Goal: Task Accomplishment & Management: Manage account settings

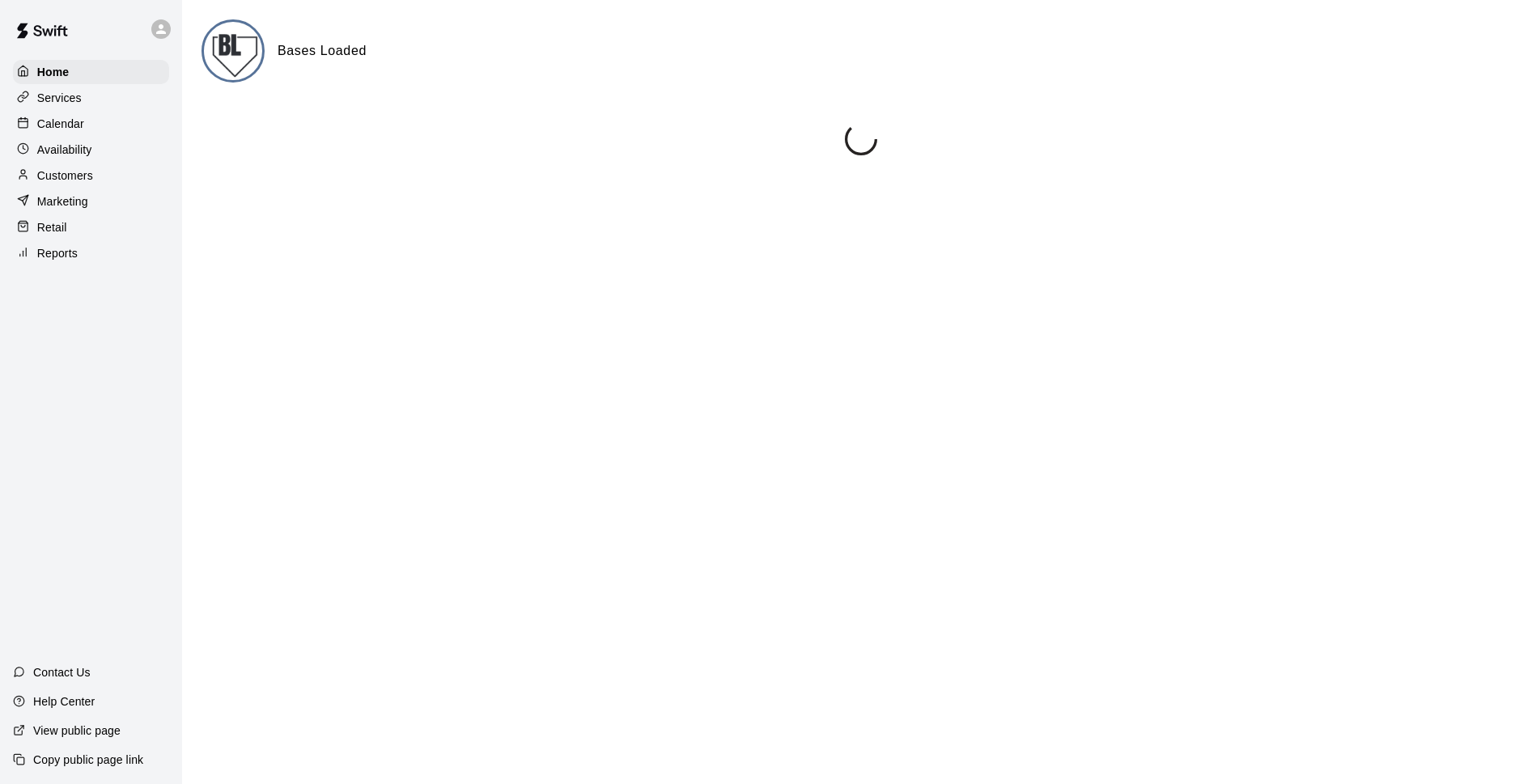
click at [74, 125] on p "Calendar" at bounding box center [61, 123] width 47 height 16
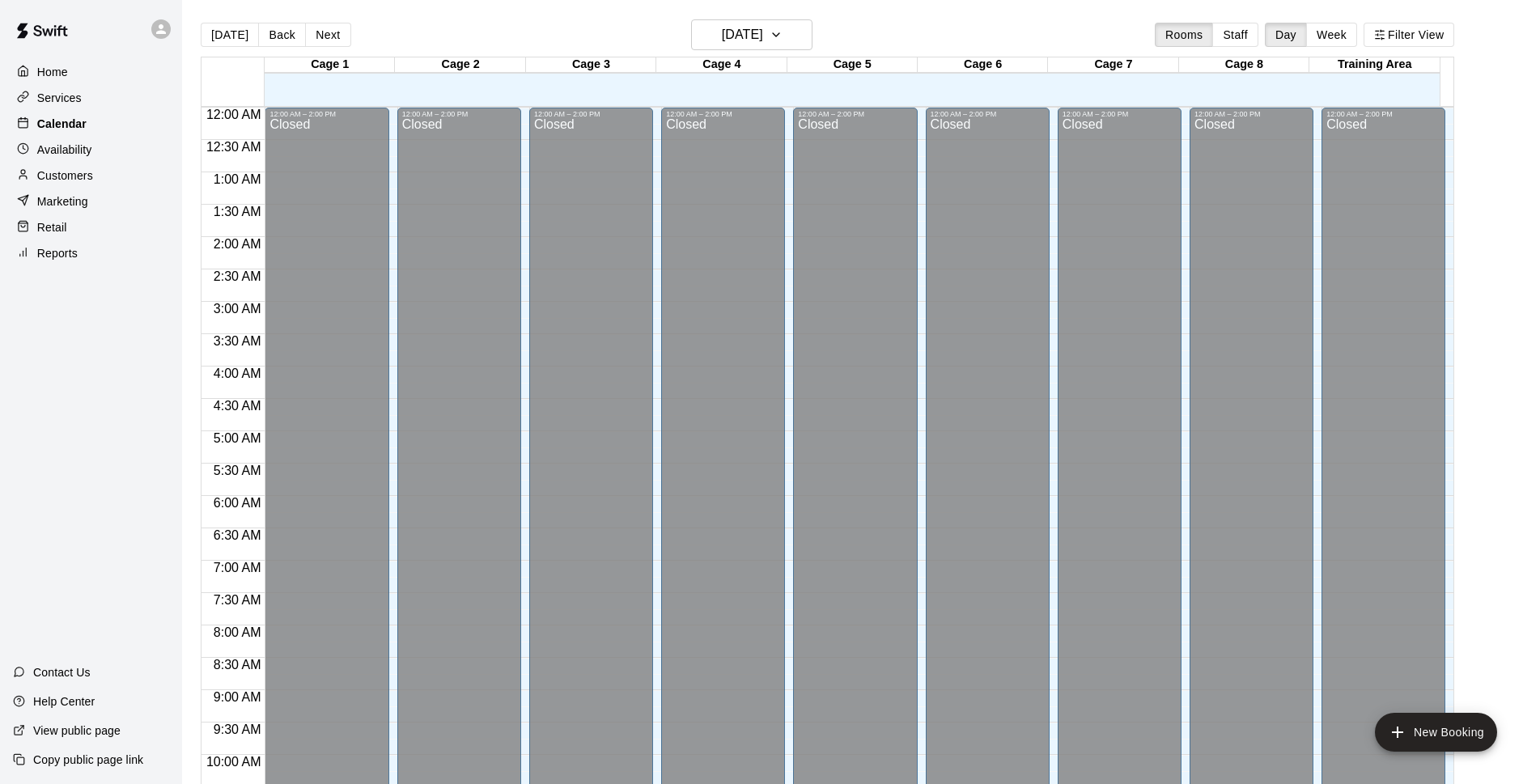
scroll to position [810, 0]
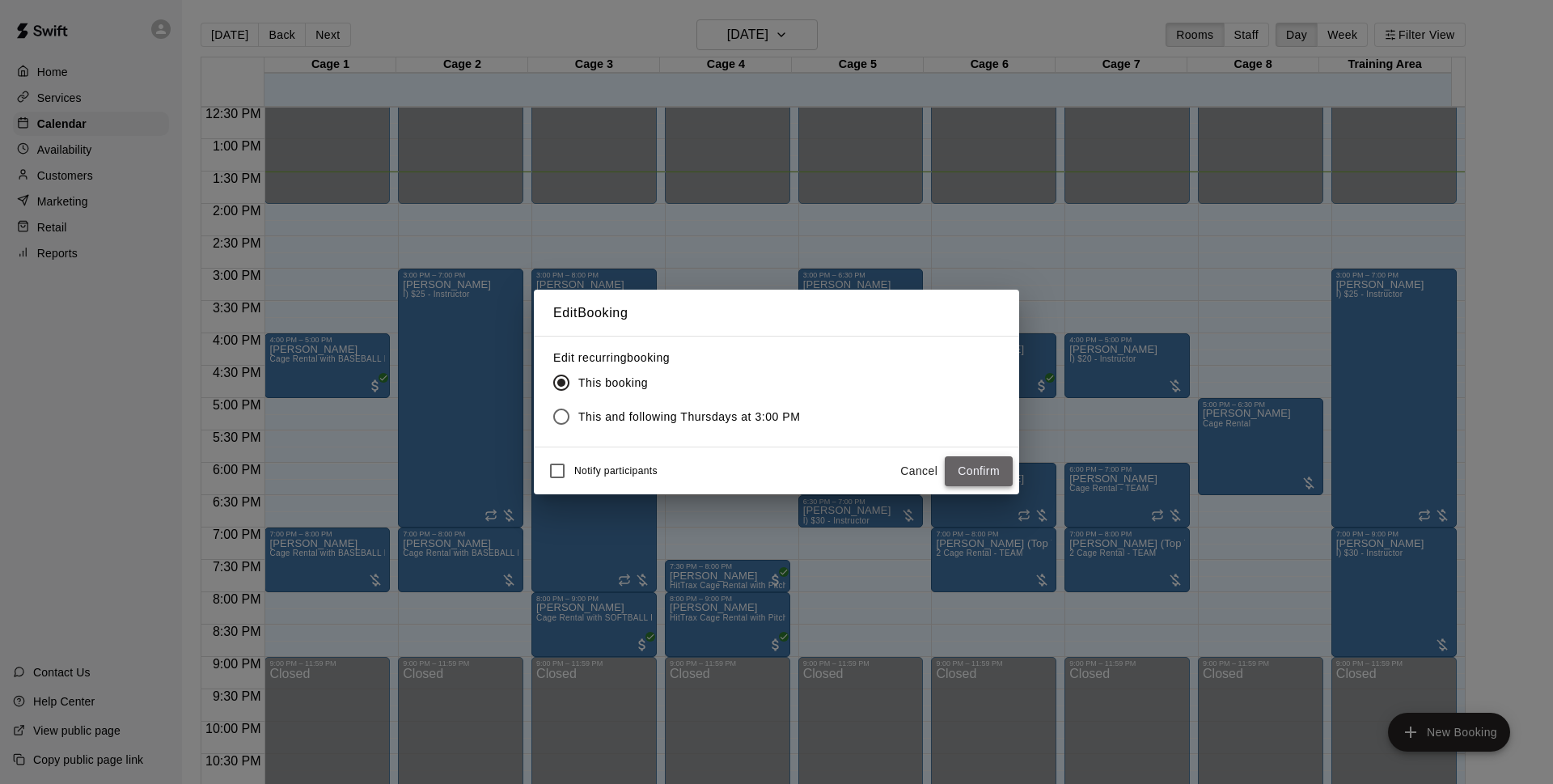
click at [967, 467] on button "Confirm" at bounding box center [979, 470] width 68 height 30
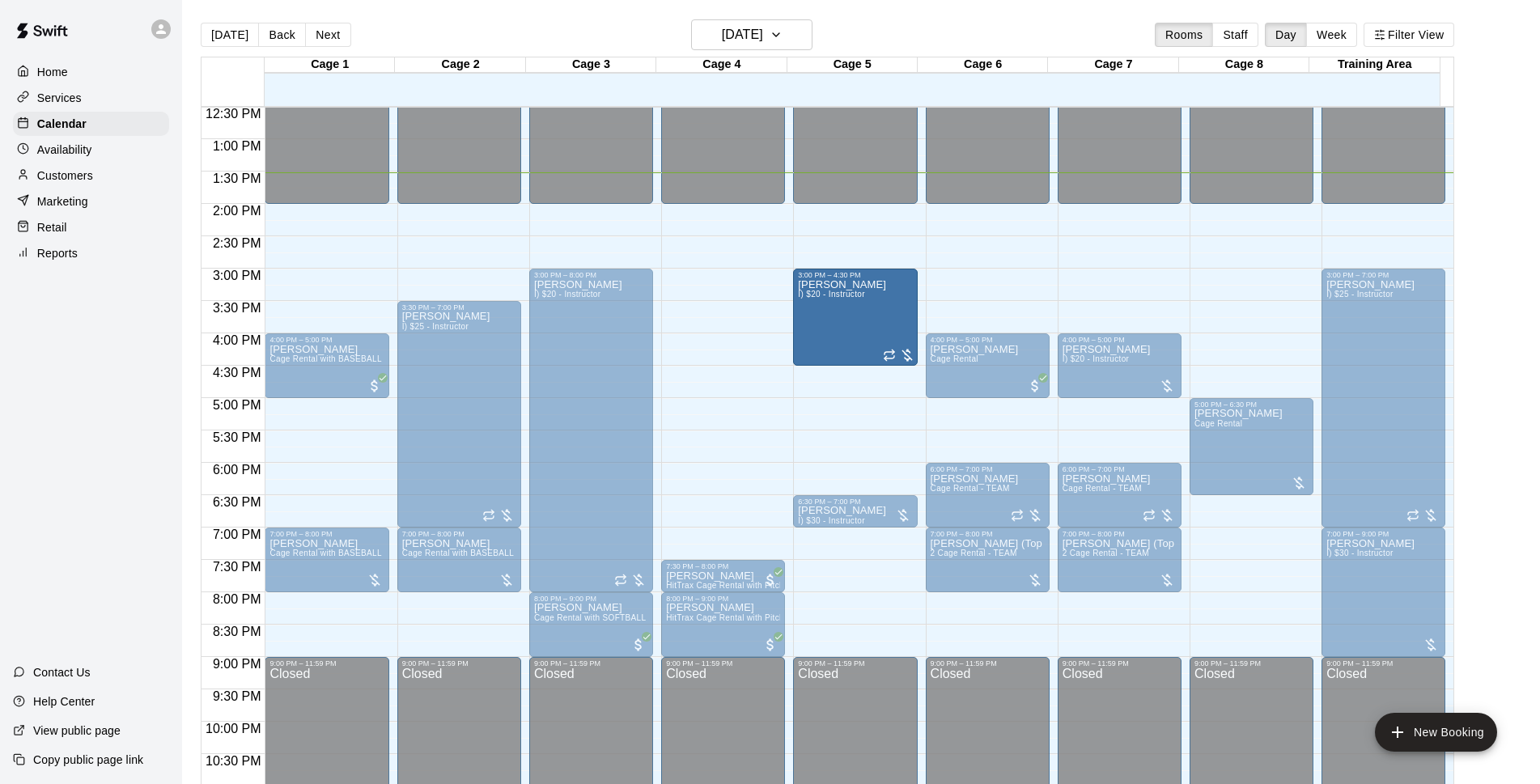
drag, startPoint x: 854, startPoint y: 492, endPoint x: 863, endPoint y: 378, distance: 114.4
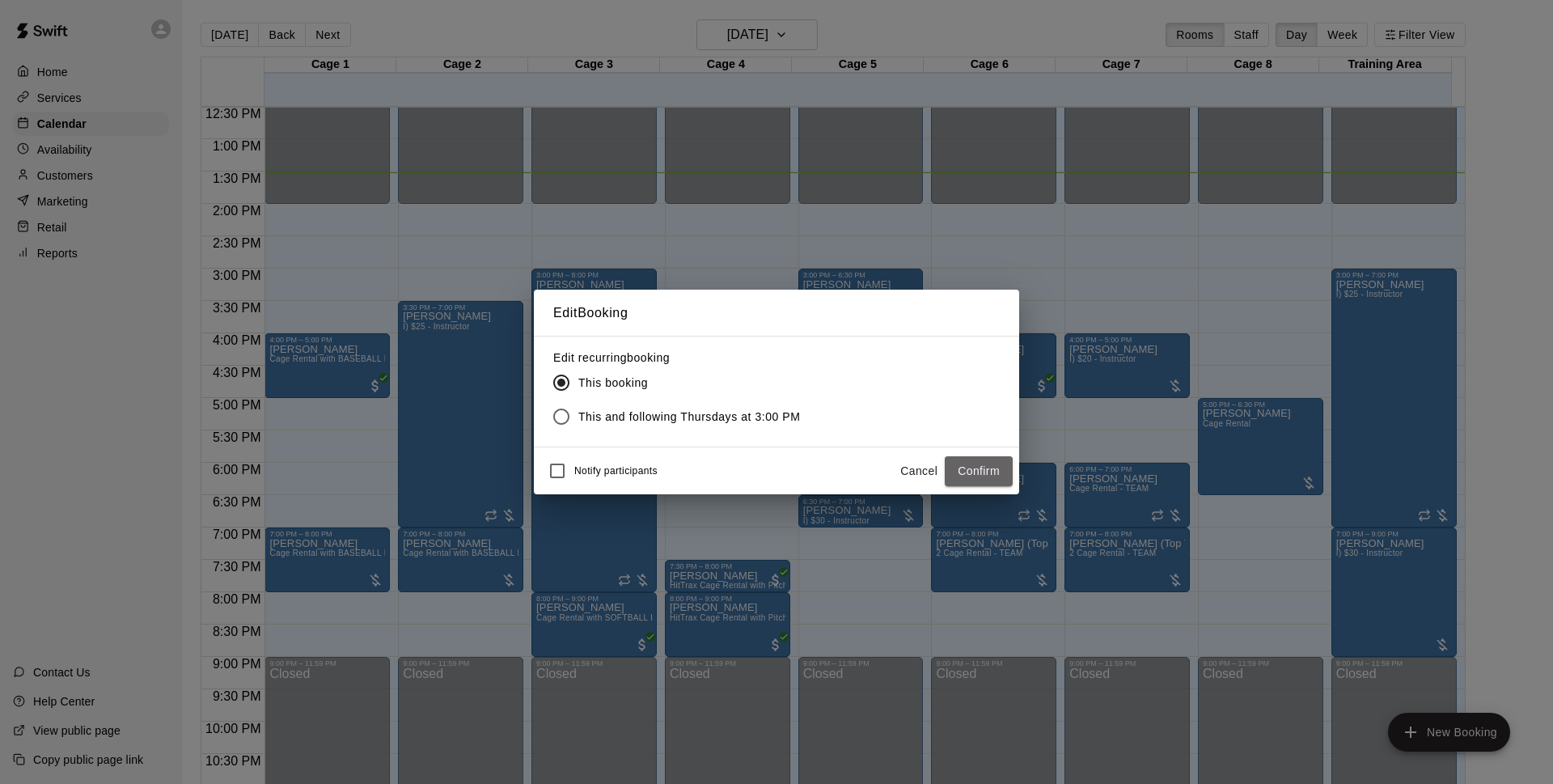
click at [959, 468] on button "Confirm" at bounding box center [979, 470] width 68 height 30
click at [972, 468] on button "Confirm" at bounding box center [979, 470] width 68 height 30
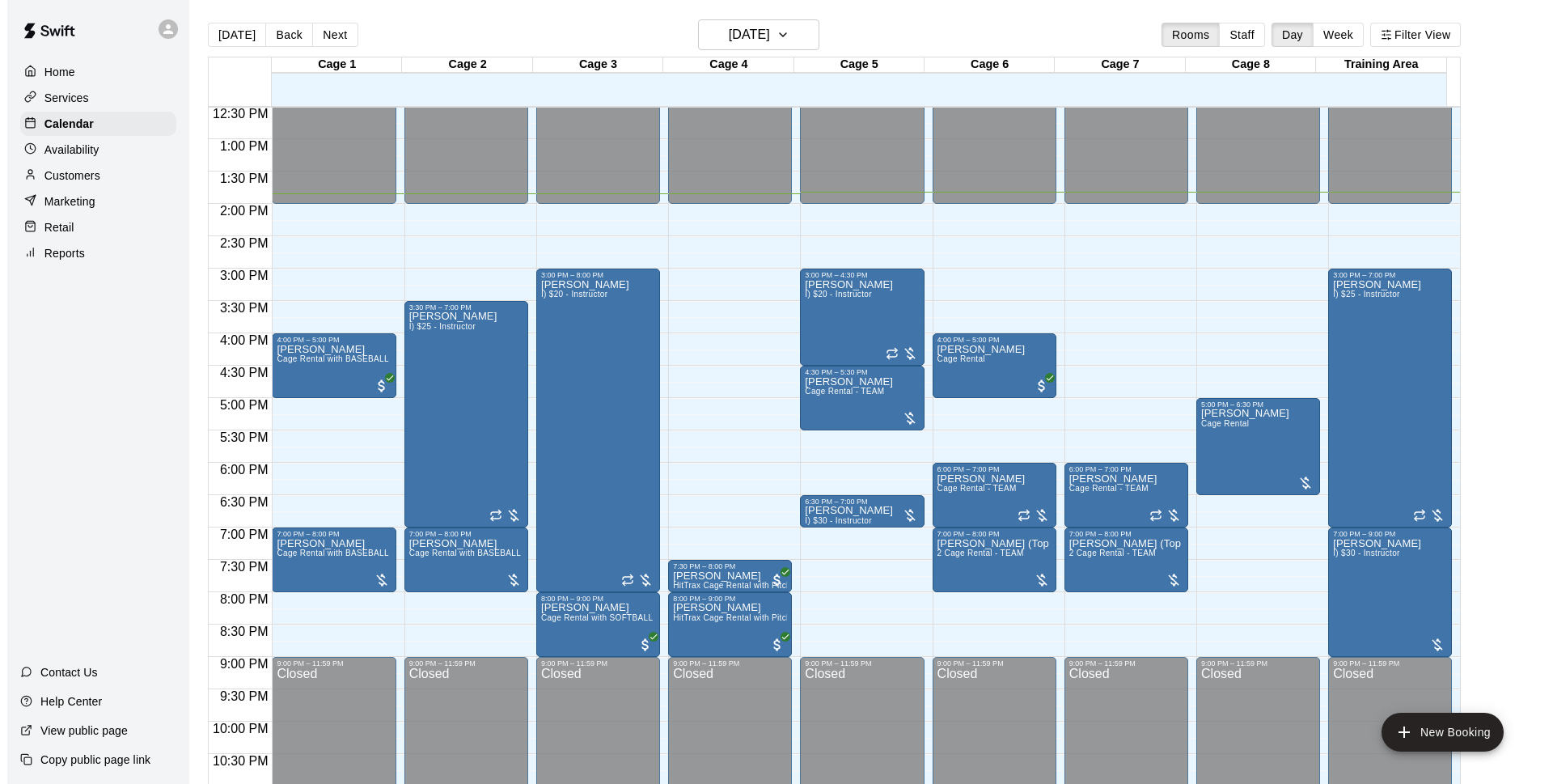
scroll to position [26, 0]
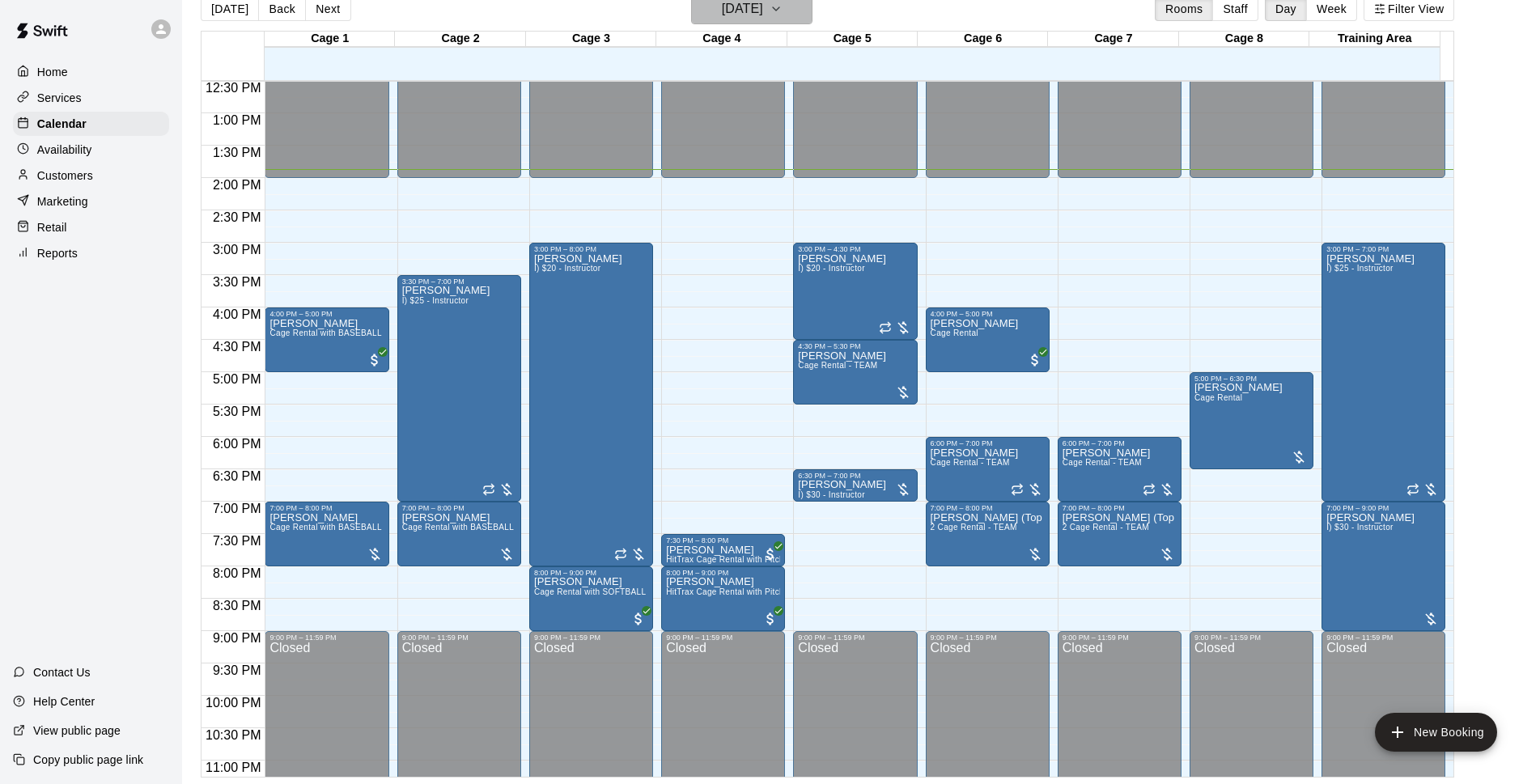
click at [812, 18] on button "[DATE]" at bounding box center [752, 9] width 121 height 31
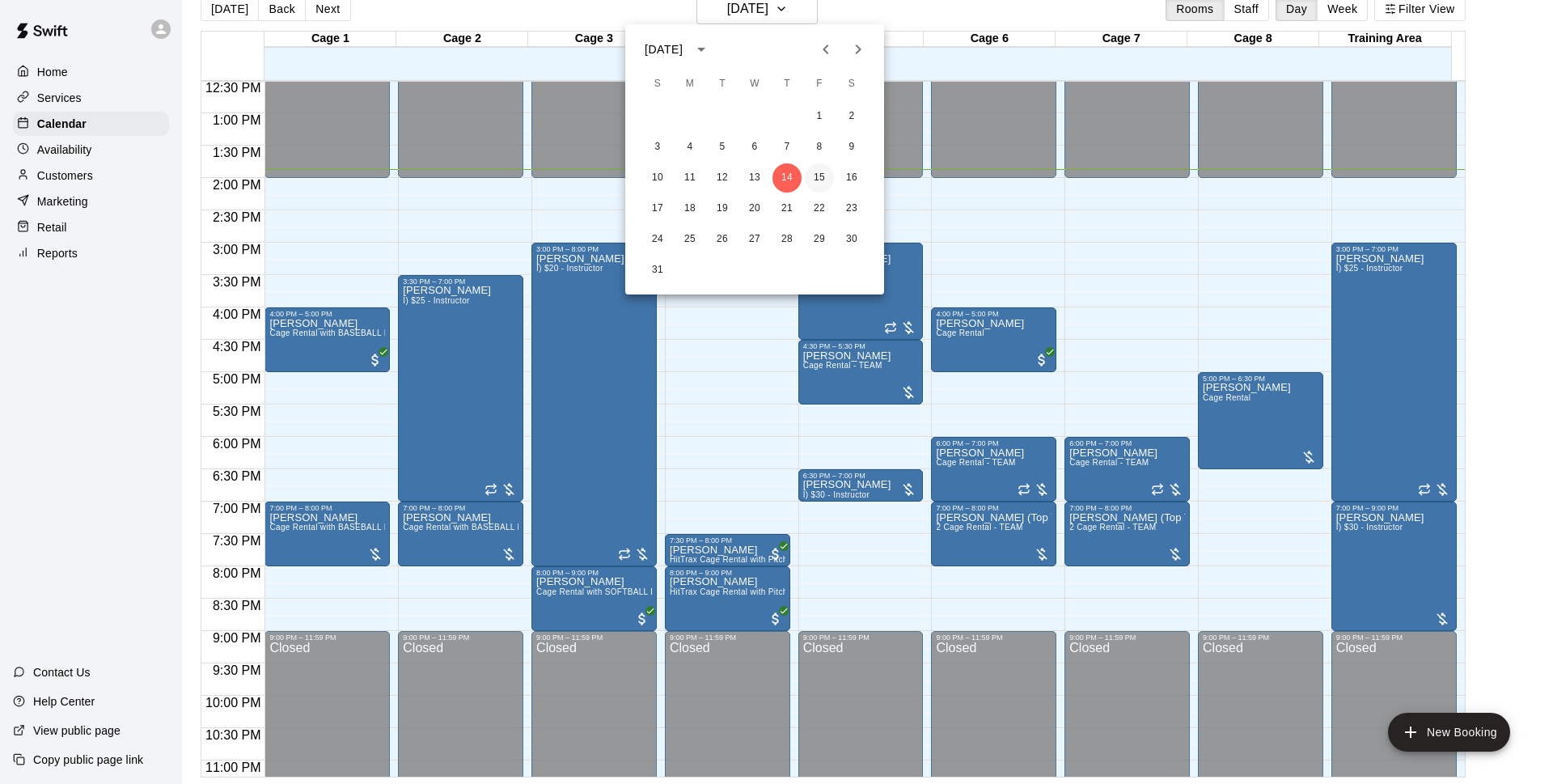
click at [824, 174] on button "15" at bounding box center [819, 178] width 29 height 29
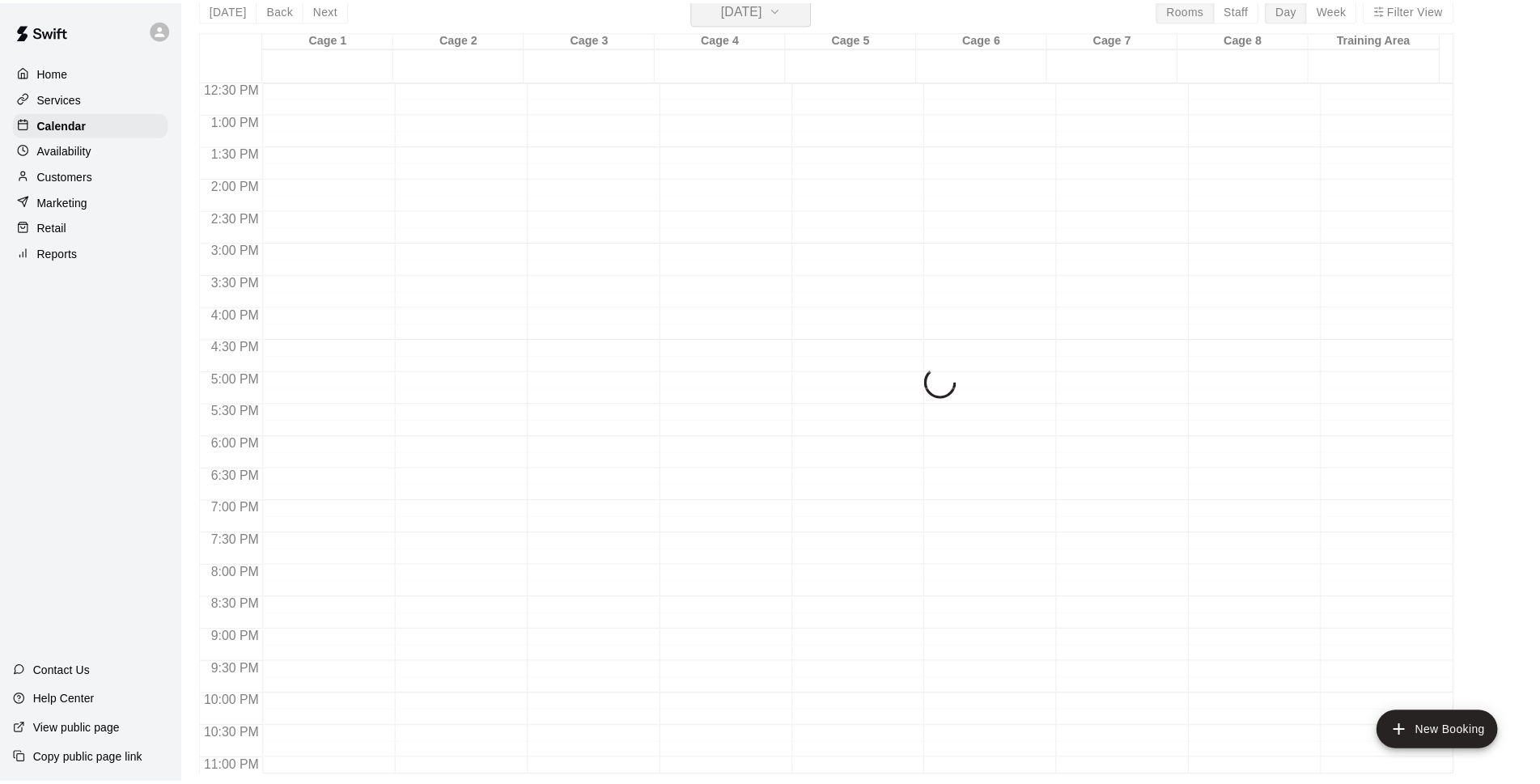
scroll to position [19, 0]
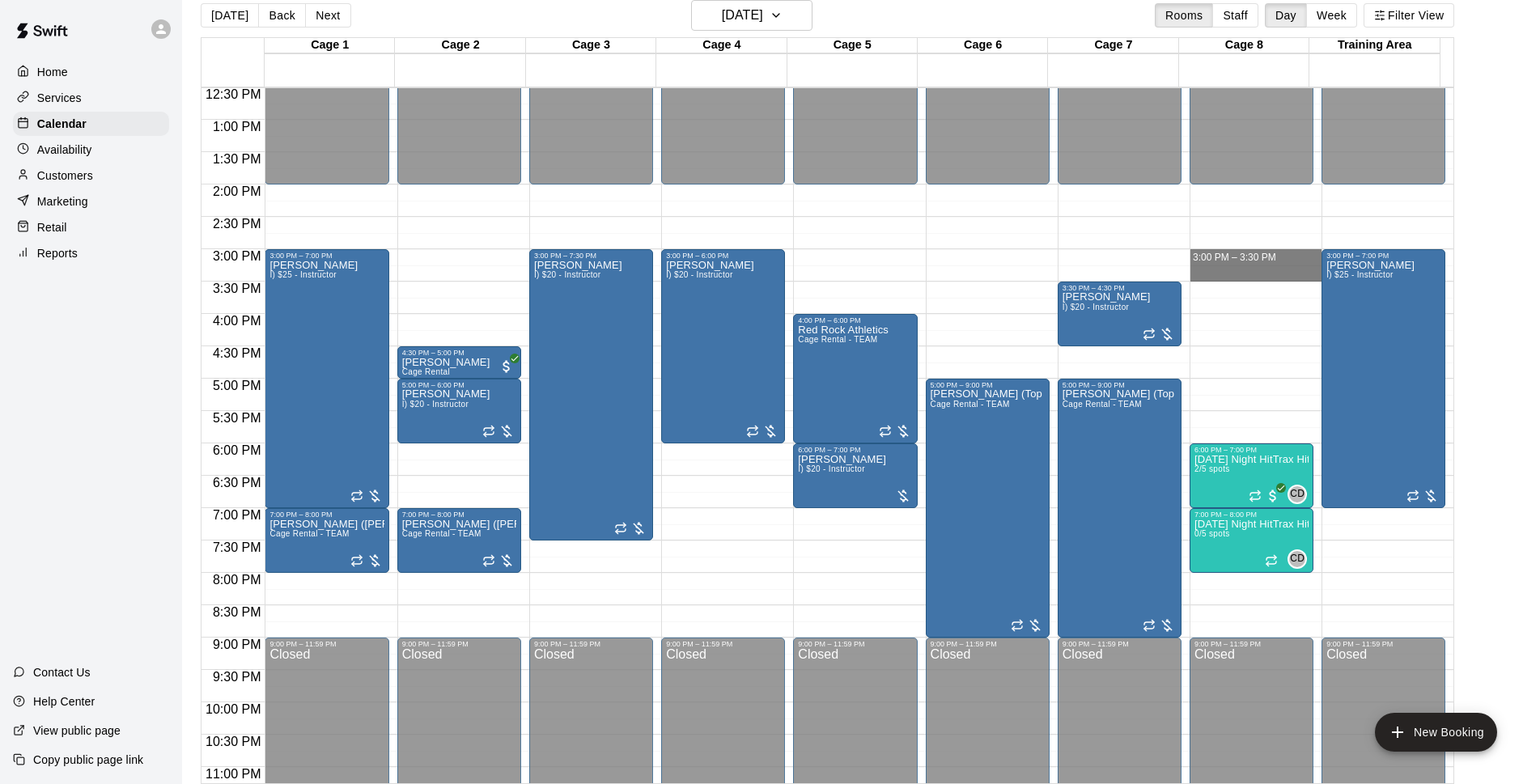
drag, startPoint x: 1211, startPoint y: 256, endPoint x: 1213, endPoint y: 268, distance: 12.2
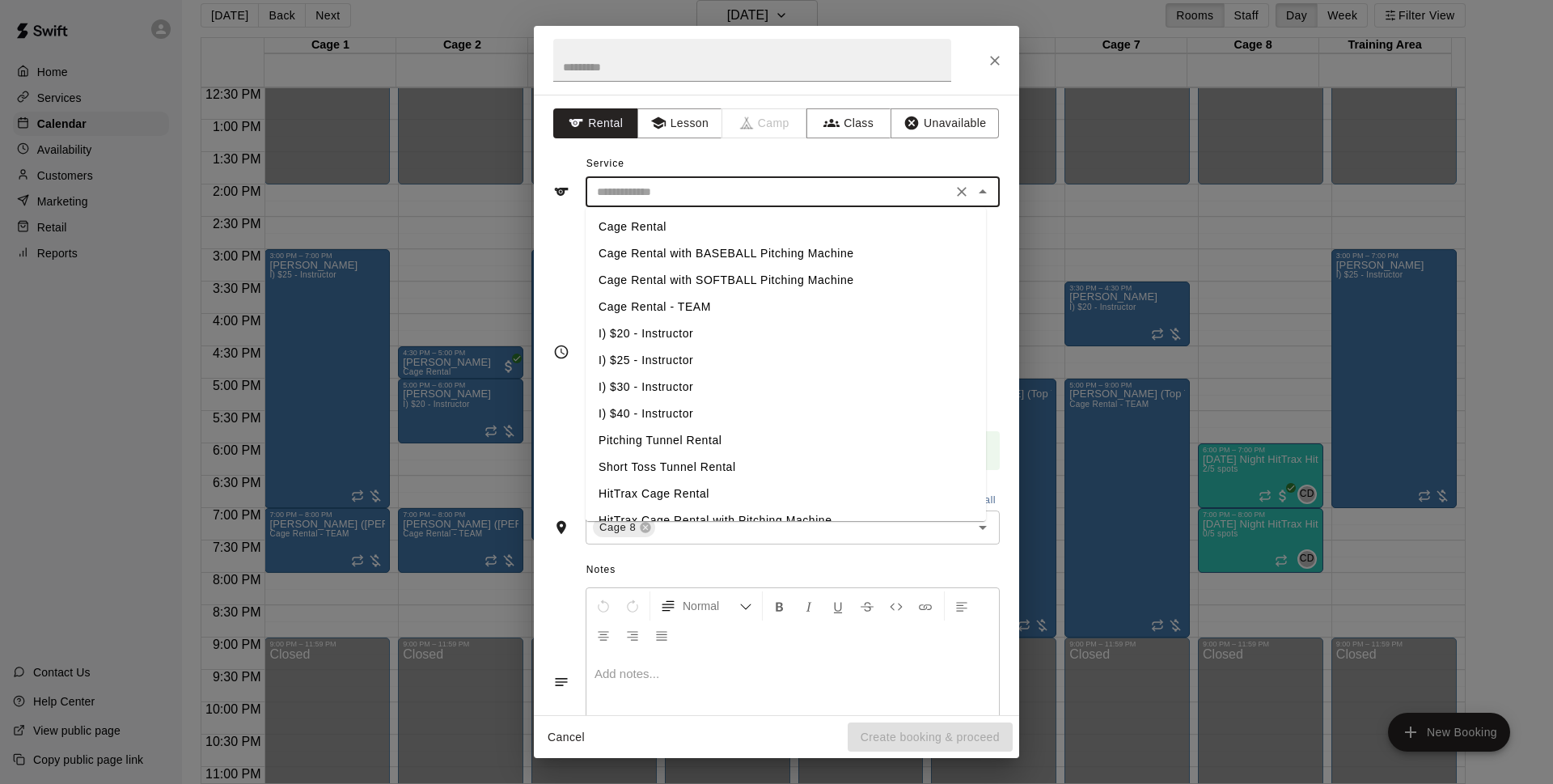
click at [675, 327] on li "I) $20 - Instructor" at bounding box center [786, 334] width 400 height 27
type input "**********"
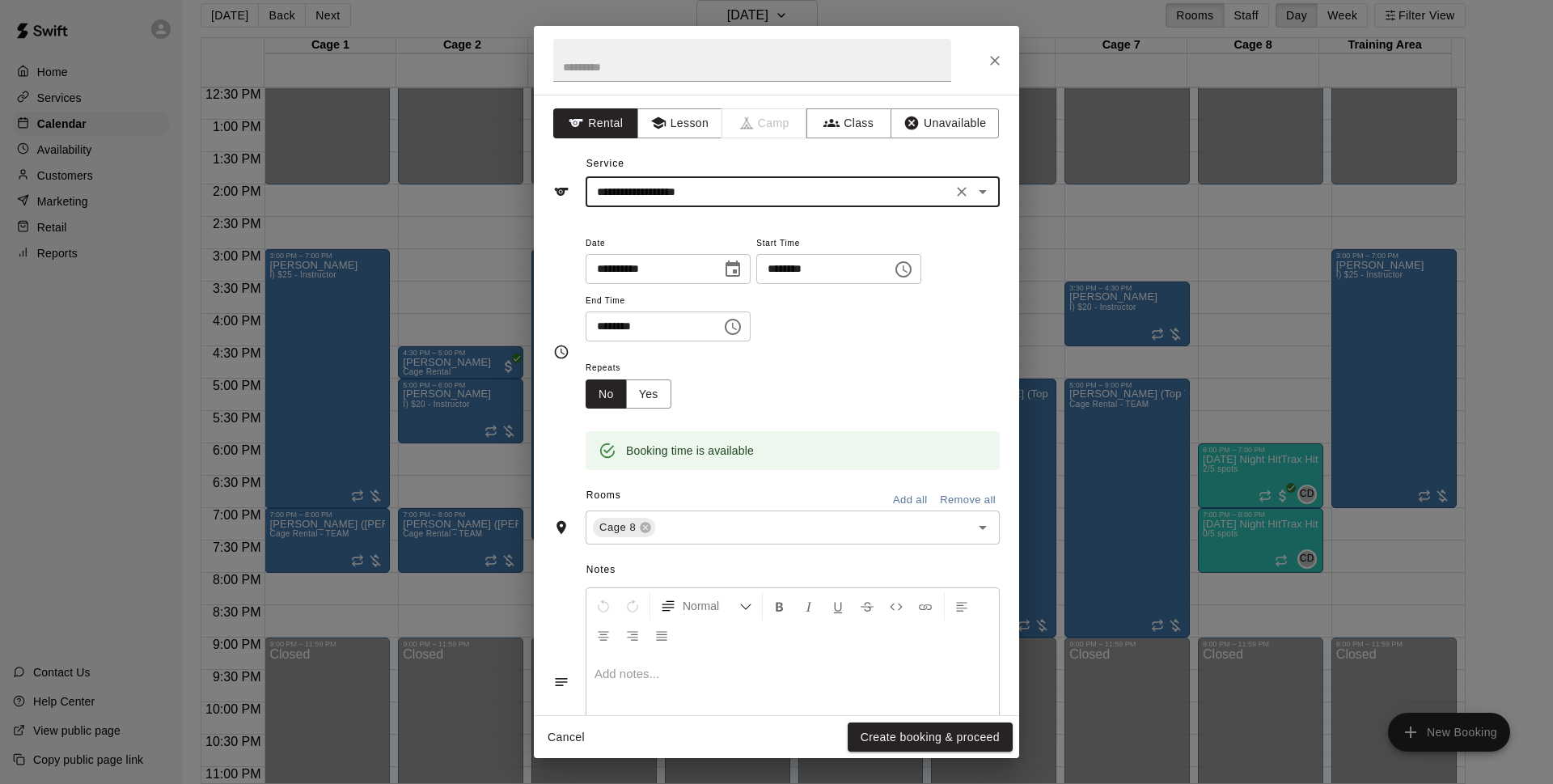
drag, startPoint x: 957, startPoint y: 737, endPoint x: 1166, endPoint y: 146, distance: 626.9
click at [960, 734] on button "Create booking & proceed" at bounding box center [930, 737] width 165 height 30
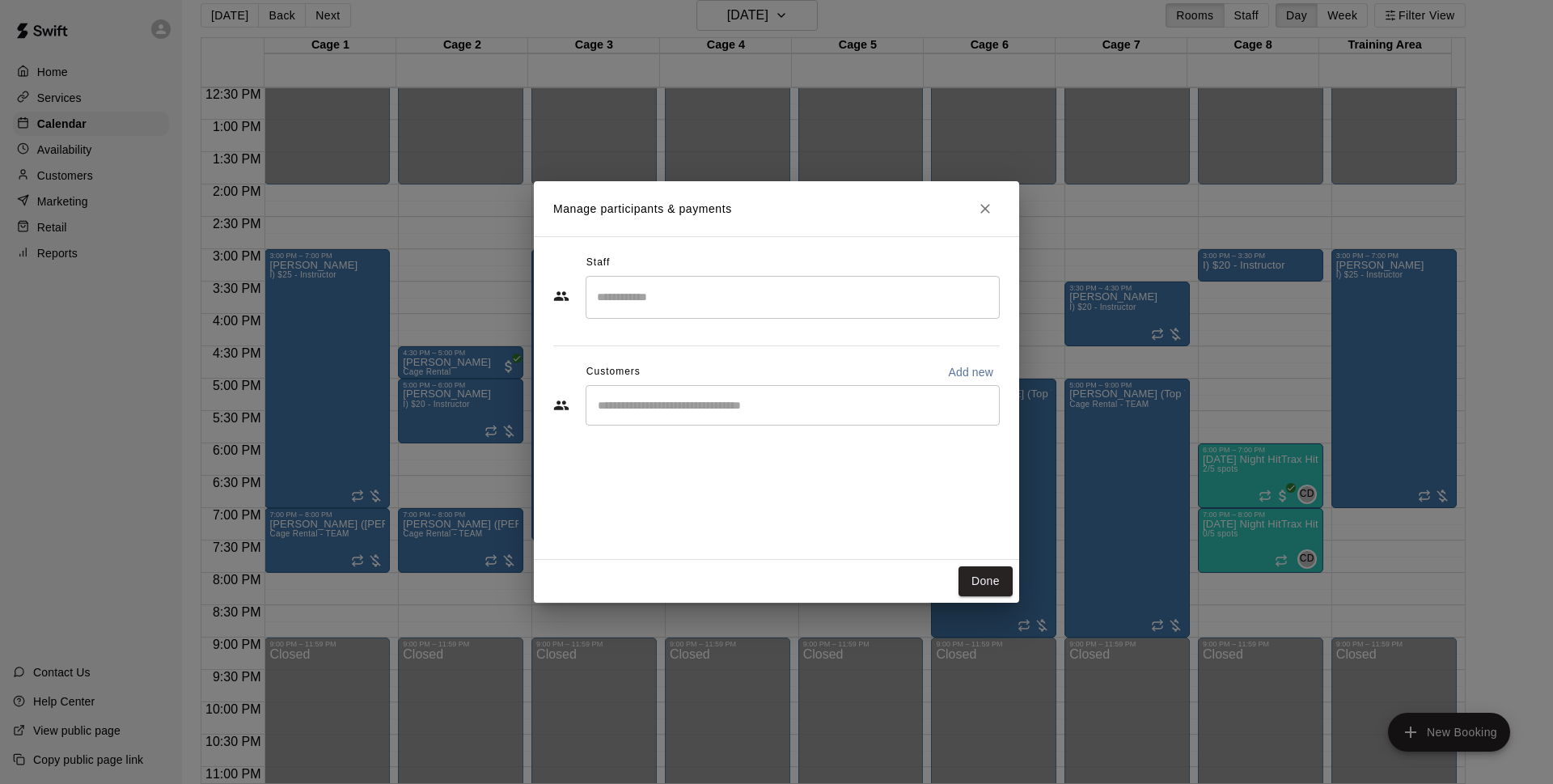
click at [693, 443] on div "Staff ​ Customers Add new ​" at bounding box center [776, 397] width 485 height 323
click at [703, 418] on div "​" at bounding box center [793, 405] width 414 height 40
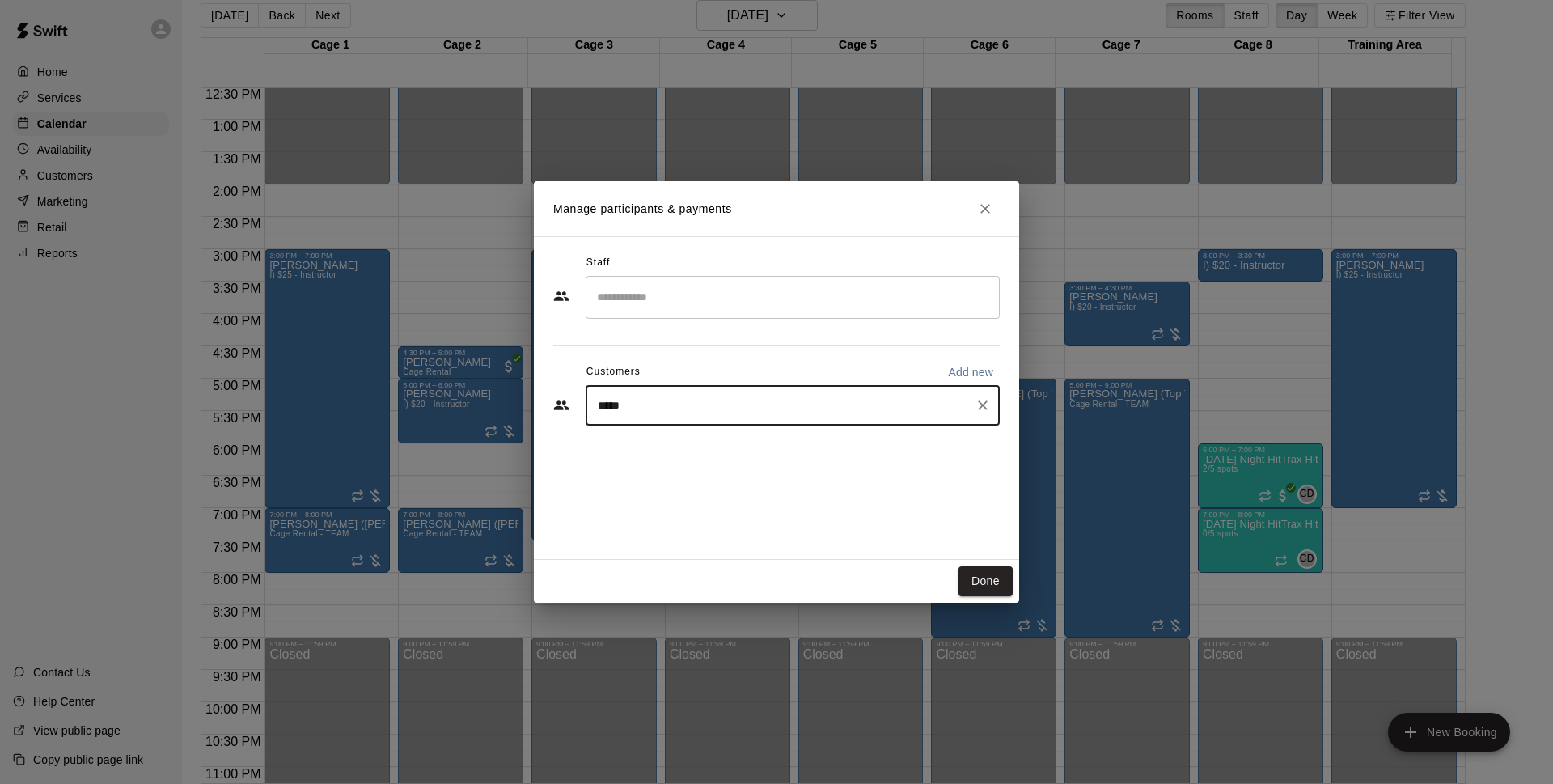
type input "******"
click at [739, 459] on span "[EMAIL_ADDRESS][DOMAIN_NAME]" at bounding box center [718, 460] width 174 height 12
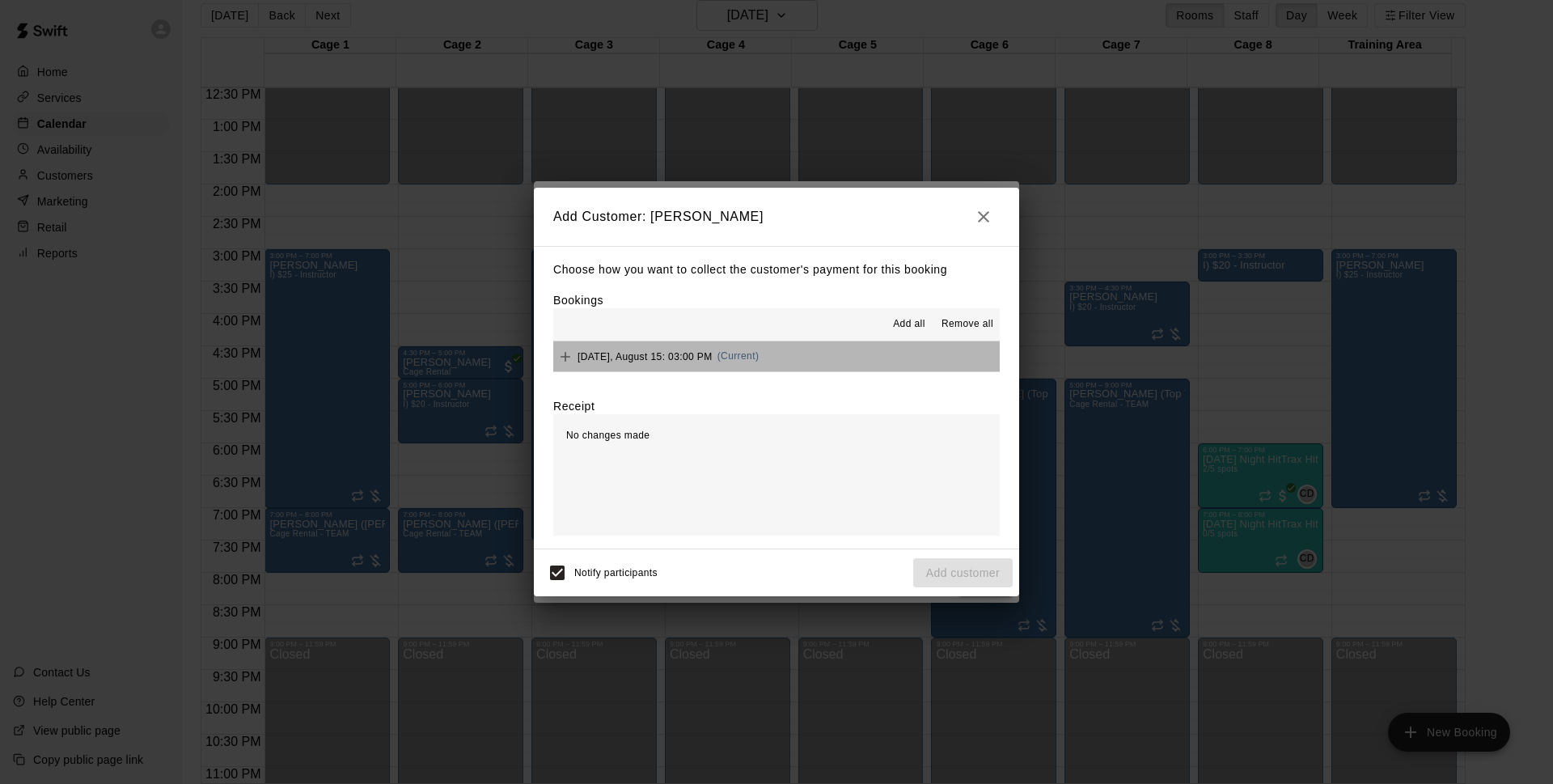
click at [790, 364] on button "[DATE], August 15: 03:00 PM (Current)" at bounding box center [776, 356] width 446 height 30
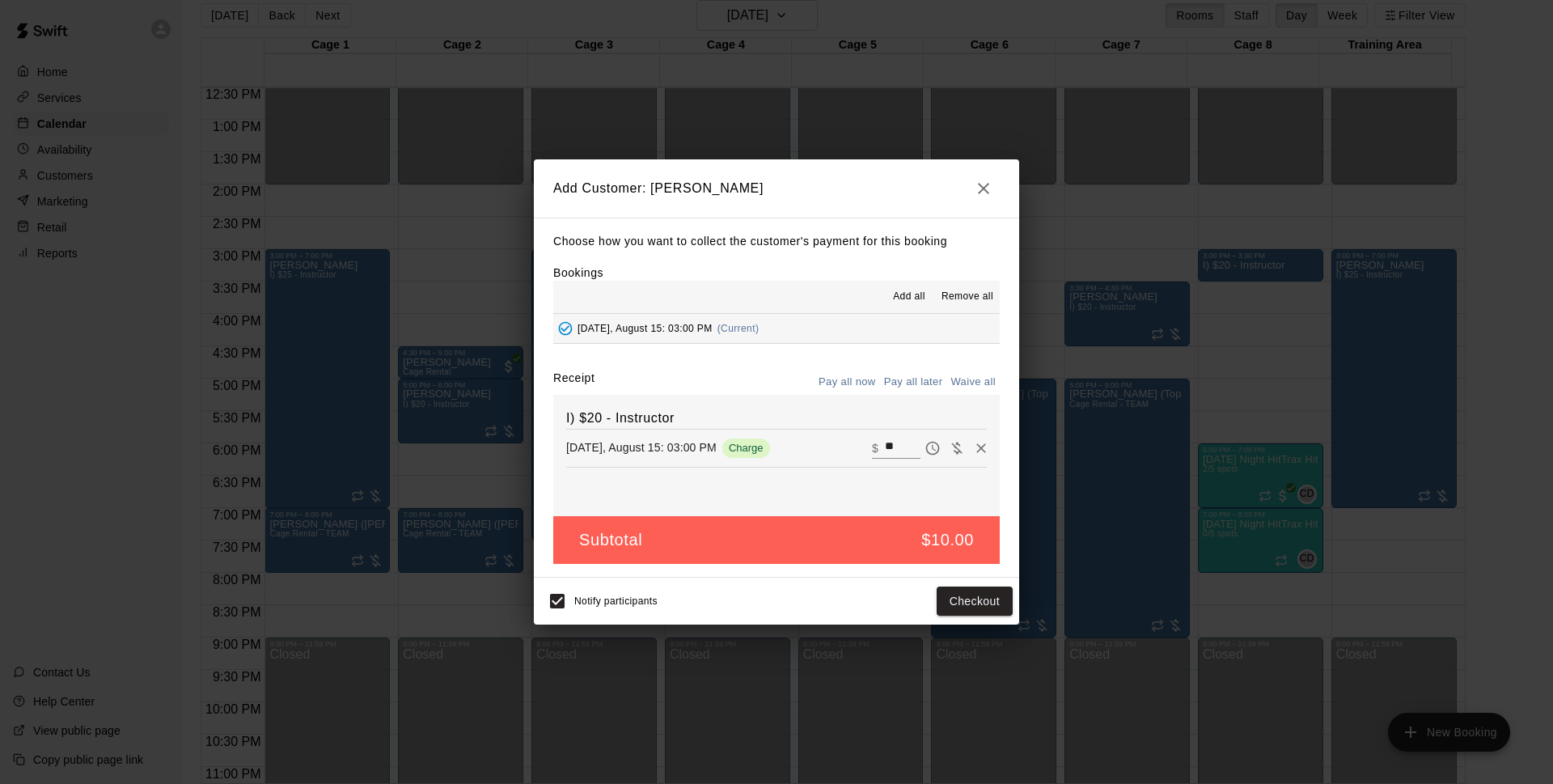
click at [905, 380] on button "Pay all later" at bounding box center [914, 382] width 67 height 25
click at [573, 601] on div "Notify participants" at bounding box center [599, 600] width 117 height 34
drag, startPoint x: 958, startPoint y: 596, endPoint x: 938, endPoint y: 607, distance: 22.8
click at [938, 604] on button "Add customer" at bounding box center [962, 600] width 99 height 30
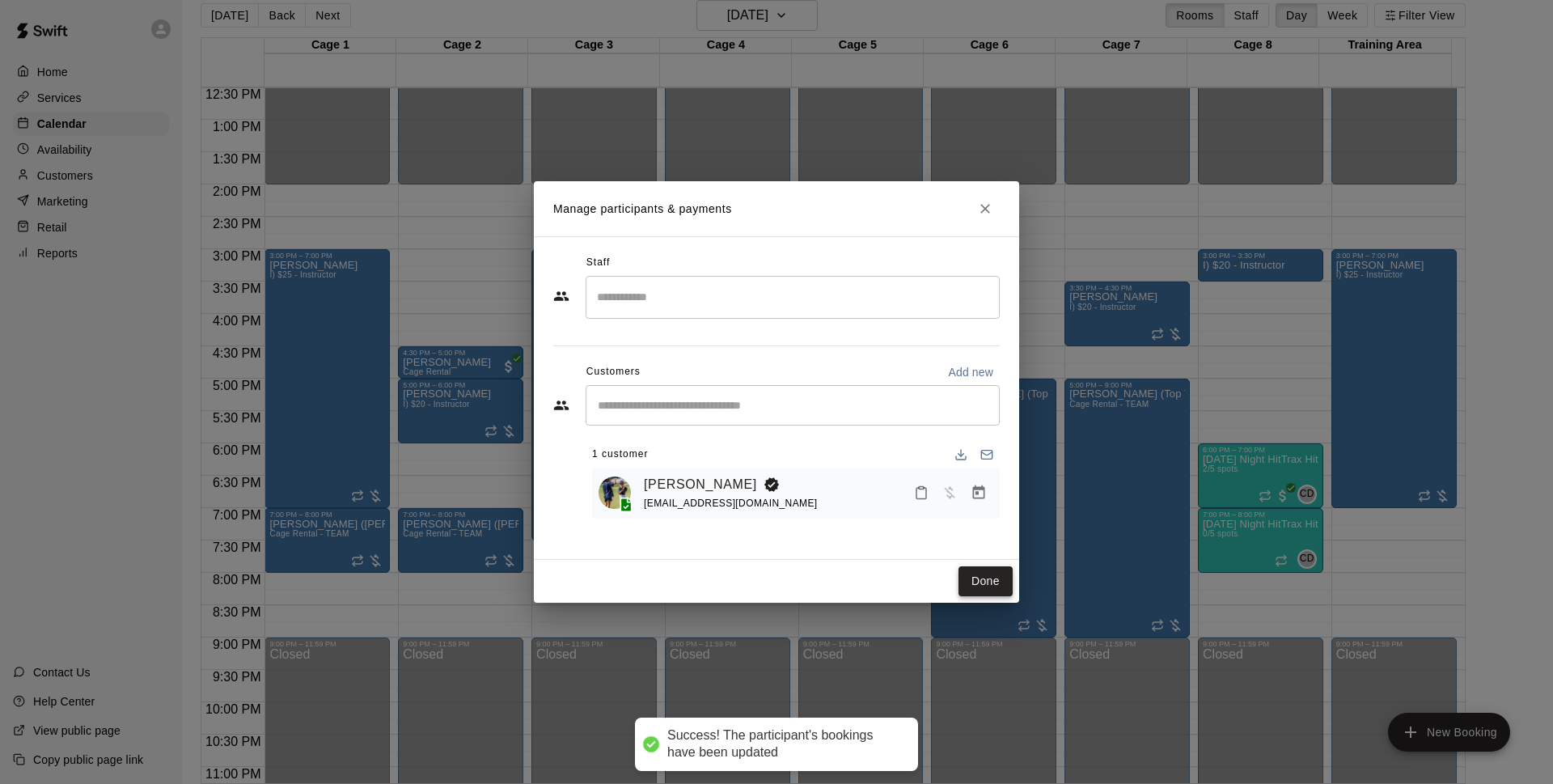
click at [993, 585] on button "Done" at bounding box center [985, 580] width 54 height 30
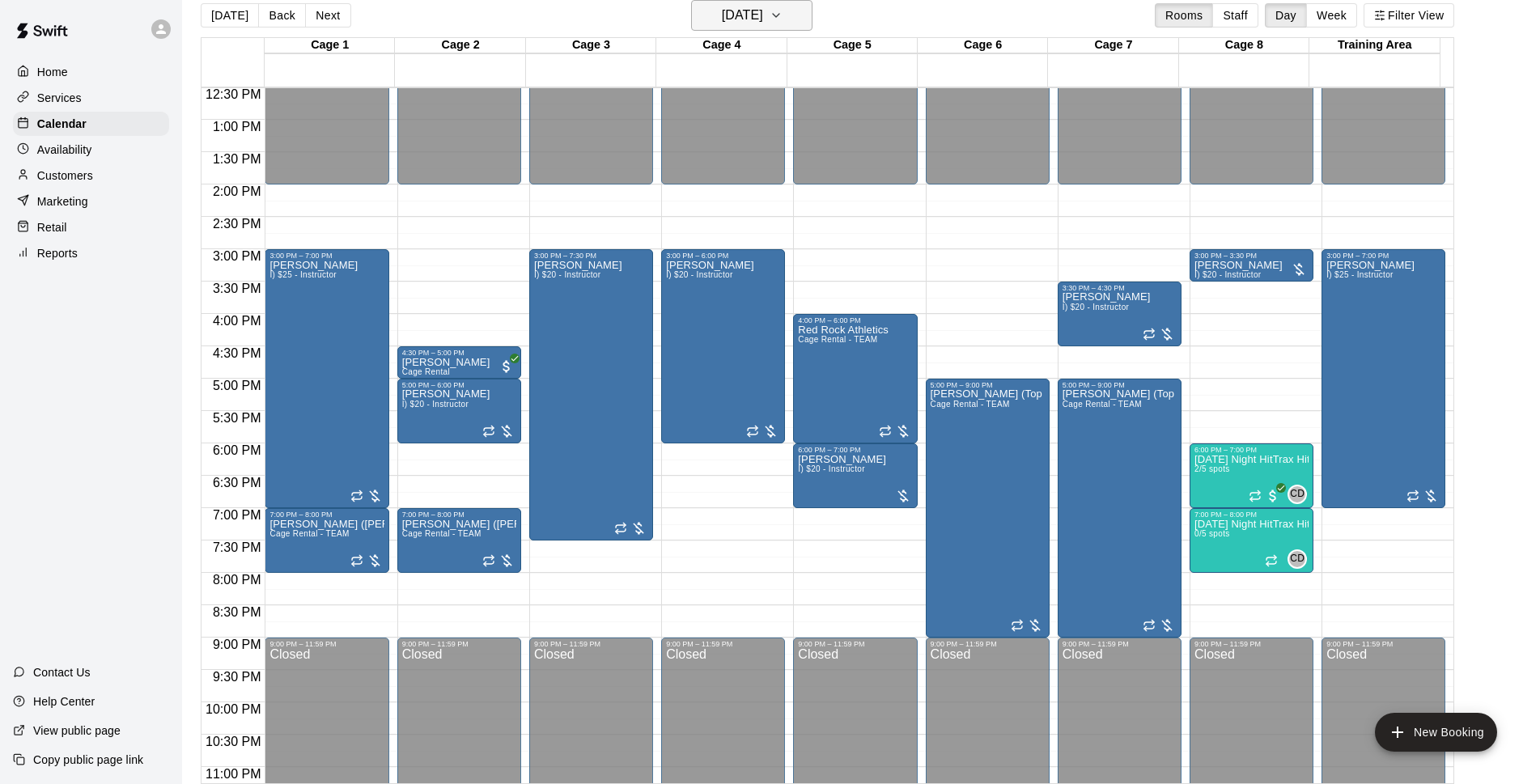
click at [783, 15] on icon "button" at bounding box center [775, 15] width 13 height 19
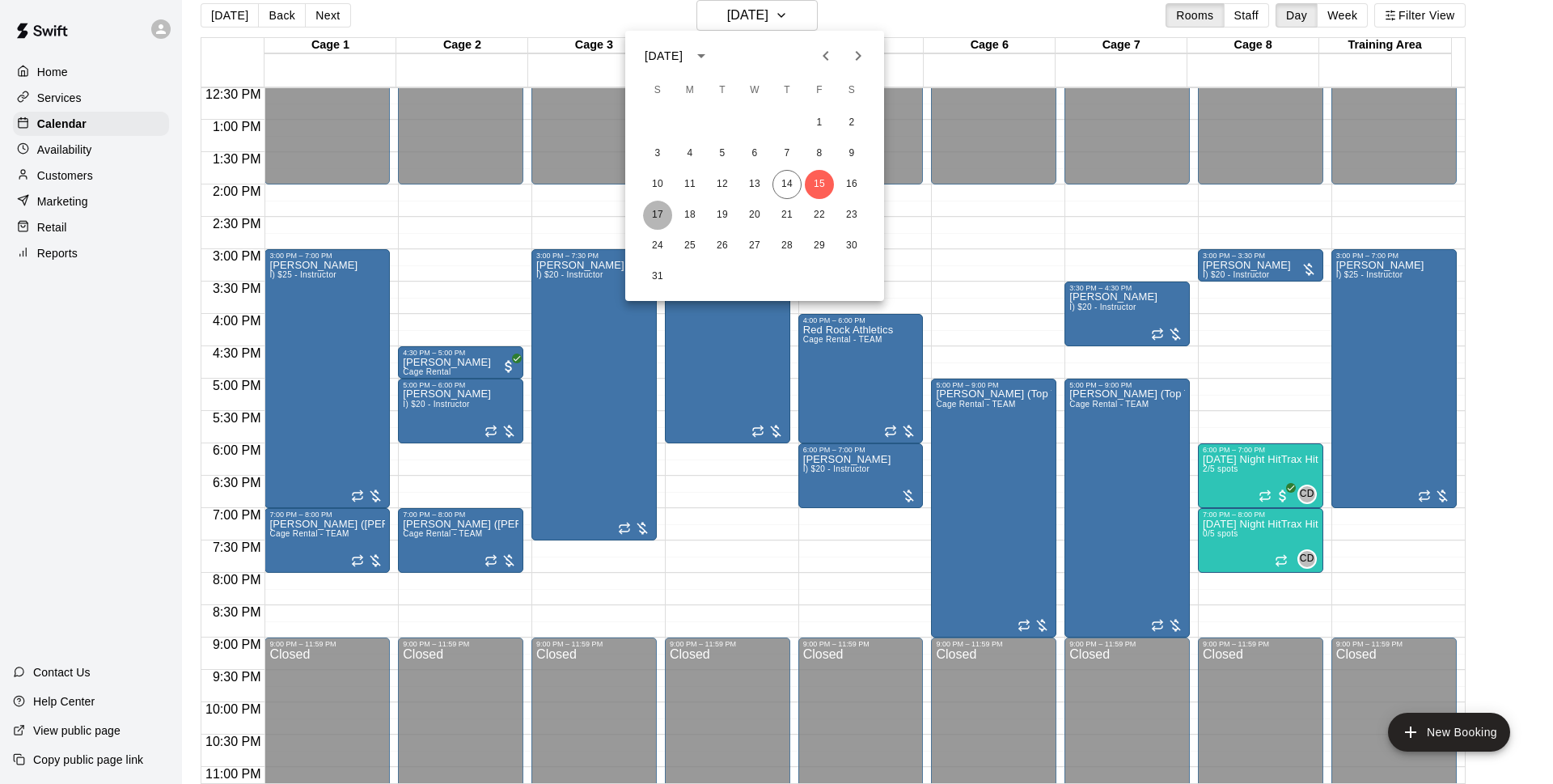
click at [662, 218] on button "17" at bounding box center [657, 215] width 29 height 29
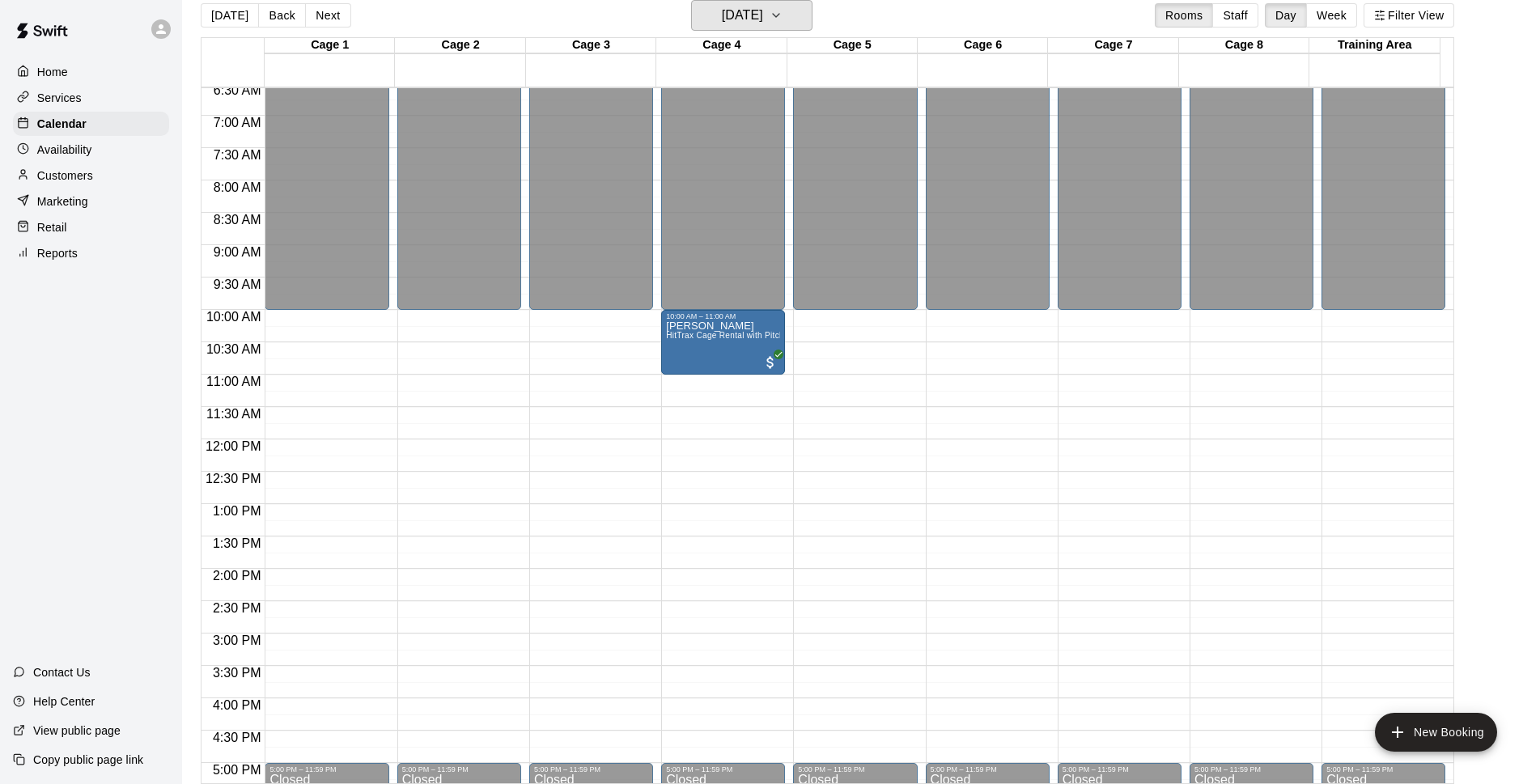
scroll to position [419, 0]
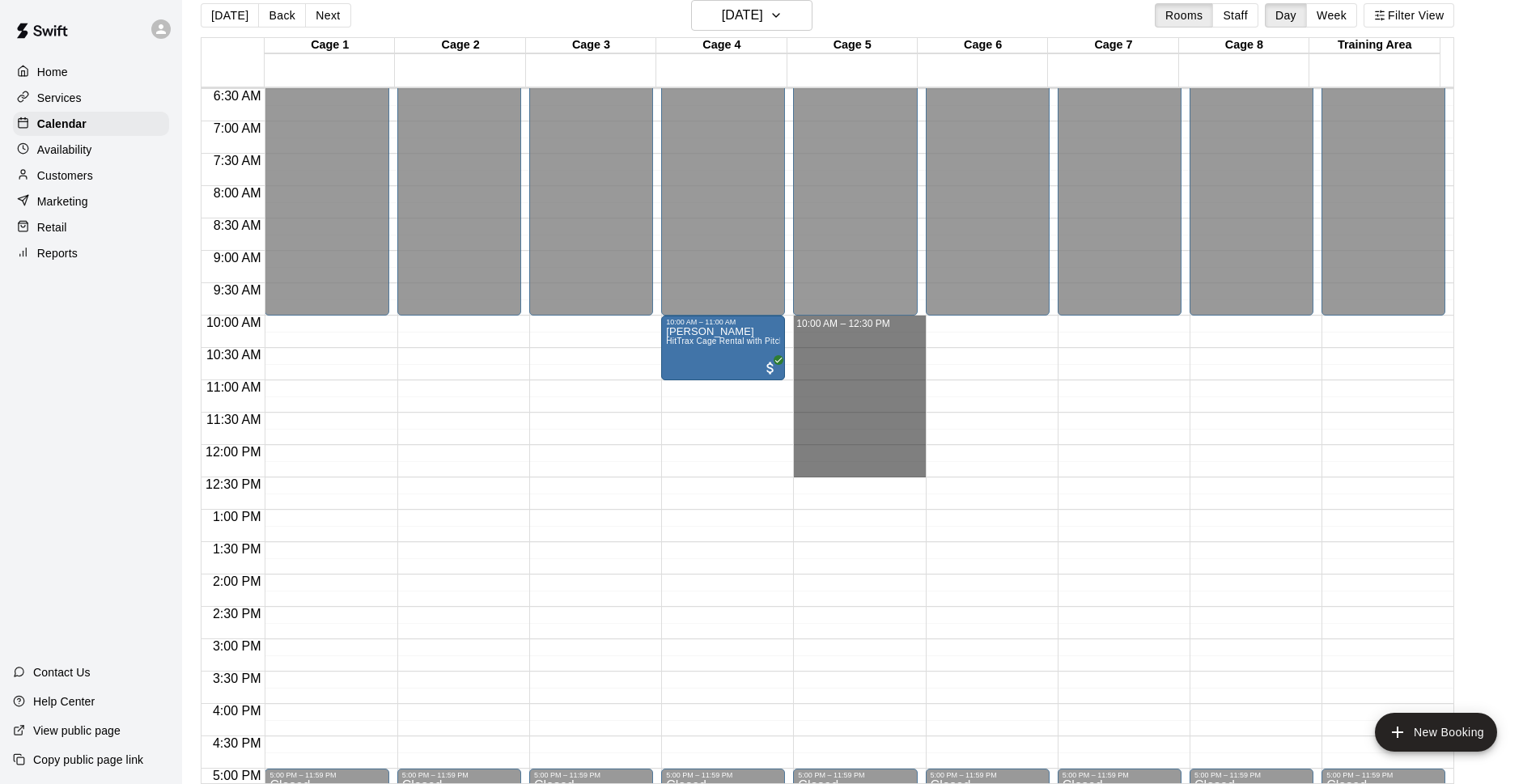
drag, startPoint x: 857, startPoint y: 324, endPoint x: 853, endPoint y: 463, distance: 139.1
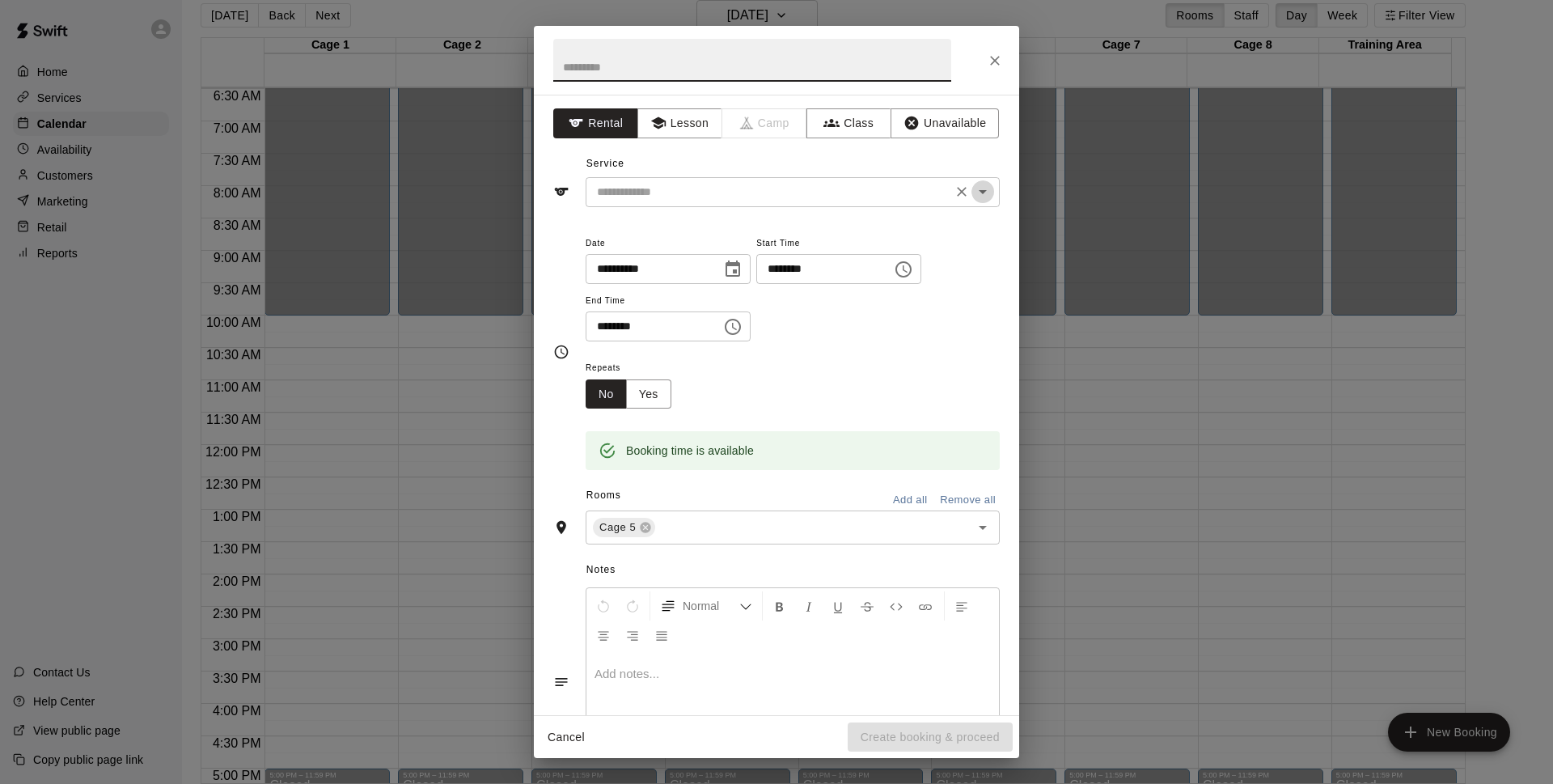
click at [979, 192] on icon "Open" at bounding box center [982, 192] width 8 height 4
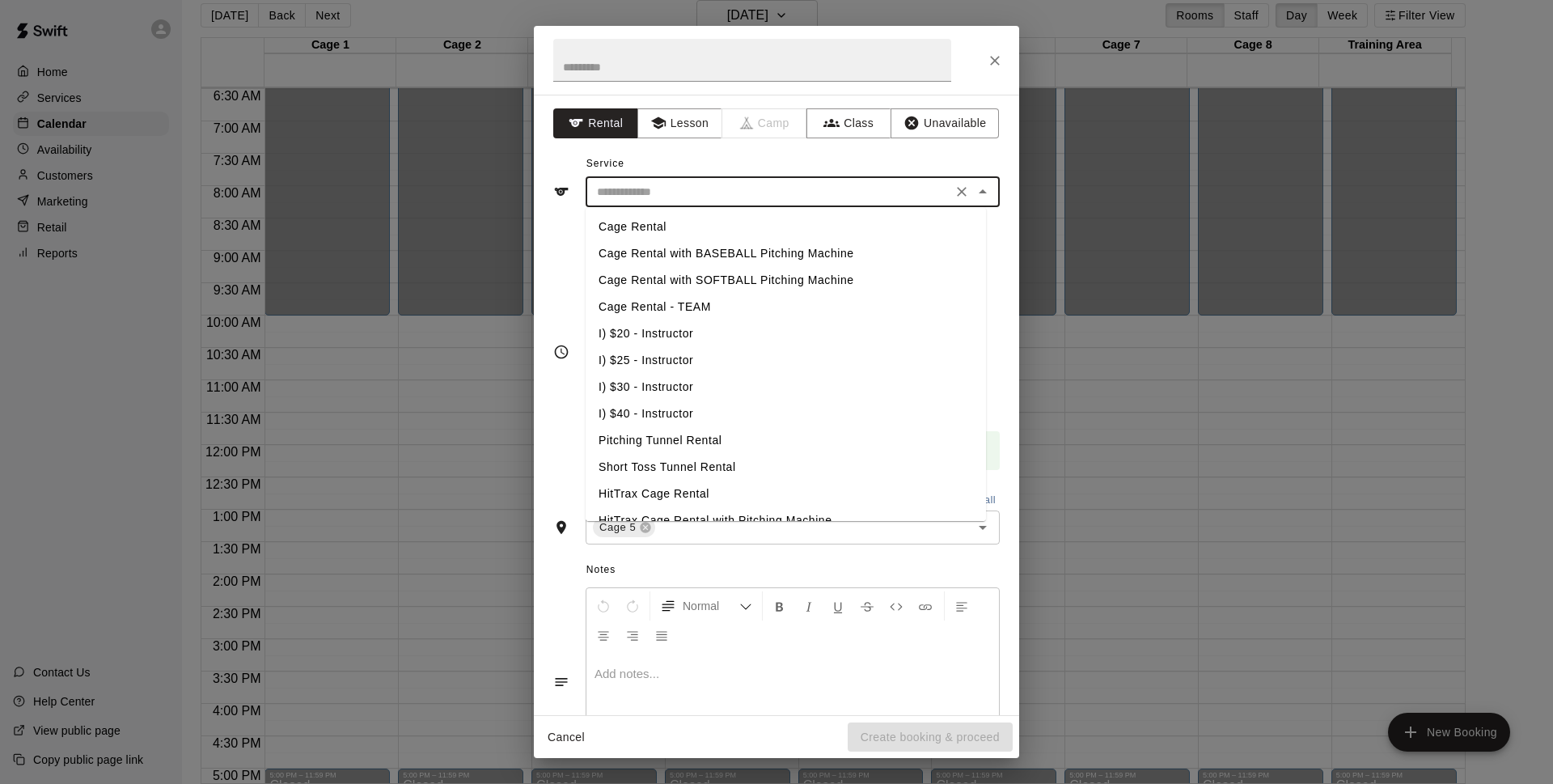
click at [652, 329] on li "I) $20 - Instructor" at bounding box center [786, 334] width 400 height 27
type input "**********"
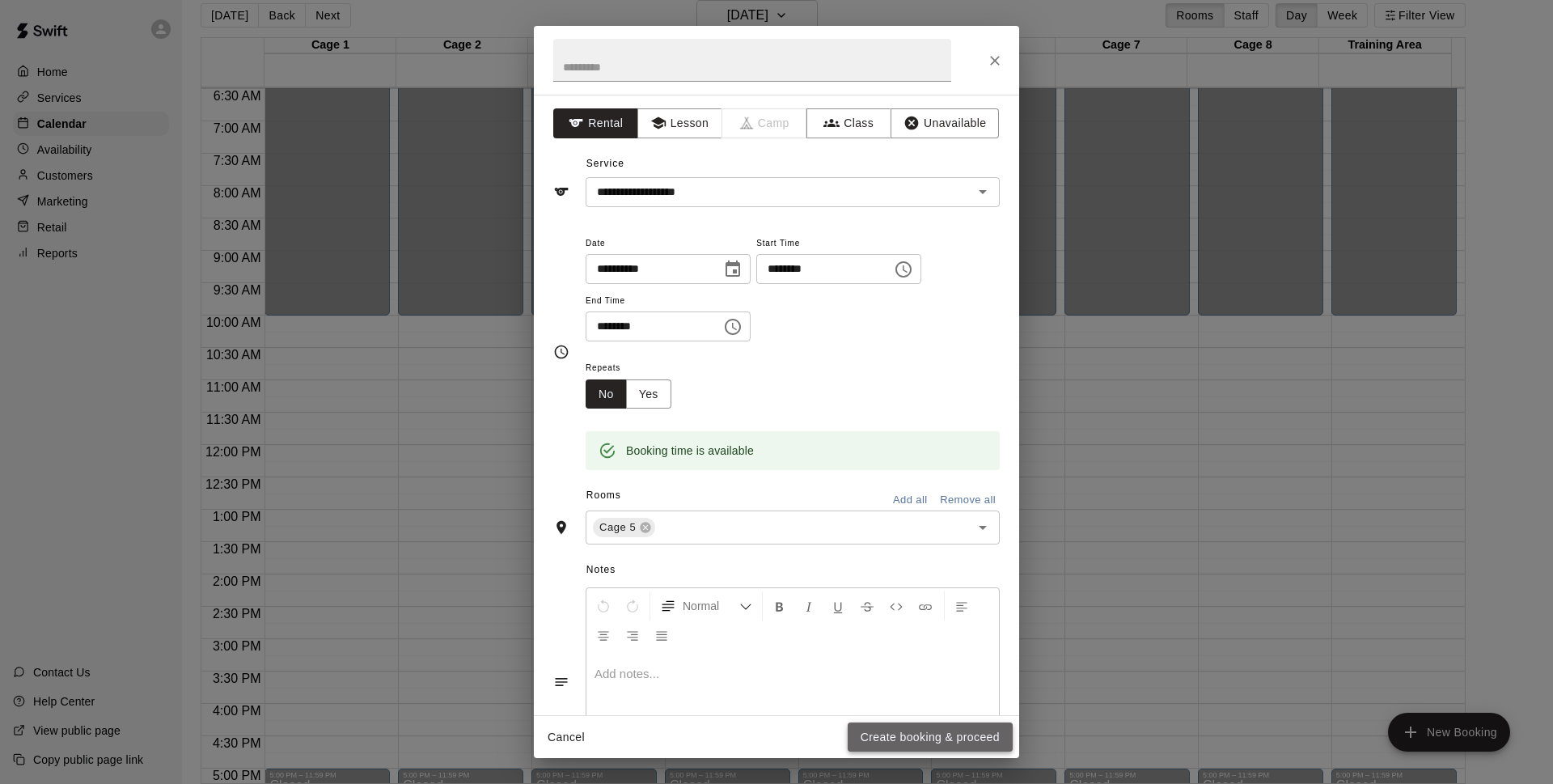
click at [880, 743] on button "Create booking & proceed" at bounding box center [930, 737] width 165 height 30
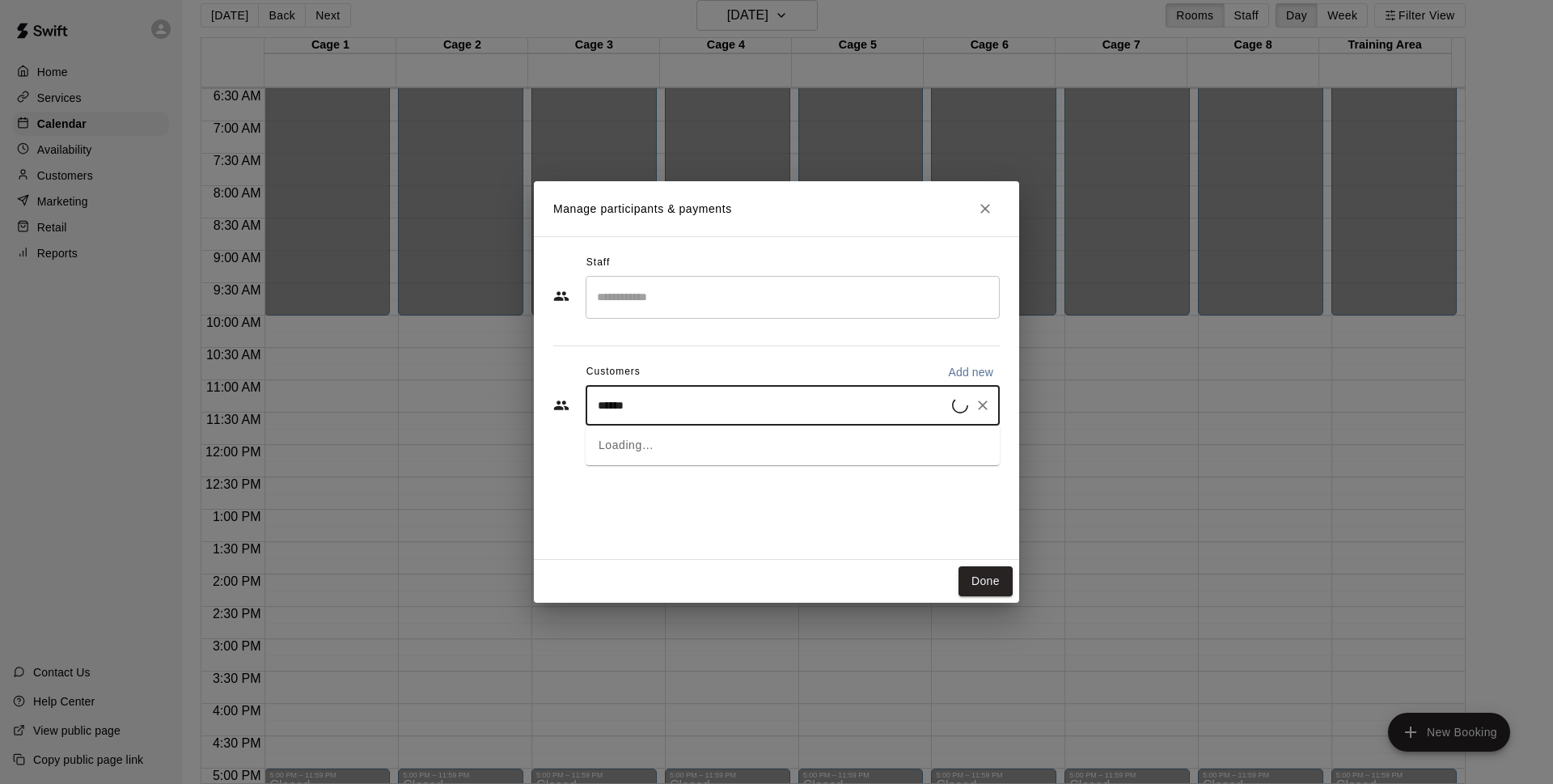
type input "*******"
click at [718, 494] on div "[PERSON_NAME]" at bounding box center [802, 494] width 342 height 17
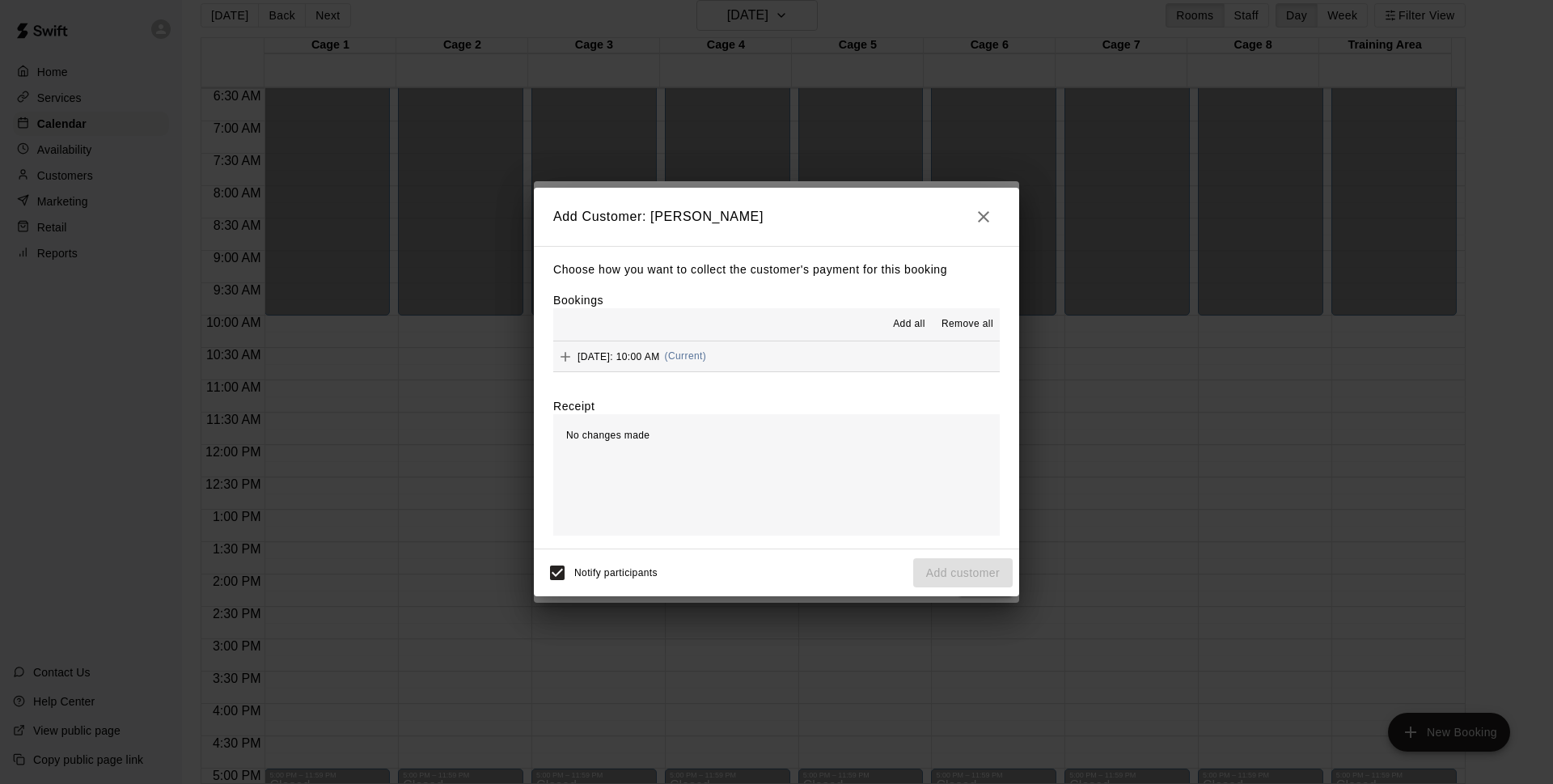
click at [906, 324] on span "Add all" at bounding box center [909, 324] width 33 height 16
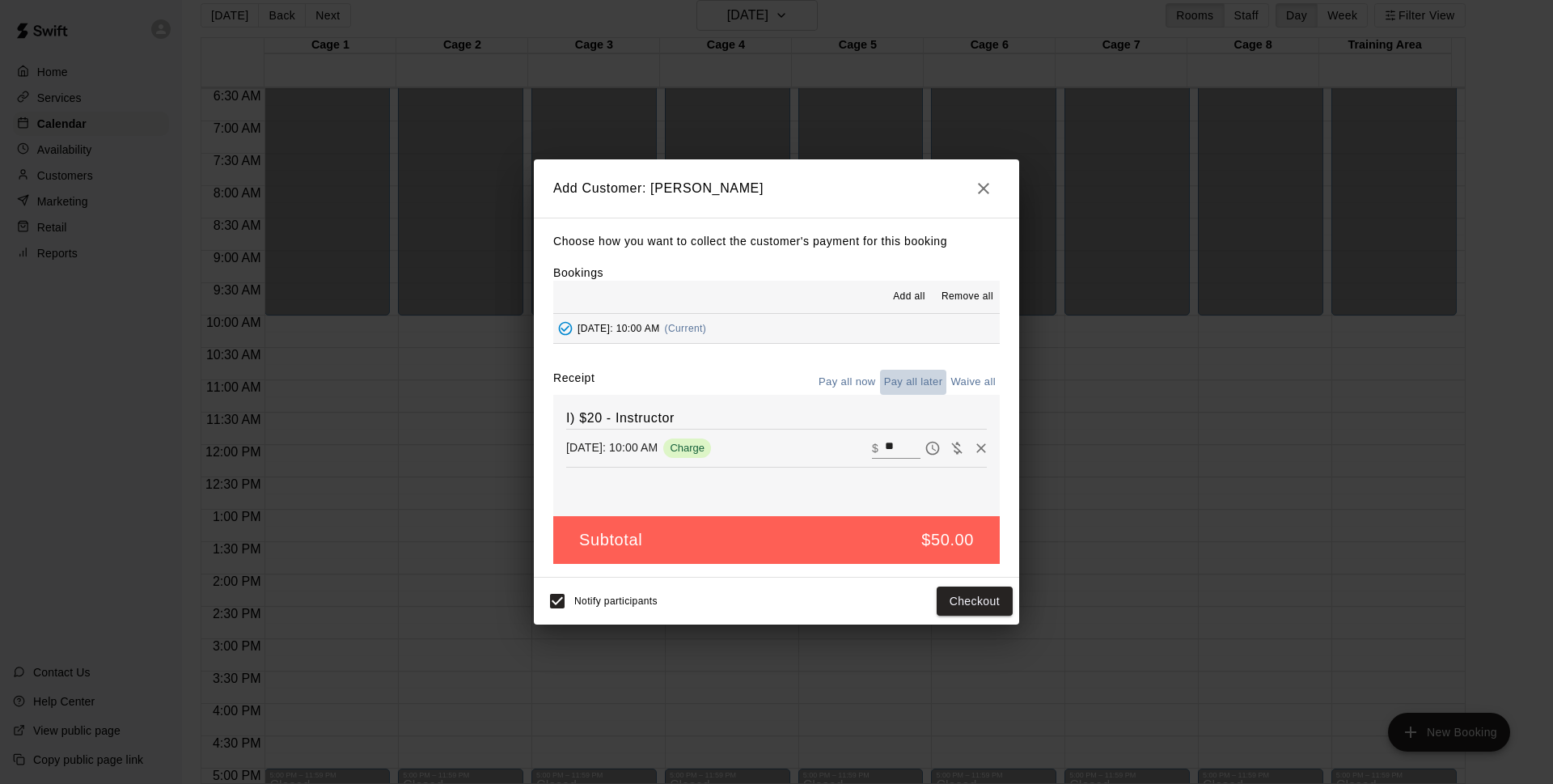
click at [915, 377] on button "Pay all later" at bounding box center [914, 382] width 67 height 25
drag, startPoint x: 962, startPoint y: 593, endPoint x: 950, endPoint y: 593, distance: 12.0
click at [960, 593] on button "Add customer" at bounding box center [962, 600] width 99 height 30
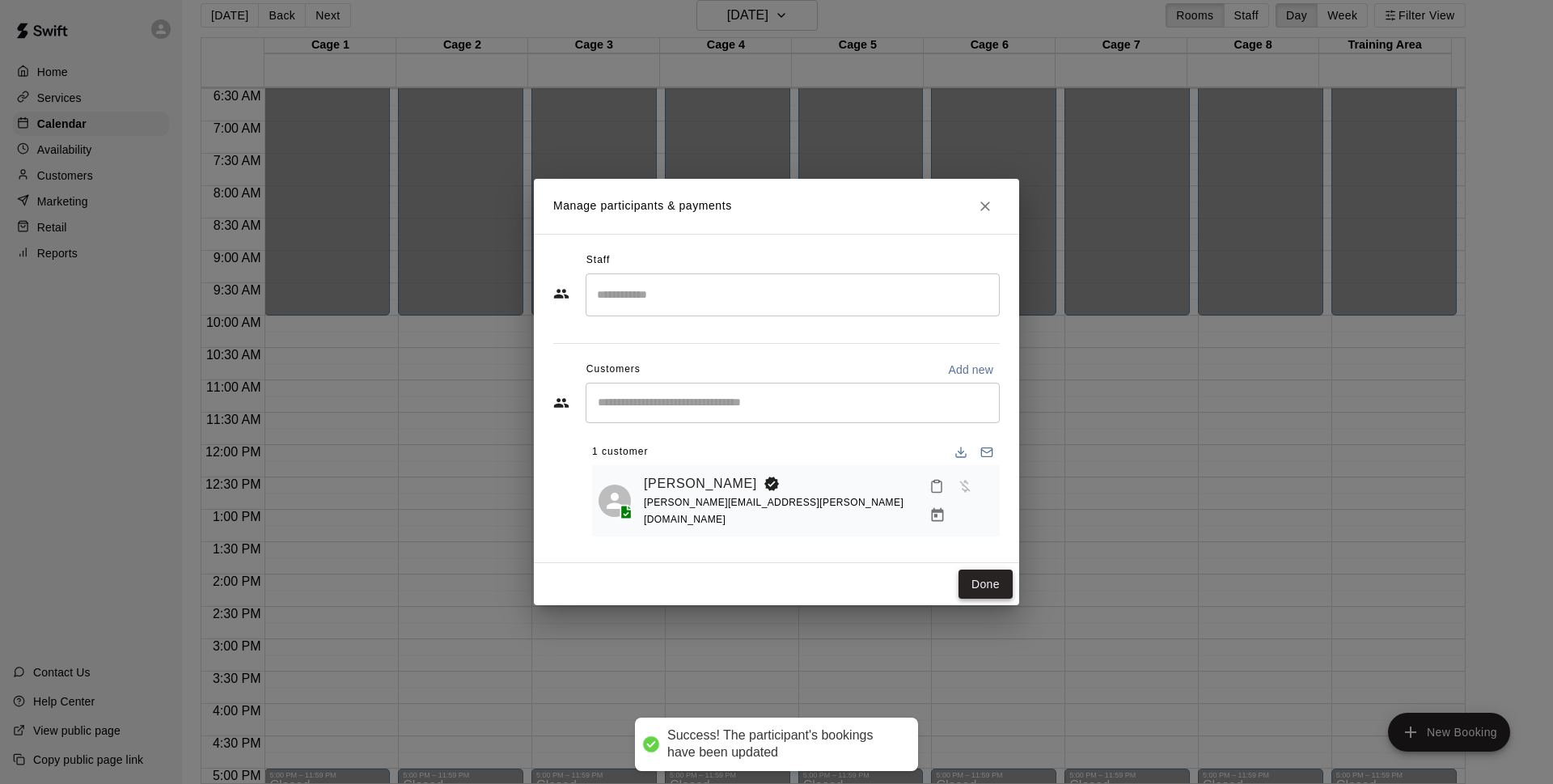
click at [1000, 581] on button "Done" at bounding box center [985, 584] width 54 height 30
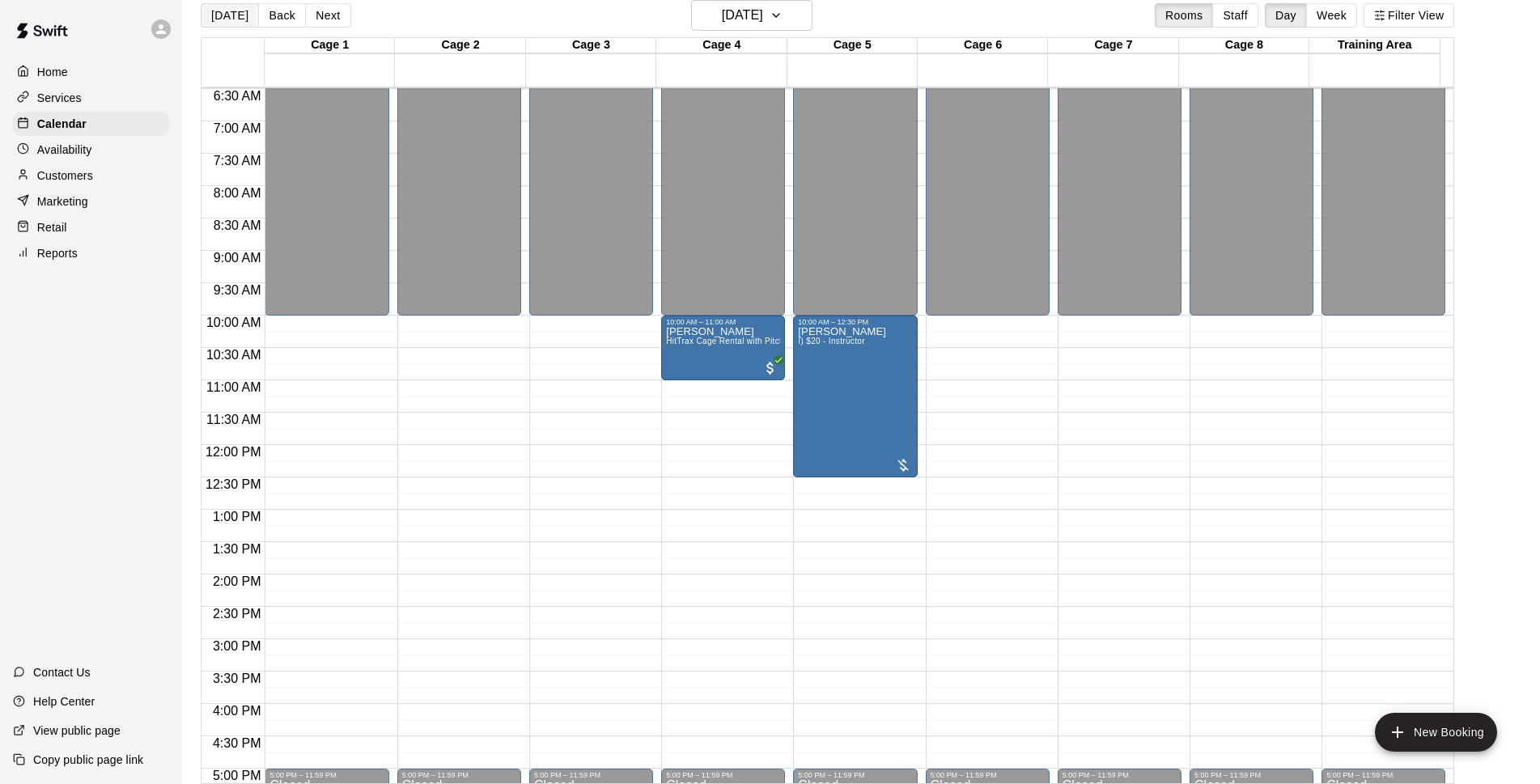
click at [221, 18] on button "[DATE]" at bounding box center [229, 14] width 59 height 24
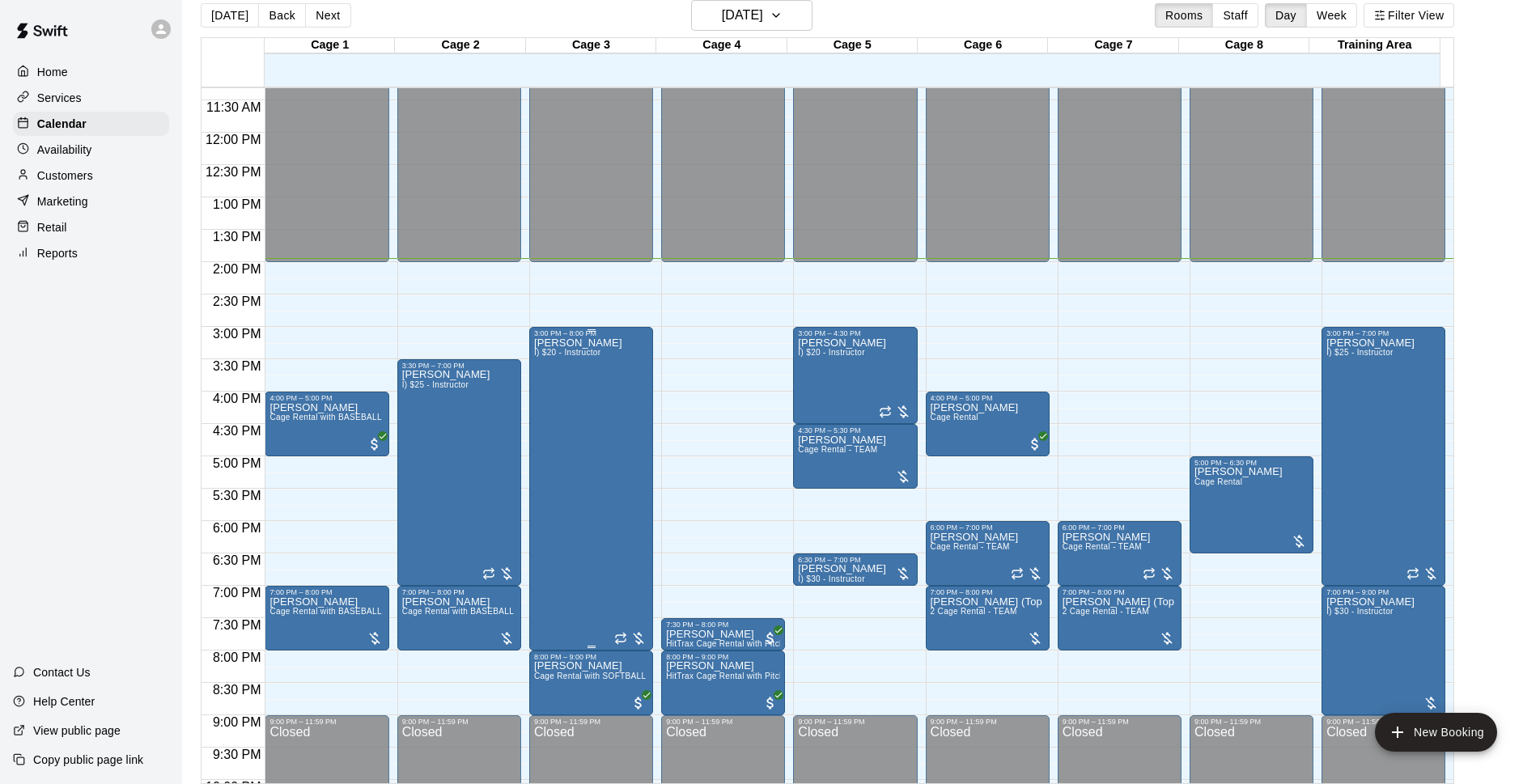
scroll to position [860, 0]
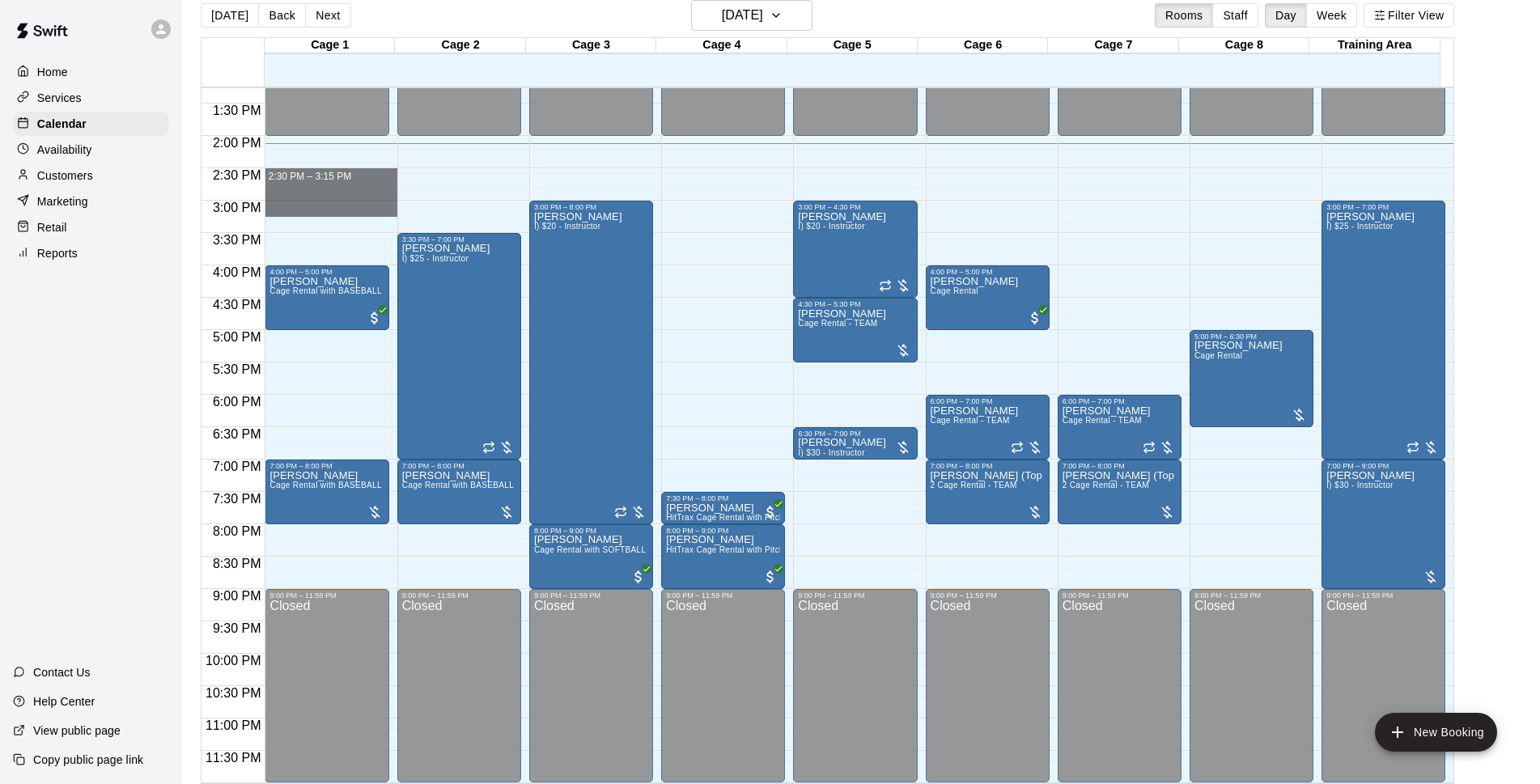
drag, startPoint x: 302, startPoint y: 172, endPoint x: 304, endPoint y: 200, distance: 28.1
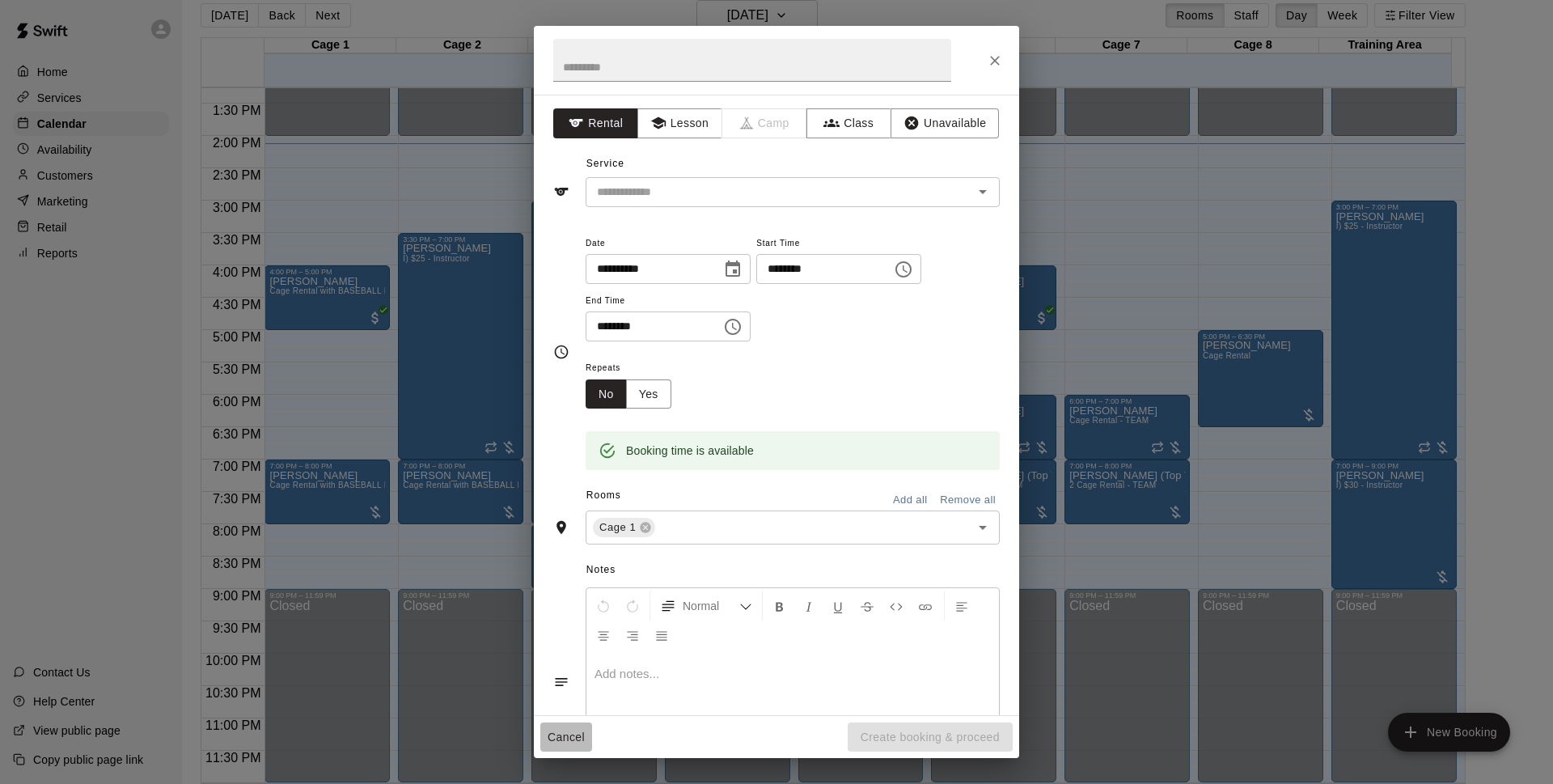
click at [588, 736] on button "Cancel" at bounding box center [567, 737] width 52 height 30
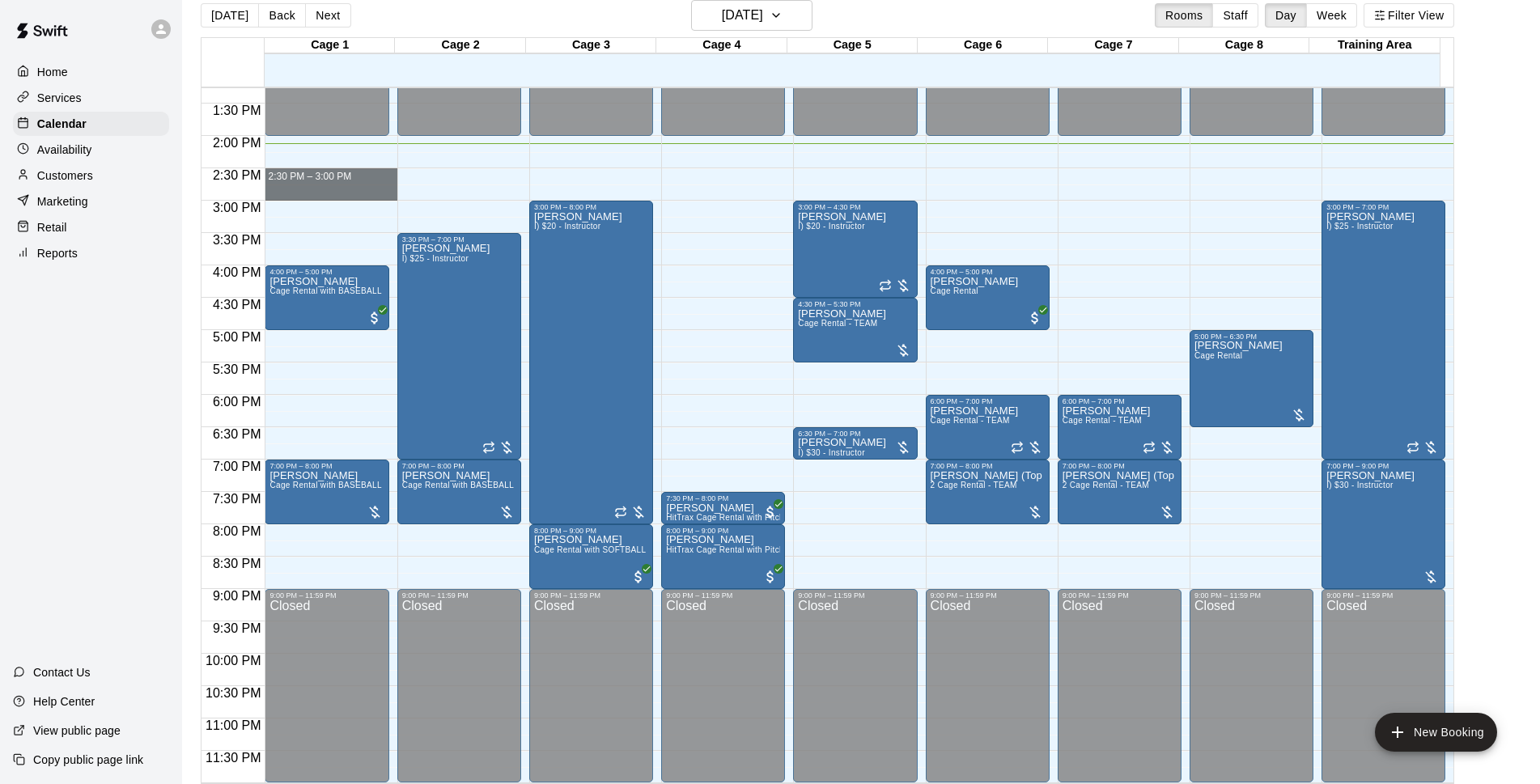
drag, startPoint x: 302, startPoint y: 168, endPoint x: 299, endPoint y: 193, distance: 25.2
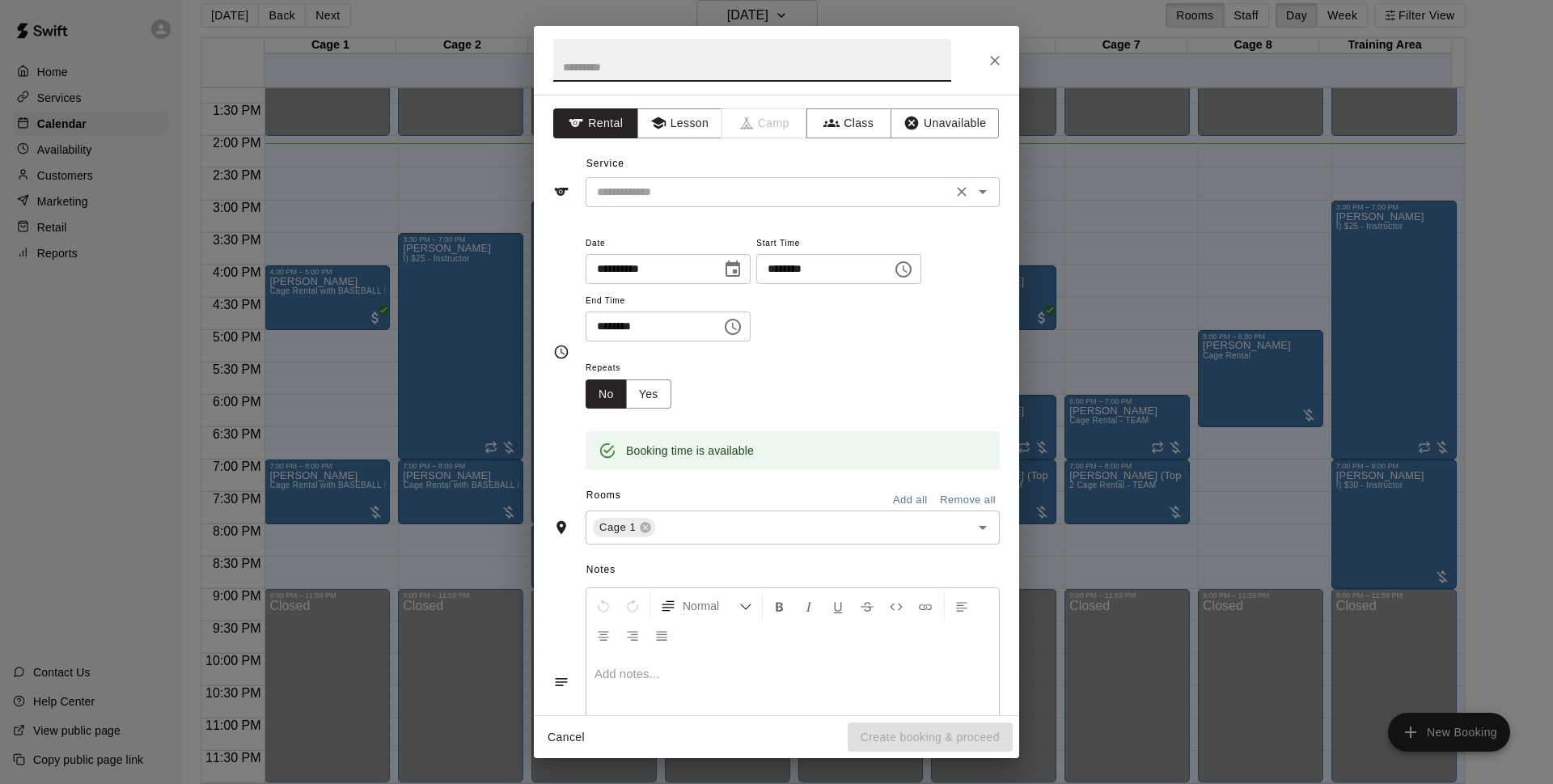
click at [973, 195] on icon "Open" at bounding box center [982, 191] width 19 height 19
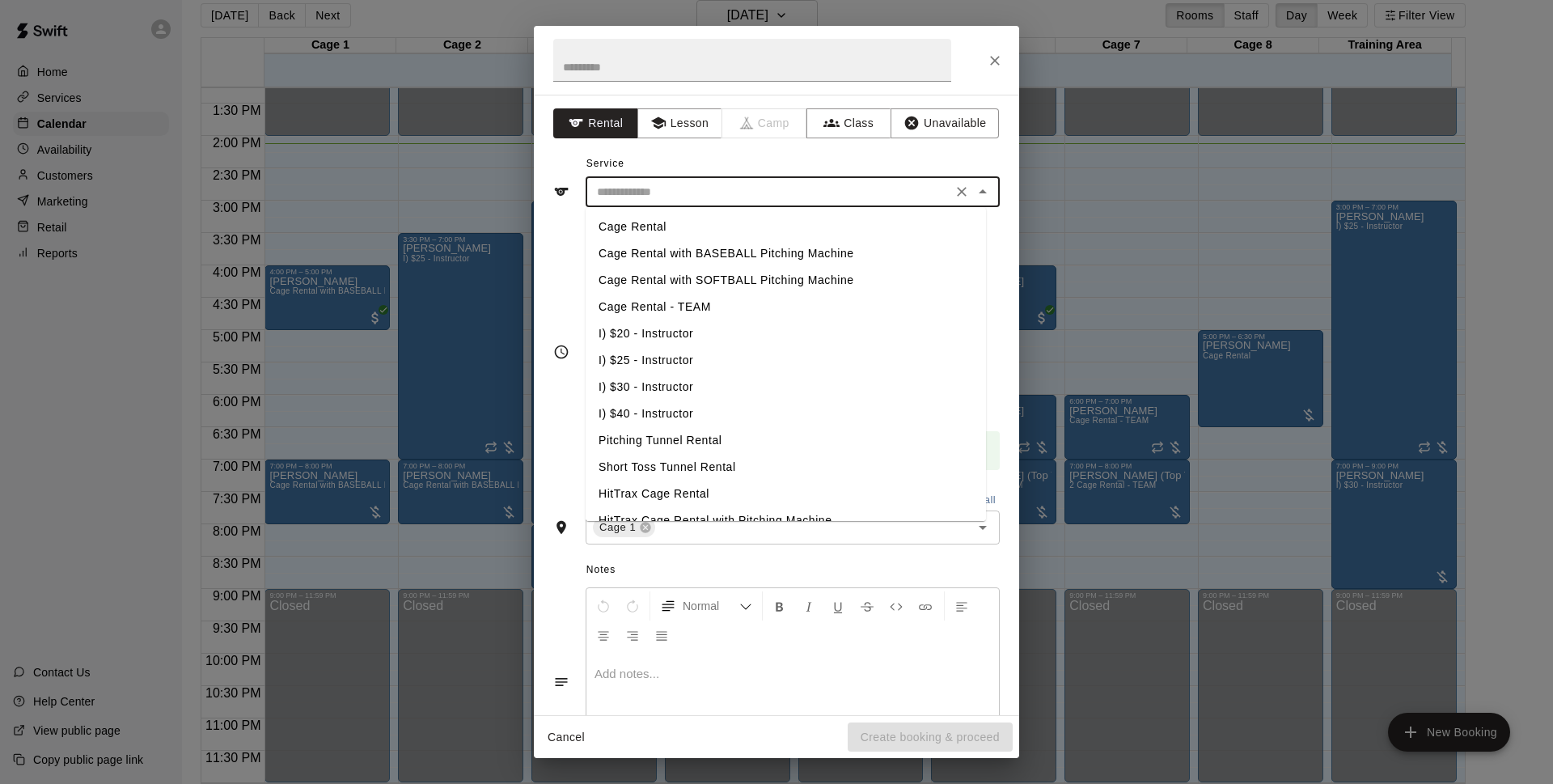
click at [625, 257] on li "Cage Rental with BASEBALL Pitching Machine" at bounding box center [786, 254] width 400 height 27
type input "**********"
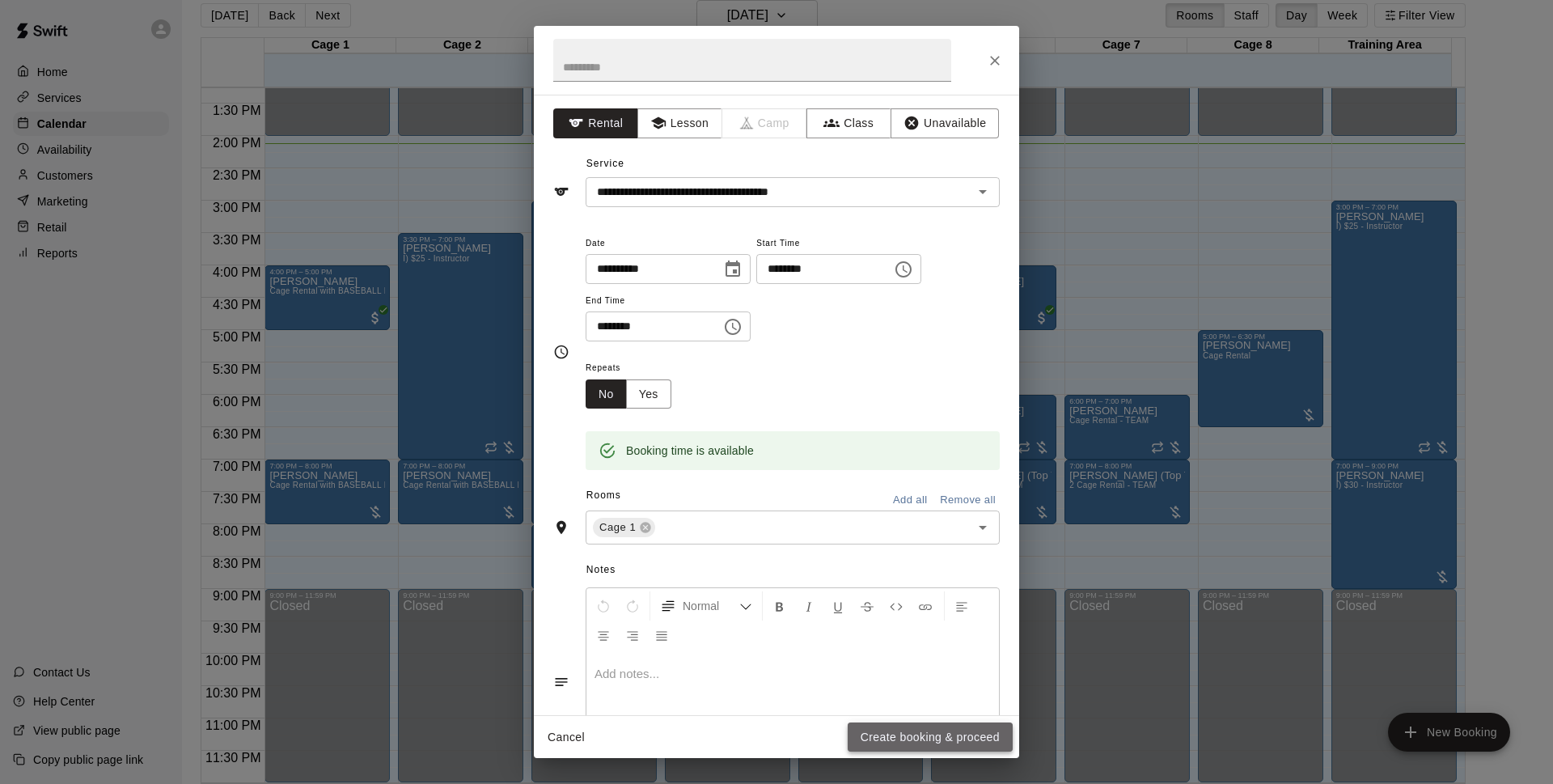
click at [910, 740] on button "Create booking & proceed" at bounding box center [930, 737] width 165 height 30
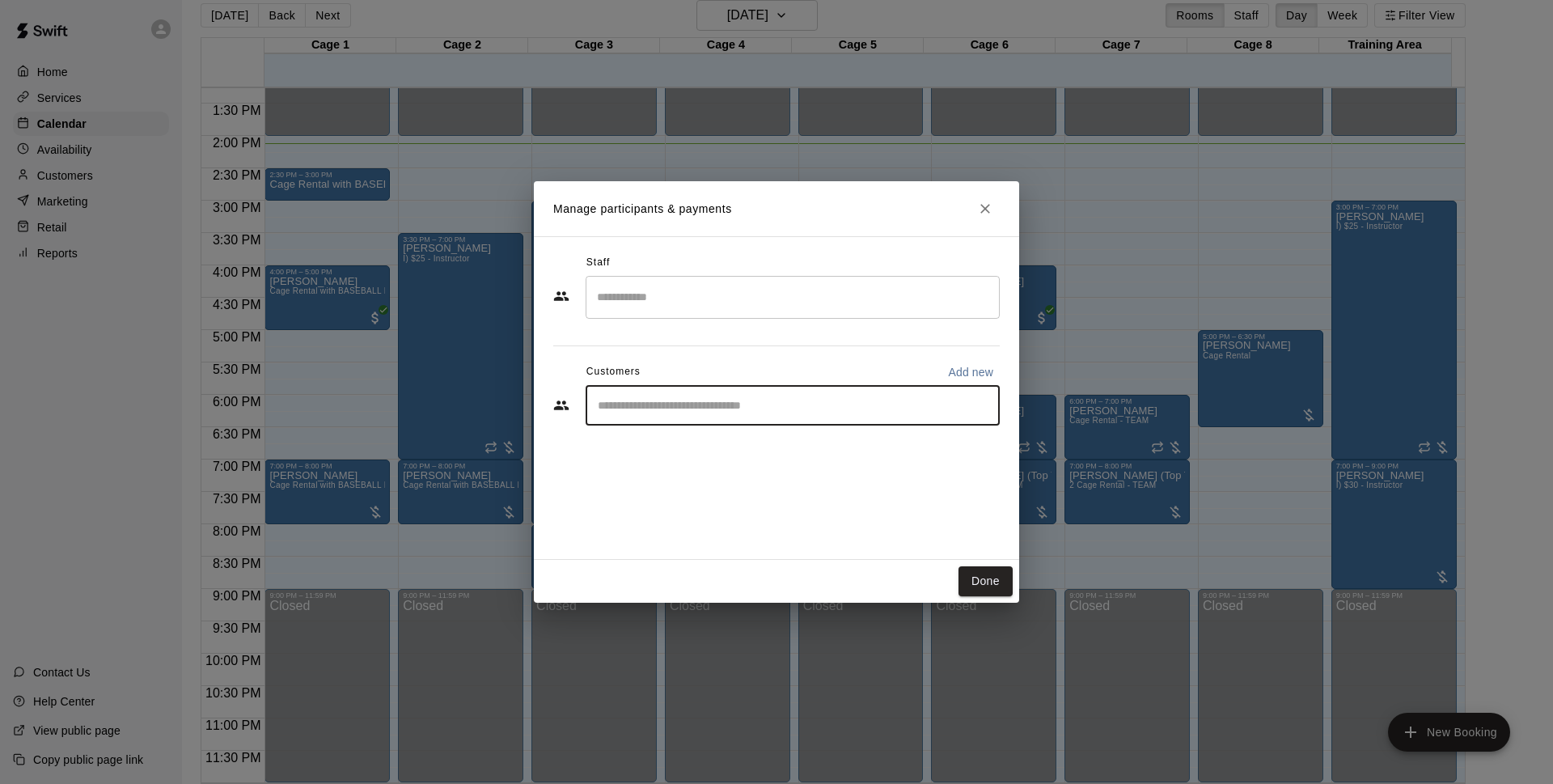
click at [673, 407] on input "Start typing to search customers..." at bounding box center [792, 405] width 399 height 16
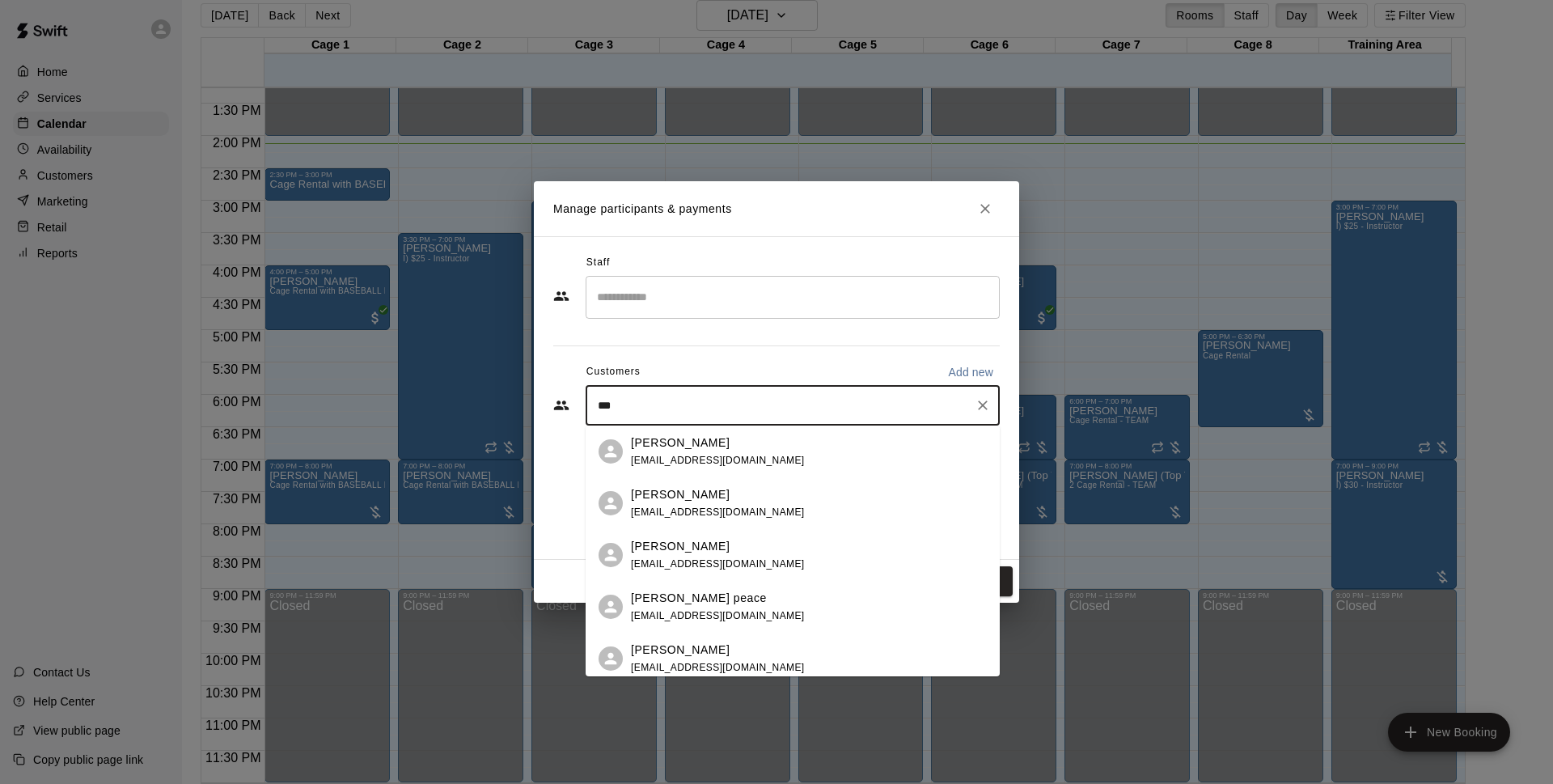
type input "***"
click at [654, 607] on div "[PERSON_NAME] [EMAIL_ADDRESS][DOMAIN_NAME]" at bounding box center [718, 607] width 174 height 35
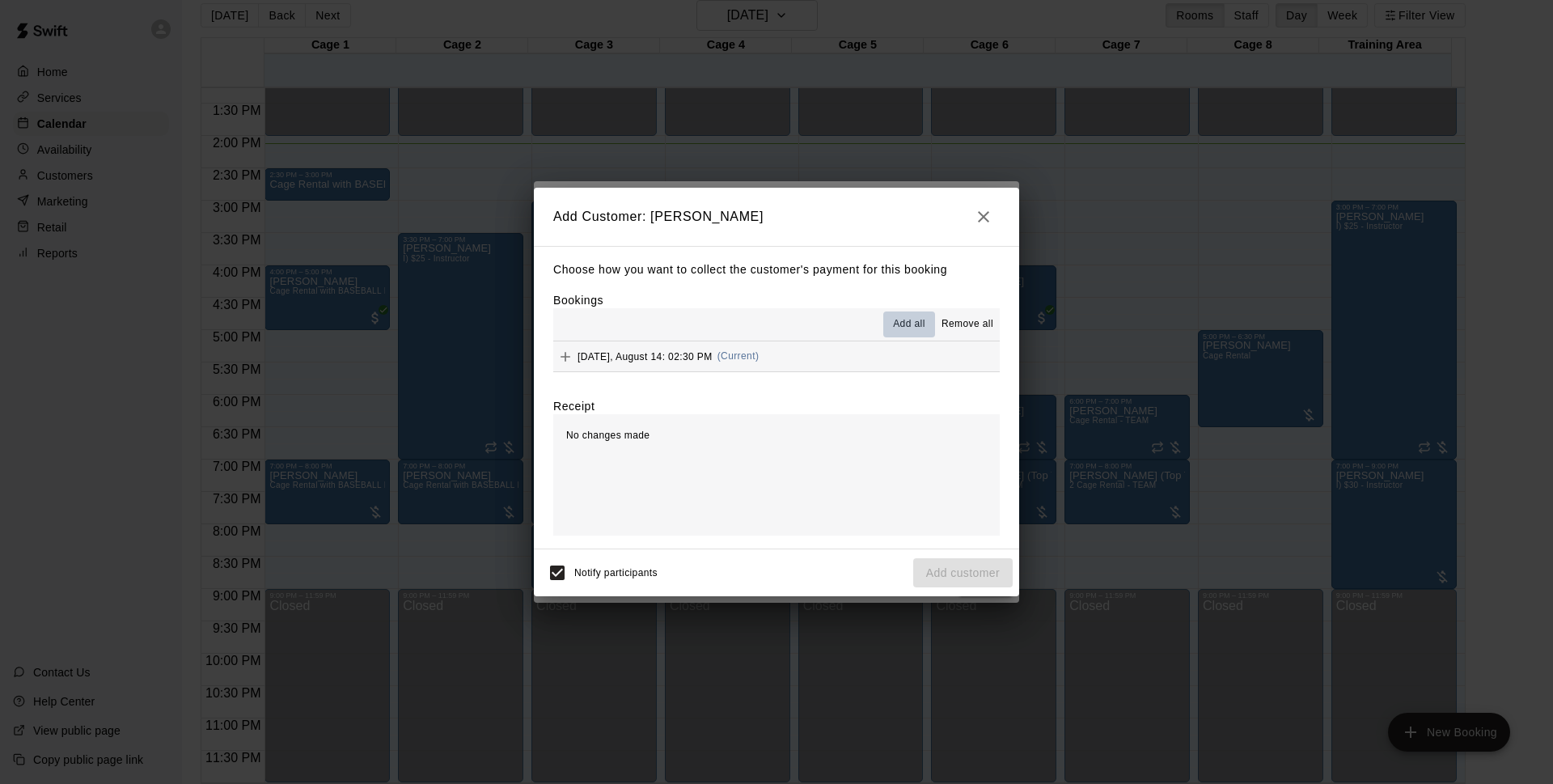
click at [911, 323] on span "Add all" at bounding box center [909, 324] width 33 height 16
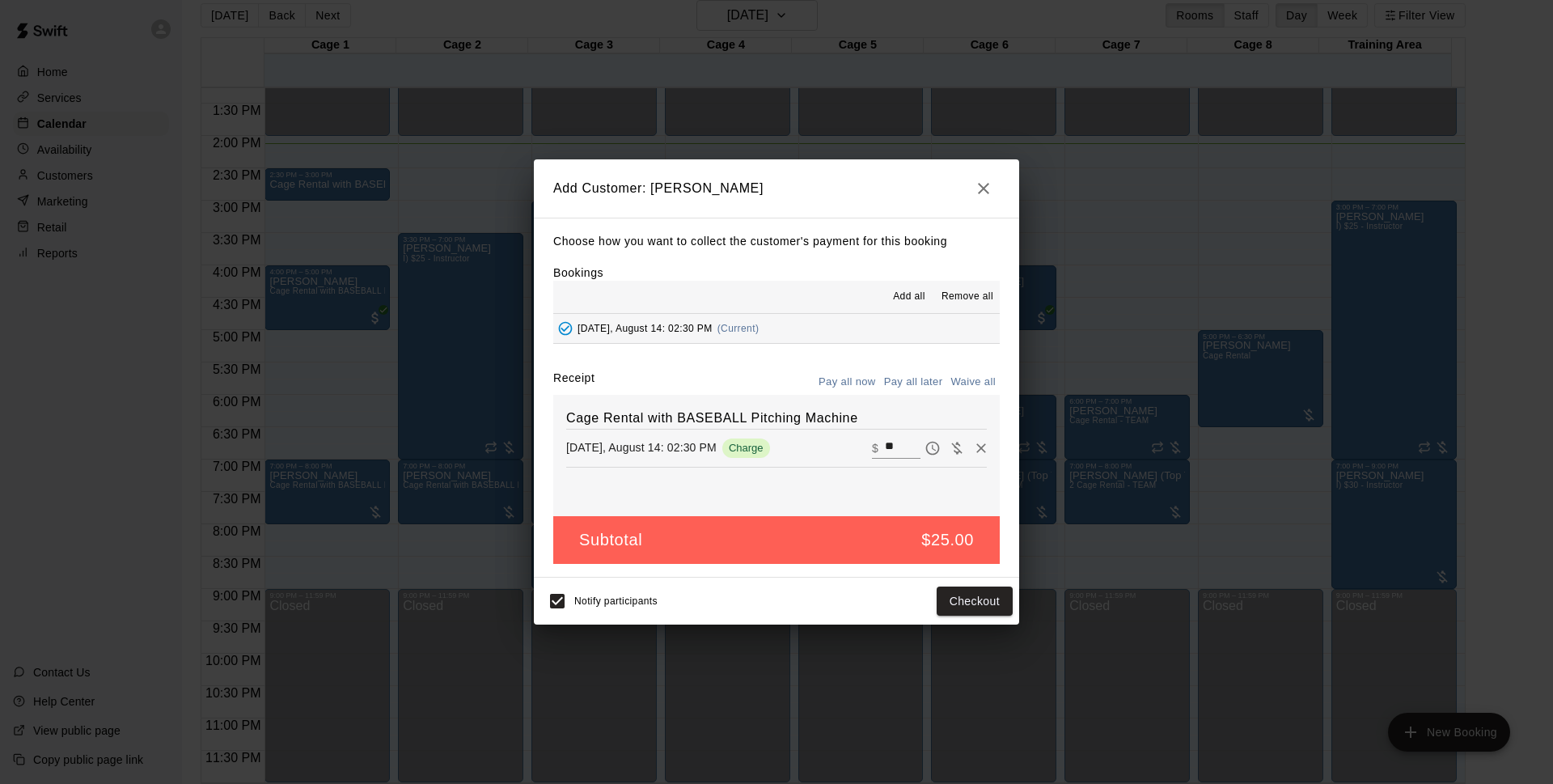
click at [904, 381] on button "Pay all later" at bounding box center [914, 382] width 67 height 25
click at [962, 597] on button "Add customer" at bounding box center [962, 600] width 99 height 30
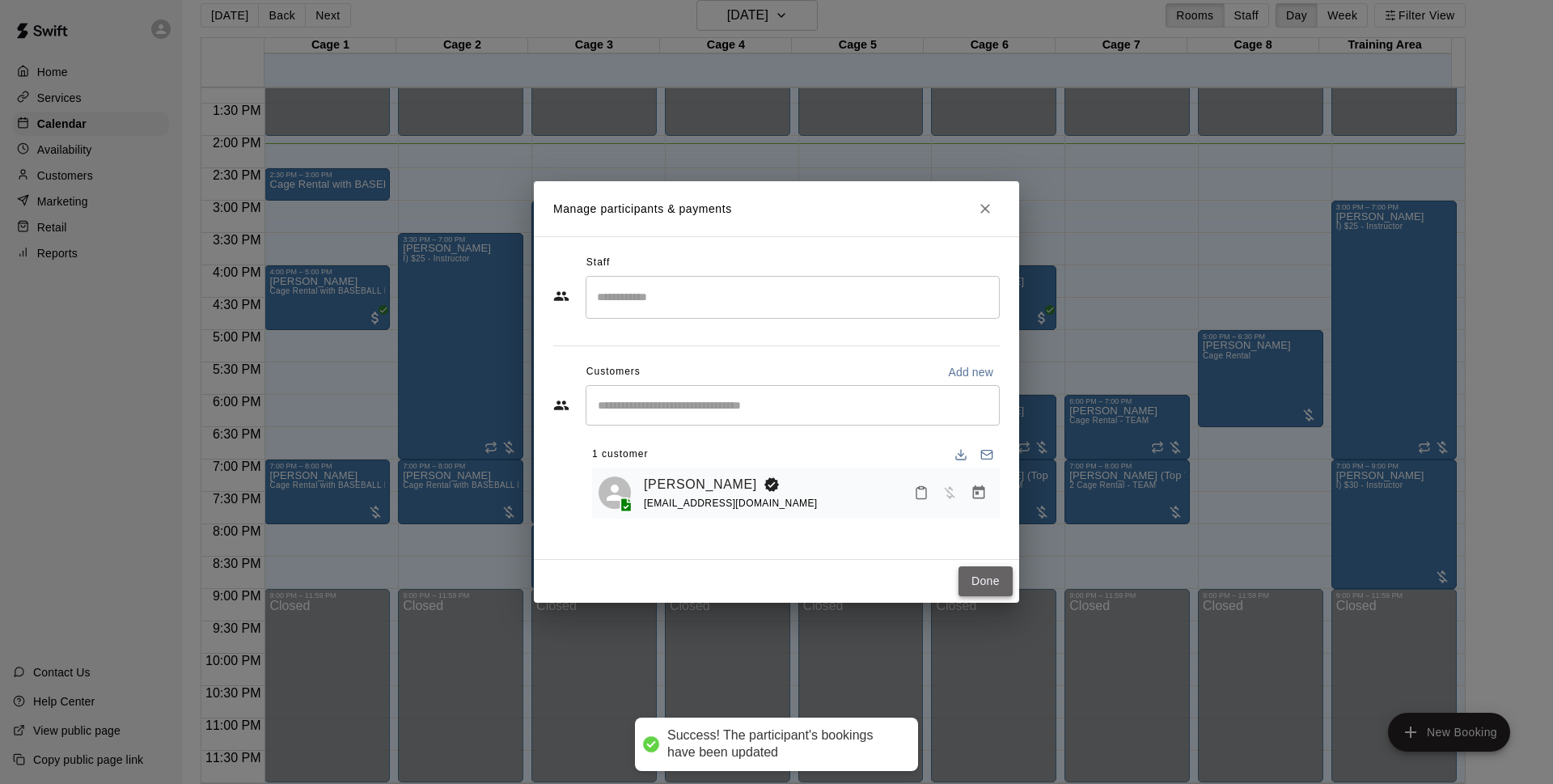
click at [971, 573] on button "Done" at bounding box center [985, 580] width 54 height 30
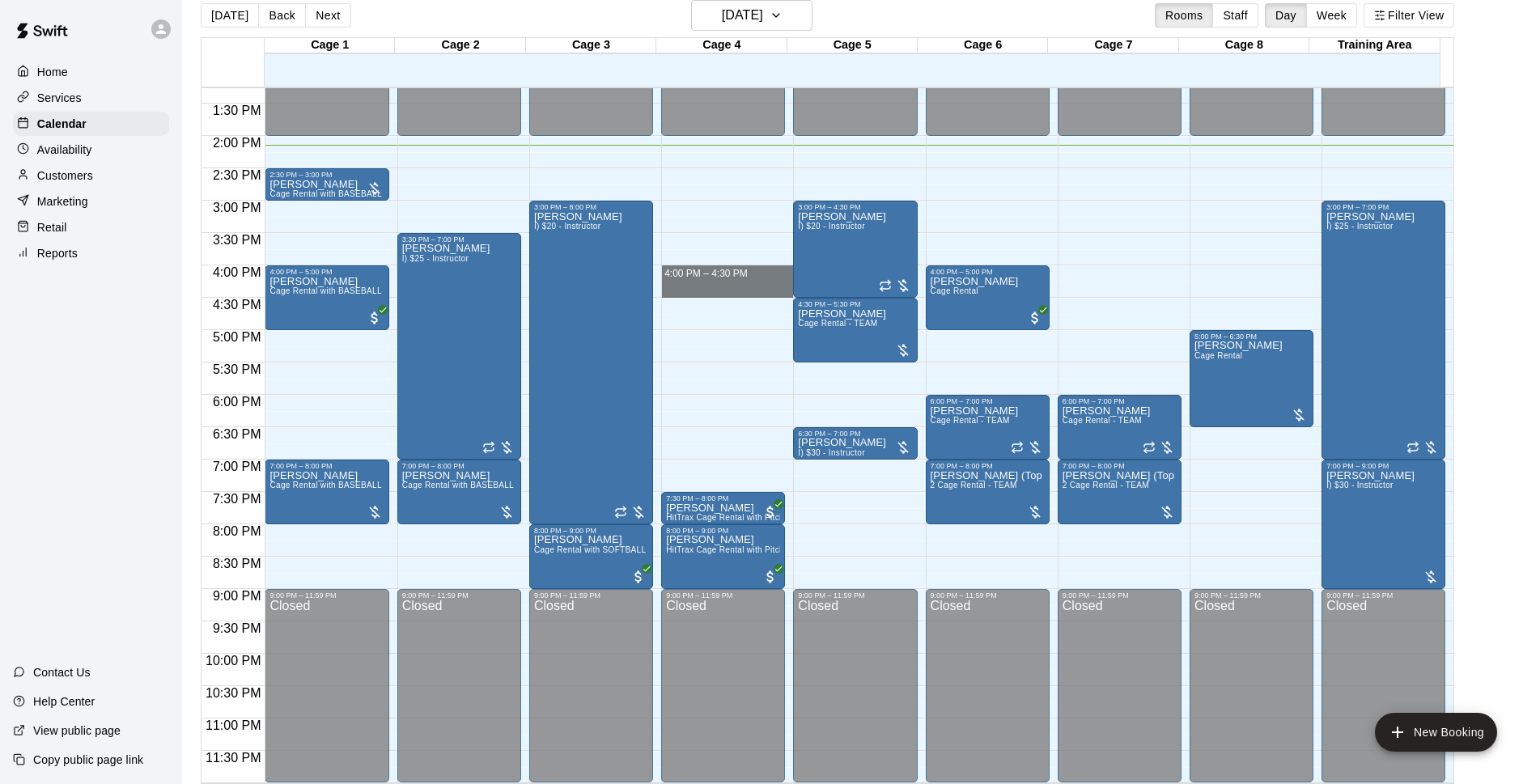
drag, startPoint x: 705, startPoint y: 271, endPoint x: 706, endPoint y: 284, distance: 13.0
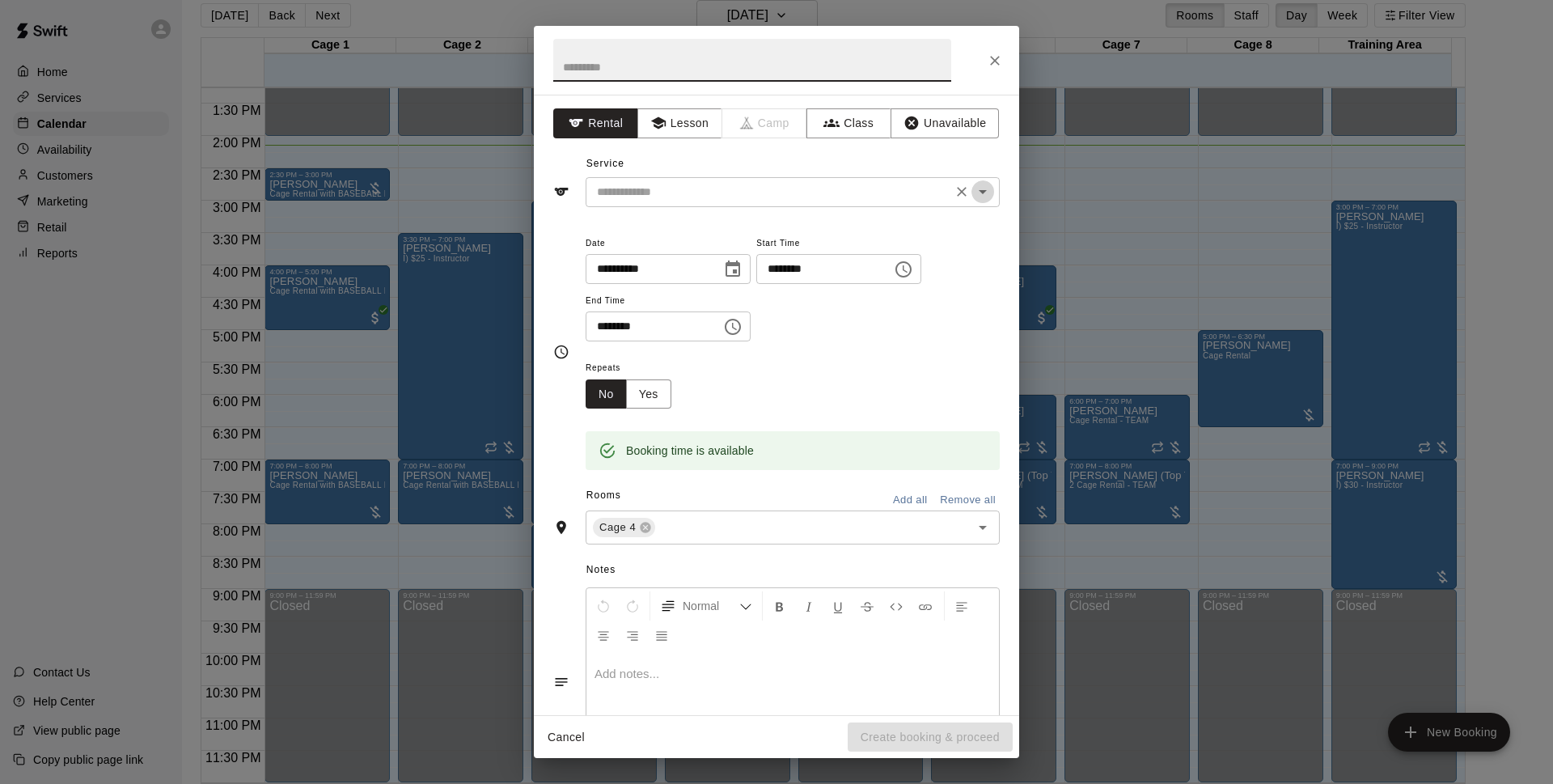
click at [979, 192] on icon "Open" at bounding box center [982, 192] width 8 height 4
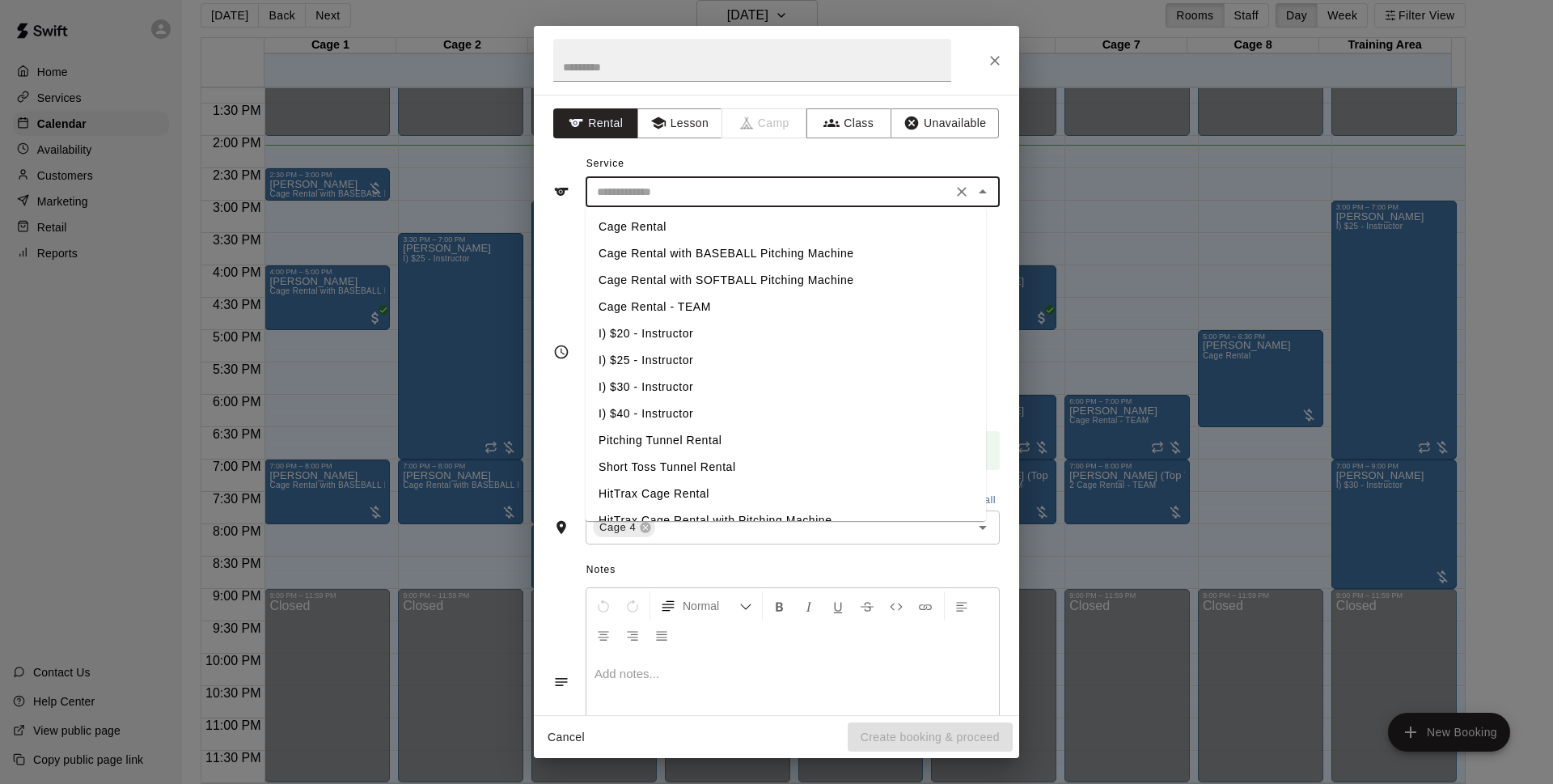
click at [708, 282] on li "Cage Rental with SOFTBALL Pitching Machine" at bounding box center [786, 280] width 400 height 27
type input "**********"
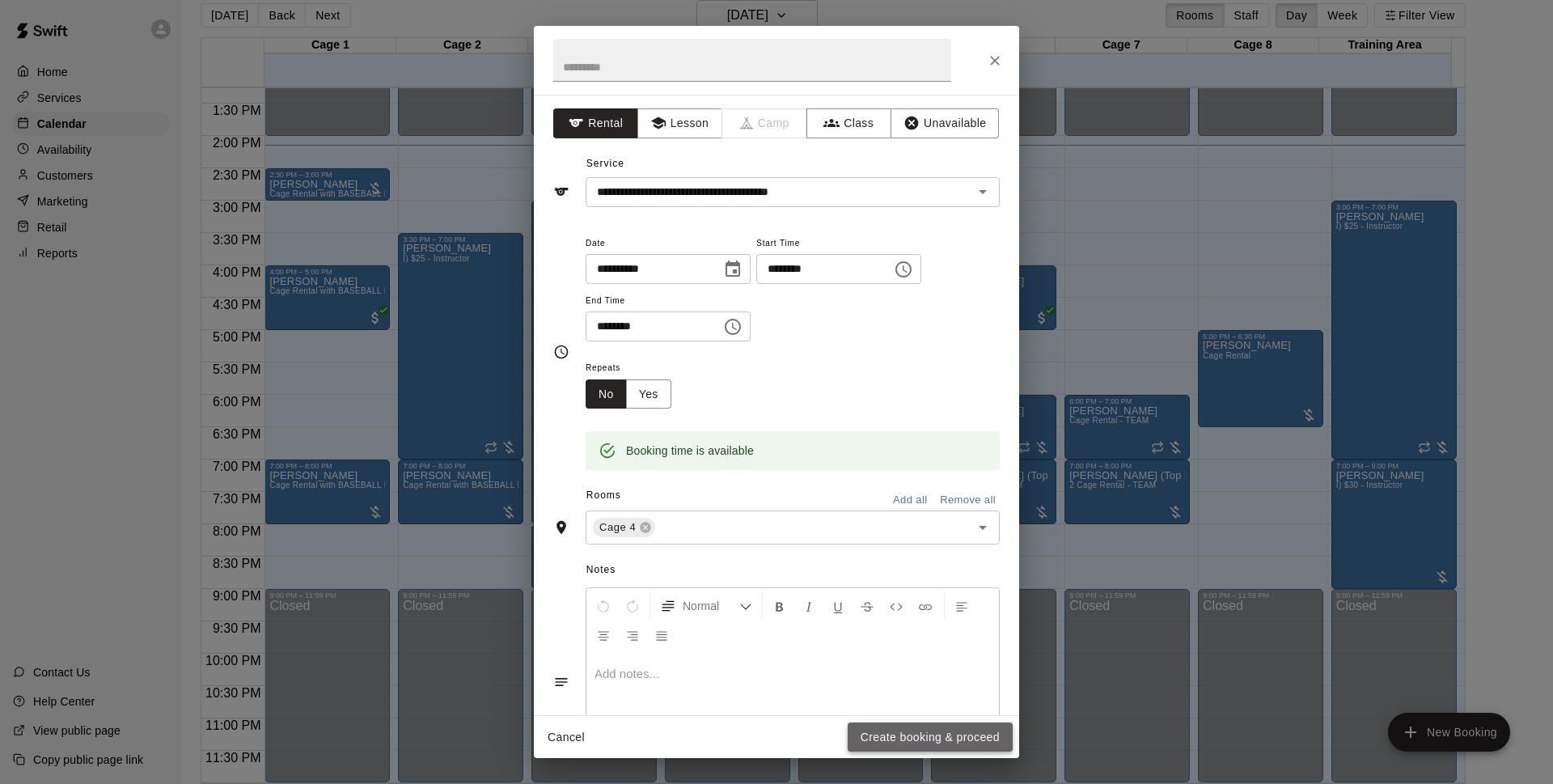
click at [891, 739] on button "Create booking & proceed" at bounding box center [930, 737] width 165 height 30
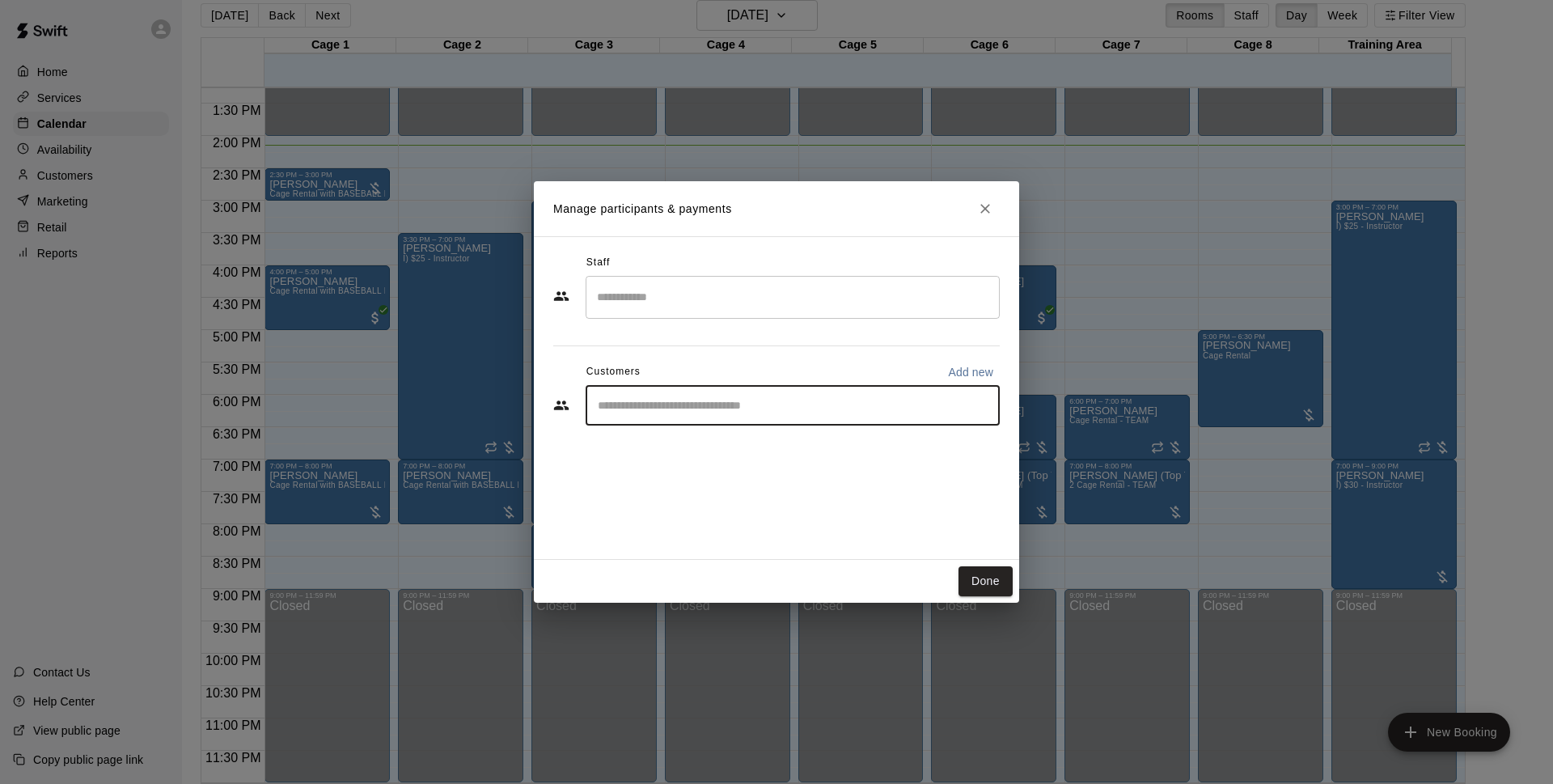
click at [625, 409] on input "Start typing to search customers..." at bounding box center [792, 405] width 399 height 16
type input "****"
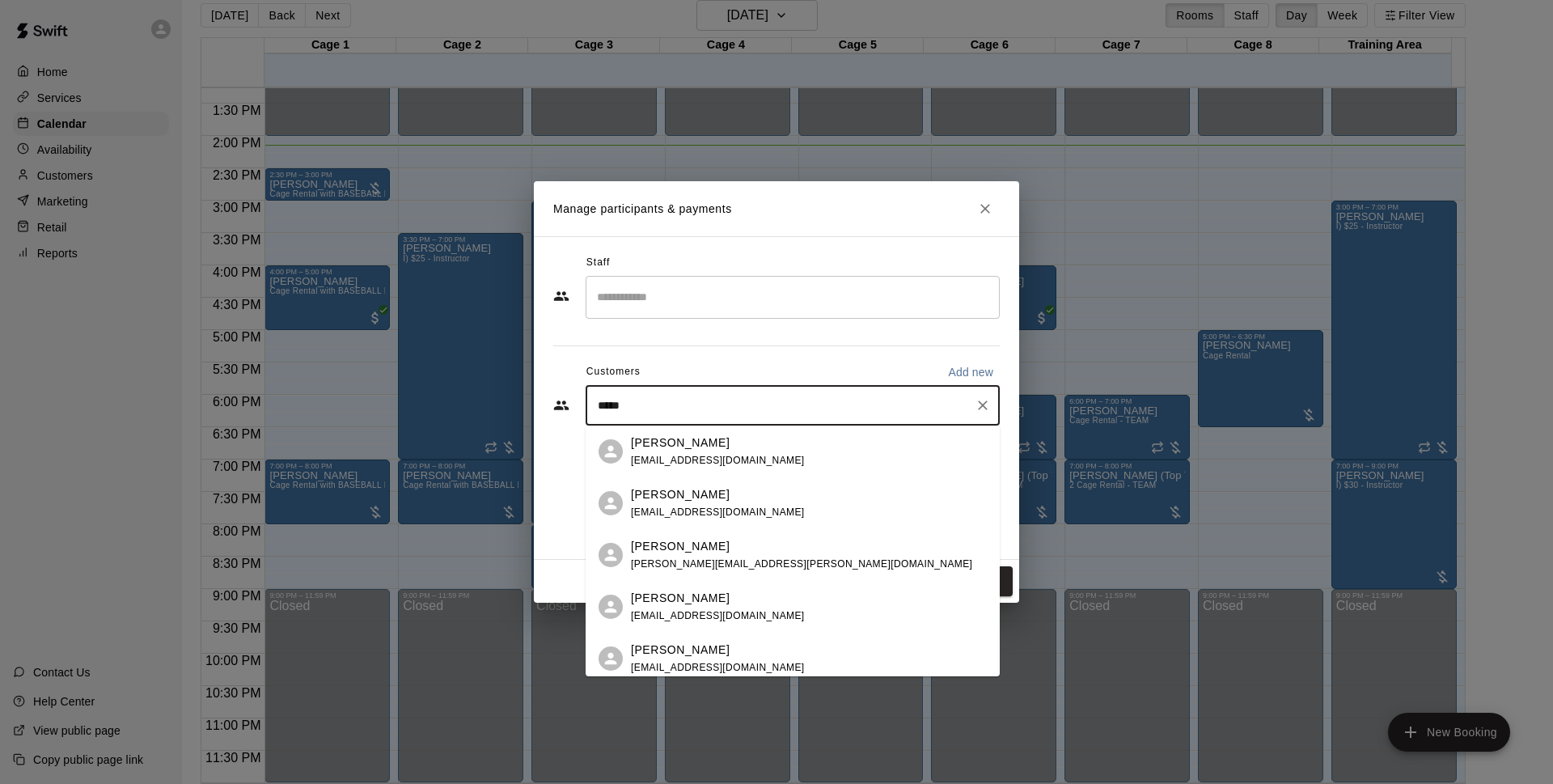
click at [665, 558] on span "[PERSON_NAME][EMAIL_ADDRESS][PERSON_NAME][DOMAIN_NAME]" at bounding box center [802, 564] width 342 height 12
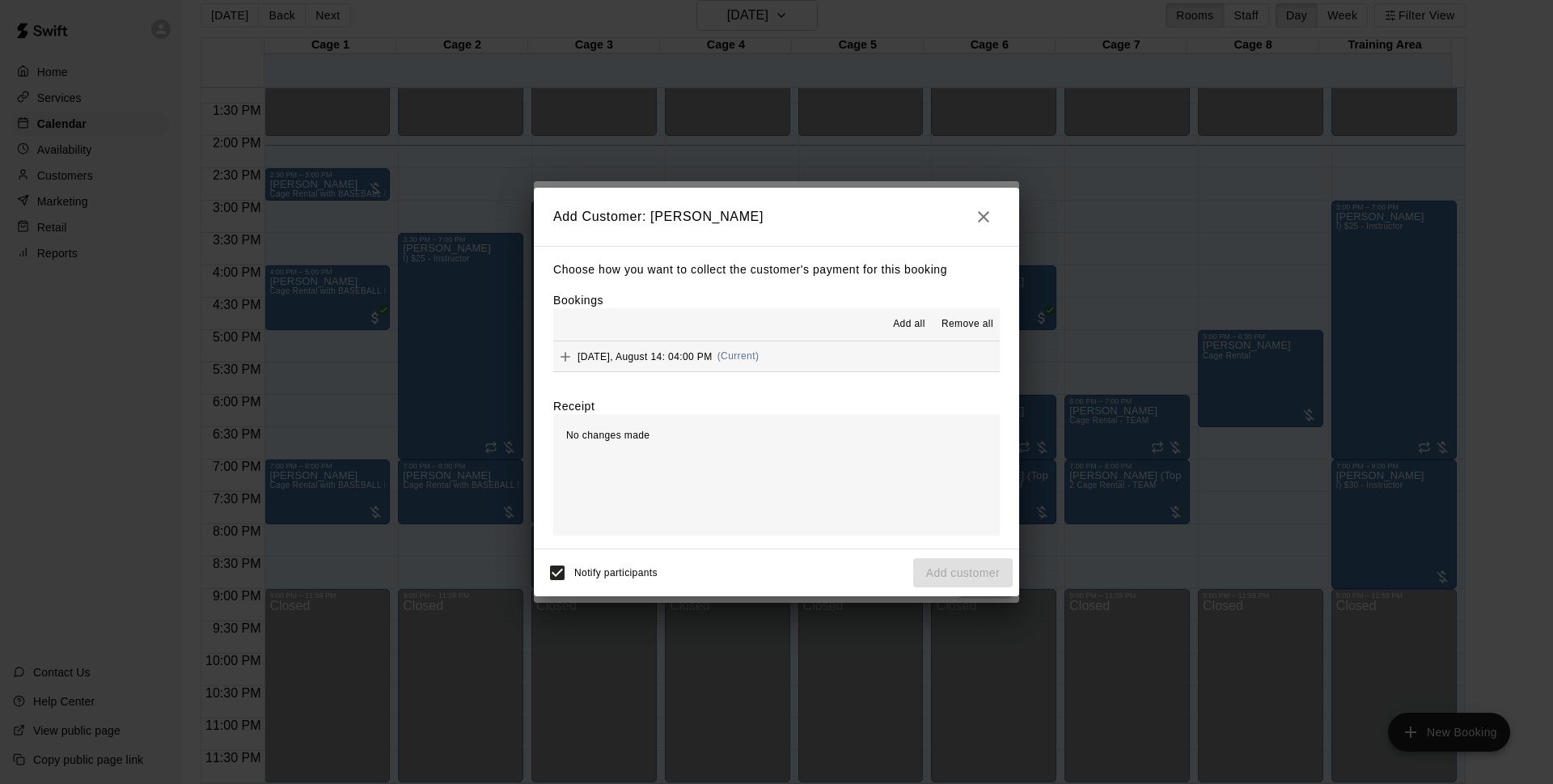
click at [911, 322] on span "Add all" at bounding box center [909, 324] width 33 height 16
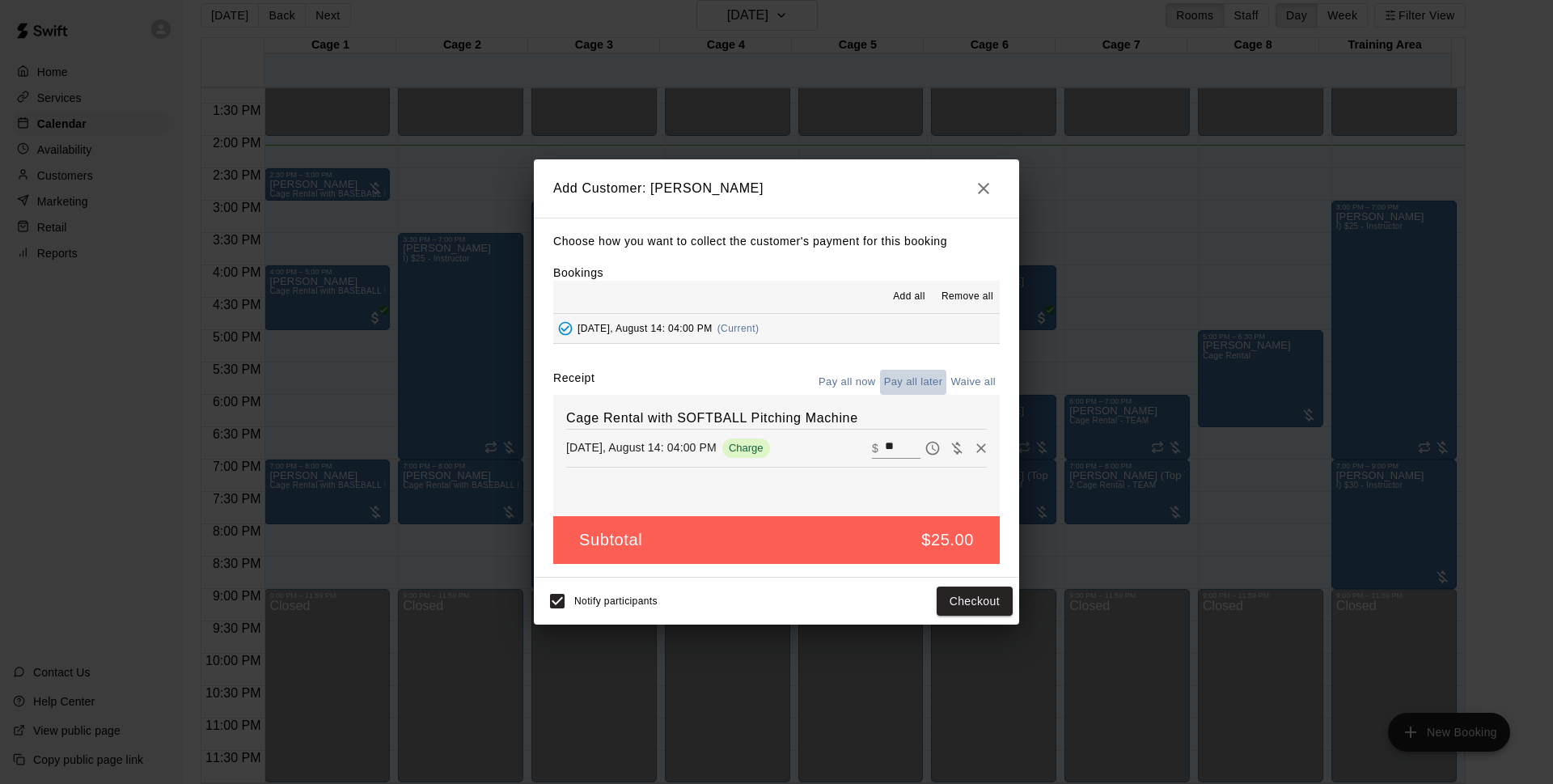
click at [917, 380] on button "Pay all later" at bounding box center [914, 382] width 67 height 25
click at [952, 592] on button "Add customer" at bounding box center [962, 600] width 99 height 30
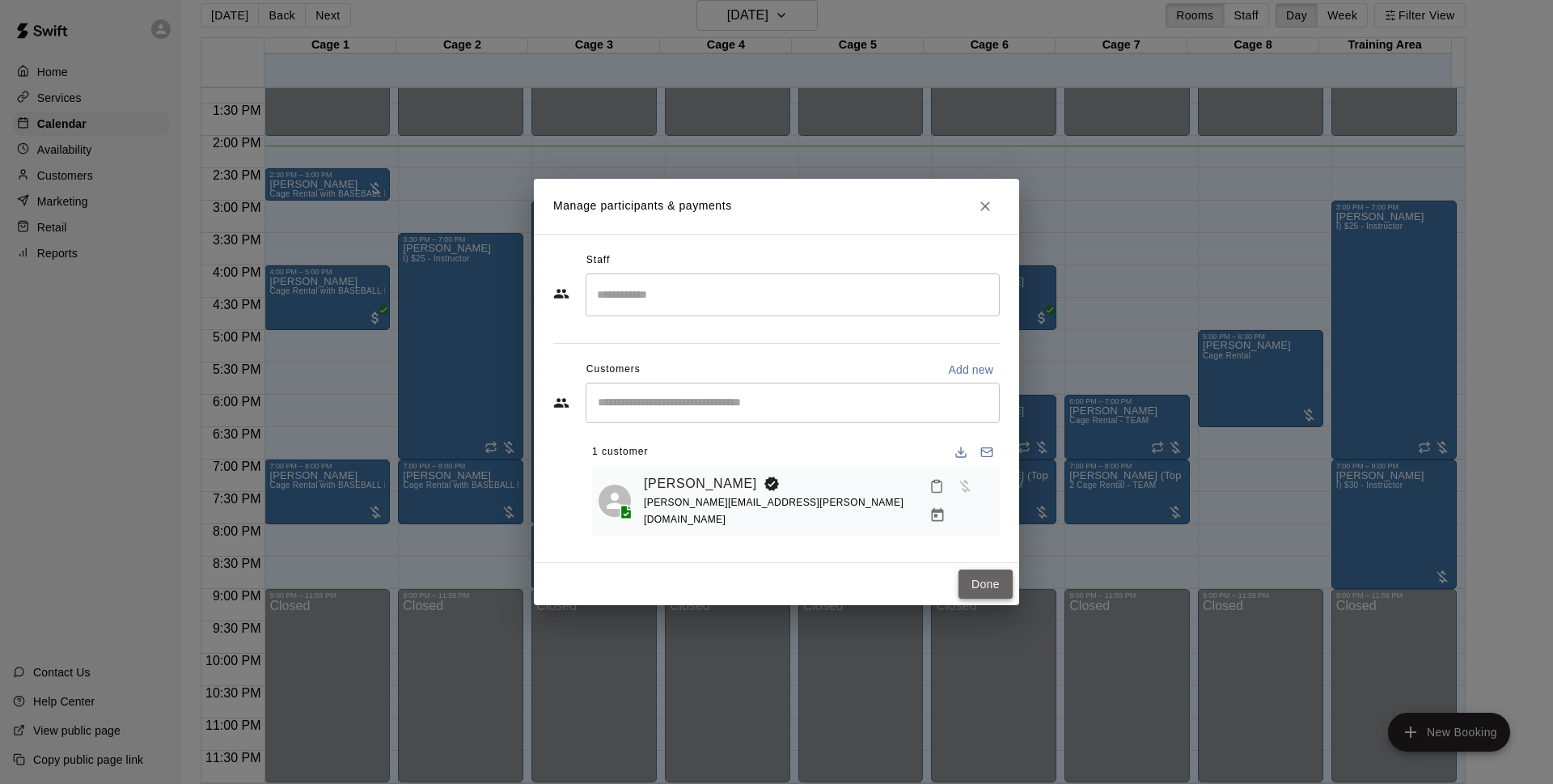
click at [988, 581] on button "Done" at bounding box center [985, 584] width 54 height 30
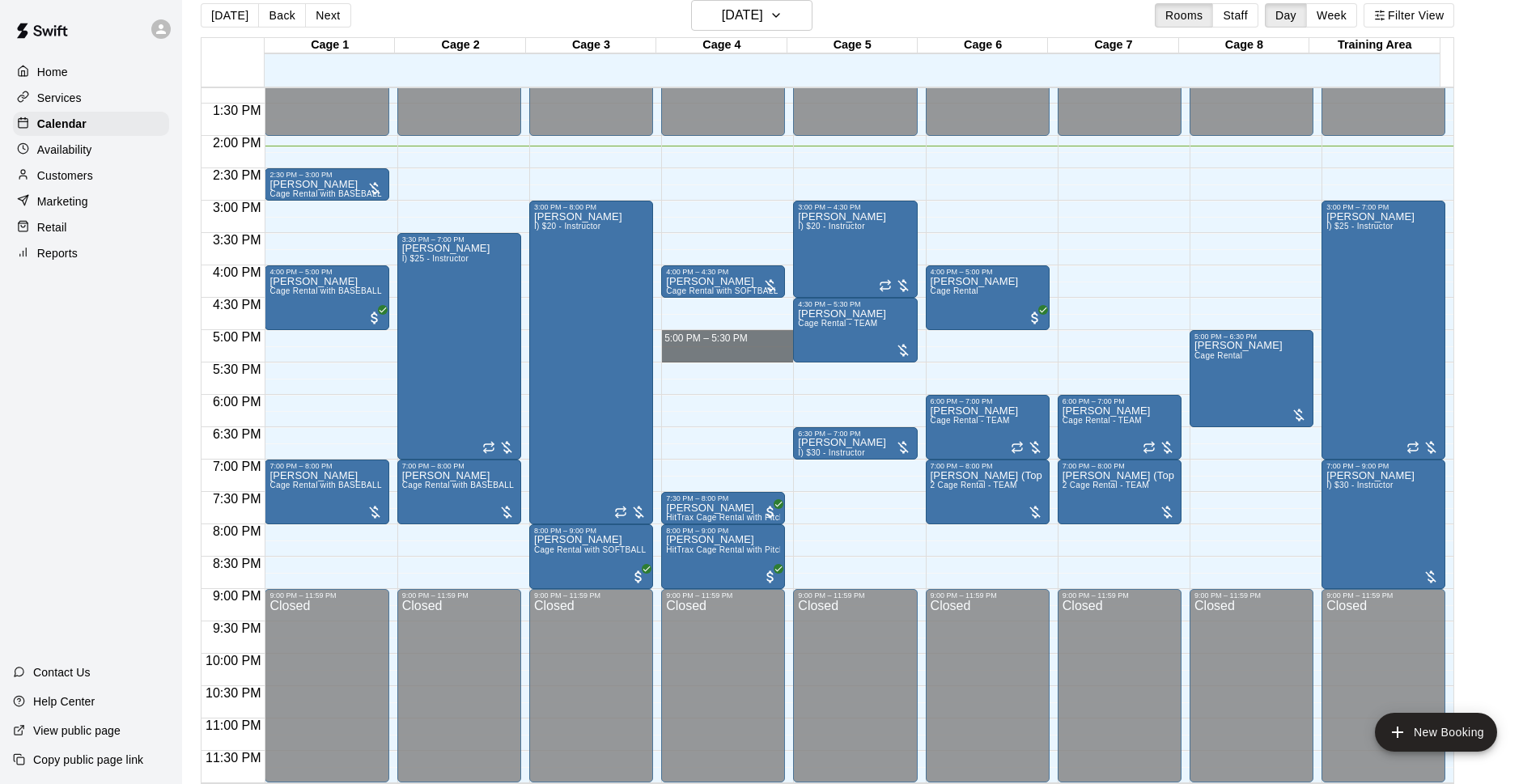
drag, startPoint x: 705, startPoint y: 334, endPoint x: 706, endPoint y: 358, distance: 24.0
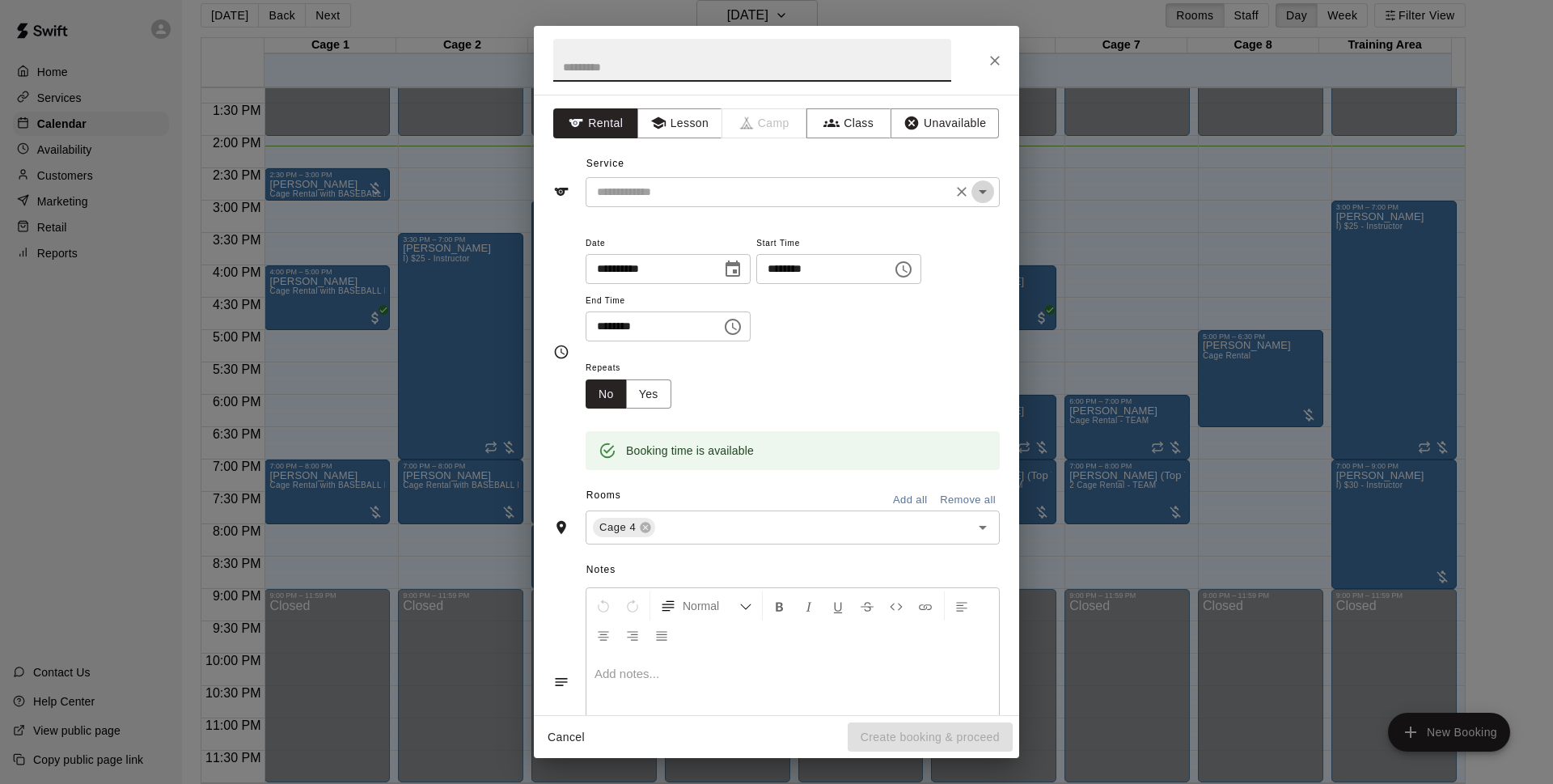
click at [976, 199] on icon "Open" at bounding box center [982, 191] width 19 height 19
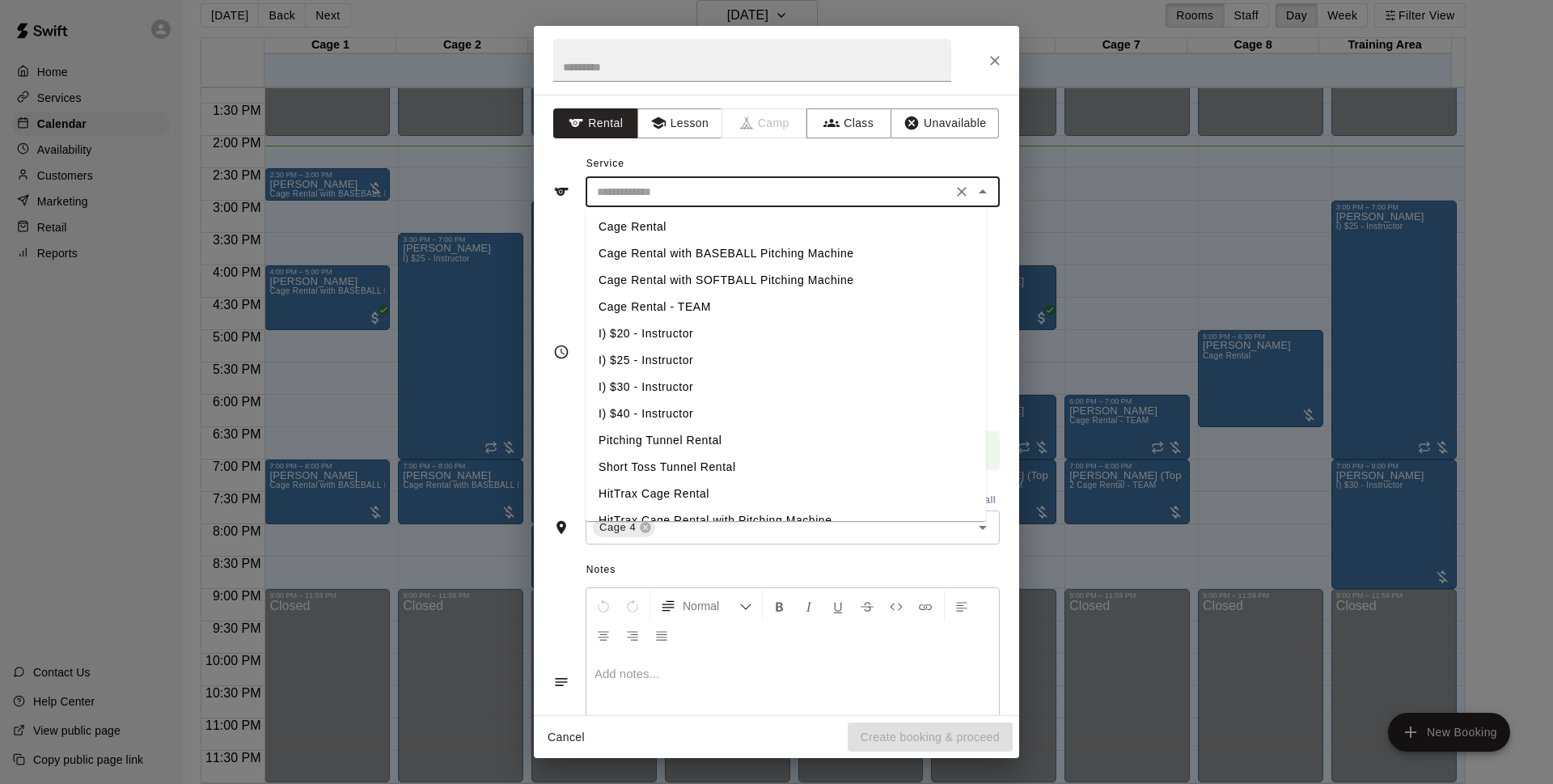
click at [838, 253] on li "Cage Rental with BASEBALL Pitching Machine" at bounding box center [786, 254] width 400 height 27
type input "**********"
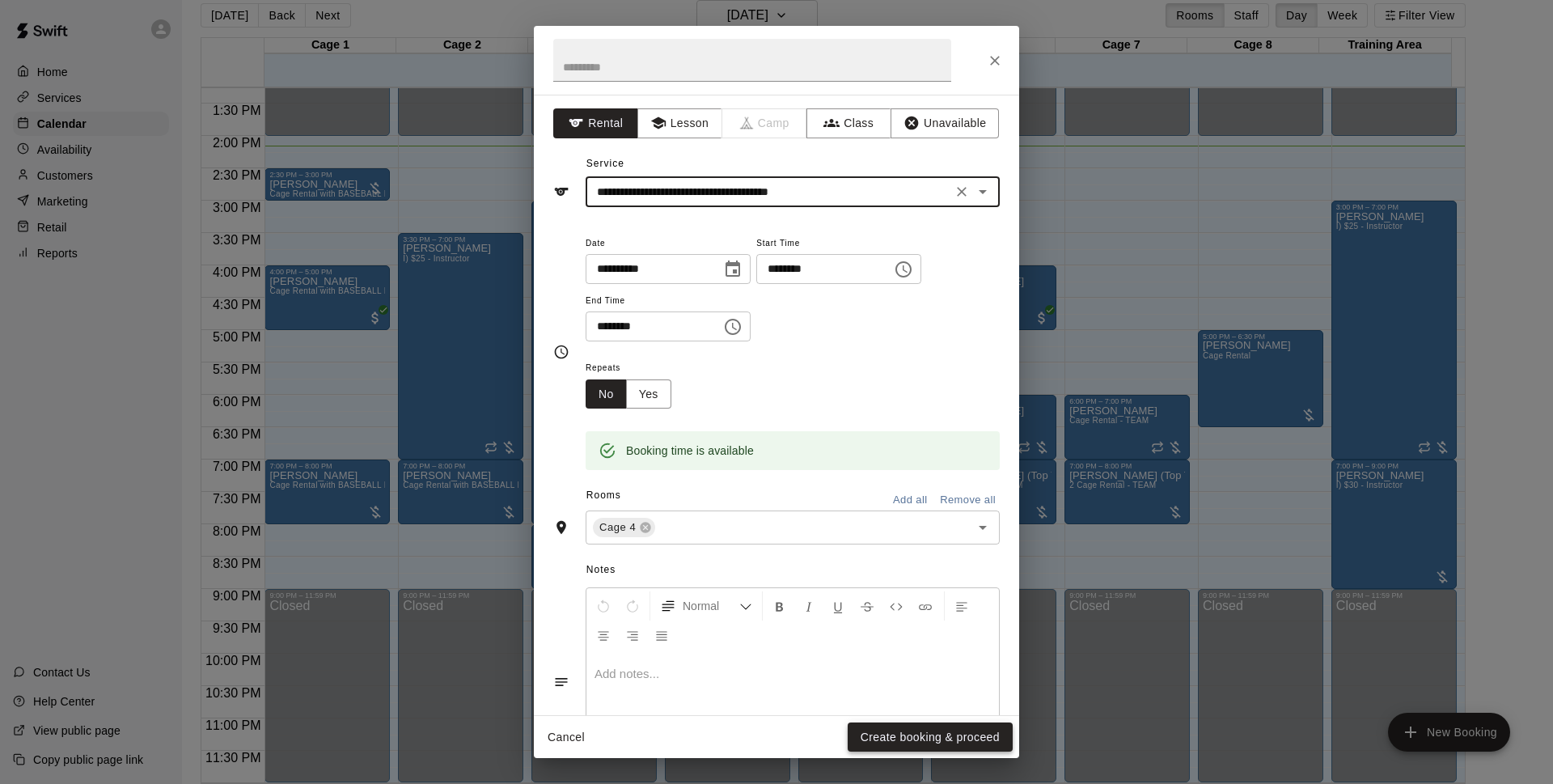
click at [899, 733] on button "Create booking & proceed" at bounding box center [930, 737] width 165 height 30
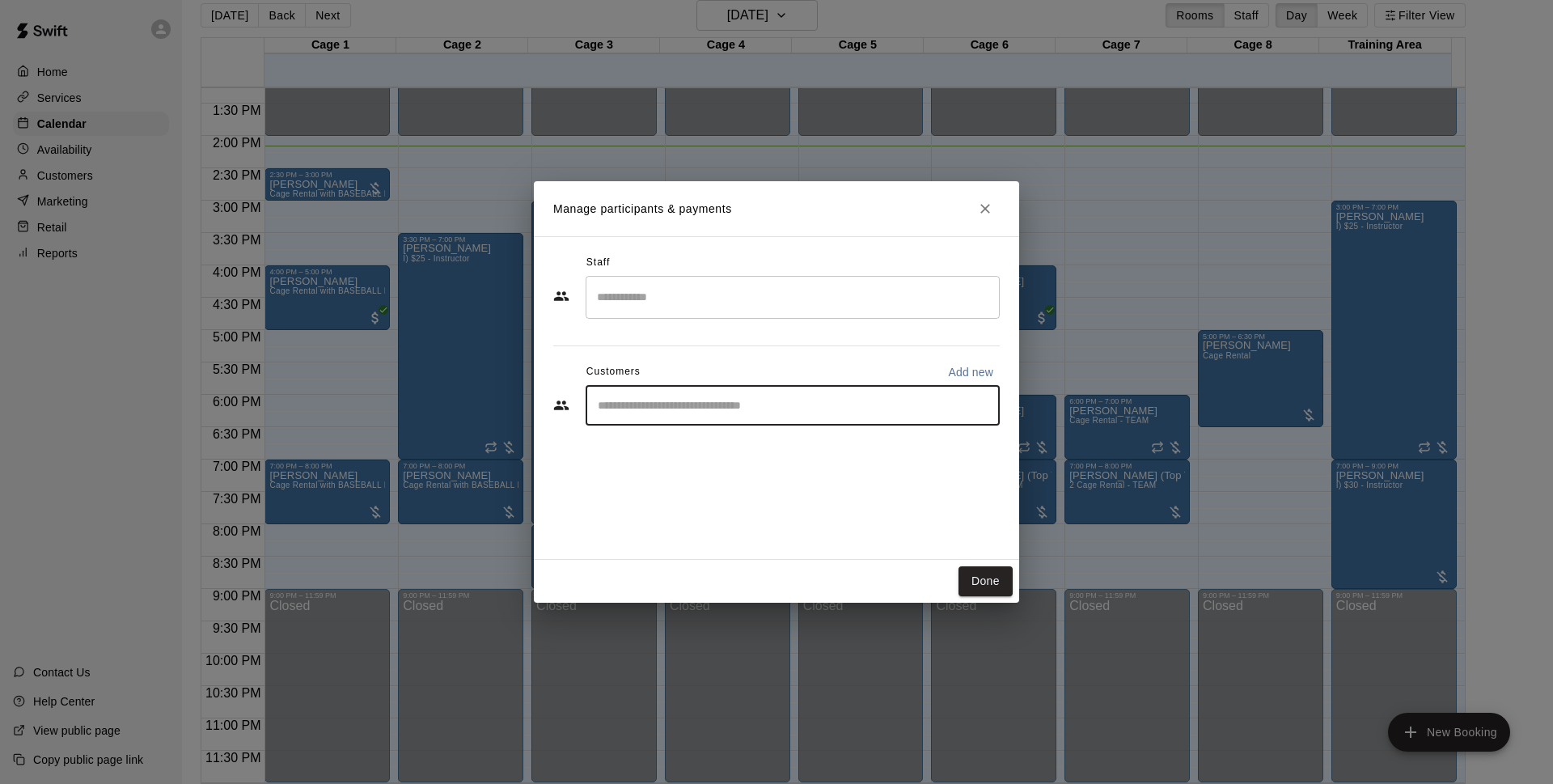
click at [652, 414] on input "Start typing to search customers..." at bounding box center [792, 405] width 399 height 16
type input "****"
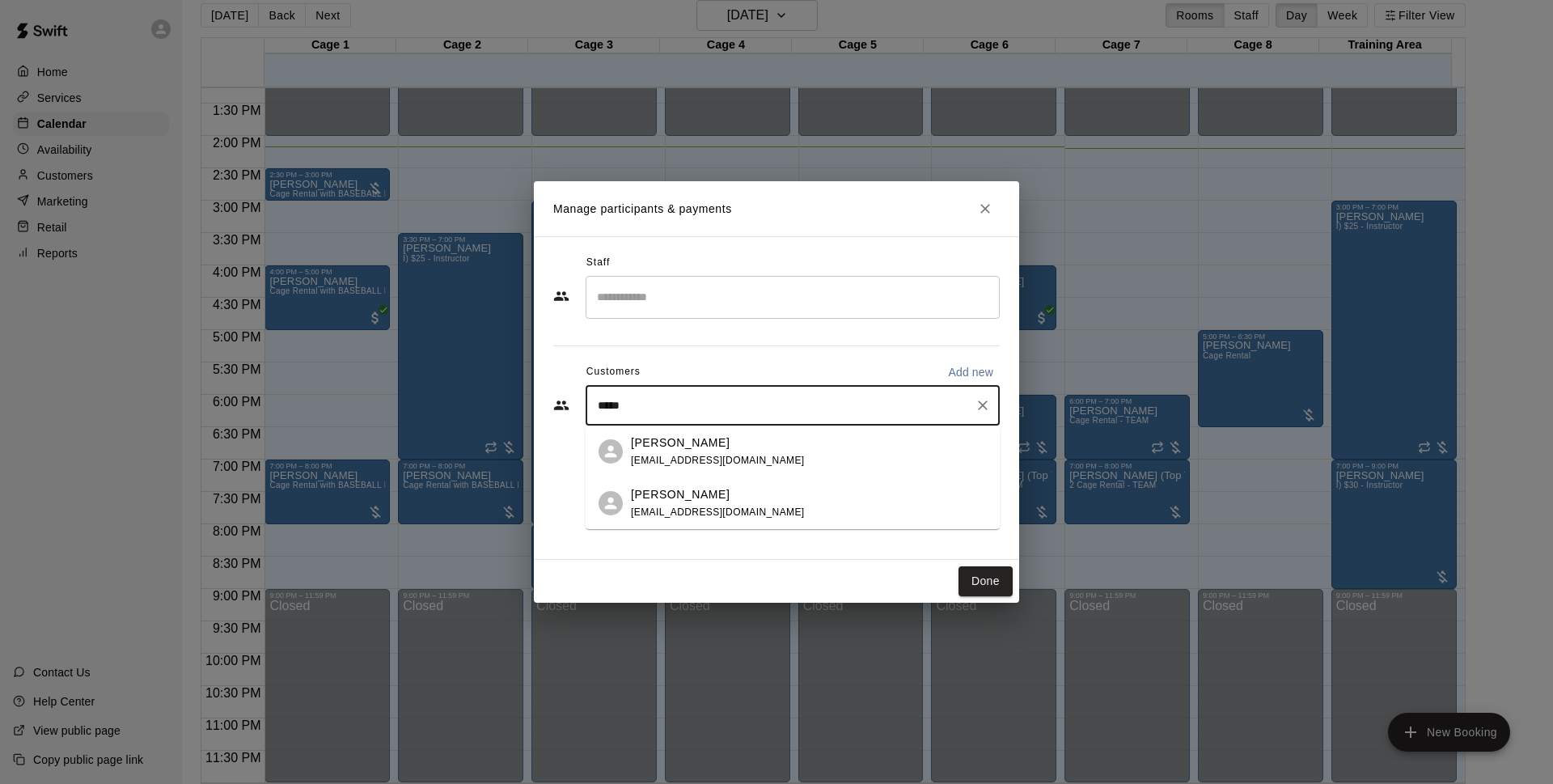
click at [680, 448] on p "[PERSON_NAME]" at bounding box center [680, 443] width 99 height 17
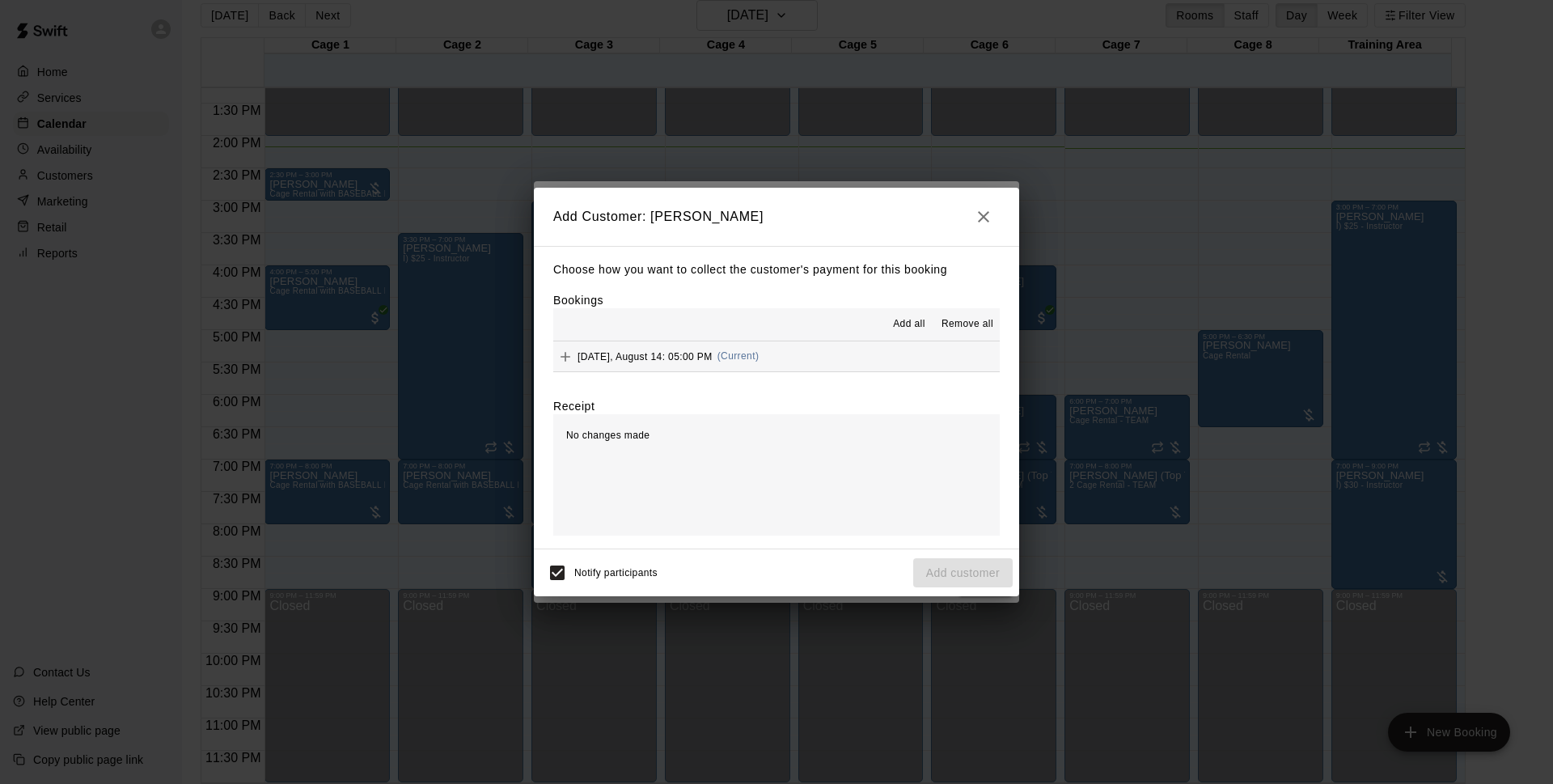
click at [896, 326] on span "Add all" at bounding box center [909, 324] width 33 height 16
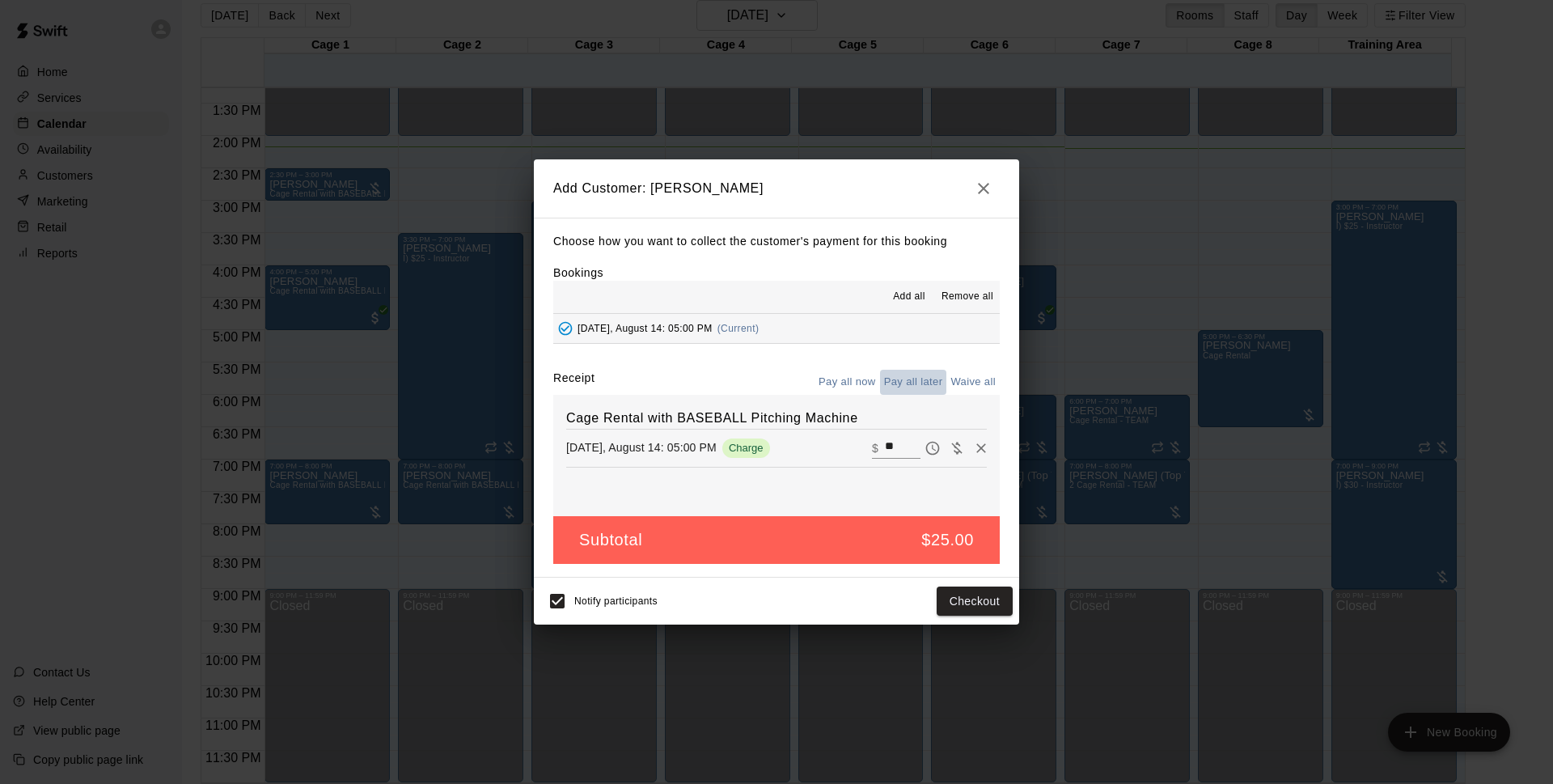
click at [910, 383] on button "Pay all later" at bounding box center [914, 382] width 67 height 25
click at [962, 601] on button "Add customer" at bounding box center [962, 600] width 99 height 30
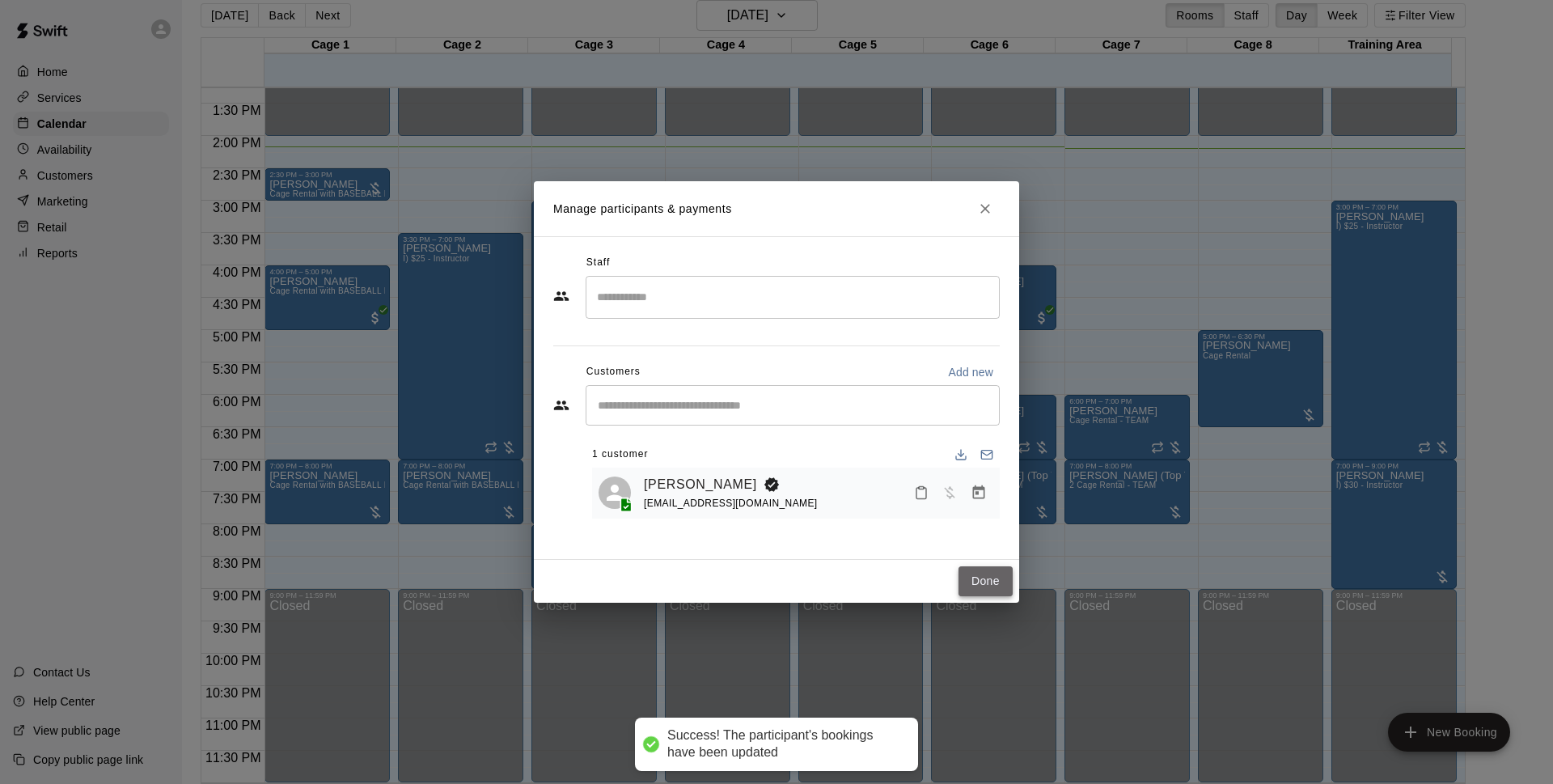
click at [981, 582] on button "Done" at bounding box center [985, 580] width 54 height 30
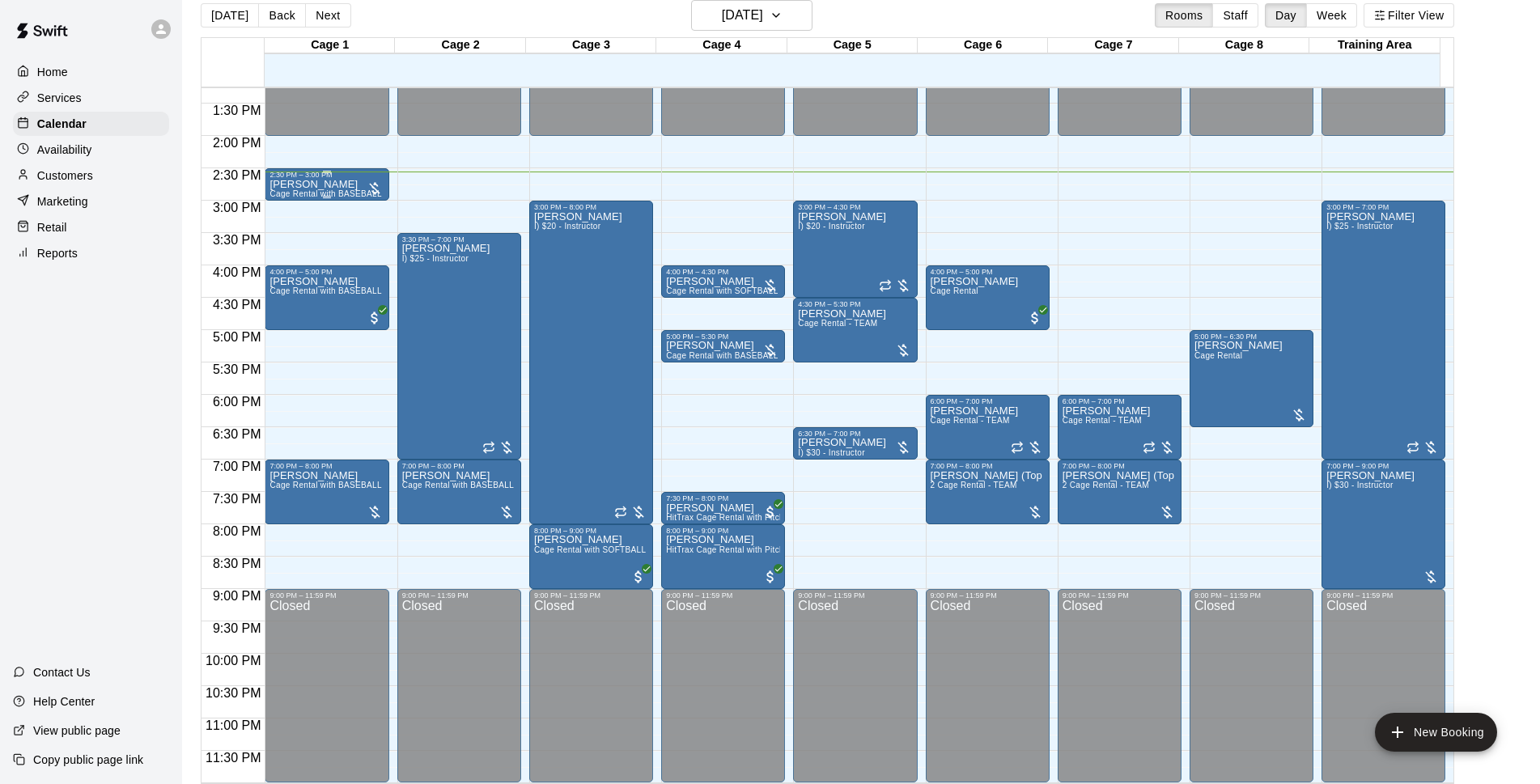
click at [373, 186] on div at bounding box center [374, 188] width 16 height 16
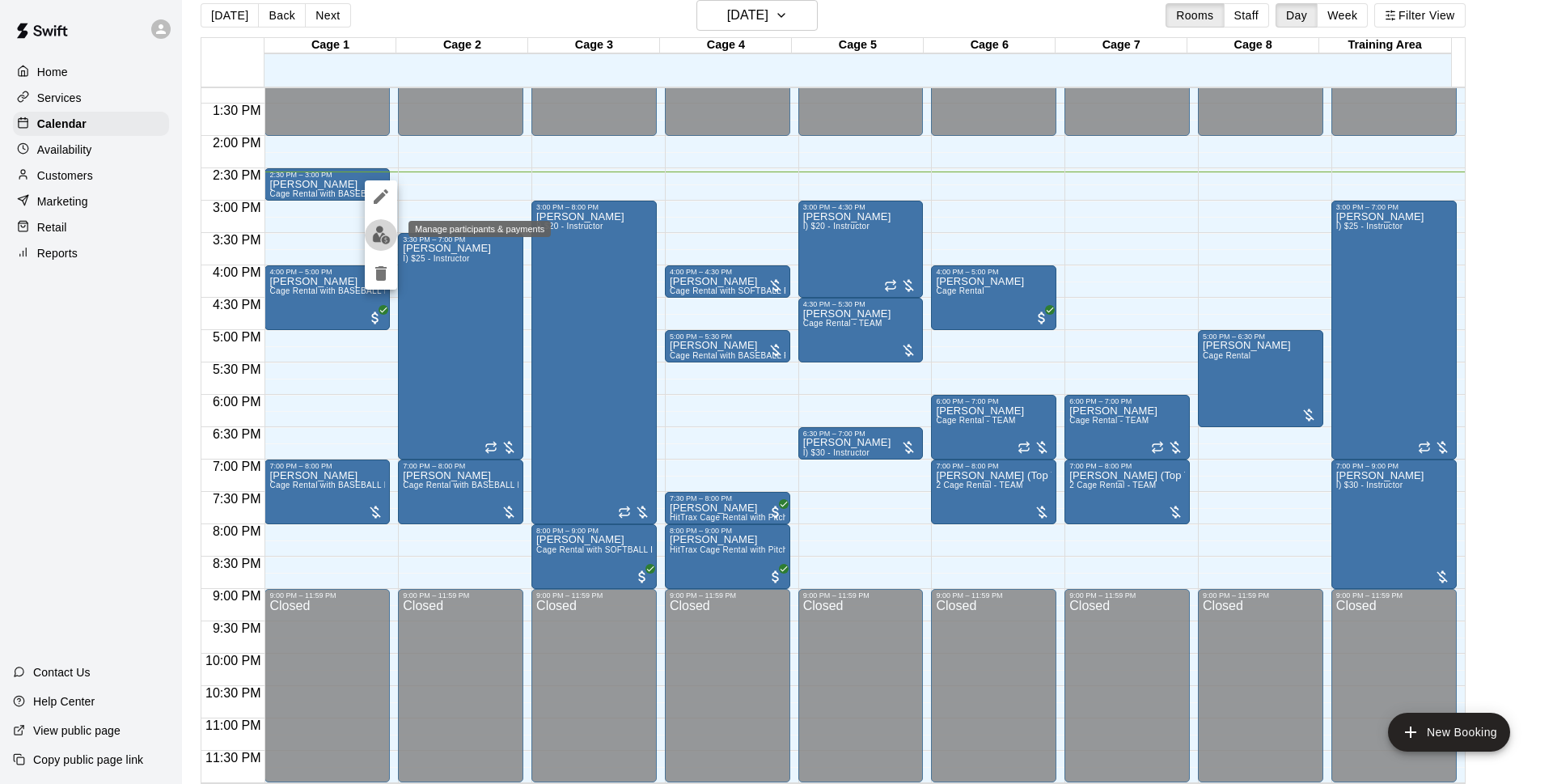
click at [374, 236] on img "edit" at bounding box center [381, 235] width 18 height 18
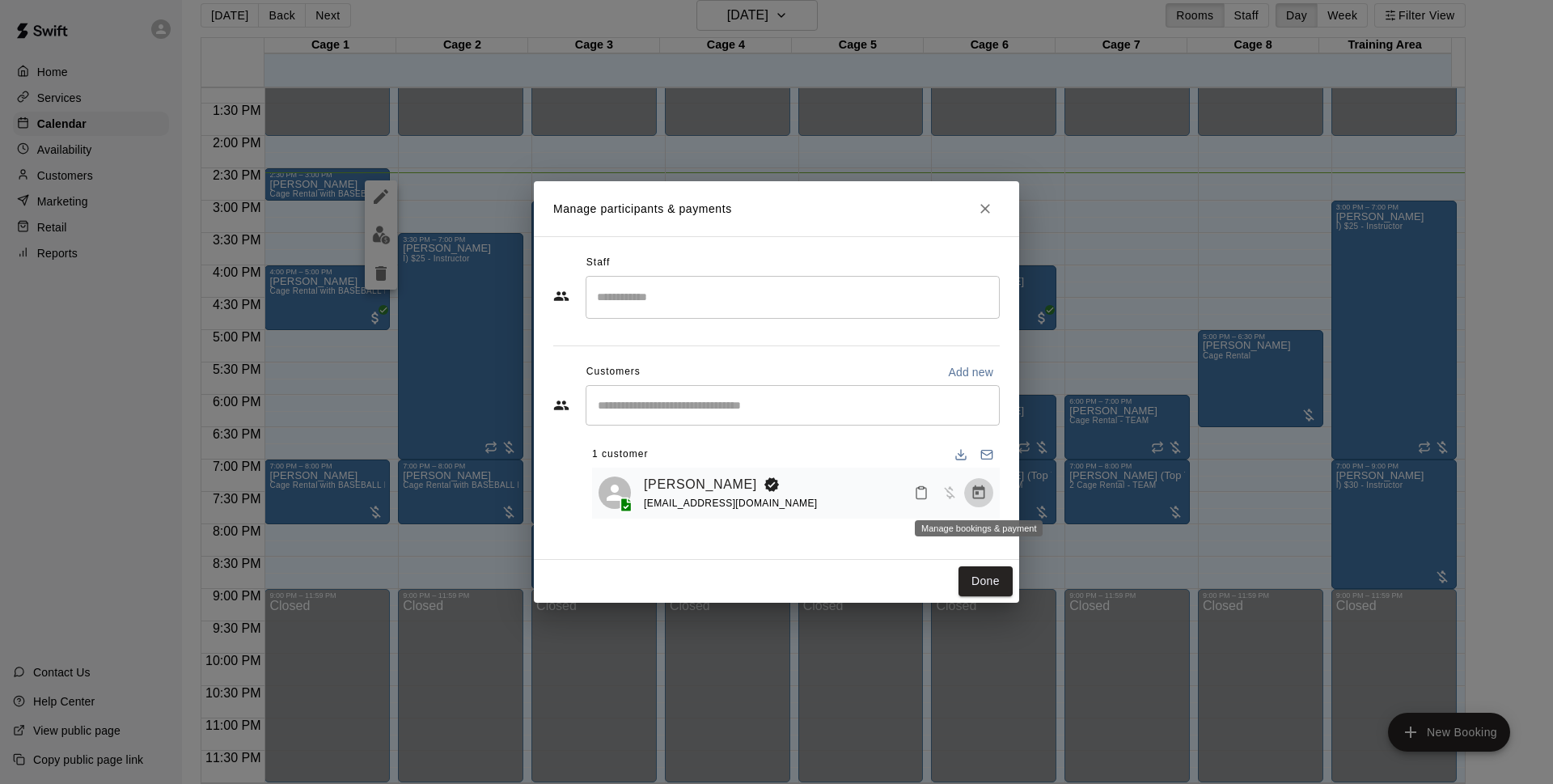
click at [978, 493] on icon "Manage bookings & payment" at bounding box center [979, 492] width 13 height 13
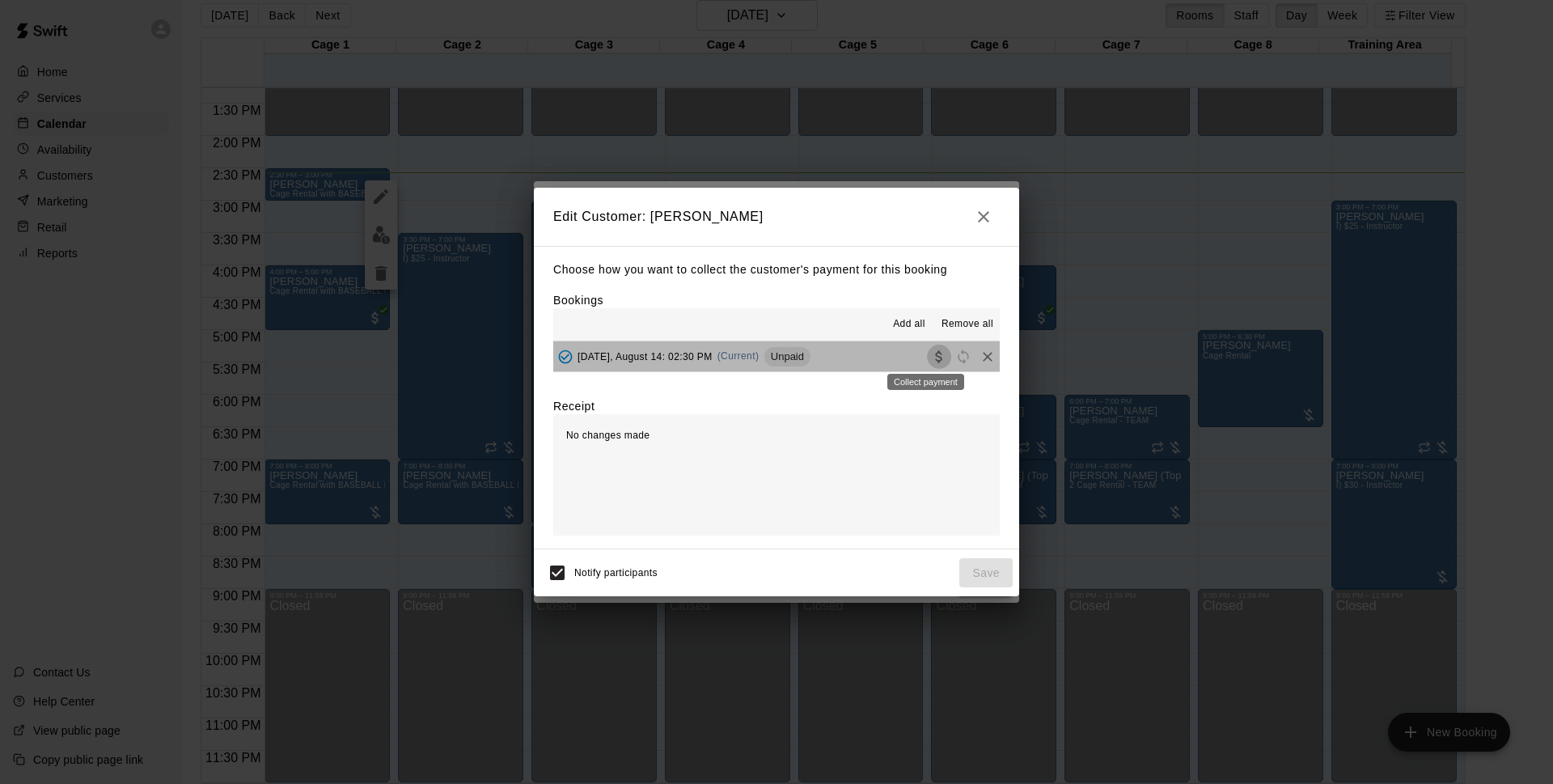
click at [931, 359] on icon "Collect payment" at bounding box center [939, 356] width 16 height 16
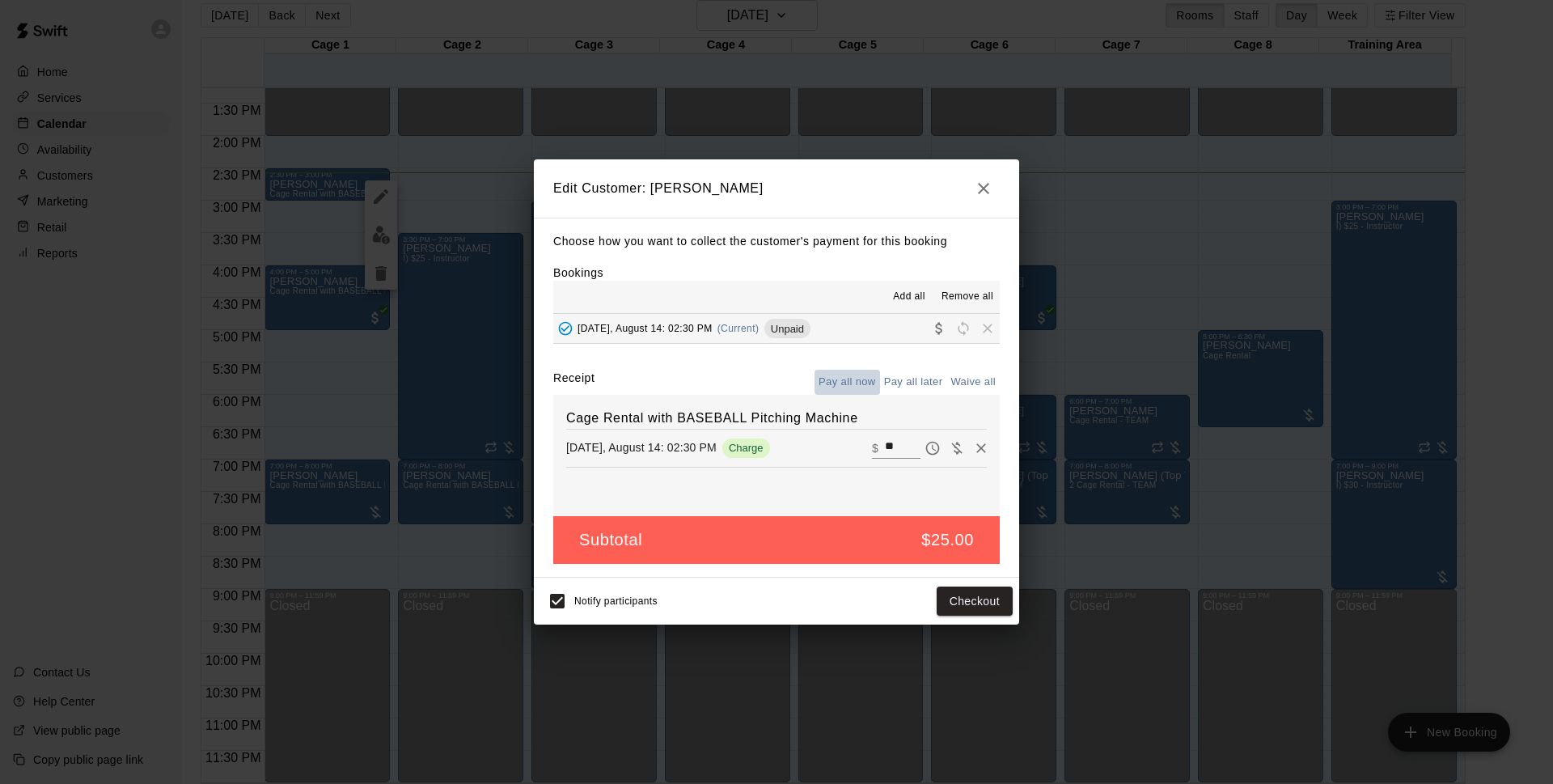
click at [851, 383] on button "Pay all now" at bounding box center [848, 382] width 65 height 25
click at [853, 382] on button "Pay all now" at bounding box center [848, 382] width 65 height 25
click at [970, 605] on button "Checkout" at bounding box center [975, 600] width 76 height 30
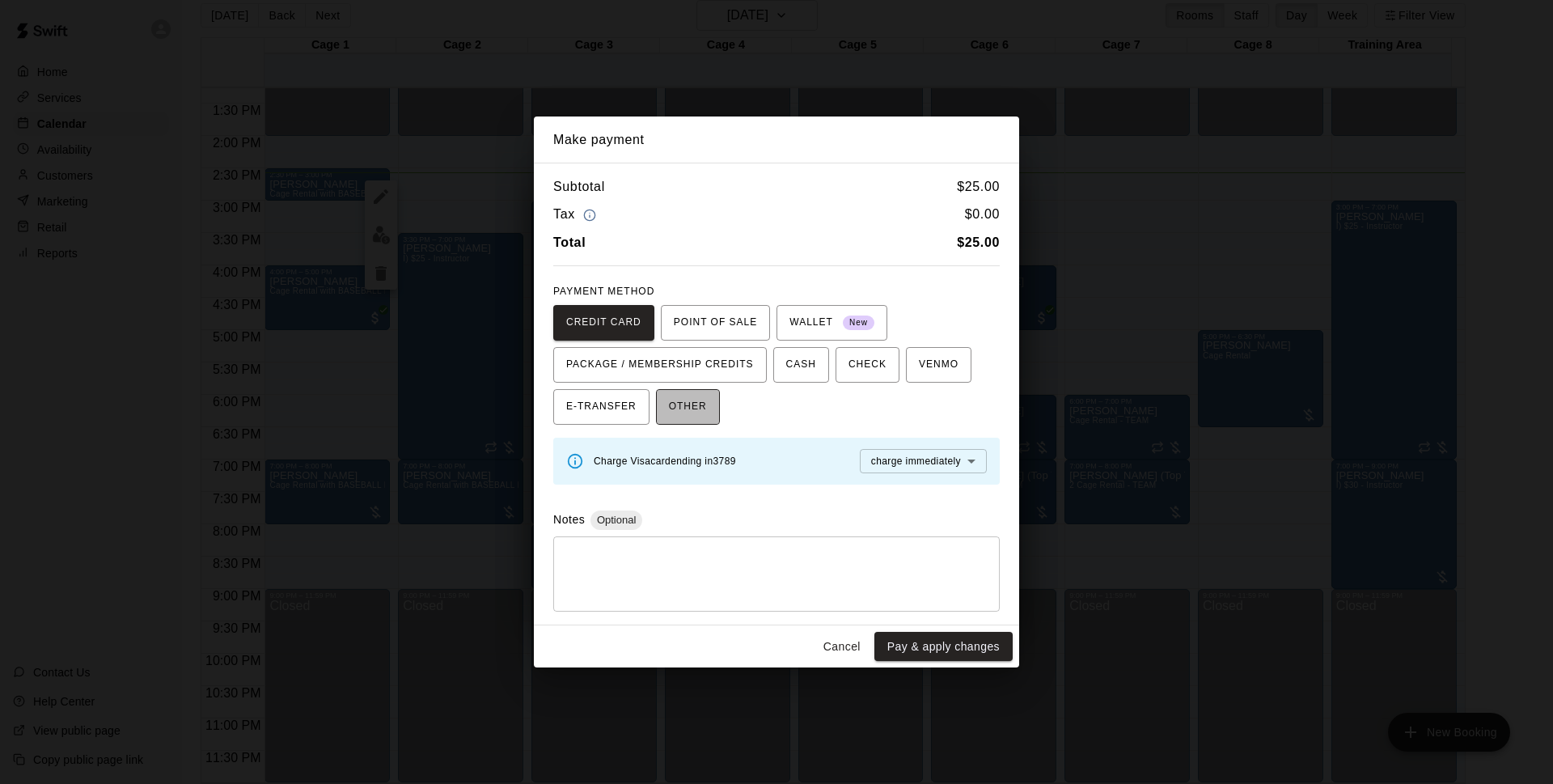
click at [677, 399] on span "OTHER" at bounding box center [688, 406] width 38 height 26
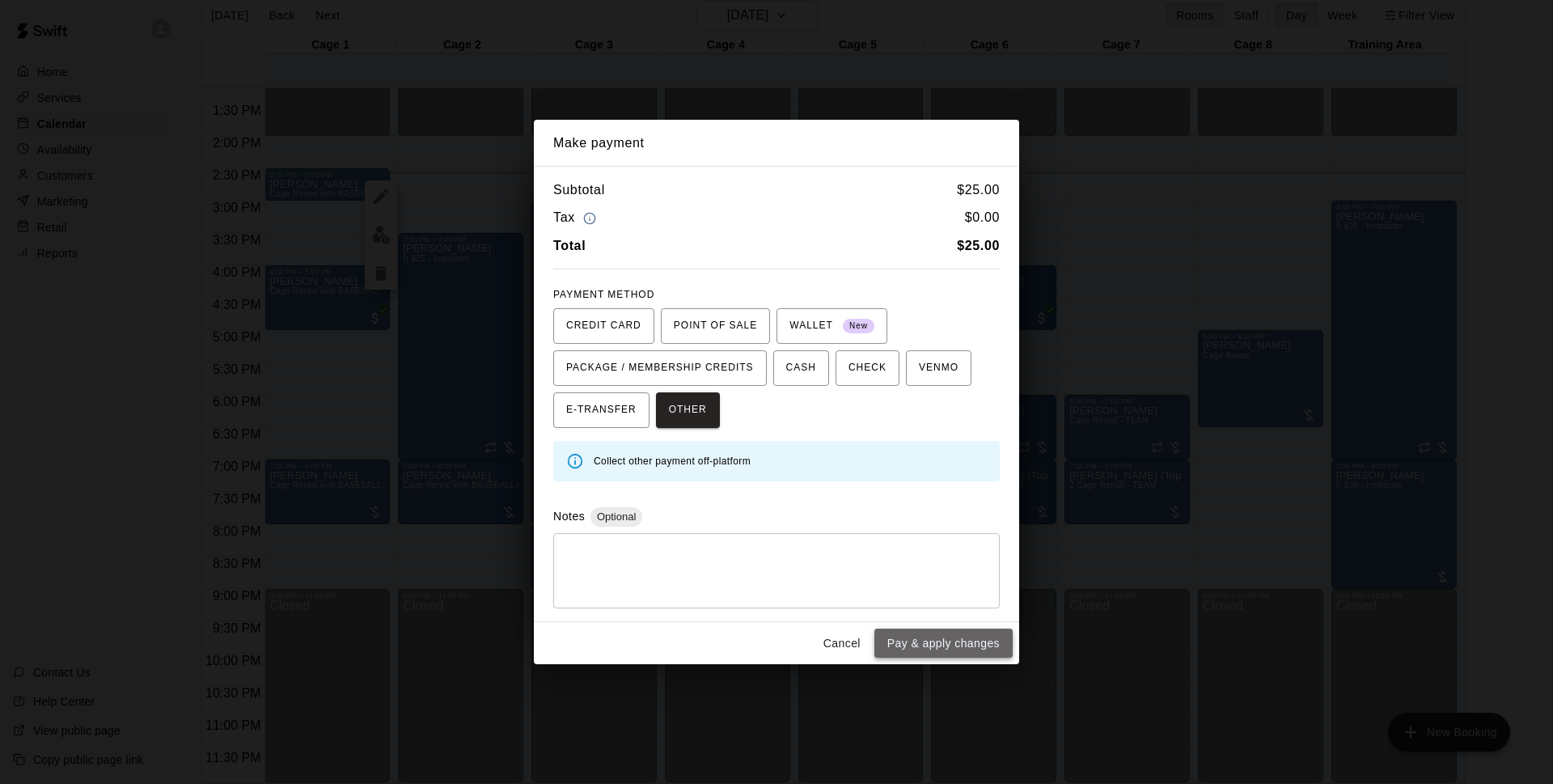
click at [937, 647] on button "Pay & apply changes" at bounding box center [944, 643] width 139 height 30
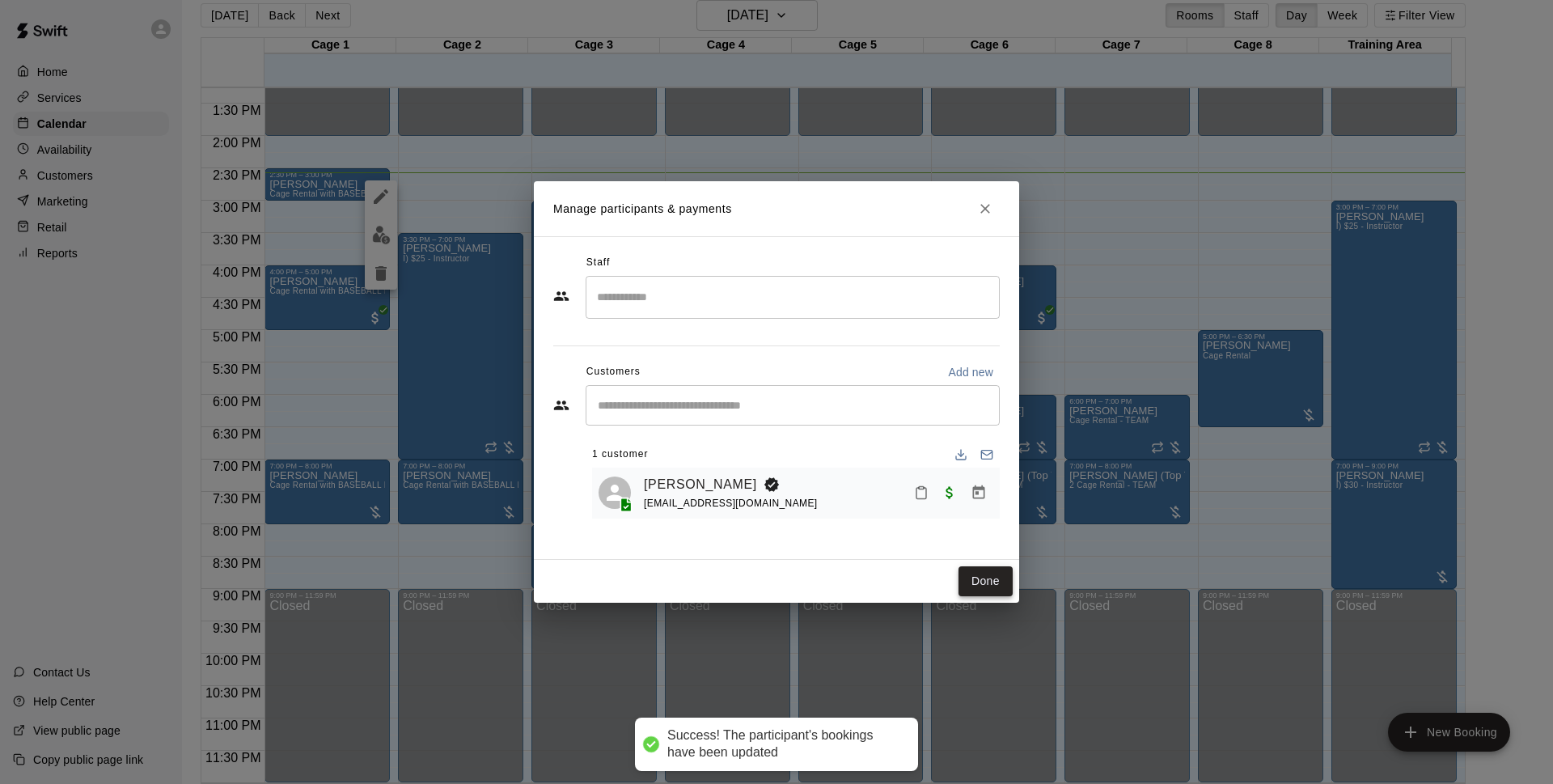
click at [969, 580] on button "Done" at bounding box center [985, 580] width 54 height 30
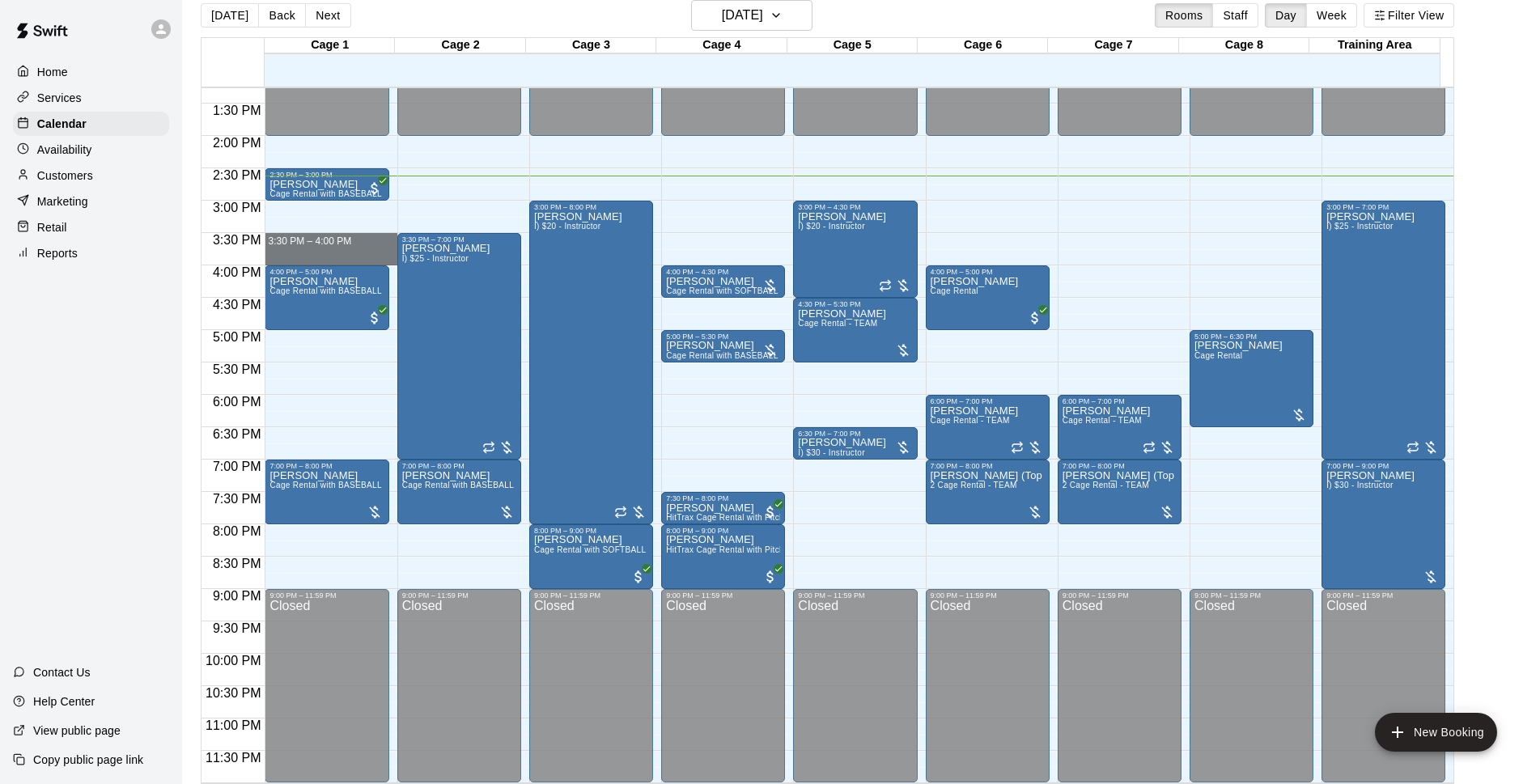
drag, startPoint x: 316, startPoint y: 235, endPoint x: 316, endPoint y: 250, distance: 15.0
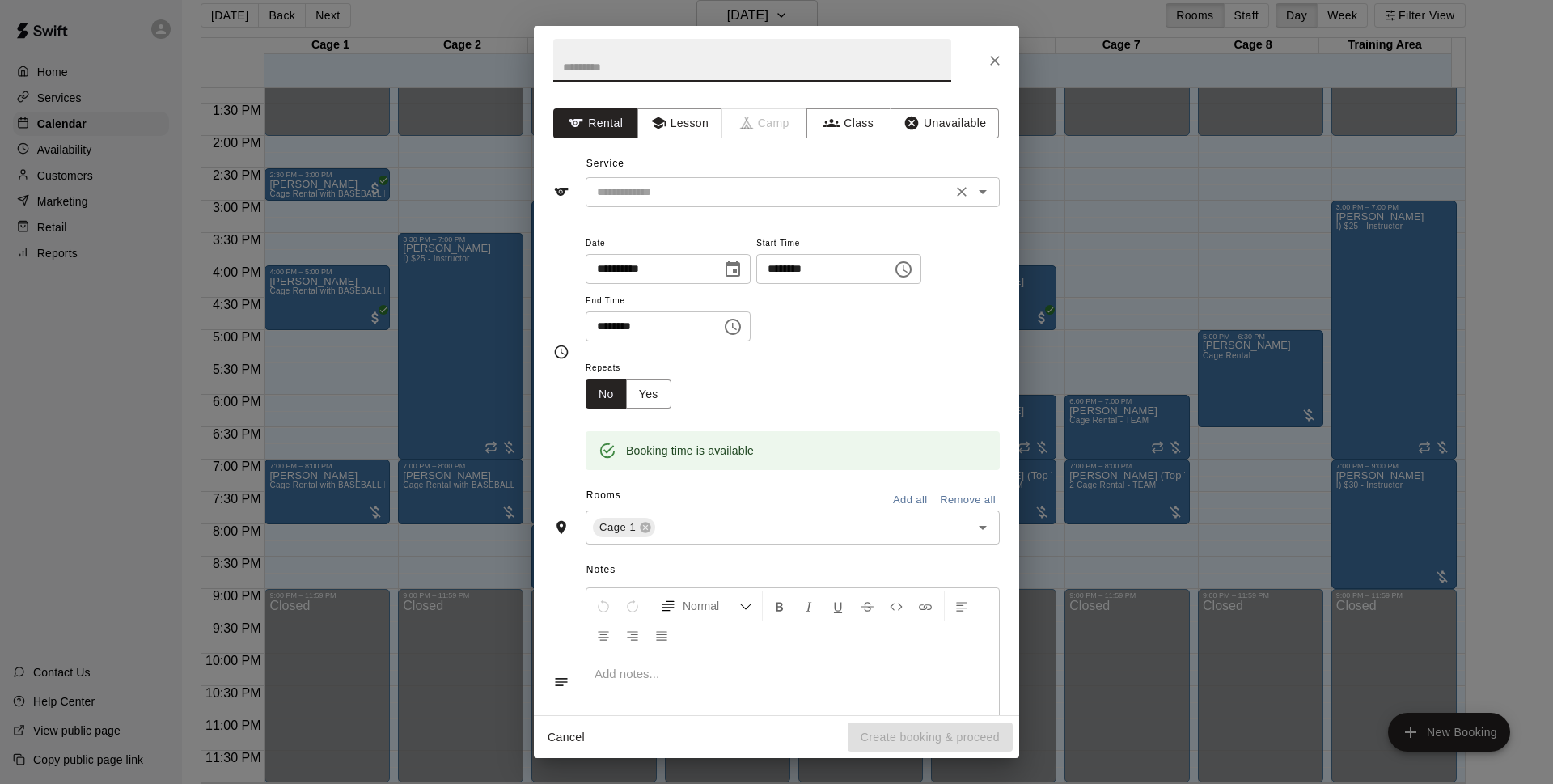
click at [979, 191] on icon "Open" at bounding box center [982, 192] width 8 height 4
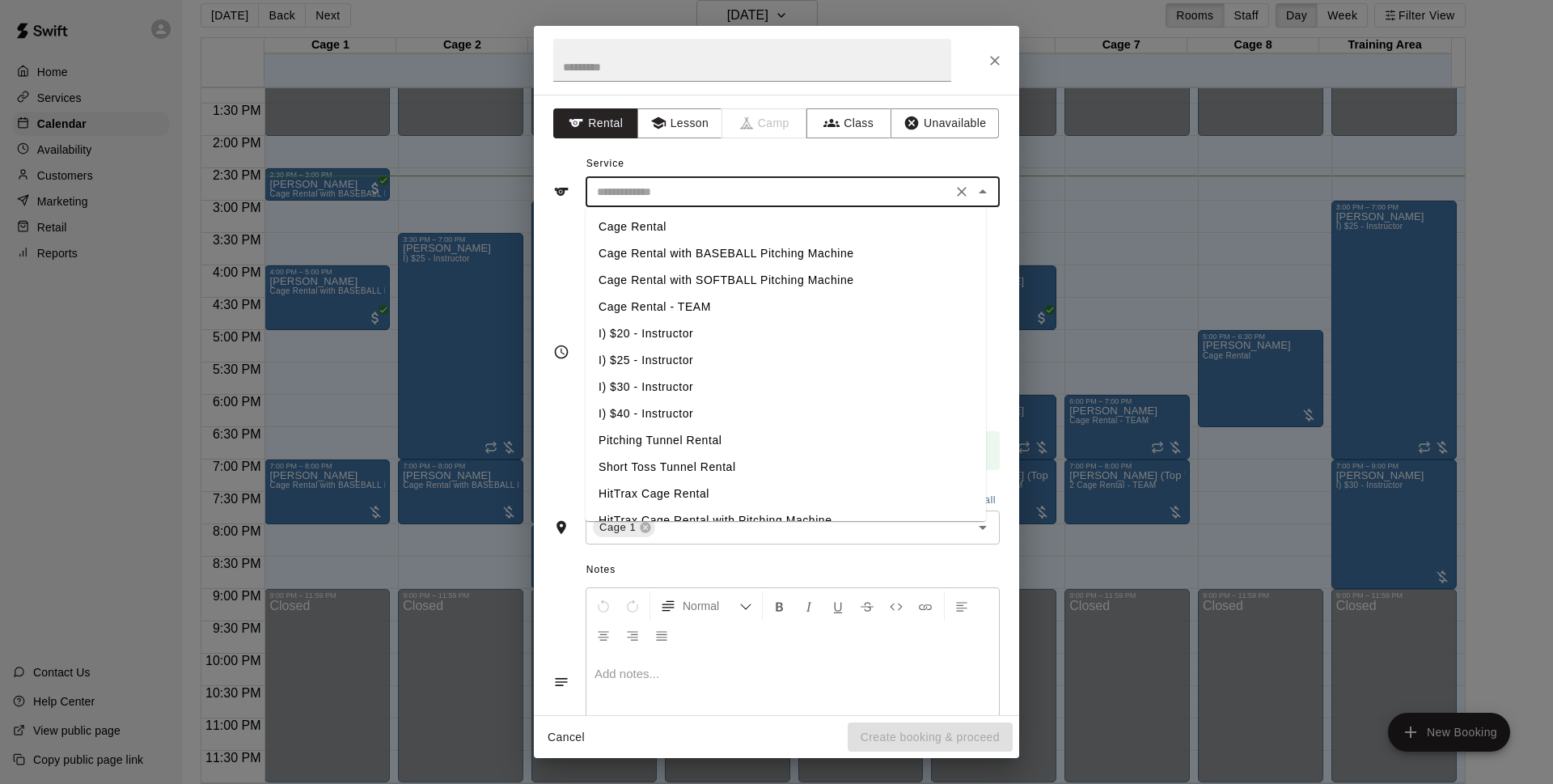
click at [782, 253] on li "Cage Rental with BASEBALL Pitching Machine" at bounding box center [786, 254] width 400 height 27
type input "**********"
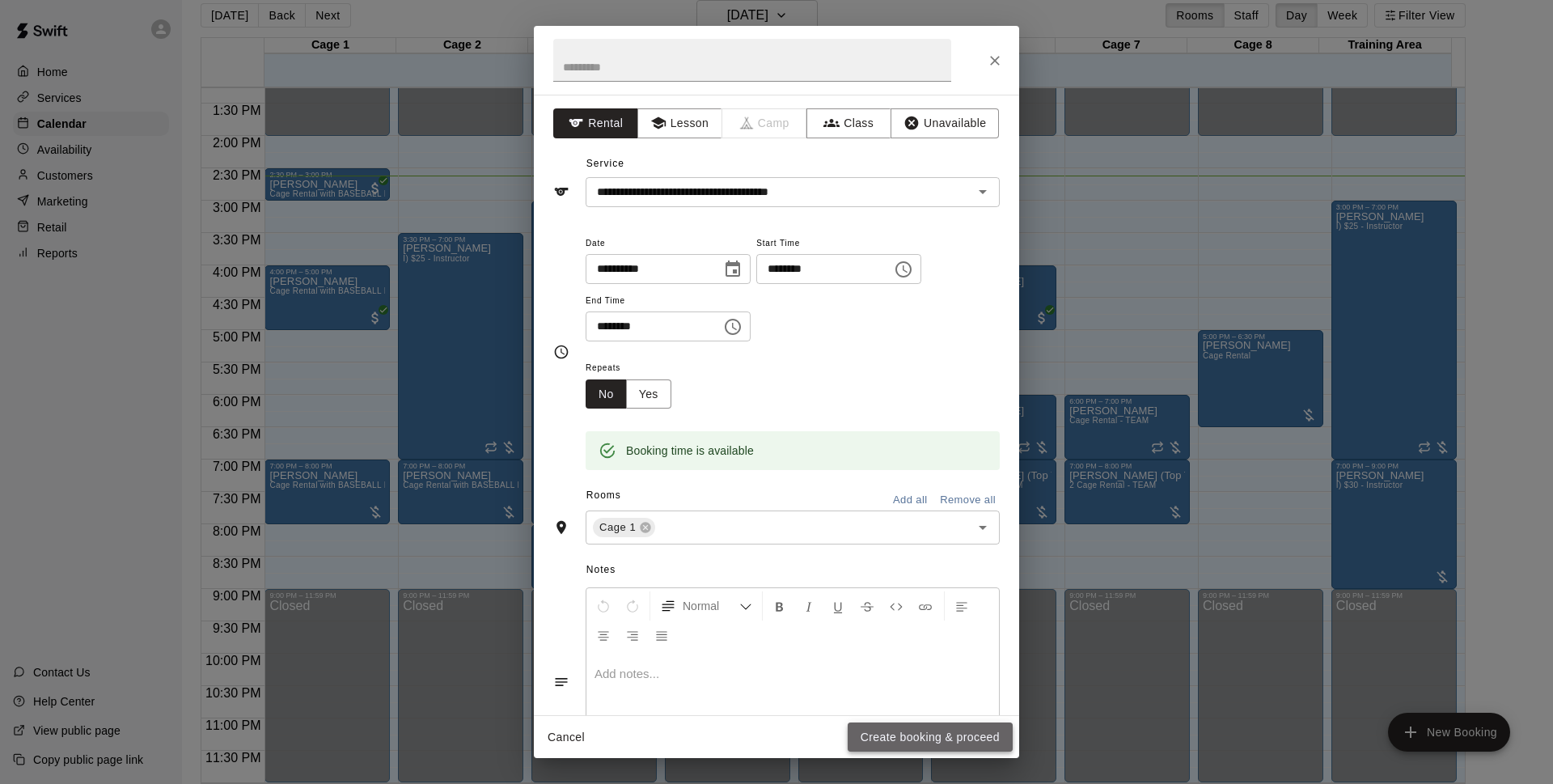
click at [883, 728] on button "Create booking & proceed" at bounding box center [930, 737] width 165 height 30
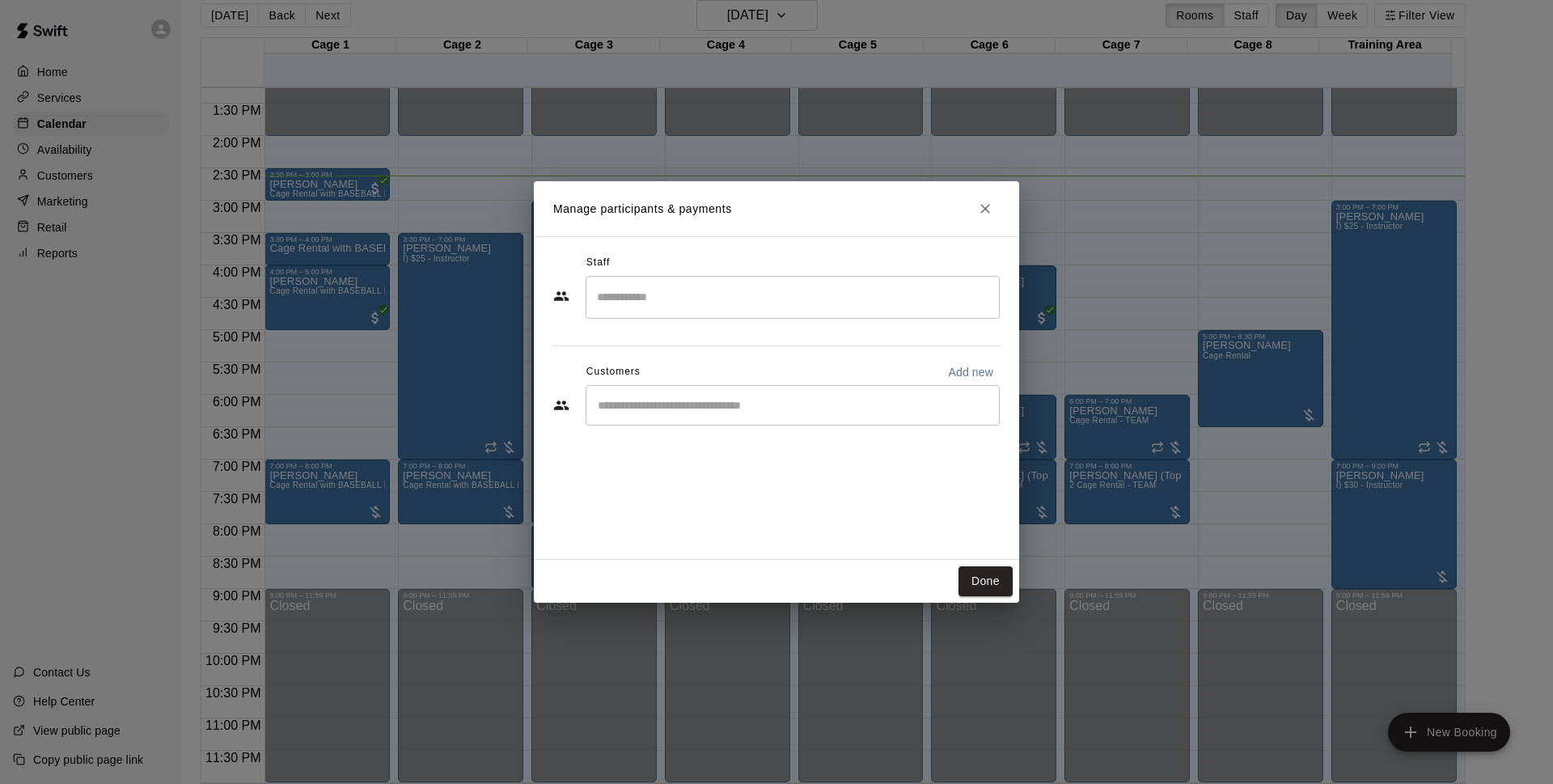
click at [656, 417] on div "​" at bounding box center [793, 405] width 414 height 40
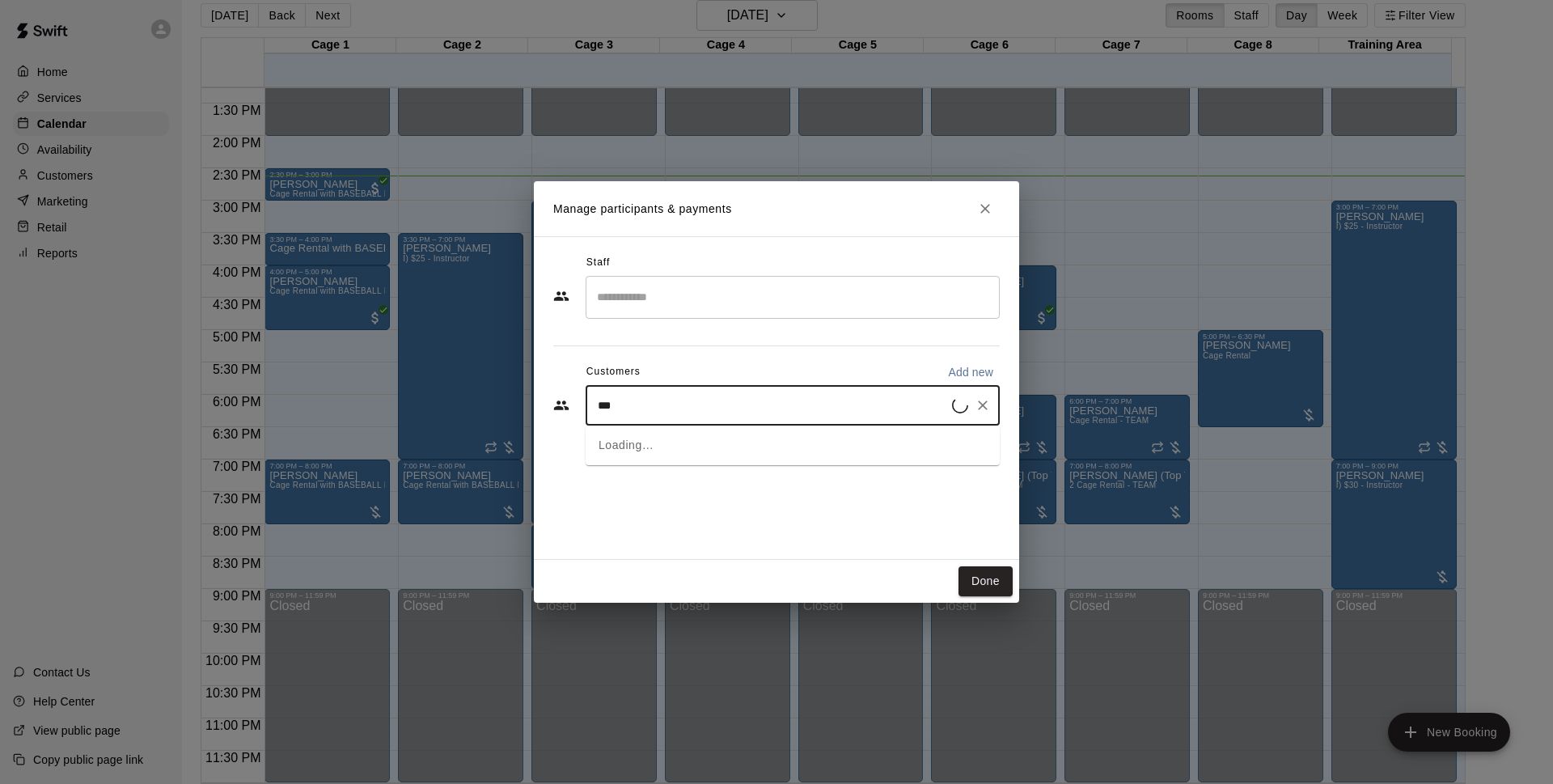
type input "****"
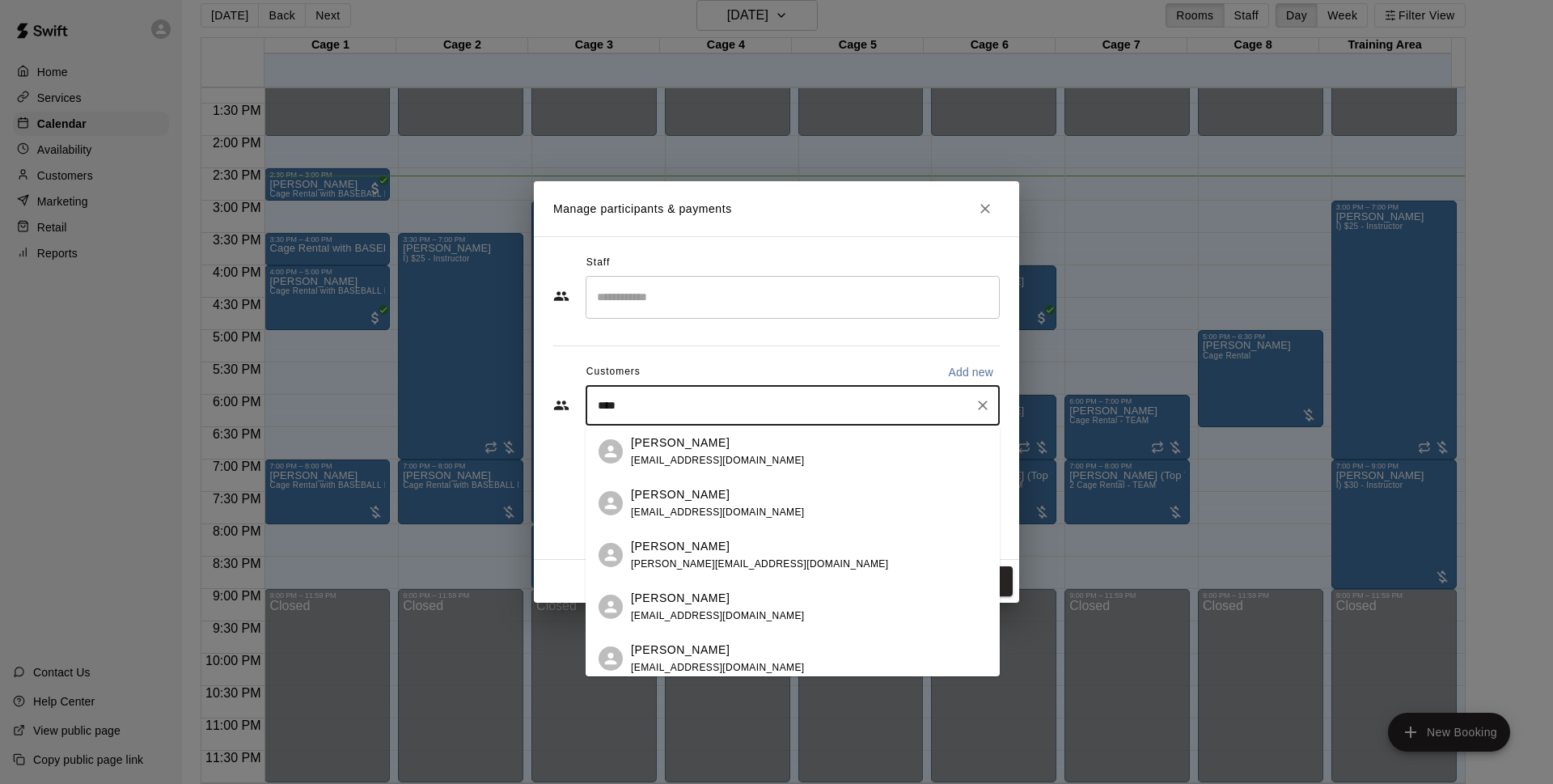
click at [706, 448] on p "[PERSON_NAME]" at bounding box center [680, 443] width 99 height 17
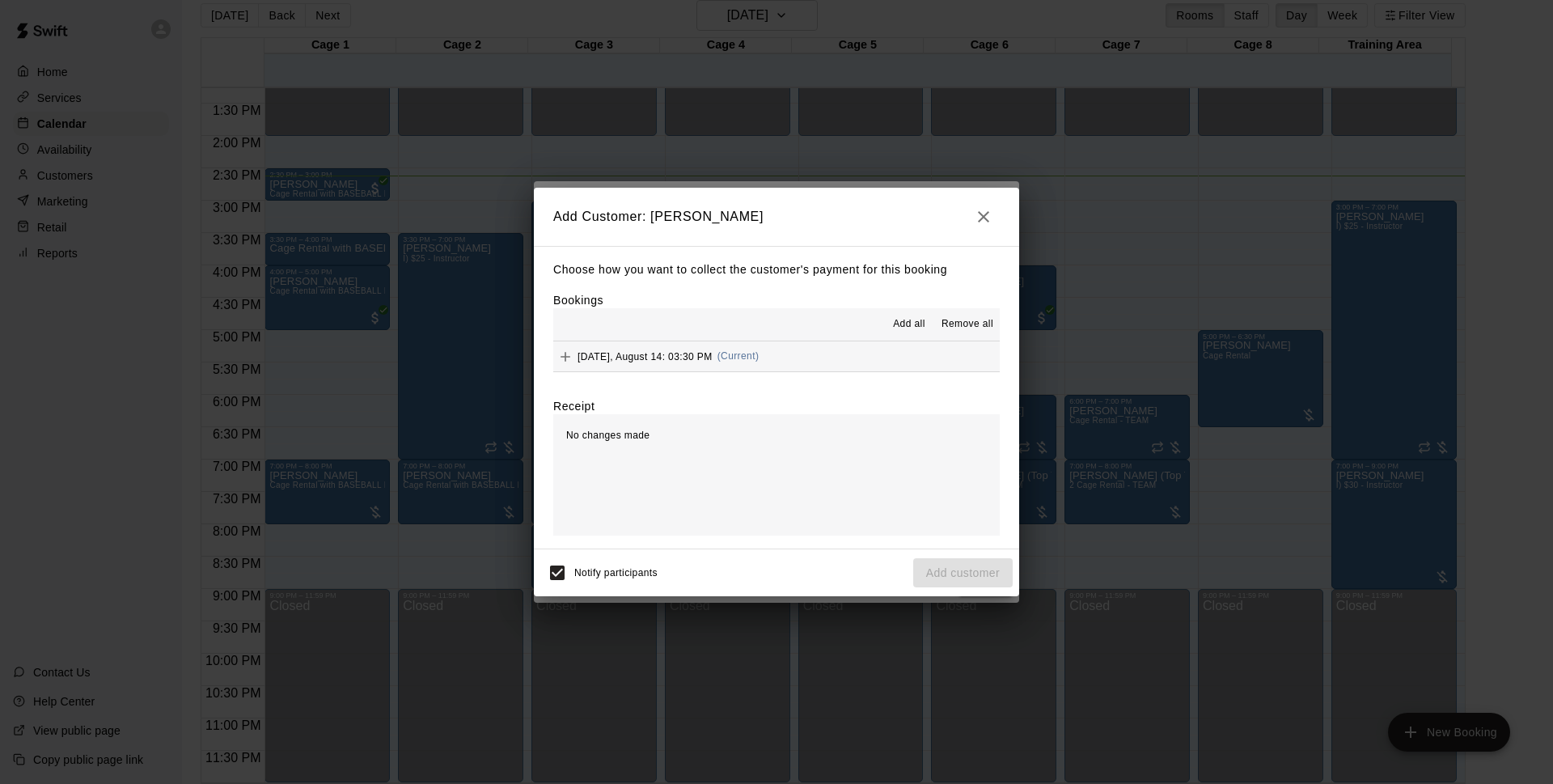
click at [903, 322] on span "Add all" at bounding box center [909, 324] width 33 height 16
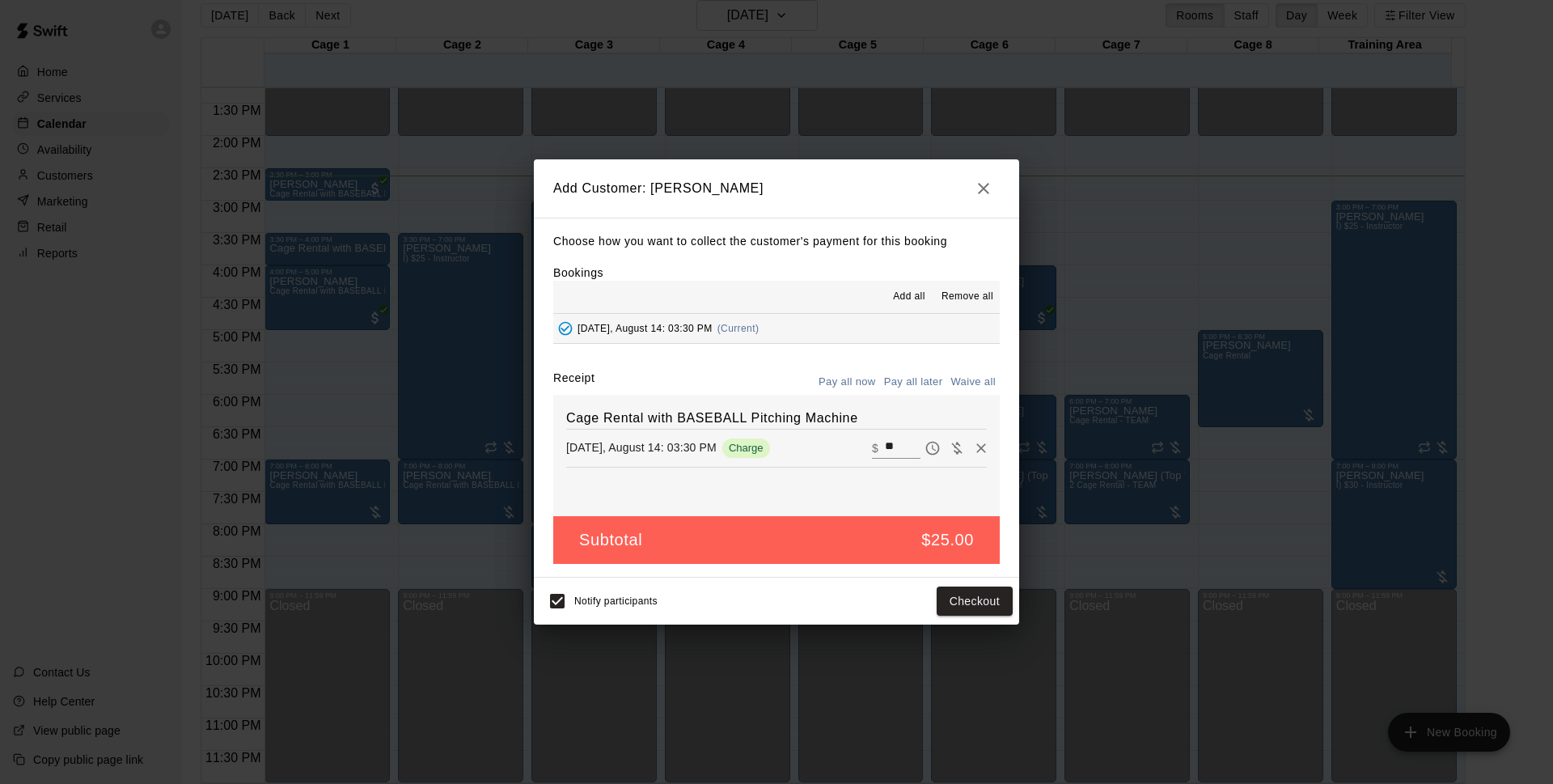
click at [890, 386] on button "Pay all later" at bounding box center [914, 382] width 67 height 25
click at [944, 607] on button "Add customer" at bounding box center [962, 600] width 99 height 30
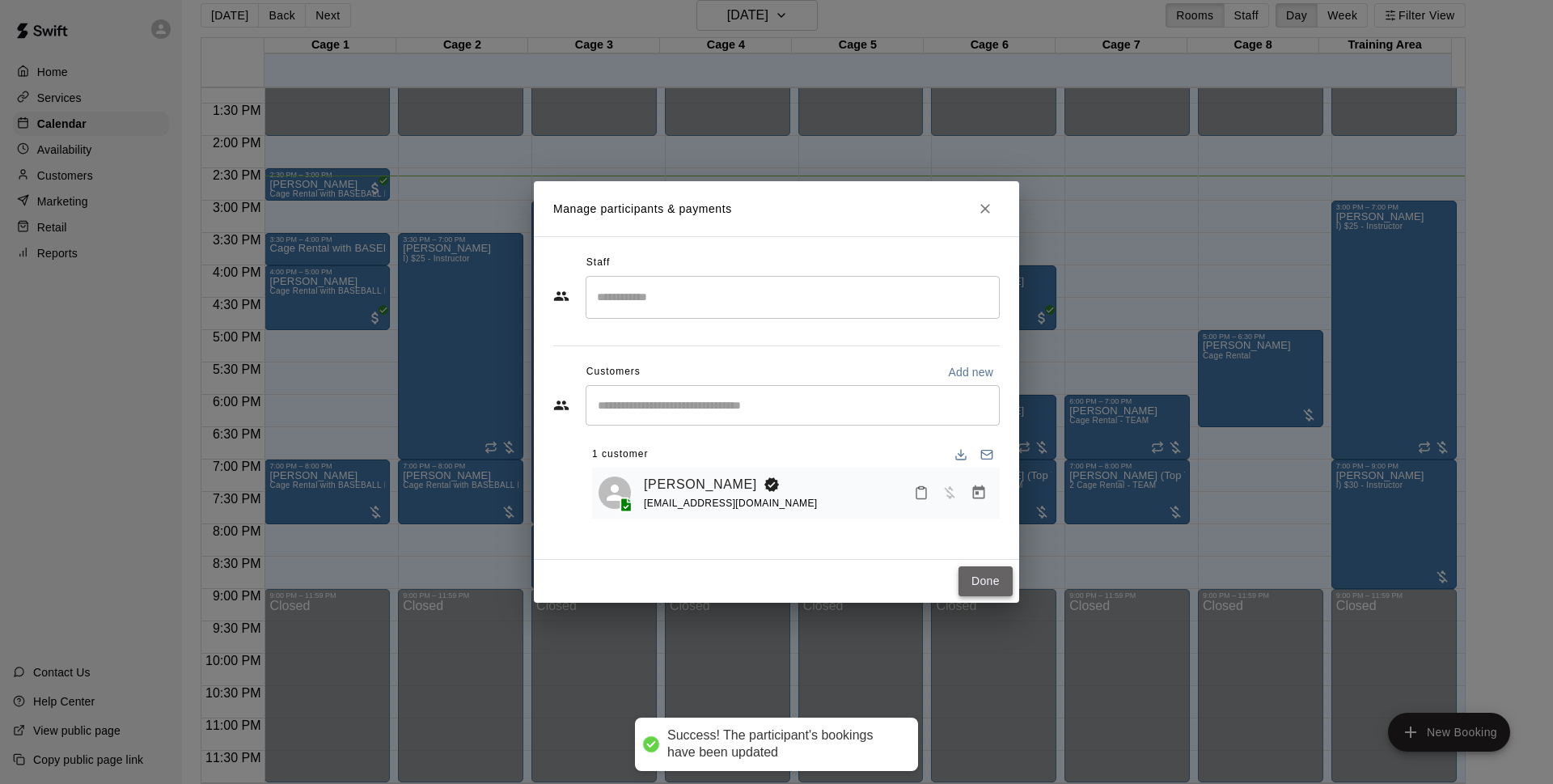
click at [980, 581] on button "Done" at bounding box center [985, 580] width 54 height 30
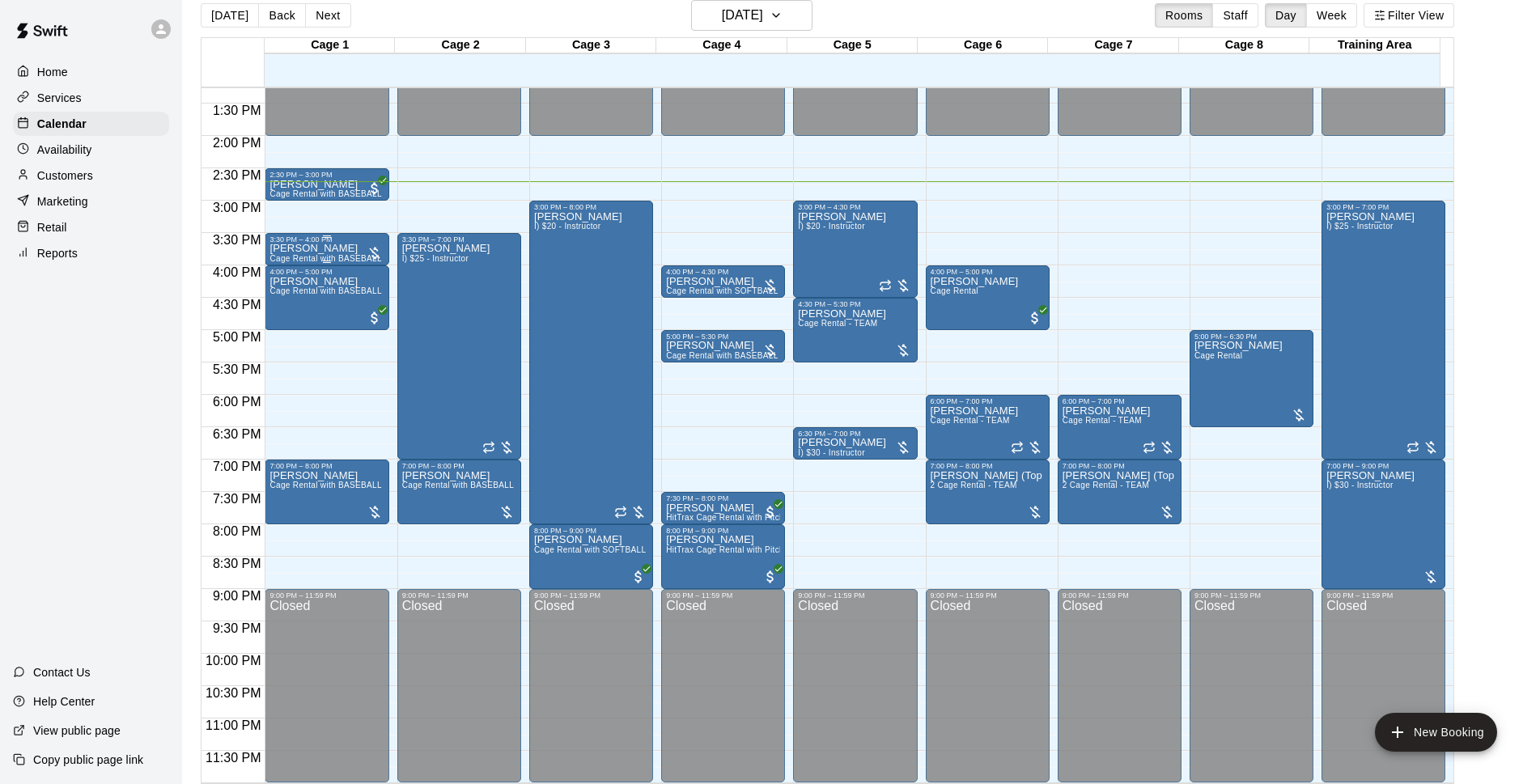
click at [341, 249] on div "[PERSON_NAME] Cage Rental with BASEBALL Pitching Machine" at bounding box center [326, 635] width 115 height 784
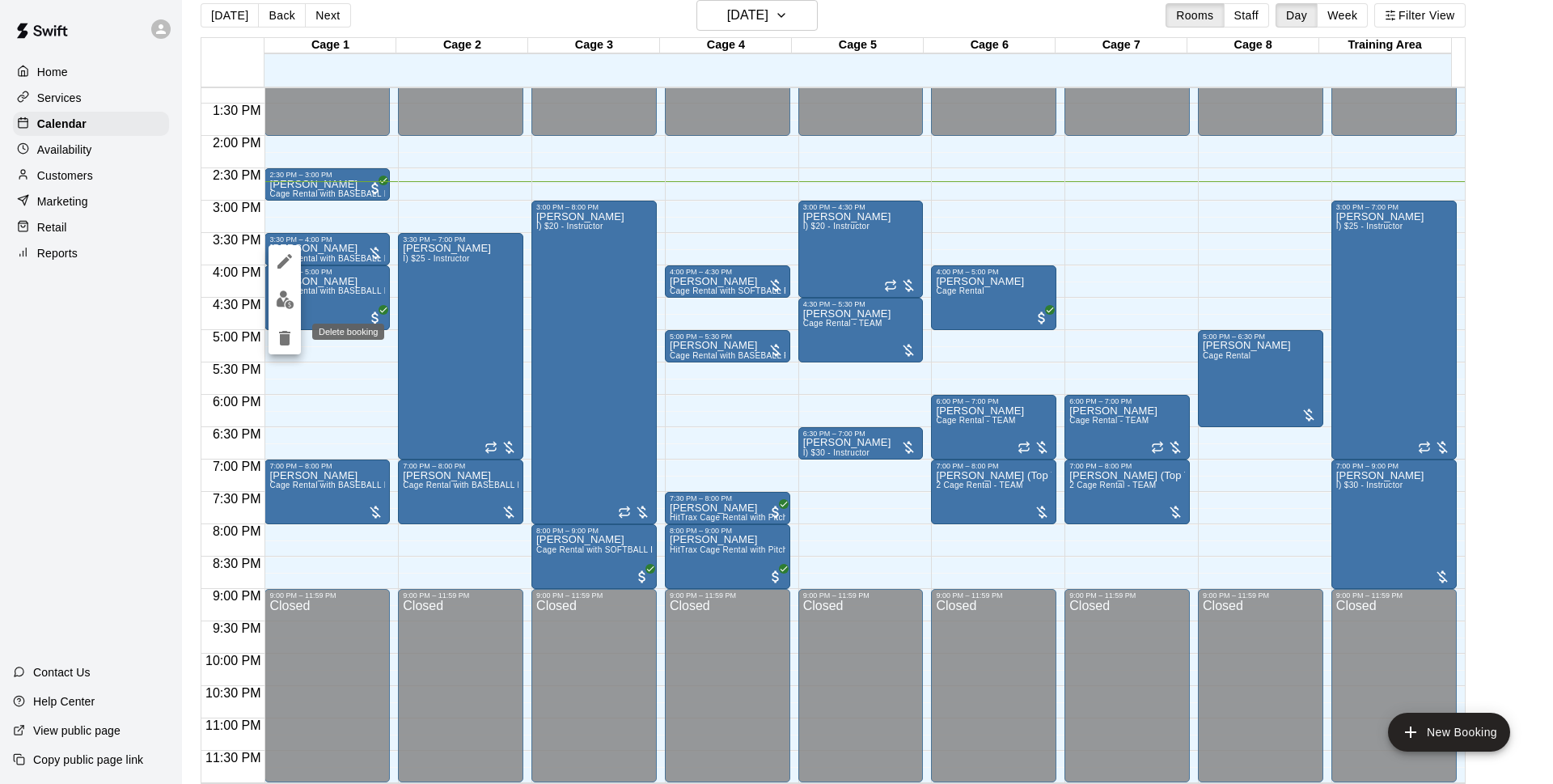
click at [297, 334] on button "delete" at bounding box center [285, 339] width 33 height 33
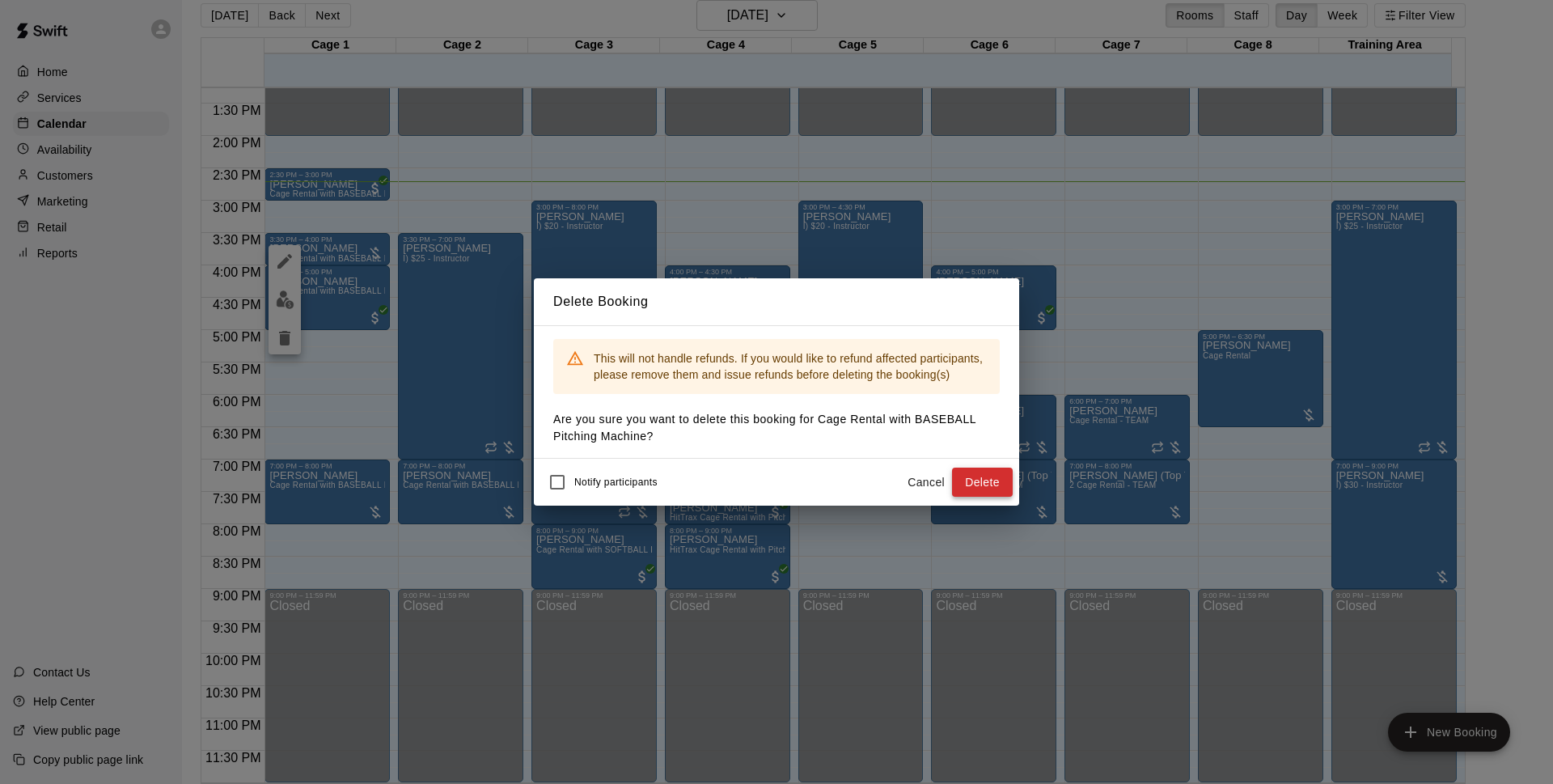
click at [971, 482] on button "Delete" at bounding box center [981, 482] width 61 height 30
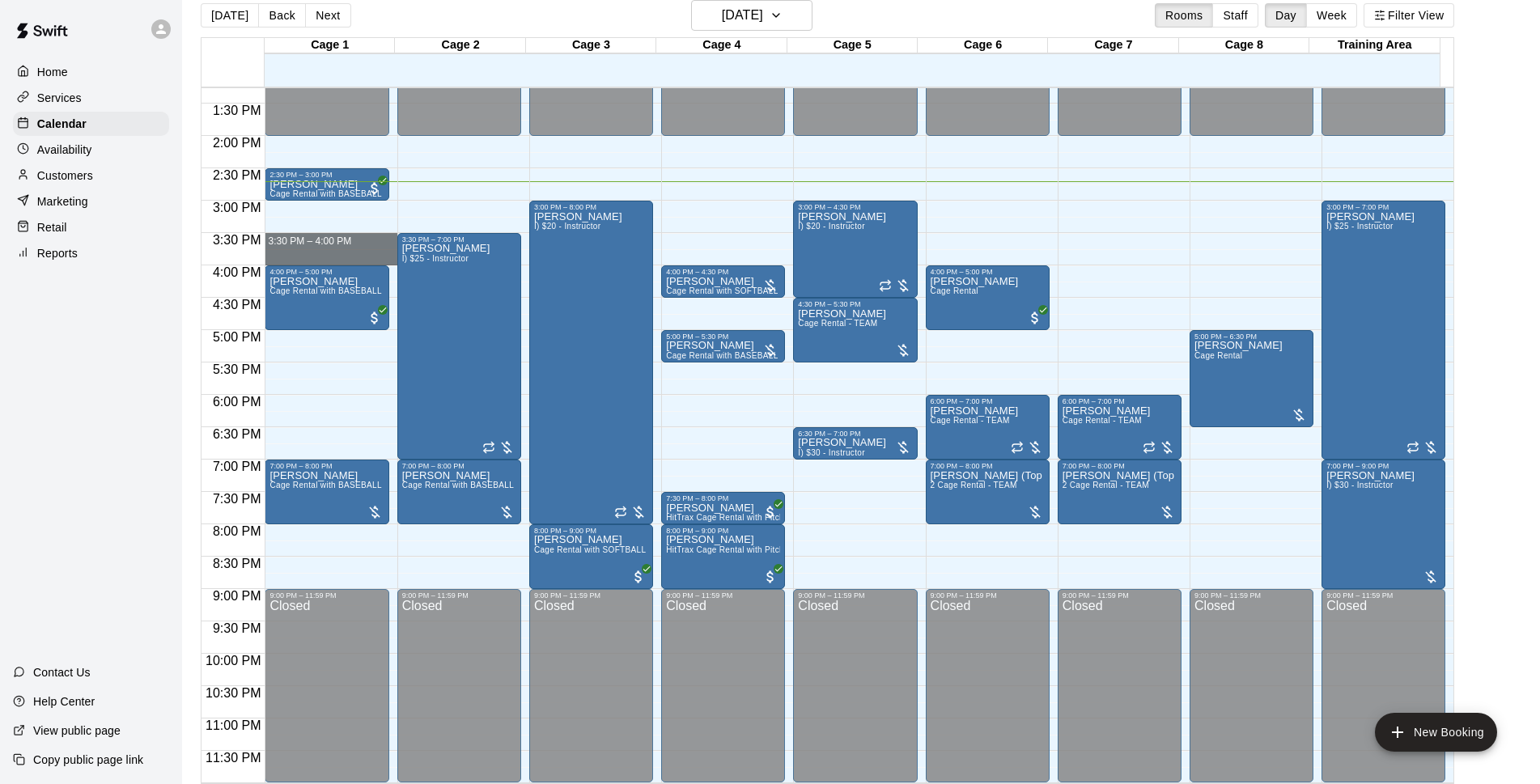
drag, startPoint x: 346, startPoint y: 236, endPoint x: 347, endPoint y: 252, distance: 16.0
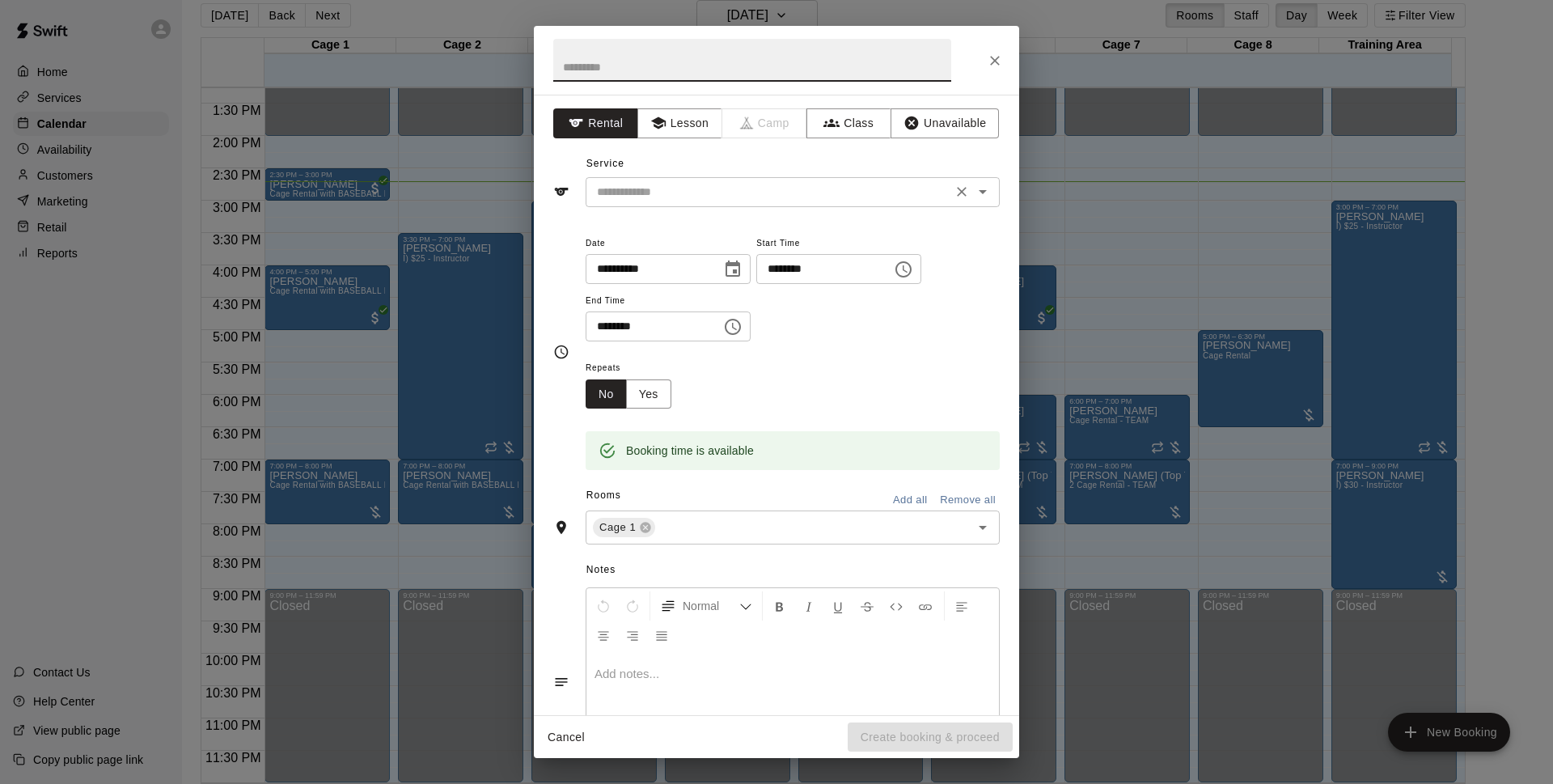
click at [622, 196] on input "text" at bounding box center [769, 191] width 357 height 20
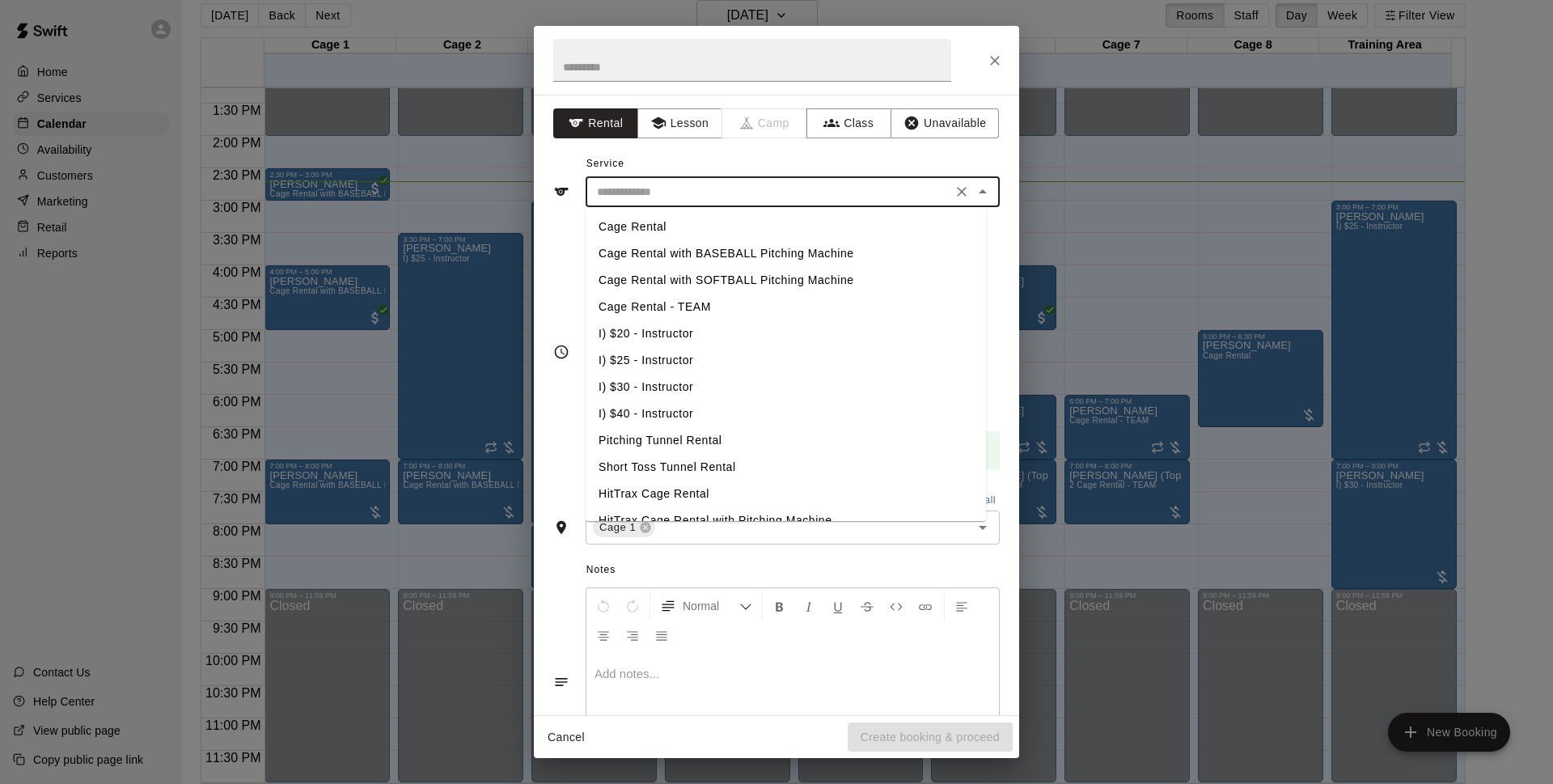
click at [754, 245] on li "Cage Rental with BASEBALL Pitching Machine" at bounding box center [786, 254] width 400 height 27
type input "**********"
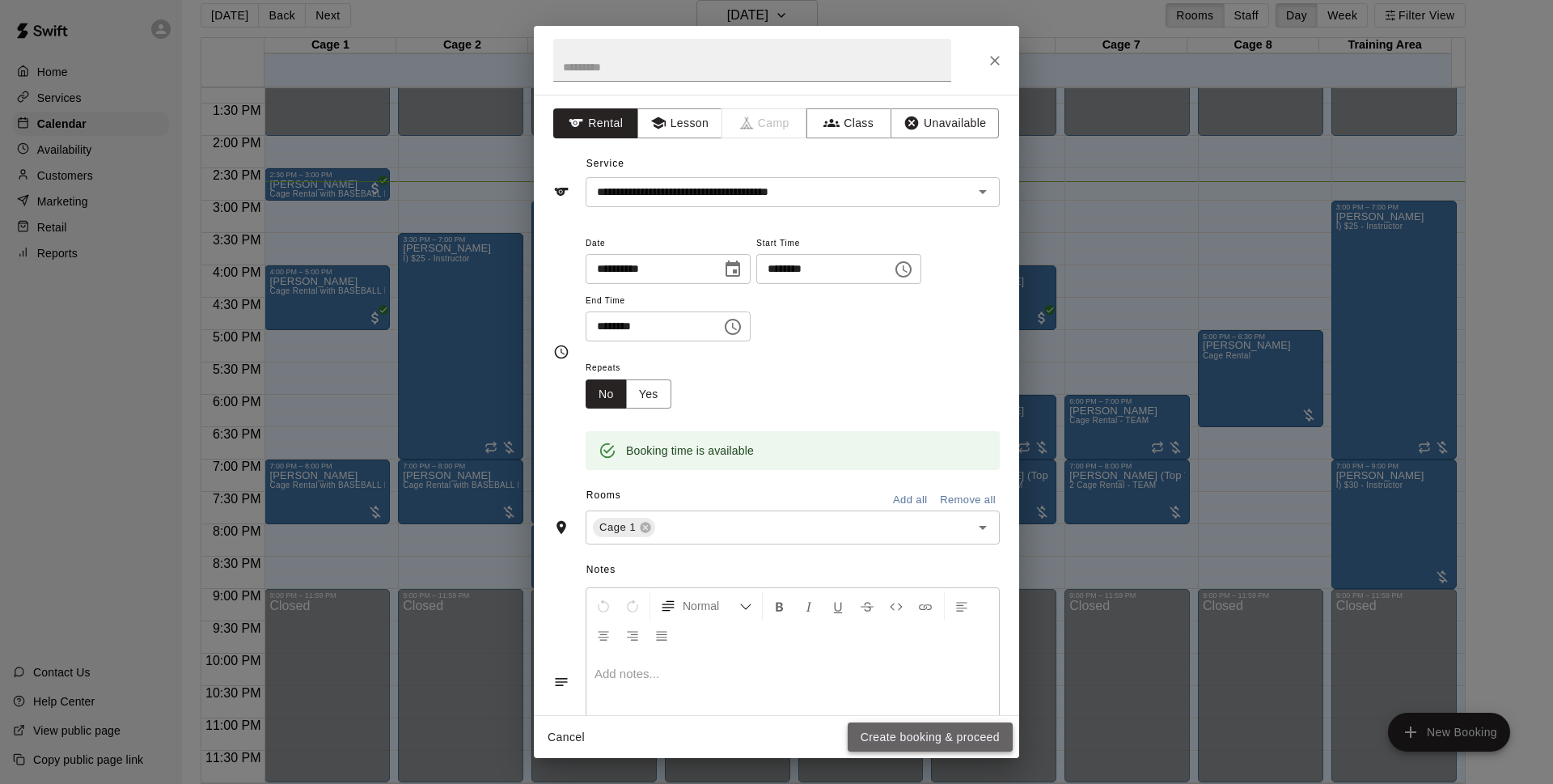
click at [885, 742] on button "Create booking & proceed" at bounding box center [930, 737] width 165 height 30
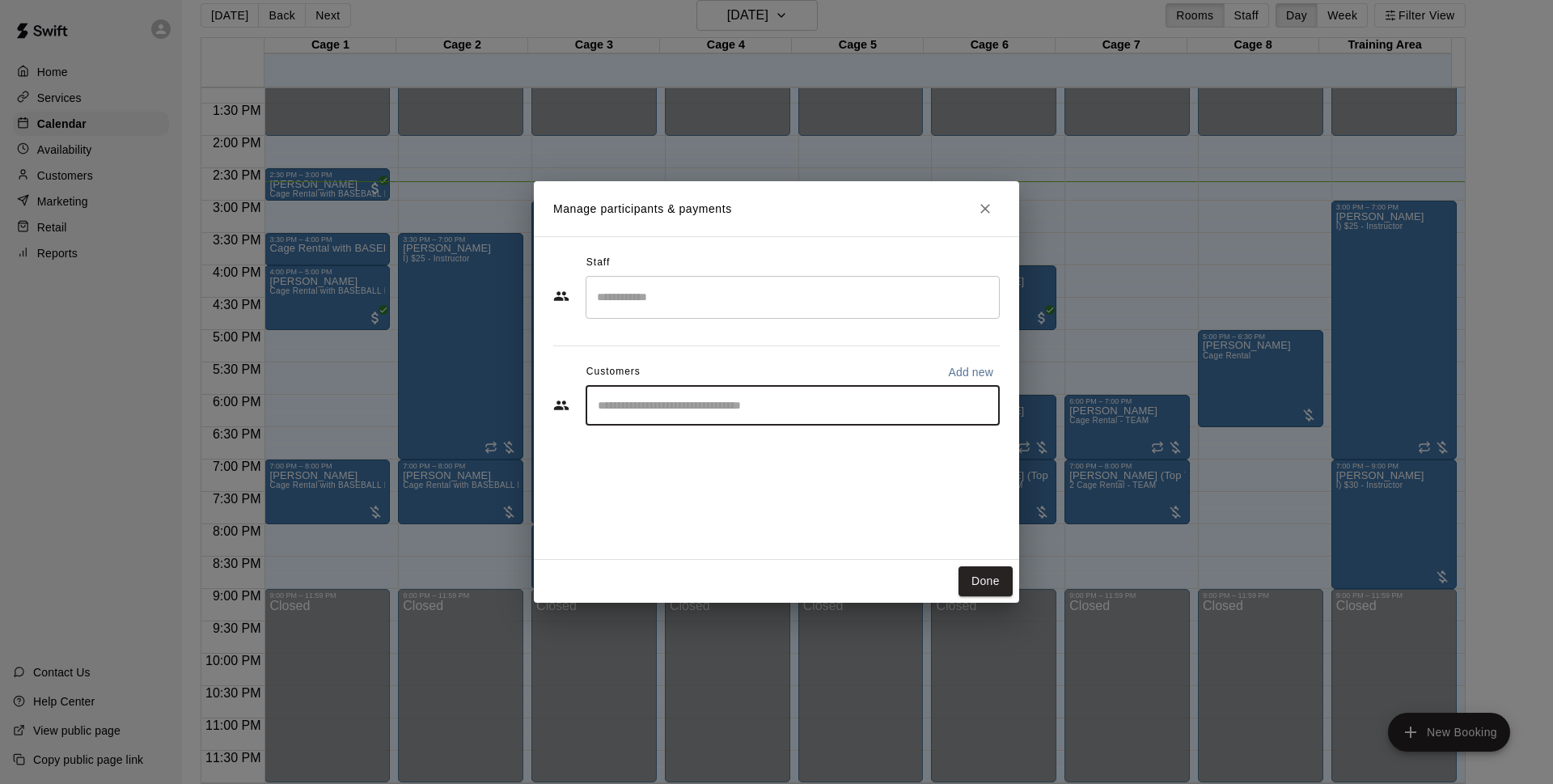
click at [756, 414] on input "Start typing to search customers..." at bounding box center [792, 405] width 399 height 16
type input "*"
type input "****"
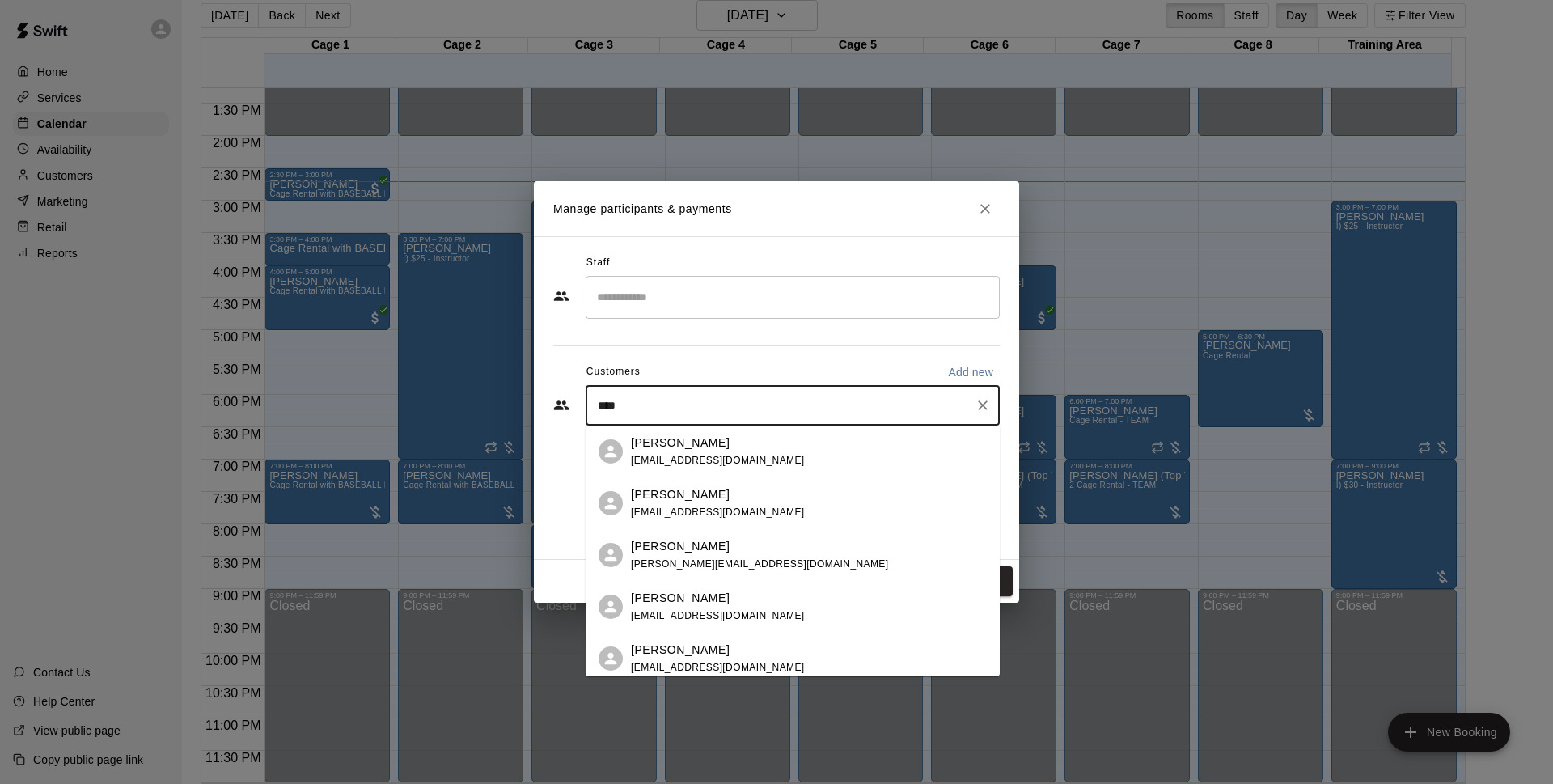
click at [729, 490] on div "[PERSON_NAME]" at bounding box center [718, 494] width 174 height 17
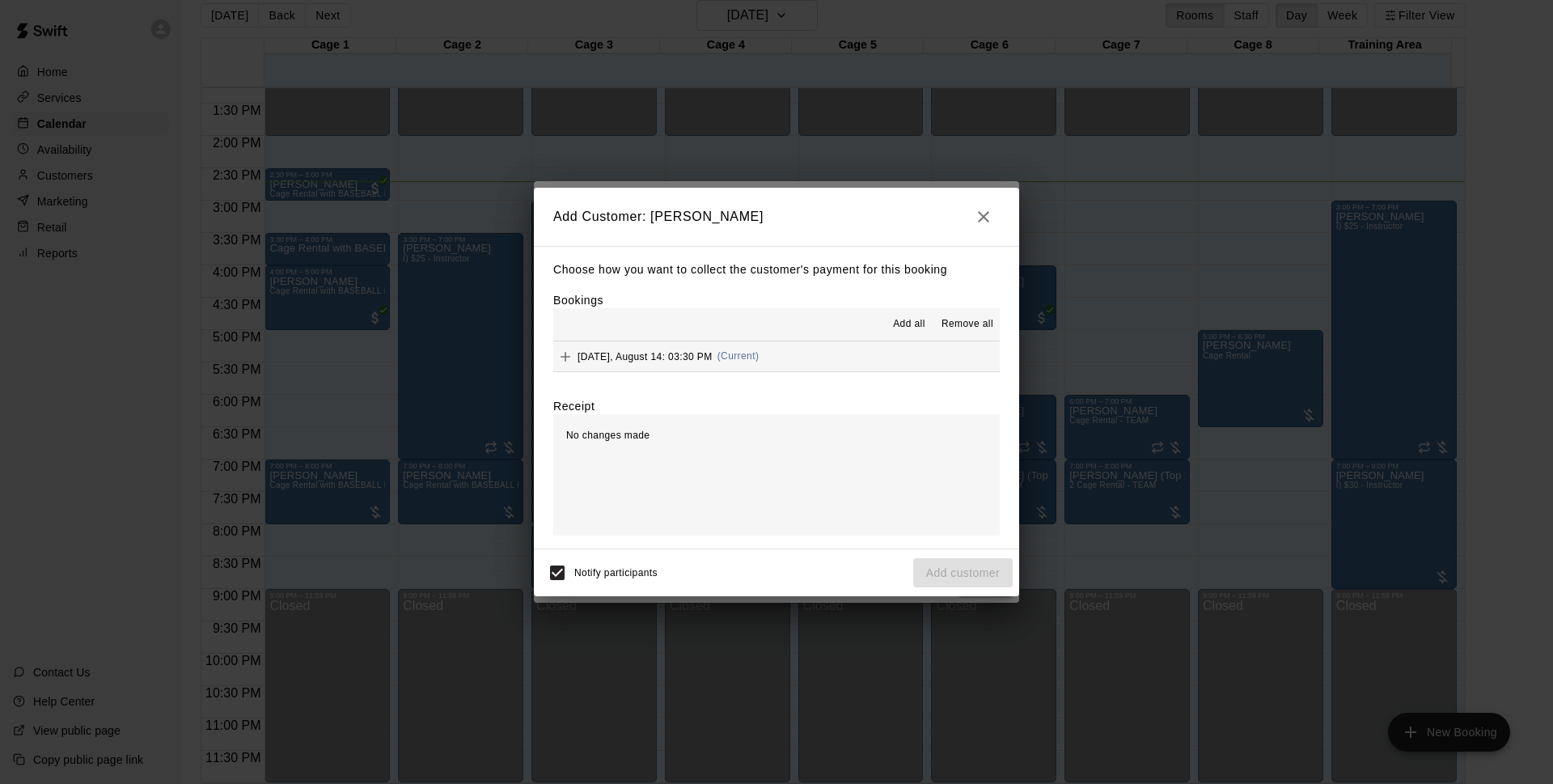
click at [784, 353] on button "[DATE], August 14: 03:30 PM (Current)" at bounding box center [776, 356] width 446 height 30
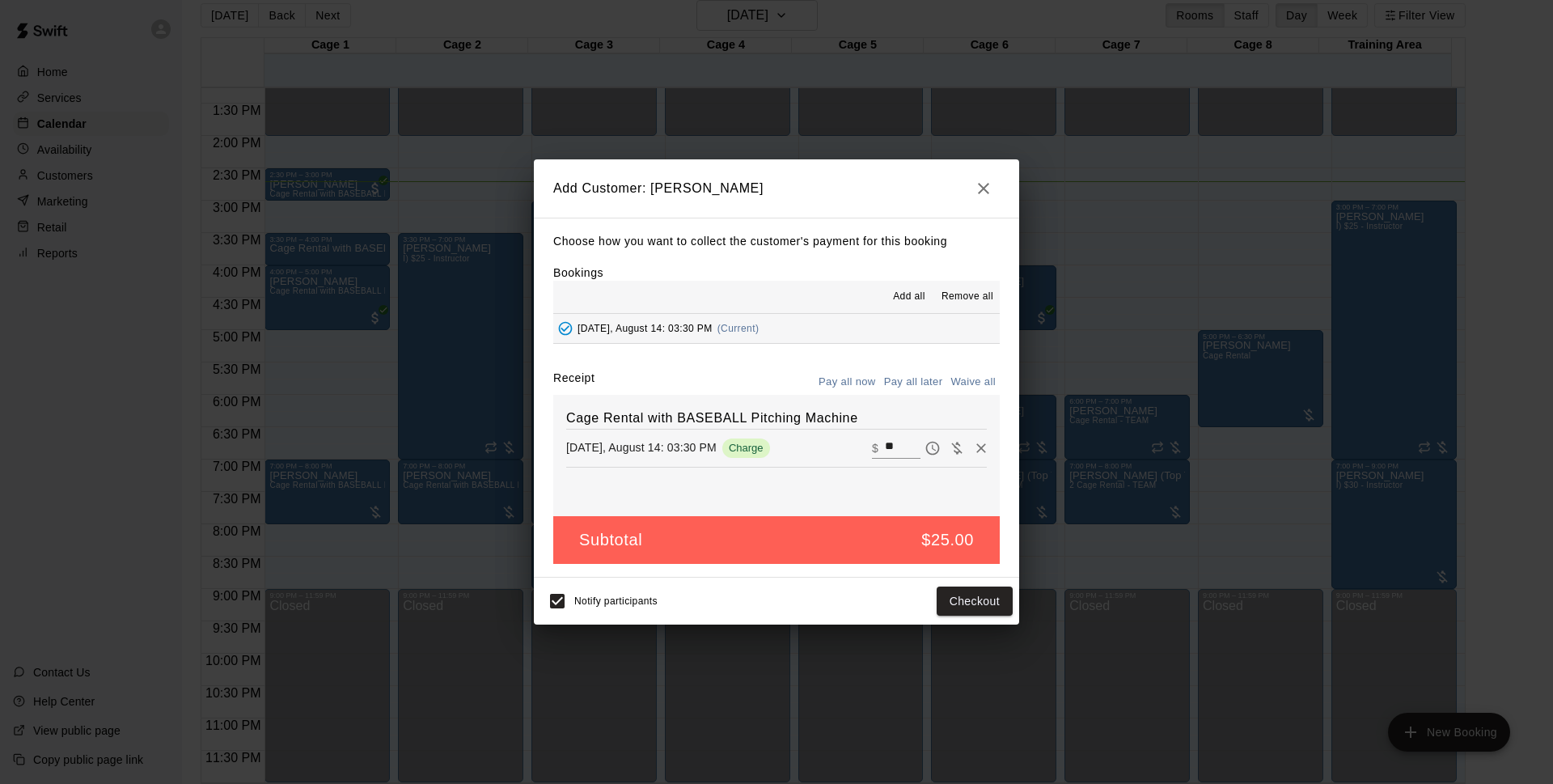
click at [932, 388] on button "Pay all later" at bounding box center [914, 382] width 67 height 25
click at [918, 596] on button "Add customer" at bounding box center [962, 600] width 99 height 30
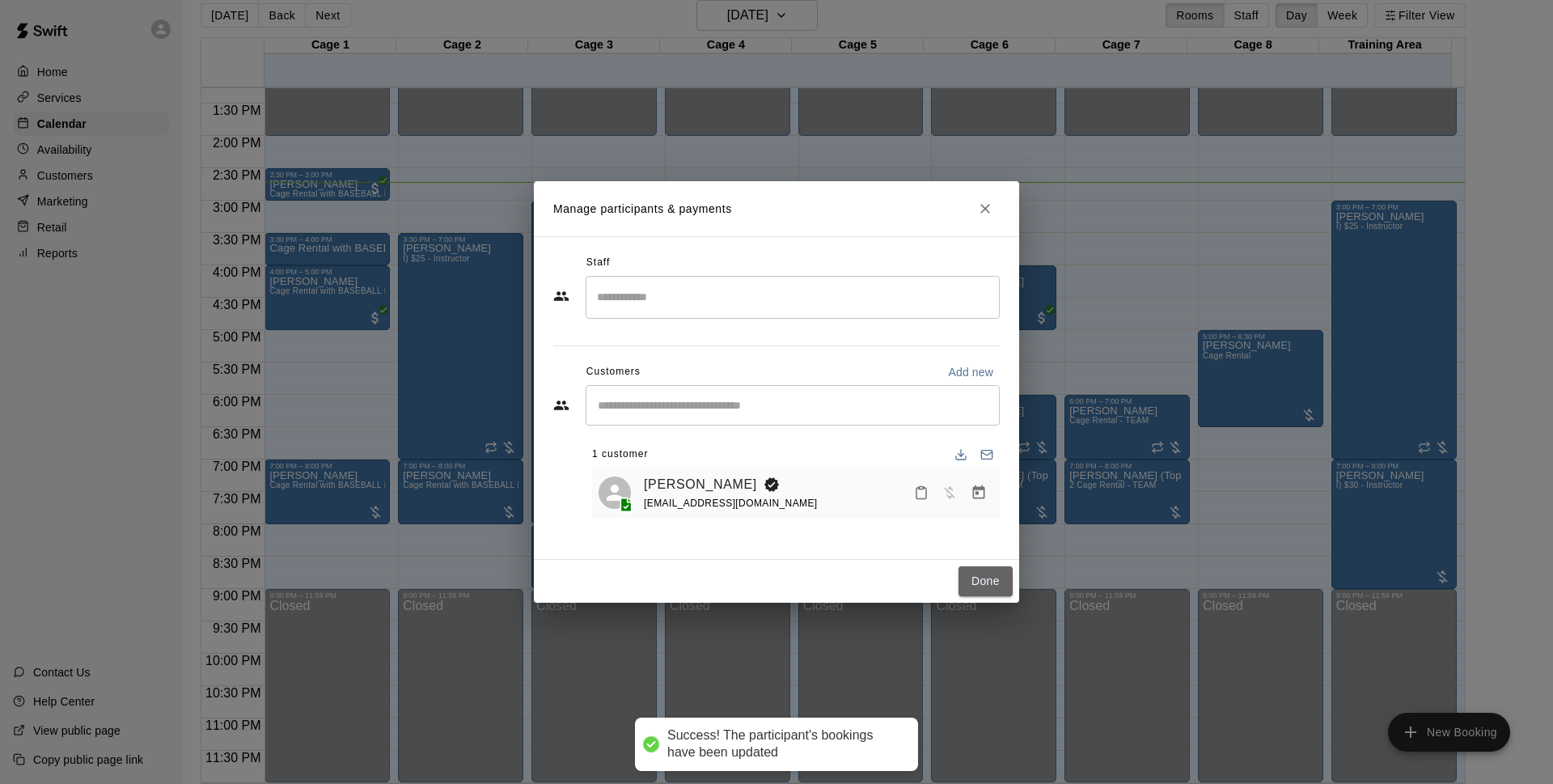
drag, startPoint x: 987, startPoint y: 585, endPoint x: 288, endPoint y: 245, distance: 777.3
click at [988, 585] on button "Done" at bounding box center [985, 580] width 54 height 30
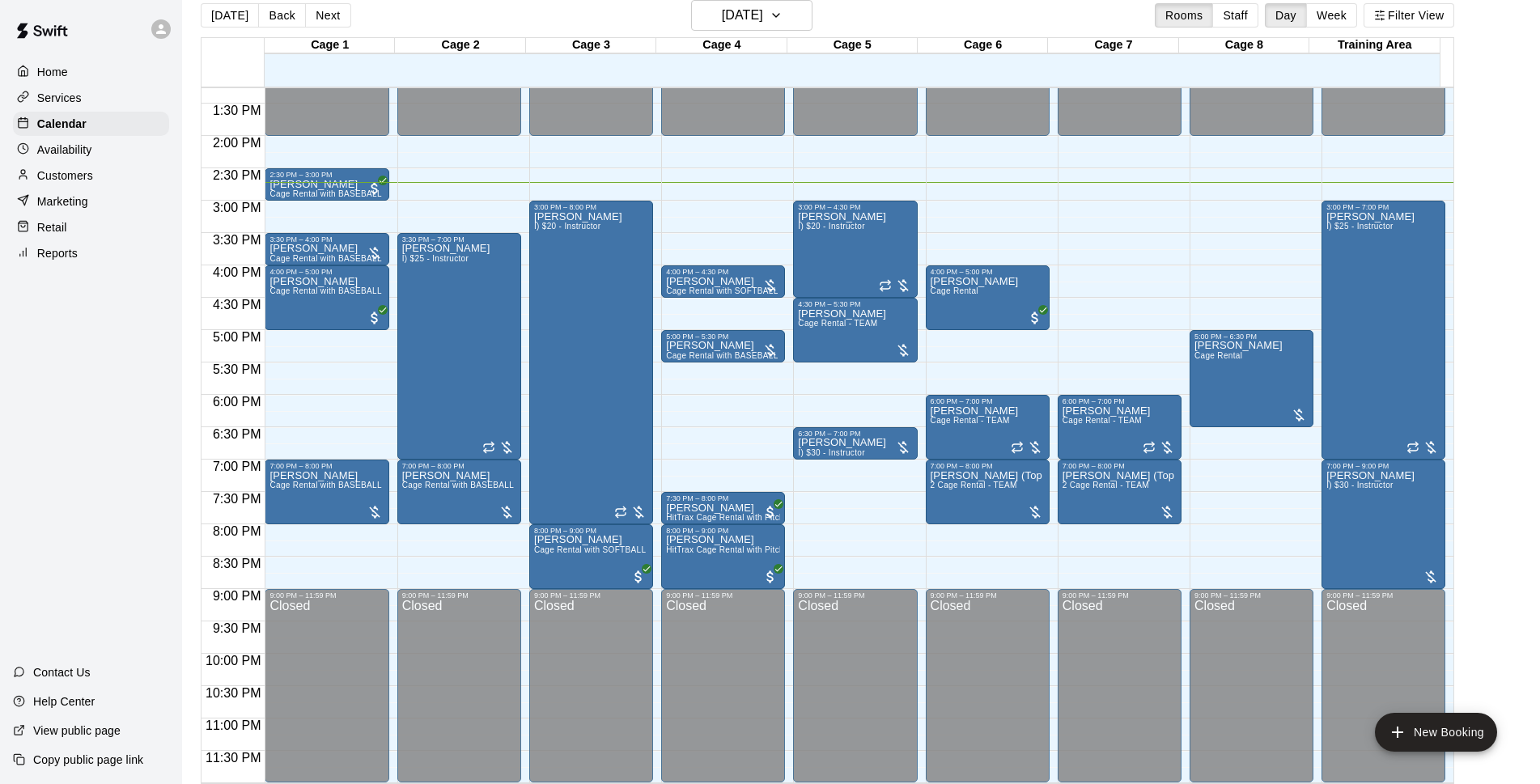
click at [75, 183] on p "Customers" at bounding box center [65, 175] width 56 height 16
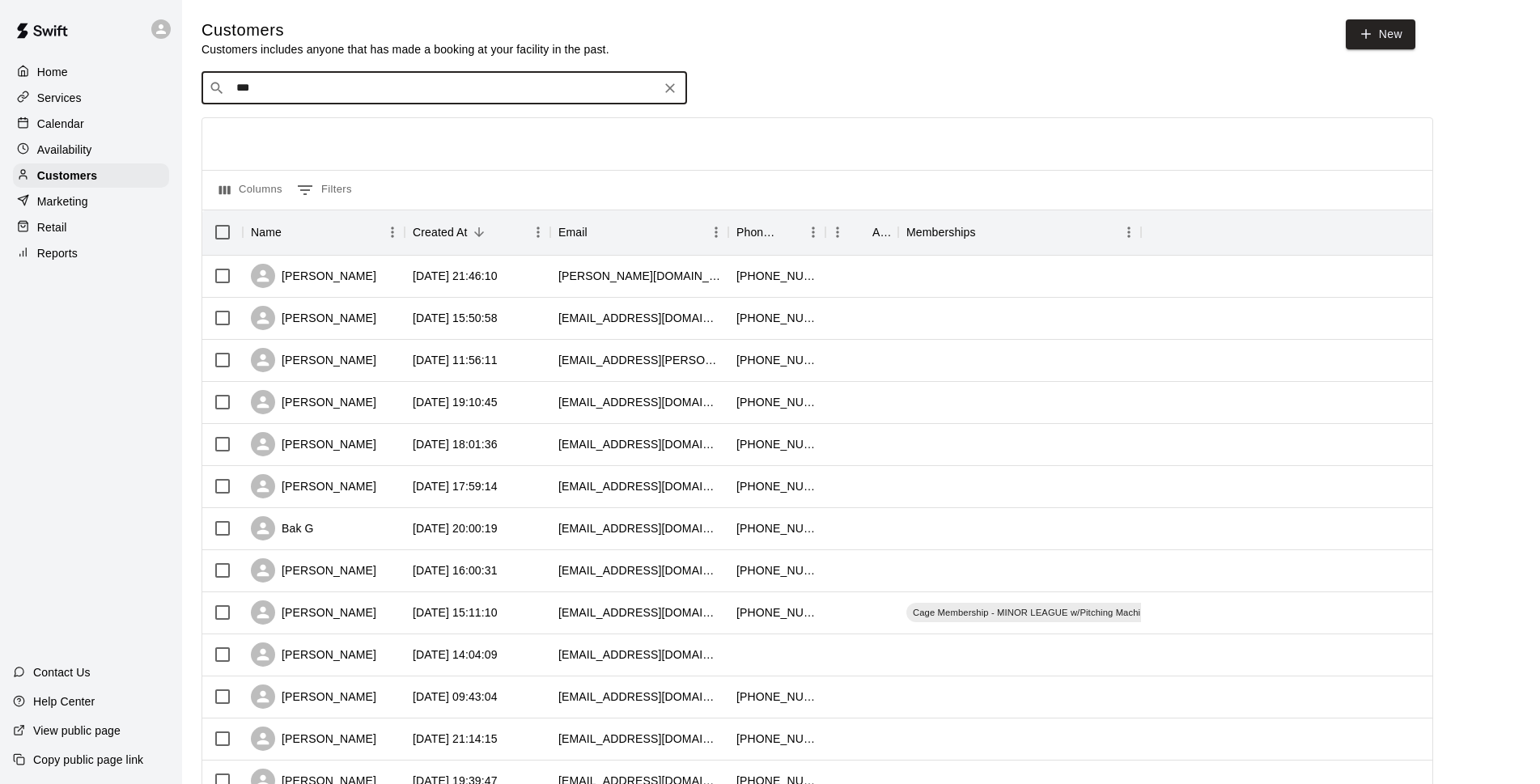
type input "****"
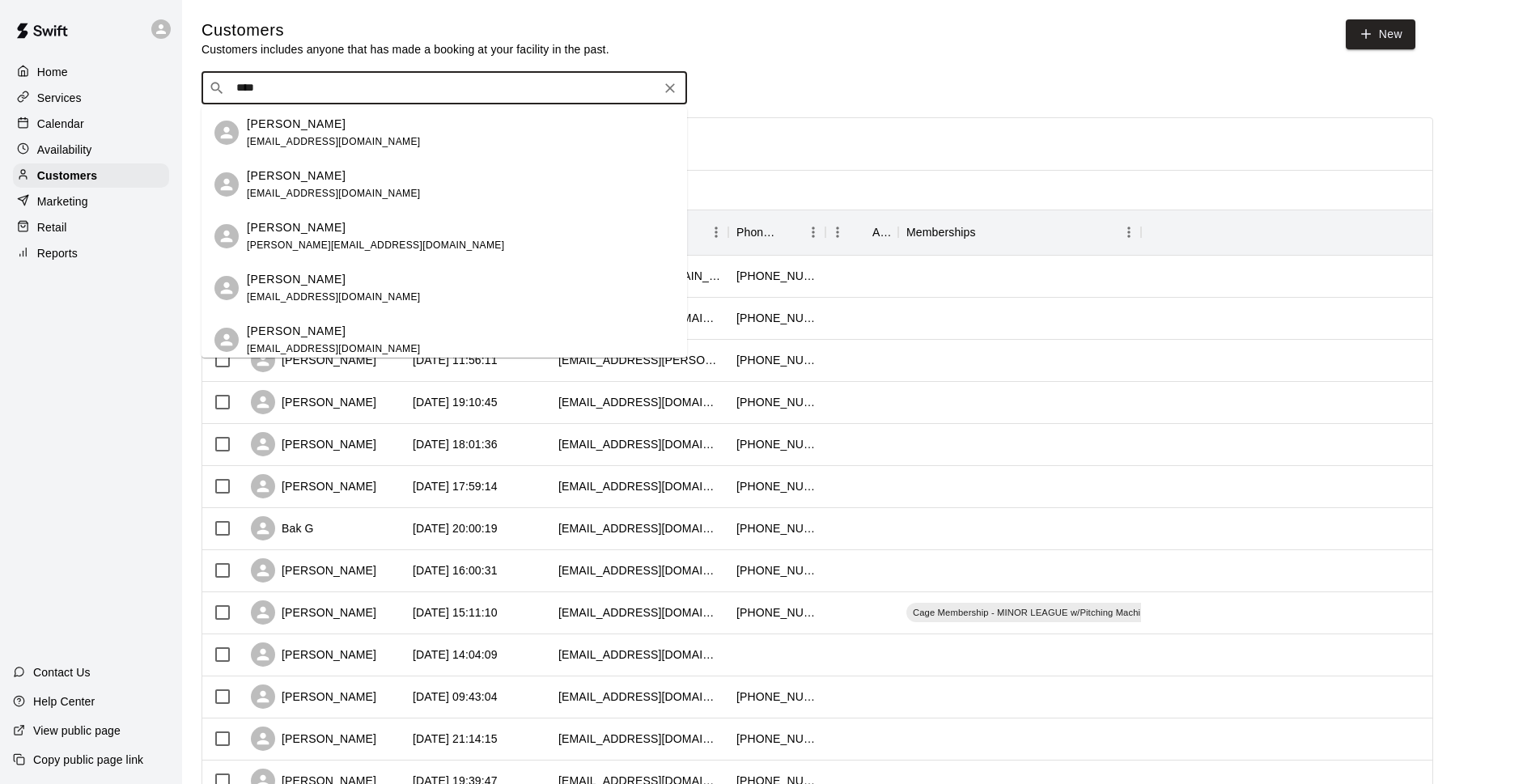
click at [358, 144] on span "[EMAIL_ADDRESS][DOMAIN_NAME]" at bounding box center [333, 141] width 174 height 12
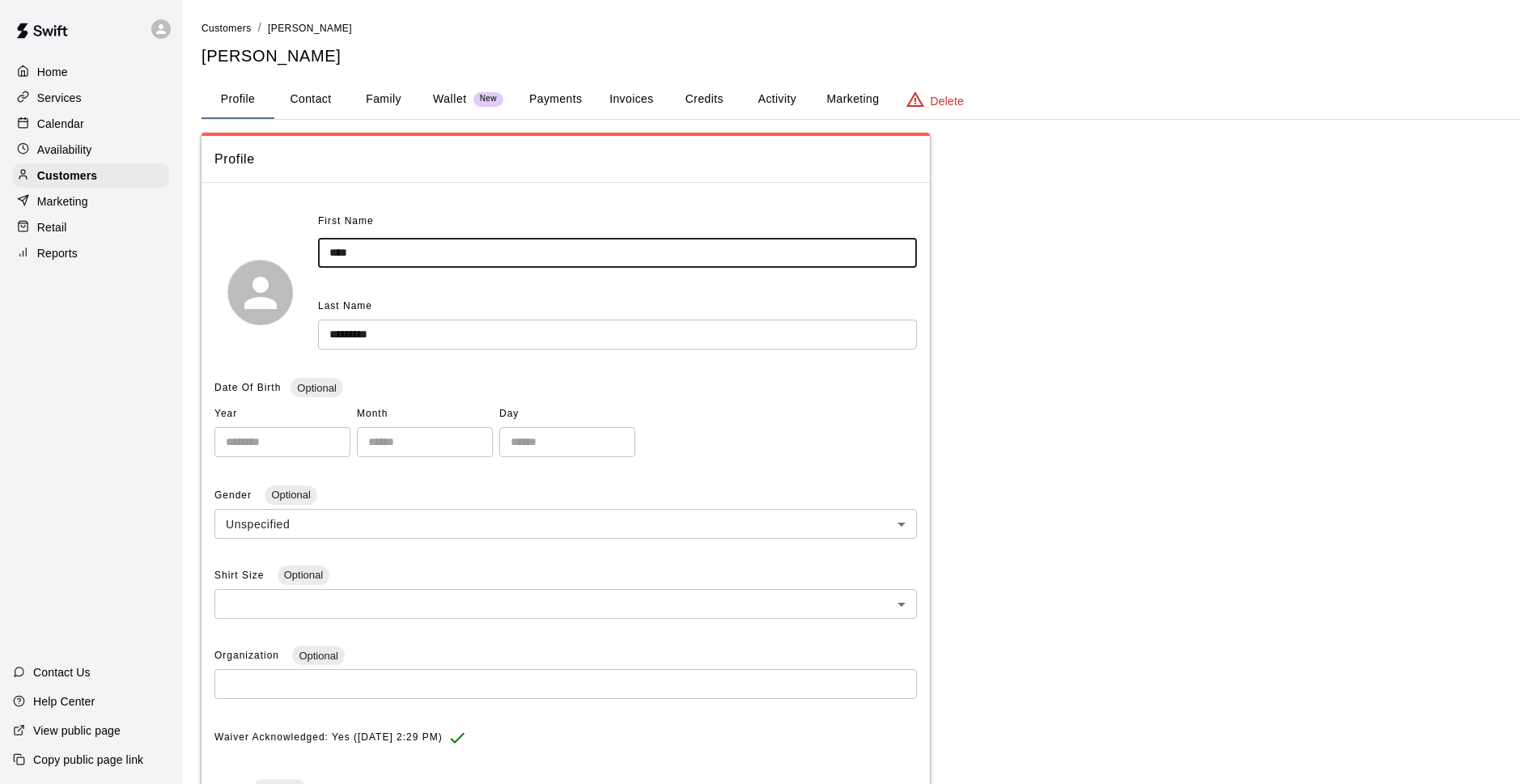
click at [480, 259] on input "****" at bounding box center [617, 252] width 599 height 30
click at [471, 342] on input "*********" at bounding box center [617, 334] width 599 height 30
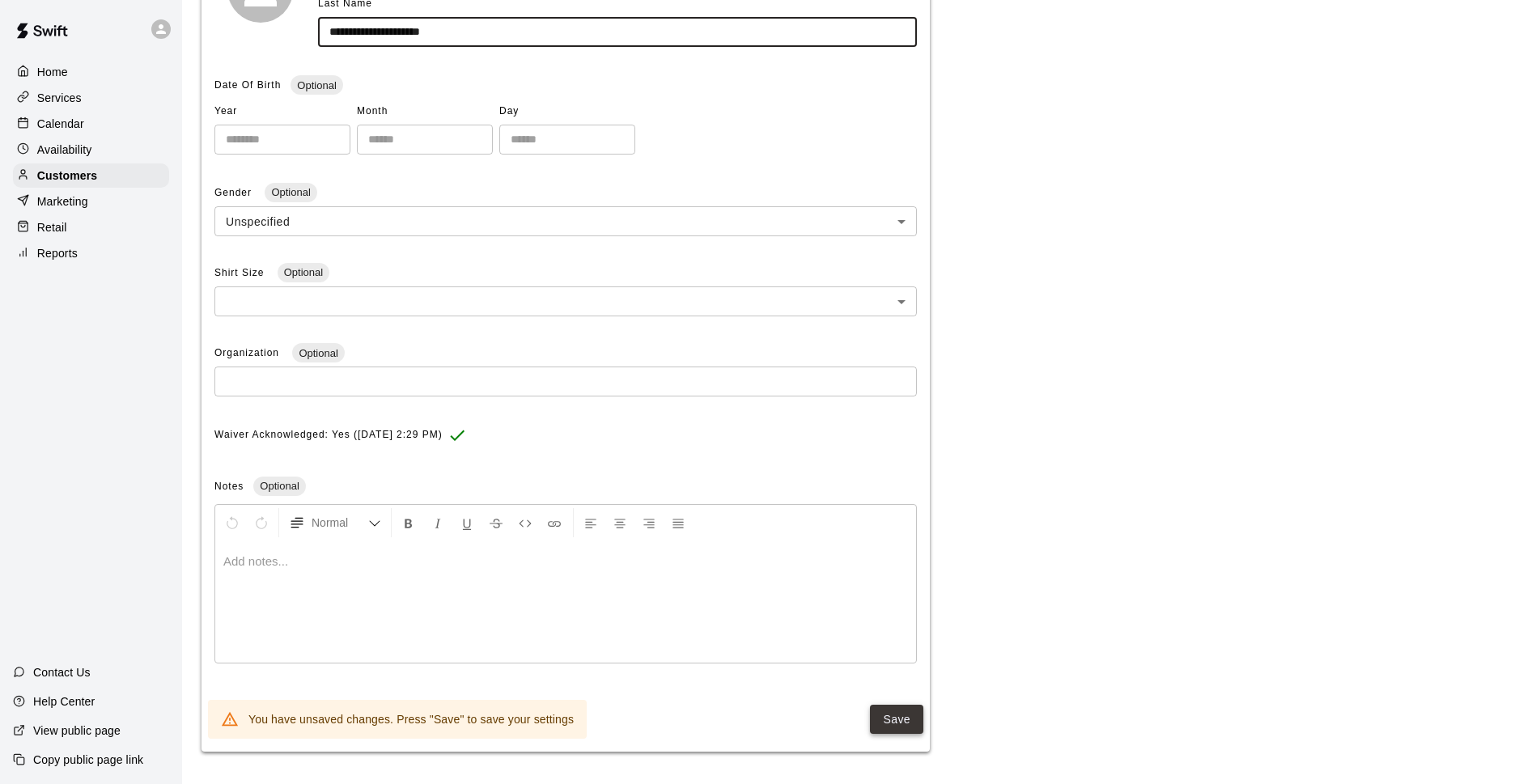
type input "**********"
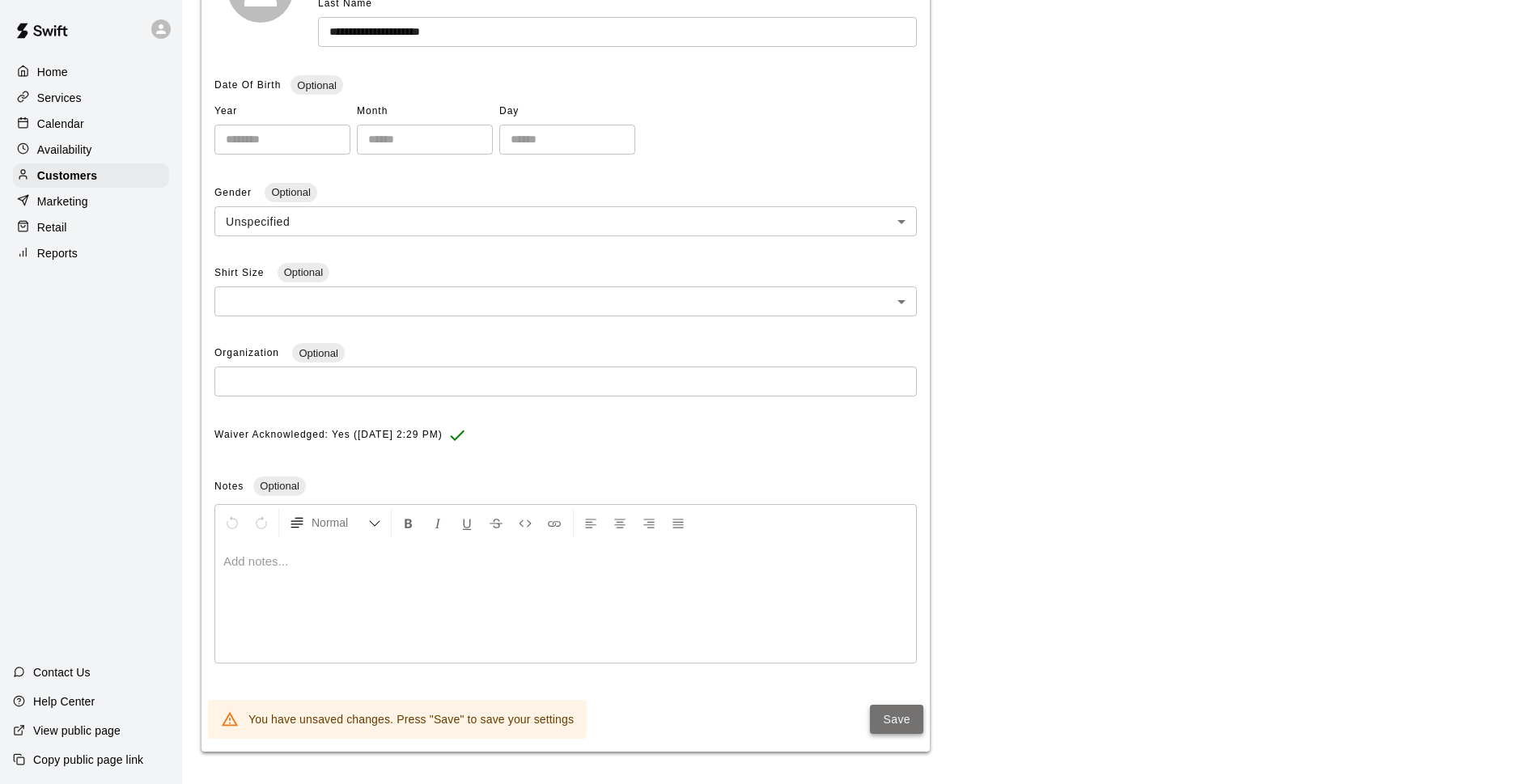
click at [894, 720] on button "Save" at bounding box center [896, 719] width 53 height 30
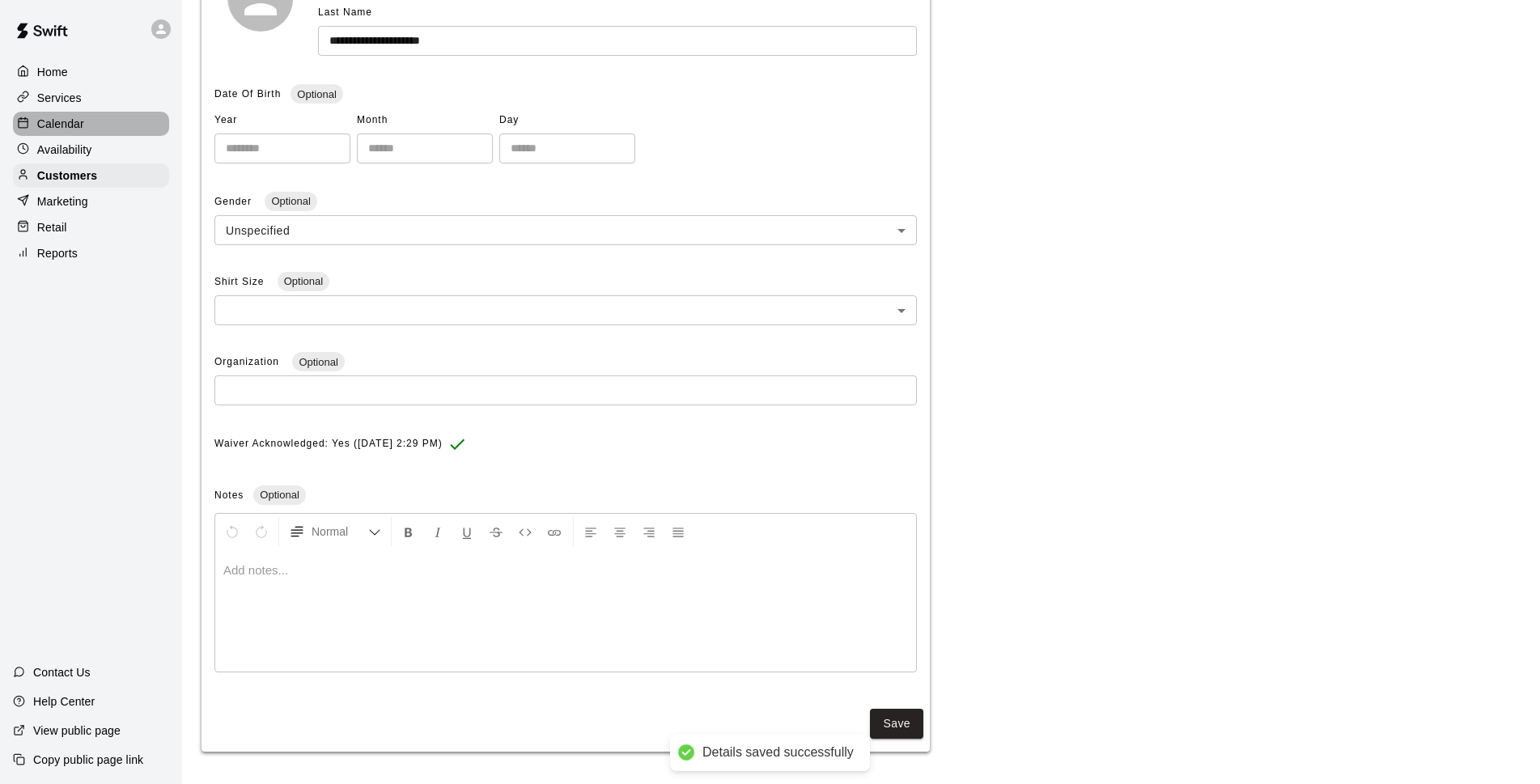
click at [75, 128] on p "Calendar" at bounding box center [61, 123] width 47 height 16
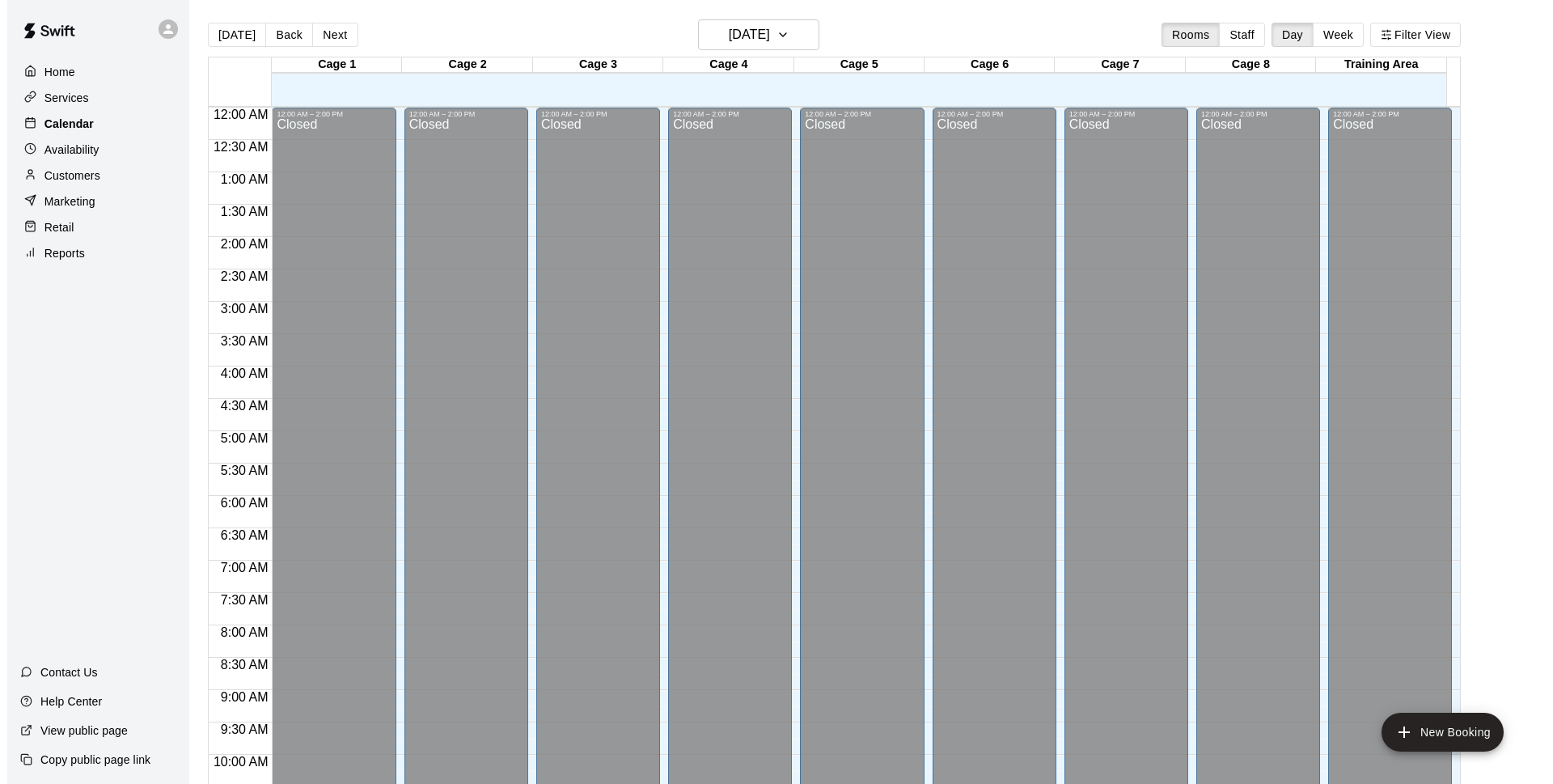
scroll to position [810, 0]
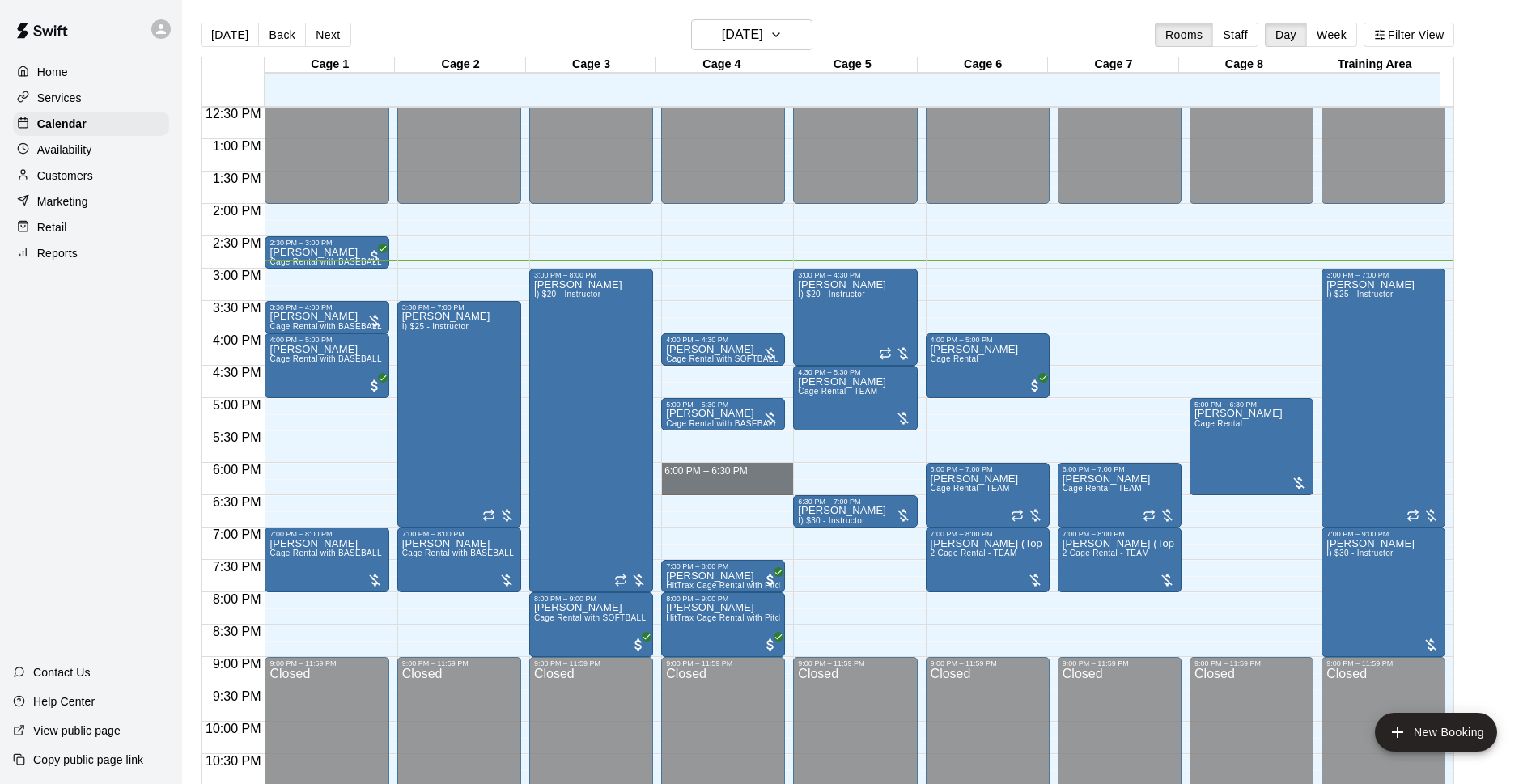
drag, startPoint x: 699, startPoint y: 469, endPoint x: 705, endPoint y: 489, distance: 20.9
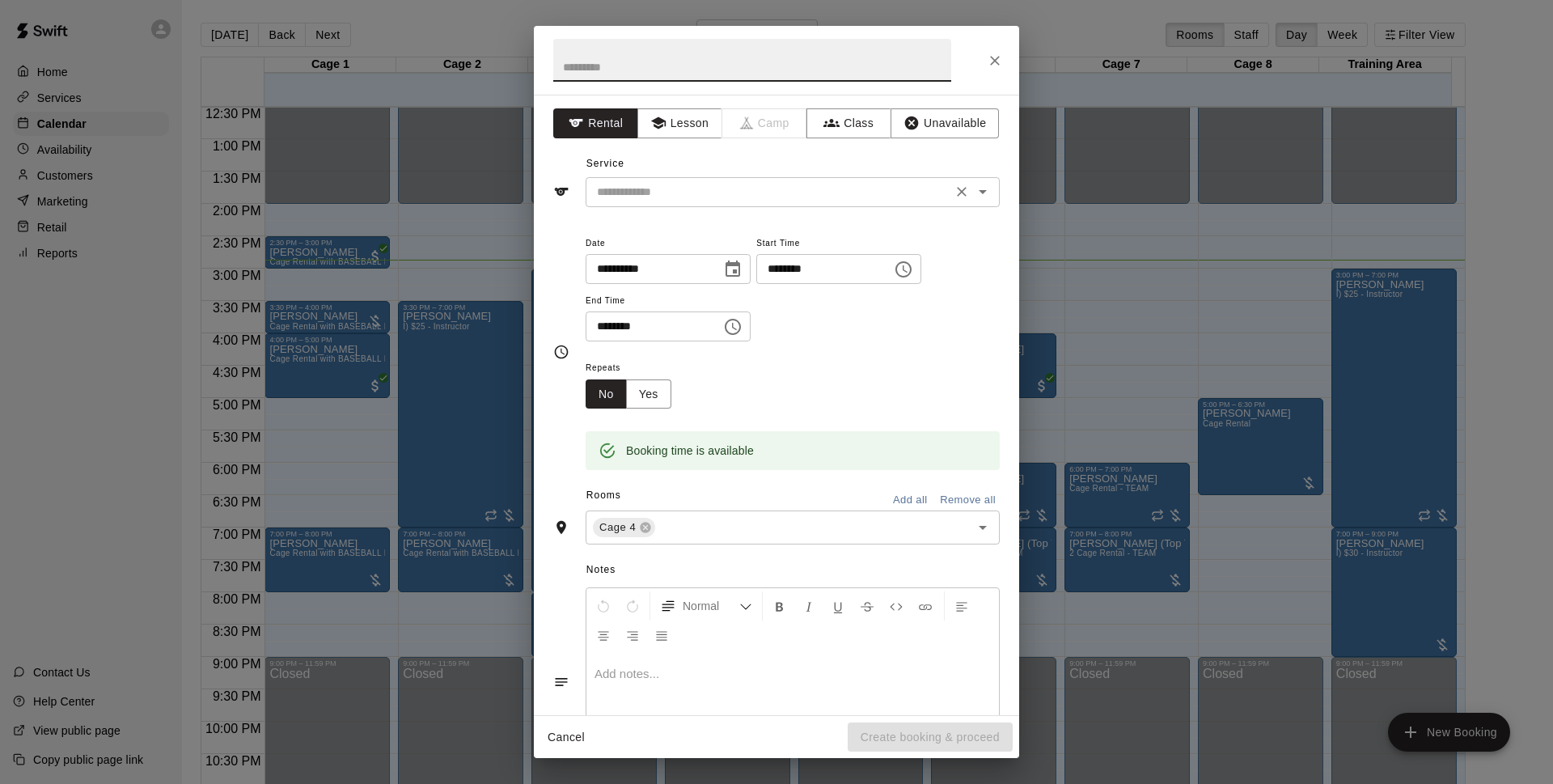
click at [973, 195] on icon "Open" at bounding box center [982, 191] width 19 height 19
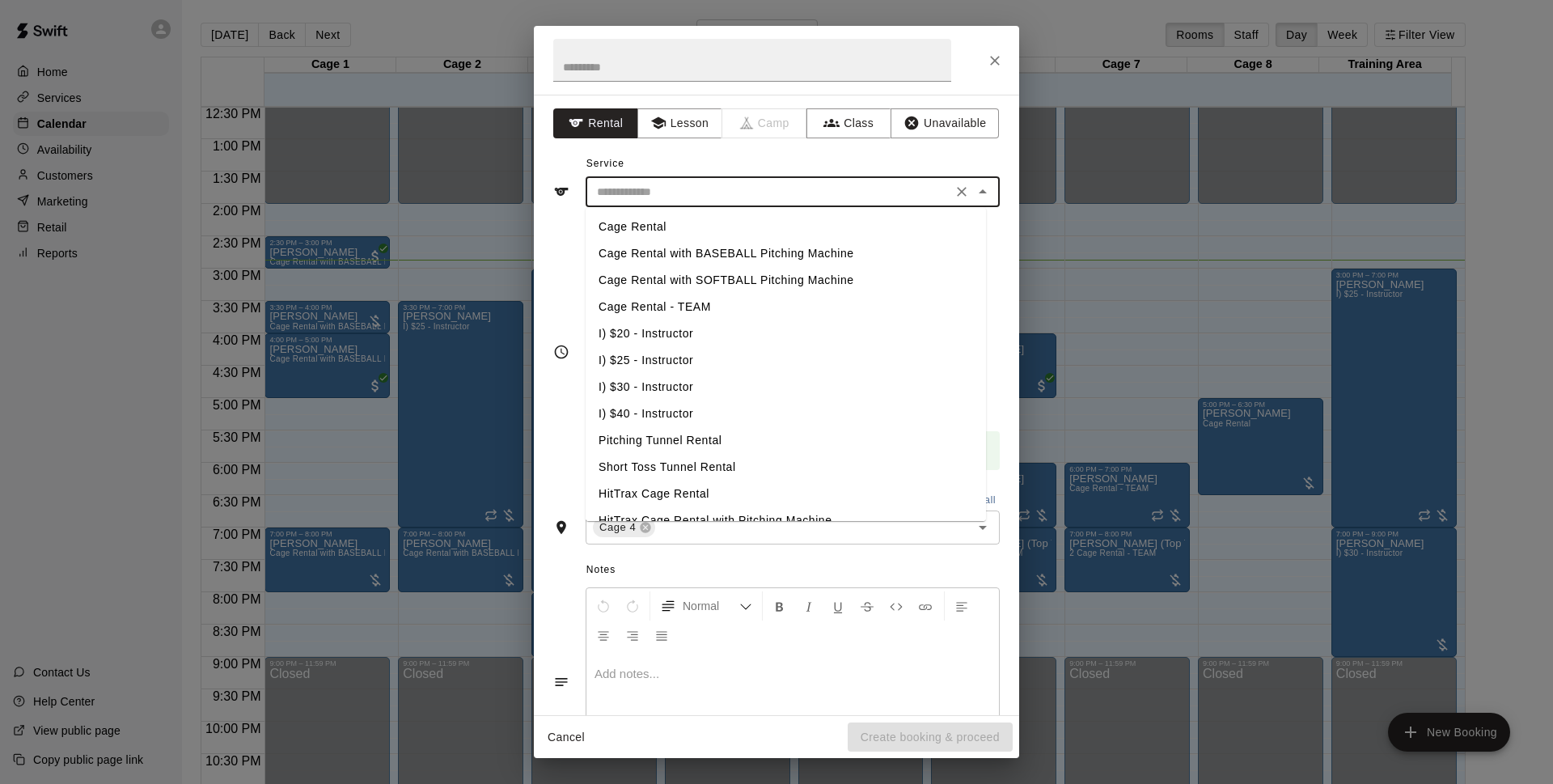
click at [653, 232] on li "Cage Rental" at bounding box center [786, 227] width 400 height 27
type input "**********"
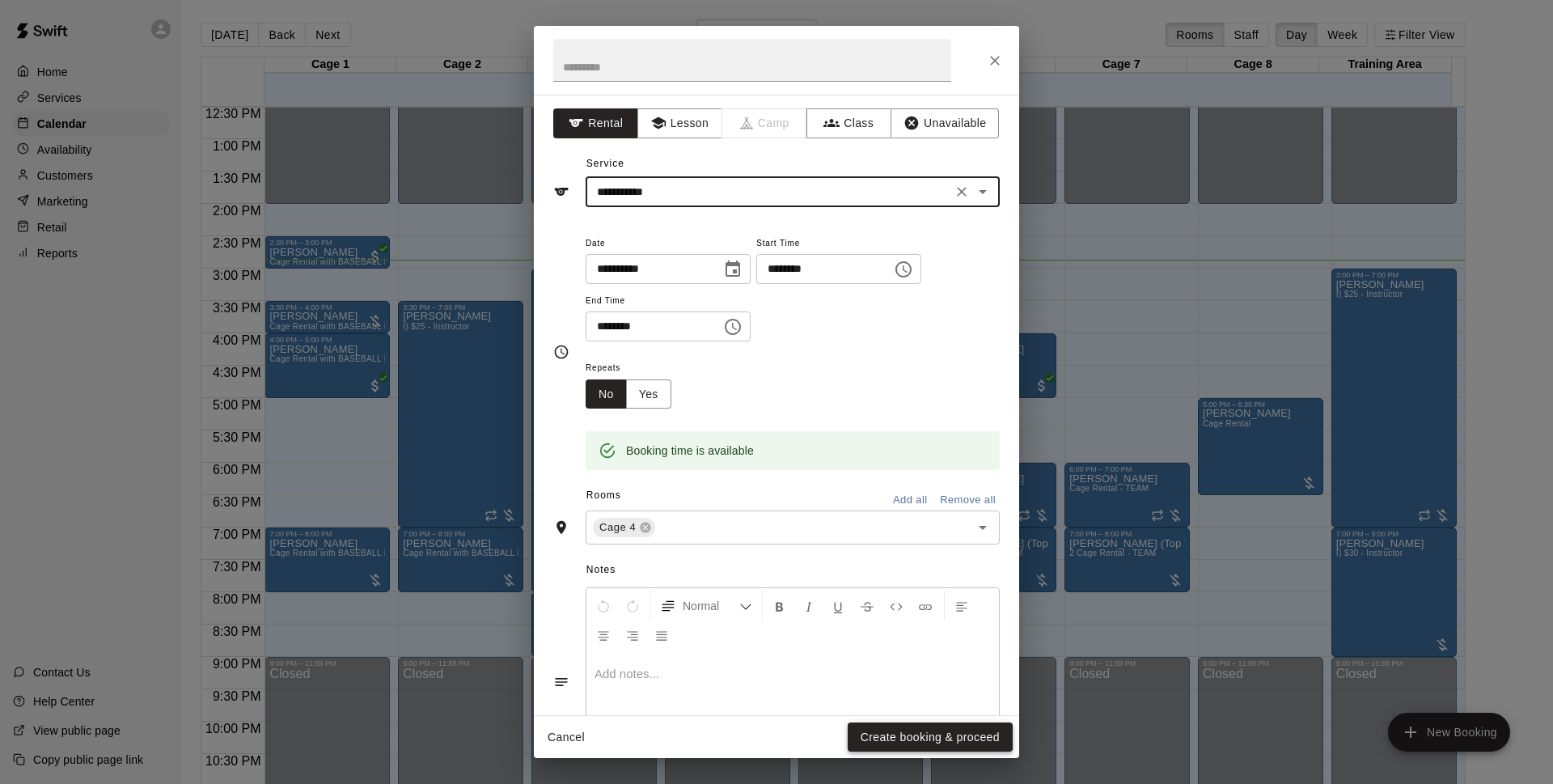
click at [909, 739] on button "Create booking & proceed" at bounding box center [930, 737] width 165 height 30
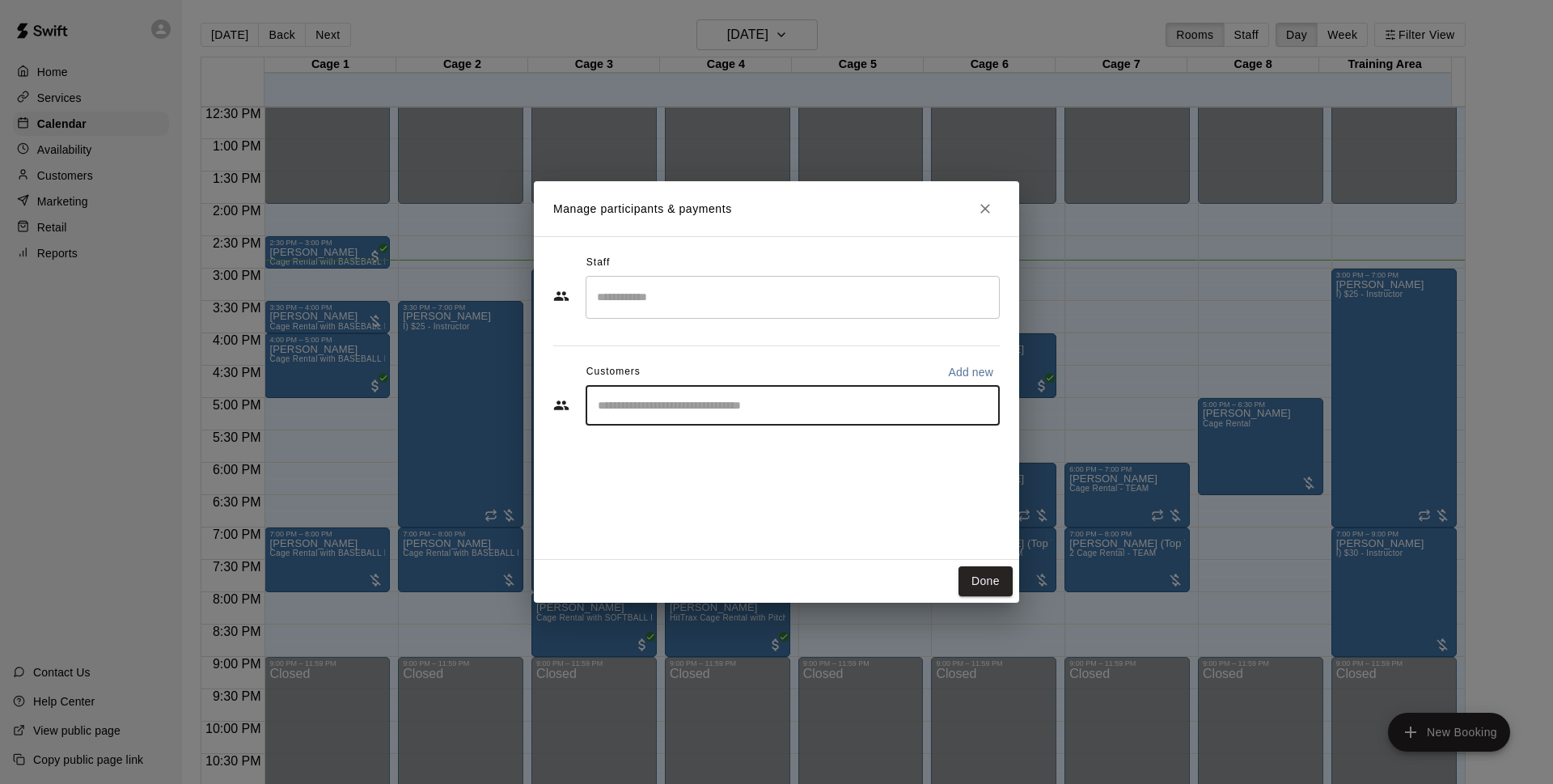
click at [662, 409] on input "Start typing to search customers..." at bounding box center [792, 405] width 399 height 16
type input "******"
click at [662, 451] on div "[PERSON_NAME] [EMAIL_ADDRESS][DOMAIN_NAME]" at bounding box center [718, 451] width 174 height 35
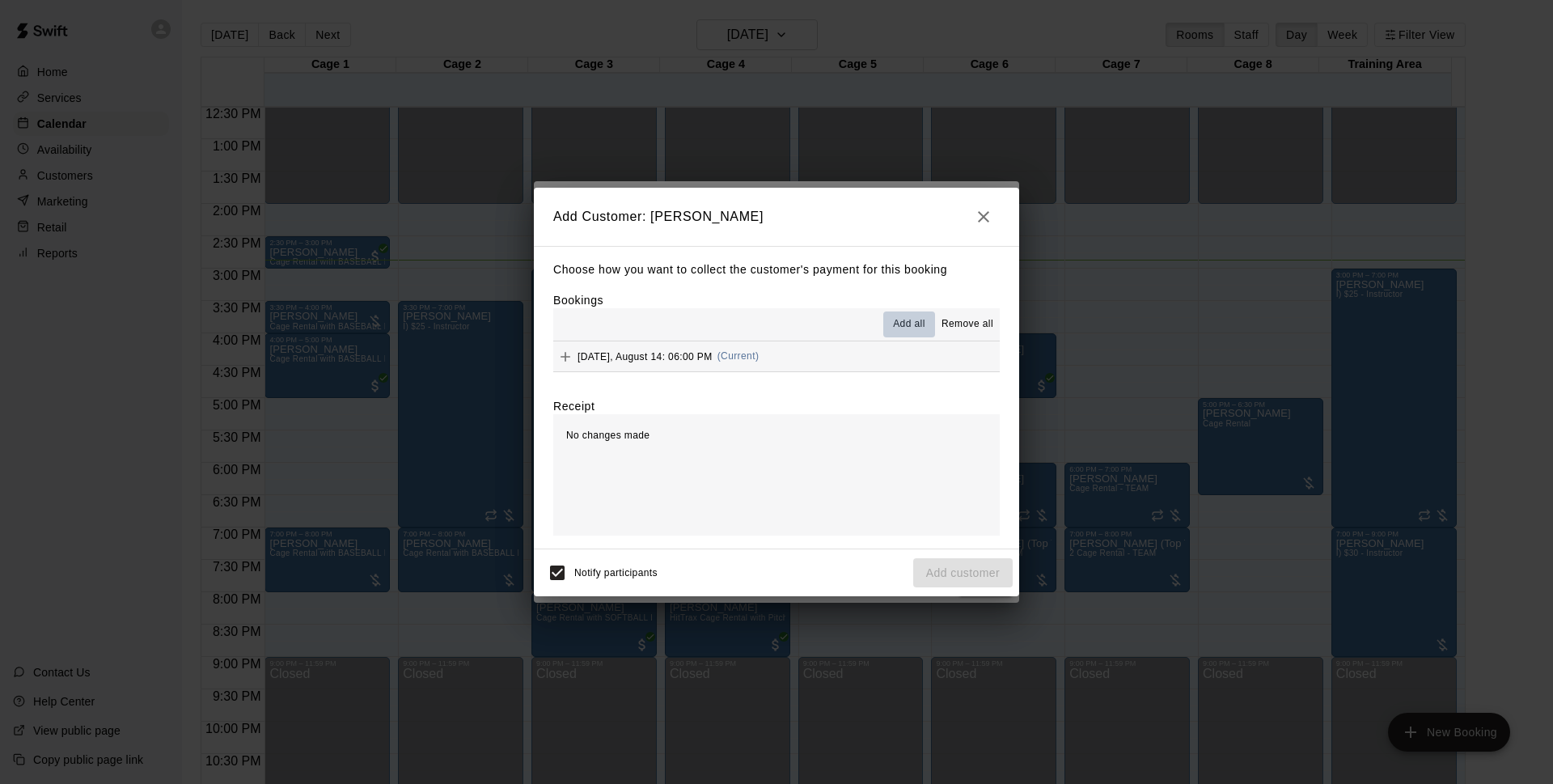
click at [912, 319] on span "Add all" at bounding box center [909, 324] width 33 height 16
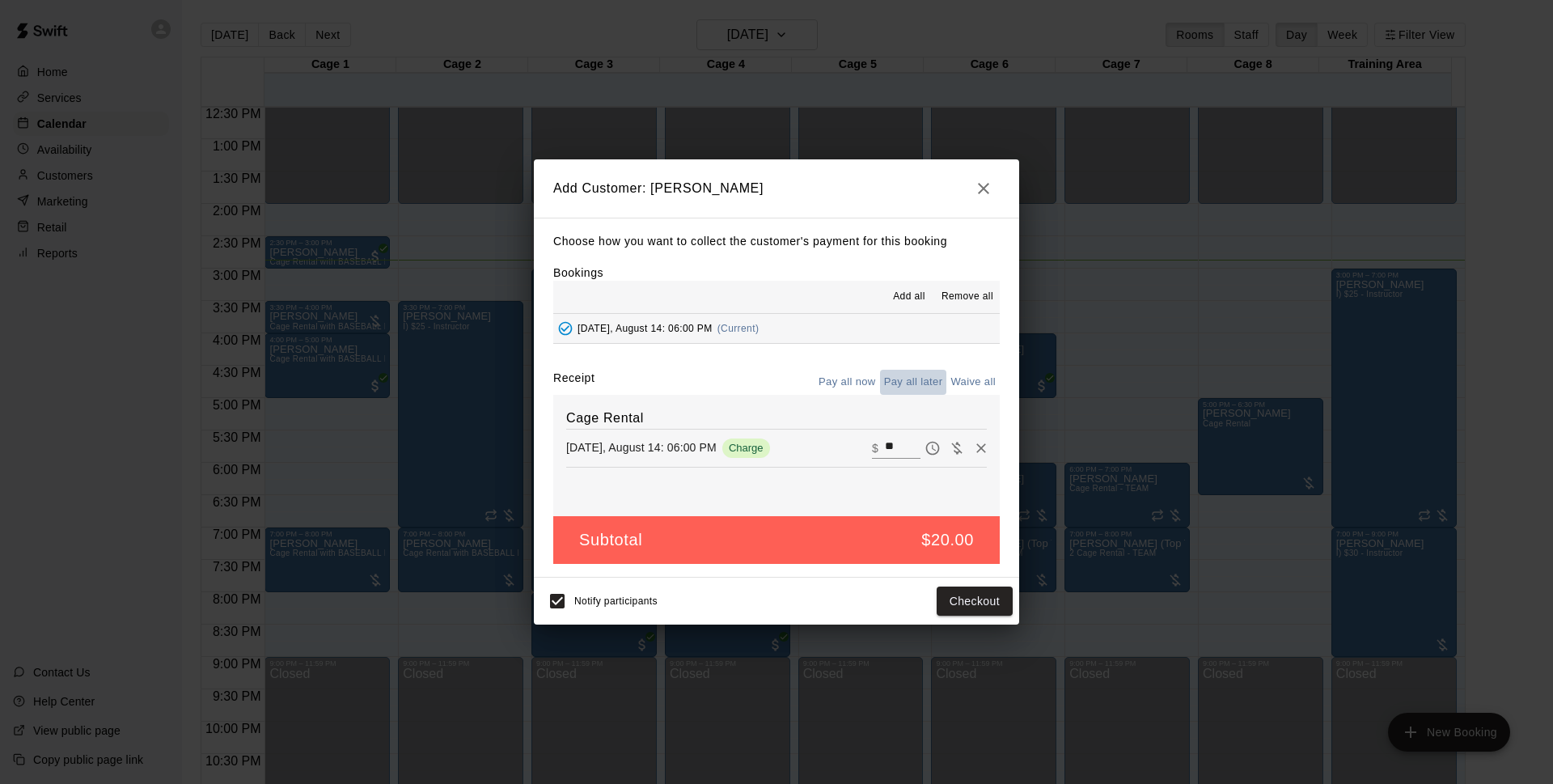
click at [902, 384] on button "Pay all later" at bounding box center [914, 382] width 67 height 25
click at [934, 601] on button "Add customer" at bounding box center [962, 600] width 99 height 30
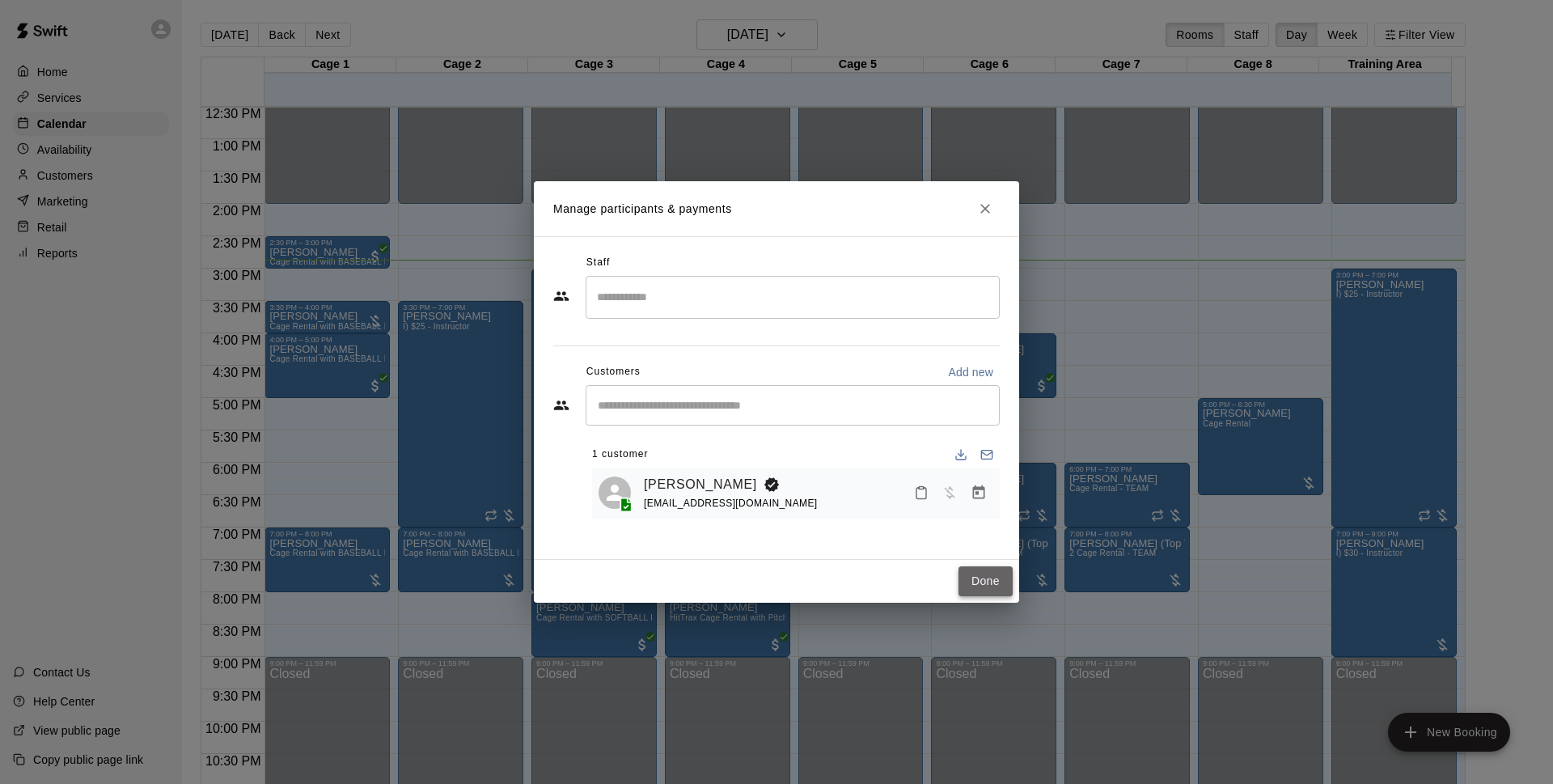
click at [966, 572] on button "Done" at bounding box center [985, 580] width 54 height 30
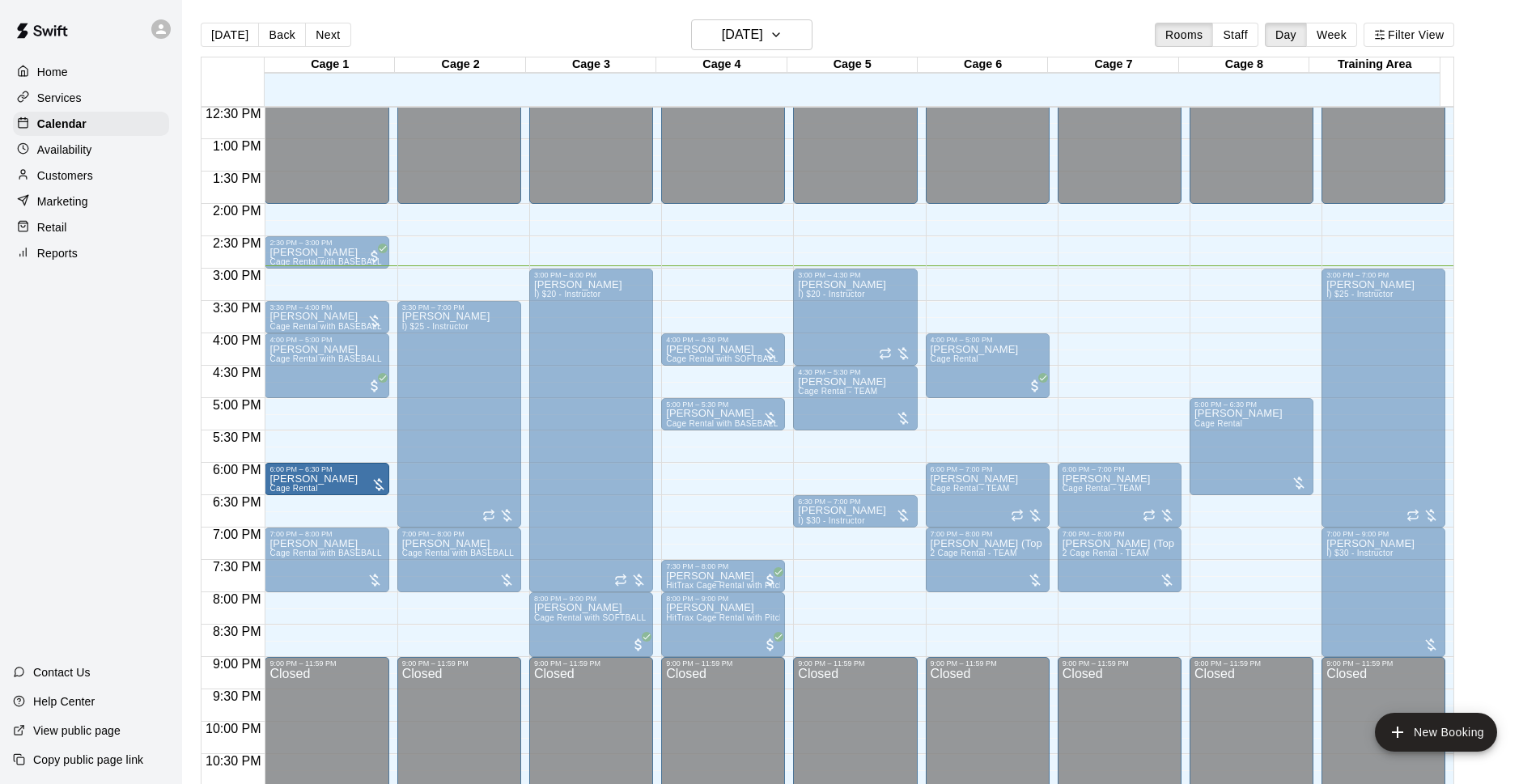
drag, startPoint x: 519, startPoint y: 477, endPoint x: 350, endPoint y: 487, distance: 169.3
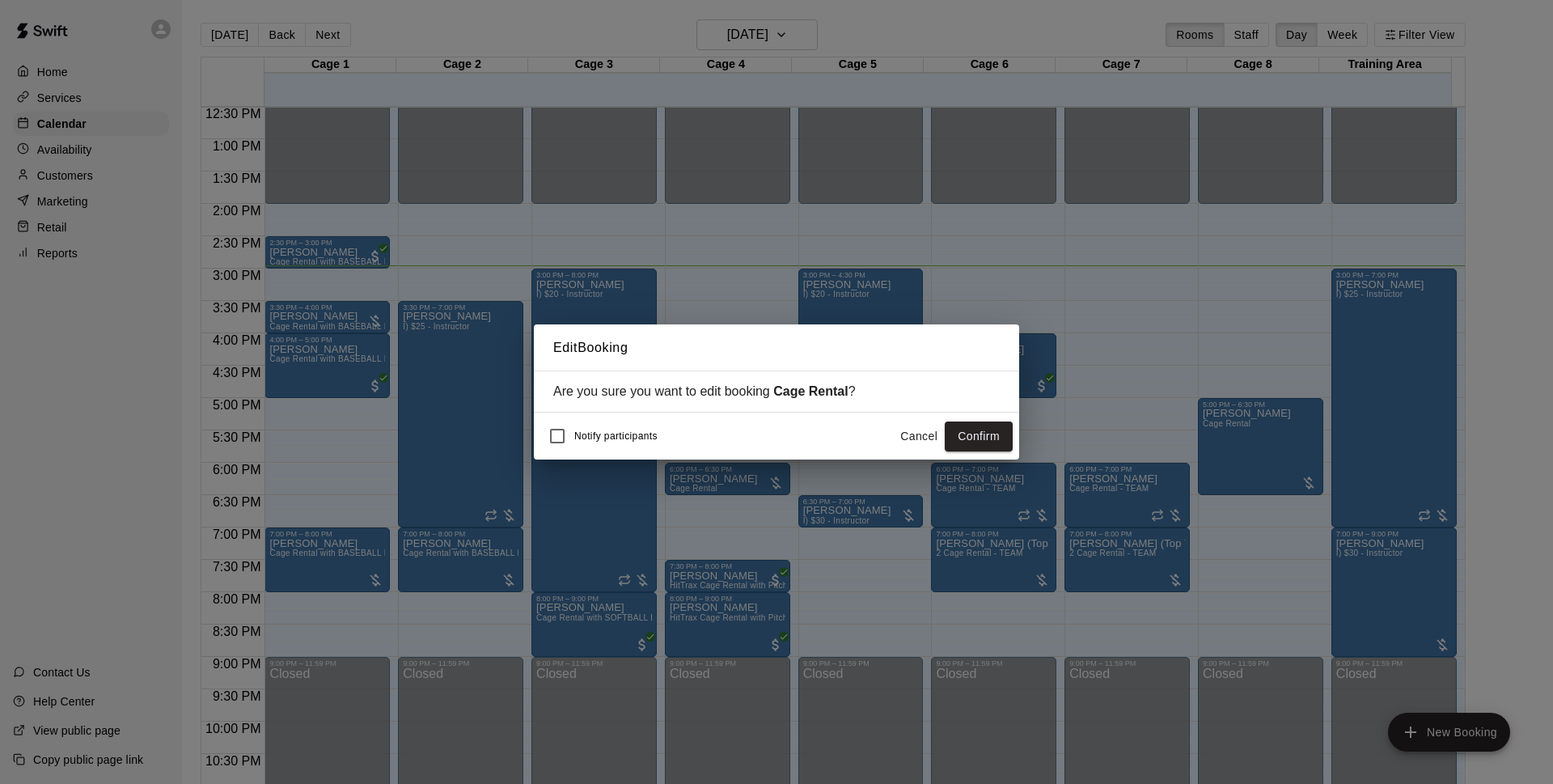
click at [985, 435] on button "Confirm" at bounding box center [979, 436] width 68 height 30
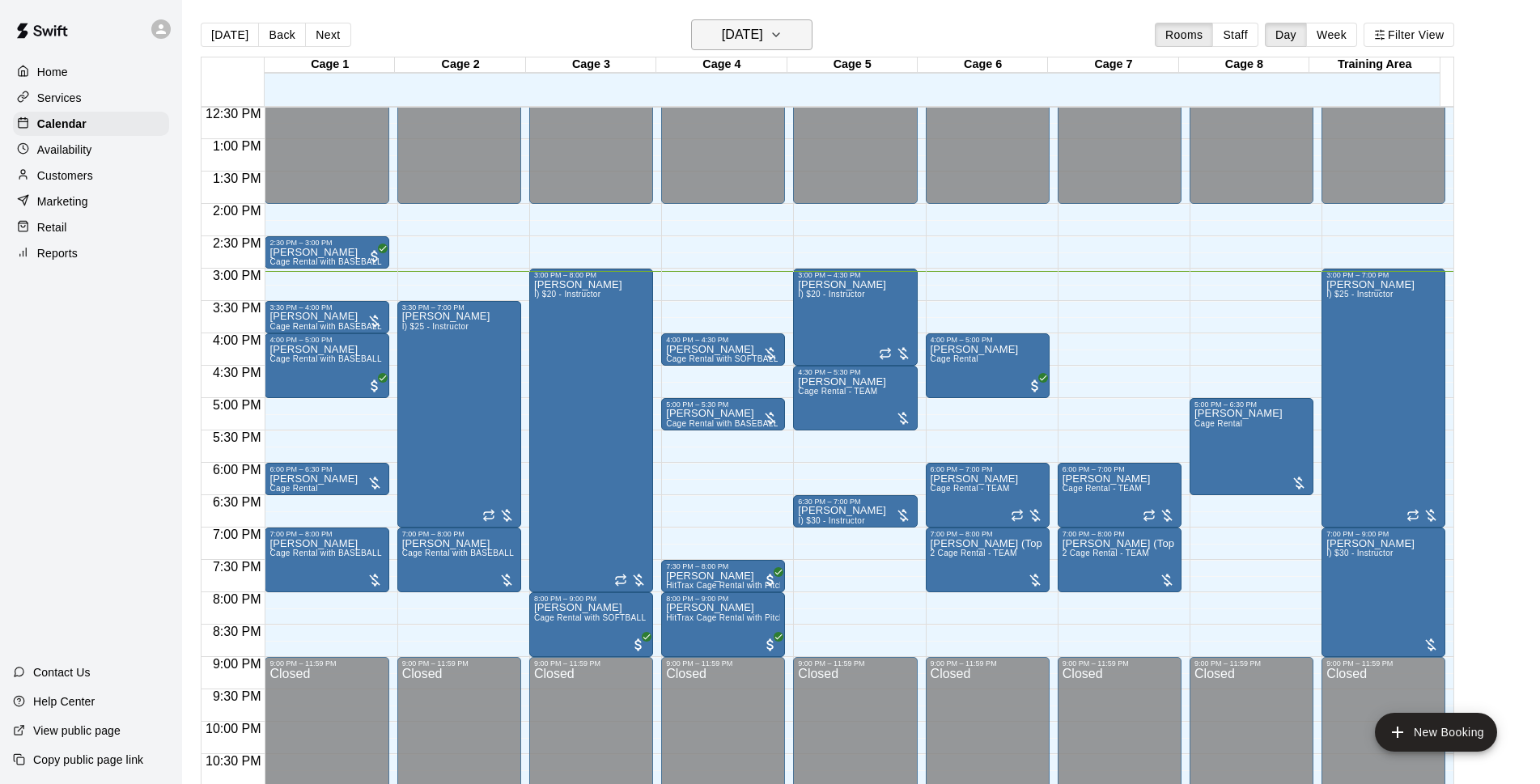
click at [722, 32] on h6 "[DATE]" at bounding box center [742, 35] width 41 height 23
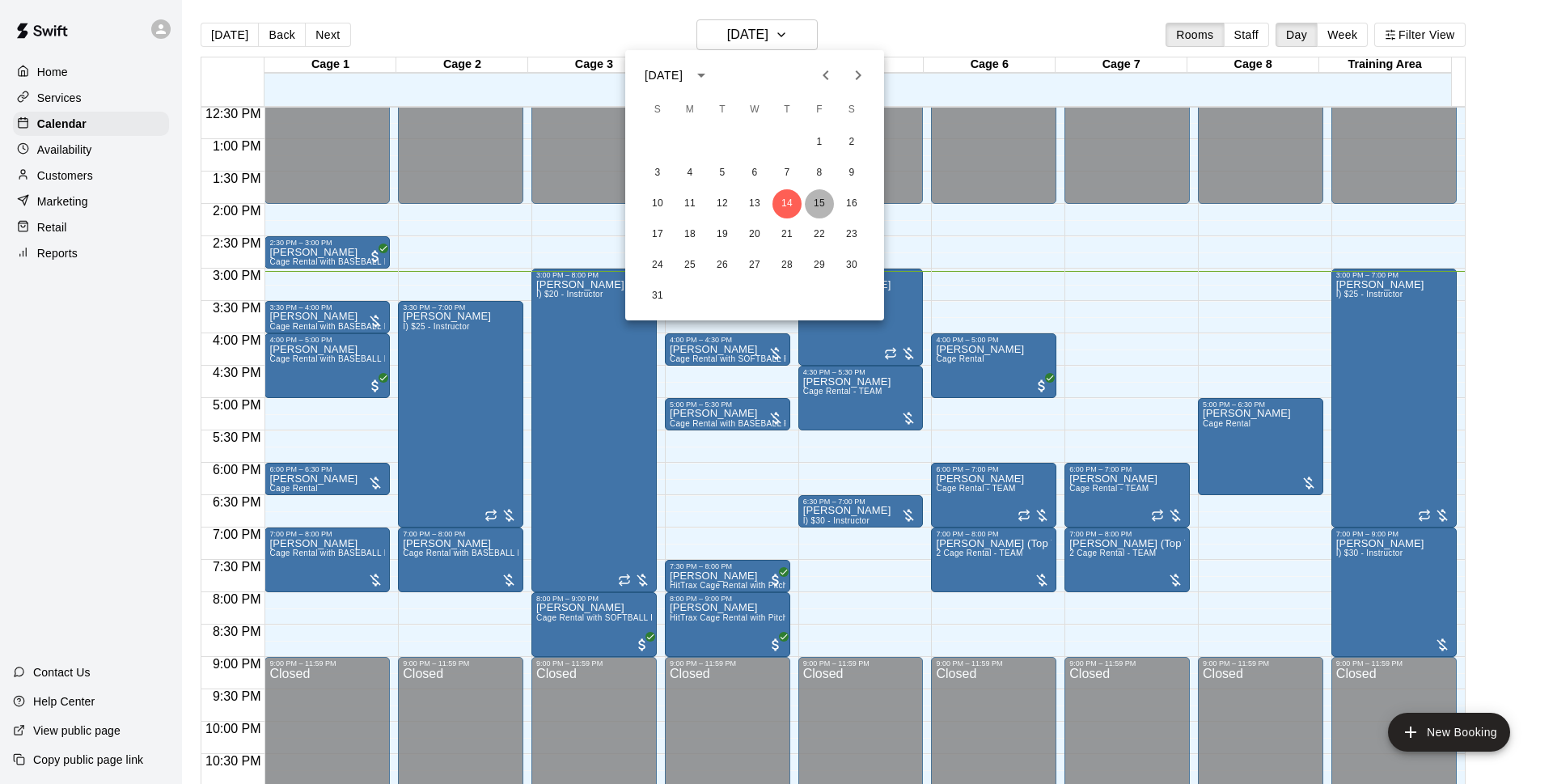
click at [826, 198] on button "15" at bounding box center [819, 204] width 29 height 29
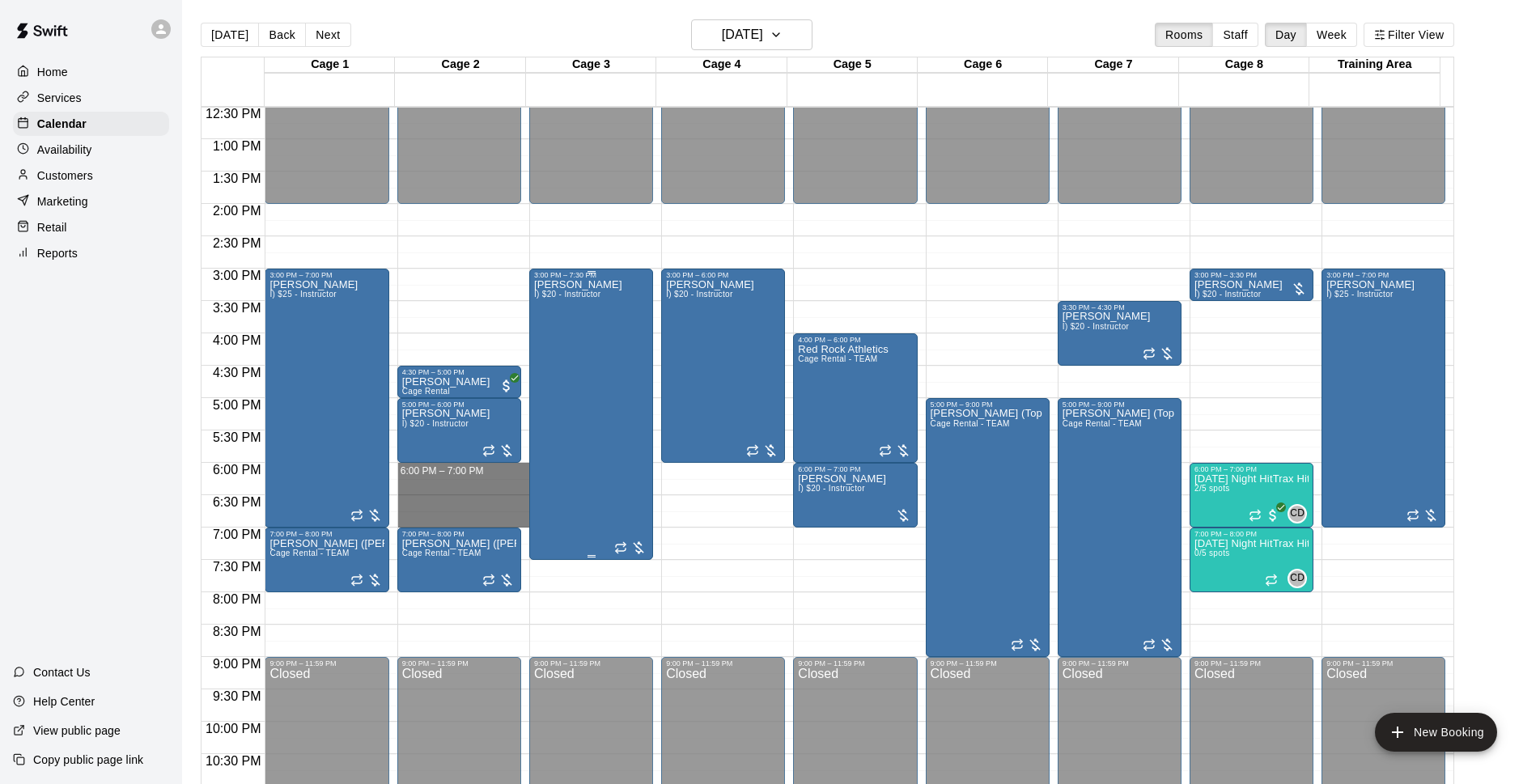
drag, startPoint x: 460, startPoint y: 470, endPoint x: 617, endPoint y: 460, distance: 157.3
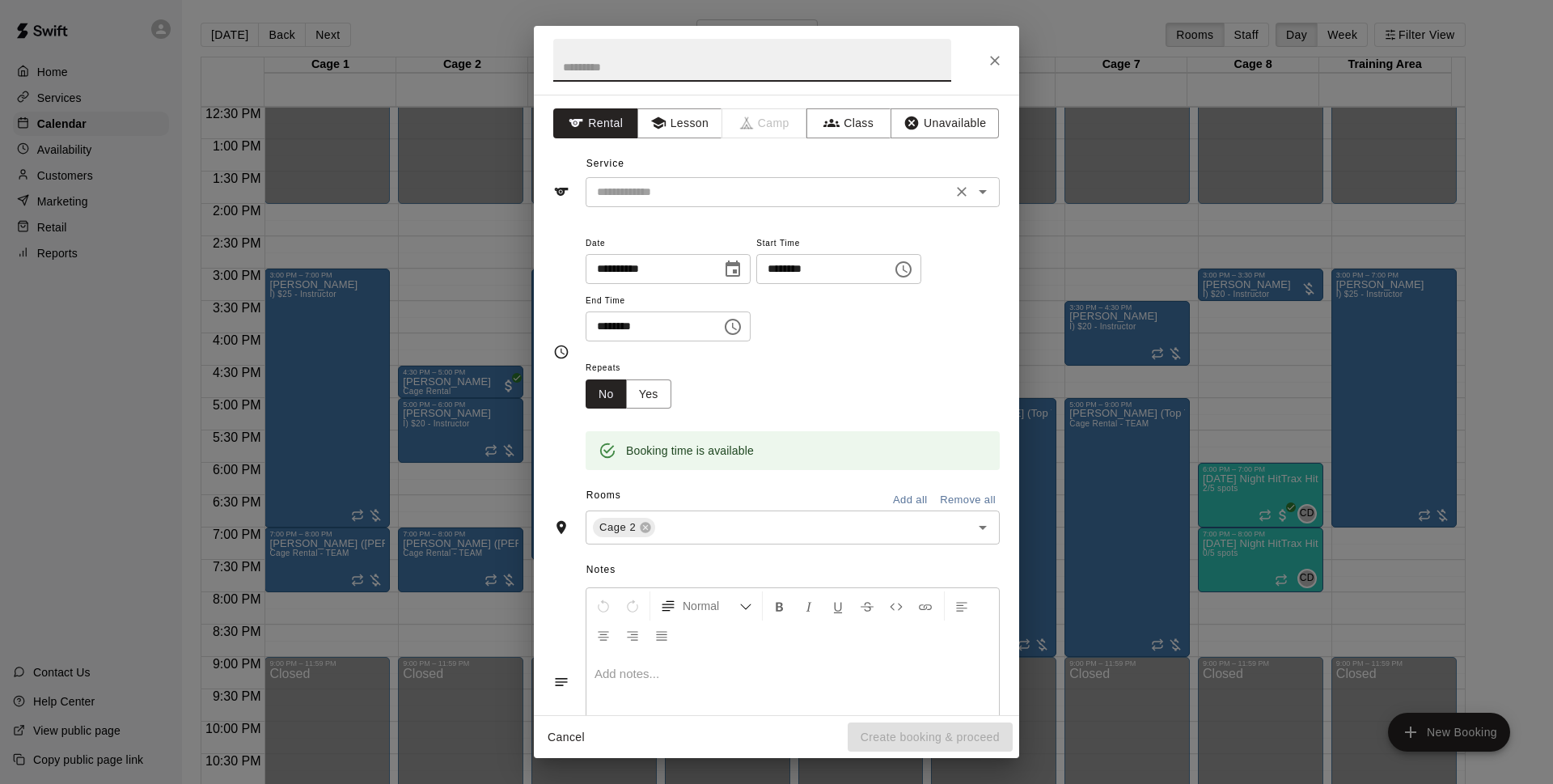
click at [721, 191] on input "text" at bounding box center [769, 191] width 357 height 20
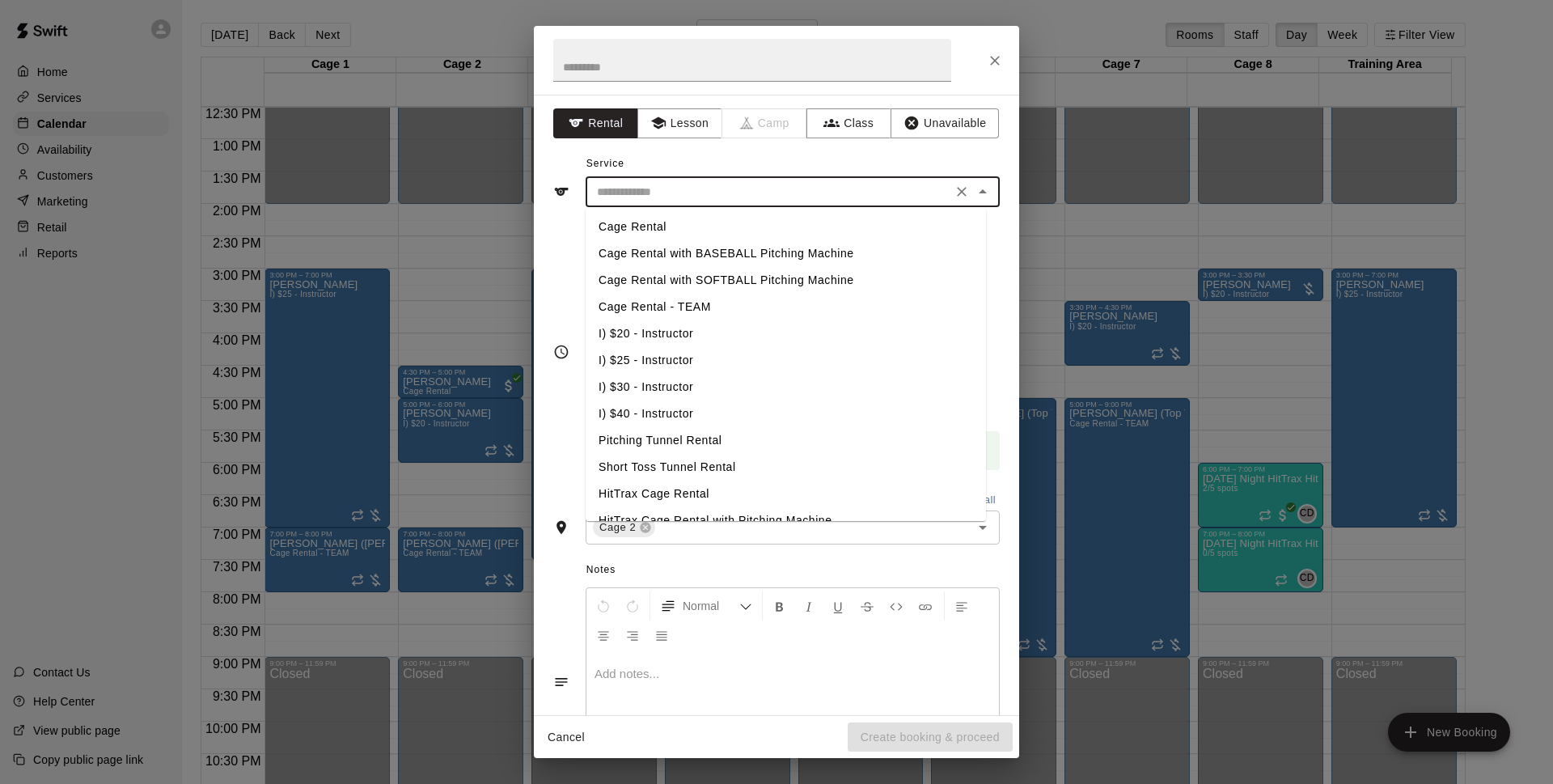
click at [699, 256] on li "Cage Rental with BASEBALL Pitching Machine" at bounding box center [786, 254] width 400 height 27
type input "**********"
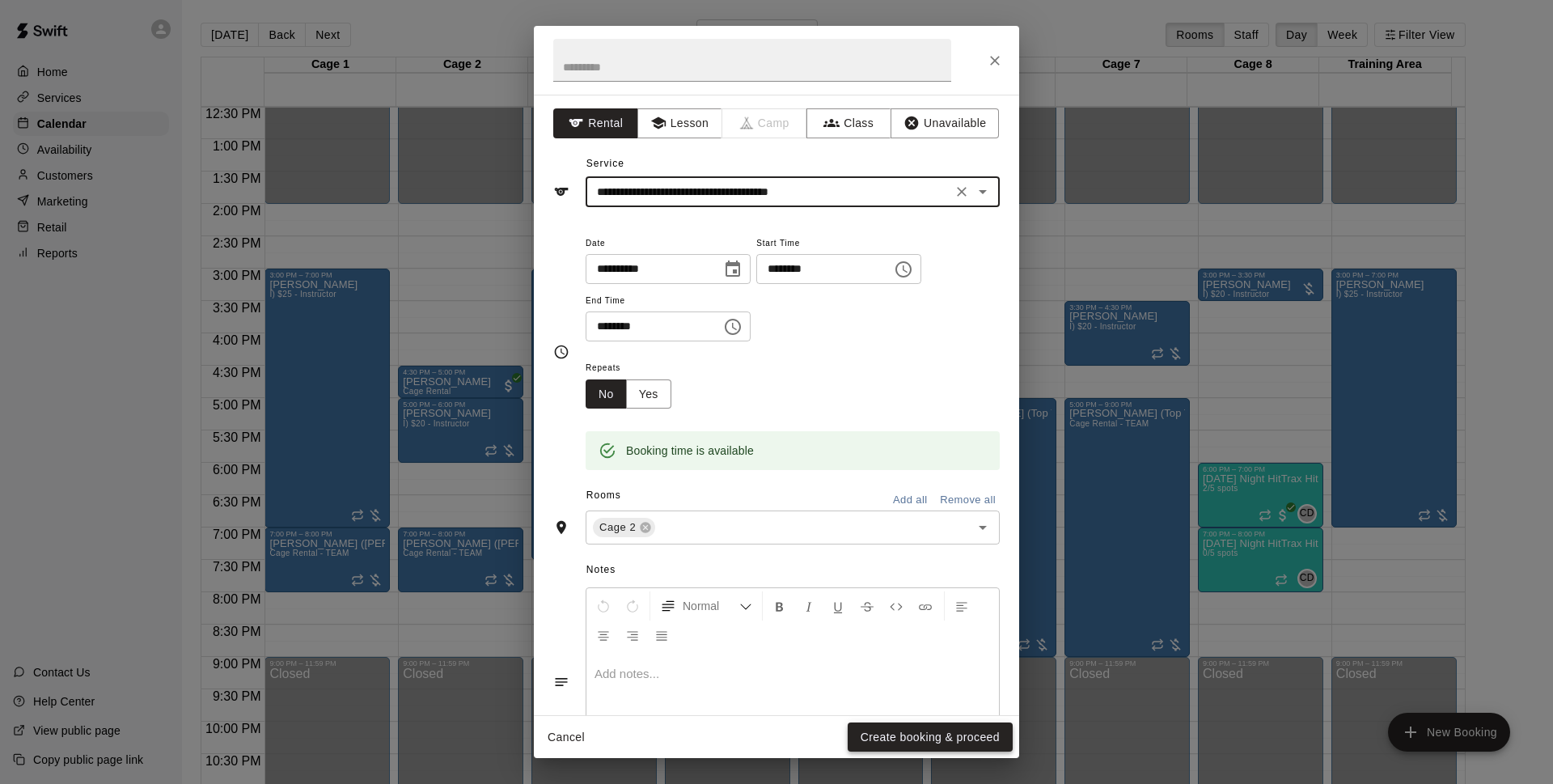
click at [885, 733] on button "Create booking & proceed" at bounding box center [930, 737] width 165 height 30
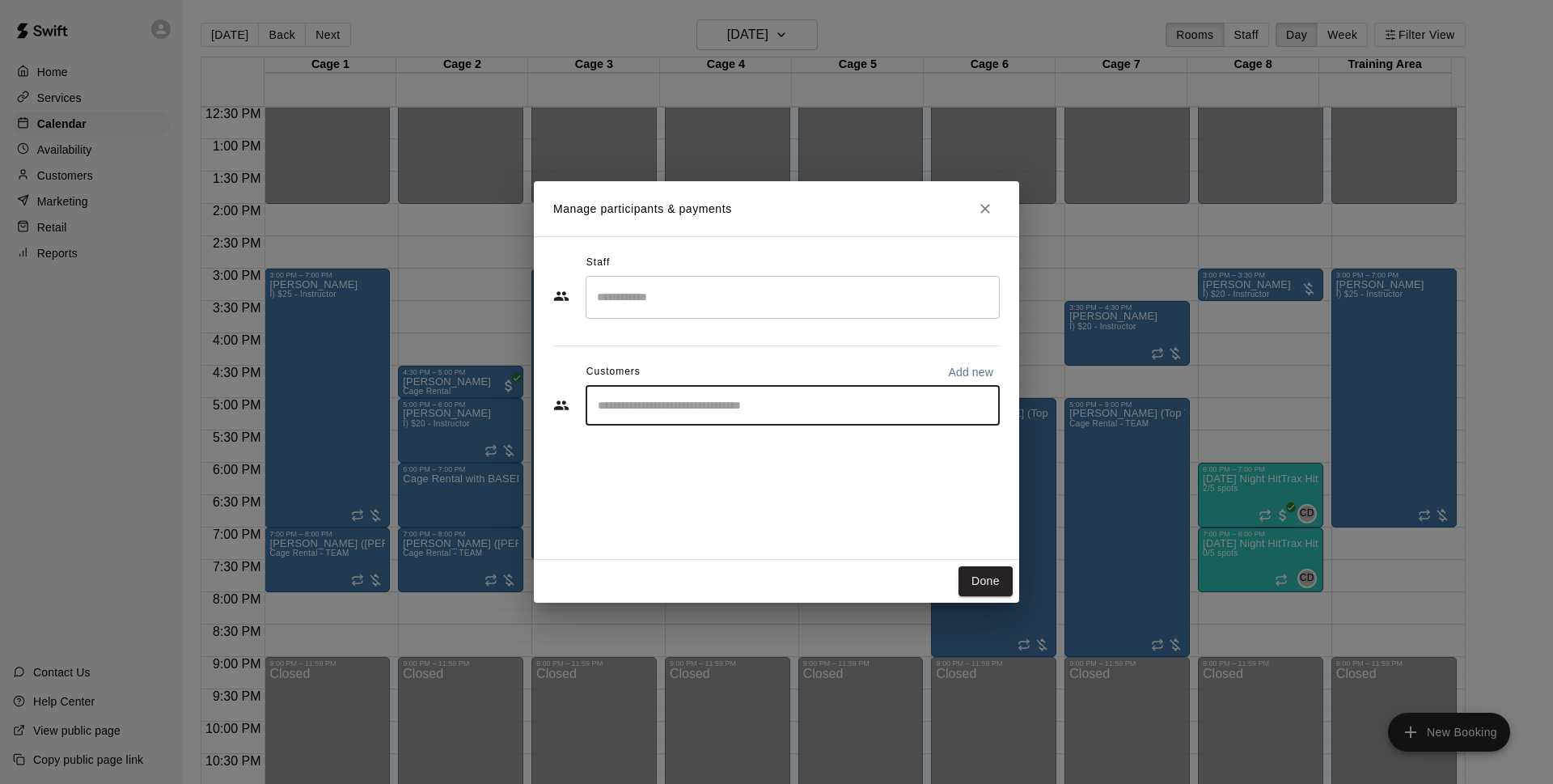
click at [867, 404] on input "Start typing to search customers..." at bounding box center [792, 405] width 399 height 16
type input "****"
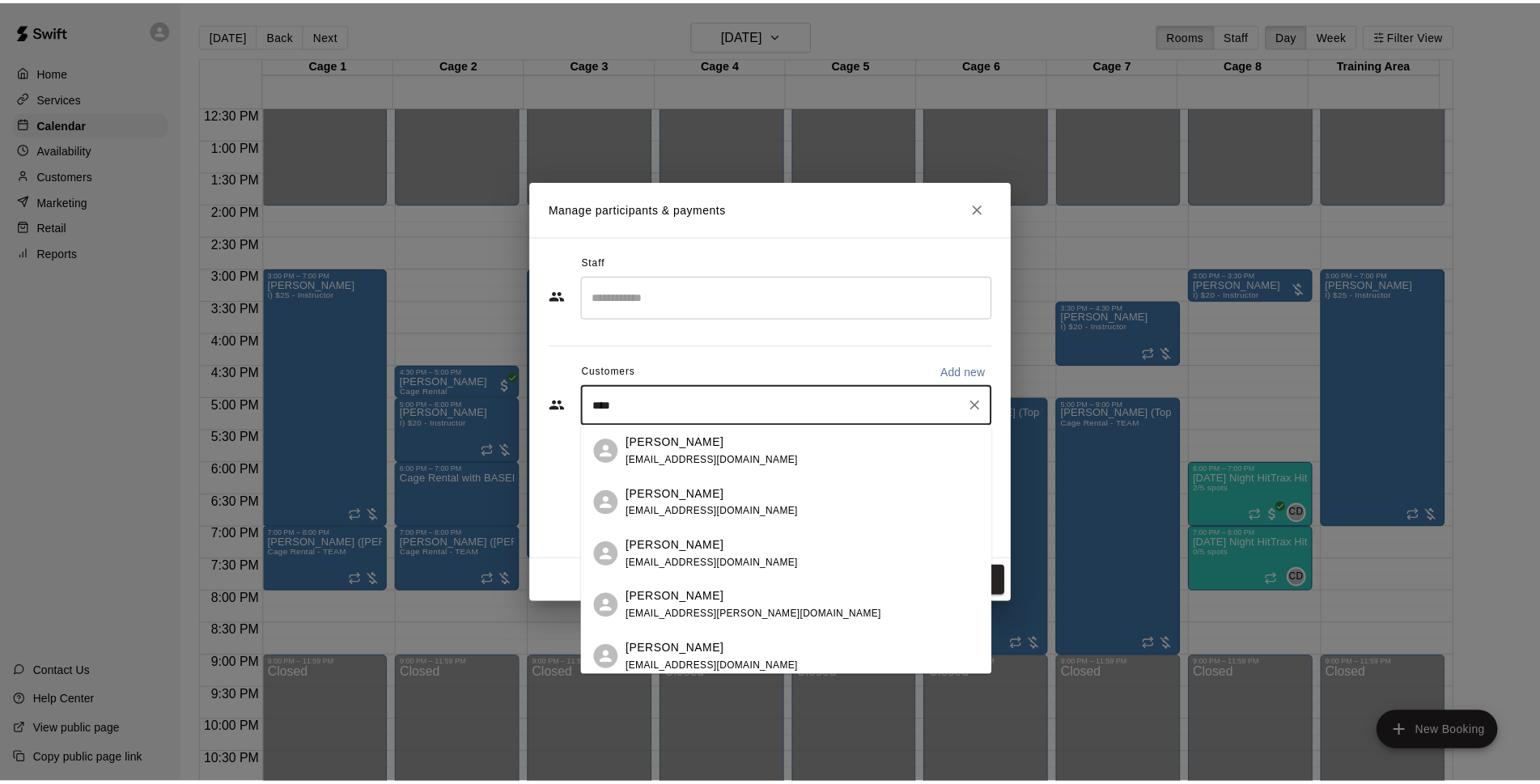
scroll to position [113, 0]
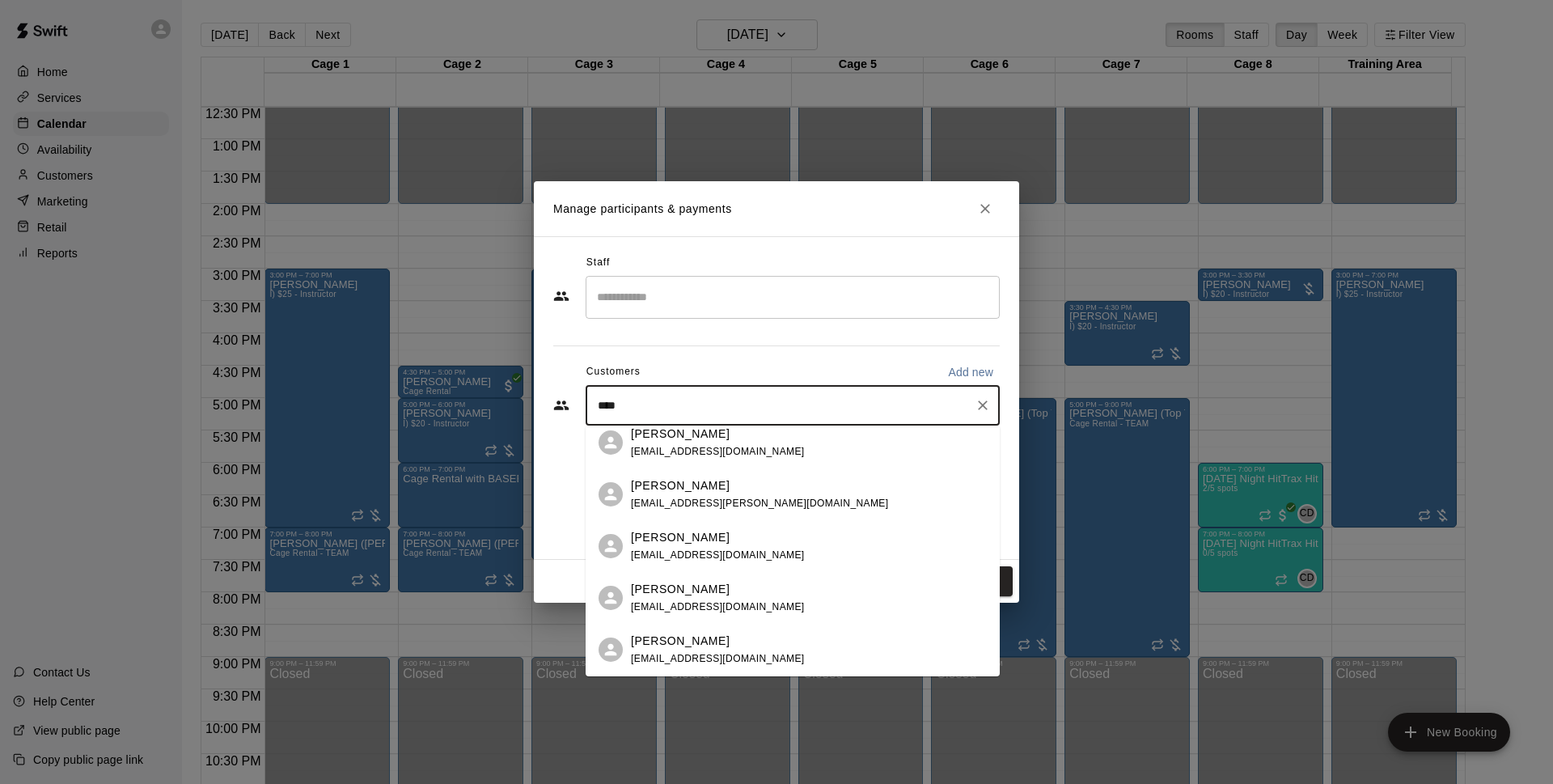
click at [773, 545] on div "[PERSON_NAME] [EMAIL_ADDRESS][DOMAIN_NAME]" at bounding box center [809, 546] width 356 height 35
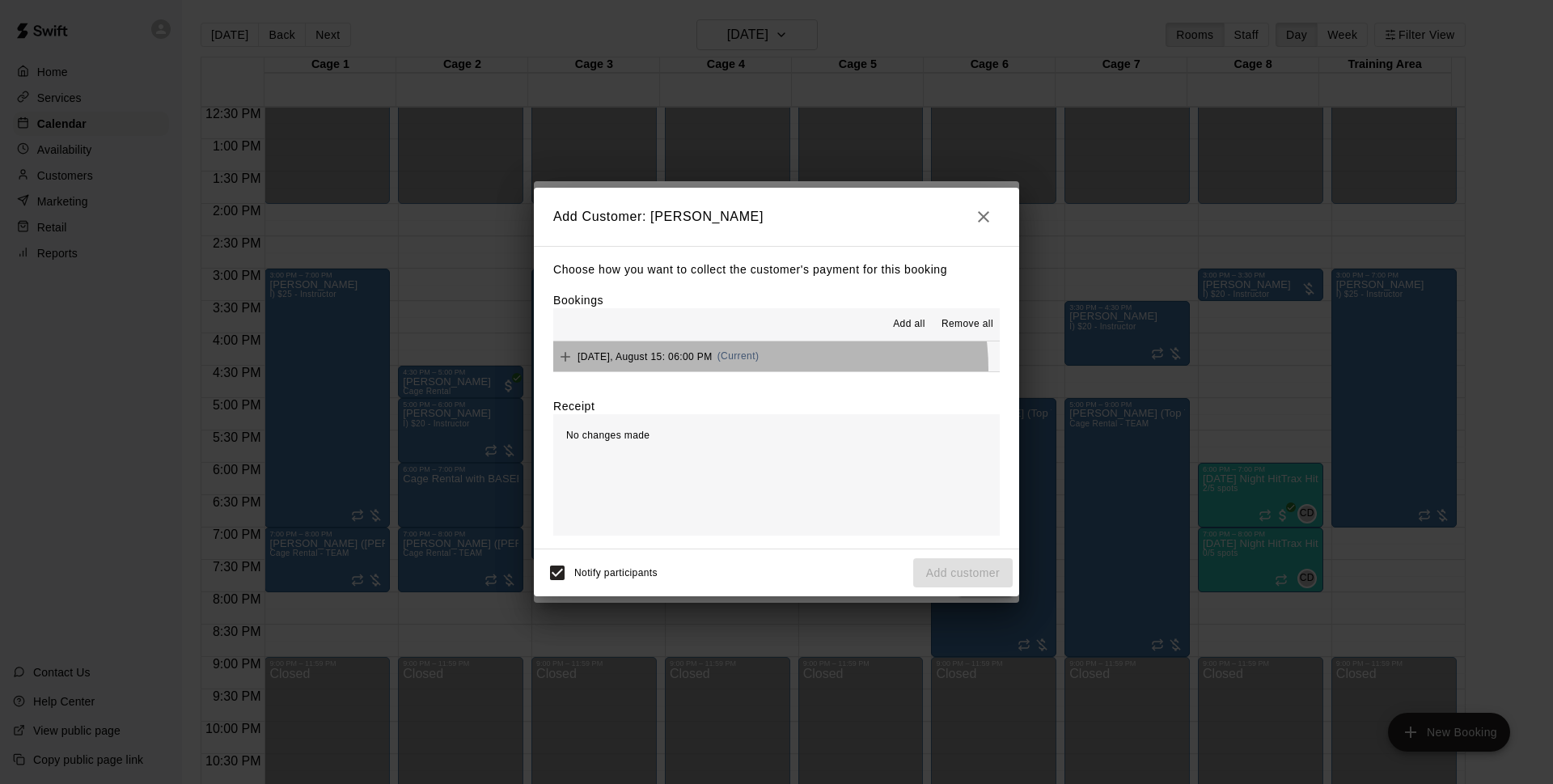
click at [749, 369] on button "[DATE], August 15: 06:00 PM (Current)" at bounding box center [776, 356] width 446 height 30
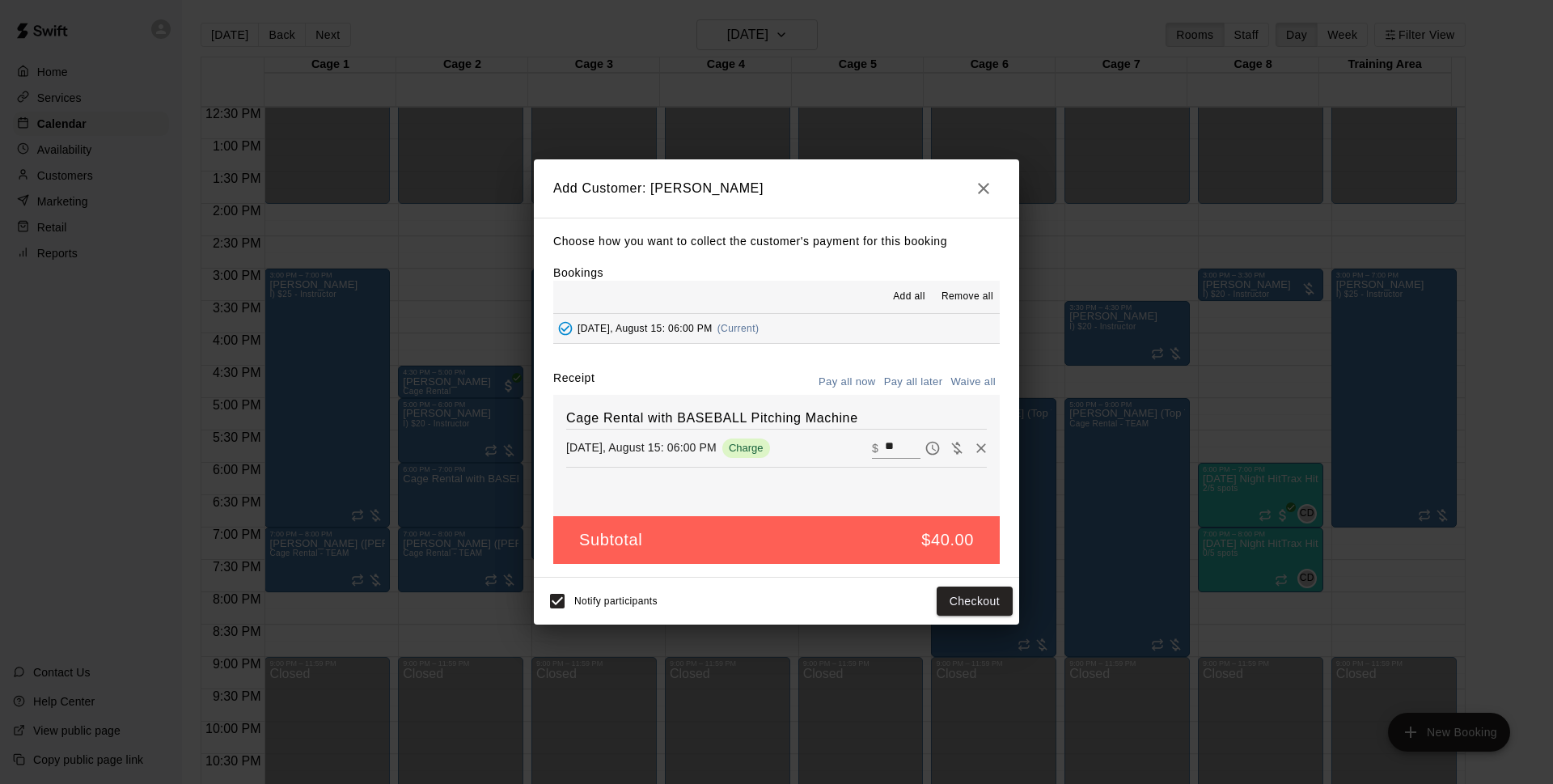
click at [923, 378] on button "Pay all later" at bounding box center [914, 382] width 67 height 25
click at [979, 598] on button "Add customer" at bounding box center [962, 600] width 99 height 30
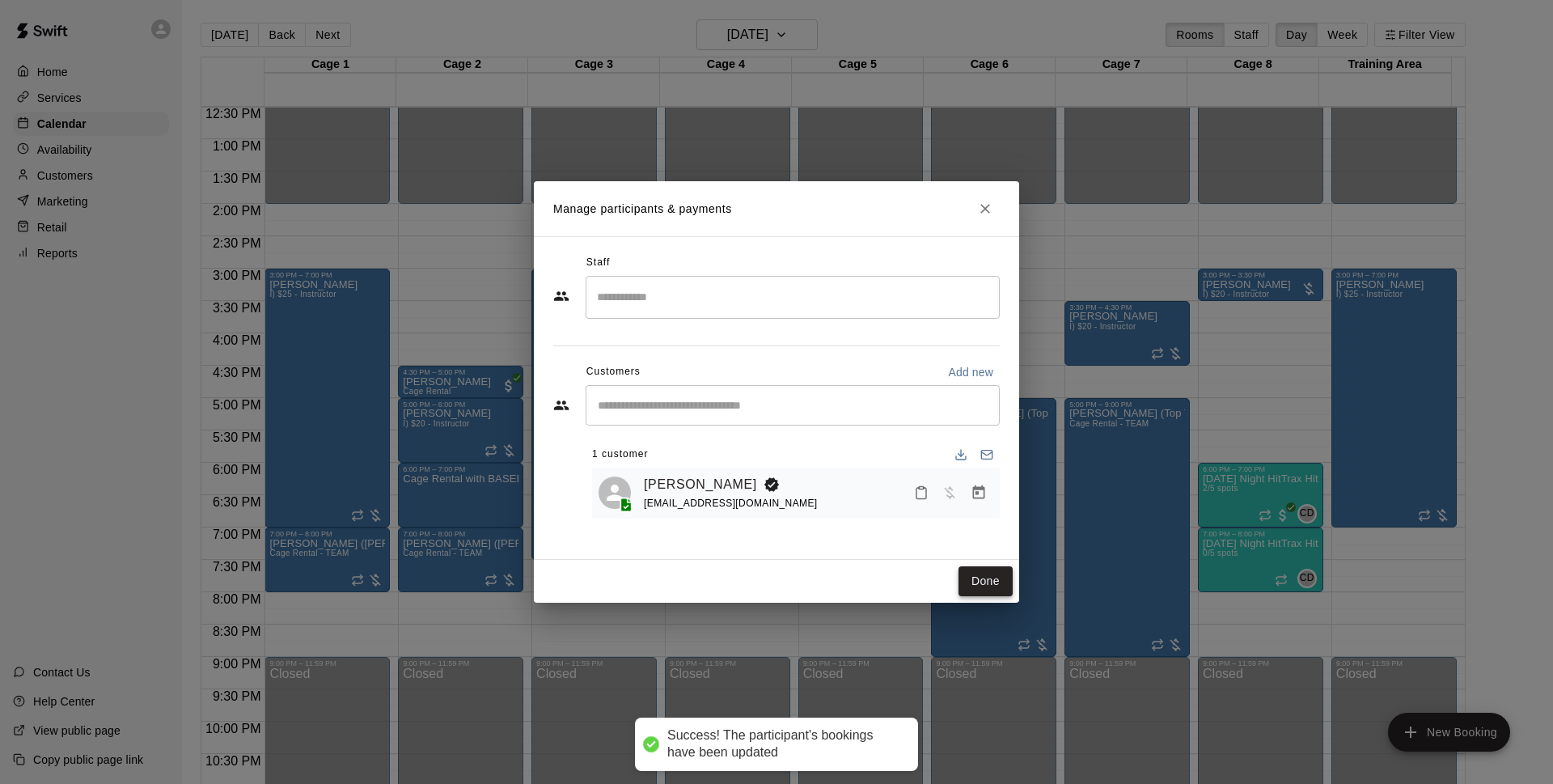
click at [986, 572] on button "Done" at bounding box center [985, 580] width 54 height 30
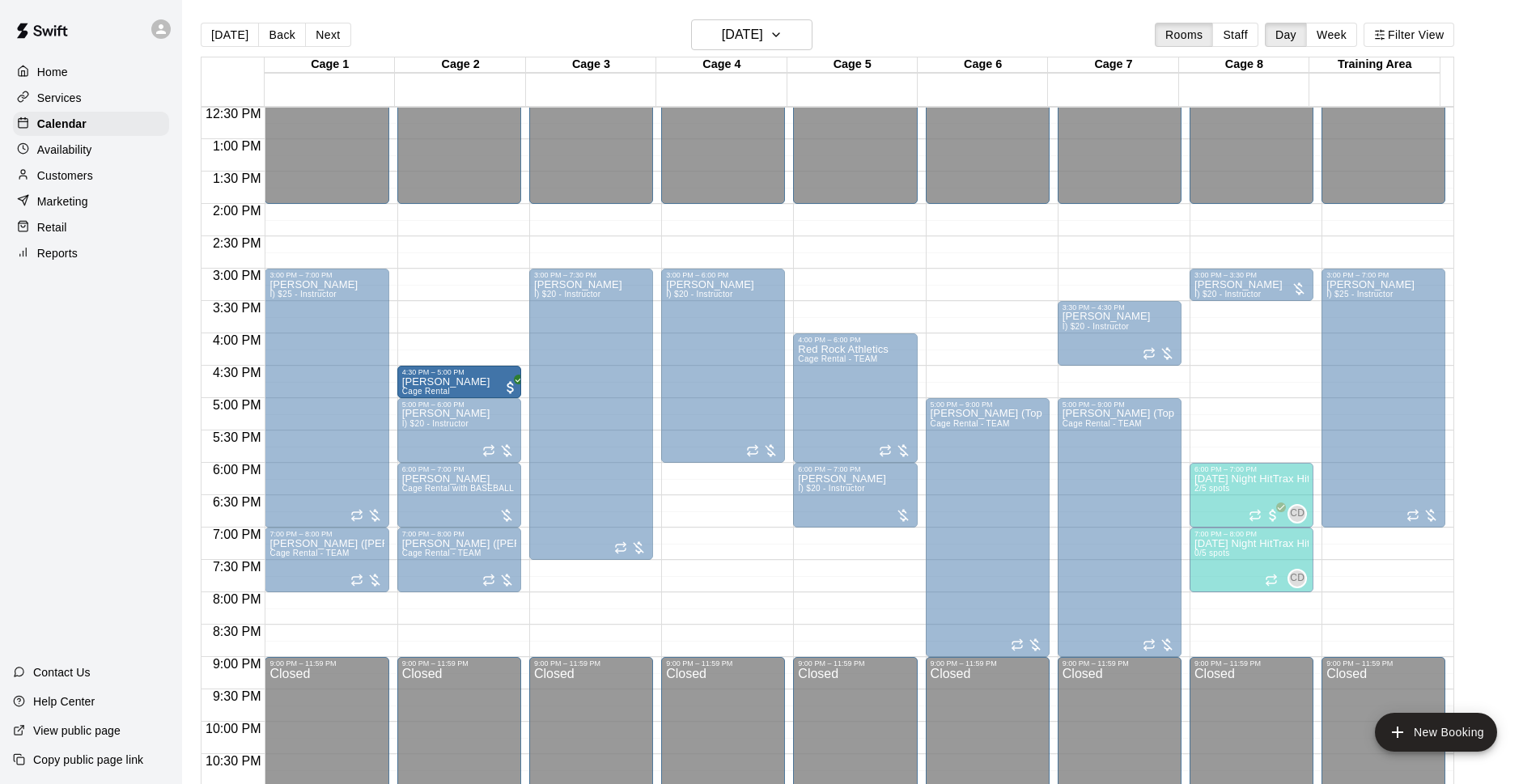
drag, startPoint x: 1085, startPoint y: 394, endPoint x: 526, endPoint y: 378, distance: 559.2
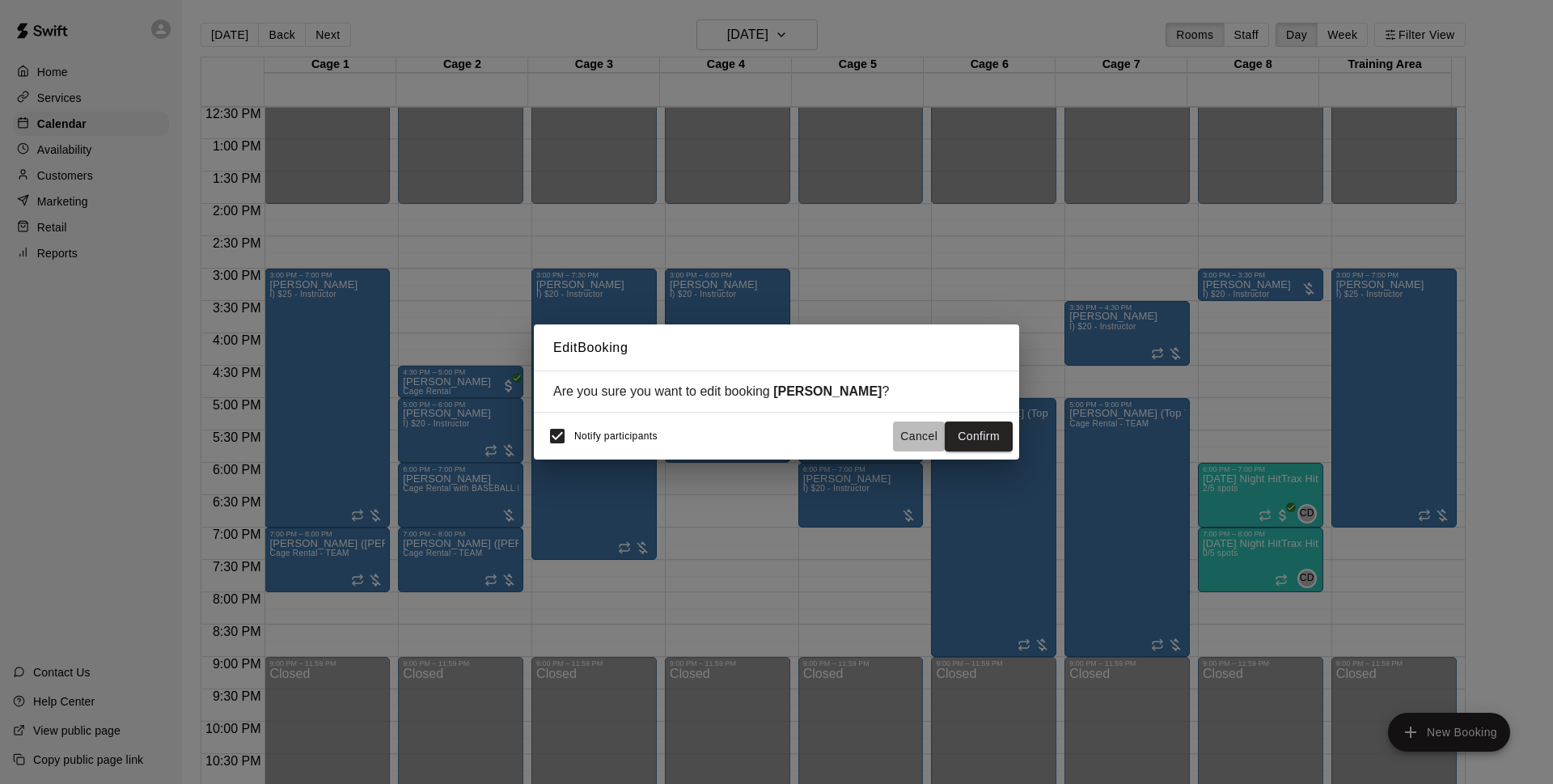
click at [921, 434] on button "Cancel" at bounding box center [919, 436] width 52 height 30
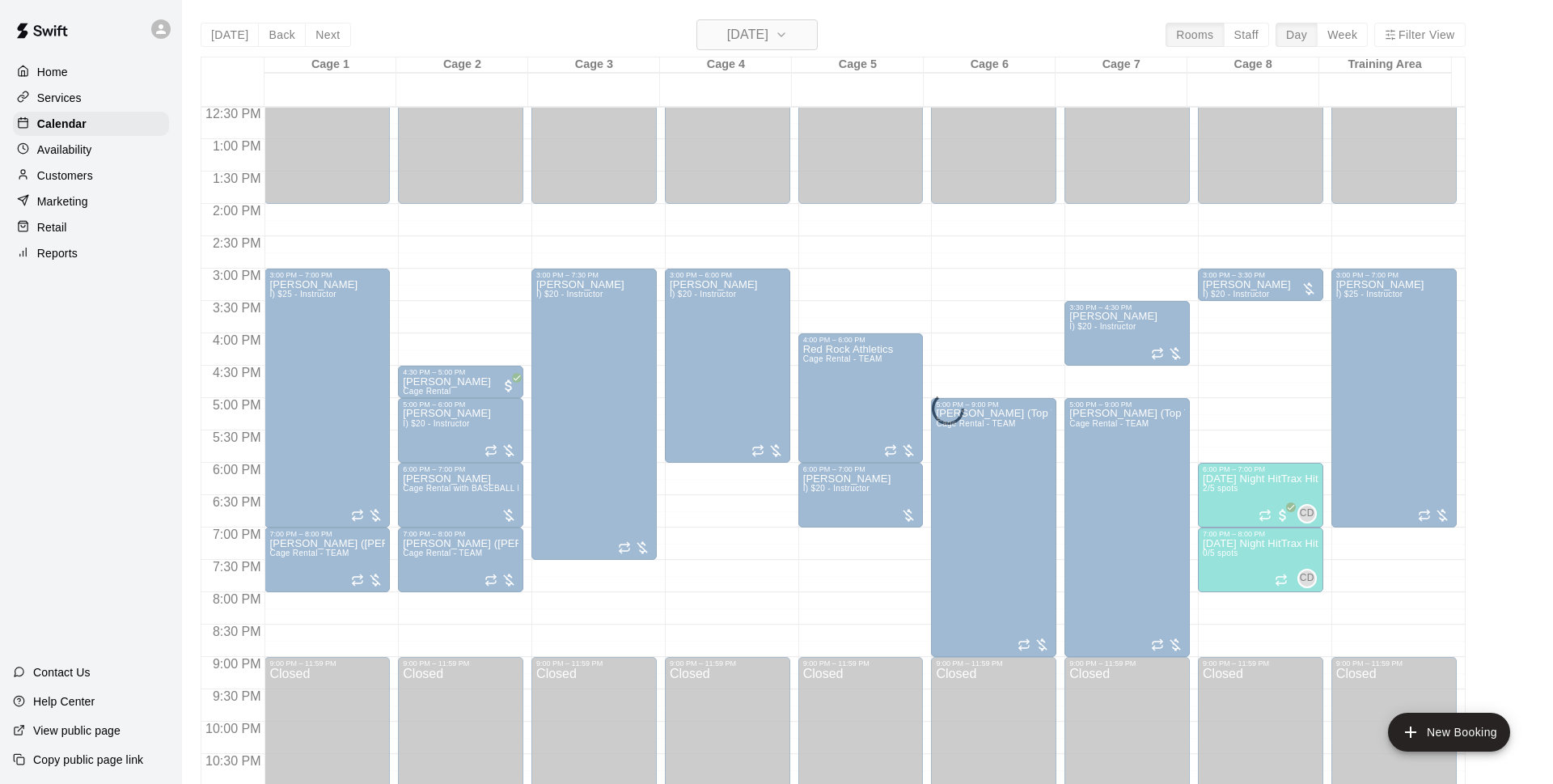
click at [769, 39] on h6 "[DATE]" at bounding box center [748, 35] width 41 height 23
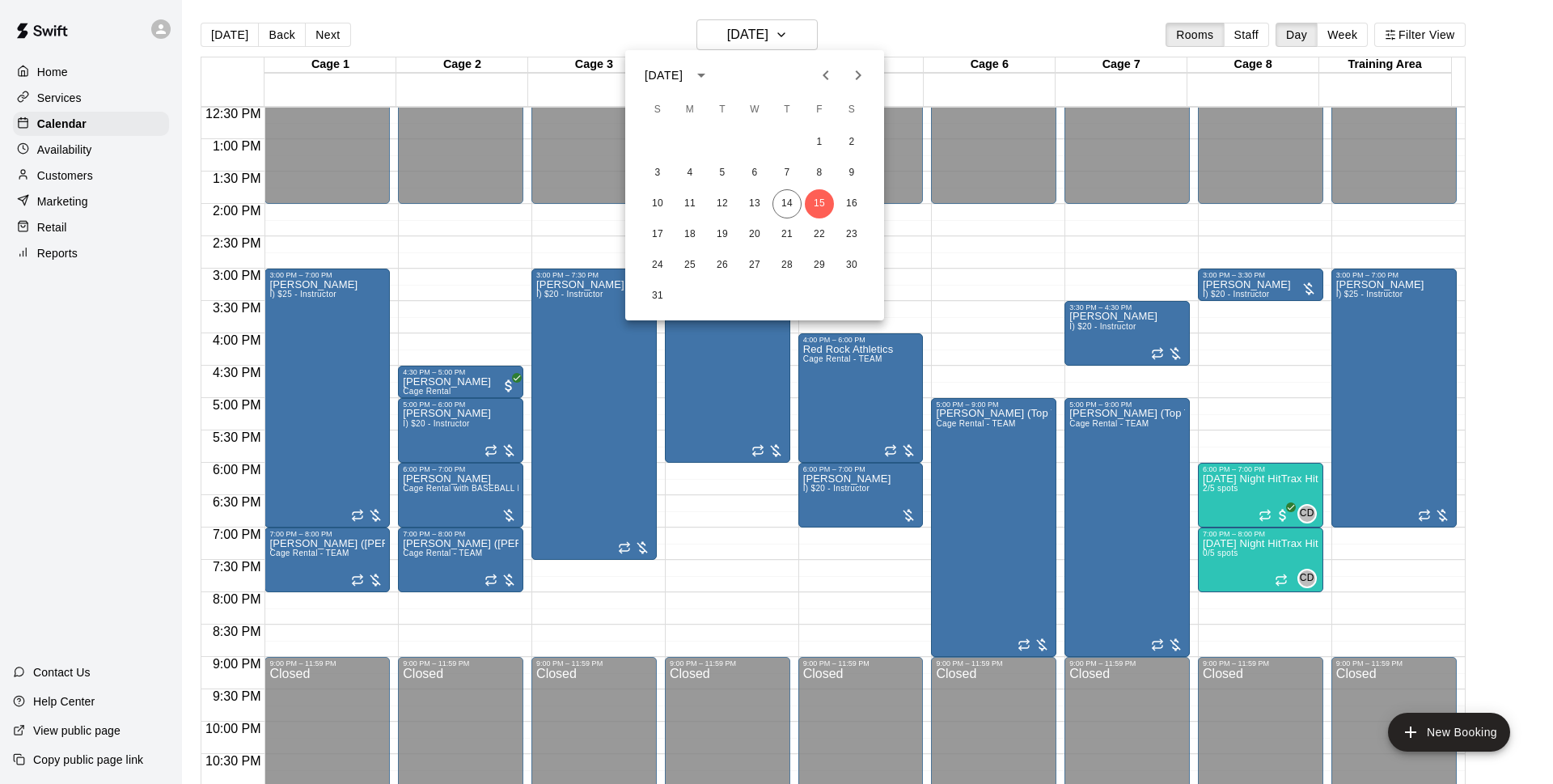
click at [992, 28] on div at bounding box center [776, 392] width 1553 height 784
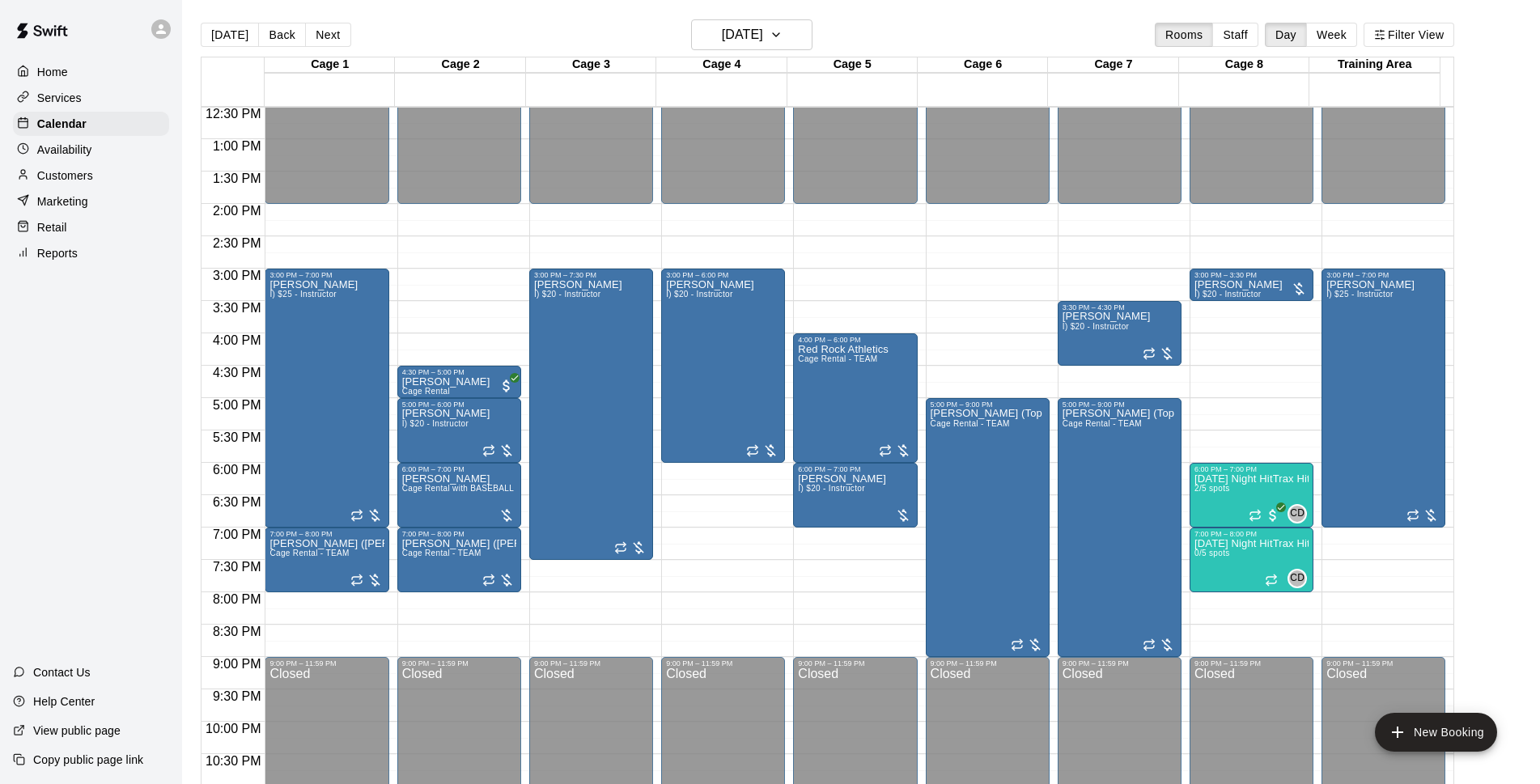
click at [769, 53] on div "[DATE] Back [DATE][DATE] Rooms Staff Day Week Filter View" at bounding box center [827, 38] width 1253 height 38
click at [763, 43] on h6 "[DATE]" at bounding box center [742, 35] width 41 height 23
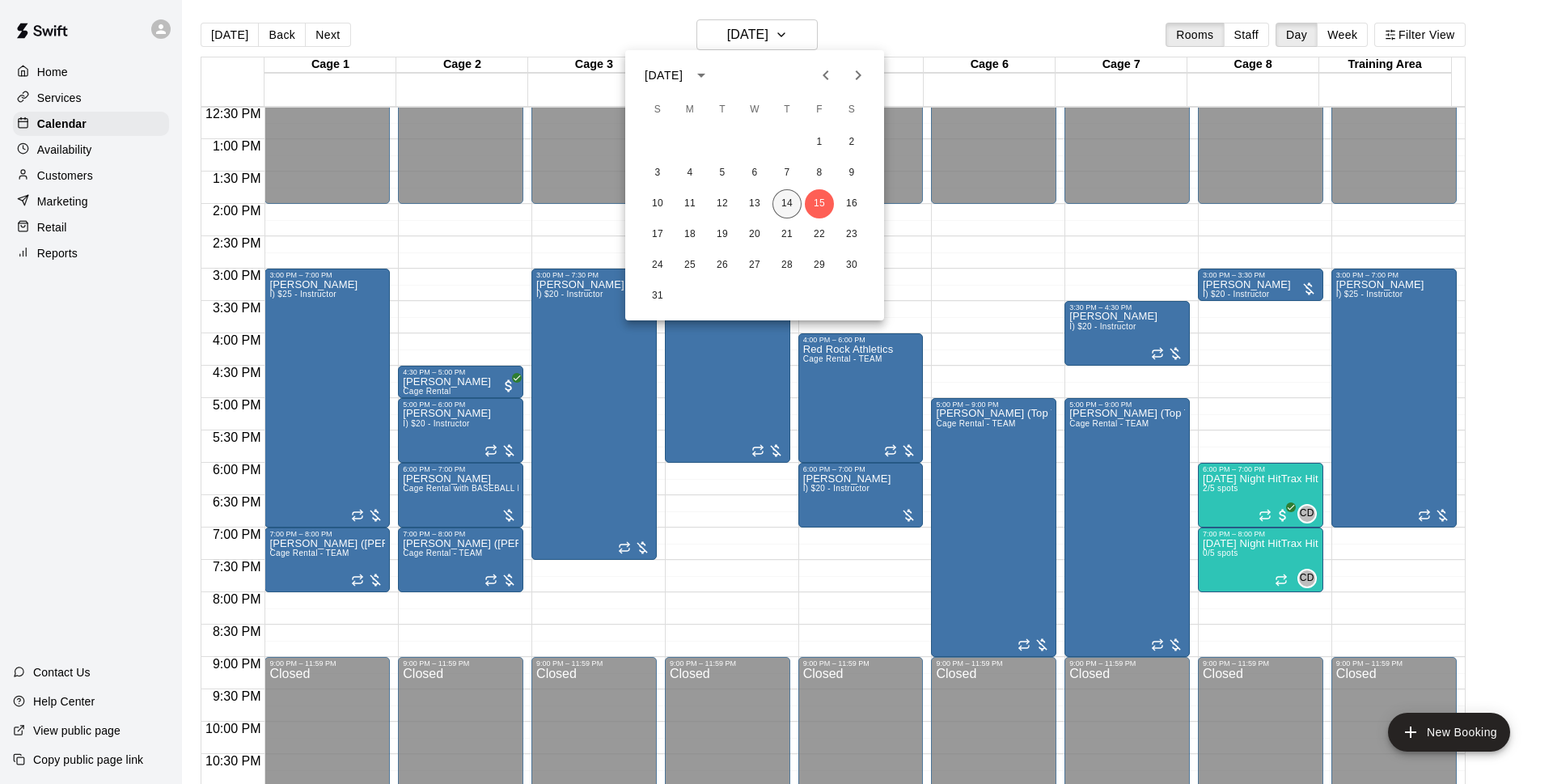
click at [796, 197] on button "14" at bounding box center [787, 204] width 29 height 29
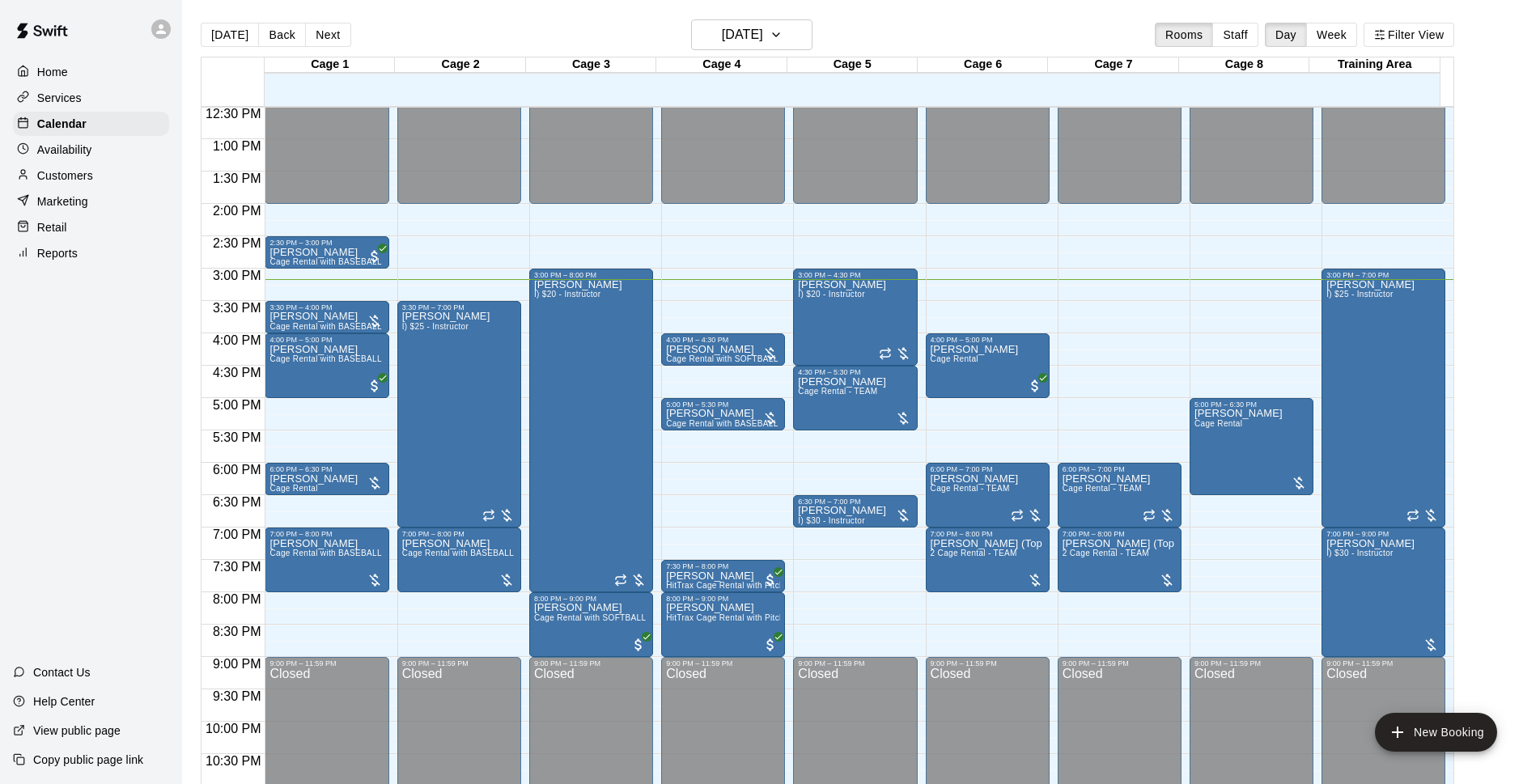
click at [958, 29] on div "[DATE] Back [DATE][DATE] Rooms Staff Day Week Filter View" at bounding box center [827, 38] width 1253 height 38
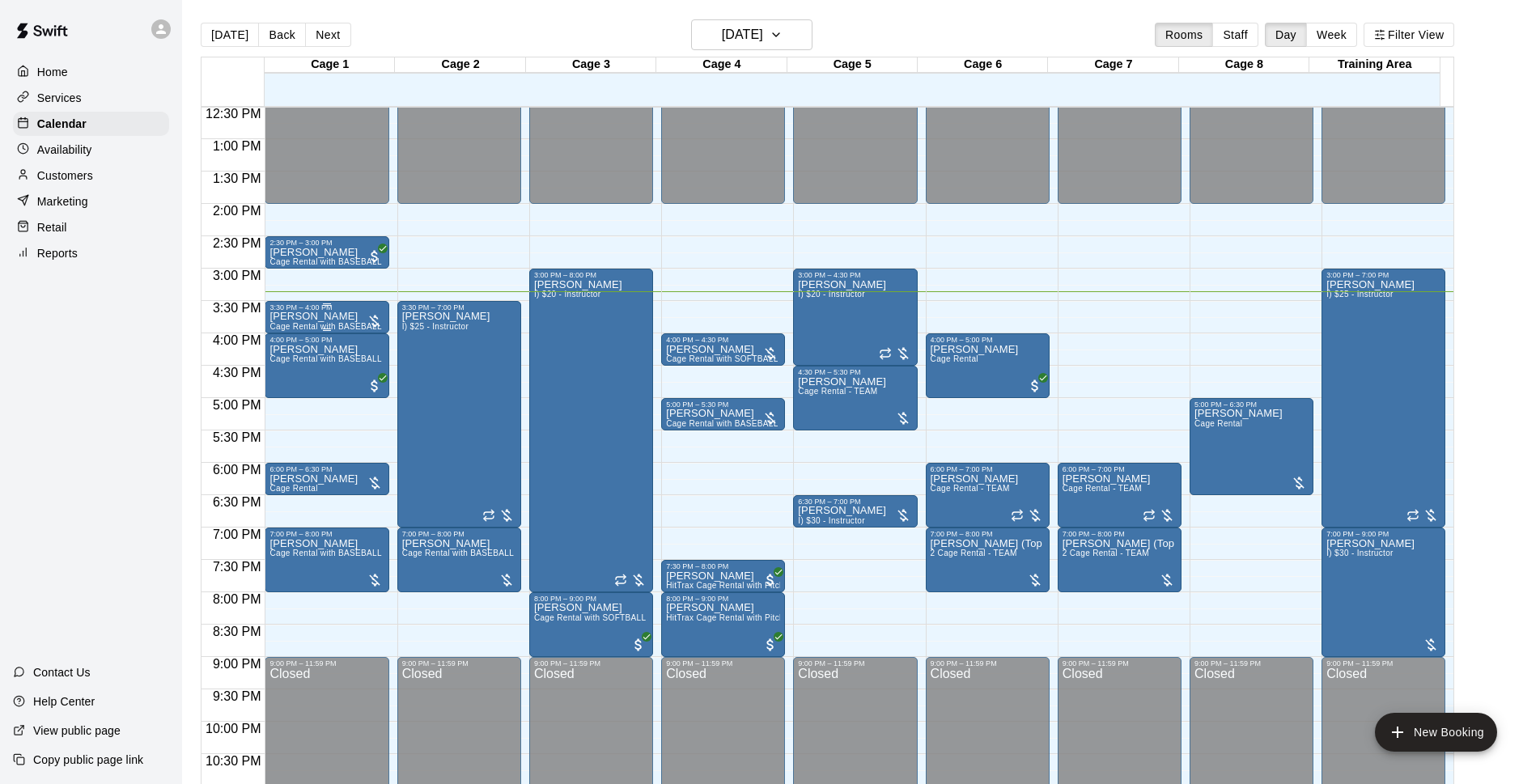
click at [349, 312] on div "3:30 PM – 4:00 PM" at bounding box center [326, 307] width 115 height 8
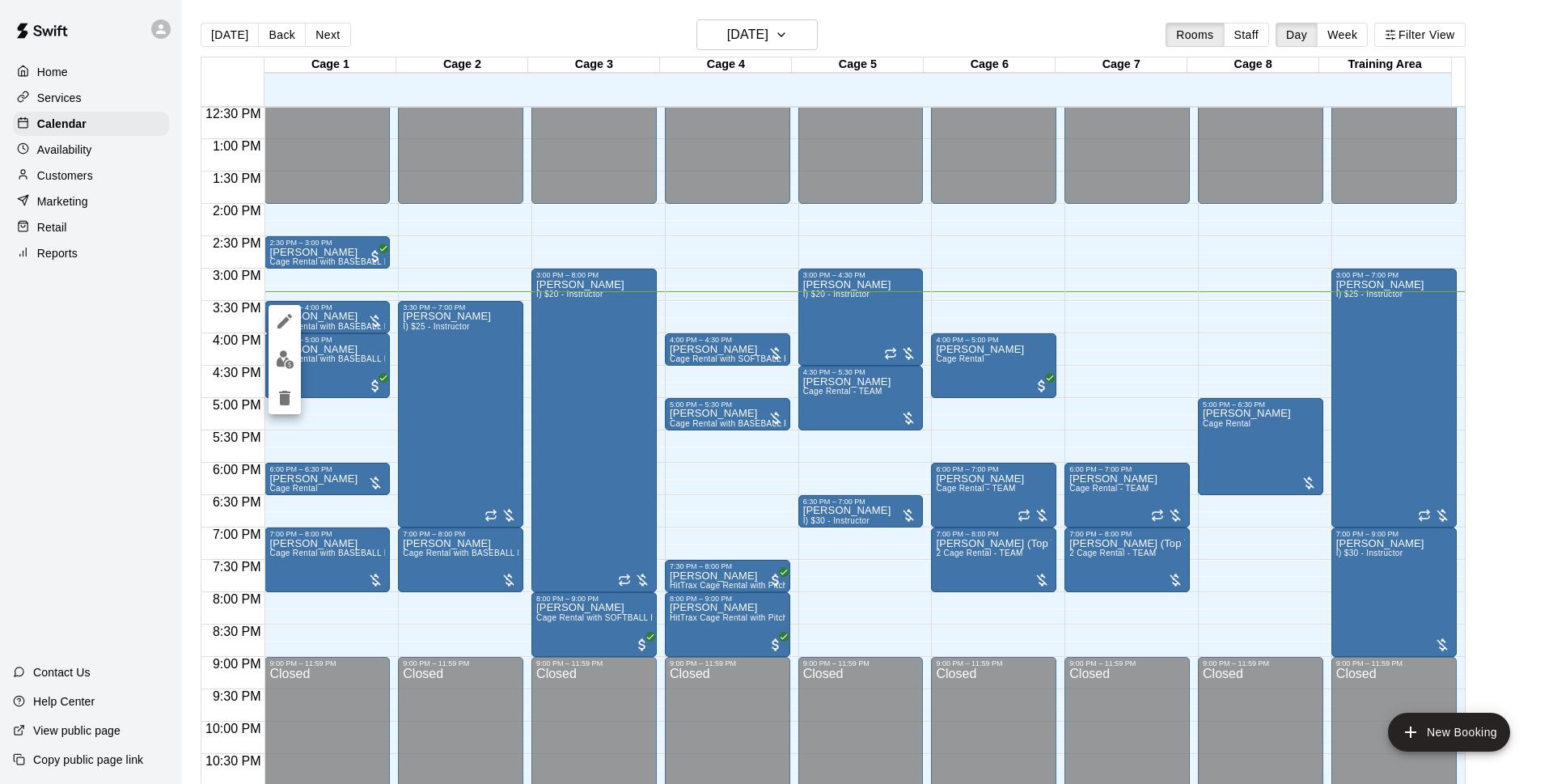
click at [297, 360] on button "edit" at bounding box center [285, 359] width 33 height 32
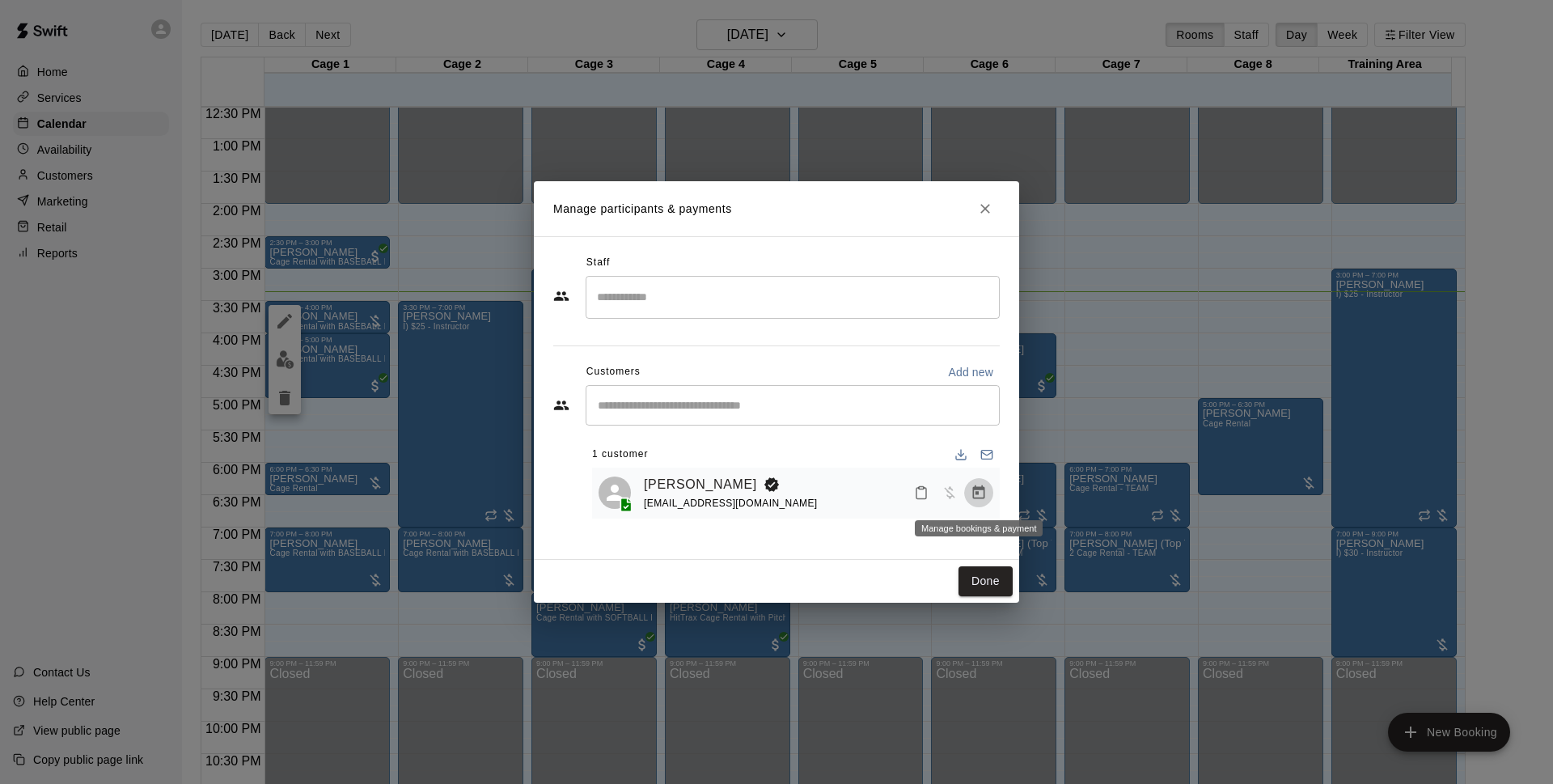
click at [976, 495] on icon "Manage bookings & payment" at bounding box center [979, 492] width 13 height 13
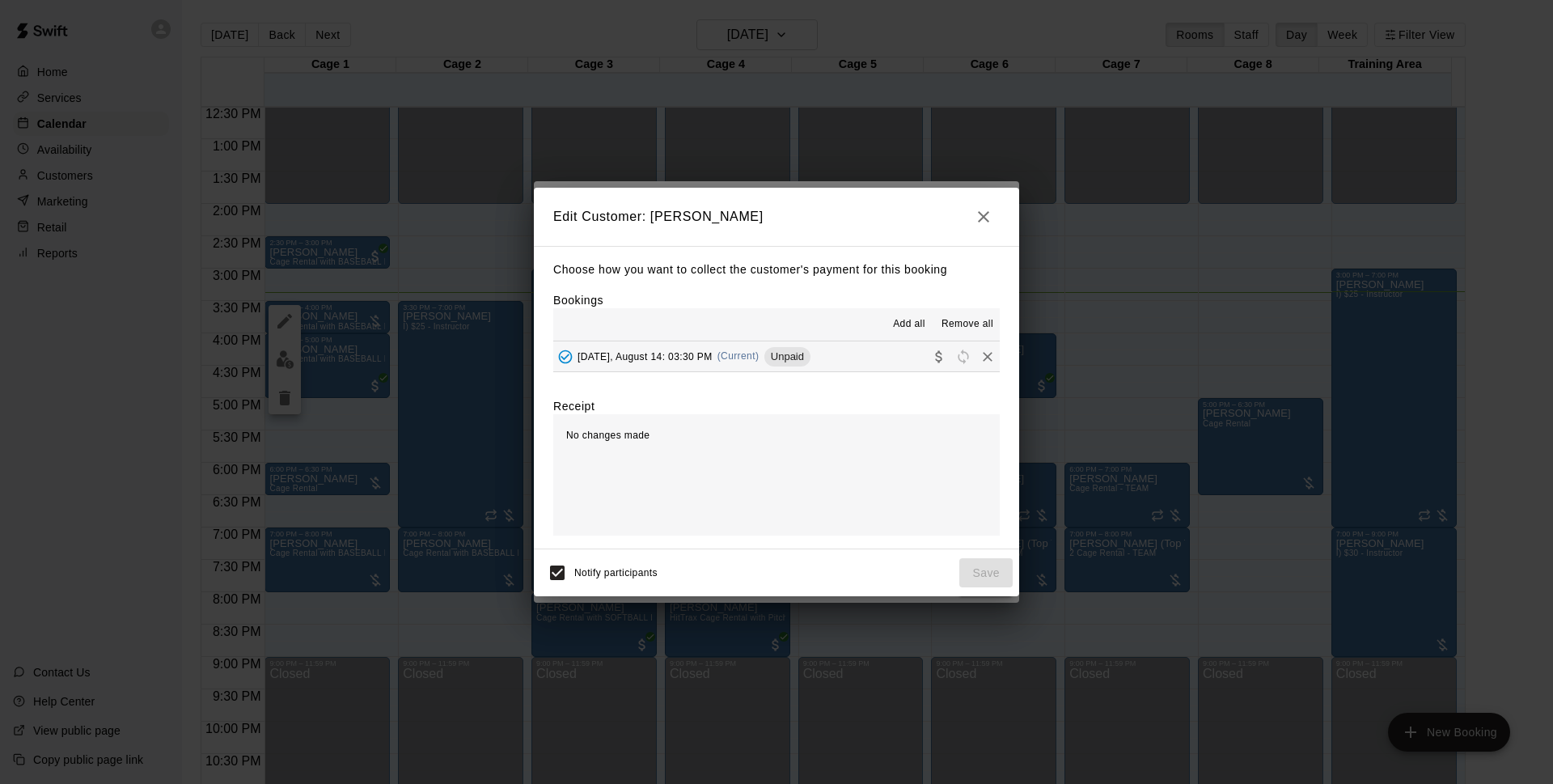
click at [729, 352] on span "(Current)" at bounding box center [739, 356] width 42 height 12
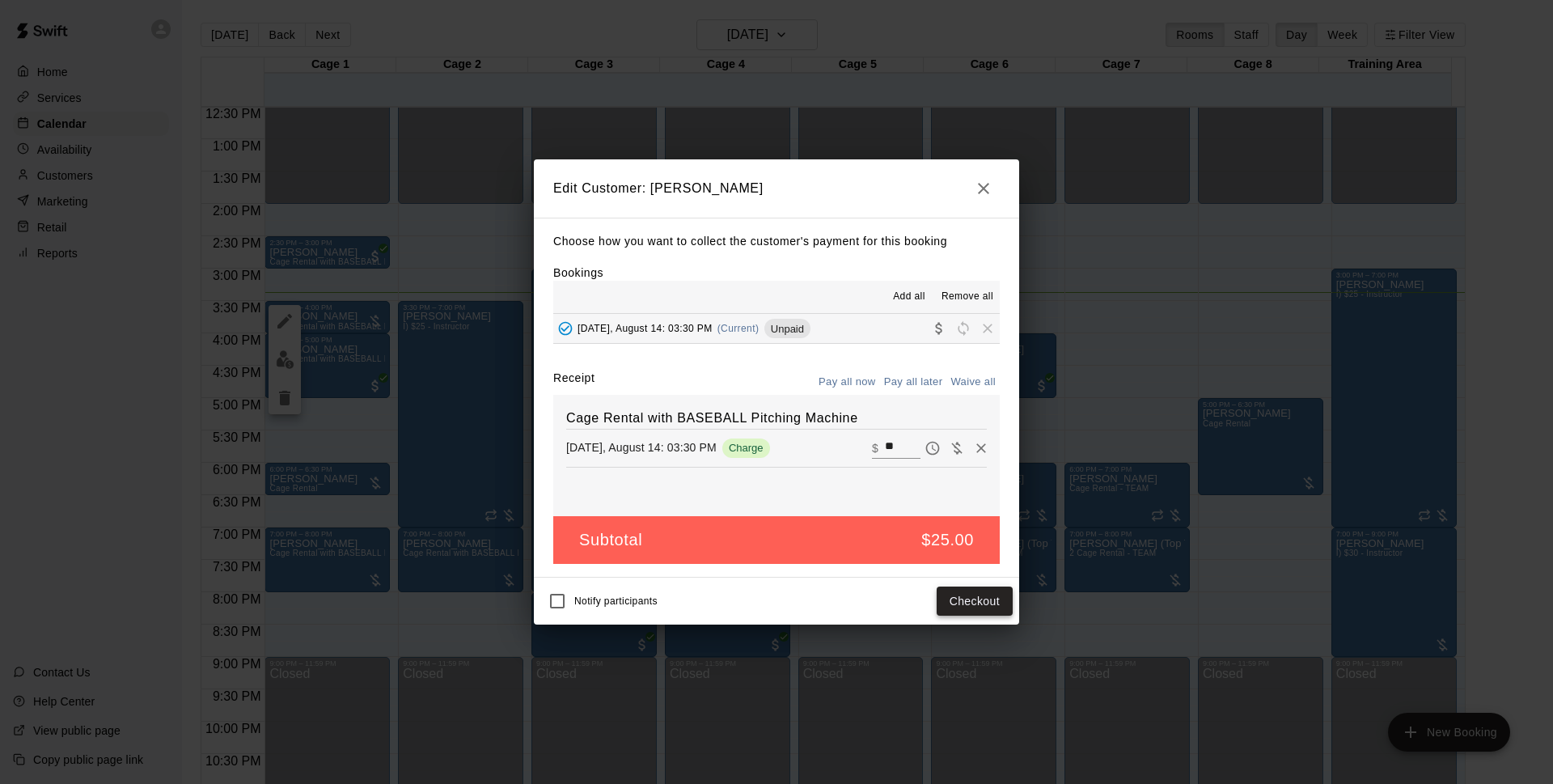
click at [979, 603] on button "Checkout" at bounding box center [975, 600] width 76 height 30
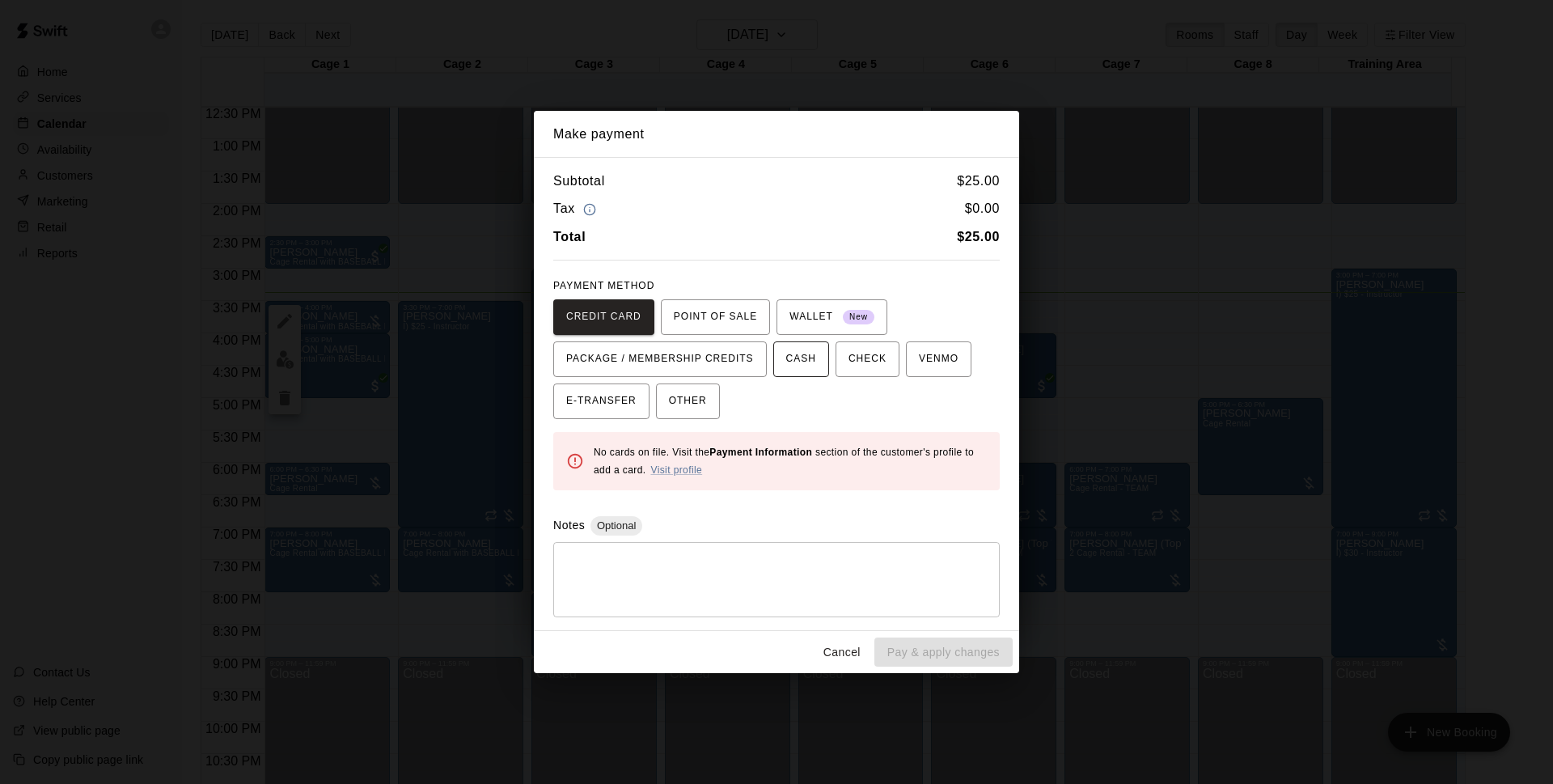
click at [801, 366] on span "CASH" at bounding box center [801, 359] width 30 height 26
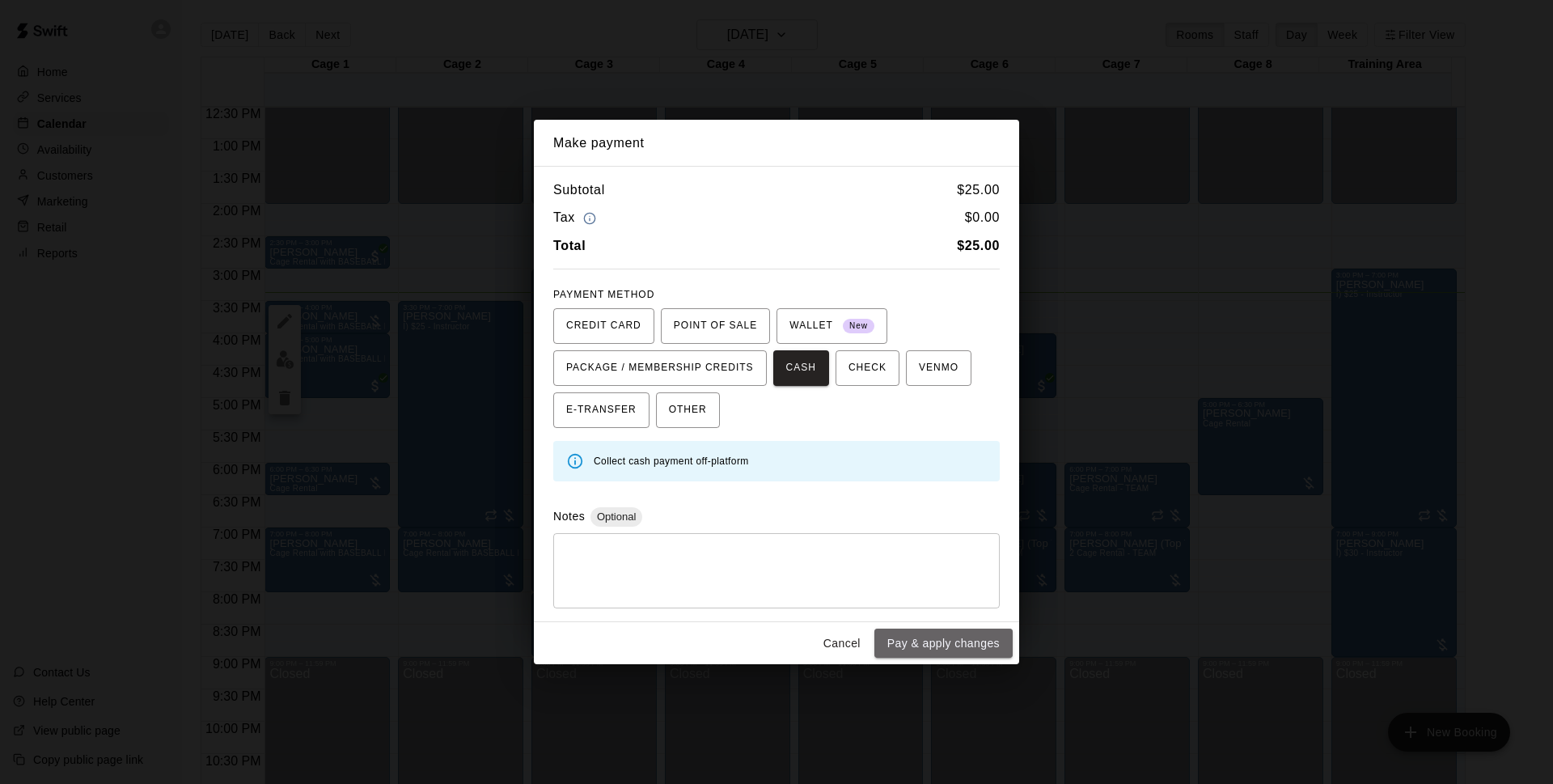
drag, startPoint x: 993, startPoint y: 649, endPoint x: 1012, endPoint y: 653, distance: 19.4
click at [1002, 647] on button "Pay & apply changes" at bounding box center [944, 643] width 139 height 30
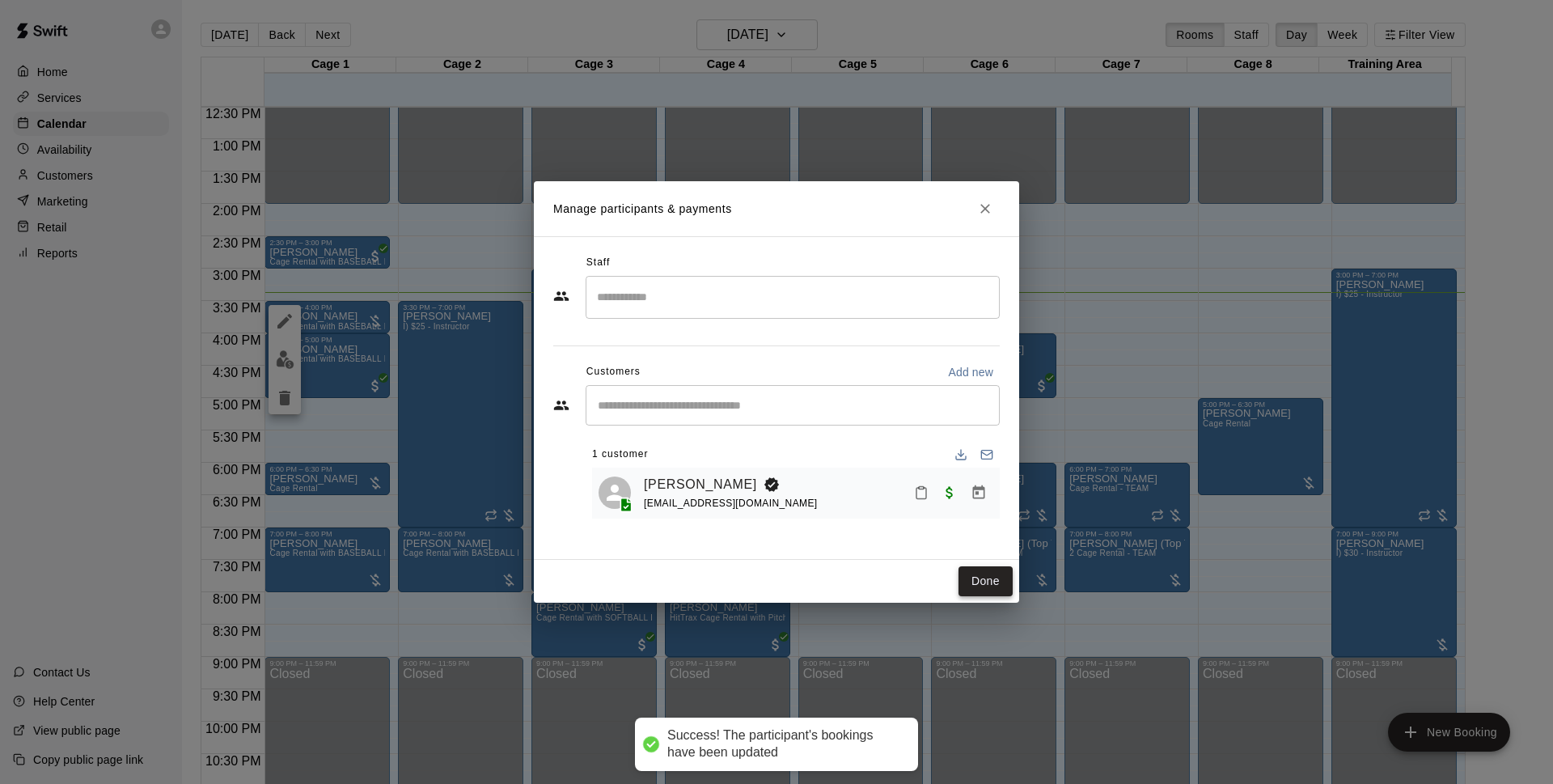
click at [979, 591] on button "Done" at bounding box center [985, 580] width 54 height 30
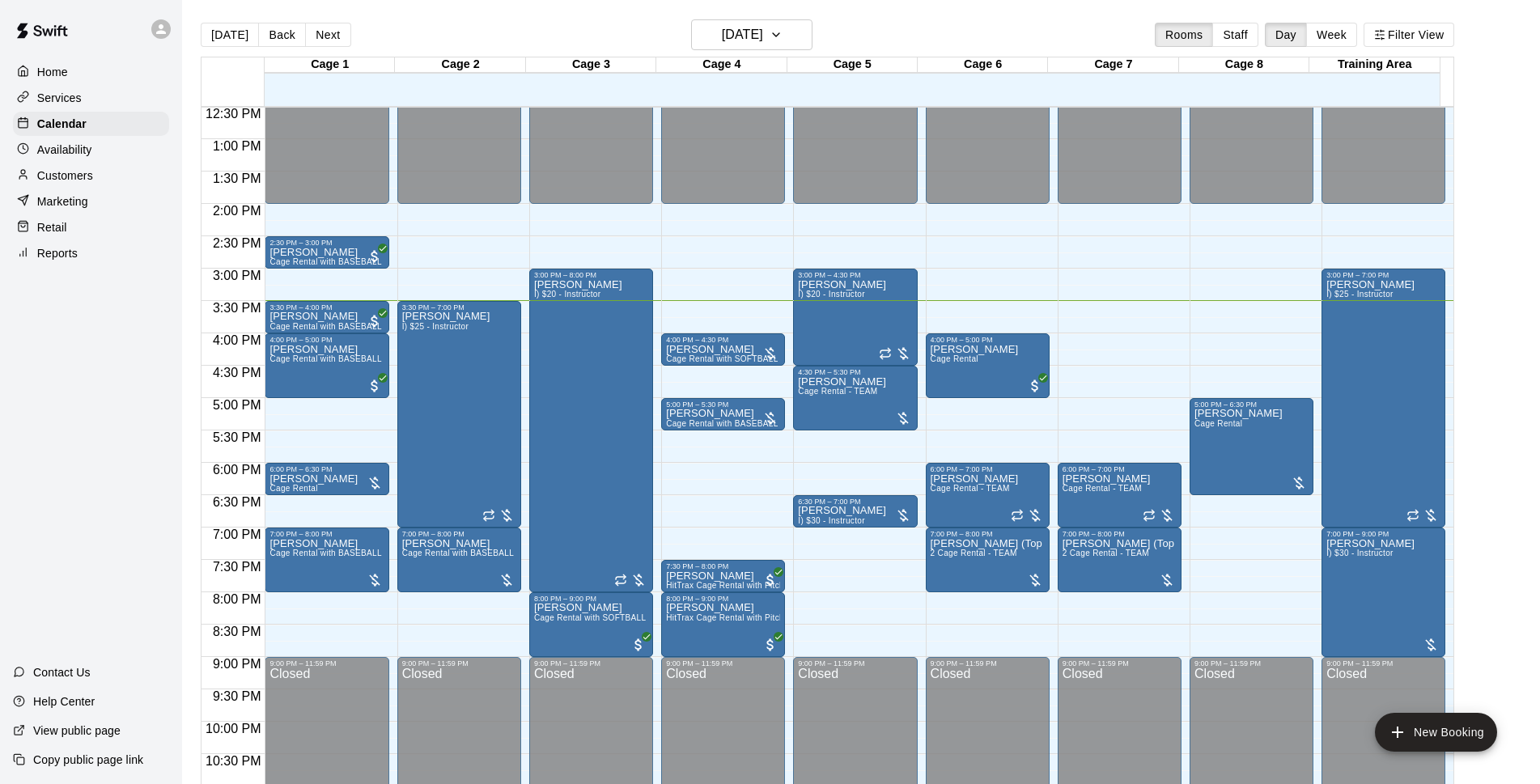
click at [1490, 274] on main "[DATE] Back [DATE][DATE] Rooms Staff Day Week Filter View Cage 1 14 Thu Cage 2 …" at bounding box center [860, 411] width 1345 height 784
click at [800, 53] on div "[DATE] Back [DATE][DATE] Rooms Staff Day Week Filter View" at bounding box center [827, 38] width 1253 height 38
click at [800, 45] on button "[DATE]" at bounding box center [752, 35] width 121 height 31
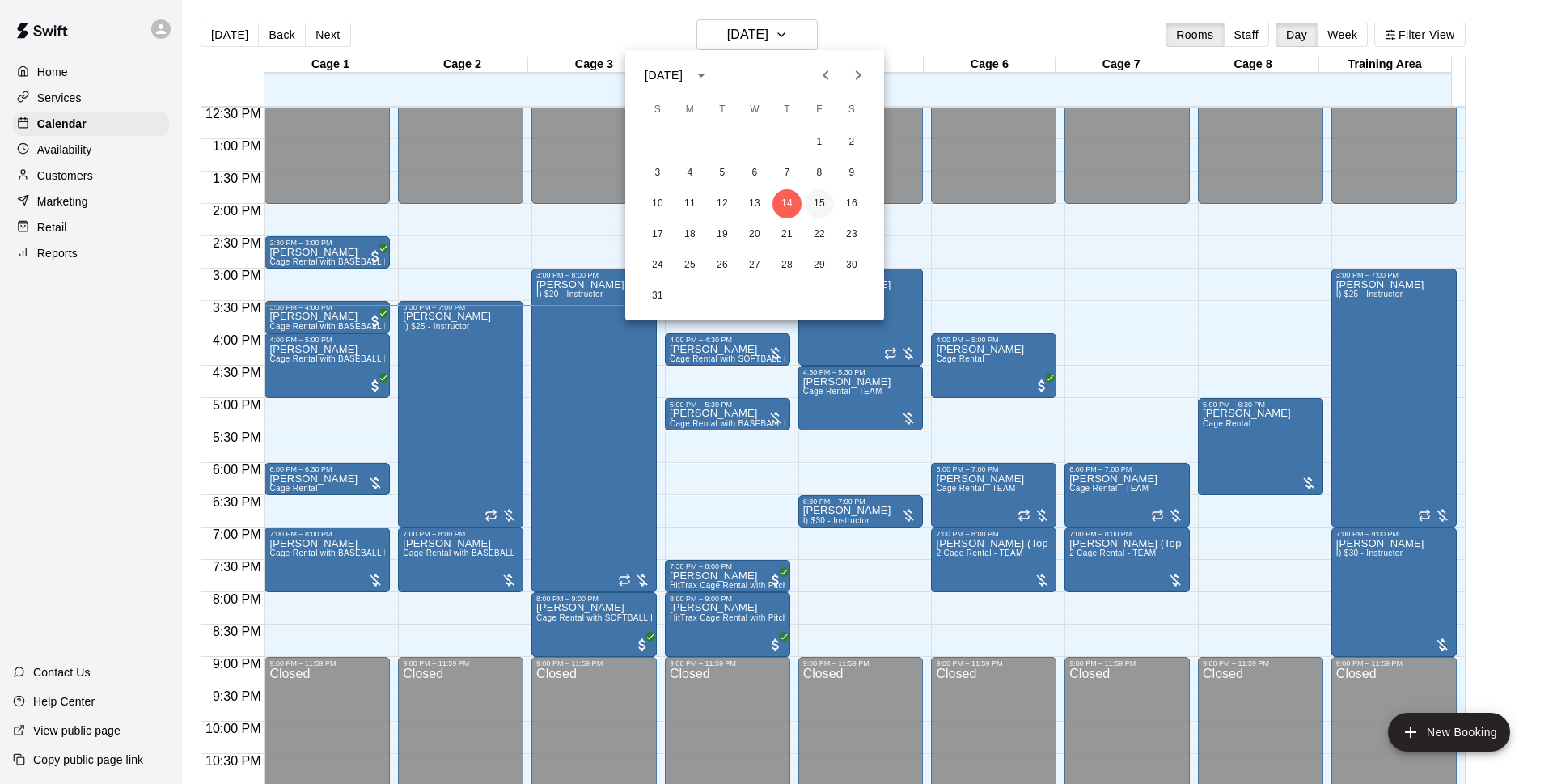
click at [825, 206] on button "15" at bounding box center [819, 204] width 29 height 29
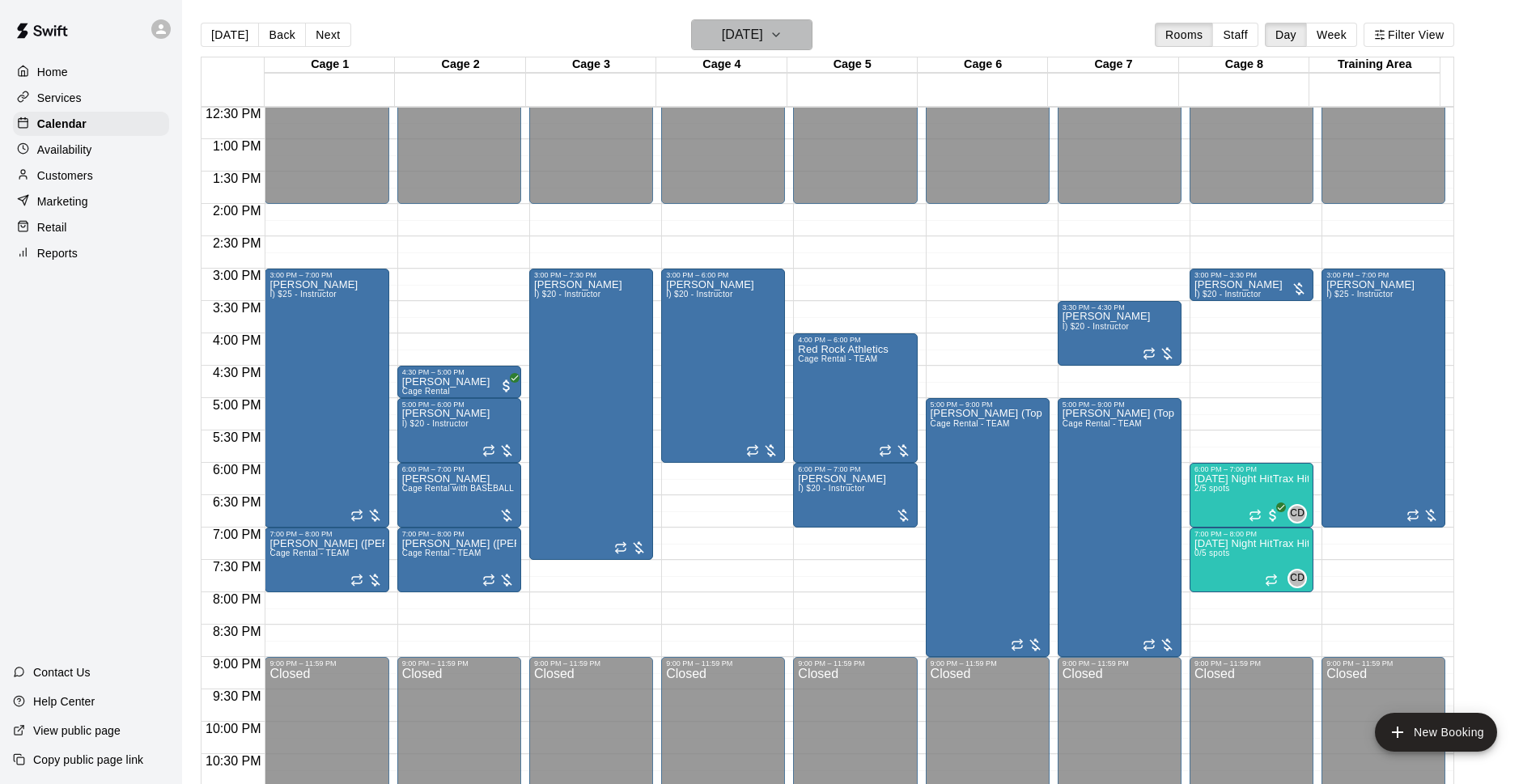
click at [763, 38] on h6 "[DATE]" at bounding box center [742, 35] width 41 height 23
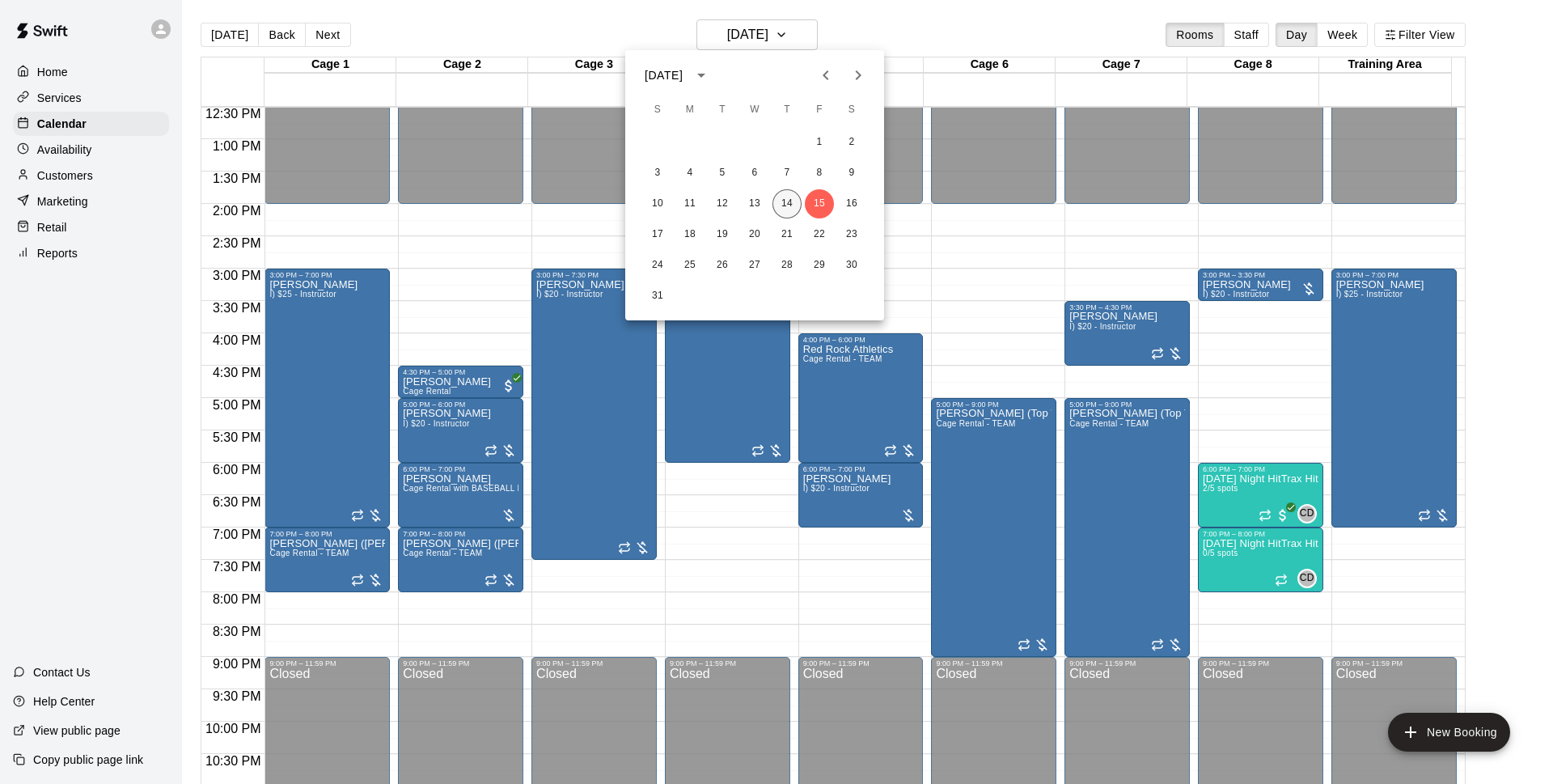
click at [799, 205] on button "14" at bounding box center [787, 204] width 29 height 29
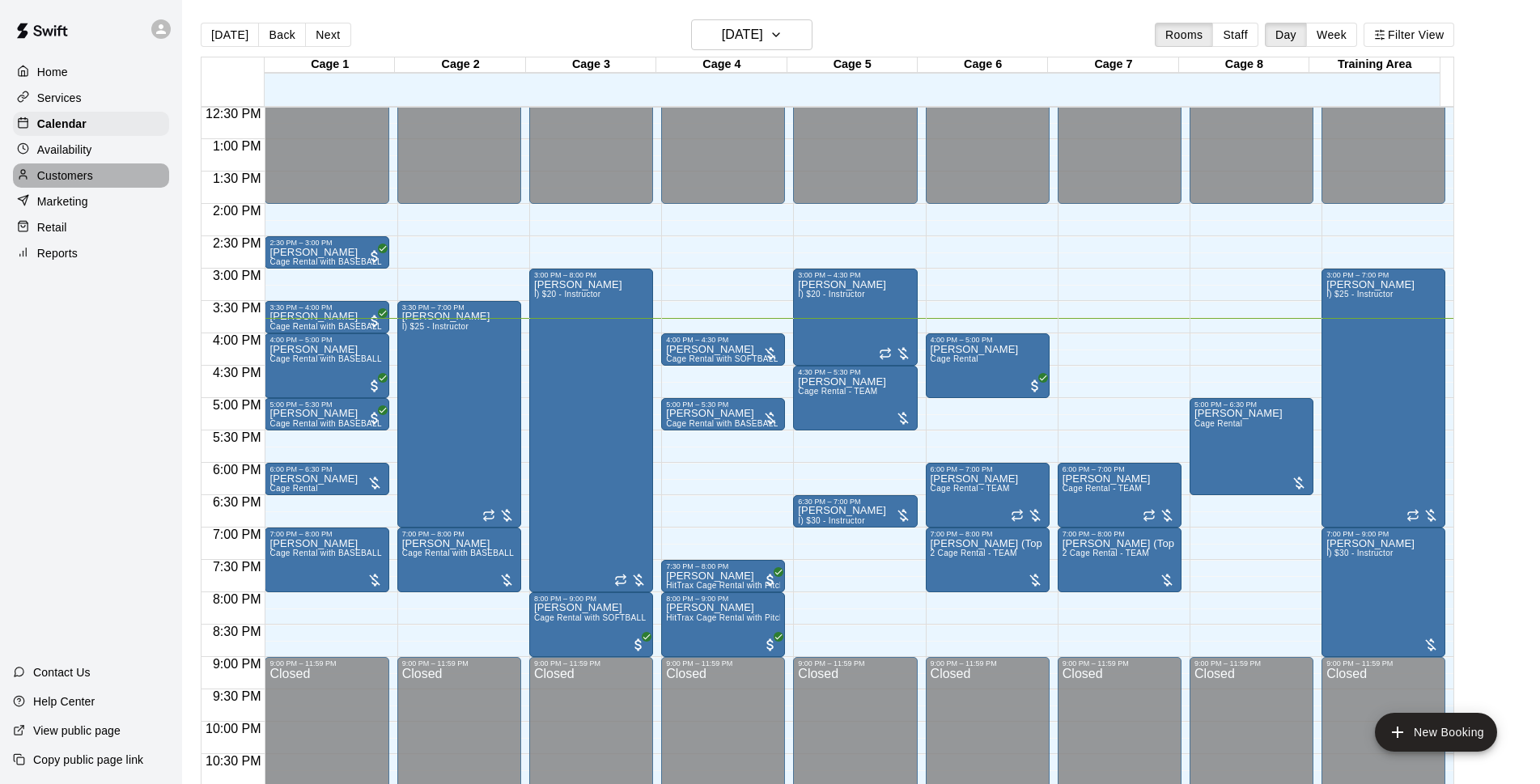
click at [127, 175] on div "Customers" at bounding box center [90, 175] width 156 height 24
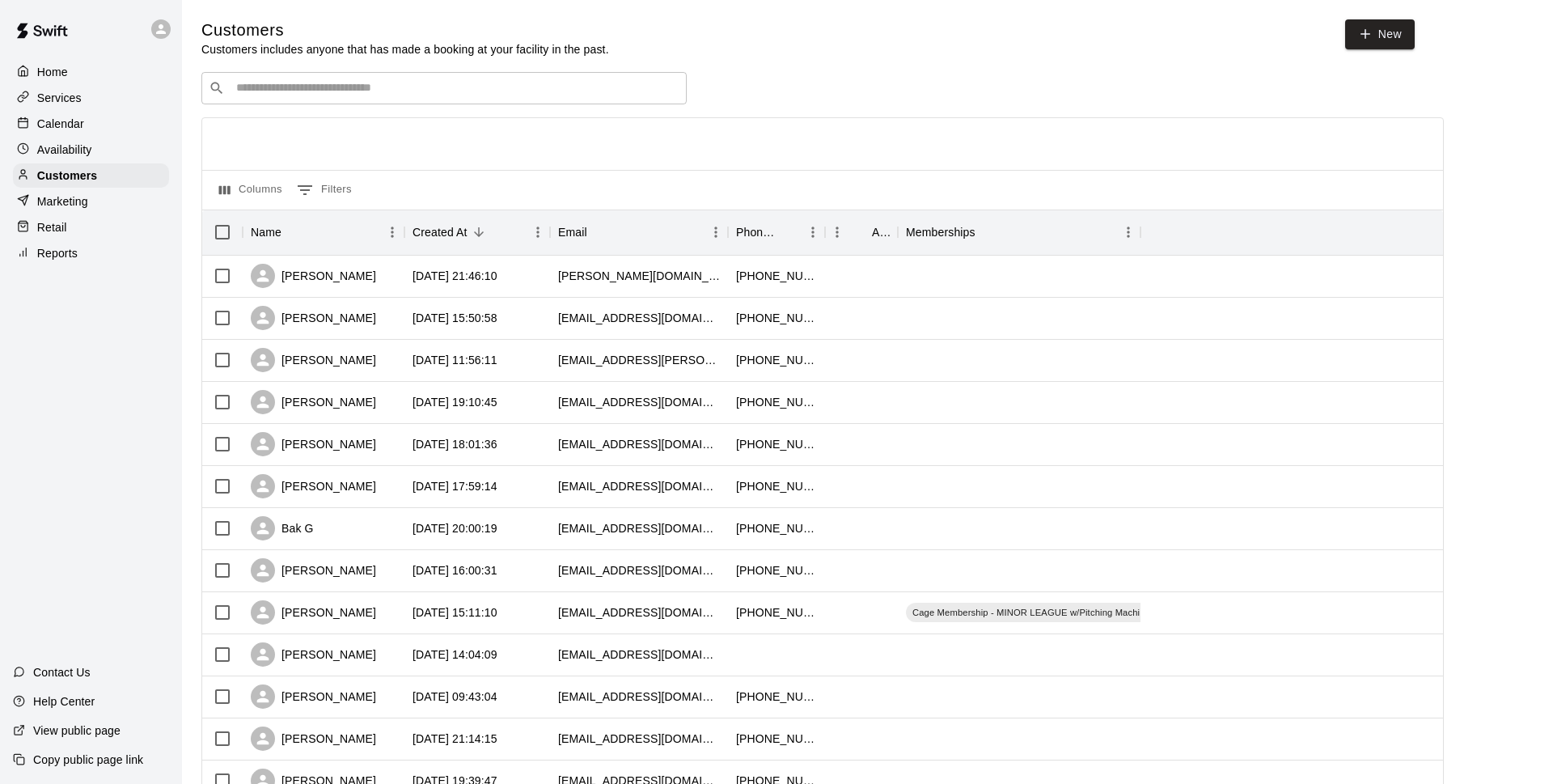
click at [341, 85] on input "Search customers by name or email" at bounding box center [455, 88] width 448 height 16
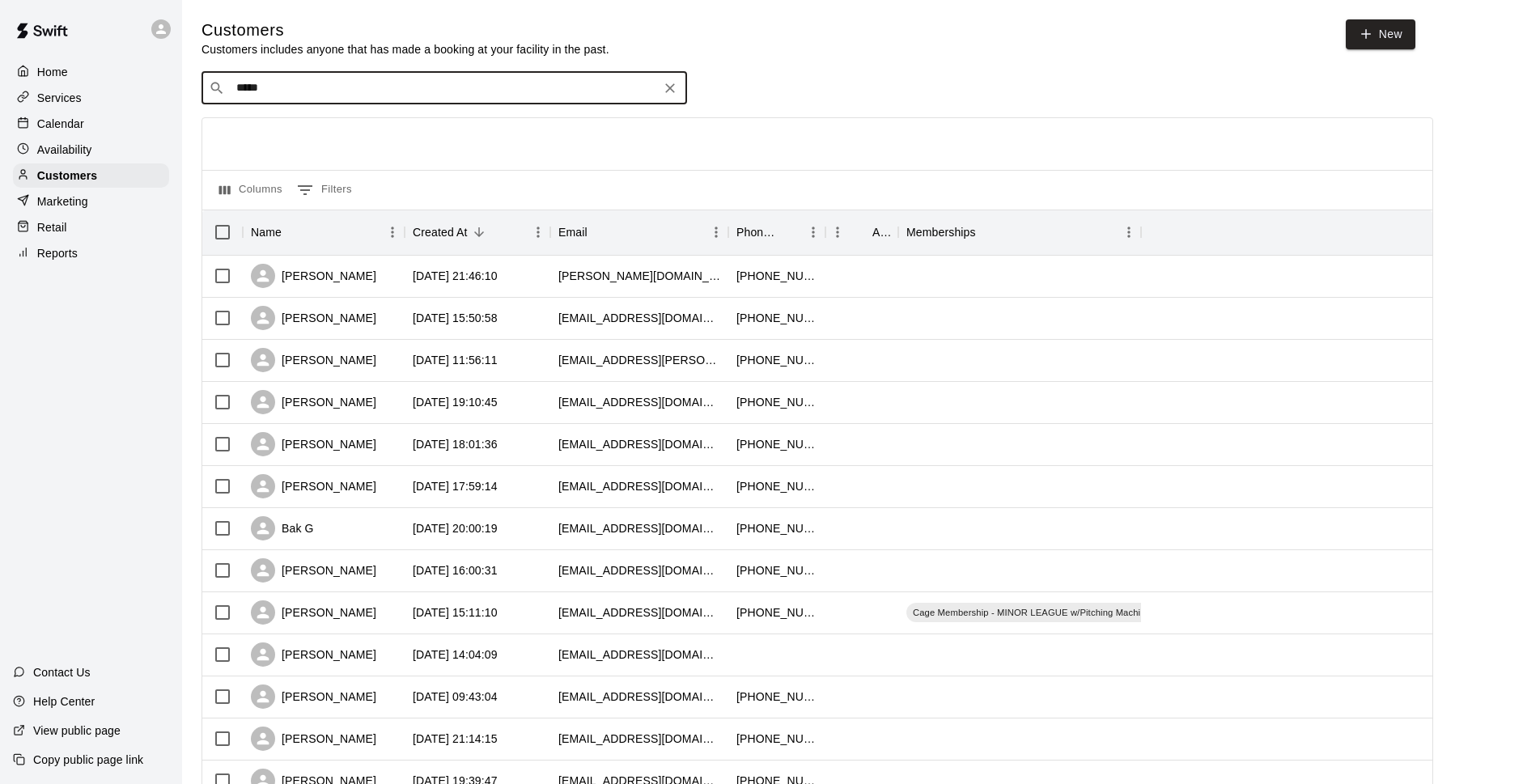
type input "******"
click at [348, 120] on div "[PERSON_NAME]" at bounding box center [333, 124] width 174 height 17
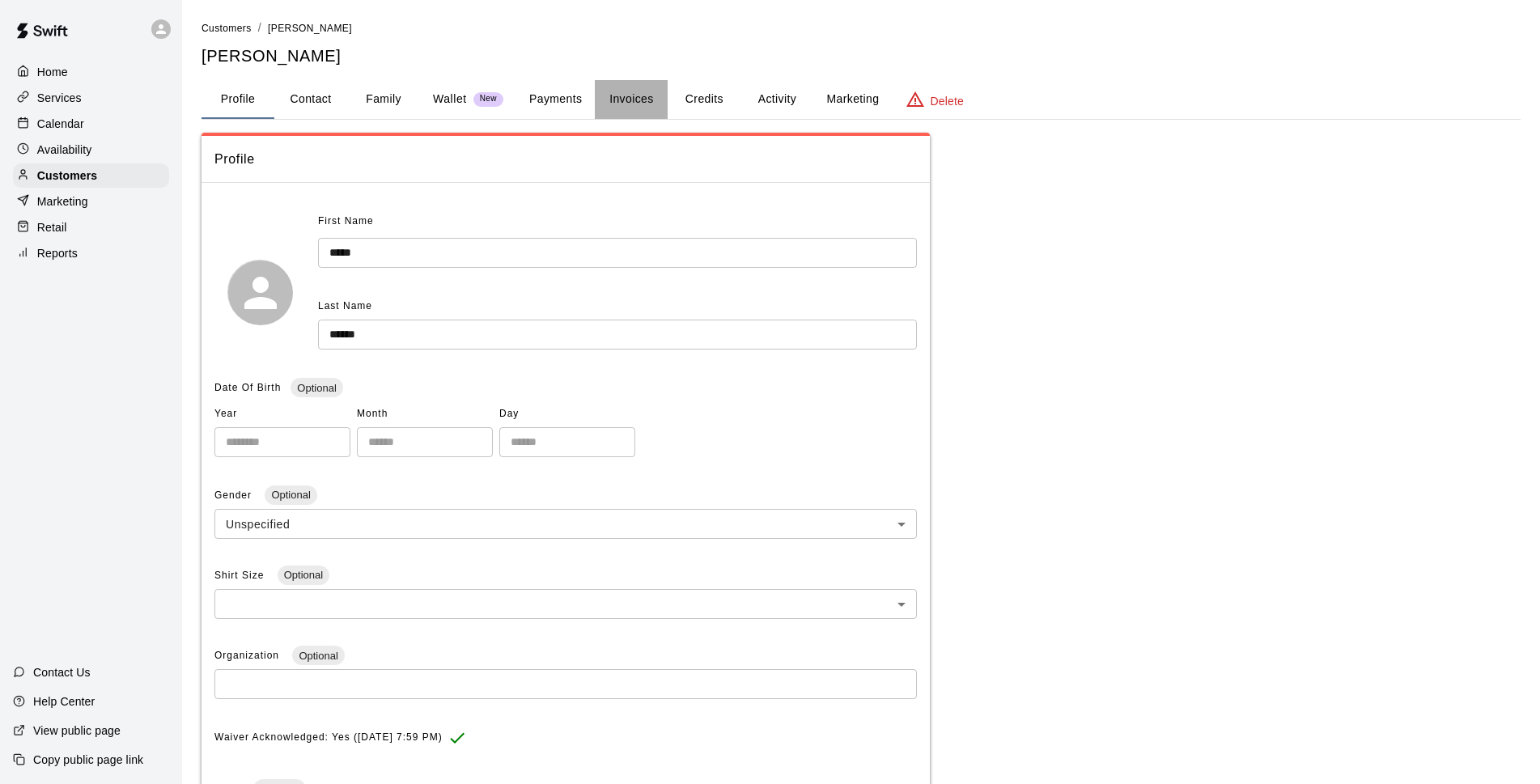
click at [604, 112] on button "Invoices" at bounding box center [631, 99] width 73 height 38
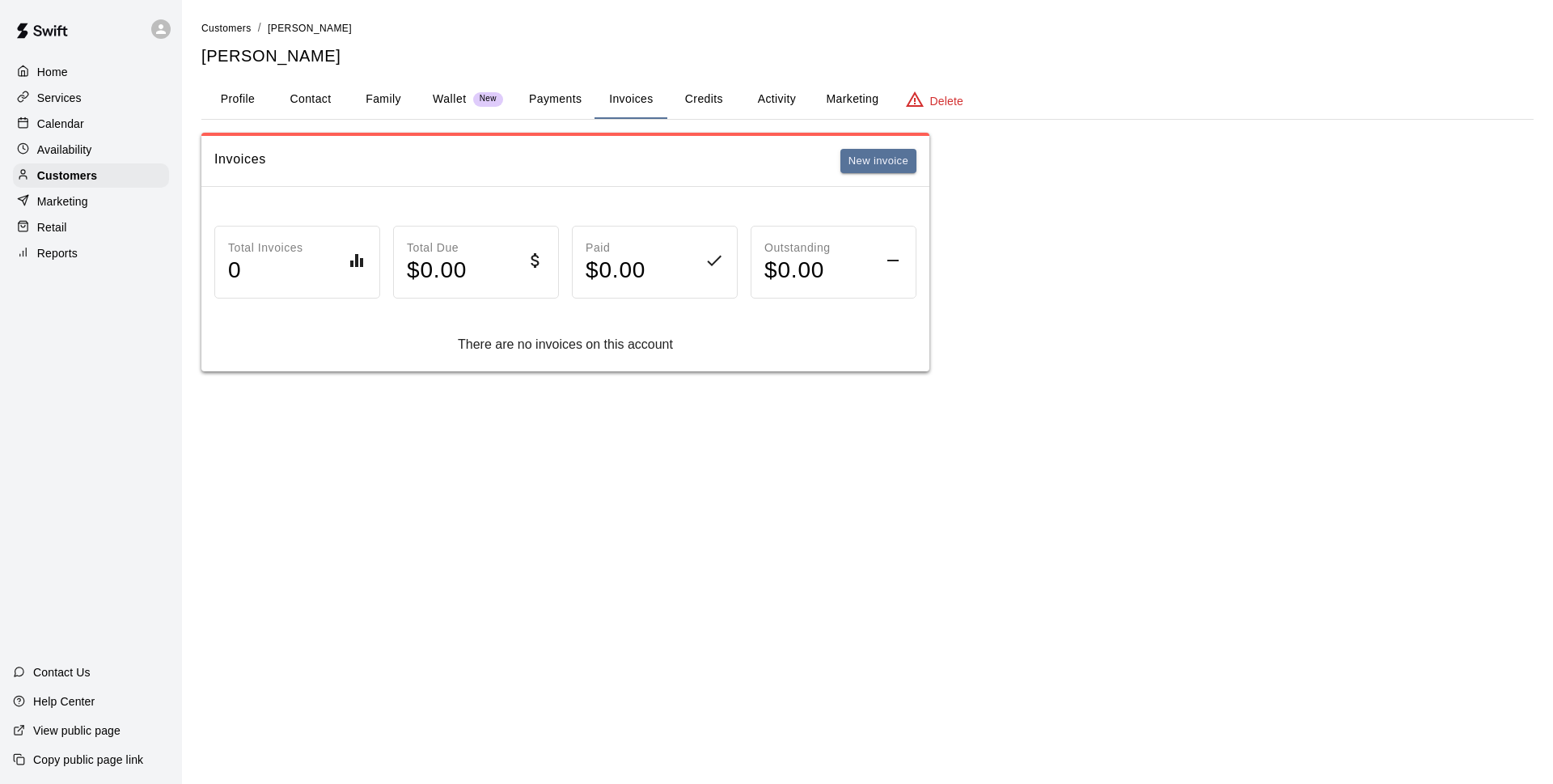
click at [724, 94] on button "Credits" at bounding box center [704, 99] width 73 height 38
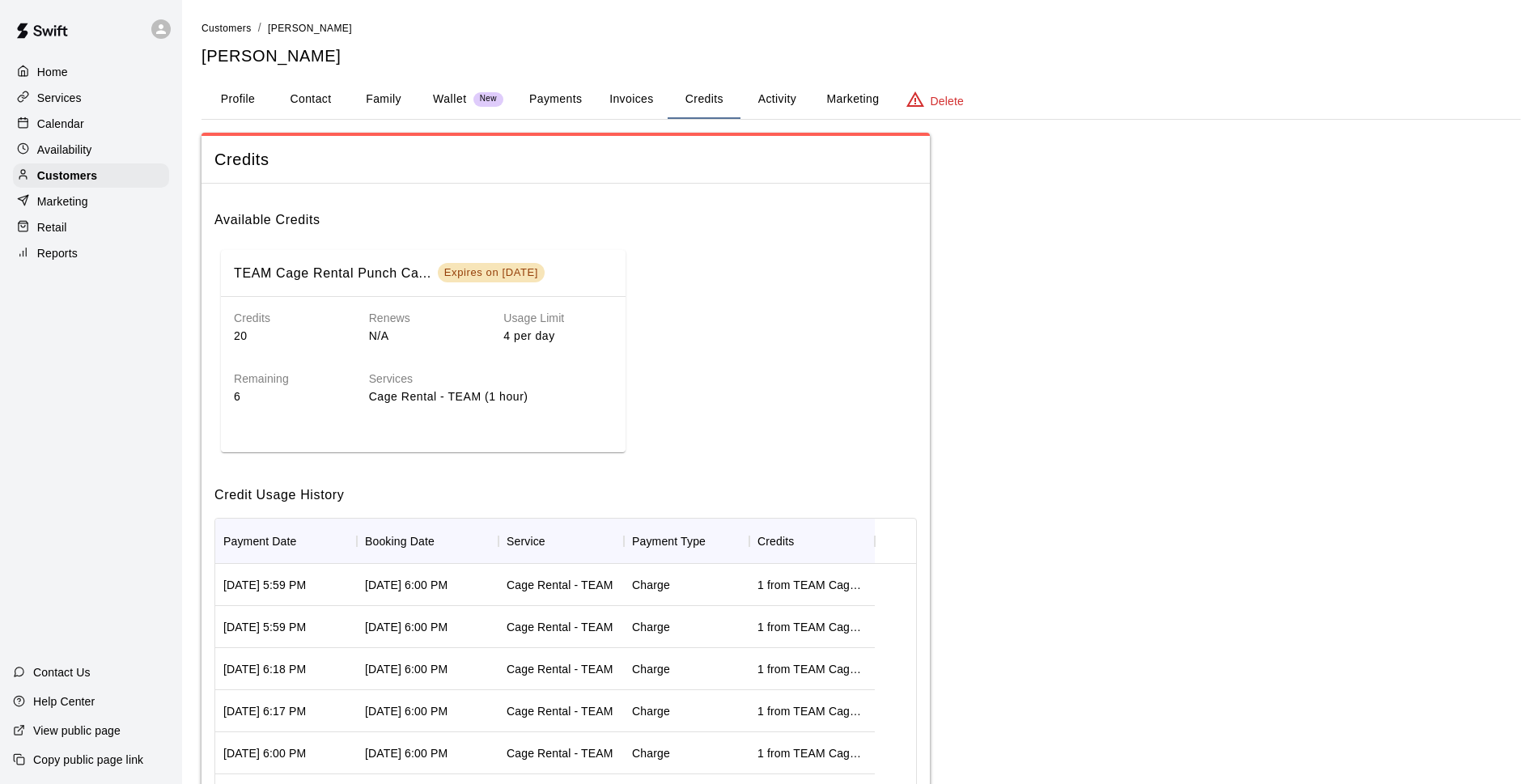
click at [94, 120] on div "Calendar" at bounding box center [90, 123] width 156 height 24
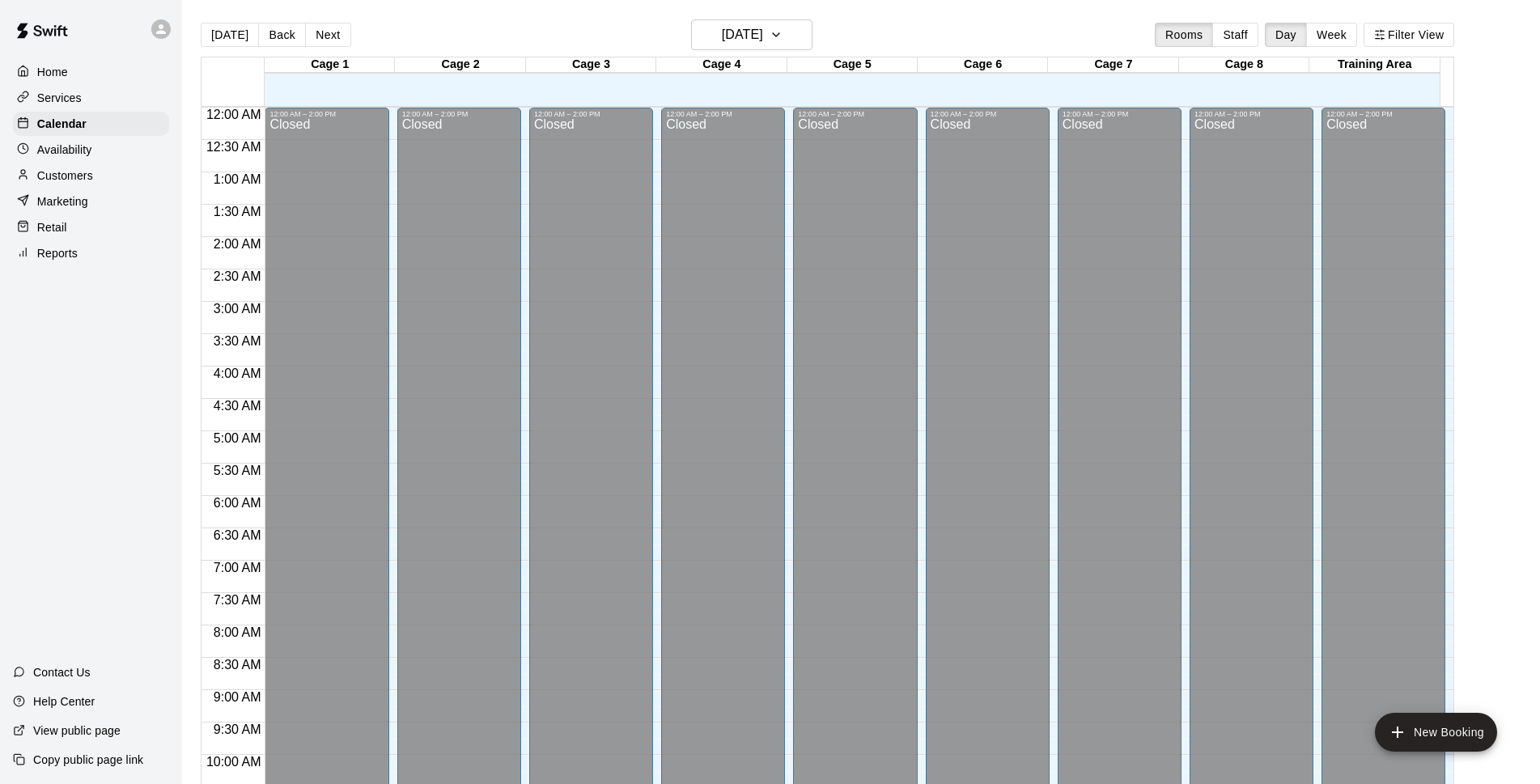
scroll to position [810, 0]
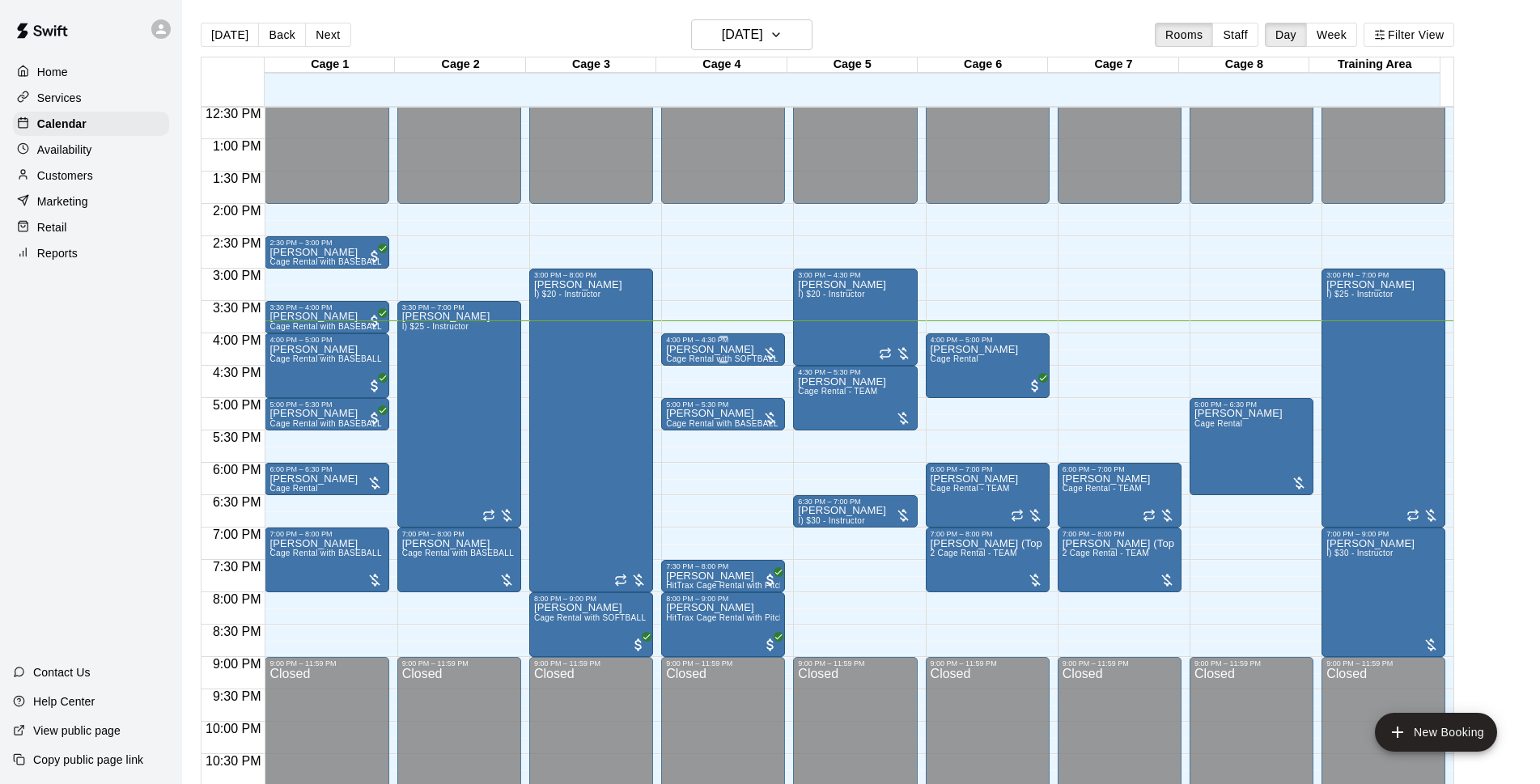
click at [727, 349] on p "[PERSON_NAME]" at bounding box center [723, 349] width 115 height 0
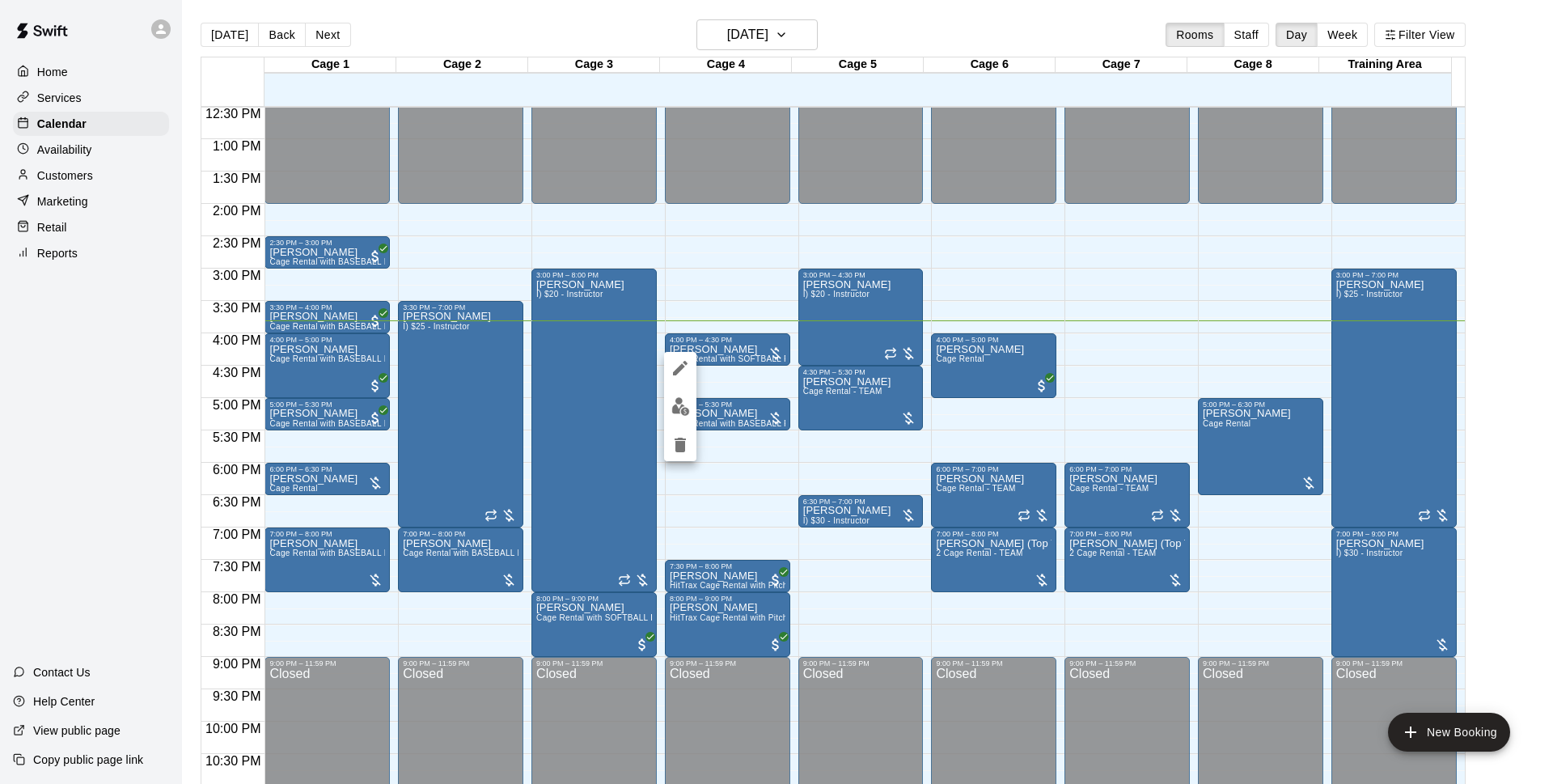
click at [685, 409] on img "edit" at bounding box center [680, 406] width 18 height 18
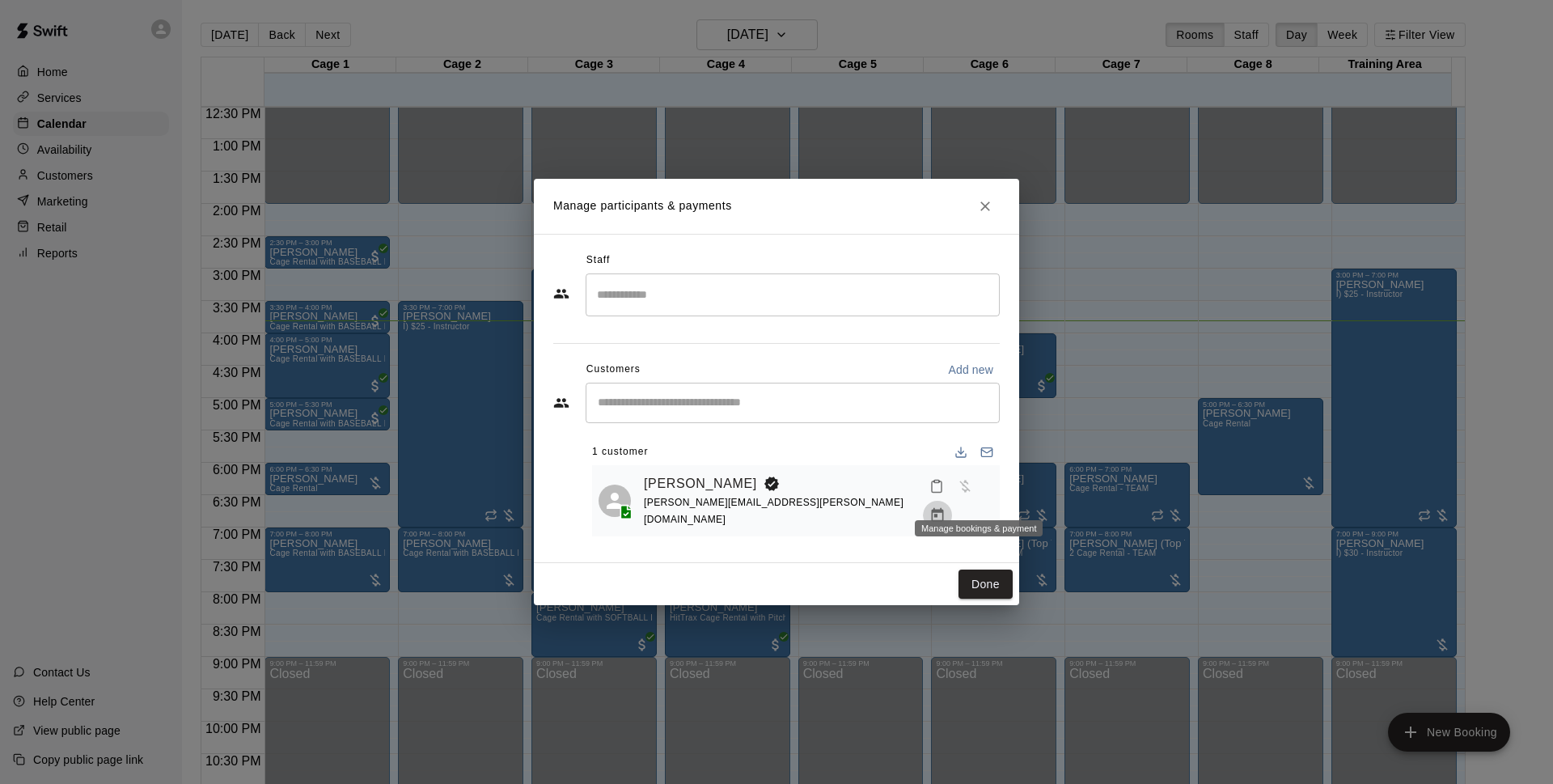
click at [952, 500] on button "Manage bookings & payment" at bounding box center [937, 515] width 29 height 29
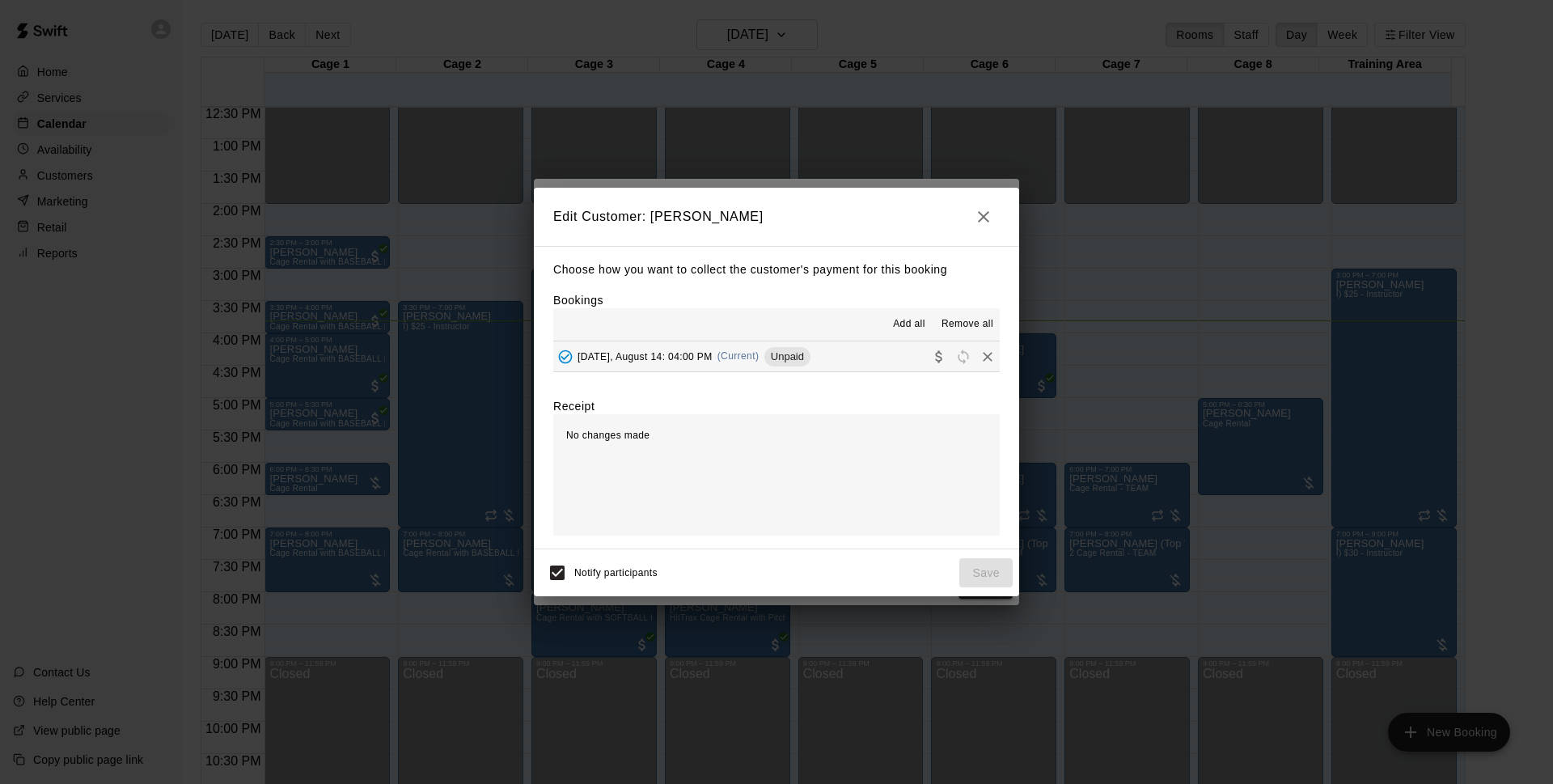
click at [757, 355] on span "(Current)" at bounding box center [739, 356] width 42 height 12
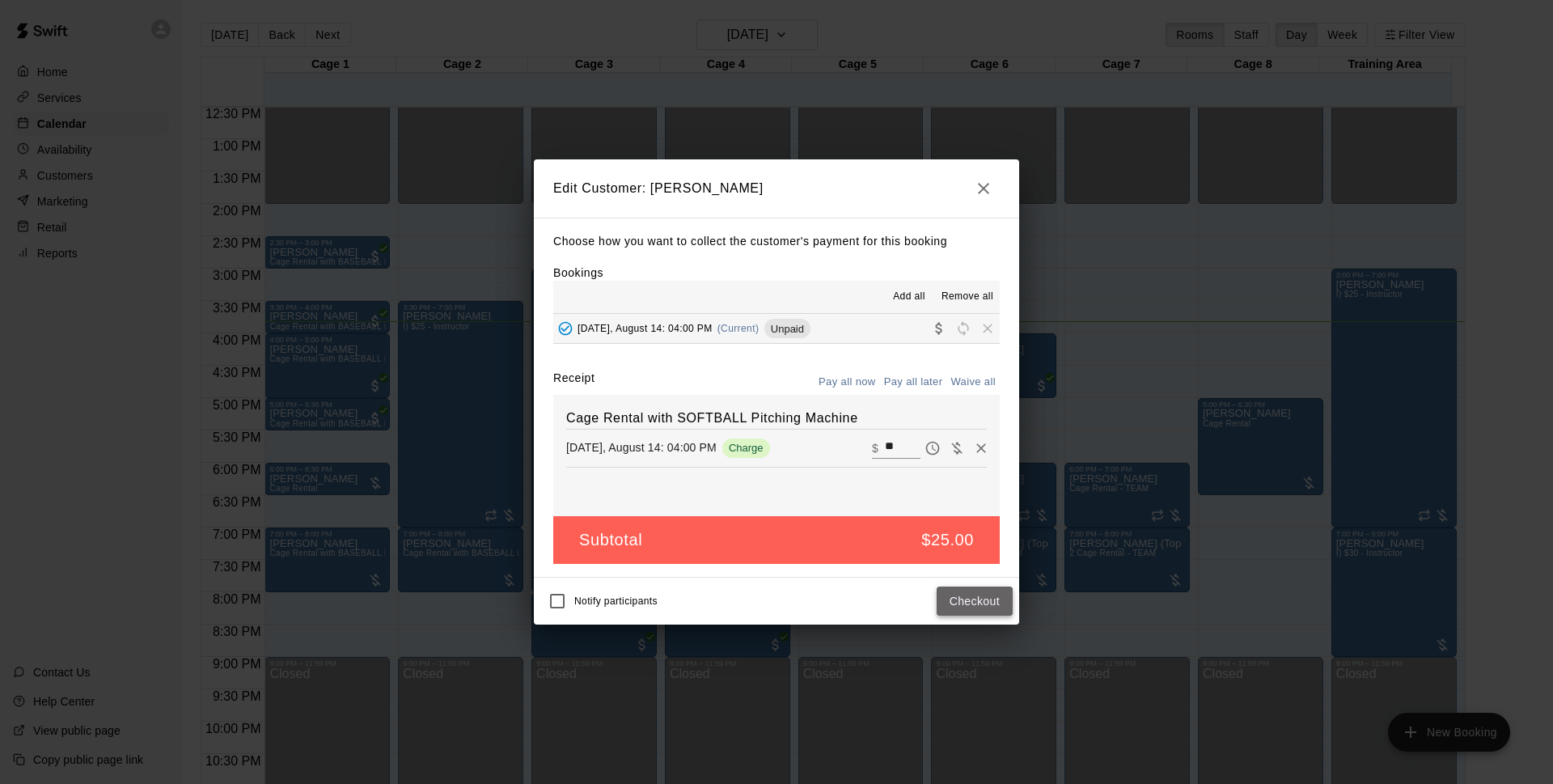
click at [987, 605] on button "Checkout" at bounding box center [975, 600] width 76 height 30
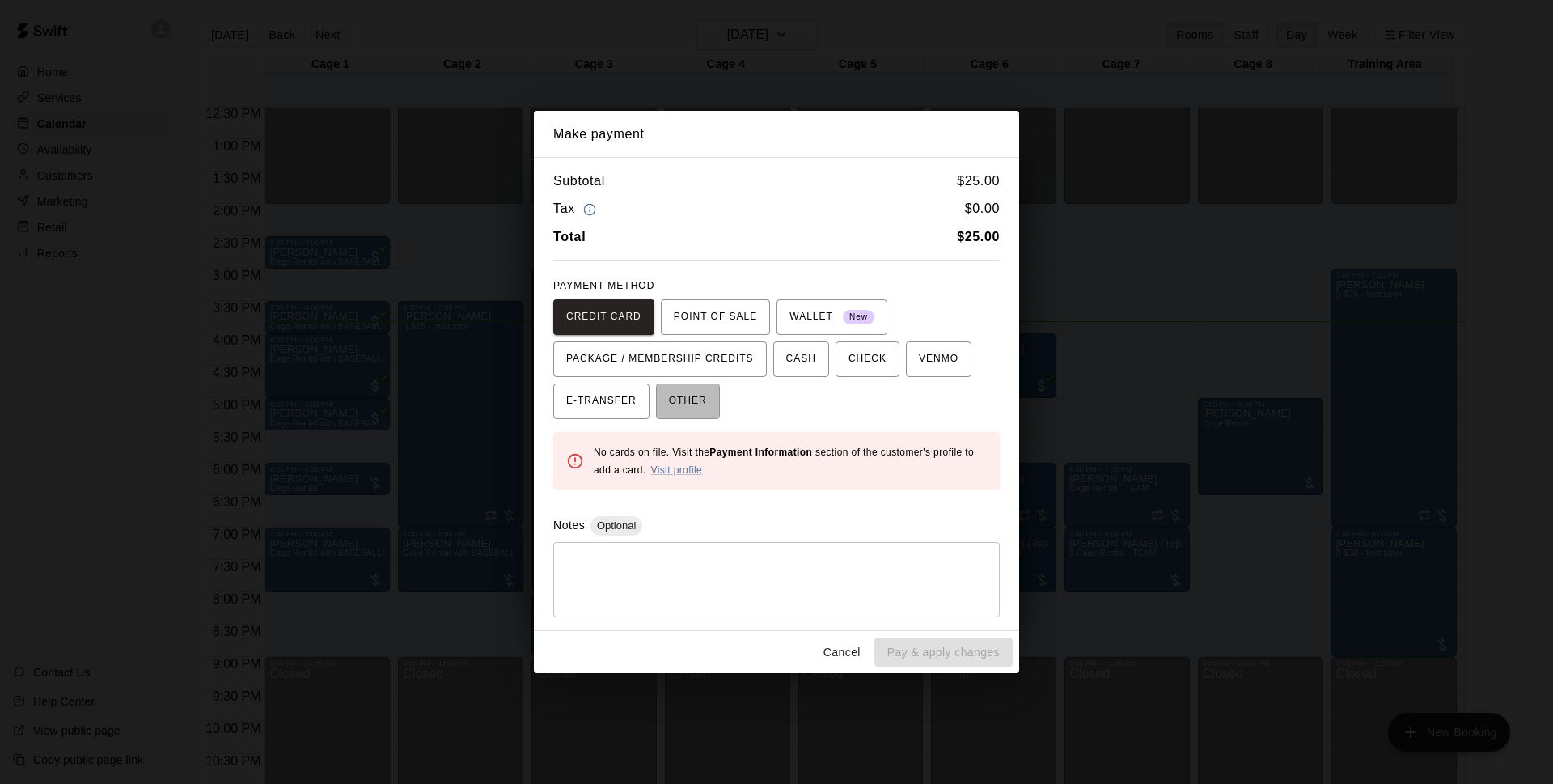
drag, startPoint x: 700, startPoint y: 413, endPoint x: 720, endPoint y: 435, distance: 29.7
click at [700, 413] on span "OTHER" at bounding box center [688, 401] width 38 height 26
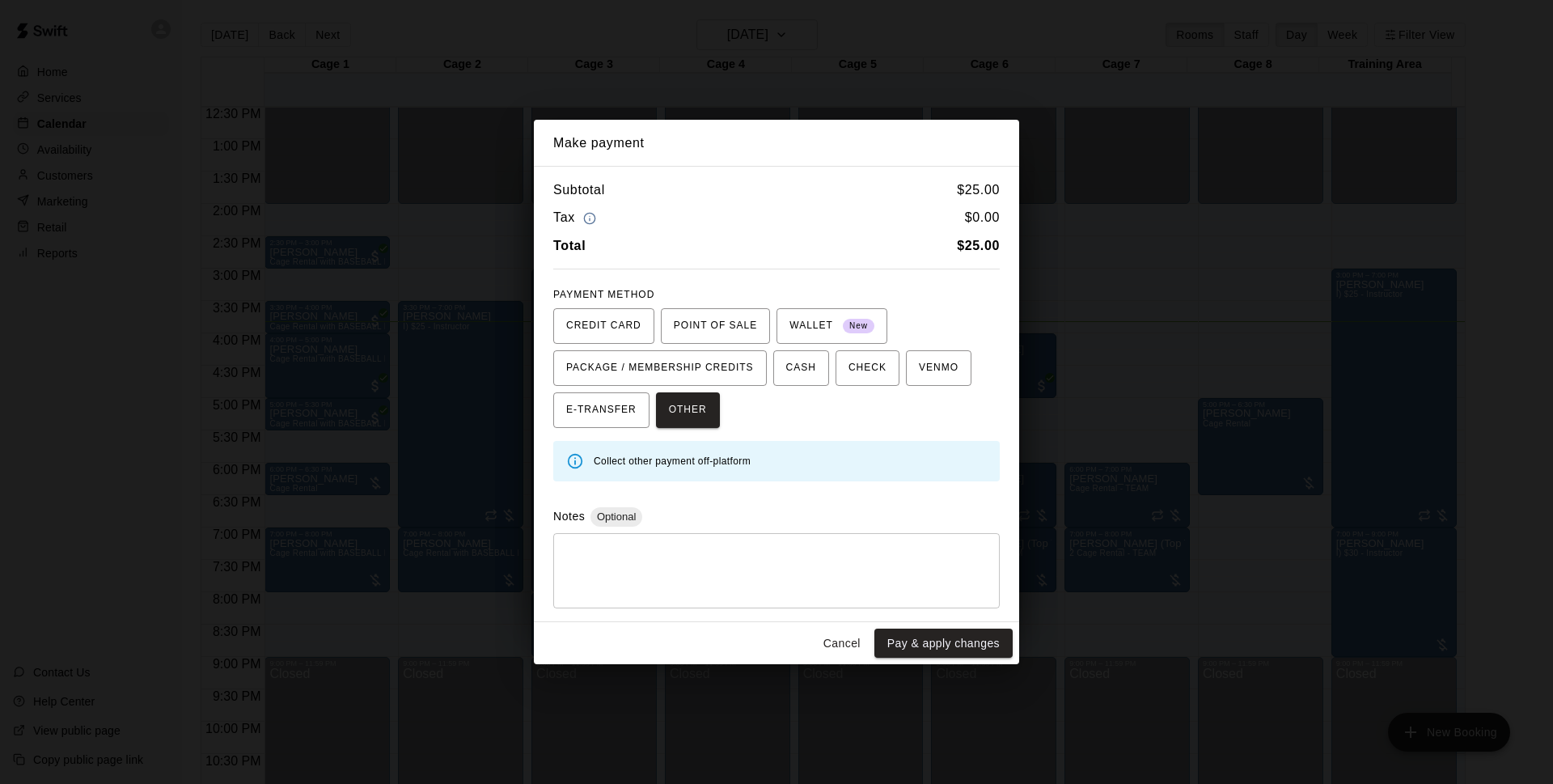
click at [809, 565] on textarea at bounding box center [776, 569] width 424 height 48
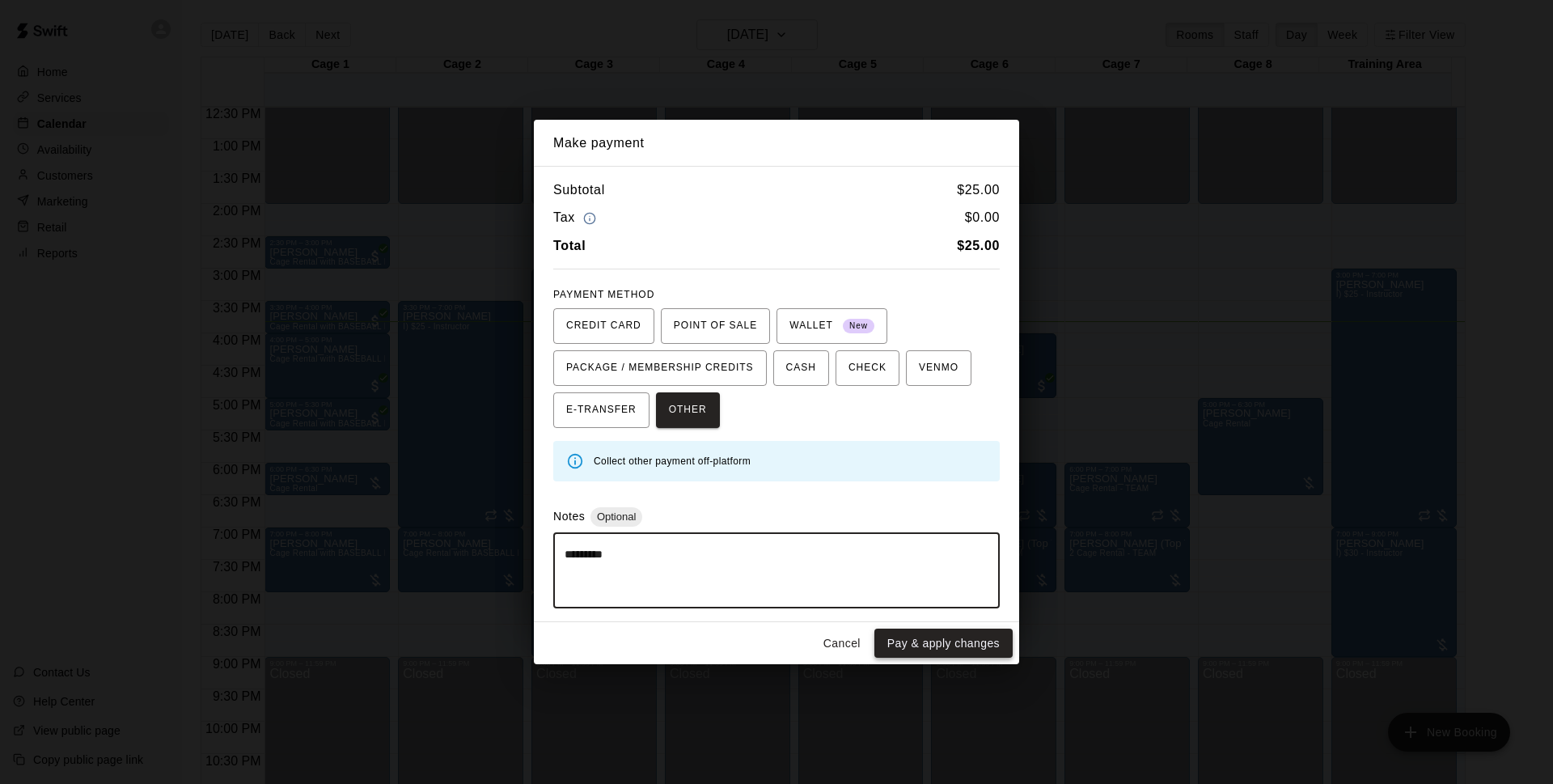
type textarea "*********"
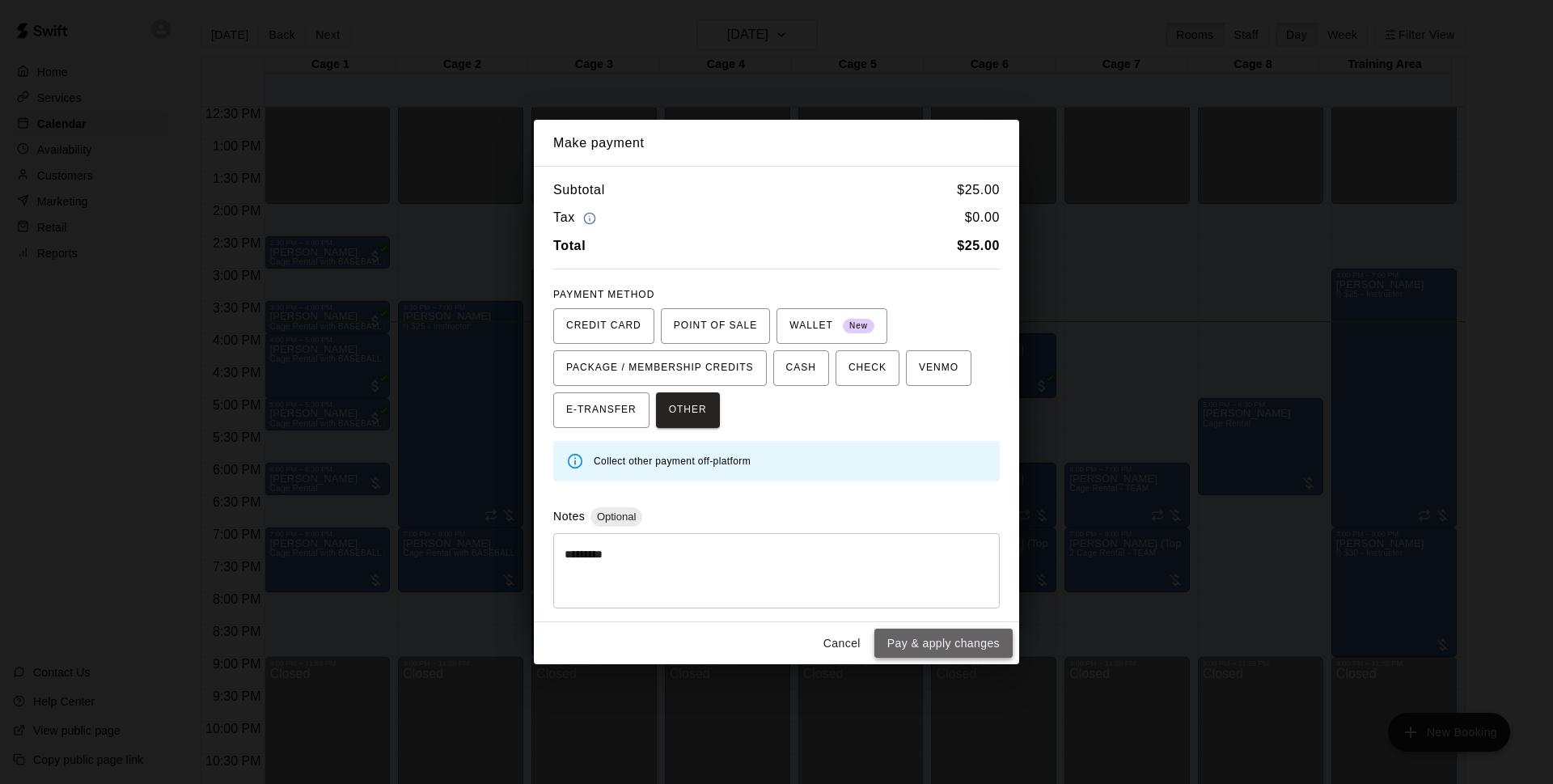
click at [922, 639] on button "Pay & apply changes" at bounding box center [944, 643] width 139 height 30
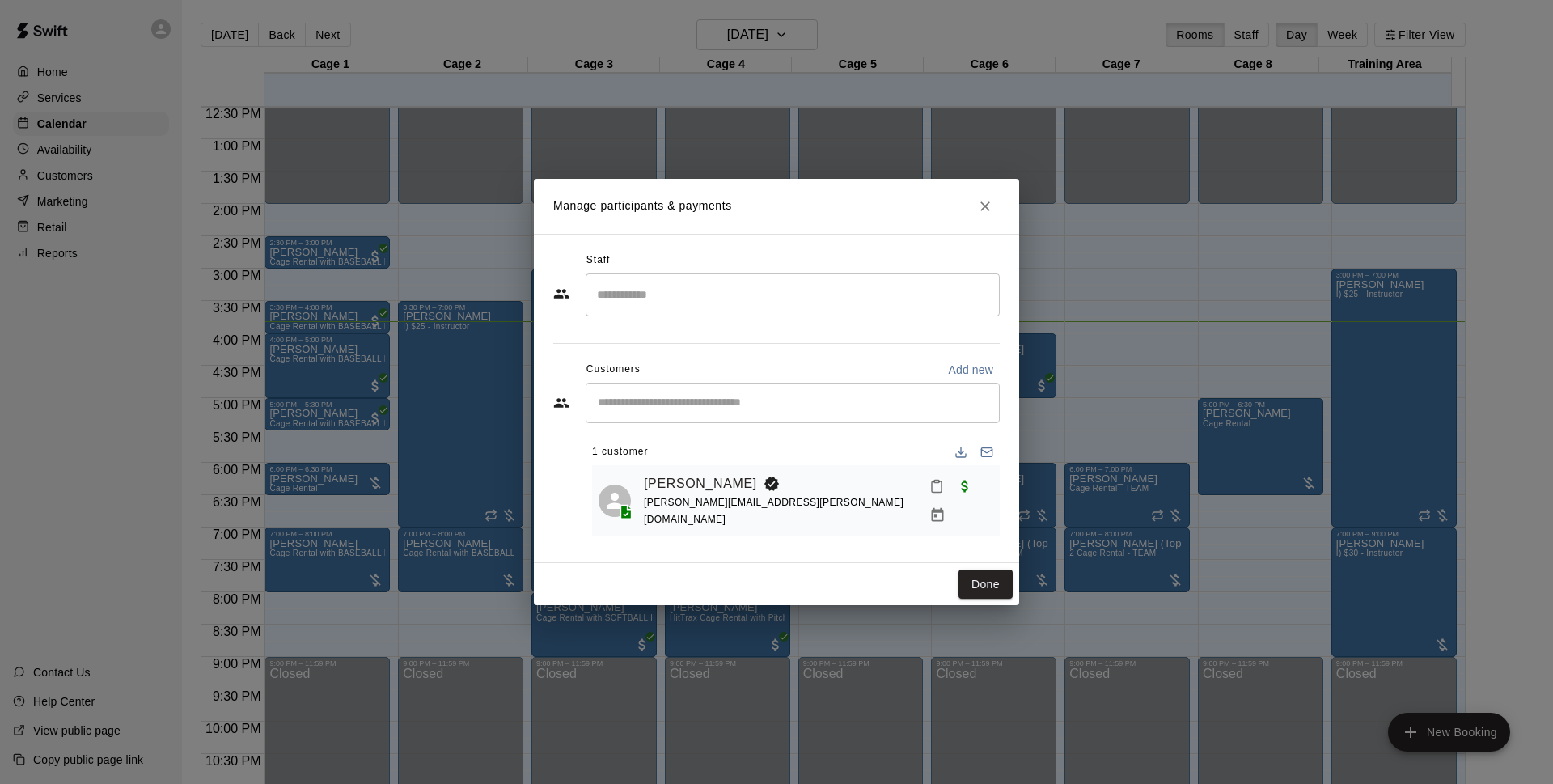
drag, startPoint x: 970, startPoint y: 568, endPoint x: 1497, endPoint y: 347, distance: 571.5
click at [972, 570] on button "Done" at bounding box center [985, 584] width 54 height 30
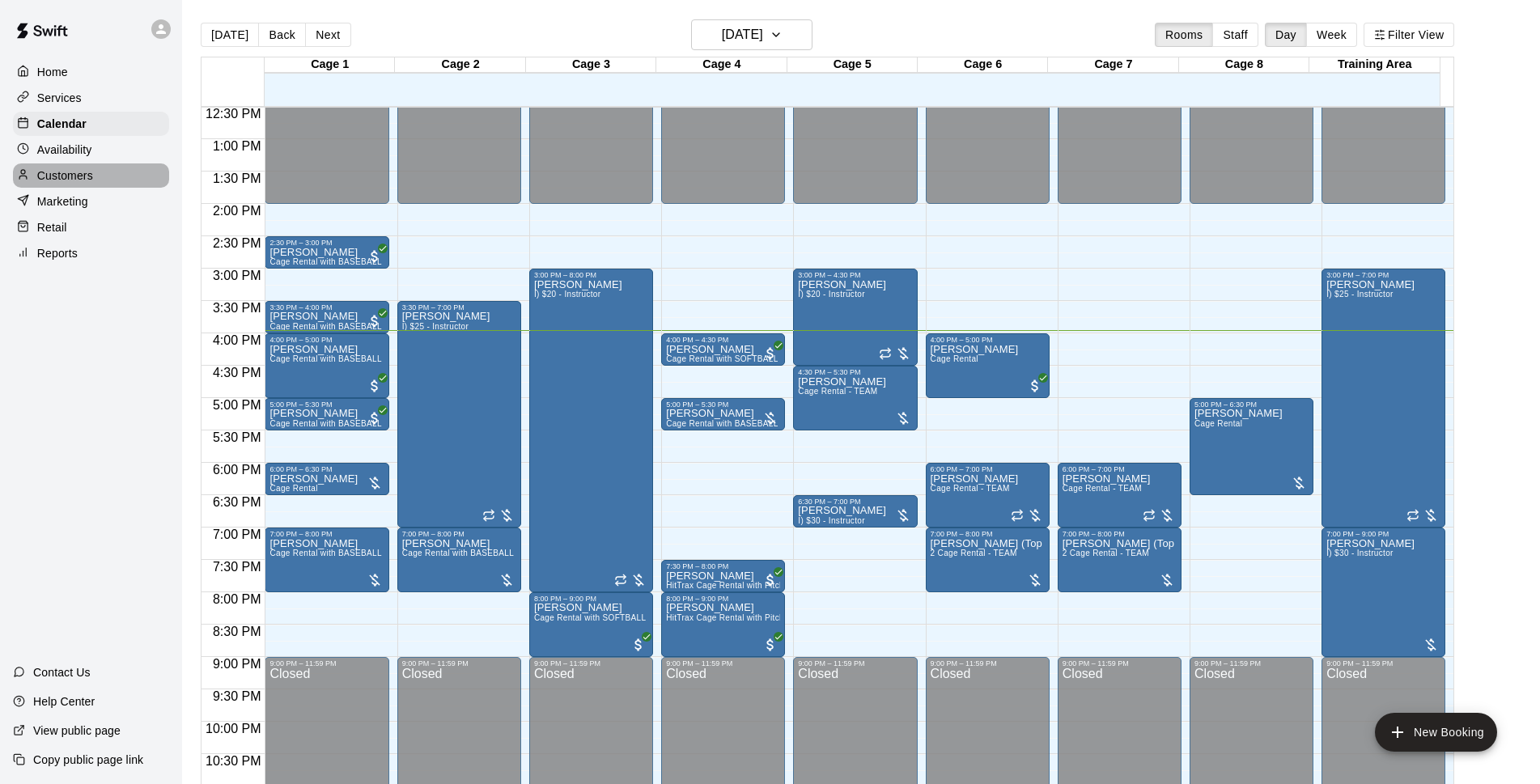
click at [104, 182] on div "Customers" at bounding box center [90, 175] width 156 height 24
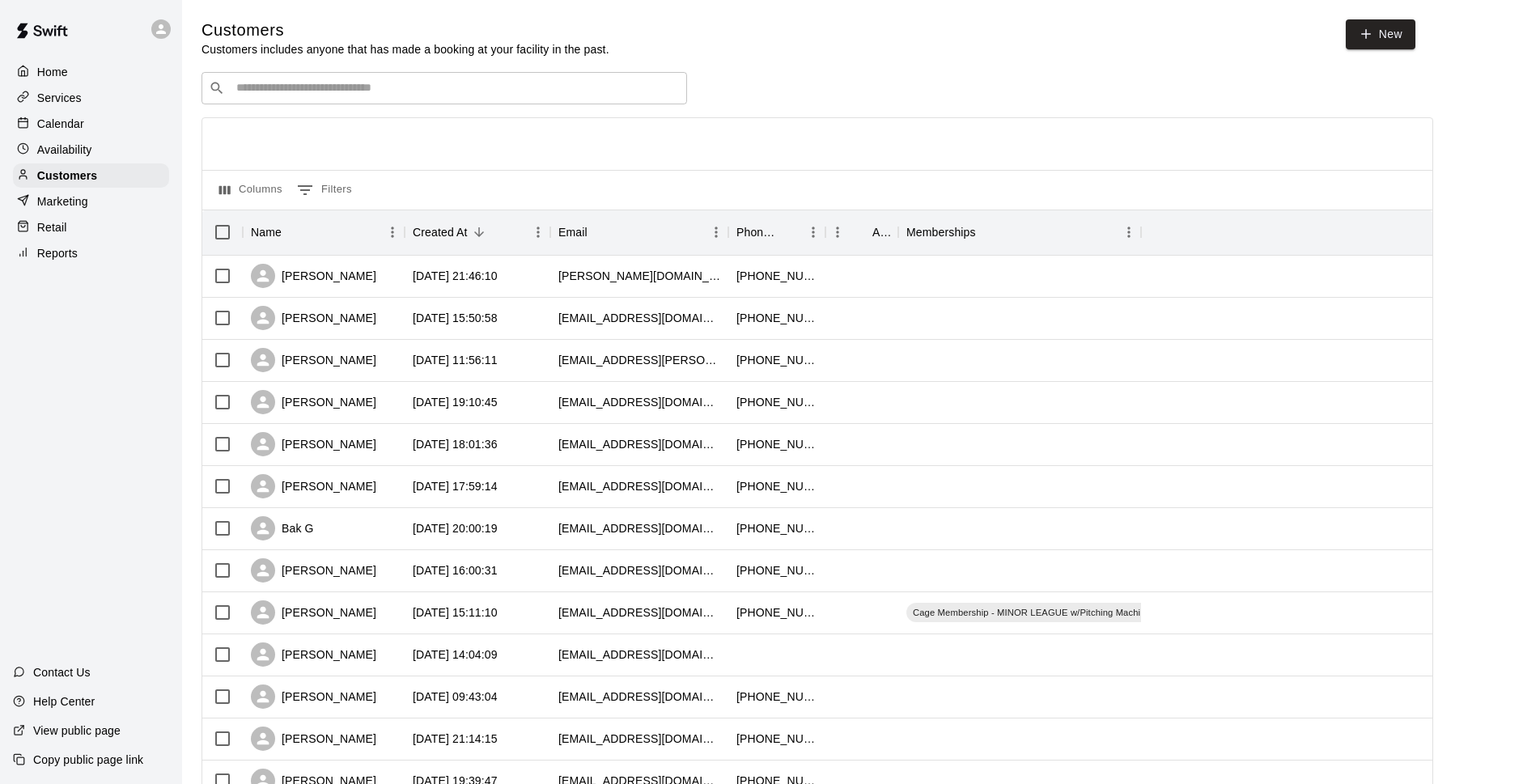
click at [330, 100] on div "​ ​" at bounding box center [444, 89] width 485 height 33
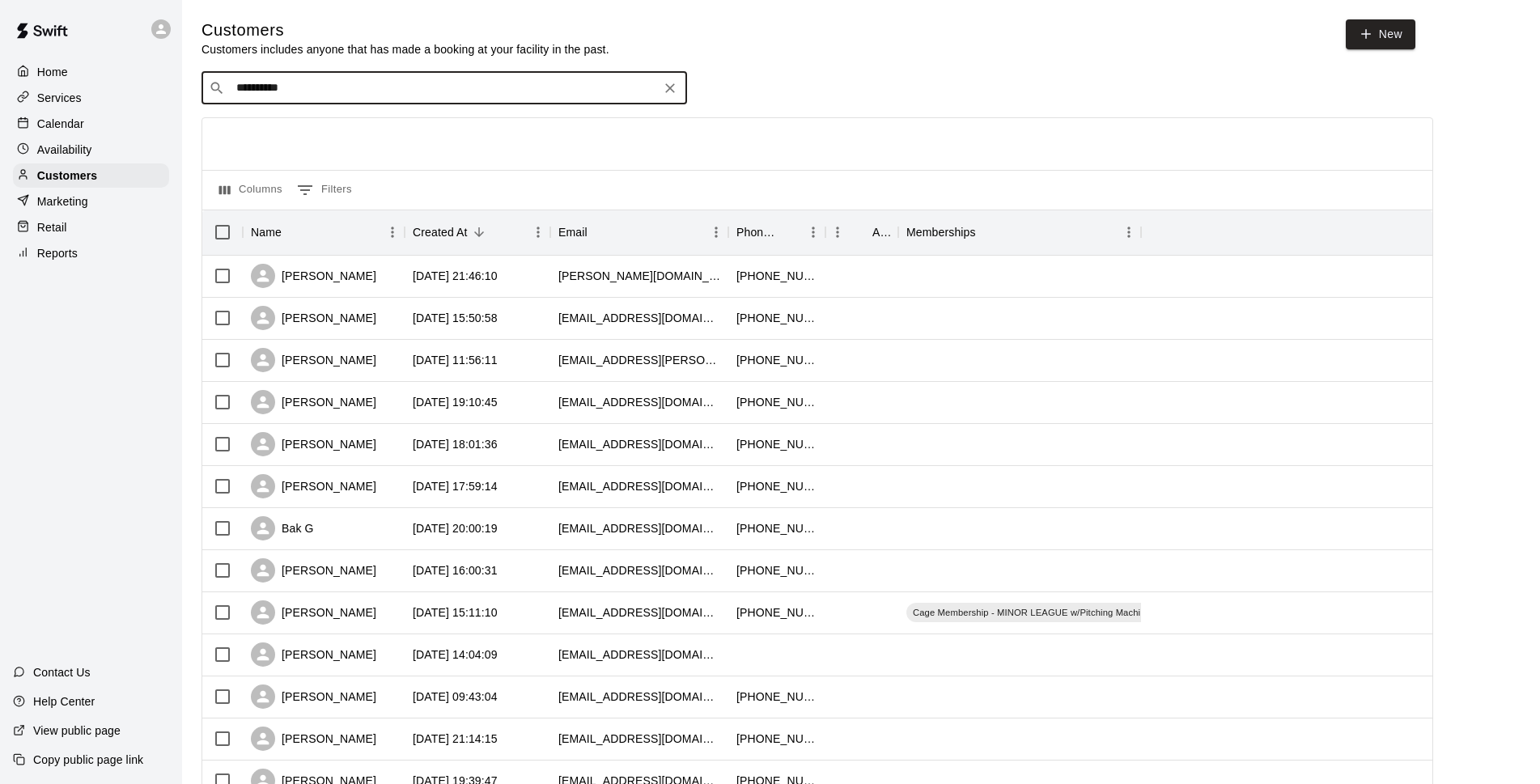
type input "*********"
click at [589, 143] on div "[PERSON_NAME] [PERSON_NAME][DOMAIN_NAME][EMAIL_ADDRESS][PERSON_NAME][DOMAIN_NAM…" at bounding box center [460, 133] width 427 height 35
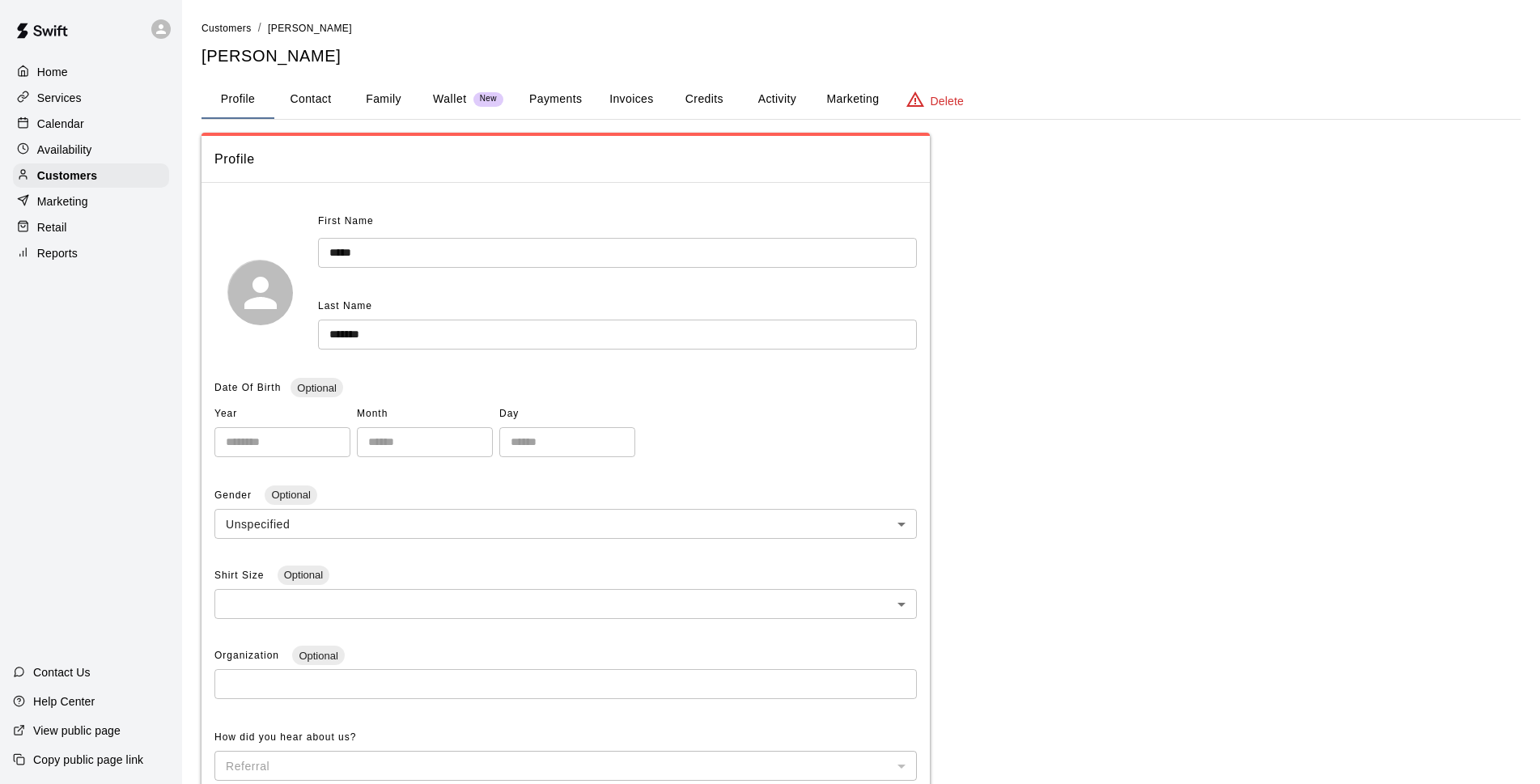
click at [295, 92] on button "Contact" at bounding box center [311, 99] width 73 height 38
select select "**"
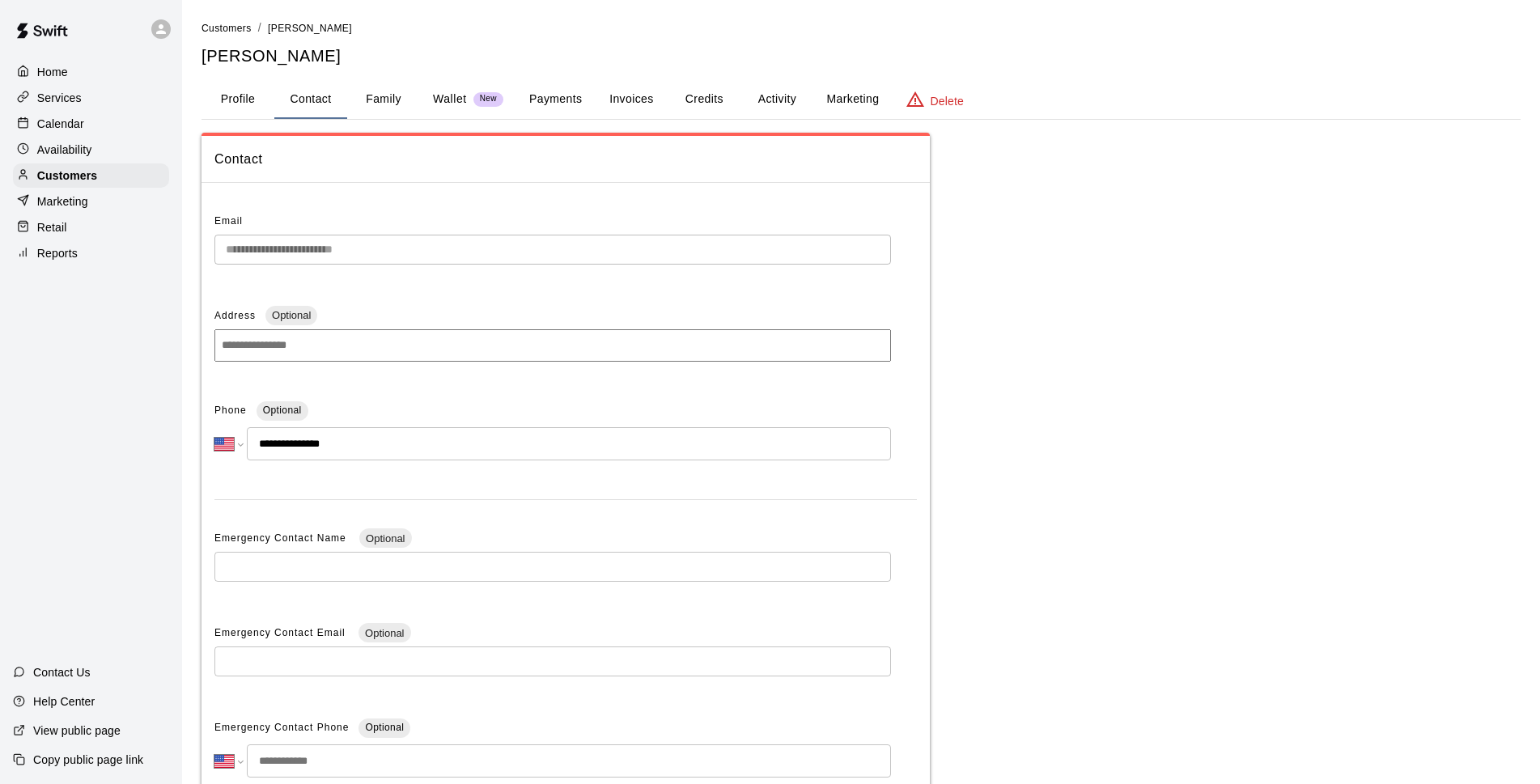
click at [391, 104] on button "Family" at bounding box center [384, 99] width 73 height 38
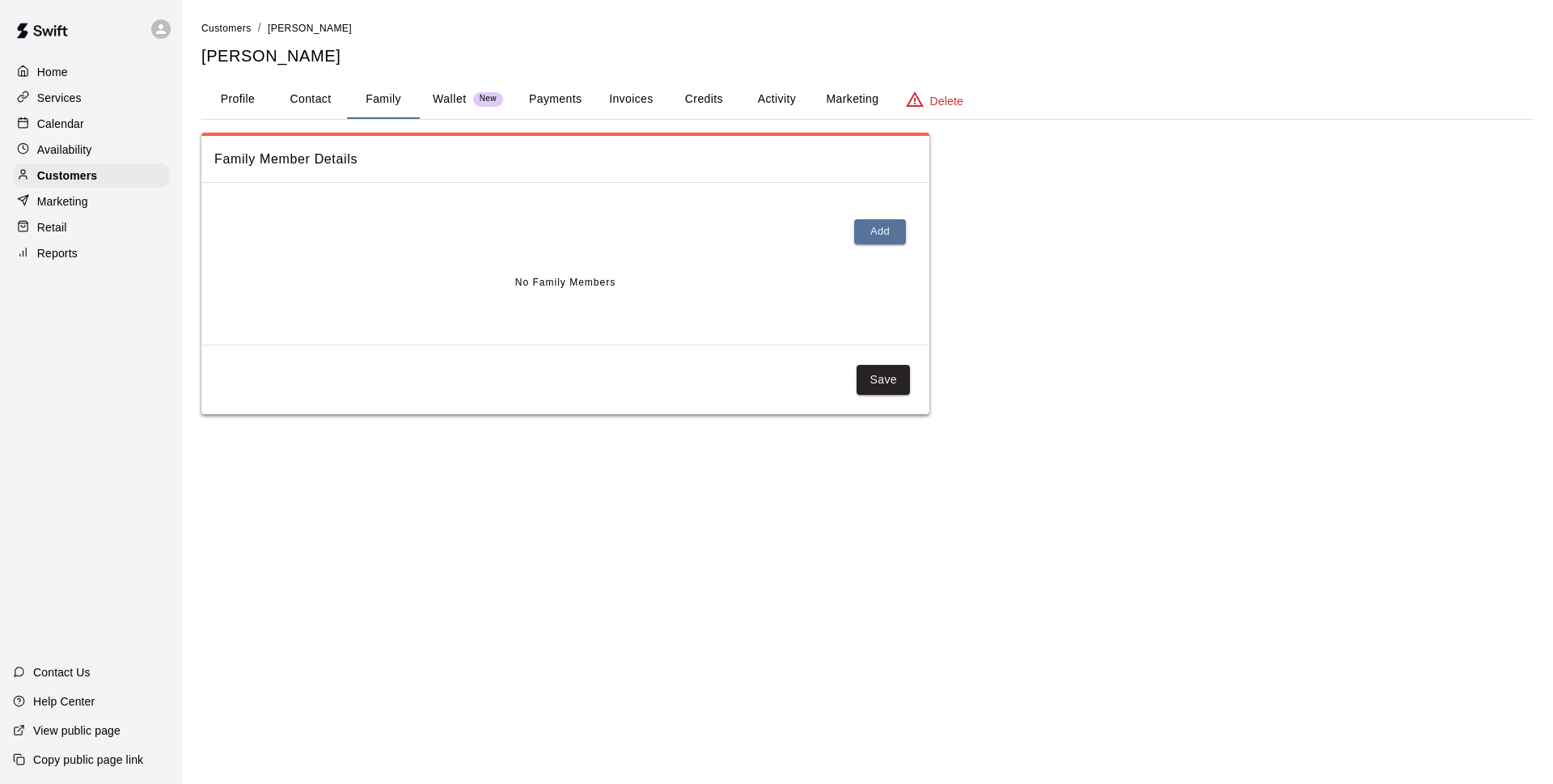
click at [262, 105] on button "Profile" at bounding box center [238, 99] width 73 height 38
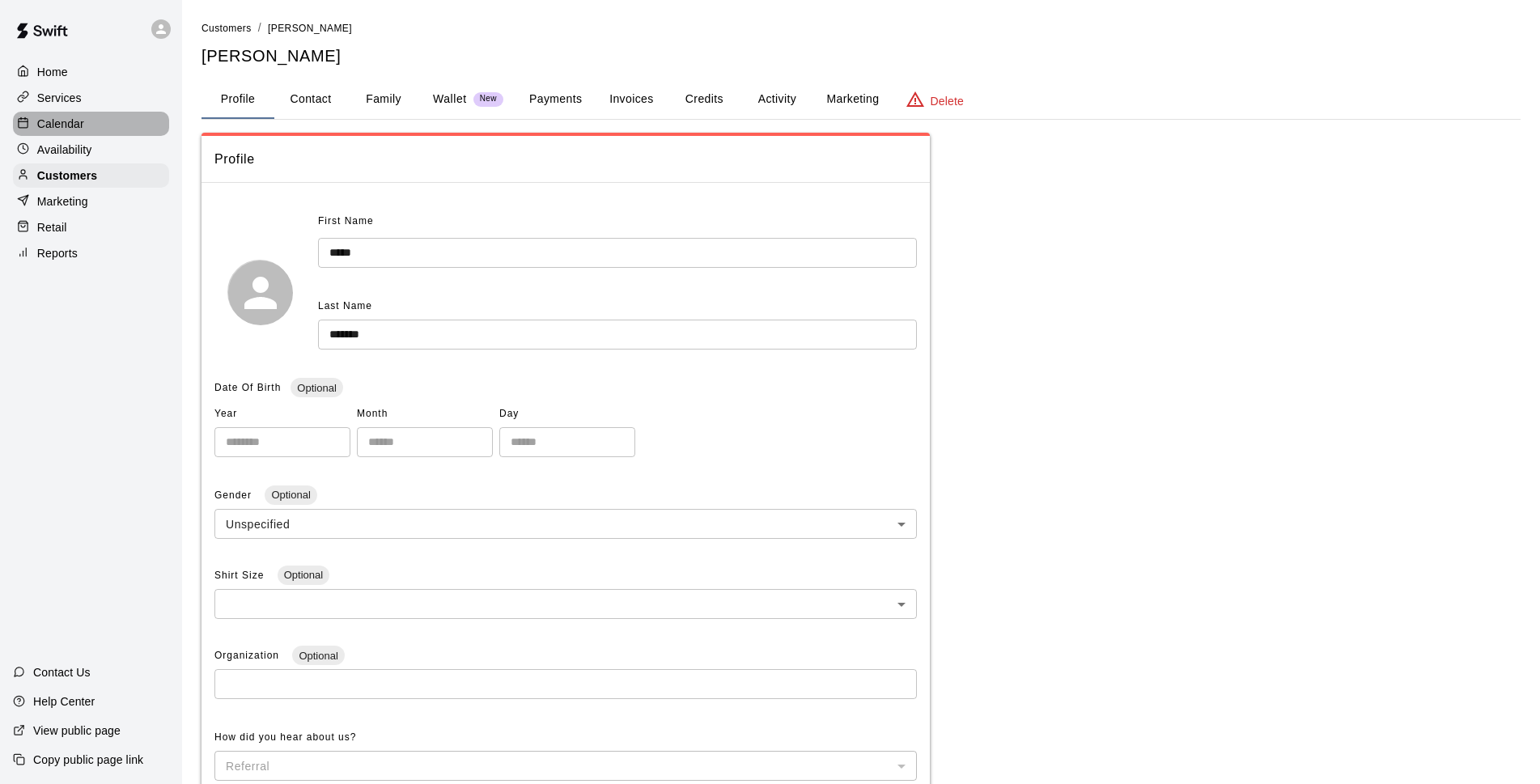
click at [116, 115] on div "Calendar" at bounding box center [90, 123] width 156 height 24
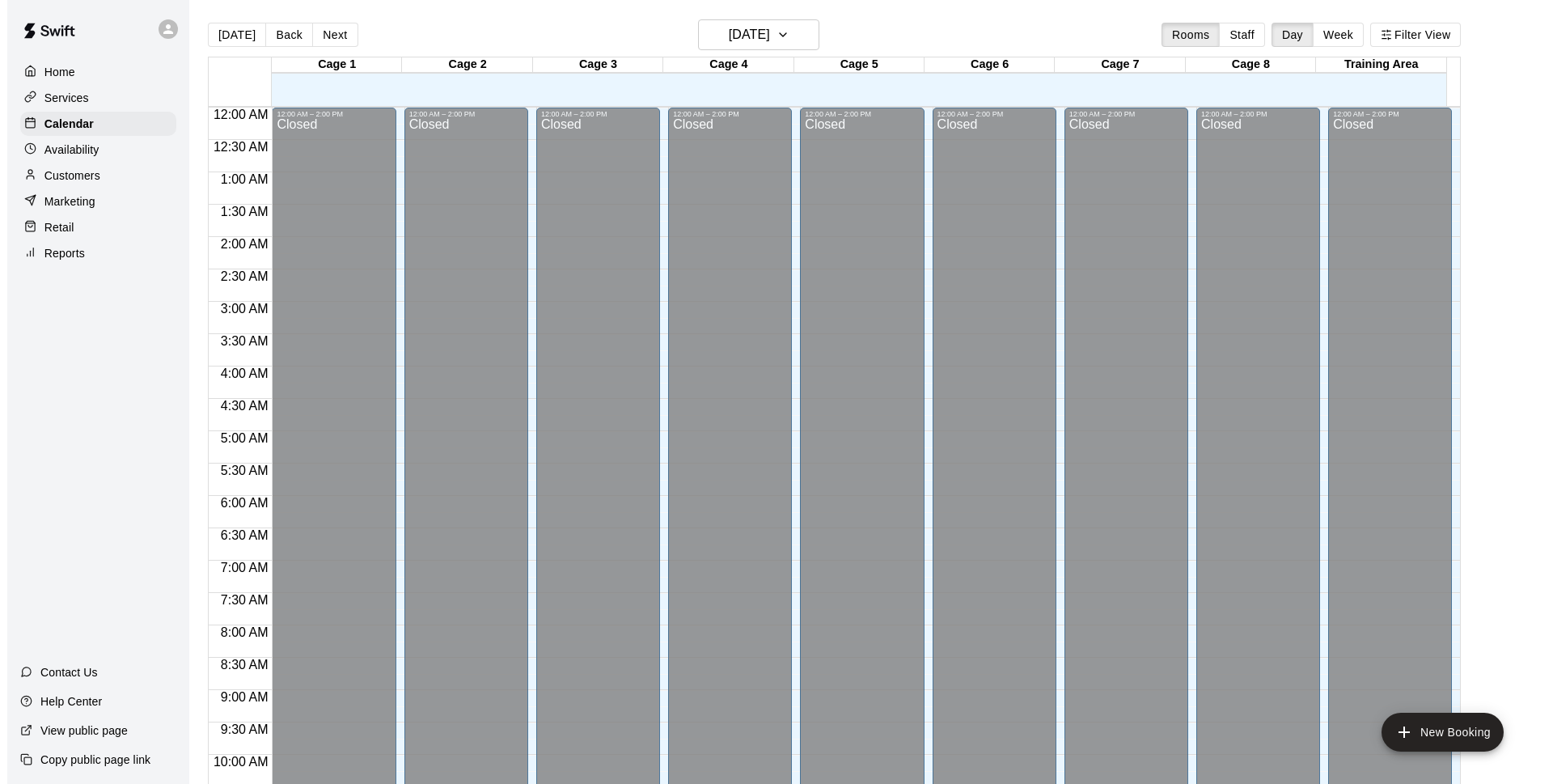
scroll to position [810, 0]
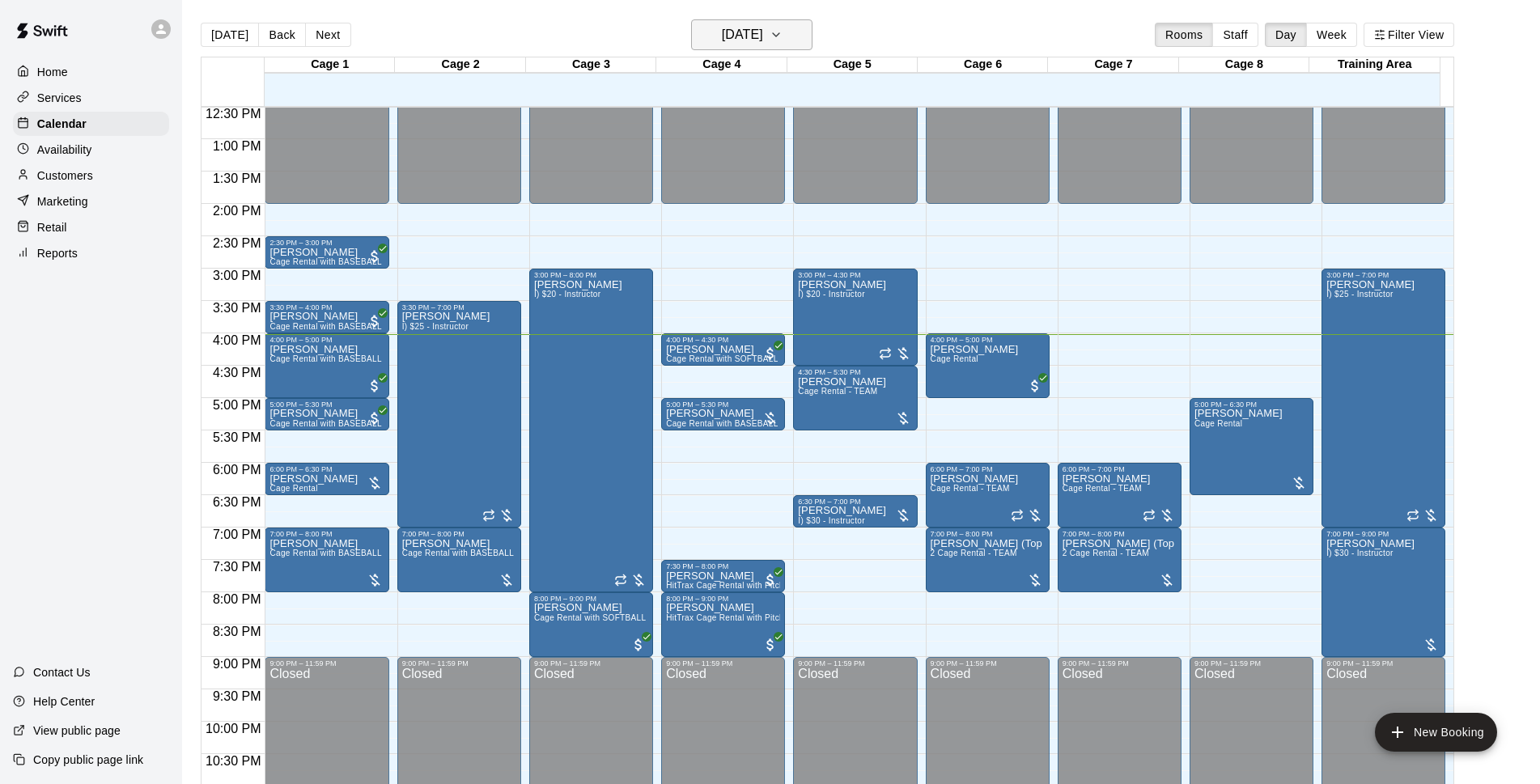
click at [763, 26] on h6 "[DATE]" at bounding box center [742, 35] width 41 height 23
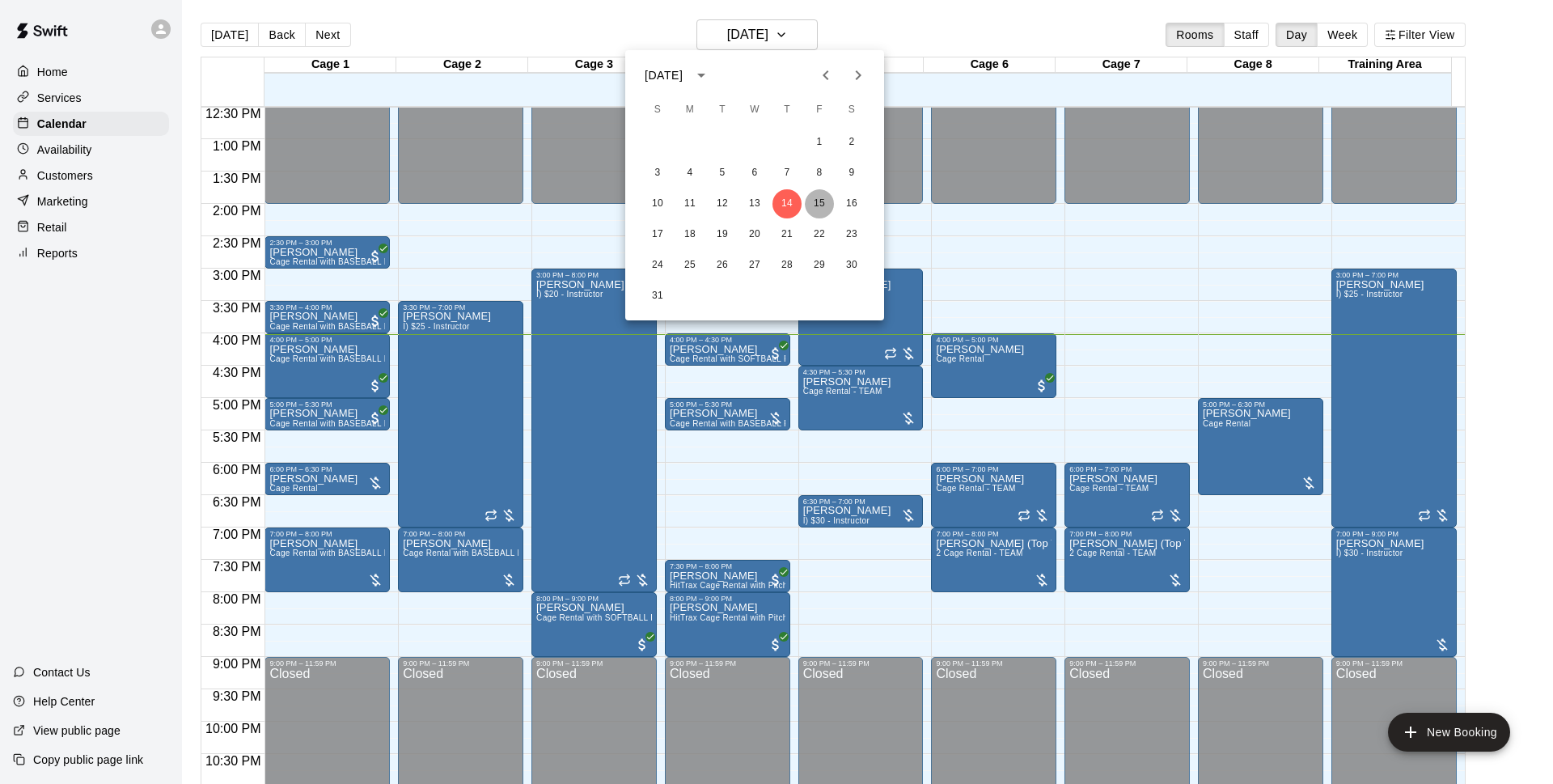
click at [827, 195] on button "15" at bounding box center [819, 204] width 29 height 29
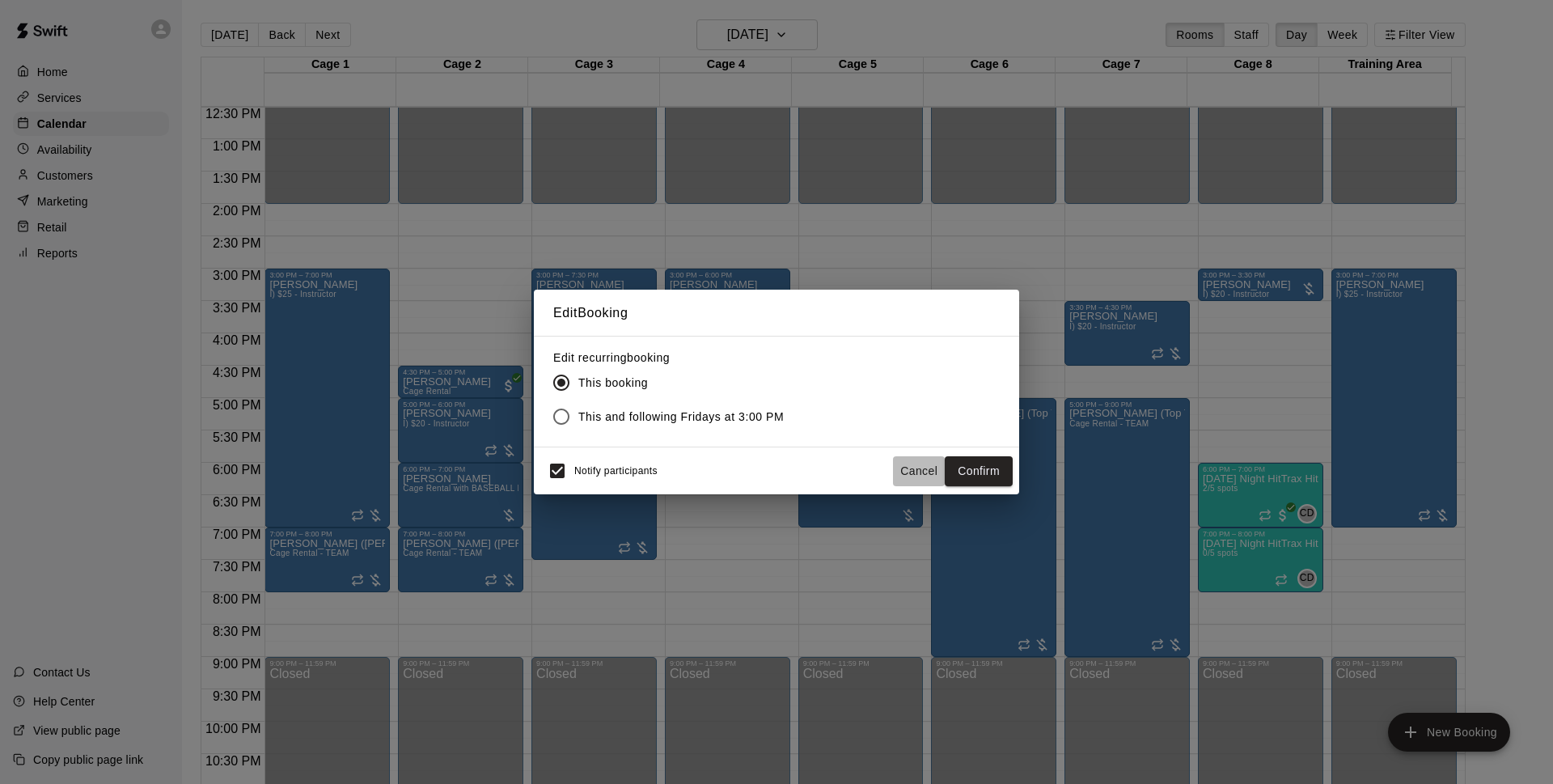
drag, startPoint x: 927, startPoint y: 468, endPoint x: 1297, endPoint y: 264, distance: 422.5
click at [929, 468] on button "Cancel" at bounding box center [919, 470] width 52 height 30
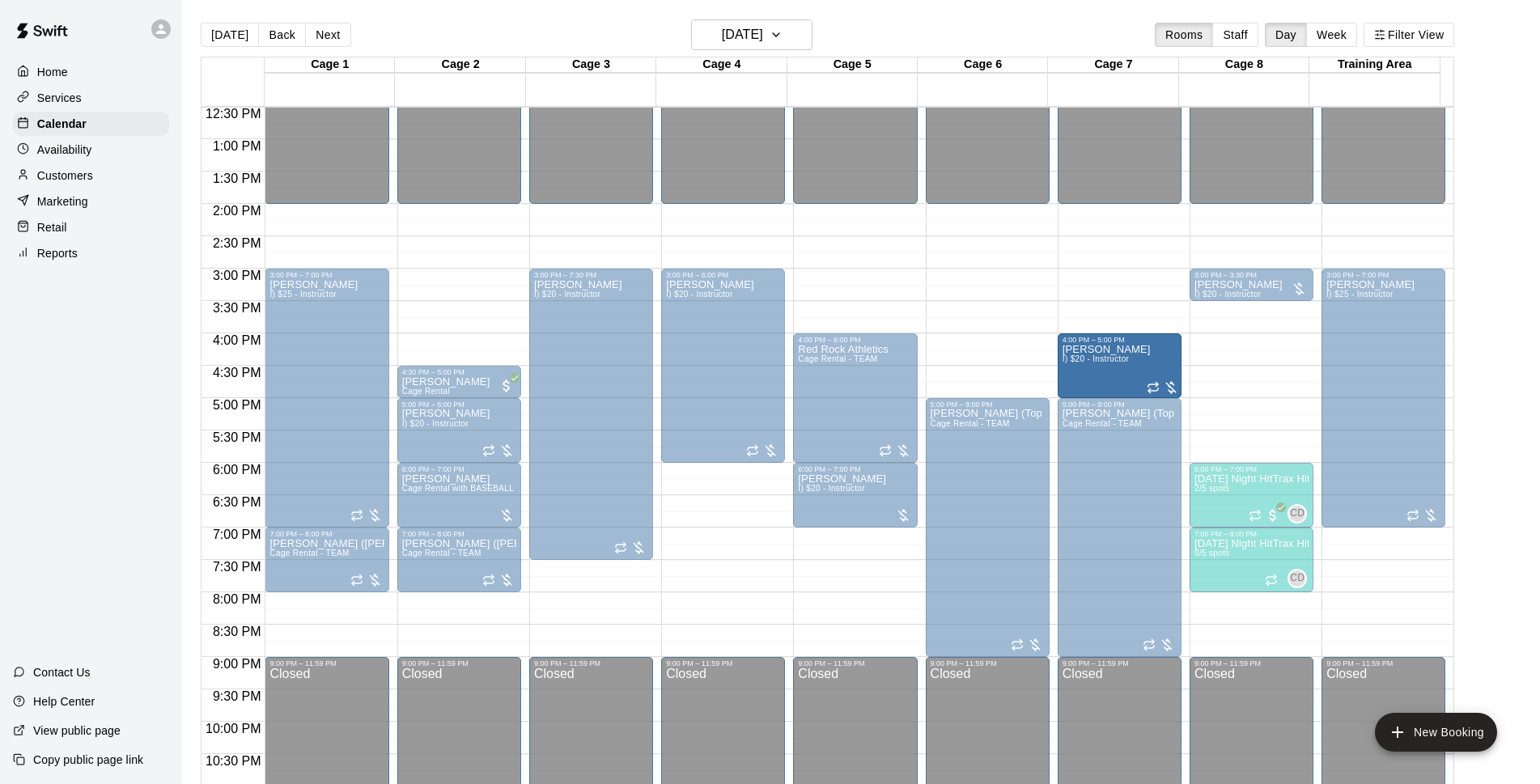
drag, startPoint x: 1102, startPoint y: 334, endPoint x: 1104, endPoint y: 378, distance: 44.0
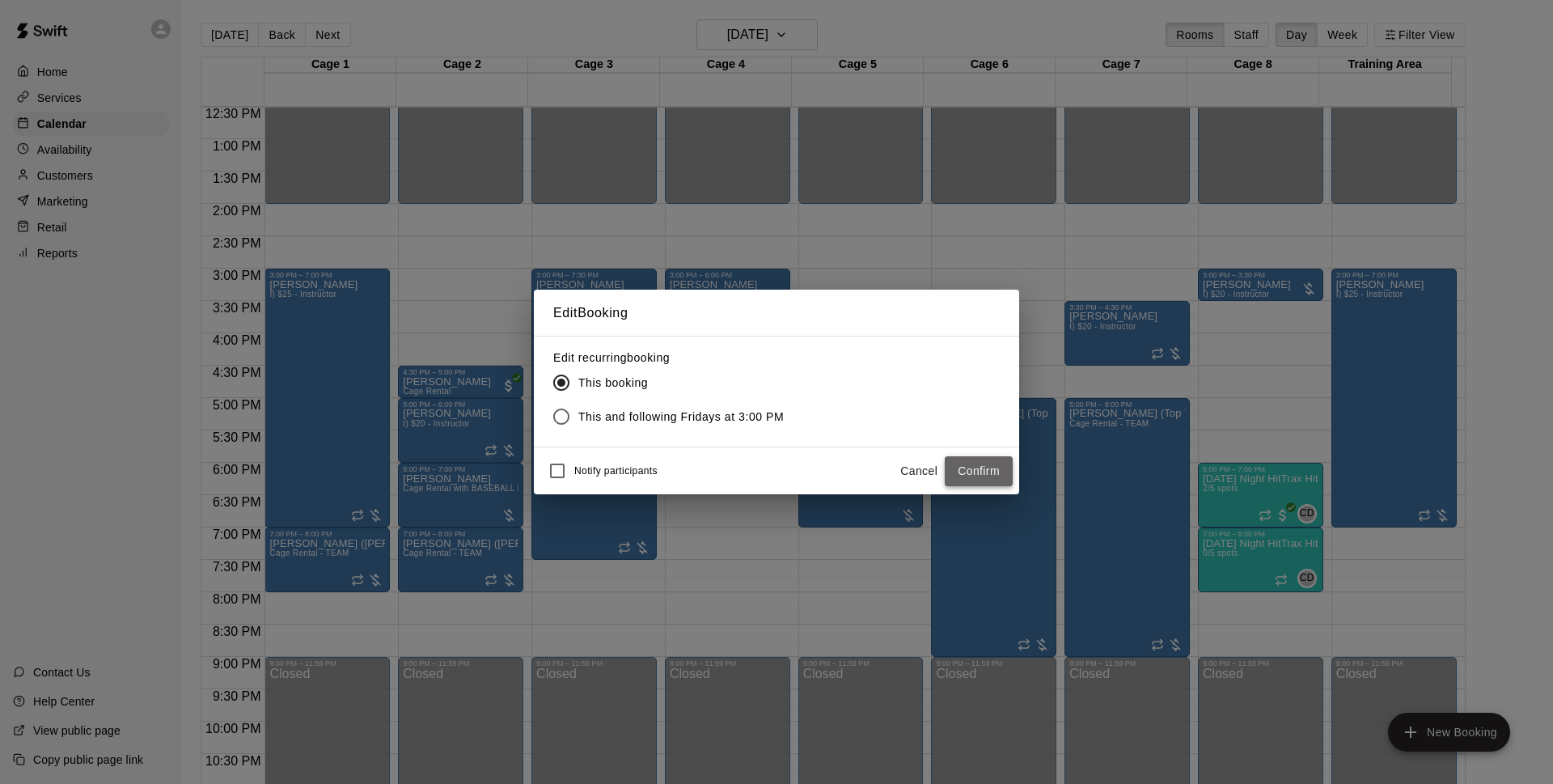
click at [965, 467] on button "Confirm" at bounding box center [979, 470] width 68 height 30
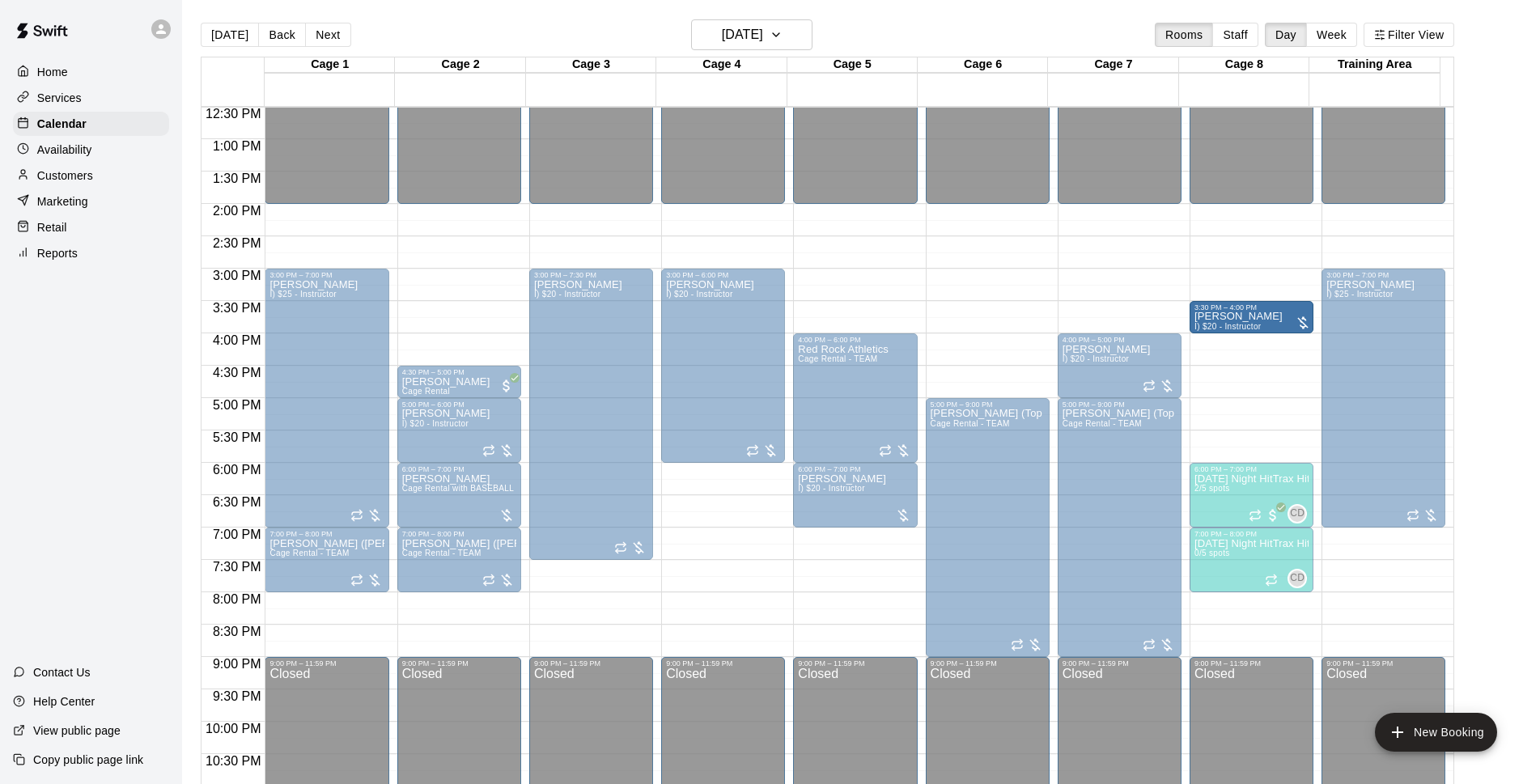
drag, startPoint x: 1268, startPoint y: 305, endPoint x: 1272, endPoint y: 327, distance: 22.4
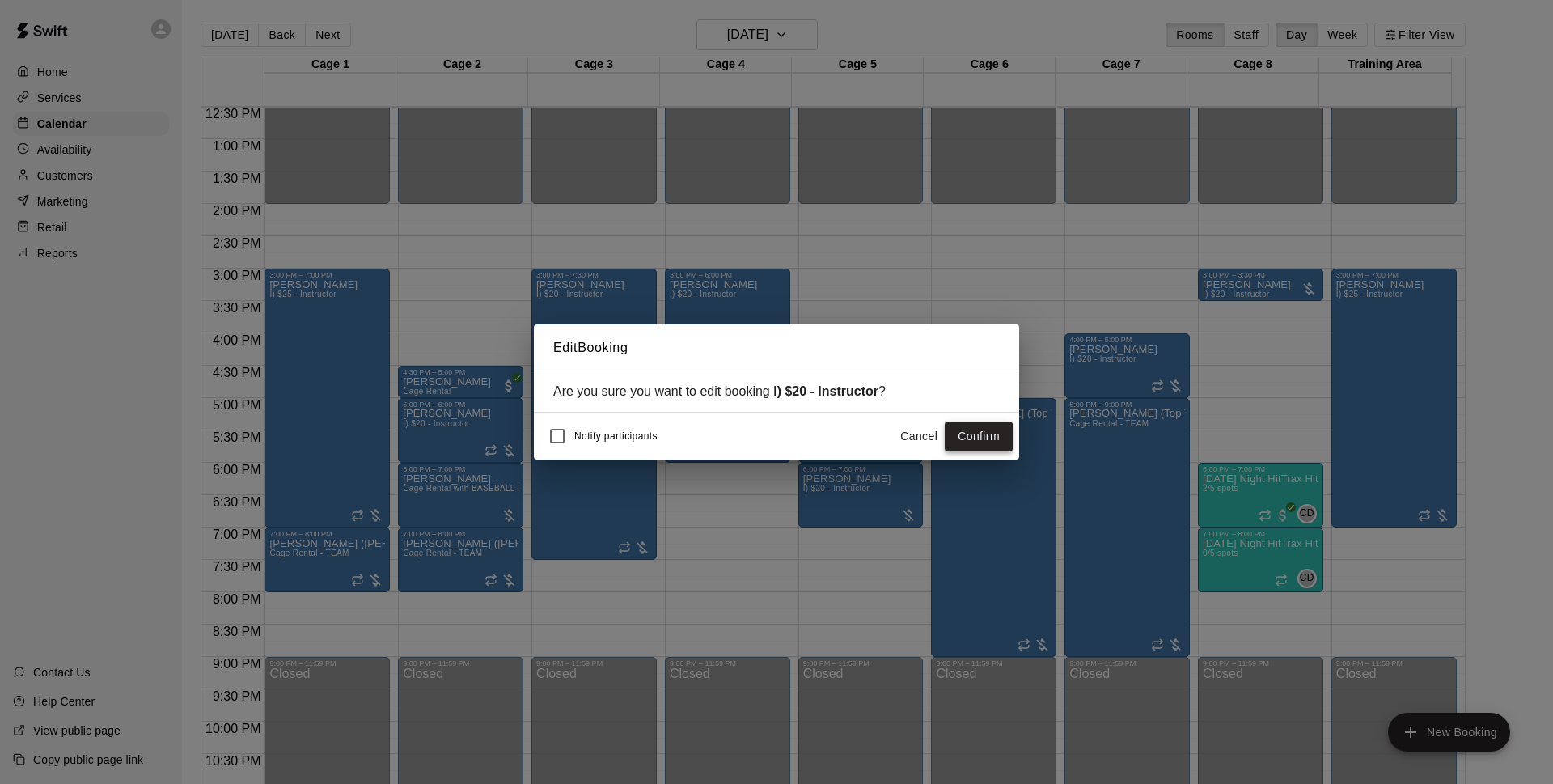
click at [978, 443] on button "Confirm" at bounding box center [979, 436] width 68 height 30
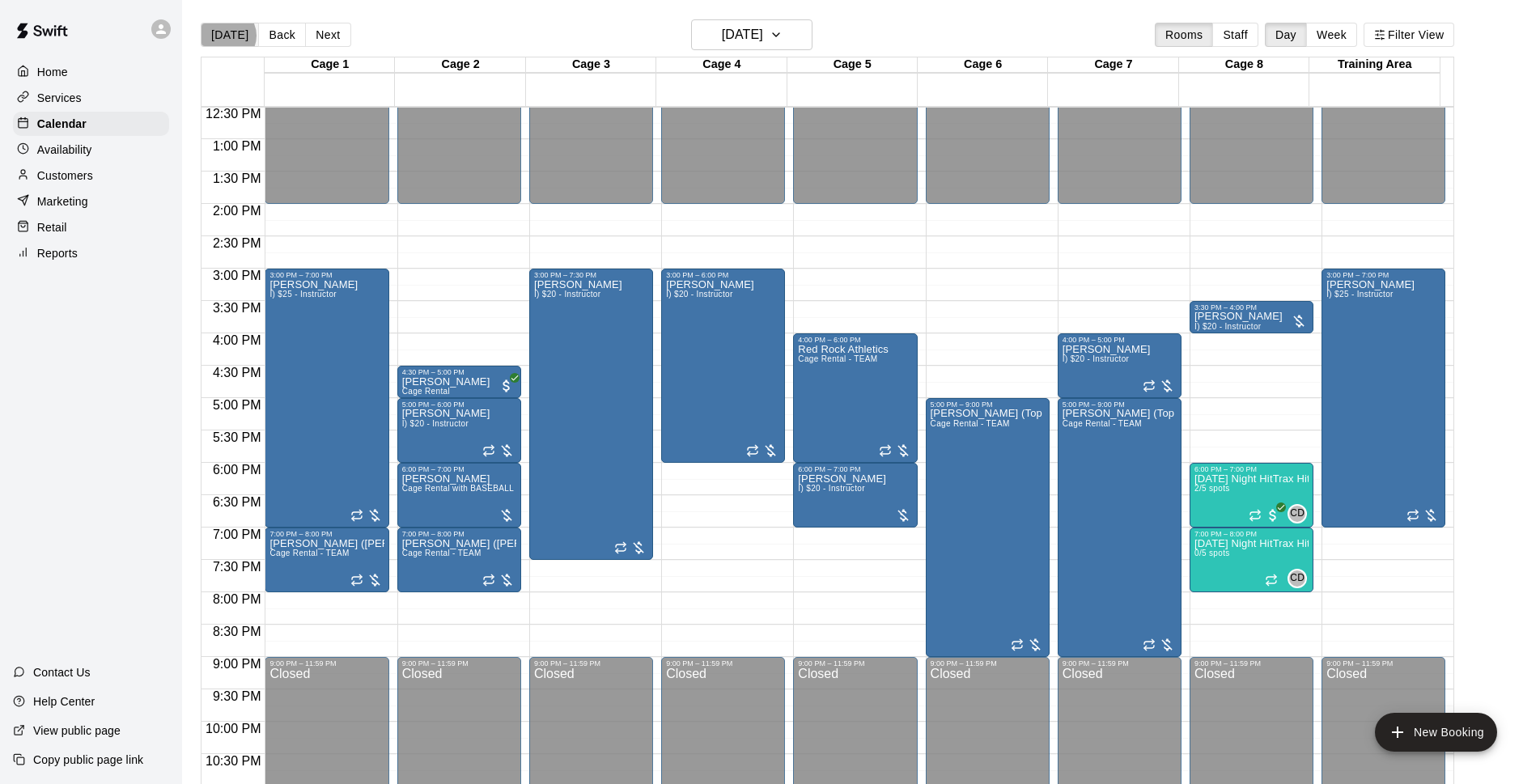
click at [226, 36] on button "[DATE]" at bounding box center [229, 35] width 59 height 24
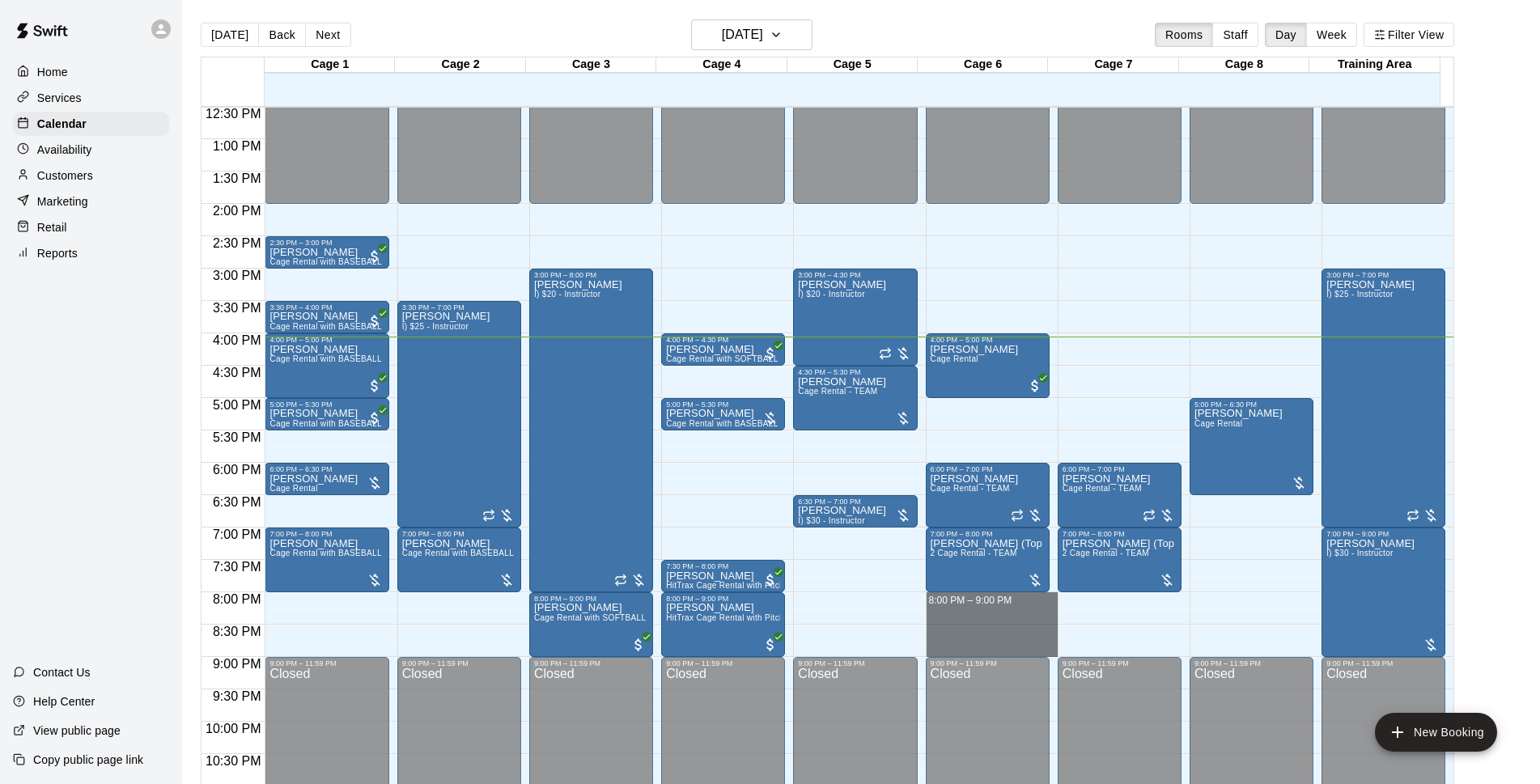
drag, startPoint x: 974, startPoint y: 596, endPoint x: 978, endPoint y: 647, distance: 51.2
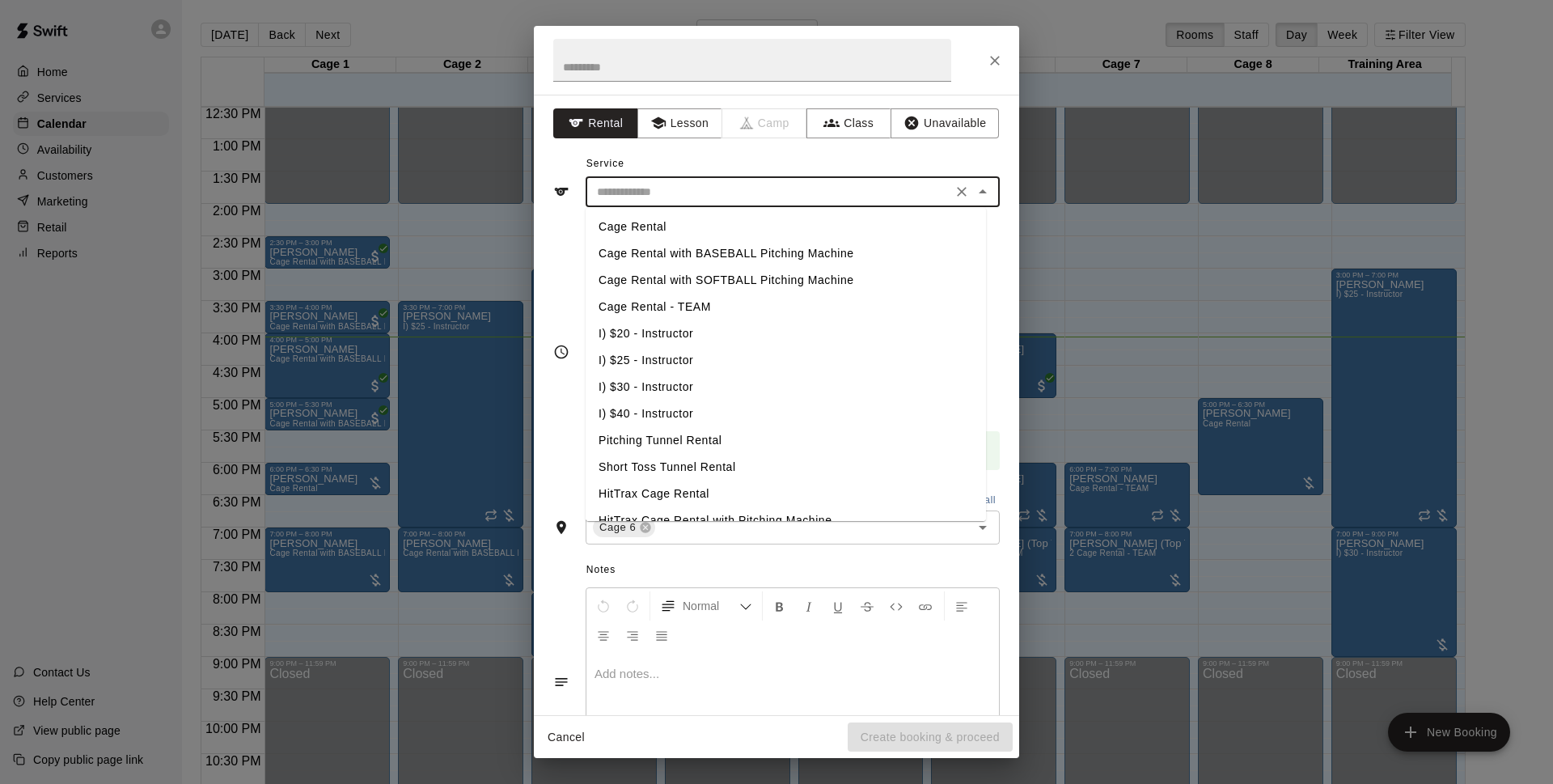
click at [871, 190] on input "text" at bounding box center [769, 191] width 357 height 20
click at [749, 228] on li "Cage Rental" at bounding box center [786, 227] width 400 height 27
type input "**********"
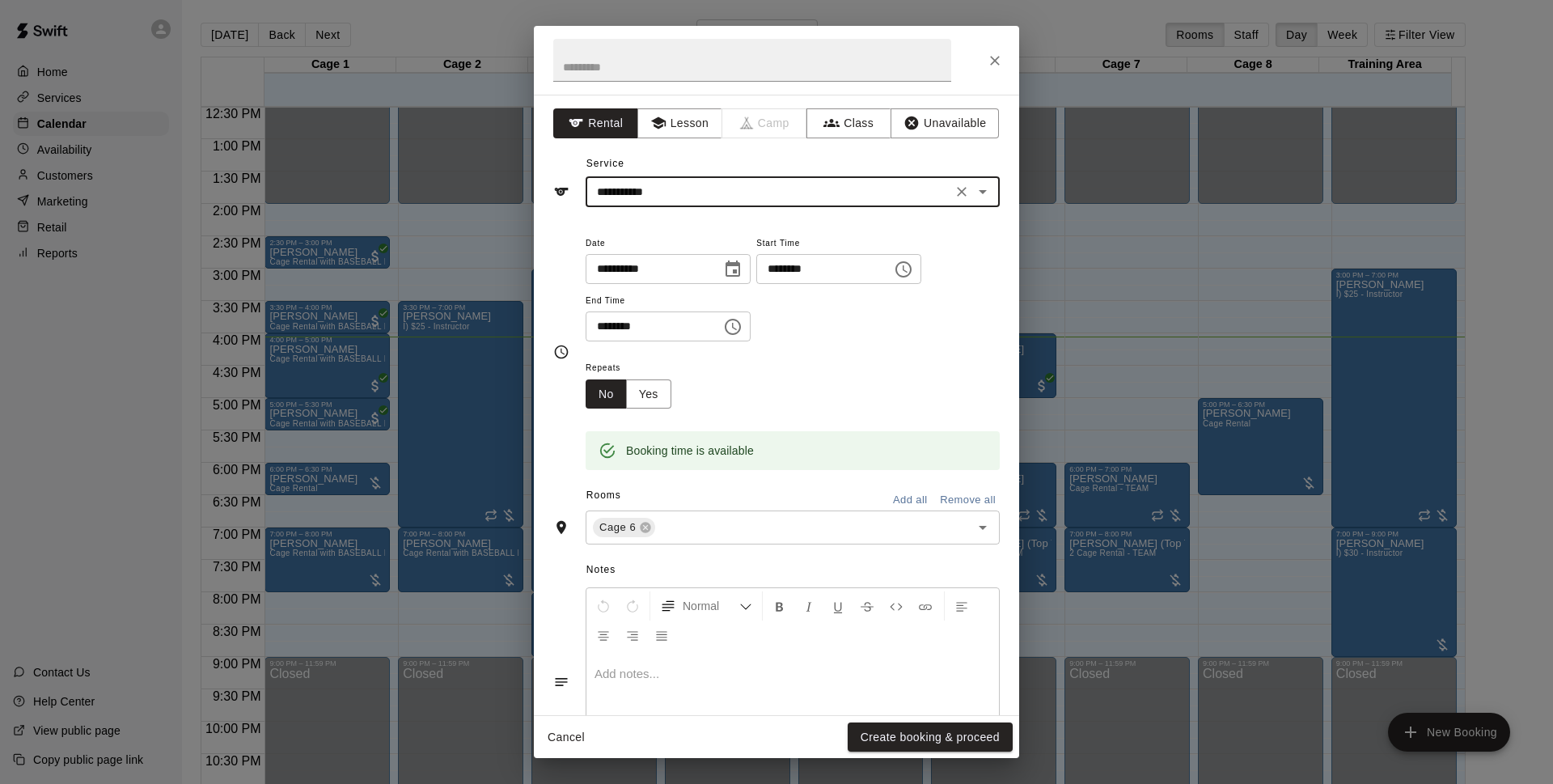
click at [764, 189] on input "**********" at bounding box center [769, 191] width 357 height 20
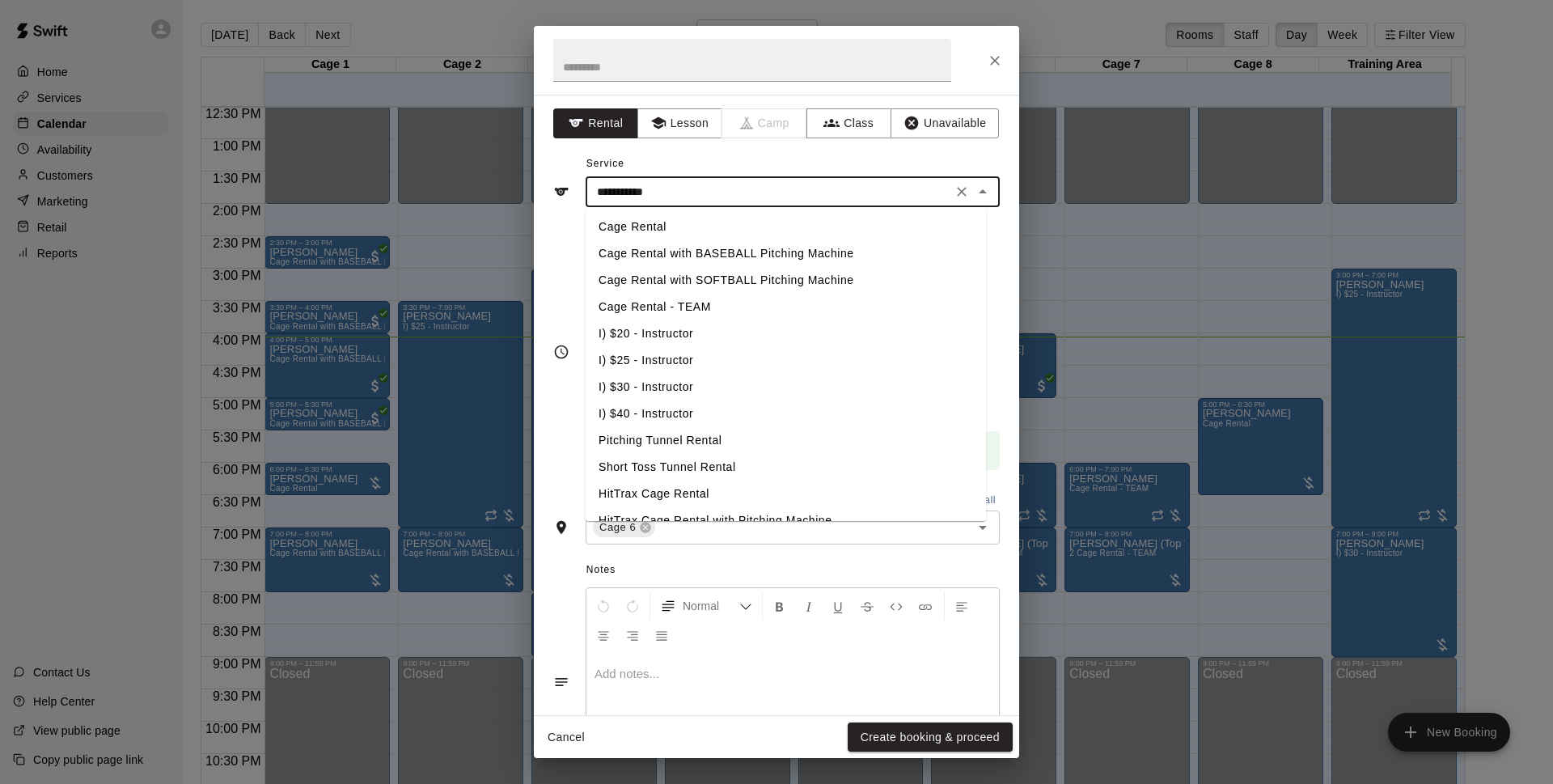
click at [627, 231] on li "Cage Rental" at bounding box center [786, 227] width 400 height 27
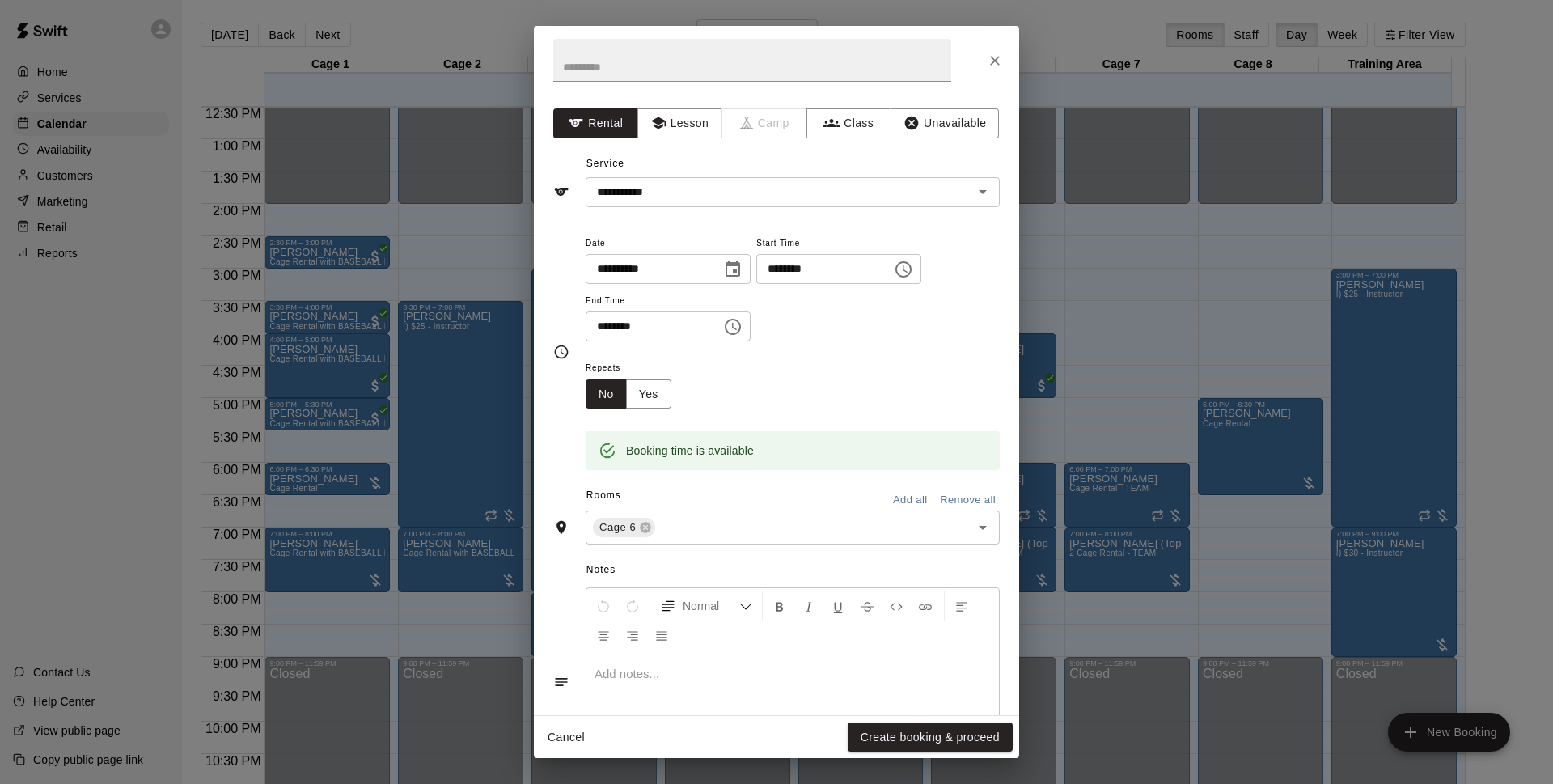
click at [824, 363] on div "Repeats No Yes" at bounding box center [793, 383] width 414 height 51
click at [906, 746] on button "Create booking & proceed" at bounding box center [930, 737] width 165 height 30
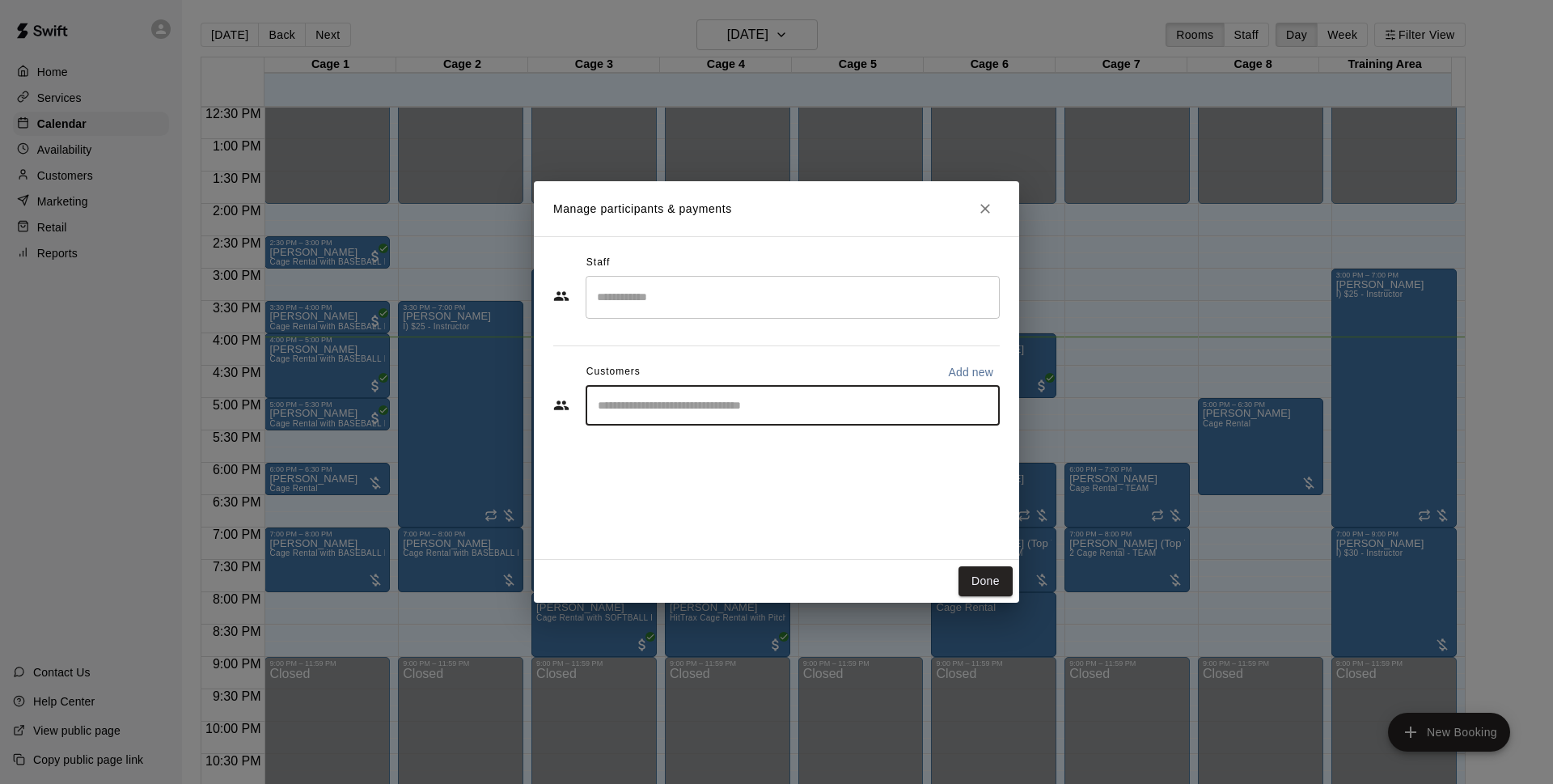
click at [688, 407] on input "Start typing to search customers..." at bounding box center [792, 405] width 399 height 16
type input "*"
type input "*******"
click at [839, 459] on div "Walk In [EMAIL_ADDRESS][DOMAIN_NAME]" at bounding box center [809, 451] width 356 height 35
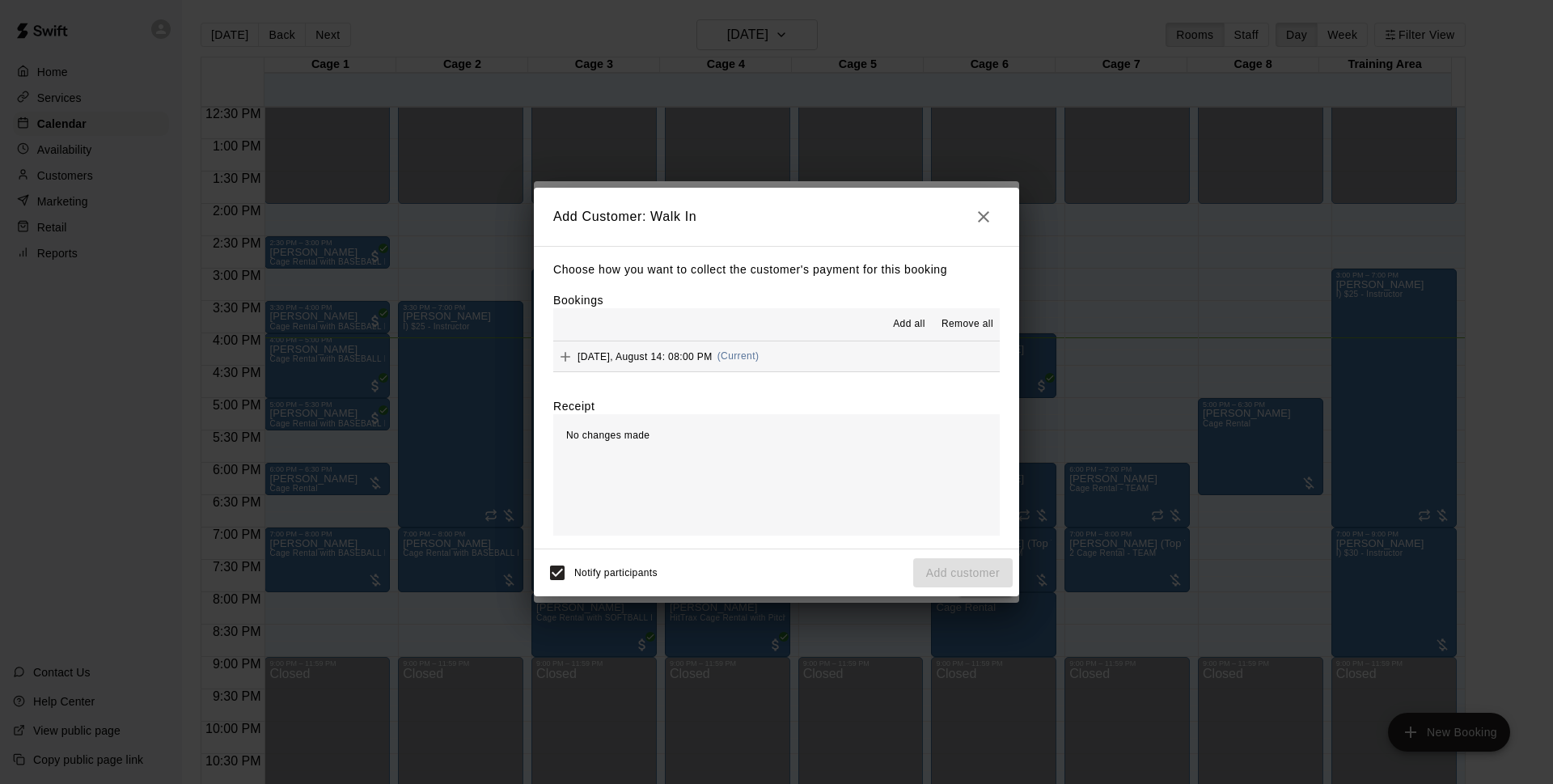
click at [790, 364] on button "[DATE], August 14: 08:00 PM (Current)" at bounding box center [776, 356] width 446 height 30
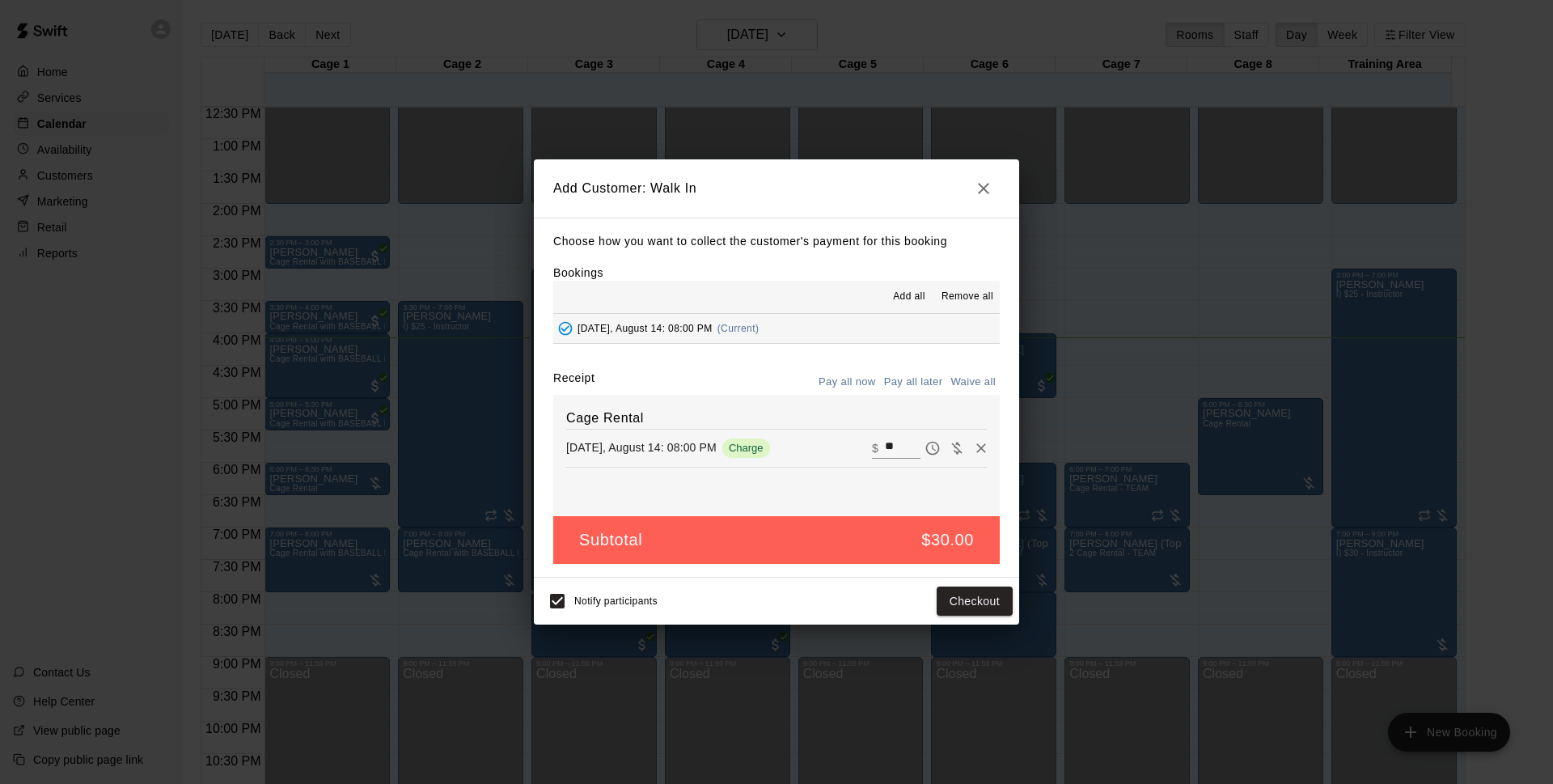
click at [907, 387] on button "Pay all later" at bounding box center [914, 382] width 67 height 25
click at [962, 612] on button "Add customer" at bounding box center [962, 600] width 99 height 30
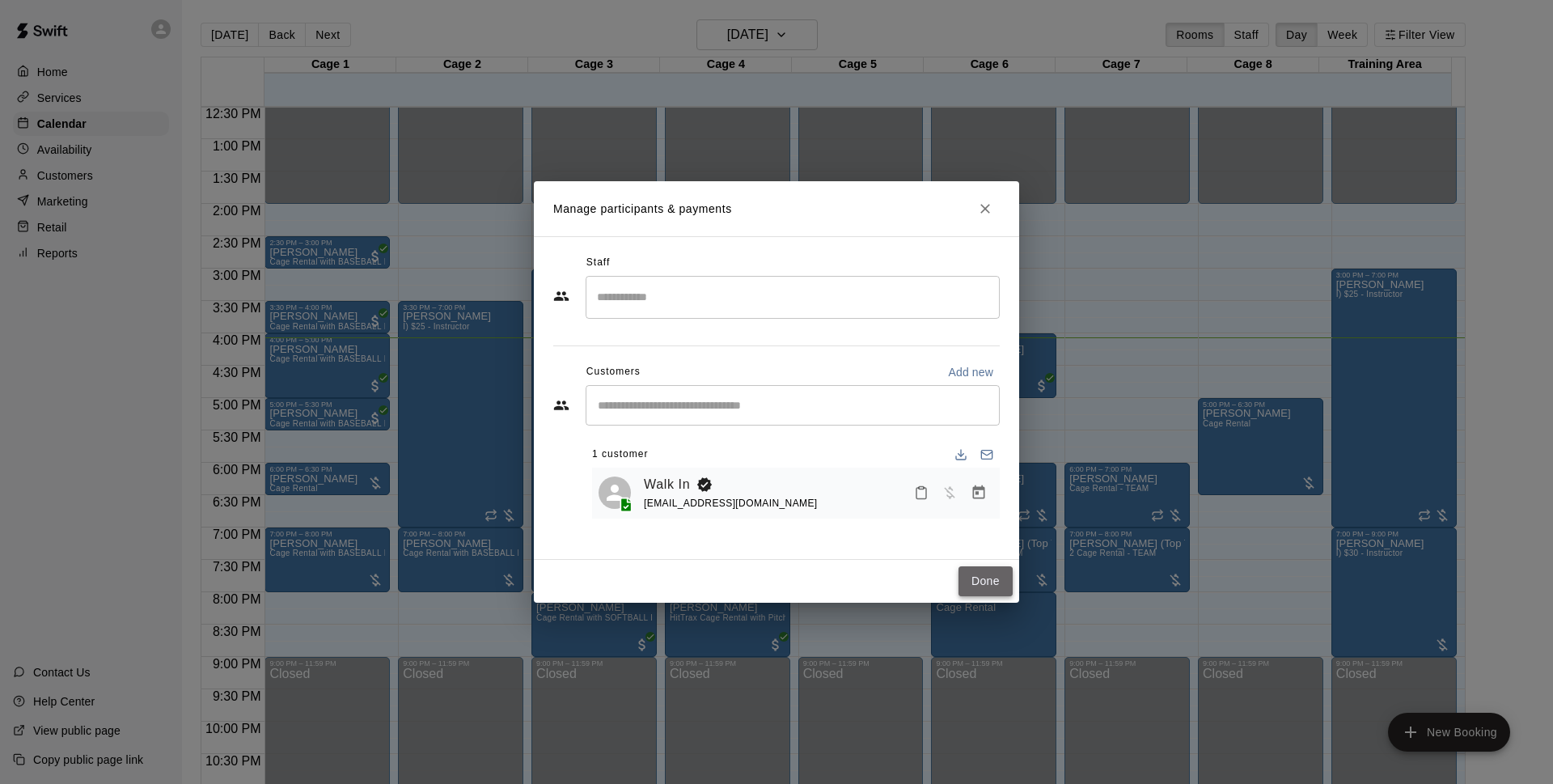
click at [991, 576] on button "Done" at bounding box center [985, 580] width 54 height 30
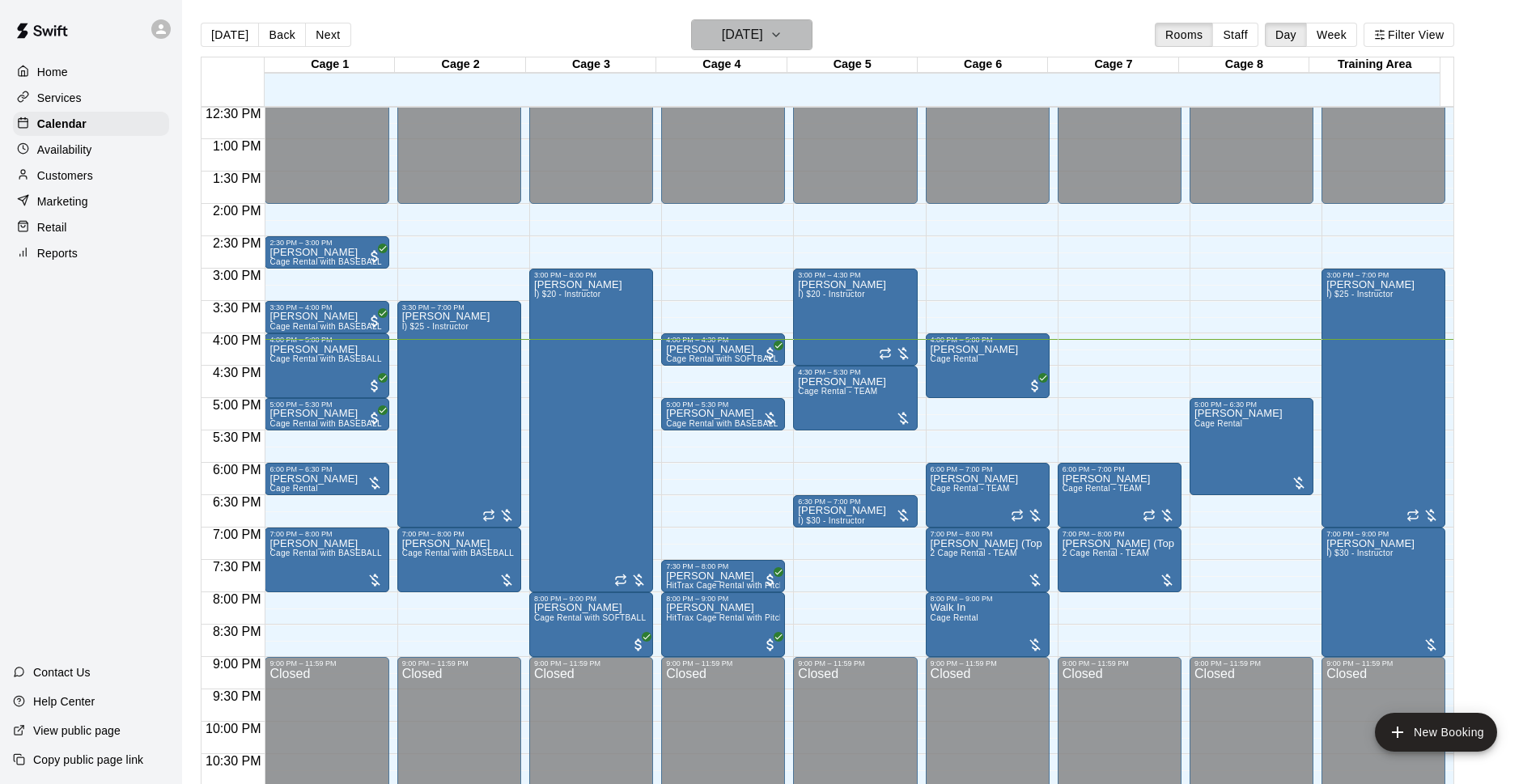
click at [757, 36] on h6 "[DATE]" at bounding box center [742, 35] width 41 height 23
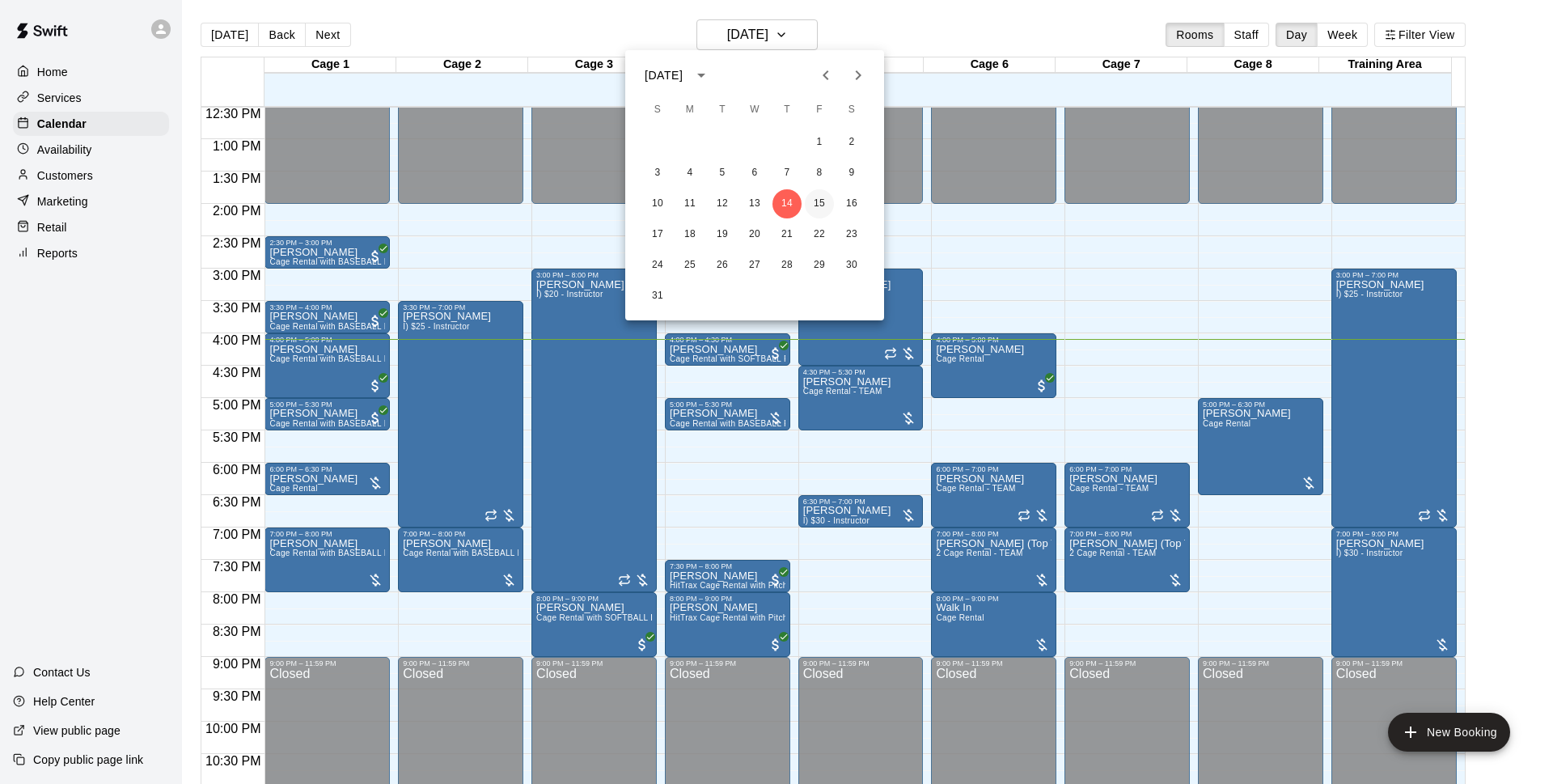
click at [819, 207] on button "15" at bounding box center [819, 204] width 29 height 29
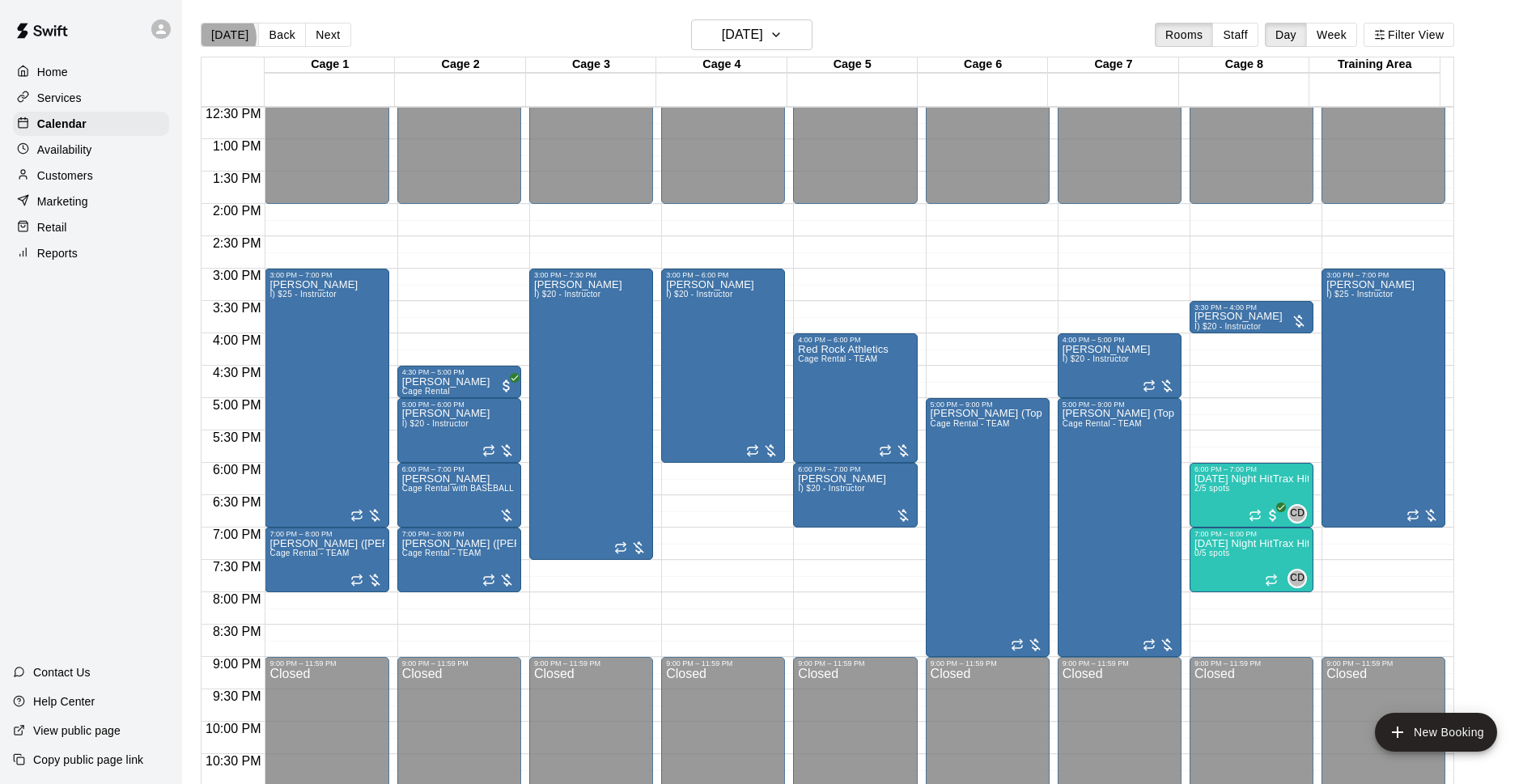
click at [224, 38] on button "[DATE]" at bounding box center [229, 35] width 59 height 24
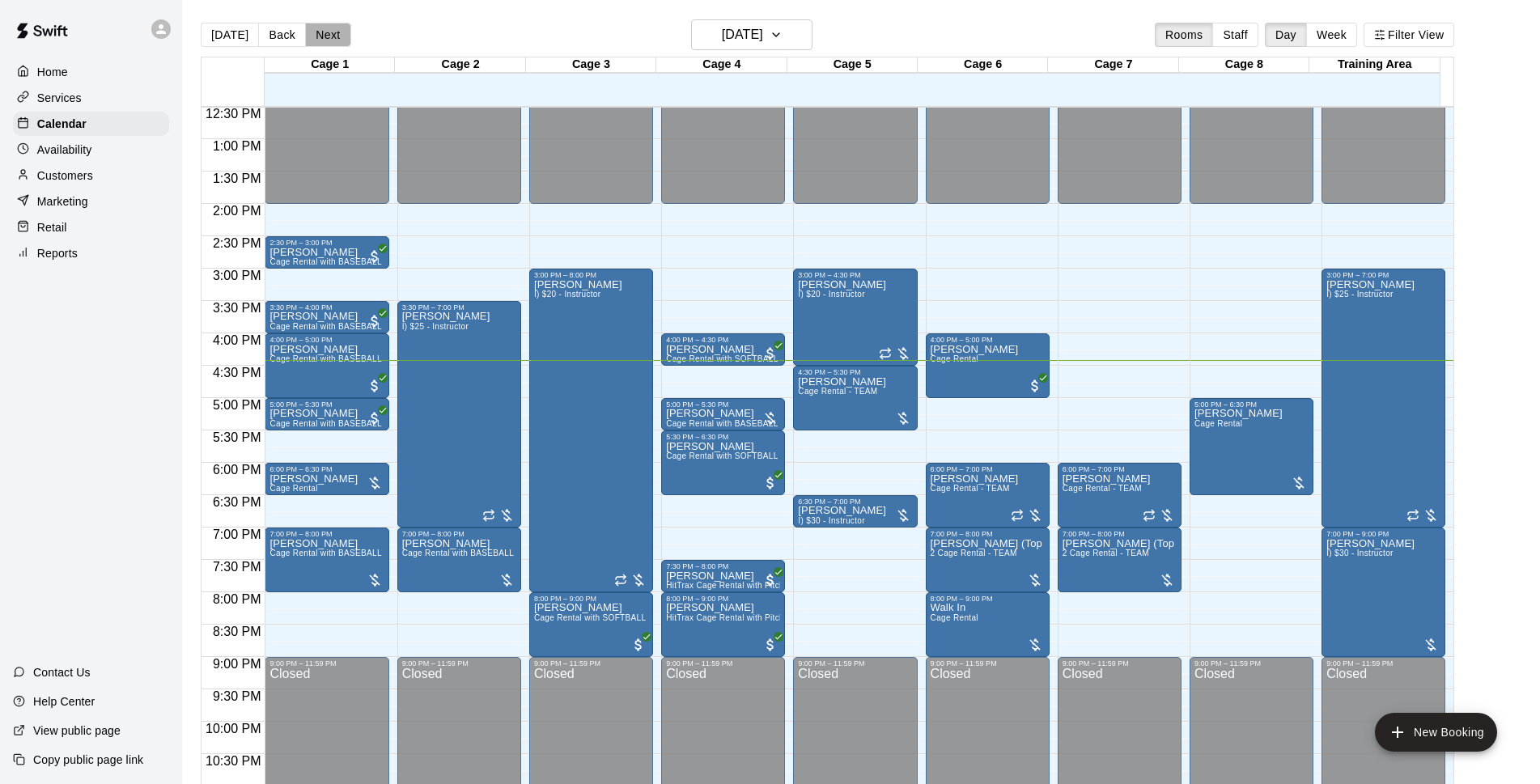
drag, startPoint x: 313, startPoint y: 30, endPoint x: 544, endPoint y: 52, distance: 232.0
click at [313, 30] on button "Next" at bounding box center [327, 35] width 45 height 24
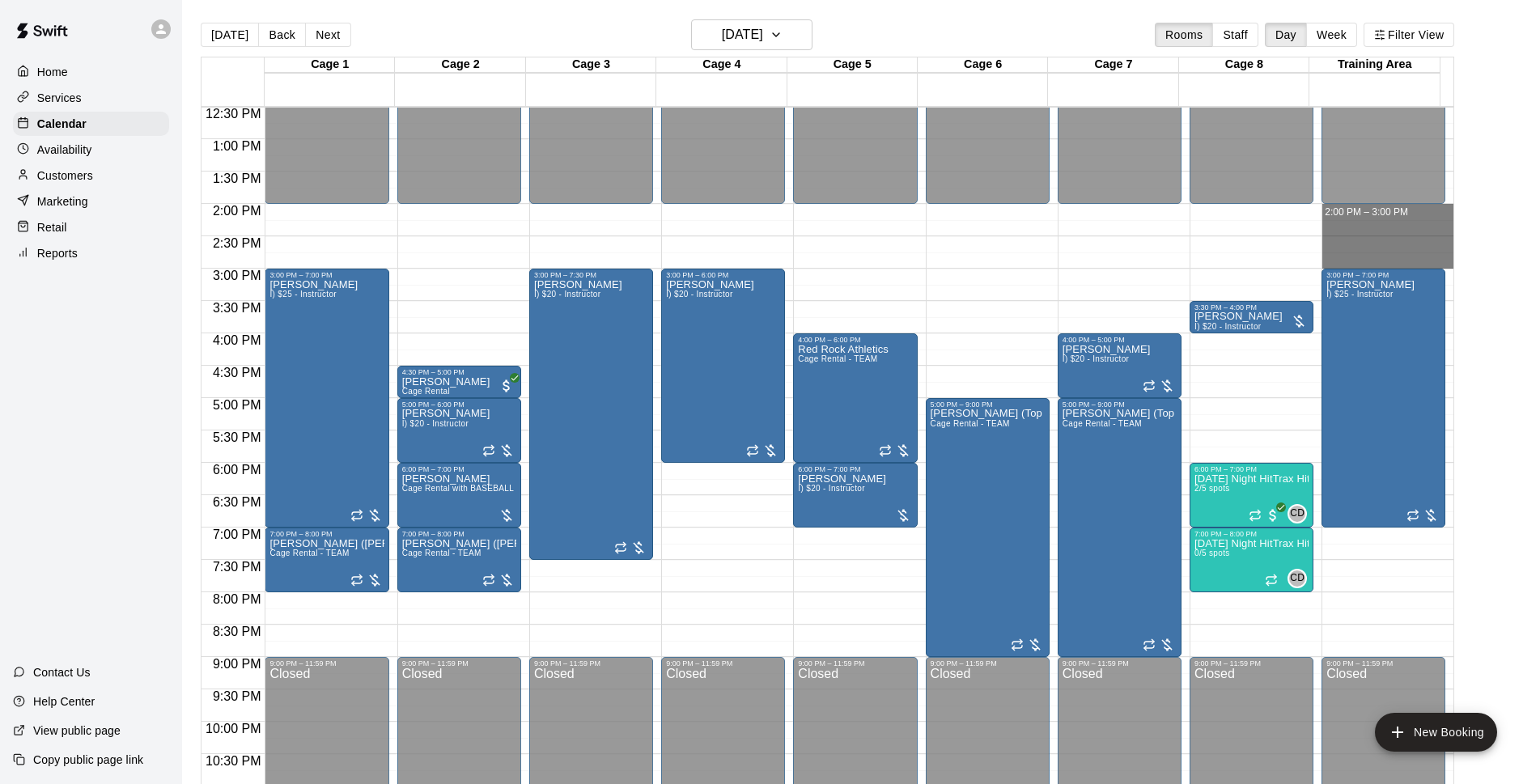
drag, startPoint x: 1369, startPoint y: 208, endPoint x: 1384, endPoint y: 266, distance: 59.9
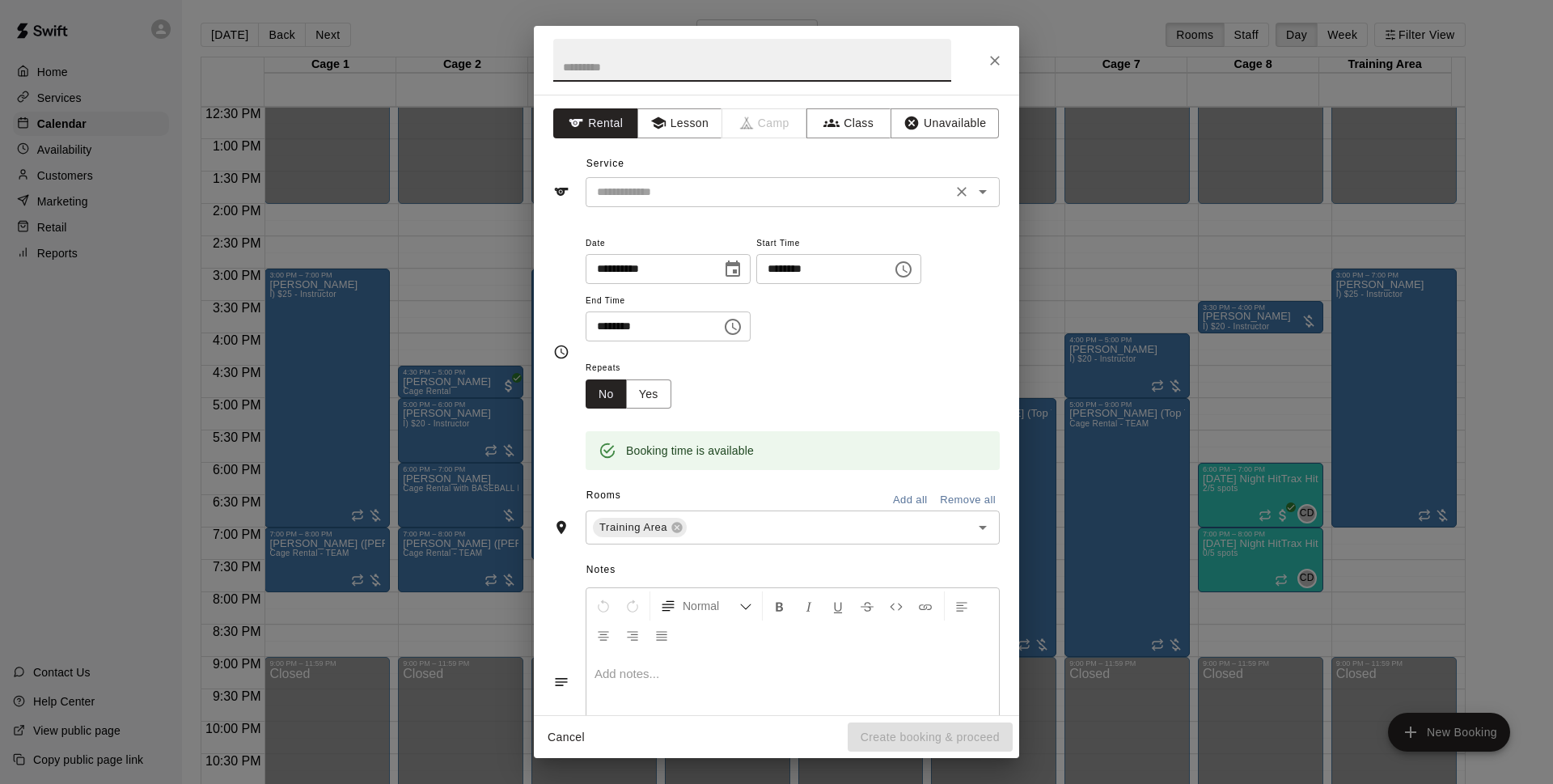
click at [872, 186] on input "text" at bounding box center [769, 191] width 357 height 20
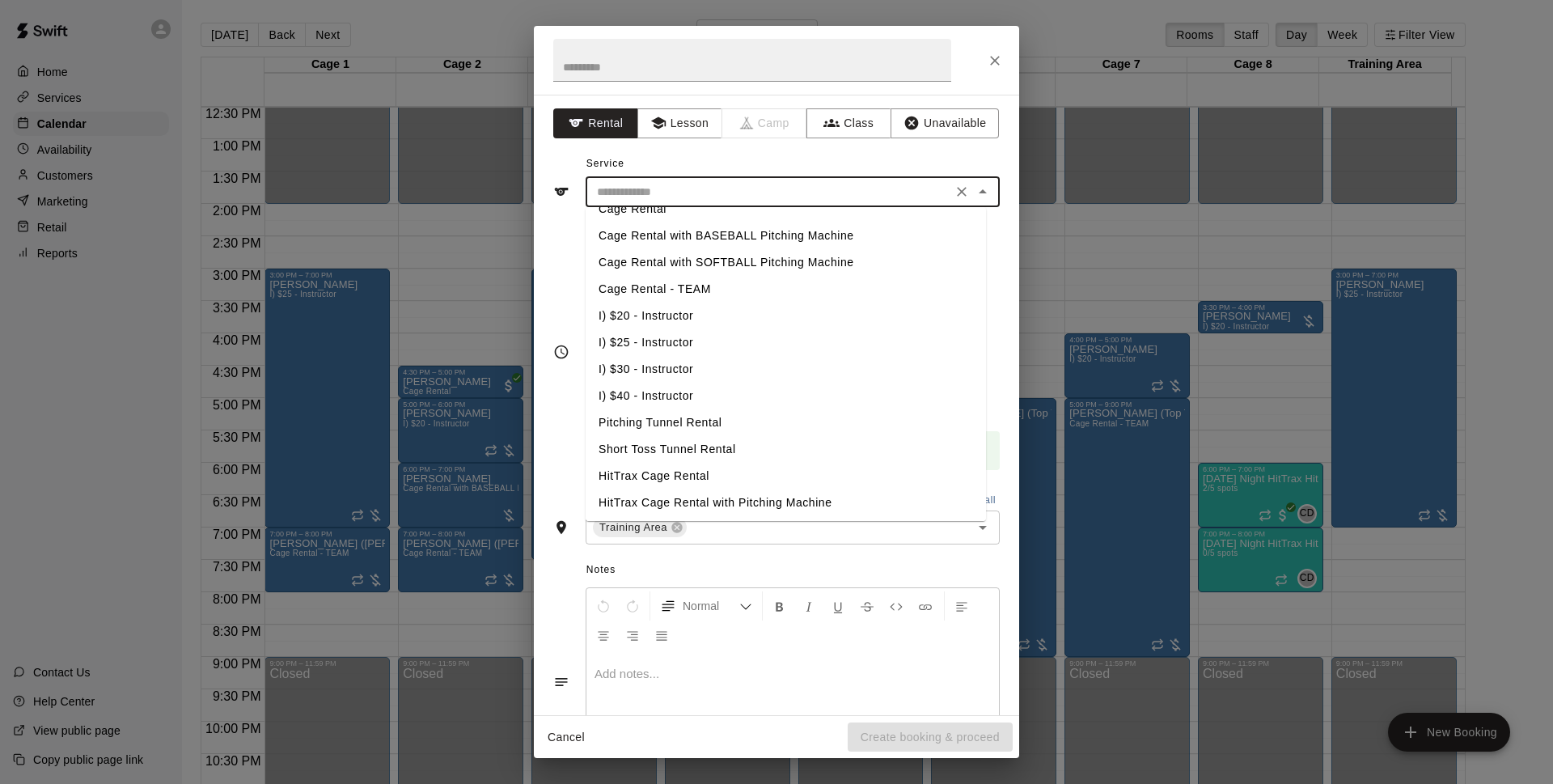
scroll to position [0, 0]
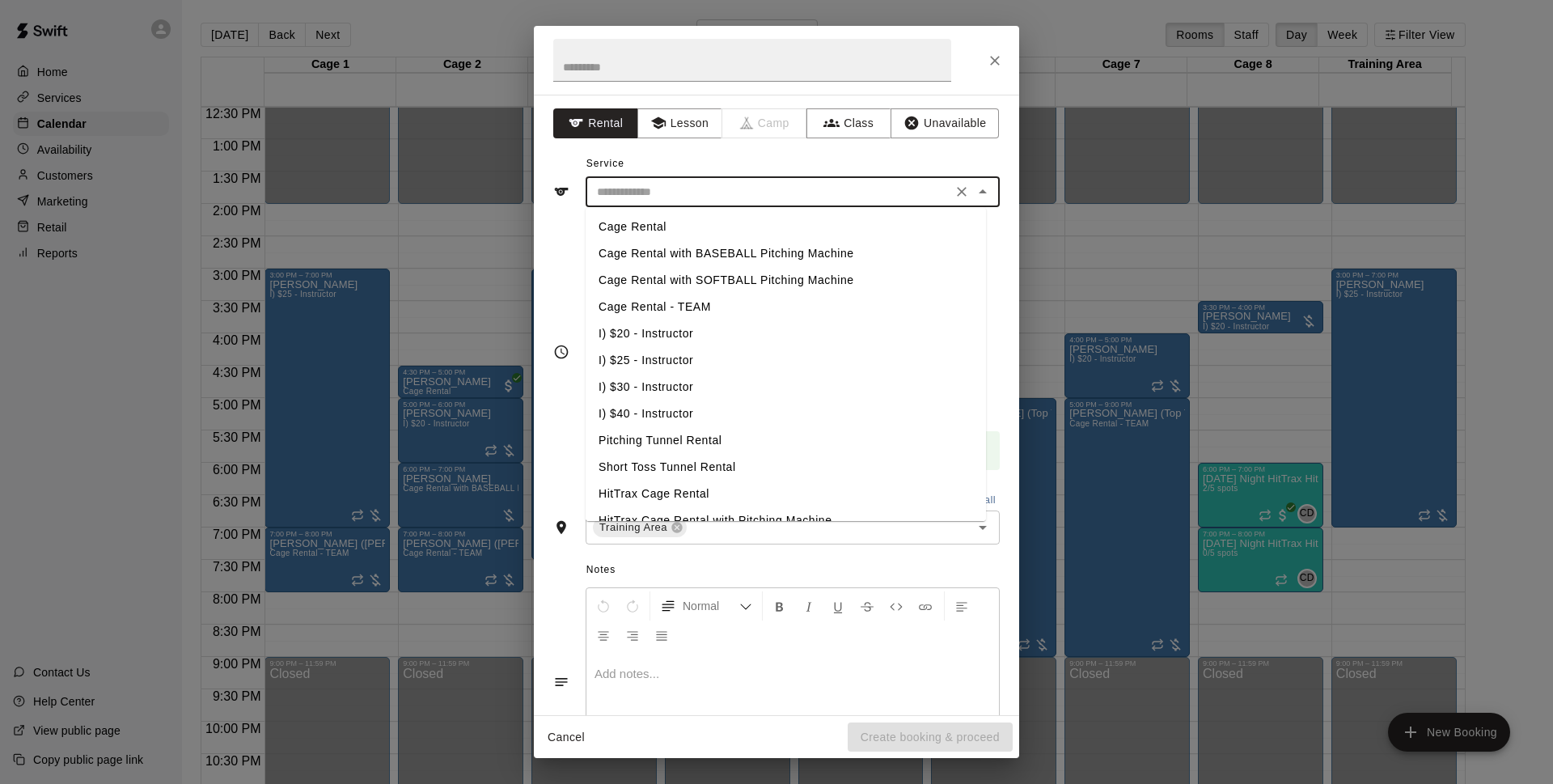
click at [685, 221] on li "Cage Rental" at bounding box center [786, 227] width 400 height 27
type input "**********"
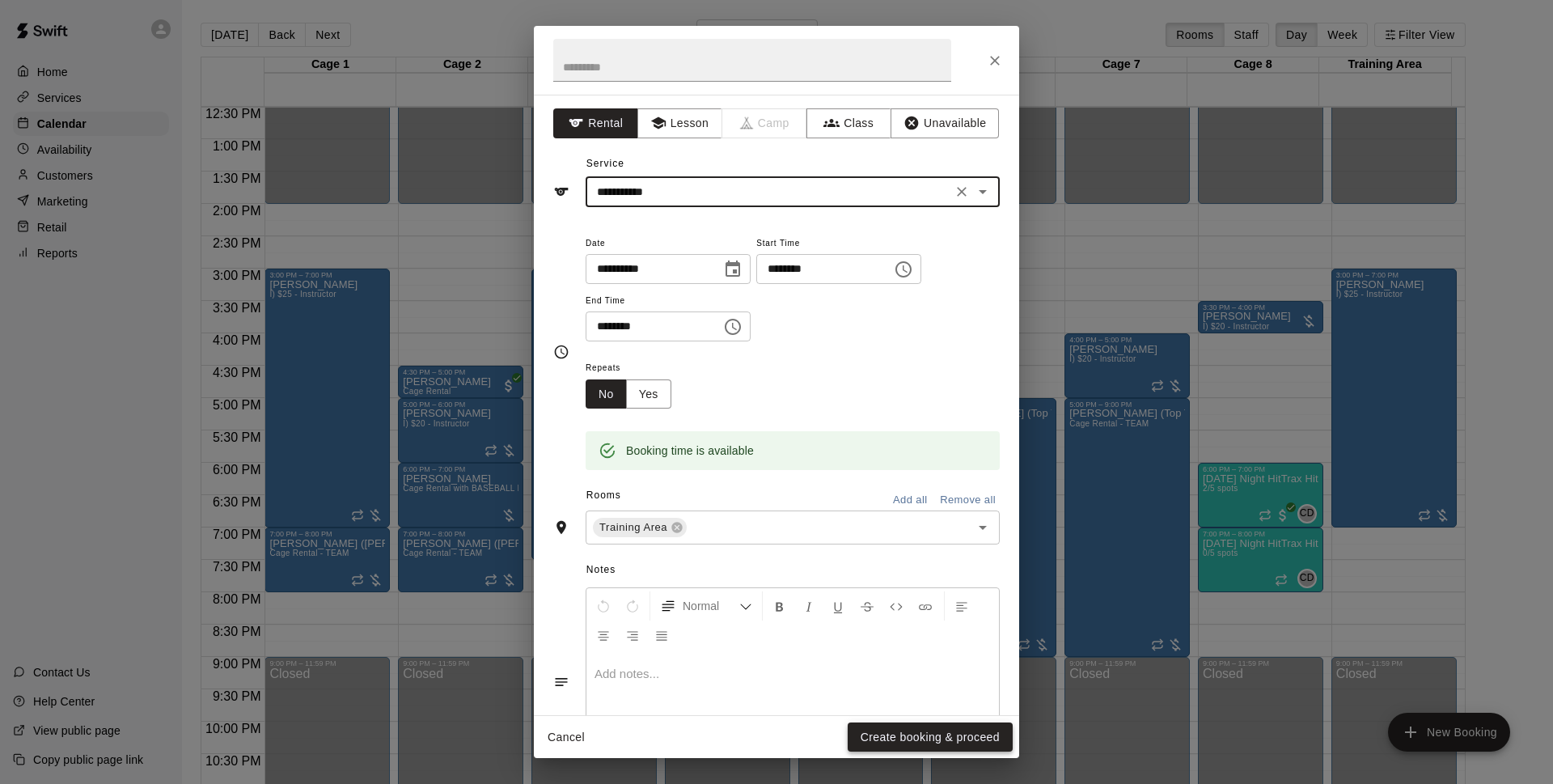
click at [971, 733] on button "Create booking & proceed" at bounding box center [930, 737] width 165 height 30
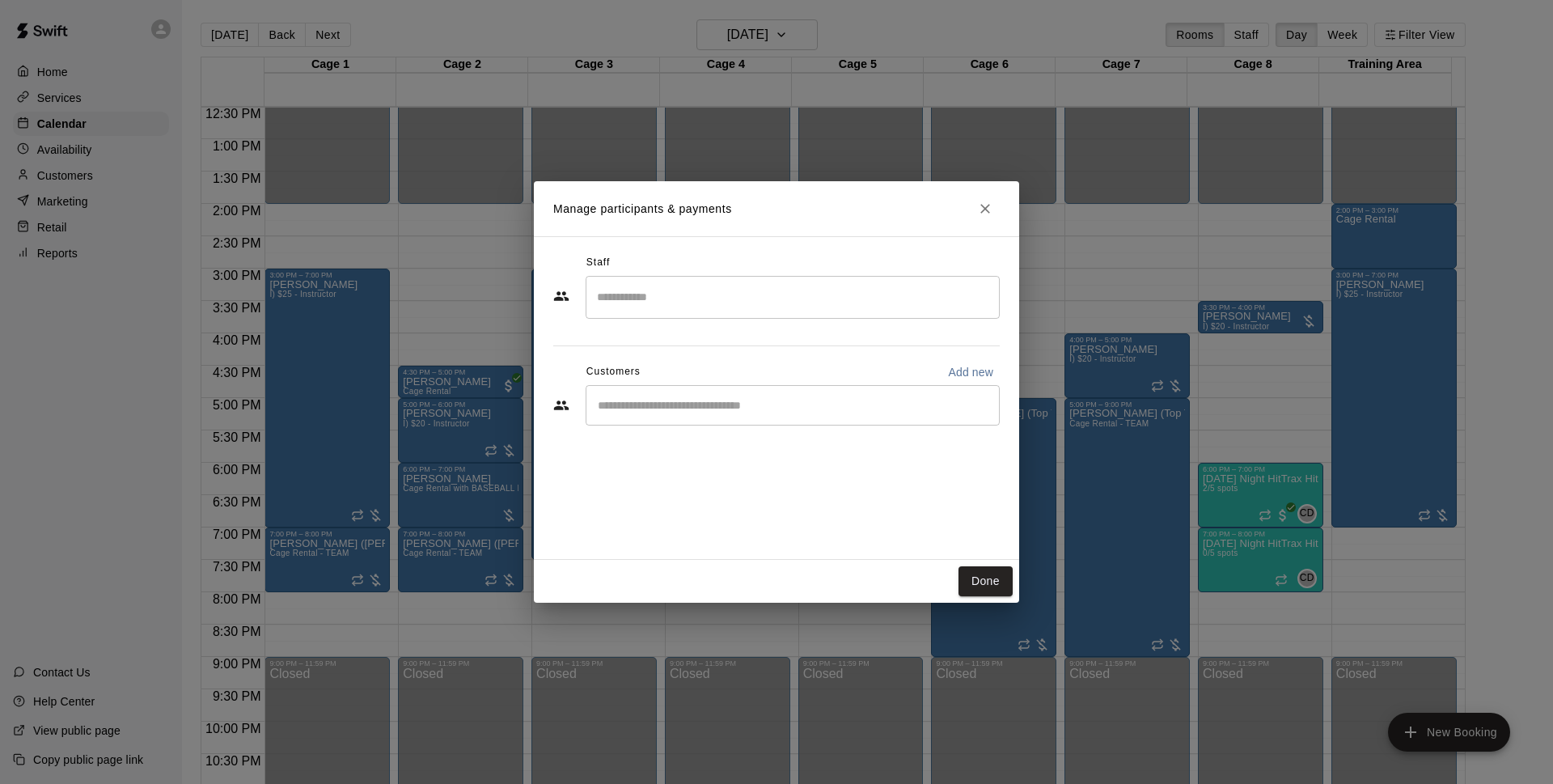
click at [713, 418] on div "​" at bounding box center [793, 405] width 414 height 40
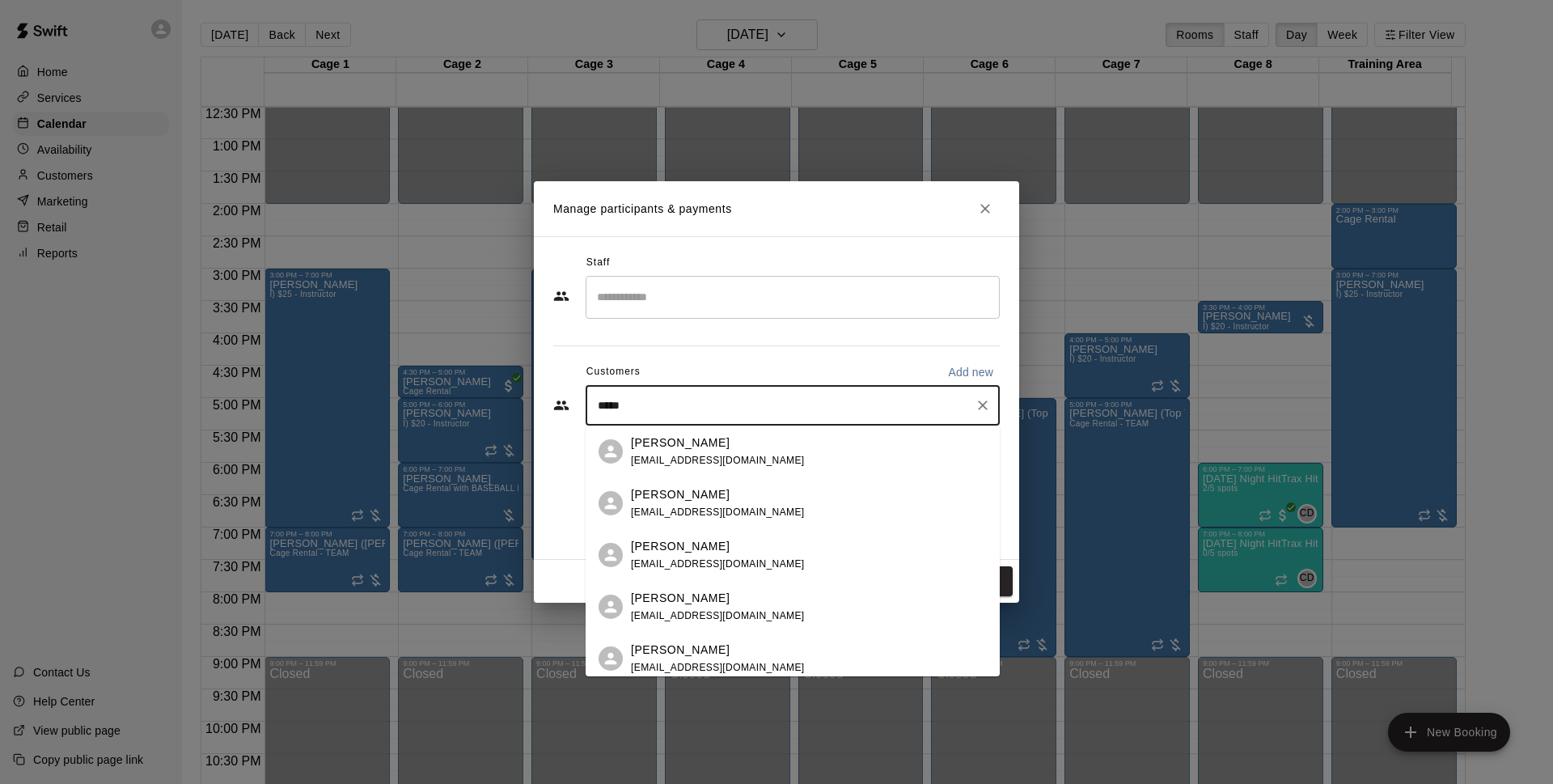
type input "*****"
click at [695, 602] on p "[PERSON_NAME]" at bounding box center [680, 598] width 99 height 17
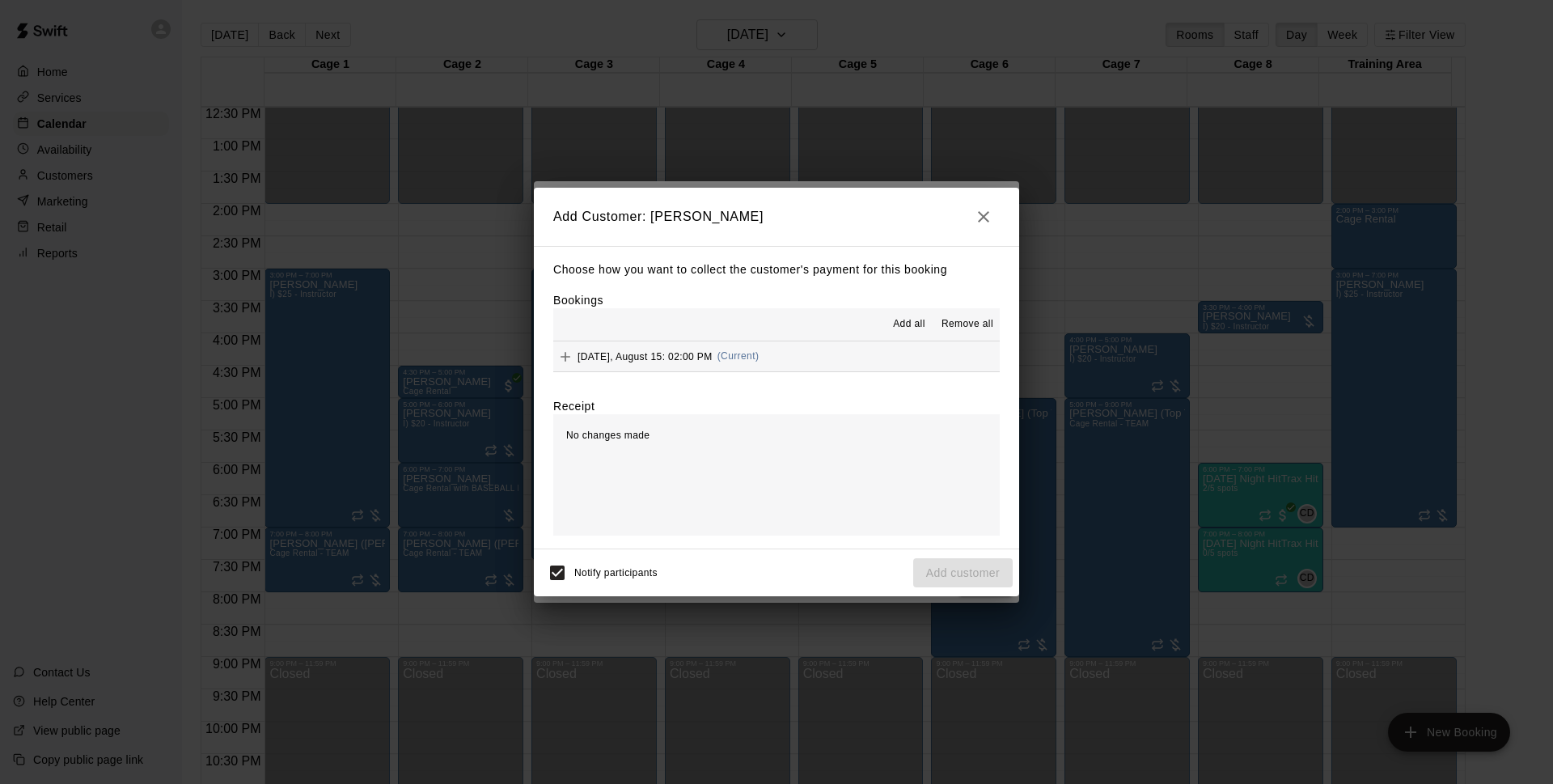
click at [758, 373] on div "Choose how you want to collect the customer's payment for this booking Bookings…" at bounding box center [776, 397] width 485 height 303
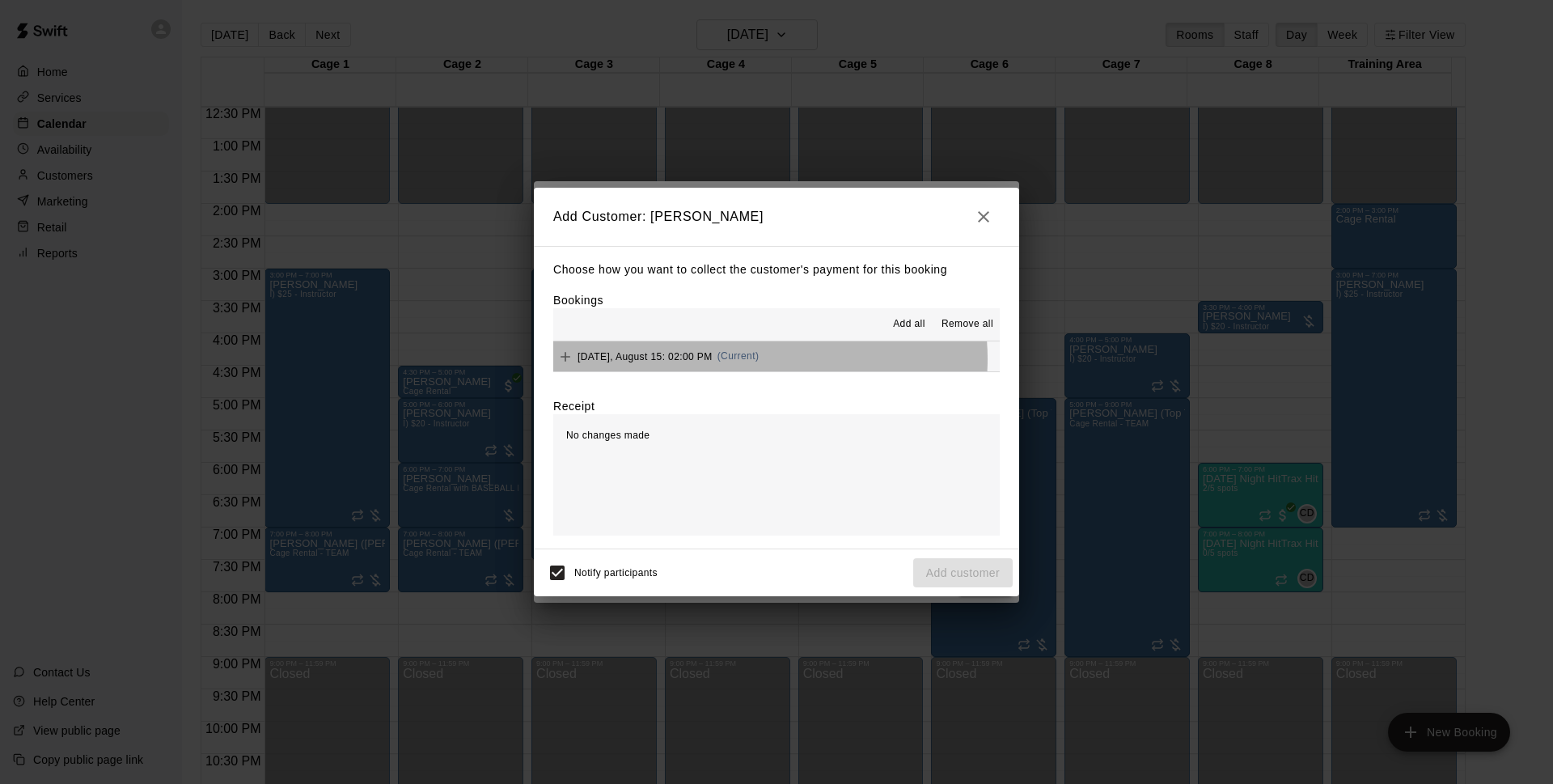
click at [762, 359] on button "[DATE], August 15: 02:00 PM (Current)" at bounding box center [776, 356] width 446 height 30
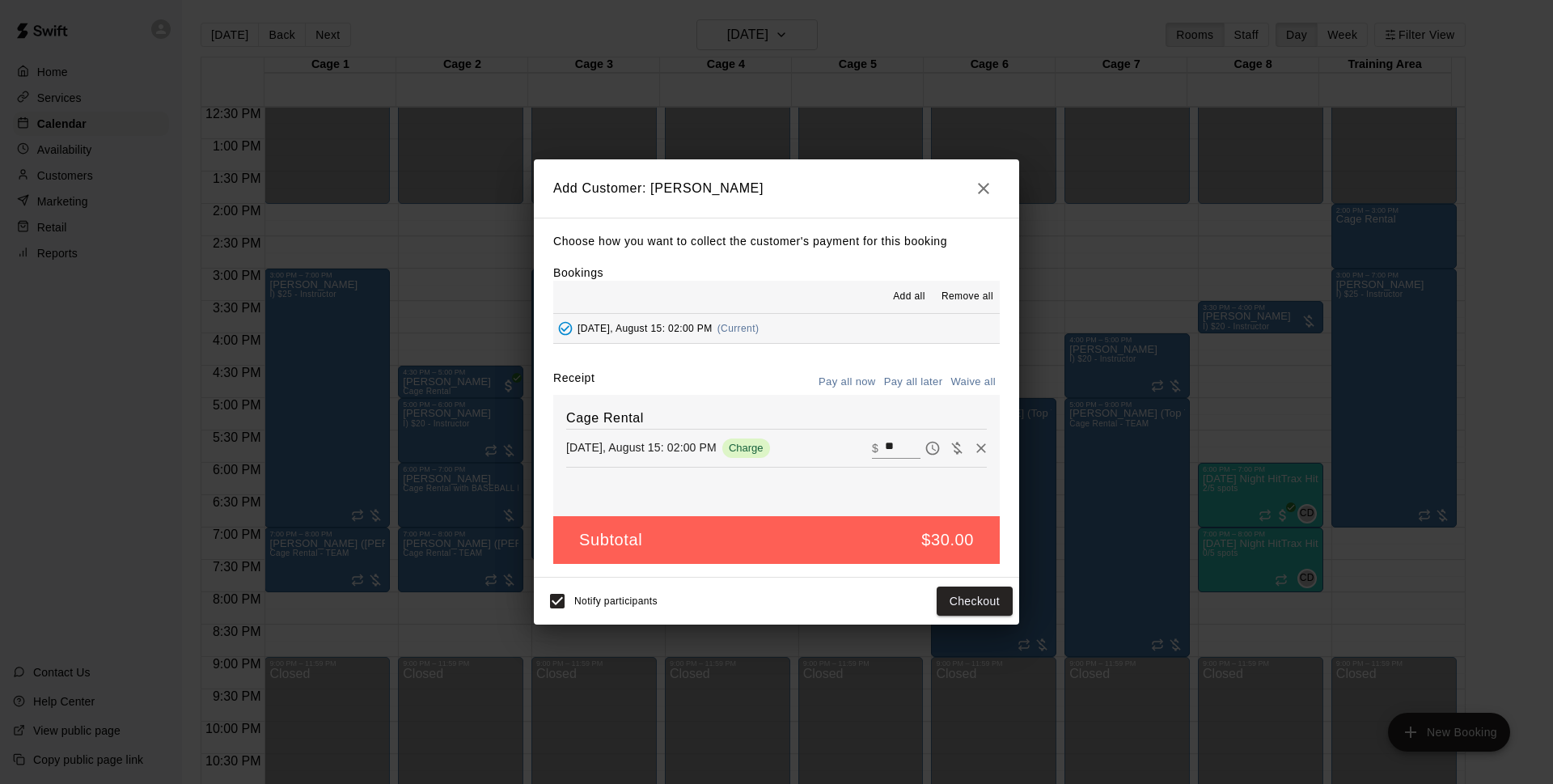
click at [800, 251] on div "Choose how you want to collect the customer's payment for this booking Bookings…" at bounding box center [776, 397] width 485 height 360
click at [995, 605] on button "Checkout" at bounding box center [975, 600] width 76 height 30
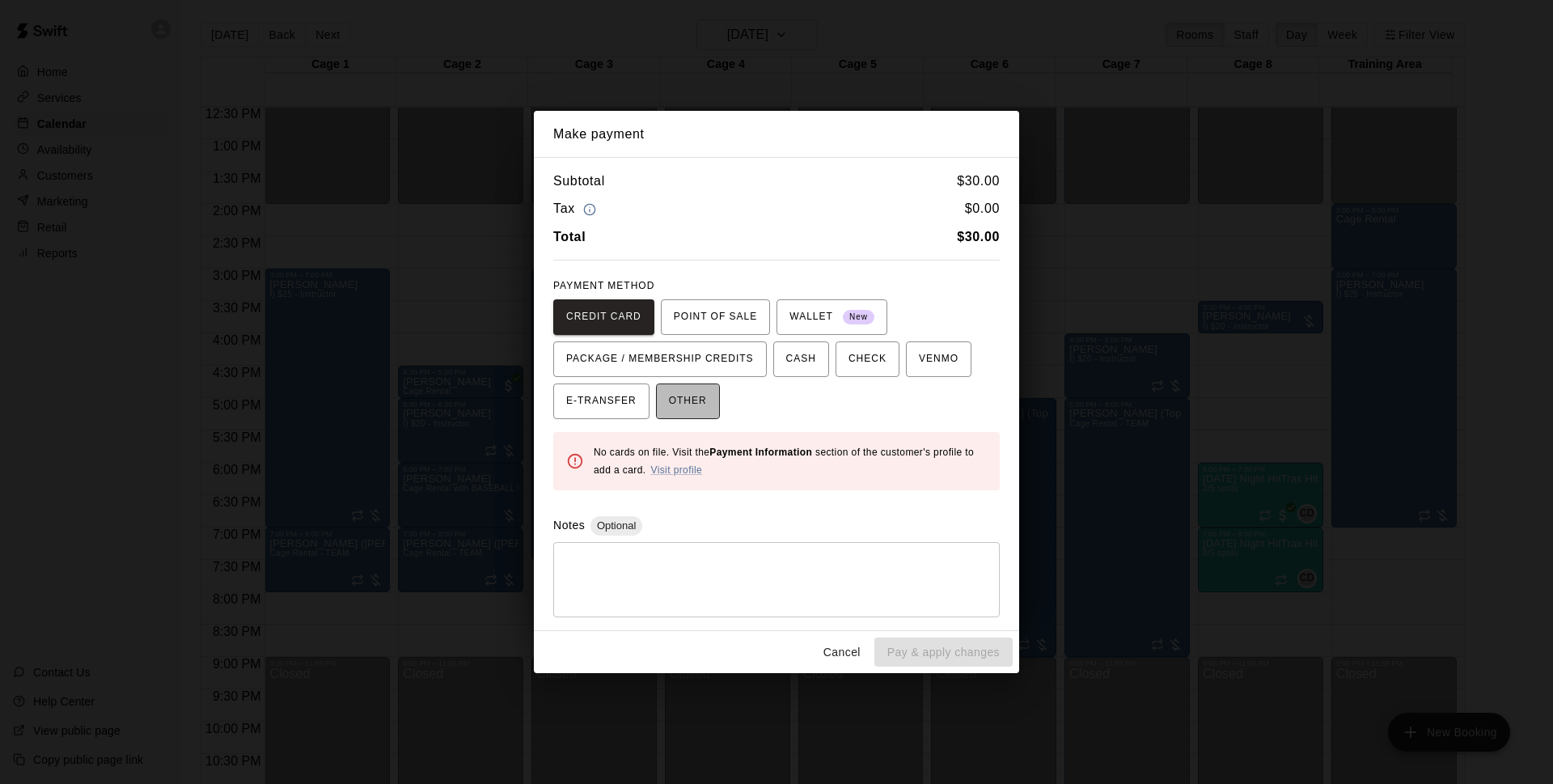
click at [708, 408] on button "OTHER" at bounding box center [688, 400] width 64 height 36
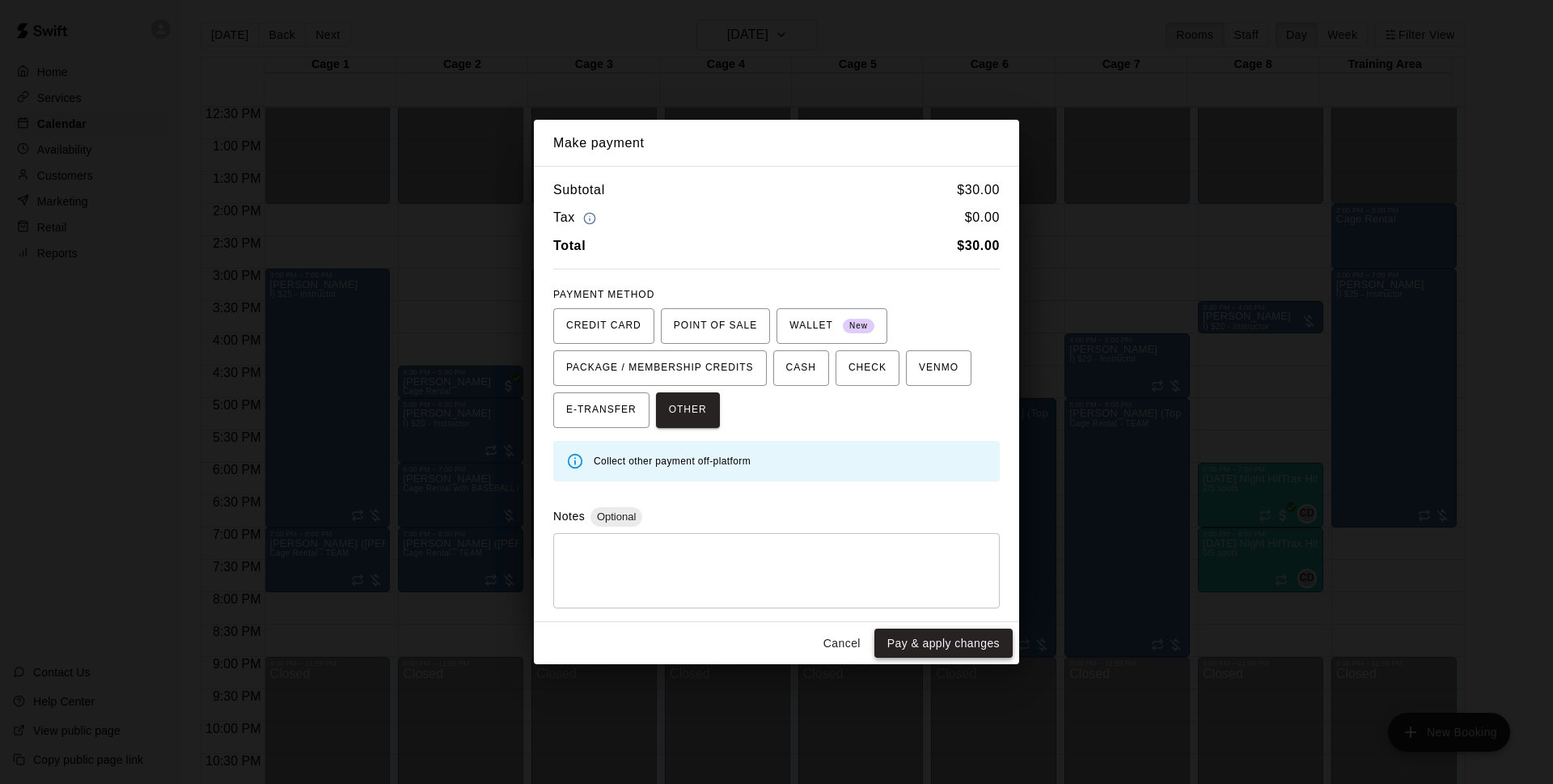
click at [918, 637] on button "Pay & apply changes" at bounding box center [944, 643] width 139 height 30
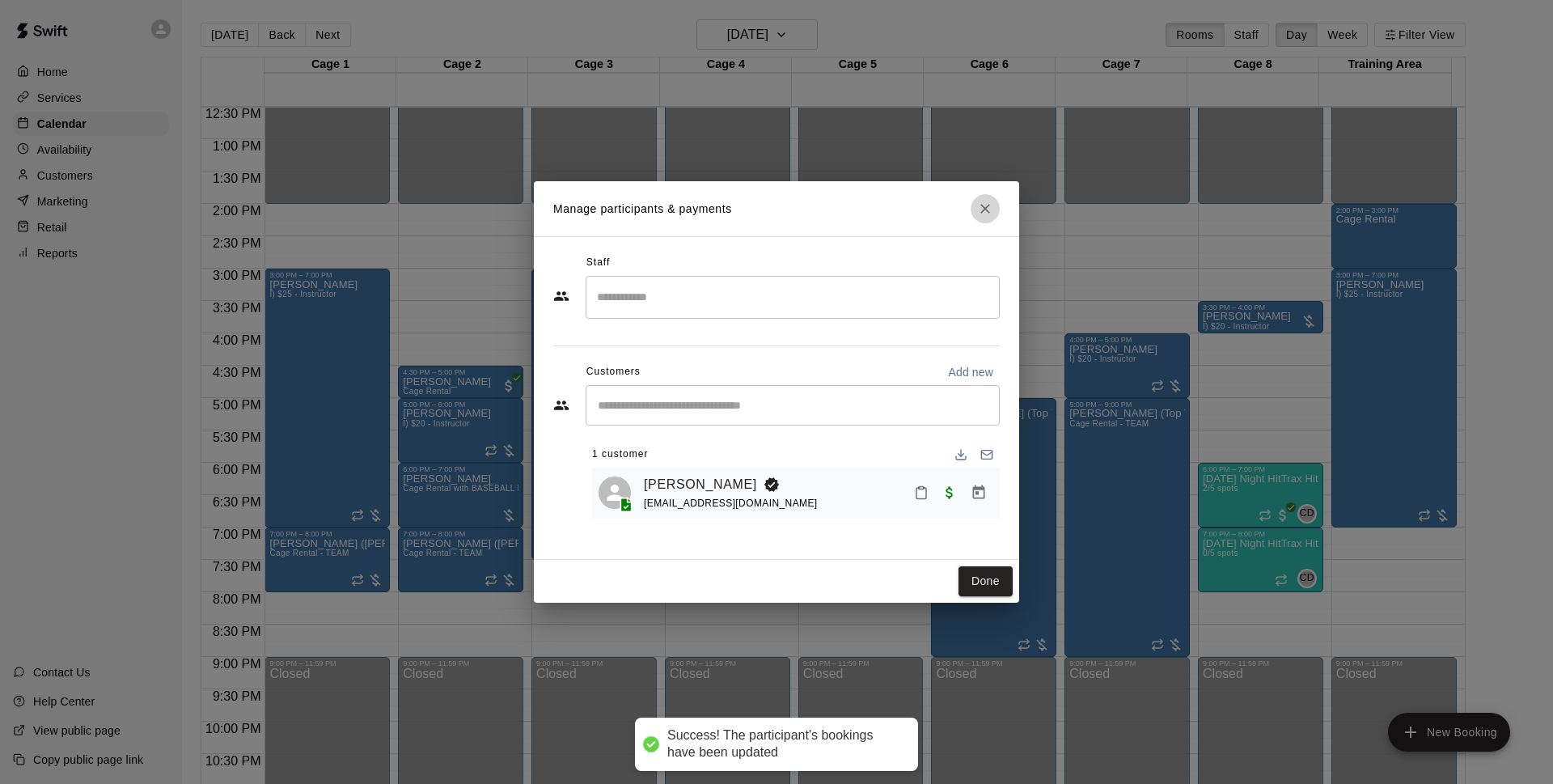
click at [990, 212] on icon "Close" at bounding box center [985, 208] width 16 height 16
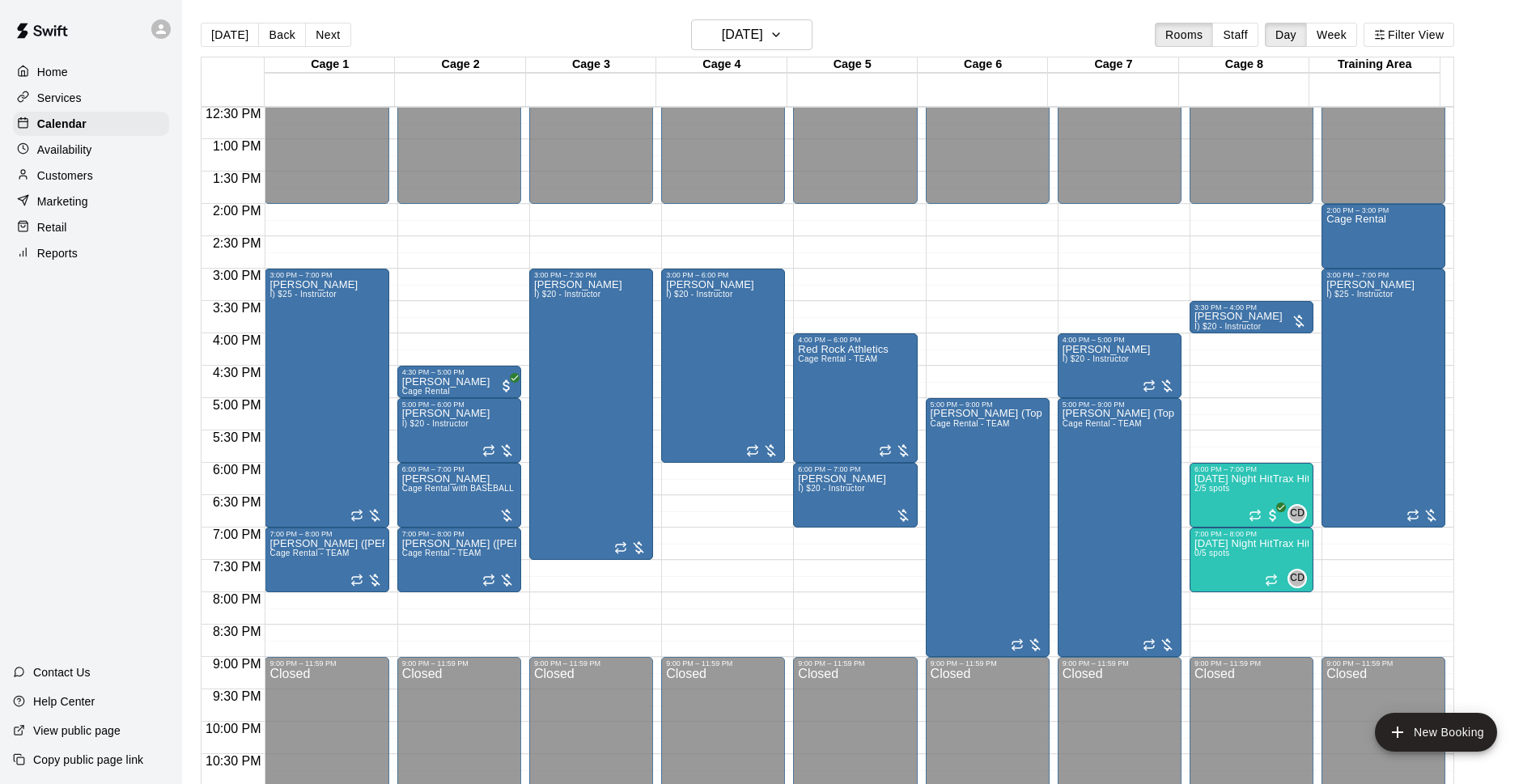
drag, startPoint x: 1093, startPoint y: 222, endPoint x: 1098, endPoint y: 266, distance: 44.3
drag, startPoint x: 1098, startPoint y: 266, endPoint x: 1097, endPoint y: 278, distance: 12.0
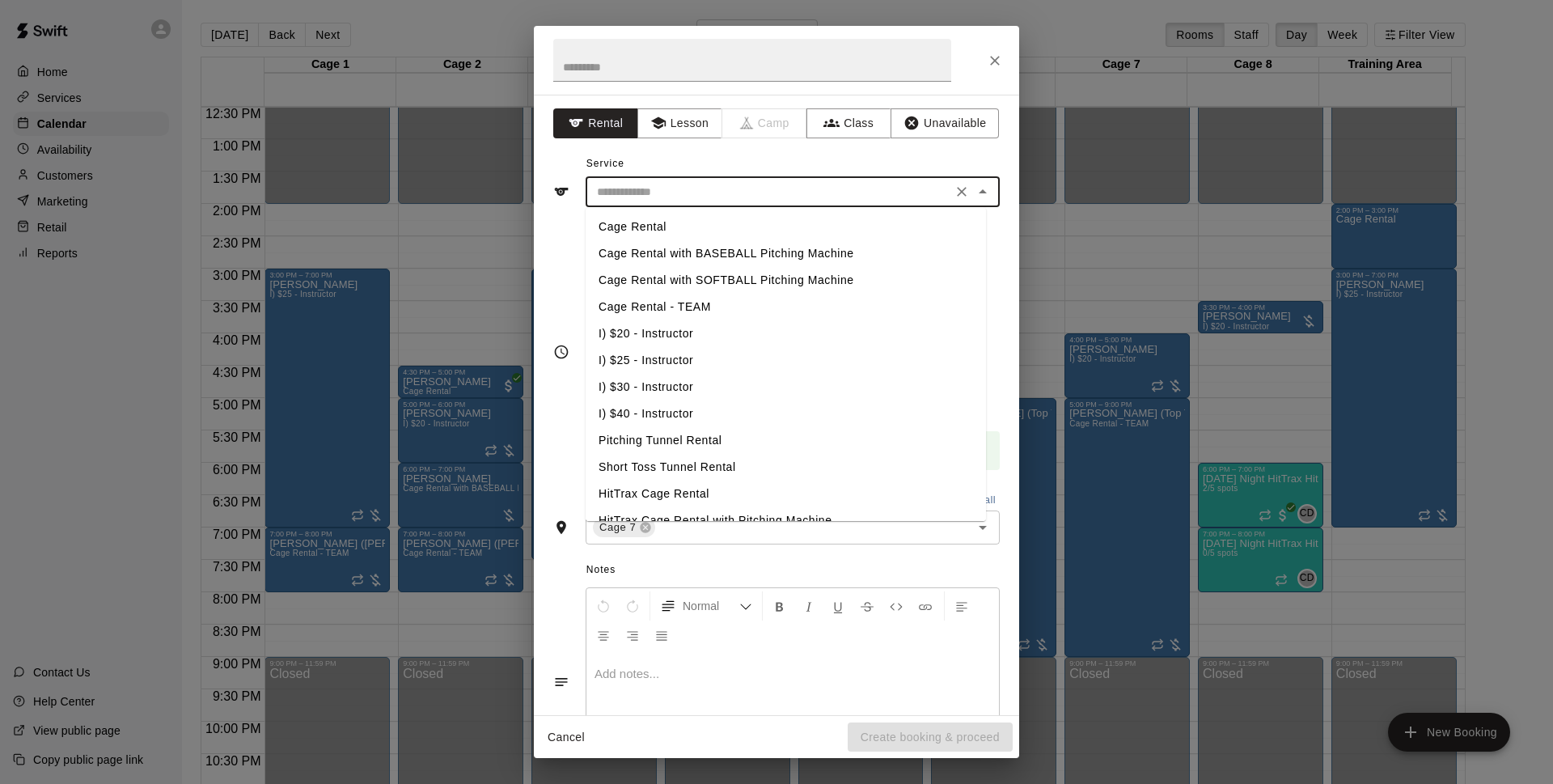
click at [668, 190] on input "text" at bounding box center [769, 191] width 357 height 20
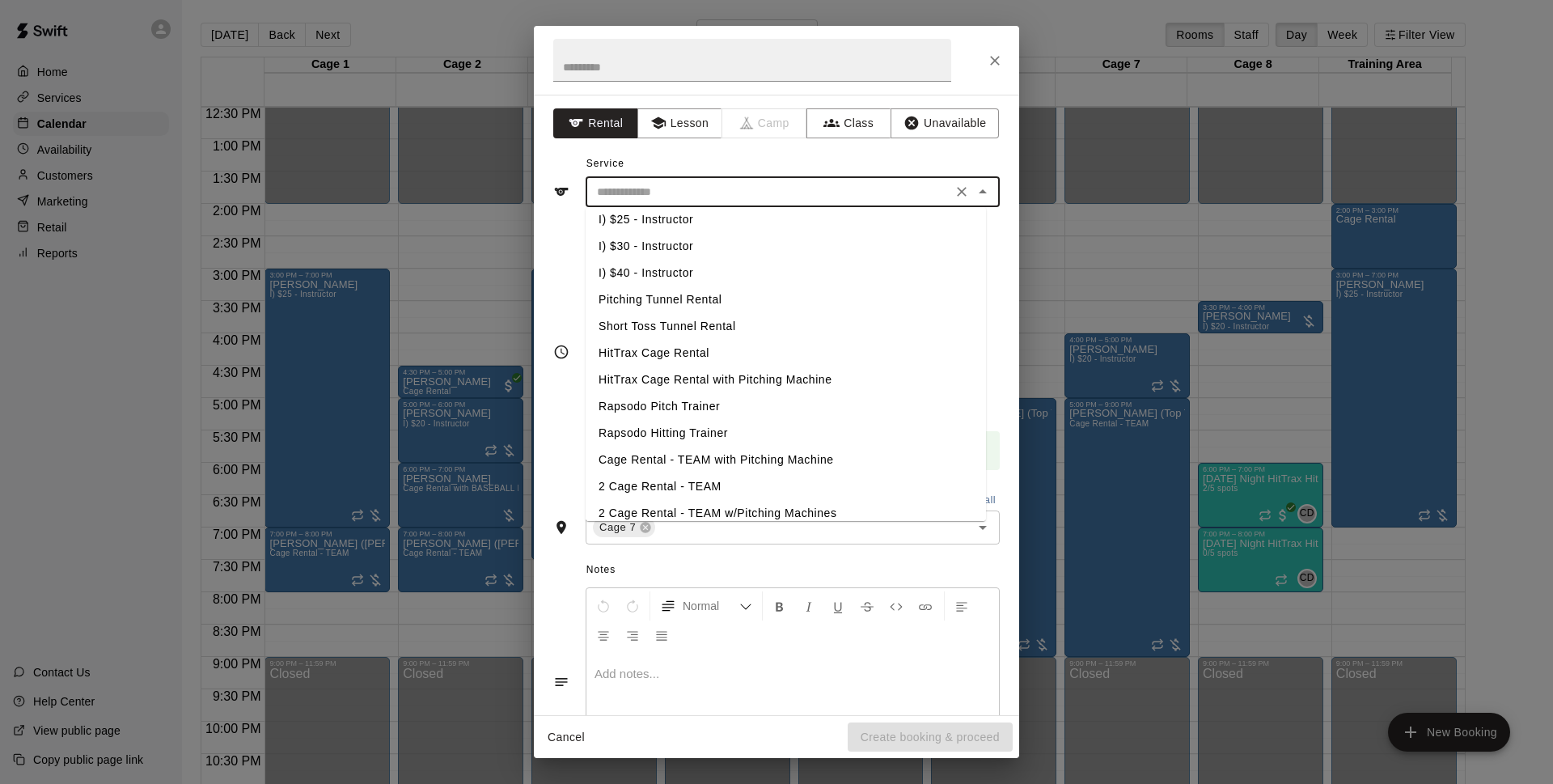
scroll to position [206, 0]
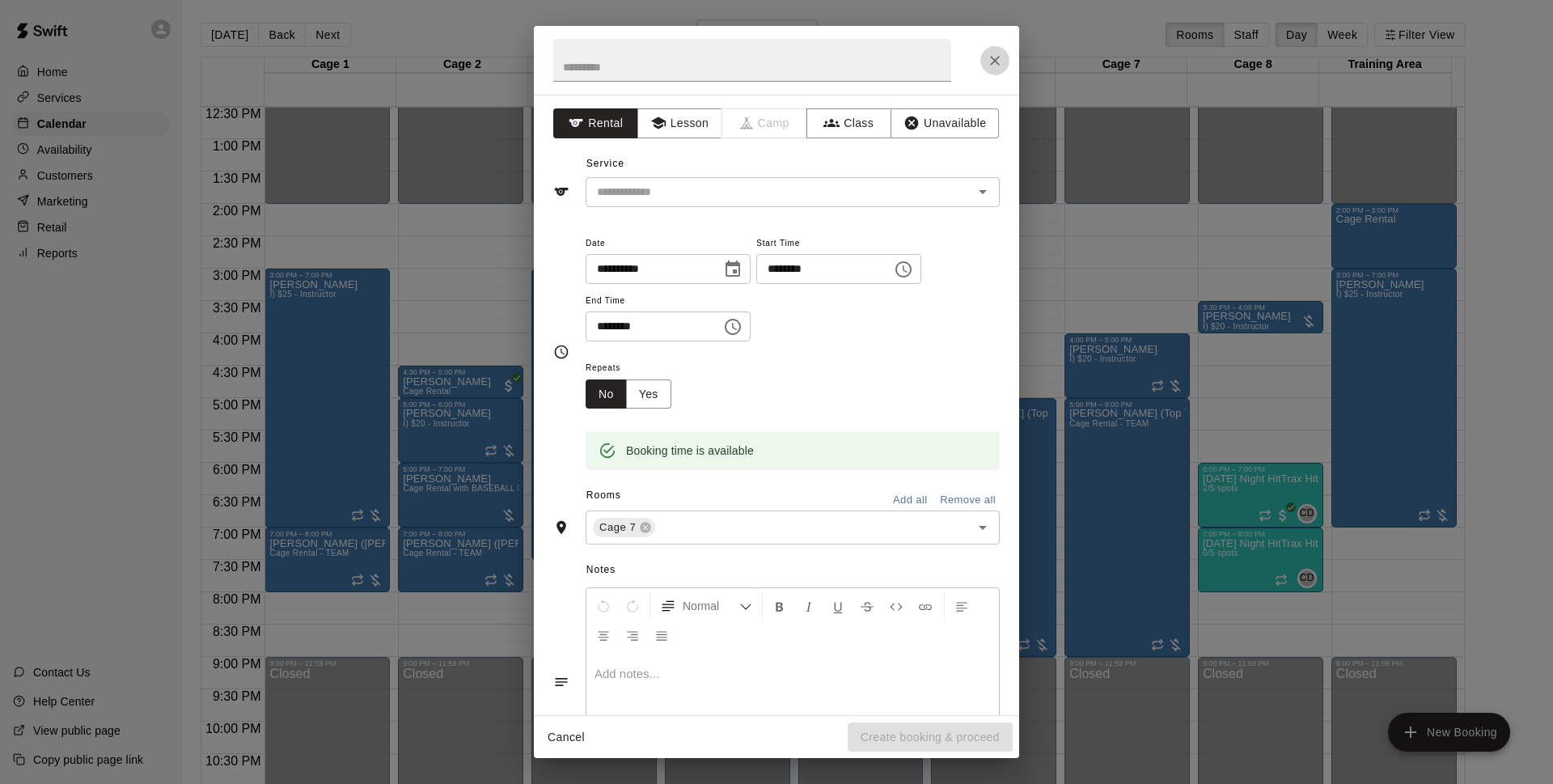
click at [993, 66] on icon "Close" at bounding box center [995, 61] width 16 height 16
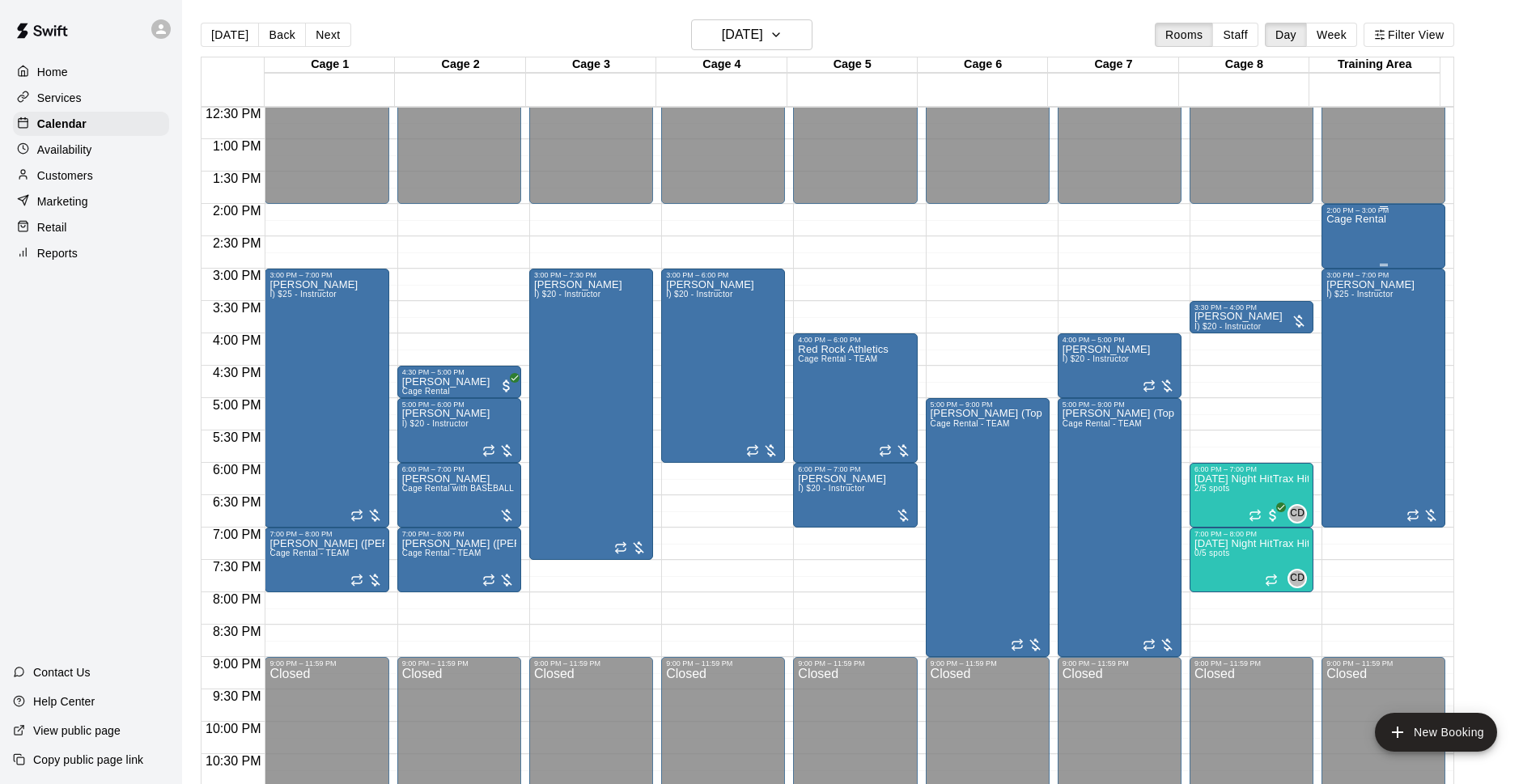
click at [1359, 219] on p "Cage Rental" at bounding box center [1356, 219] width 60 height 0
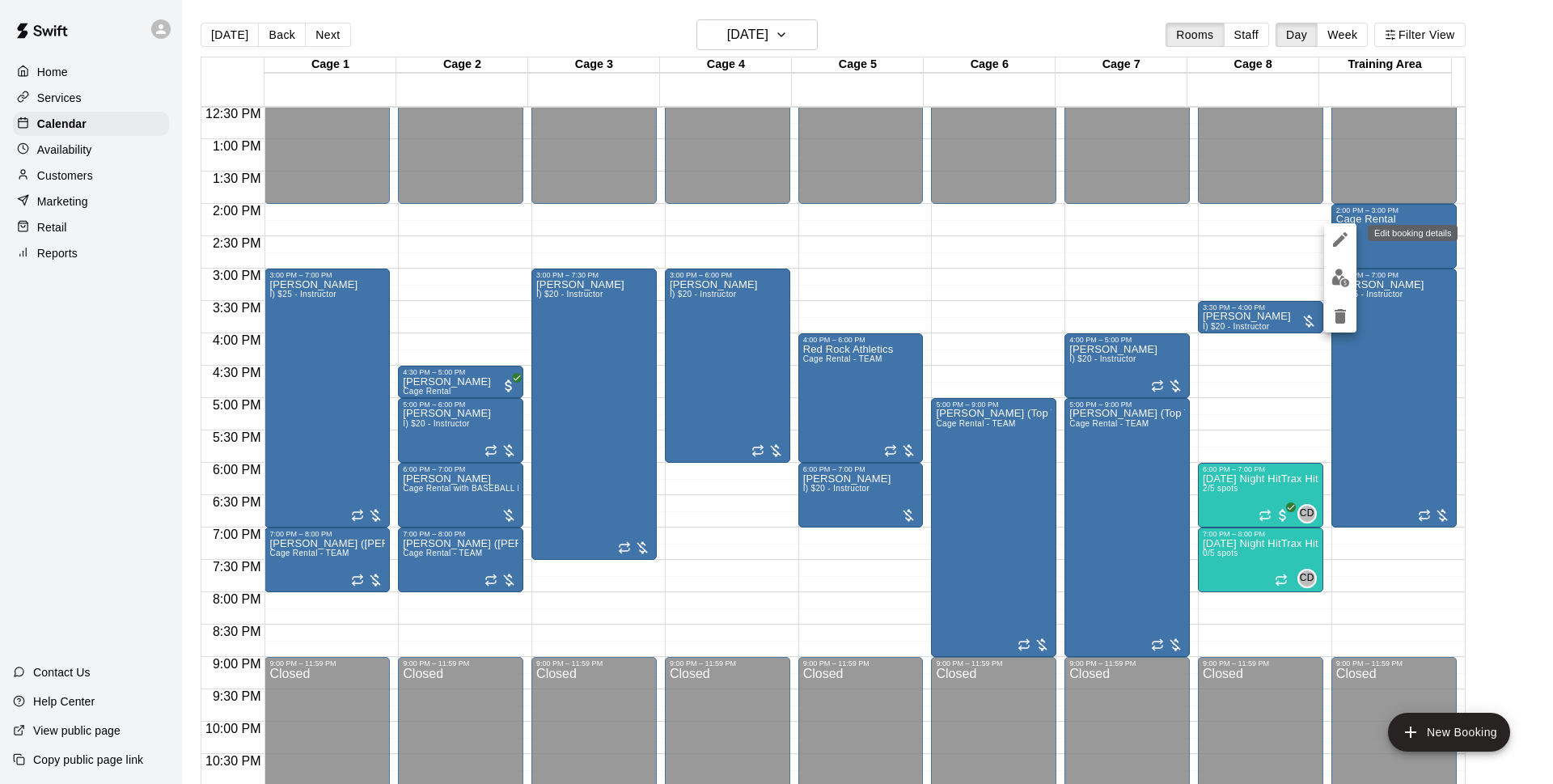
click at [1341, 241] on icon "edit" at bounding box center [1339, 239] width 14 height 14
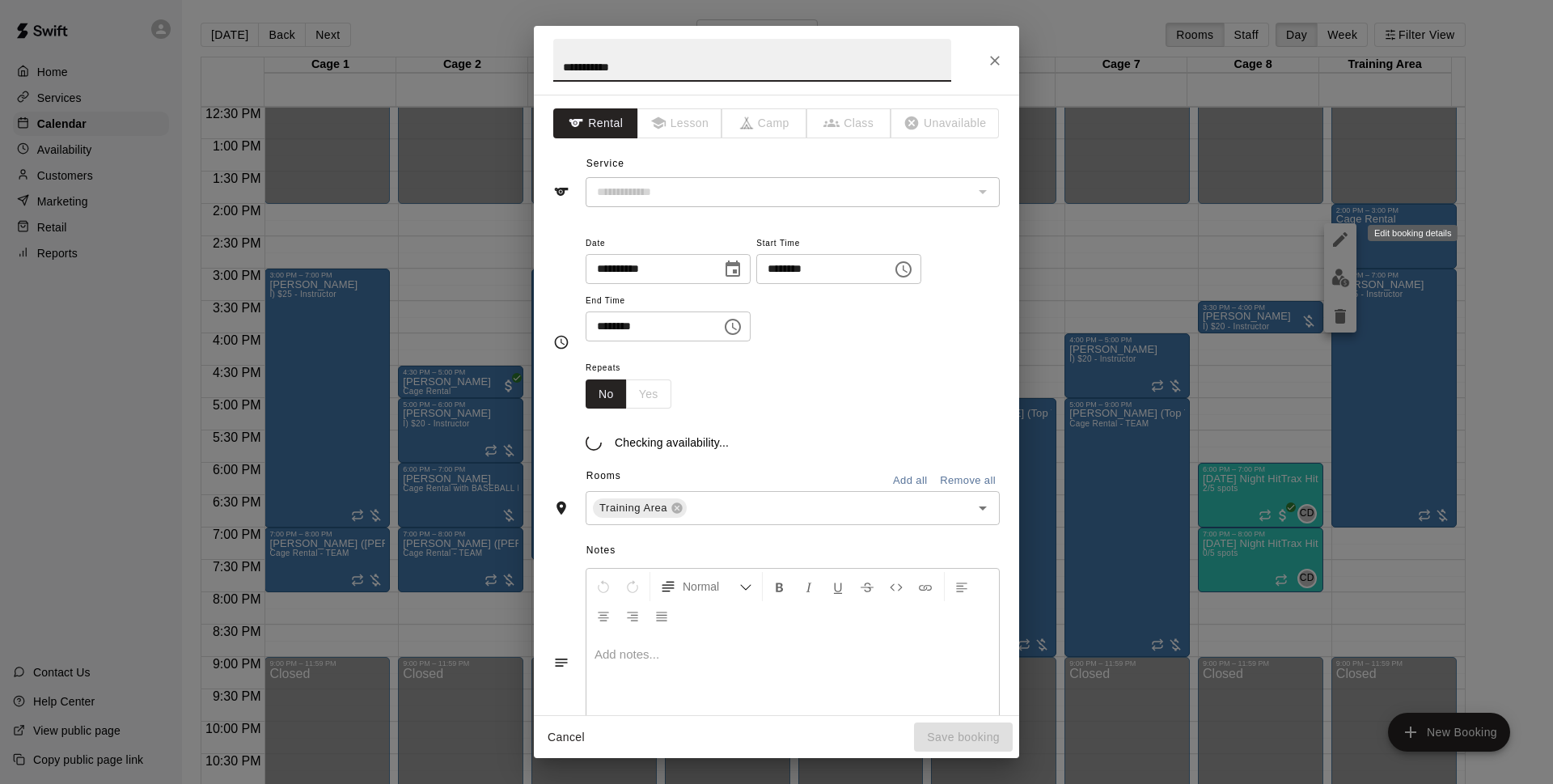
type input "**********"
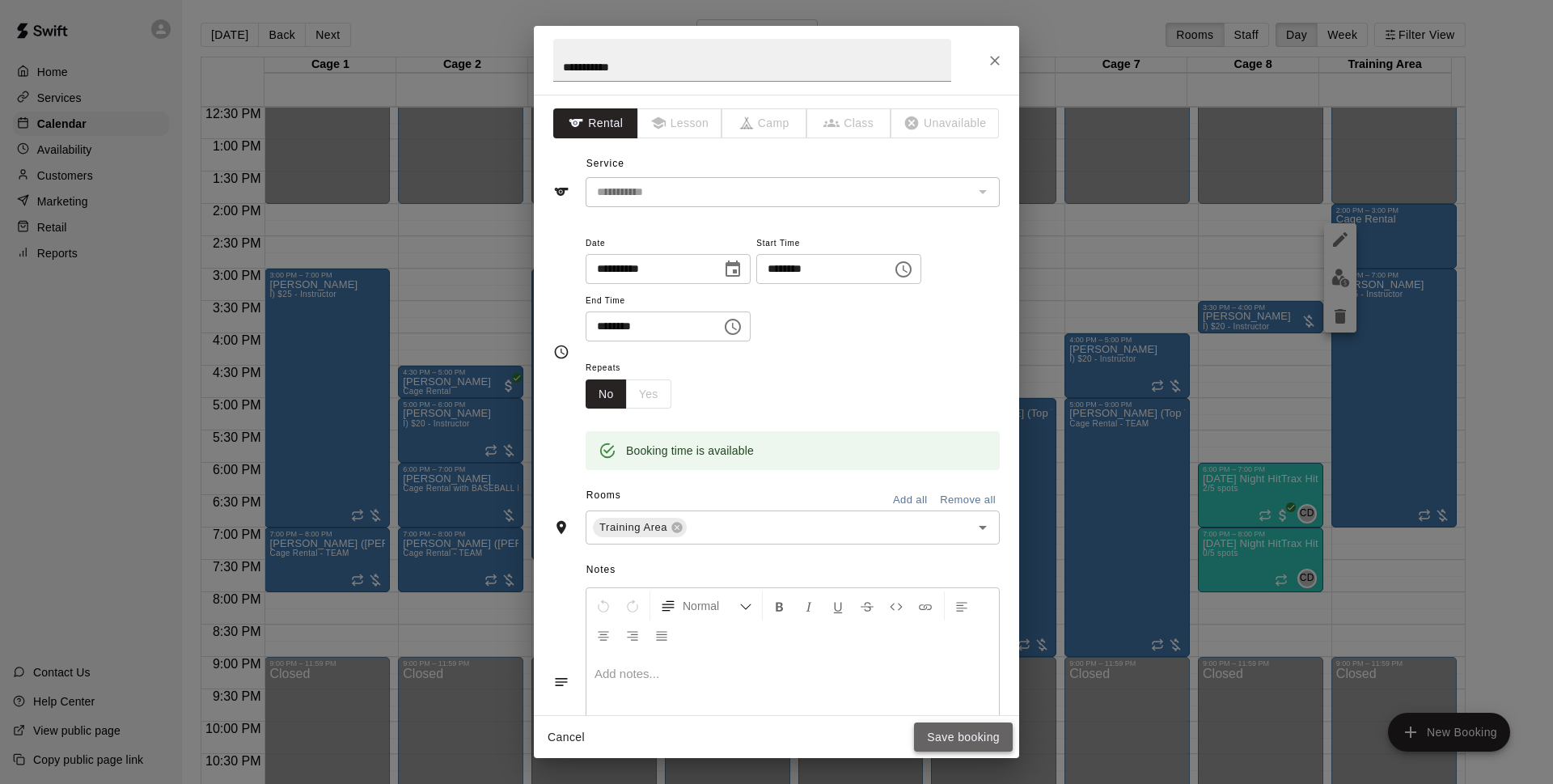
click at [976, 739] on button "Save booking" at bounding box center [963, 737] width 99 height 30
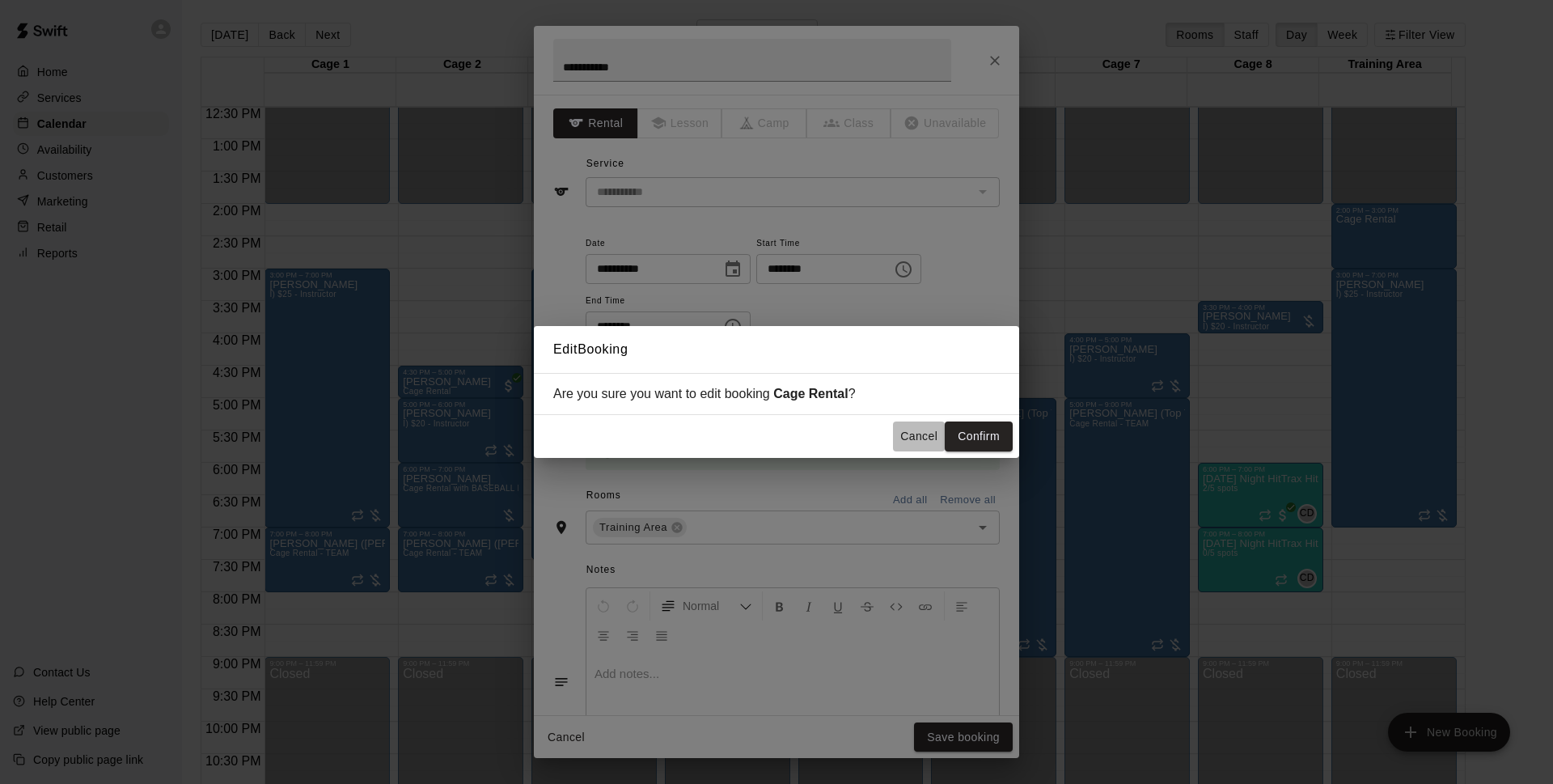
click at [918, 443] on button "Cancel" at bounding box center [919, 436] width 52 height 30
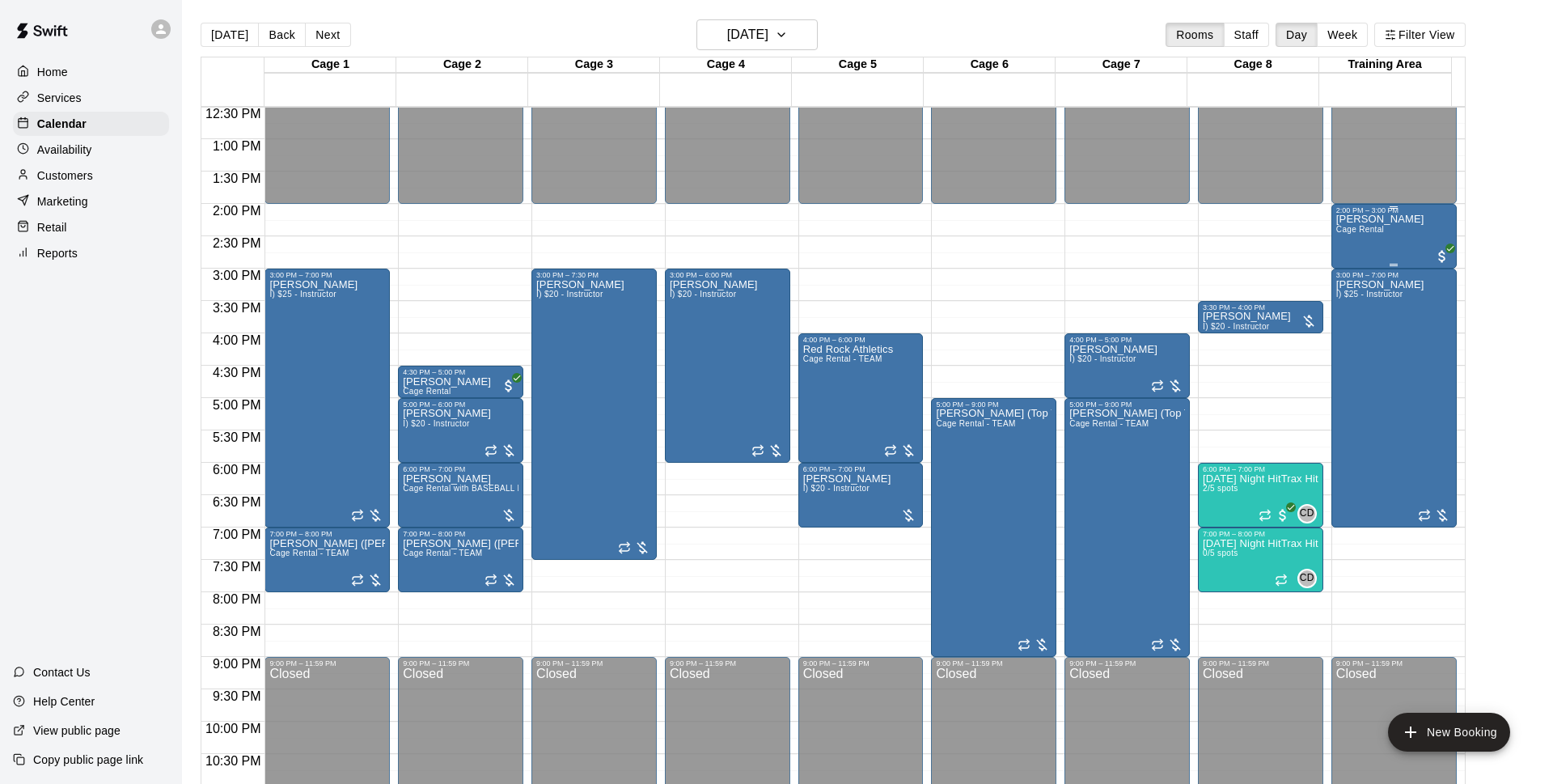
click at [1391, 251] on div "[PERSON_NAME] Cage Rental" at bounding box center [1381, 606] width 89 height 784
click at [1057, 36] on div at bounding box center [776, 392] width 1553 height 784
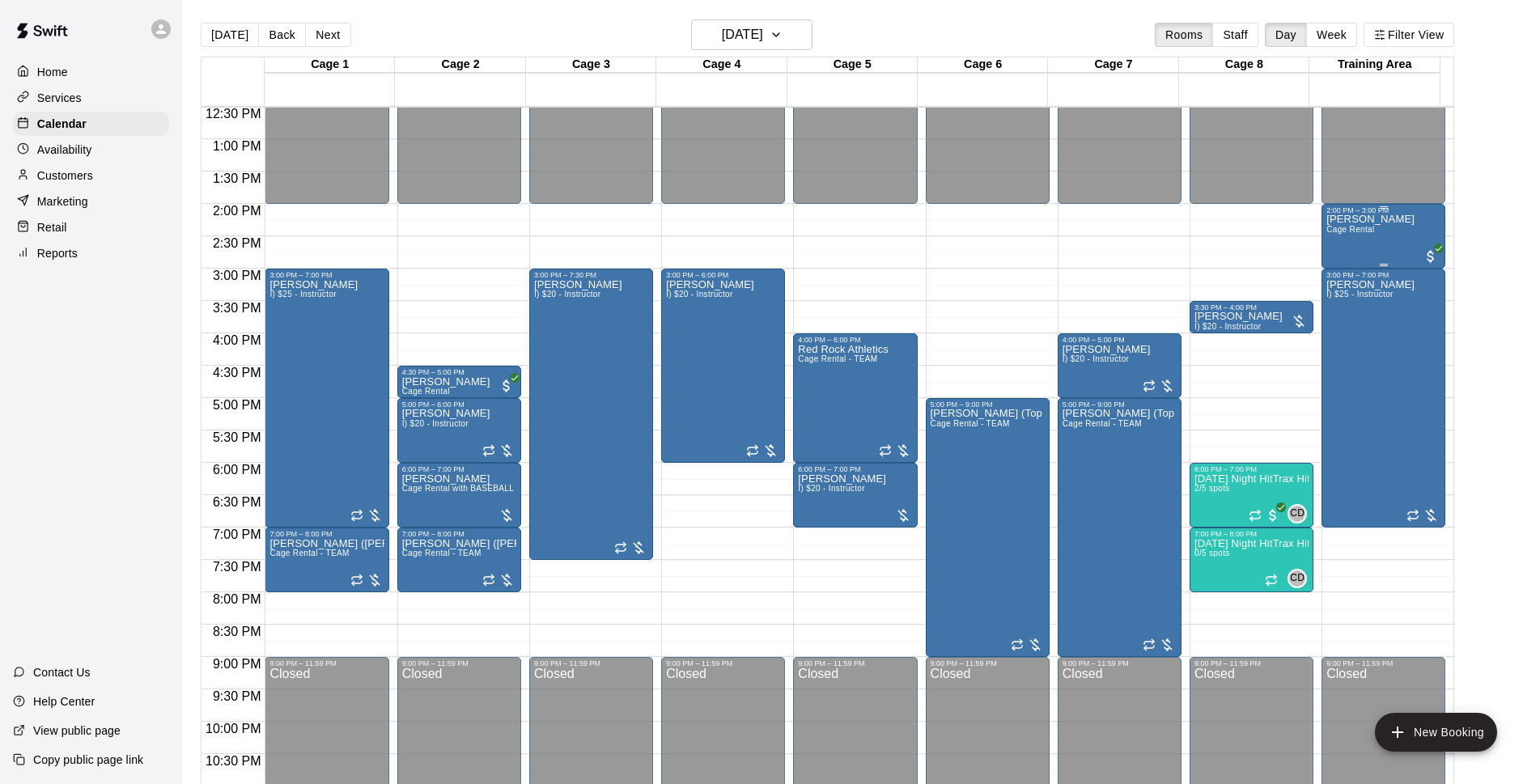
click at [1427, 231] on div "[PERSON_NAME] Cage Rental" at bounding box center [1383, 606] width 115 height 784
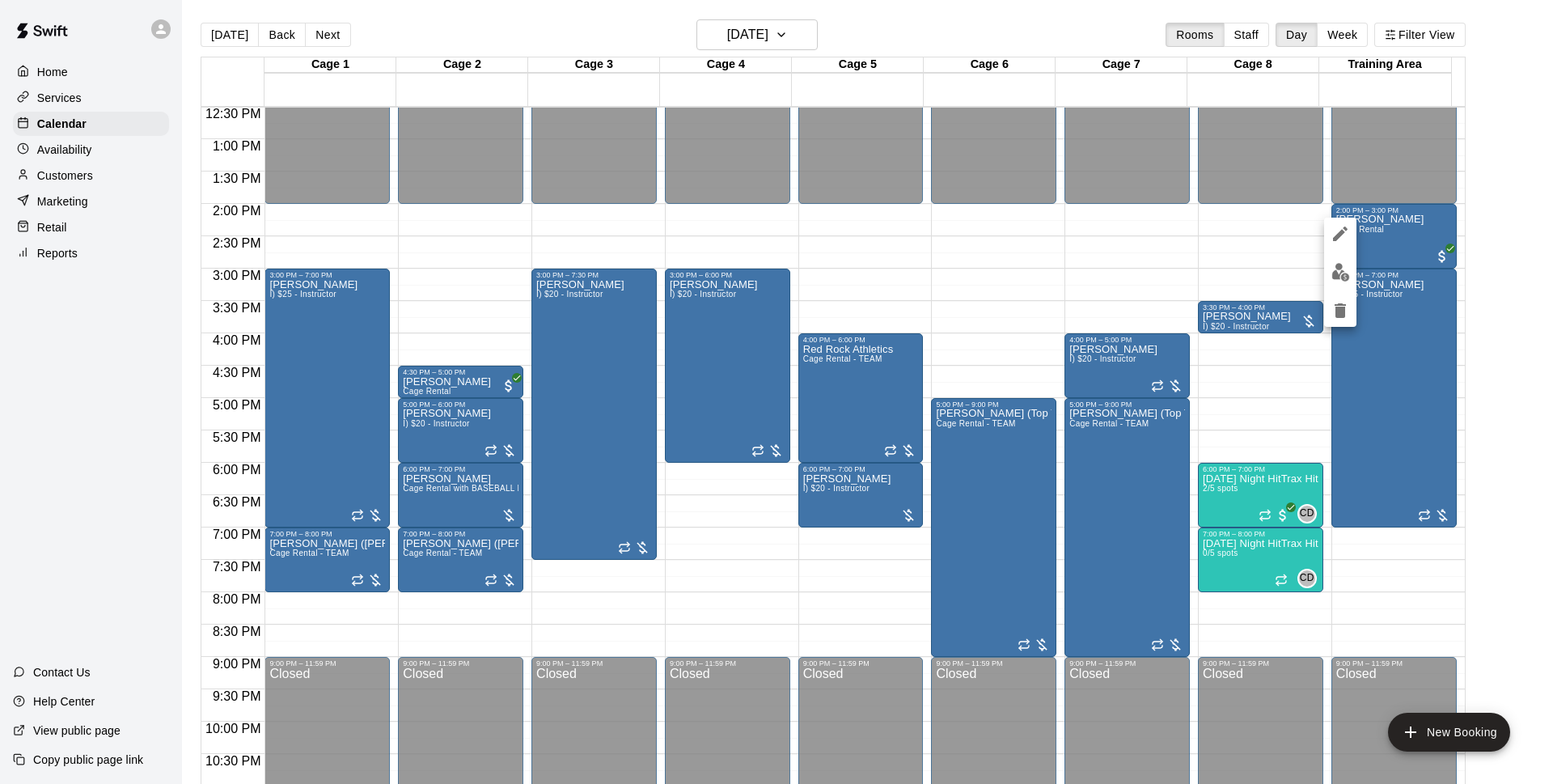
click at [1332, 271] on img "edit" at bounding box center [1340, 271] width 18 height 18
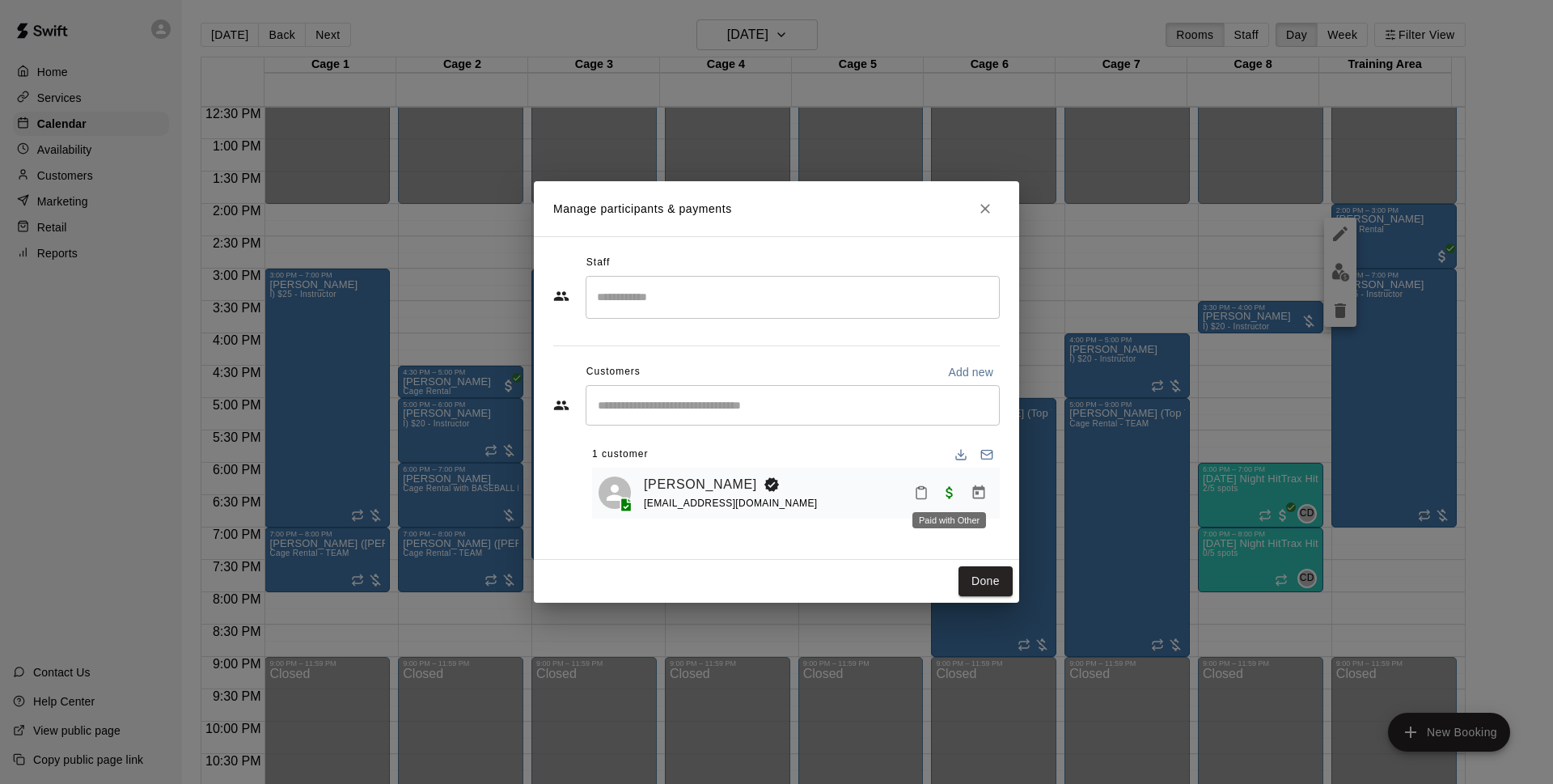
drag, startPoint x: 950, startPoint y: 493, endPoint x: 878, endPoint y: 451, distance: 83.4
click at [878, 451] on div "1 customer" at bounding box center [796, 454] width 408 height 26
click at [1006, 586] on button "Done" at bounding box center [985, 580] width 54 height 30
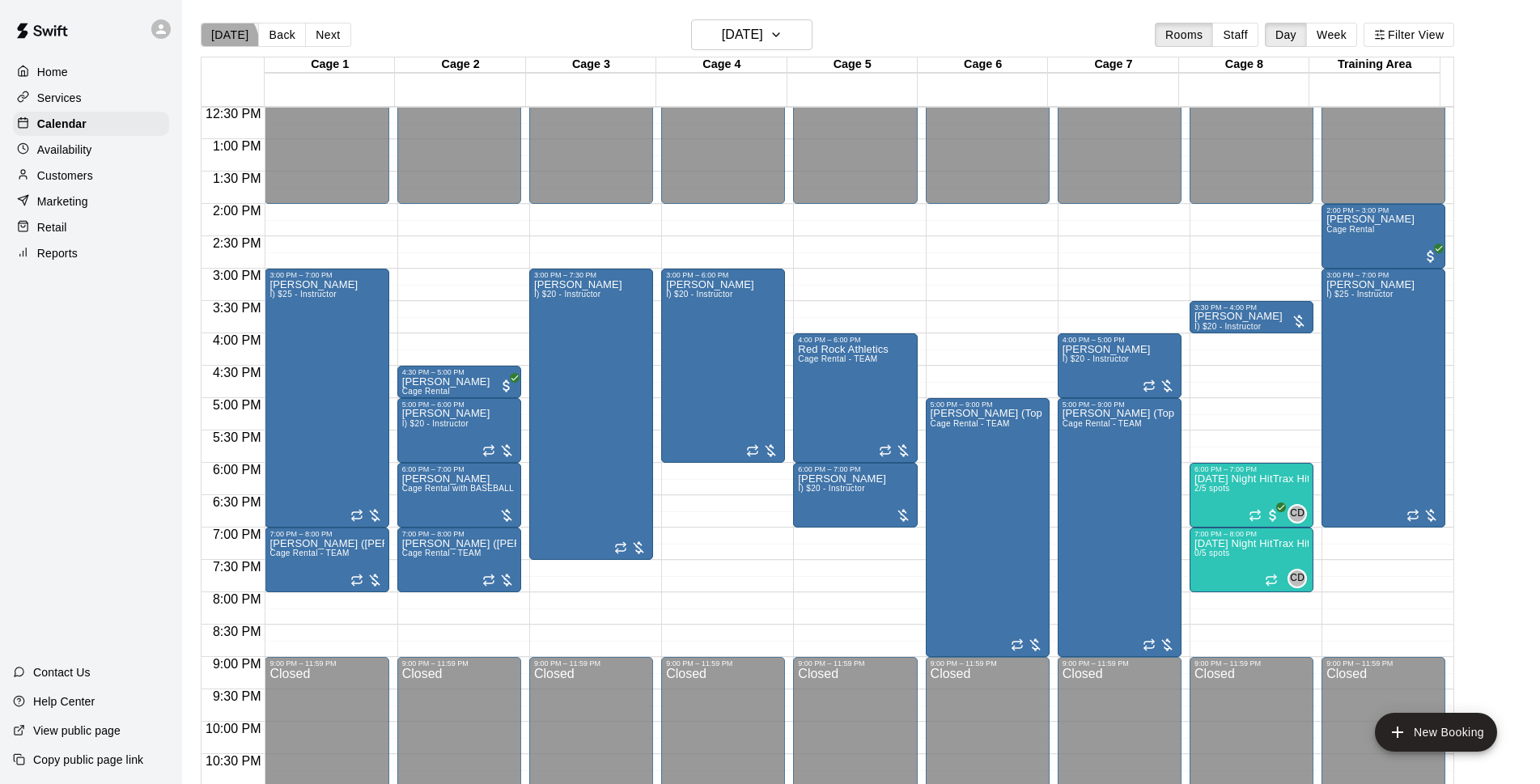
click at [222, 42] on button "[DATE]" at bounding box center [229, 35] width 59 height 24
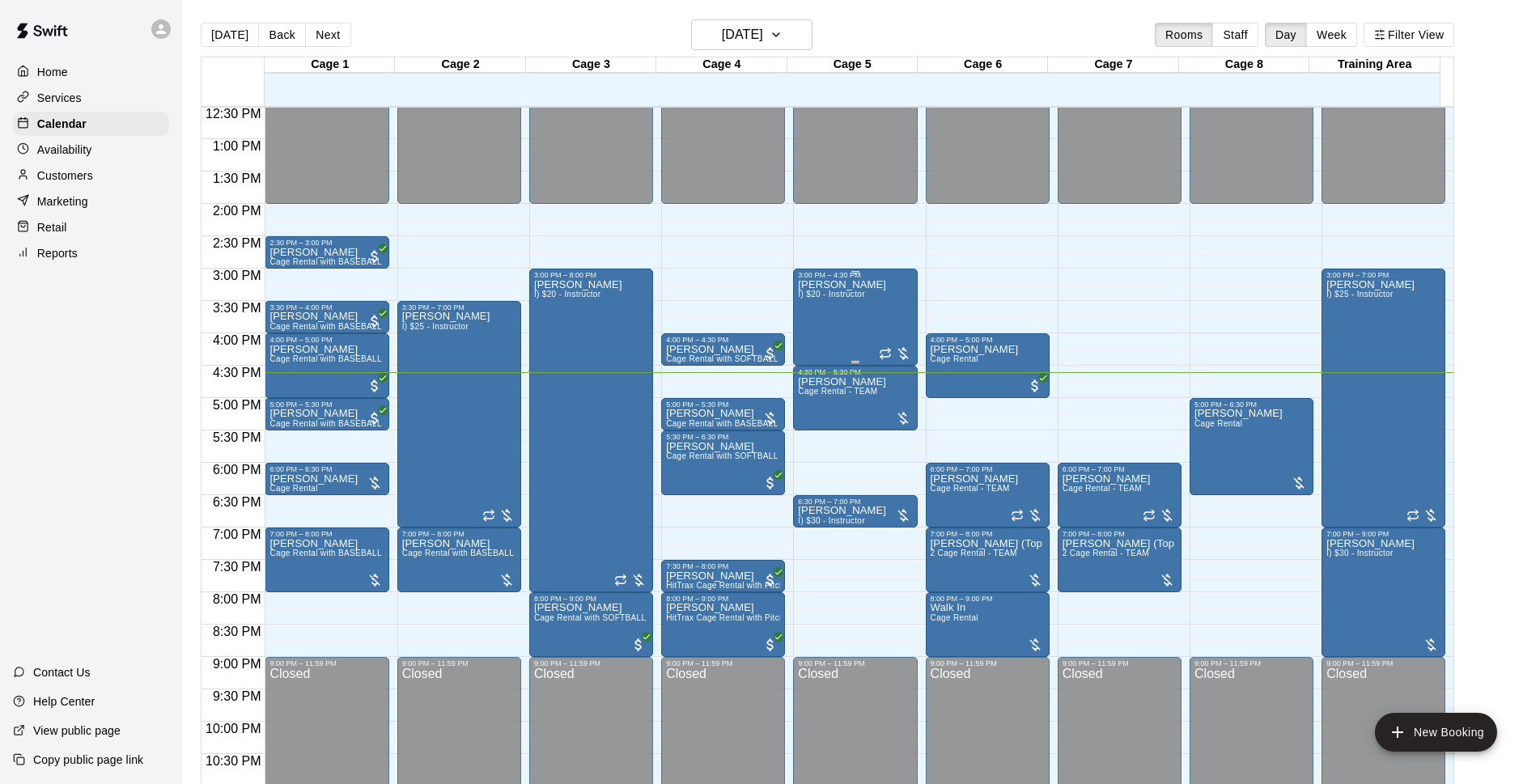
click at [845, 319] on div "[PERSON_NAME] I) $20 - Instructor" at bounding box center [842, 670] width 89 height 784
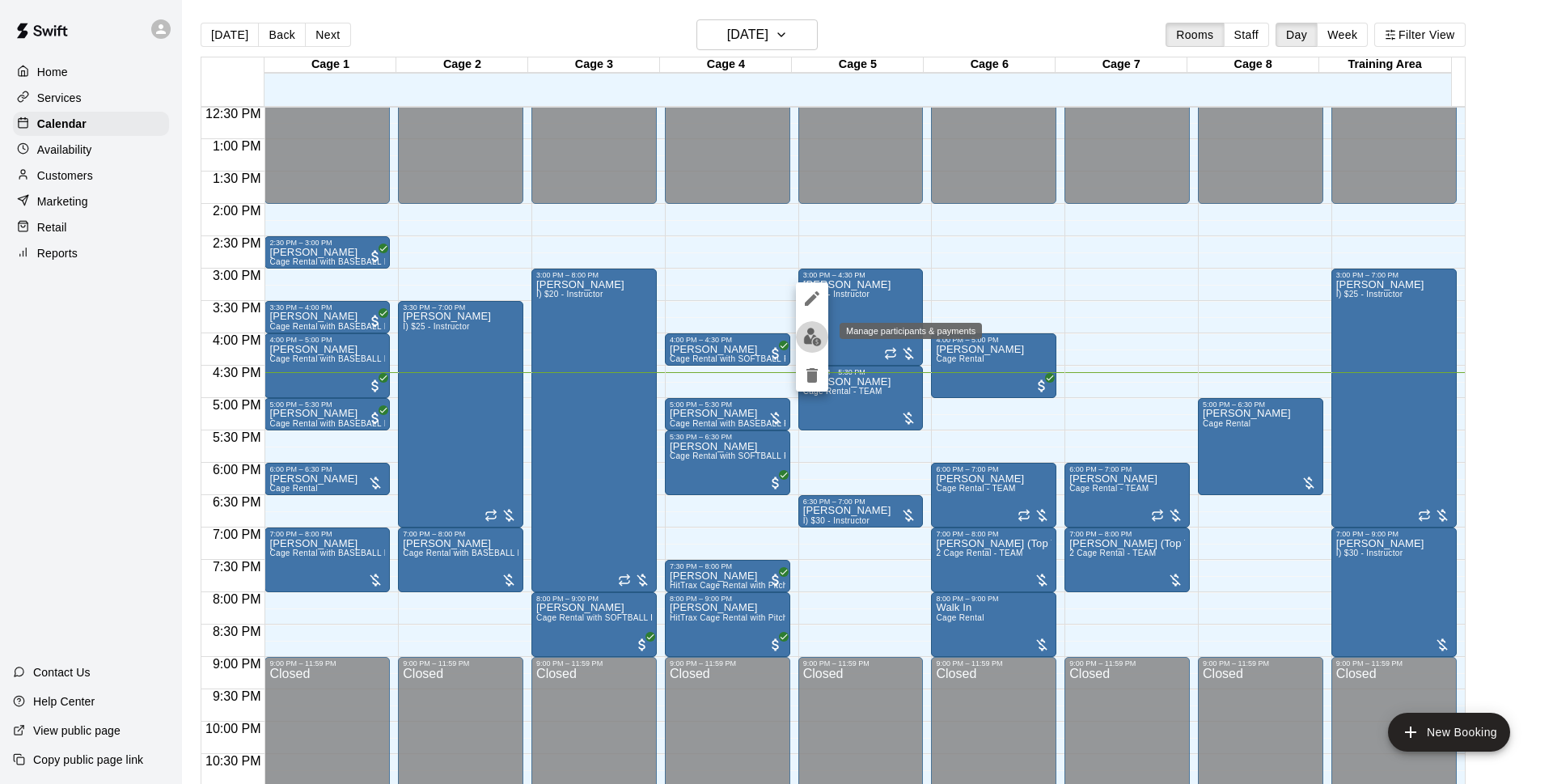
click at [812, 344] on img "edit" at bounding box center [812, 336] width 18 height 18
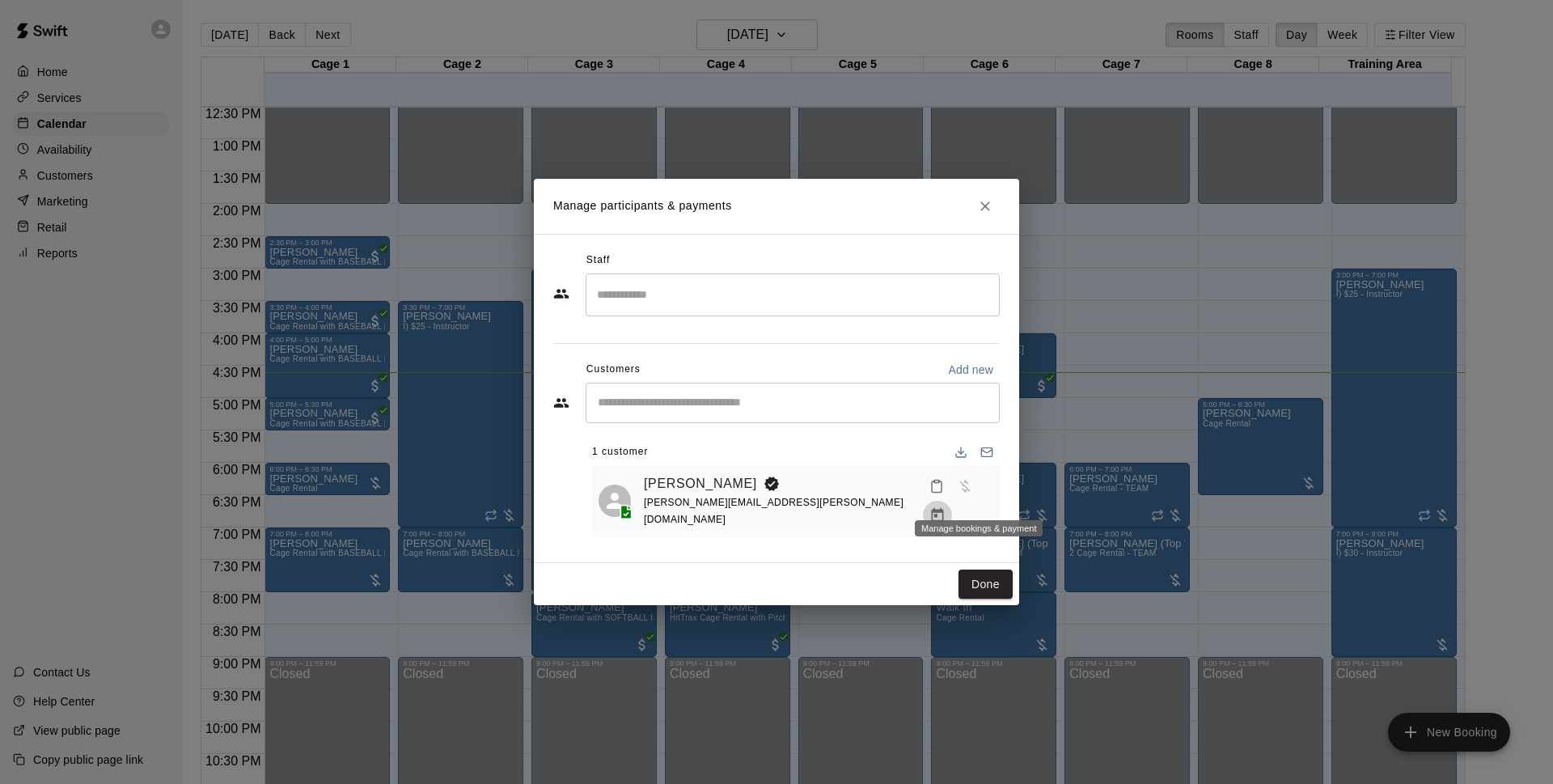
click at [946, 507] on icon "Manage bookings & payment" at bounding box center [937, 515] width 16 height 16
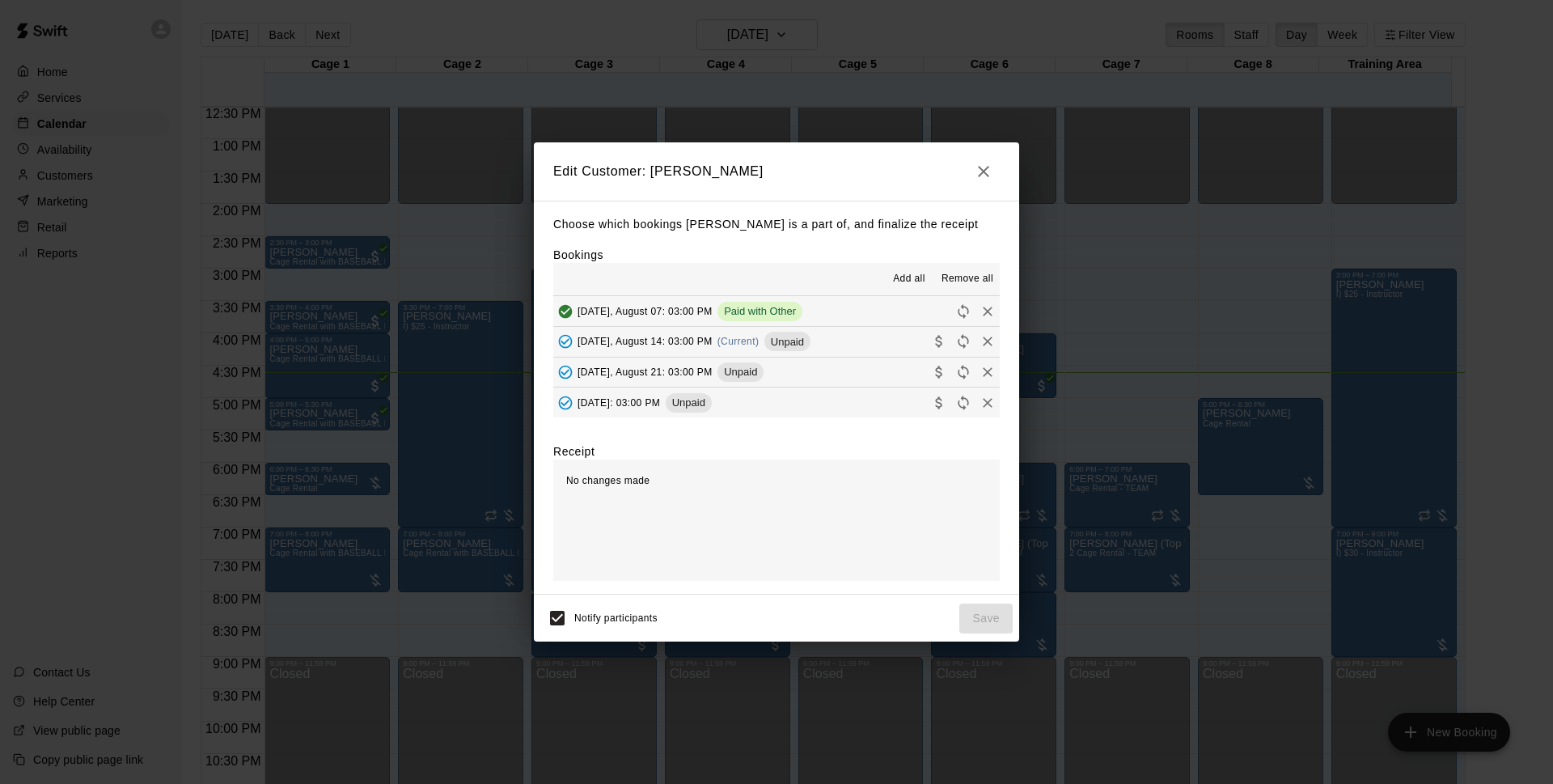
click at [737, 347] on span "(Current)" at bounding box center [739, 341] width 42 height 12
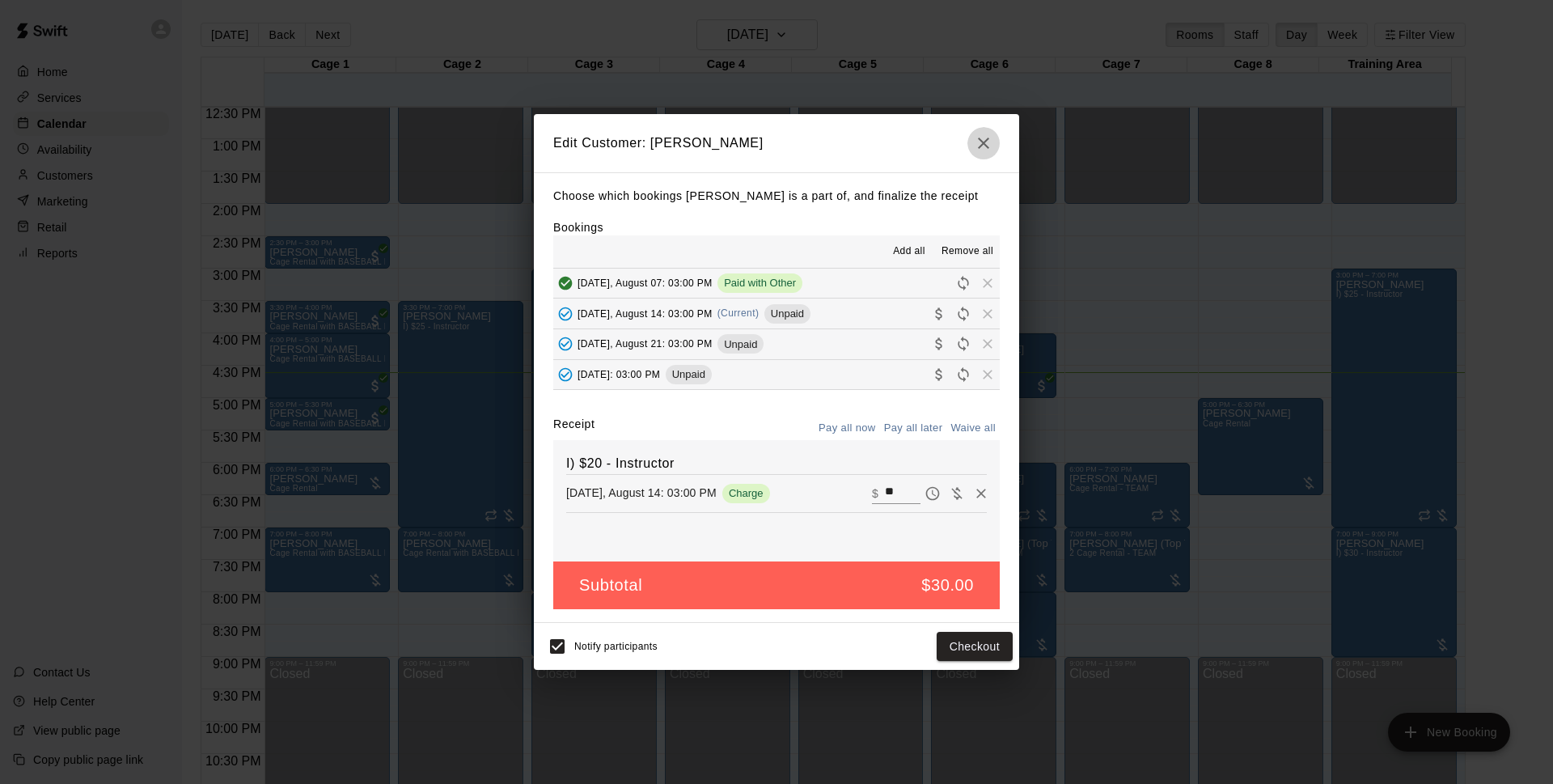
click at [988, 149] on icon "button" at bounding box center [983, 143] width 19 height 19
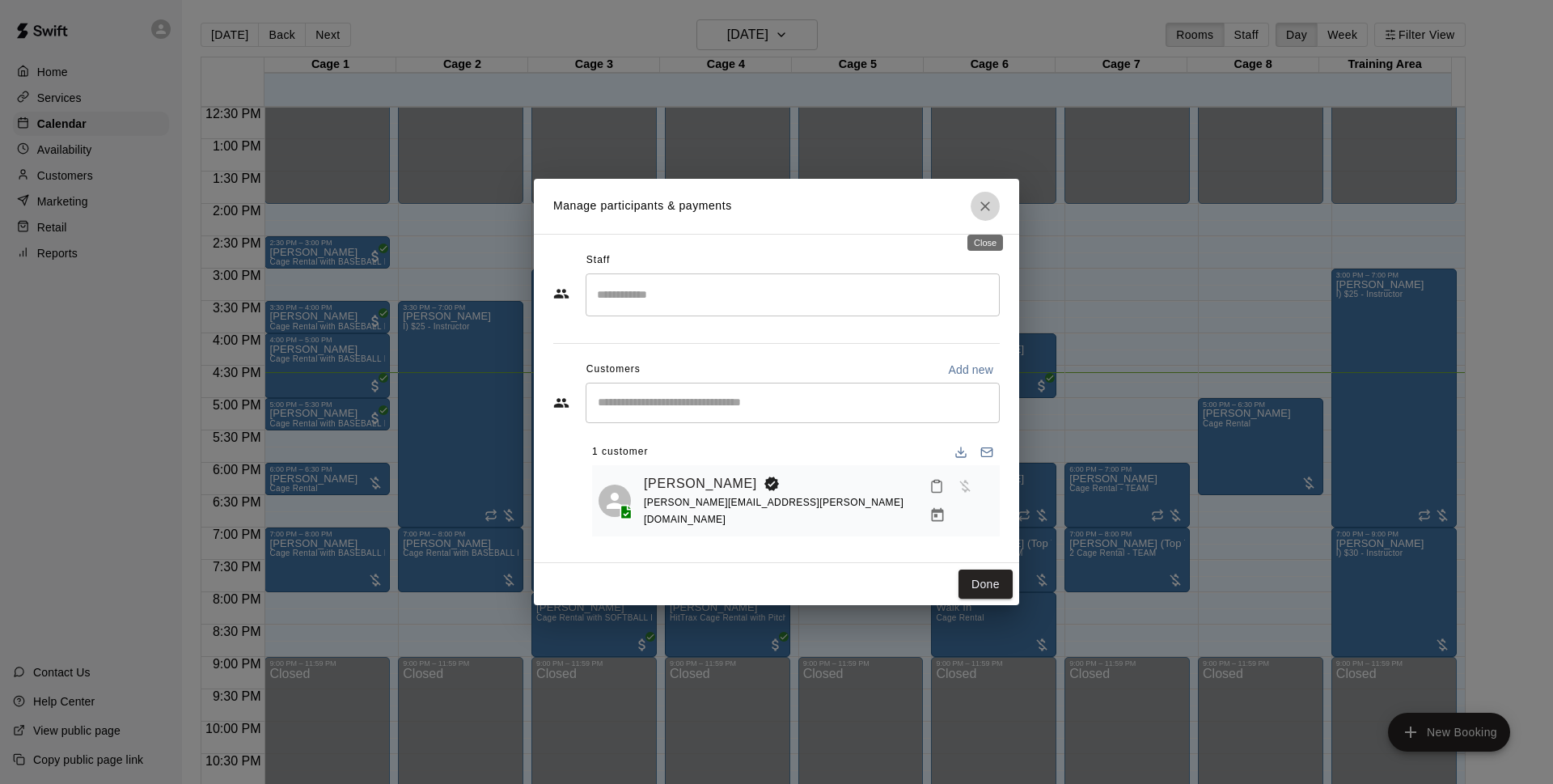
click at [988, 211] on icon "Close" at bounding box center [985, 206] width 10 height 10
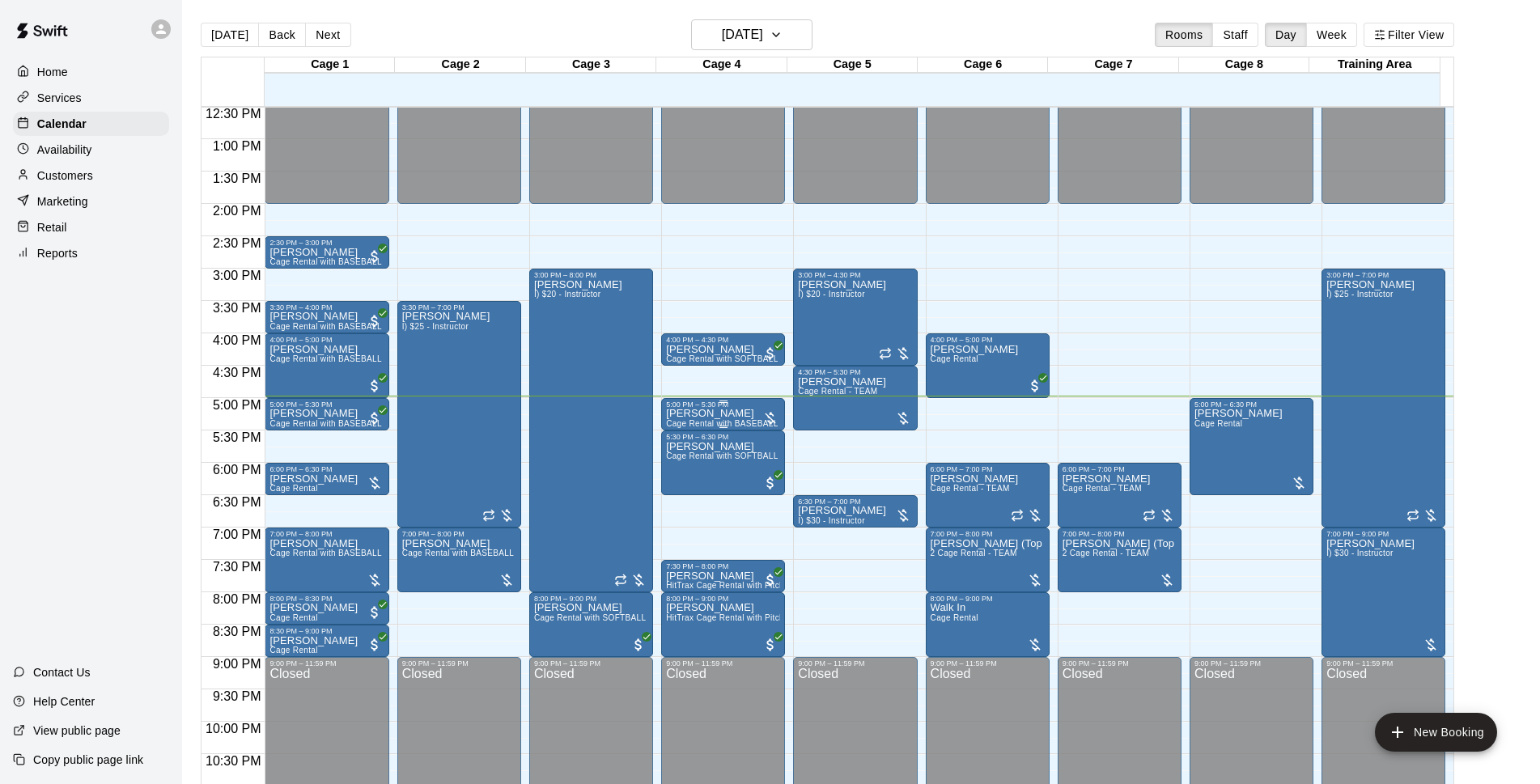
click at [726, 425] on span "Cage Rental with BASEBALL Pitching Machine" at bounding box center [756, 422] width 180 height 9
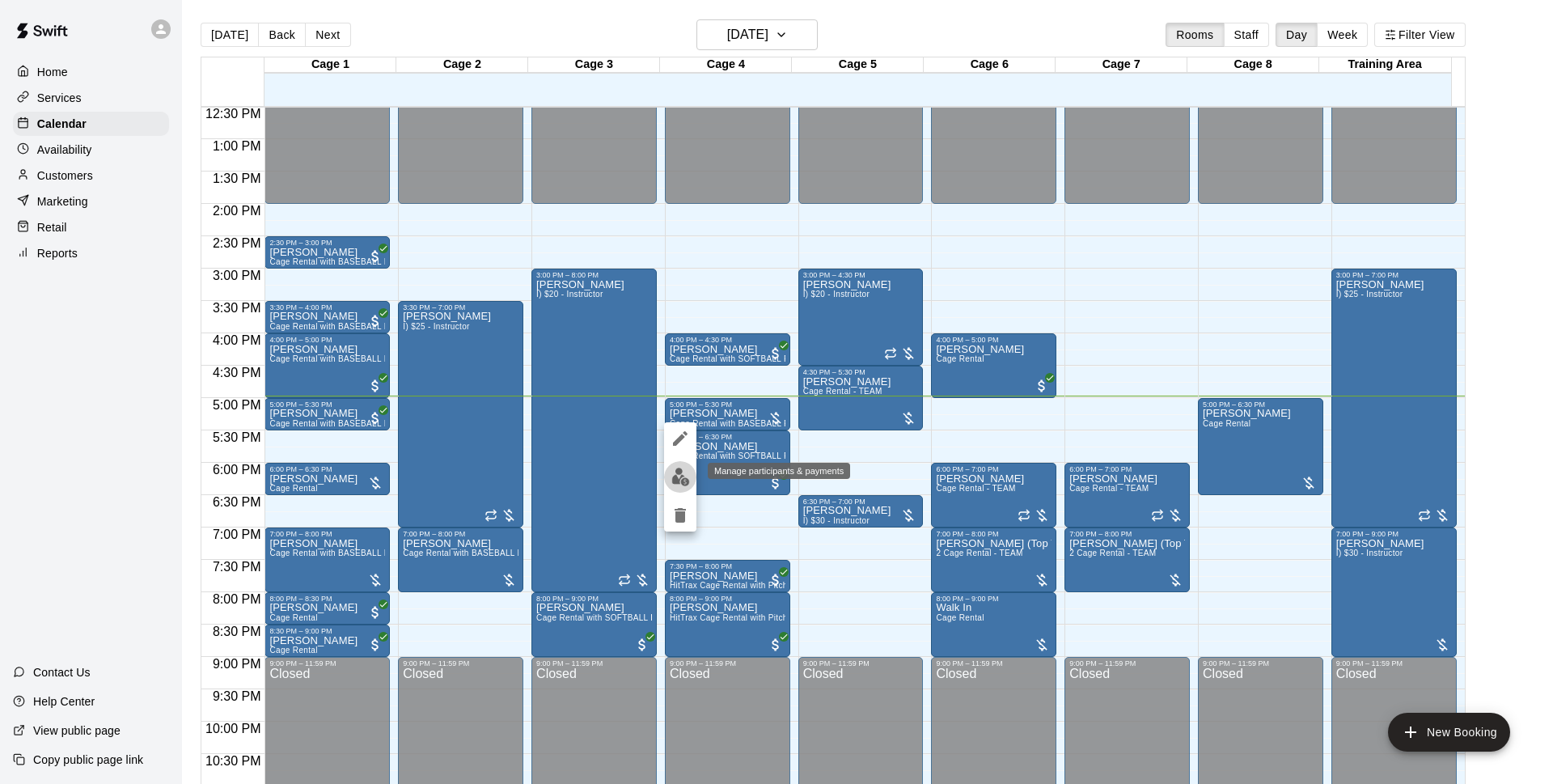
click at [670, 485] on button "edit" at bounding box center [680, 476] width 33 height 32
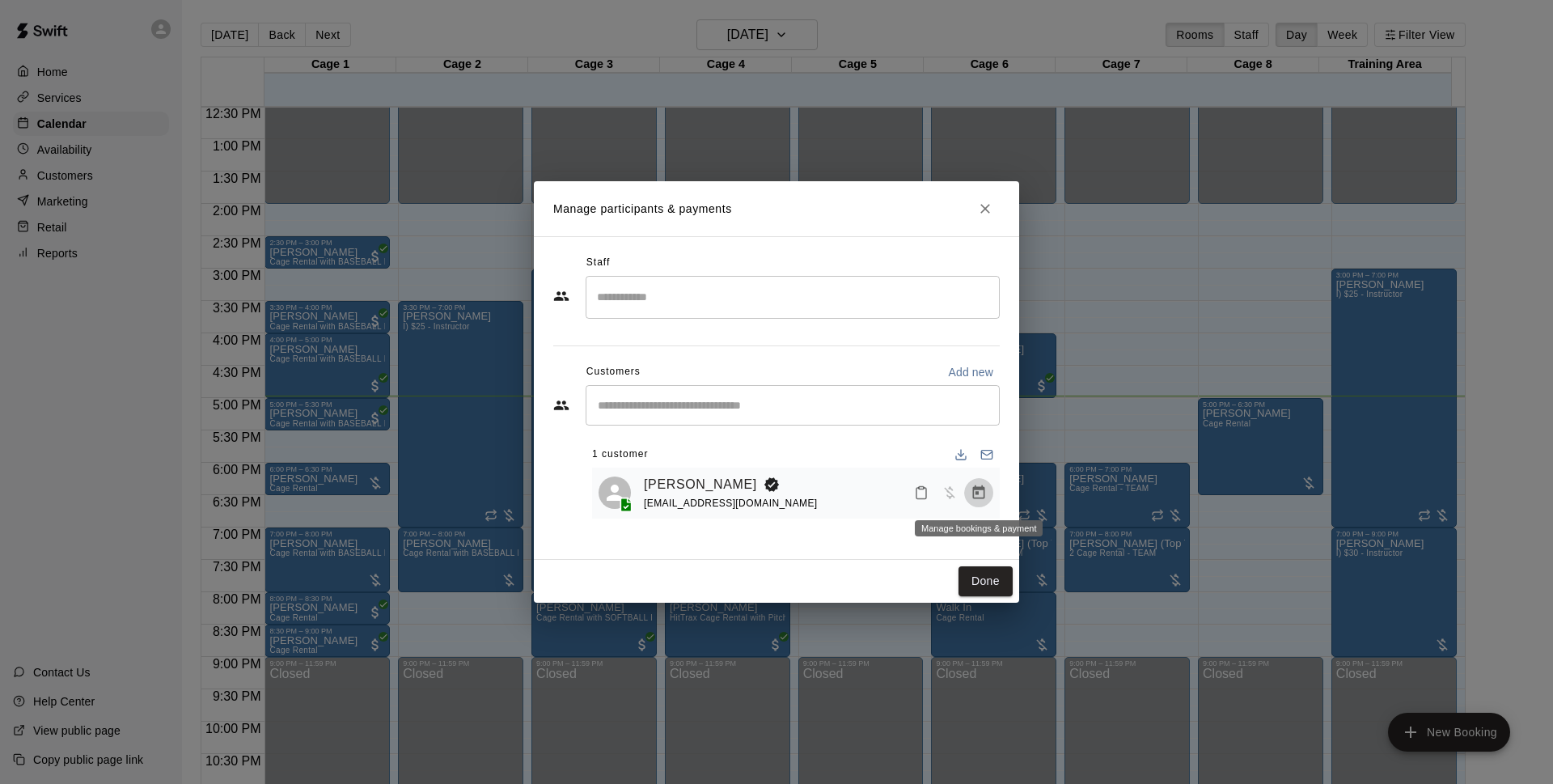
click at [983, 500] on icon "Manage bookings & payment" at bounding box center [979, 493] width 16 height 16
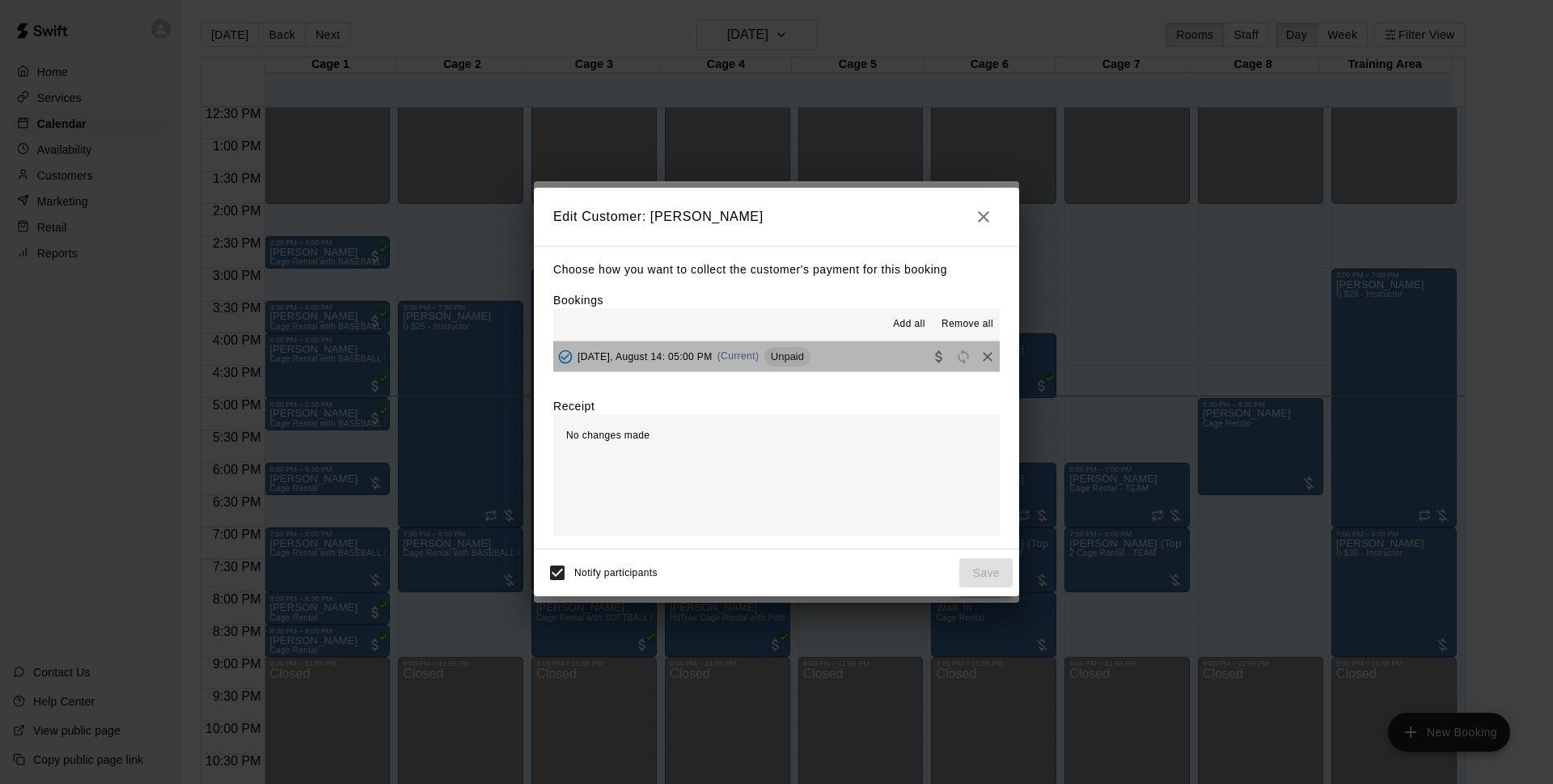
click at [805, 364] on div "Unpaid" at bounding box center [787, 357] width 46 height 19
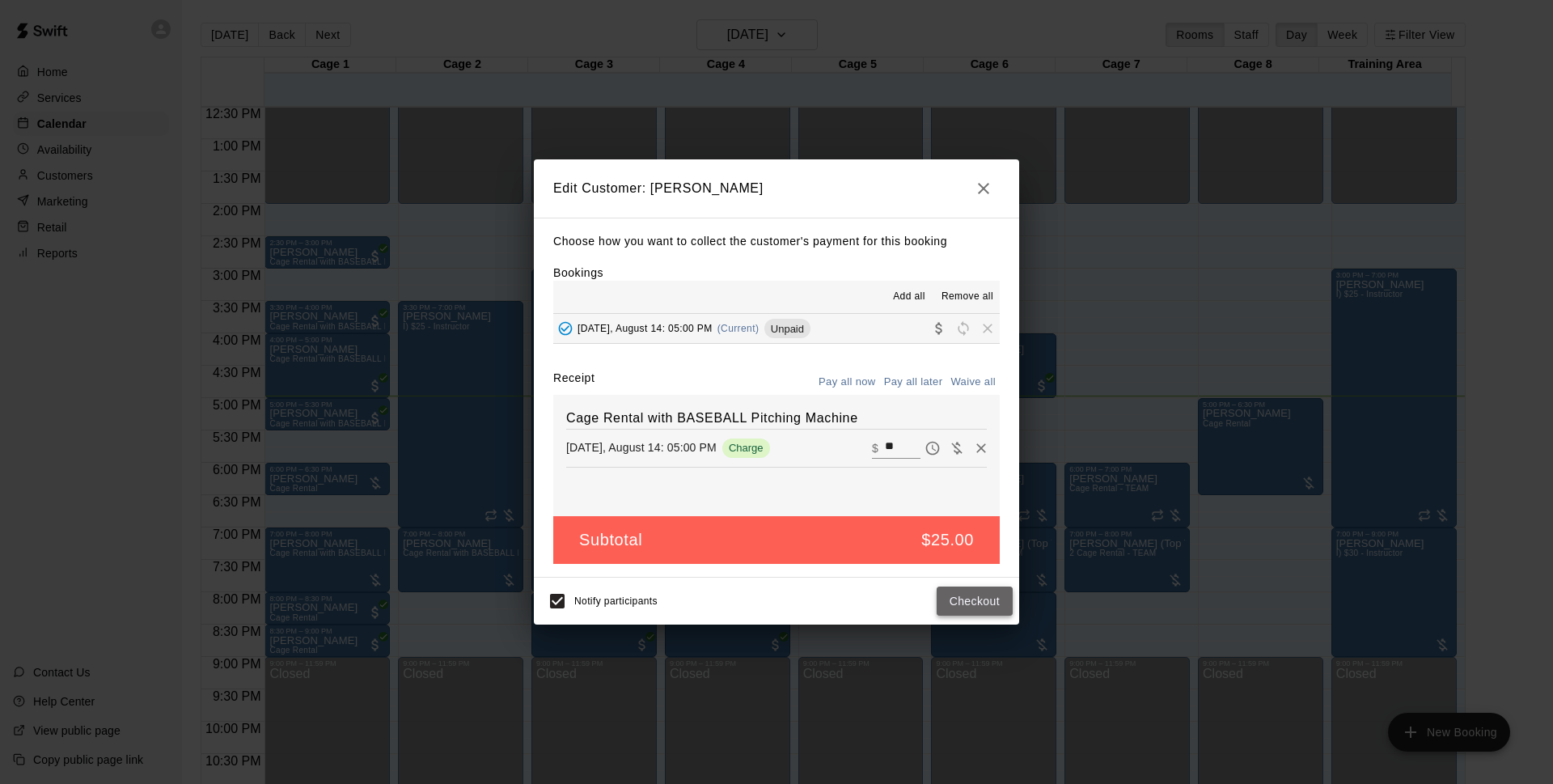
click at [976, 593] on button "Checkout" at bounding box center [975, 600] width 76 height 30
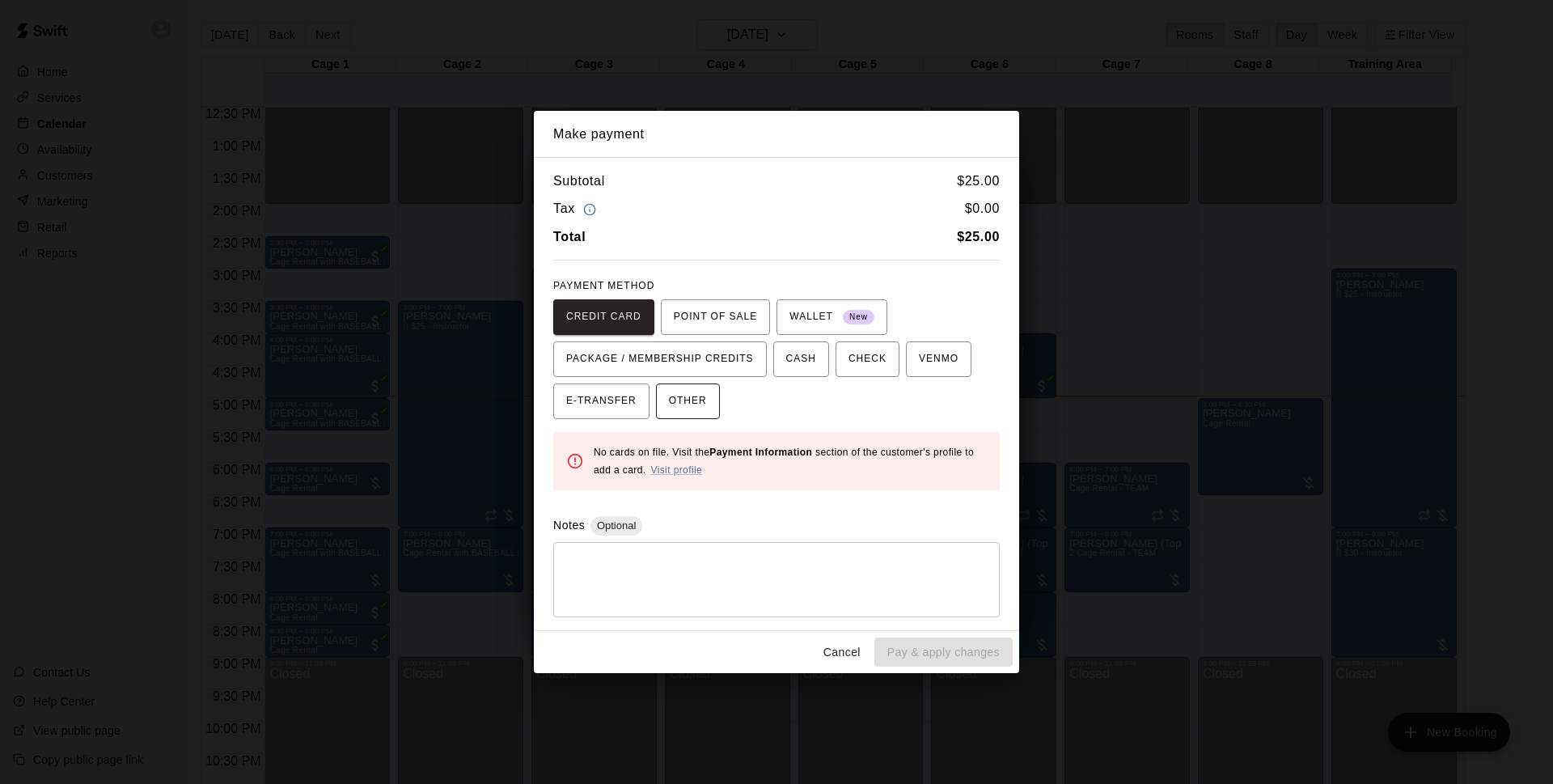
click at [700, 400] on span "OTHER" at bounding box center [688, 401] width 38 height 26
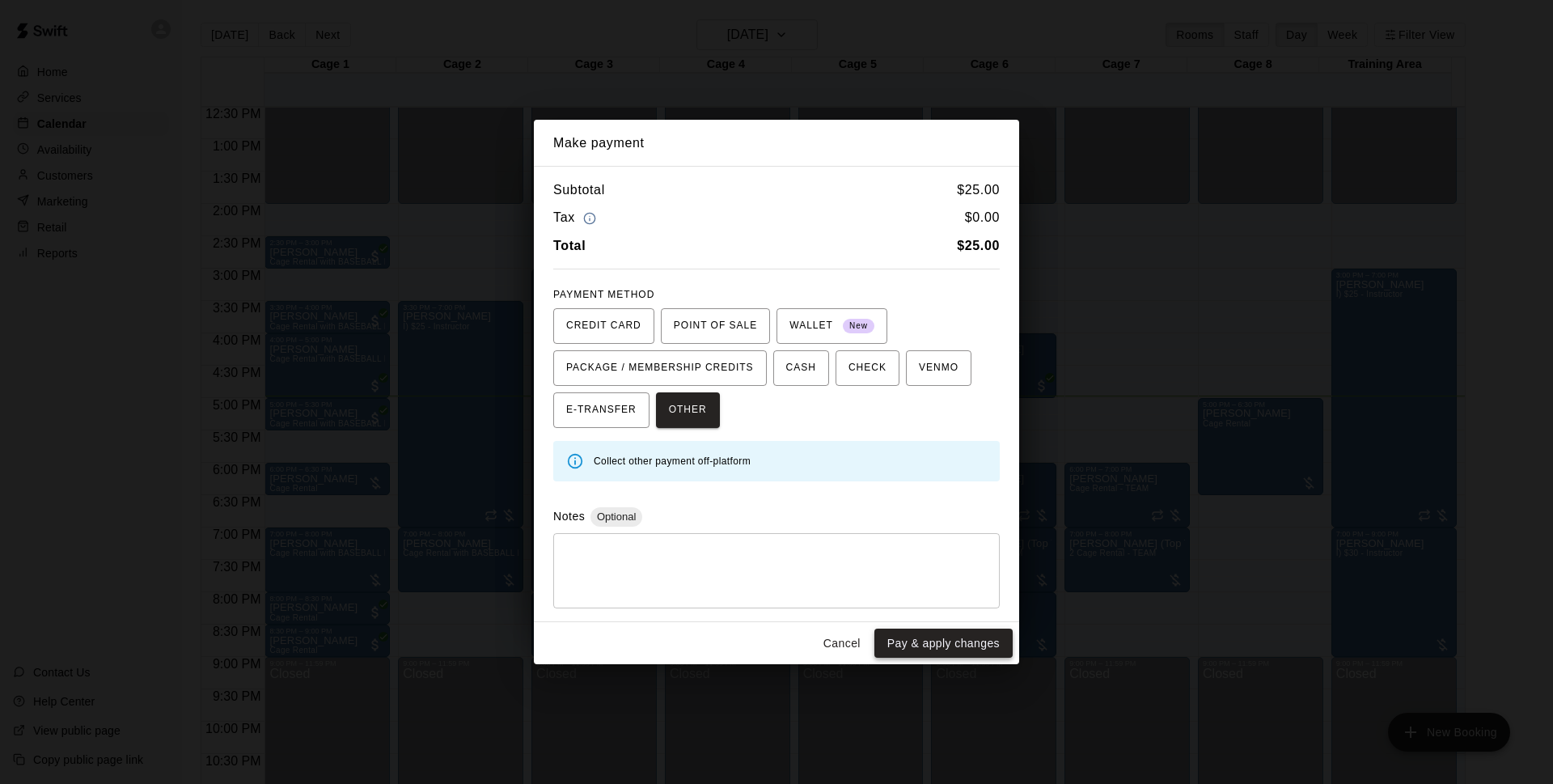
click at [967, 647] on button "Pay & apply changes" at bounding box center [944, 643] width 139 height 30
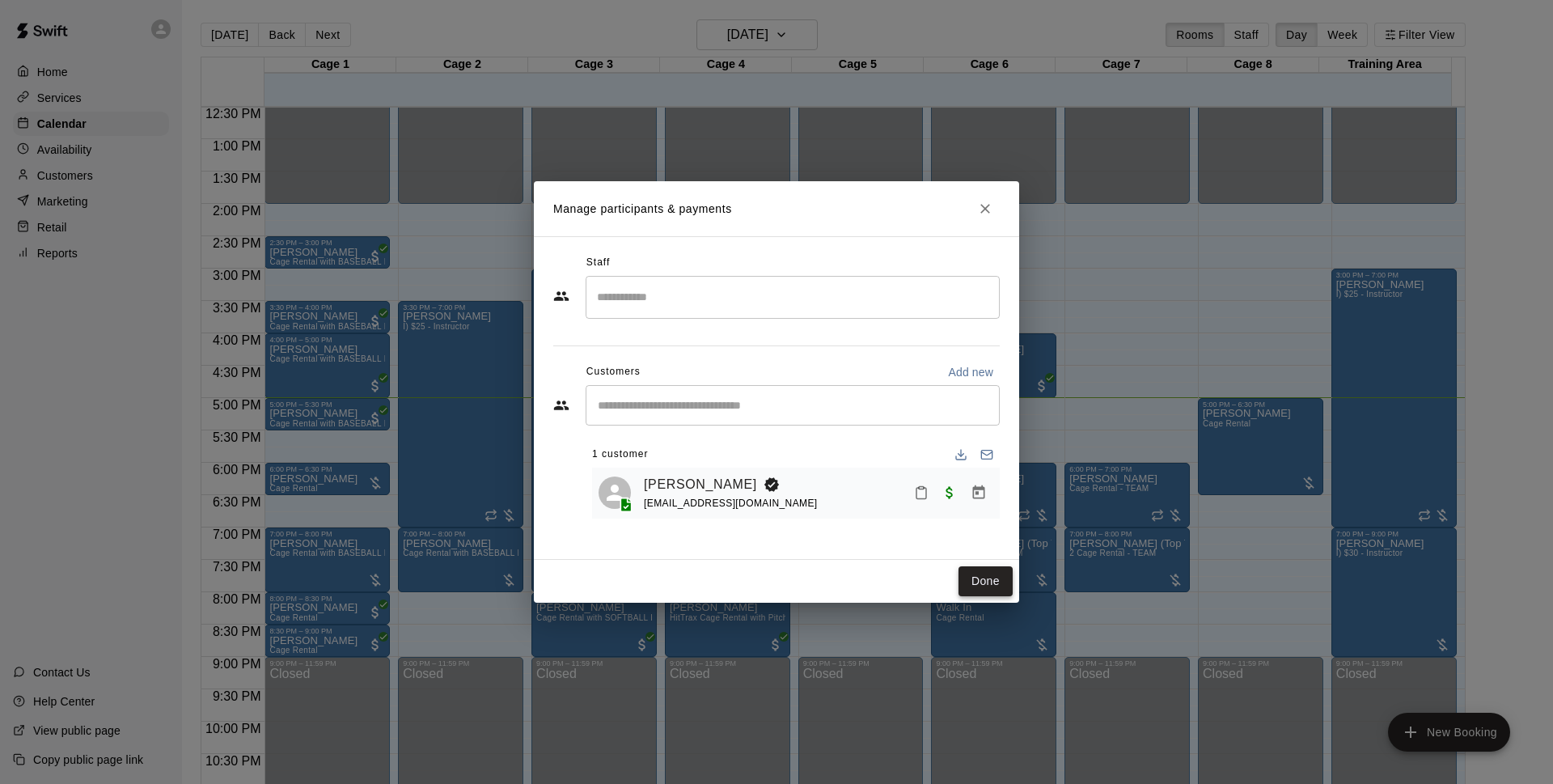
click at [991, 592] on button "Done" at bounding box center [985, 580] width 54 height 30
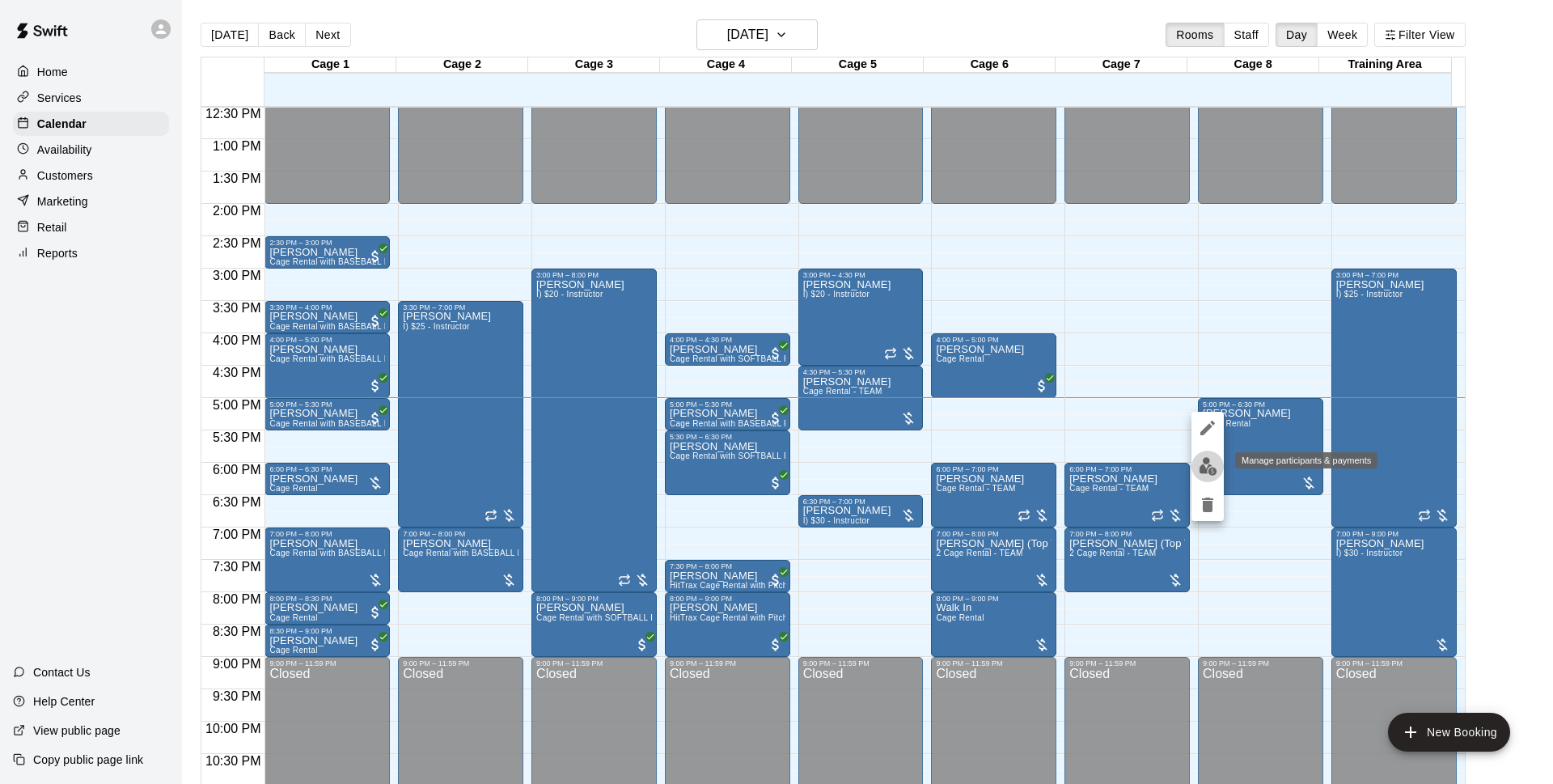
click at [1204, 467] on img "edit" at bounding box center [1208, 466] width 18 height 18
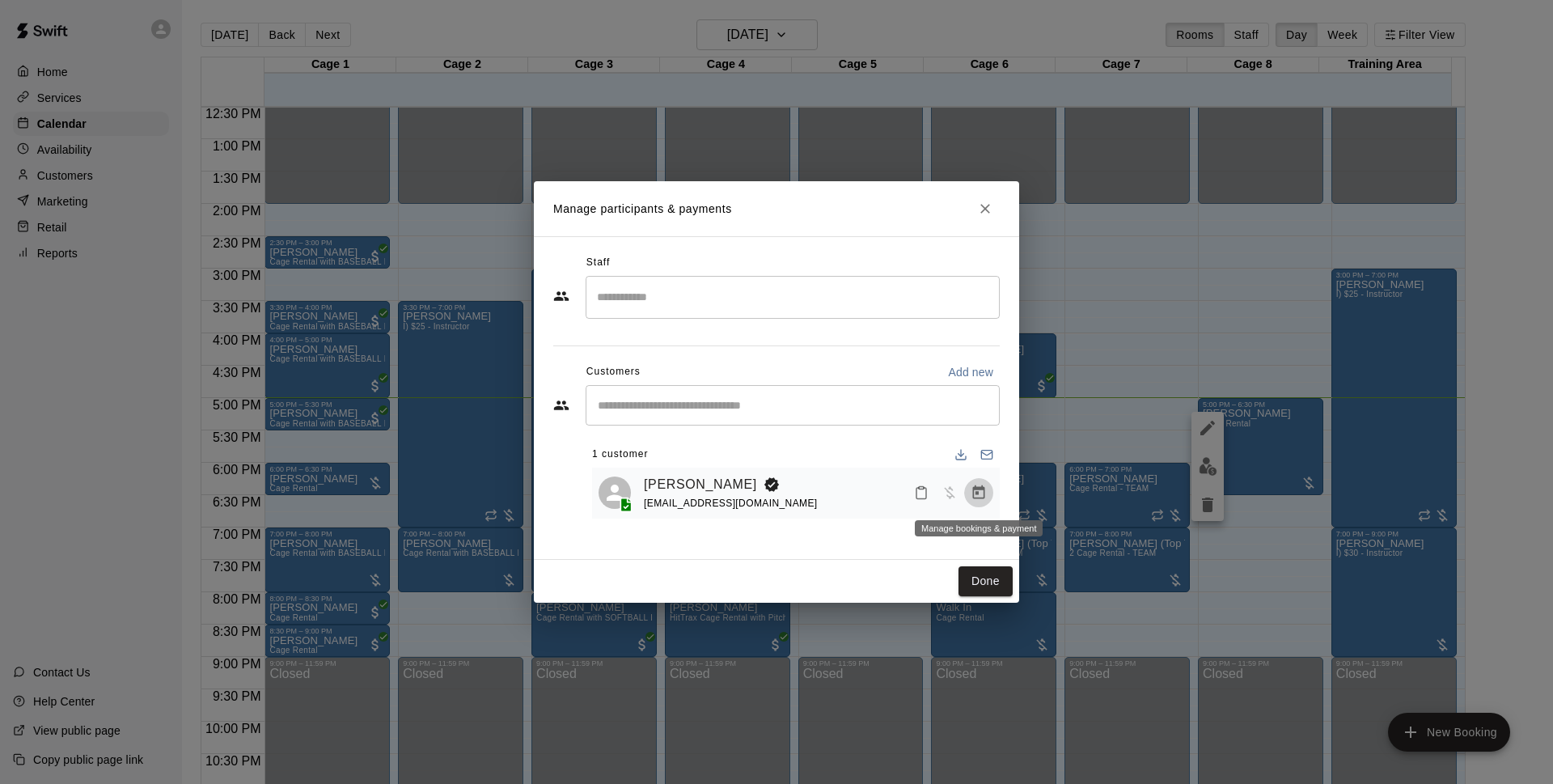
click at [978, 494] on icon "Manage bookings & payment" at bounding box center [979, 492] width 13 height 13
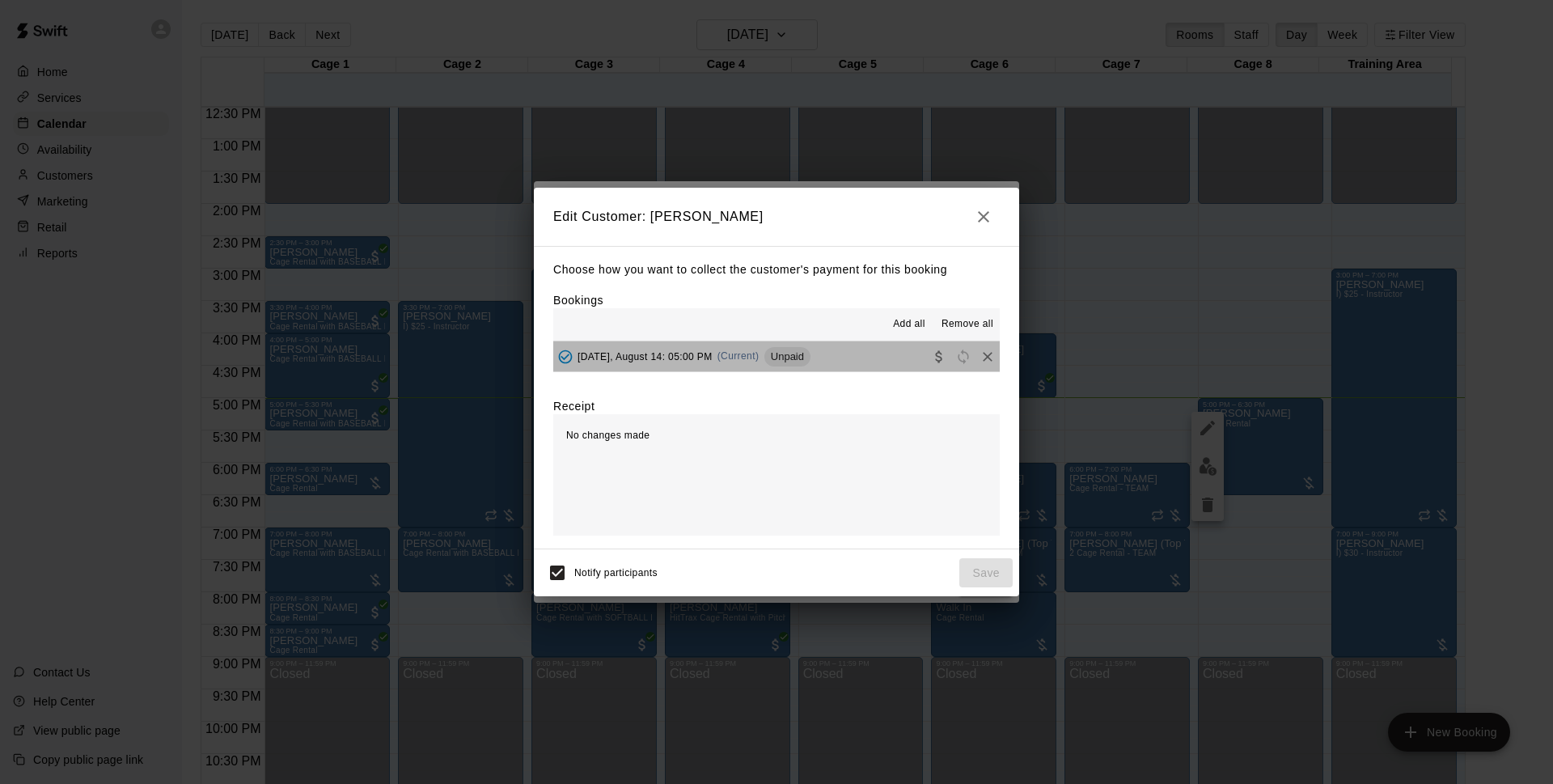
click at [827, 366] on button "[DATE], August 14: 05:00 PM (Current) Unpaid" at bounding box center [776, 356] width 446 height 30
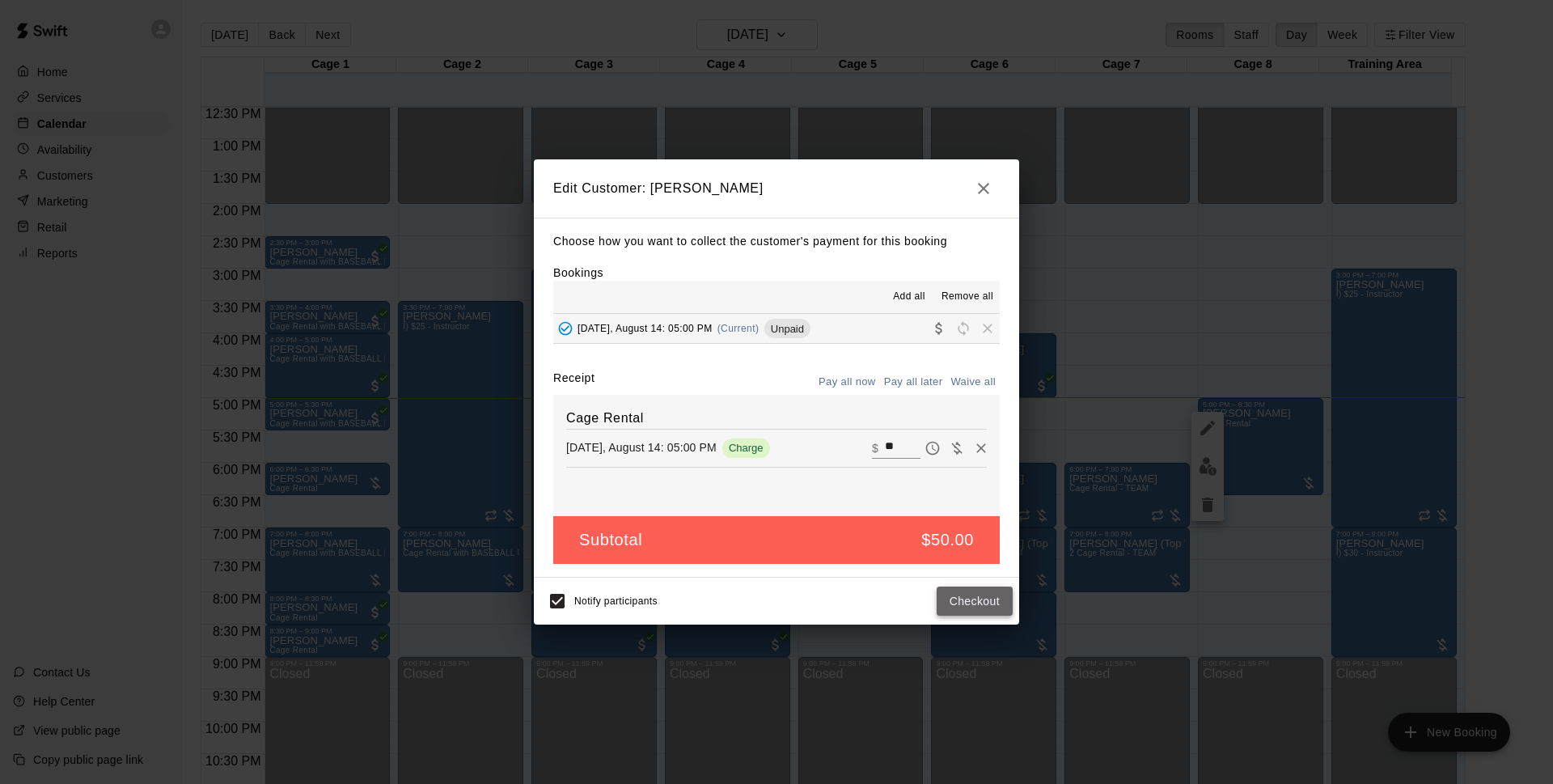
click at [978, 606] on button "Checkout" at bounding box center [975, 600] width 76 height 30
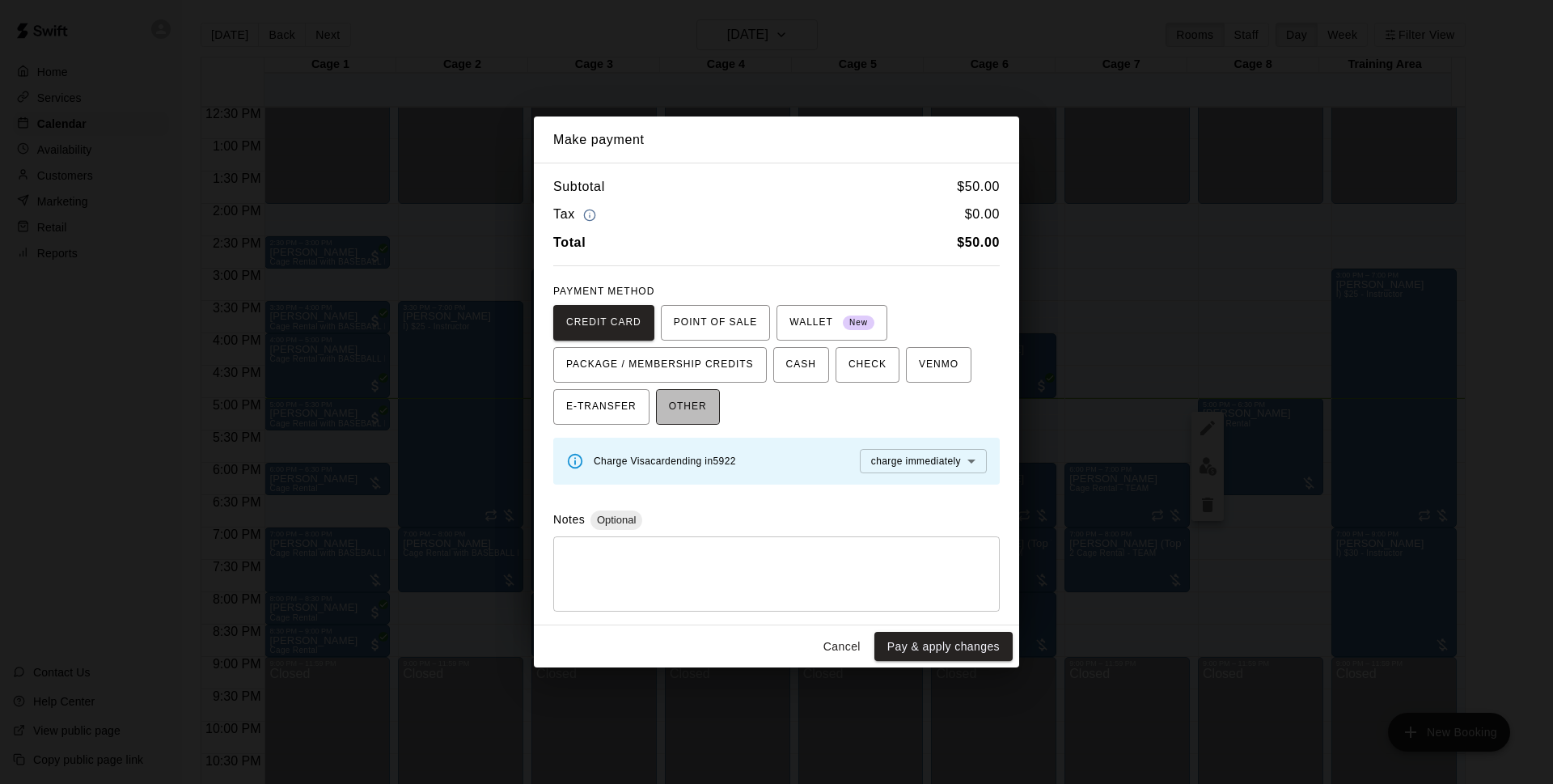
click at [699, 393] on button "OTHER" at bounding box center [688, 406] width 64 height 36
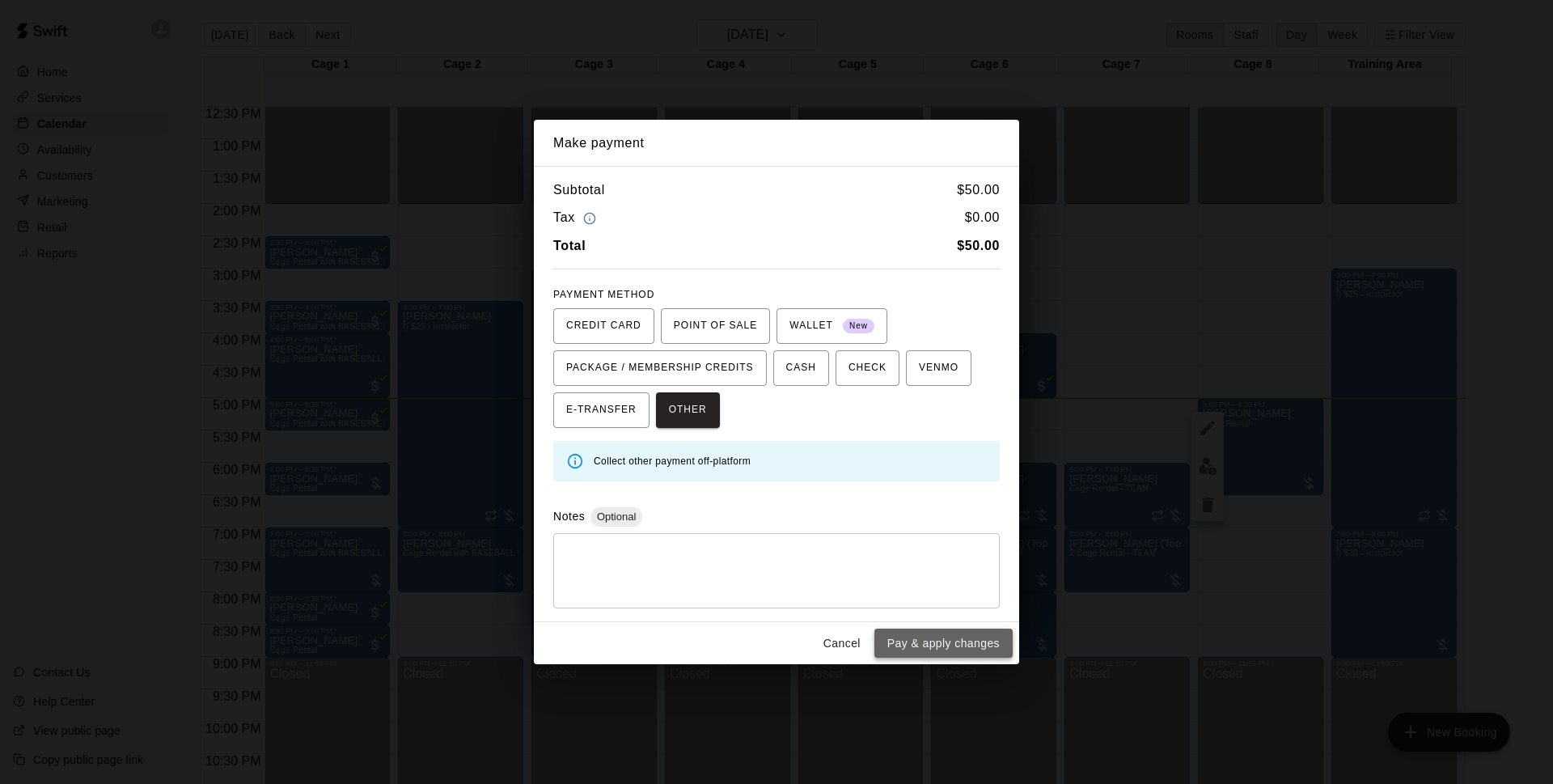
click at [972, 643] on button "Pay & apply changes" at bounding box center [944, 643] width 139 height 30
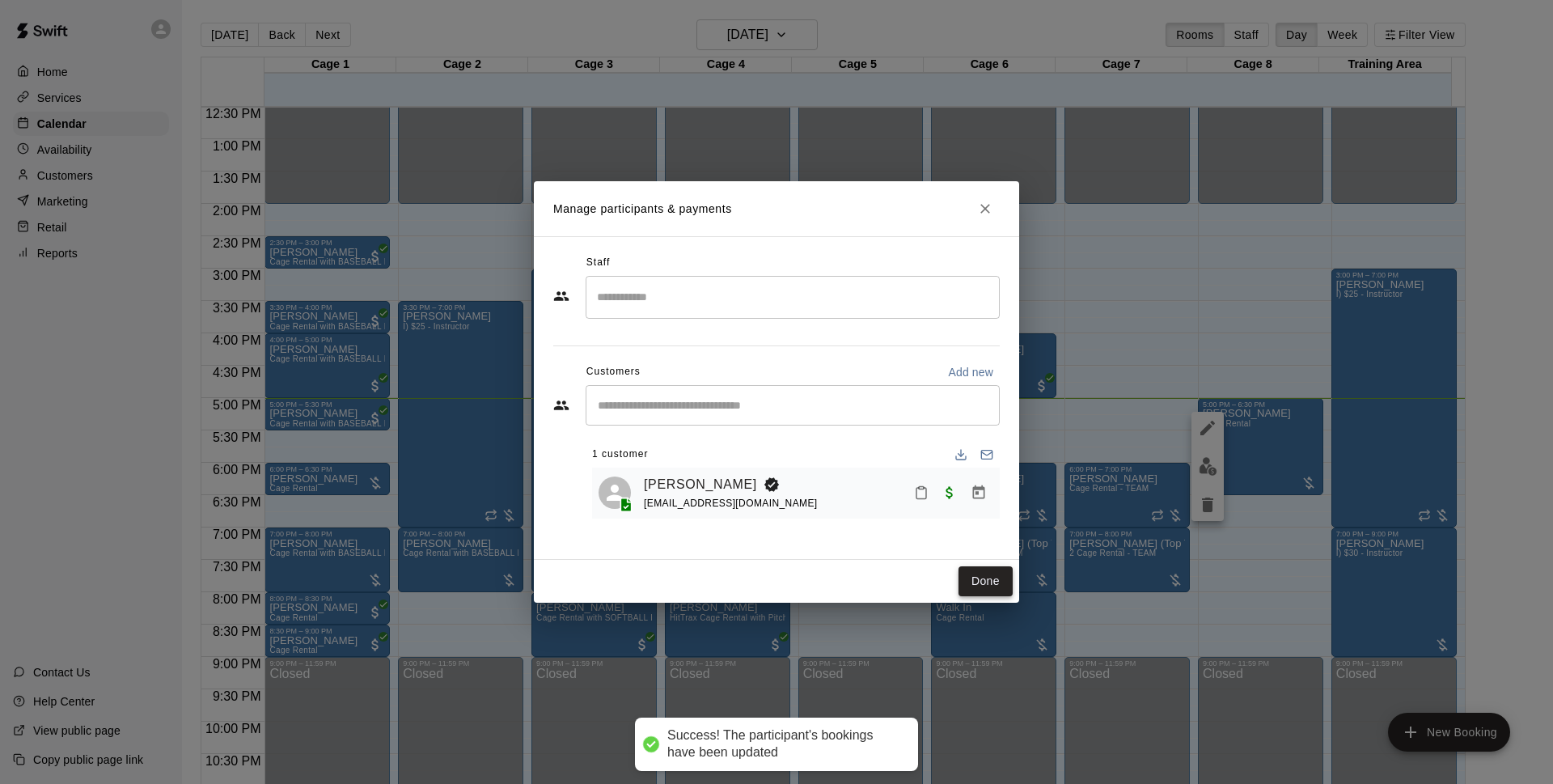
click at [1003, 587] on button "Done" at bounding box center [985, 580] width 54 height 30
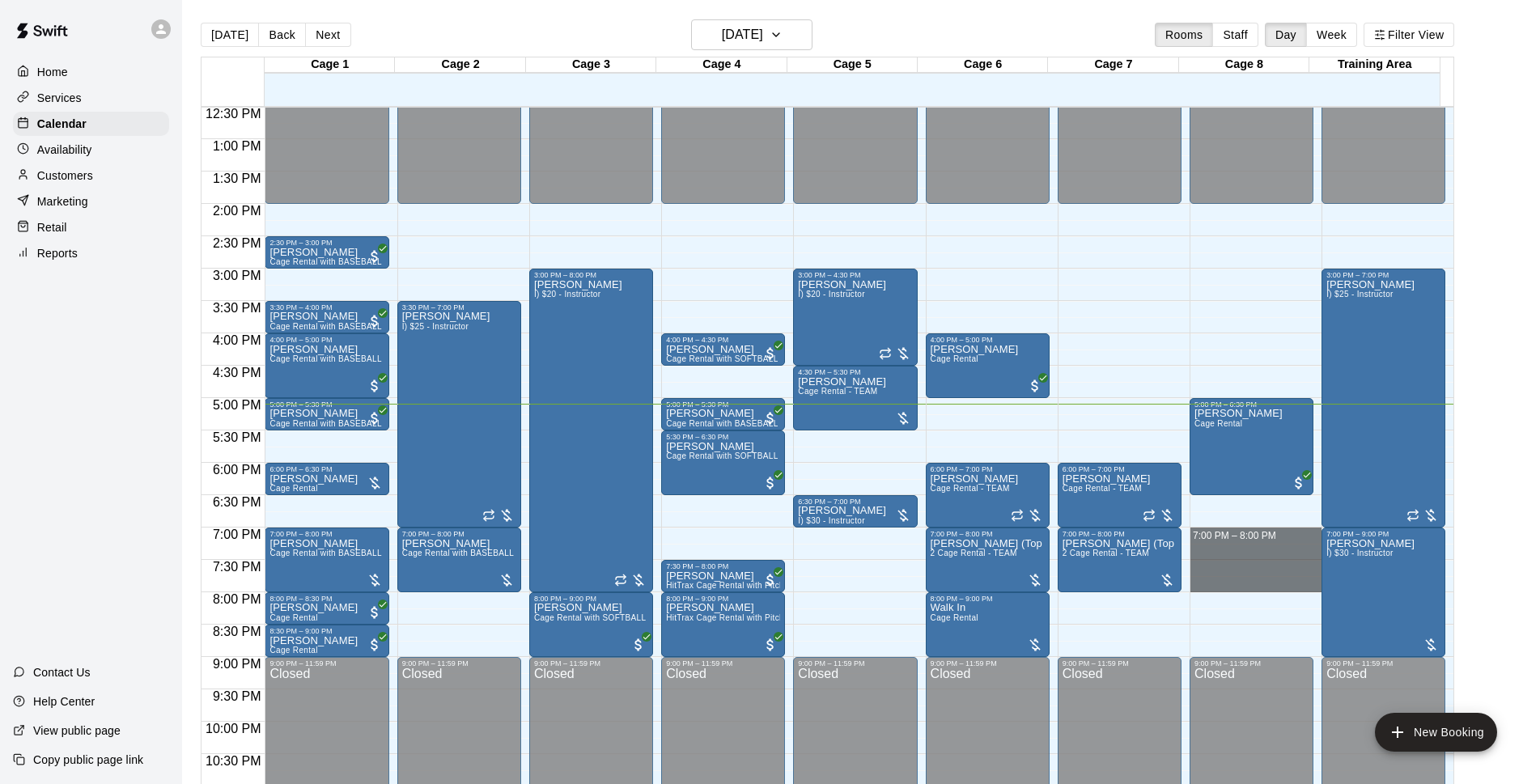
drag, startPoint x: 1208, startPoint y: 538, endPoint x: 1210, endPoint y: 583, distance: 45.0
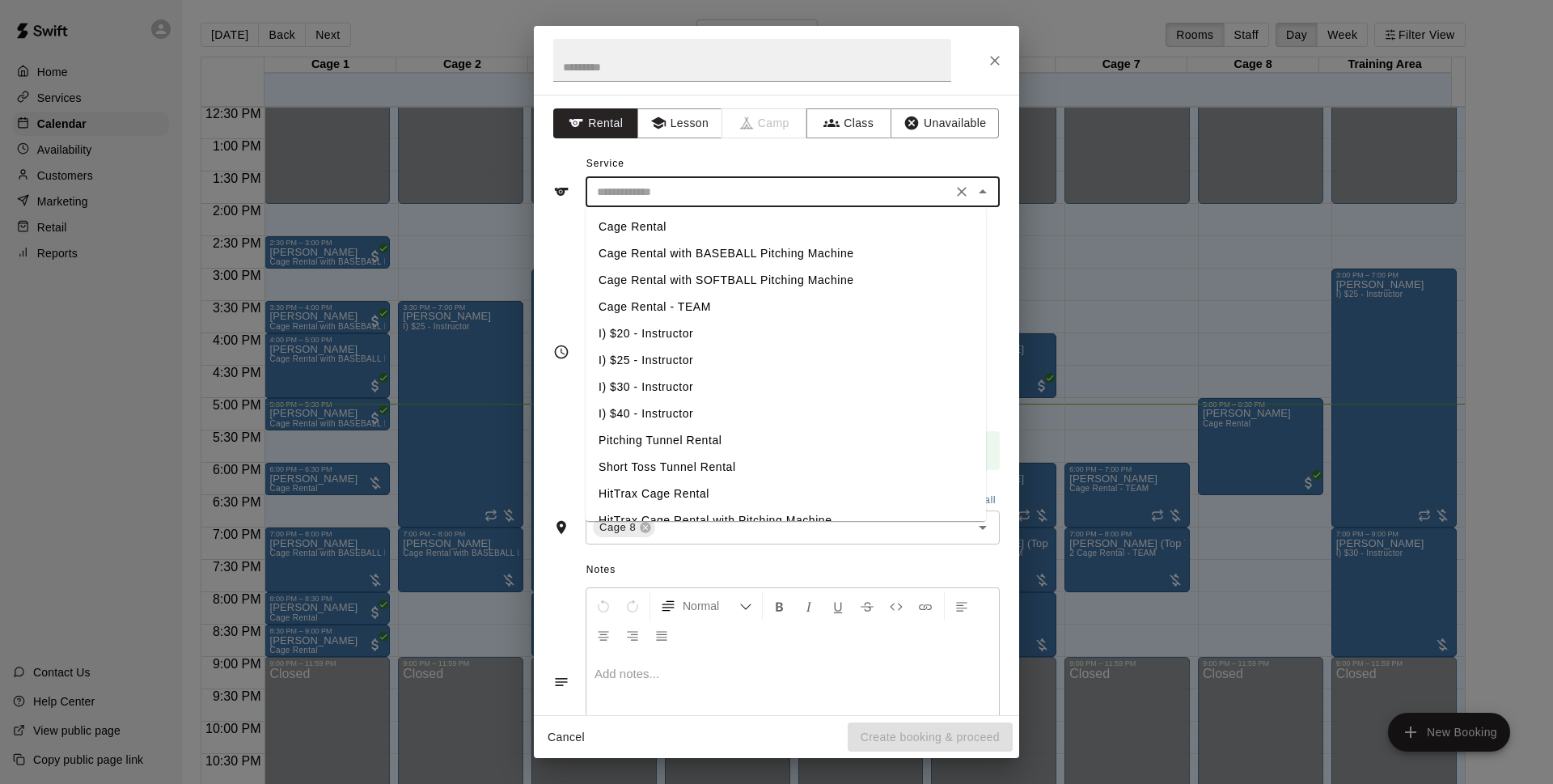
click at [769, 197] on input "text" at bounding box center [769, 191] width 357 height 20
click at [709, 490] on li "HitTrax Cage Rental" at bounding box center [786, 493] width 400 height 27
type input "**********"
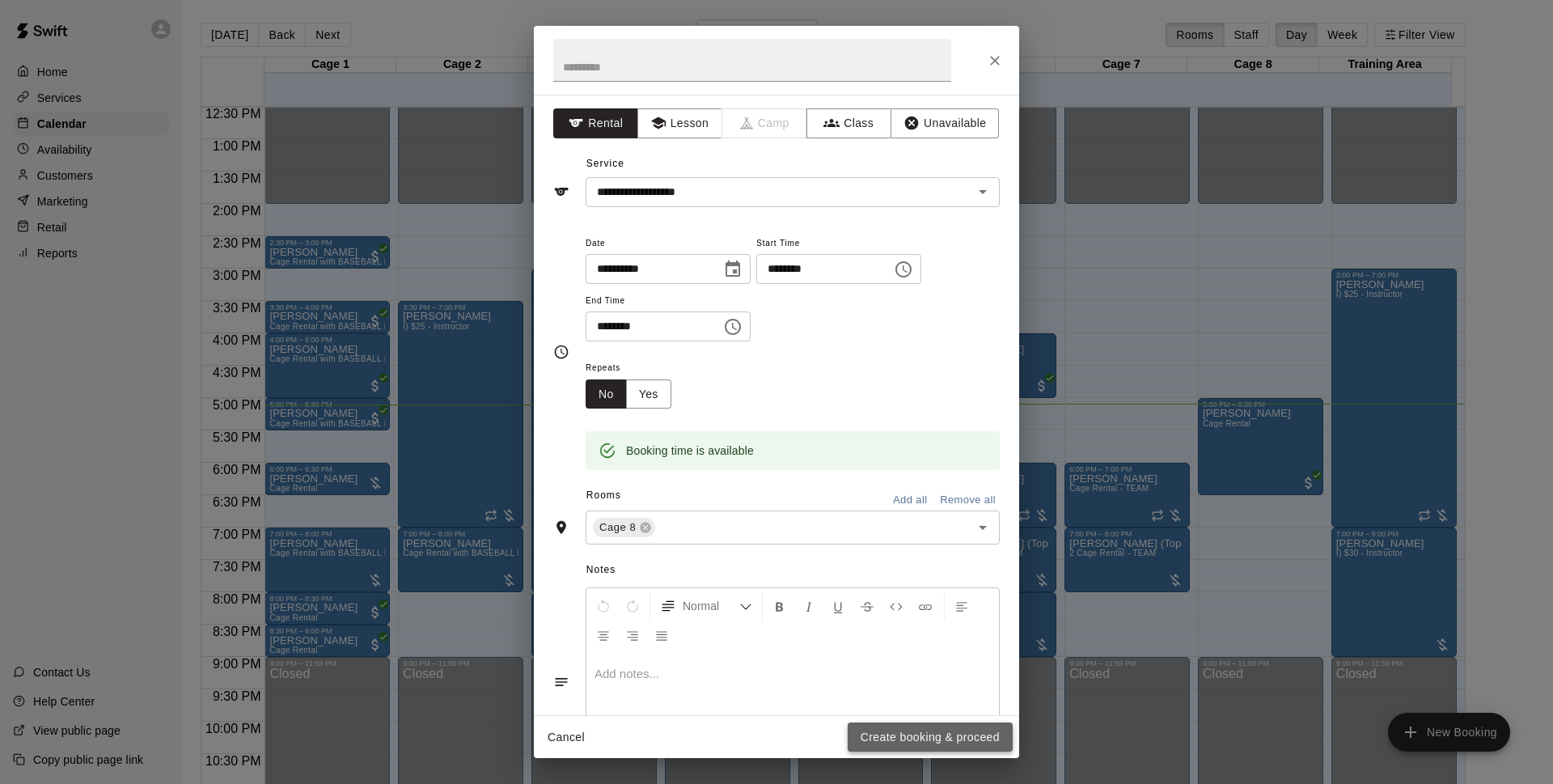
click at [987, 744] on button "Create booking & proceed" at bounding box center [930, 737] width 165 height 30
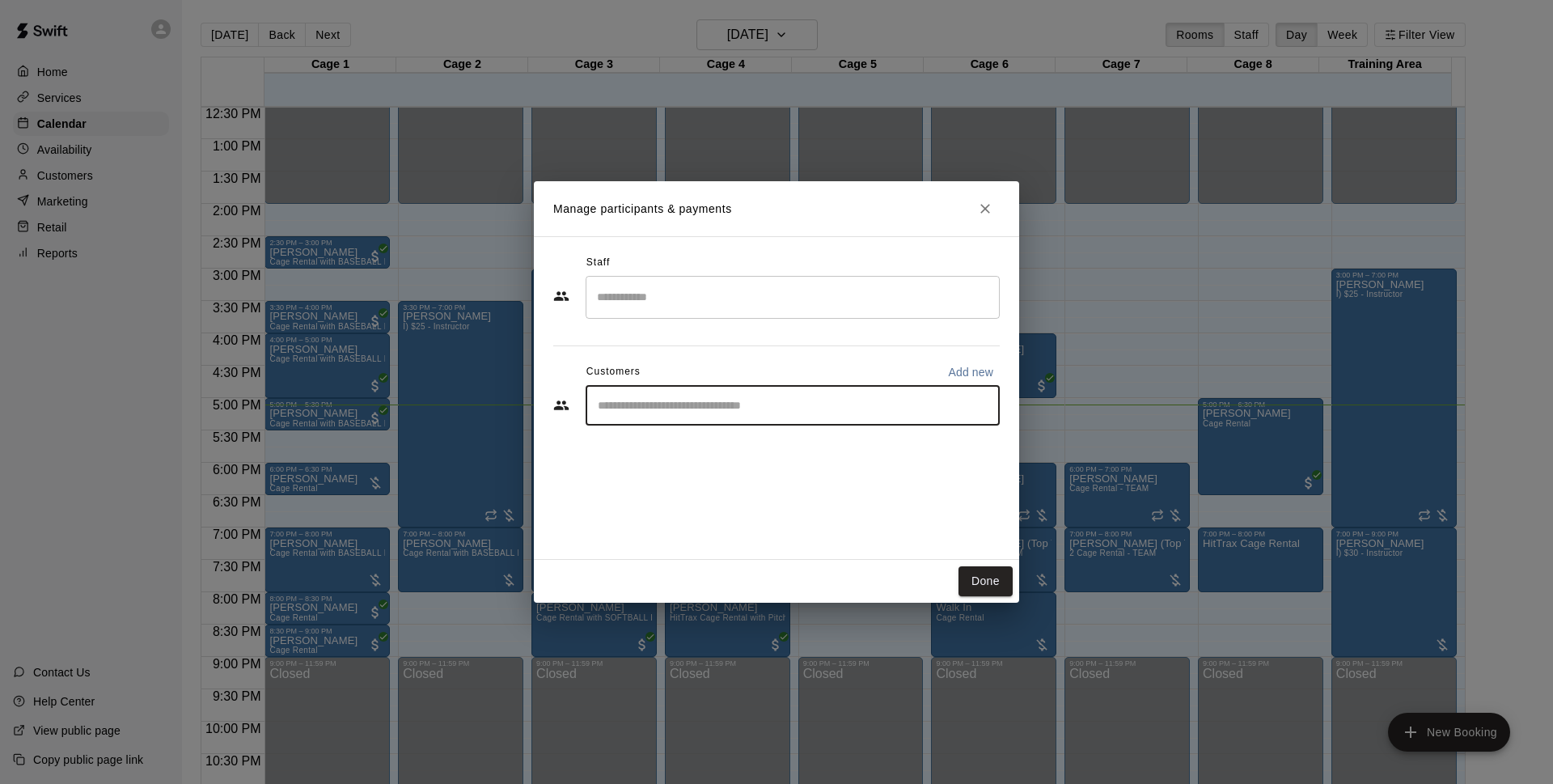
click at [743, 414] on input "Start typing to search customers..." at bounding box center [792, 405] width 399 height 16
type input "*****"
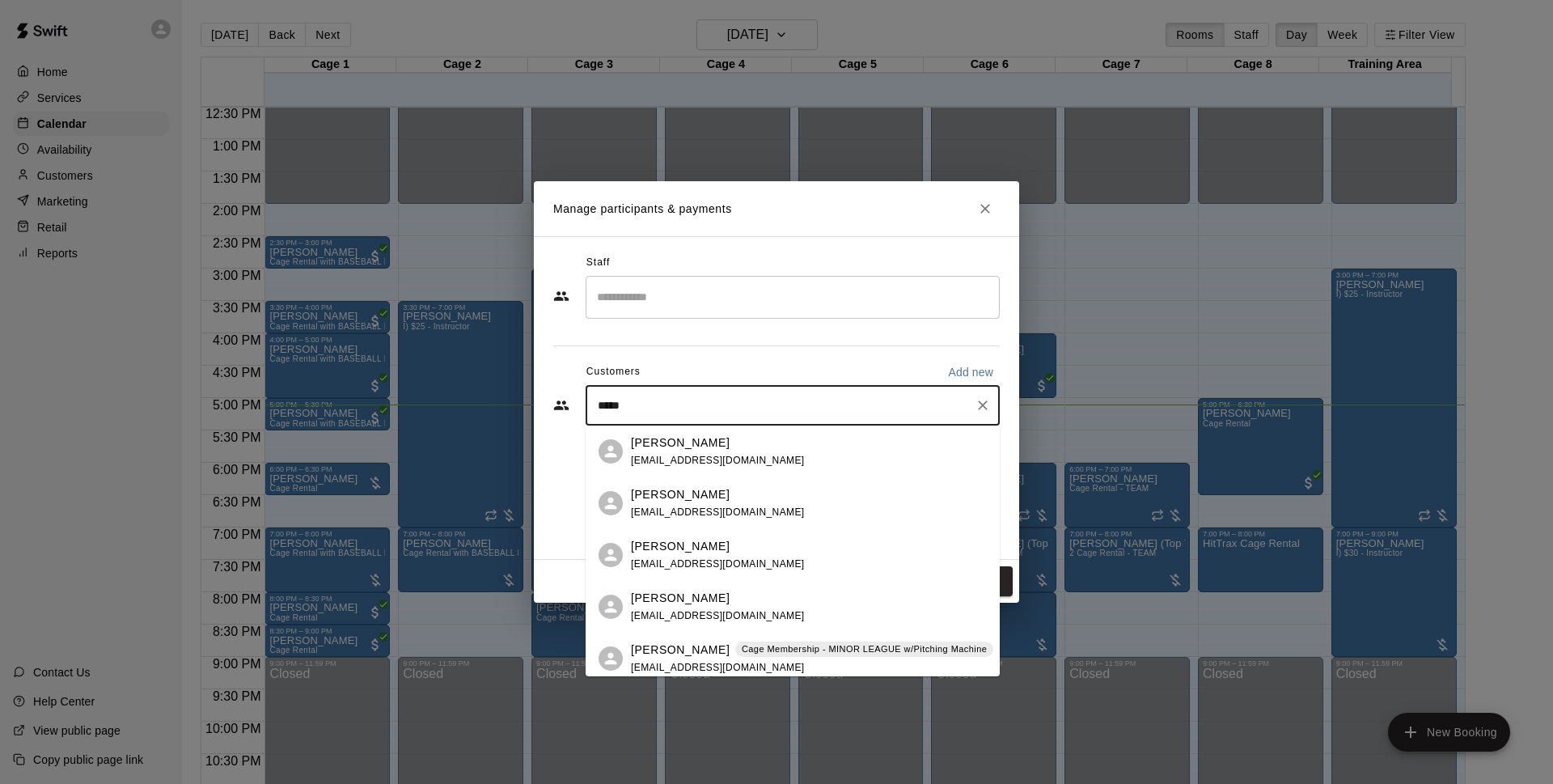
click at [723, 449] on div "[PERSON_NAME]" at bounding box center [718, 443] width 174 height 17
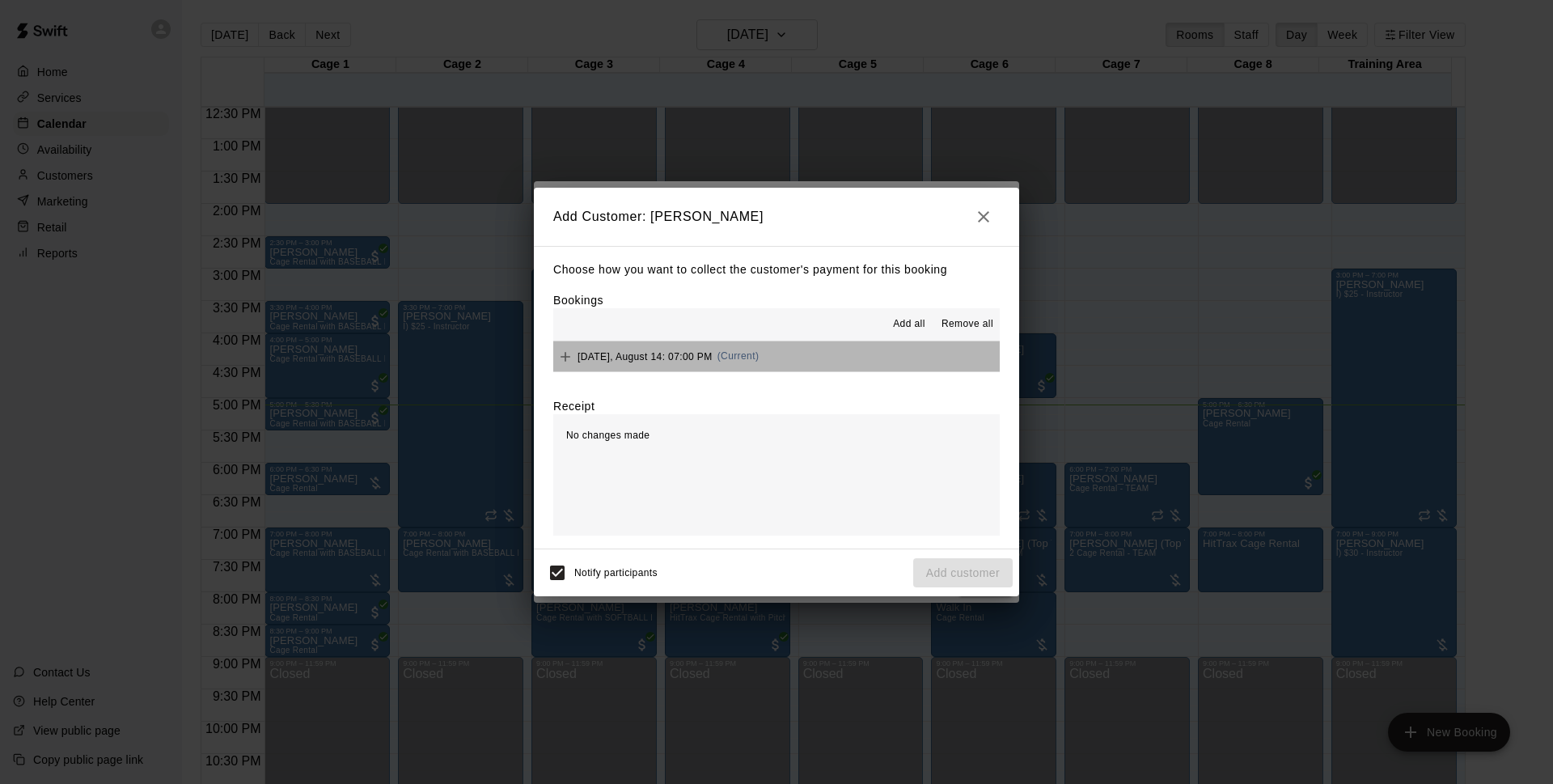
click at [791, 359] on button "[DATE], August 14: 07:00 PM (Current)" at bounding box center [776, 356] width 446 height 30
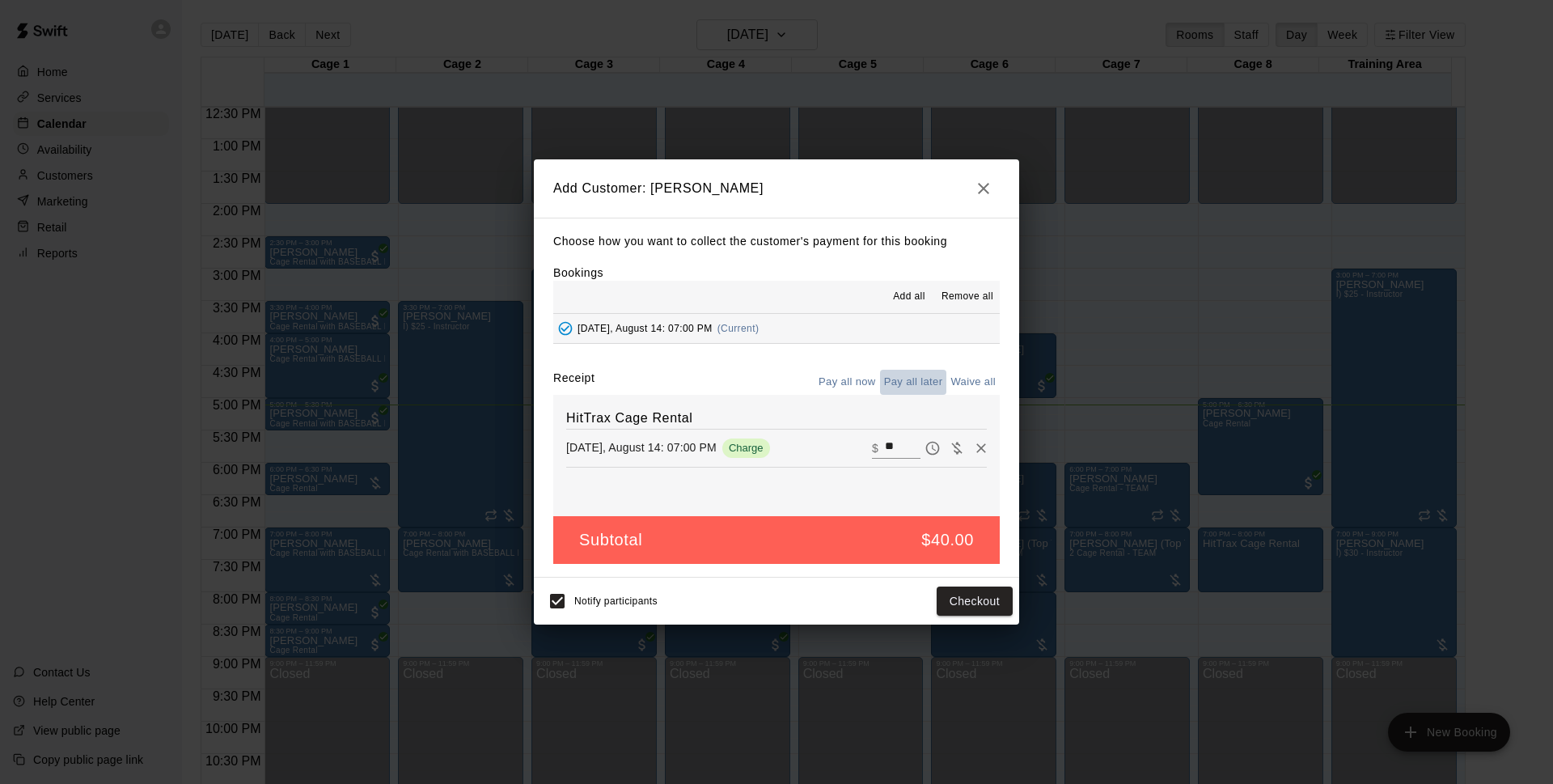
click at [936, 383] on button "Pay all later" at bounding box center [914, 382] width 67 height 25
click at [957, 594] on button "Add customer" at bounding box center [962, 600] width 99 height 30
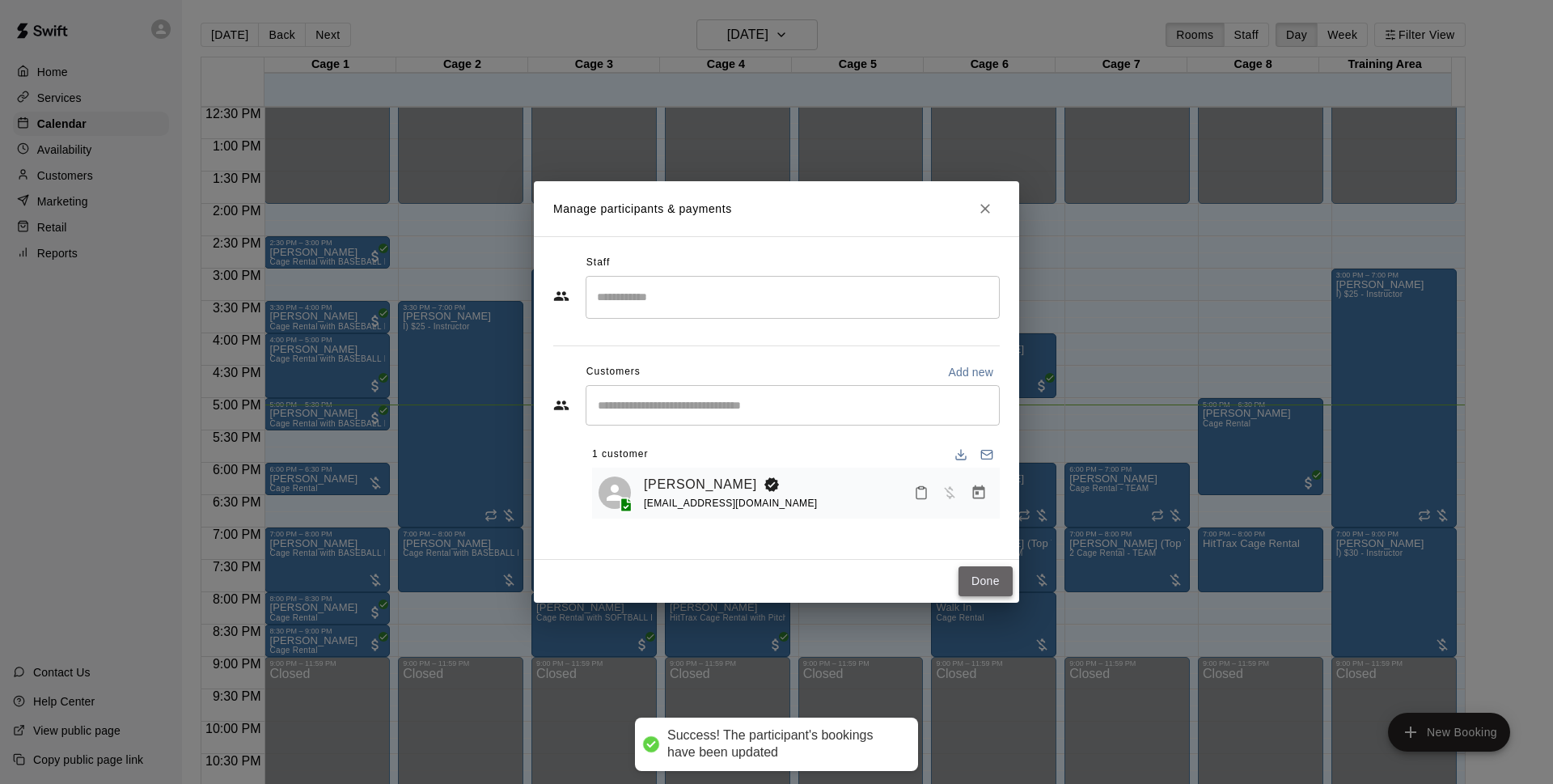
click at [988, 578] on button "Done" at bounding box center [985, 580] width 54 height 30
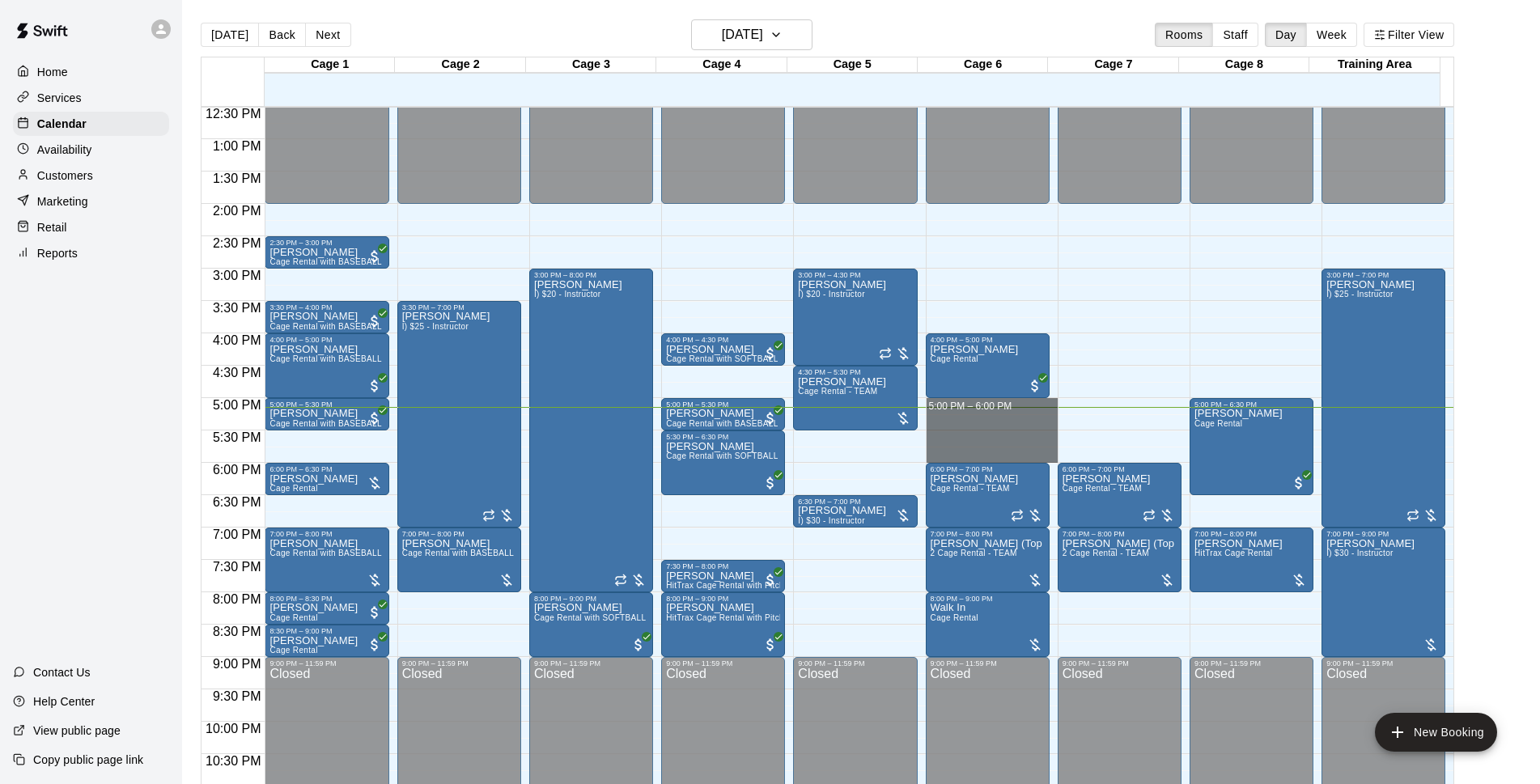
drag, startPoint x: 962, startPoint y: 409, endPoint x: 971, endPoint y: 455, distance: 46.9
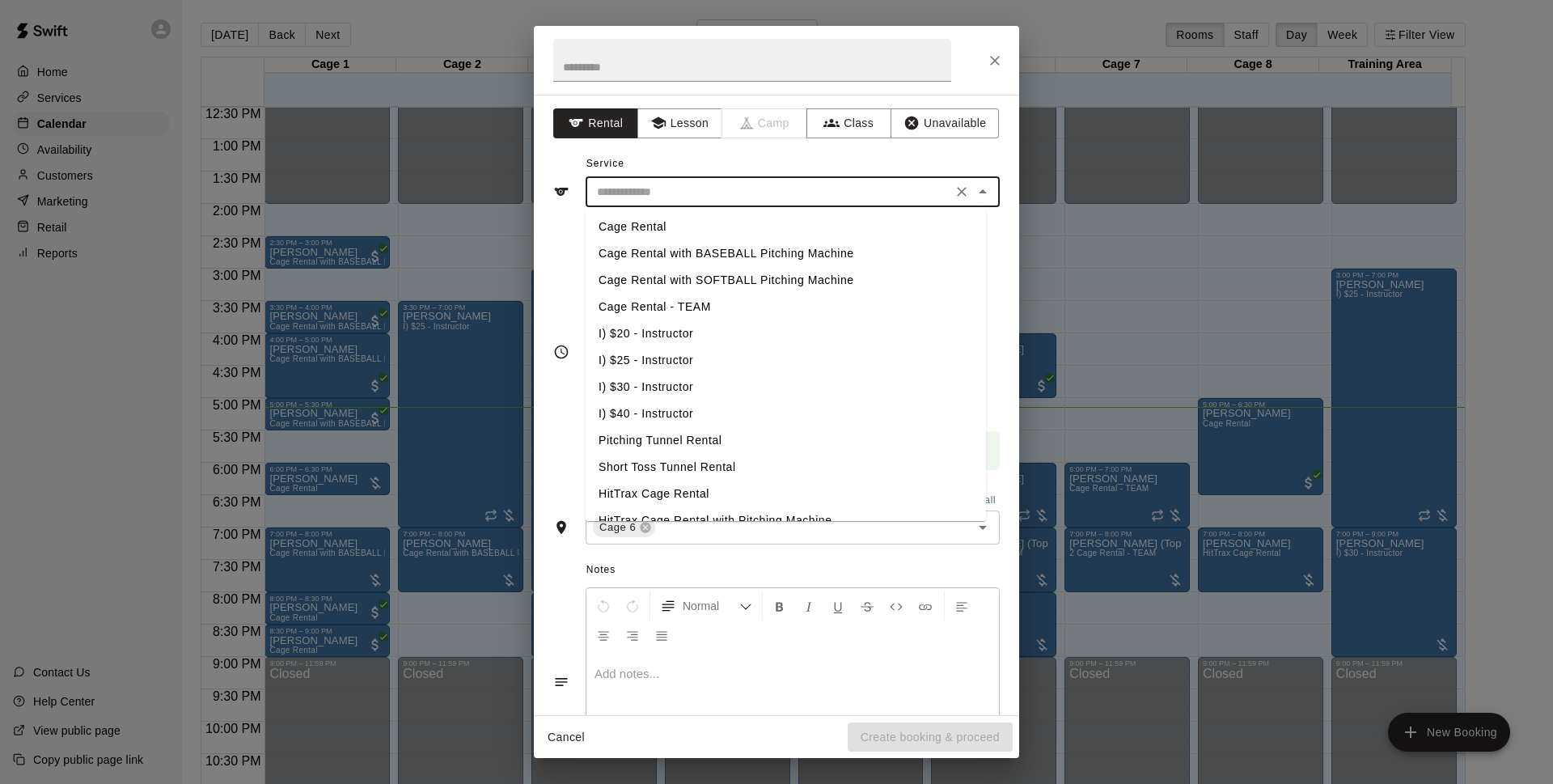
click at [703, 195] on input "text" at bounding box center [769, 191] width 357 height 20
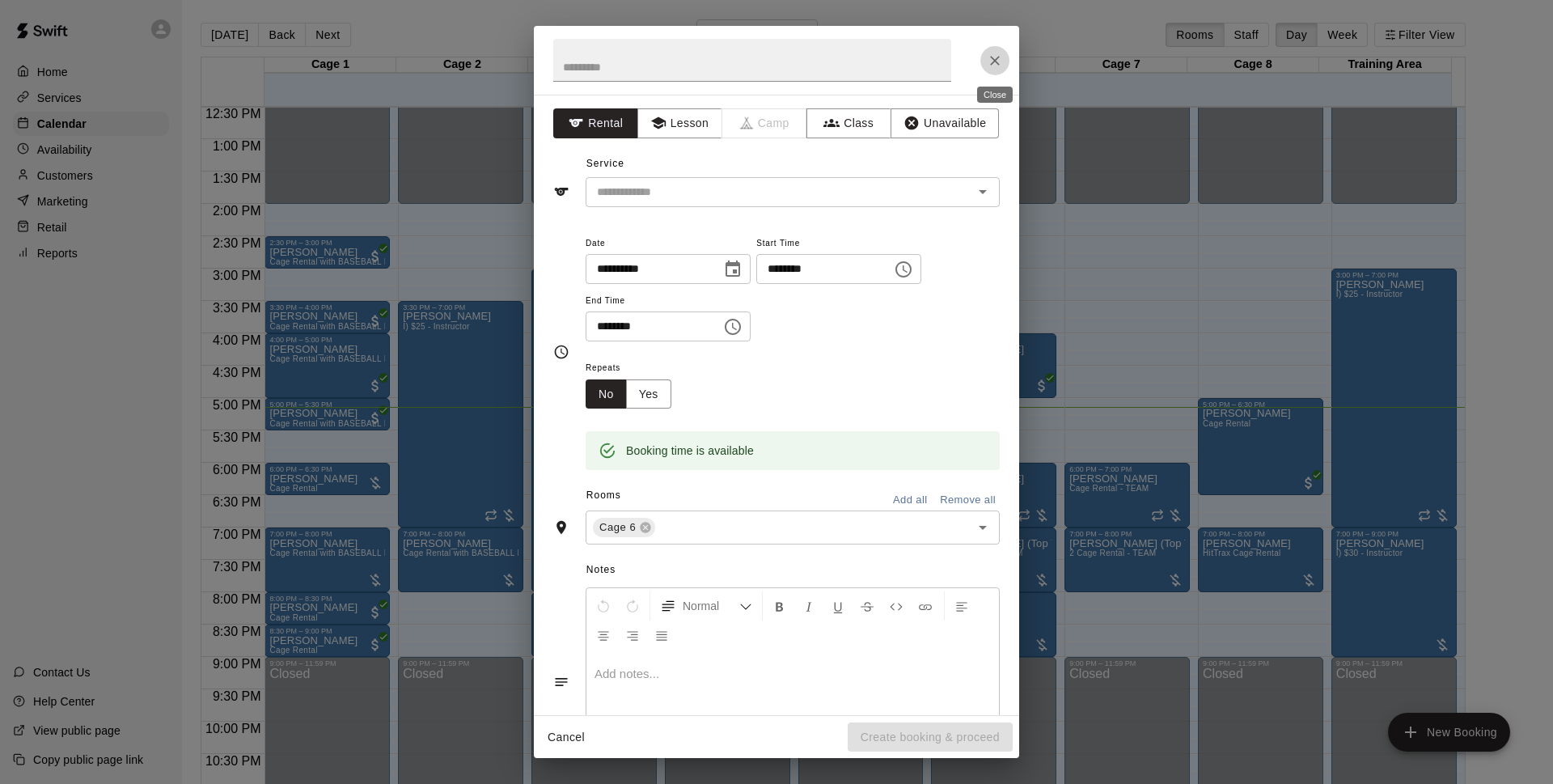
click at [996, 62] on icon "Close" at bounding box center [995, 61] width 10 height 10
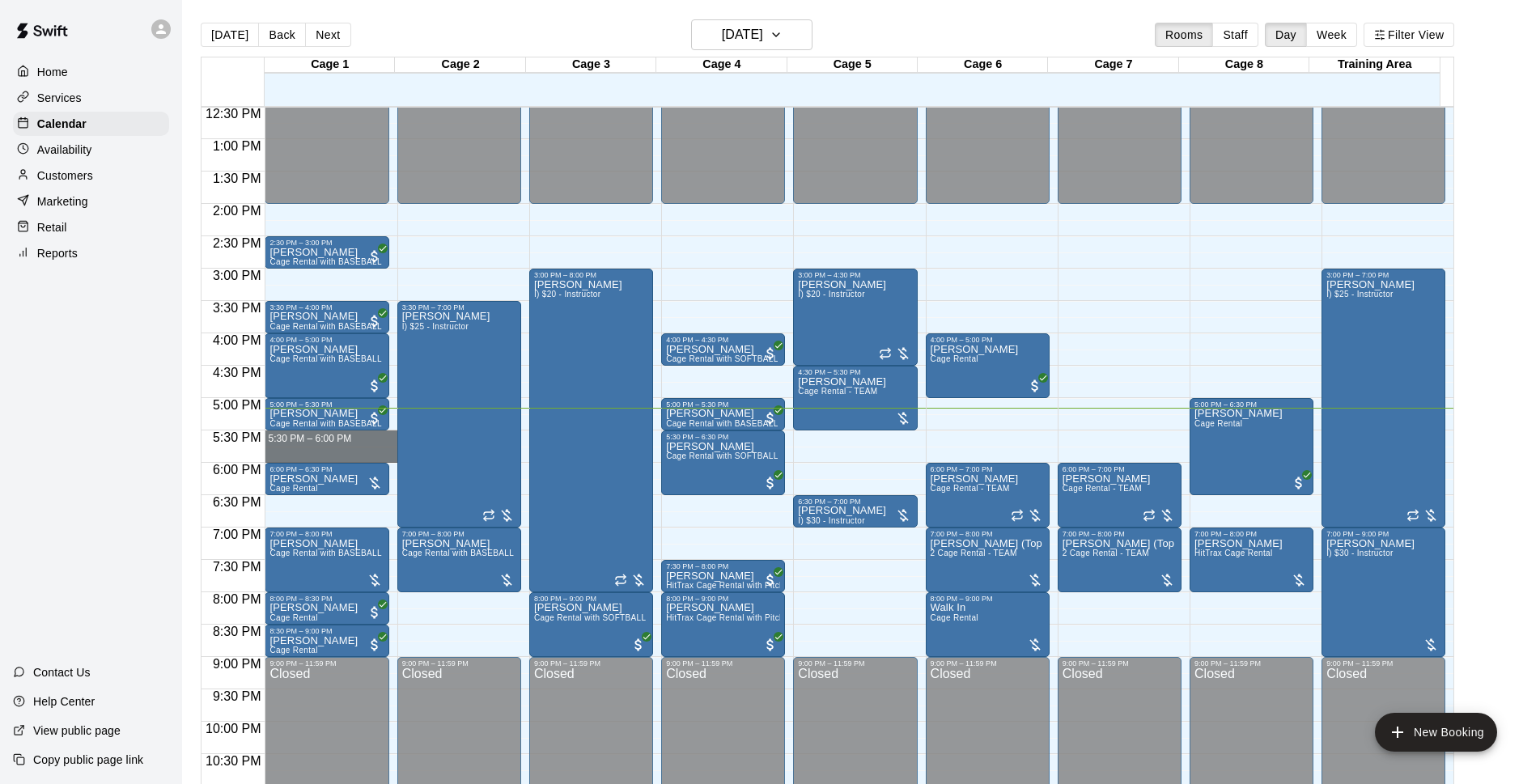
drag, startPoint x: 312, startPoint y: 436, endPoint x: 314, endPoint y: 456, distance: 20.1
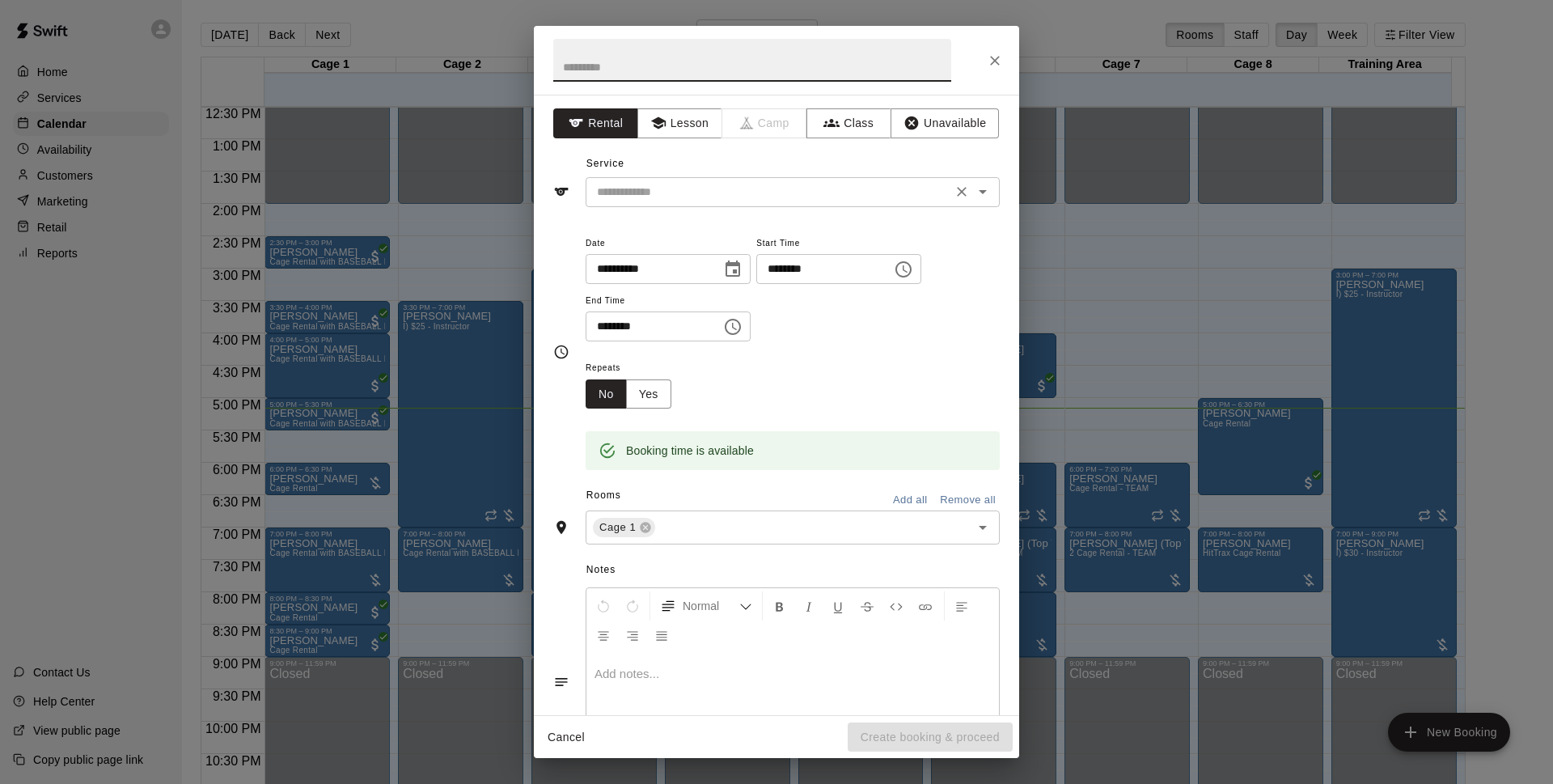
click at [670, 184] on input "text" at bounding box center [769, 191] width 357 height 20
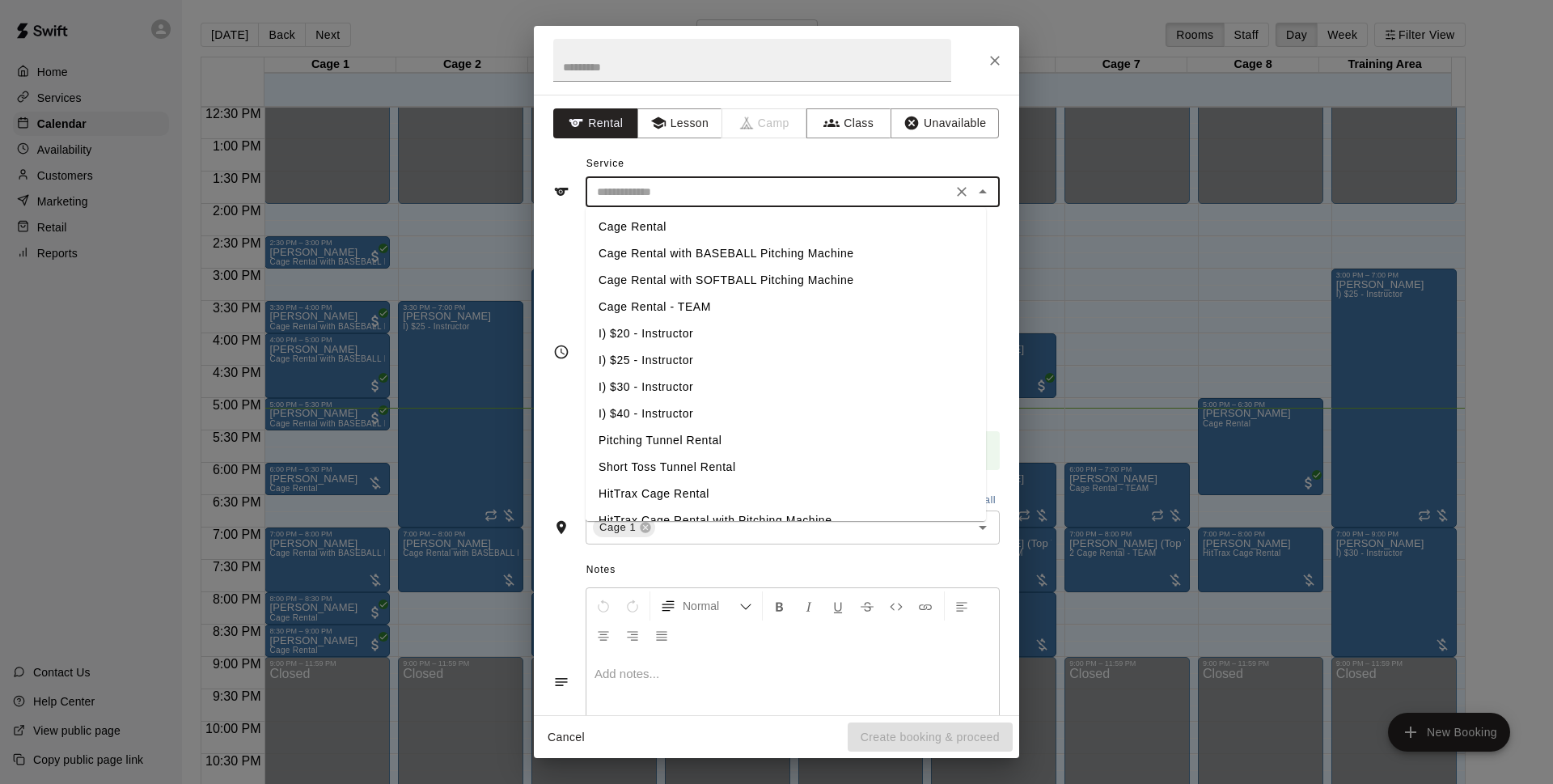
click at [682, 255] on li "Cage Rental with BASEBALL Pitching Machine" at bounding box center [786, 254] width 400 height 27
type input "**********"
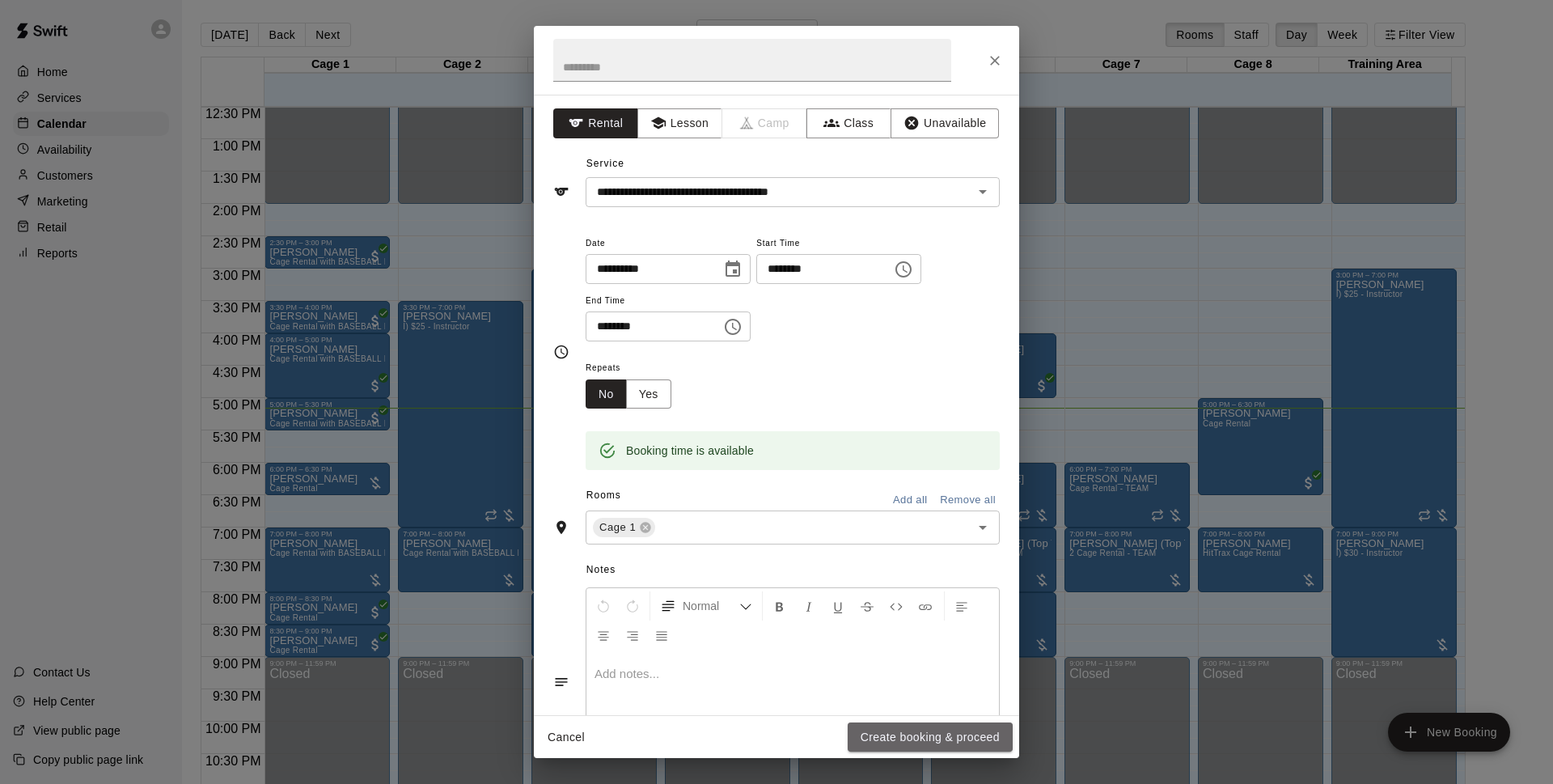
drag, startPoint x: 943, startPoint y: 733, endPoint x: 943, endPoint y: 715, distance: 18.0
click at [943, 718] on div "Cancel Create booking & proceed" at bounding box center [776, 737] width 485 height 43
click at [917, 735] on button "Create booking & proceed" at bounding box center [930, 737] width 165 height 30
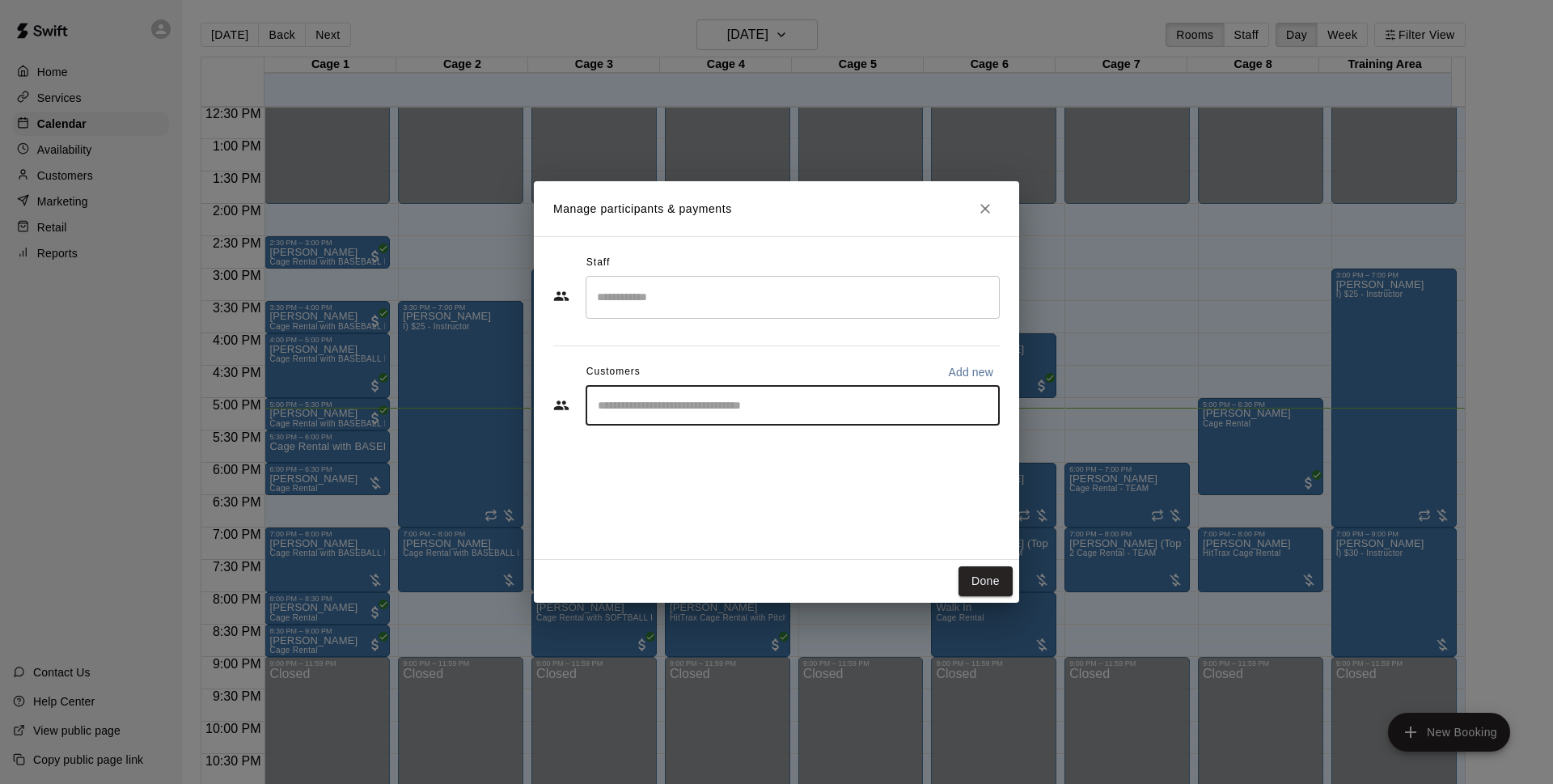
click at [881, 408] on input "Start typing to search customers..." at bounding box center [792, 405] width 399 height 16
type input "****"
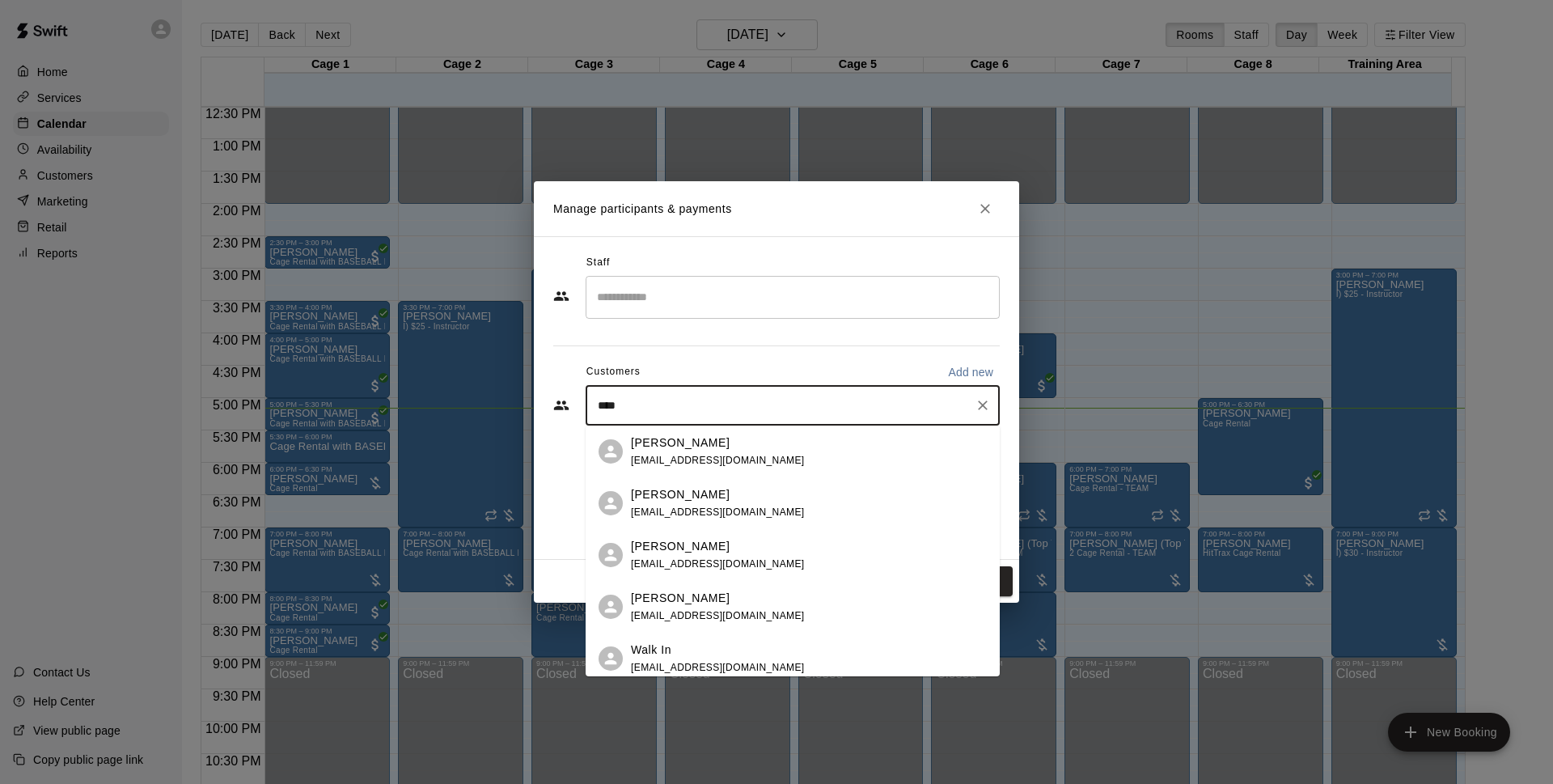
click at [782, 648] on div "Walk In [EMAIL_ADDRESS][DOMAIN_NAME]" at bounding box center [809, 659] width 356 height 35
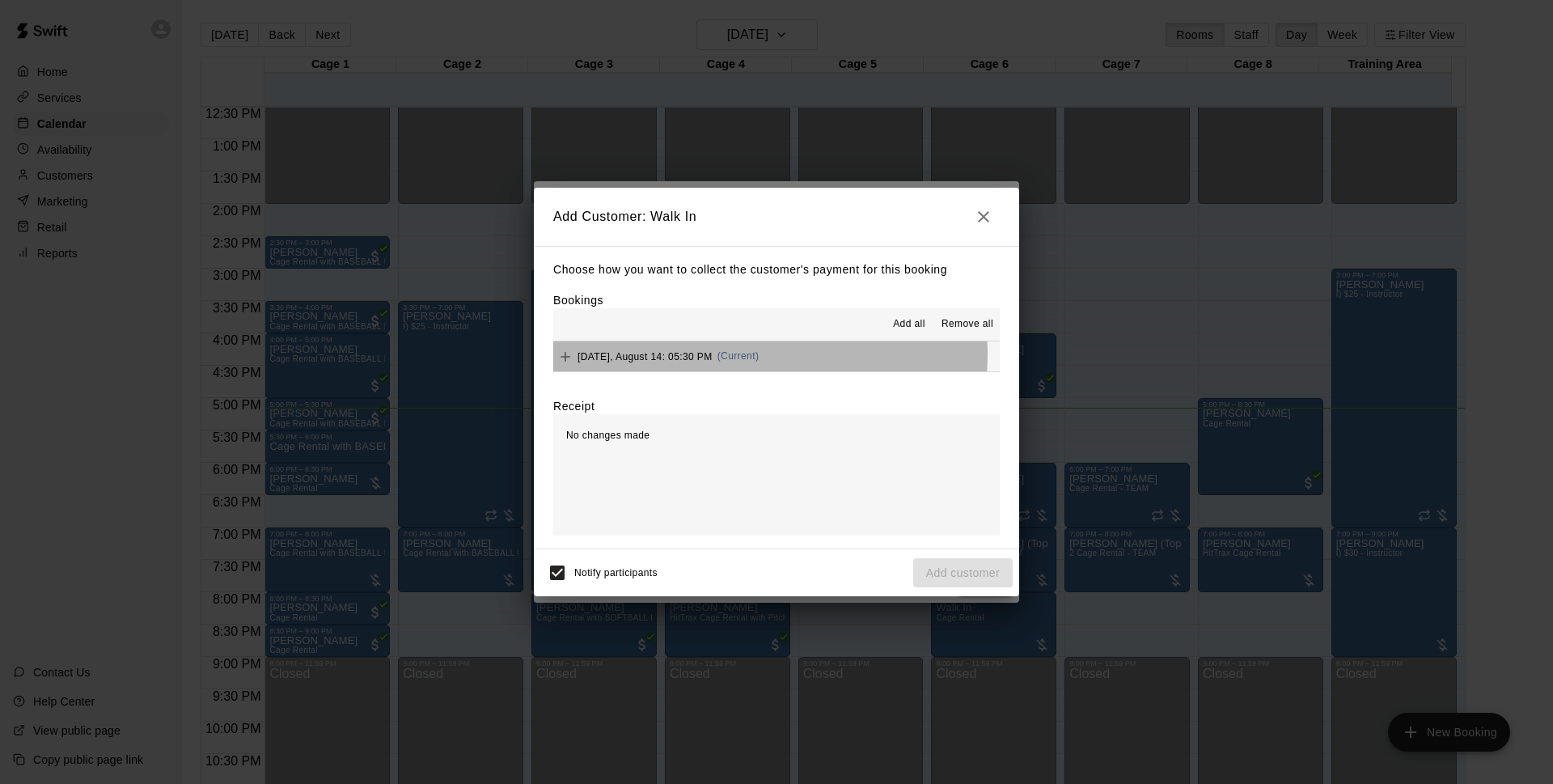
drag, startPoint x: 734, startPoint y: 354, endPoint x: 802, endPoint y: 339, distance: 69.6
click at [734, 354] on span "(Current)" at bounding box center [739, 356] width 42 height 12
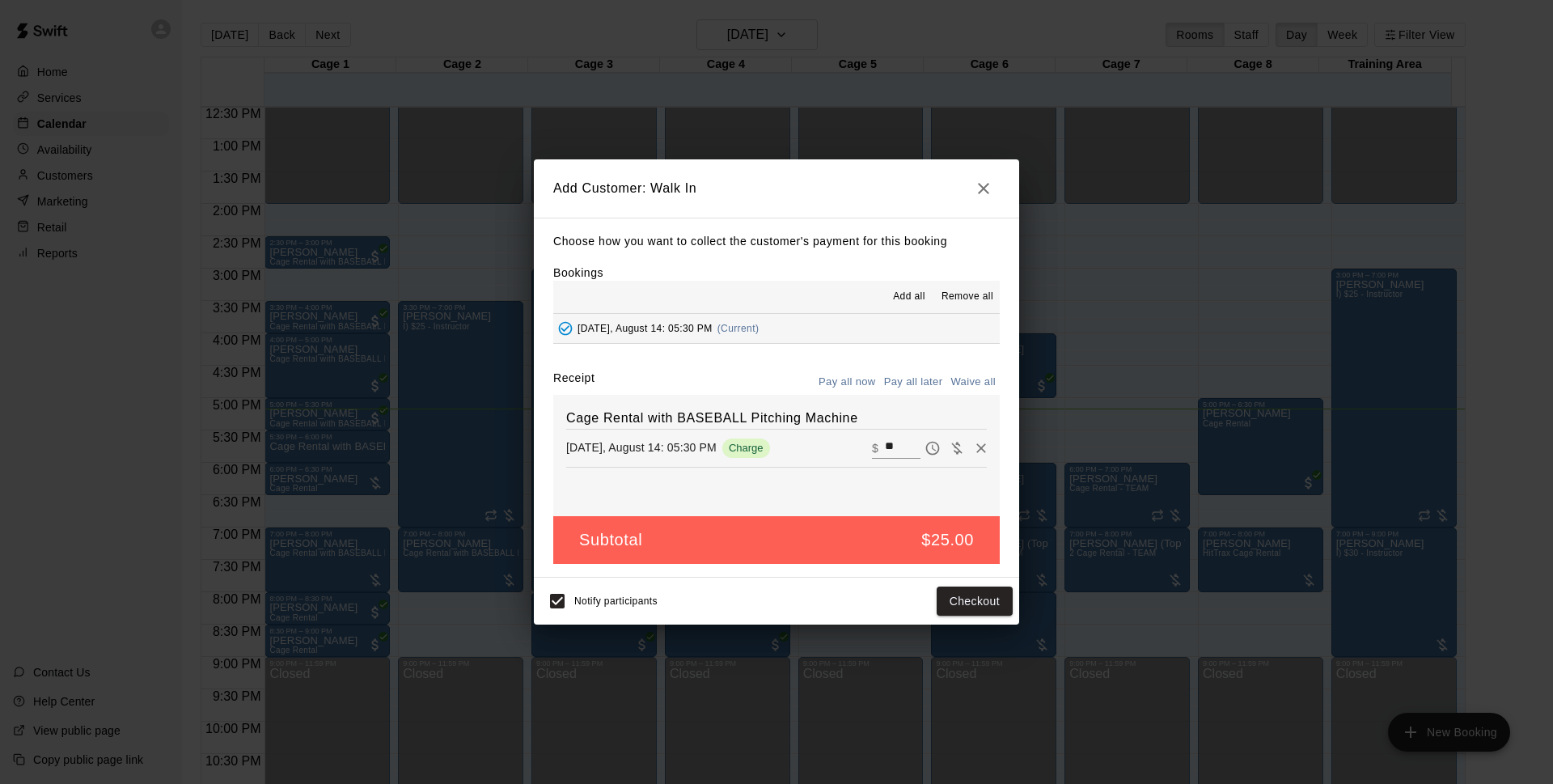
click at [738, 353] on div "Choose how you want to collect the customer's payment for this booking Bookings…" at bounding box center [776, 397] width 485 height 360
click at [1006, 606] on button "Checkout" at bounding box center [975, 600] width 76 height 30
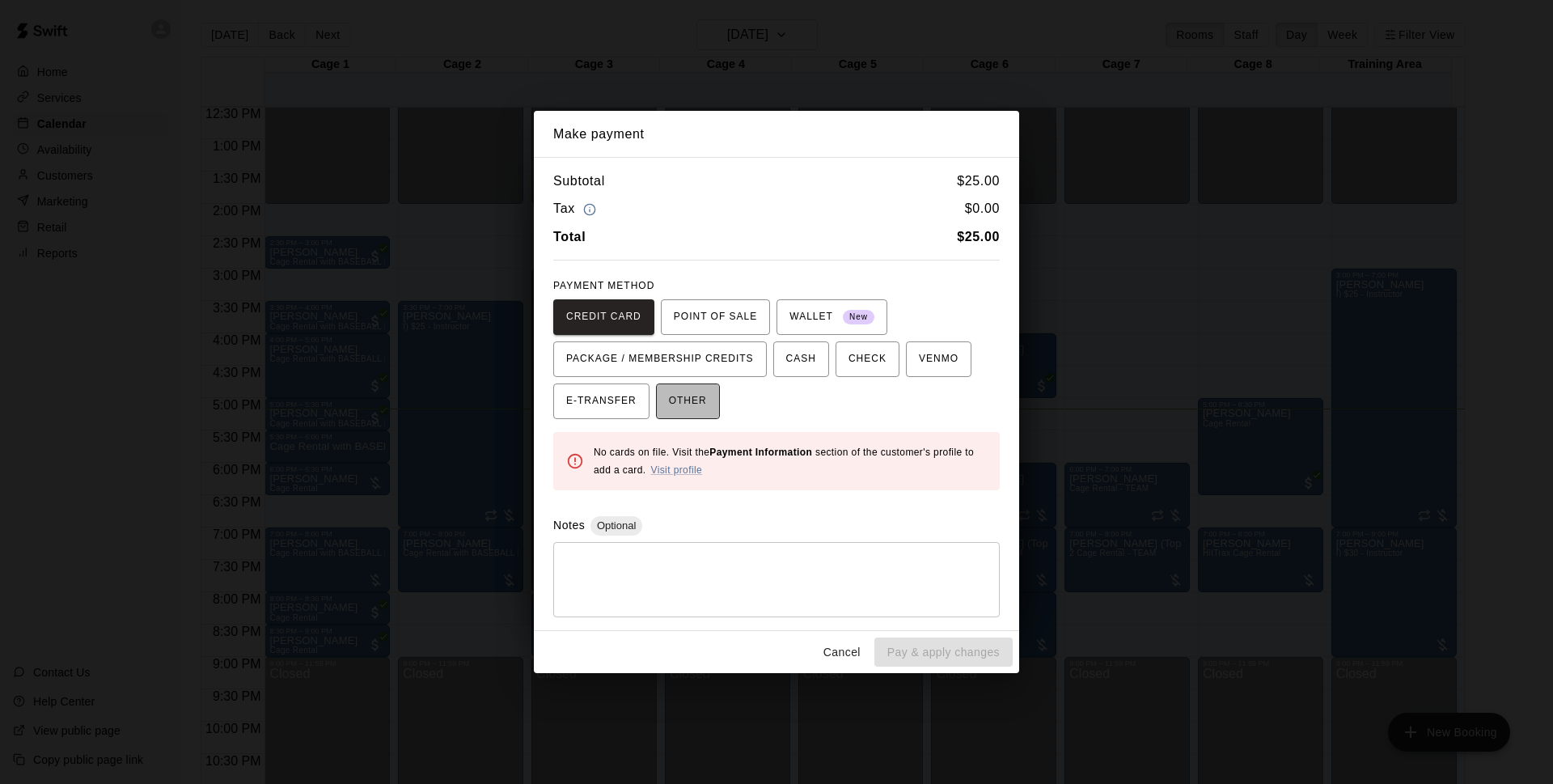
click at [681, 391] on span "OTHER" at bounding box center [688, 401] width 38 height 26
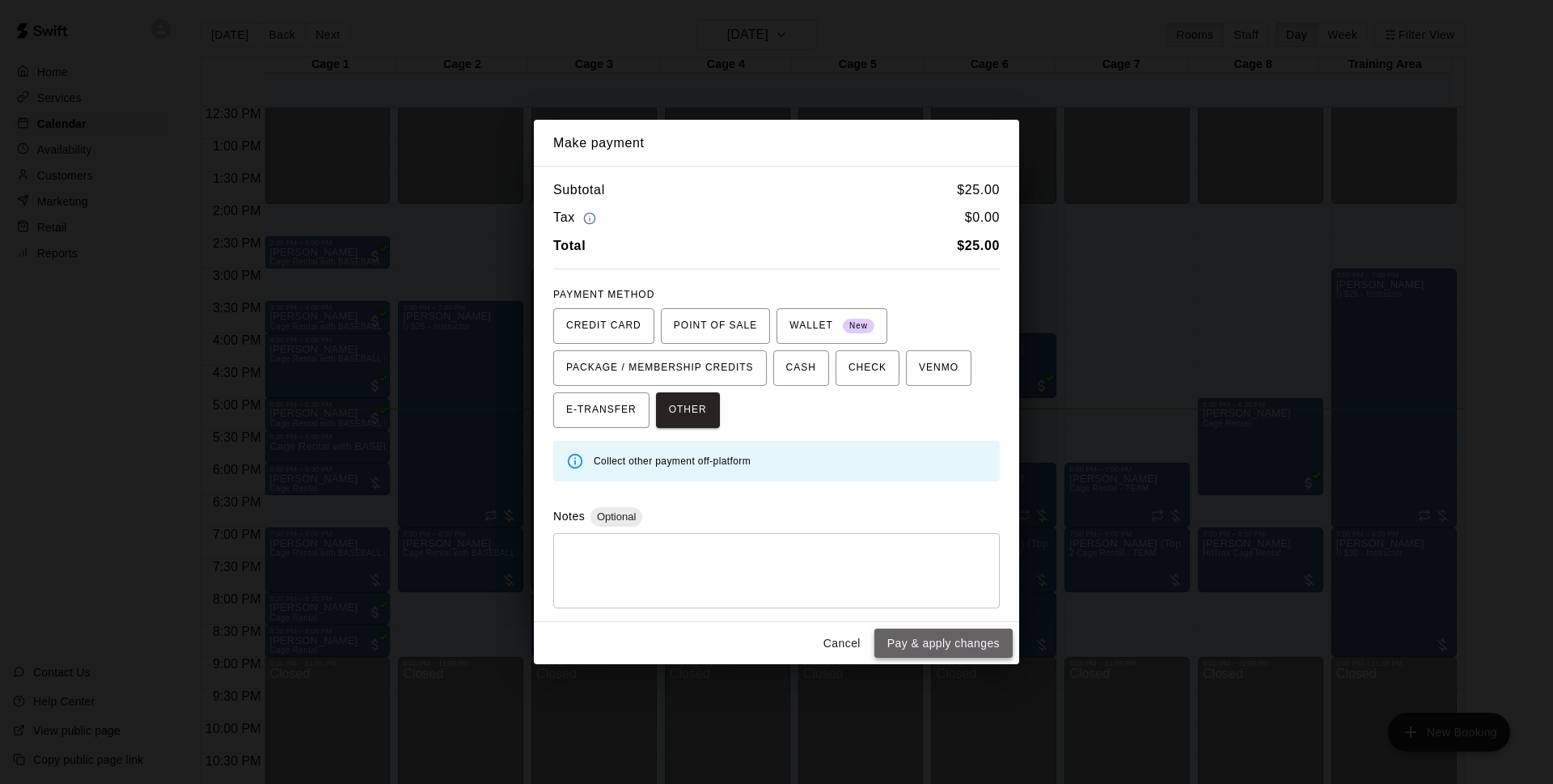
click at [927, 637] on button "Pay & apply changes" at bounding box center [944, 643] width 139 height 30
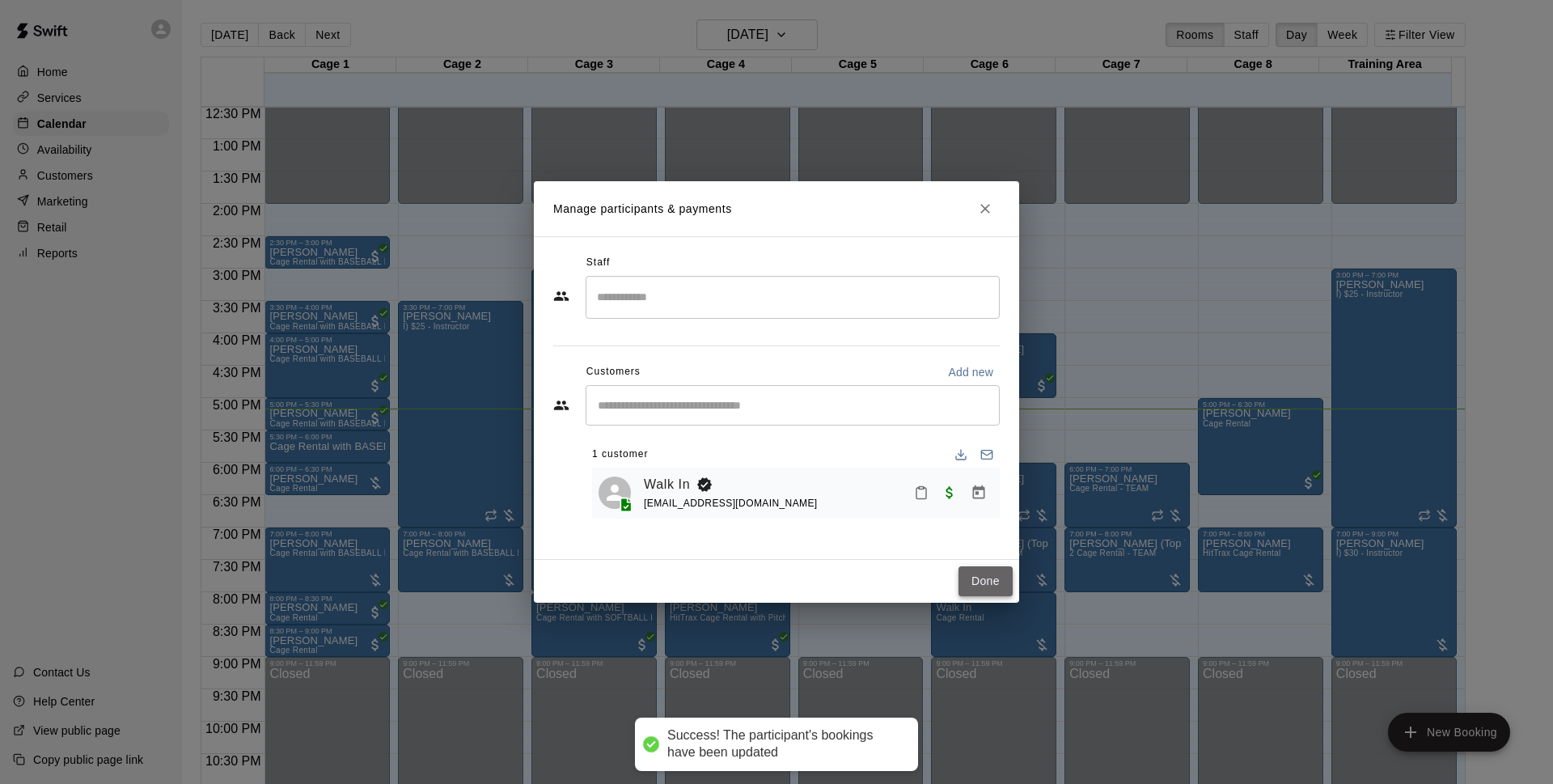
click at [988, 582] on button "Done" at bounding box center [985, 580] width 54 height 30
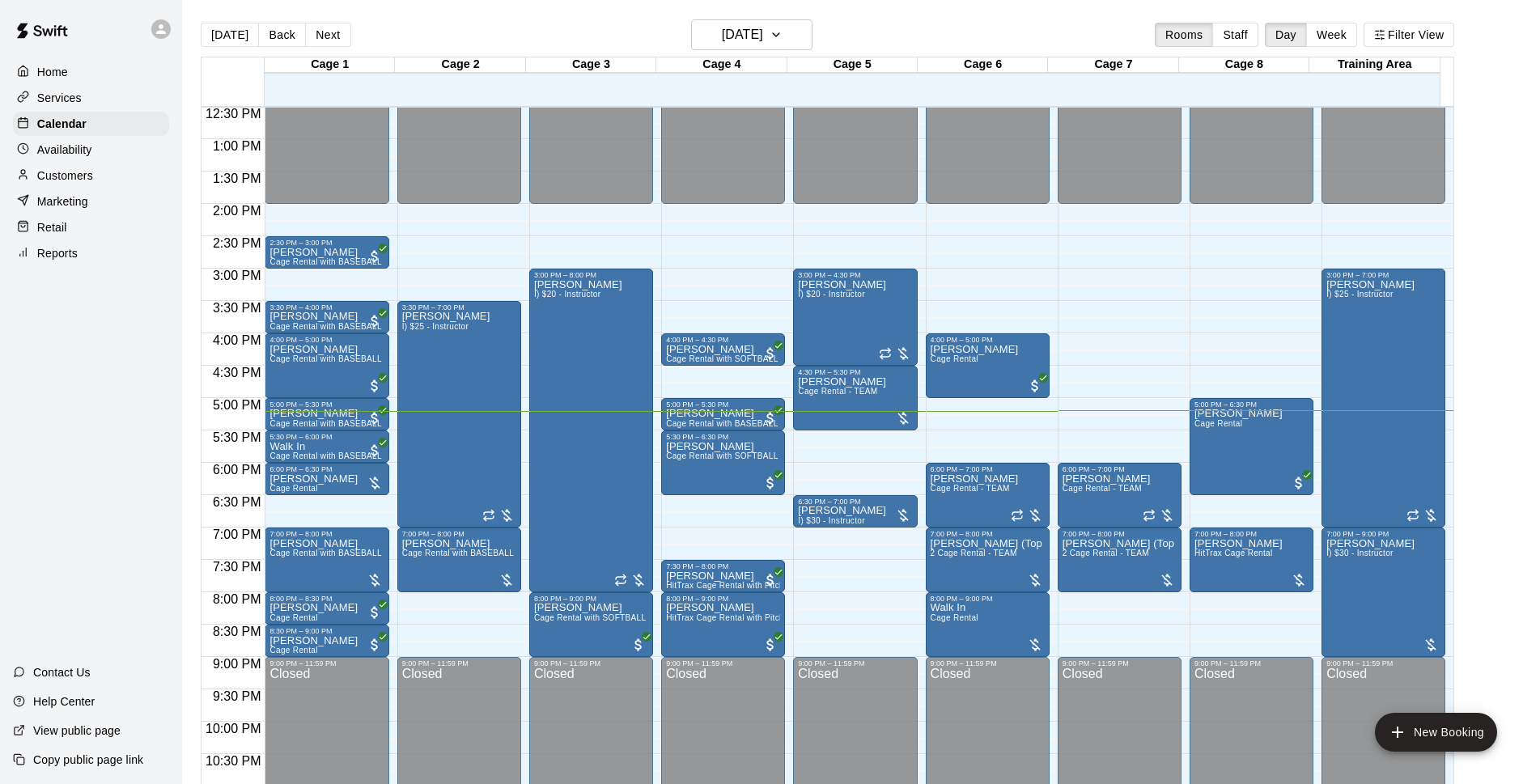
drag, startPoint x: 317, startPoint y: 451, endPoint x: 136, endPoint y: 367, distance: 199.5
click at [136, 367] on div "Home Services Calendar Availability Customers Marketing Retail Reports Contact …" at bounding box center [90, 392] width 182 height 784
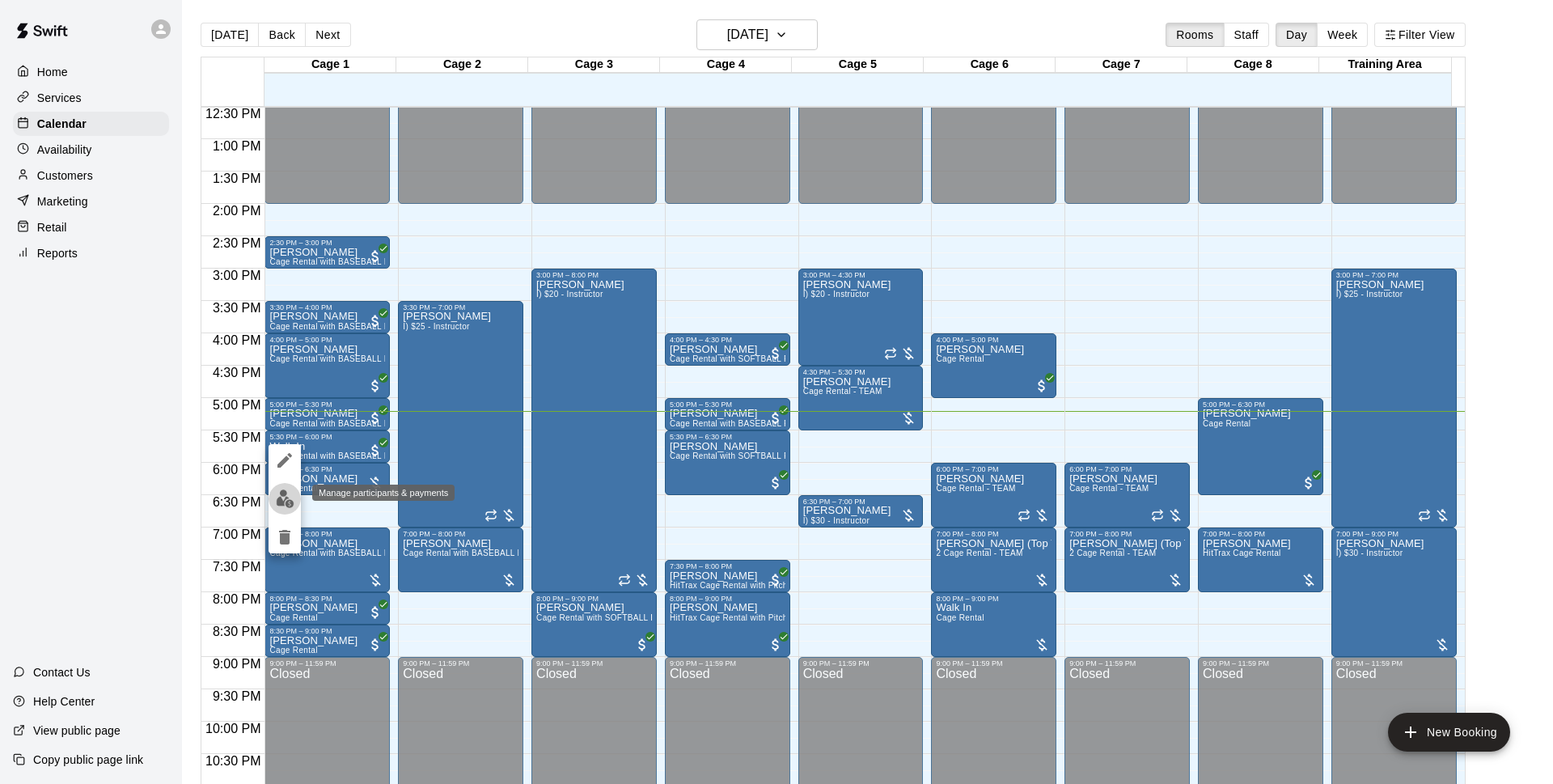
click at [286, 497] on img "edit" at bounding box center [285, 498] width 18 height 18
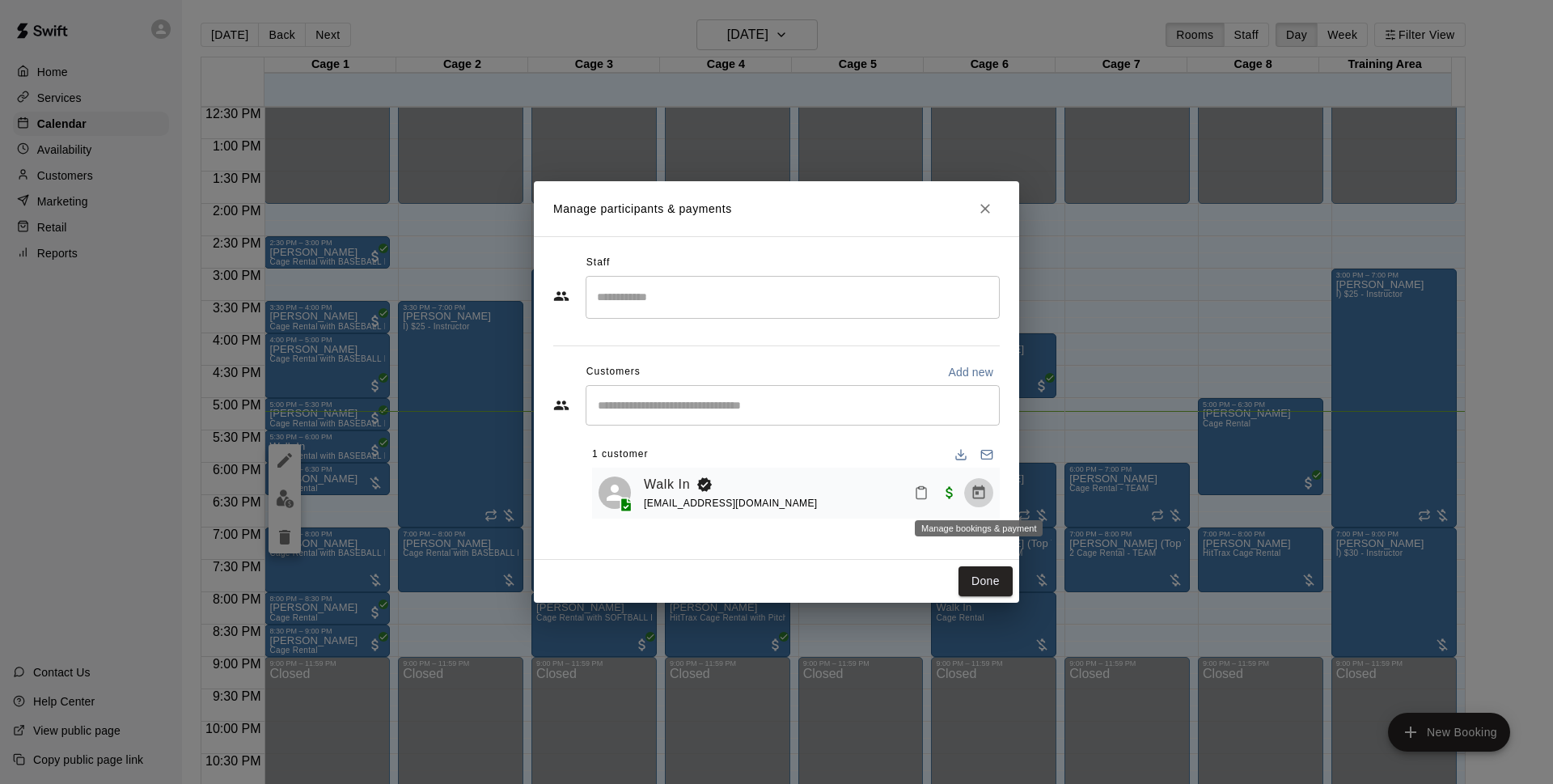
click at [988, 505] on button "Manage bookings & payment" at bounding box center [979, 493] width 29 height 29
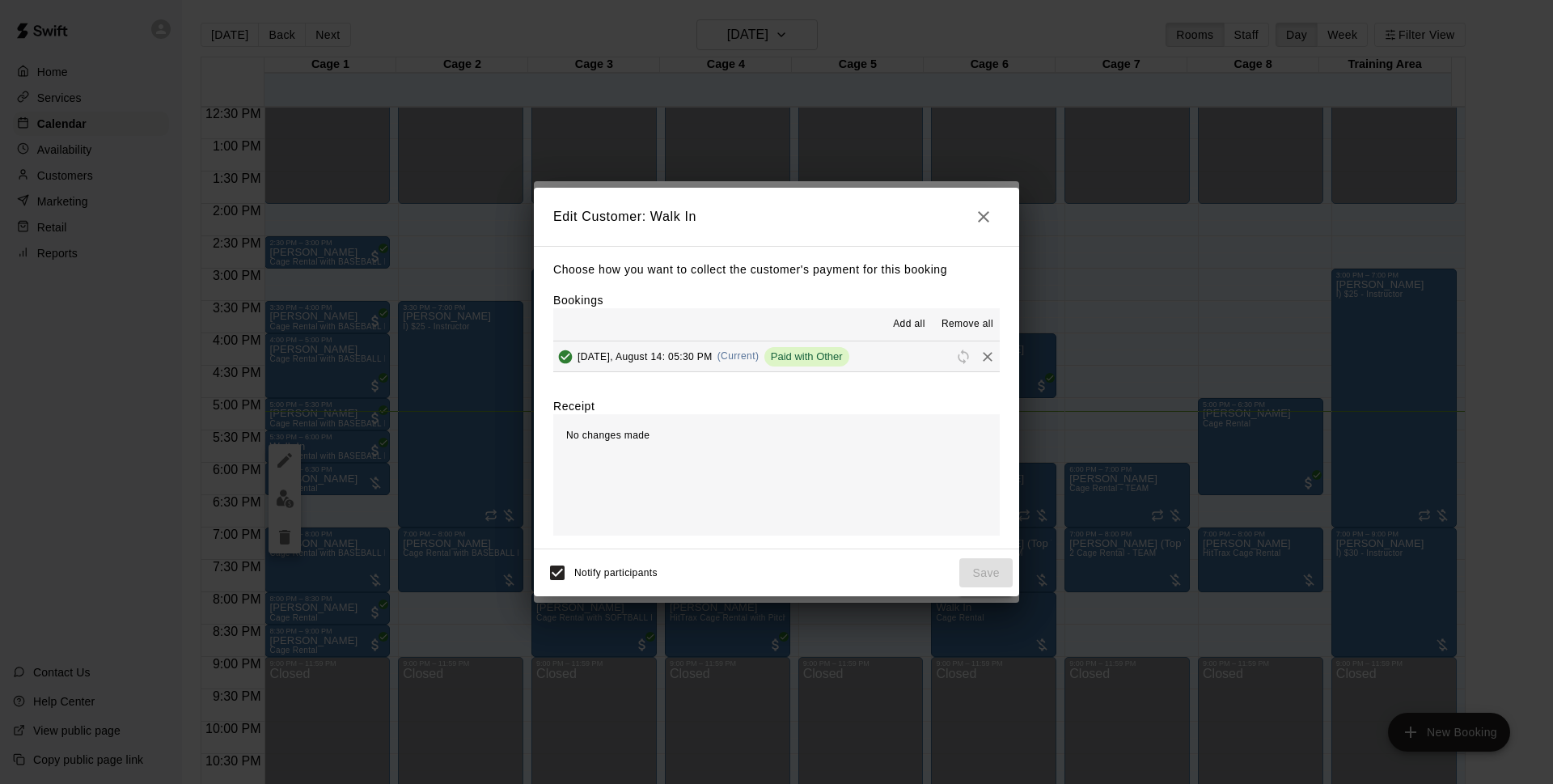
click at [863, 350] on button "[DATE], August 14: 05:30 PM (Current) Paid with Other" at bounding box center [776, 356] width 446 height 30
click at [983, 223] on icon "button" at bounding box center [983, 216] width 19 height 19
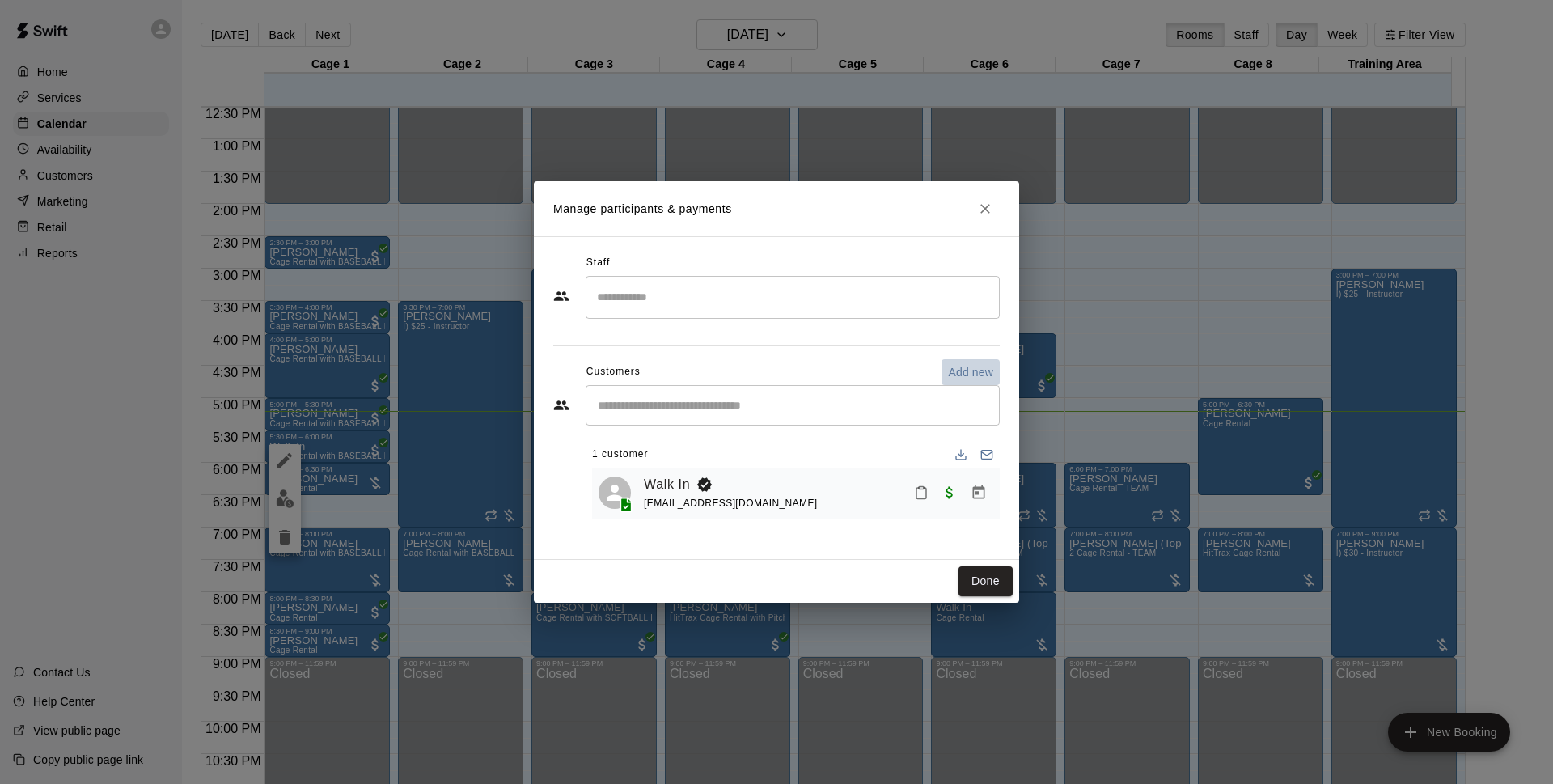
click at [973, 375] on p "Add new" at bounding box center [970, 371] width 45 height 16
select select "**"
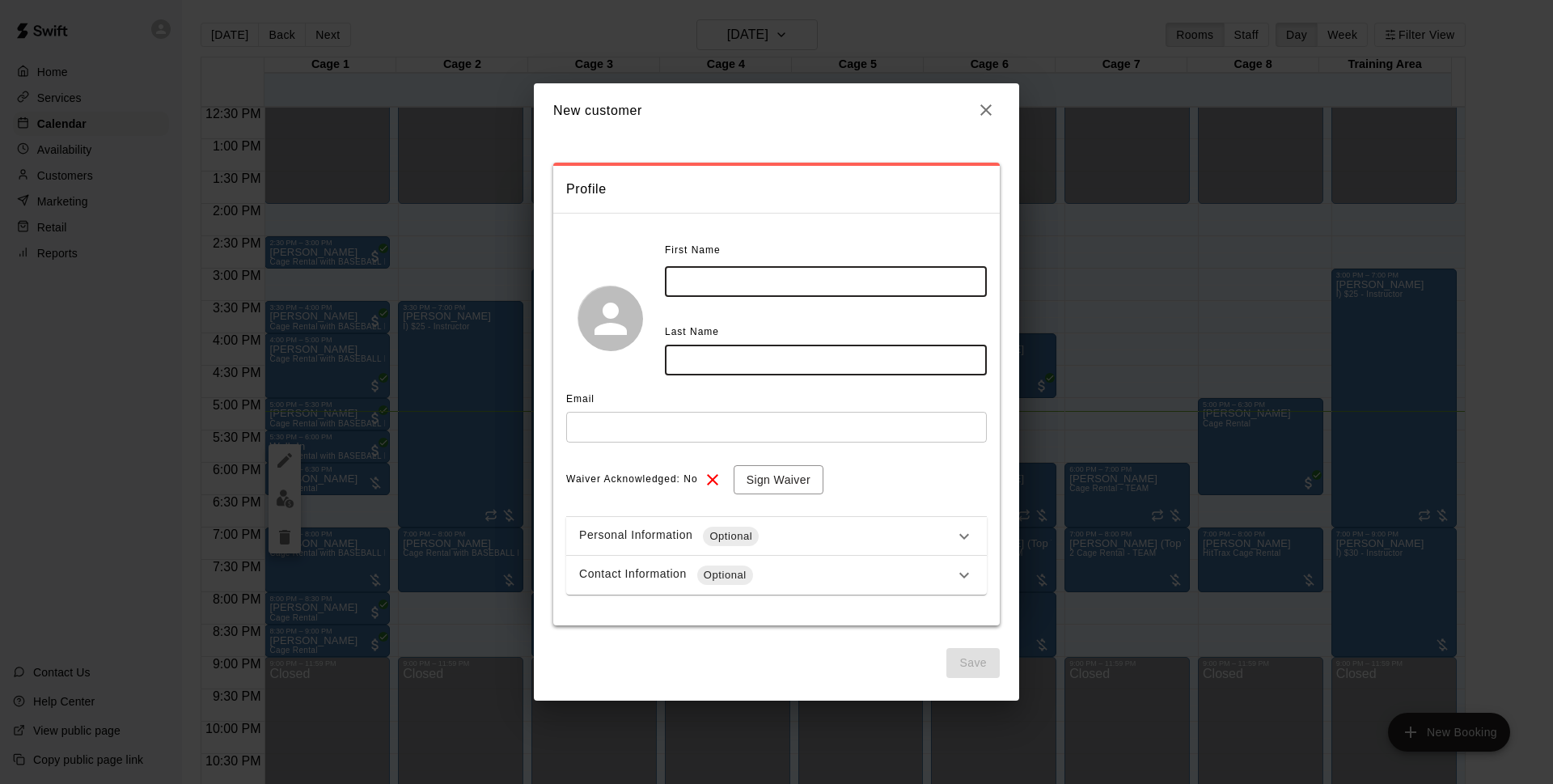
click at [806, 287] on input "text" at bounding box center [826, 281] width 322 height 30
type input "******"
type input "********"
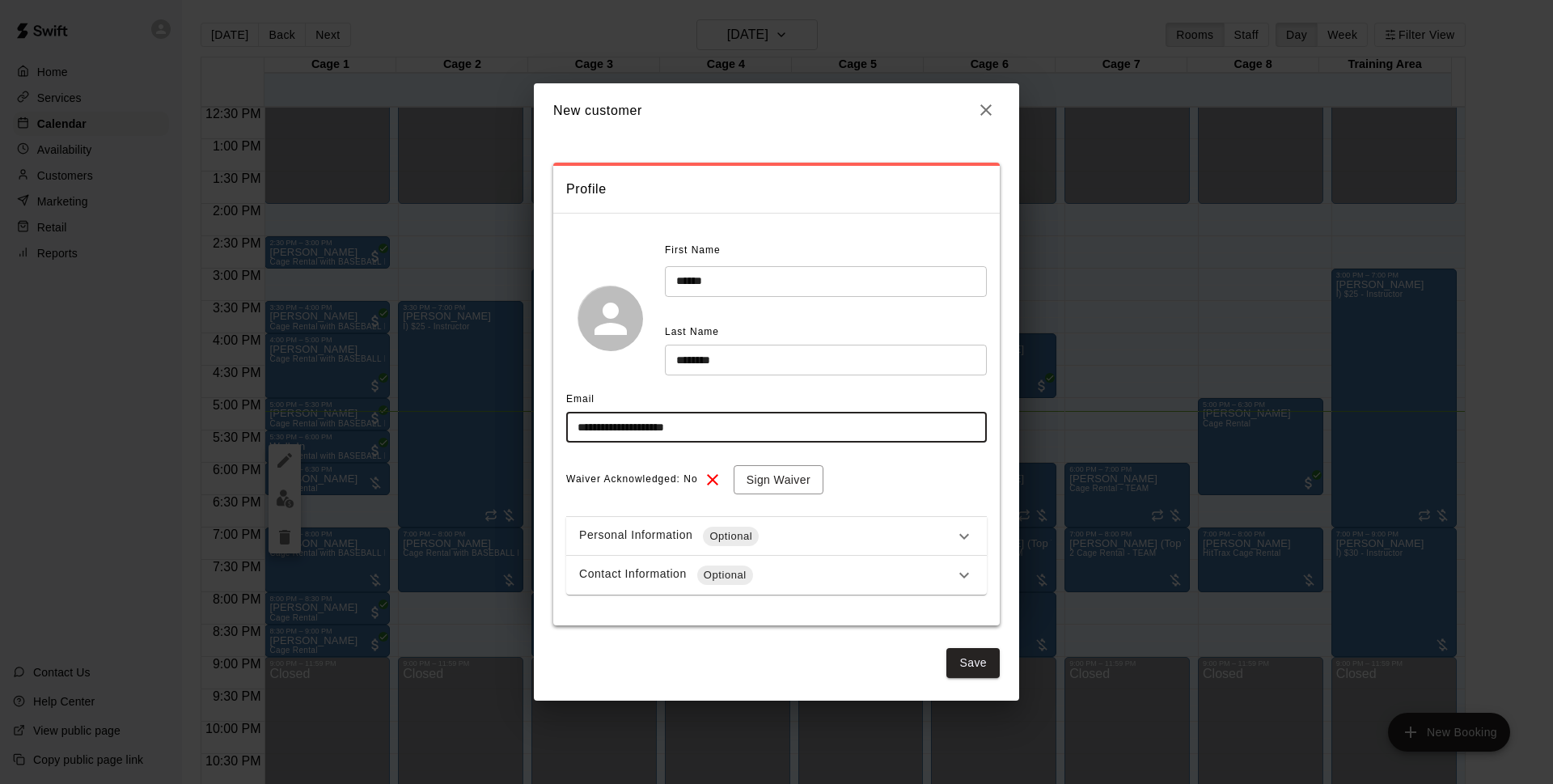
type input "**********"
click at [627, 398] on div "Email" at bounding box center [776, 399] width 420 height 26
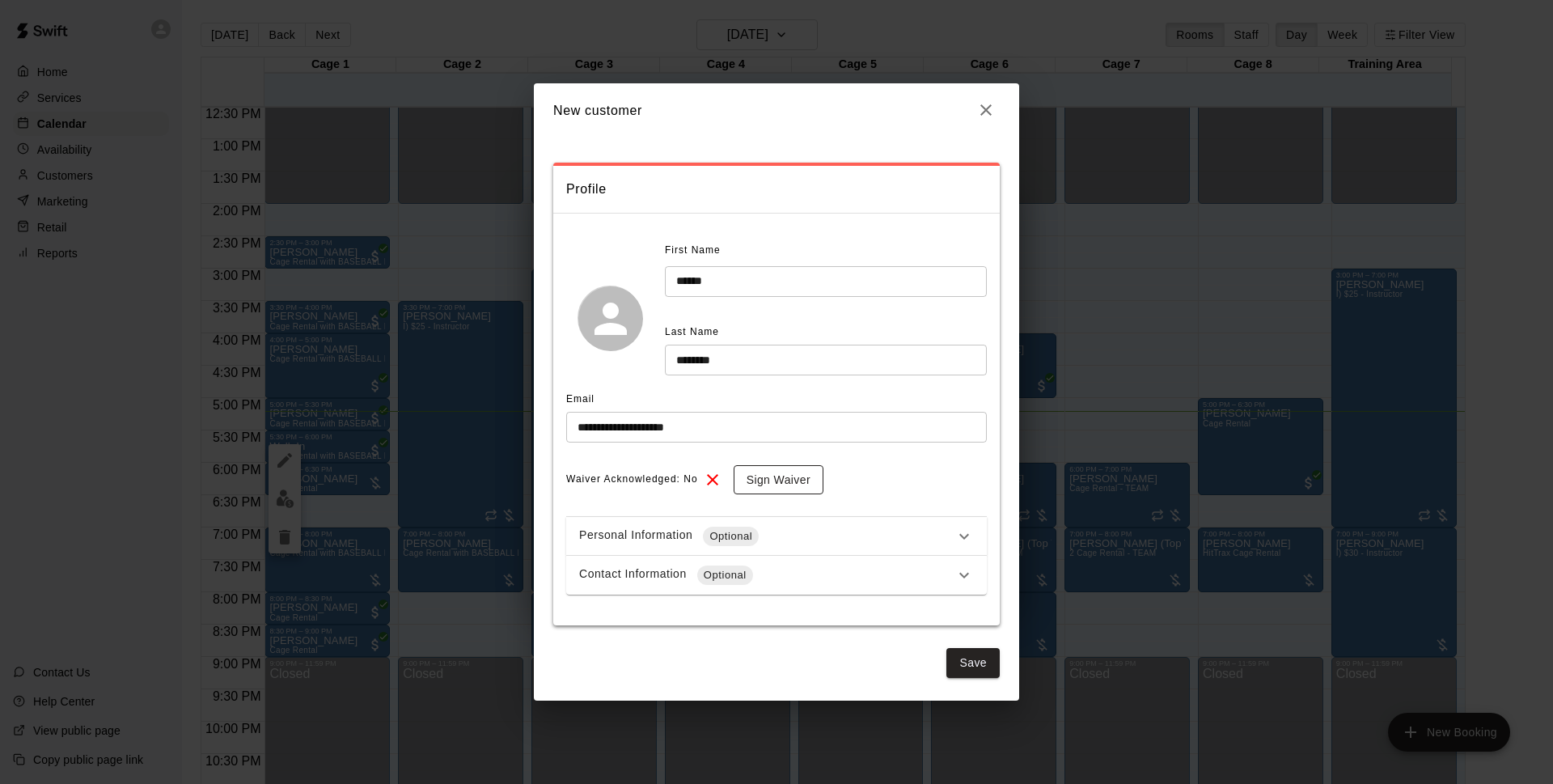
click at [776, 480] on button "Sign Waiver" at bounding box center [778, 479] width 89 height 30
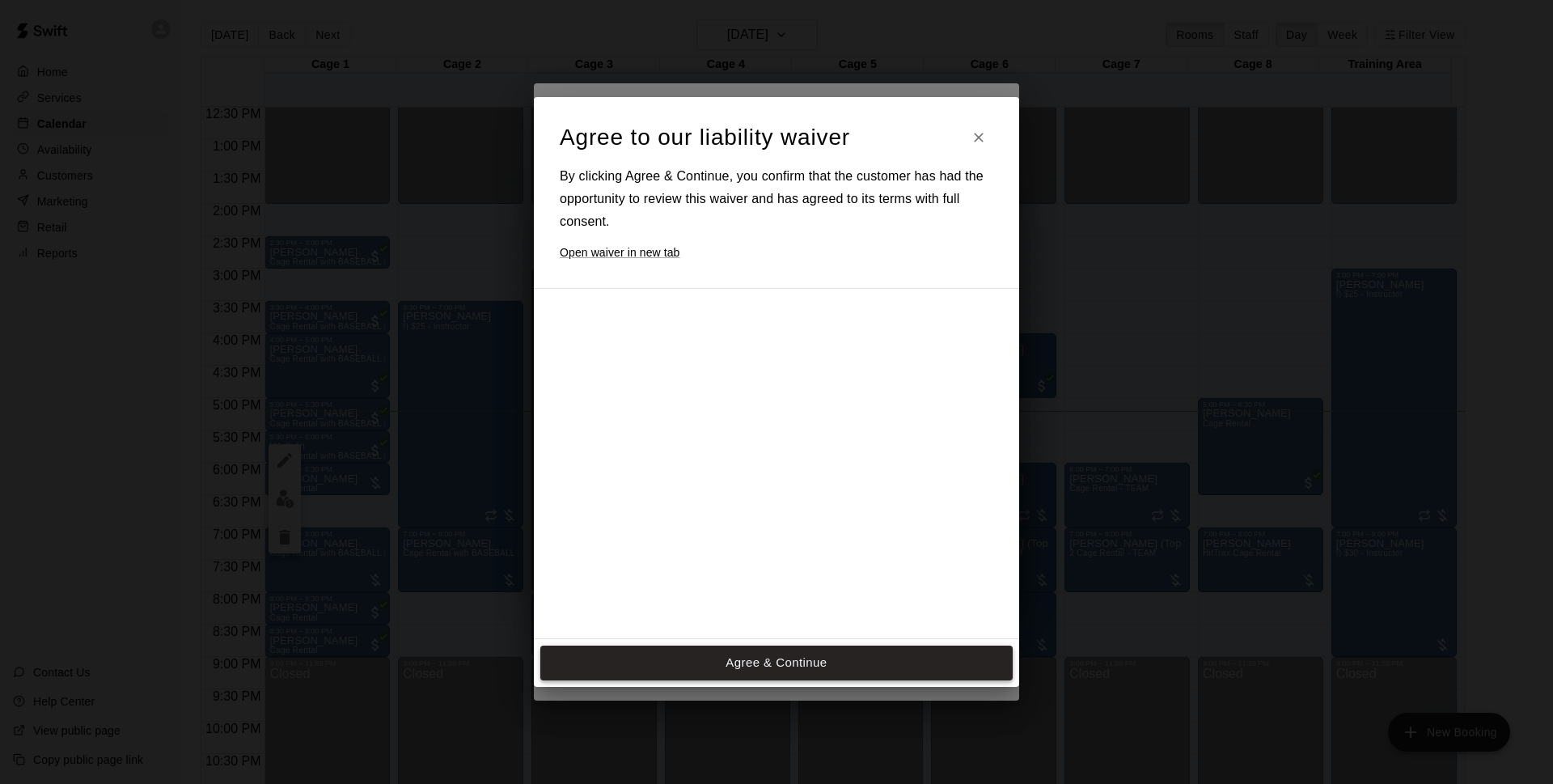
click at [734, 502] on div "Agree to our liability waiver By clicking Agree & Continue, you confirm that th…" at bounding box center [776, 392] width 485 height 589
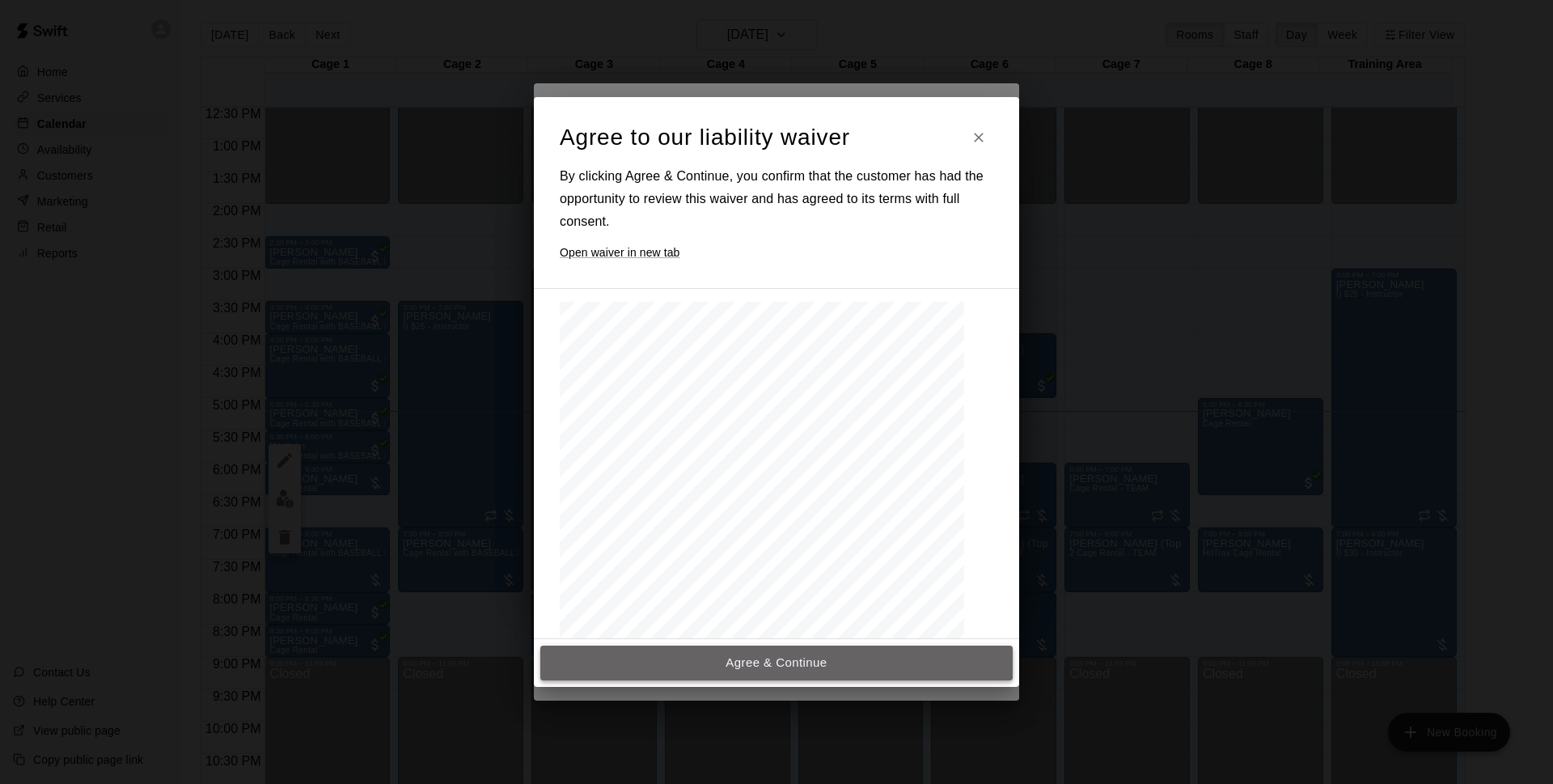
click at [864, 663] on button "Agree & Continue" at bounding box center [776, 662] width 472 height 34
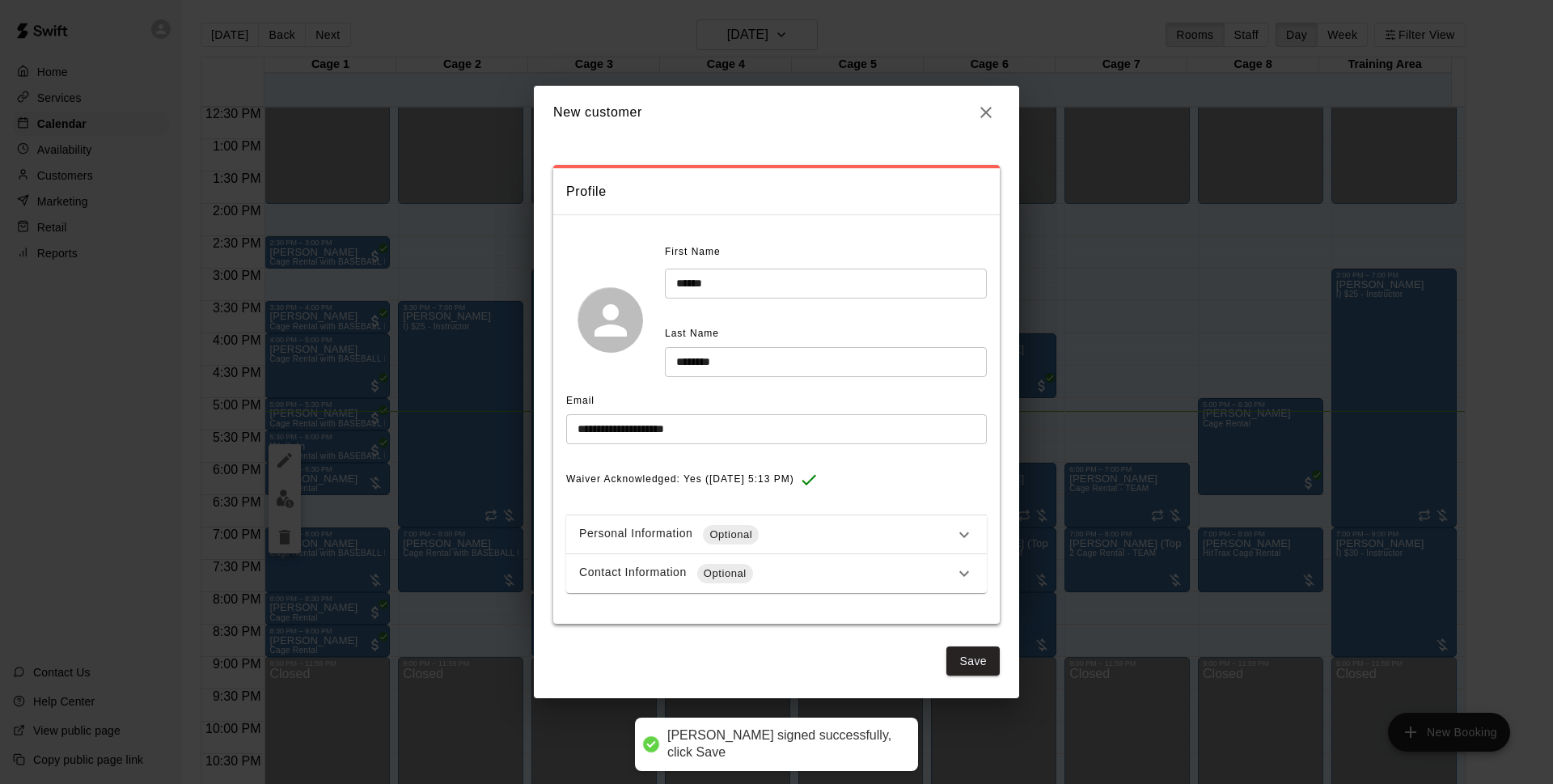
click at [753, 576] on div "Contact Information Optional" at bounding box center [767, 573] width 375 height 19
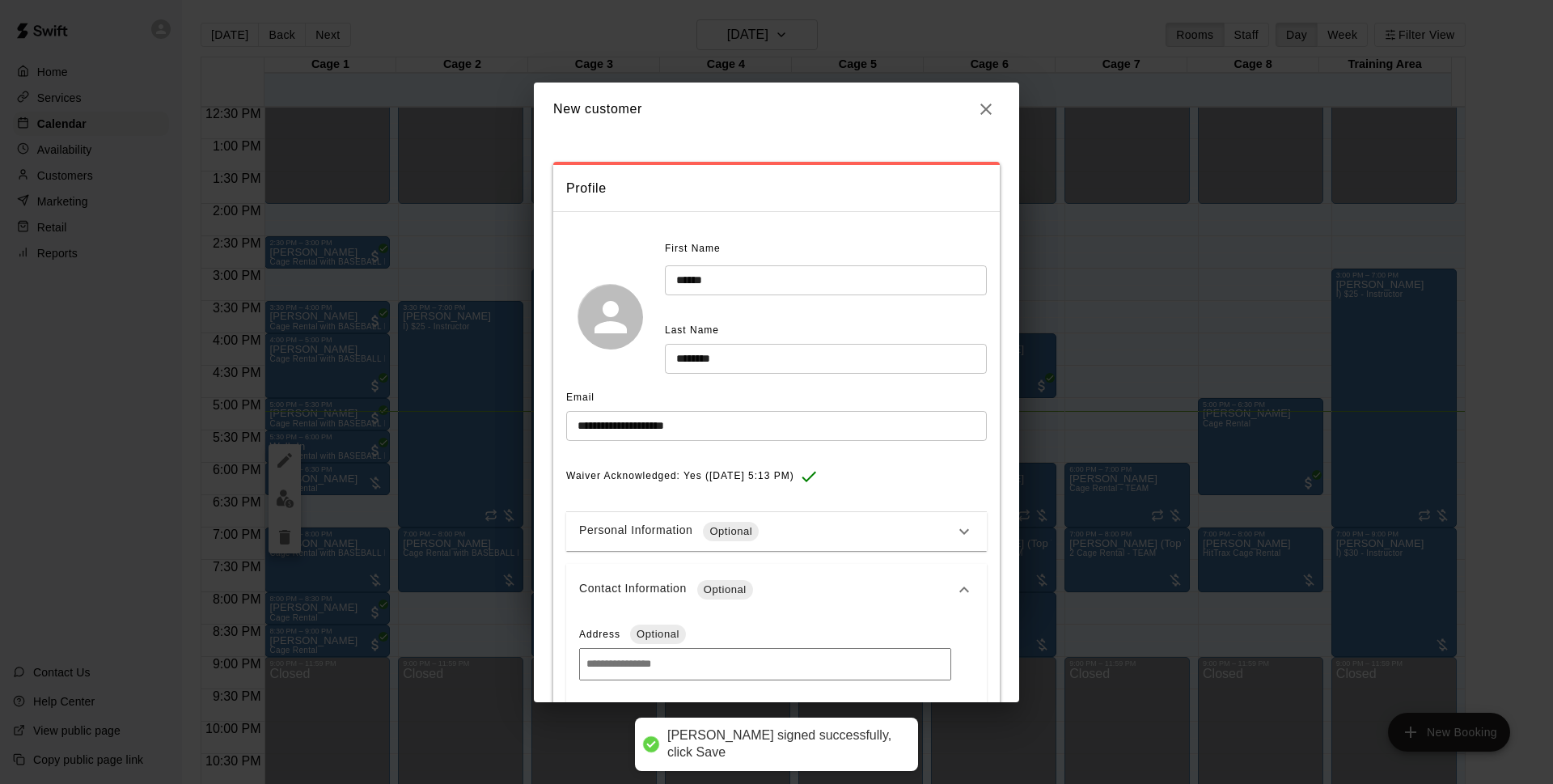
scroll to position [170, 0]
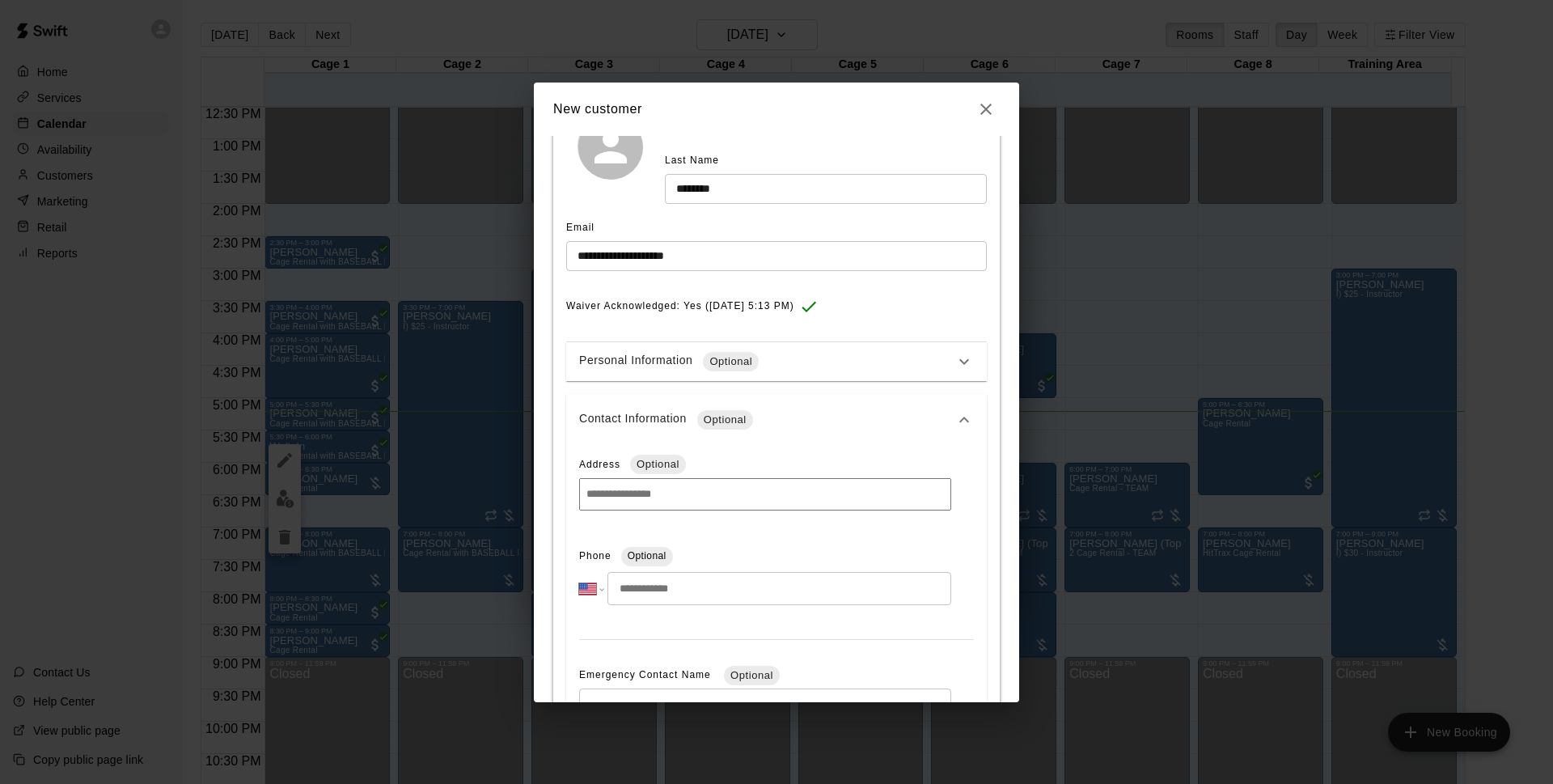
click at [691, 582] on input "tel" at bounding box center [778, 588] width 344 height 33
type input "**********"
click at [963, 489] on div "**********" at bounding box center [776, 697] width 420 height 505
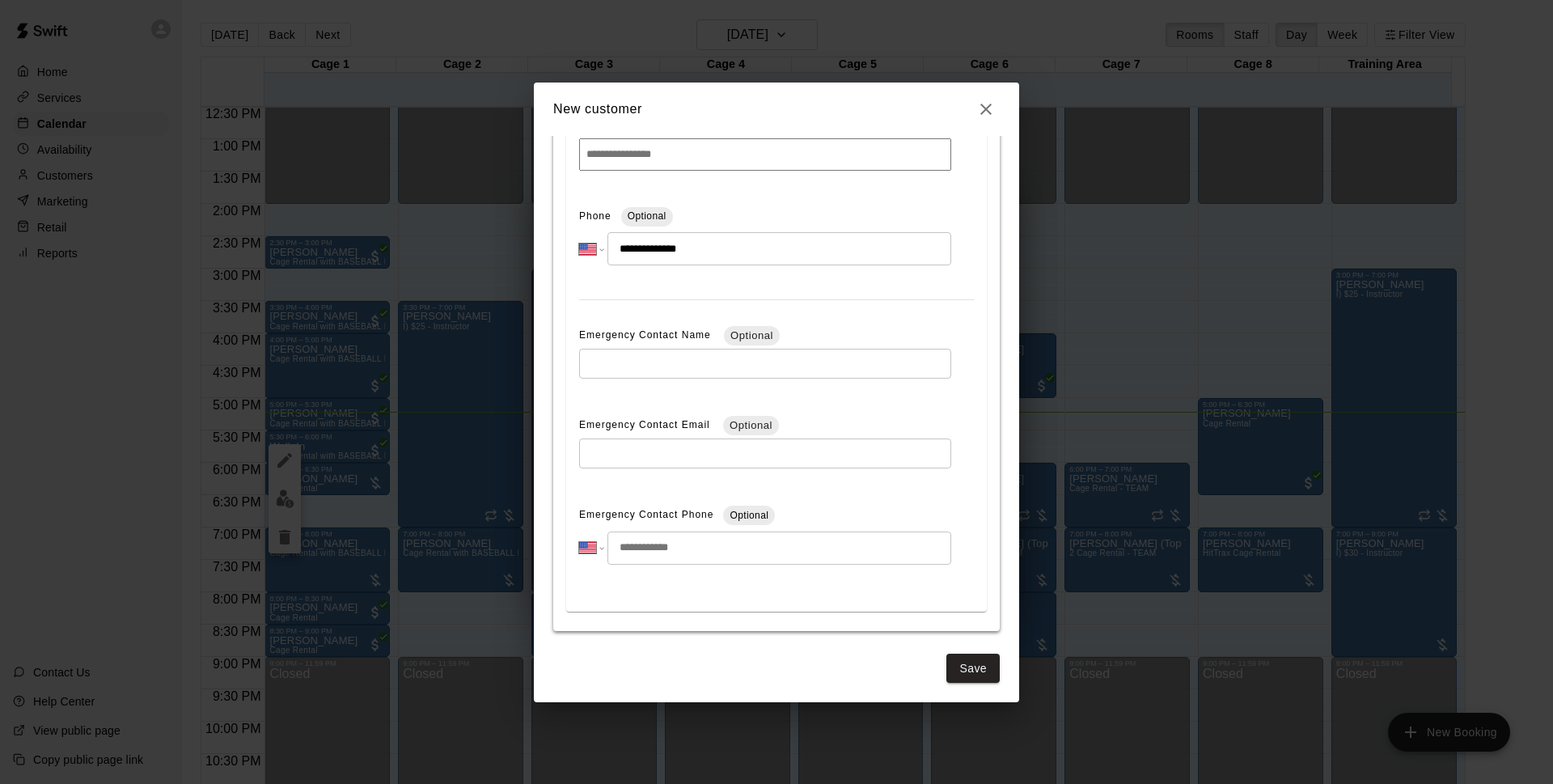
click at [973, 668] on button "Save" at bounding box center [973, 668] width 53 height 30
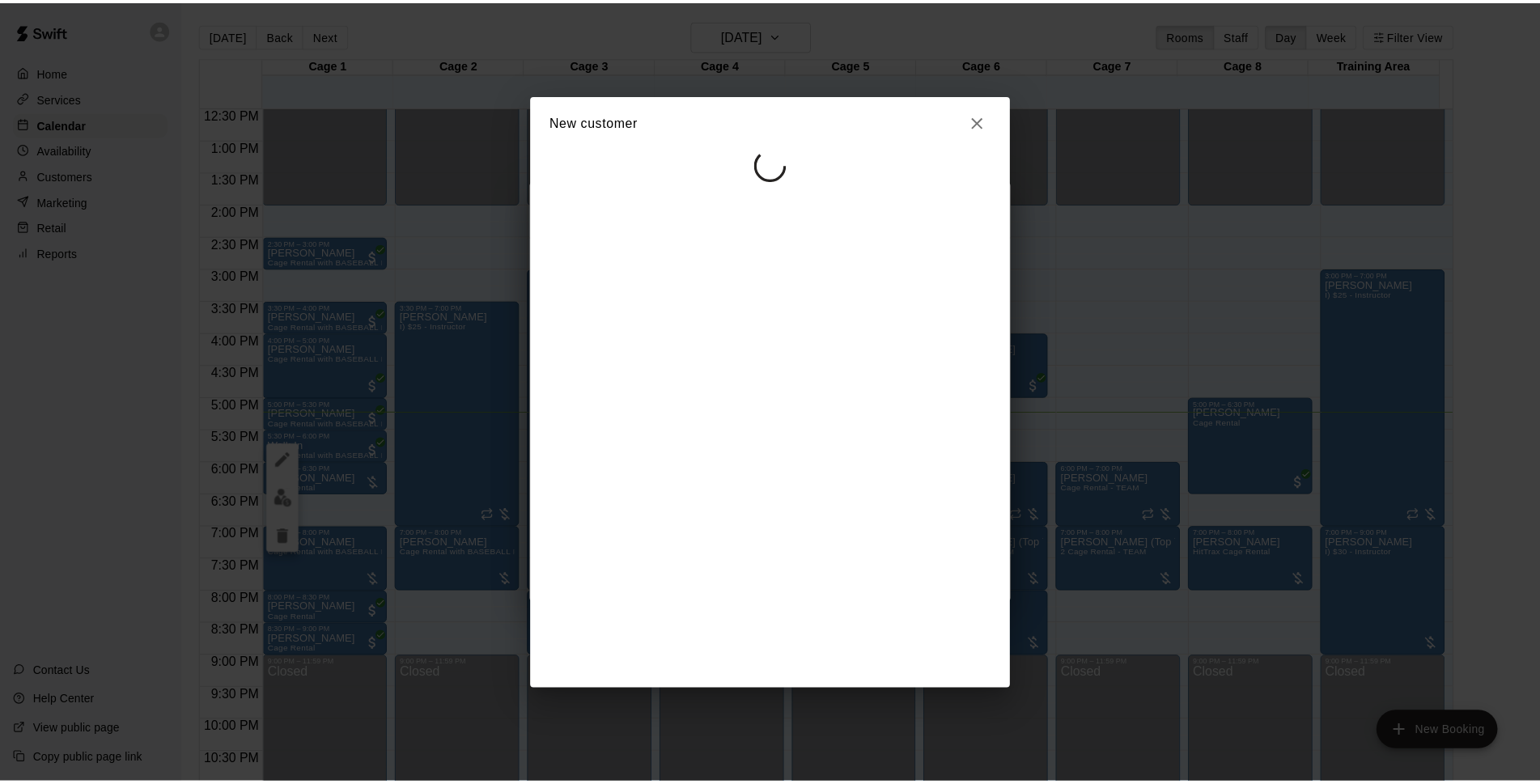
scroll to position [0, 0]
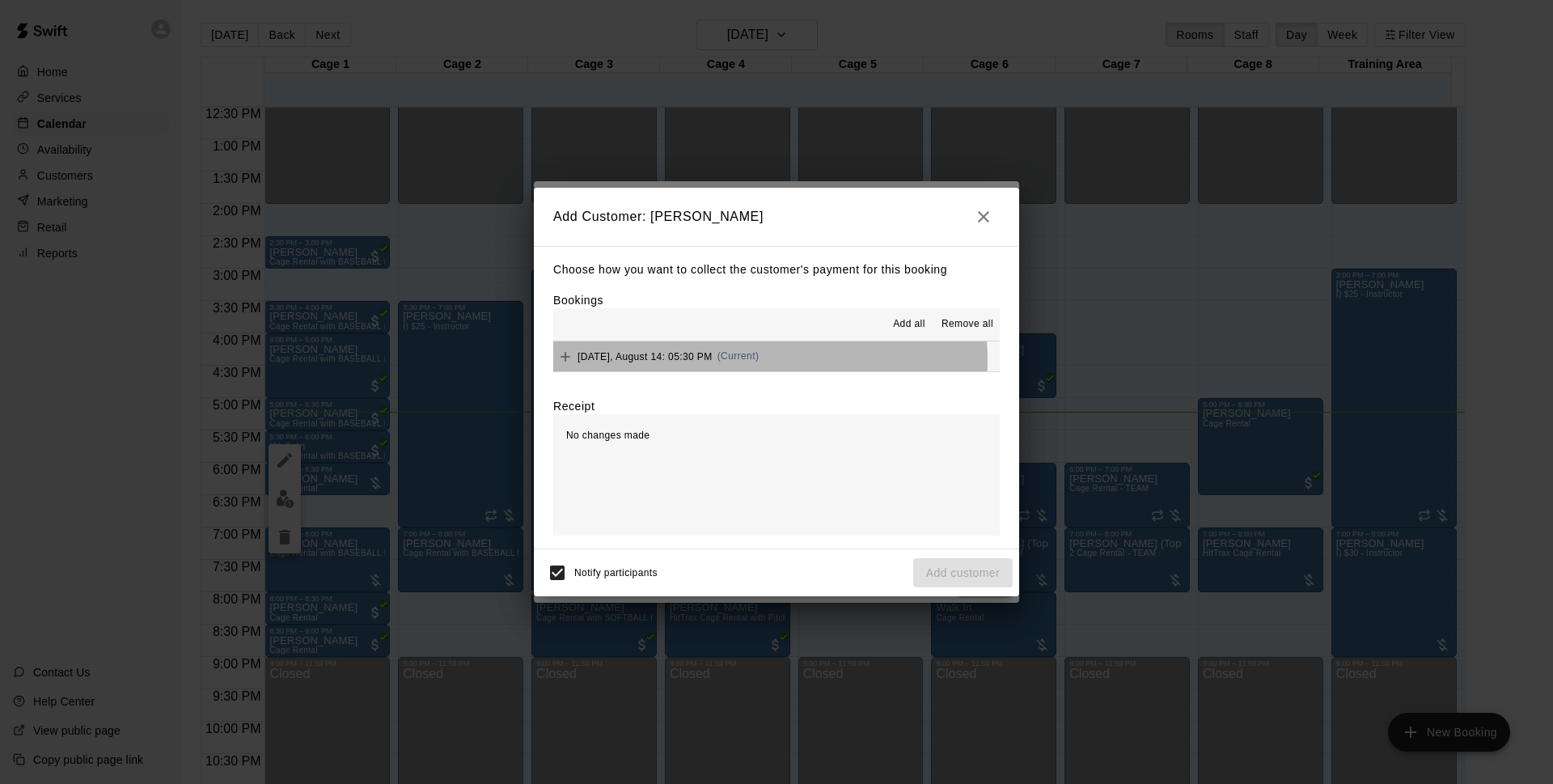
click at [713, 362] on span "[DATE], August 14: 05:30 PM" at bounding box center [645, 356] width 135 height 12
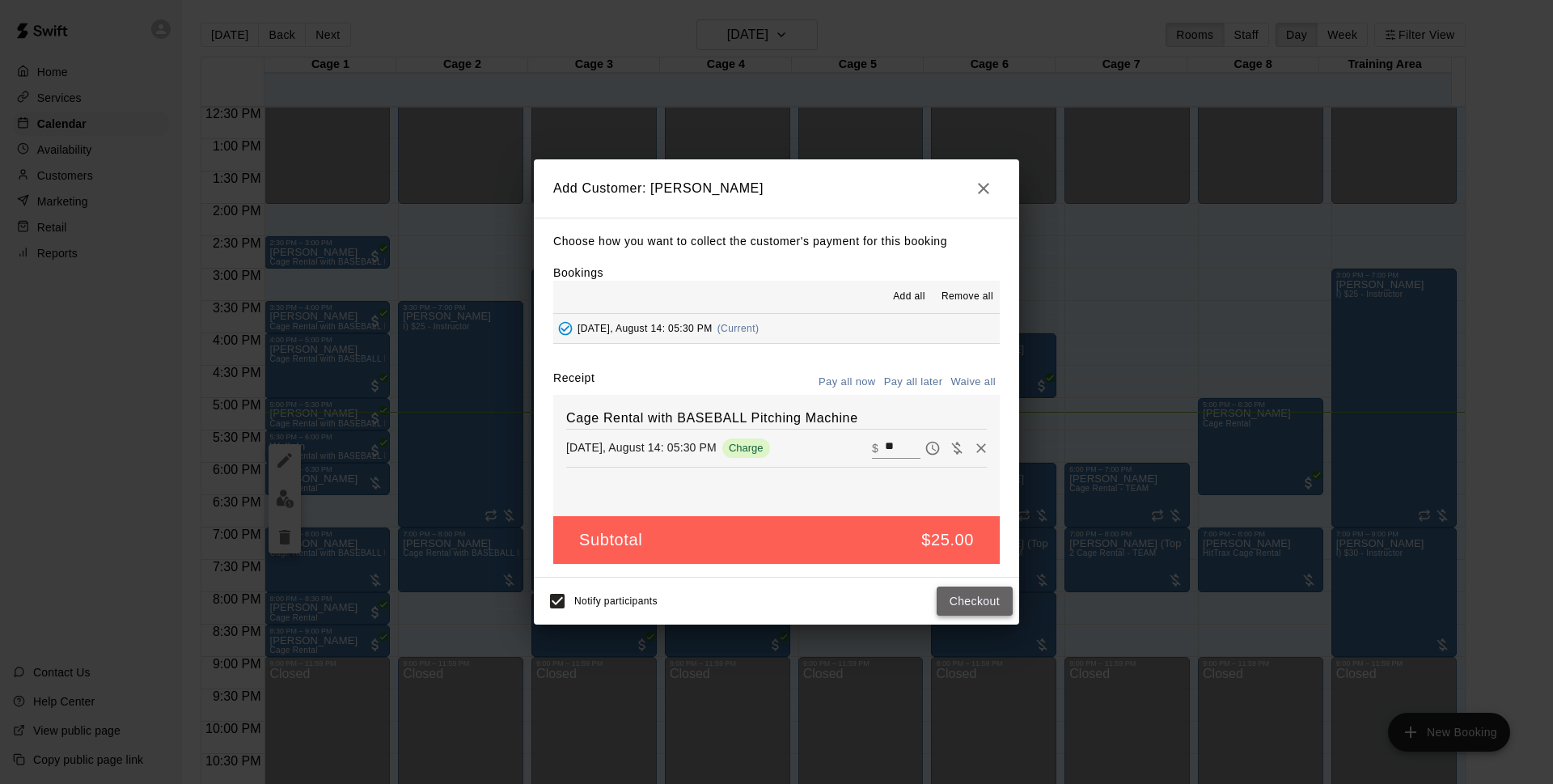
click at [981, 606] on button "Checkout" at bounding box center [975, 600] width 76 height 30
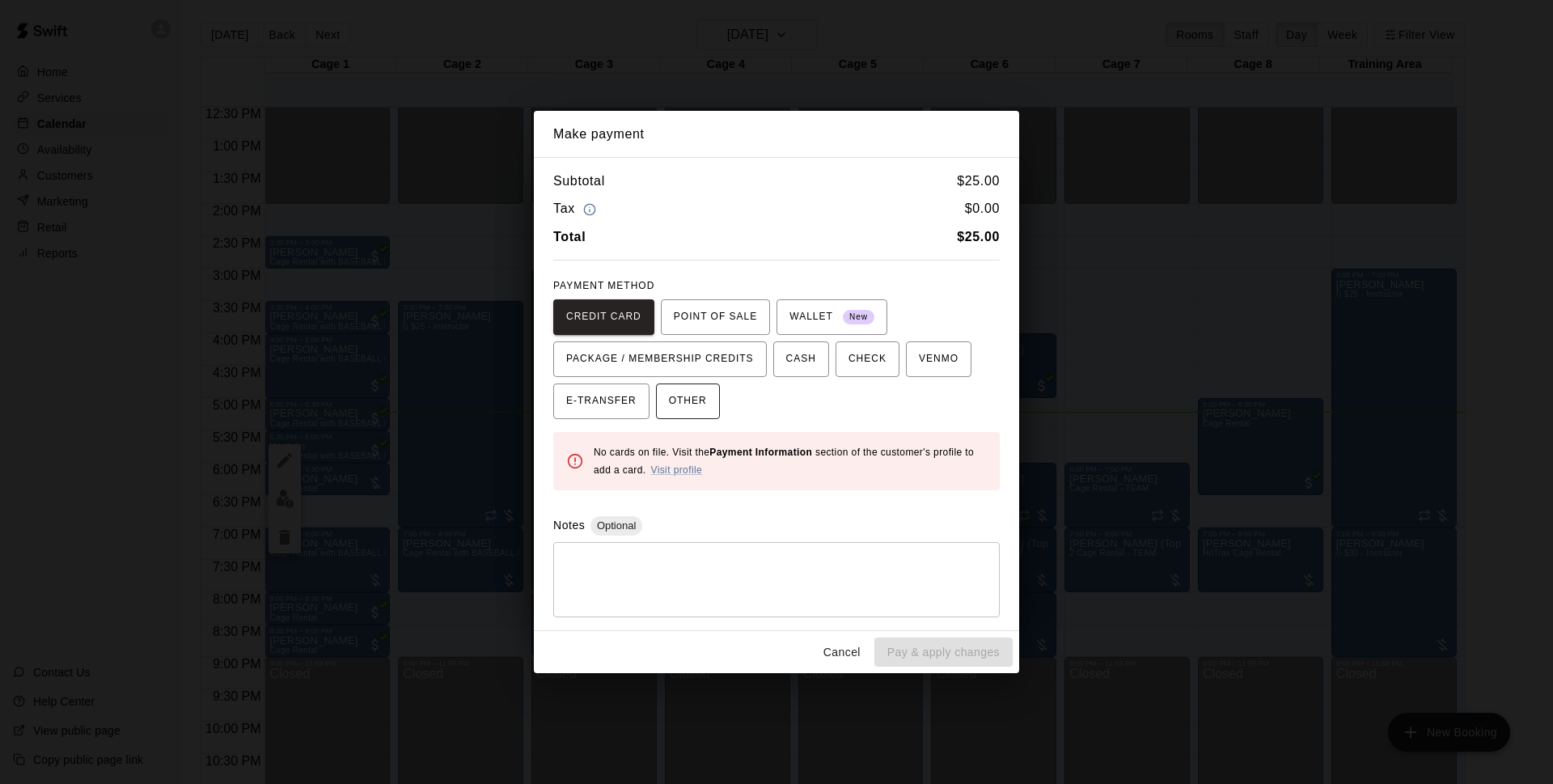
click at [701, 398] on span "OTHER" at bounding box center [688, 401] width 38 height 26
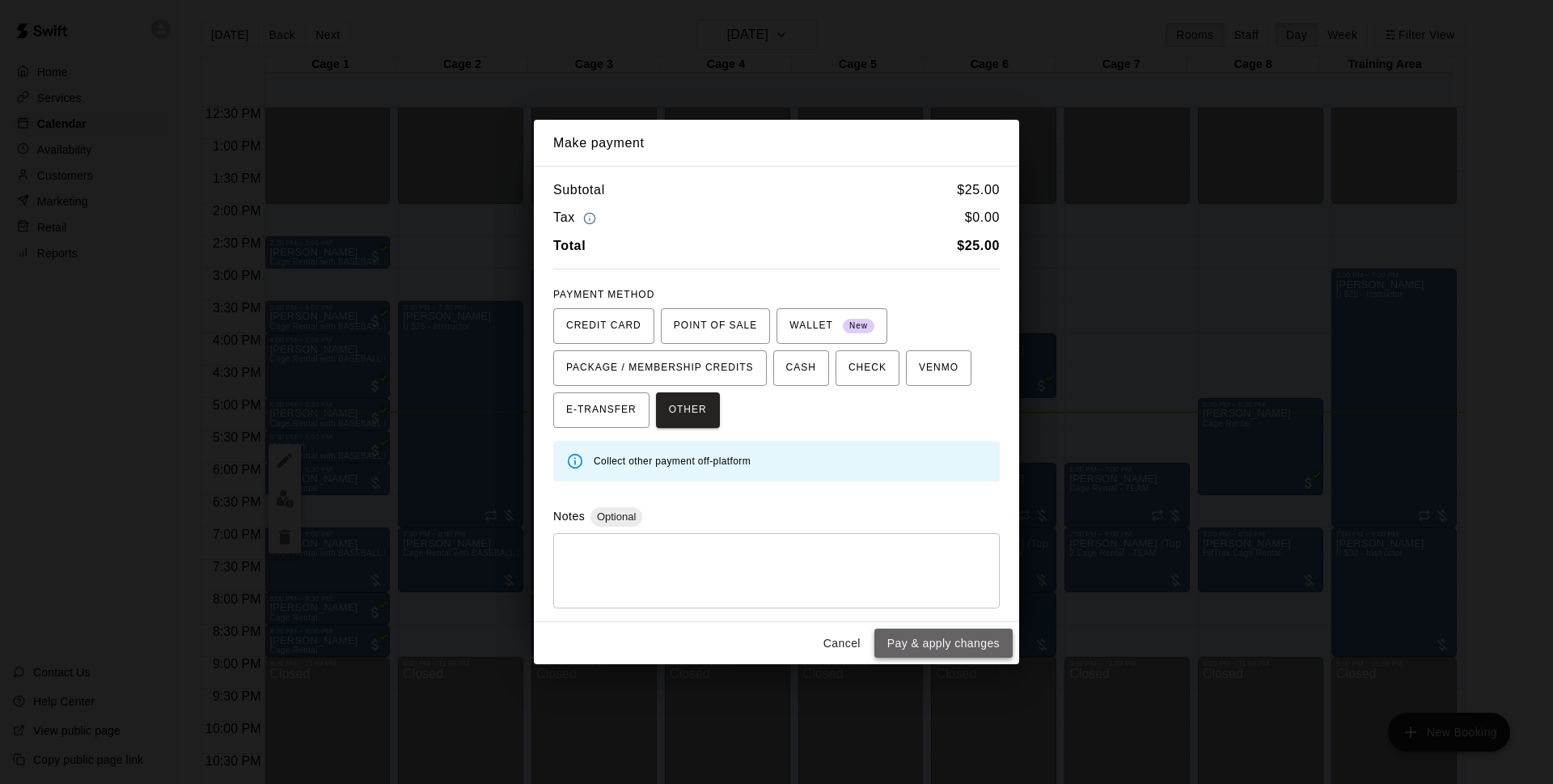
click at [962, 650] on button "Pay & apply changes" at bounding box center [944, 643] width 139 height 30
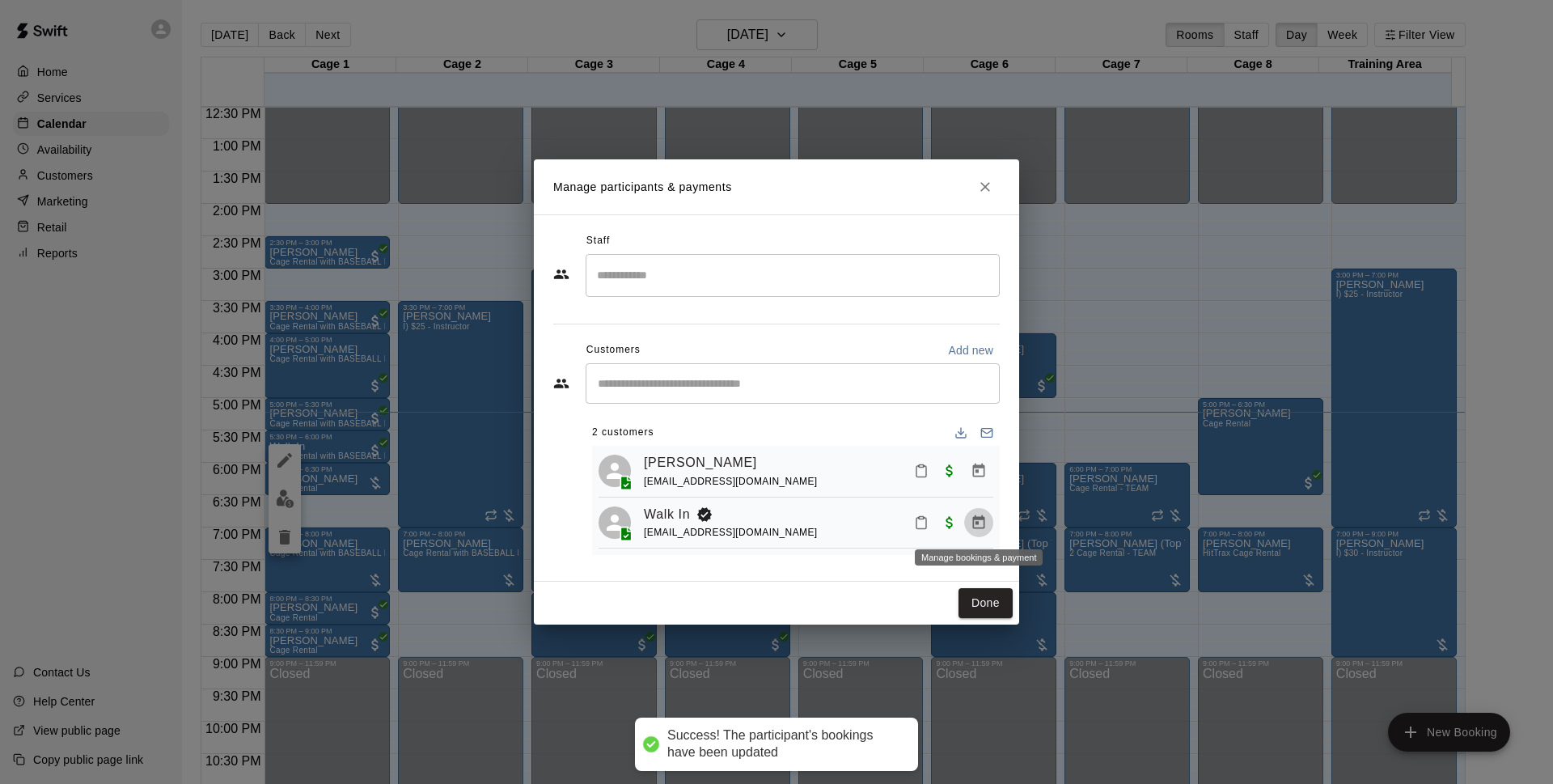
click at [977, 520] on icon "Manage bookings & payment" at bounding box center [979, 522] width 13 height 13
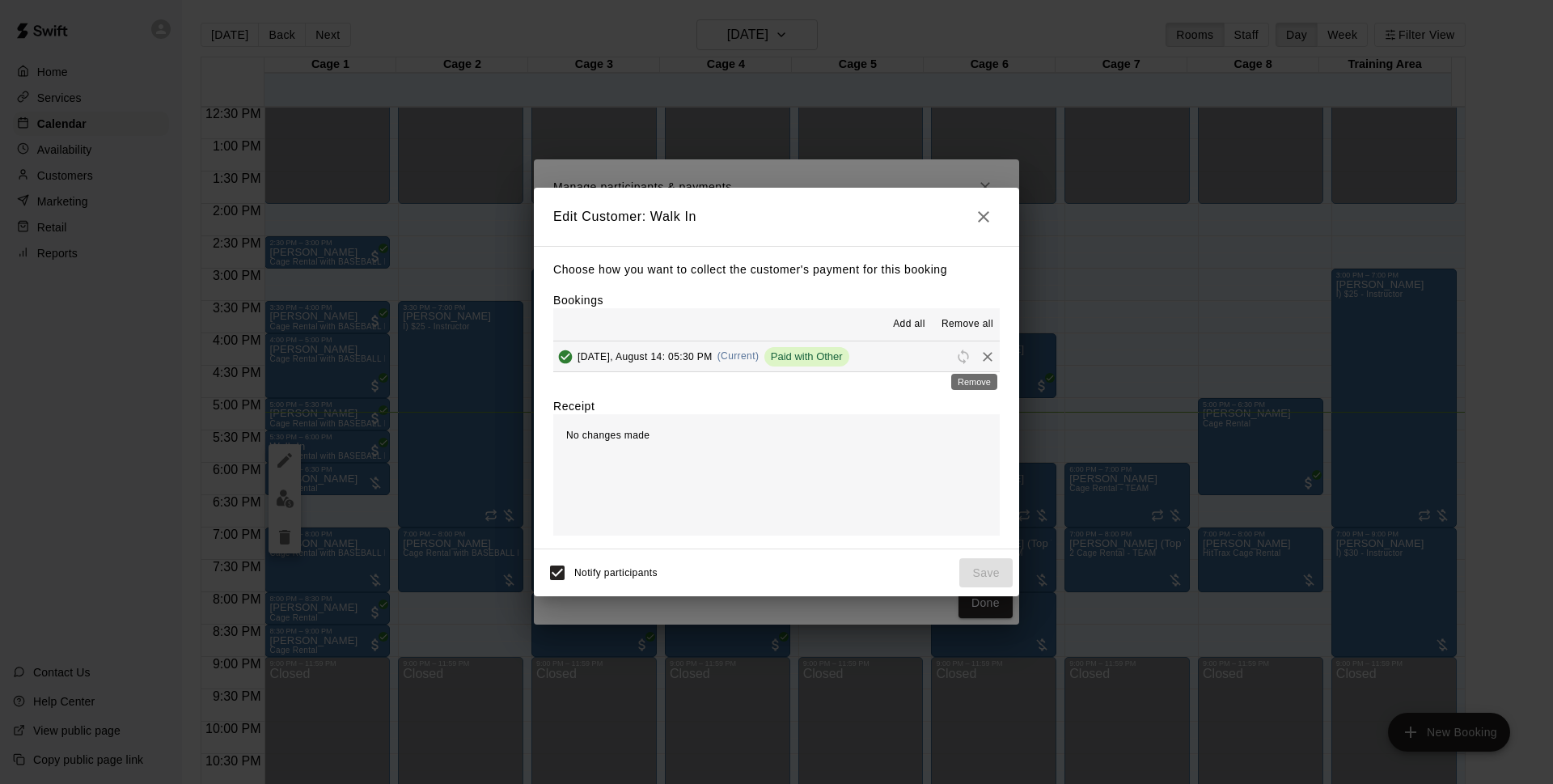
click at [980, 356] on icon "Remove" at bounding box center [987, 356] width 16 height 16
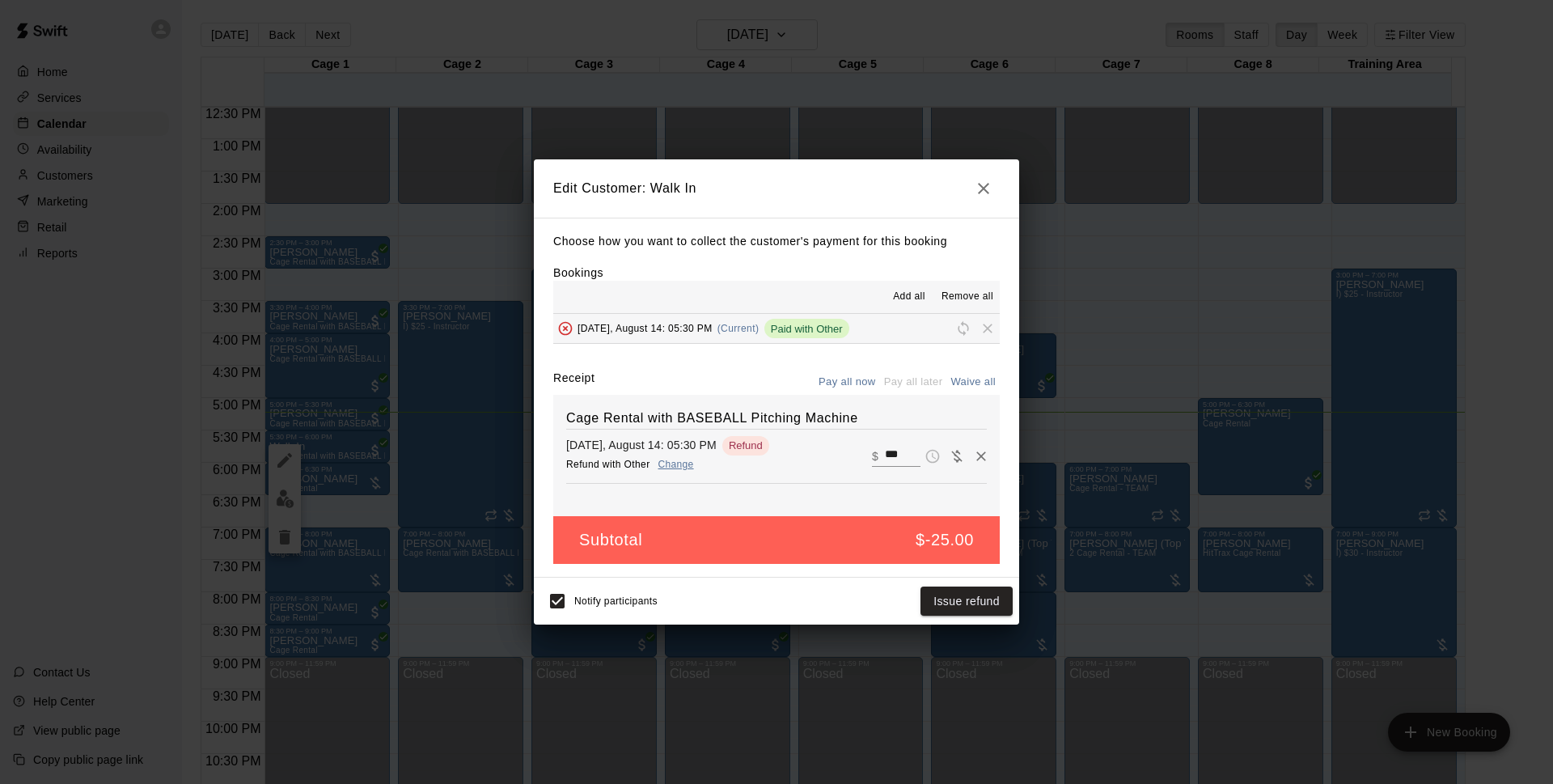
click at [984, 391] on button "Waive all" at bounding box center [973, 382] width 53 height 25
type input "*"
click at [977, 602] on button "Save" at bounding box center [985, 600] width 53 height 30
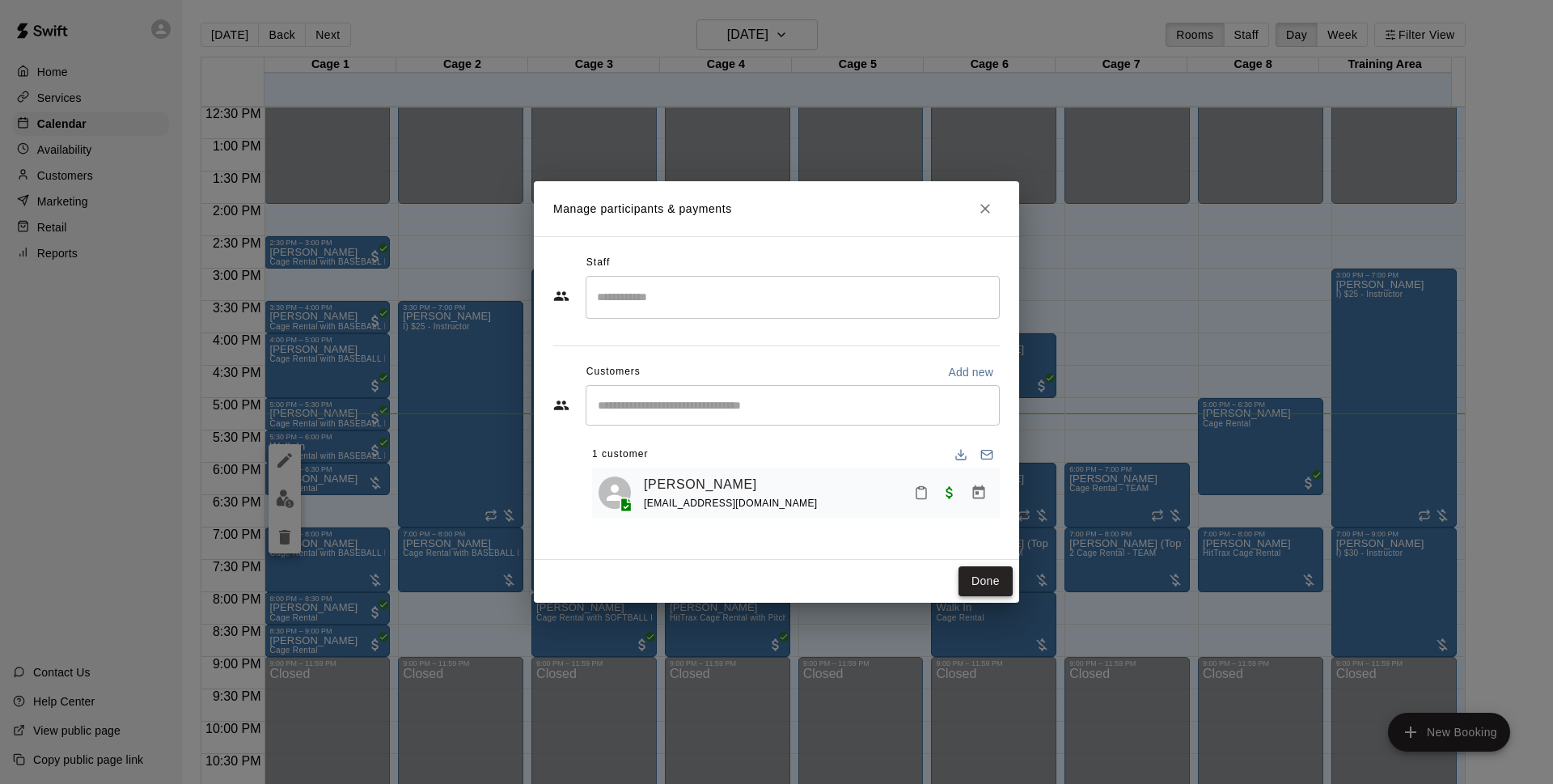
click at [1003, 578] on button "Done" at bounding box center [985, 580] width 54 height 30
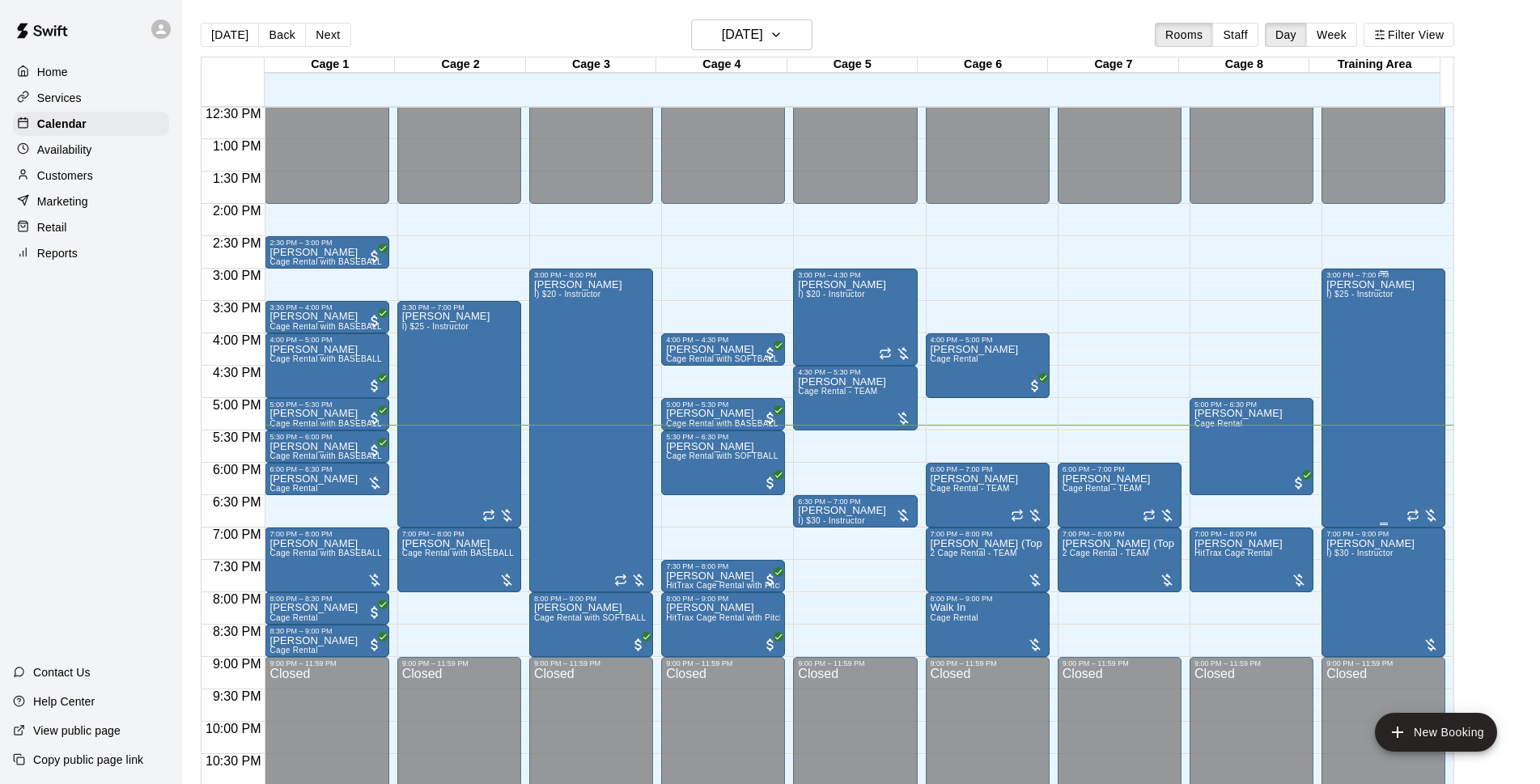
click at [1364, 377] on div "[PERSON_NAME] I) $25 - Instructor" at bounding box center [1371, 670] width 89 height 784
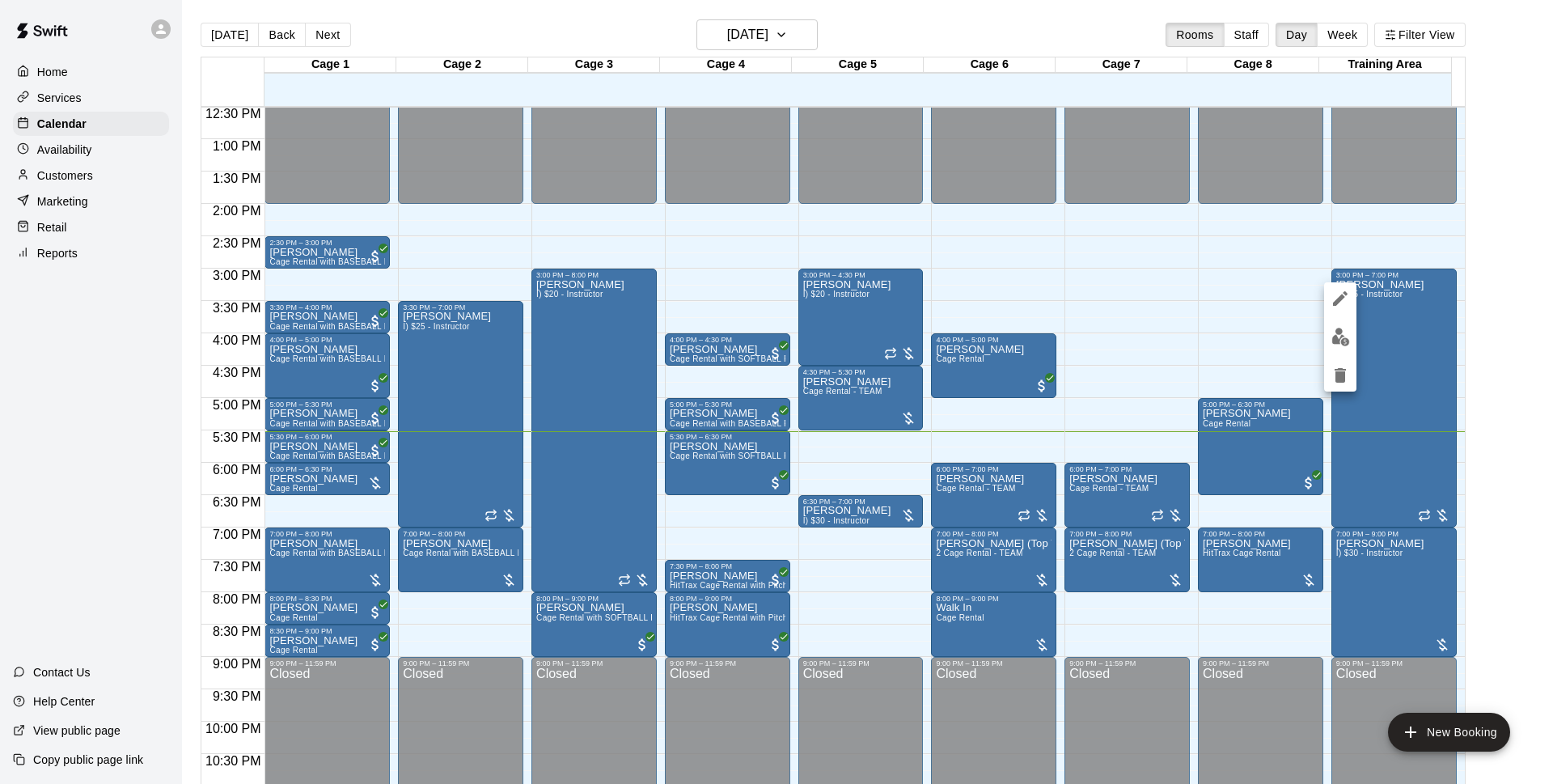
click at [101, 176] on div at bounding box center [776, 392] width 1553 height 784
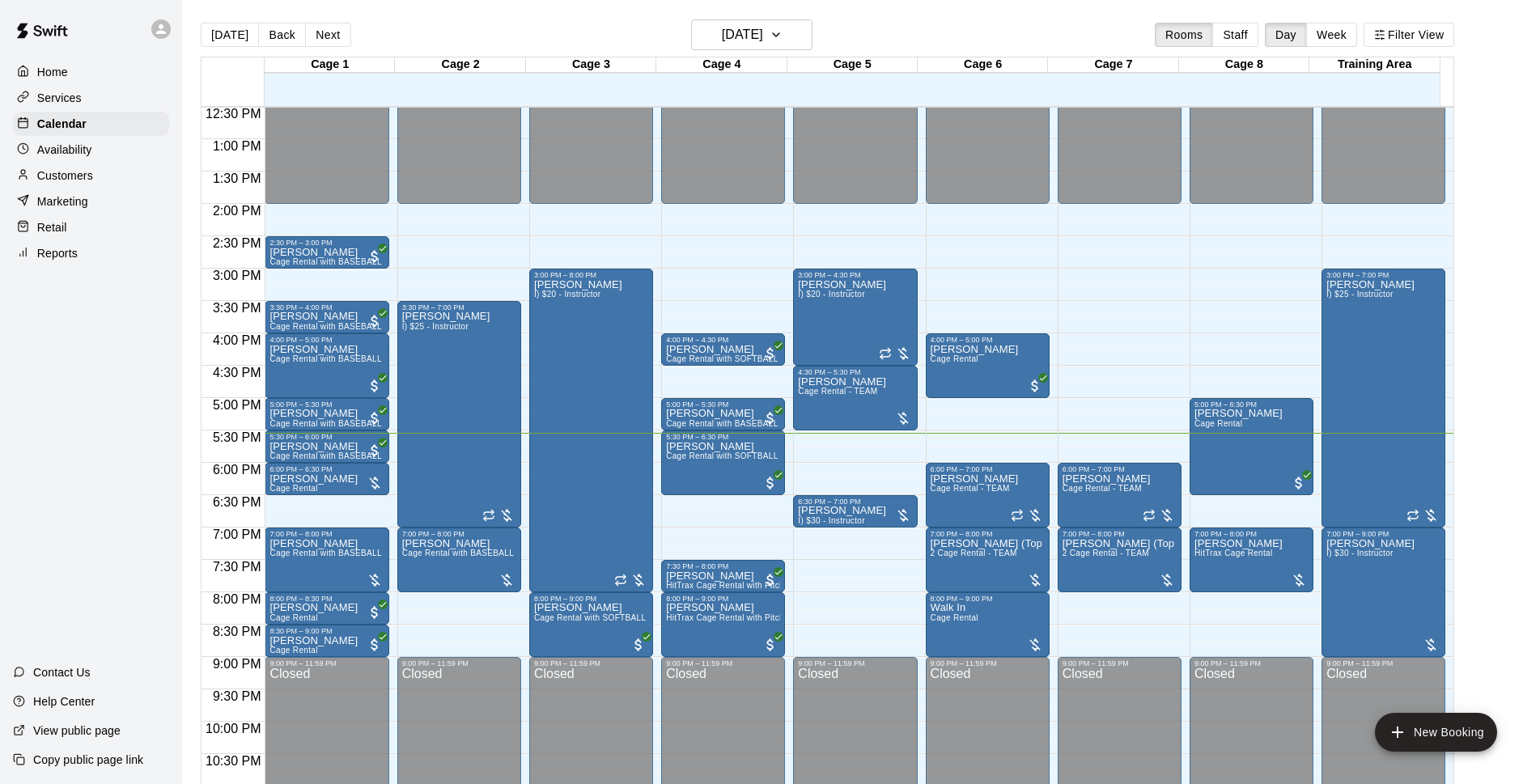
click at [860, 30] on div "[DATE] Back [DATE][DATE] Rooms Staff Day Week Filter View" at bounding box center [827, 38] width 1253 height 38
click at [902, 41] on div "[DATE] Back [DATE][DATE] Rooms Staff Day Week Filter View" at bounding box center [827, 38] width 1253 height 38
click at [902, 40] on div "[DATE] Back [DATE][DATE] Rooms Staff Day Week Filter View" at bounding box center [827, 38] width 1253 height 38
click at [154, 186] on div "Customers" at bounding box center [90, 175] width 156 height 24
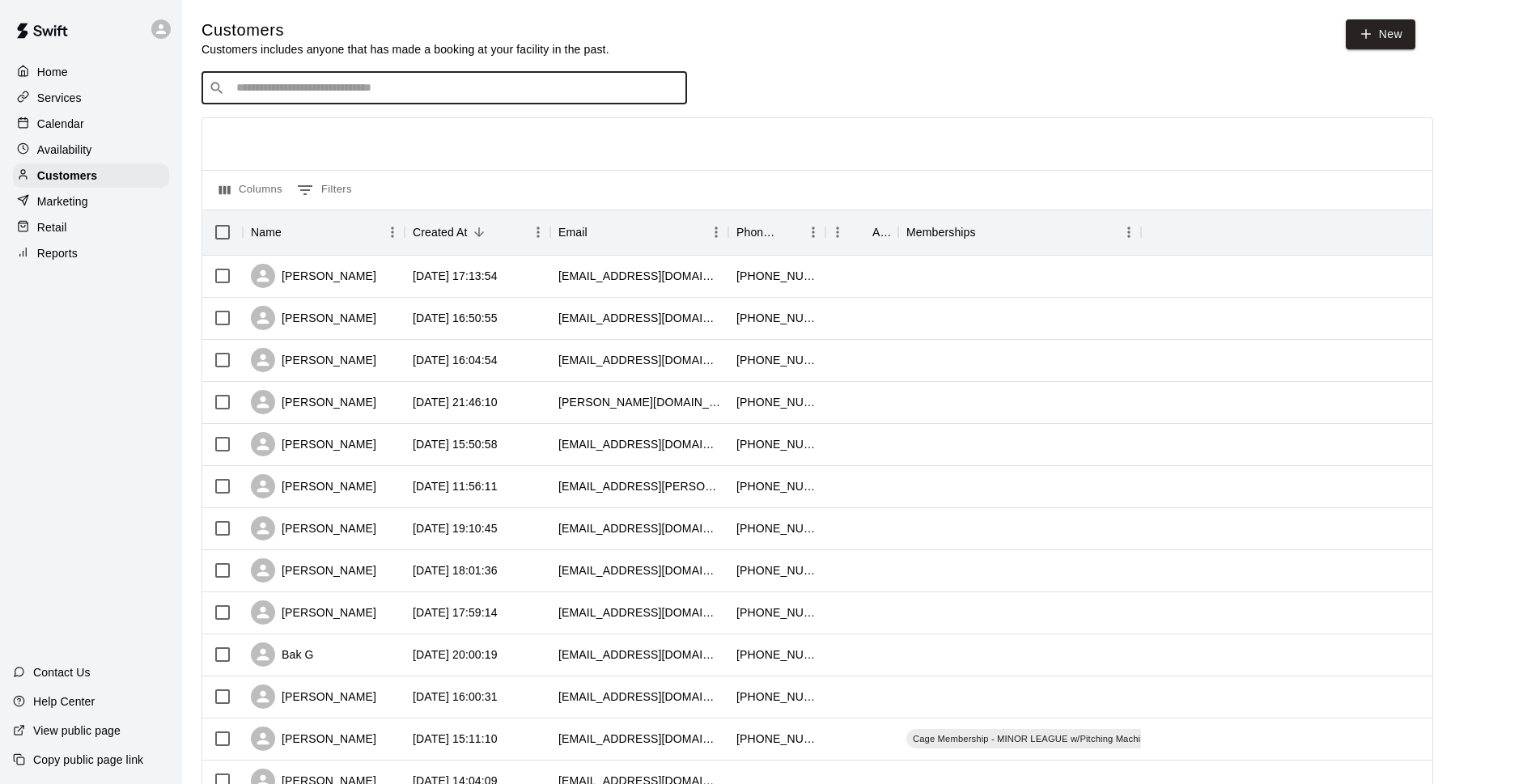
click at [347, 86] on input "Search customers by name or email" at bounding box center [455, 88] width 449 height 16
type input "****"
drag, startPoint x: 360, startPoint y: 127, endPoint x: 409, endPoint y: 130, distance: 49.1
click at [359, 129] on div "[PERSON_NAME] [EMAIL_ADDRESS][DOMAIN_NAME]" at bounding box center [460, 133] width 427 height 35
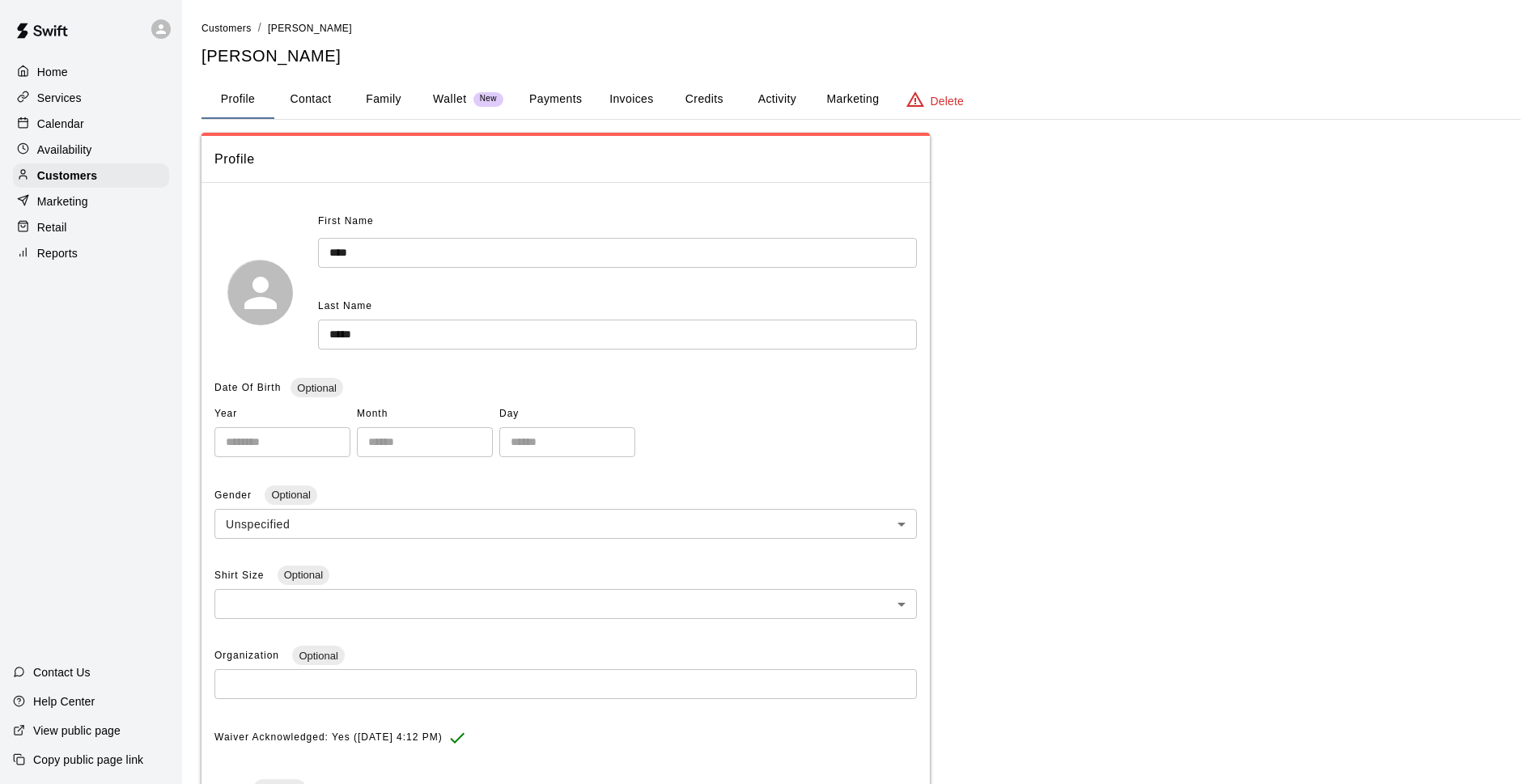
click at [339, 114] on button "Contact" at bounding box center [311, 99] width 73 height 38
select select "**"
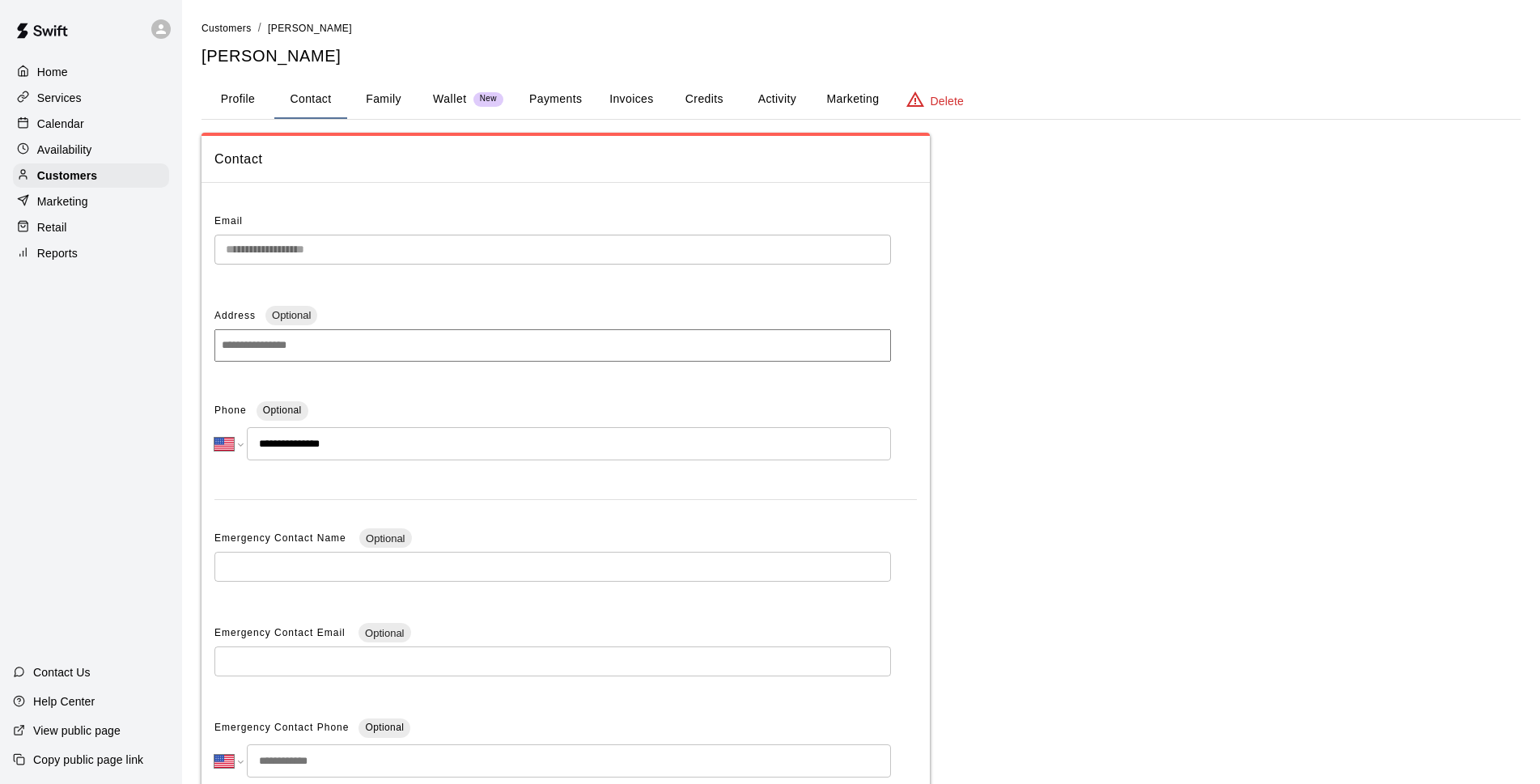
click at [719, 96] on button "Credits" at bounding box center [705, 99] width 73 height 38
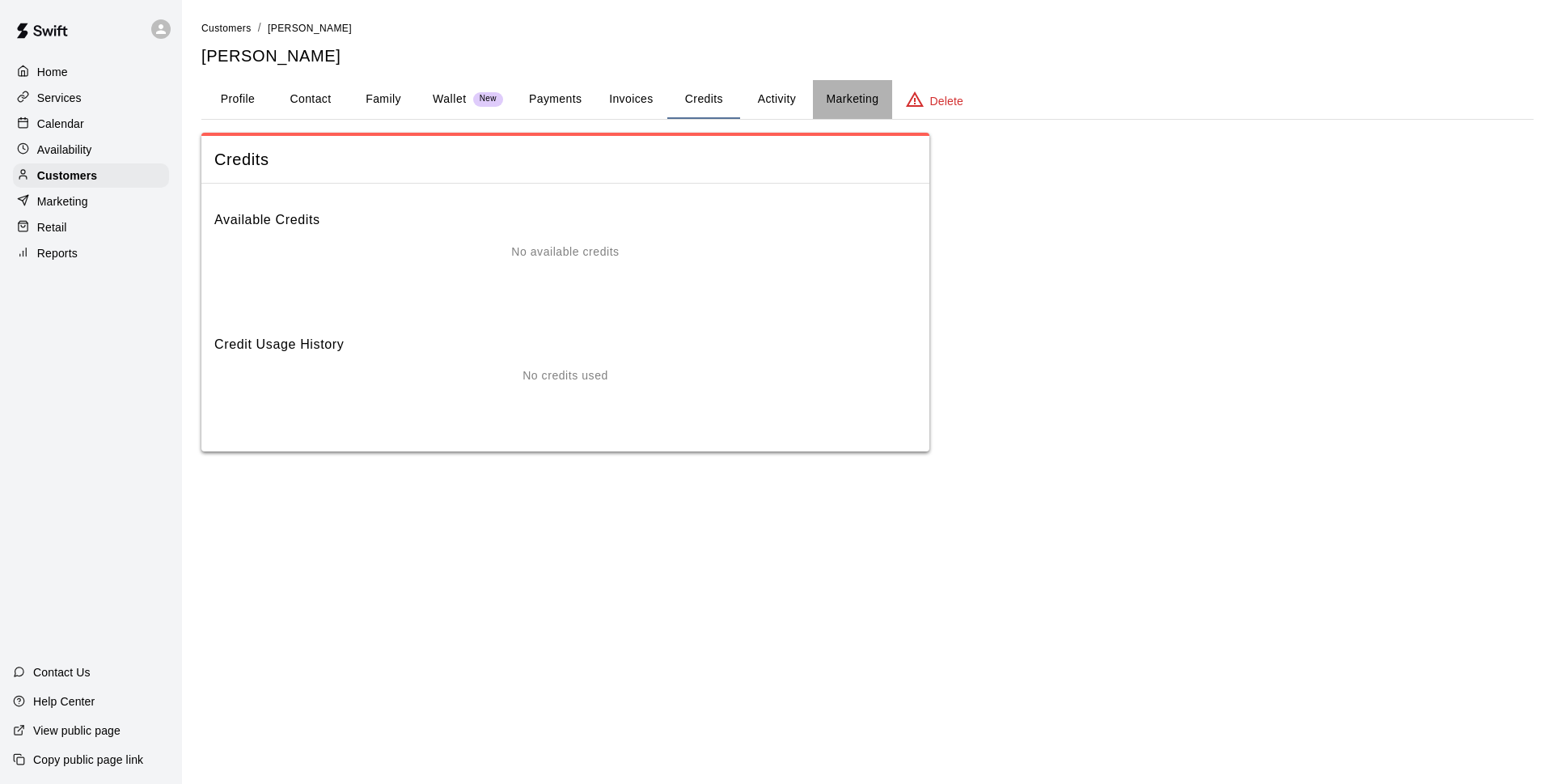
click at [820, 110] on button "Marketing" at bounding box center [853, 99] width 79 height 38
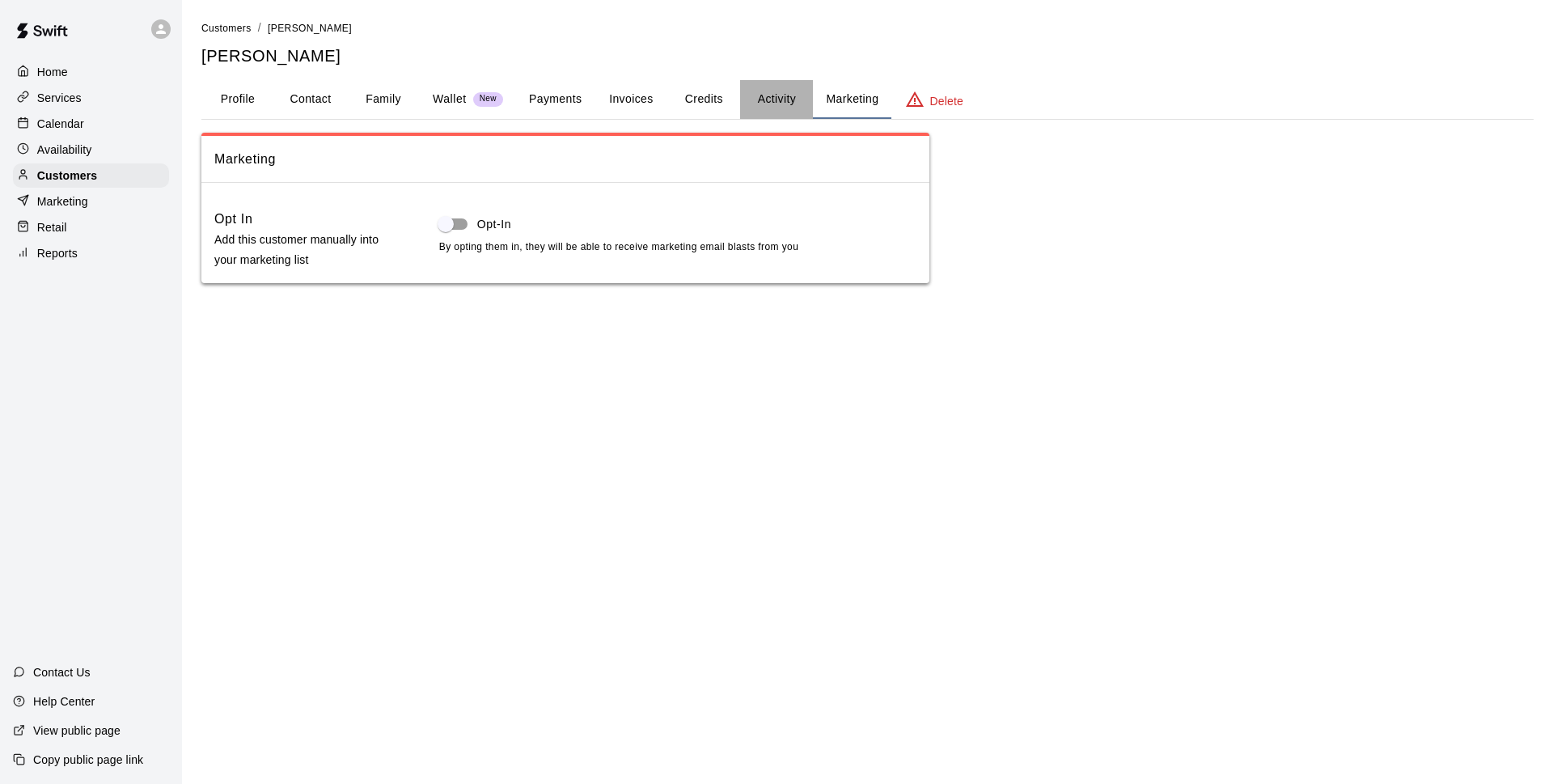
click at [755, 110] on button "Activity" at bounding box center [776, 99] width 73 height 38
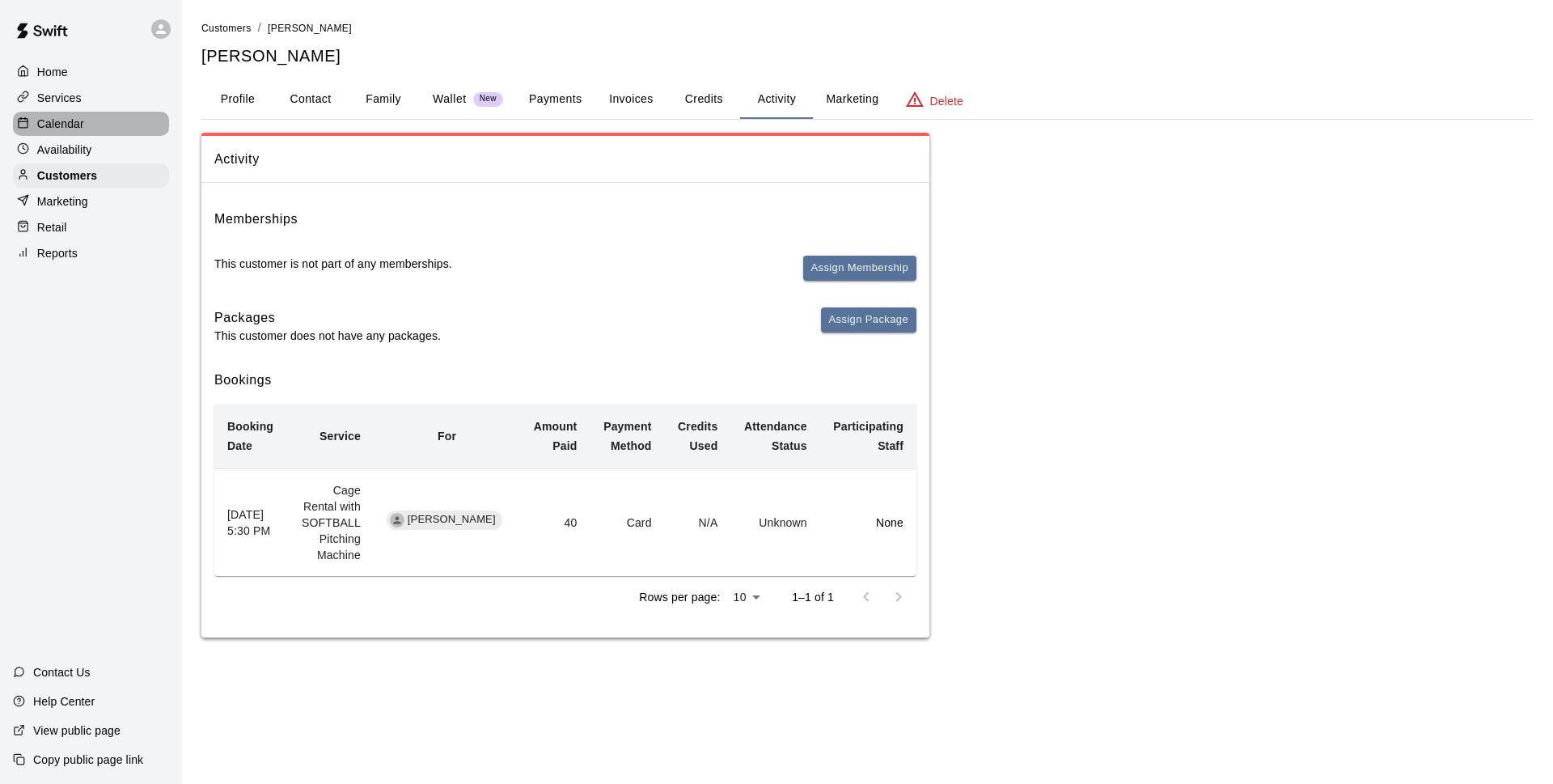
click at [113, 130] on div "Calendar" at bounding box center [90, 123] width 156 height 24
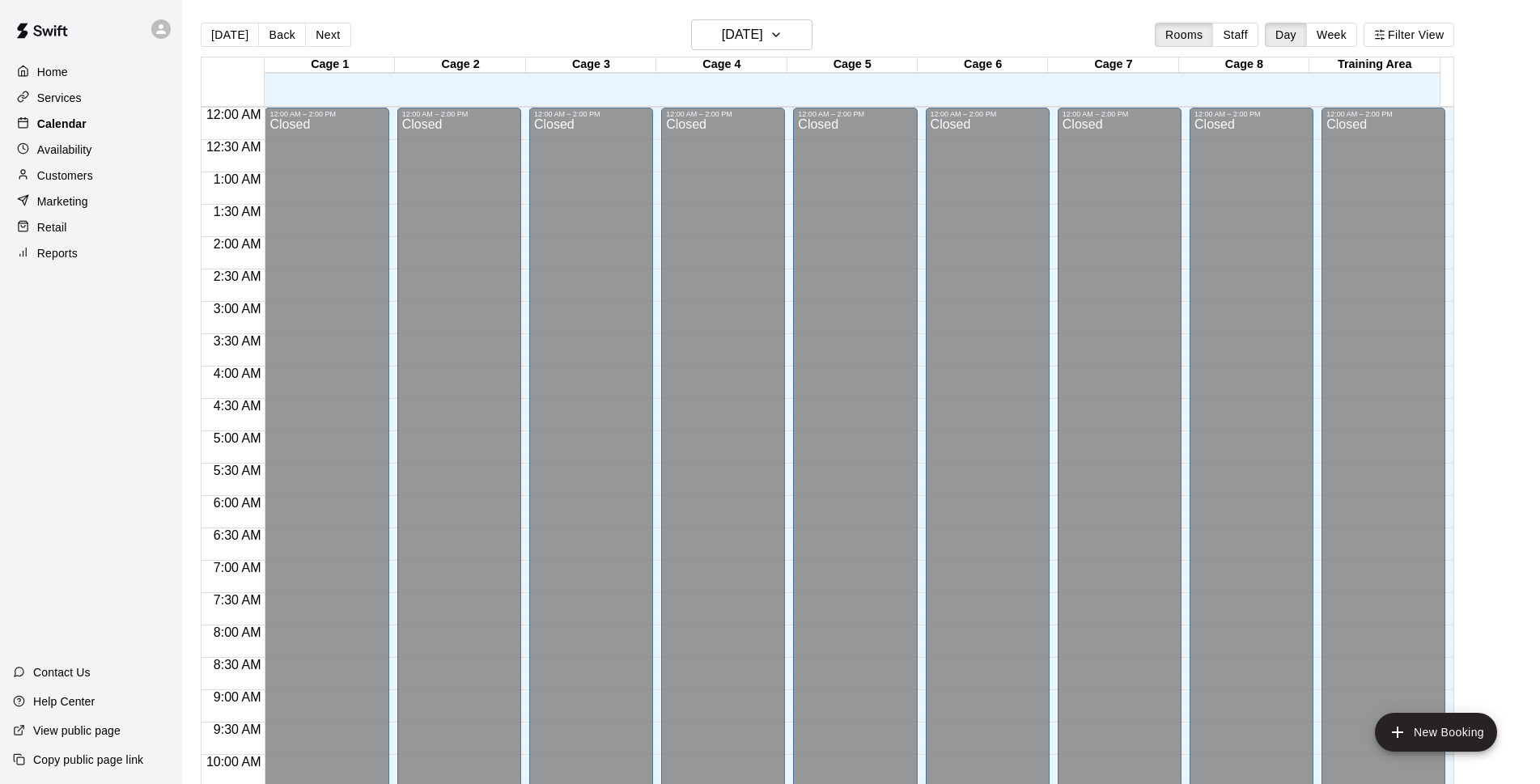
scroll to position [810, 0]
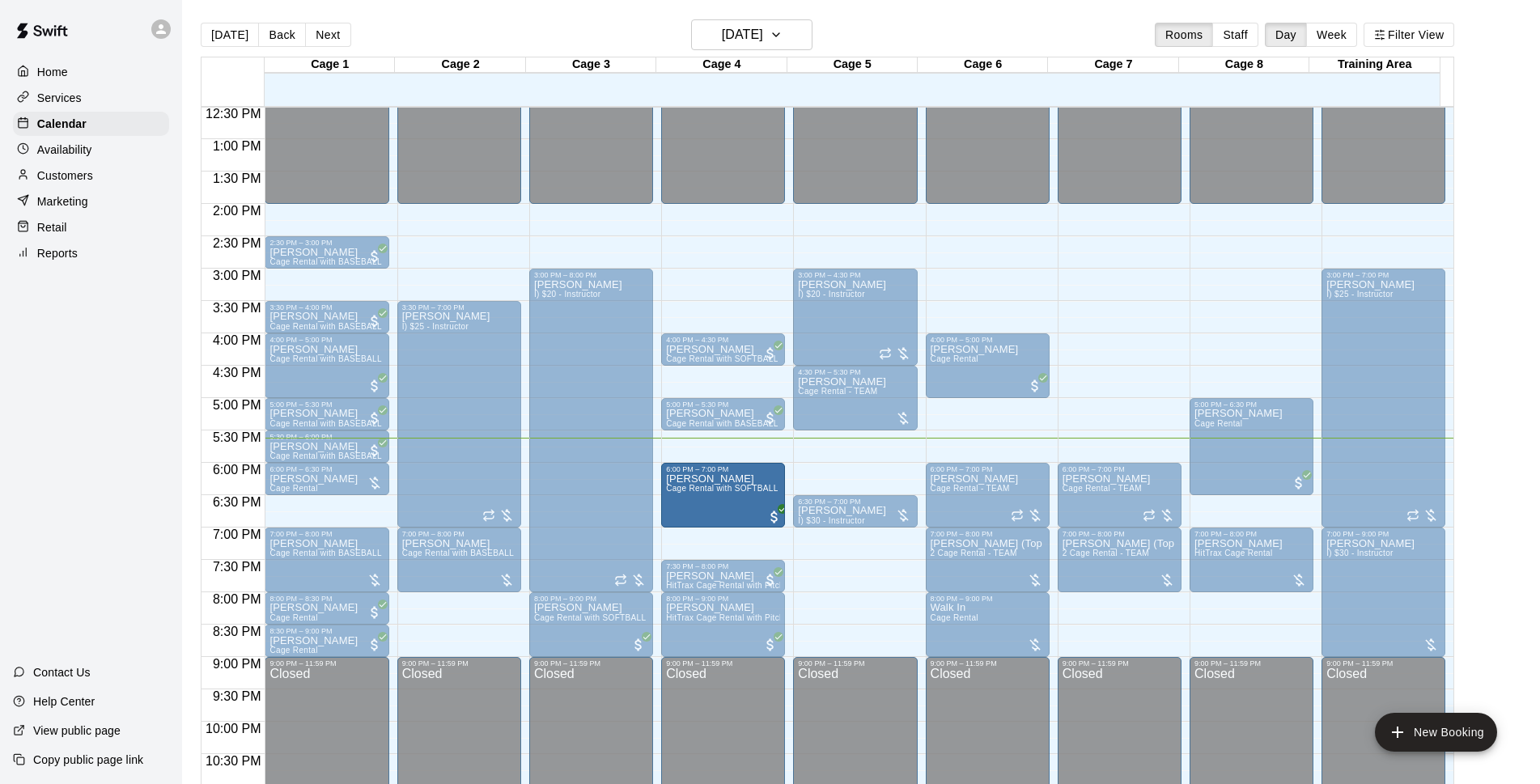
drag, startPoint x: 719, startPoint y: 486, endPoint x: 722, endPoint y: 511, distance: 25.2
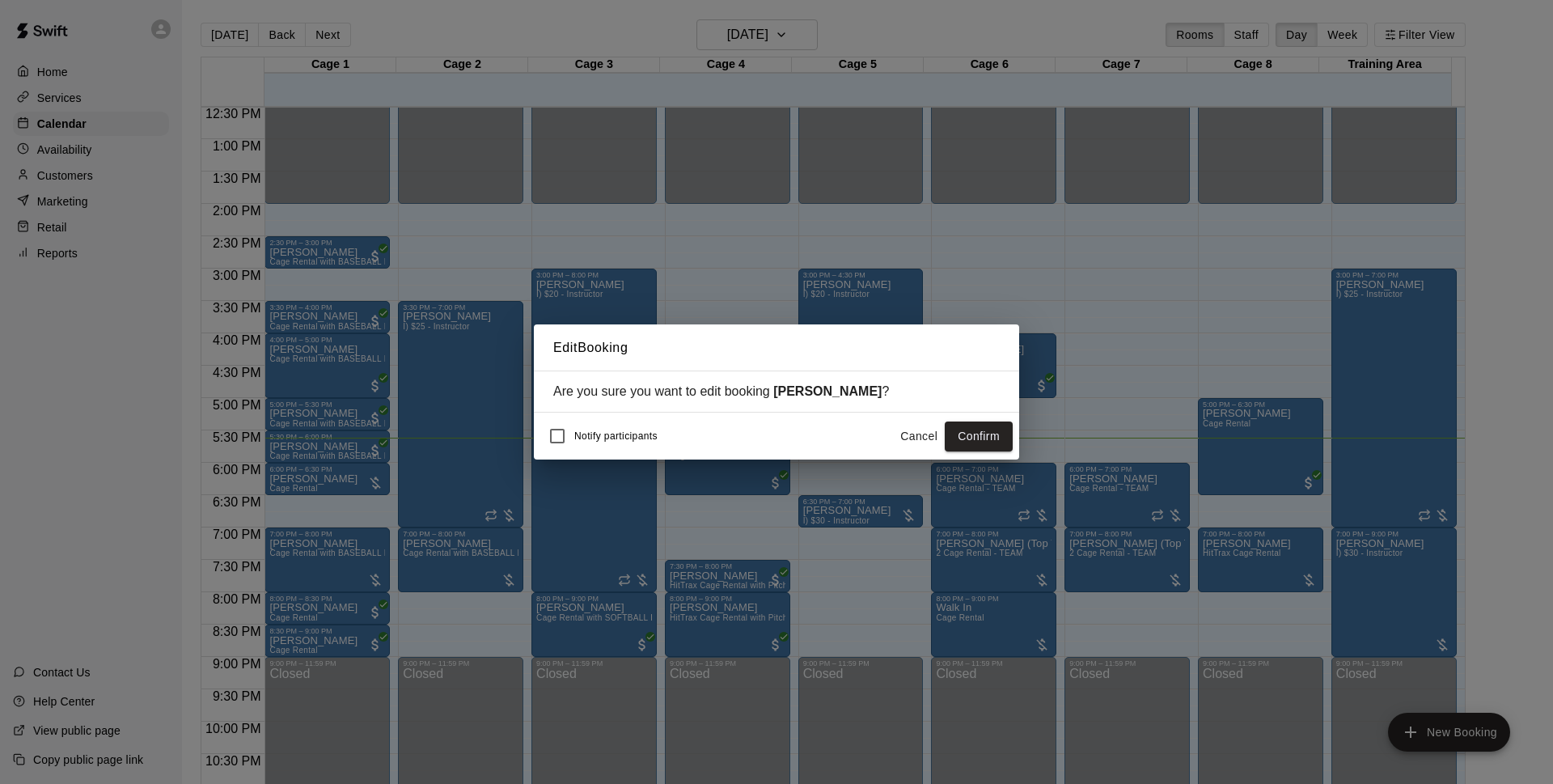
click at [968, 433] on button "Confirm" at bounding box center [979, 436] width 68 height 30
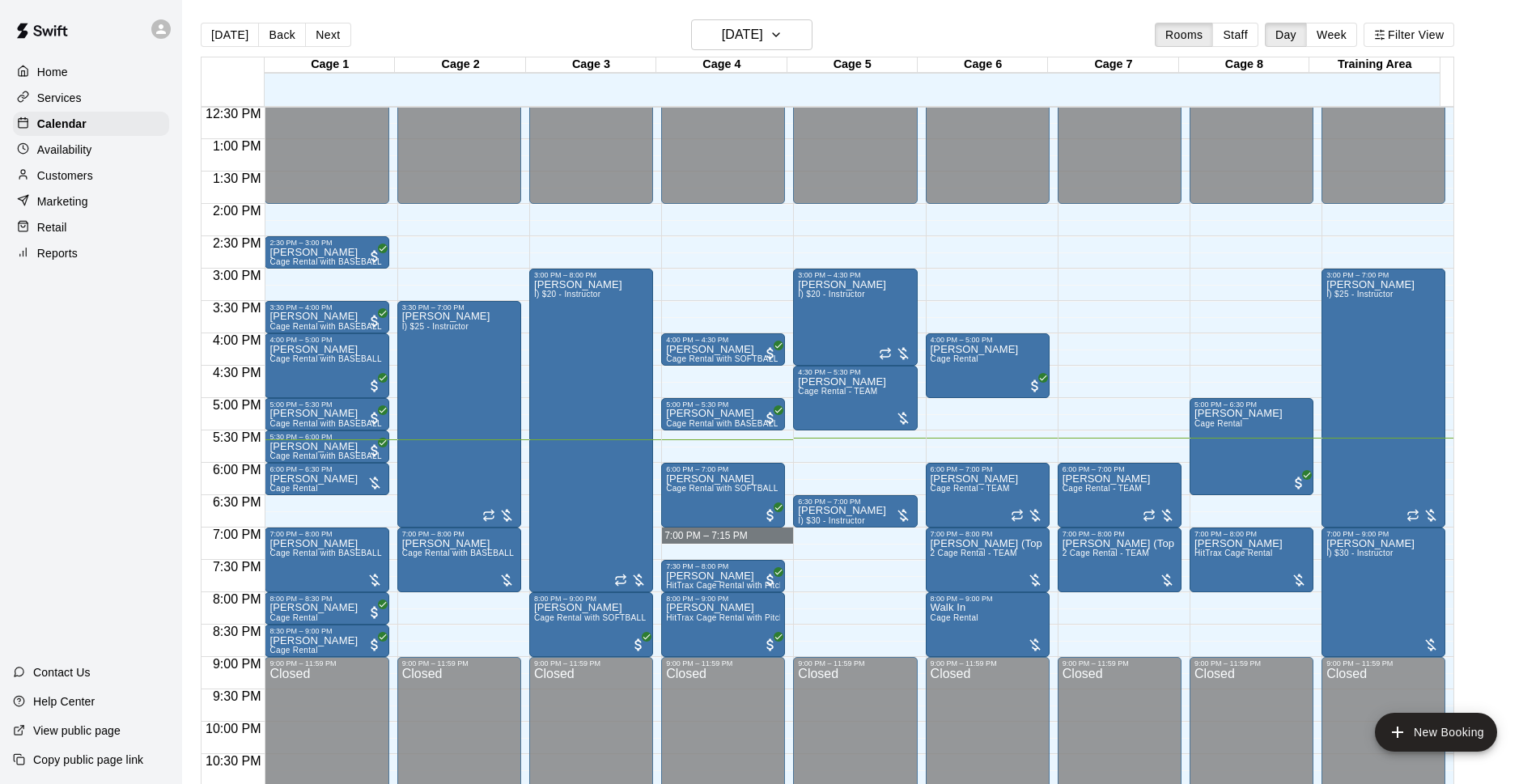
drag, startPoint x: 689, startPoint y: 533, endPoint x: 769, endPoint y: 368, distance: 183.4
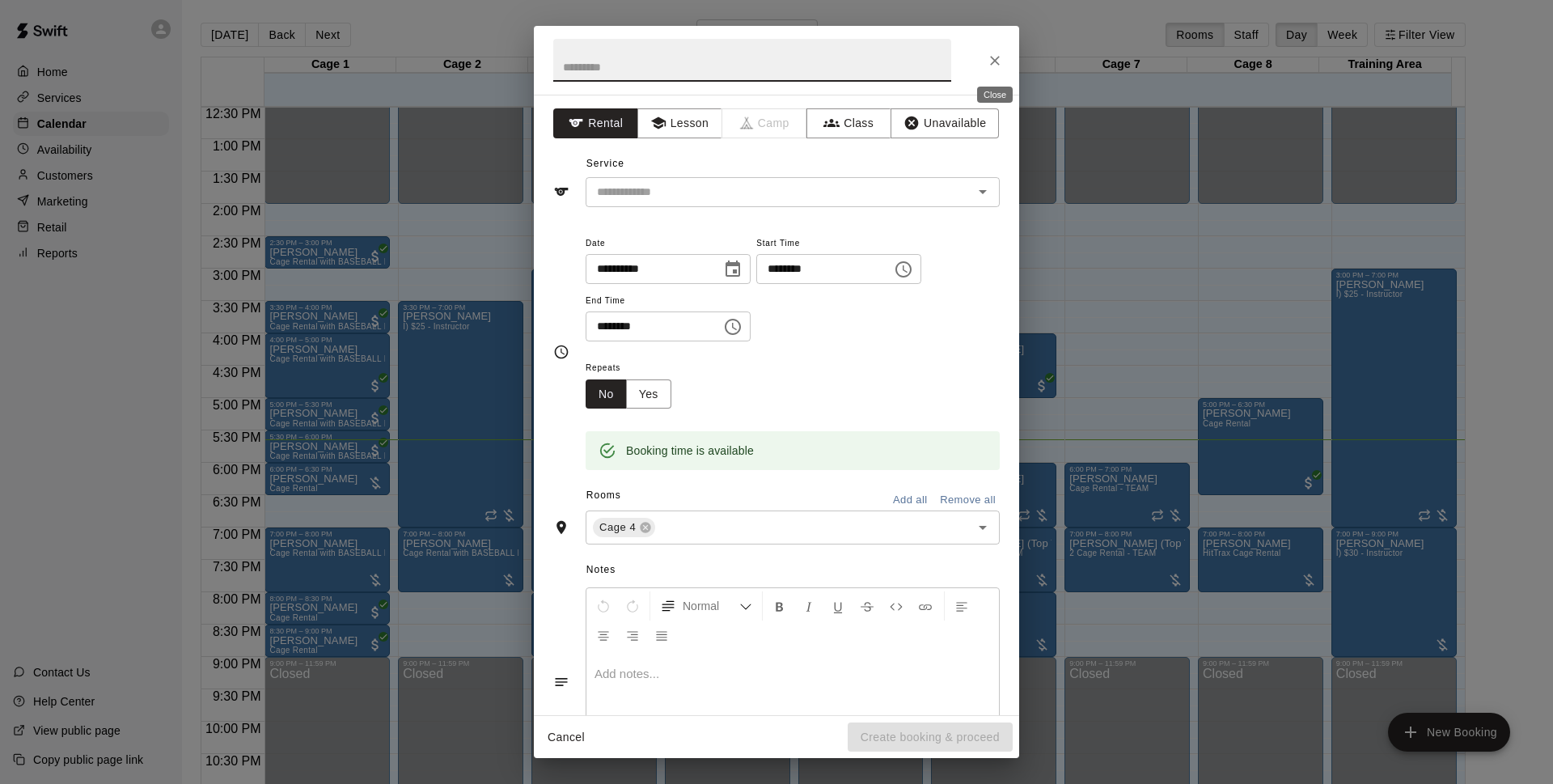
click at [993, 66] on icon "Close" at bounding box center [995, 61] width 16 height 16
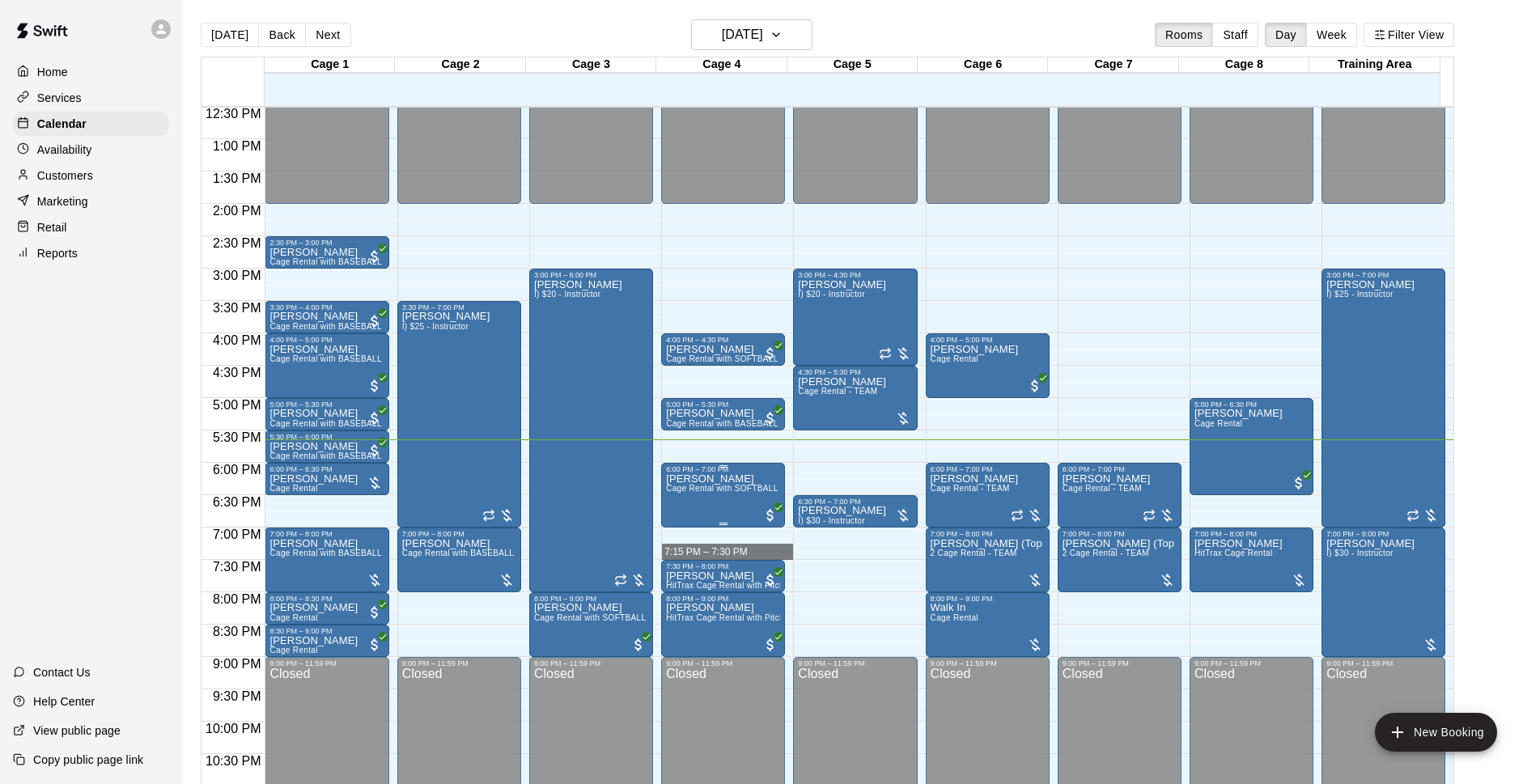
drag, startPoint x: 714, startPoint y: 533, endPoint x: 746, endPoint y: 500, distance: 46.0
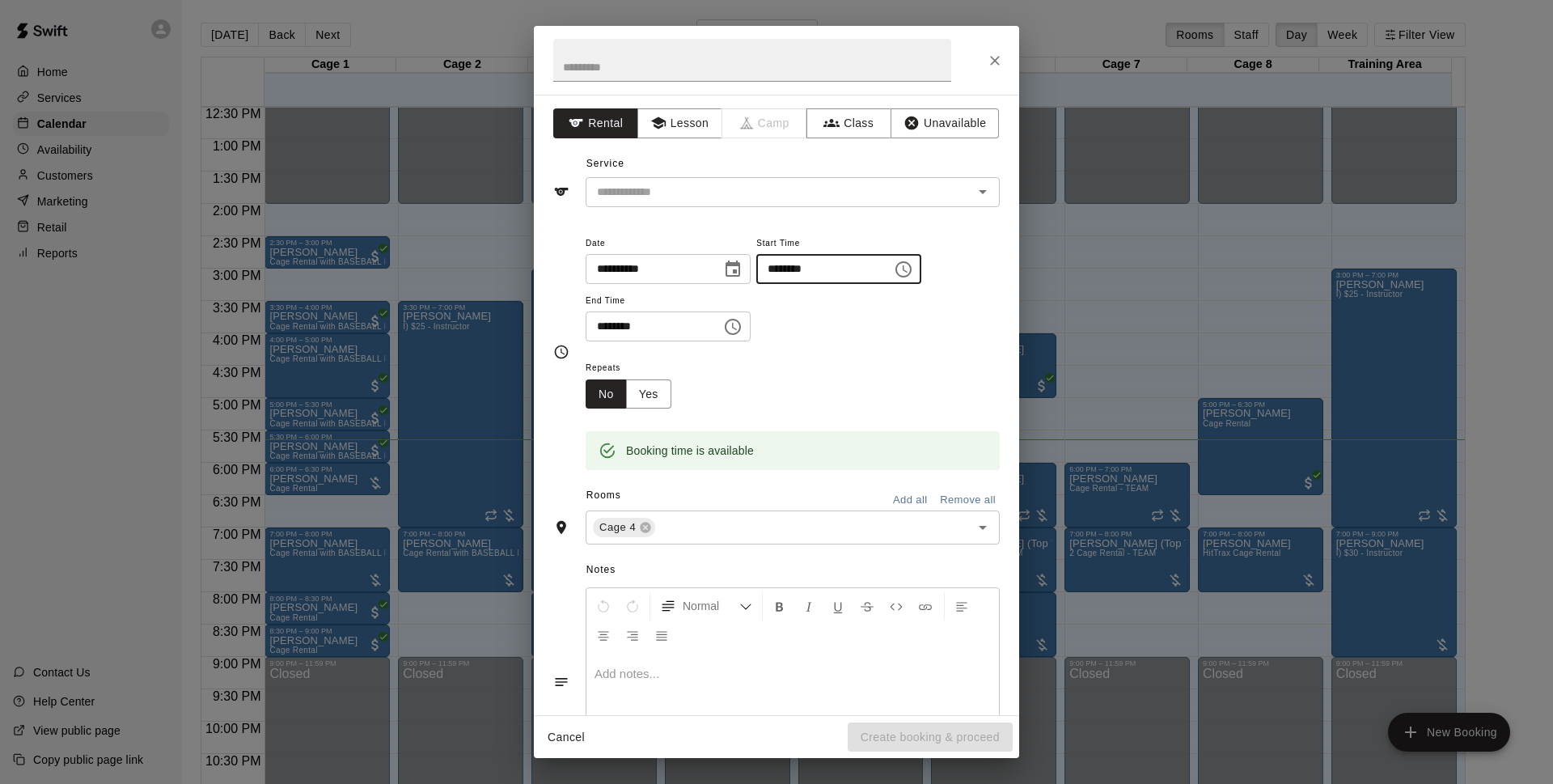
click at [822, 277] on input "********" at bounding box center [818, 268] width 124 height 30
type input "********"
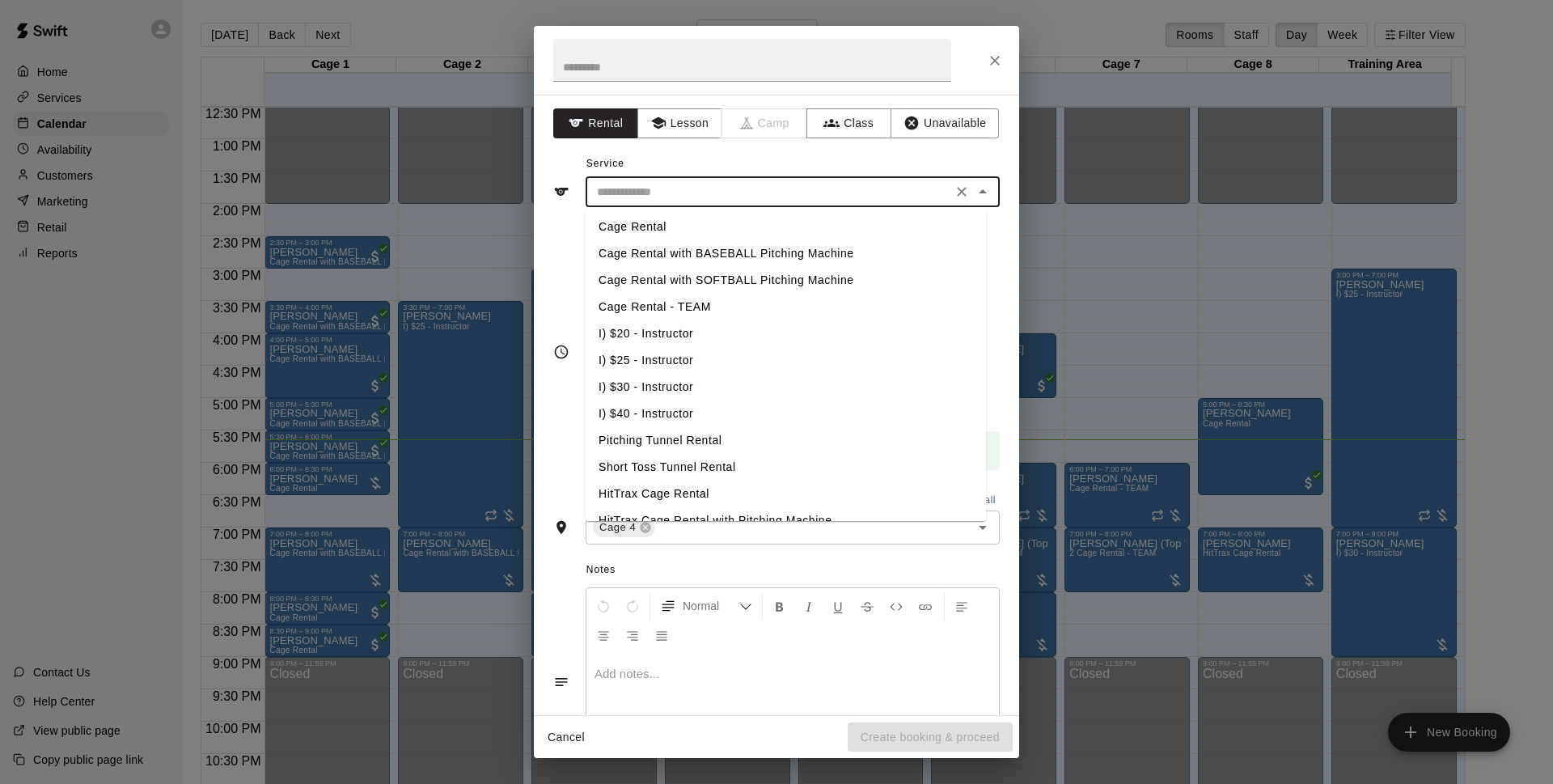
click at [683, 193] on input "text" at bounding box center [769, 191] width 357 height 20
click at [682, 276] on li "Cage Rental with SOFTBALL Pitching Machine" at bounding box center [786, 280] width 400 height 27
type input "**********"
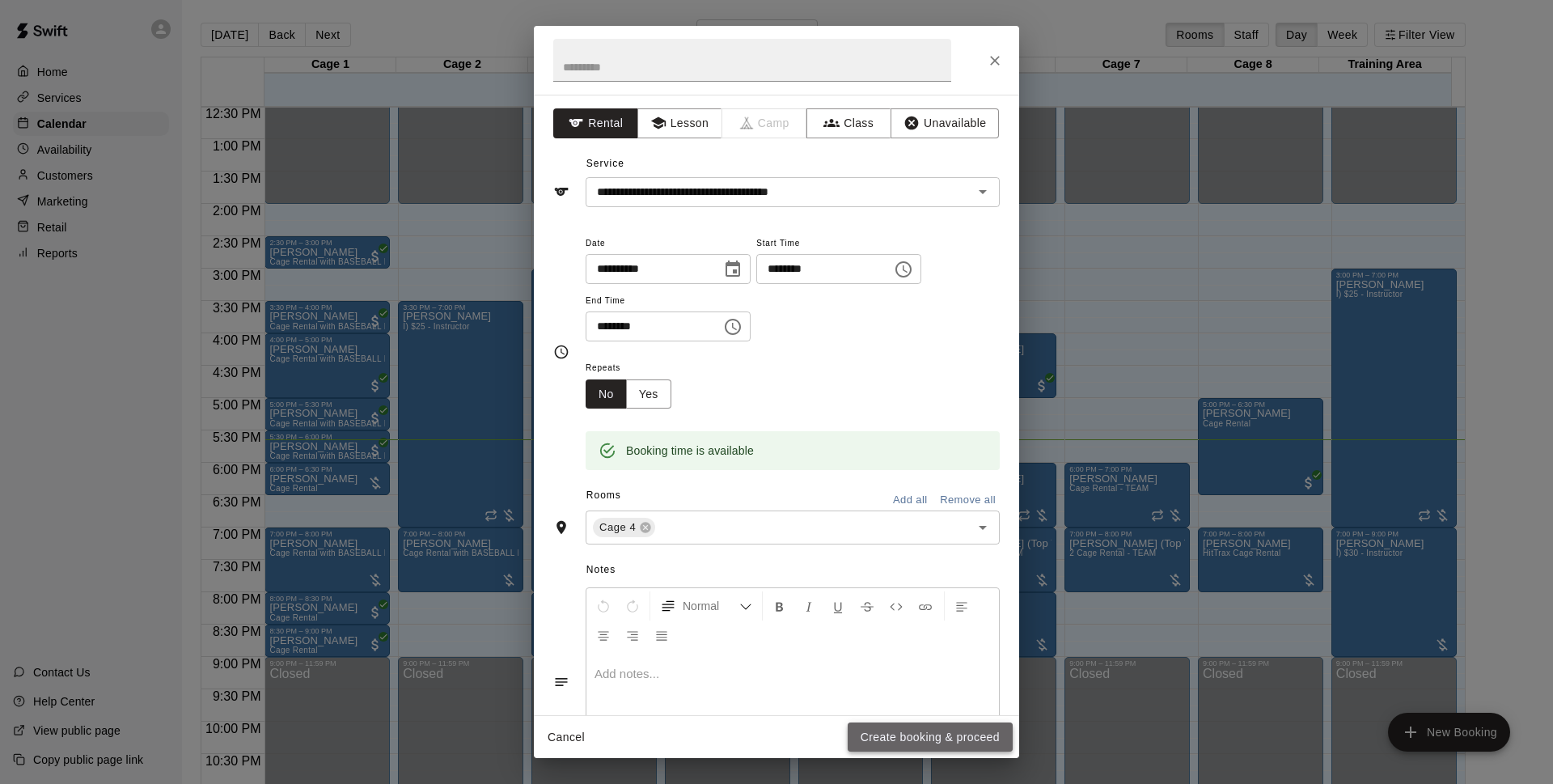
click at [902, 735] on button "Create booking & proceed" at bounding box center [930, 737] width 165 height 30
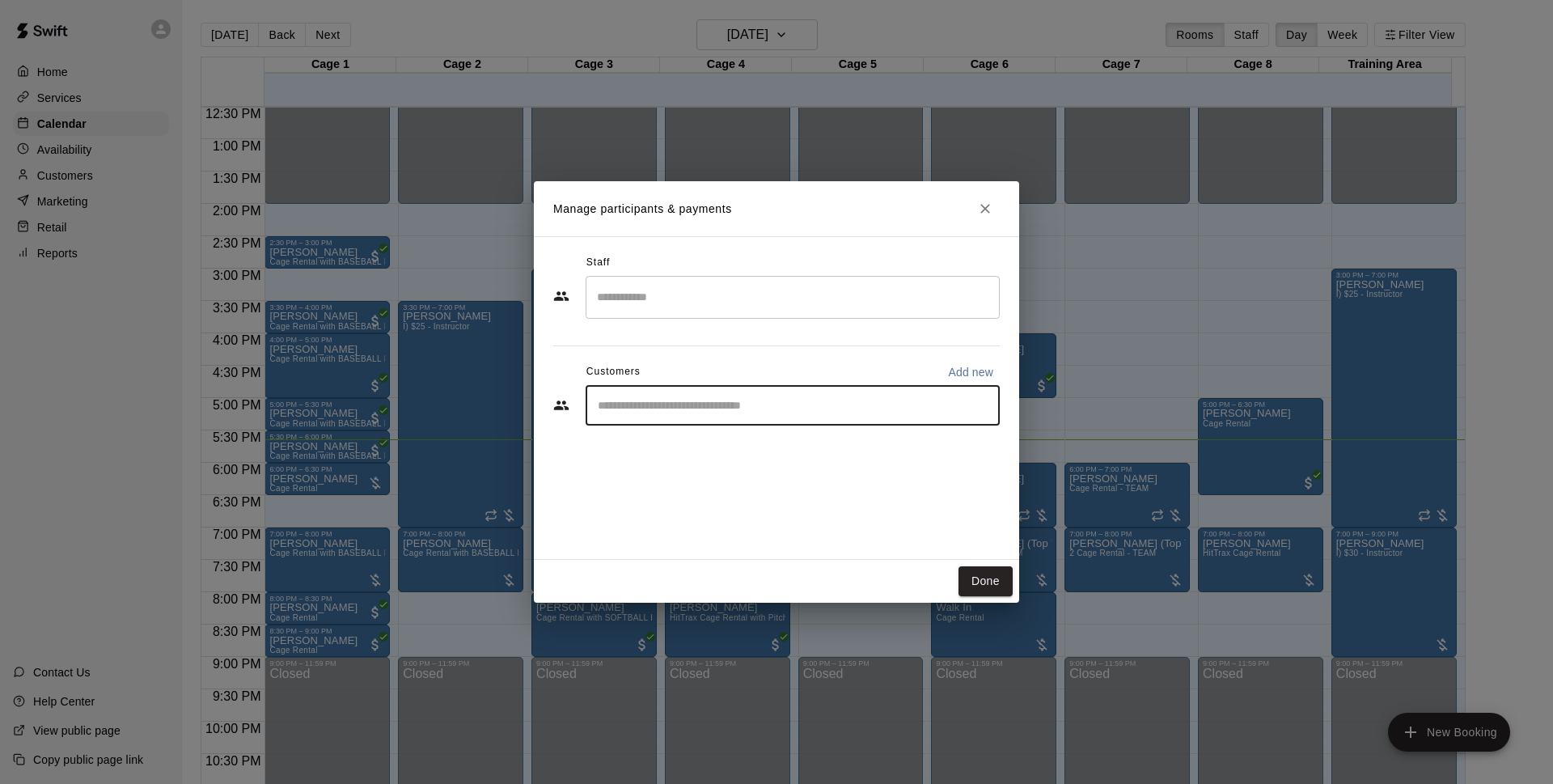
click at [680, 411] on input "Start typing to search customers..." at bounding box center [792, 405] width 399 height 16
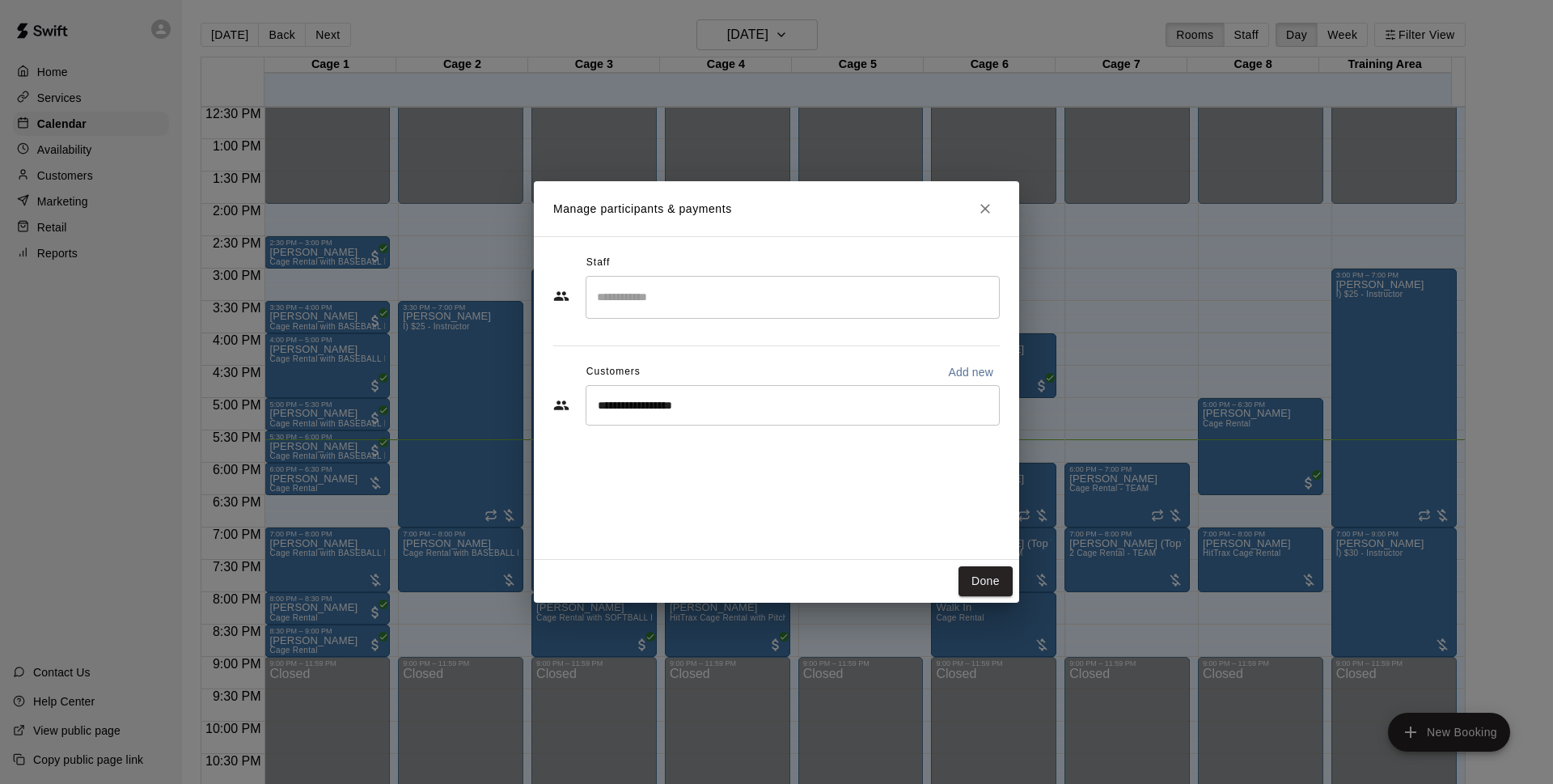
click at [704, 454] on div "**********" at bounding box center [776, 397] width 485 height 323
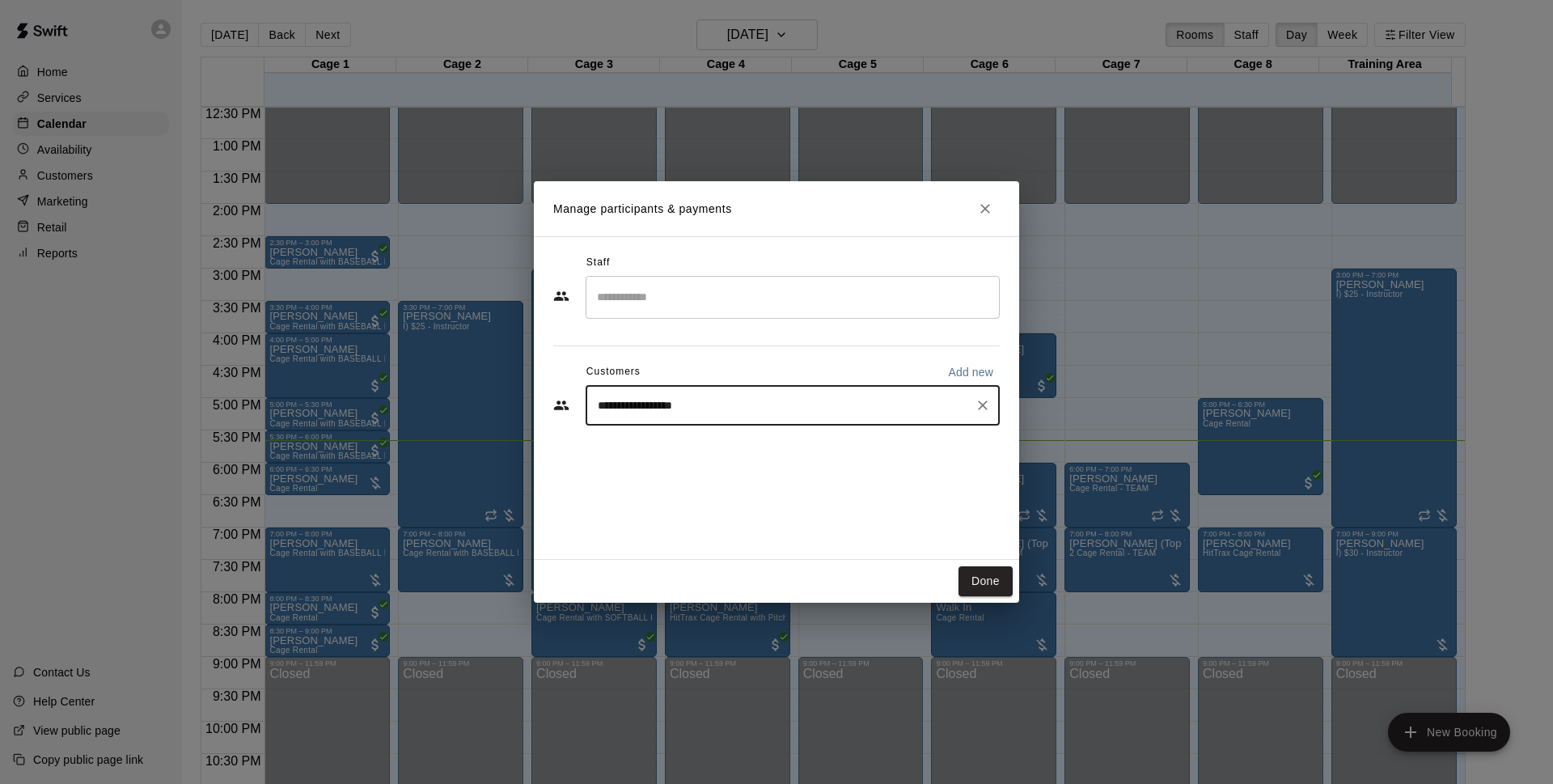
drag, startPoint x: 755, startPoint y: 409, endPoint x: 530, endPoint y: 419, distance: 225.2
click at [530, 419] on div "**********" at bounding box center [776, 392] width 1553 height 784
type input "*******"
click at [687, 457] on span "[EMAIL_ADDRESS][DOMAIN_NAME]" at bounding box center [718, 460] width 174 height 12
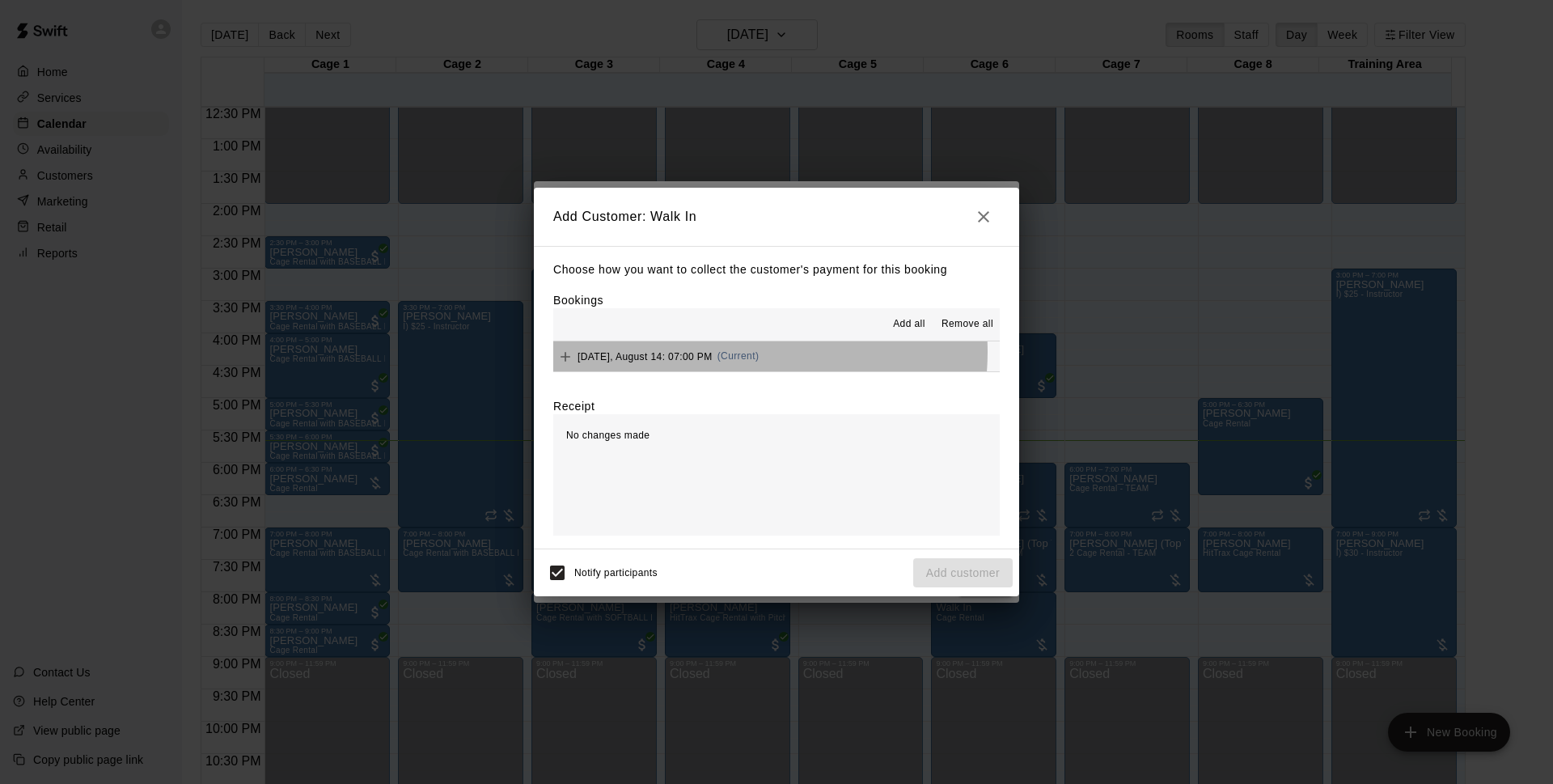
click at [734, 353] on span "(Current)" at bounding box center [739, 356] width 42 height 12
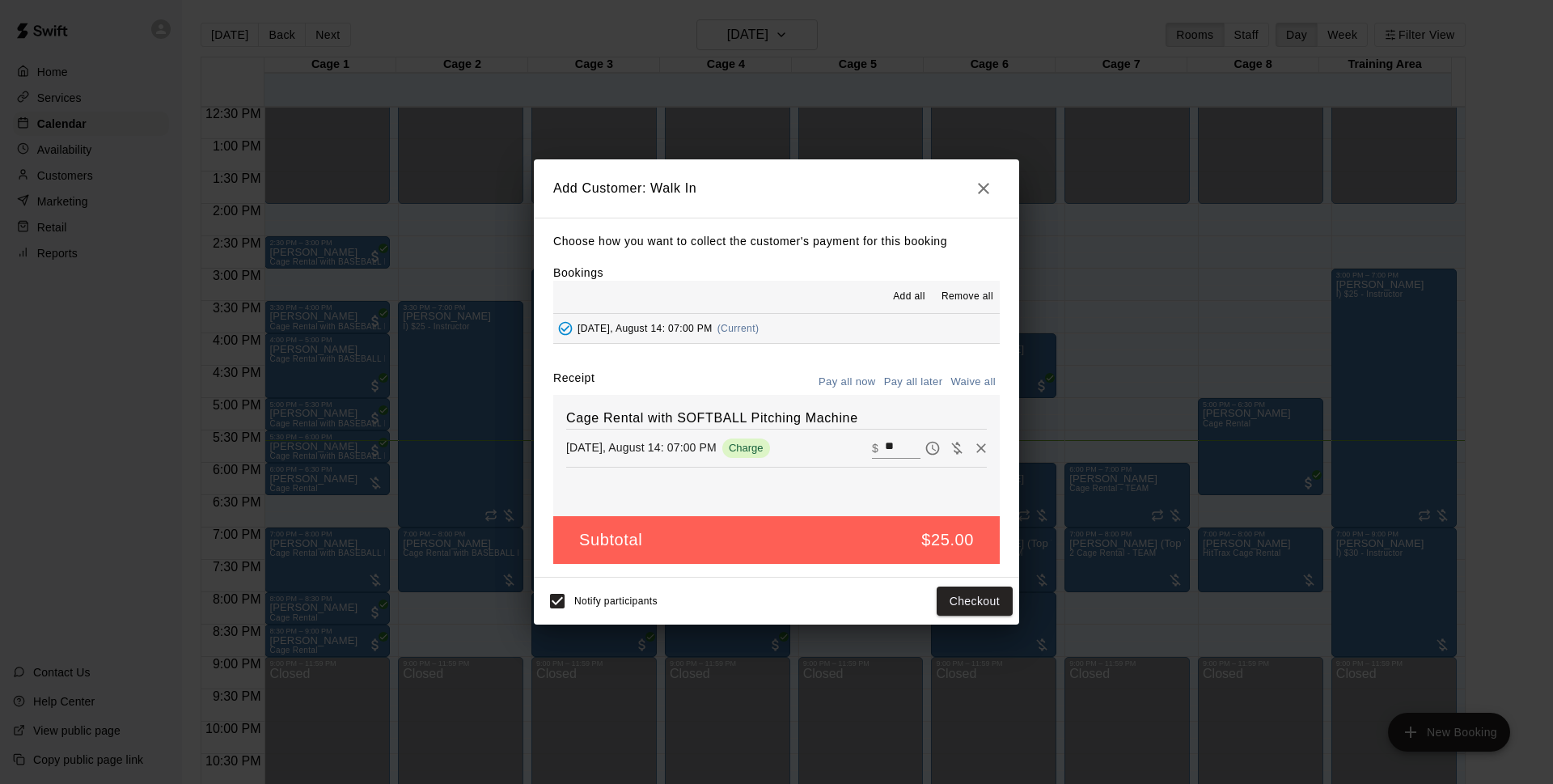
click at [911, 381] on button "Pay all later" at bounding box center [914, 382] width 67 height 25
click at [943, 598] on button "Add customer" at bounding box center [962, 600] width 99 height 30
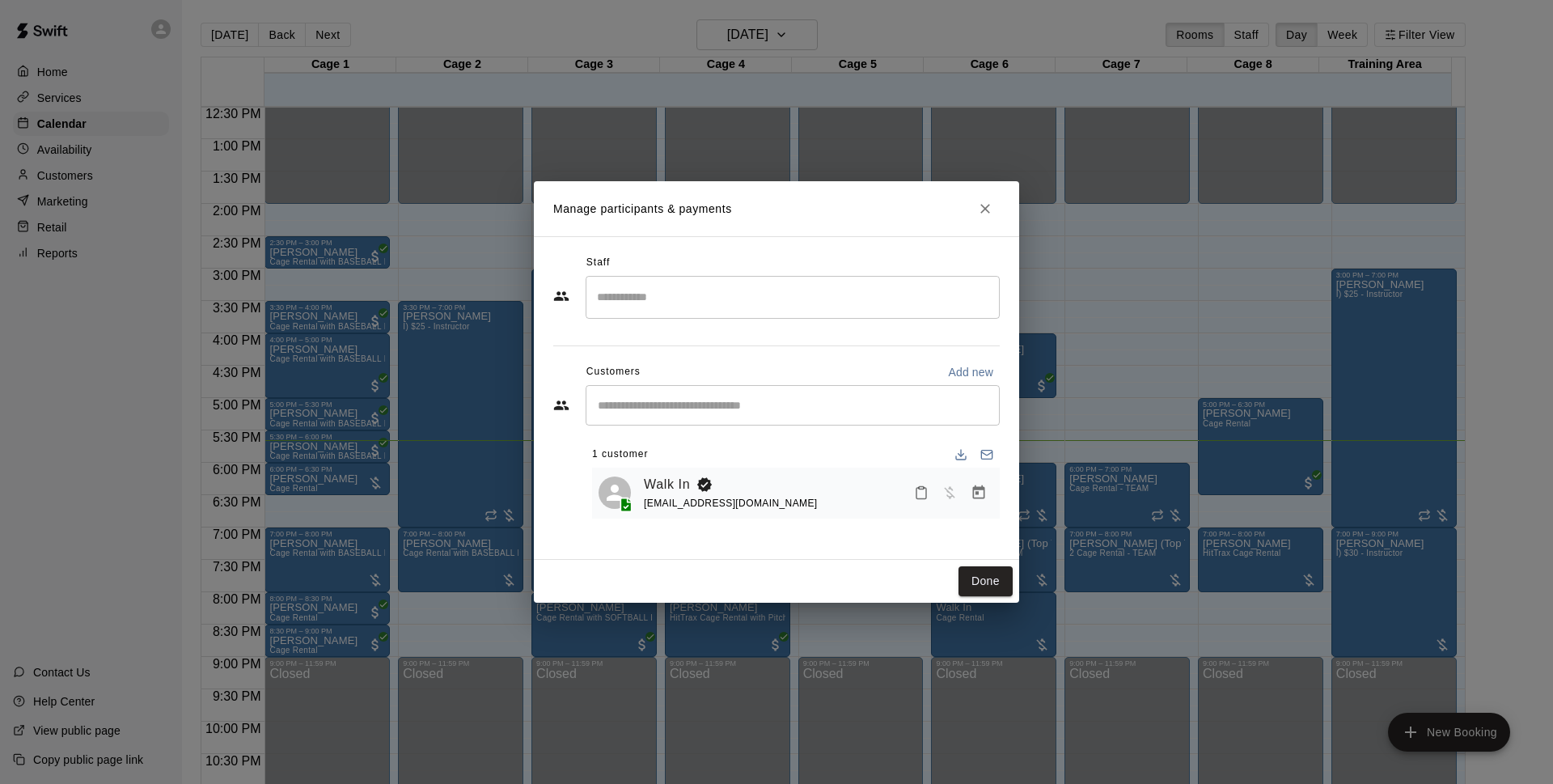
drag, startPoint x: 993, startPoint y: 592, endPoint x: 892, endPoint y: 578, distance: 102.0
click at [892, 578] on div "Done" at bounding box center [776, 581] width 485 height 43
click at [991, 590] on button "Done" at bounding box center [985, 580] width 54 height 30
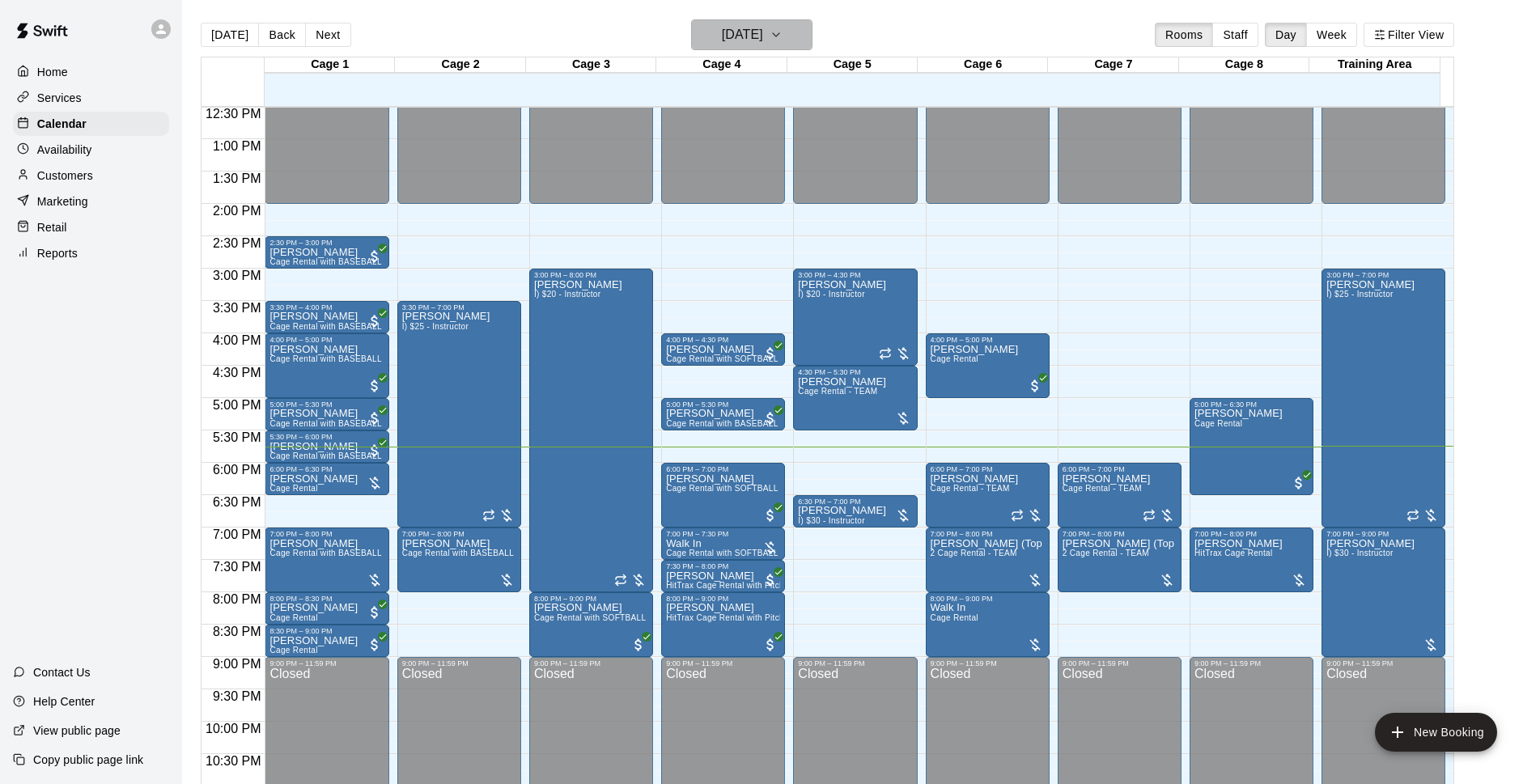
click at [763, 37] on h6 "[DATE]" at bounding box center [742, 35] width 41 height 23
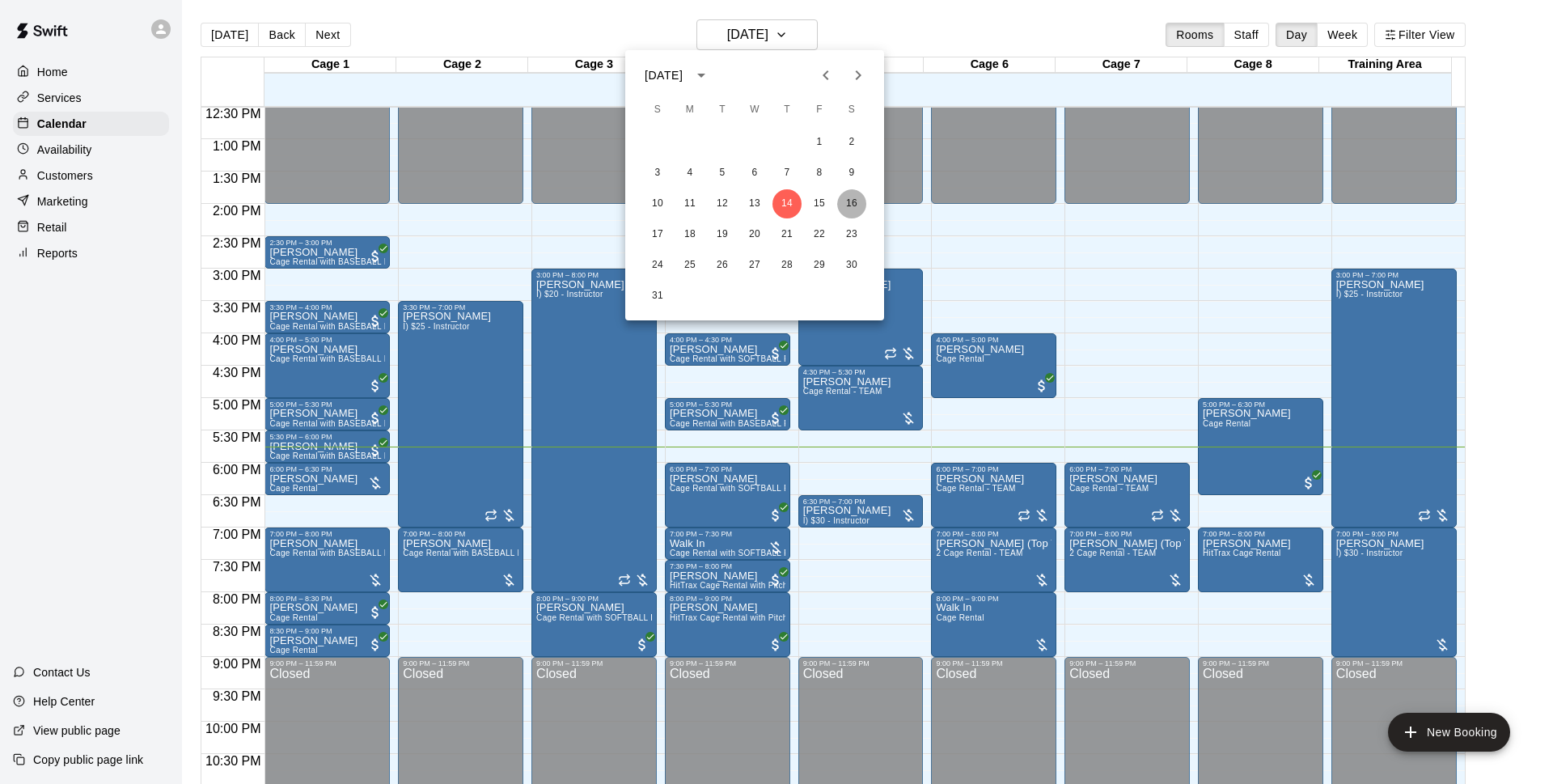
click at [859, 204] on button "16" at bounding box center [852, 204] width 29 height 29
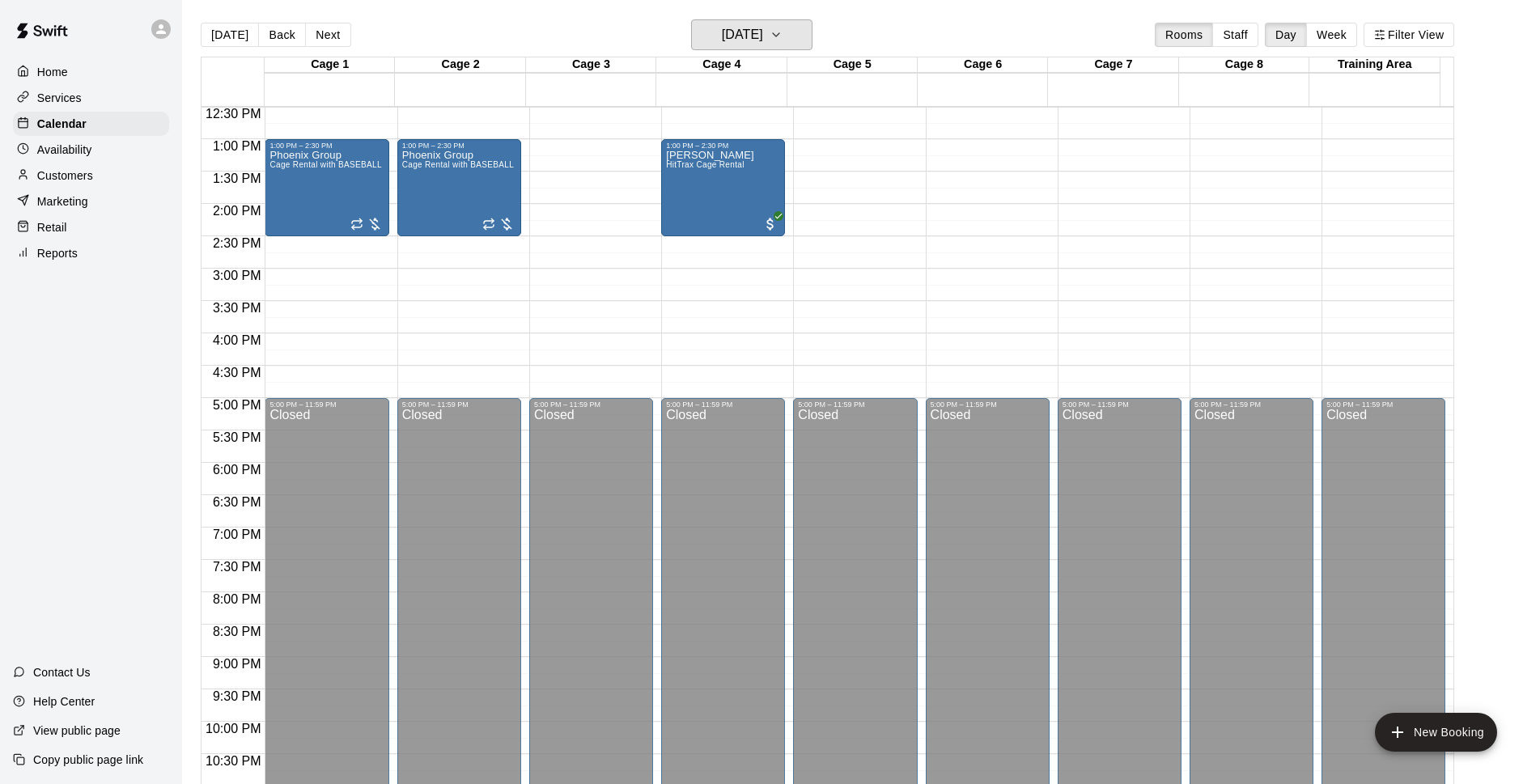
scroll to position [601, 0]
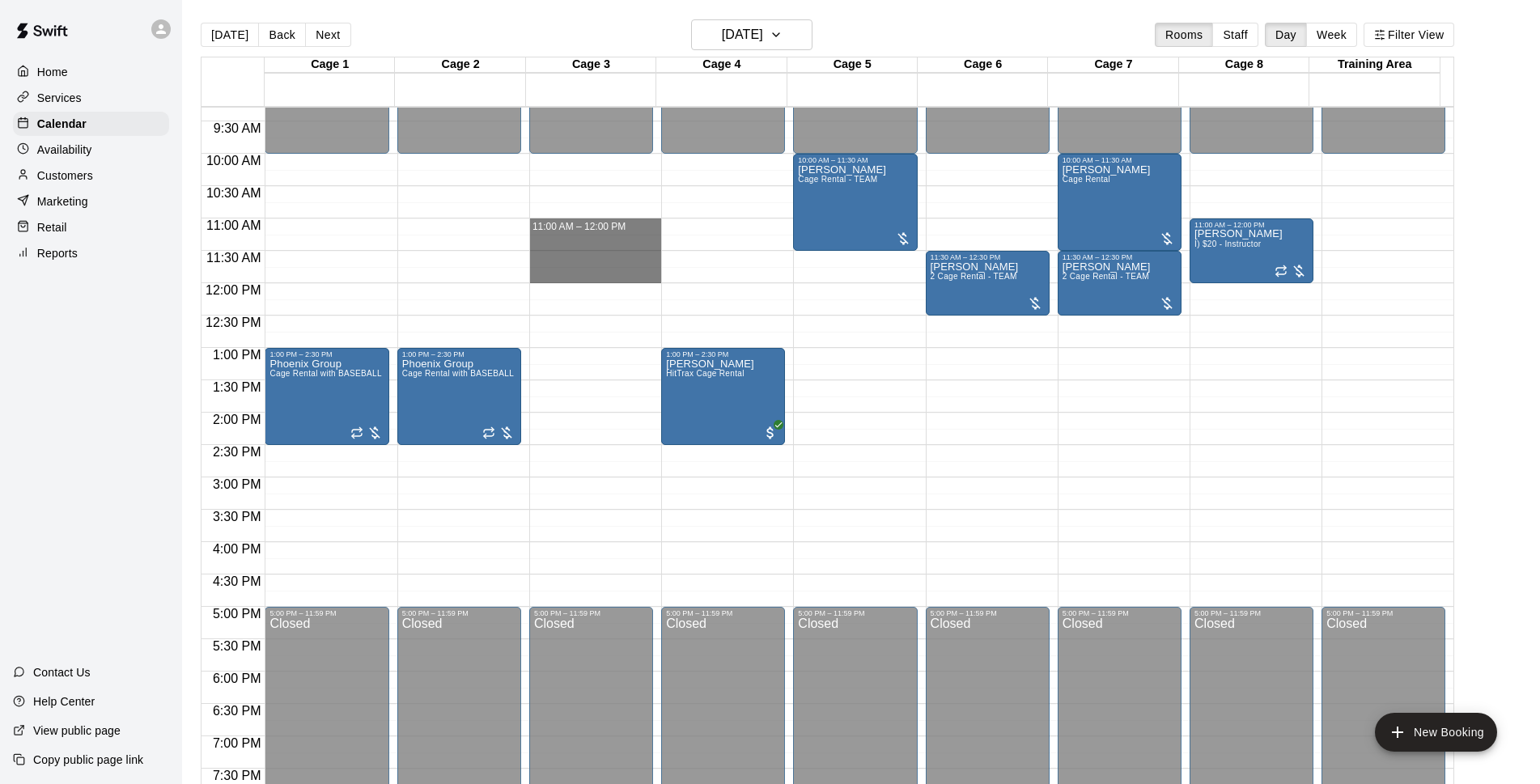
drag, startPoint x: 578, startPoint y: 221, endPoint x: 583, endPoint y: 276, distance: 55.2
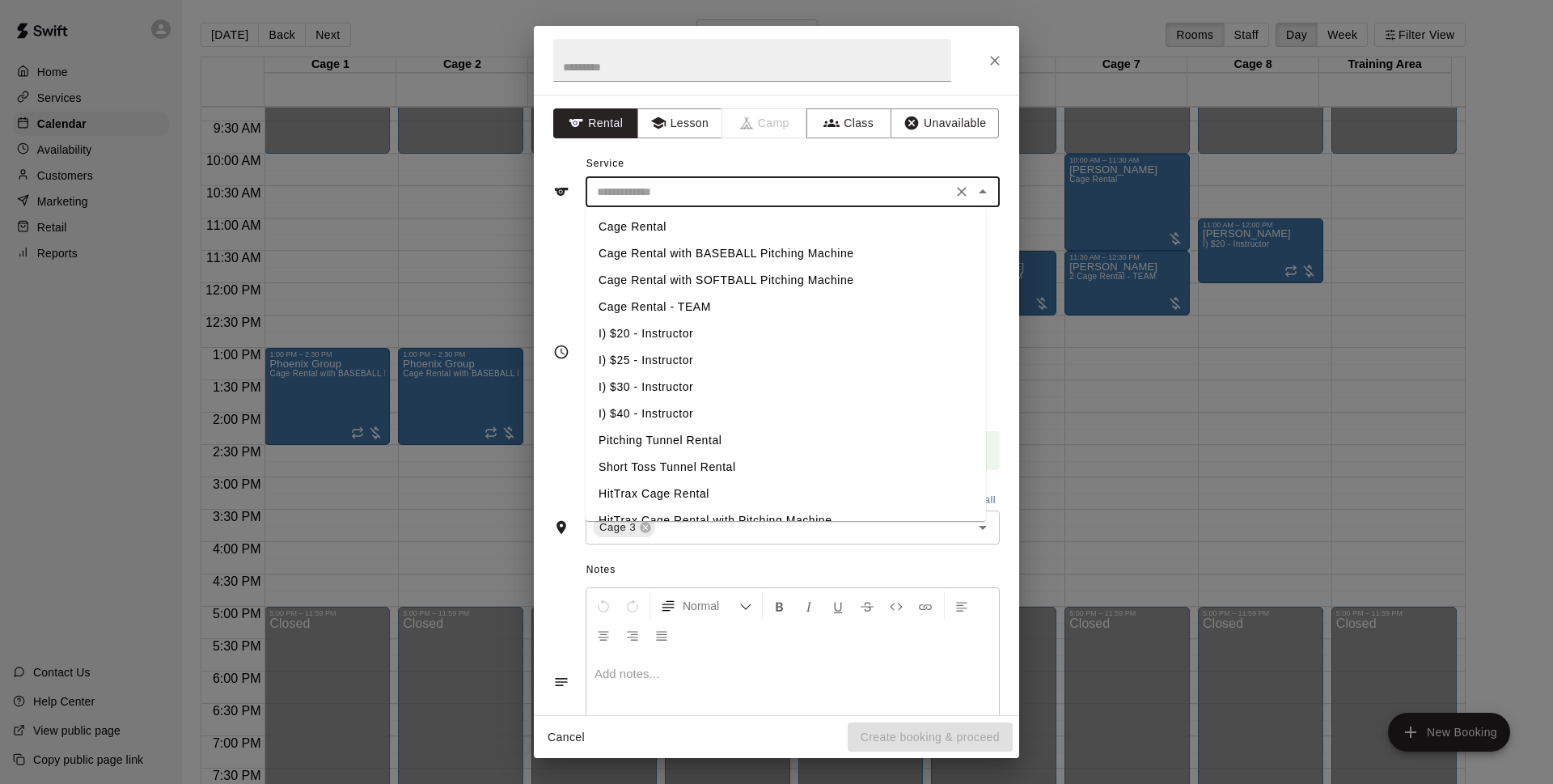
click at [738, 194] on input "text" at bounding box center [769, 191] width 357 height 20
click at [737, 226] on li "Cage Rental" at bounding box center [786, 227] width 400 height 27
type input "**********"
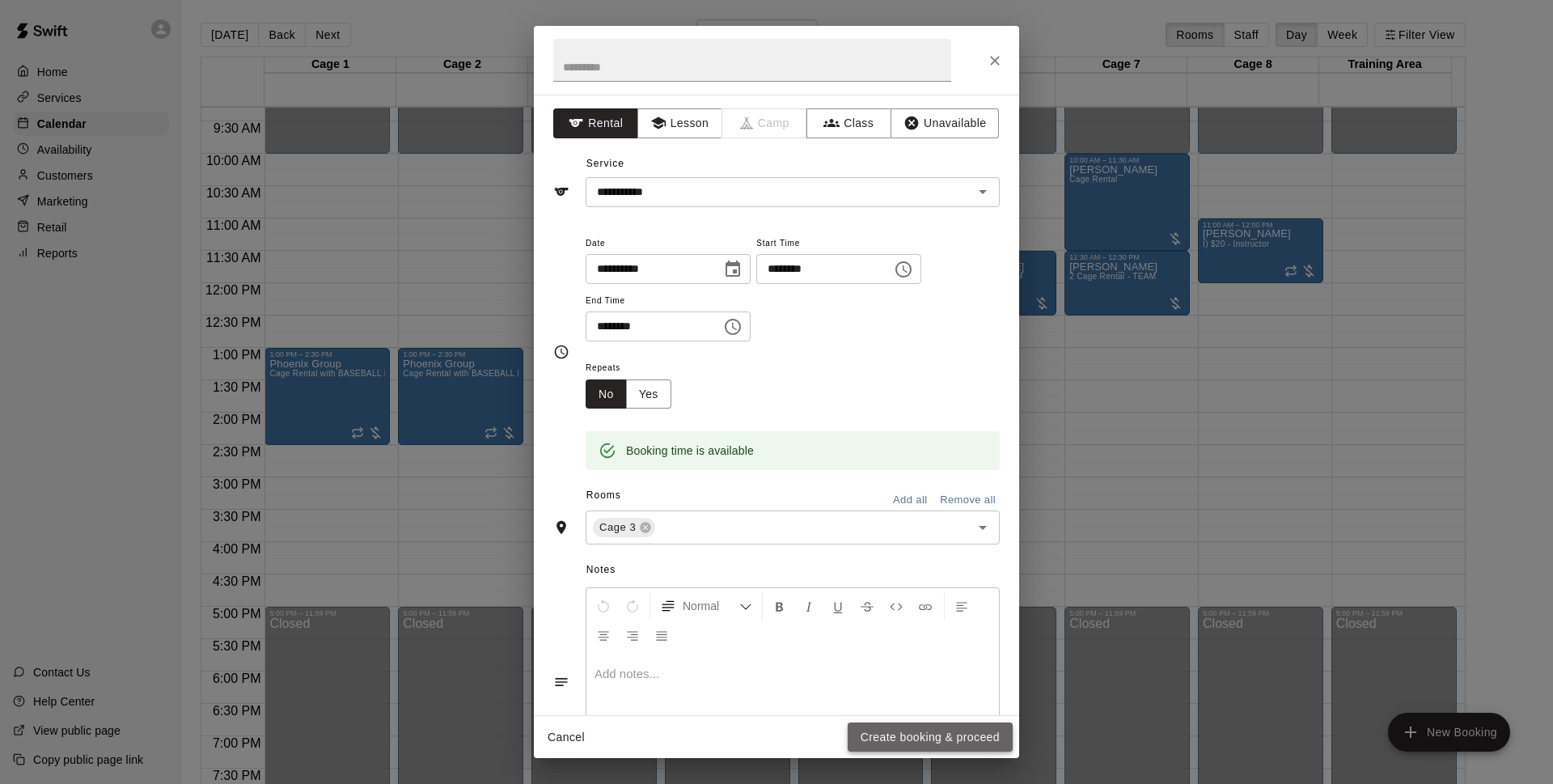
click at [959, 742] on button "Create booking & proceed" at bounding box center [930, 737] width 165 height 30
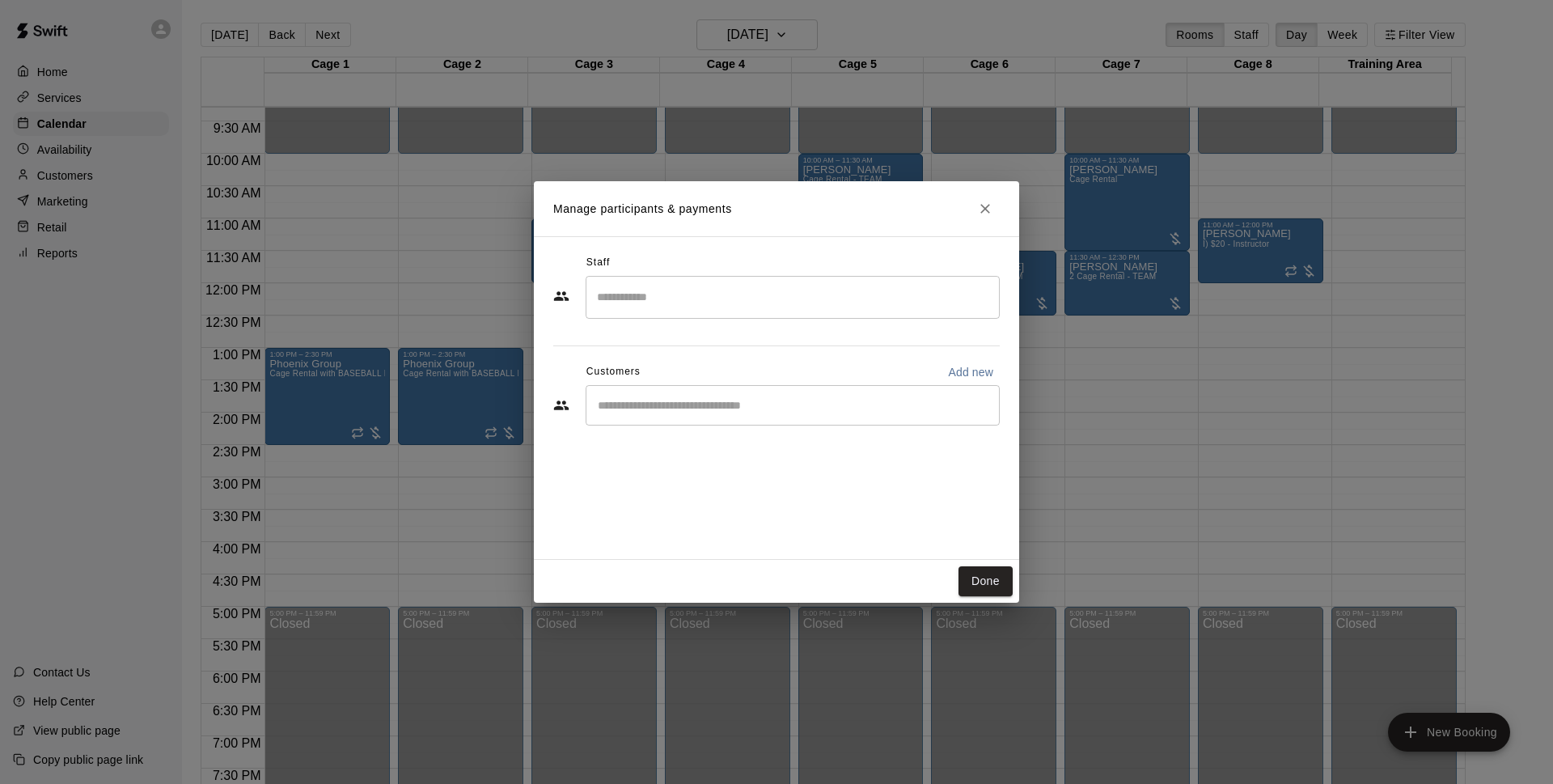
click at [752, 359] on div "Customers Add new" at bounding box center [776, 371] width 446 height 26
click at [983, 209] on icon "Close" at bounding box center [985, 208] width 16 height 16
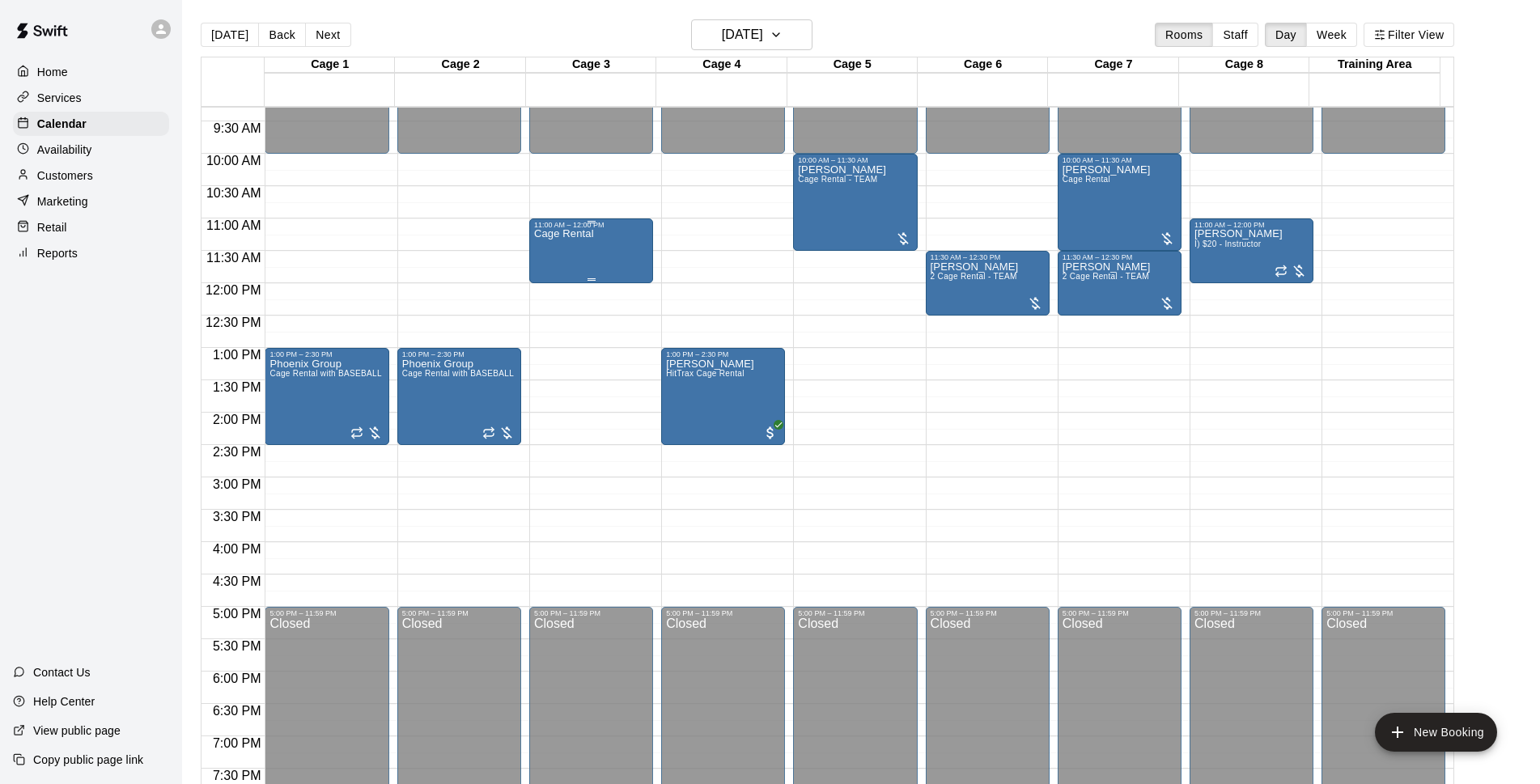
click at [594, 242] on div "Cage Rental" at bounding box center [591, 620] width 115 height 784
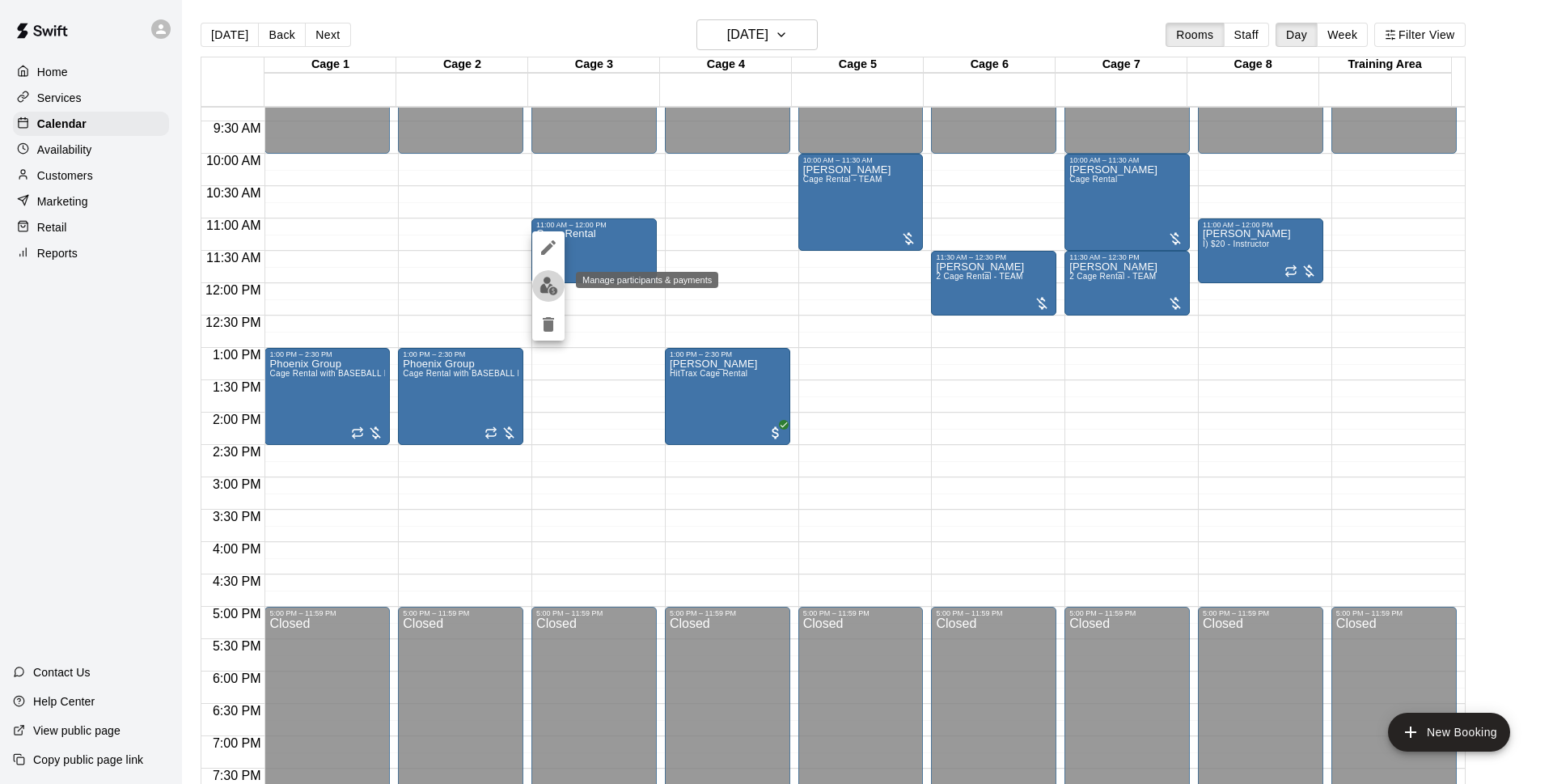
click at [541, 292] on img "edit" at bounding box center [548, 286] width 18 height 18
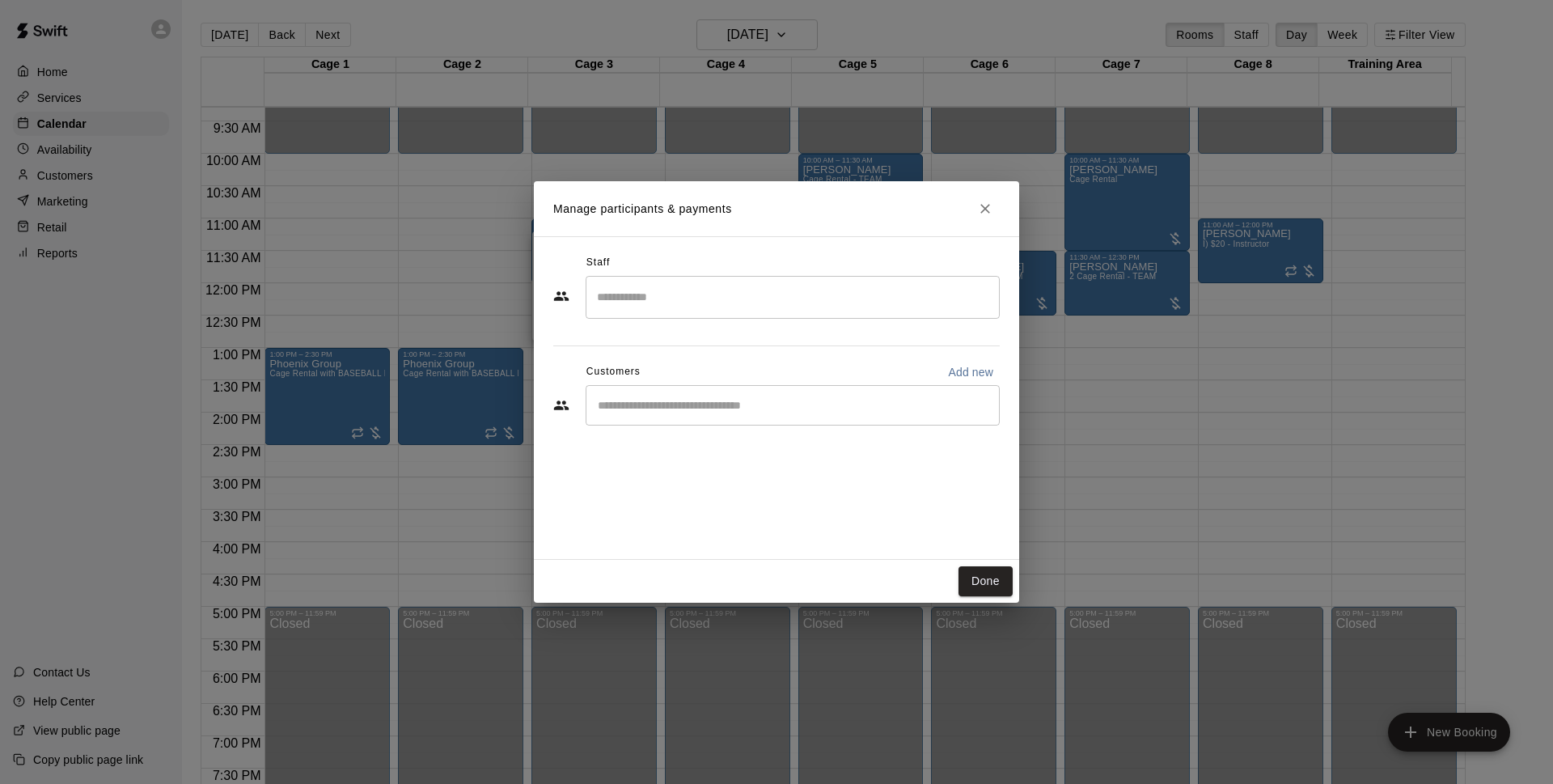
click at [958, 395] on div "​" at bounding box center [793, 405] width 414 height 40
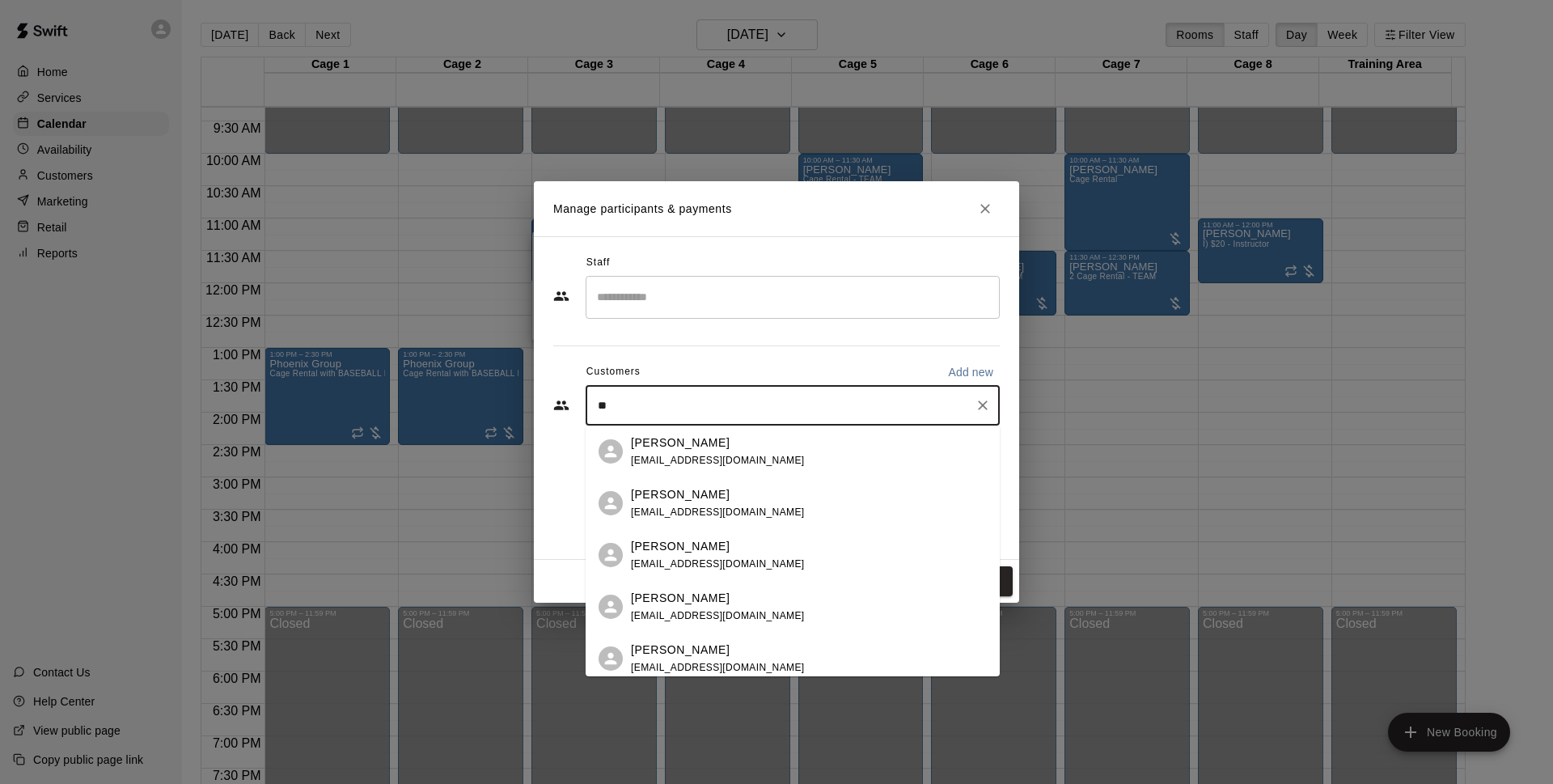
type input "*"
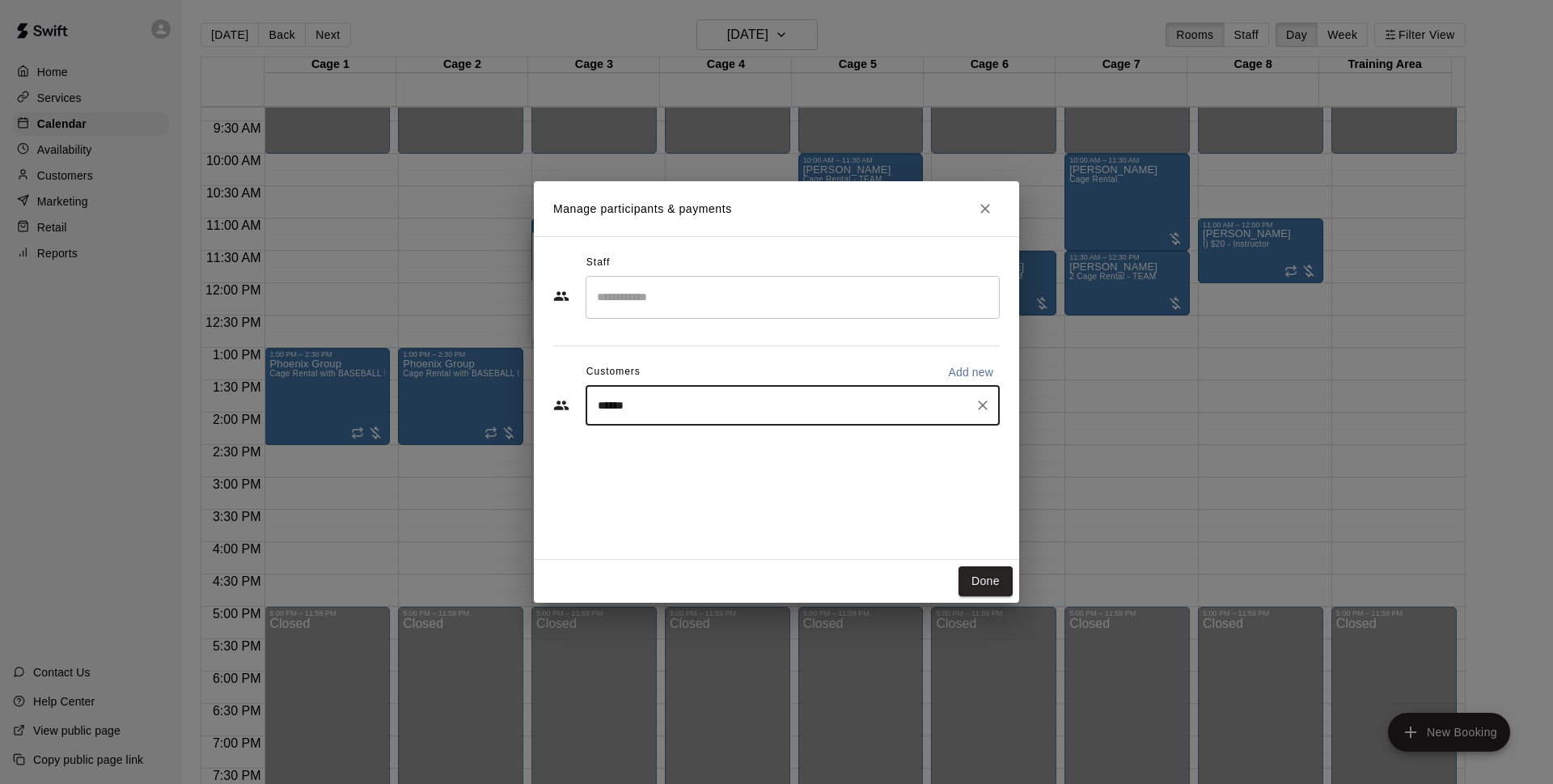
type input "*******"
click at [726, 463] on span "[EMAIL_ADDRESS][DOMAIN_NAME]" at bounding box center [718, 460] width 174 height 12
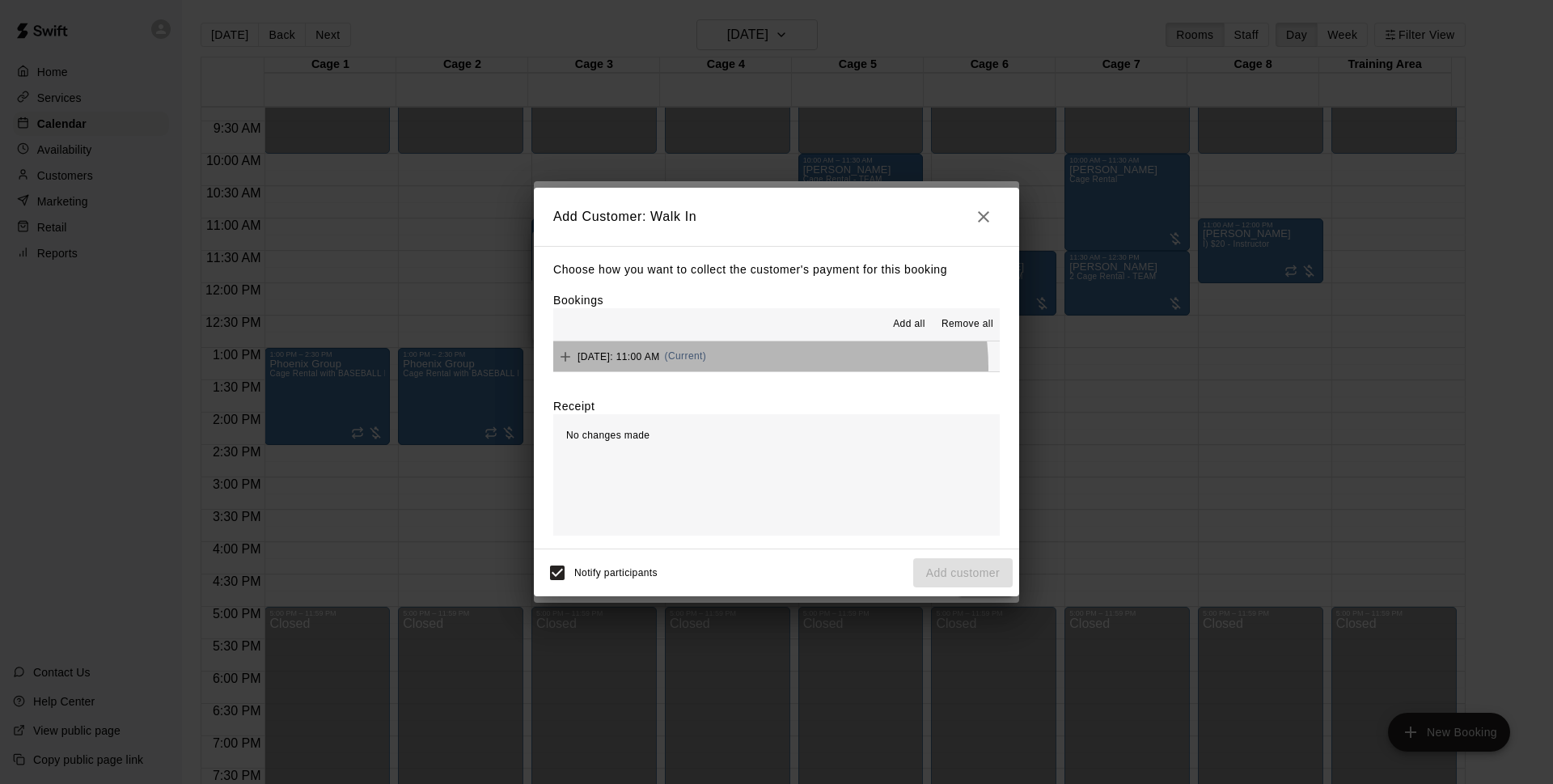
click at [706, 368] on div "[DATE]: 11:00 AM (Current)" at bounding box center [629, 356] width 153 height 24
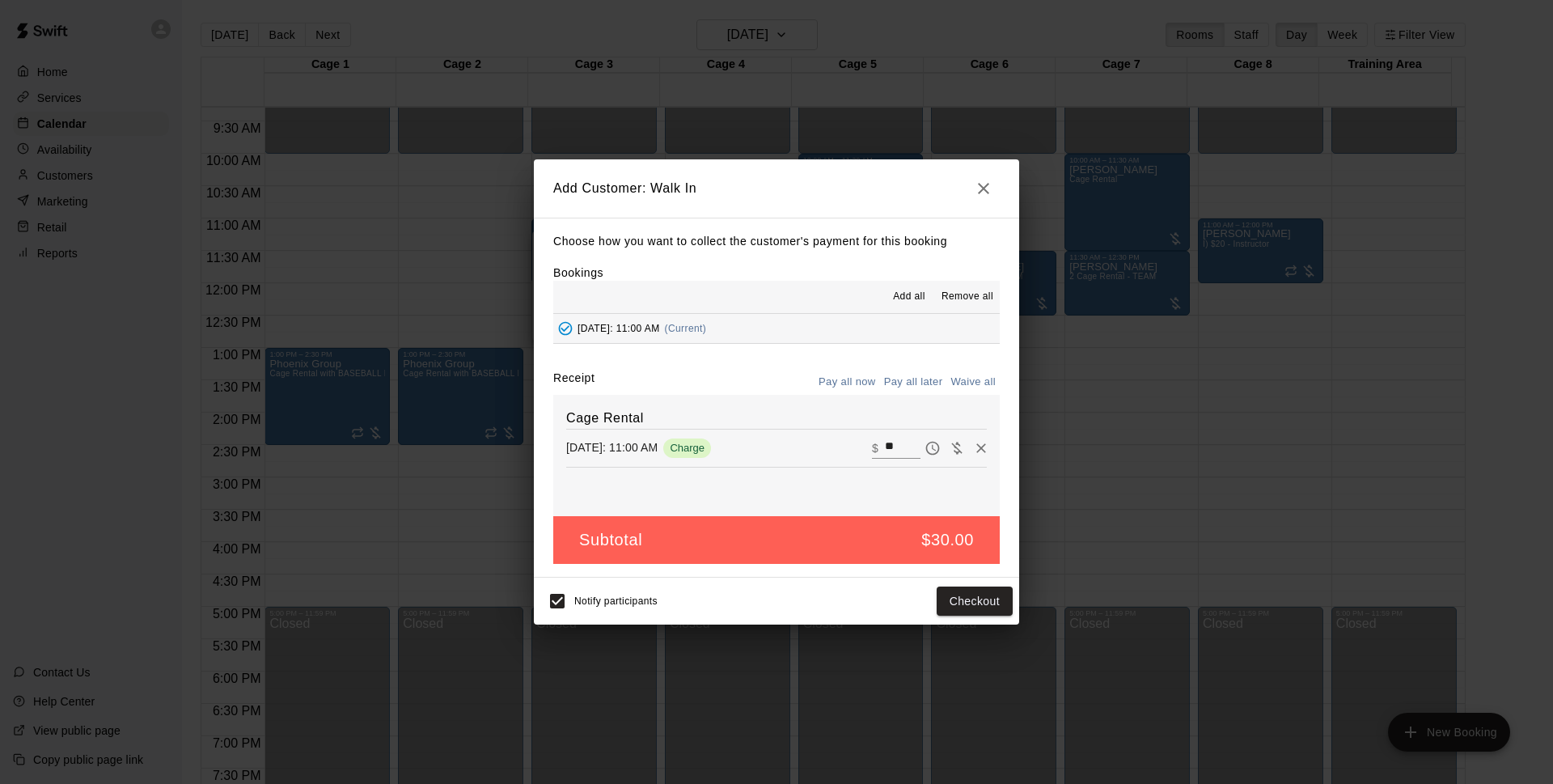
click at [924, 380] on button "Pay all later" at bounding box center [914, 382] width 67 height 25
click at [981, 611] on button "Add customer" at bounding box center [962, 600] width 99 height 30
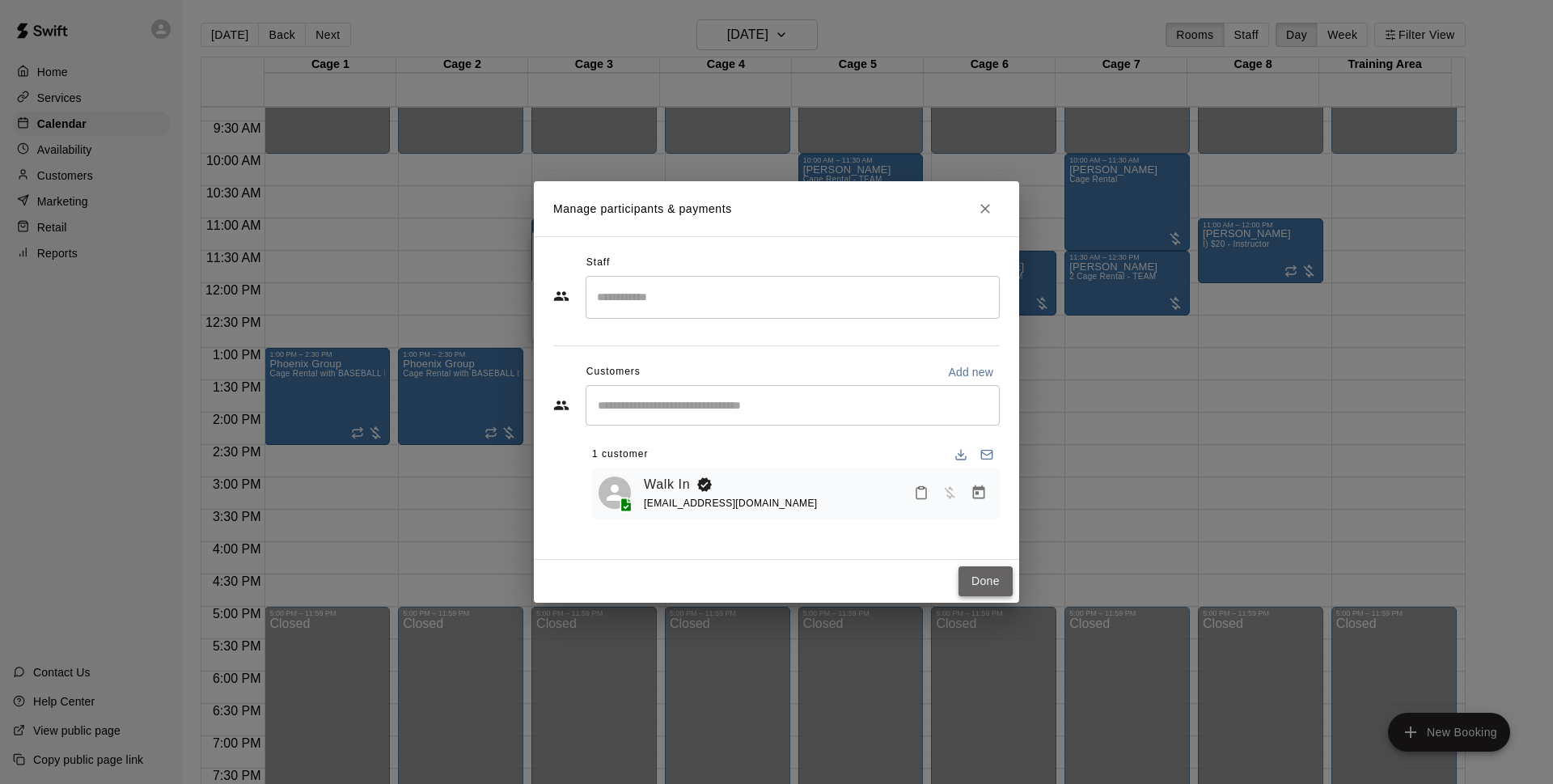
click at [993, 576] on button "Done" at bounding box center [985, 580] width 54 height 30
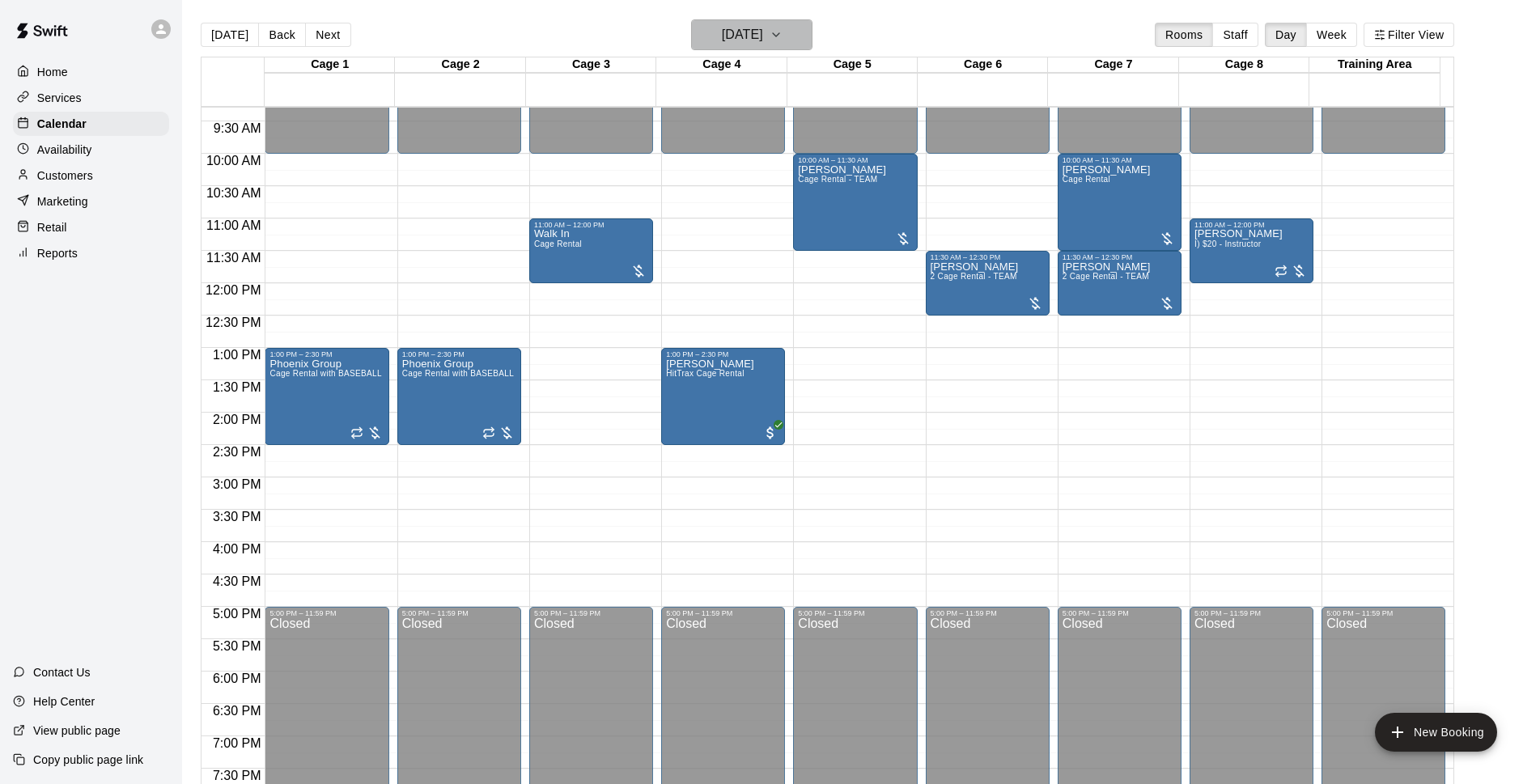
click at [749, 35] on h6 "[DATE]" at bounding box center [742, 35] width 41 height 23
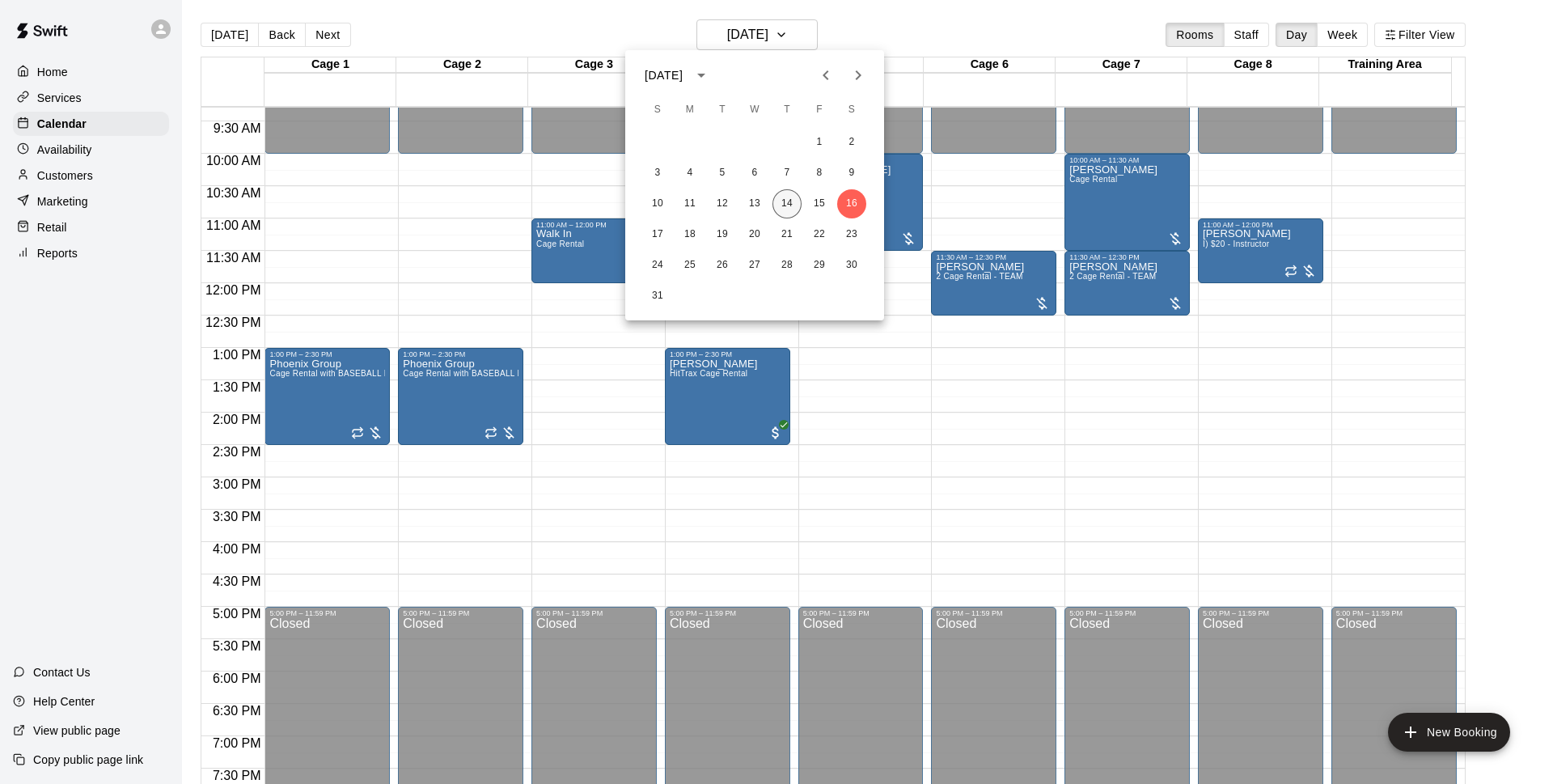
click at [782, 211] on button "14" at bounding box center [787, 204] width 29 height 29
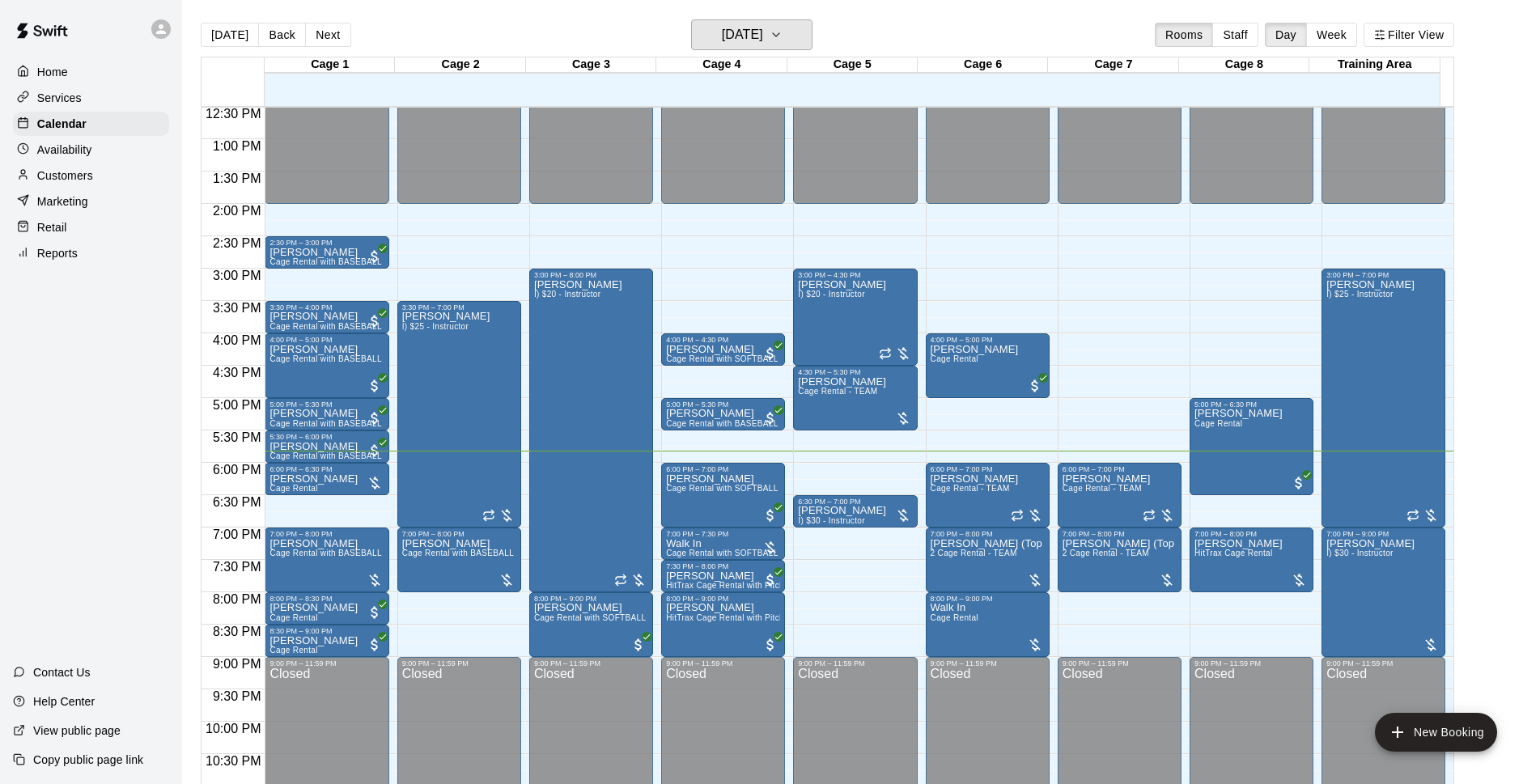
scroll to position [860, 0]
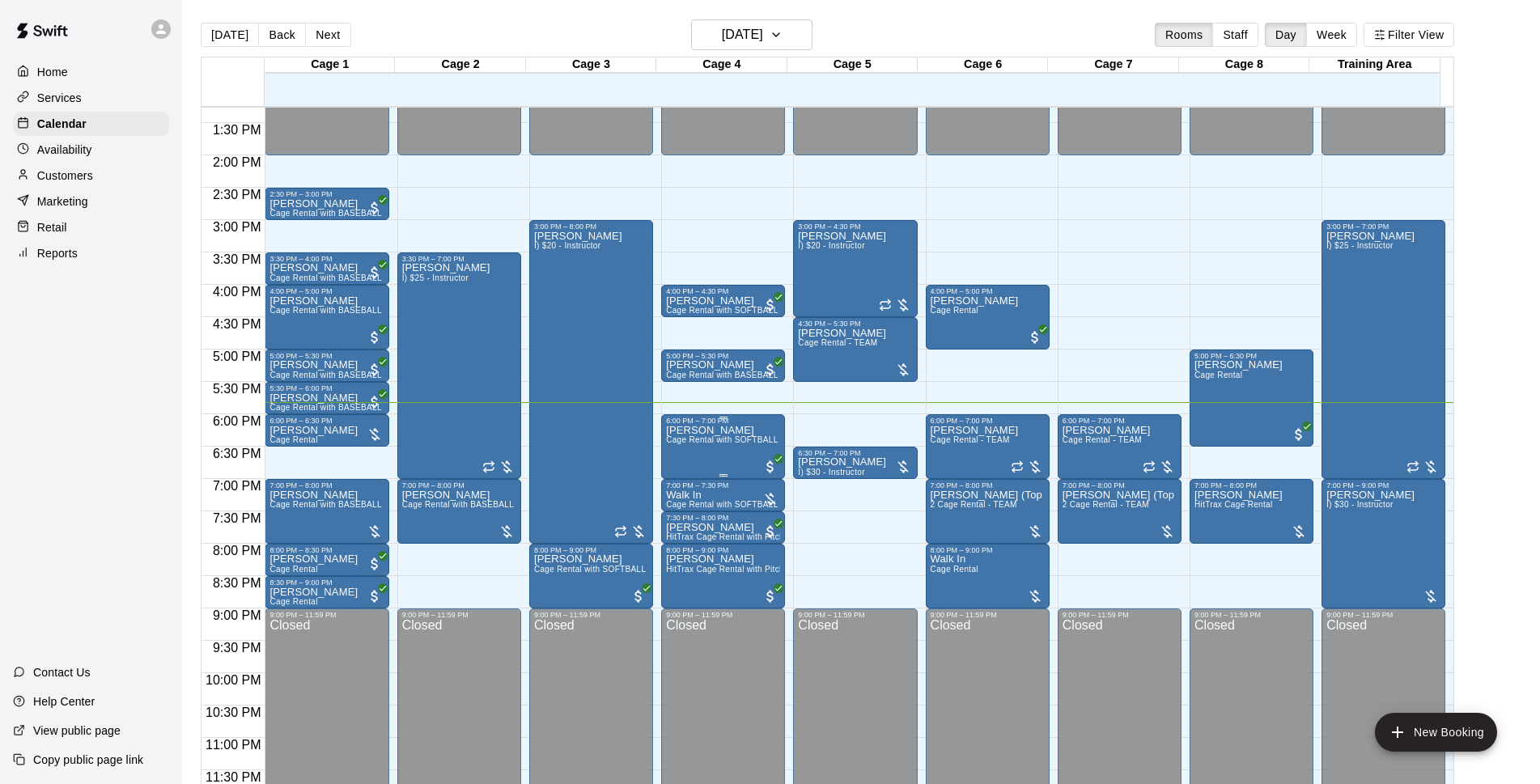
click at [681, 439] on span "Cage Rental with SOFTBALL Pitching Machine" at bounding box center [756, 439] width 180 height 9
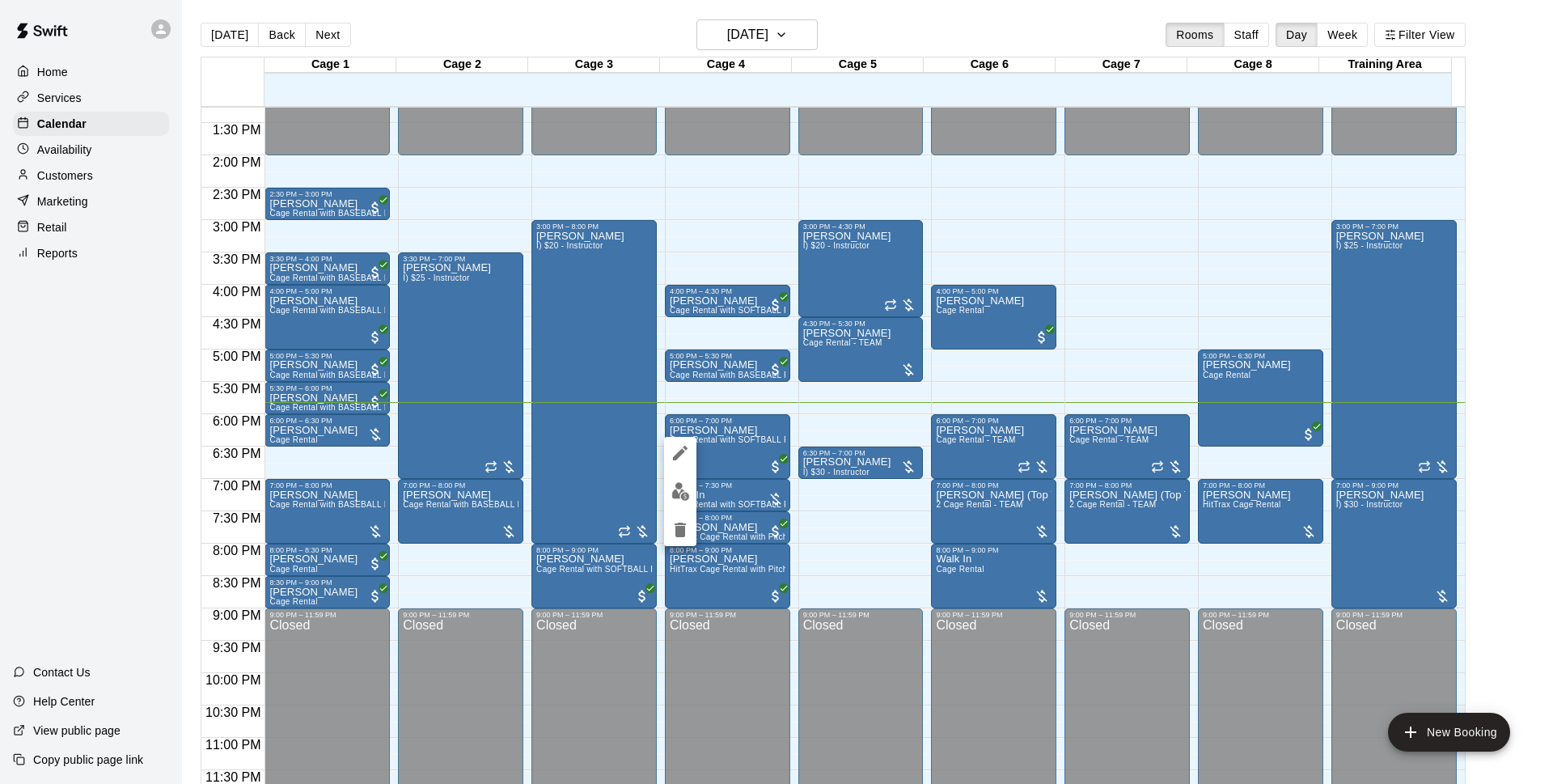
click at [520, 33] on div at bounding box center [776, 392] width 1553 height 784
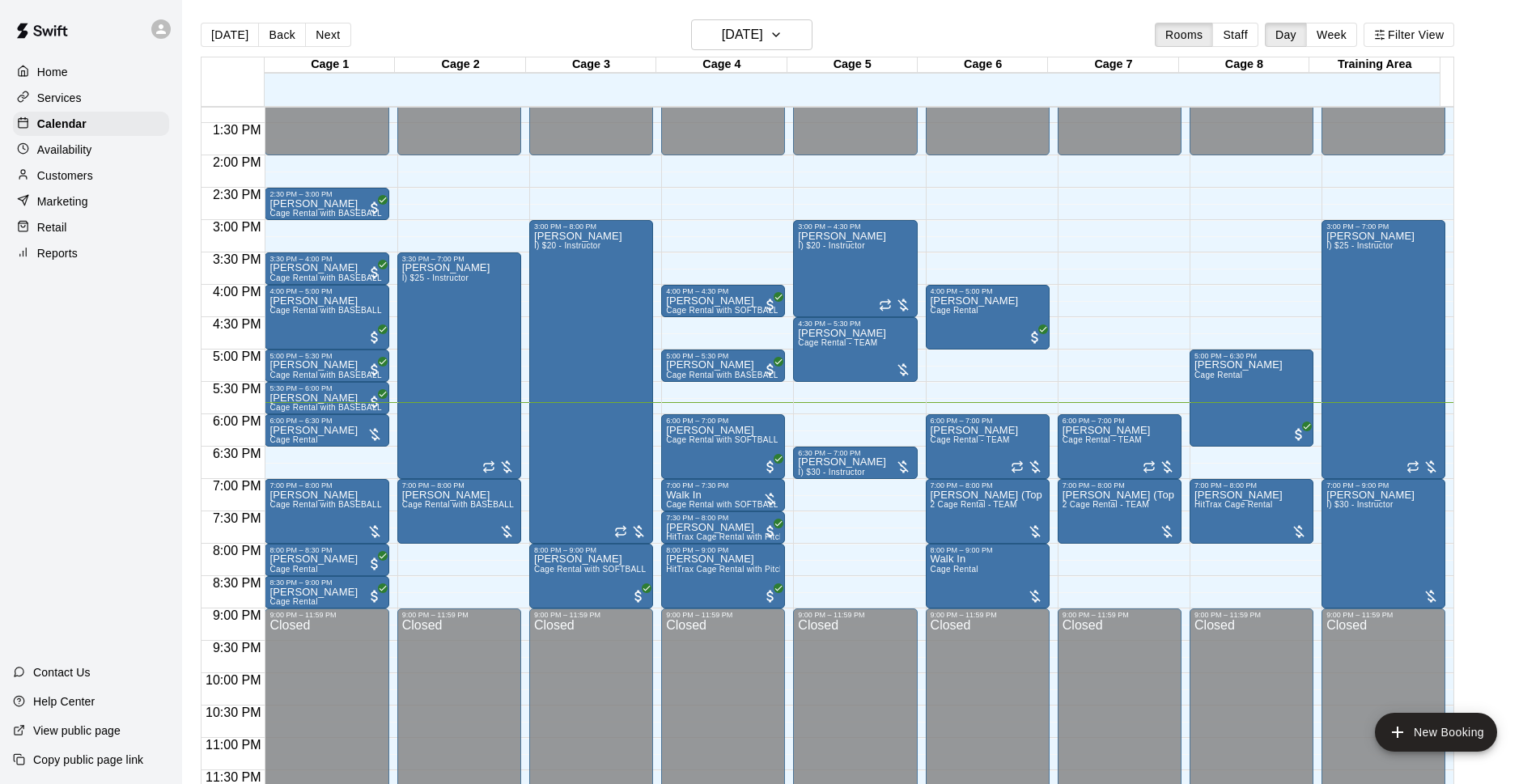
click at [428, 21] on div "[DATE] Back [DATE][DATE] Rooms Staff Day Week Filter View" at bounding box center [827, 38] width 1253 height 38
click at [612, 13] on main "[DATE] Back [DATE][DATE] Rooms Staff Day Week Filter View Cage 1 14 Thu Cage 2 …" at bounding box center [860, 405] width 1358 height 810
click at [1024, 20] on div "[DATE] Back [DATE][DATE] Rooms Staff Day Week Filter View" at bounding box center [827, 38] width 1253 height 38
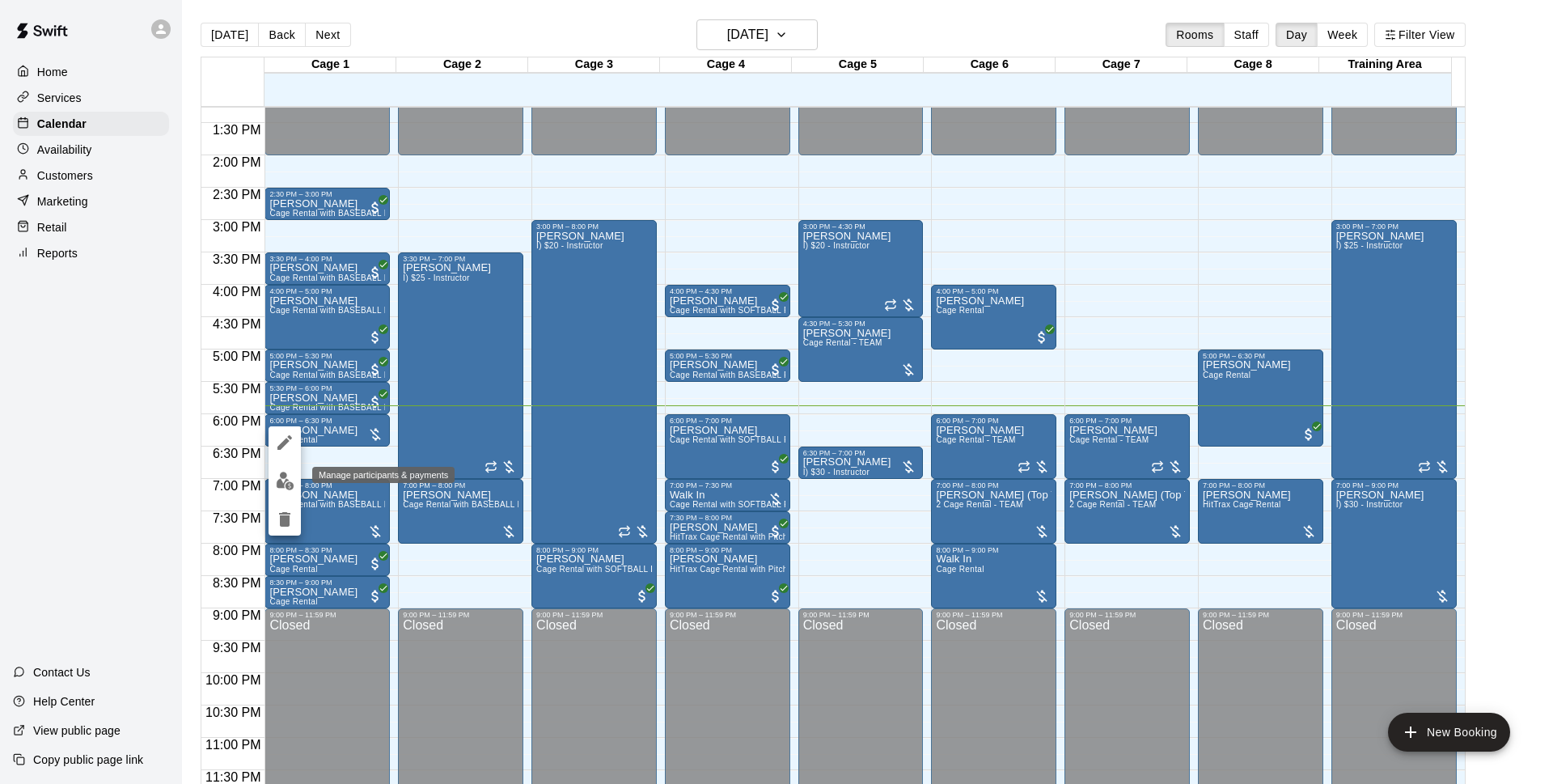
click at [279, 479] on img "edit" at bounding box center [285, 480] width 18 height 18
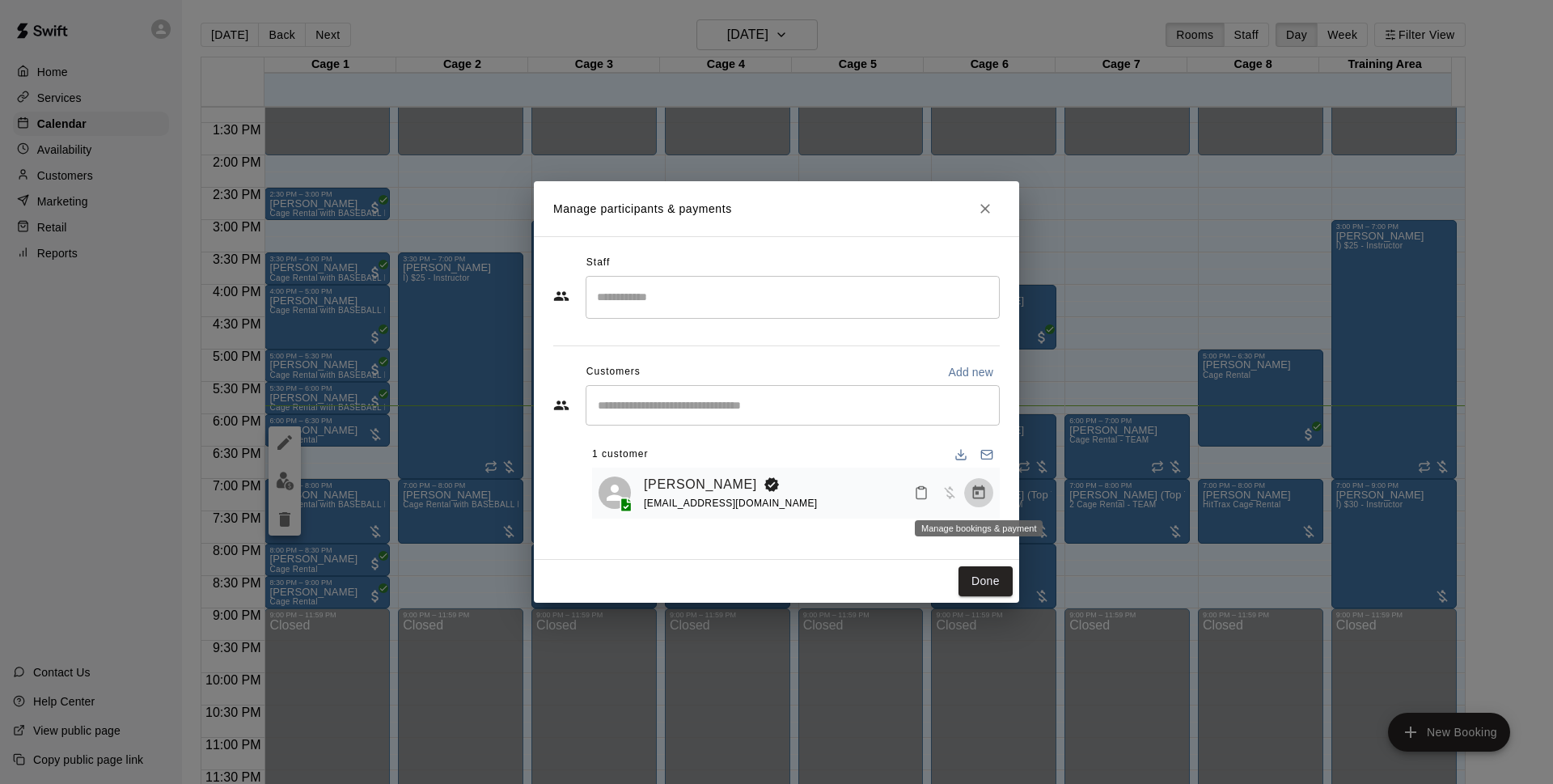
click at [989, 501] on button "Manage bookings & payment" at bounding box center [979, 493] width 29 height 29
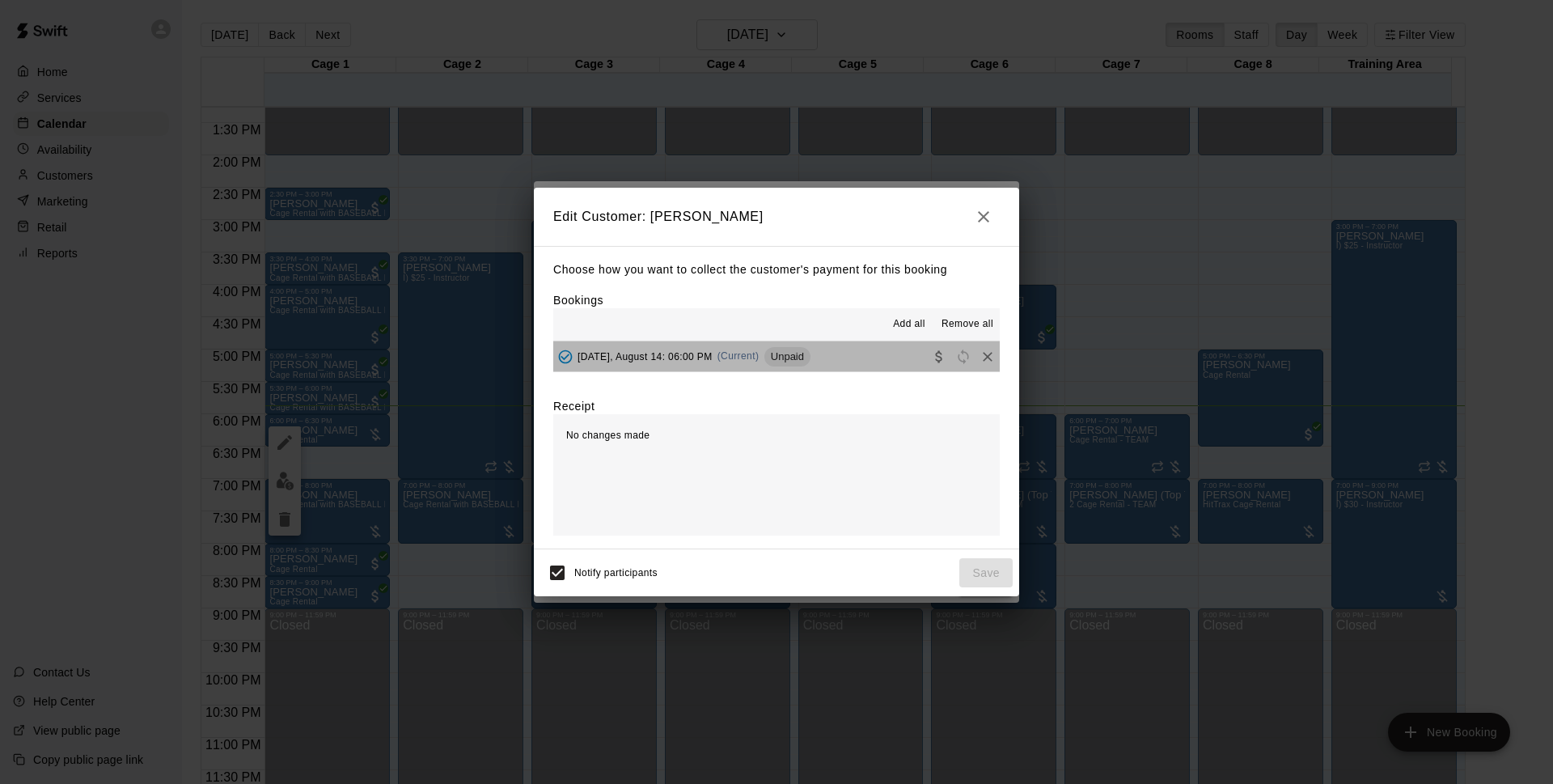
click at [789, 355] on span "Unpaid" at bounding box center [787, 356] width 46 height 13
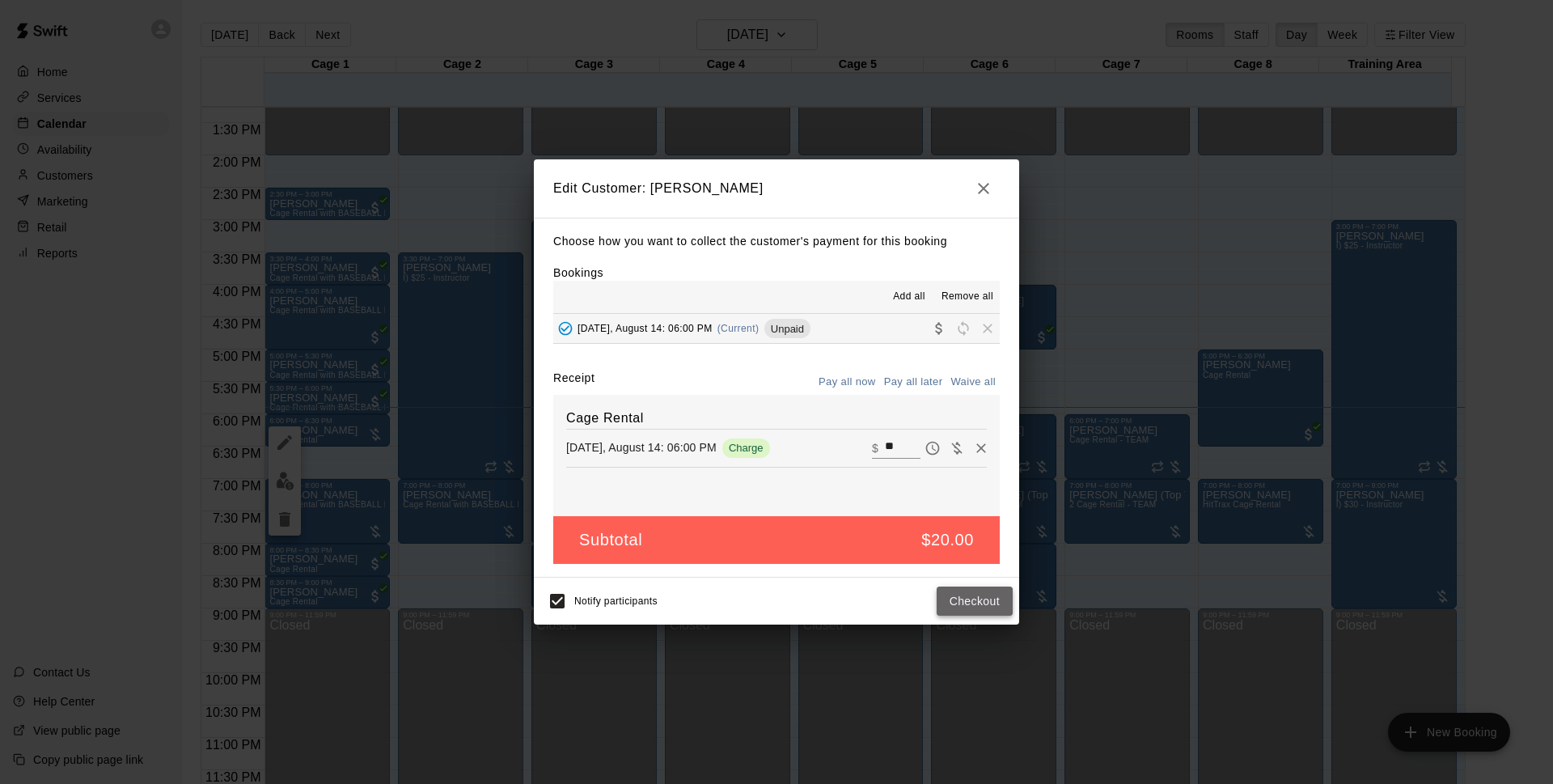
click at [982, 594] on button "Checkout" at bounding box center [975, 600] width 76 height 30
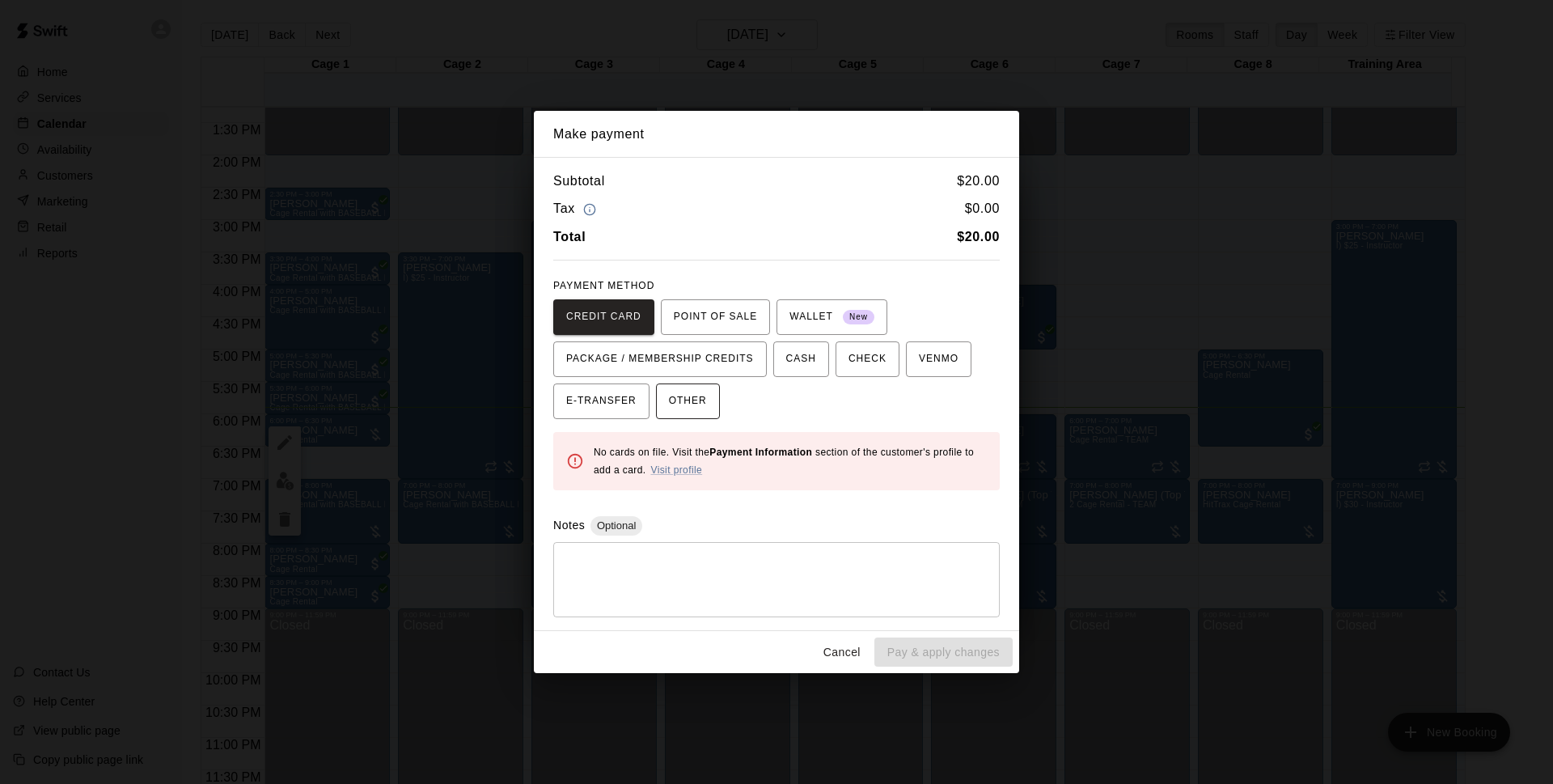
click at [702, 414] on button "OTHER" at bounding box center [688, 400] width 64 height 36
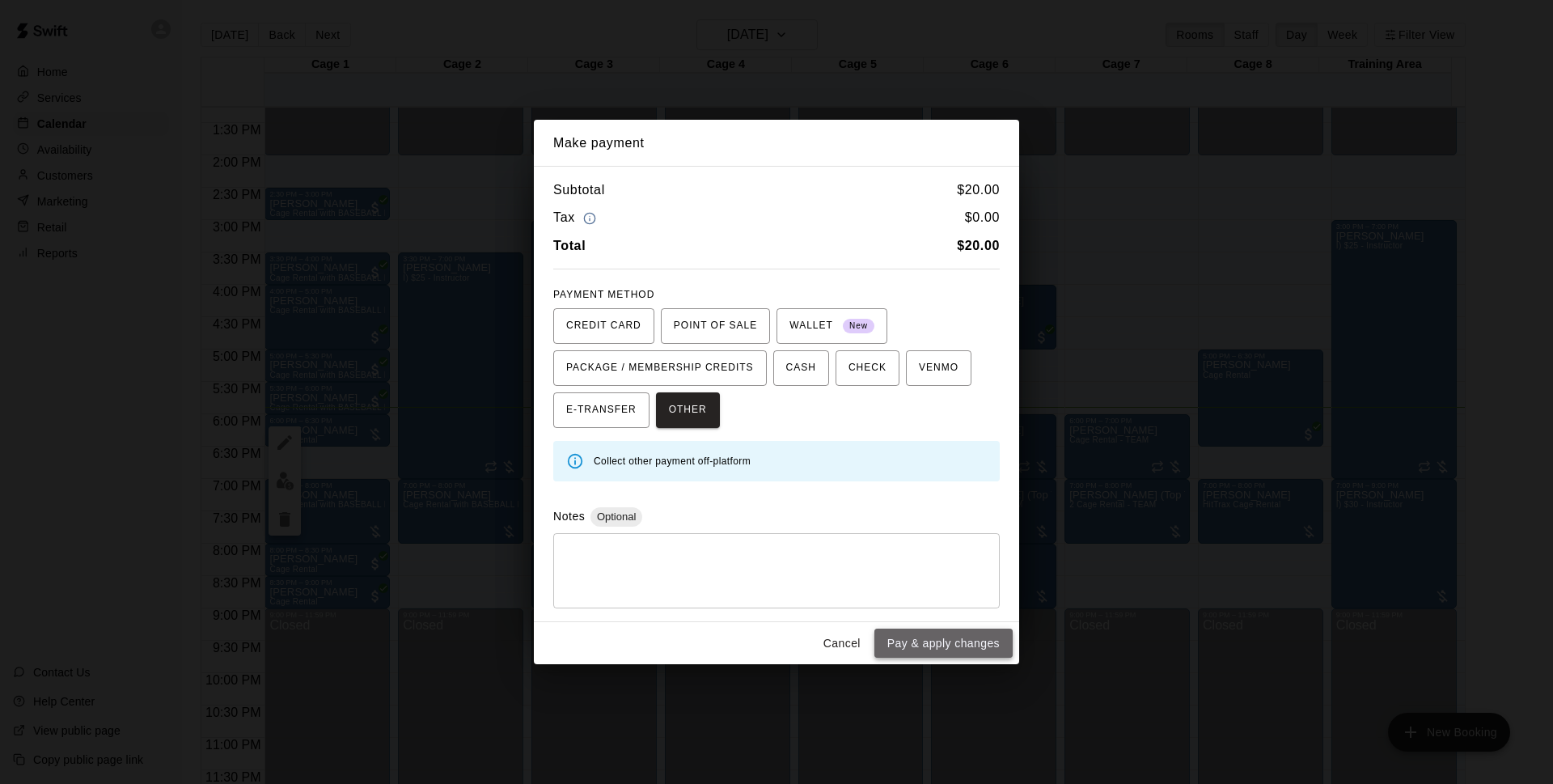
click at [958, 654] on button "Pay & apply changes" at bounding box center [944, 643] width 139 height 30
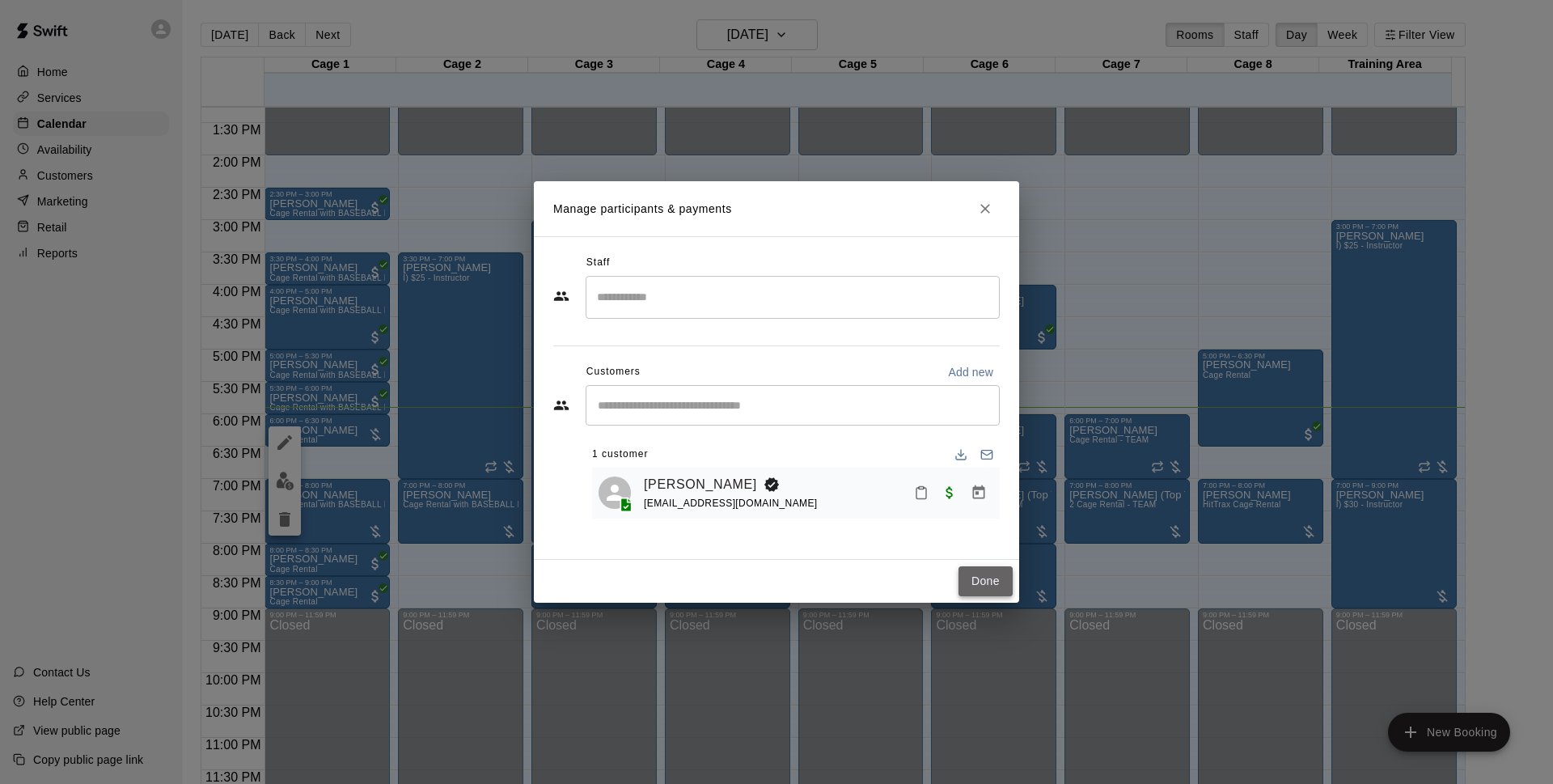
click at [981, 574] on button "Done" at bounding box center [985, 580] width 54 height 30
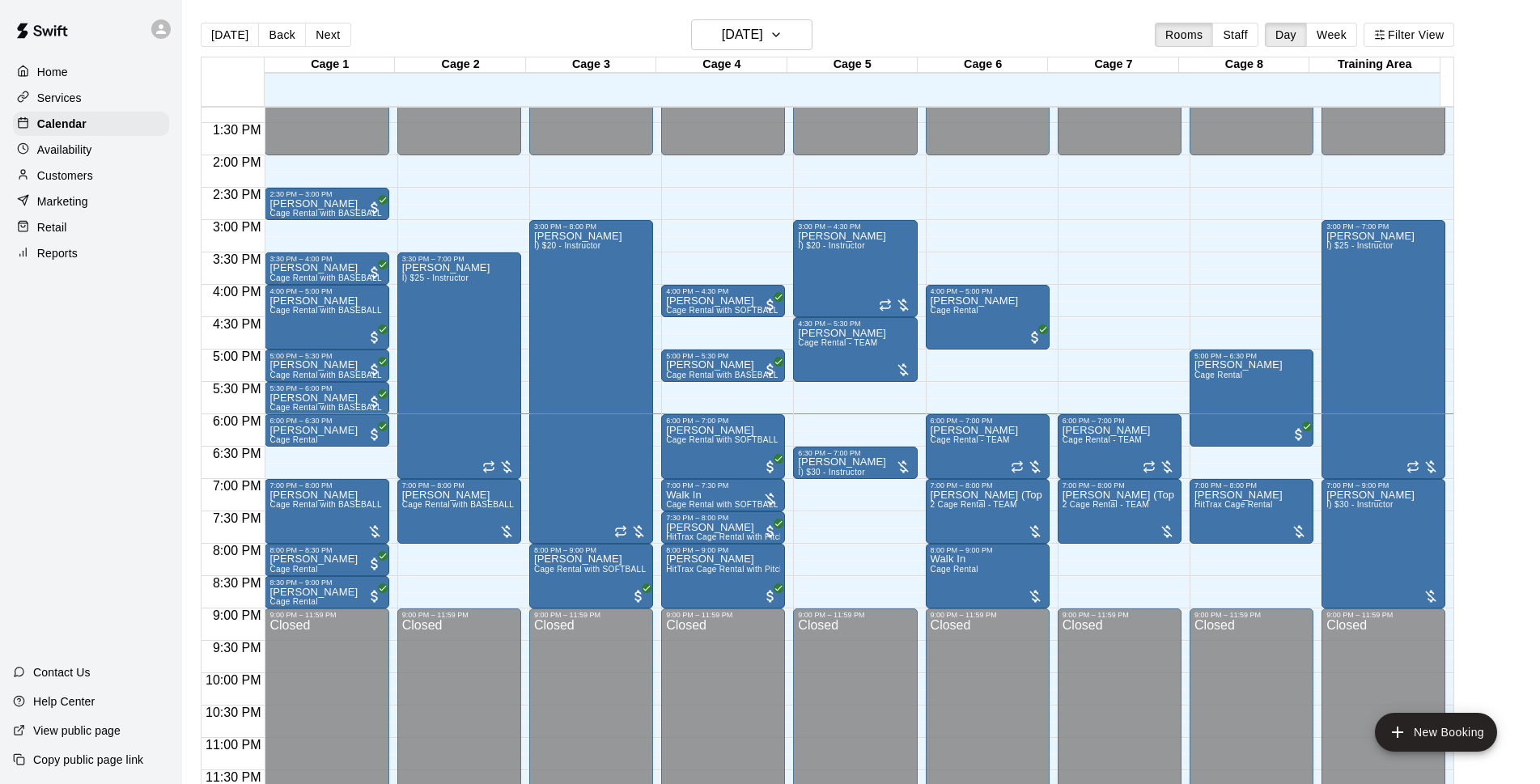
click at [537, 24] on div "[DATE] Back [DATE][DATE] Rooms Staff Day Week Filter View" at bounding box center [827, 38] width 1253 height 38
click at [1038, 472] on div at bounding box center [1027, 467] width 33 height 16
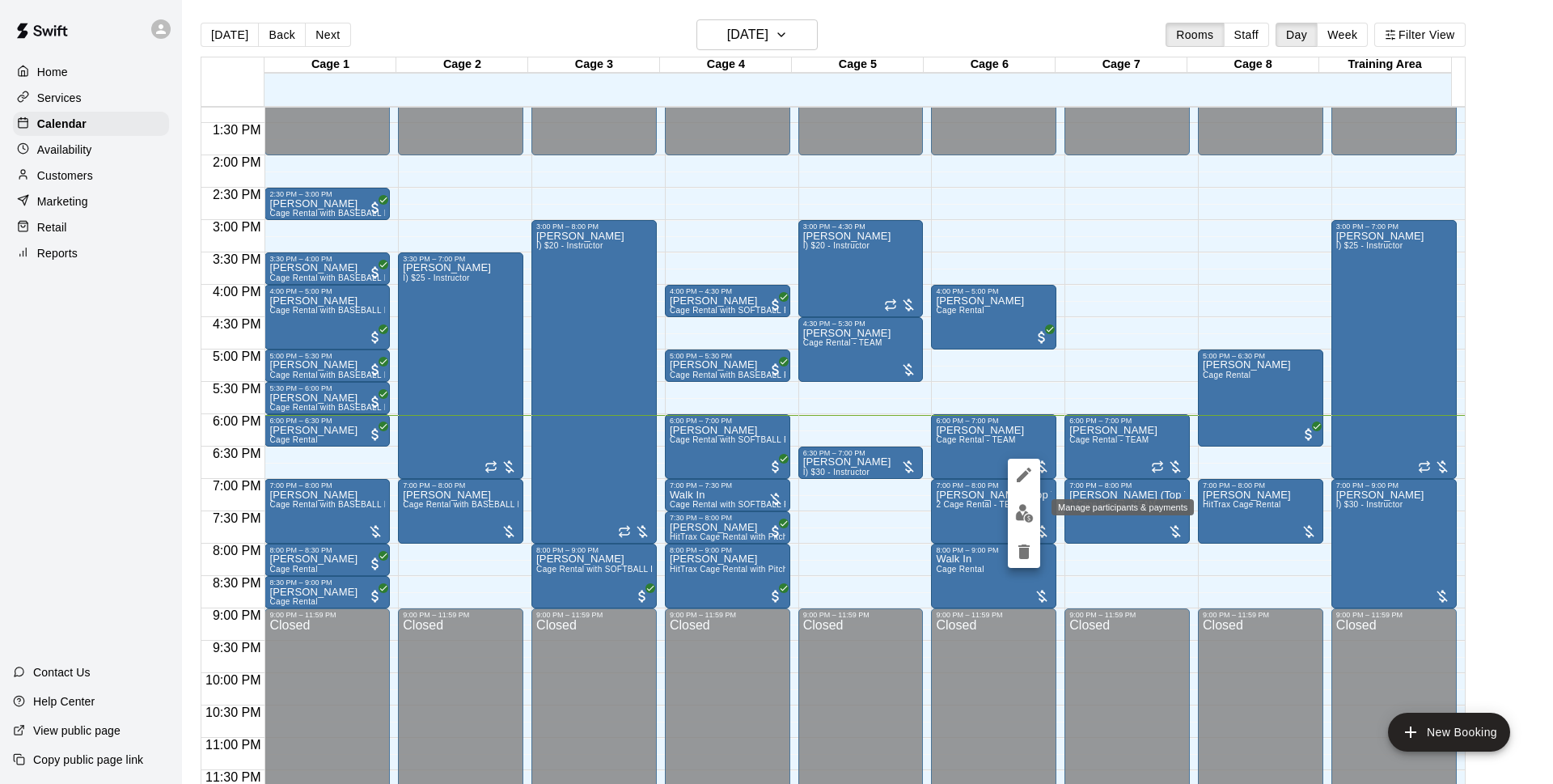
click at [1029, 520] on img "edit" at bounding box center [1024, 513] width 18 height 18
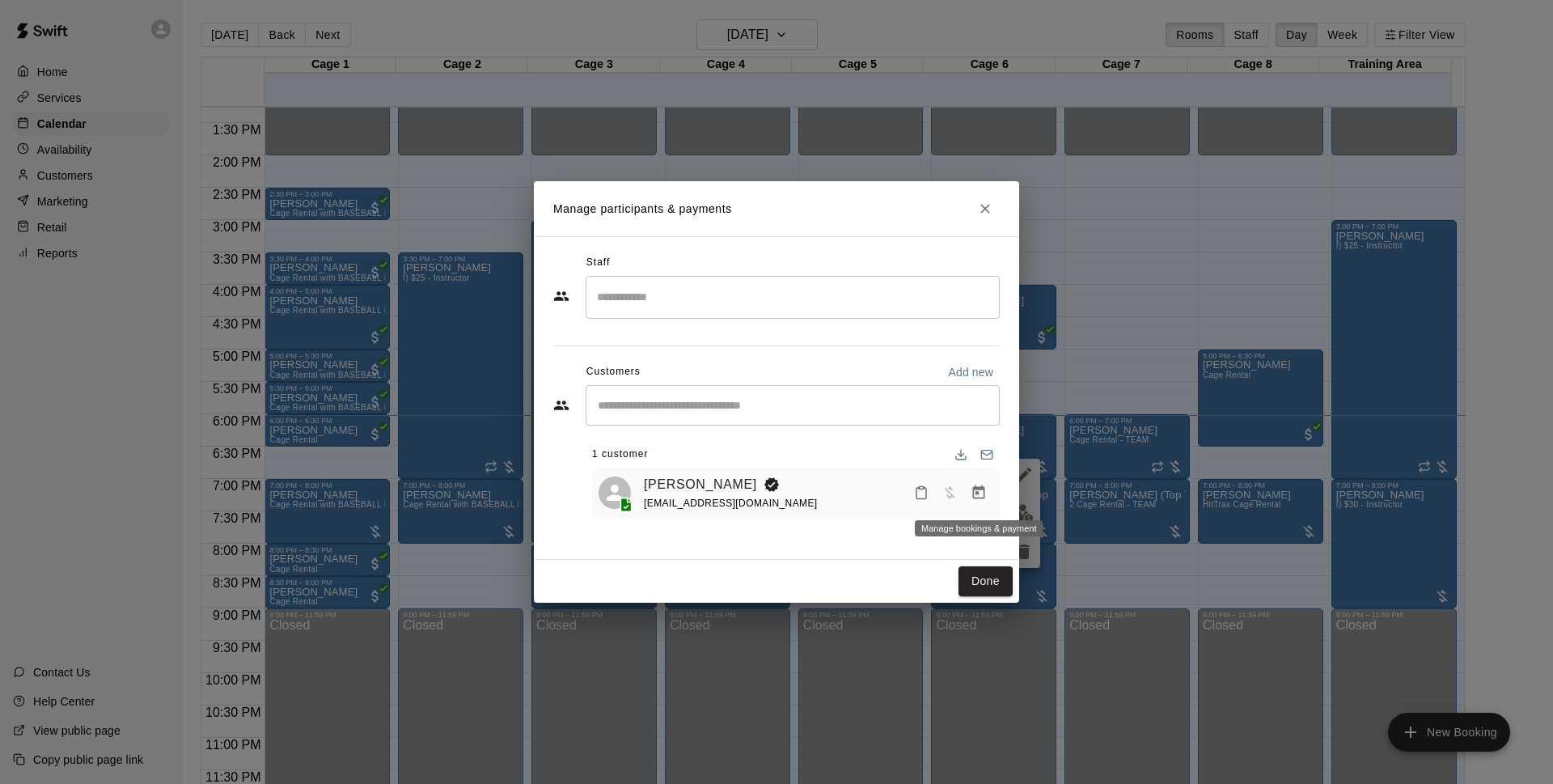
click at [975, 500] on icon "Manage bookings & payment" at bounding box center [979, 493] width 16 height 16
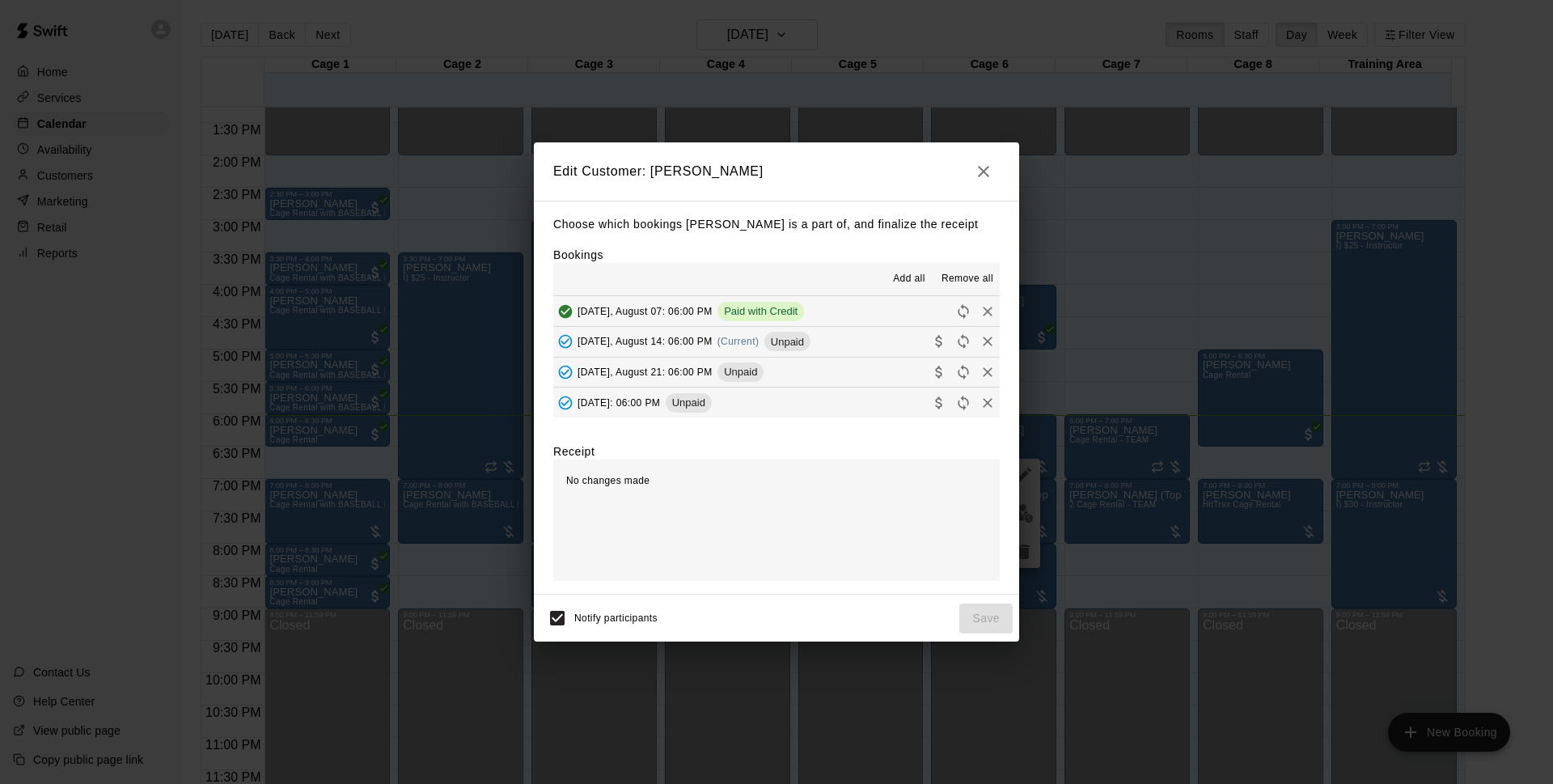
click at [810, 350] on div "Unpaid" at bounding box center [787, 341] width 46 height 19
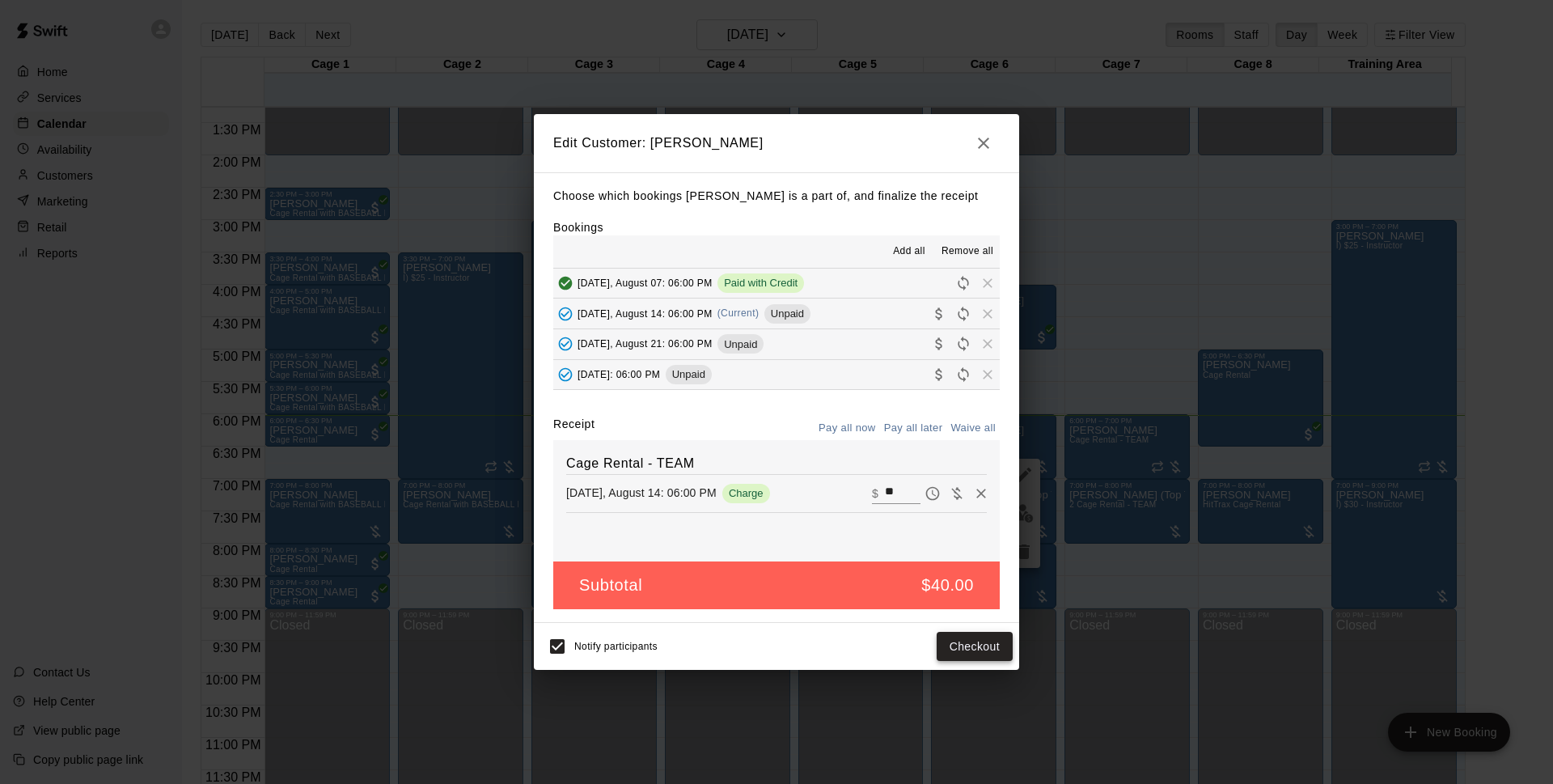
click at [973, 644] on button "Checkout" at bounding box center [975, 646] width 76 height 30
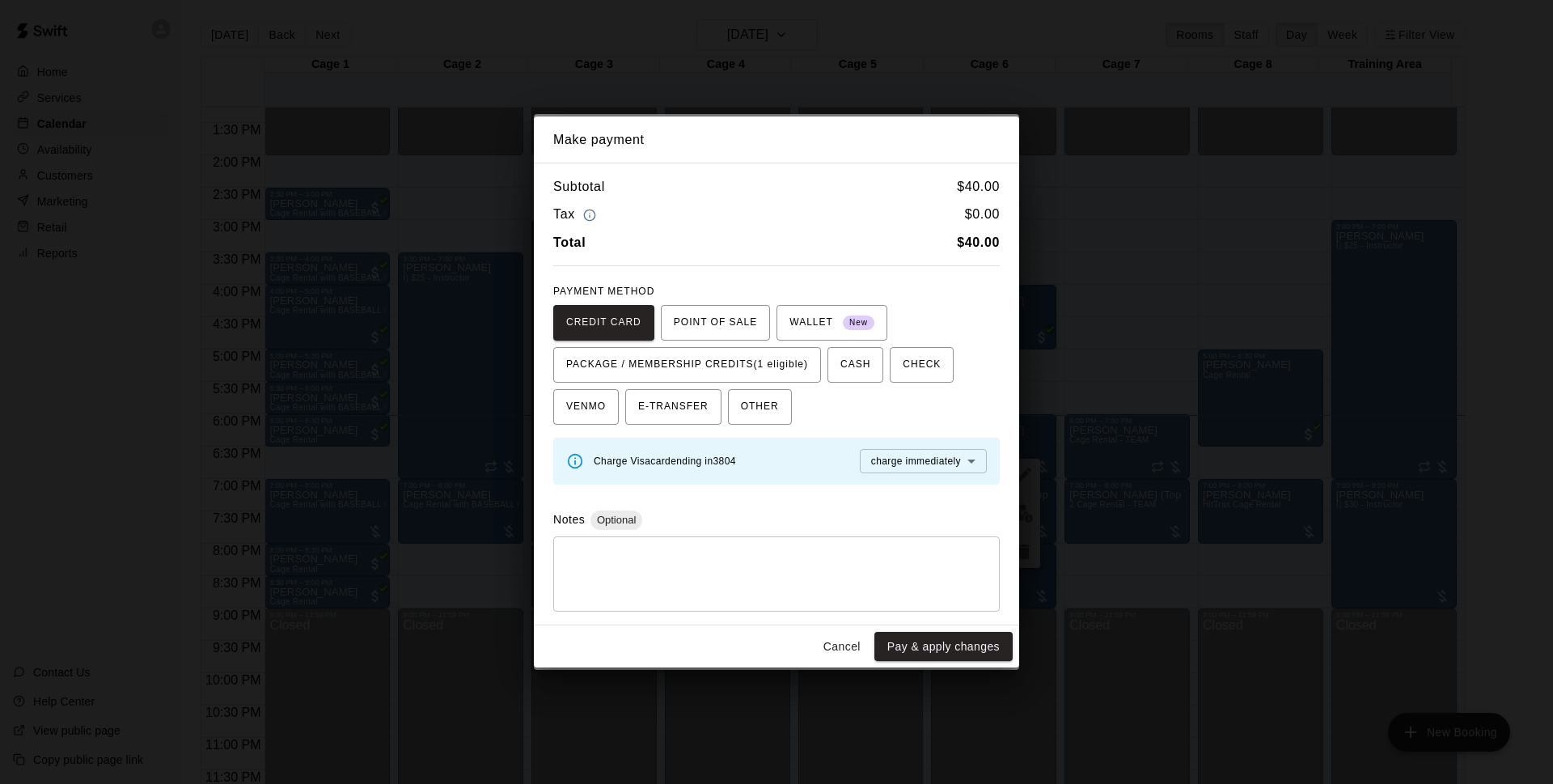
click at [947, 308] on div "CREDIT CARD POINT OF SALE WALLET New PACKAGE / MEMBERSHIP CREDITS (1 eligible) …" at bounding box center [776, 365] width 446 height 119
click at [811, 166] on div "Subtotal $ 40.00 Tax $ 0.00 Total $ 40.00 PAYMENT METHOD CREDIT CARD POINT OF S…" at bounding box center [776, 393] width 485 height 463
click at [848, 653] on button "Cancel" at bounding box center [842, 646] width 52 height 30
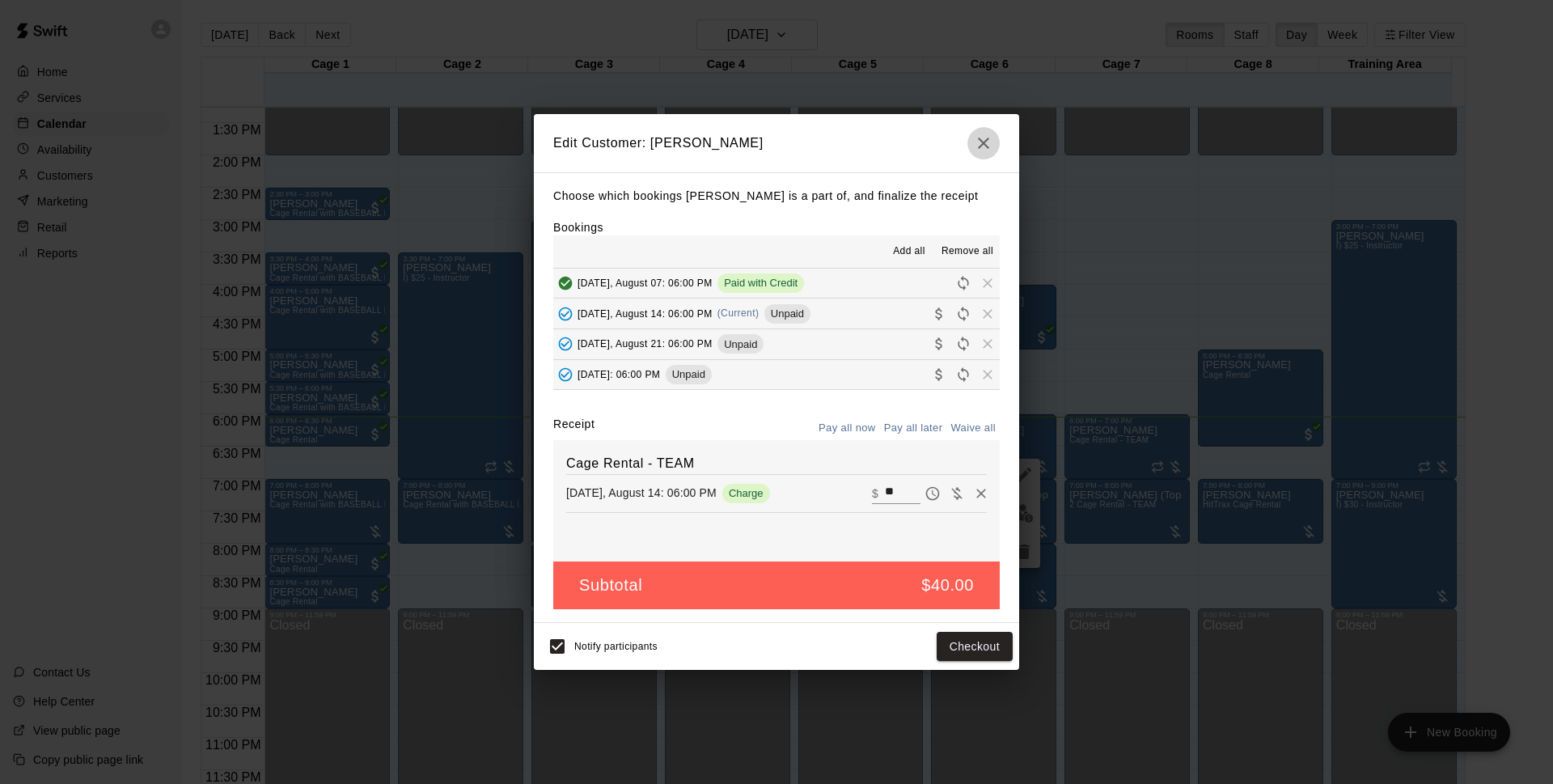
click at [990, 148] on icon "button" at bounding box center [983, 143] width 19 height 19
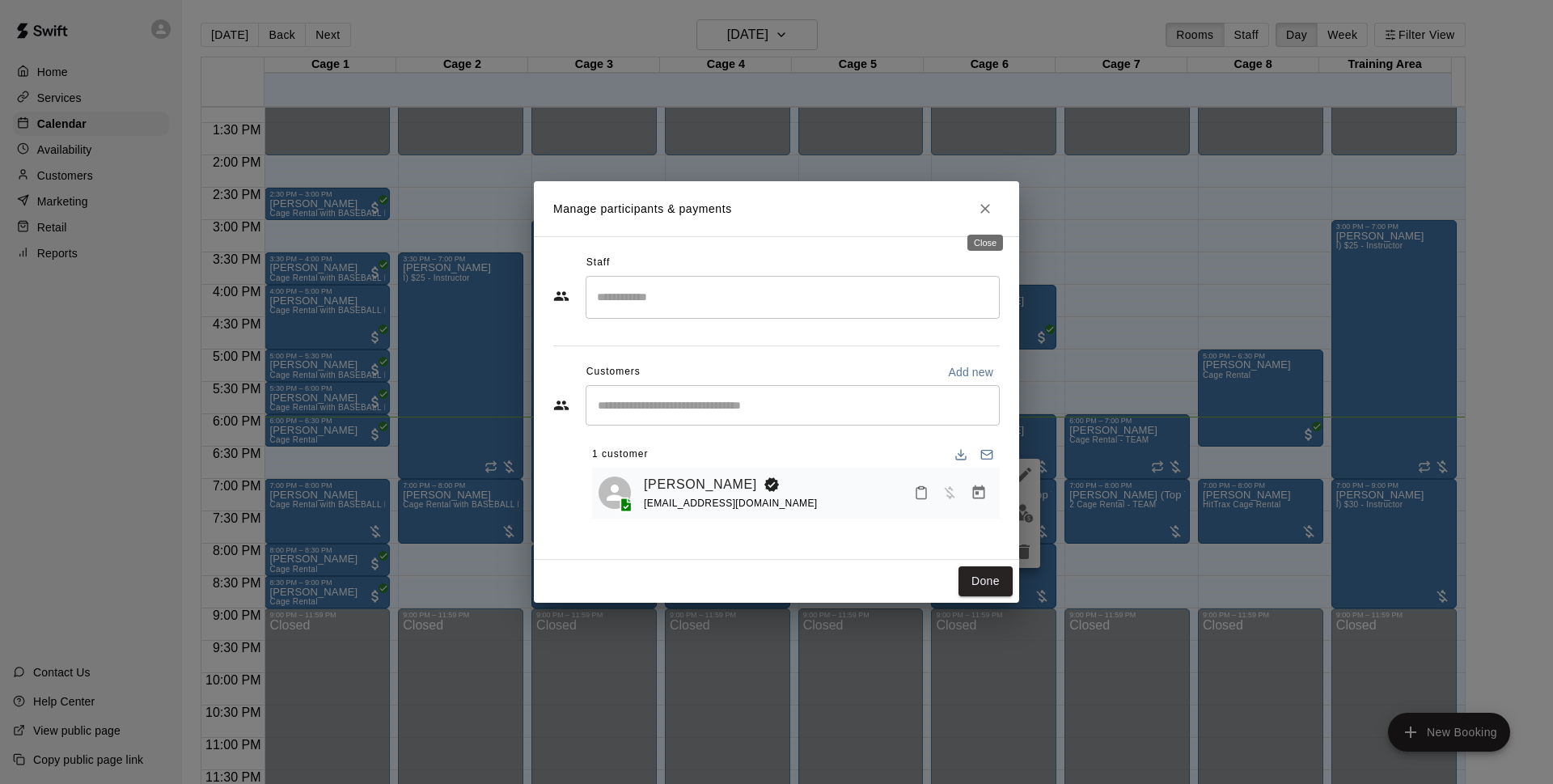
click at [996, 206] on button "Close" at bounding box center [985, 209] width 29 height 29
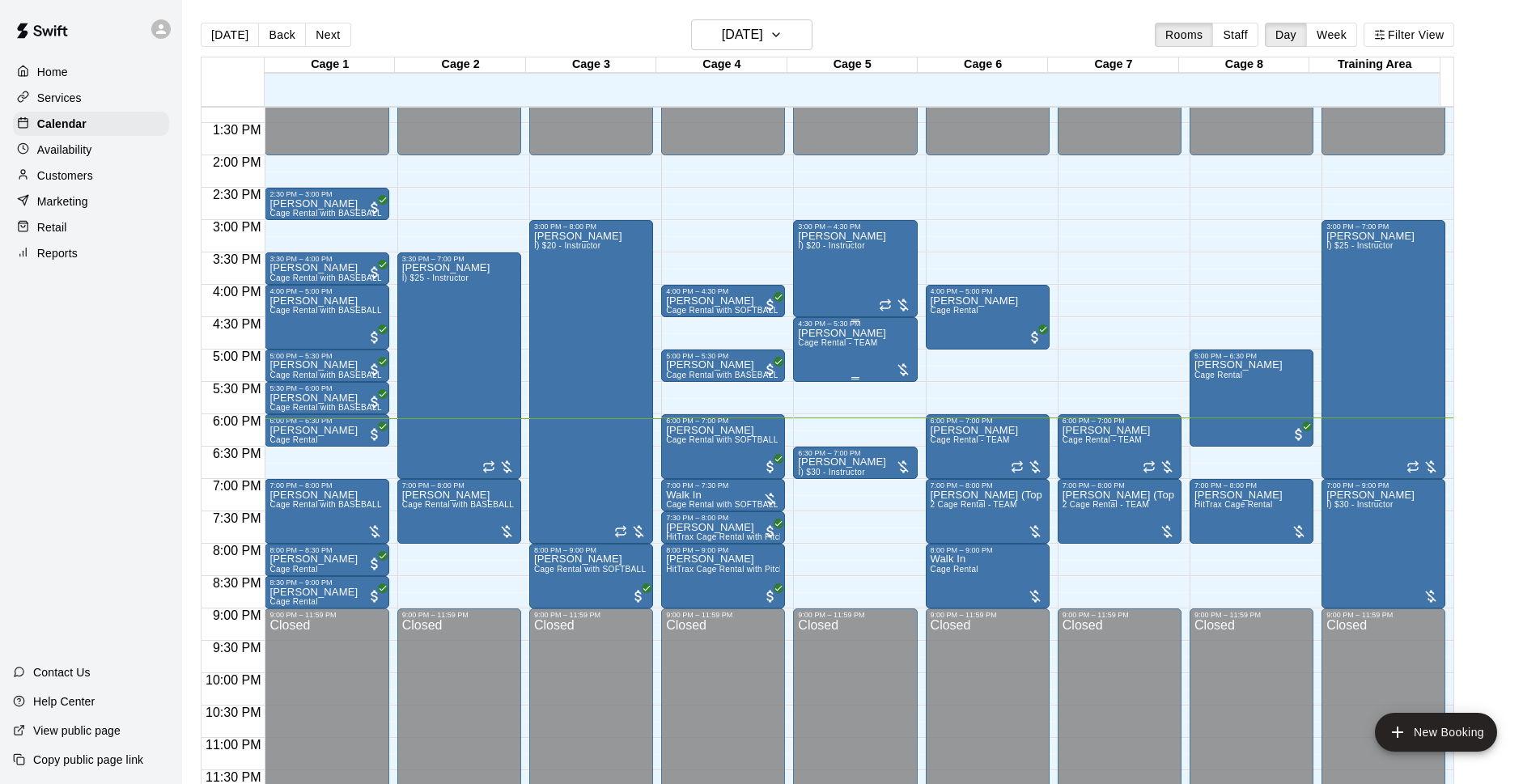
click at [852, 342] on span "Cage Rental - TEAM" at bounding box center [837, 341] width 79 height 9
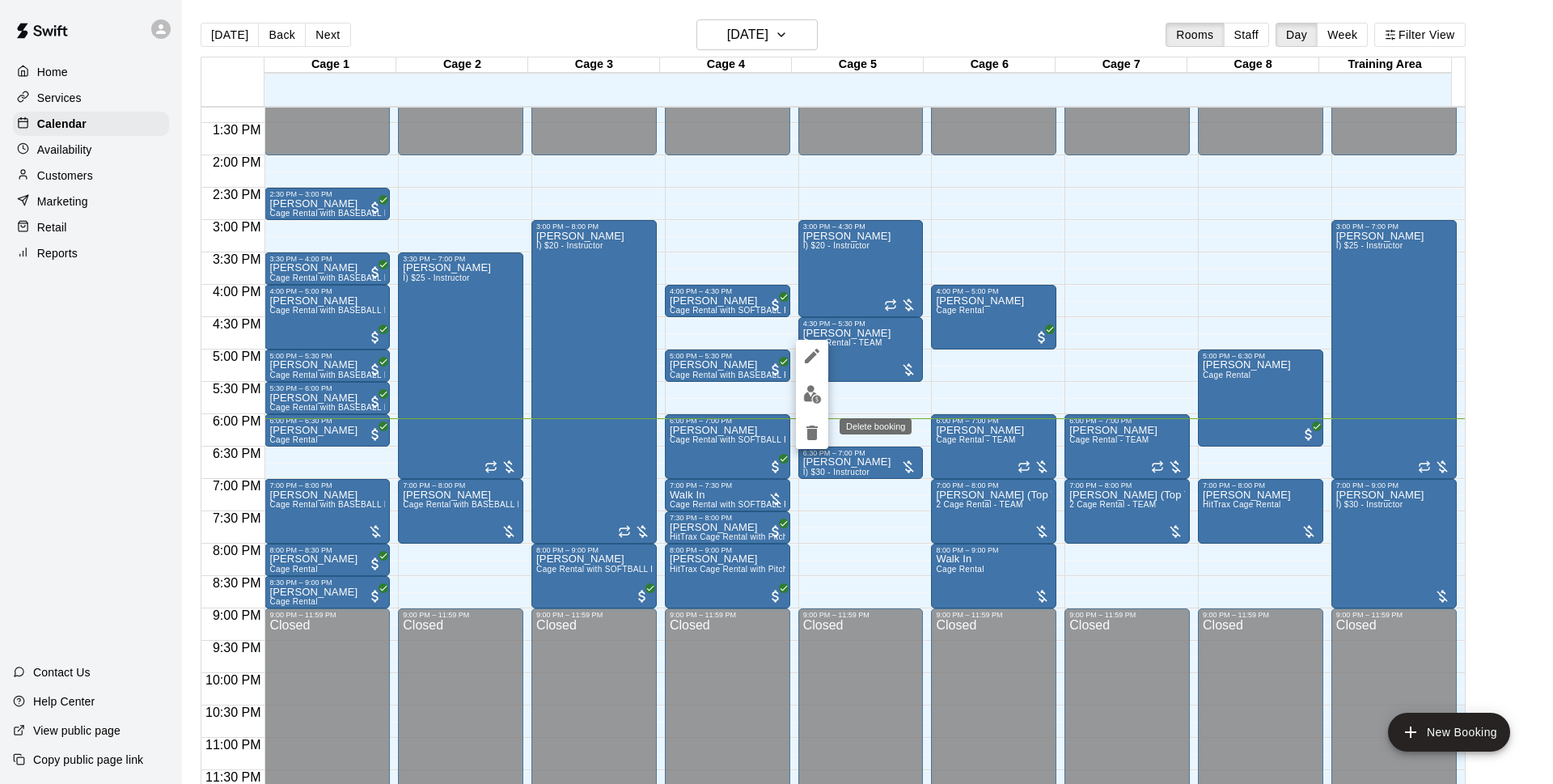
click at [815, 386] on img "edit" at bounding box center [812, 393] width 18 height 18
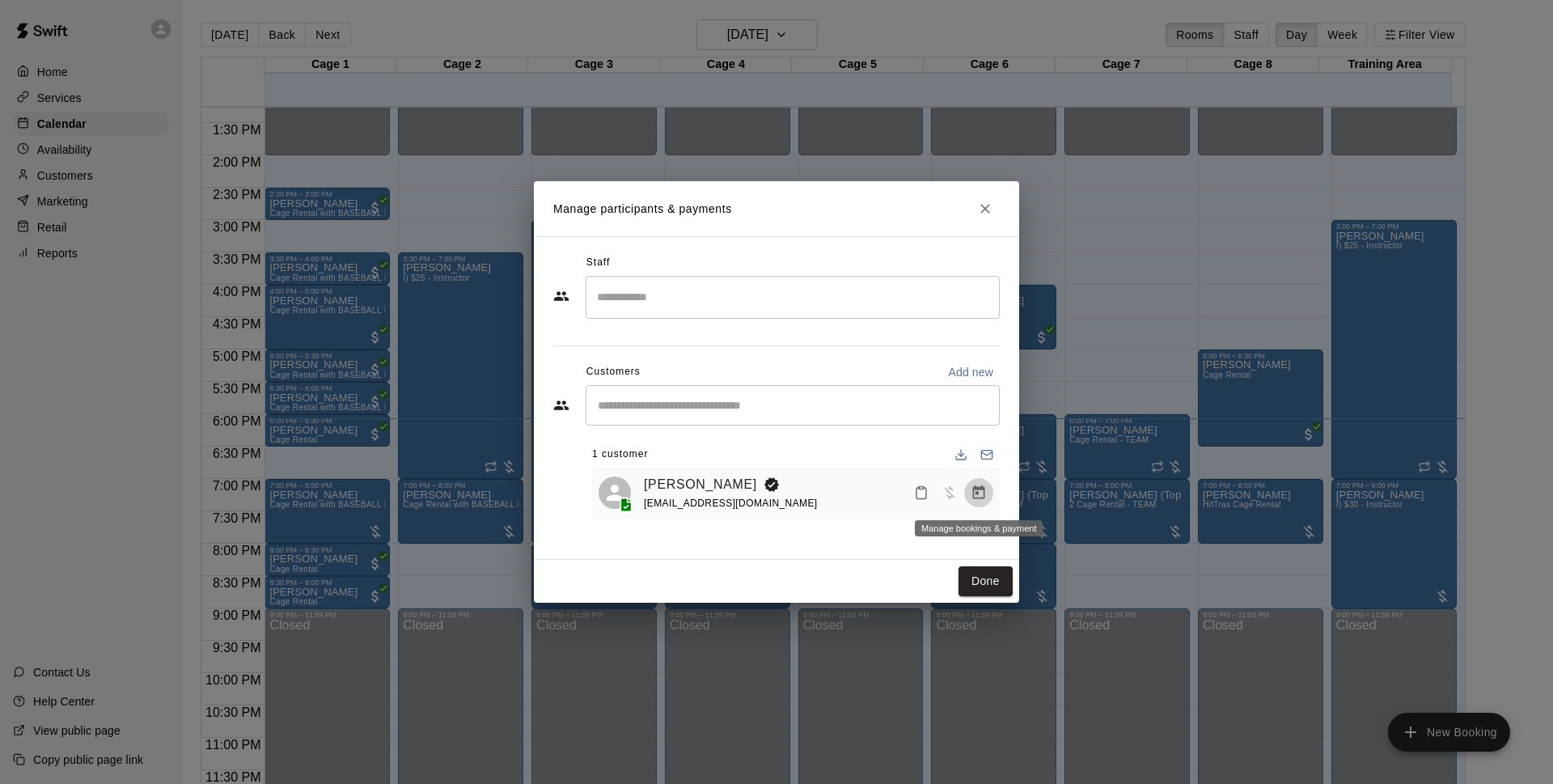
click at [978, 496] on icon "Manage bookings & payment" at bounding box center [979, 493] width 16 height 16
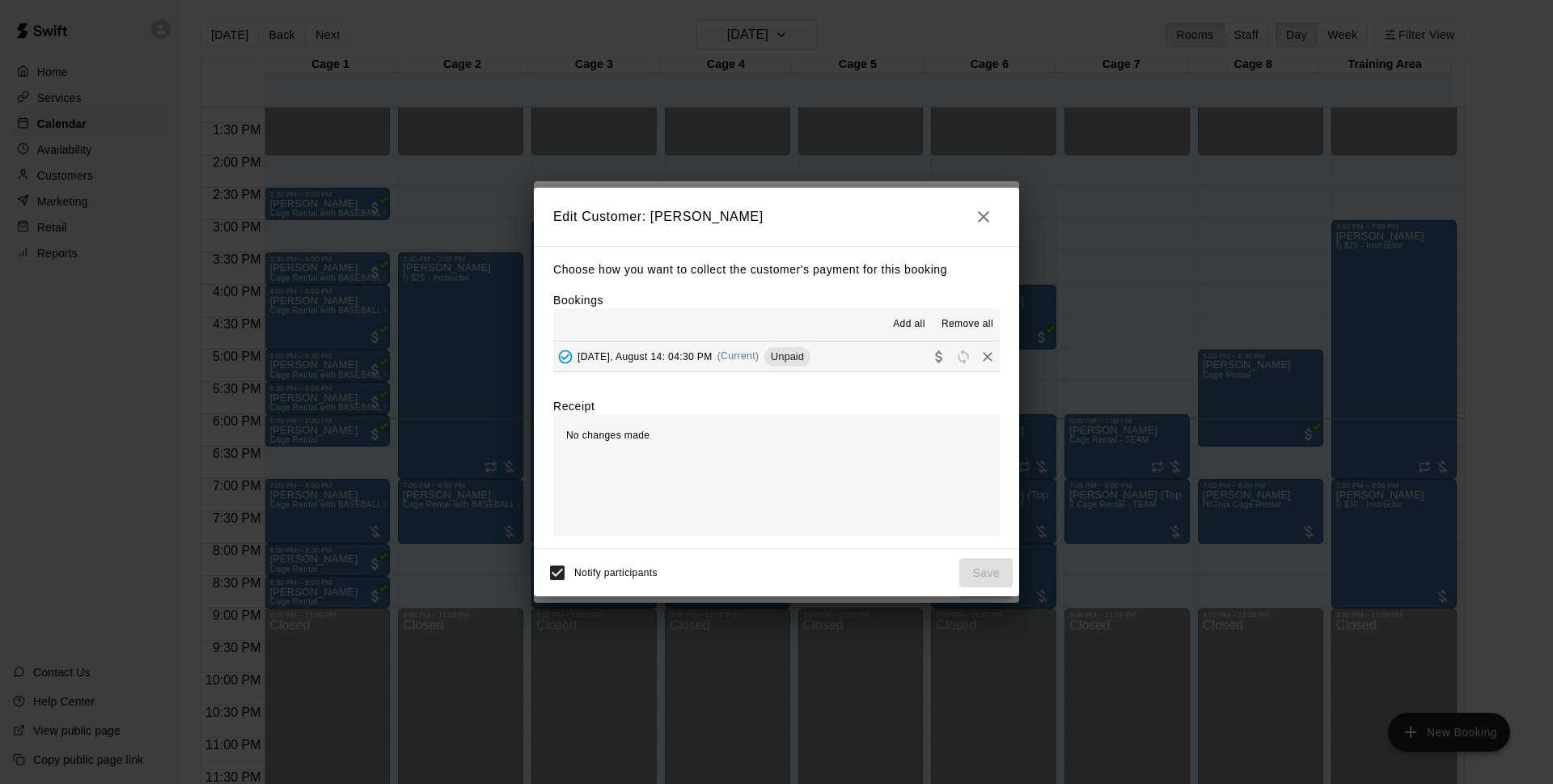
click at [797, 367] on div "[DATE], August 14: 04:30 PM (Current) Unpaid" at bounding box center [681, 356] width 257 height 24
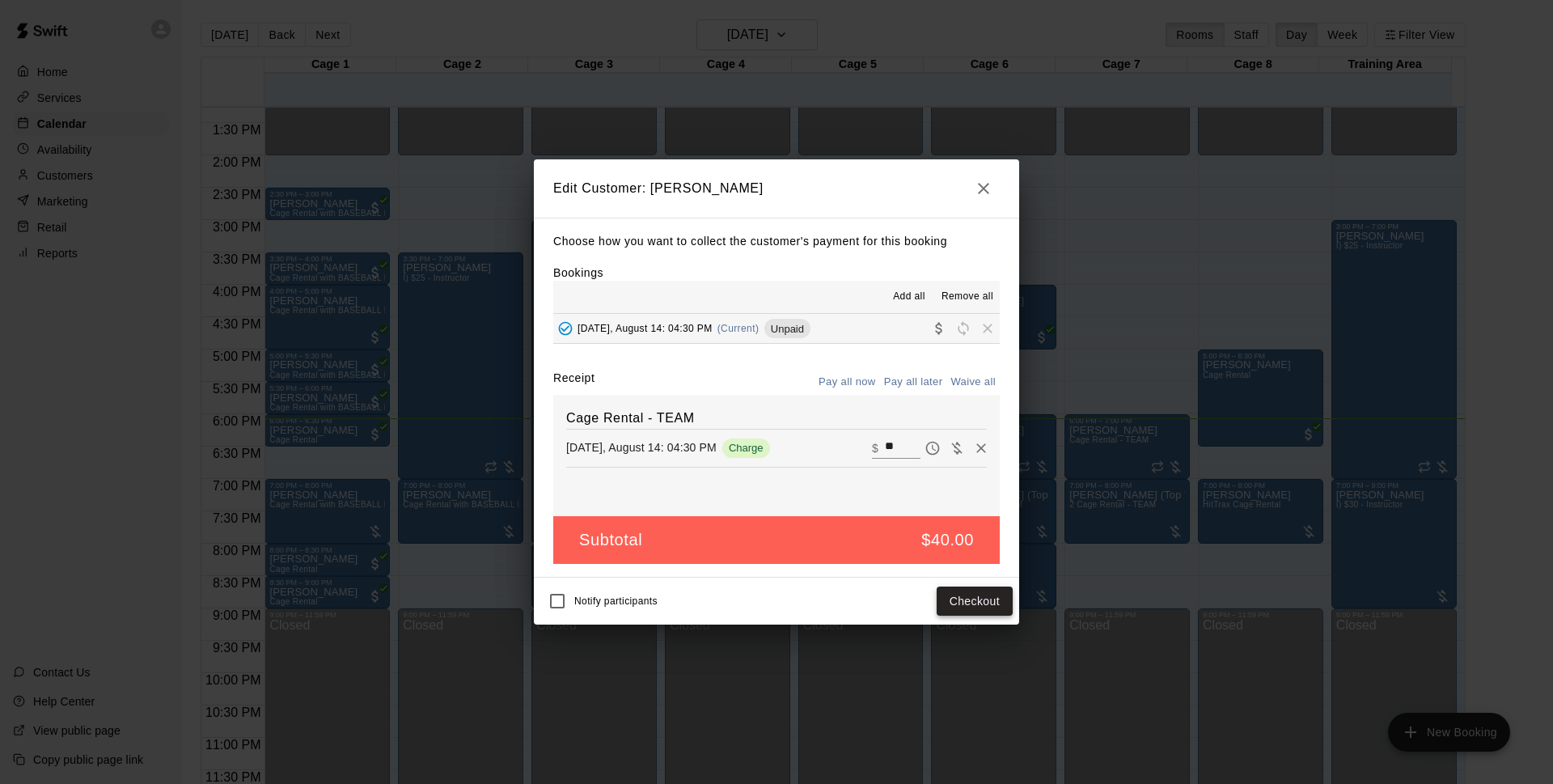
click at [967, 598] on button "Checkout" at bounding box center [975, 600] width 76 height 30
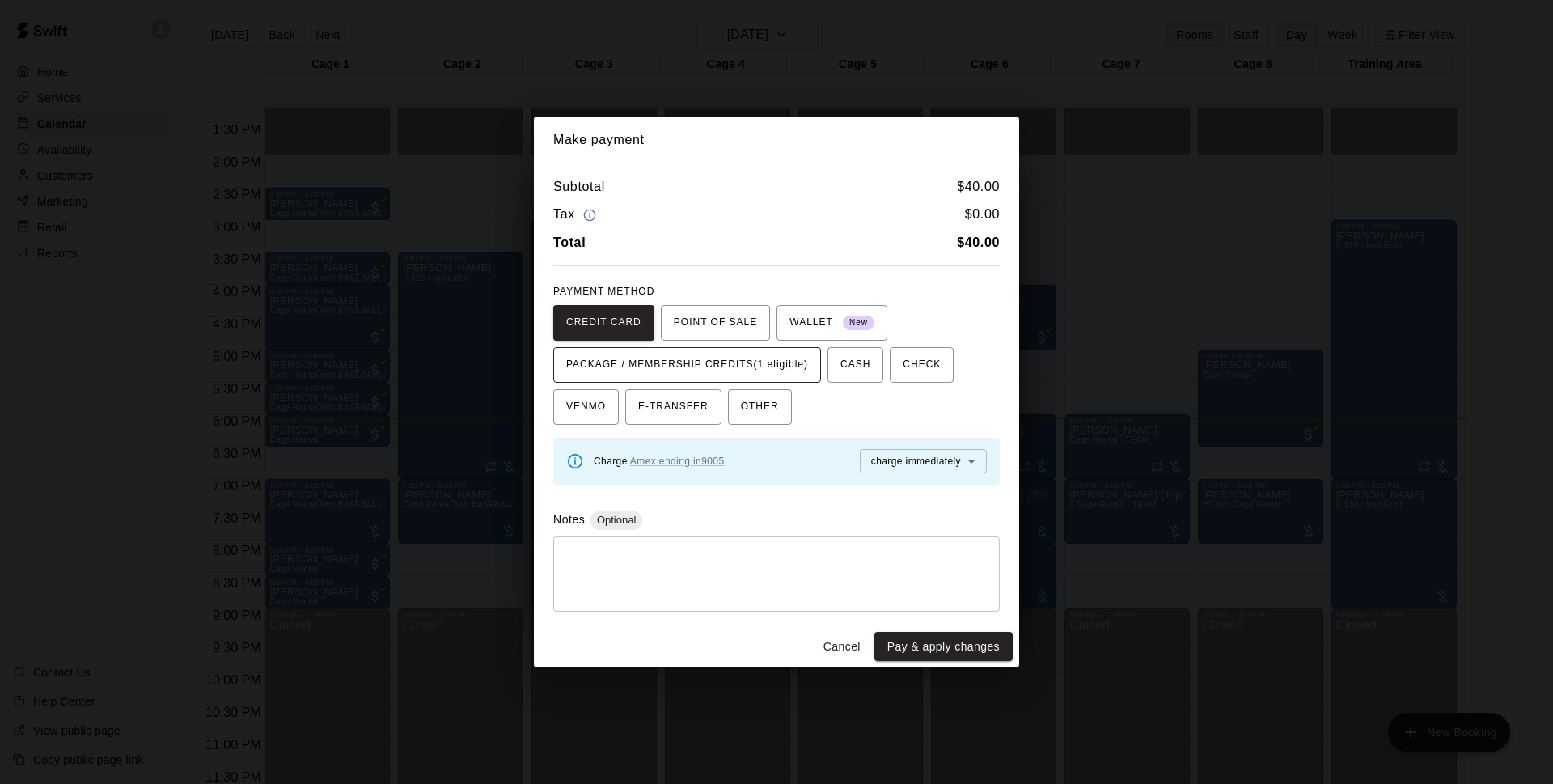
click at [735, 363] on span "PACKAGE / MEMBERSHIP CREDITS (1 eligible)" at bounding box center [686, 365] width 242 height 26
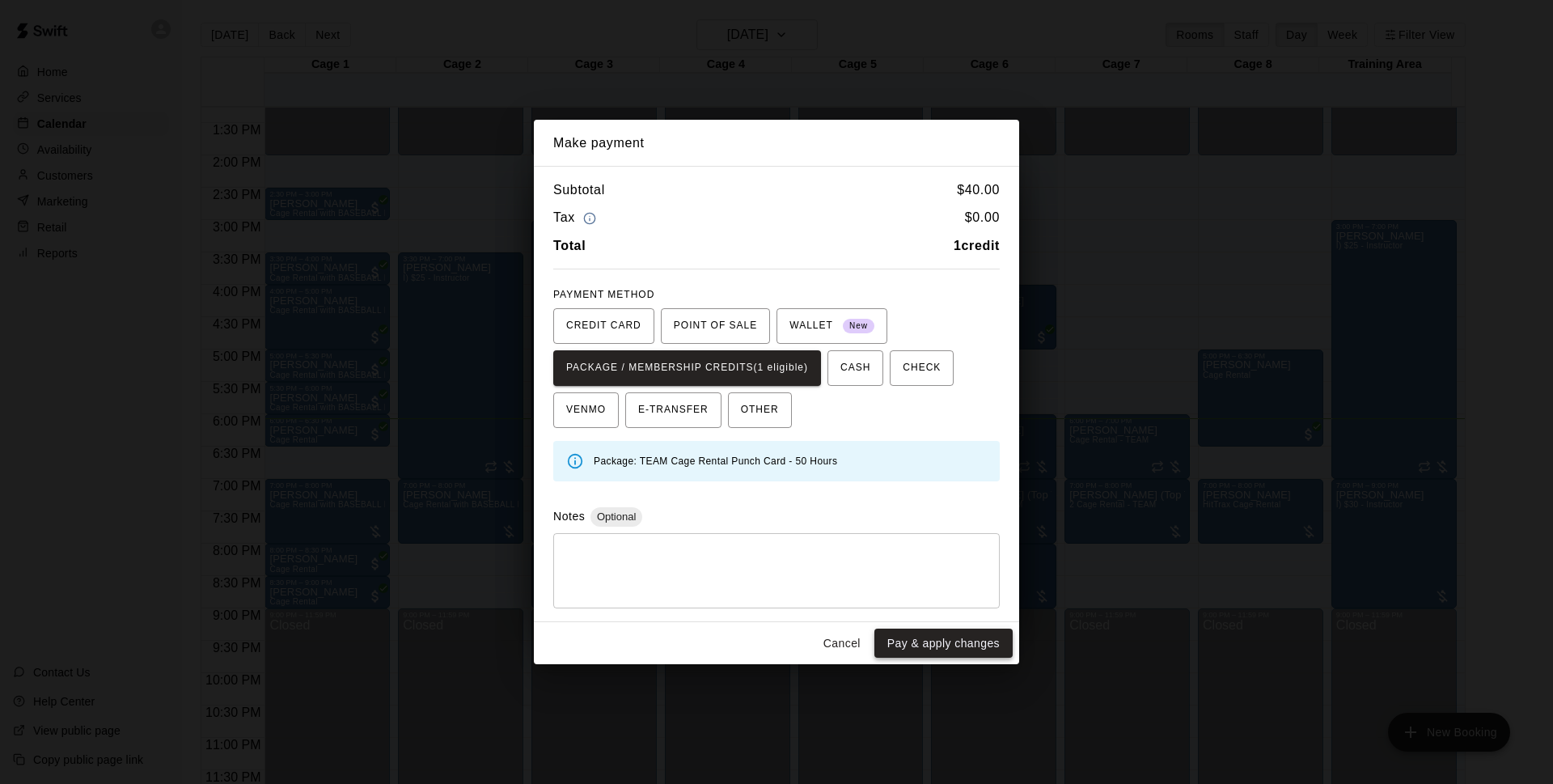
click at [917, 634] on button "Pay & apply changes" at bounding box center [944, 643] width 139 height 30
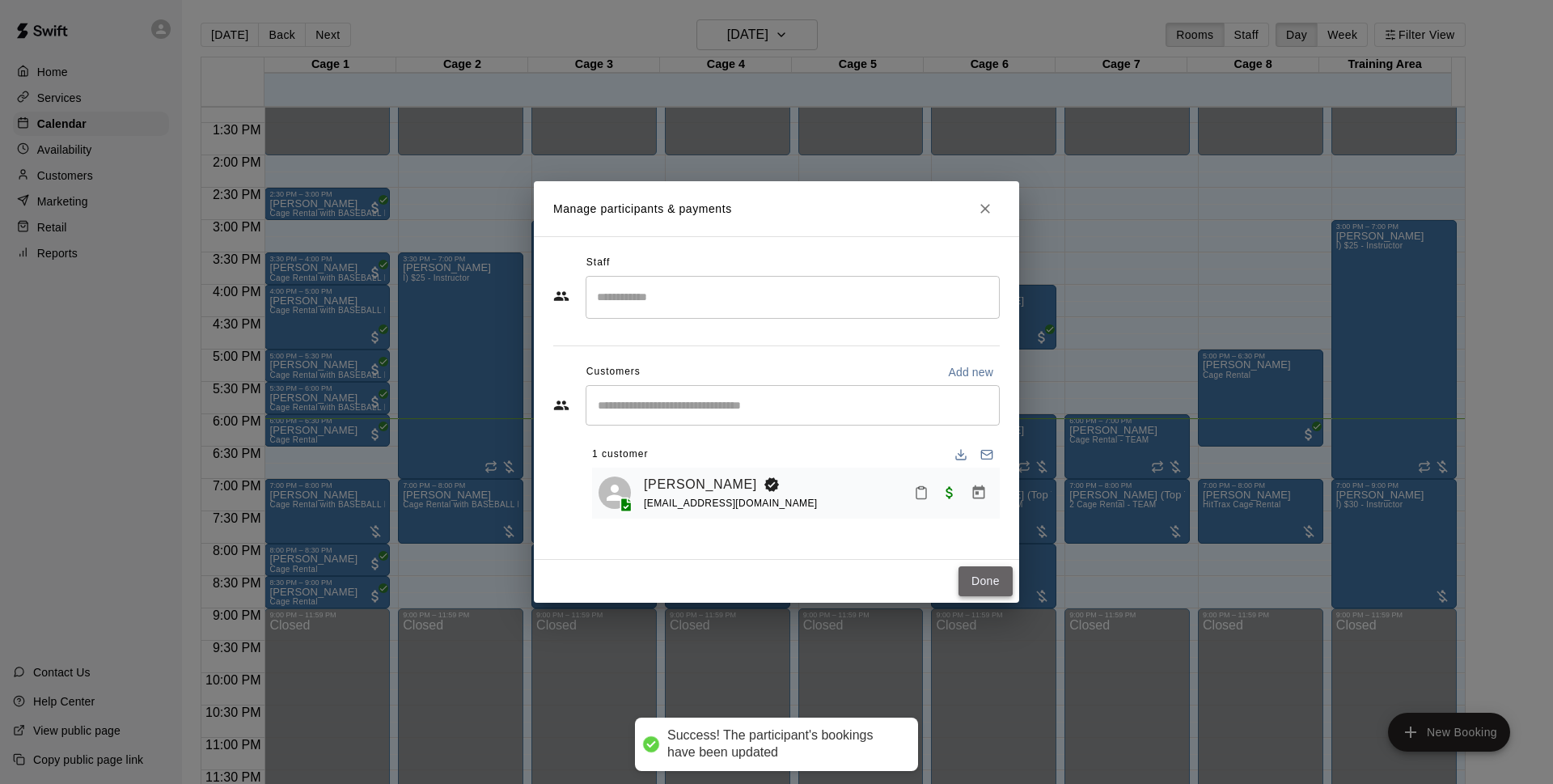
click at [997, 583] on button "Done" at bounding box center [985, 580] width 54 height 30
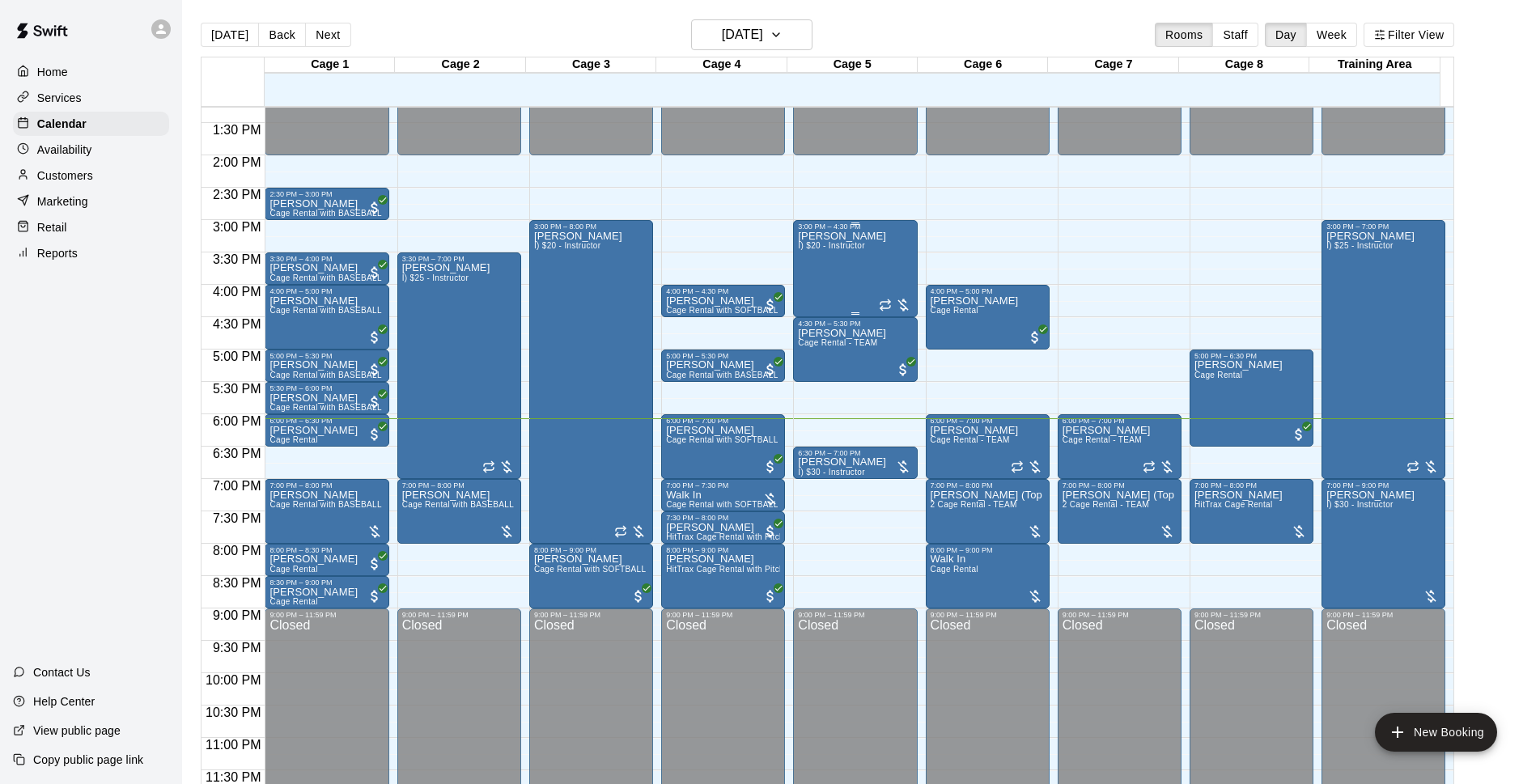
click at [849, 277] on div "[PERSON_NAME] I) $20 - Instructor" at bounding box center [842, 622] width 89 height 784
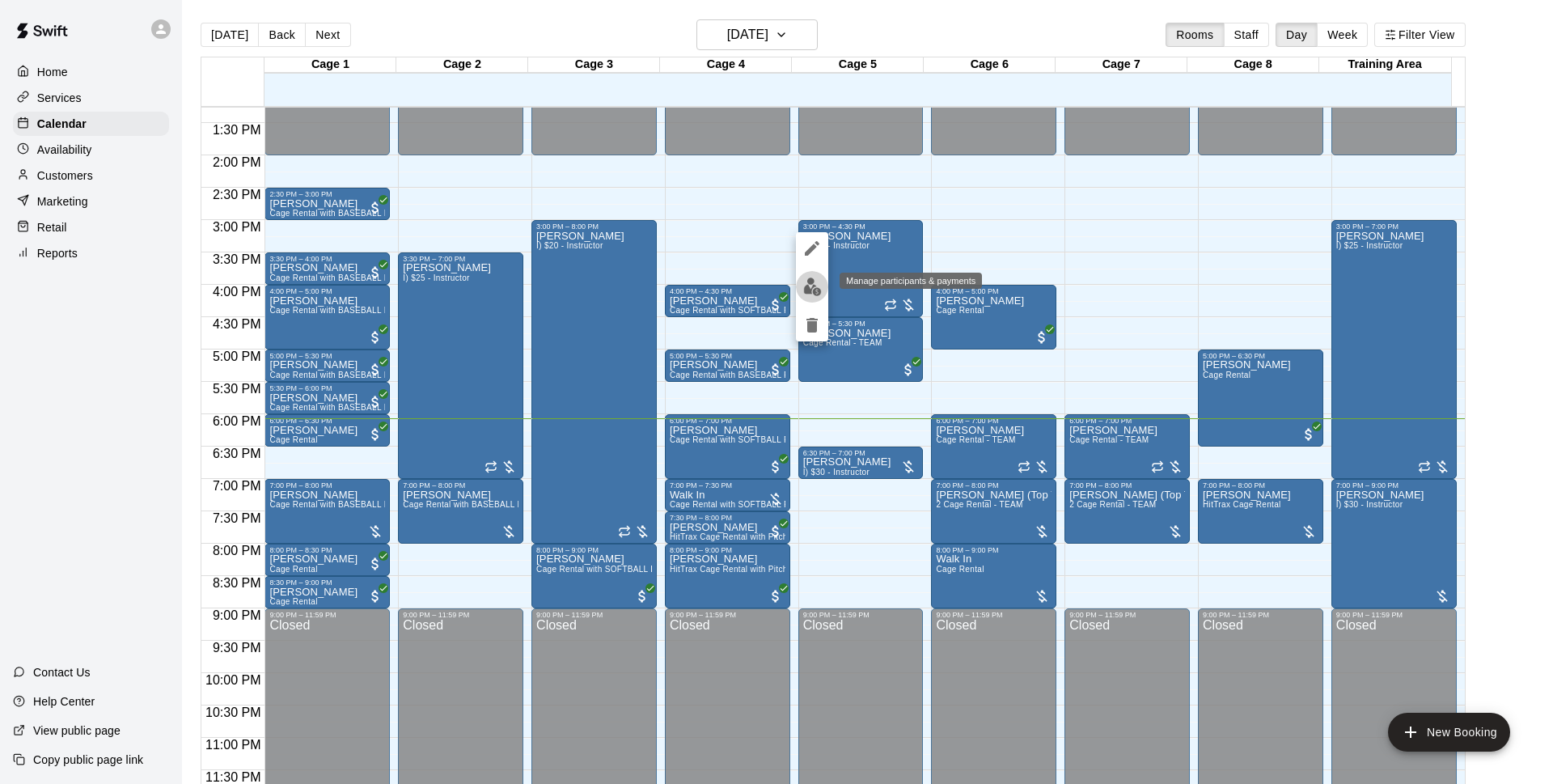
click at [810, 287] on img "edit" at bounding box center [812, 286] width 18 height 18
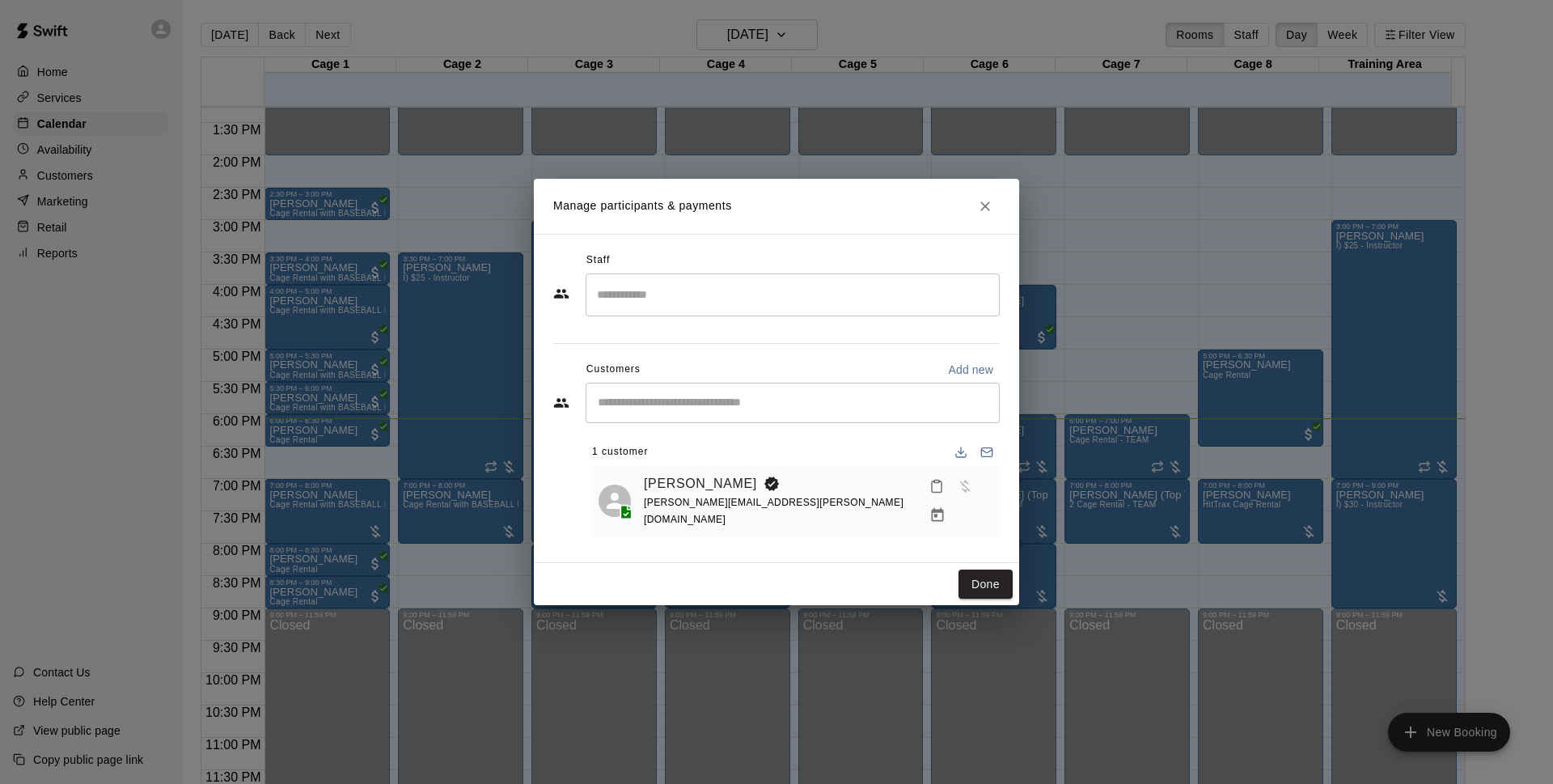
click at [944, 508] on icon "Manage bookings & payment" at bounding box center [937, 515] width 13 height 13
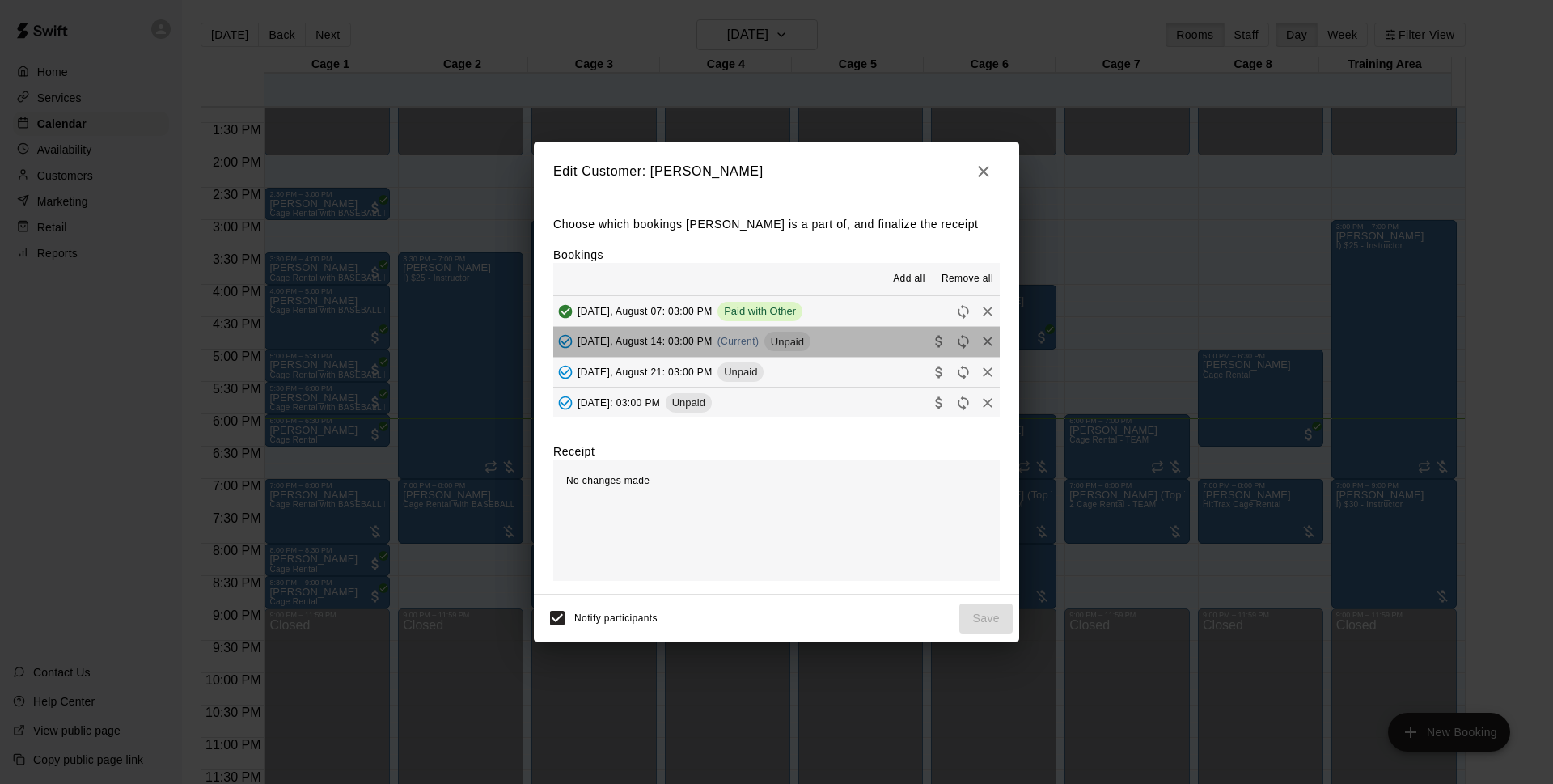
drag, startPoint x: 827, startPoint y: 343, endPoint x: 828, endPoint y: 377, distance: 34.0
click at [827, 344] on button "[DATE], August 14: 03:00 PM (Current) Unpaid" at bounding box center [776, 341] width 446 height 30
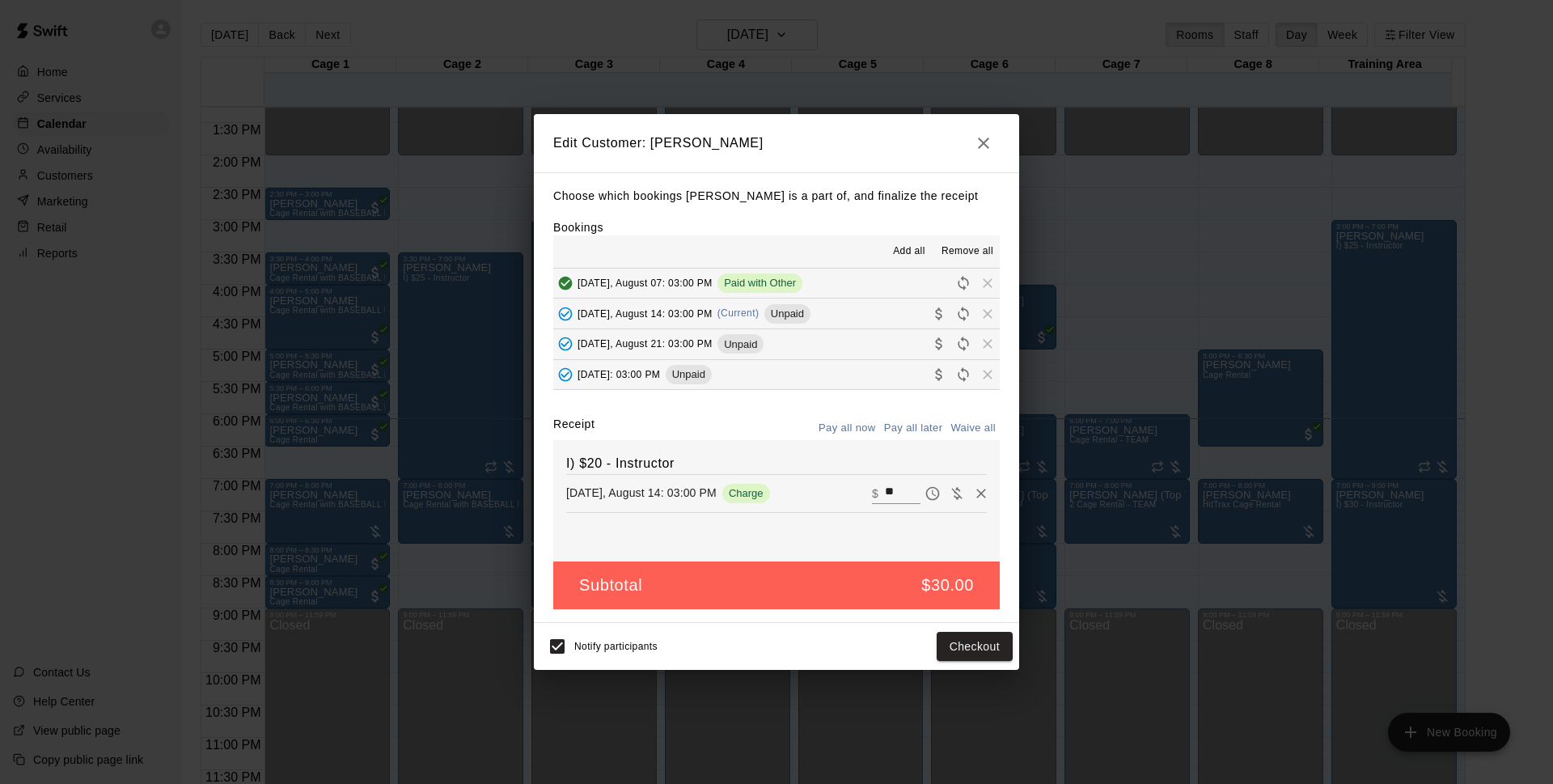
click at [576, 648] on span "Notify participants" at bounding box center [616, 646] width 84 height 12
click at [981, 642] on button "Checkout" at bounding box center [975, 646] width 76 height 30
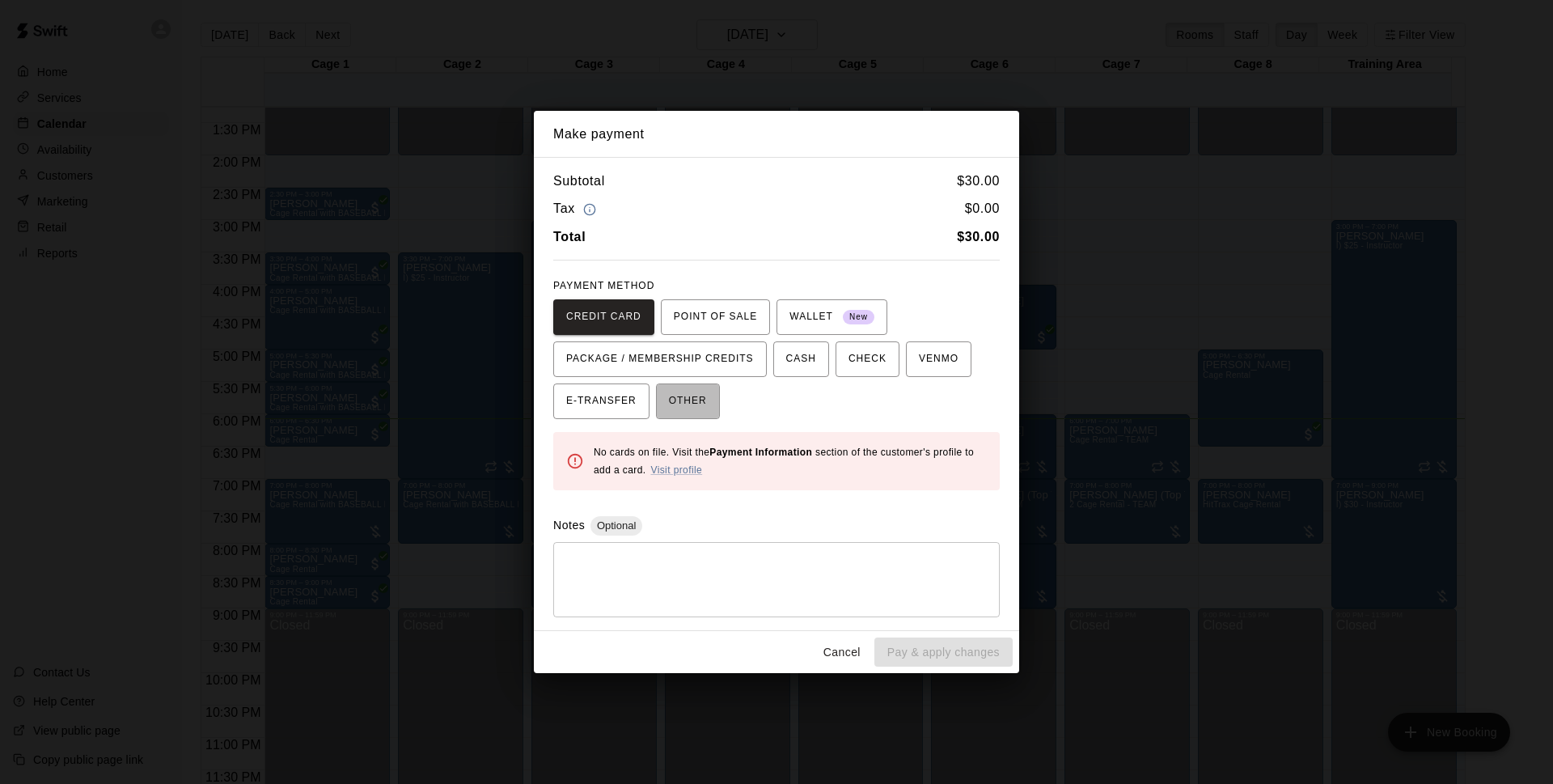
drag, startPoint x: 691, startPoint y: 392, endPoint x: 891, endPoint y: 554, distance: 257.4
click at [701, 405] on span "OTHER" at bounding box center [688, 401] width 38 height 26
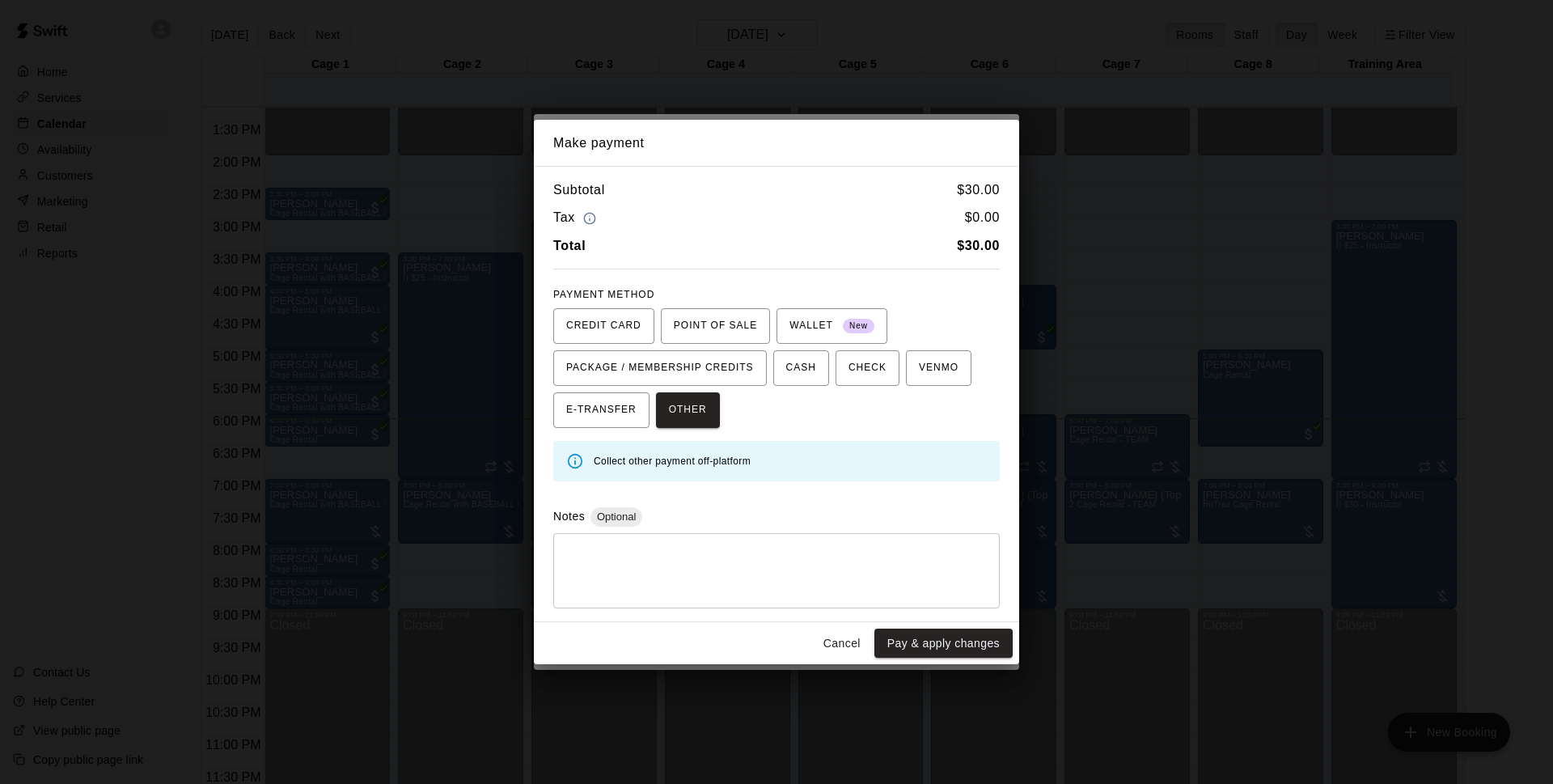
click at [954, 645] on button "Pay & apply changes" at bounding box center [944, 643] width 139 height 30
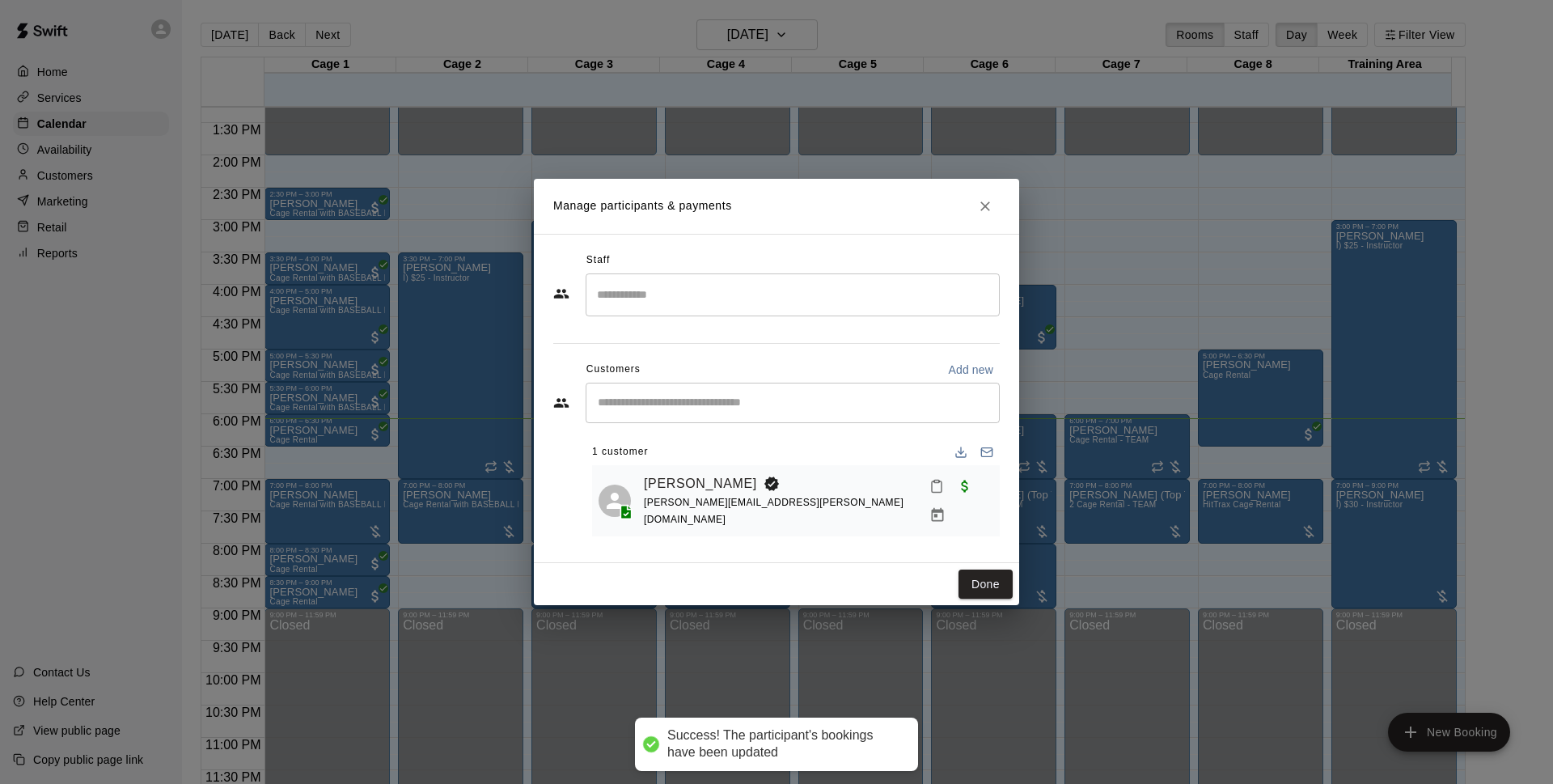
click at [1001, 566] on div "Done" at bounding box center [776, 584] width 485 height 43
click at [1006, 584] on button "Done" at bounding box center [985, 584] width 54 height 30
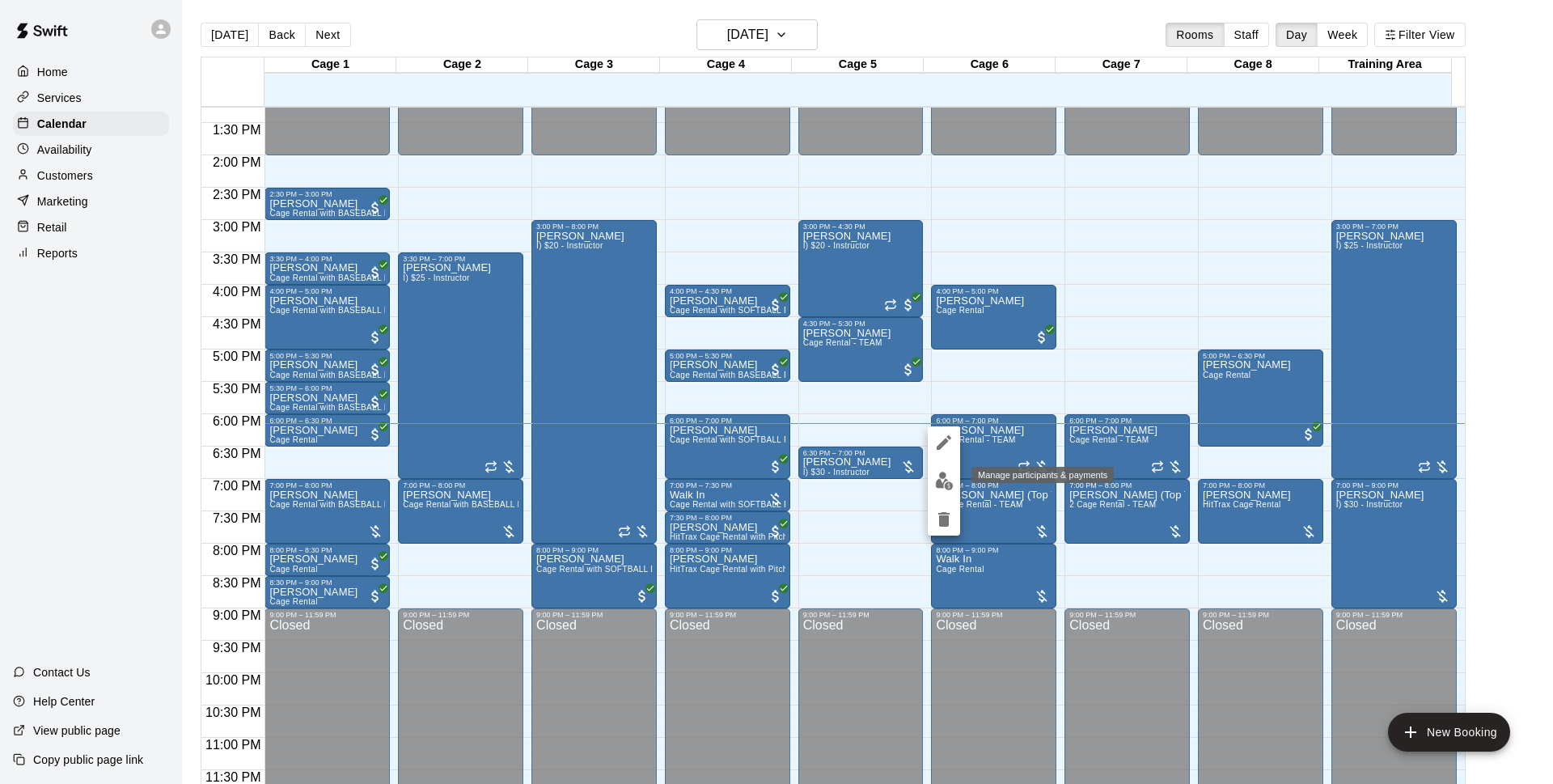
click at [948, 485] on img "edit" at bounding box center [944, 480] width 18 height 18
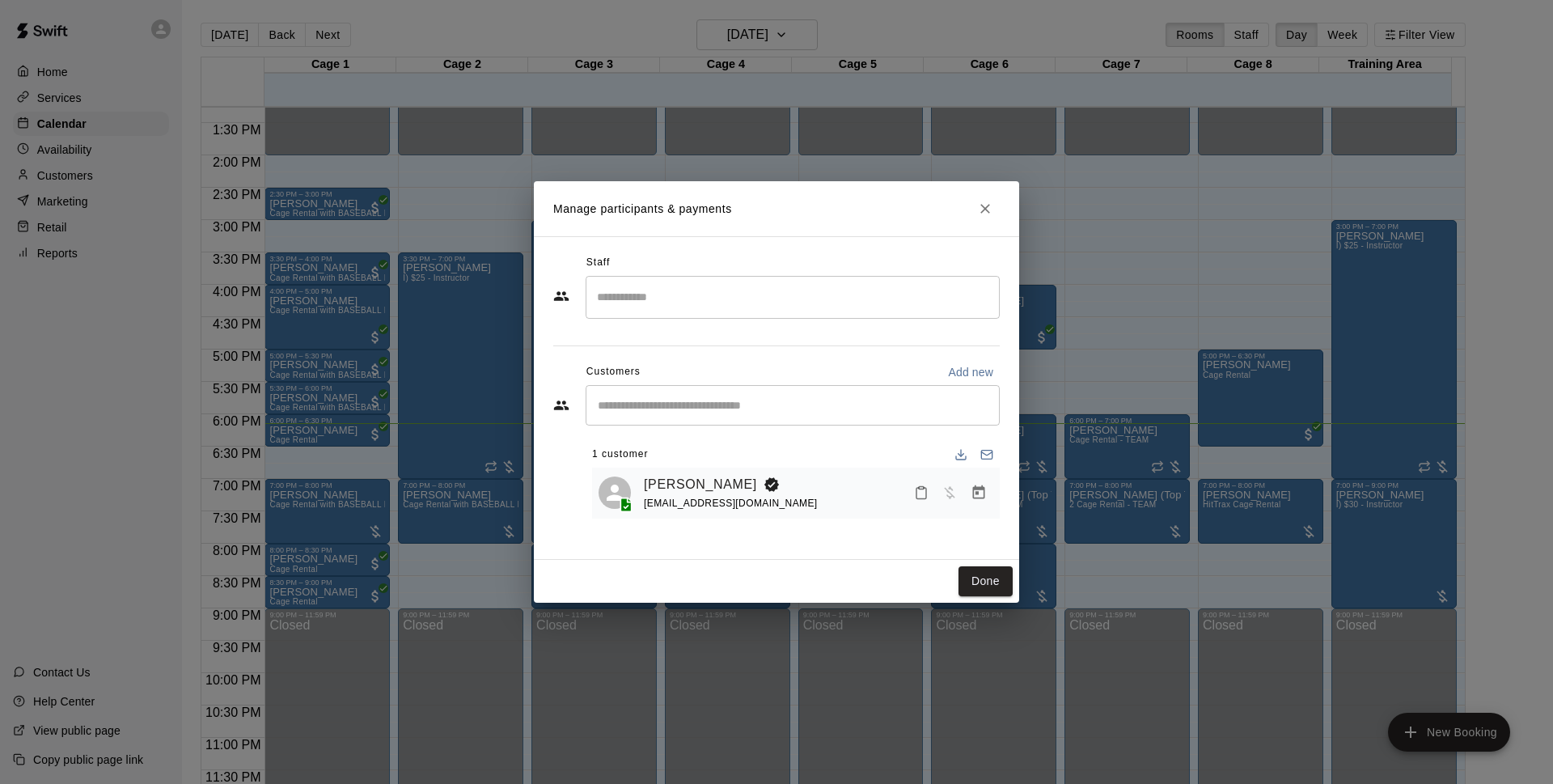
click at [978, 499] on icon "Manage bookings & payment" at bounding box center [979, 492] width 13 height 13
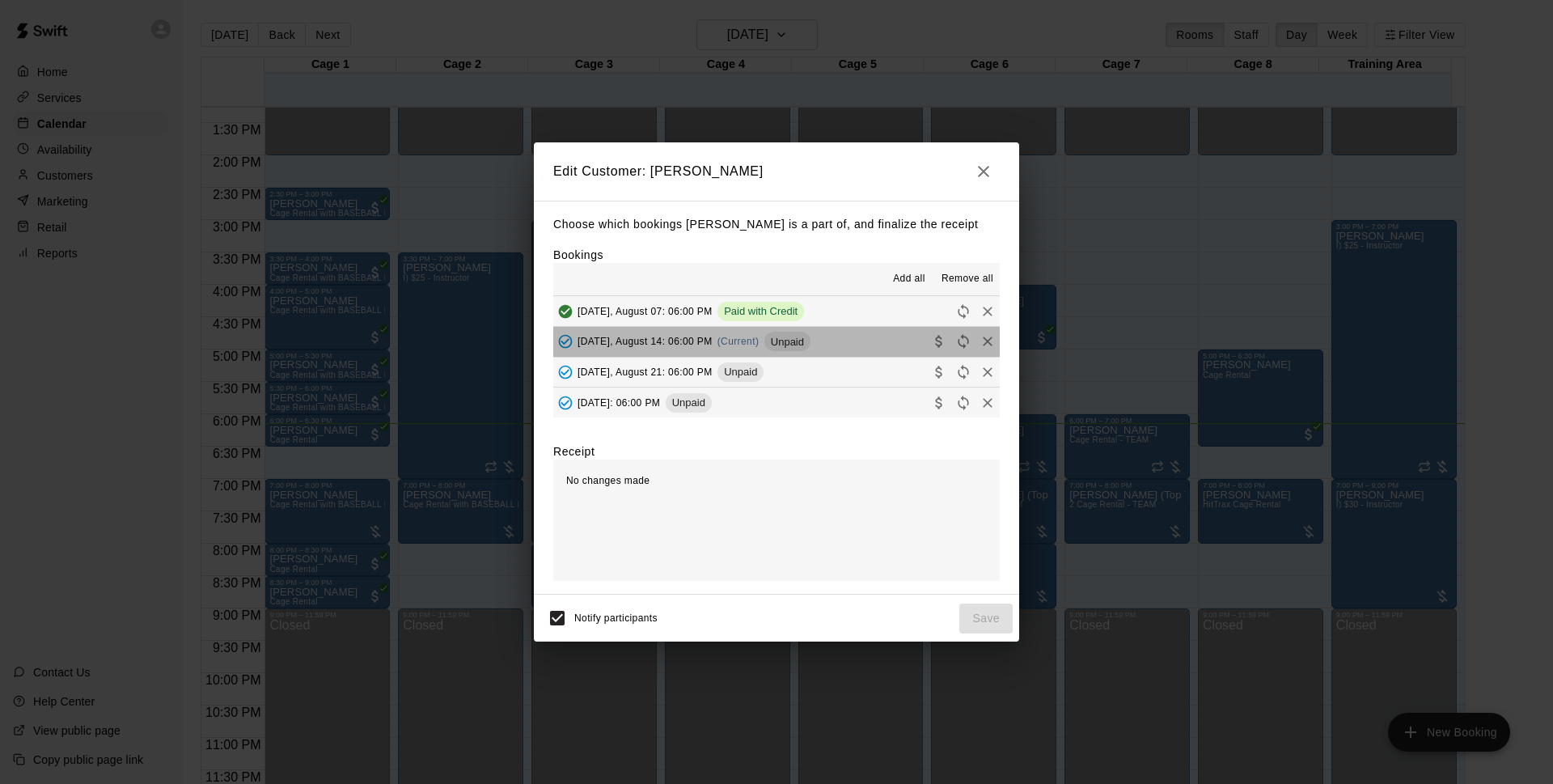
click at [795, 345] on span "Unpaid" at bounding box center [787, 341] width 46 height 13
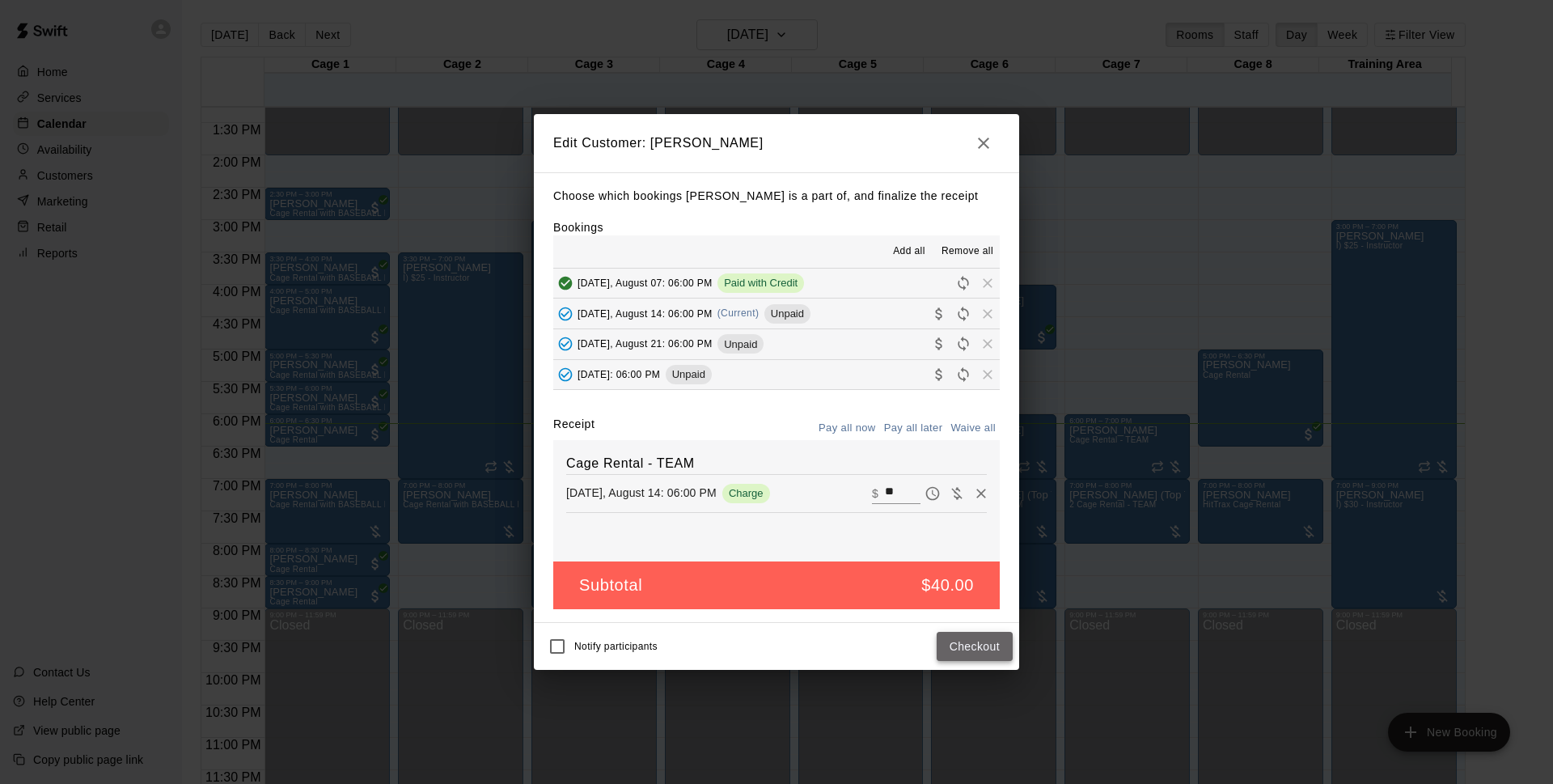
click at [968, 645] on button "Checkout" at bounding box center [975, 646] width 76 height 30
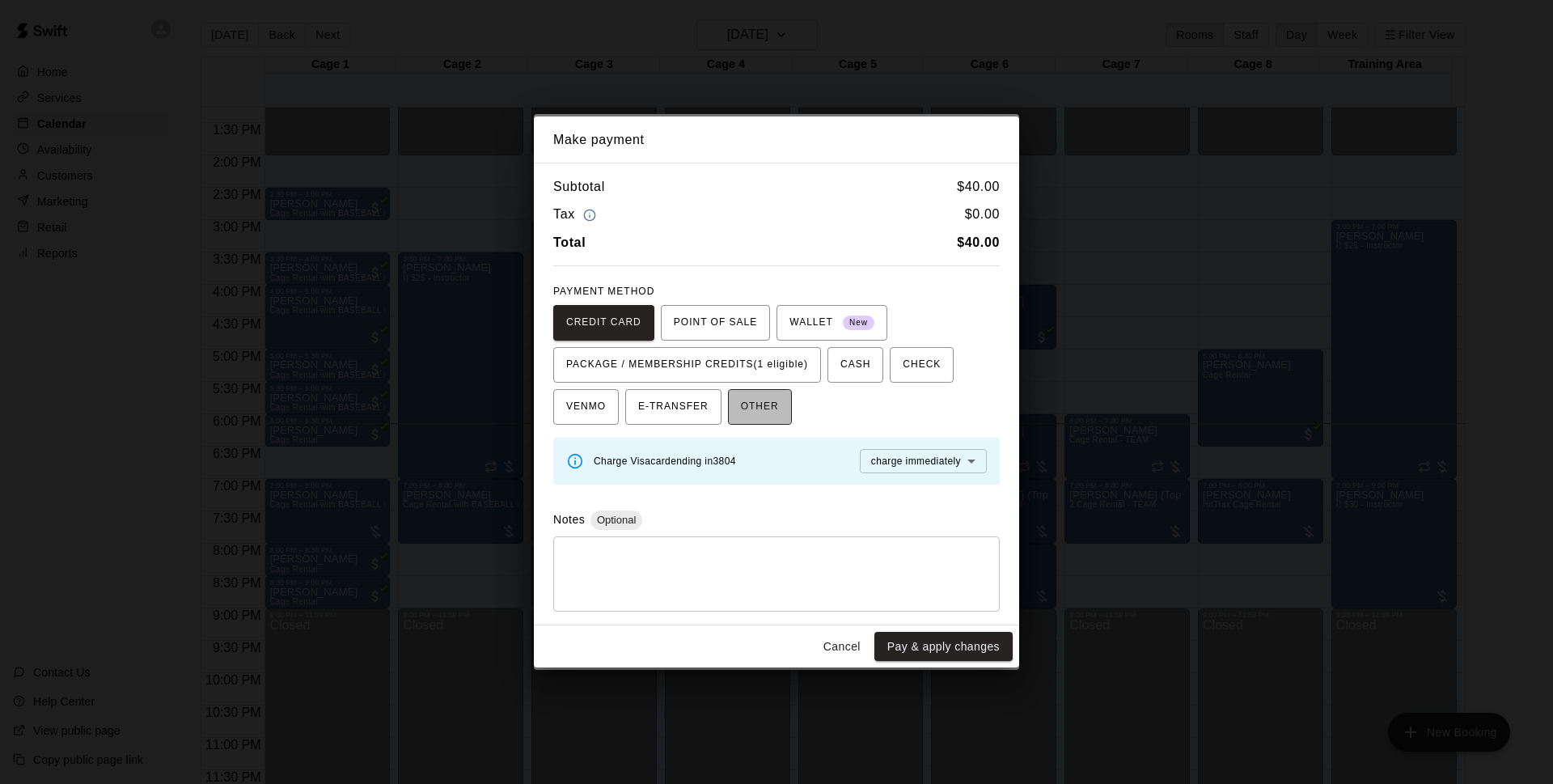
click at [779, 404] on button "OTHER" at bounding box center [760, 406] width 64 height 36
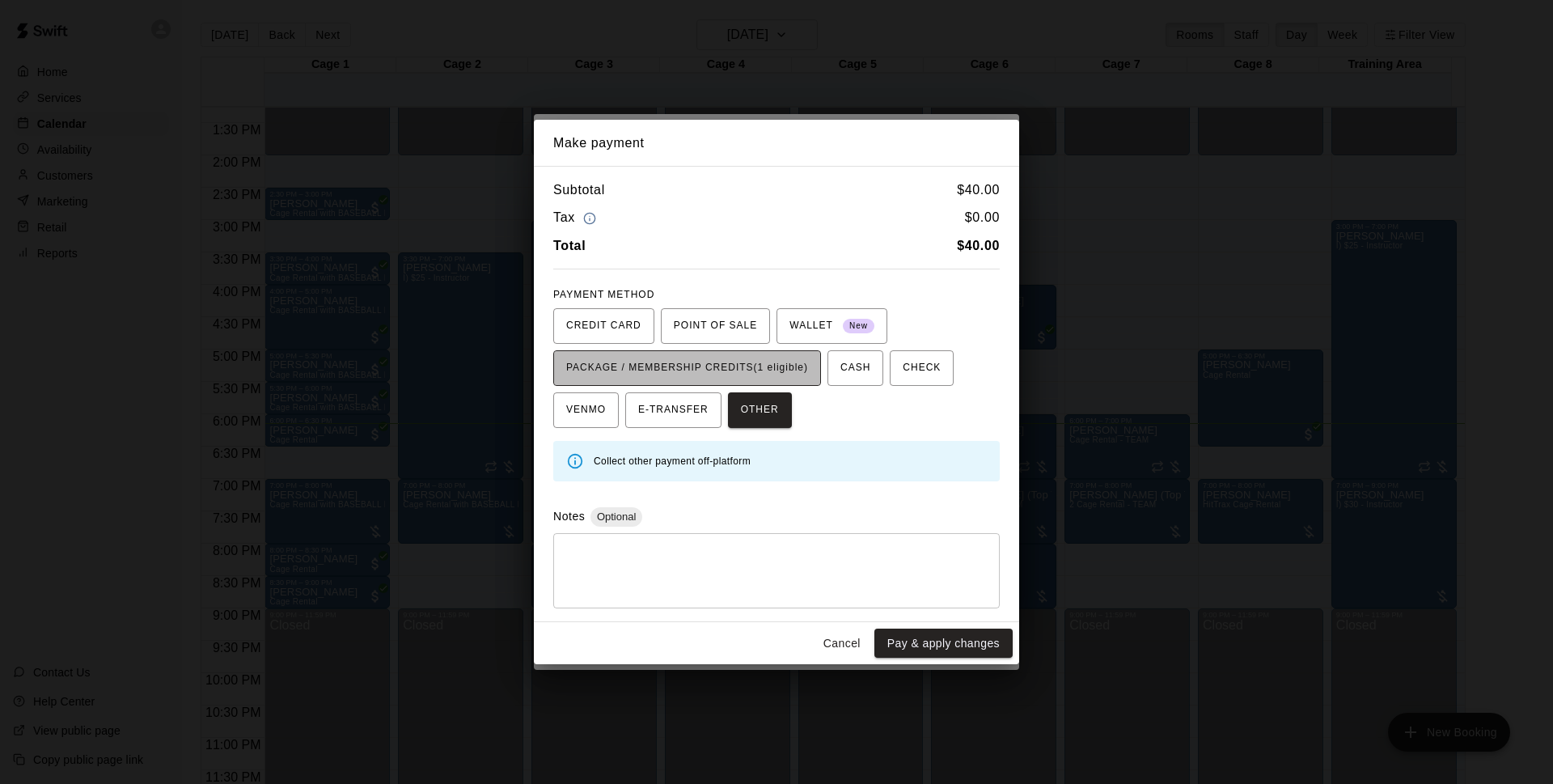
click at [745, 374] on span "PACKAGE / MEMBERSHIP CREDITS (1 eligible)" at bounding box center [686, 367] width 242 height 26
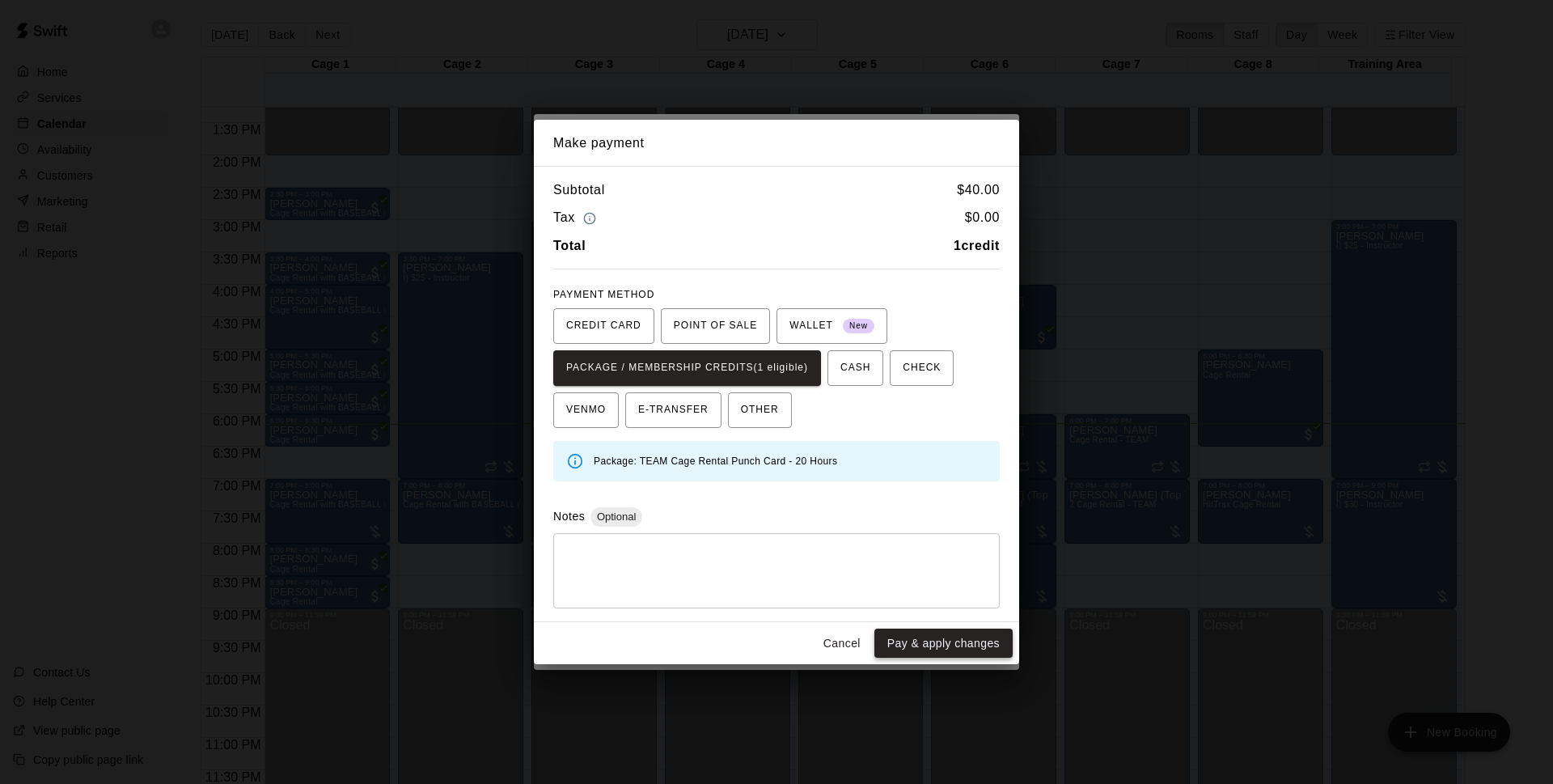
click at [955, 633] on button "Pay & apply changes" at bounding box center [944, 643] width 139 height 30
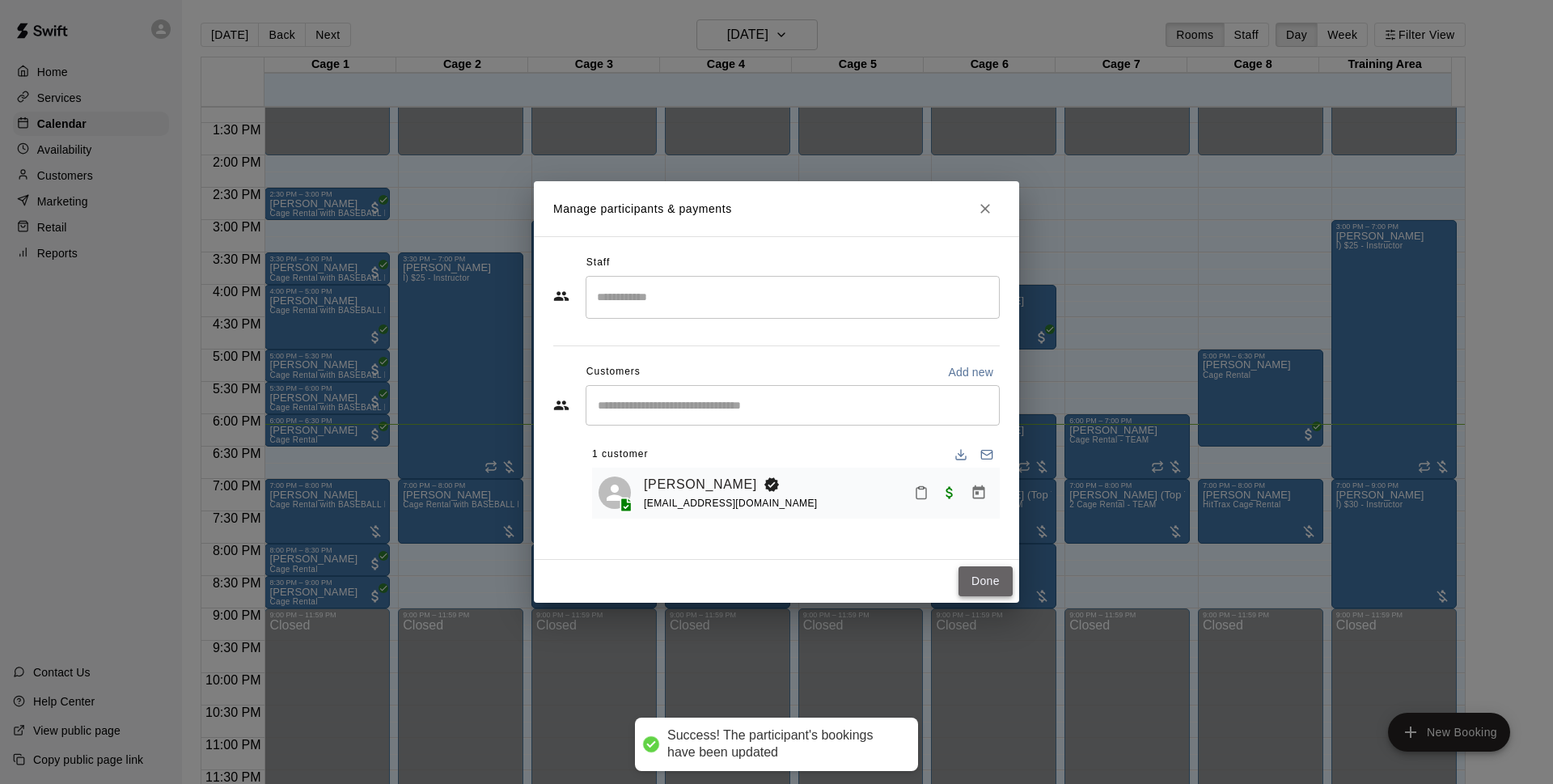
click at [977, 581] on button "Done" at bounding box center [985, 580] width 54 height 30
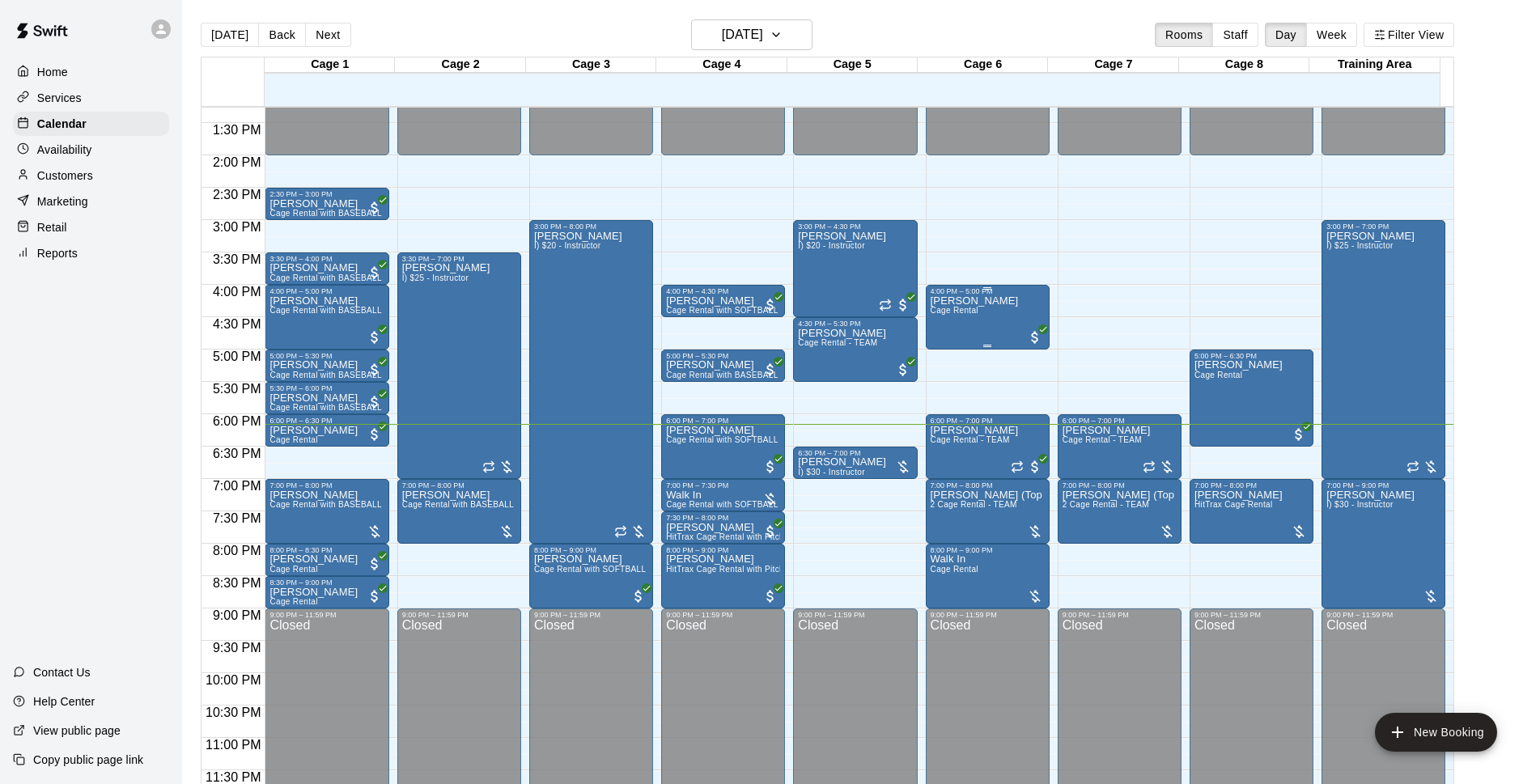
drag, startPoint x: 1120, startPoint y: 449, endPoint x: 1014, endPoint y: 341, distance: 151.3
click at [1014, 341] on div "[PERSON_NAME] Cage Rental" at bounding box center [988, 687] width 115 height 784
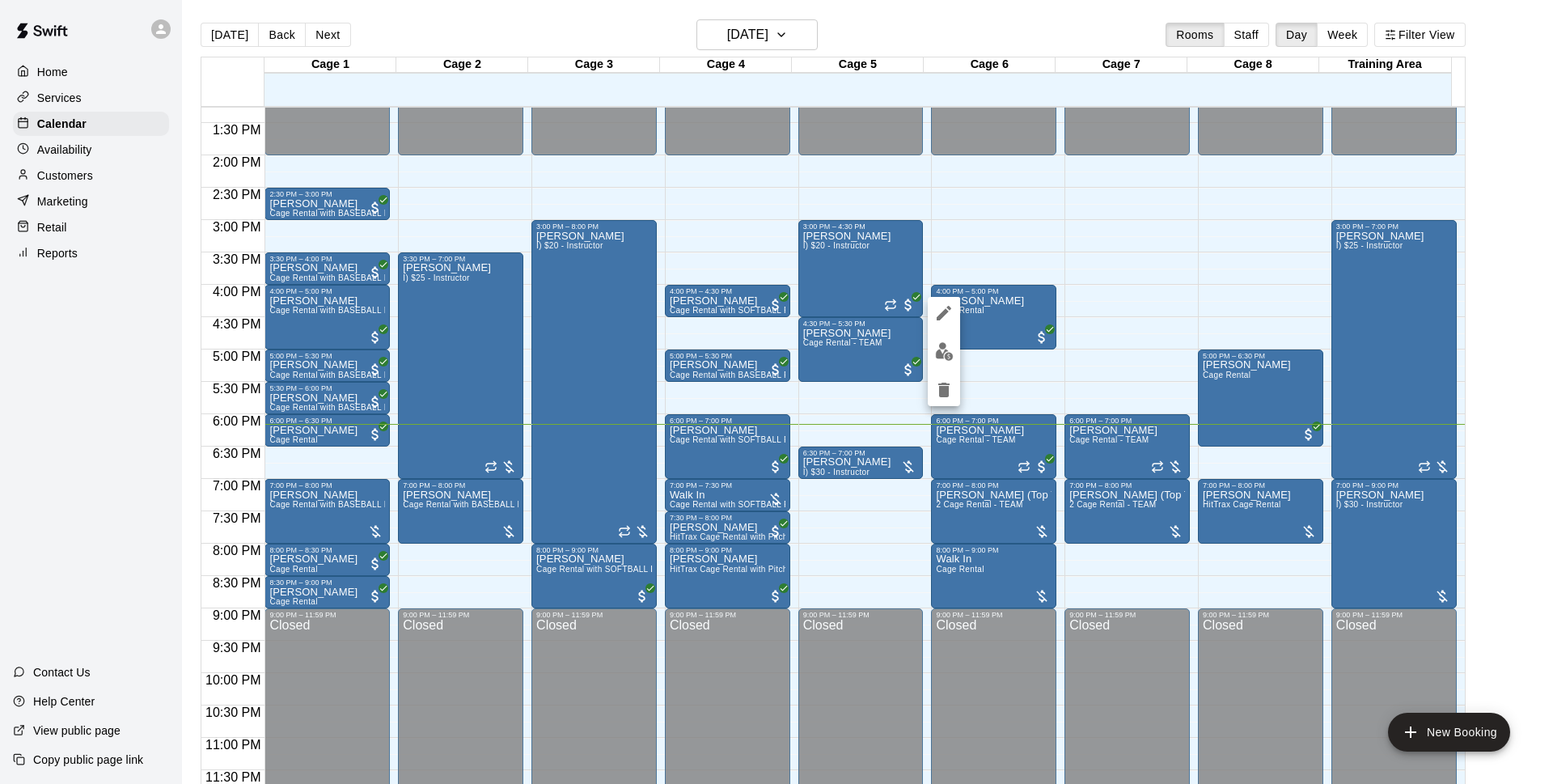
click at [1096, 451] on div at bounding box center [776, 392] width 1553 height 784
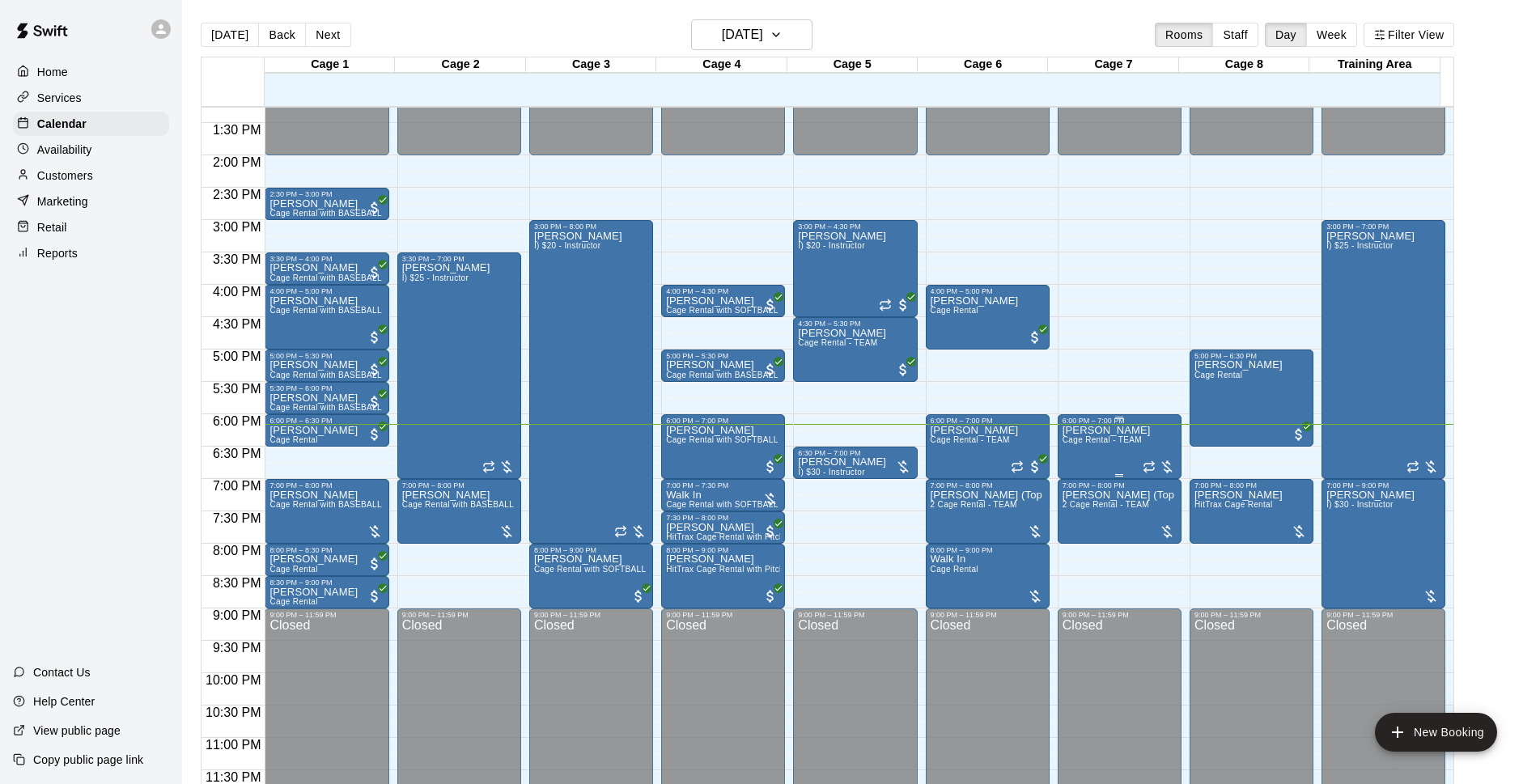
click at [1116, 440] on span "Cage Rental - TEAM" at bounding box center [1102, 439] width 79 height 9
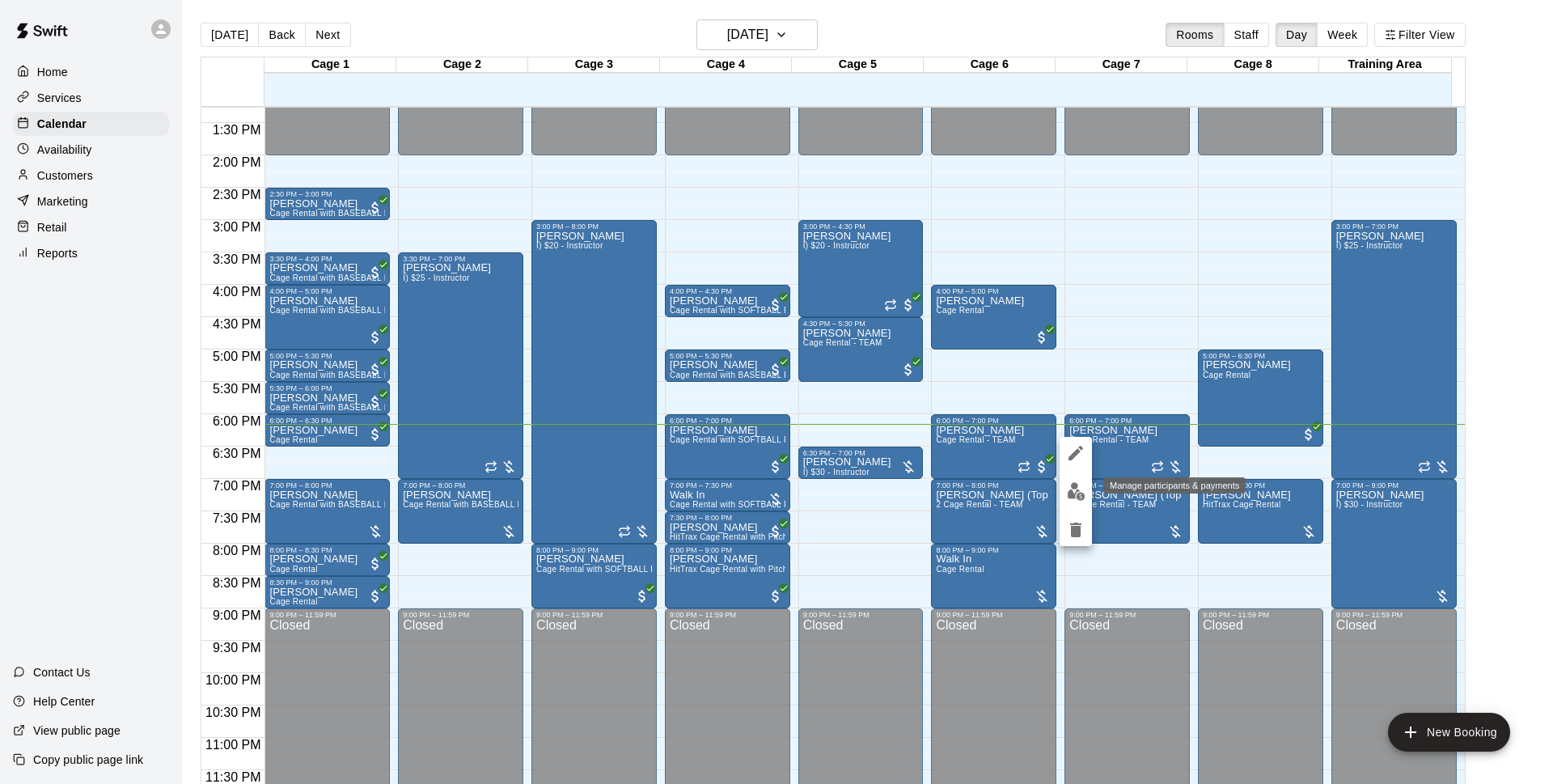
click at [1077, 485] on img "edit" at bounding box center [1076, 491] width 18 height 18
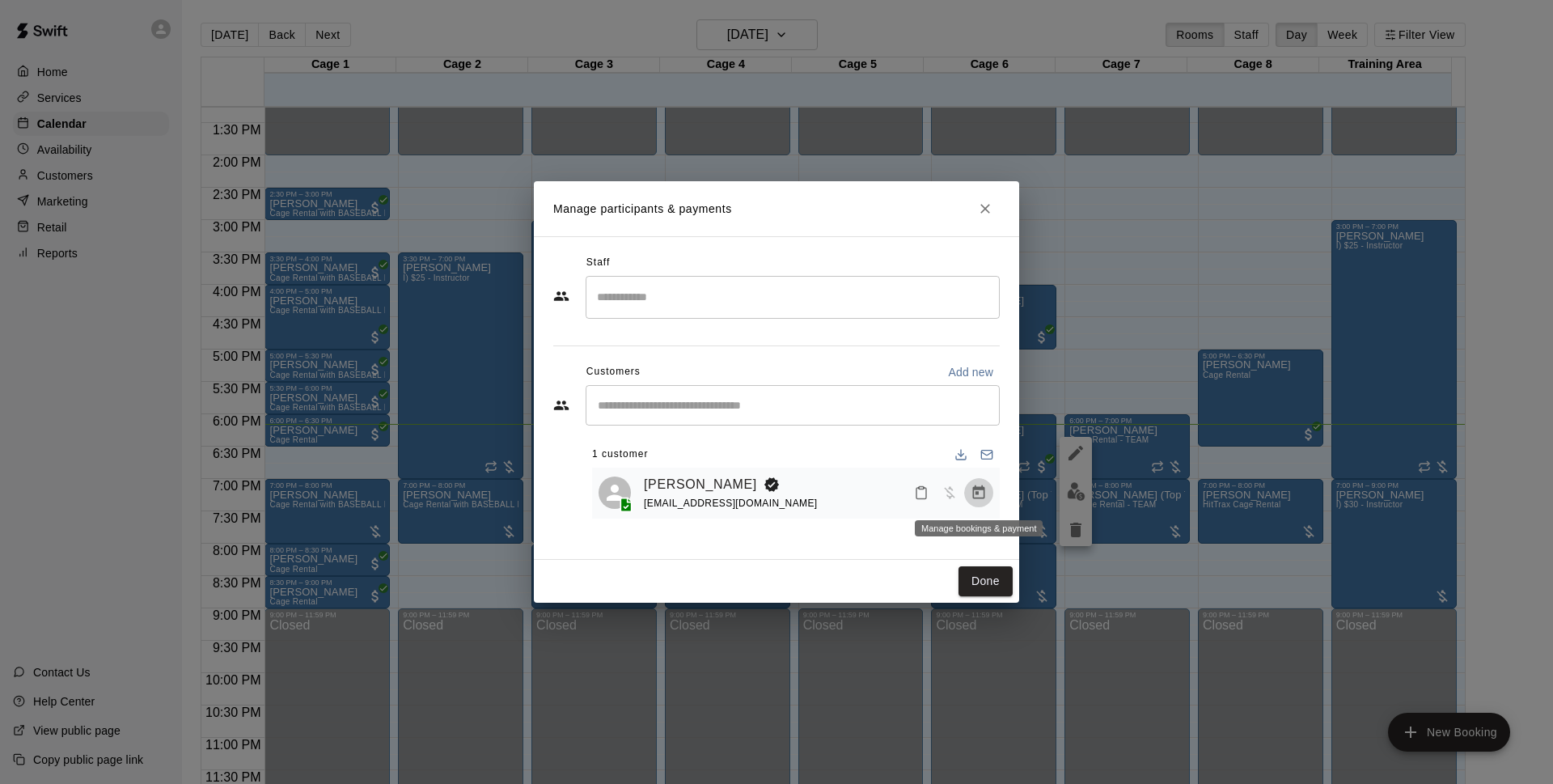
click at [977, 495] on icon "Manage bookings & payment" at bounding box center [979, 492] width 13 height 13
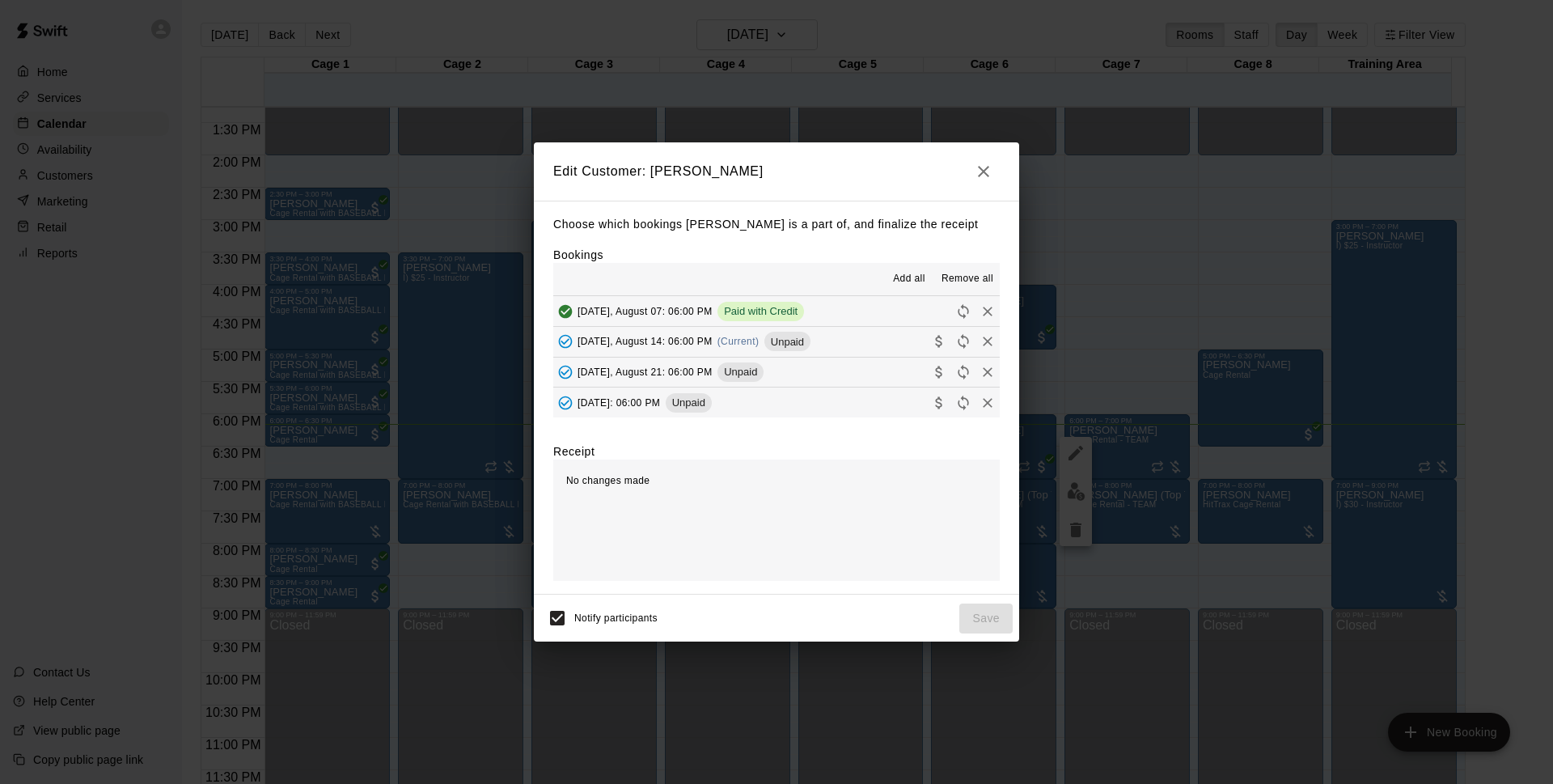
click at [797, 341] on span "Unpaid" at bounding box center [787, 341] width 46 height 13
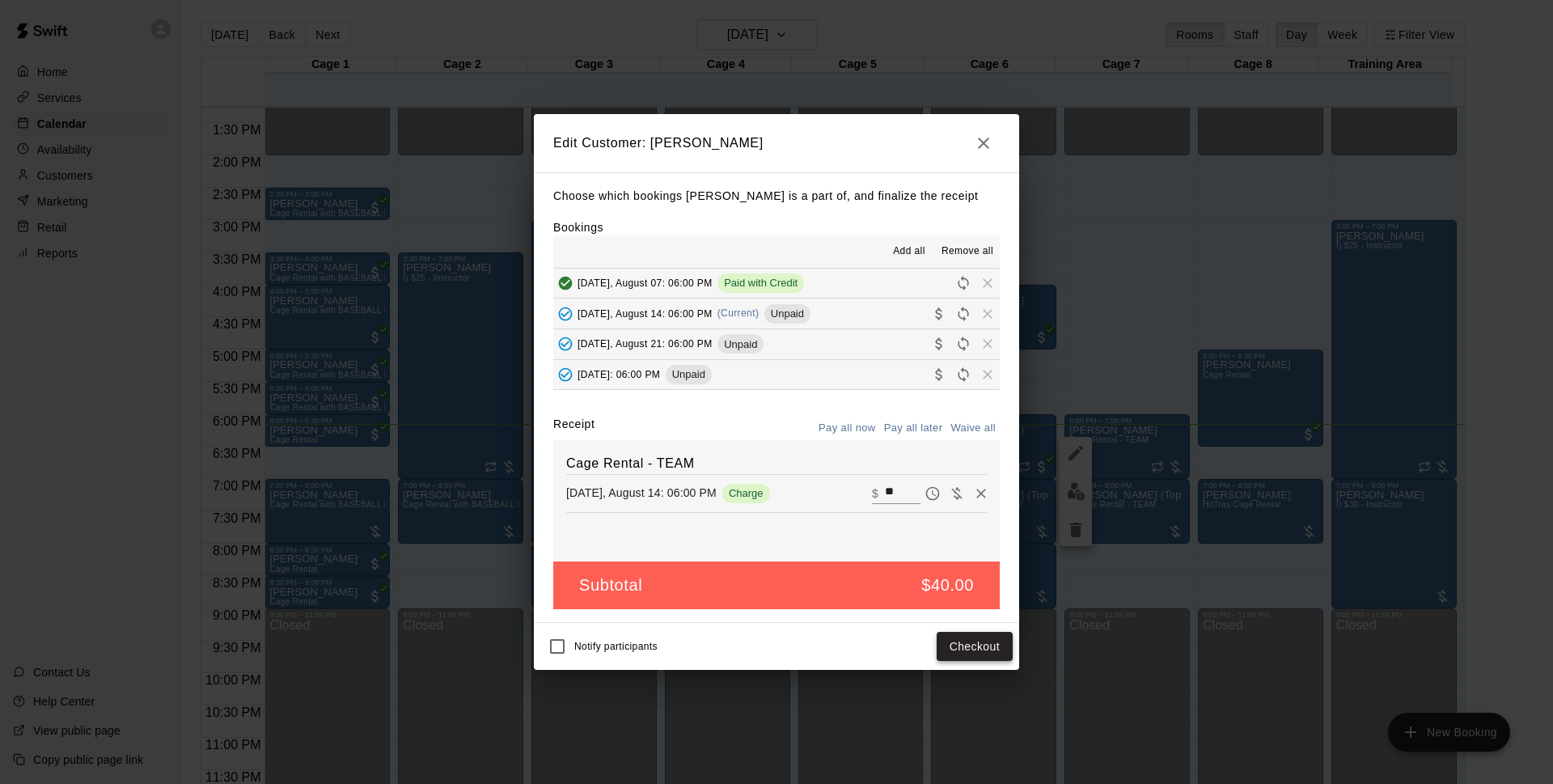
click at [960, 646] on button "Checkout" at bounding box center [975, 646] width 76 height 30
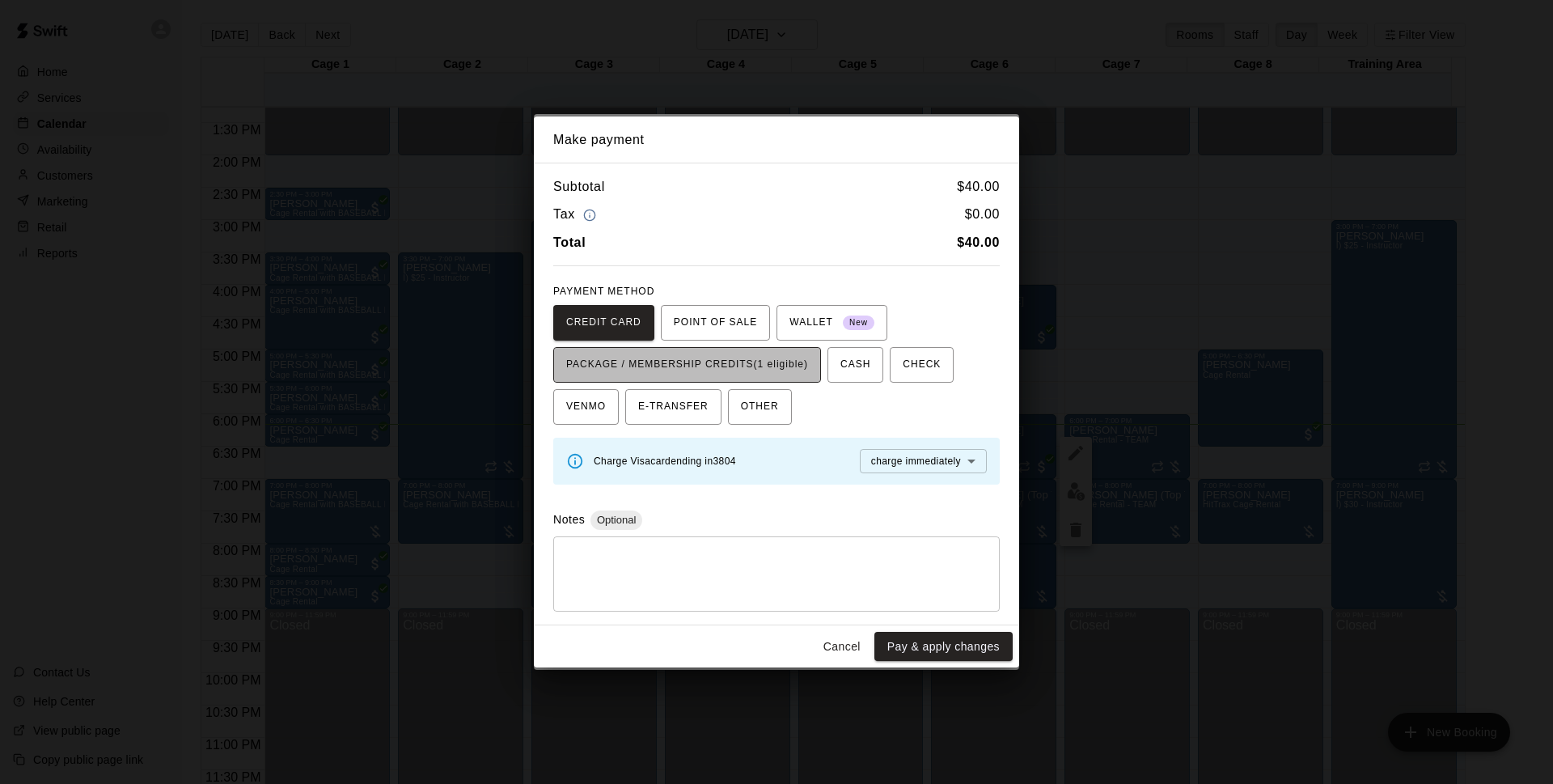
click at [799, 353] on span "PACKAGE / MEMBERSHIP CREDITS (1 eligible)" at bounding box center [686, 365] width 242 height 26
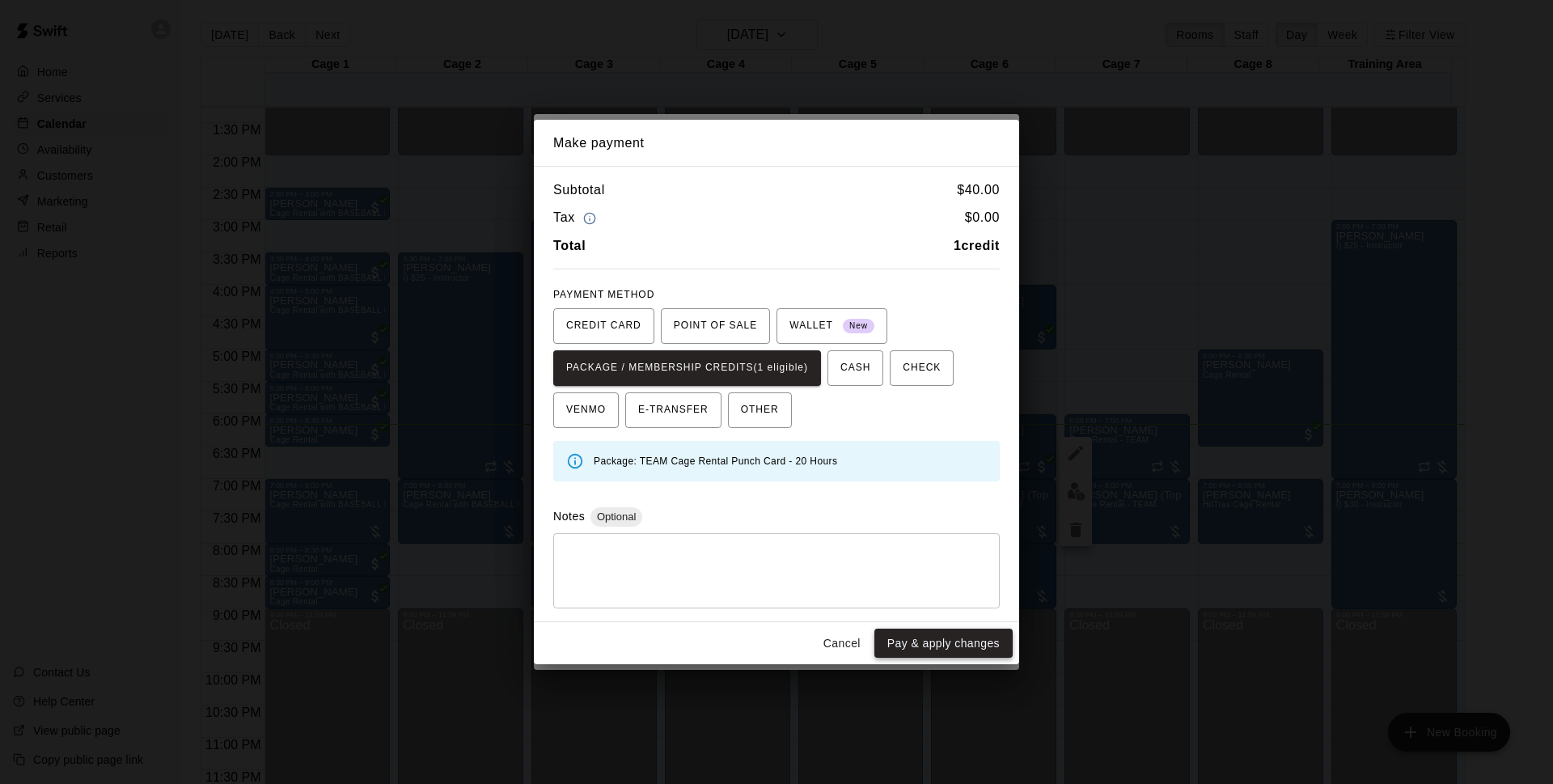
click at [953, 645] on button "Pay & apply changes" at bounding box center [944, 643] width 139 height 30
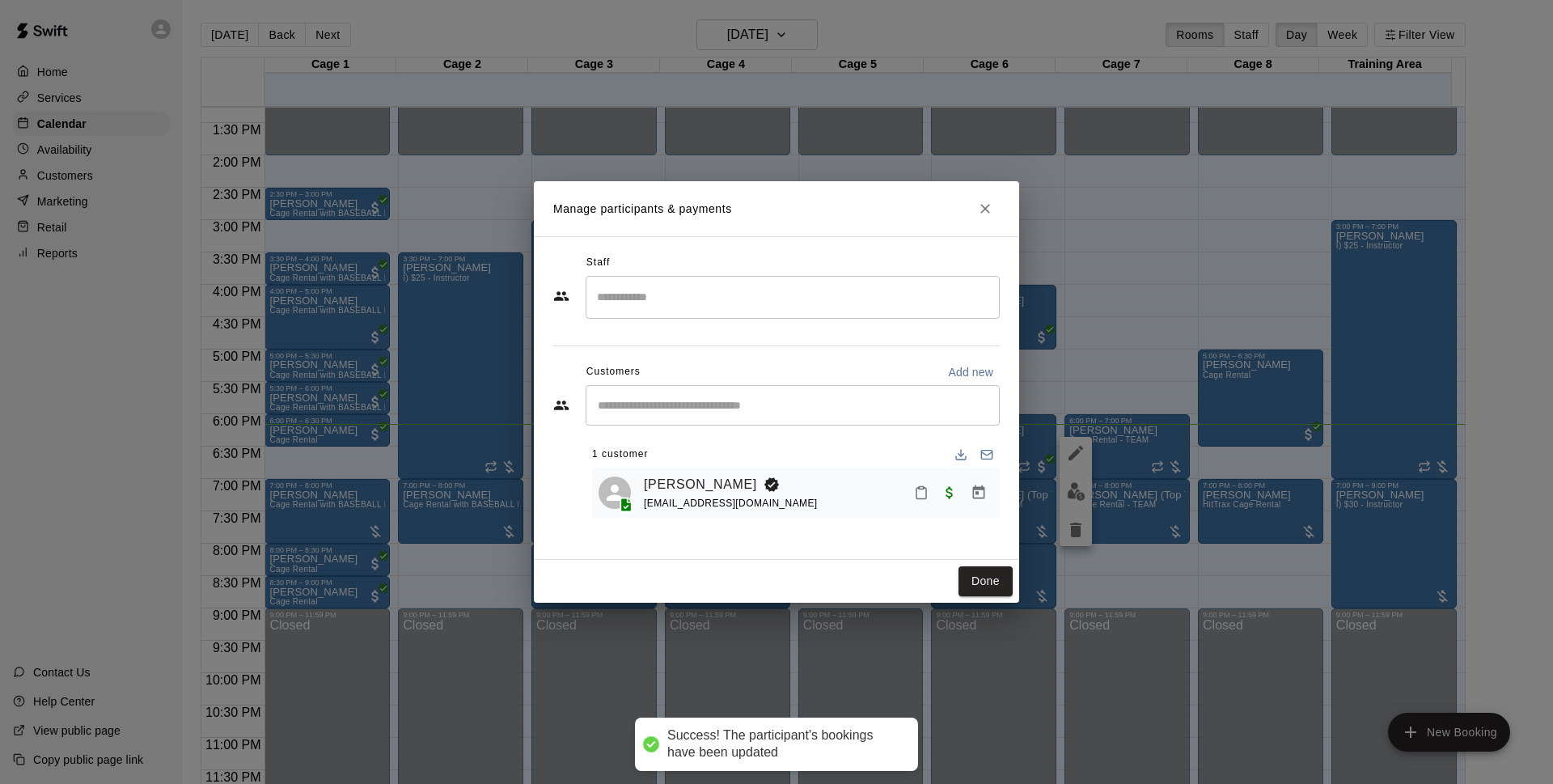
click at [990, 577] on button "Done" at bounding box center [985, 580] width 54 height 30
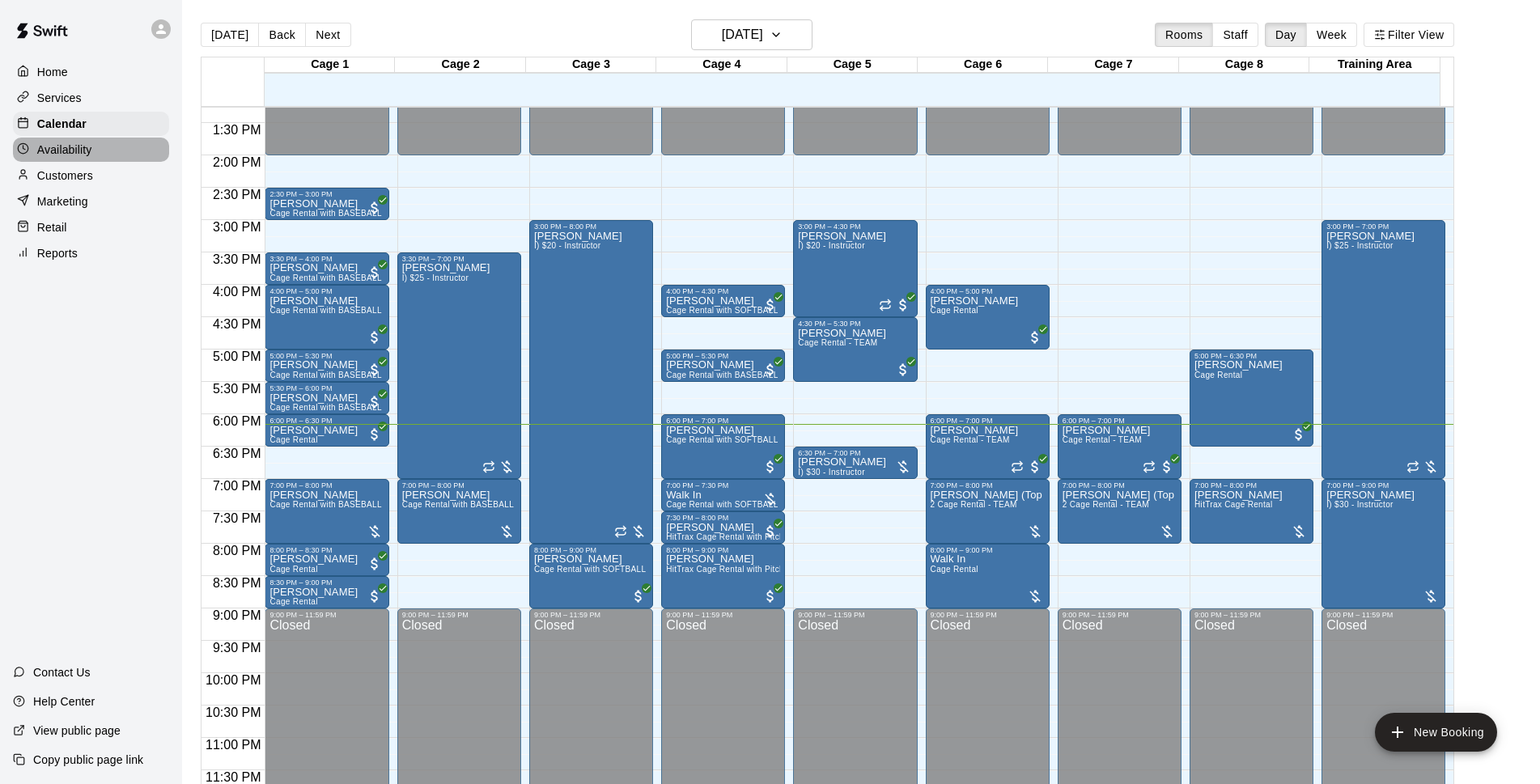
click at [119, 148] on div "Availability" at bounding box center [90, 149] width 156 height 24
click at [116, 170] on div "Customers" at bounding box center [90, 175] width 156 height 24
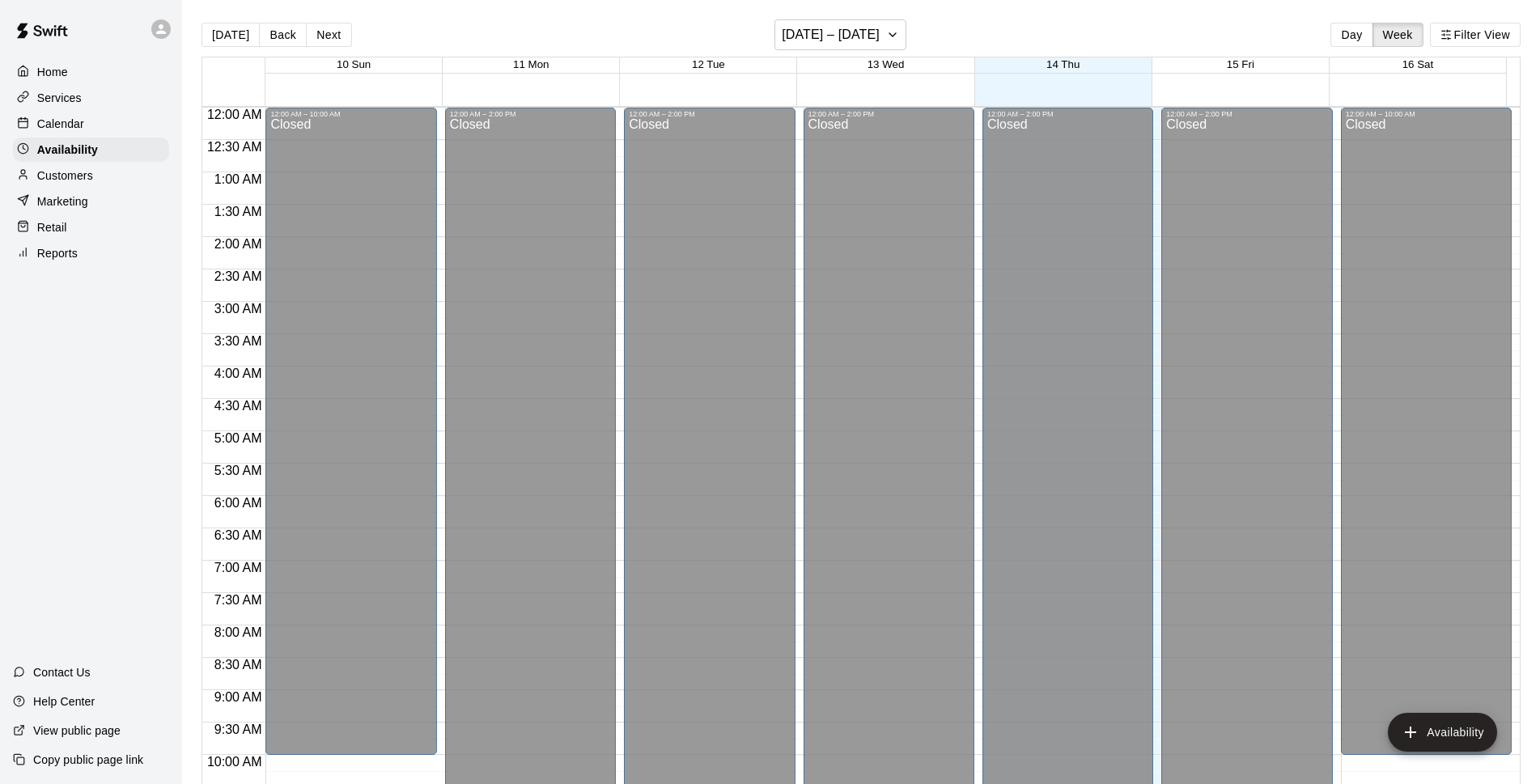
scroll to position [859, 0]
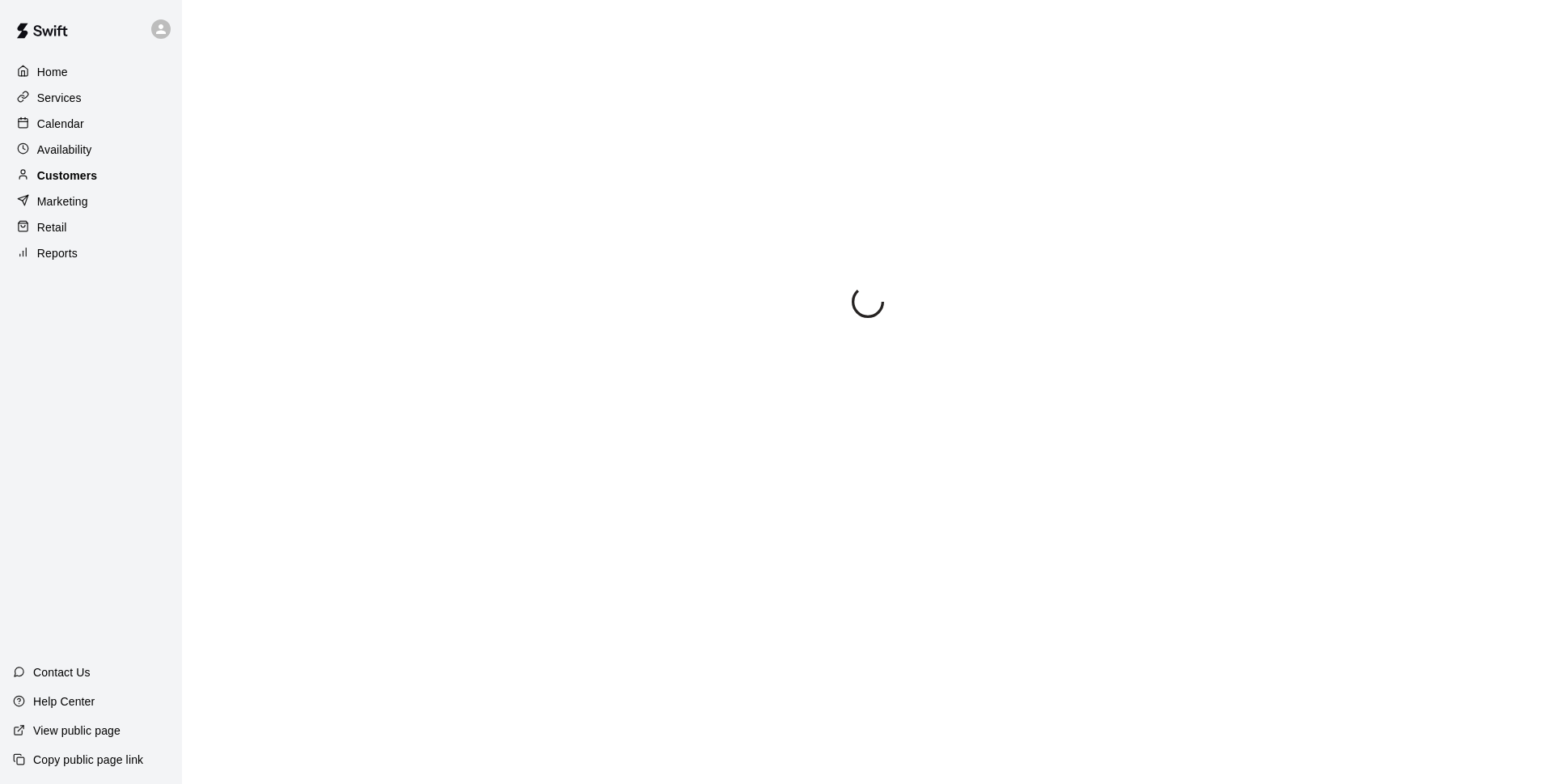
click at [114, 183] on div "Customers" at bounding box center [90, 175] width 156 height 24
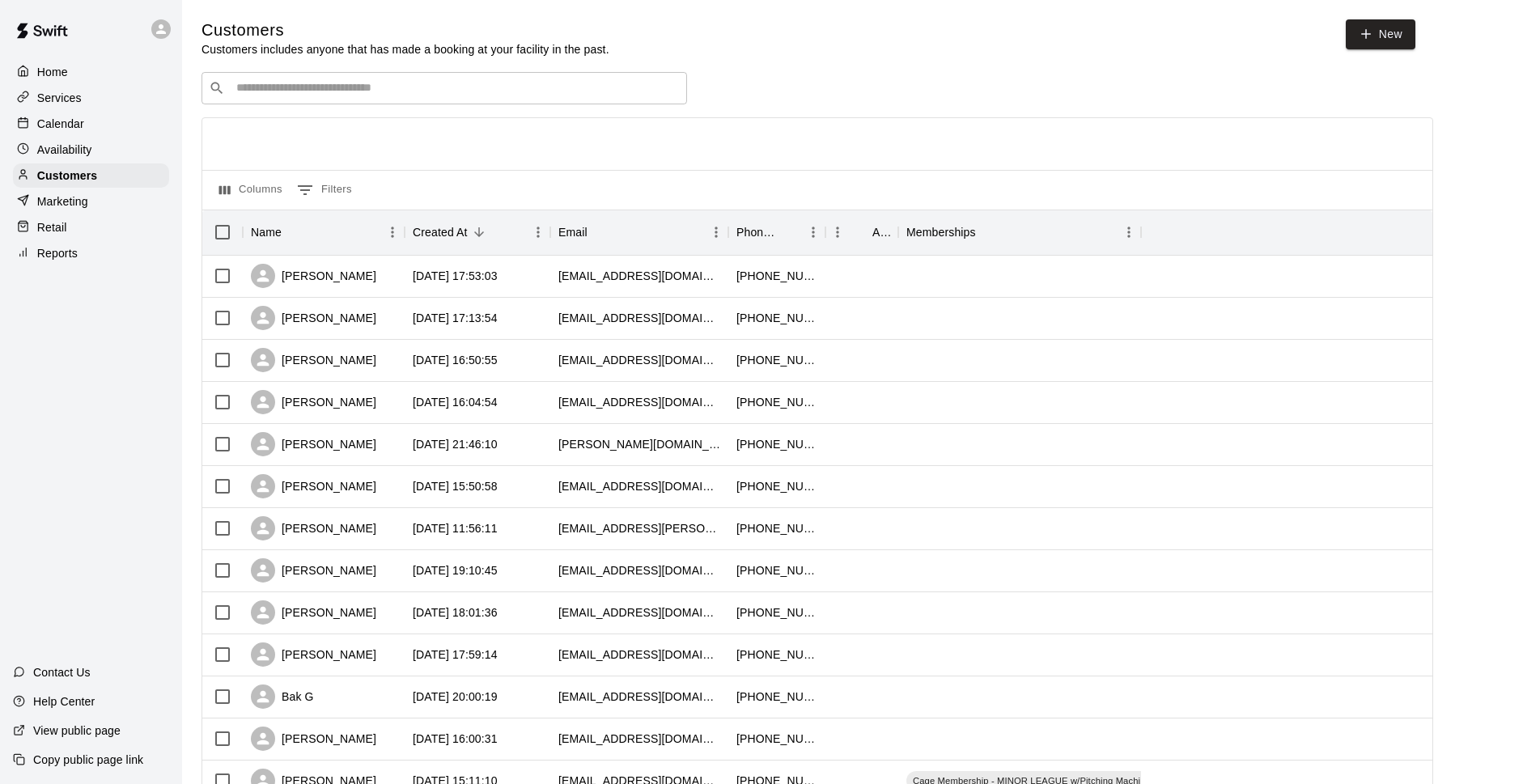
click at [334, 88] on input "Search customers by name or email" at bounding box center [455, 88] width 449 height 16
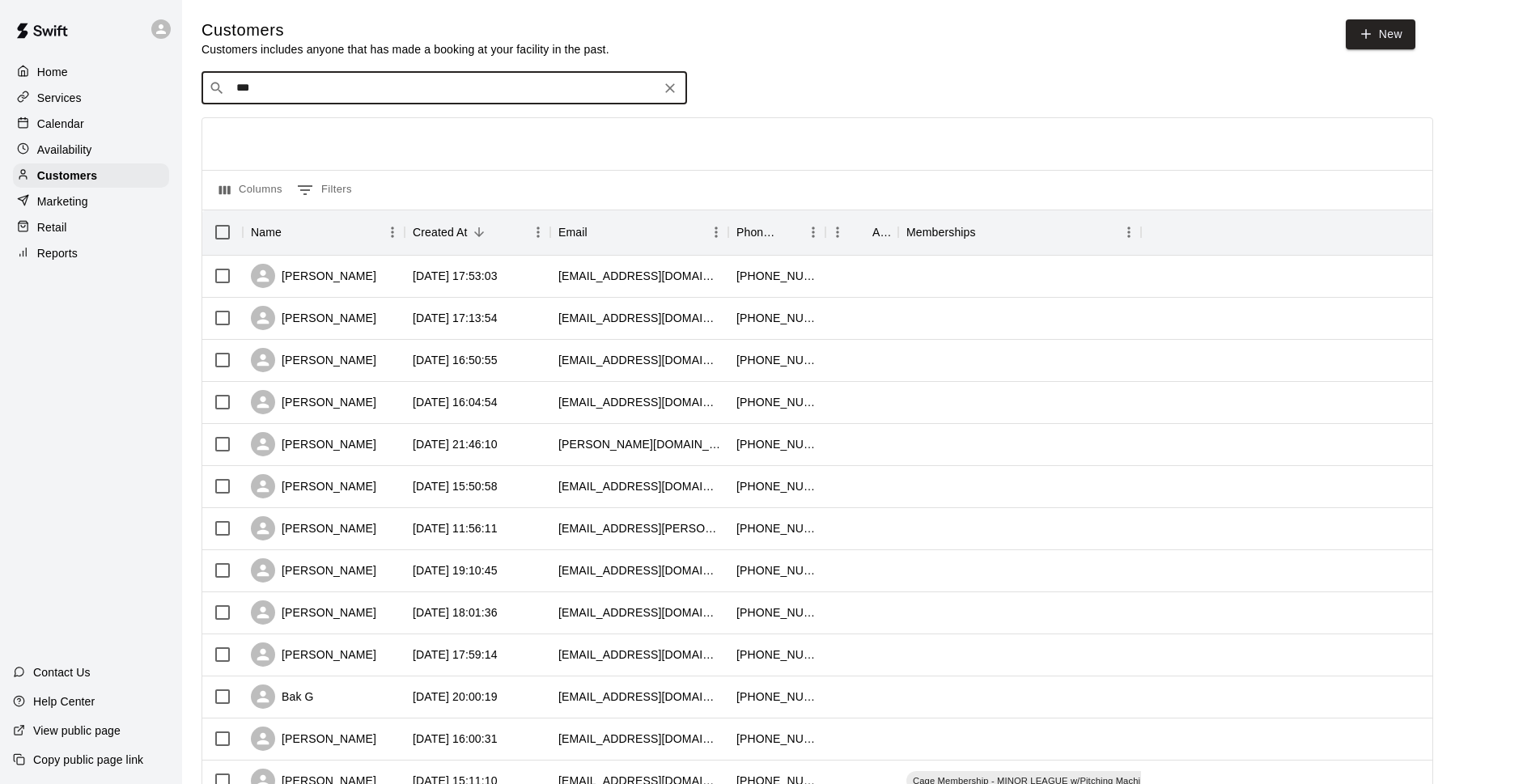
type input "****"
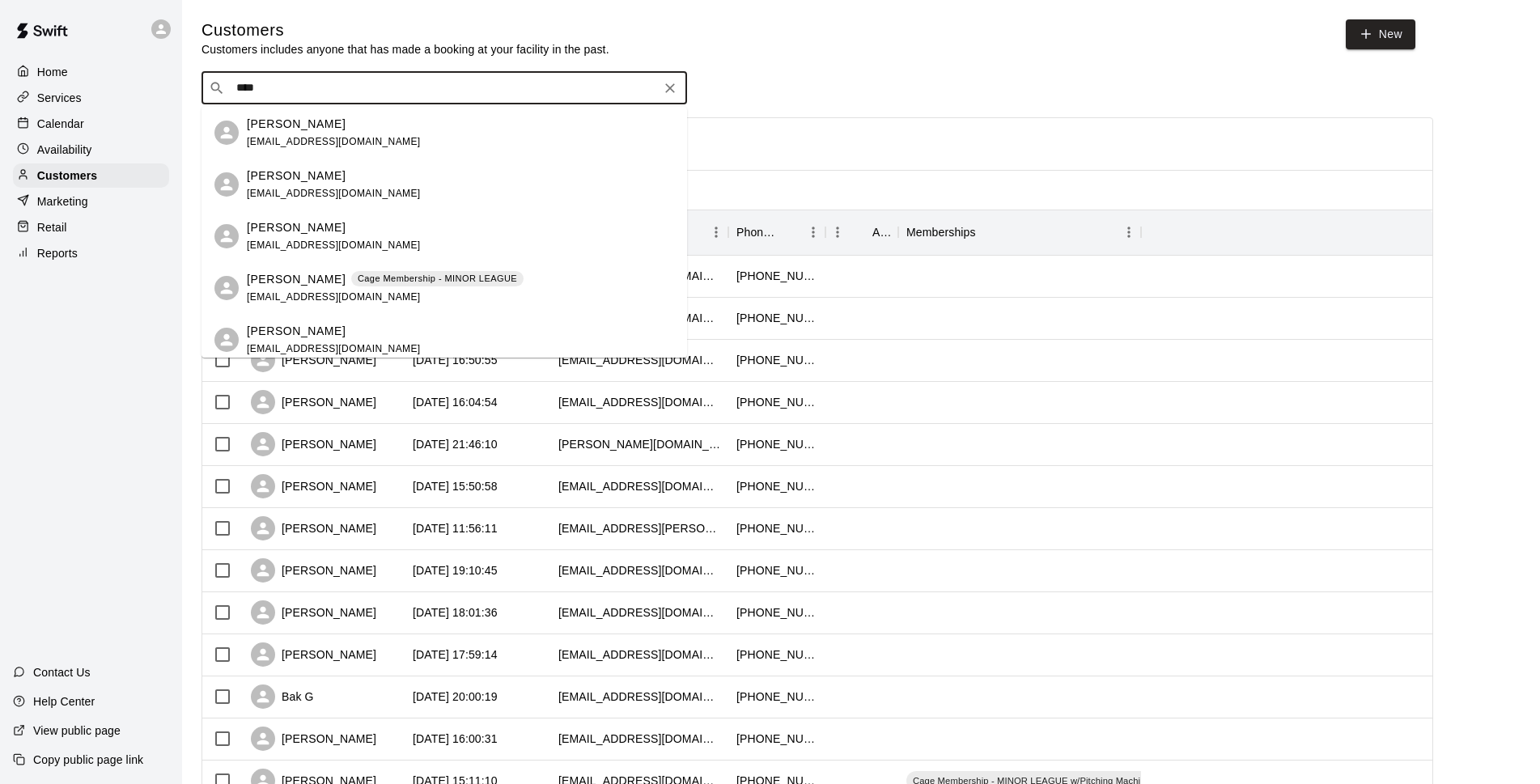
click at [398, 273] on p "Cage Membership - MINOR LEAGUE" at bounding box center [438, 278] width 160 height 13
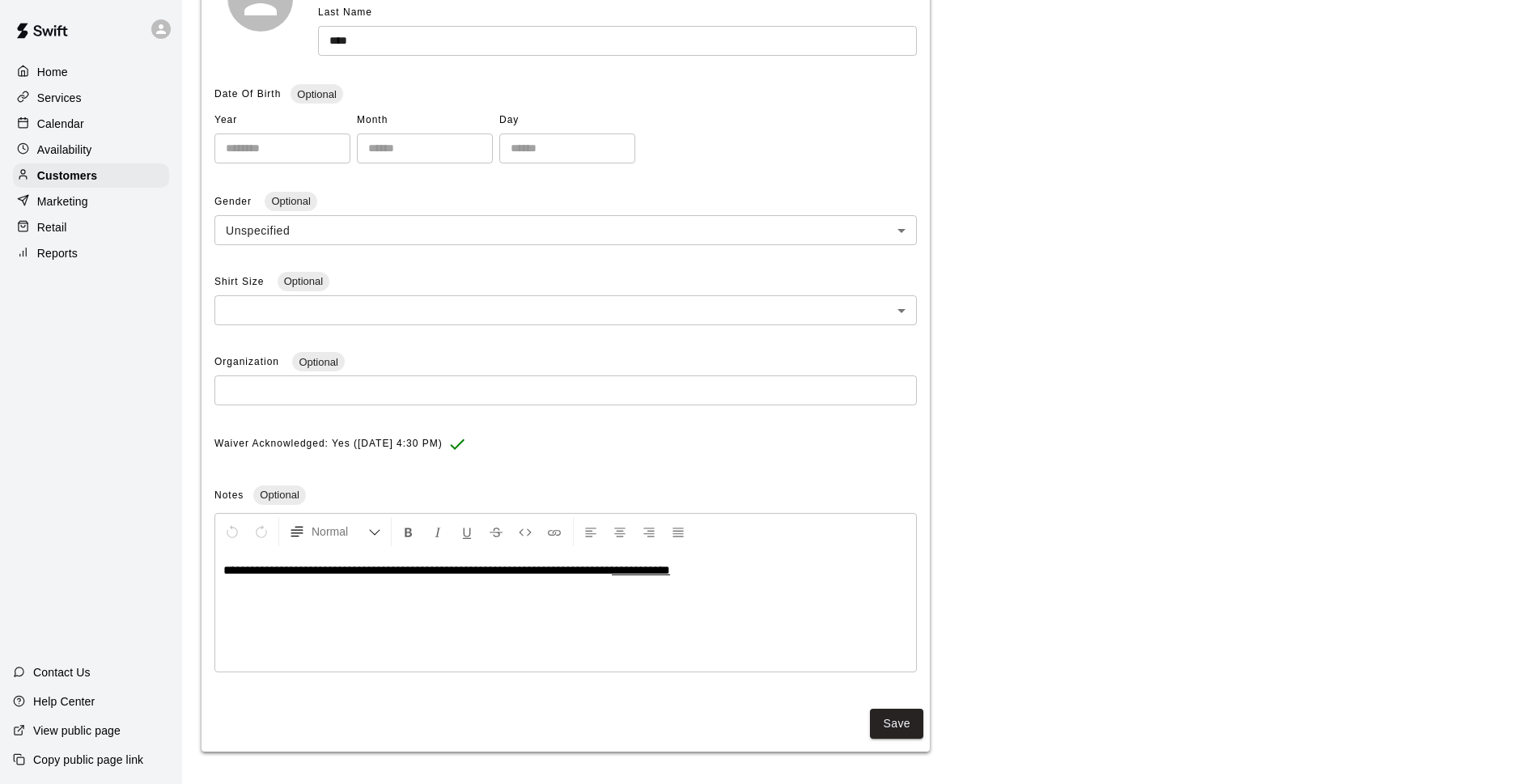
scroll to position [59, 0]
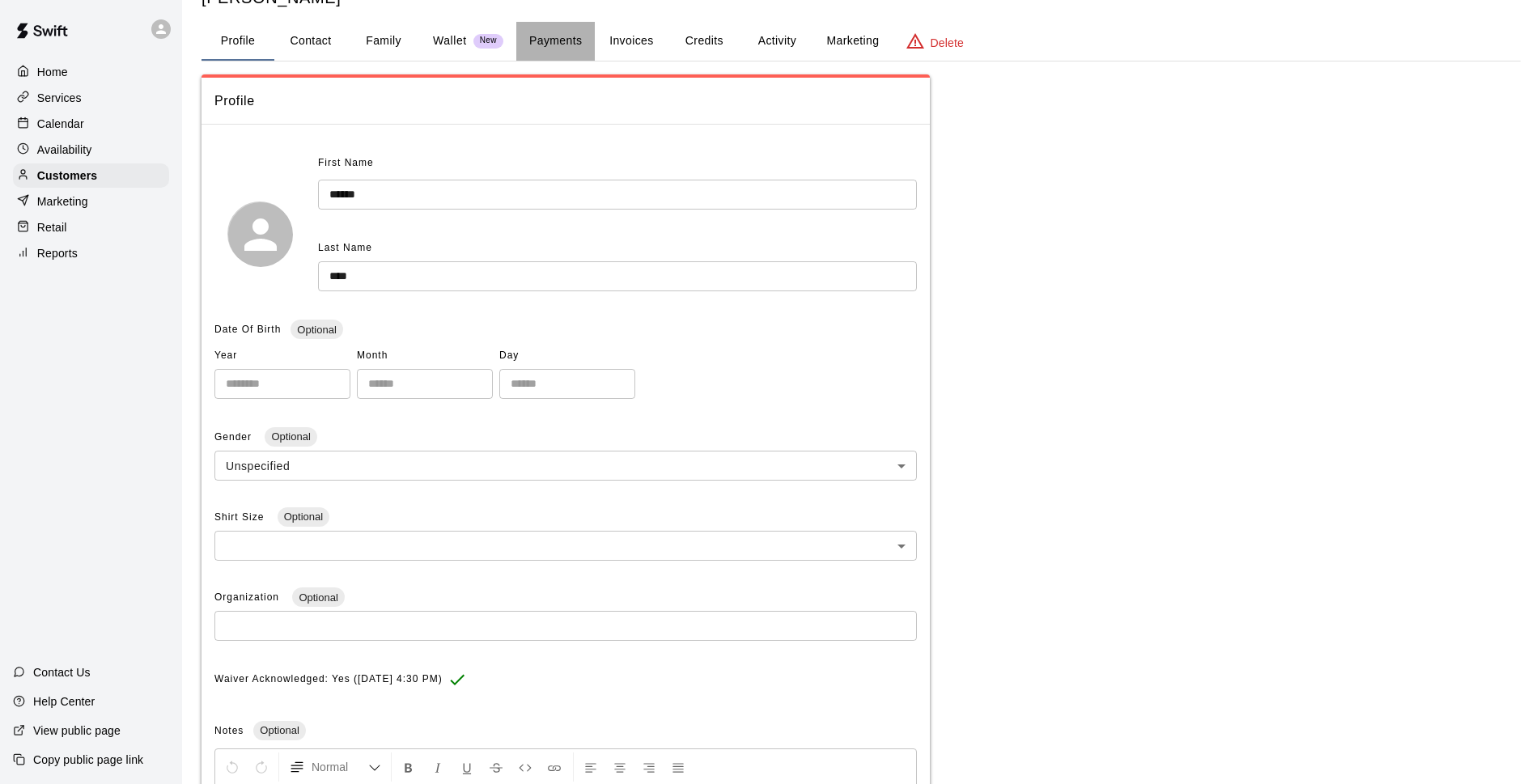
drag, startPoint x: 562, startPoint y: 43, endPoint x: 568, endPoint y: 49, distance: 8.5
click at [563, 42] on button "Payments" at bounding box center [555, 41] width 79 height 38
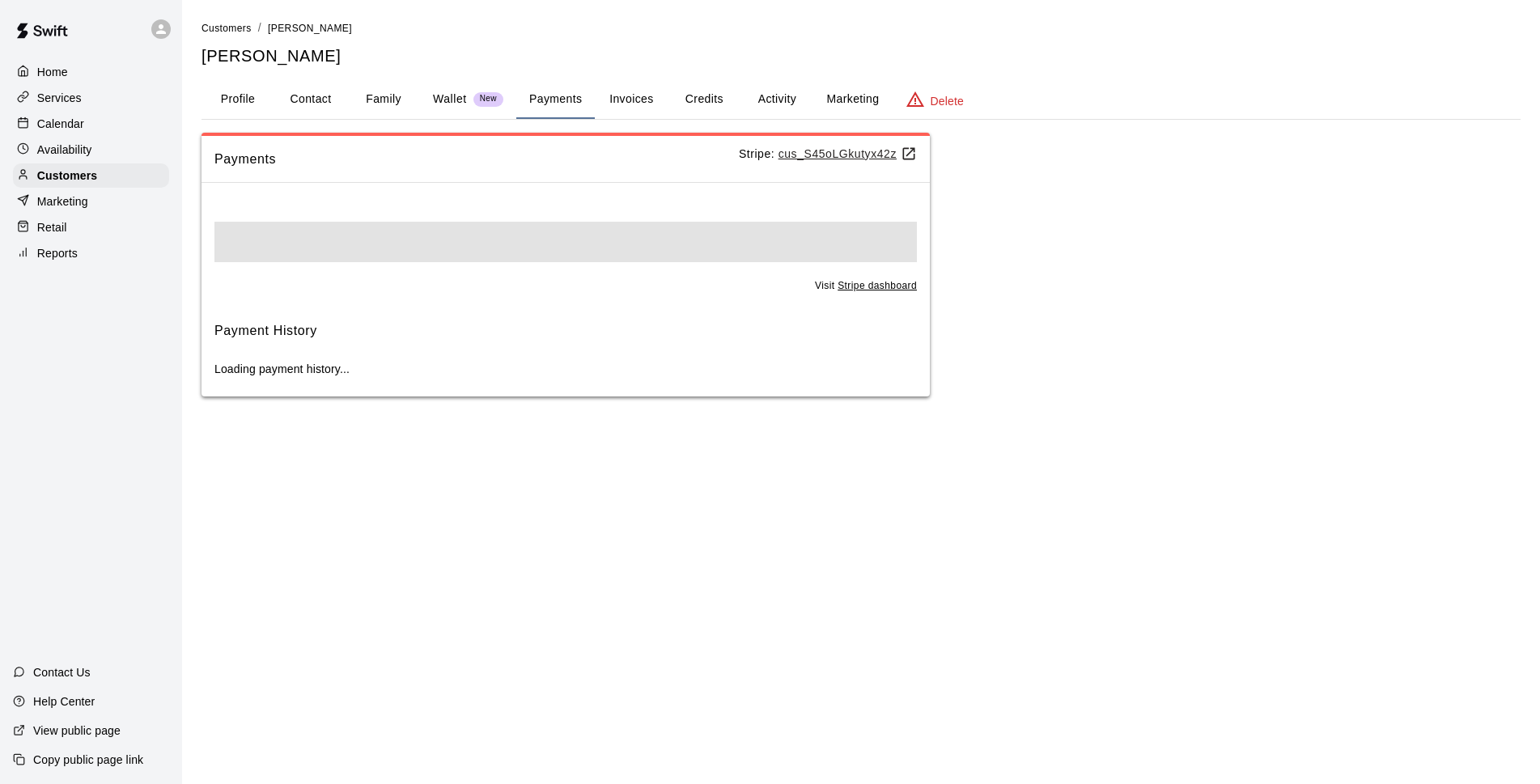
scroll to position [0, 0]
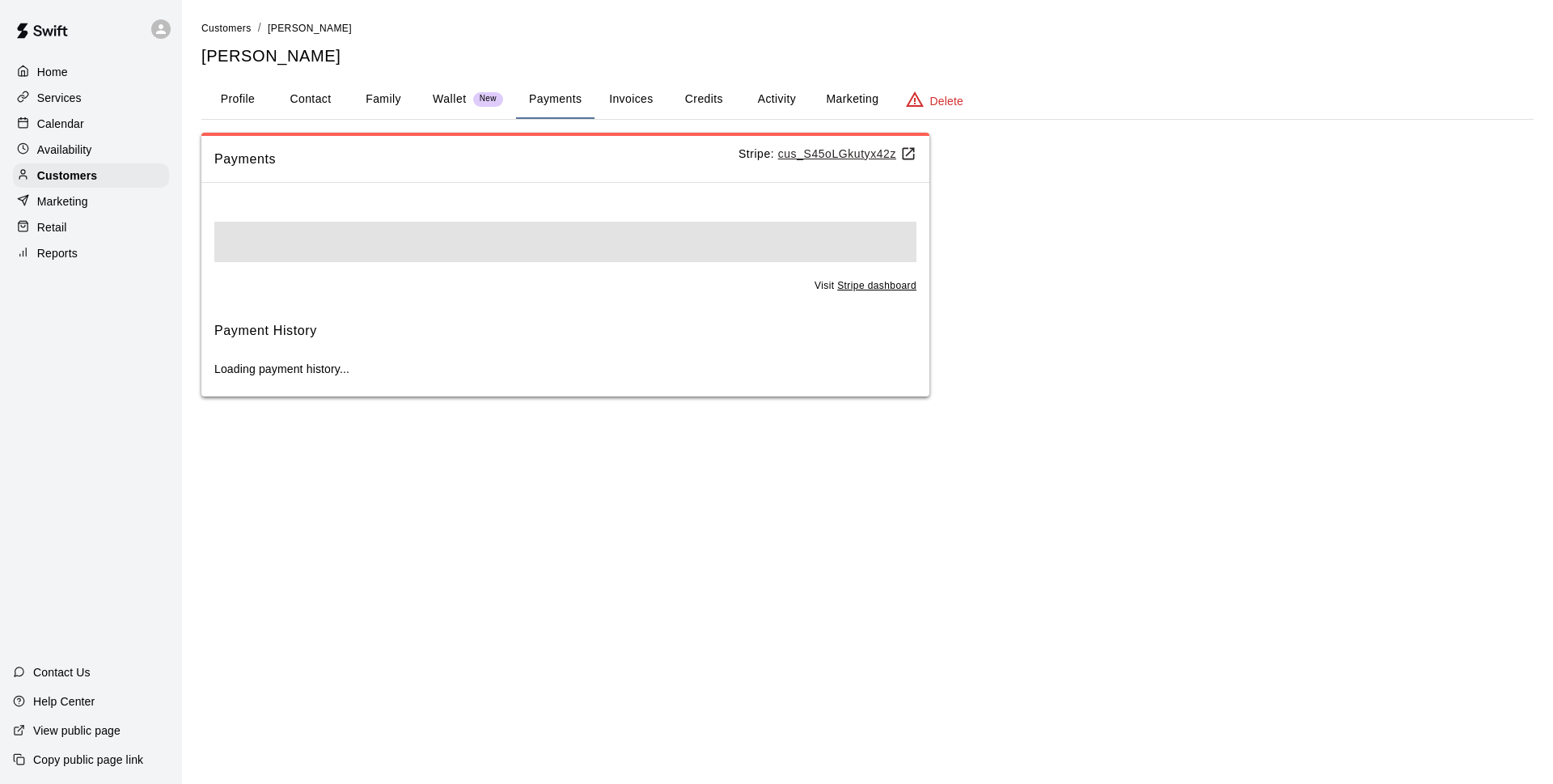
click at [693, 100] on button "Credits" at bounding box center [704, 99] width 73 height 38
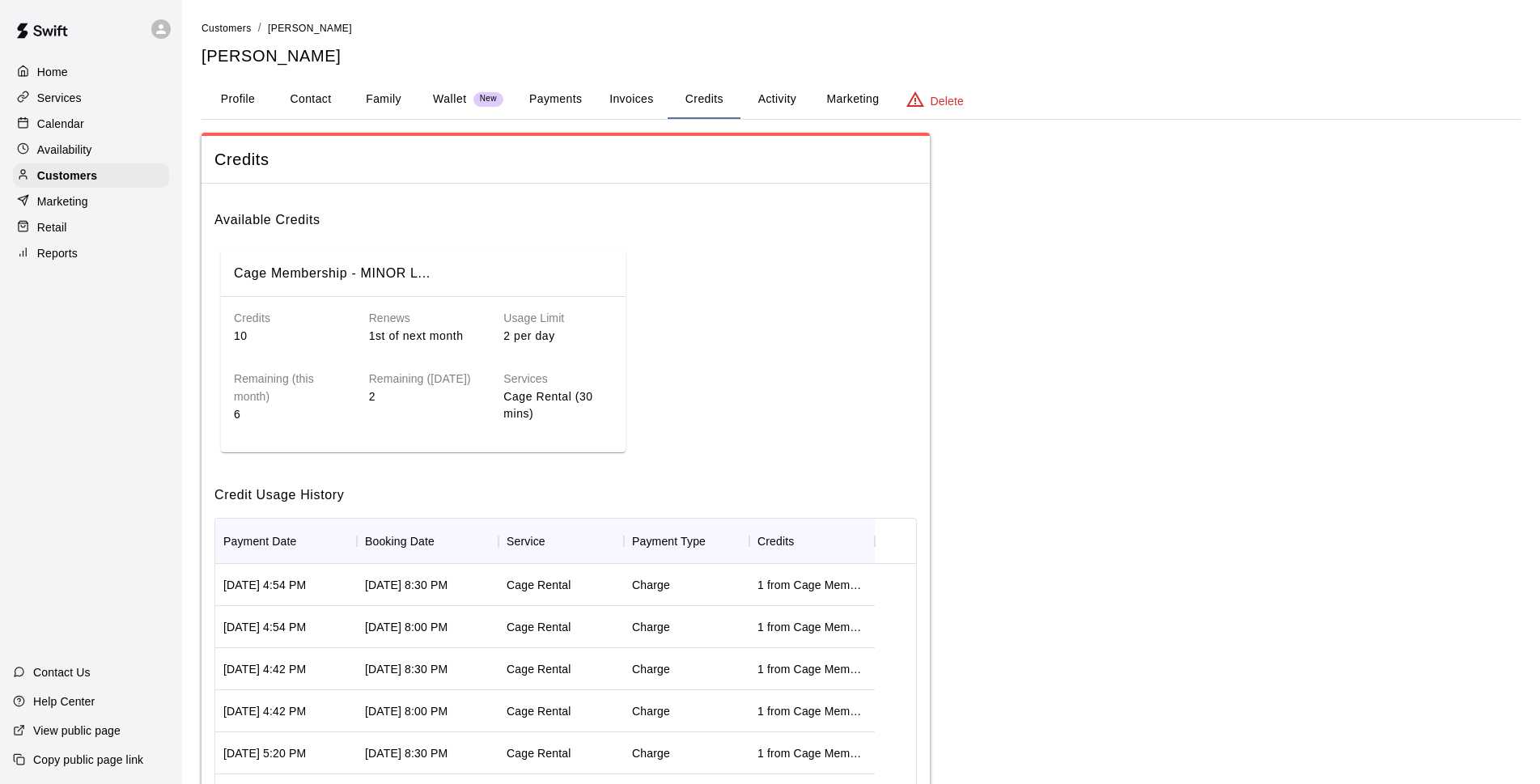
click at [87, 118] on div "Calendar" at bounding box center [90, 123] width 156 height 24
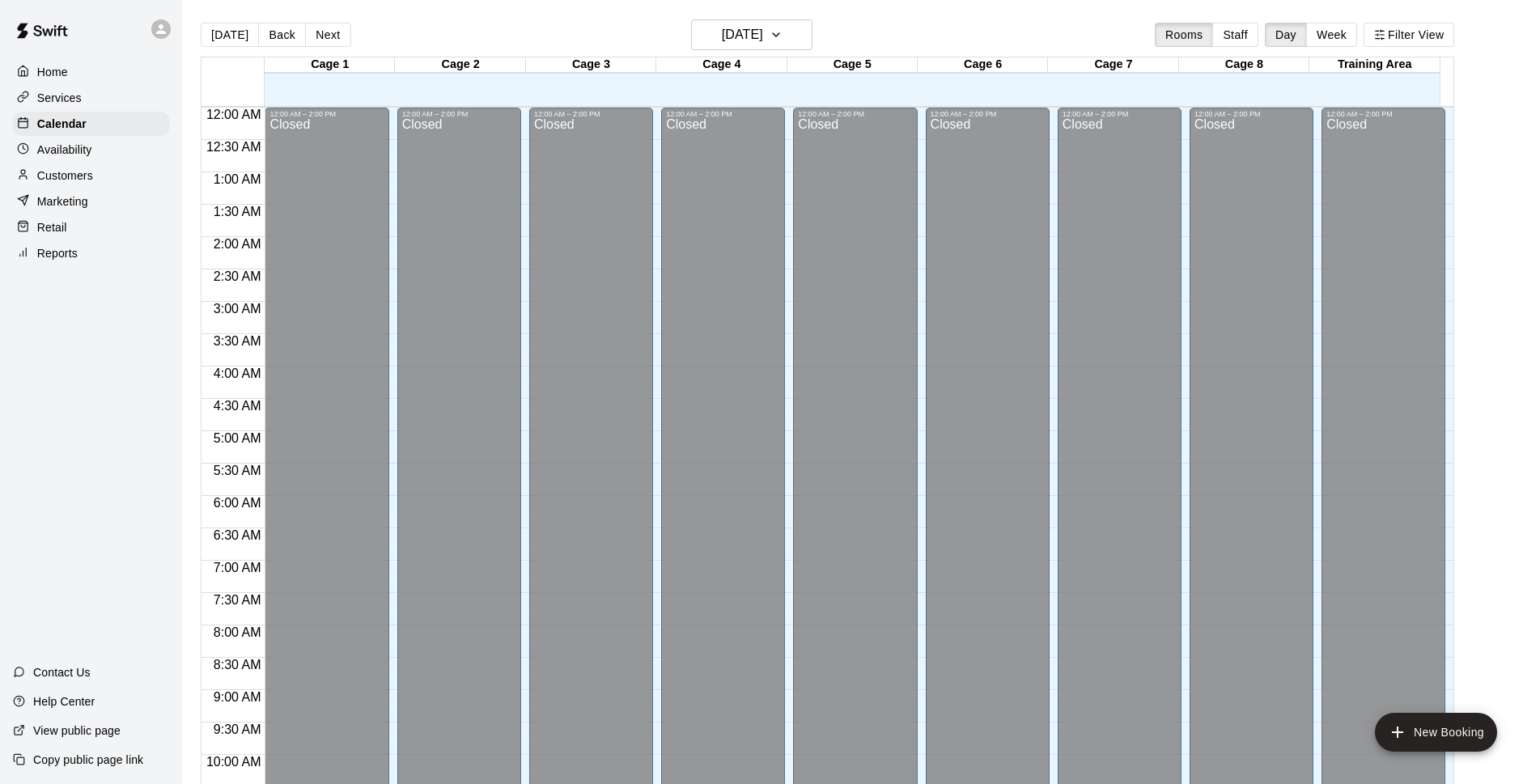
scroll to position [810, 0]
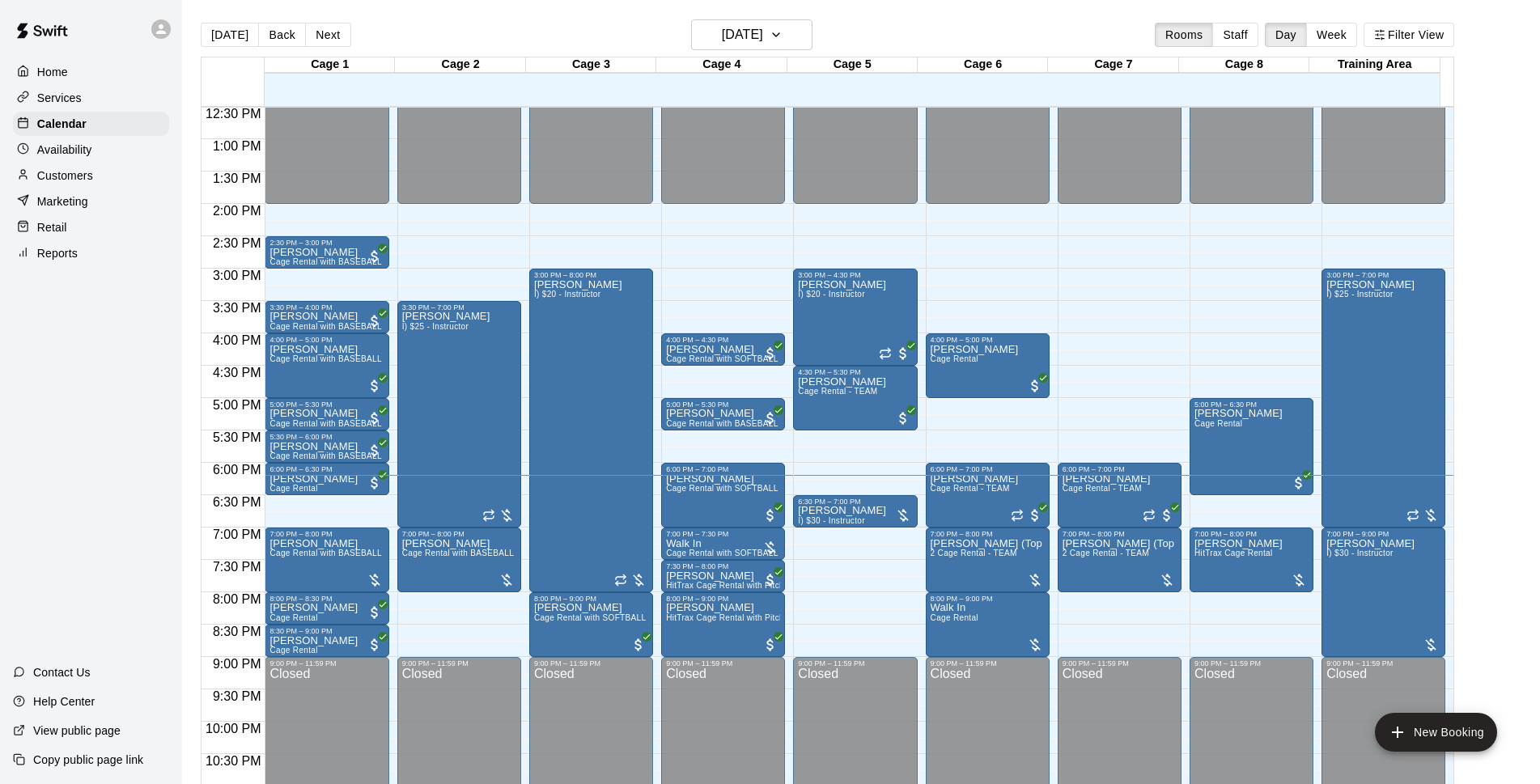
click at [109, 176] on div "Customers" at bounding box center [90, 175] width 156 height 24
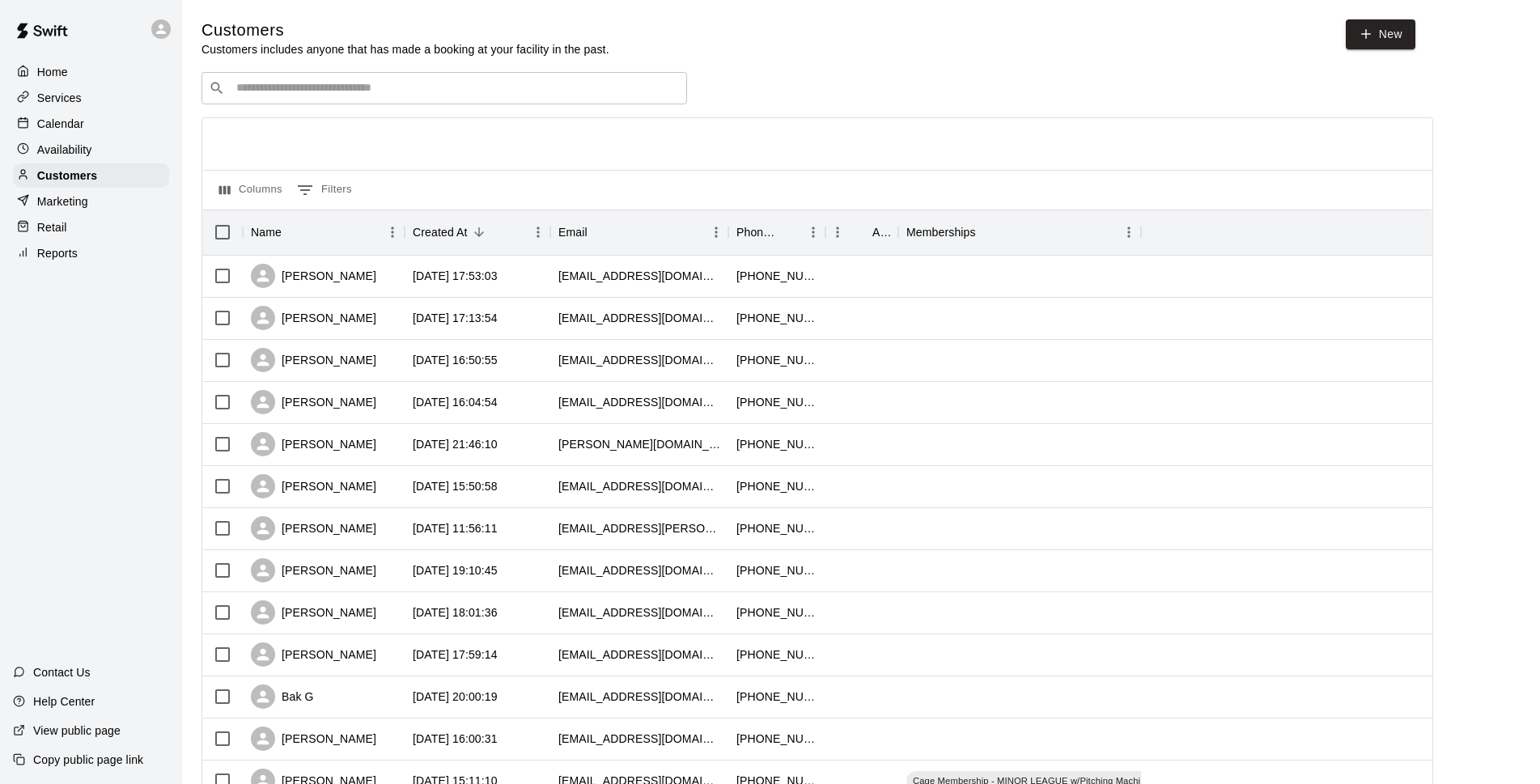
click at [421, 82] on input "Search customers by name or email" at bounding box center [455, 88] width 449 height 16
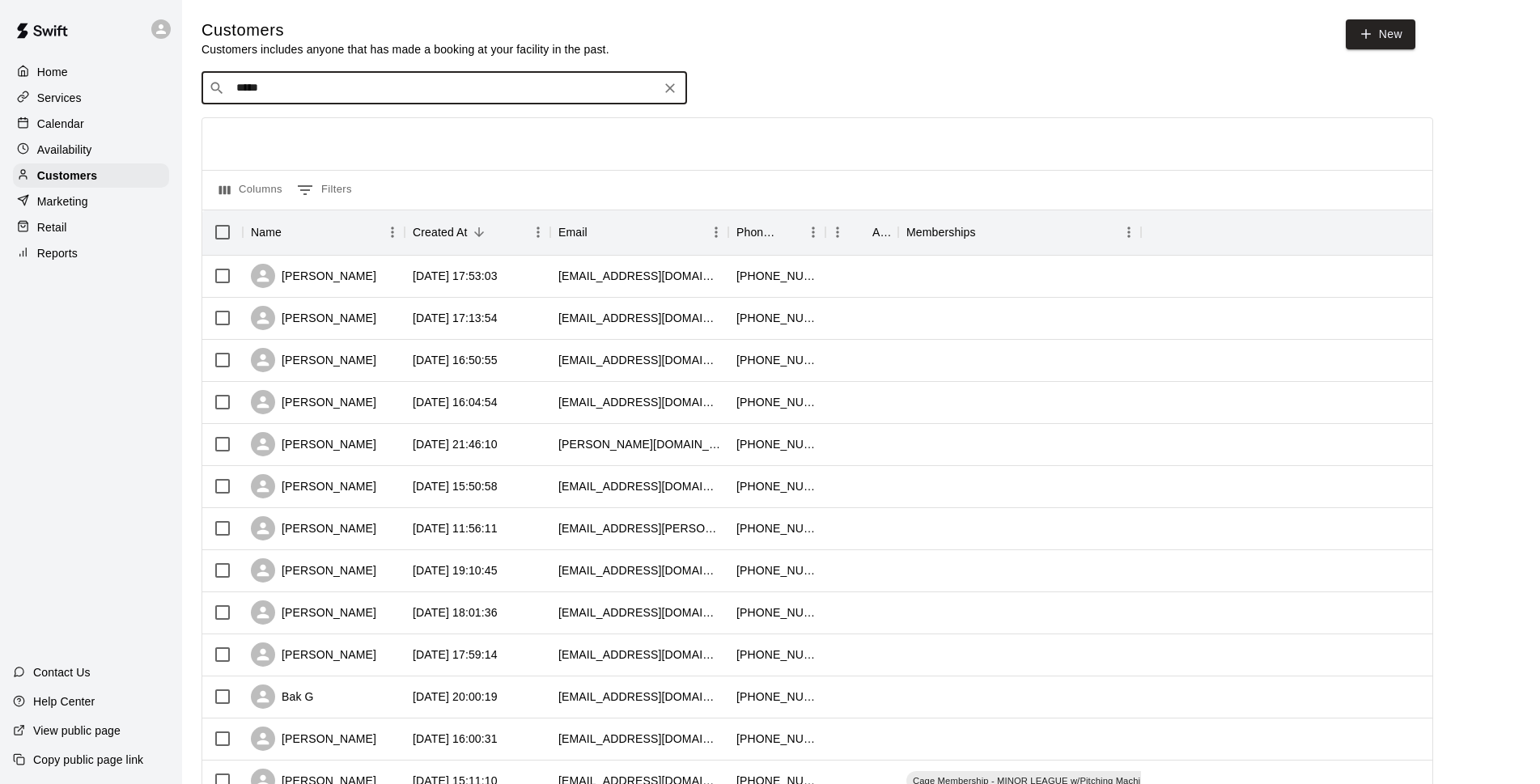
type input "******"
click at [282, 132] on div "[PERSON_NAME] [PERSON_NAME][EMAIL_ADDRESS][DOMAIN_NAME]" at bounding box center [333, 133] width 174 height 35
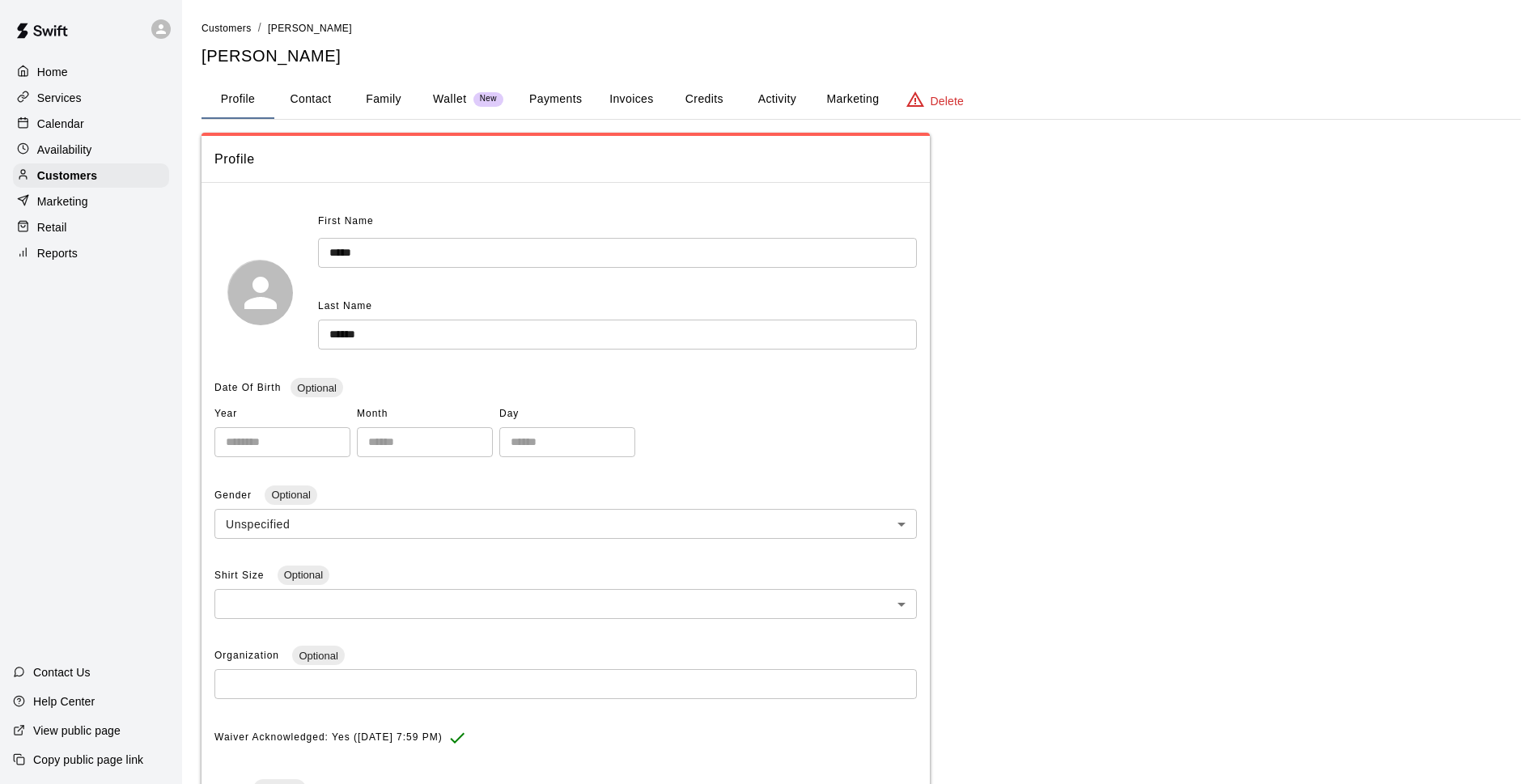
click at [649, 104] on button "Invoices" at bounding box center [631, 99] width 73 height 38
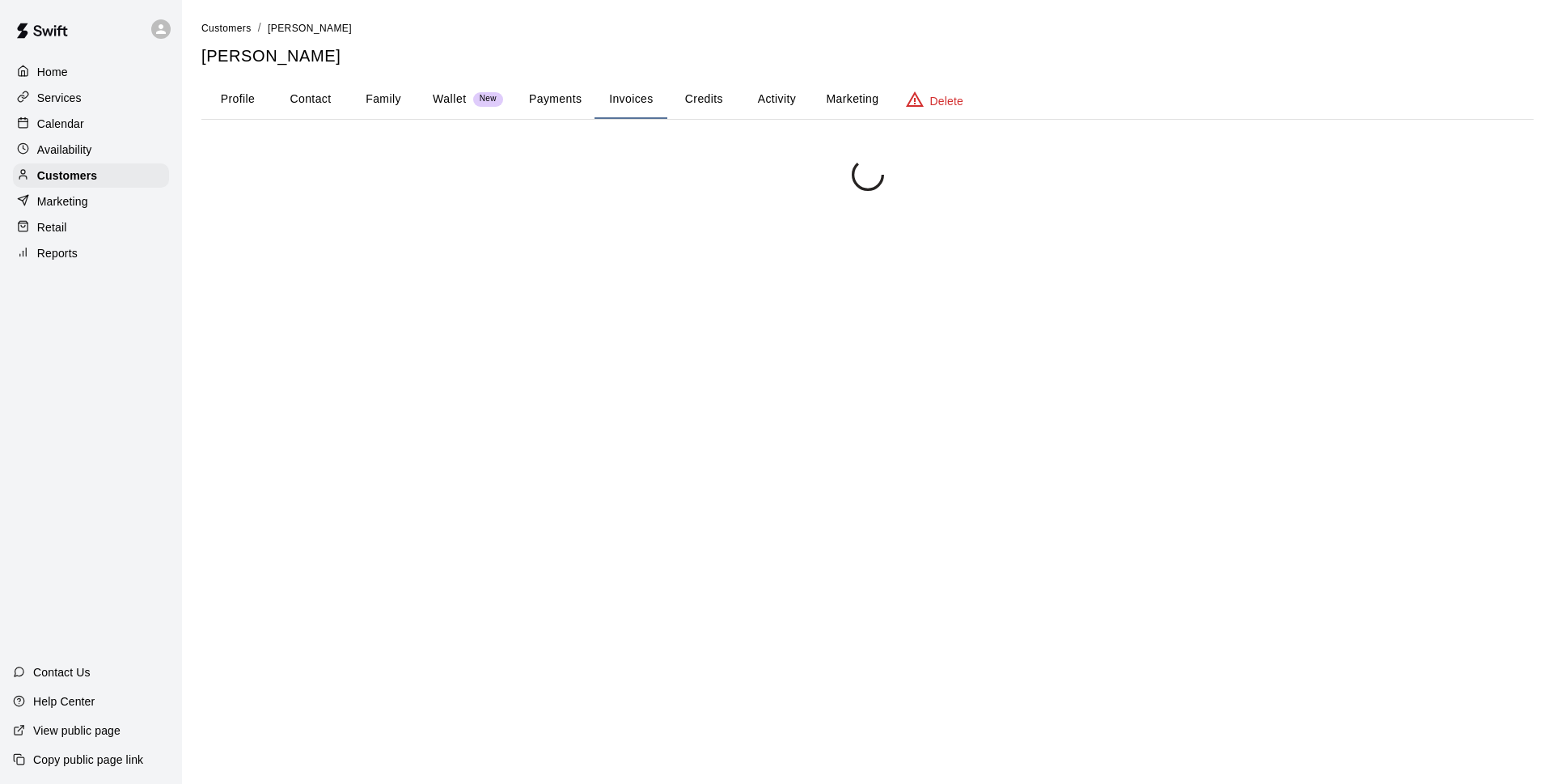
click at [705, 114] on button "Credits" at bounding box center [704, 99] width 73 height 38
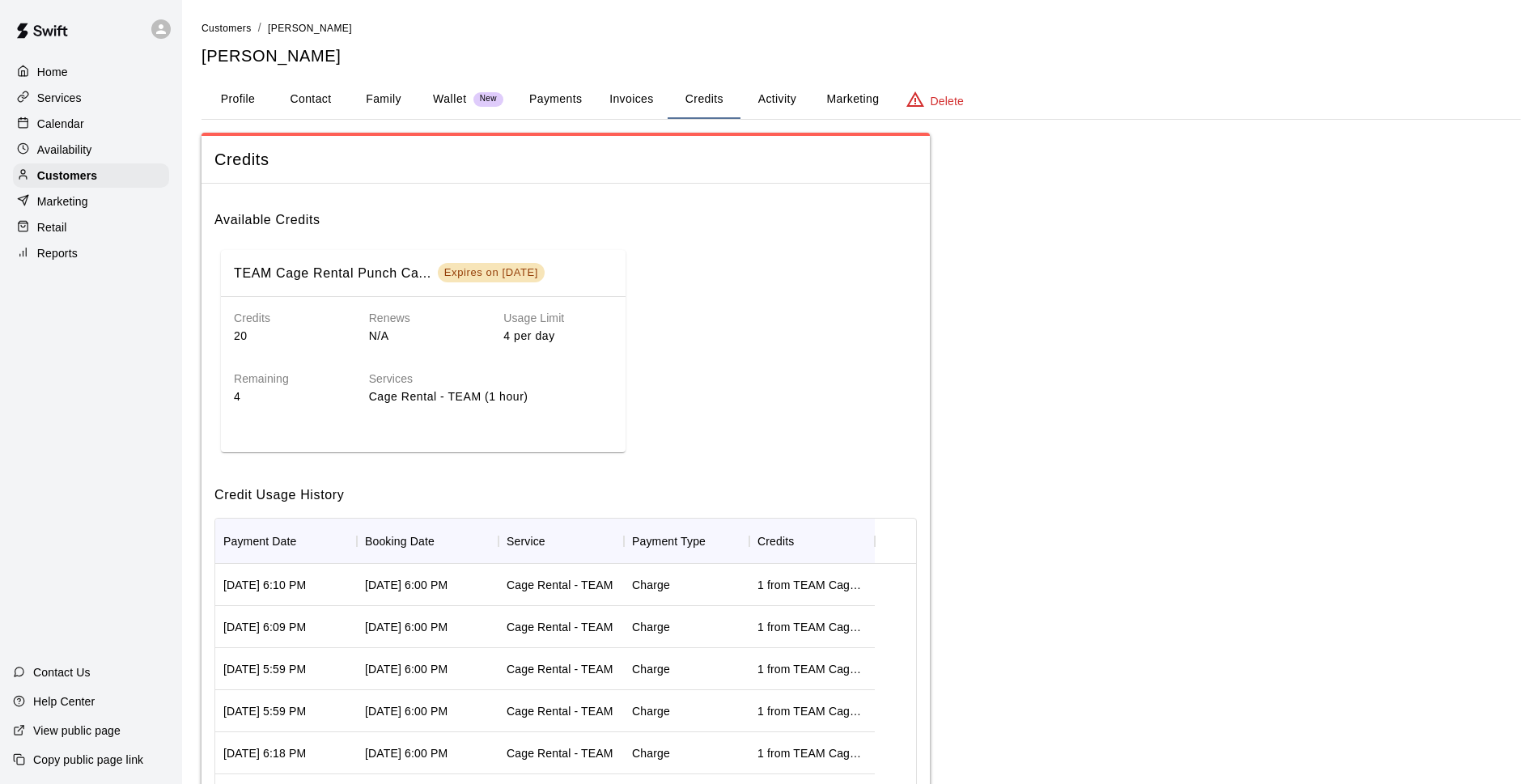
scroll to position [117, 0]
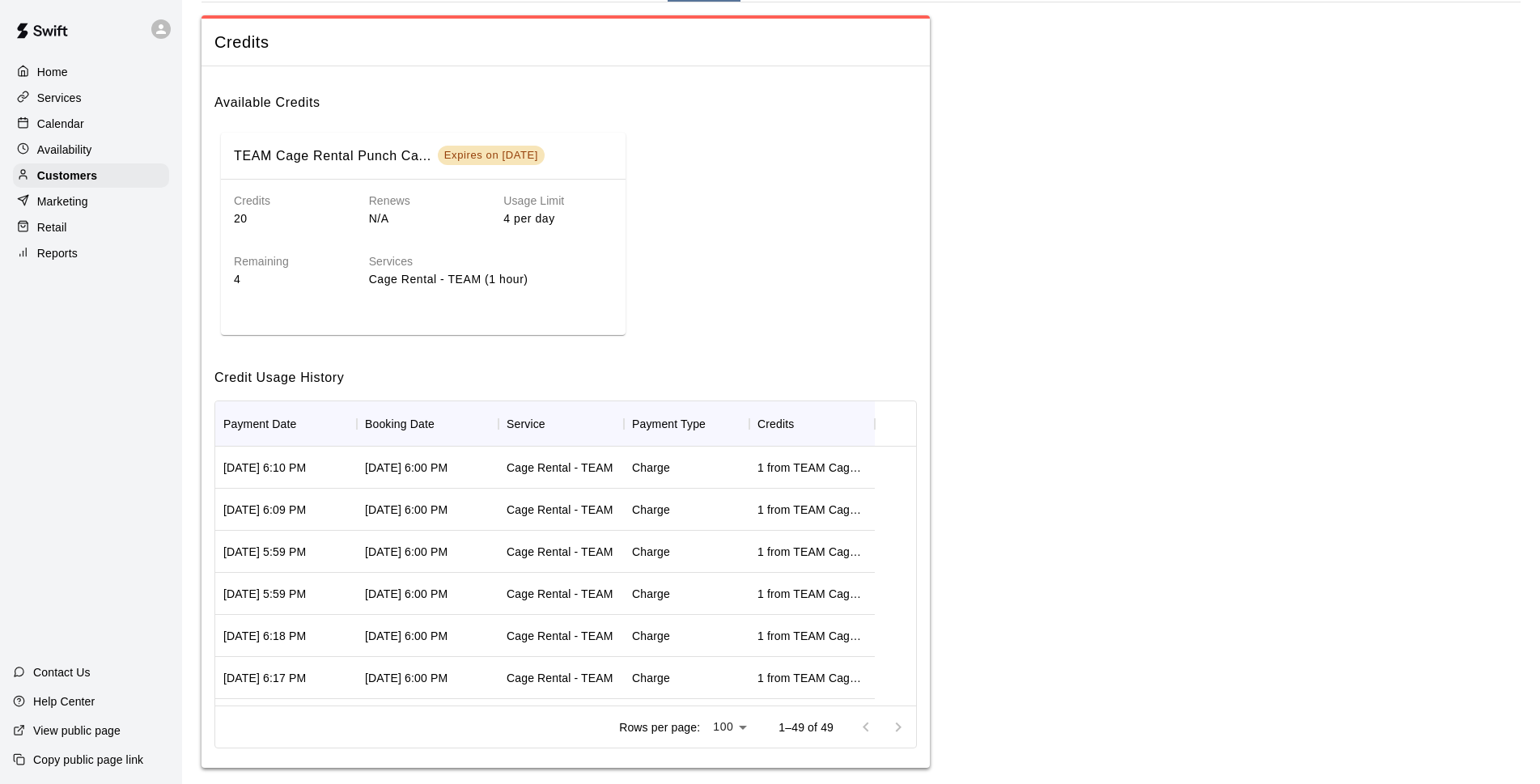
click at [107, 114] on div "Calendar" at bounding box center [90, 123] width 156 height 24
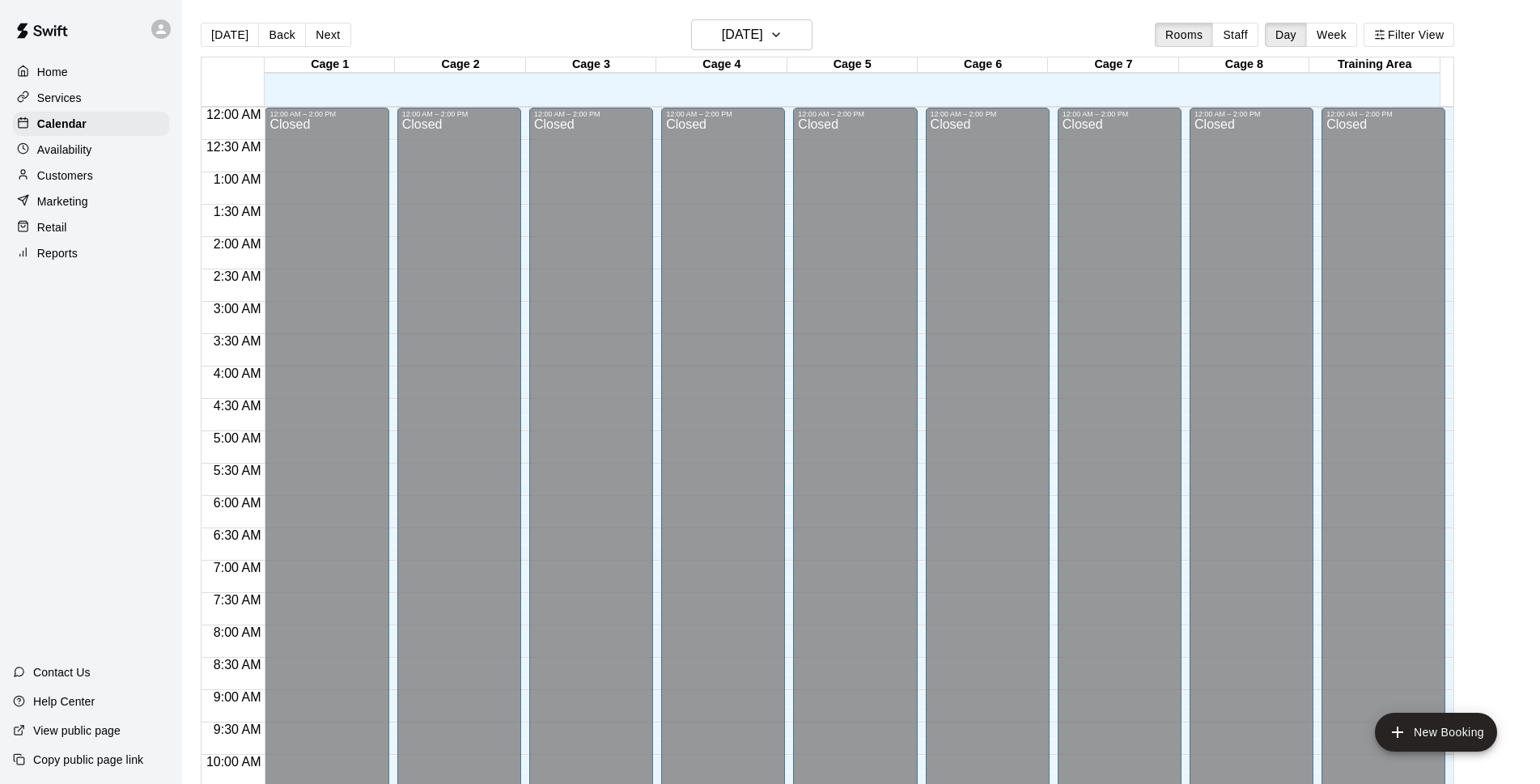
scroll to position [810, 0]
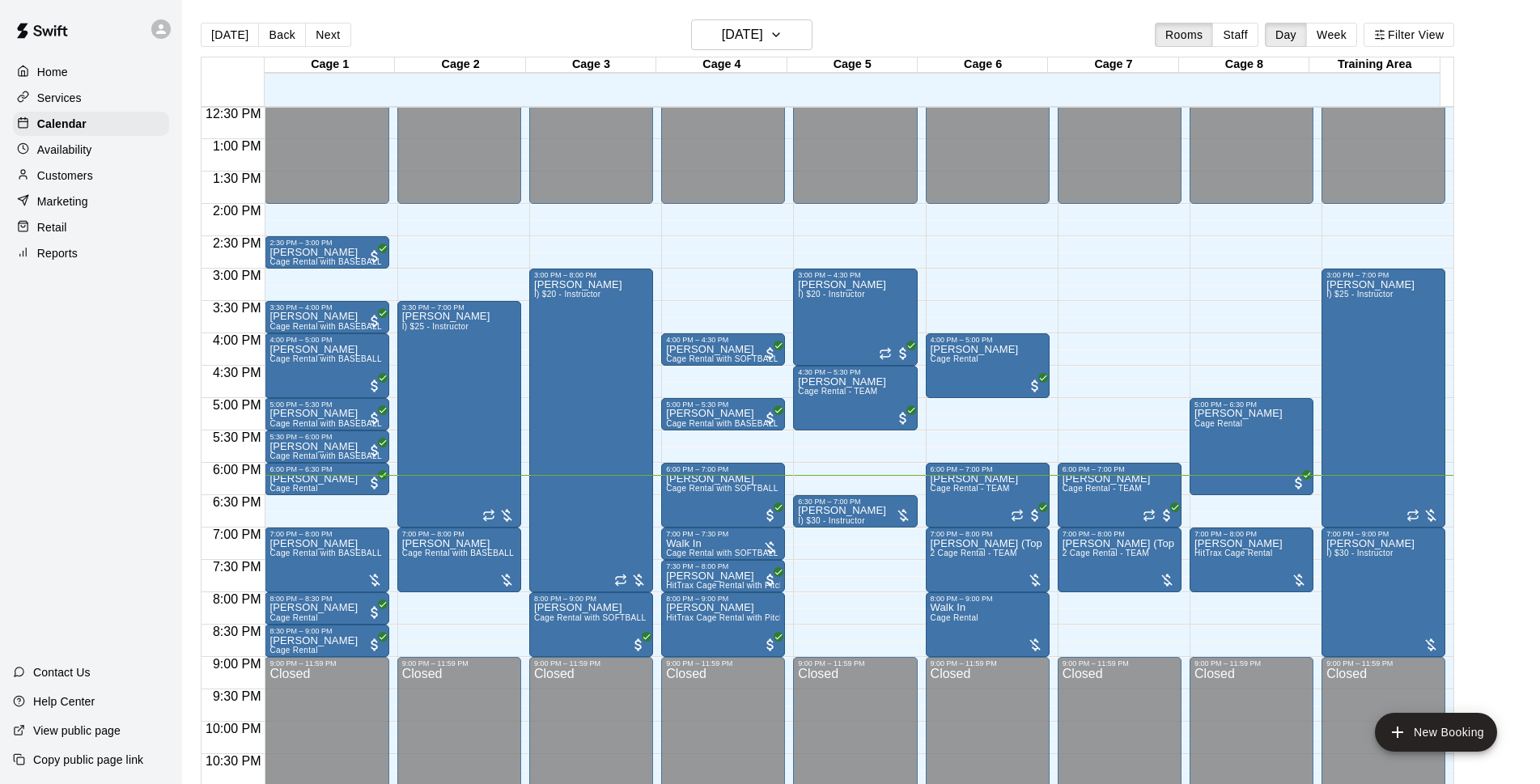
click at [535, 31] on div "[DATE] Back [DATE][DATE] Rooms Staff Day Week Filter View" at bounding box center [827, 38] width 1253 height 38
click at [763, 34] on h6 "[DATE]" at bounding box center [742, 35] width 41 height 23
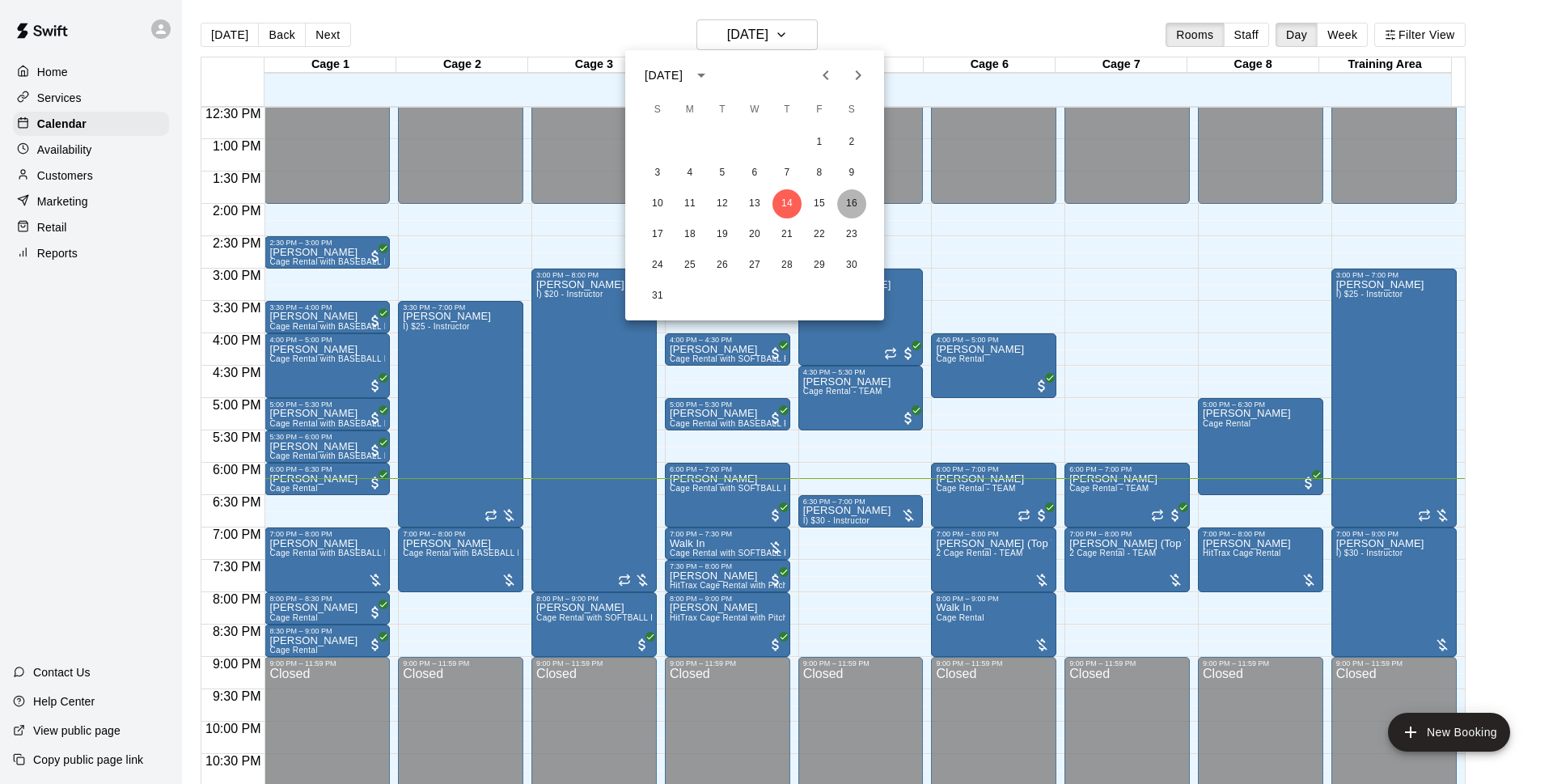
click at [855, 203] on button "16" at bounding box center [852, 204] width 29 height 29
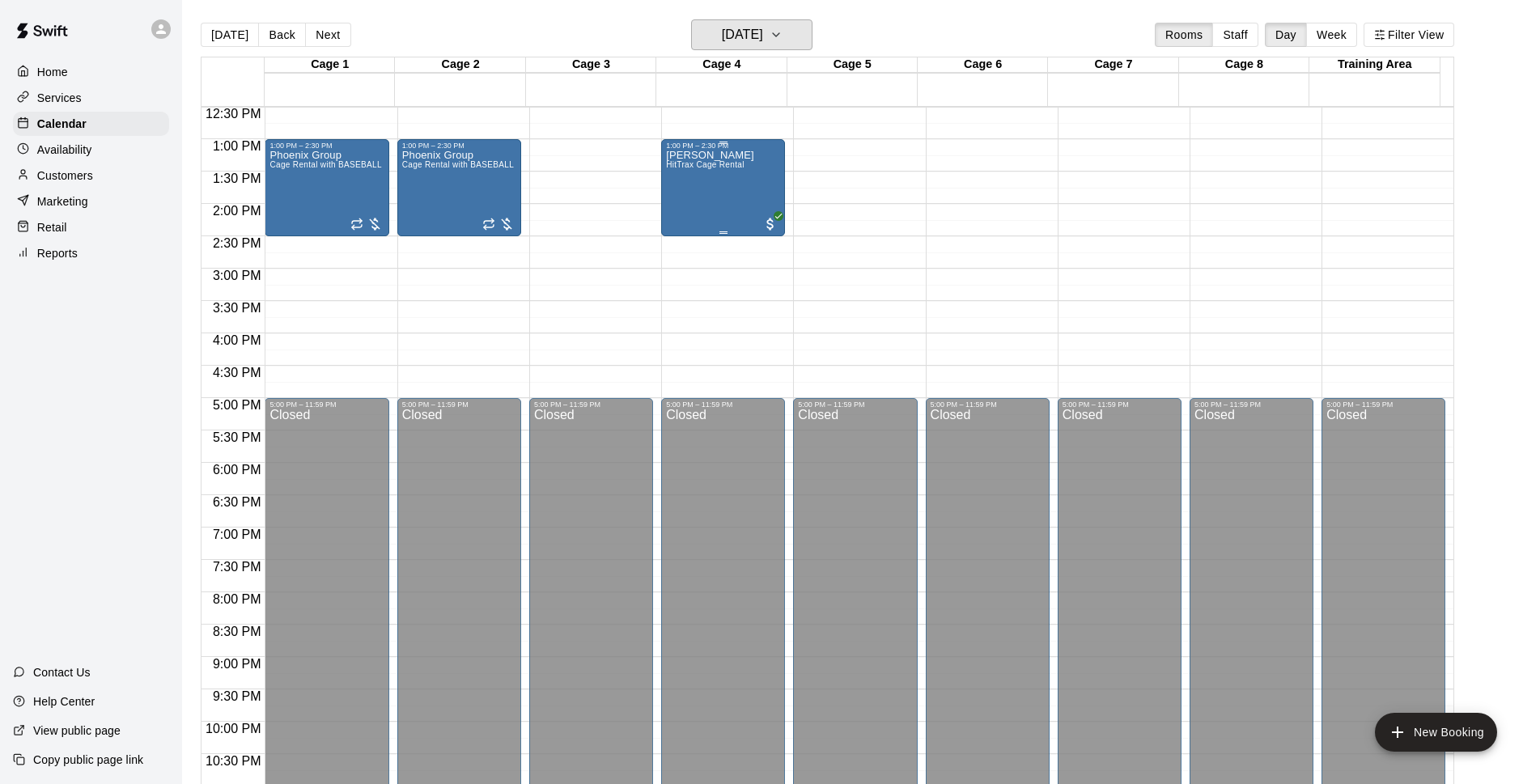
scroll to position [601, 0]
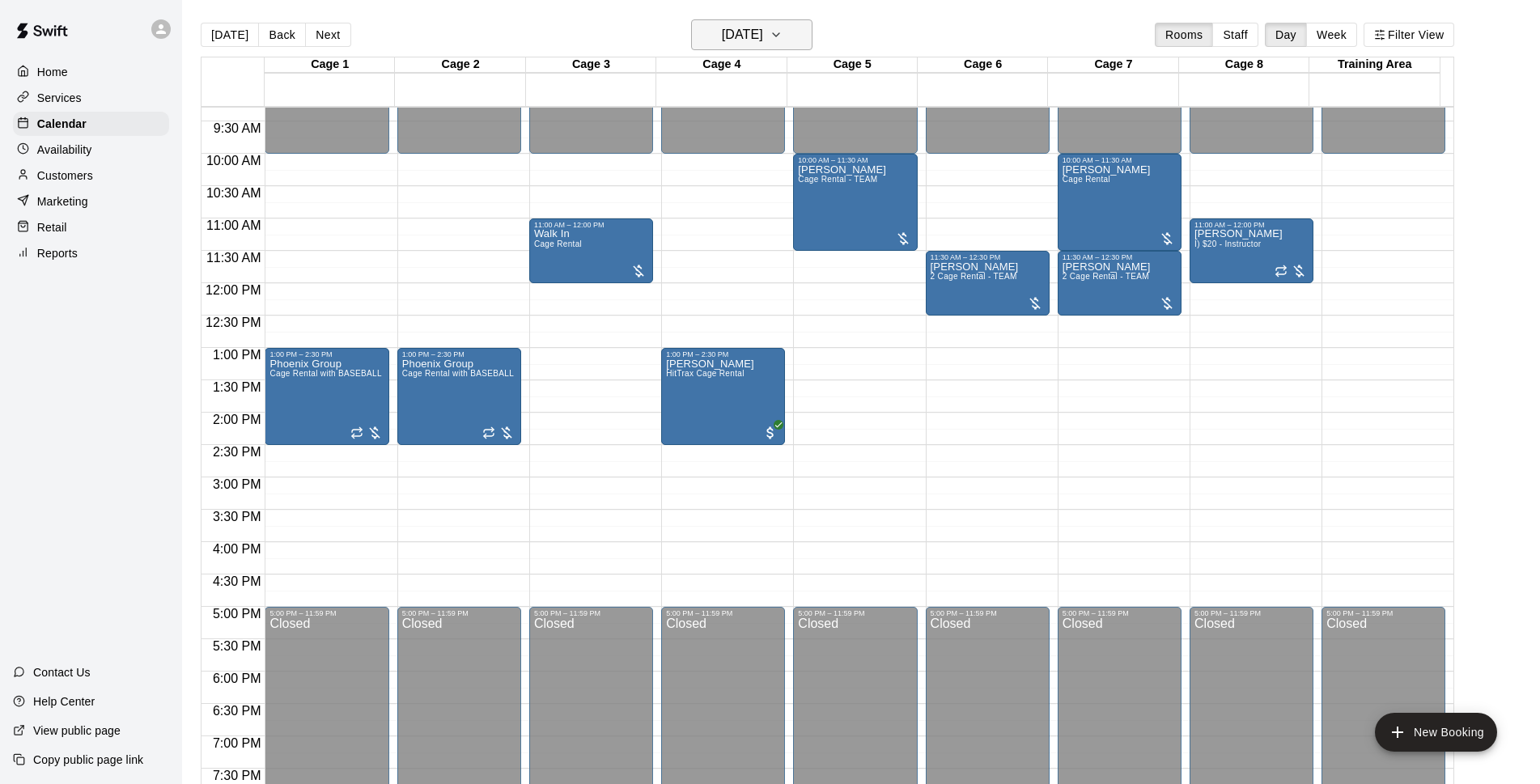
click at [763, 35] on h6 "[DATE]" at bounding box center [742, 35] width 41 height 23
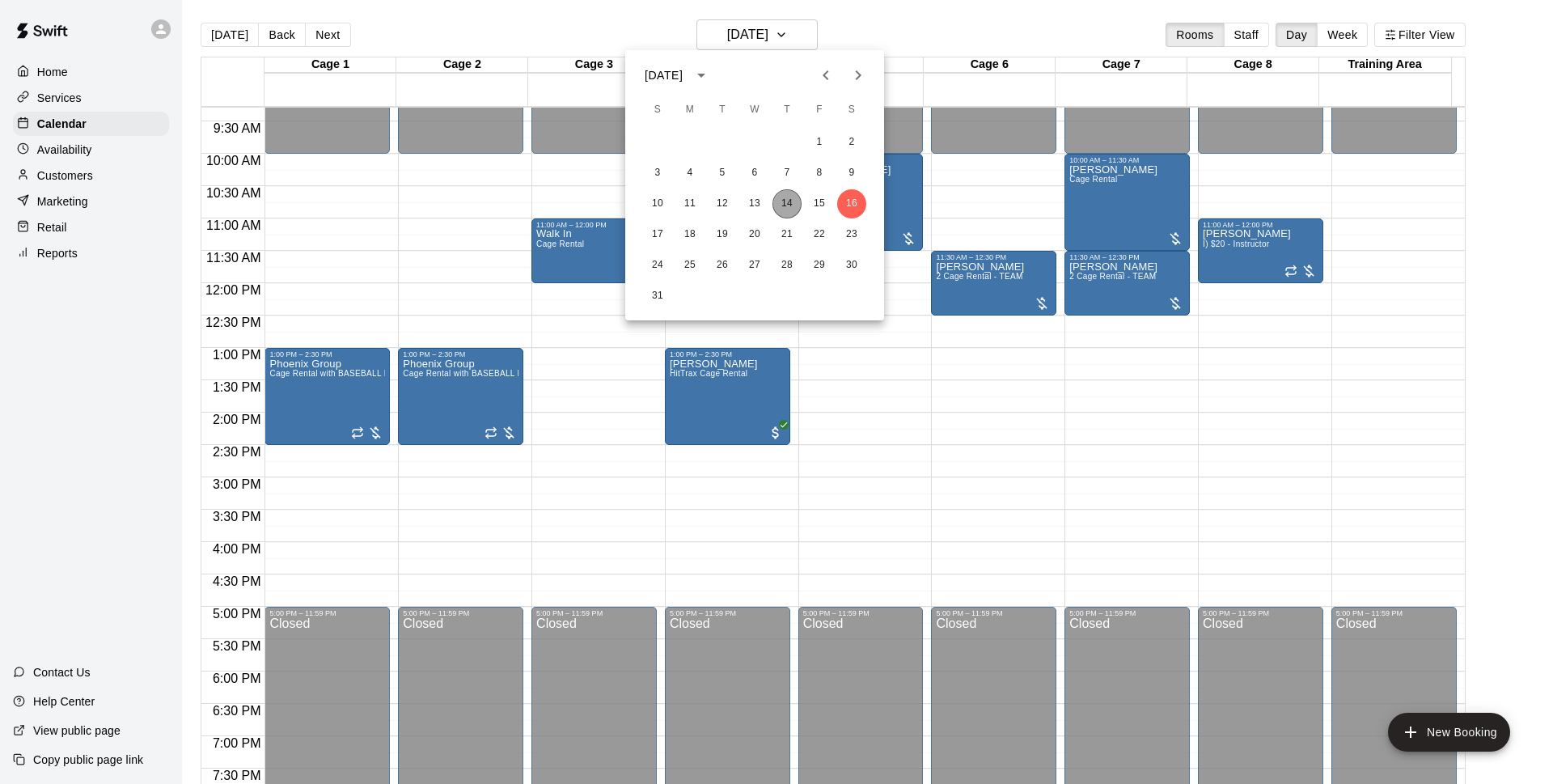
drag, startPoint x: 784, startPoint y: 209, endPoint x: 902, endPoint y: 33, distance: 211.9
click at [783, 209] on button "14" at bounding box center [787, 204] width 29 height 29
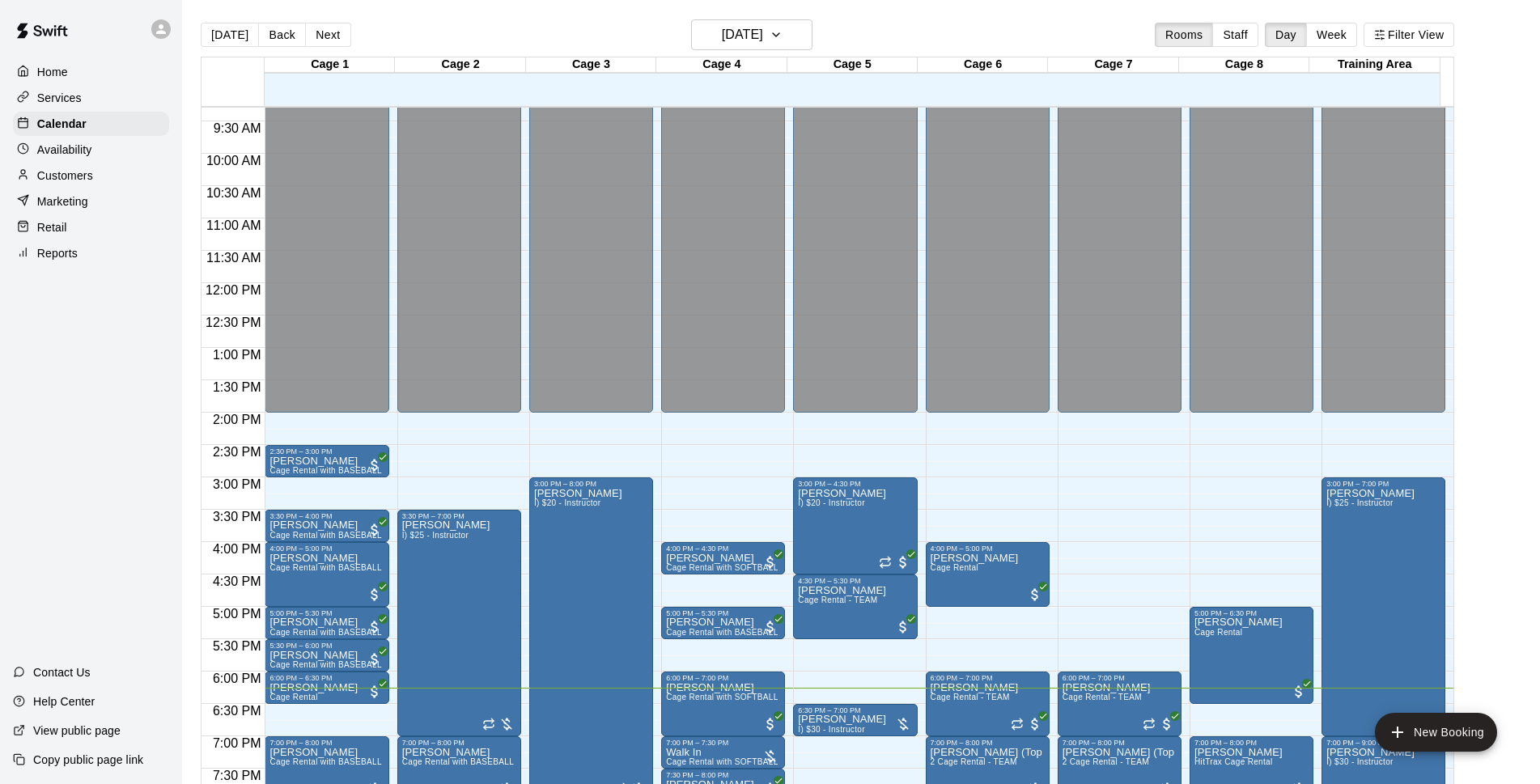
click at [902, 33] on div "[DATE] Back [DATE][DATE] Rooms Staff Day Week Filter View" at bounding box center [827, 38] width 1253 height 38
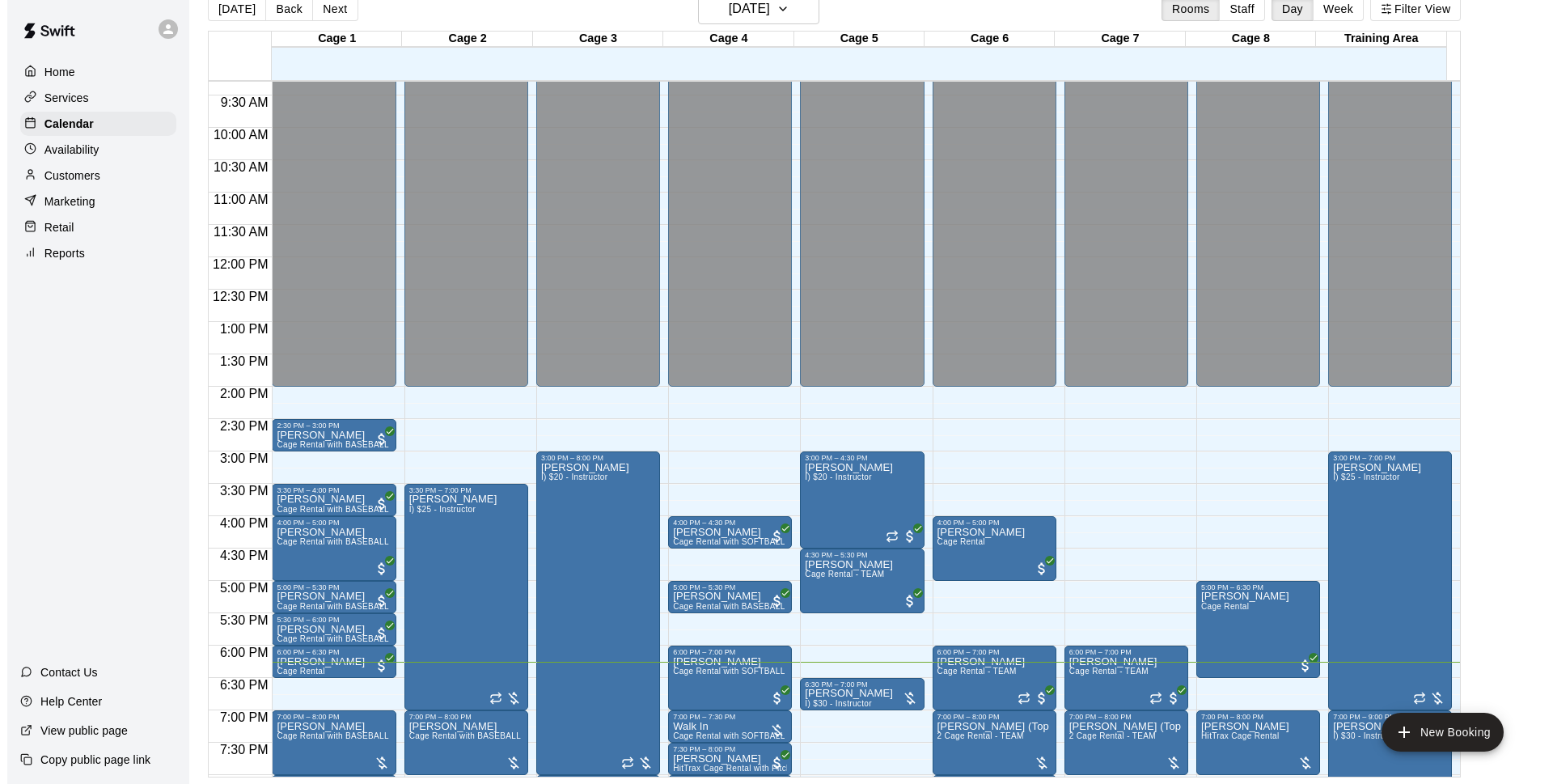
scroll to position [810, 0]
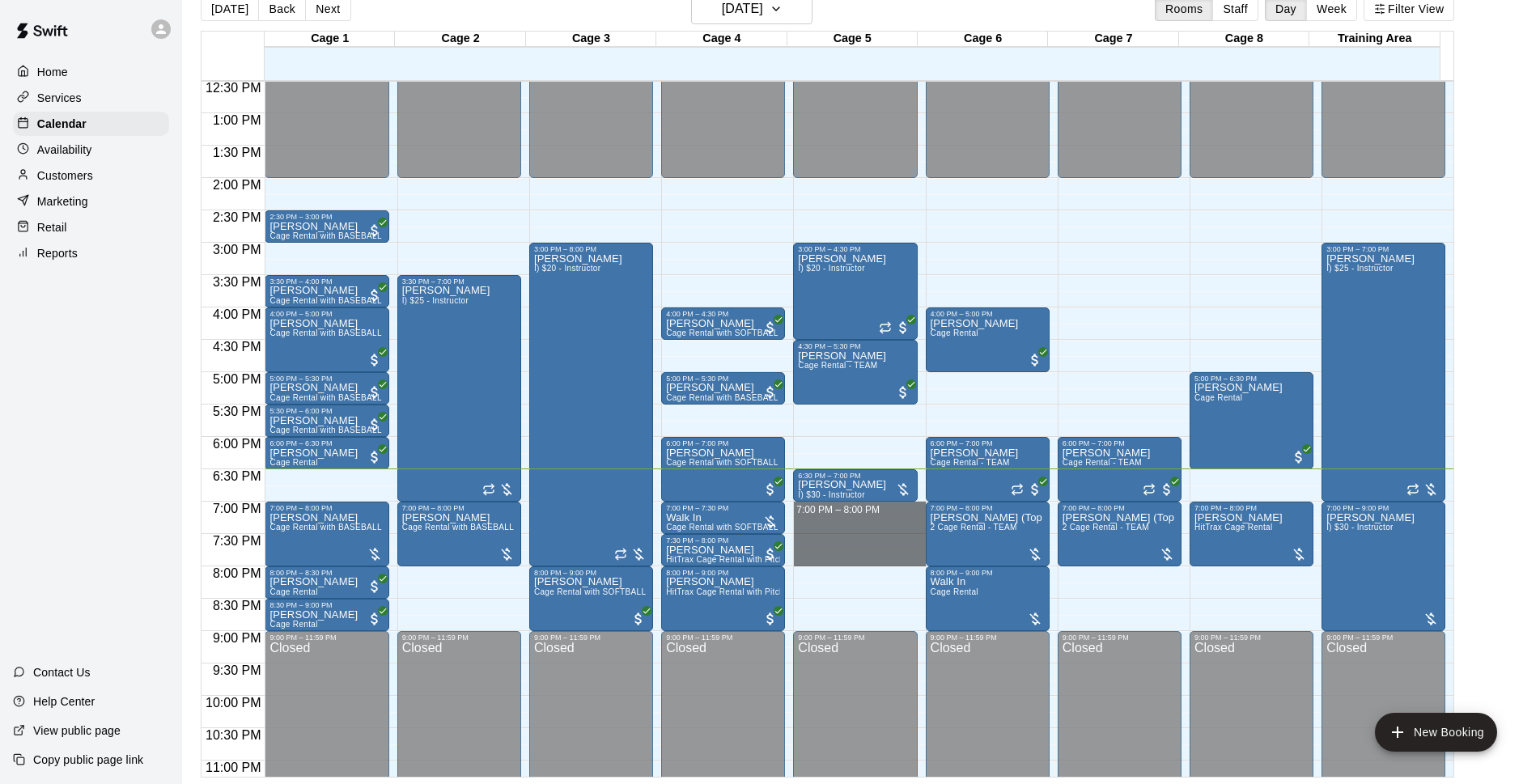
drag, startPoint x: 871, startPoint y: 509, endPoint x: 875, endPoint y: 549, distance: 40.2
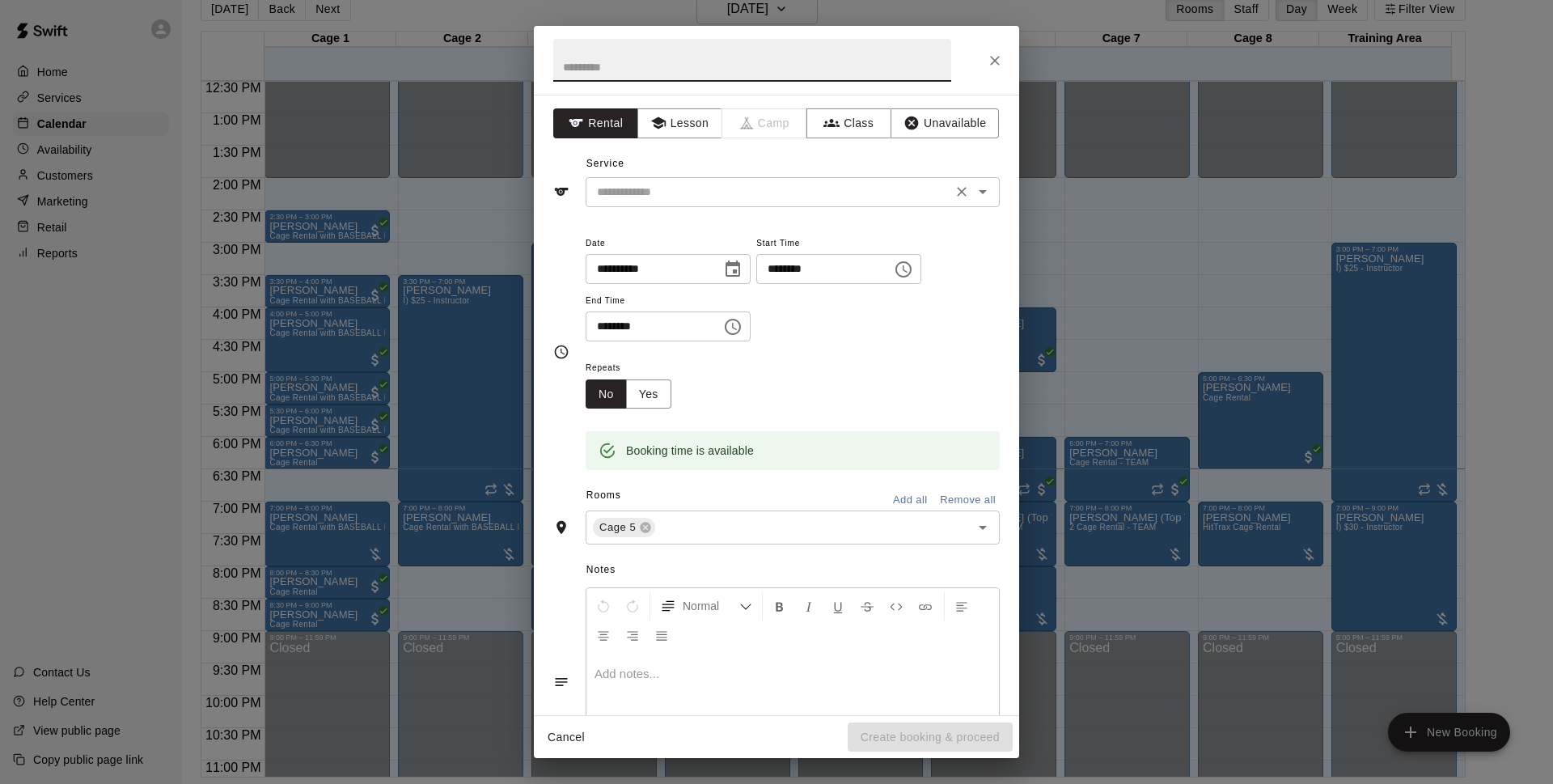
click at [728, 180] on div "​" at bounding box center [793, 191] width 414 height 30
click at [720, 165] on div "Service ​" at bounding box center [776, 179] width 446 height 56
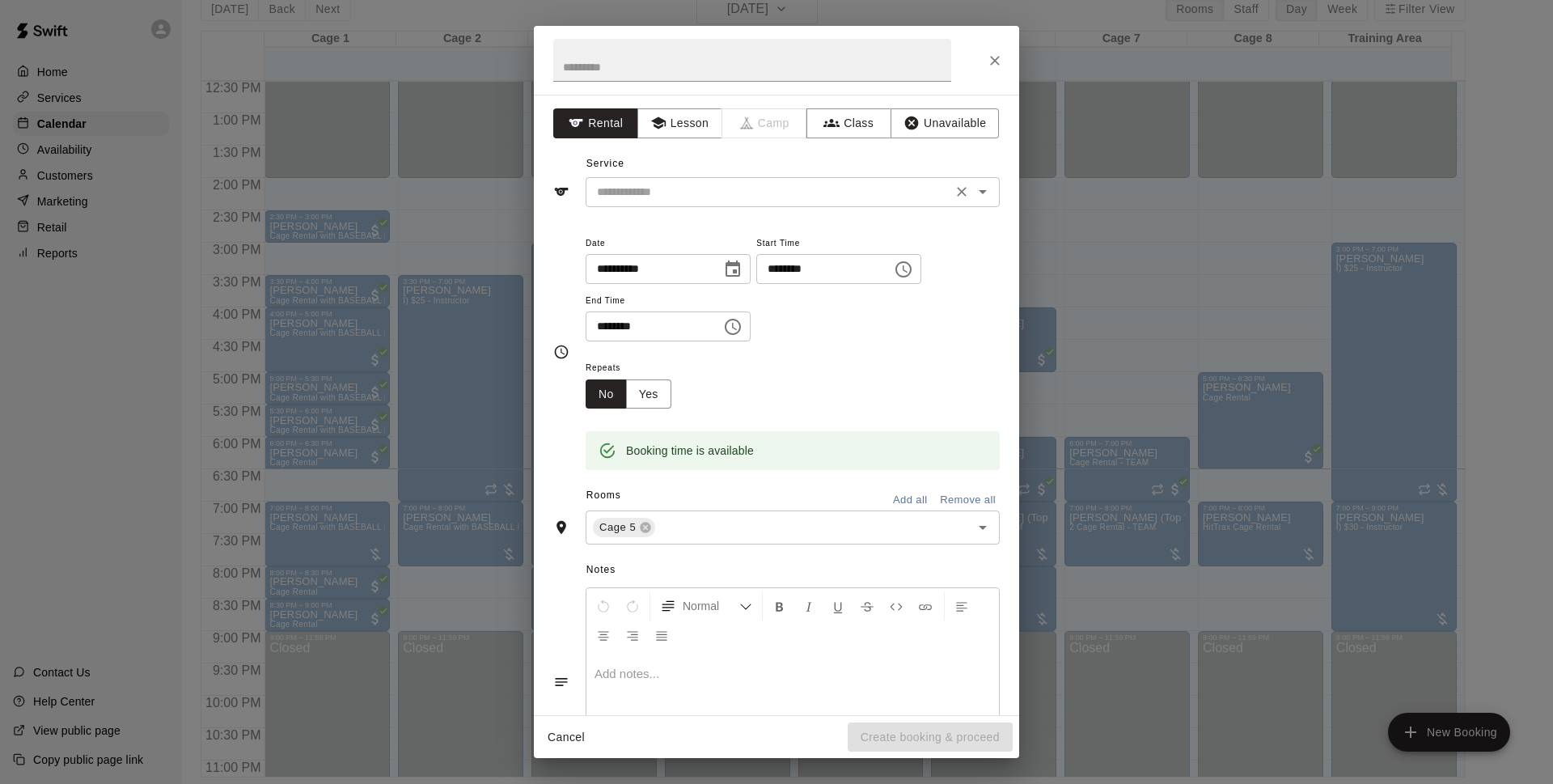
click at [724, 196] on input "text" at bounding box center [769, 191] width 357 height 20
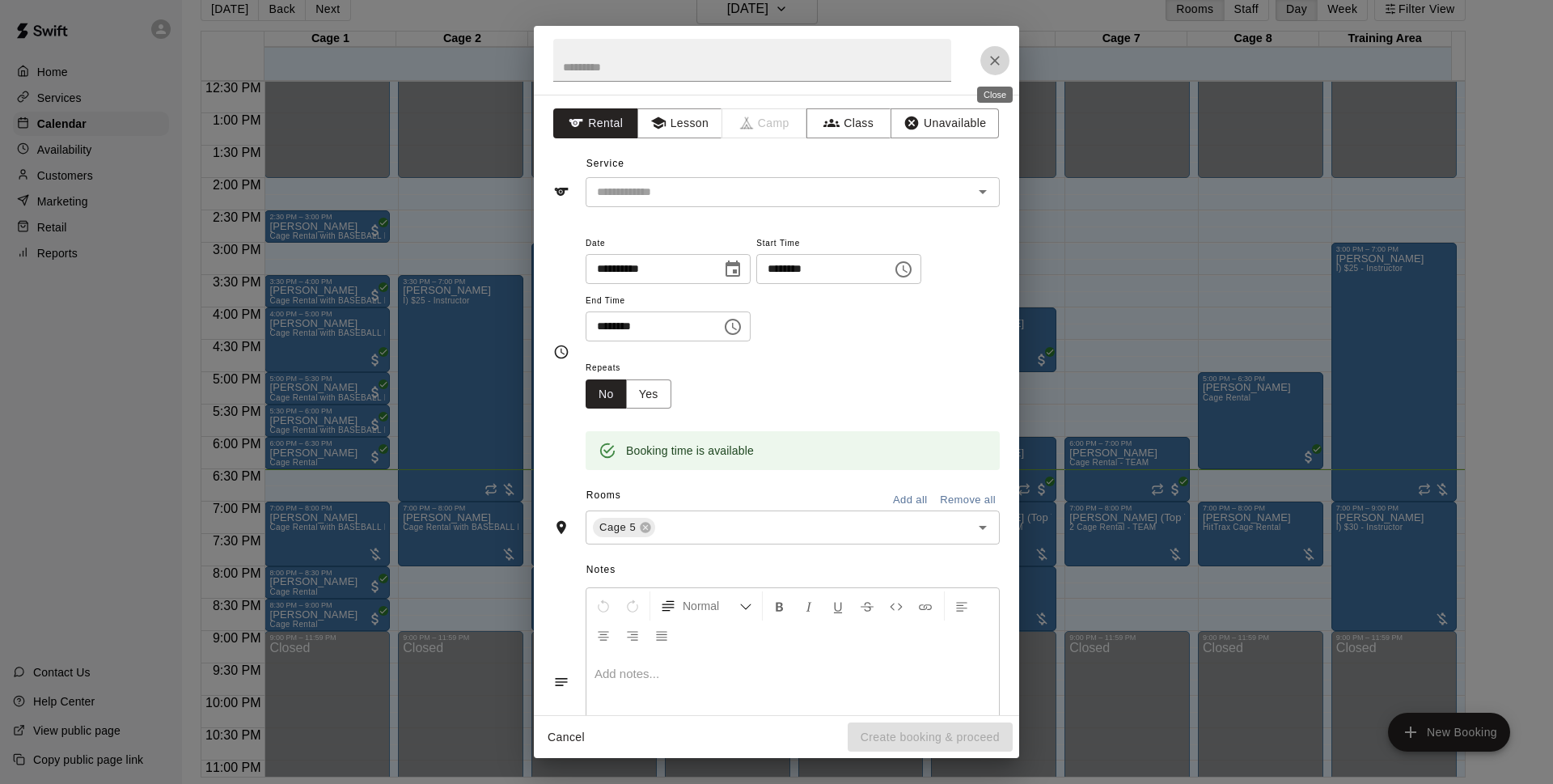
click at [995, 66] on icon "Close" at bounding box center [995, 61] width 16 height 16
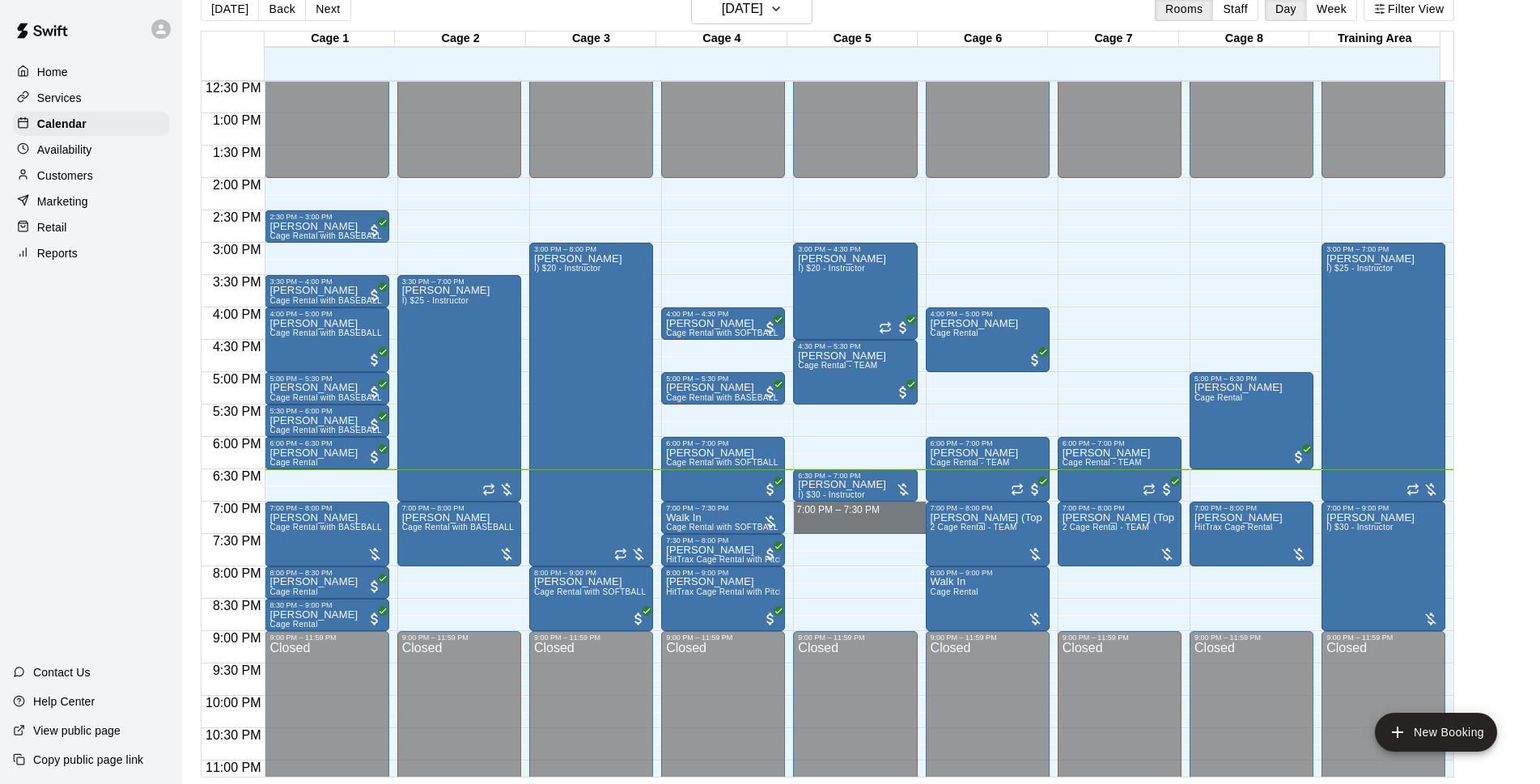
drag, startPoint x: 840, startPoint y: 504, endPoint x: 1095, endPoint y: 409, distance: 272.1
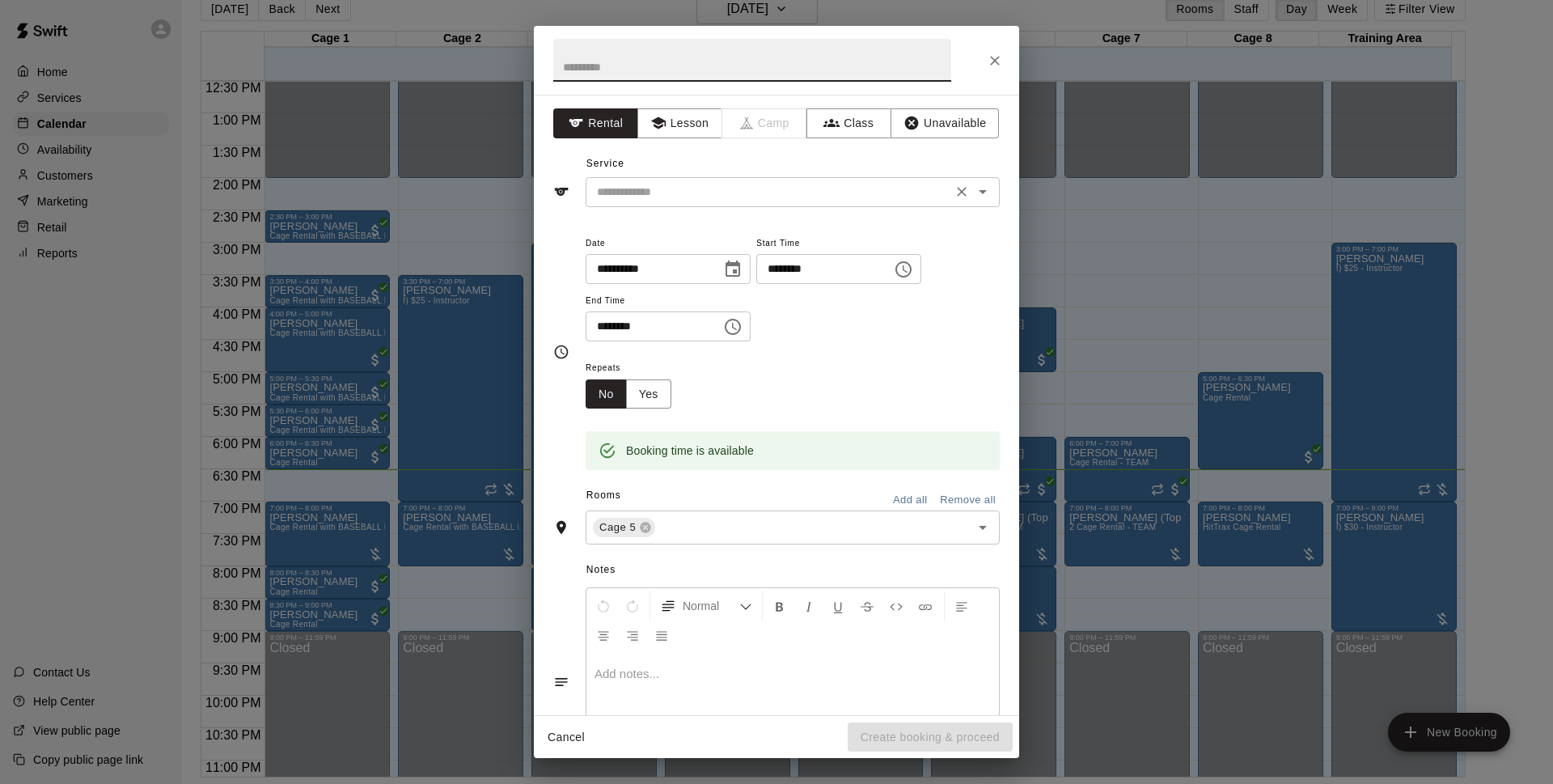
click at [672, 189] on input "text" at bounding box center [769, 191] width 357 height 20
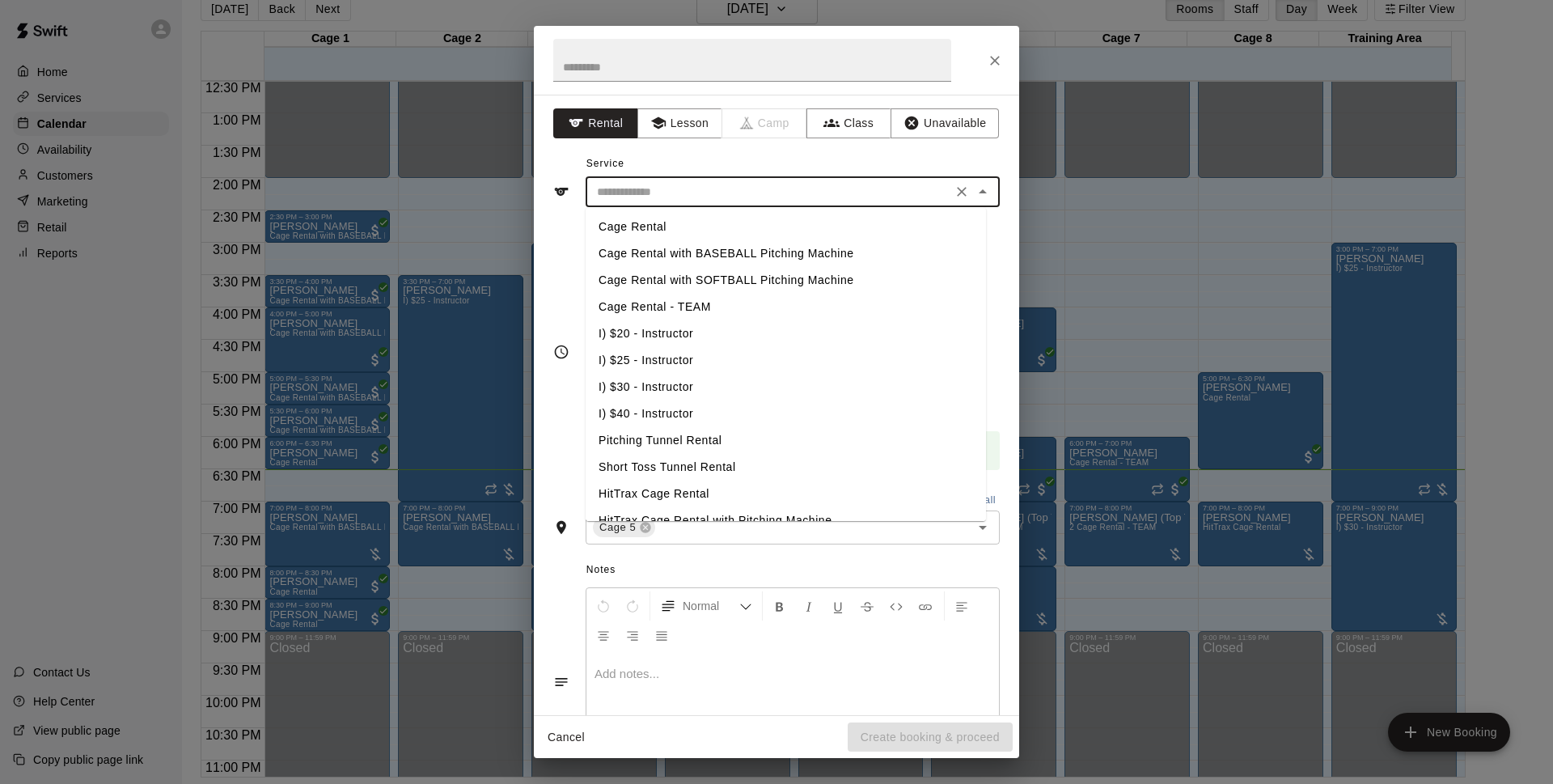
click at [650, 231] on li "Cage Rental" at bounding box center [786, 227] width 400 height 27
type input "**********"
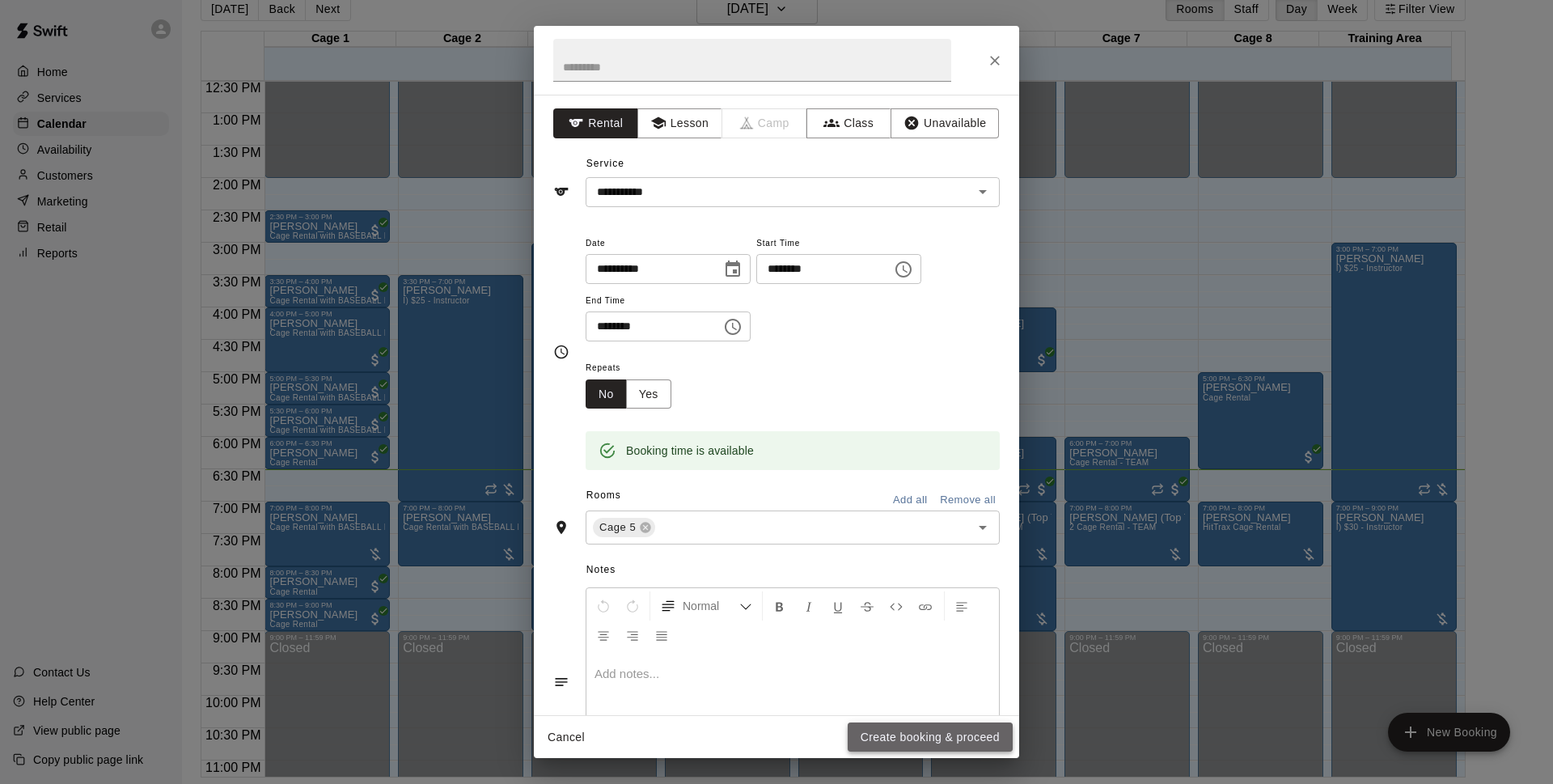
click at [957, 734] on button "Create booking & proceed" at bounding box center [930, 737] width 165 height 30
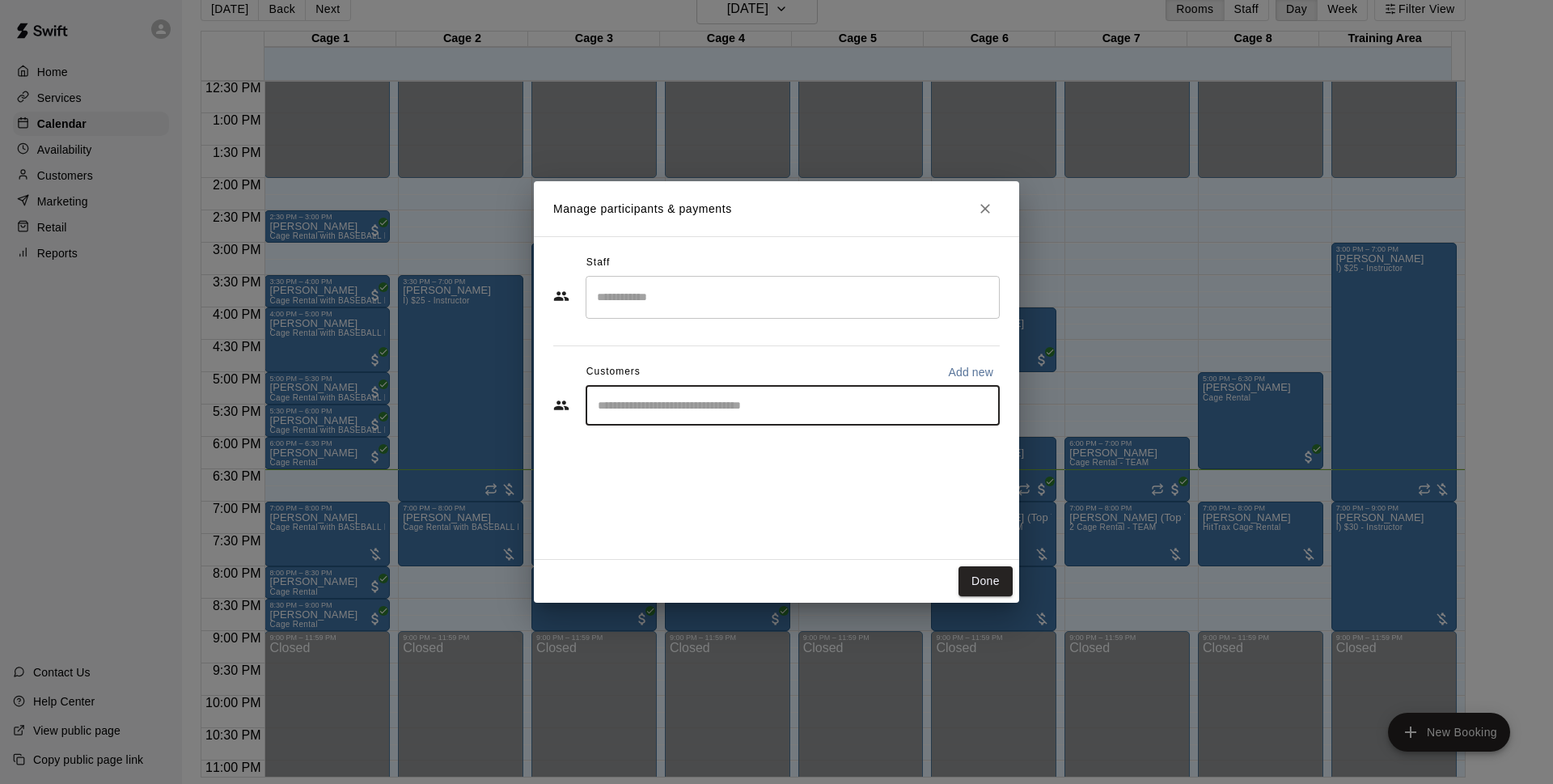
click at [702, 399] on input "Start typing to search customers..." at bounding box center [792, 405] width 399 height 16
type input "*****"
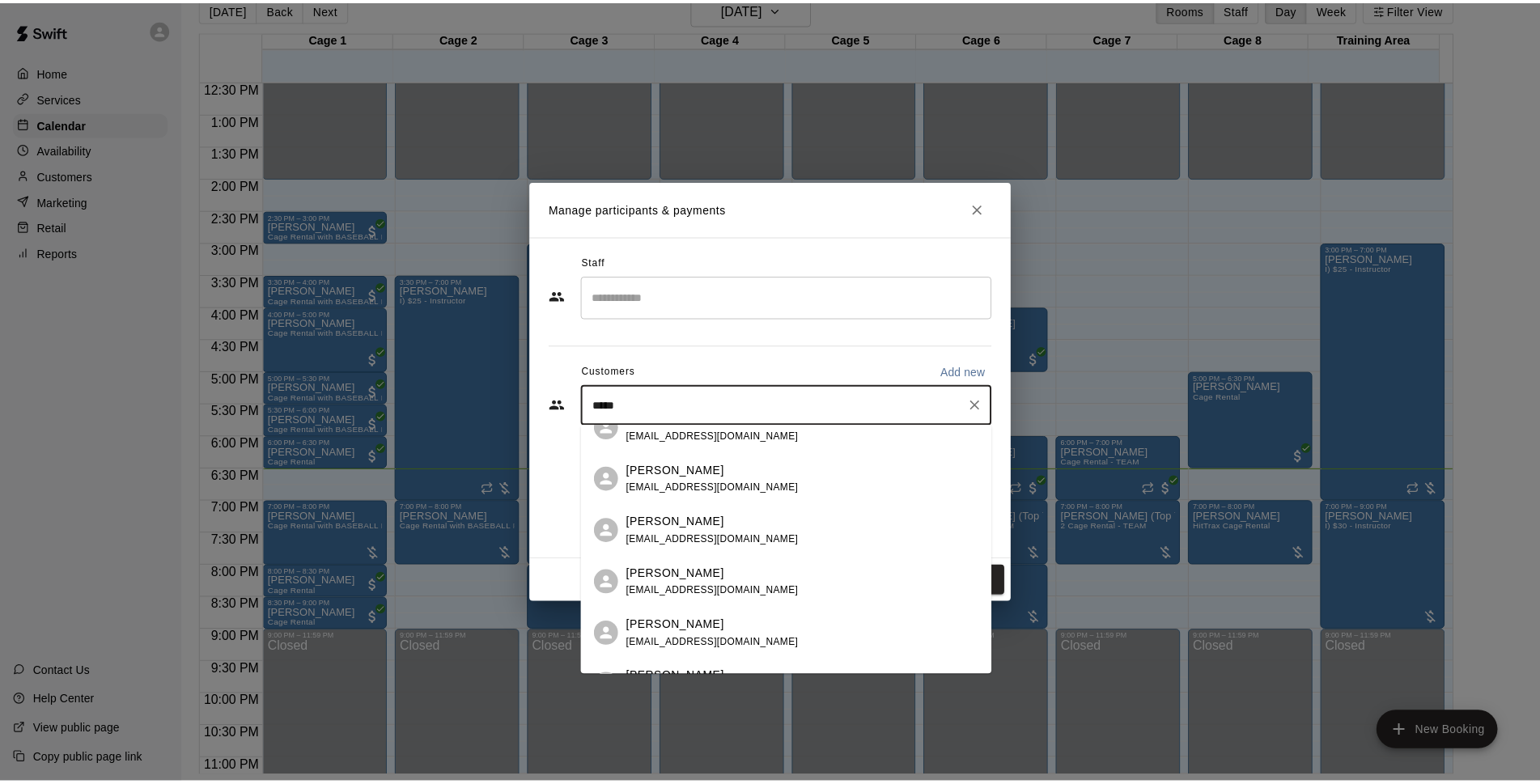
scroll to position [0, 0]
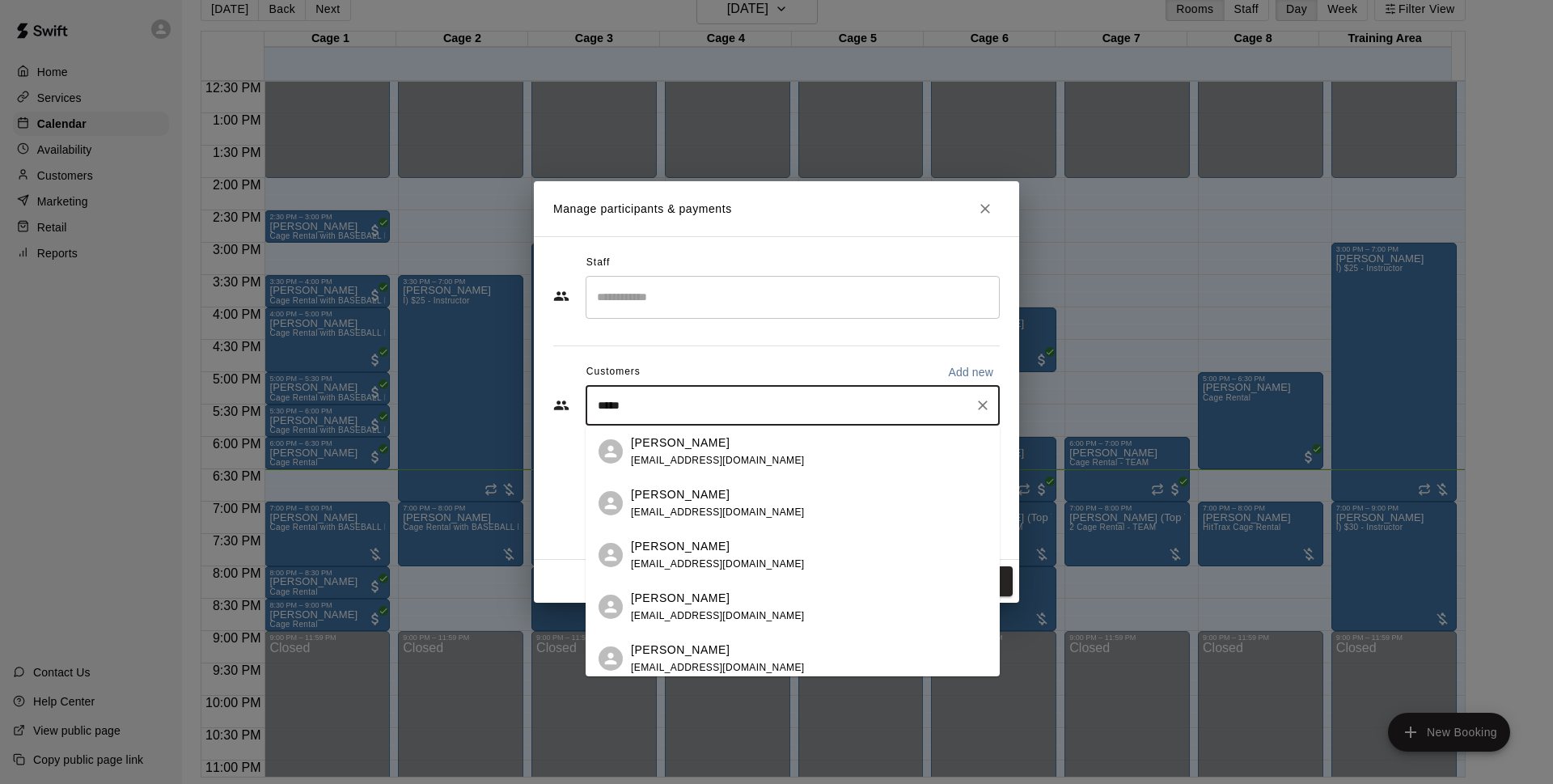
click at [800, 501] on div "[PERSON_NAME] [PERSON_NAME][EMAIL_ADDRESS][DOMAIN_NAME]" at bounding box center [809, 503] width 356 height 35
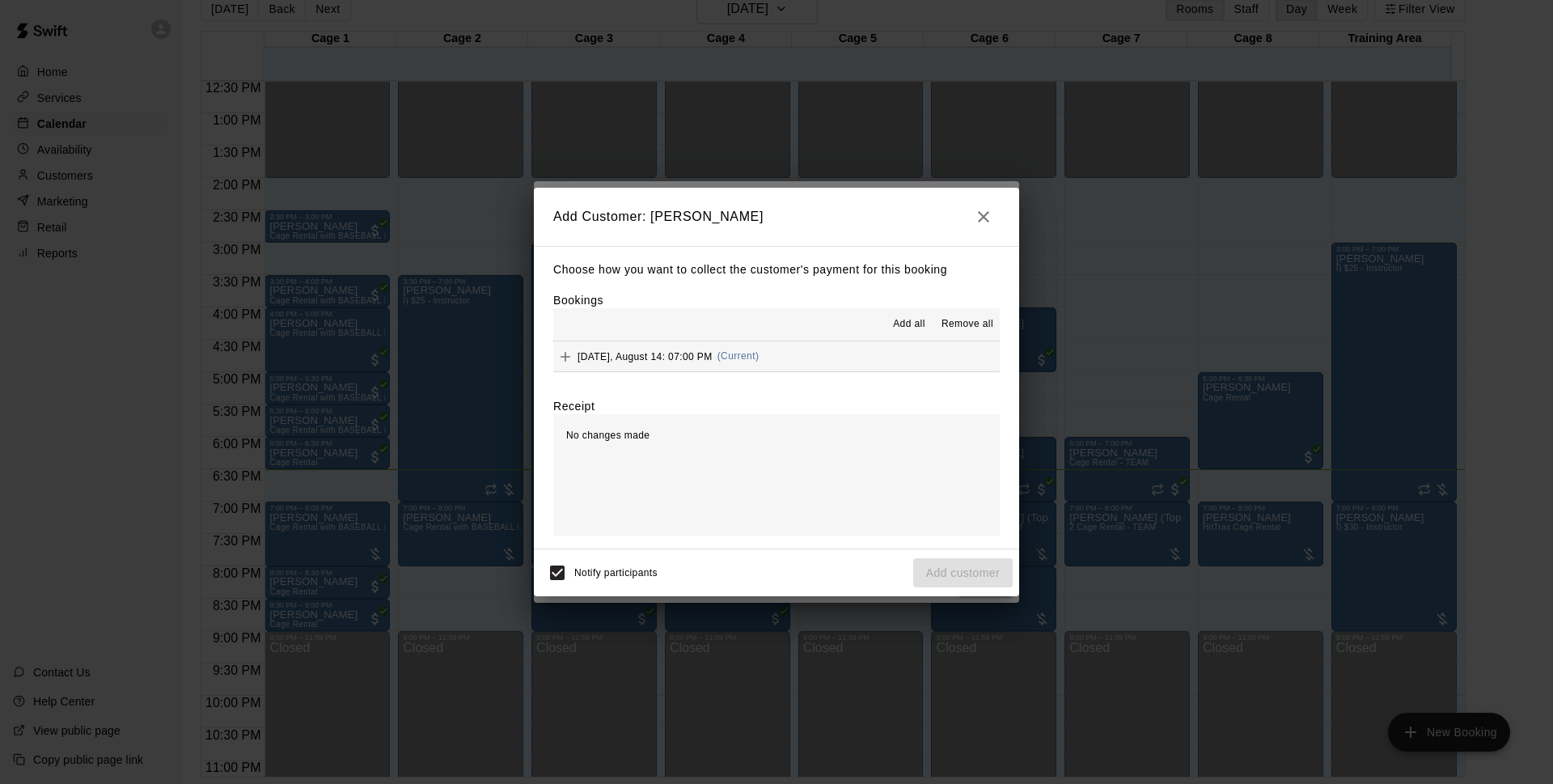
click at [770, 368] on button "[DATE], August 14: 07:00 PM (Current)" at bounding box center [776, 356] width 446 height 30
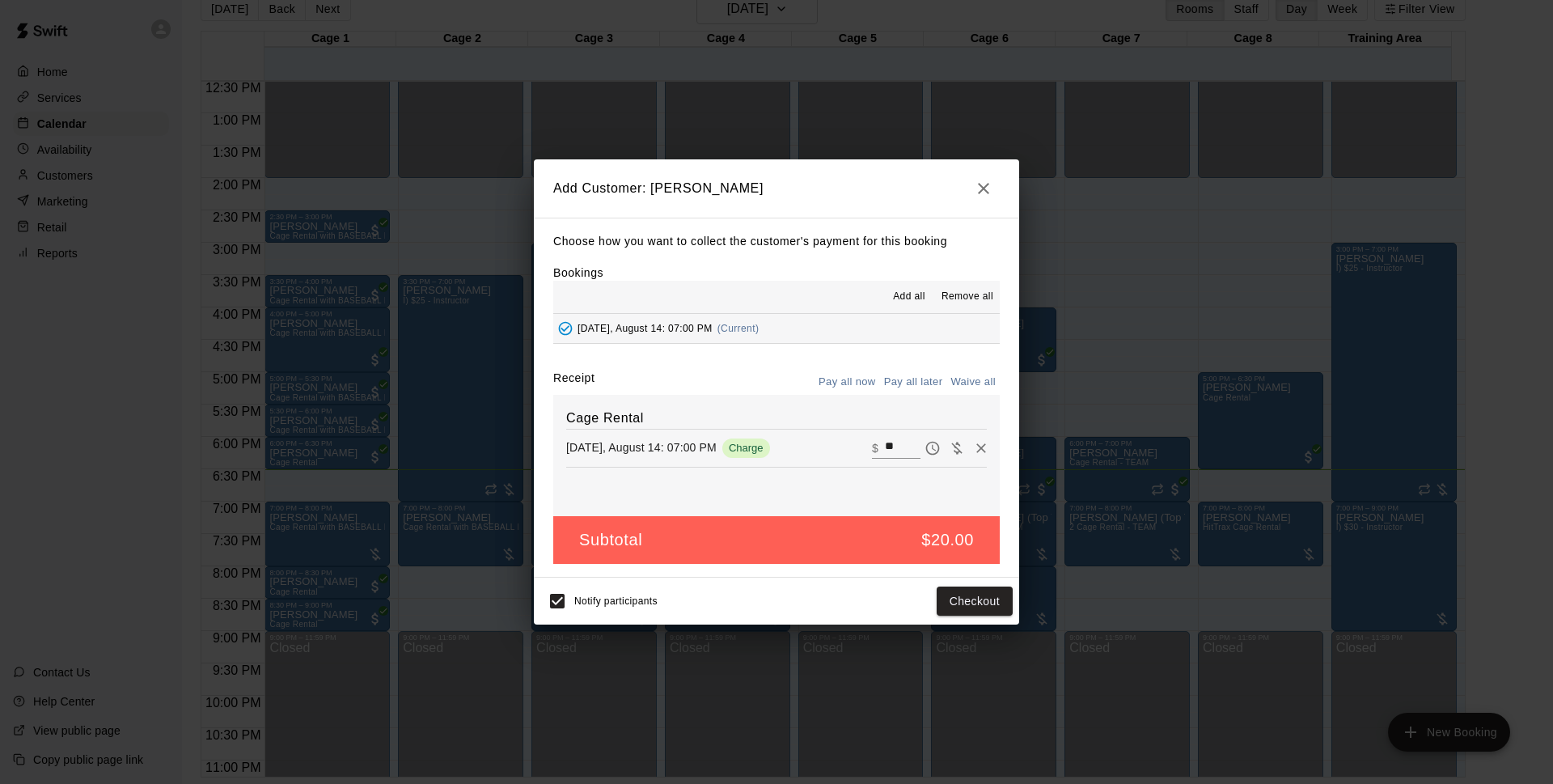
click at [907, 374] on button "Pay all later" at bounding box center [914, 382] width 67 height 25
click at [989, 612] on button "Add customer" at bounding box center [962, 600] width 99 height 30
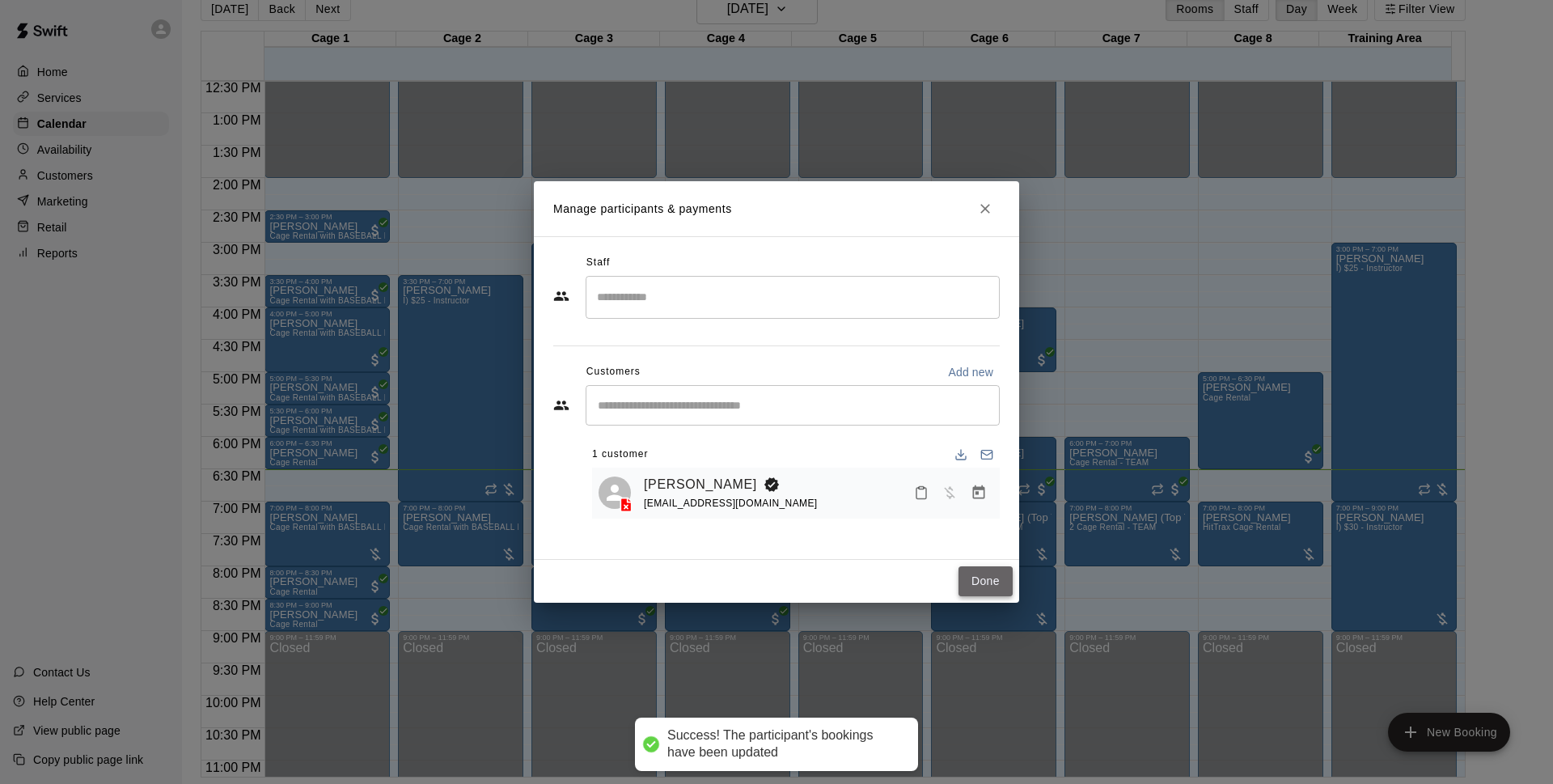
click at [984, 576] on button "Done" at bounding box center [985, 580] width 54 height 30
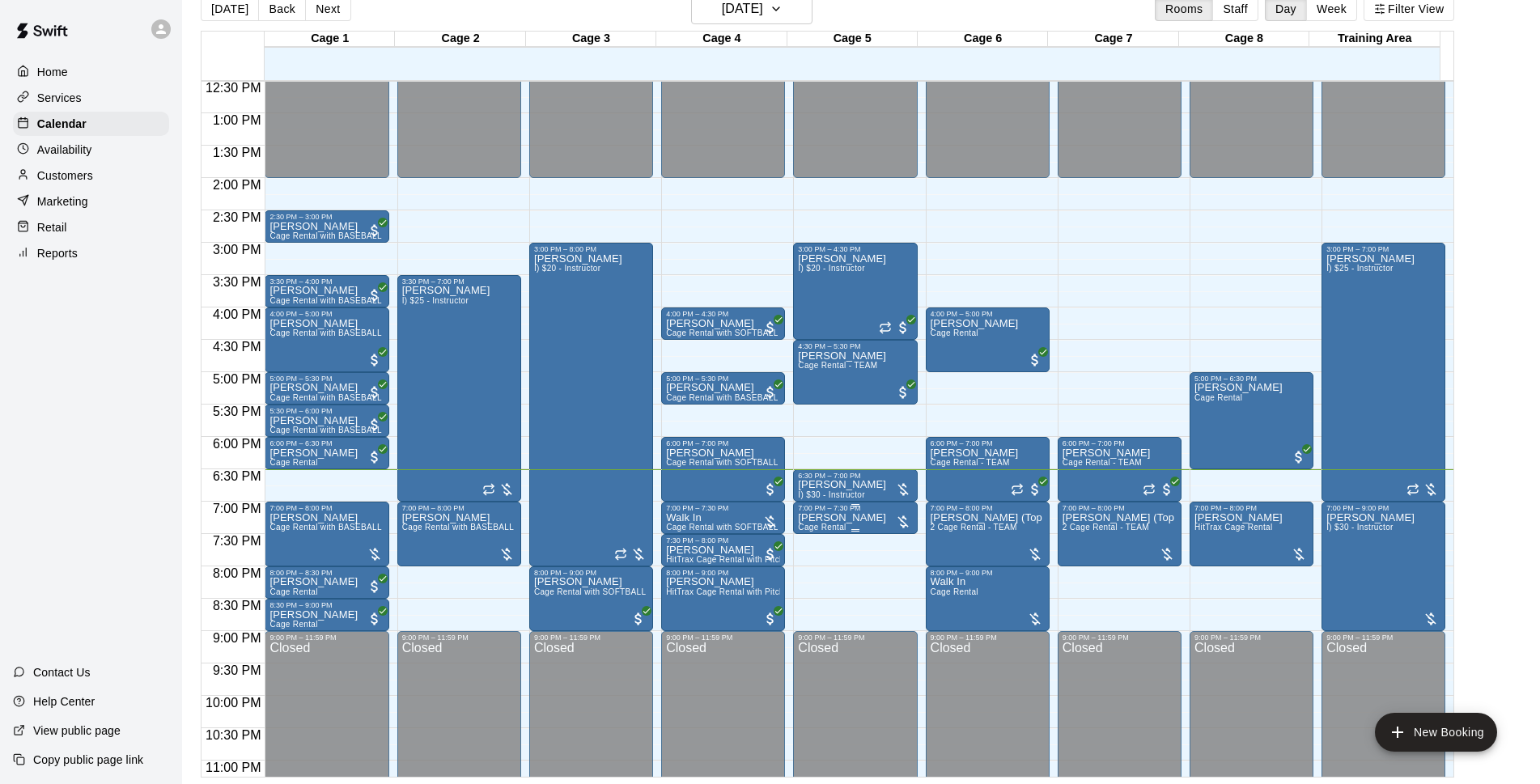
click at [846, 518] on p "[PERSON_NAME]" at bounding box center [842, 518] width 89 height 0
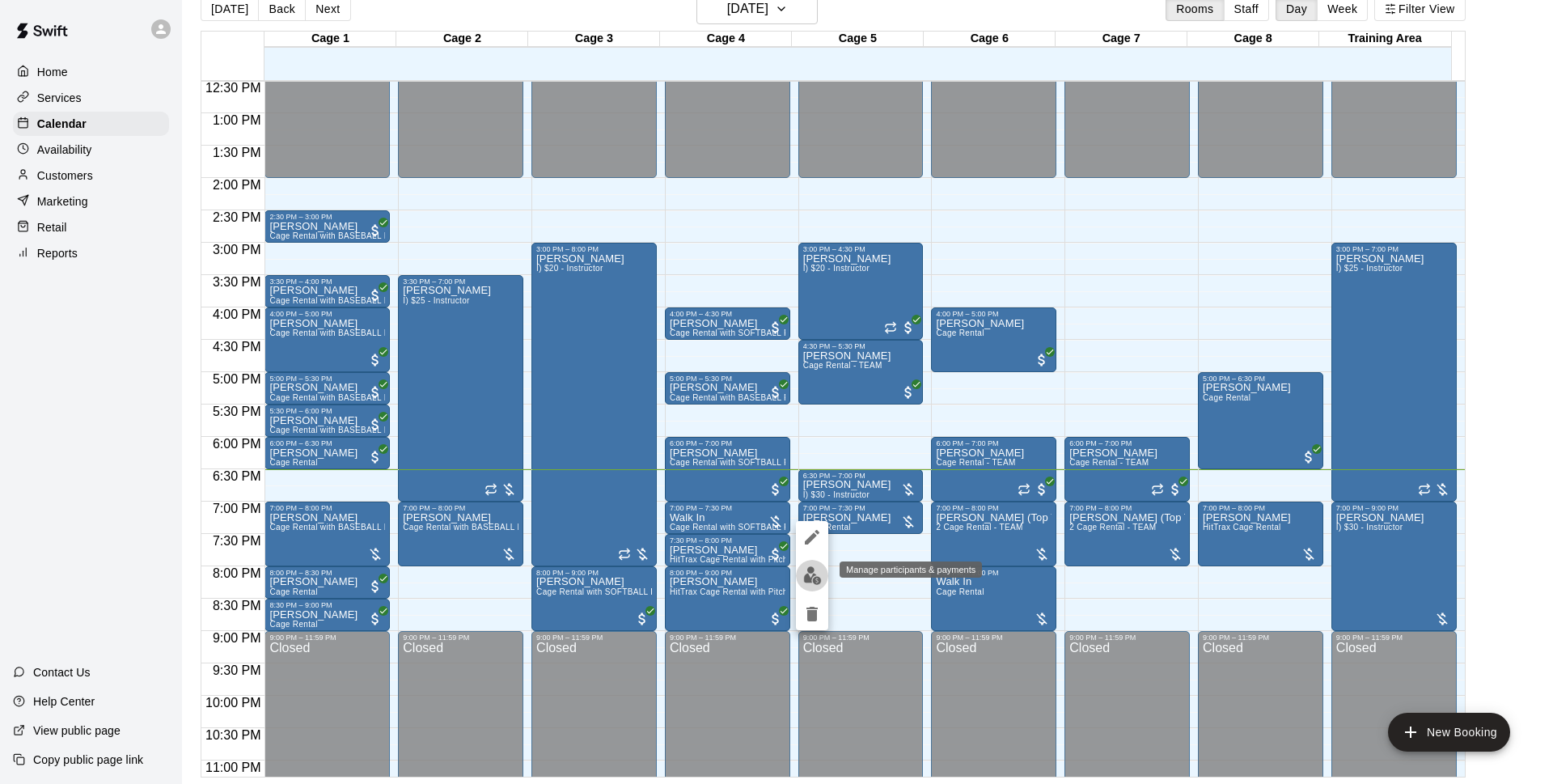
click at [811, 566] on img "edit" at bounding box center [812, 574] width 18 height 18
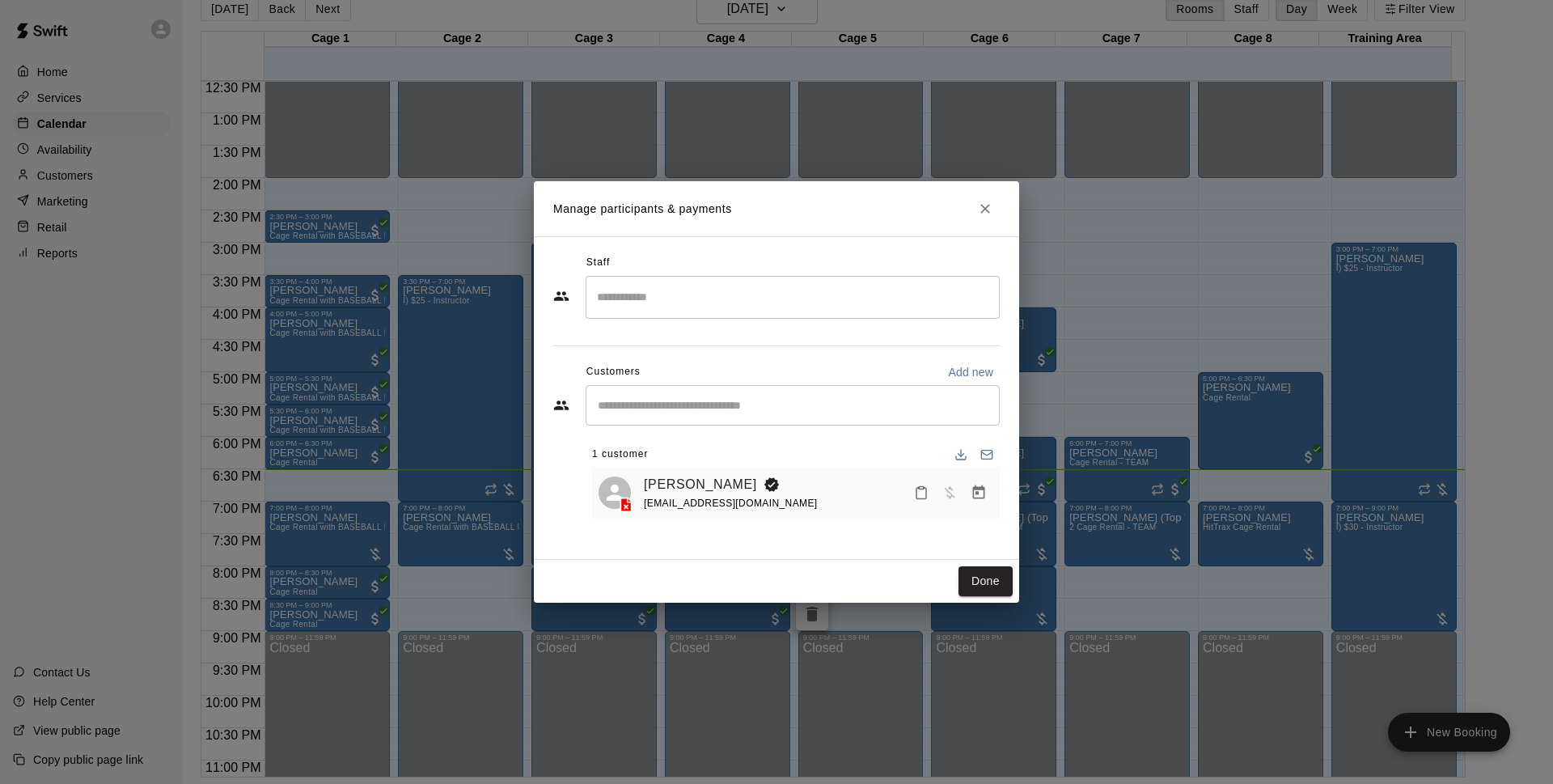
click at [619, 500] on icon at bounding box center [625, 504] width 16 height 16
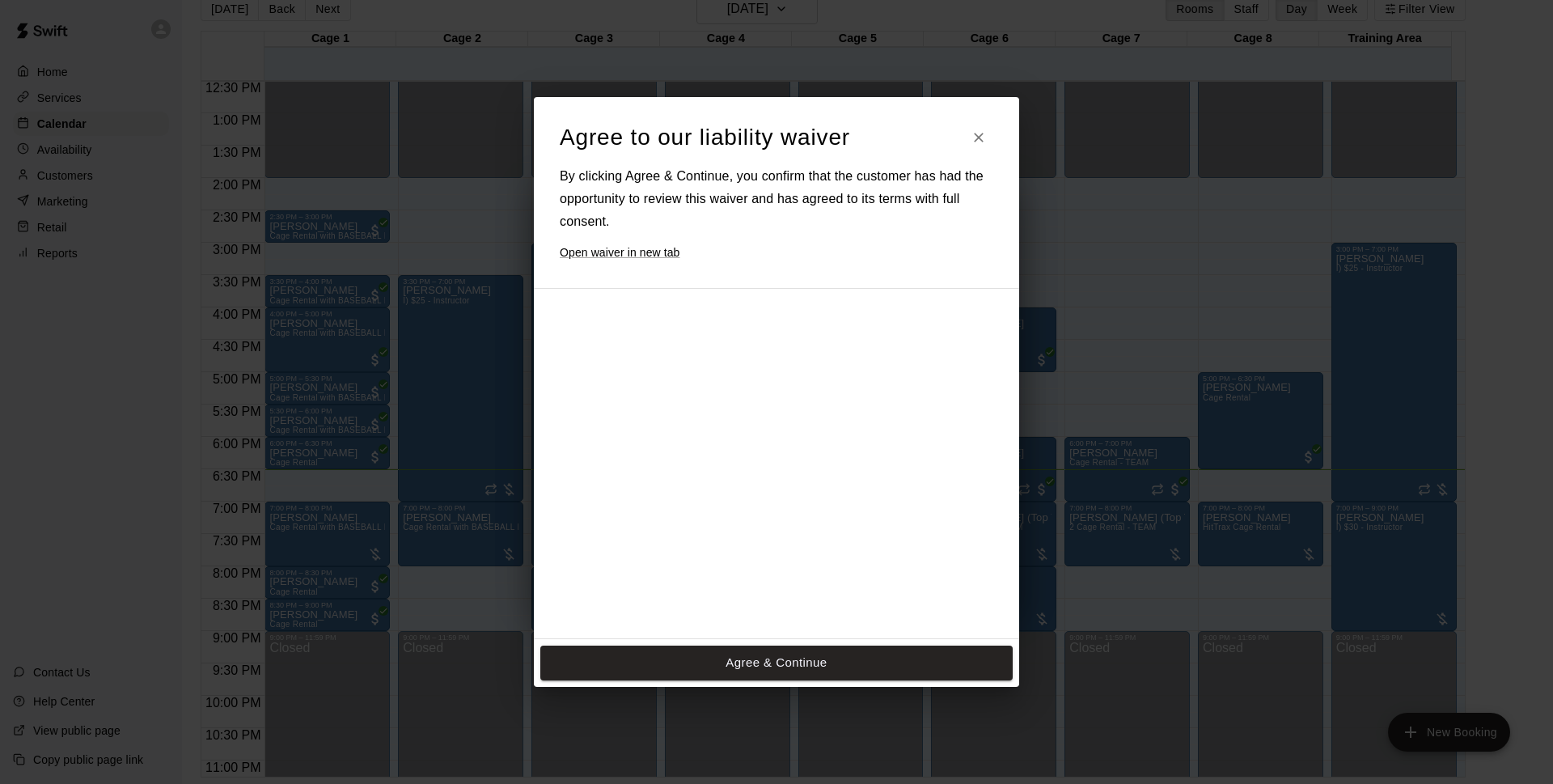
click at [707, 658] on button "Agree & Continue" at bounding box center [776, 662] width 472 height 34
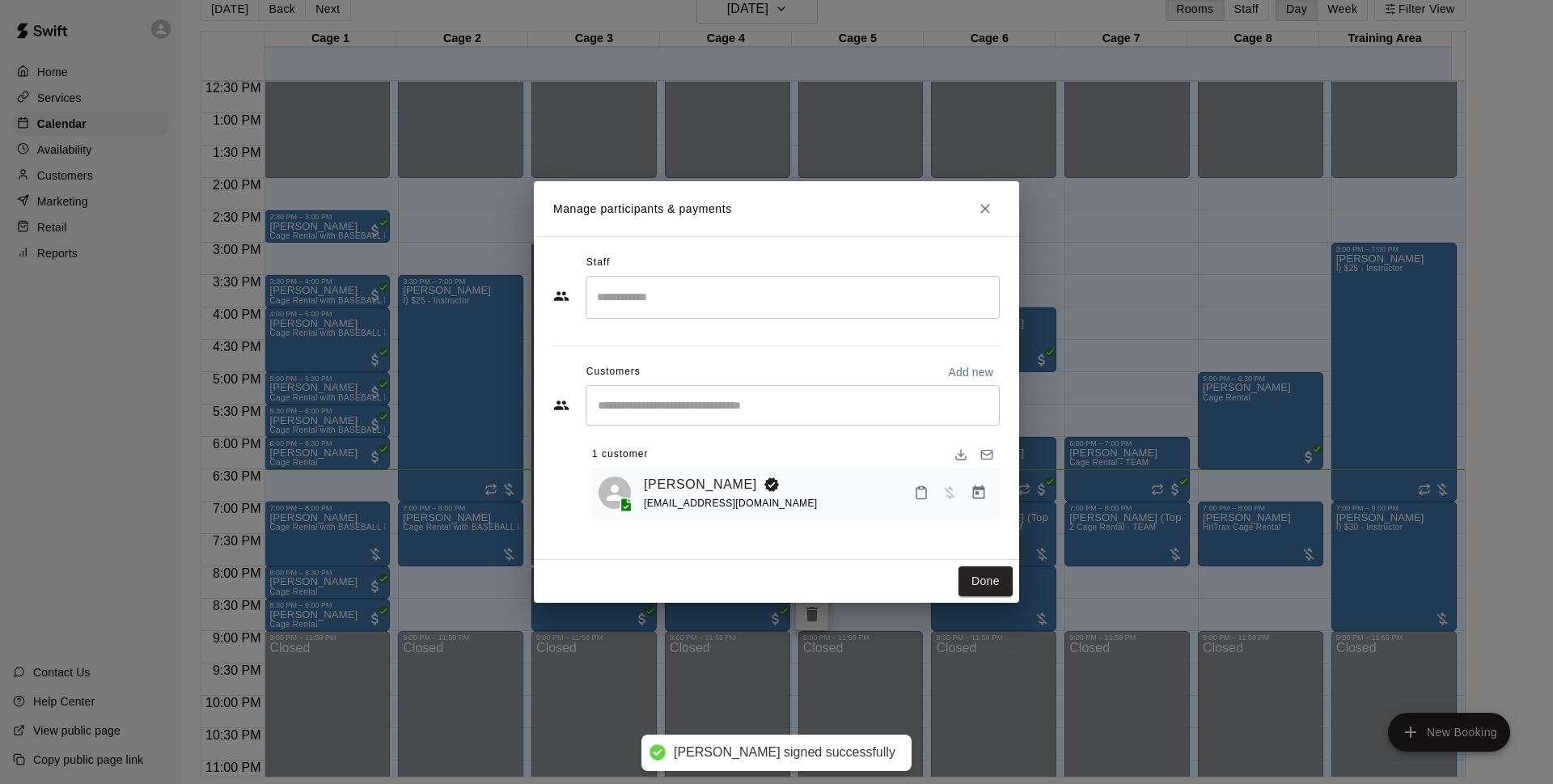
click at [977, 564] on div "Done" at bounding box center [776, 581] width 485 height 43
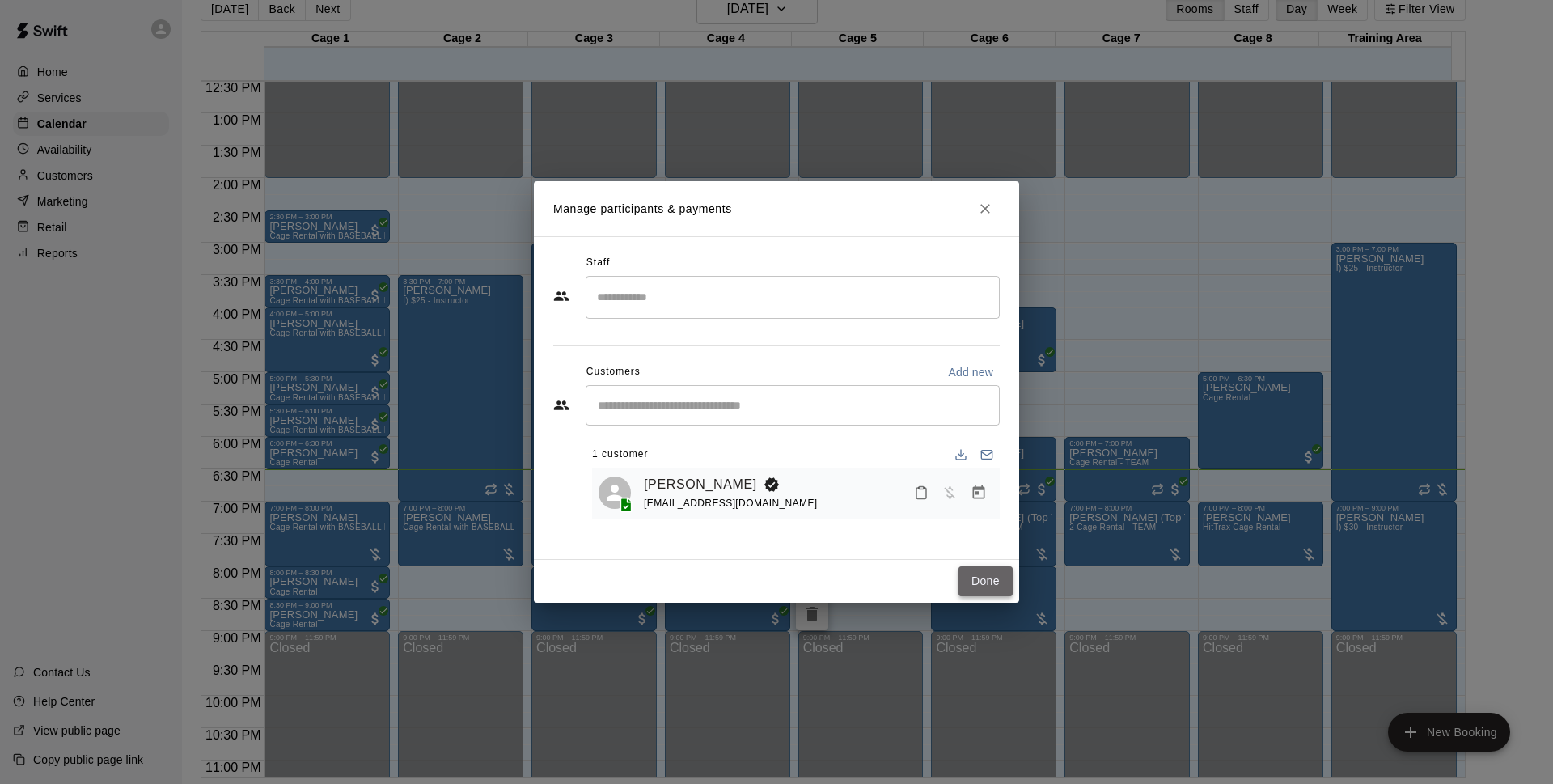
drag, startPoint x: 995, startPoint y: 576, endPoint x: 1002, endPoint y: 569, distance: 9.9
click at [998, 576] on button "Done" at bounding box center [985, 580] width 54 height 30
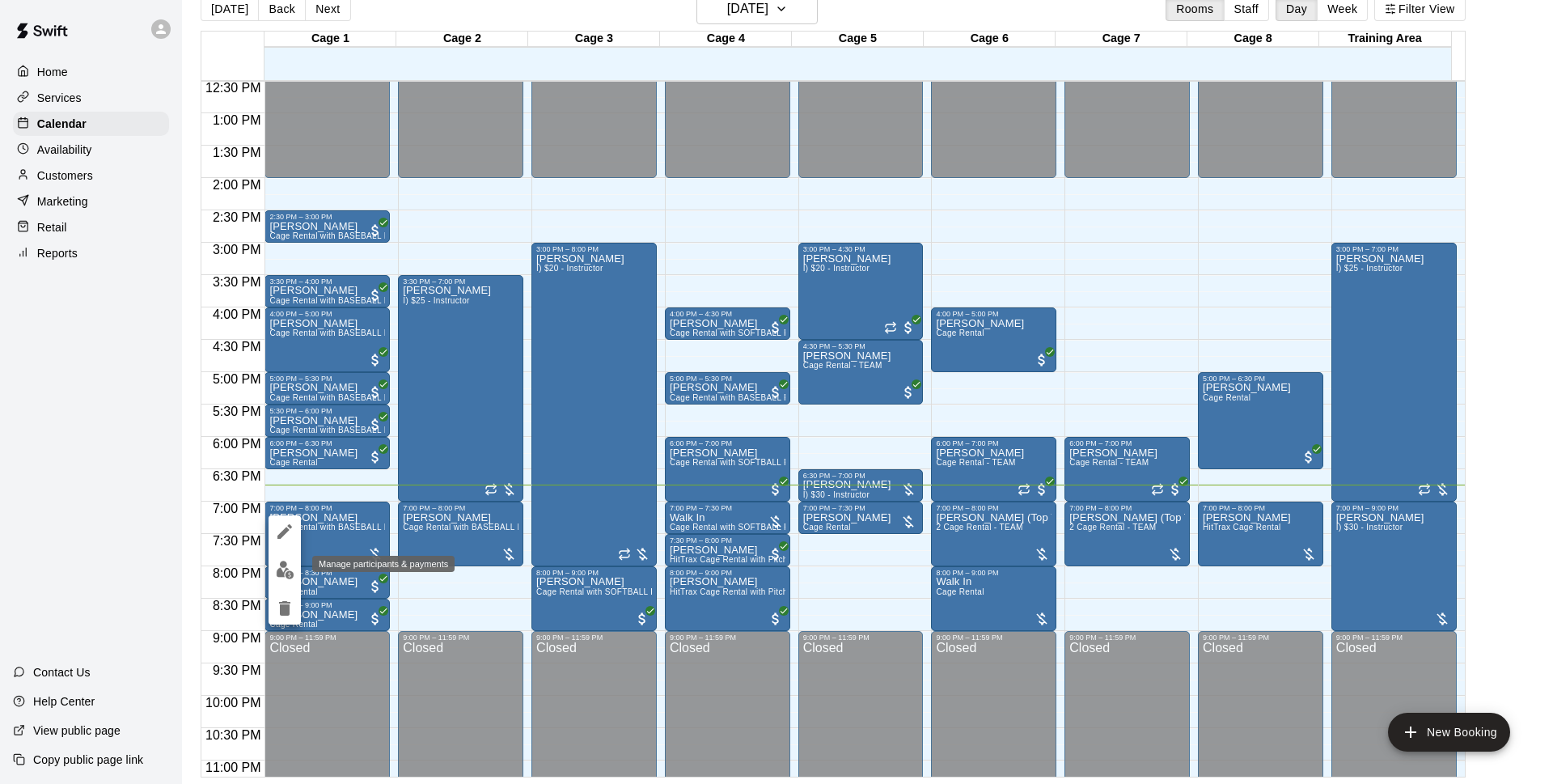
click at [295, 572] on button "edit" at bounding box center [285, 569] width 33 height 32
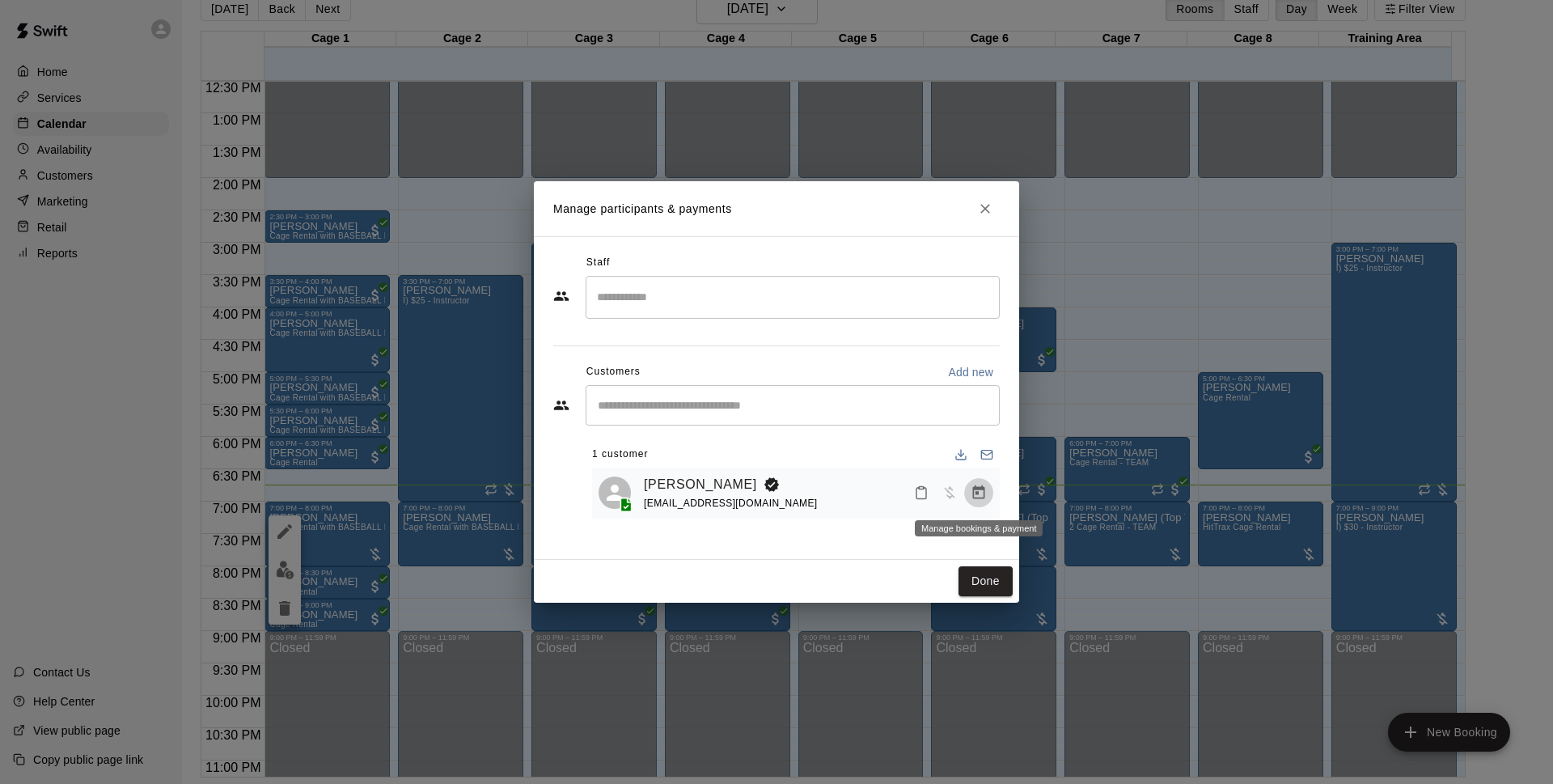
click at [978, 504] on button "Manage bookings & payment" at bounding box center [979, 493] width 29 height 29
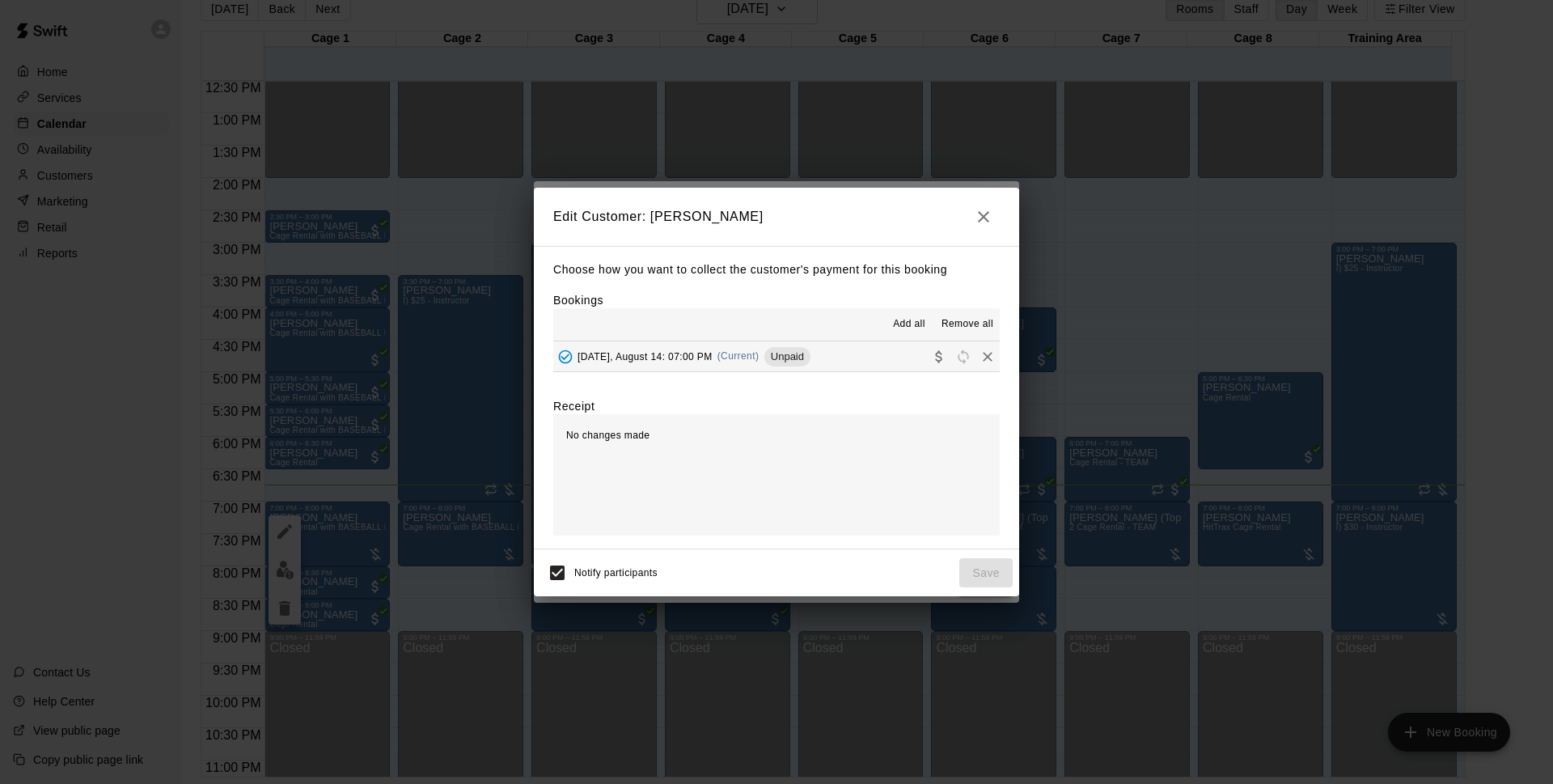
click at [988, 215] on icon "button" at bounding box center [983, 216] width 19 height 19
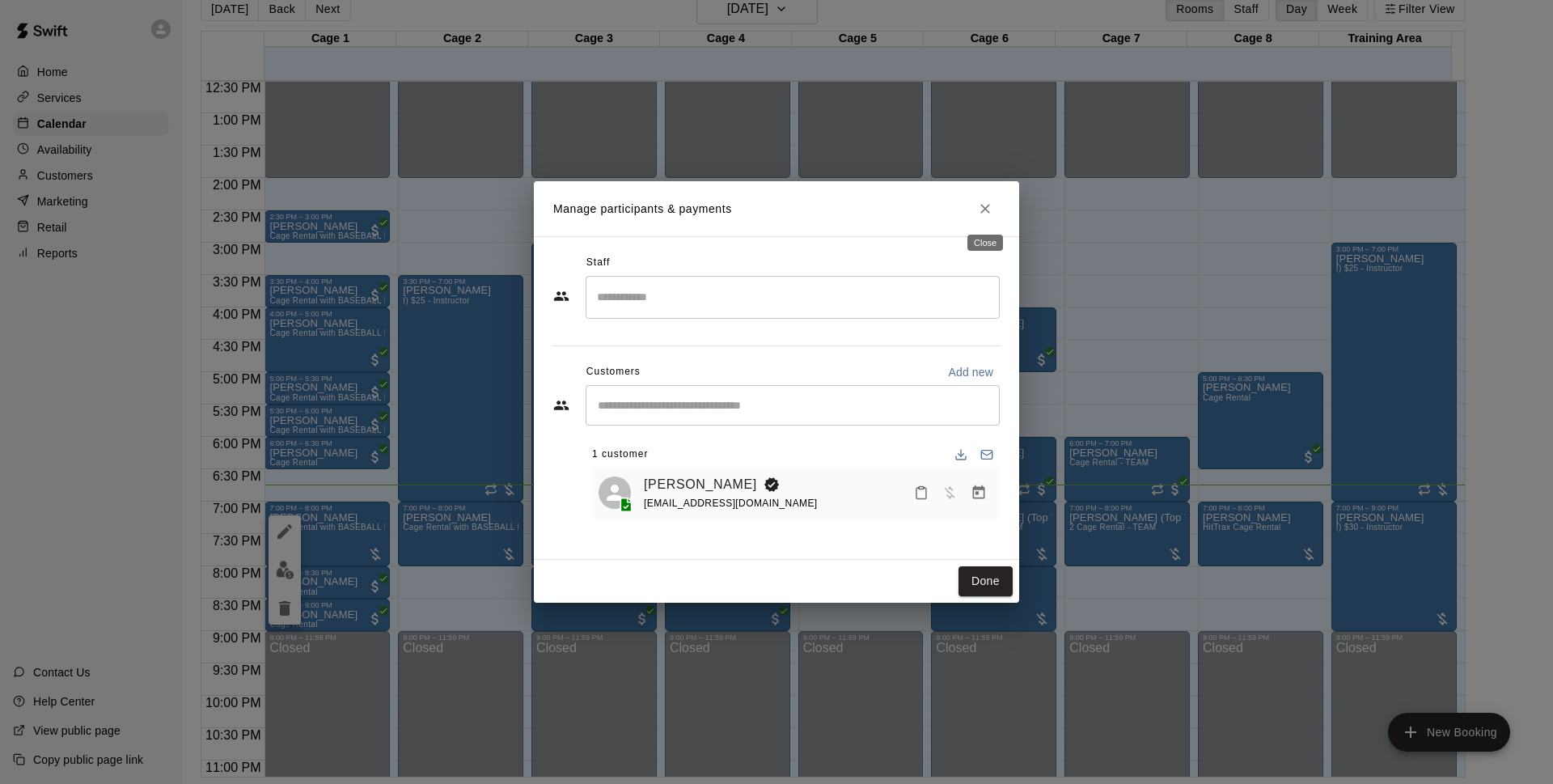
click at [989, 215] on icon "Close" at bounding box center [985, 208] width 16 height 16
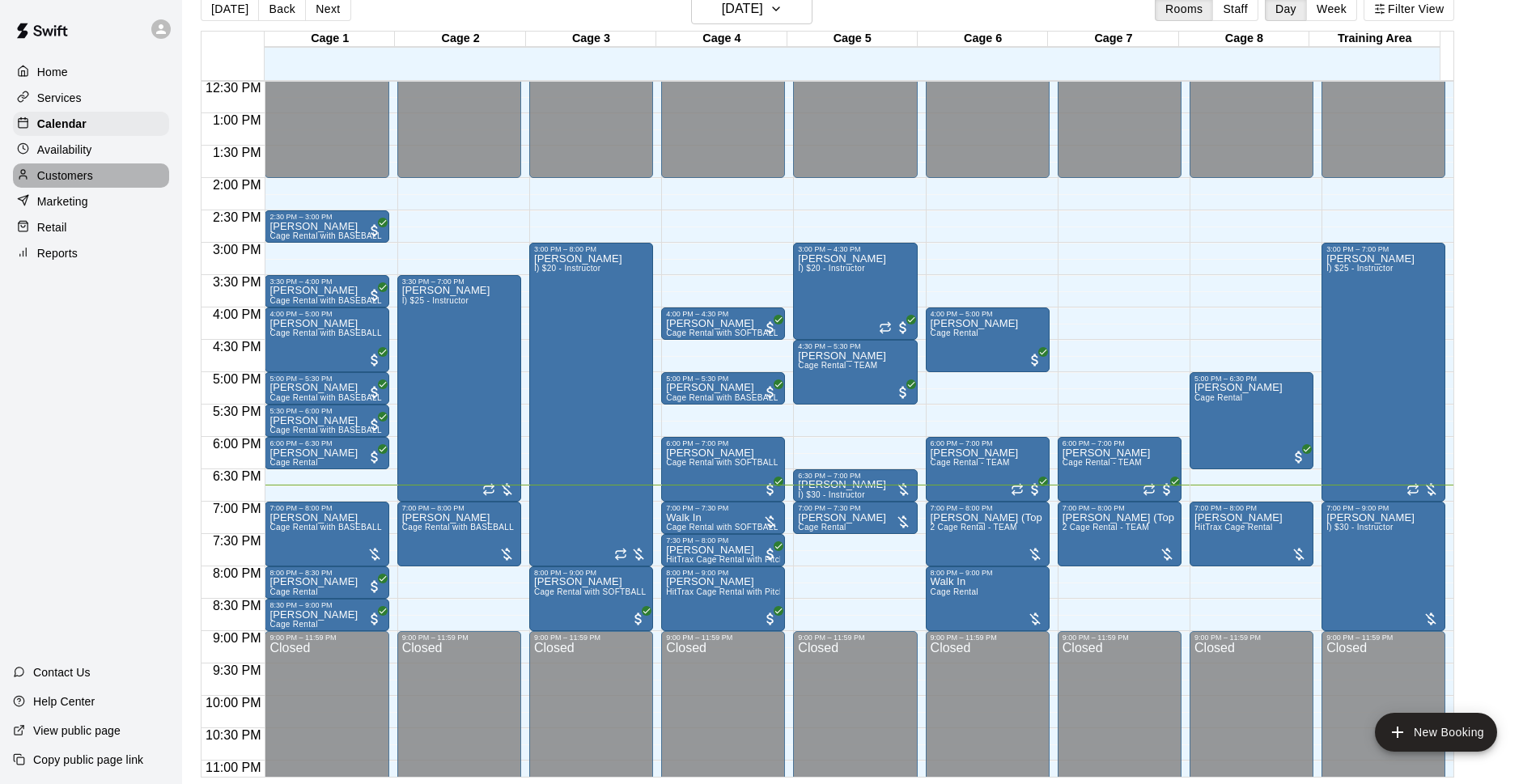
click at [62, 173] on p "Customers" at bounding box center [65, 175] width 56 height 16
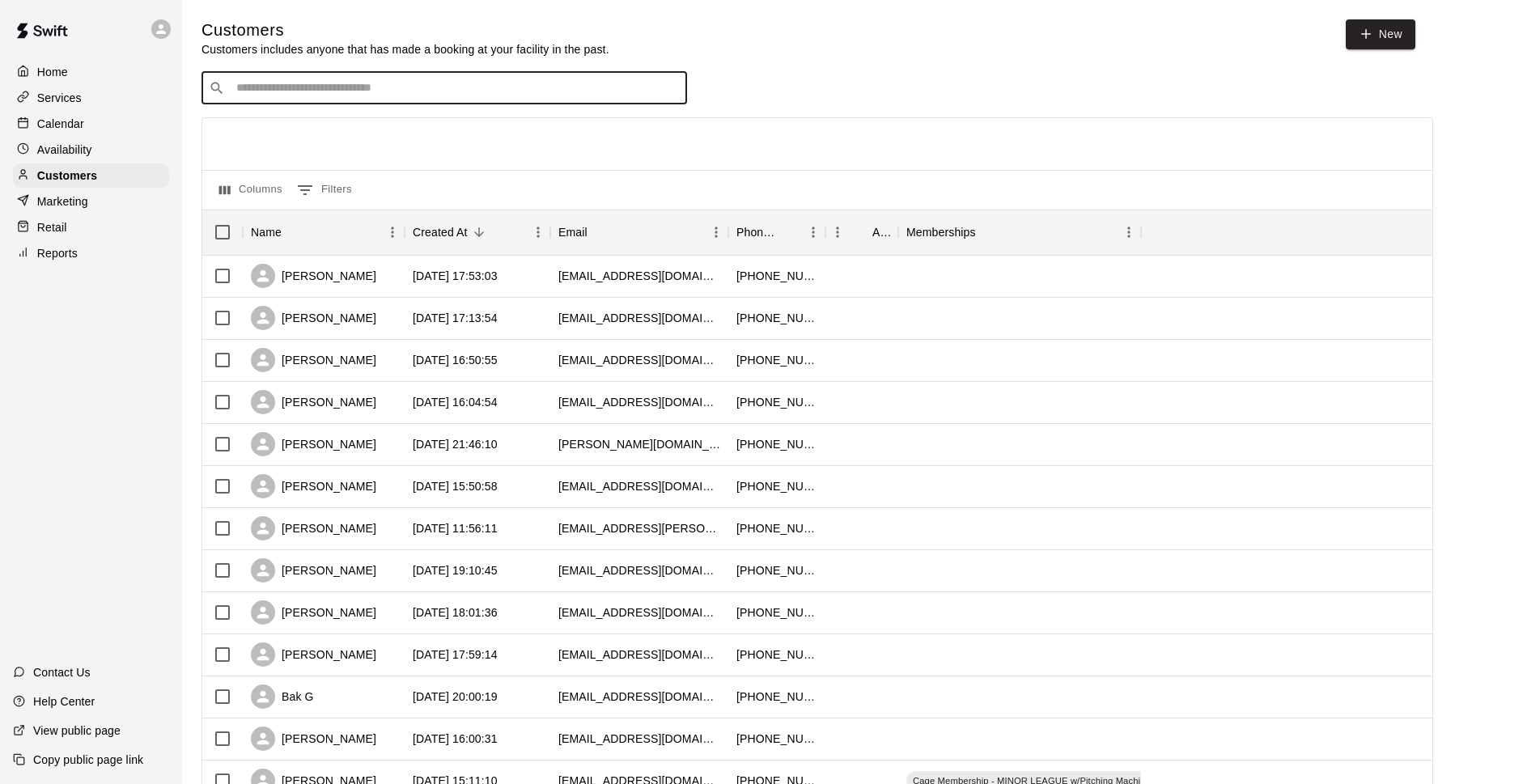
click at [298, 90] on input "Search customers by name or email" at bounding box center [455, 88] width 449 height 16
type input "*****"
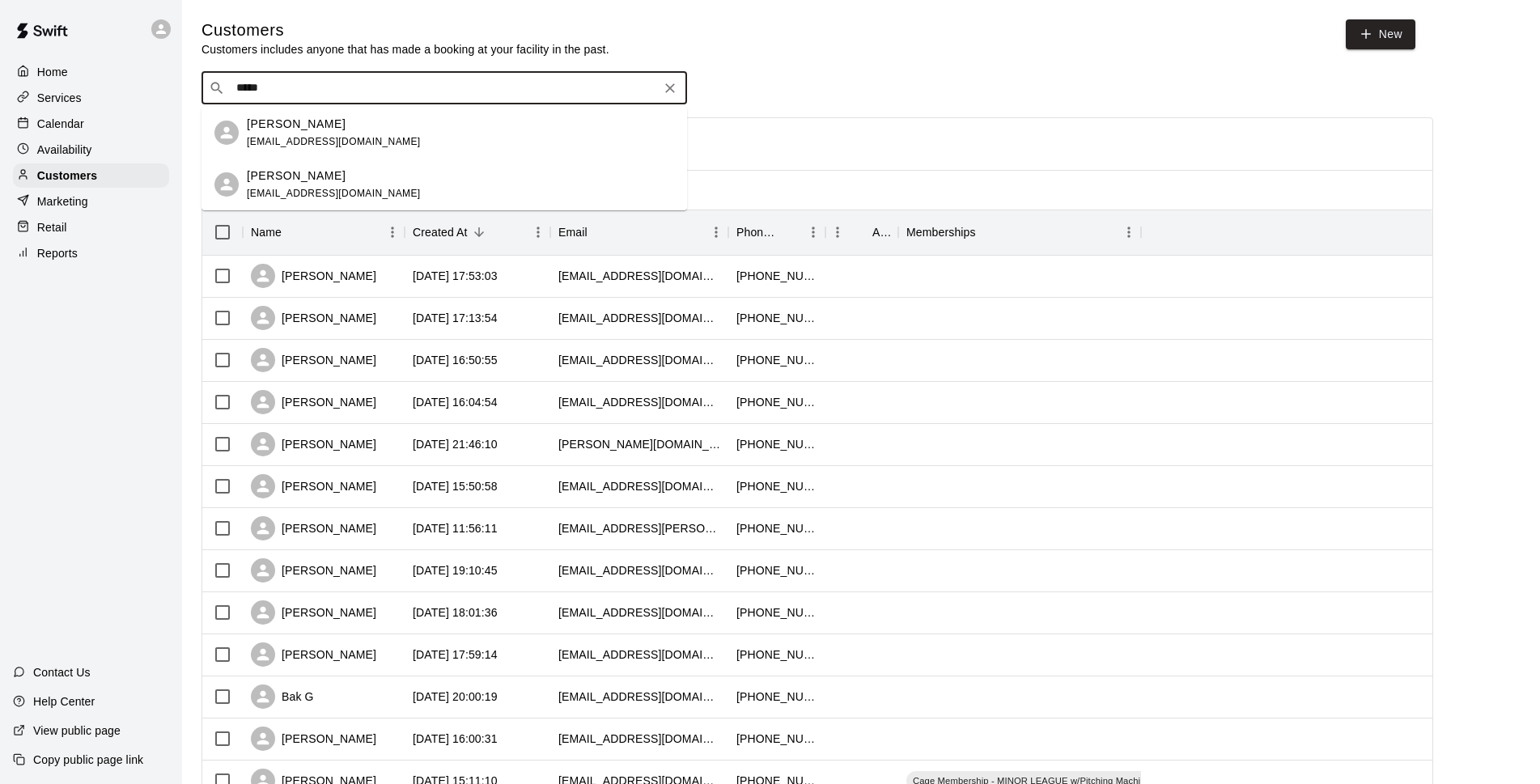
click at [303, 127] on p "[PERSON_NAME]" at bounding box center [295, 124] width 99 height 17
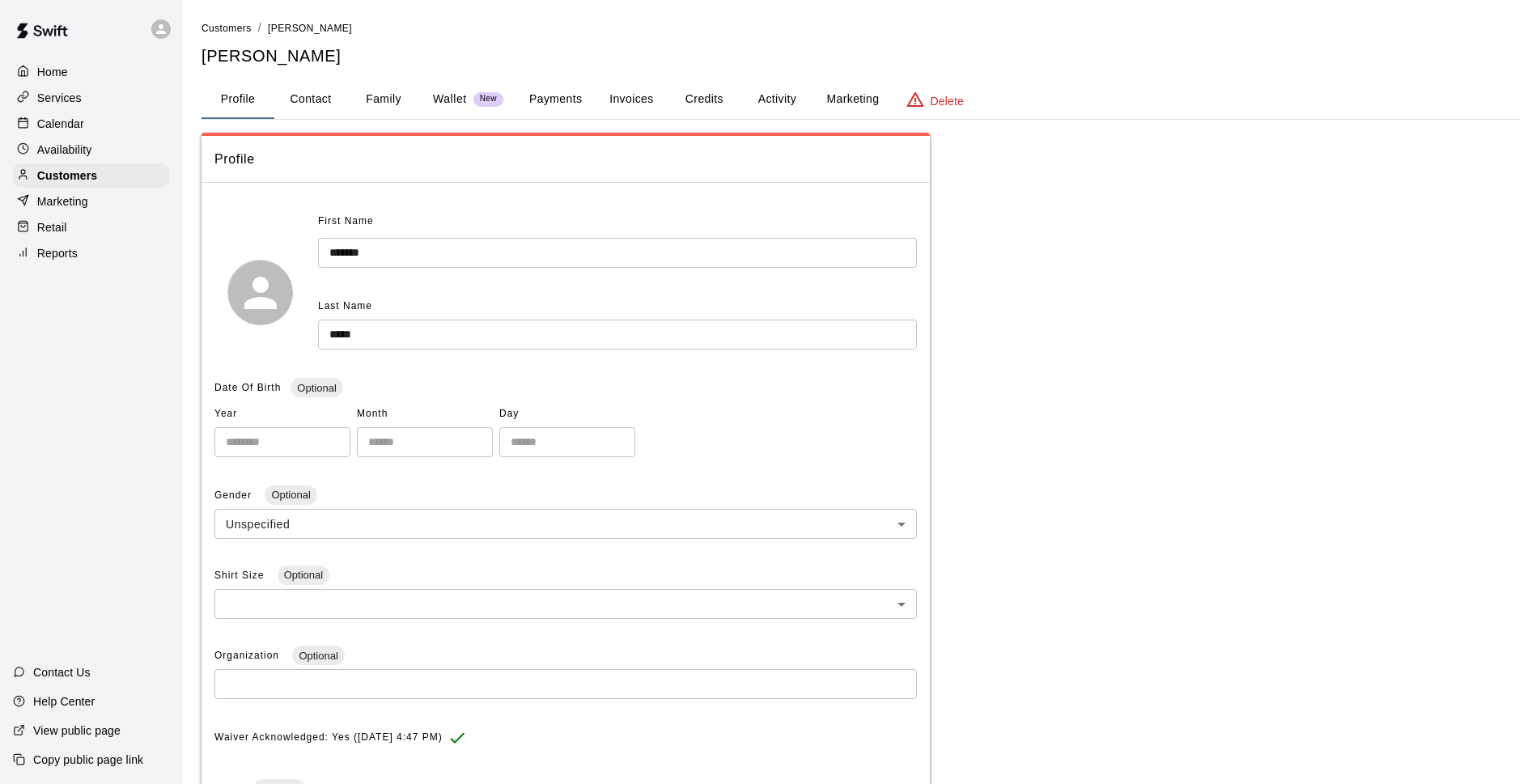
click at [675, 92] on button "Credits" at bounding box center [705, 99] width 73 height 38
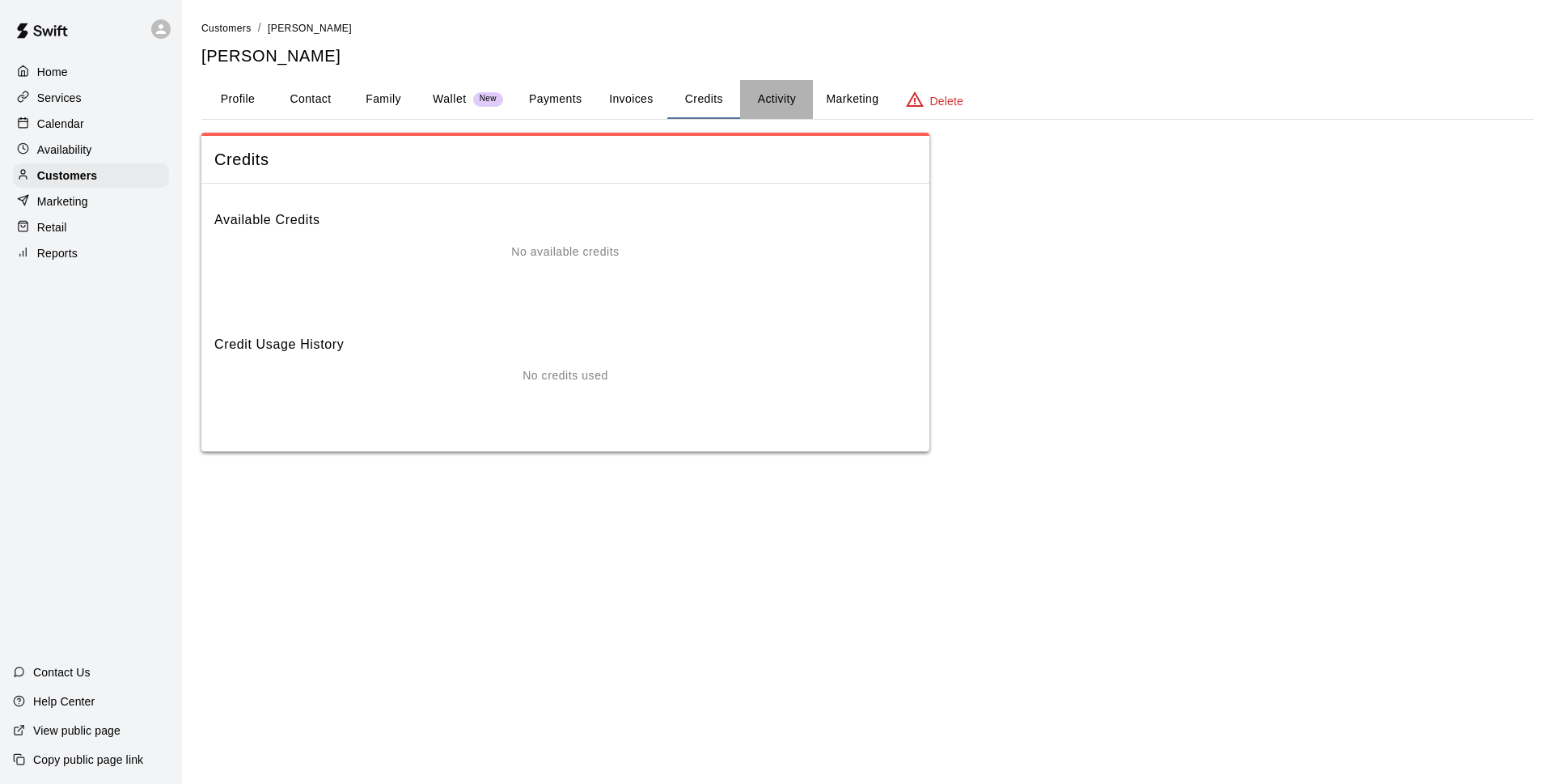
click at [786, 98] on button "Activity" at bounding box center [776, 99] width 73 height 38
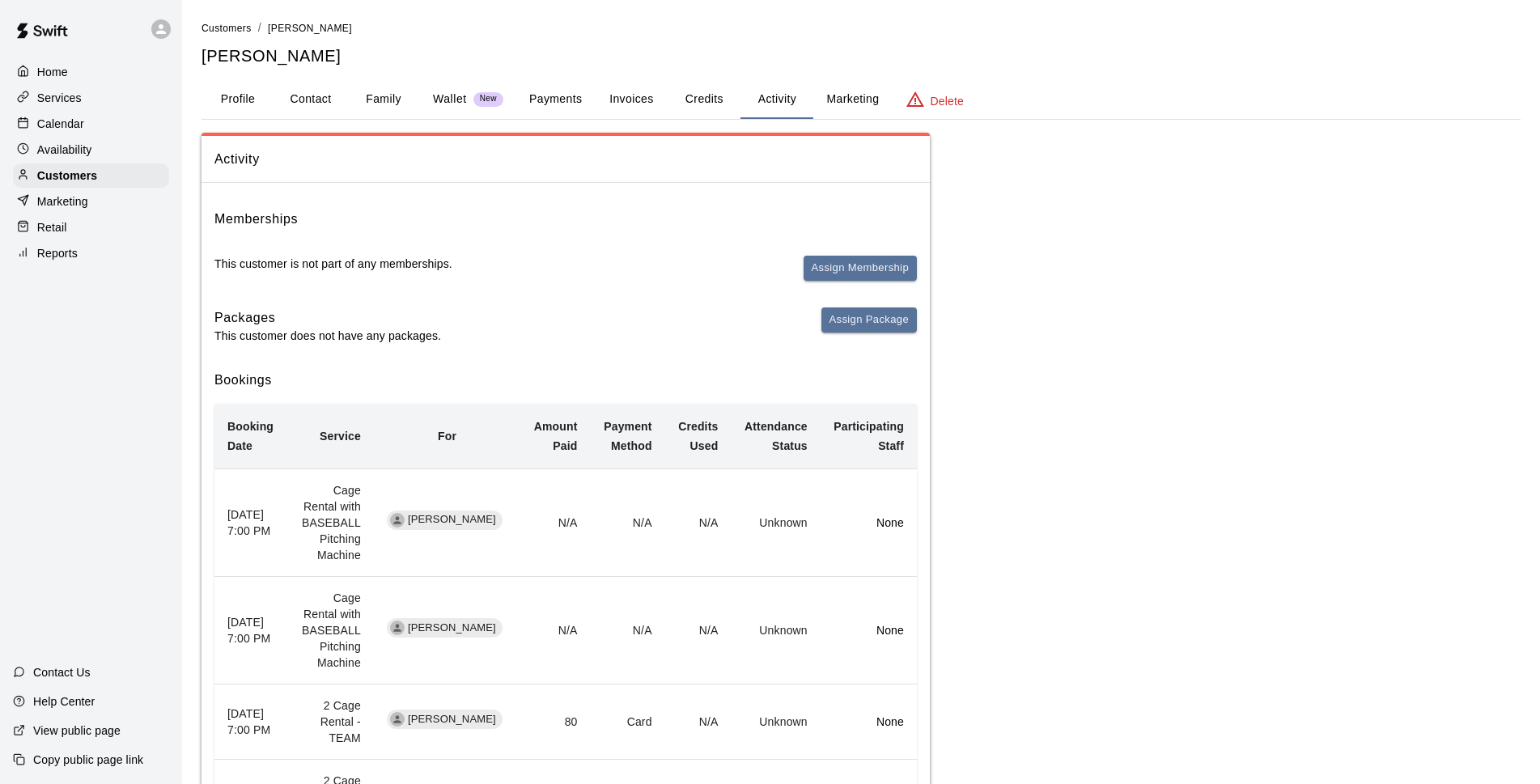
scroll to position [353, 0]
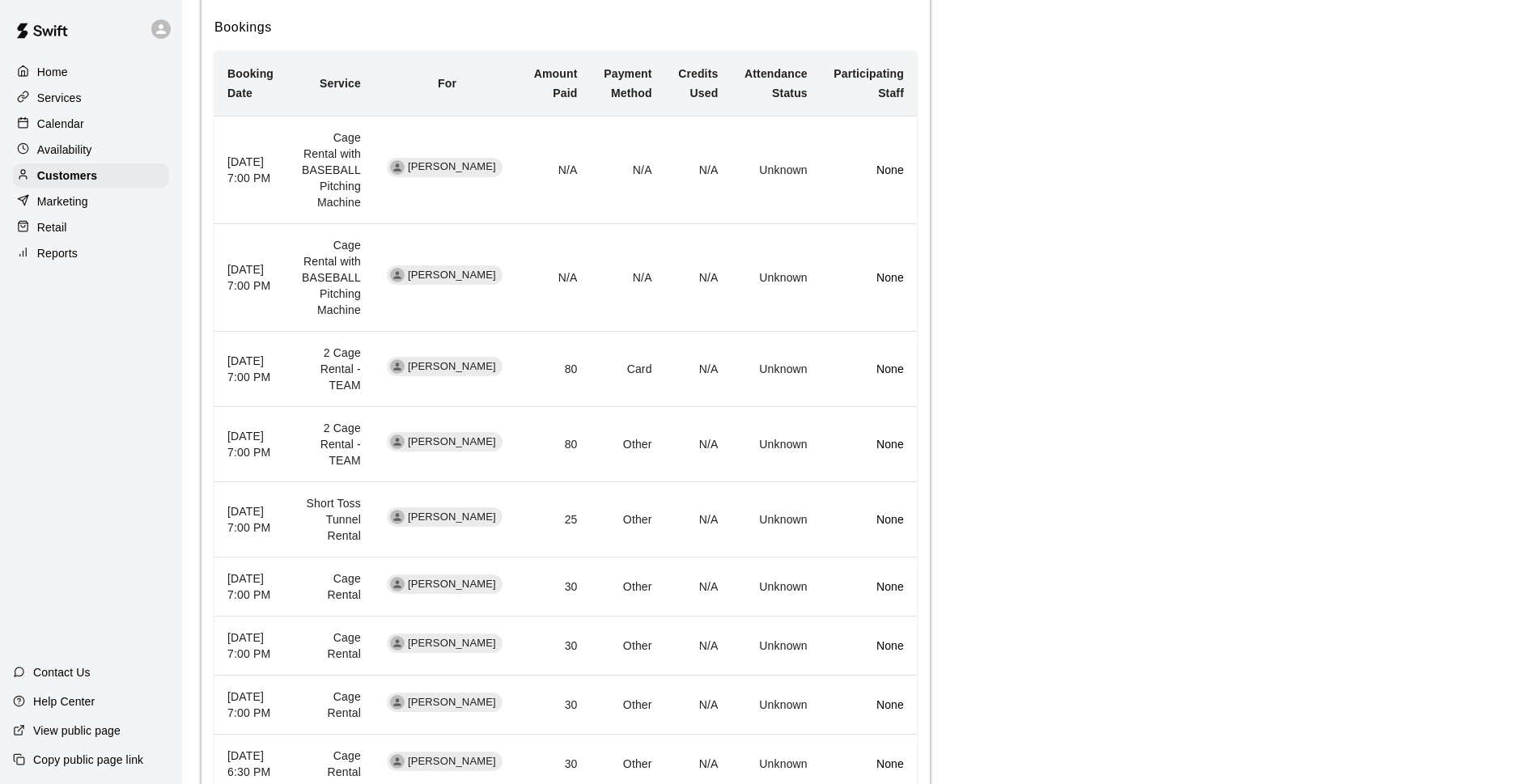
drag, startPoint x: 276, startPoint y: 382, endPoint x: 195, endPoint y: 342, distance: 90.3
click at [195, 342] on div "Customers / [PERSON_NAME] [PERSON_NAME] Profile Contact Family Wallet New Payme…" at bounding box center [860, 298] width 1345 height 1262
drag, startPoint x: 195, startPoint y: 342, endPoint x: 313, endPoint y: 383, distance: 124.9
click at [313, 383] on td "2 Cage Rental - TEAM" at bounding box center [330, 369] width 87 height 75
drag, startPoint x: 566, startPoint y: 370, endPoint x: 593, endPoint y: 367, distance: 27.2
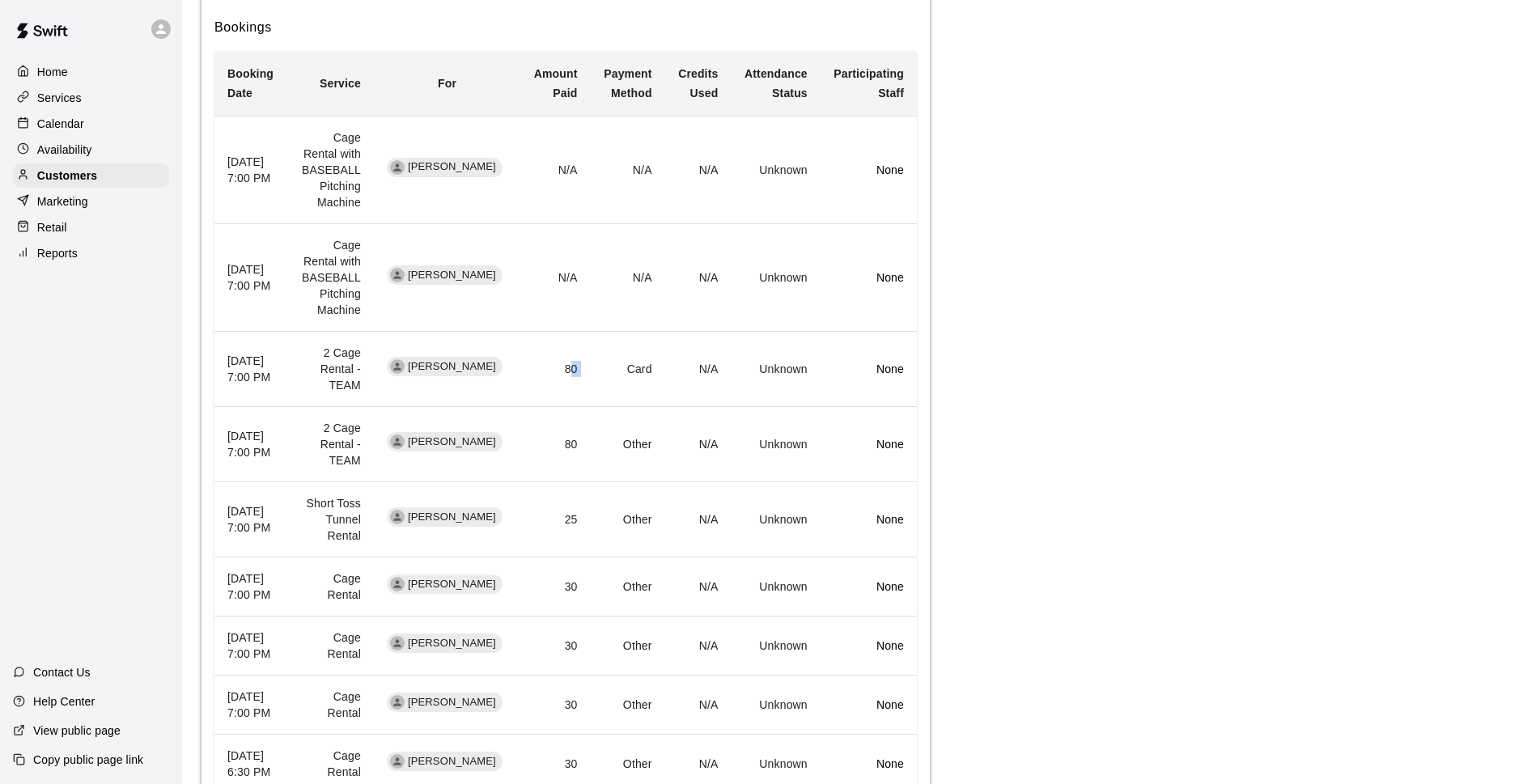
click at [593, 367] on tr "[DATE] 7:00 PM 2 Cage Rental - TEAM [PERSON_NAME] 80 Card N/A Unknown None" at bounding box center [566, 369] width 703 height 75
click at [80, 132] on p "Calendar" at bounding box center [61, 123] width 47 height 16
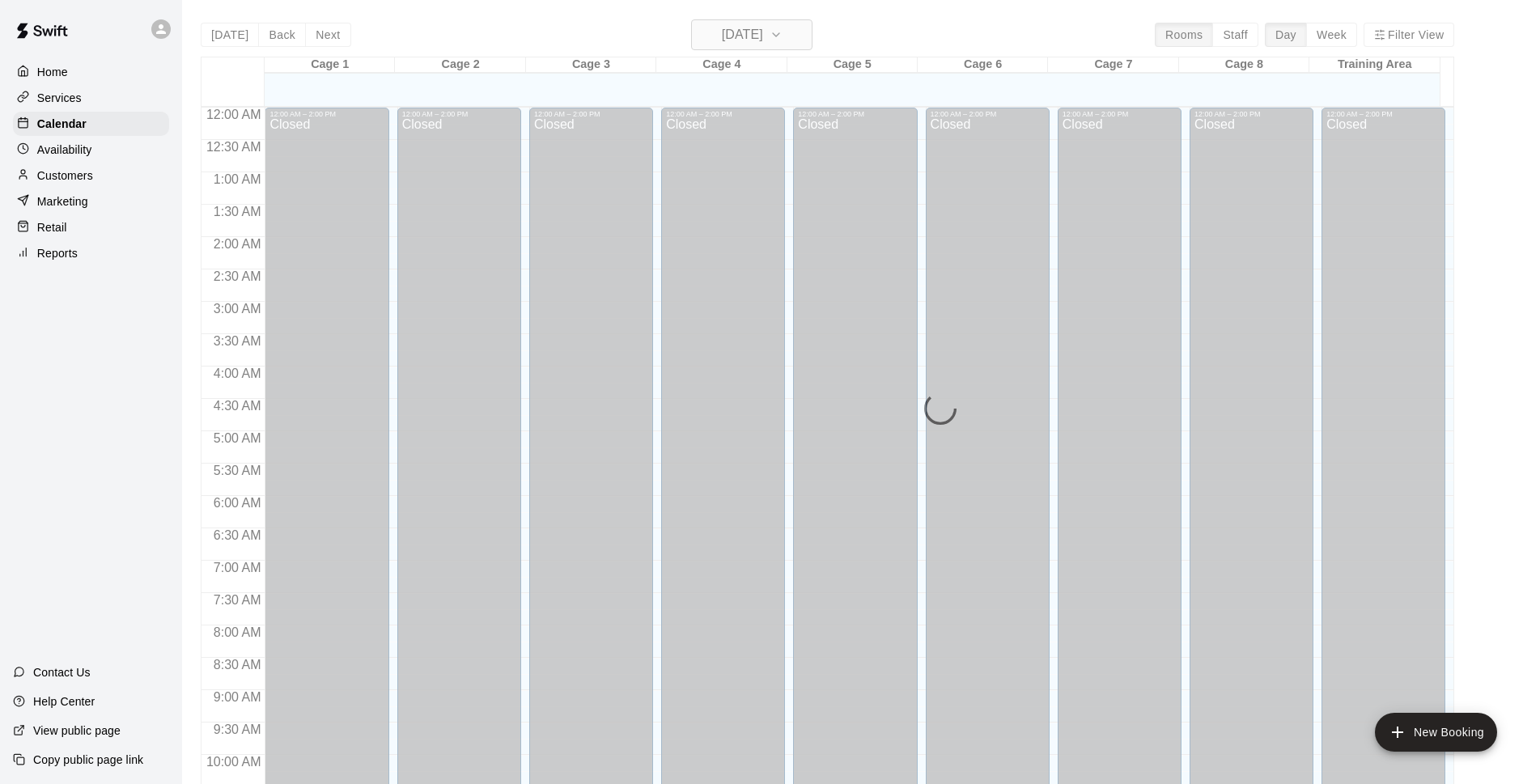
click at [759, 42] on h6 "[DATE]" at bounding box center [742, 35] width 41 height 23
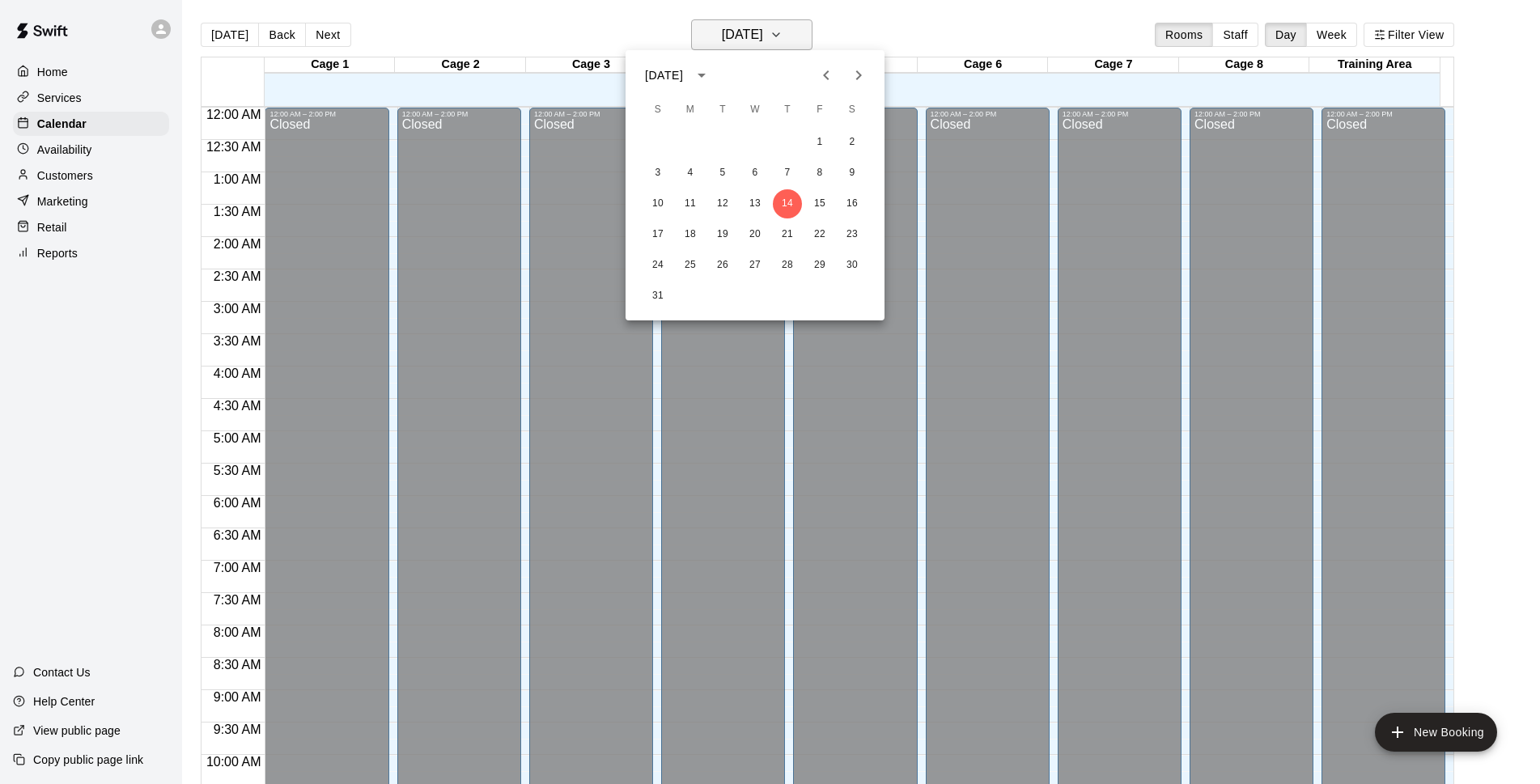
scroll to position [810, 0]
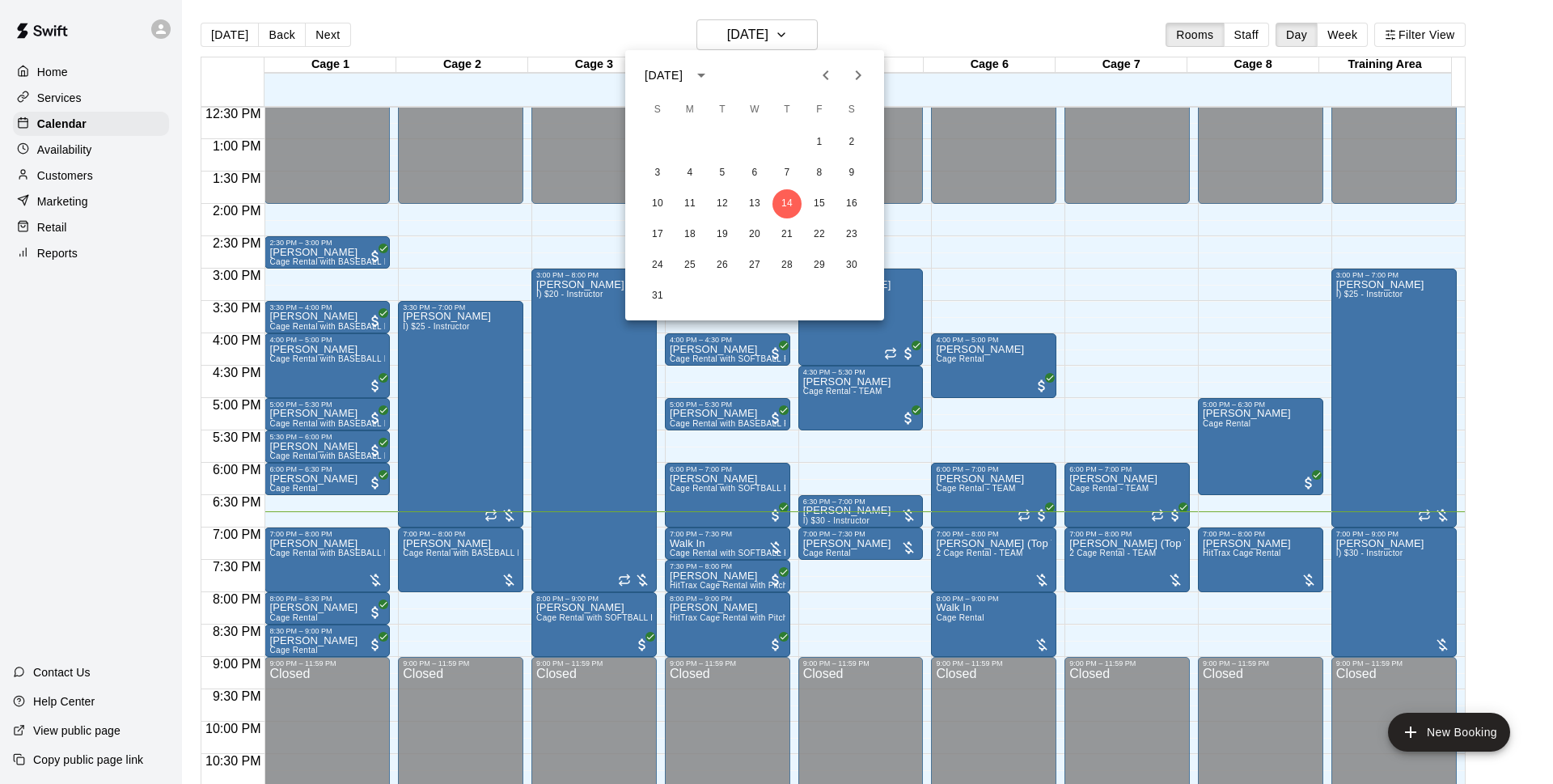
click at [870, 33] on div at bounding box center [776, 392] width 1553 height 784
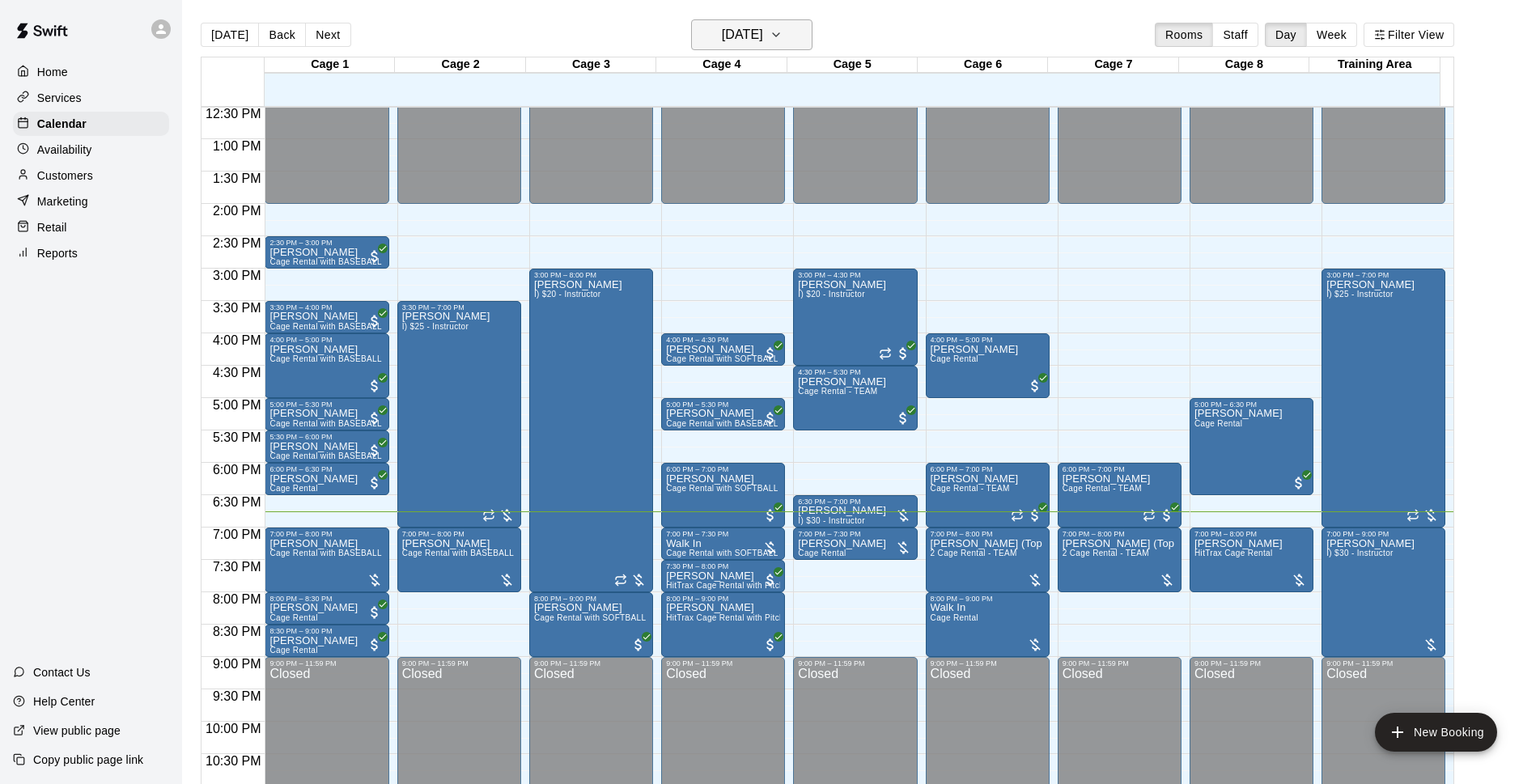
click at [763, 33] on h6 "[DATE]" at bounding box center [742, 35] width 41 height 23
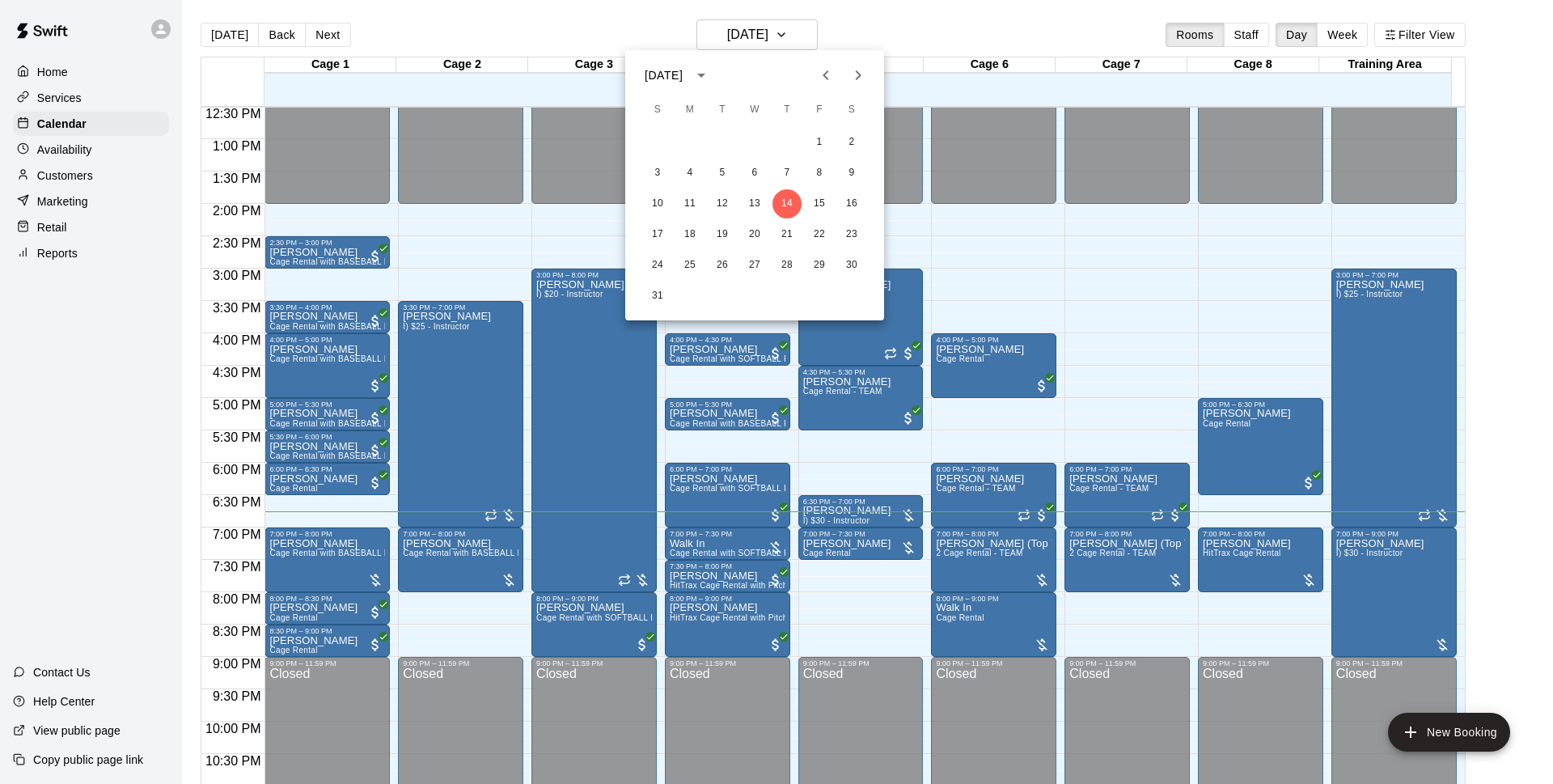
click at [912, 31] on div at bounding box center [776, 392] width 1553 height 784
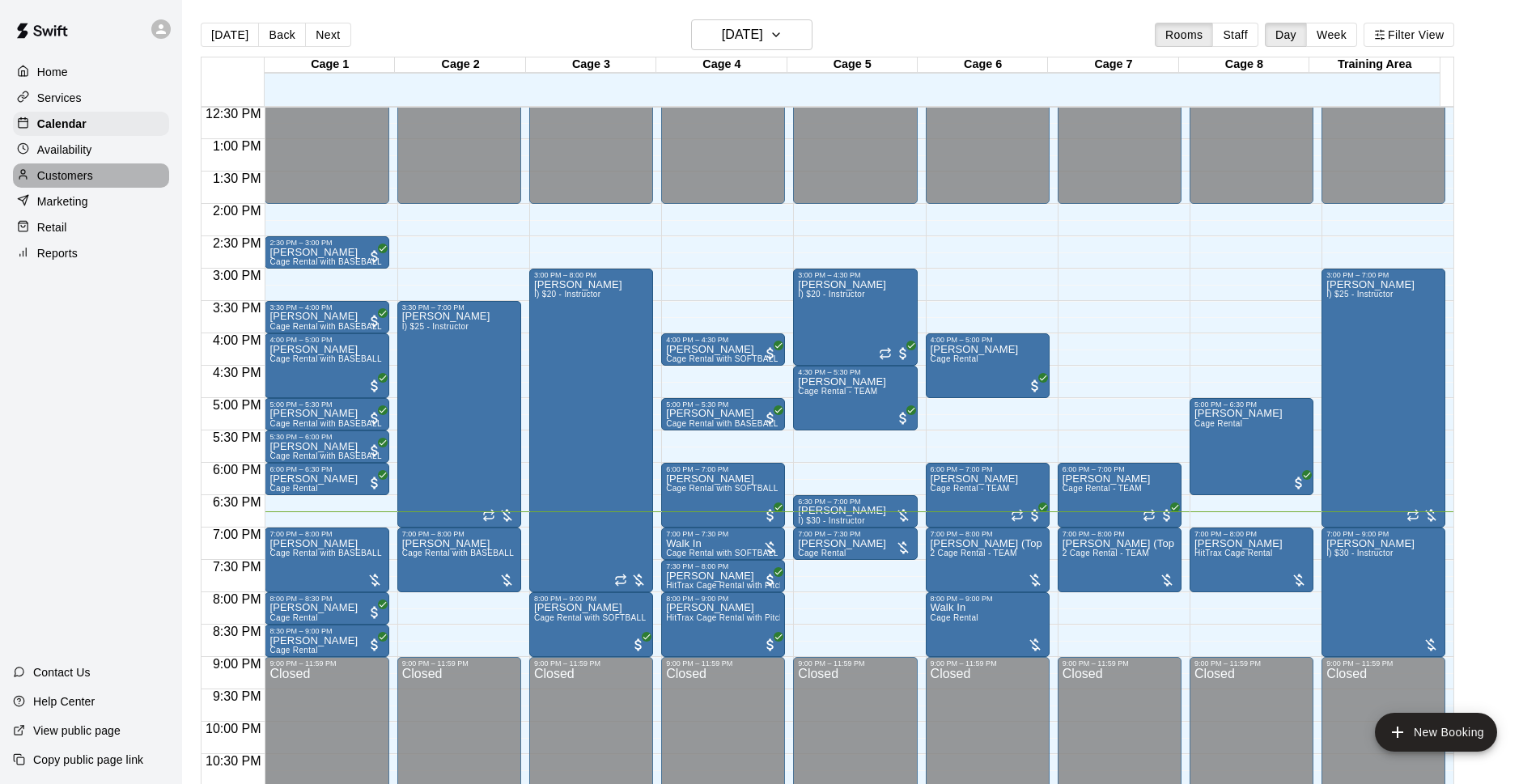
click at [90, 188] on div "Customers" at bounding box center [90, 175] width 156 height 24
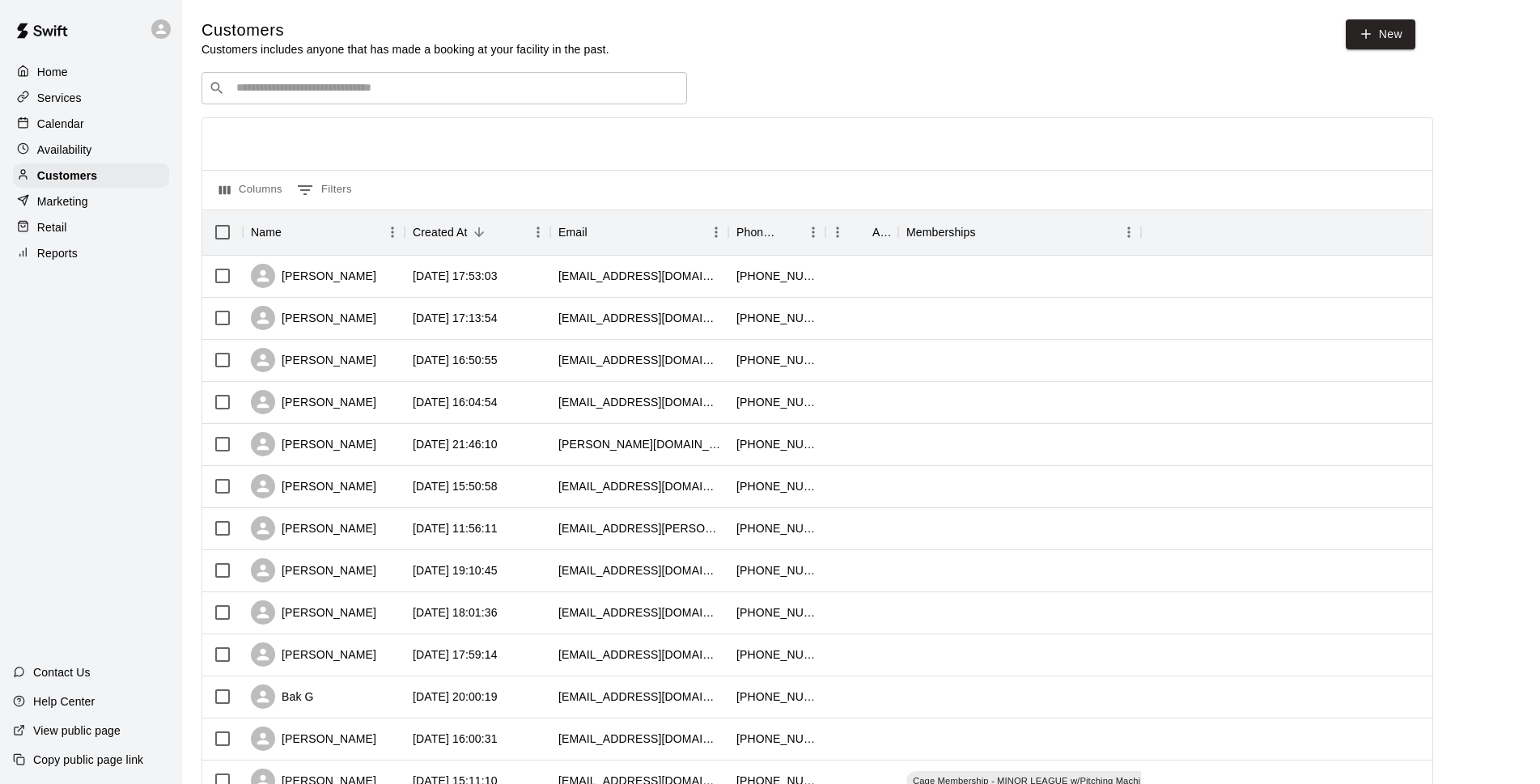
click at [362, 89] on input "Search customers by name or email" at bounding box center [455, 88] width 449 height 16
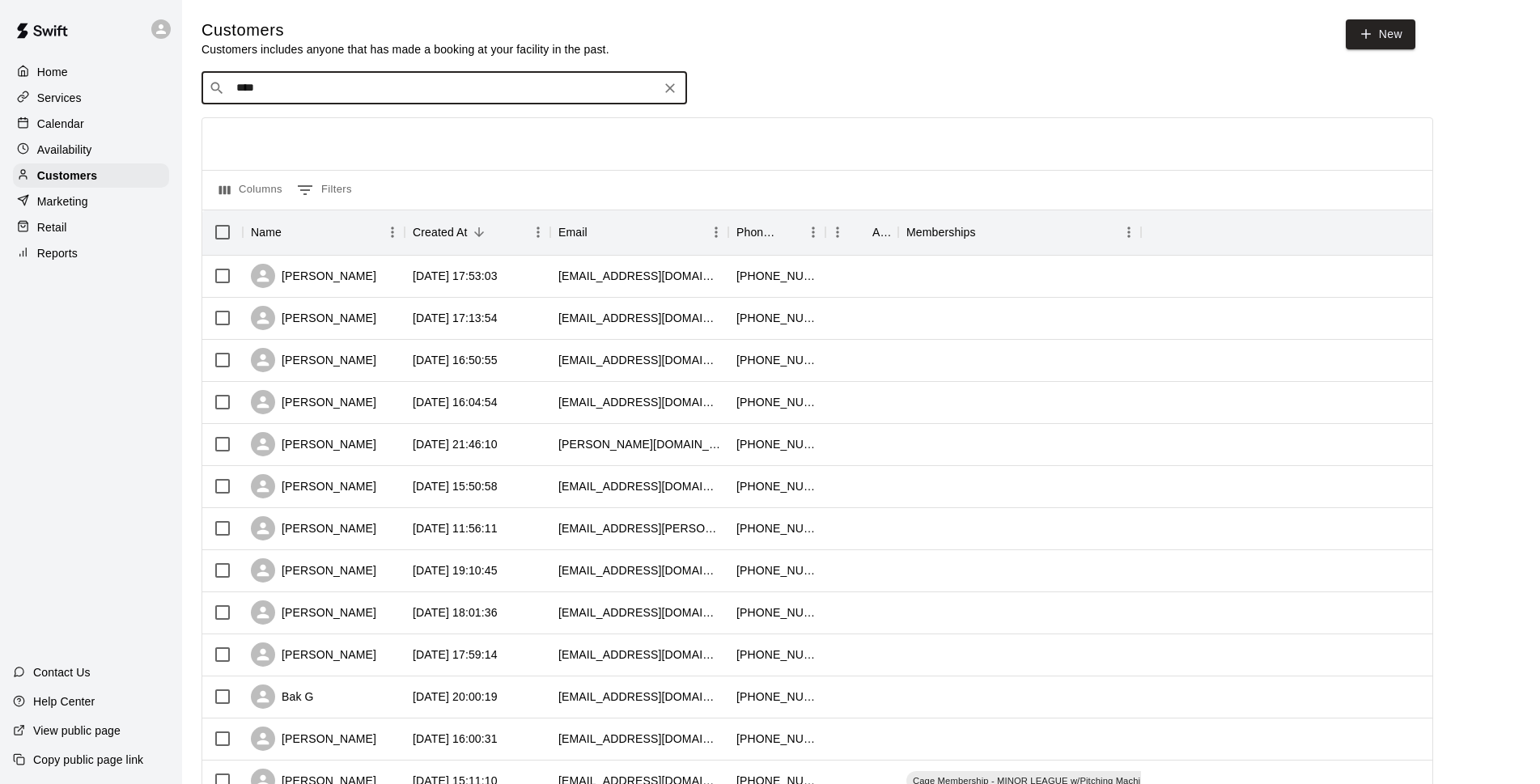
type input "*****"
click at [414, 129] on div "[PERSON_NAME] [PERSON_NAME][EMAIL_ADDRESS][DOMAIN_NAME]" at bounding box center [460, 133] width 427 height 35
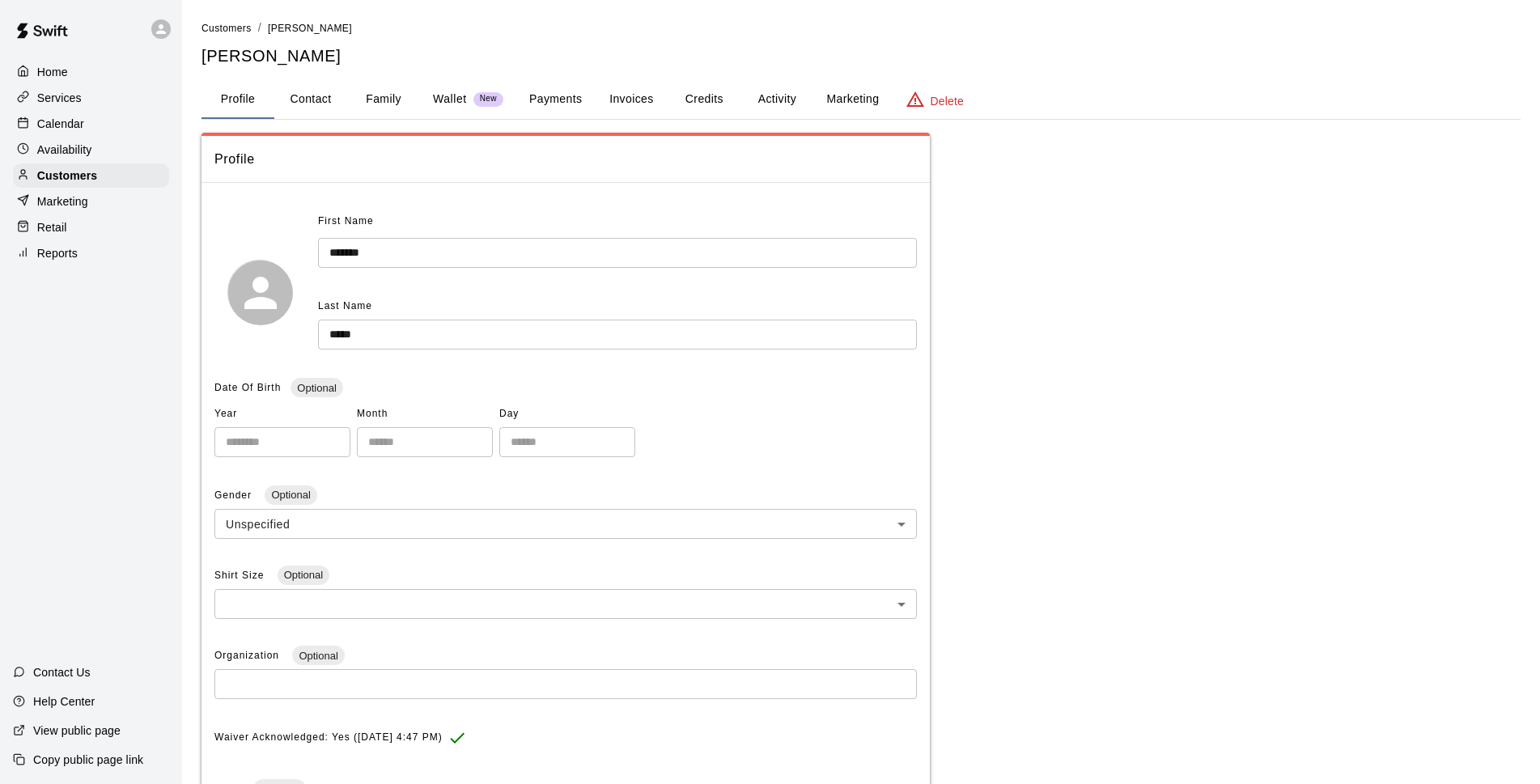
click at [693, 94] on button "Credits" at bounding box center [705, 99] width 73 height 38
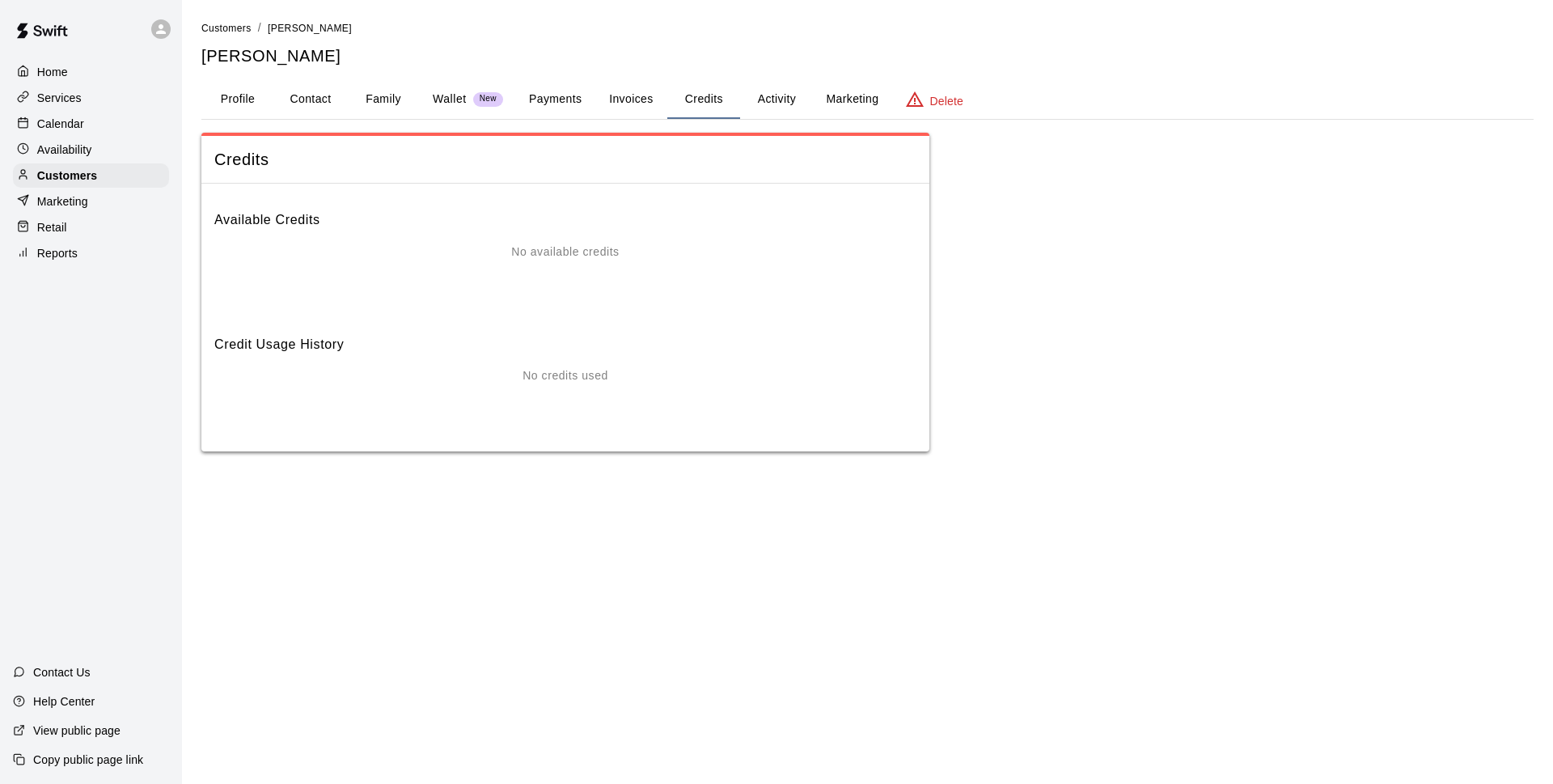
click at [769, 109] on button "Activity" at bounding box center [776, 99] width 73 height 38
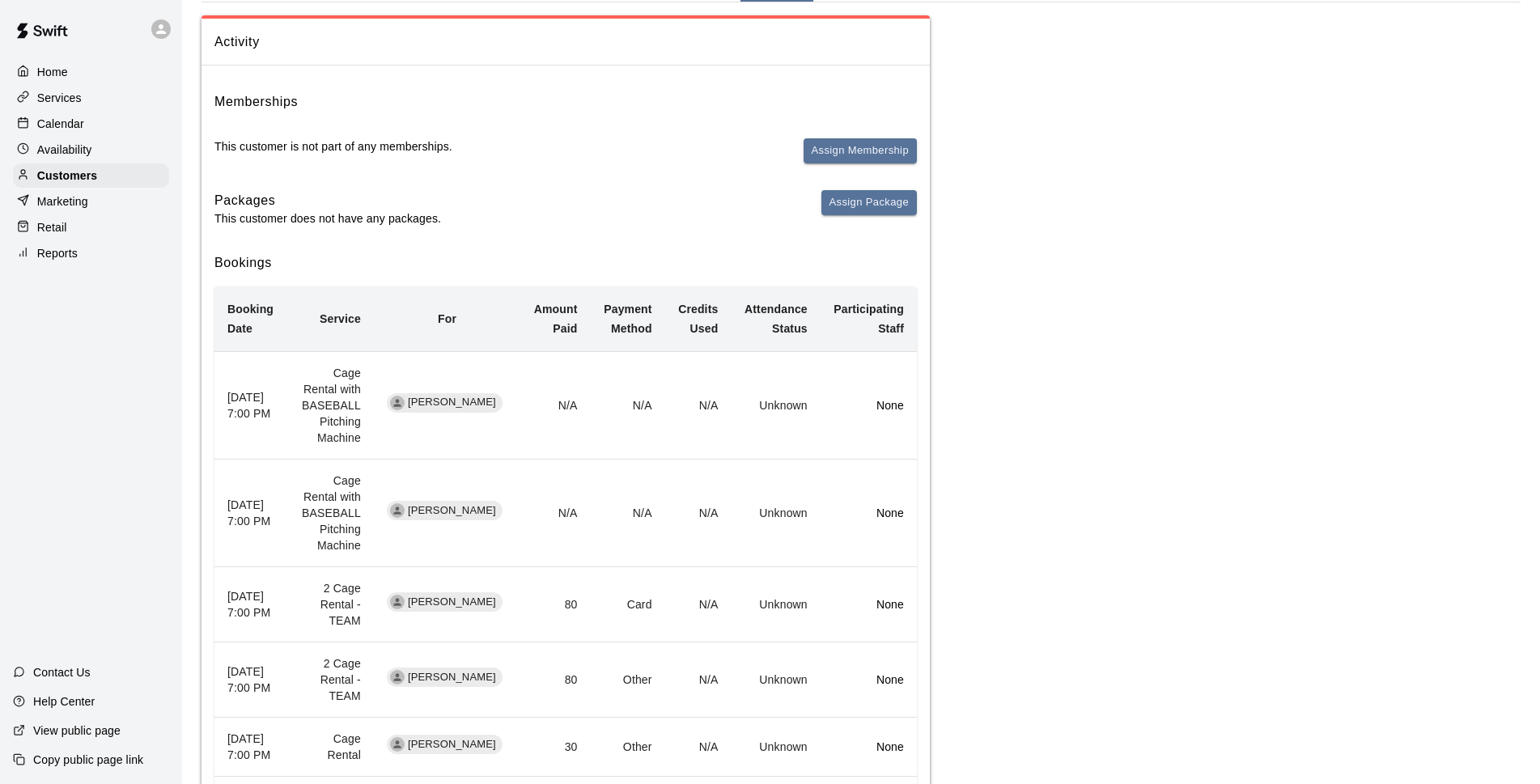
scroll to position [353, 0]
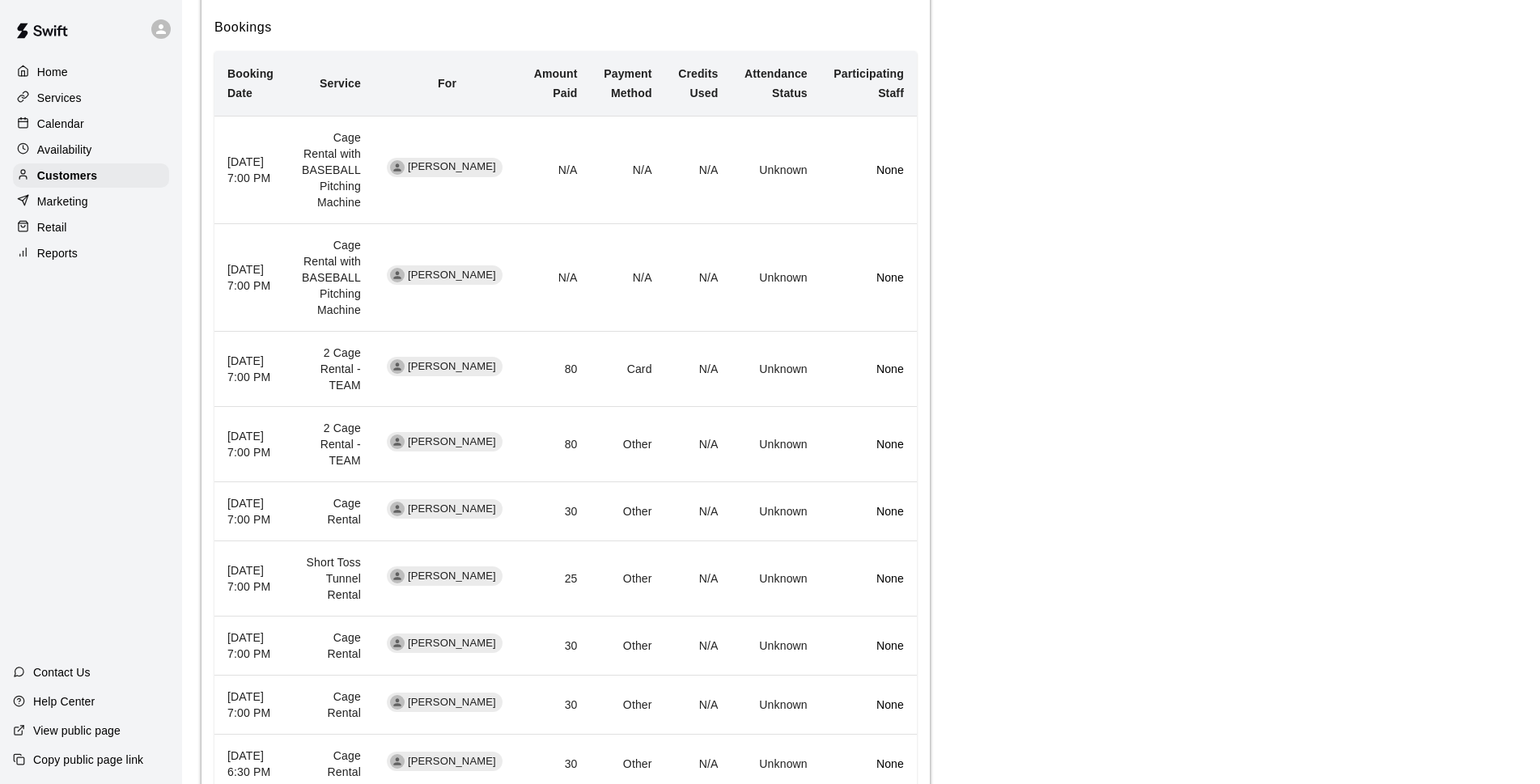
click at [64, 130] on p "Calendar" at bounding box center [61, 123] width 47 height 16
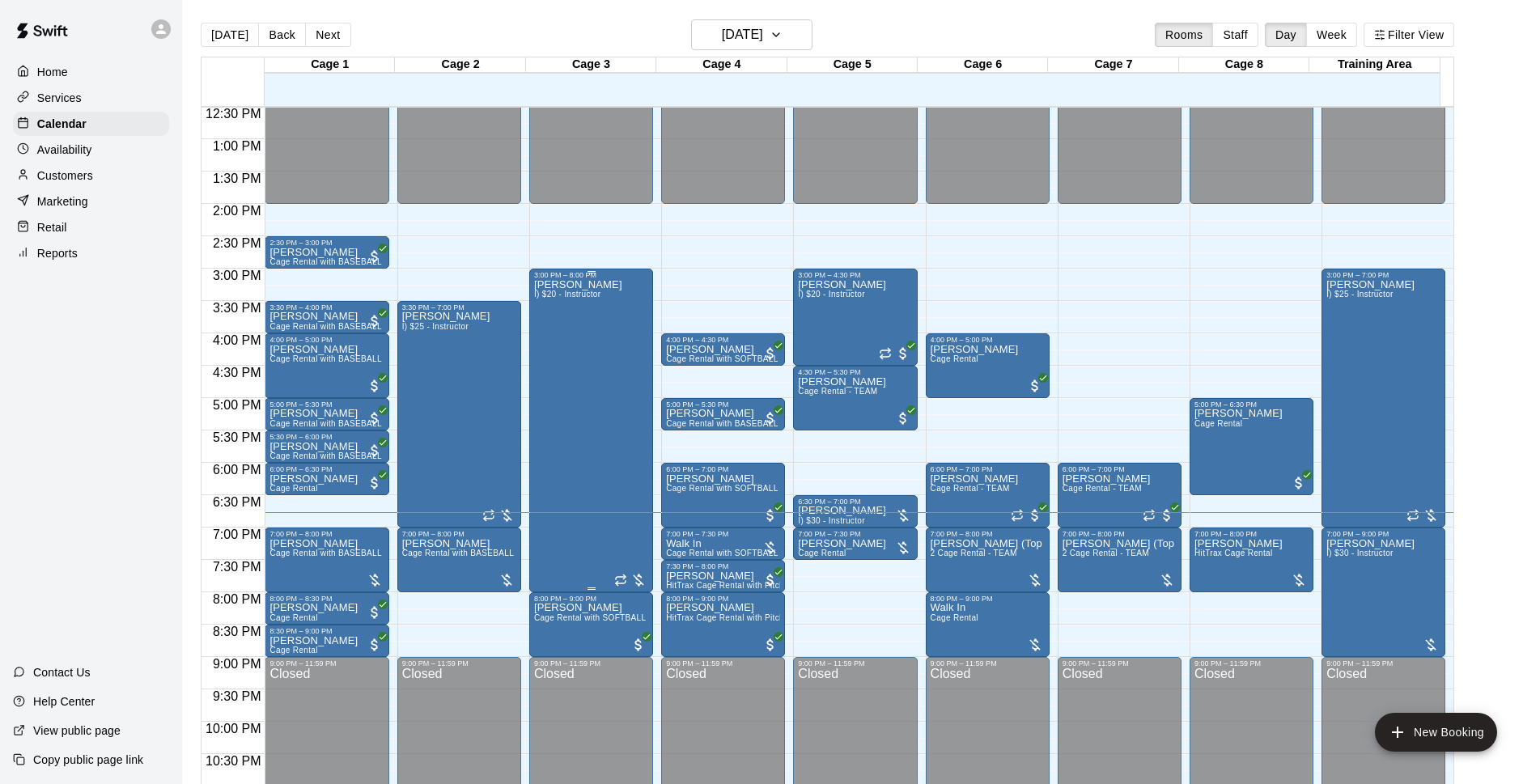
scroll to position [860, 0]
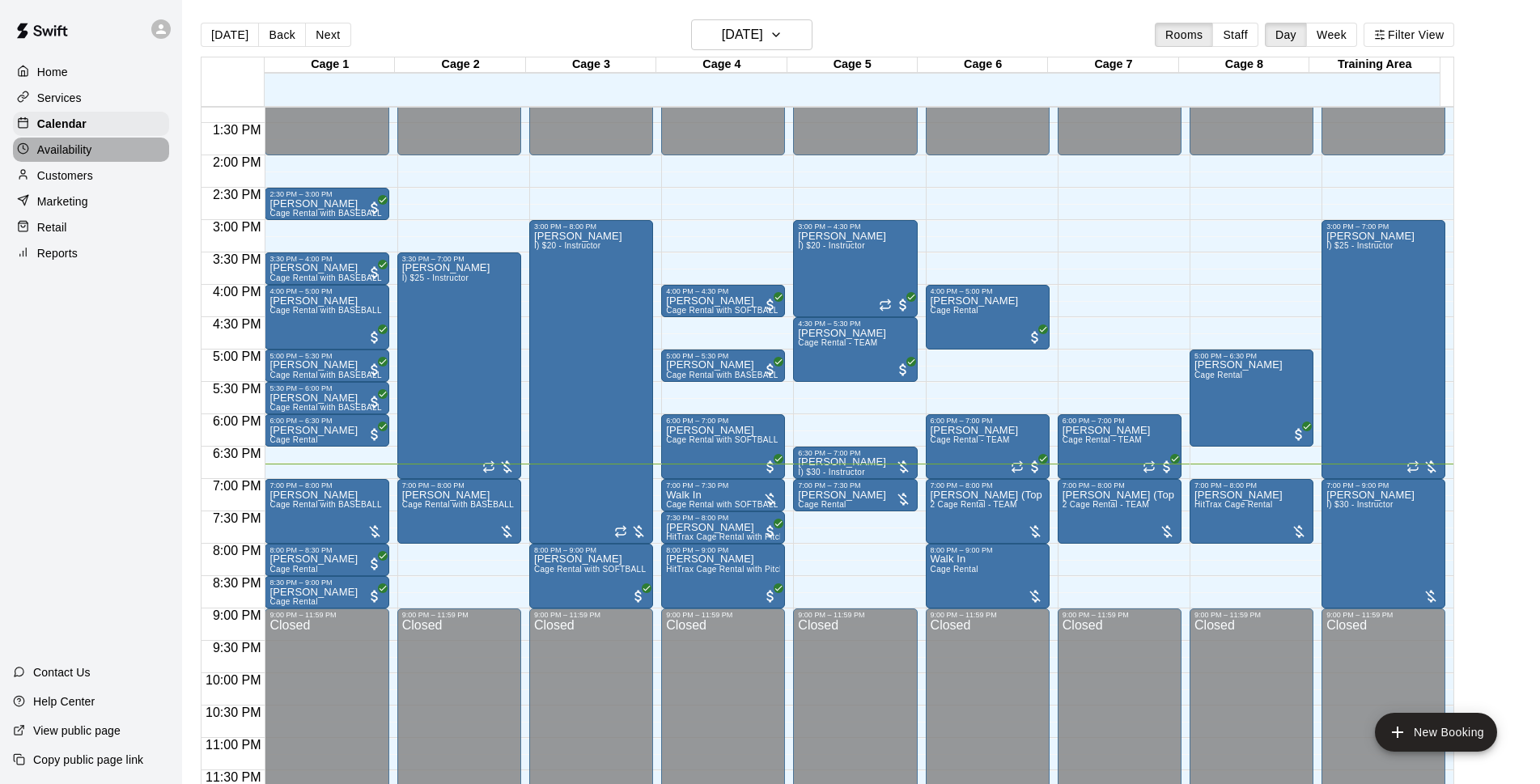
click at [108, 161] on div "Availability" at bounding box center [90, 149] width 156 height 24
click at [114, 173] on div "Customers" at bounding box center [90, 175] width 156 height 24
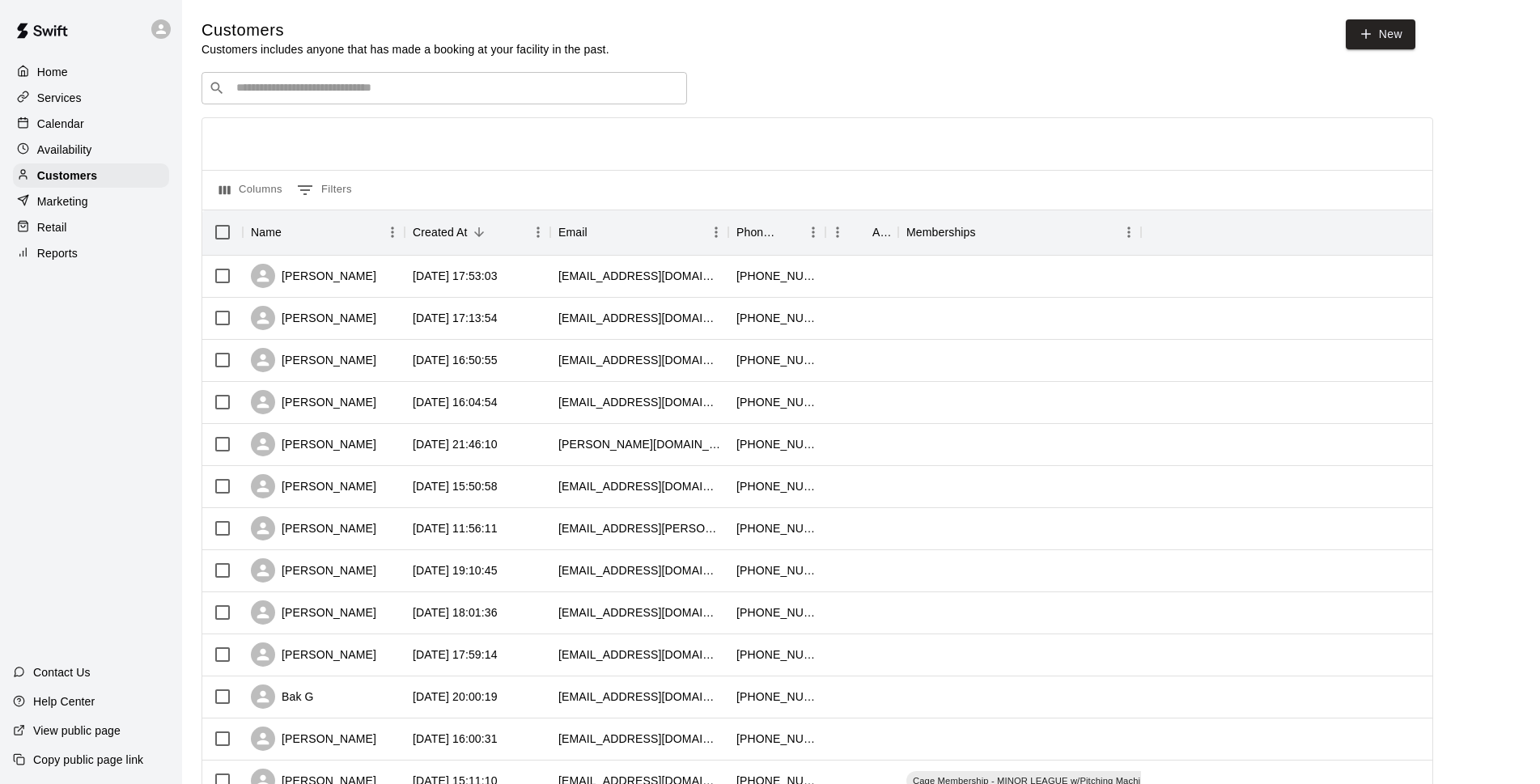
click at [417, 84] on input "Search customers by name or email" at bounding box center [455, 88] width 449 height 16
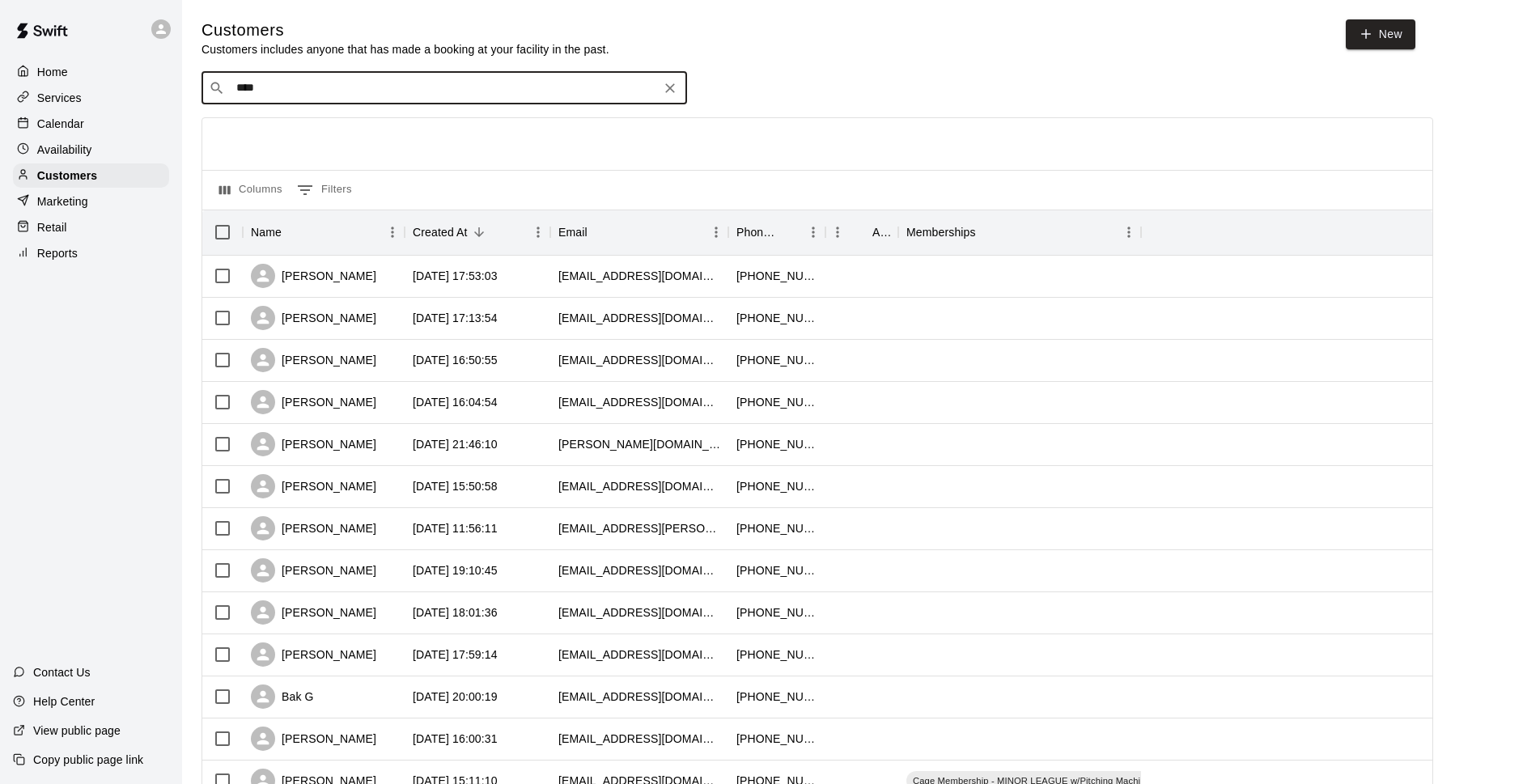
type input "*****"
click at [375, 119] on div "[PERSON_NAME] [PERSON_NAME][EMAIL_ADDRESS][DOMAIN_NAME]" at bounding box center [460, 133] width 427 height 35
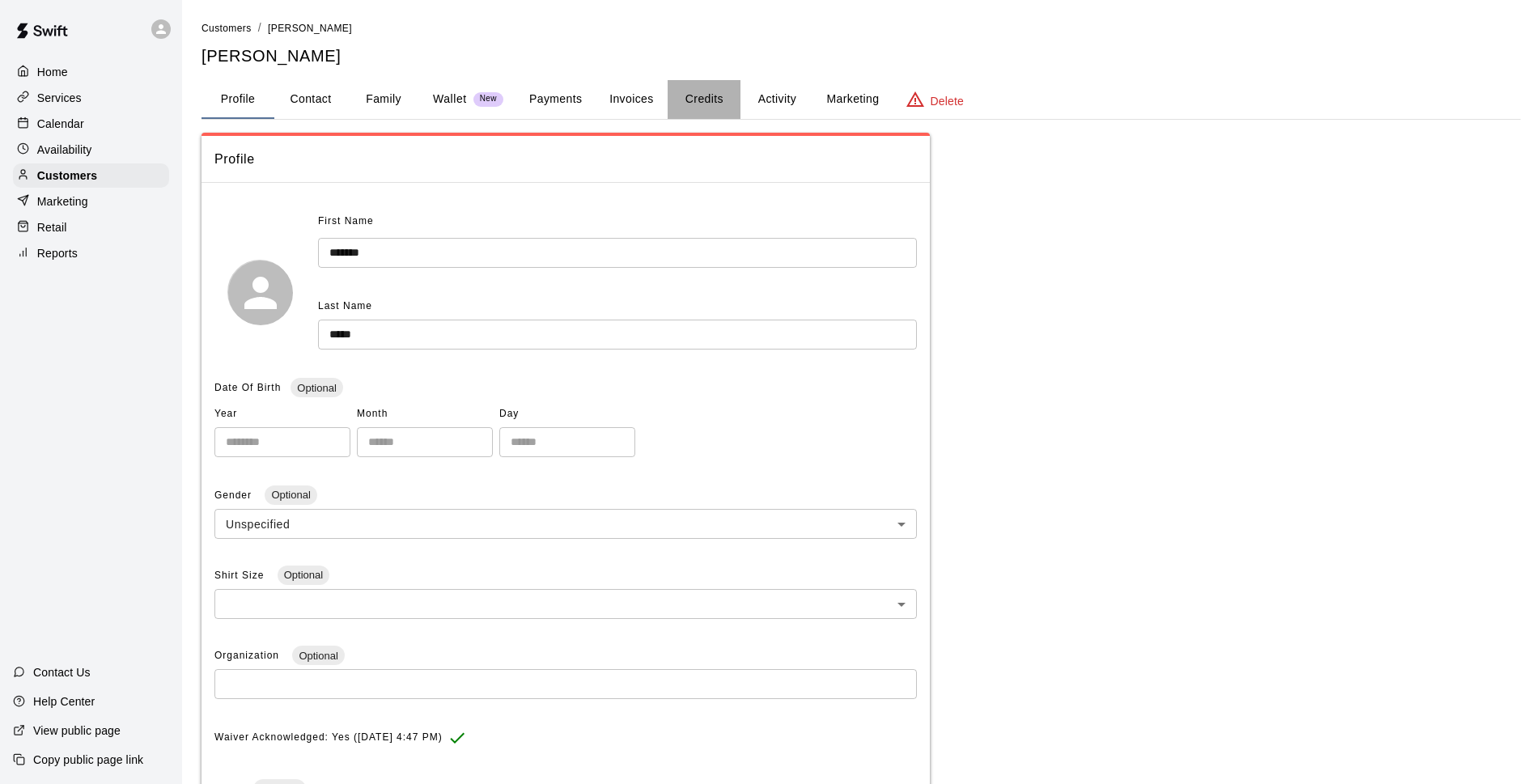
click at [703, 103] on button "Credits" at bounding box center [705, 99] width 73 height 38
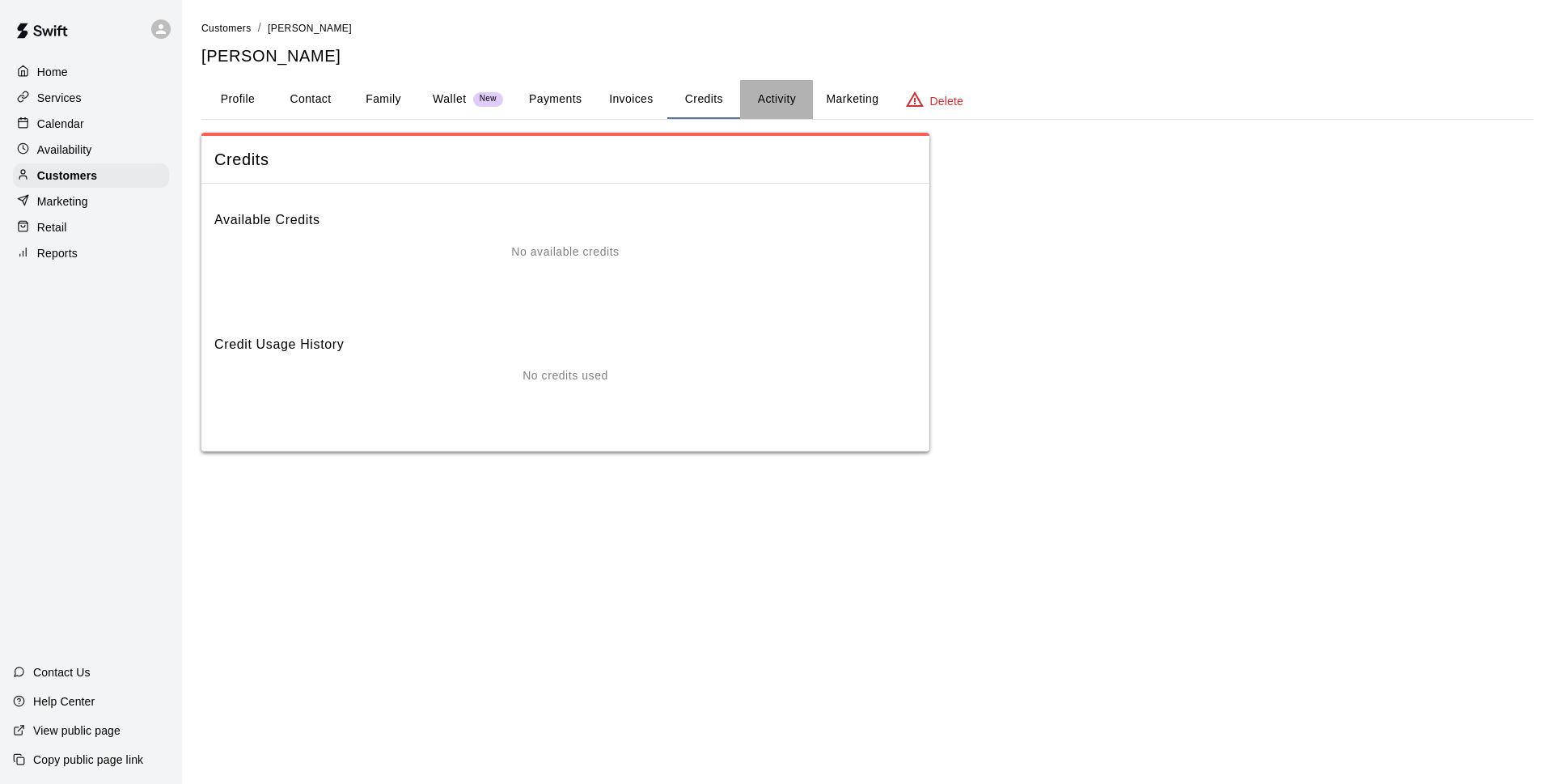
click at [786, 98] on button "Activity" at bounding box center [776, 99] width 73 height 38
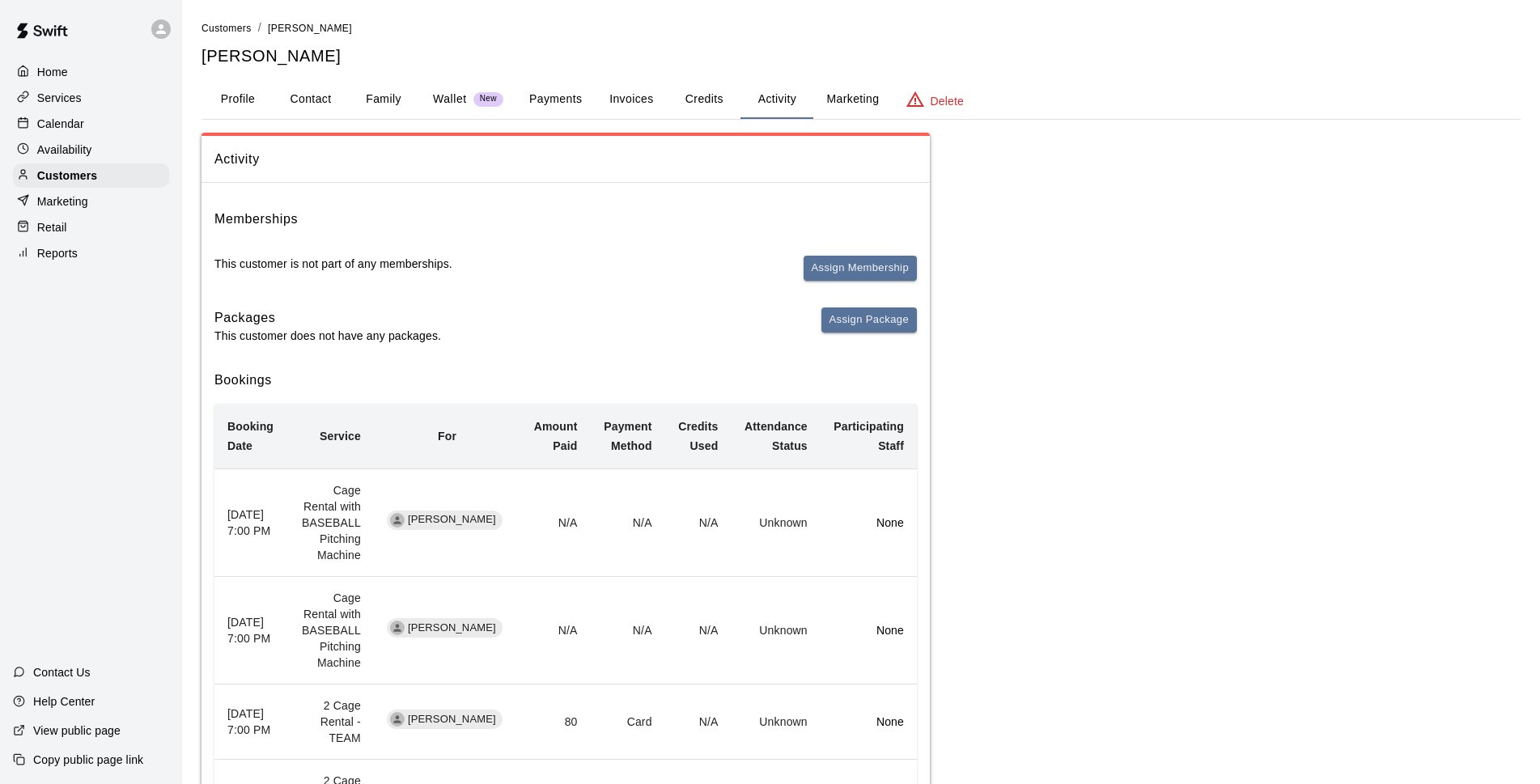
scroll to position [117, 0]
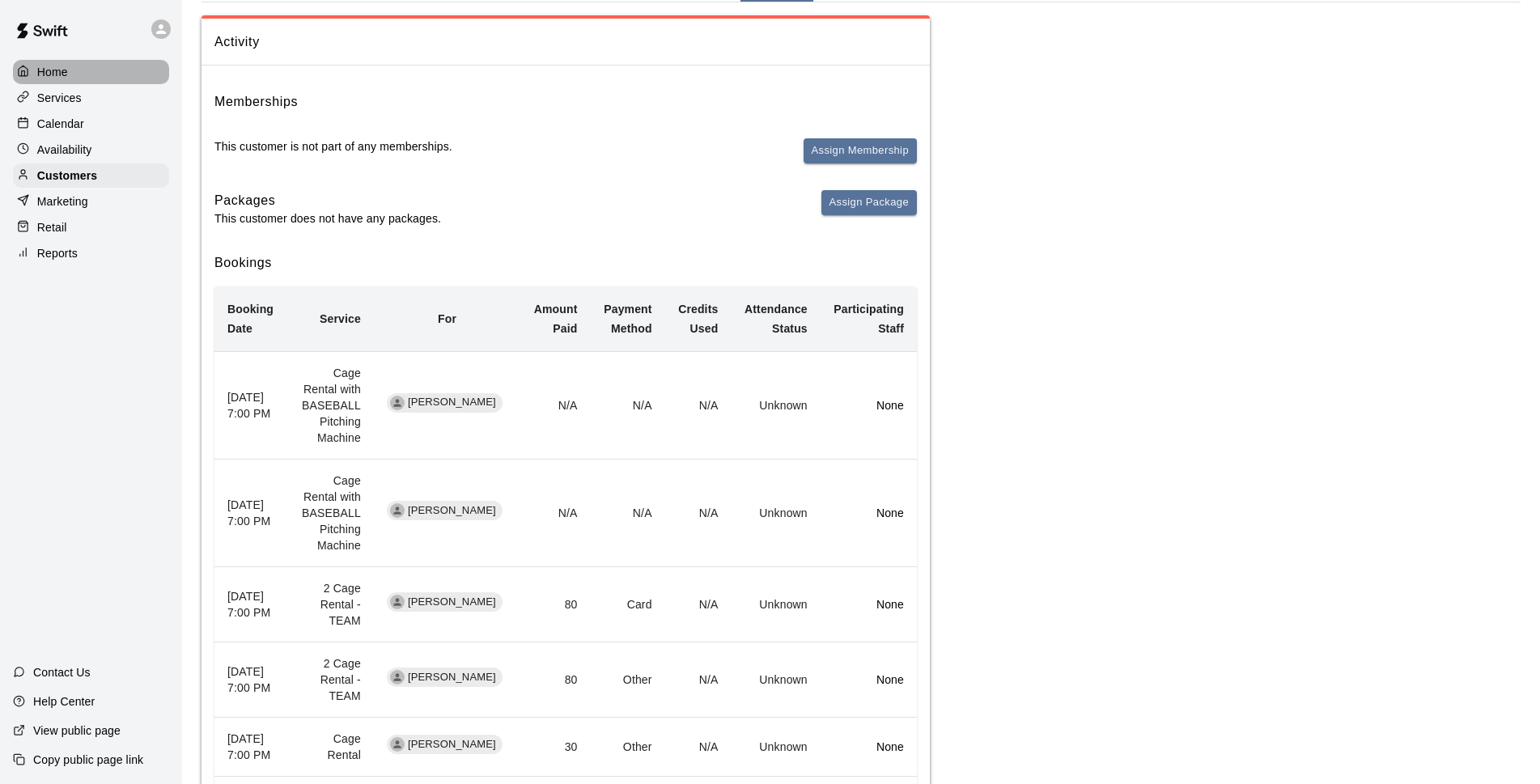
click at [86, 74] on div "Home" at bounding box center [90, 71] width 156 height 24
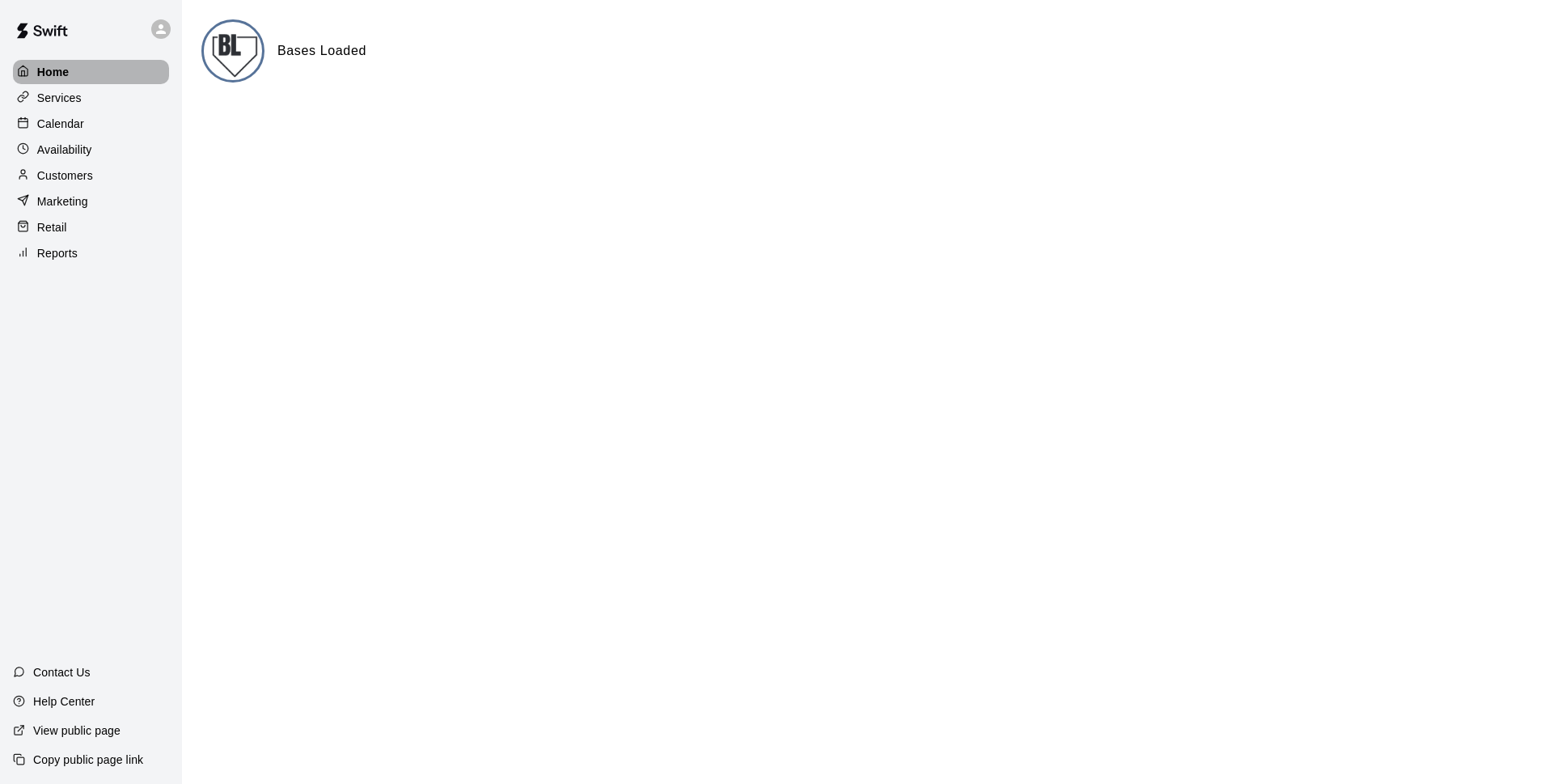
click at [68, 72] on p "Home" at bounding box center [54, 71] width 33 height 16
click at [79, 132] on p "Calendar" at bounding box center [61, 123] width 47 height 16
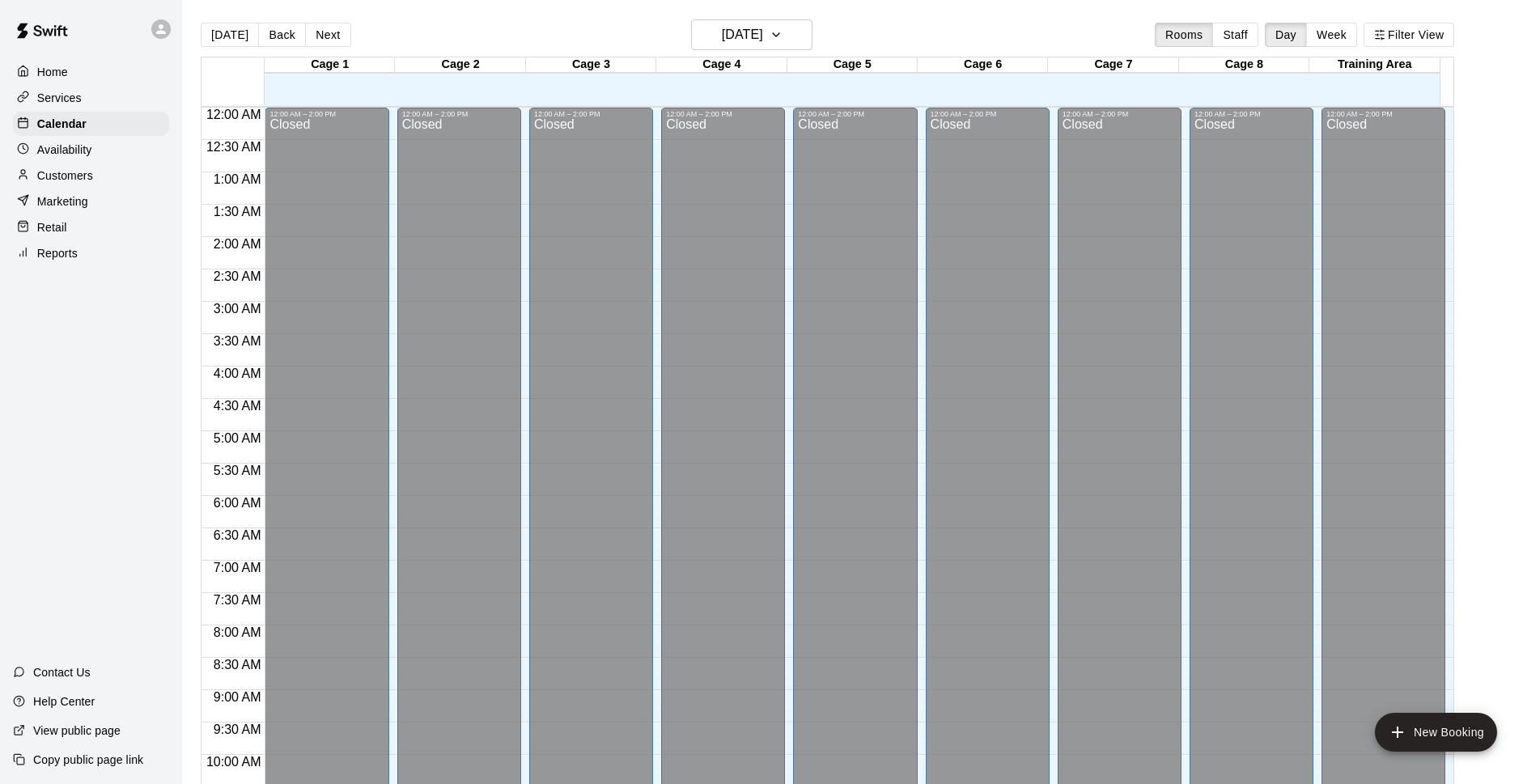
scroll to position [810, 0]
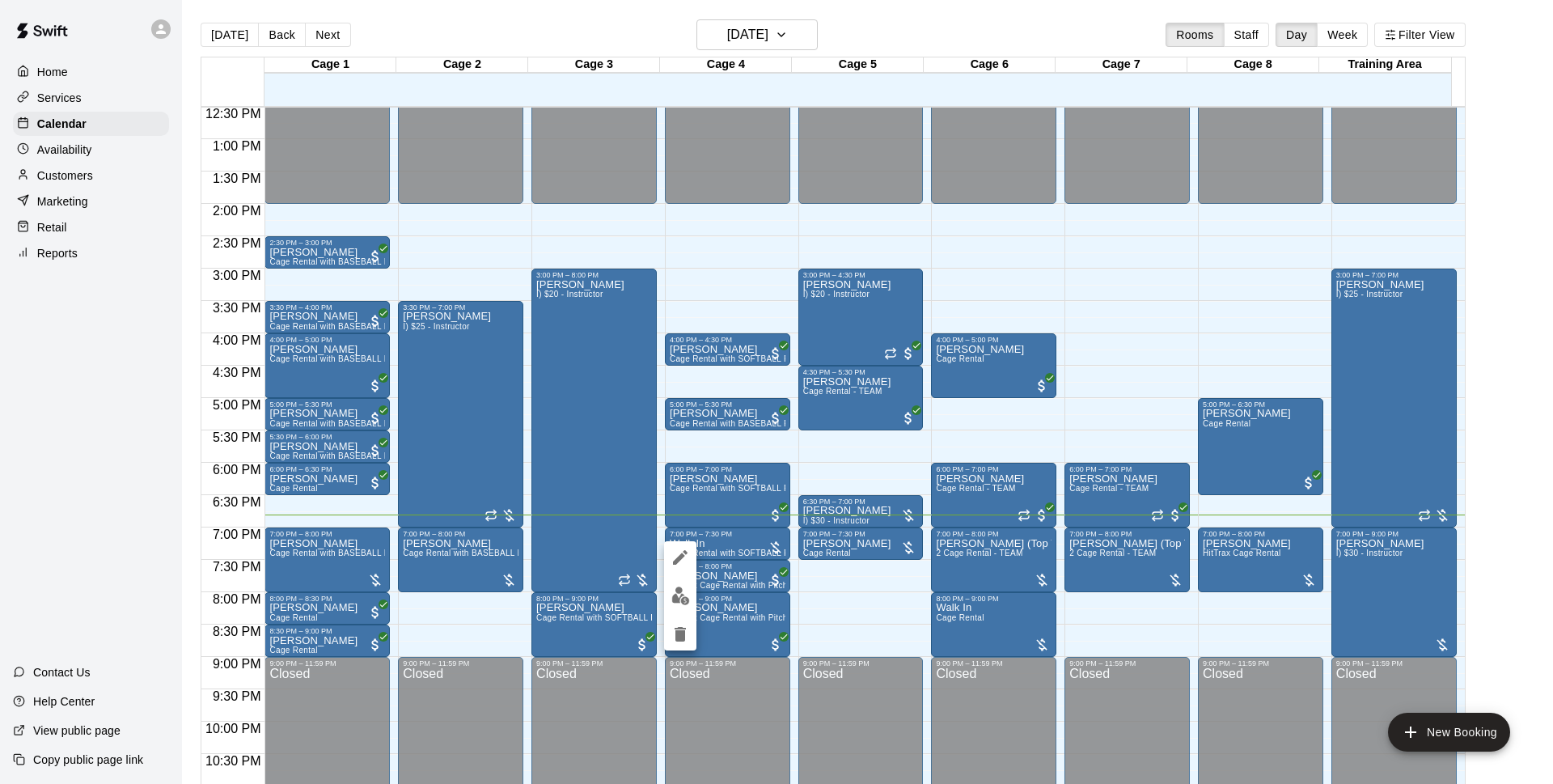
click at [678, 597] on img "edit" at bounding box center [680, 594] width 18 height 18
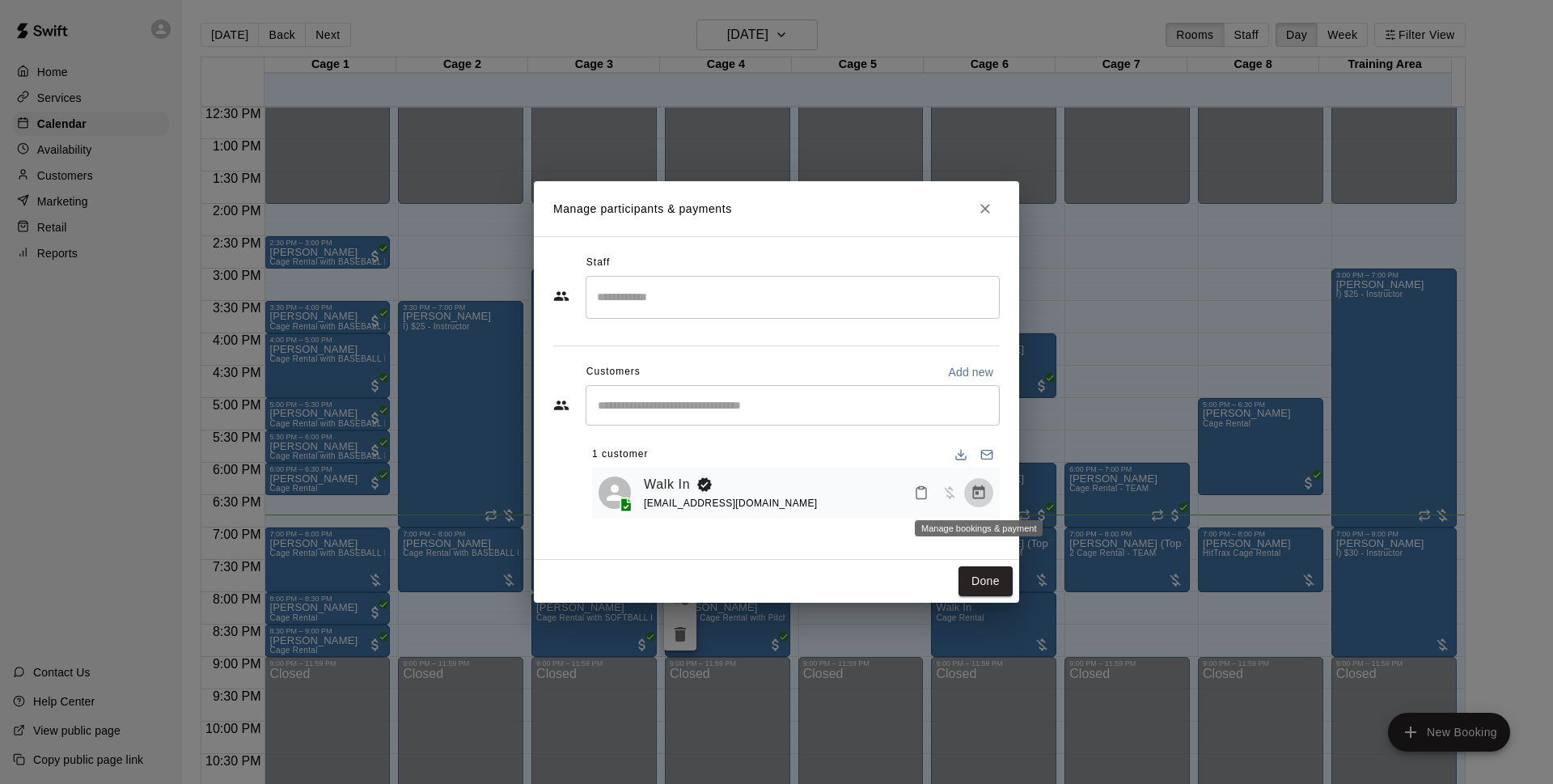
click at [985, 500] on icon "Manage bookings & payment" at bounding box center [979, 493] width 16 height 16
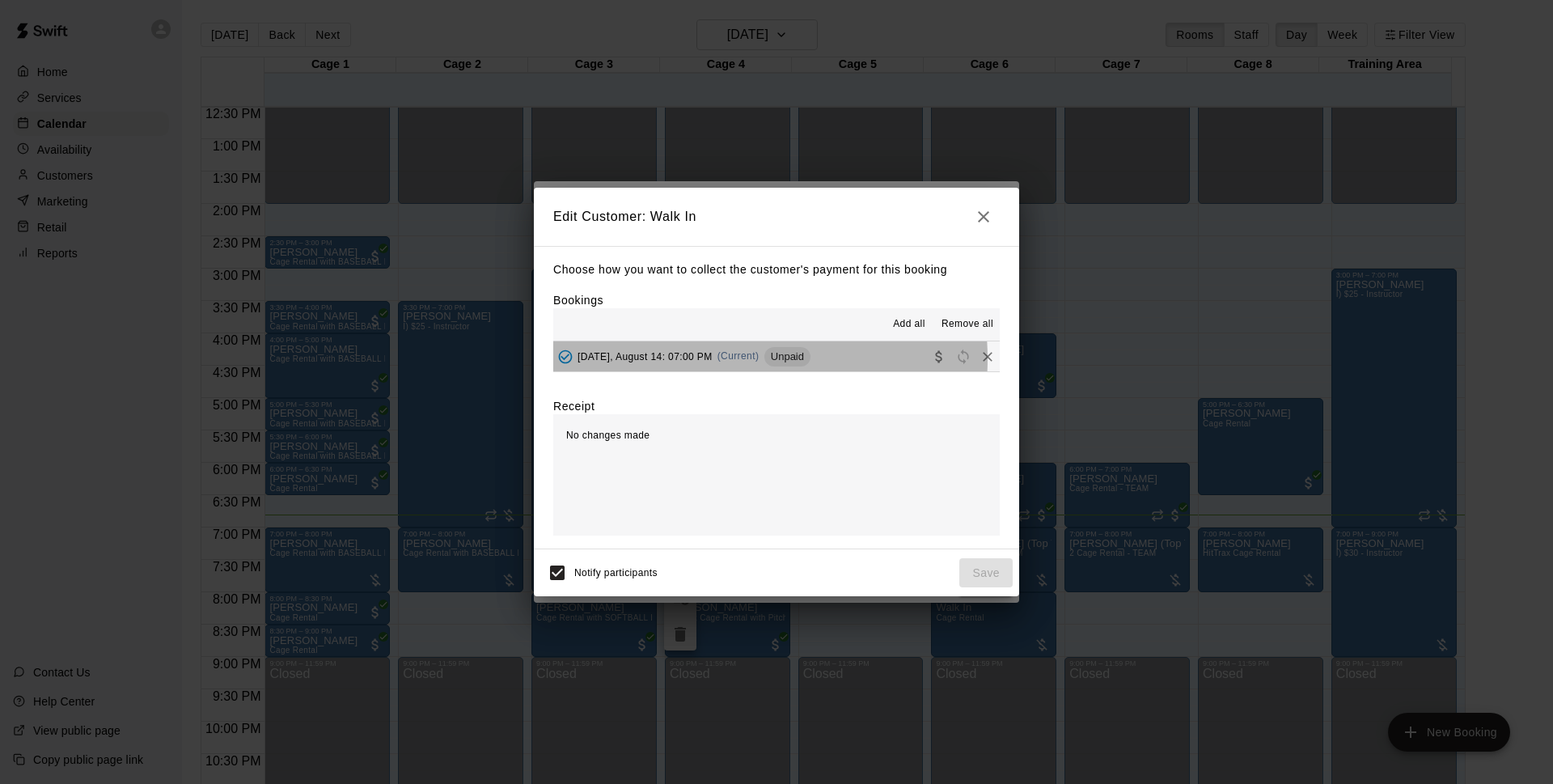
click at [703, 359] on span "[DATE], August 14: 07:00 PM" at bounding box center [645, 356] width 135 height 12
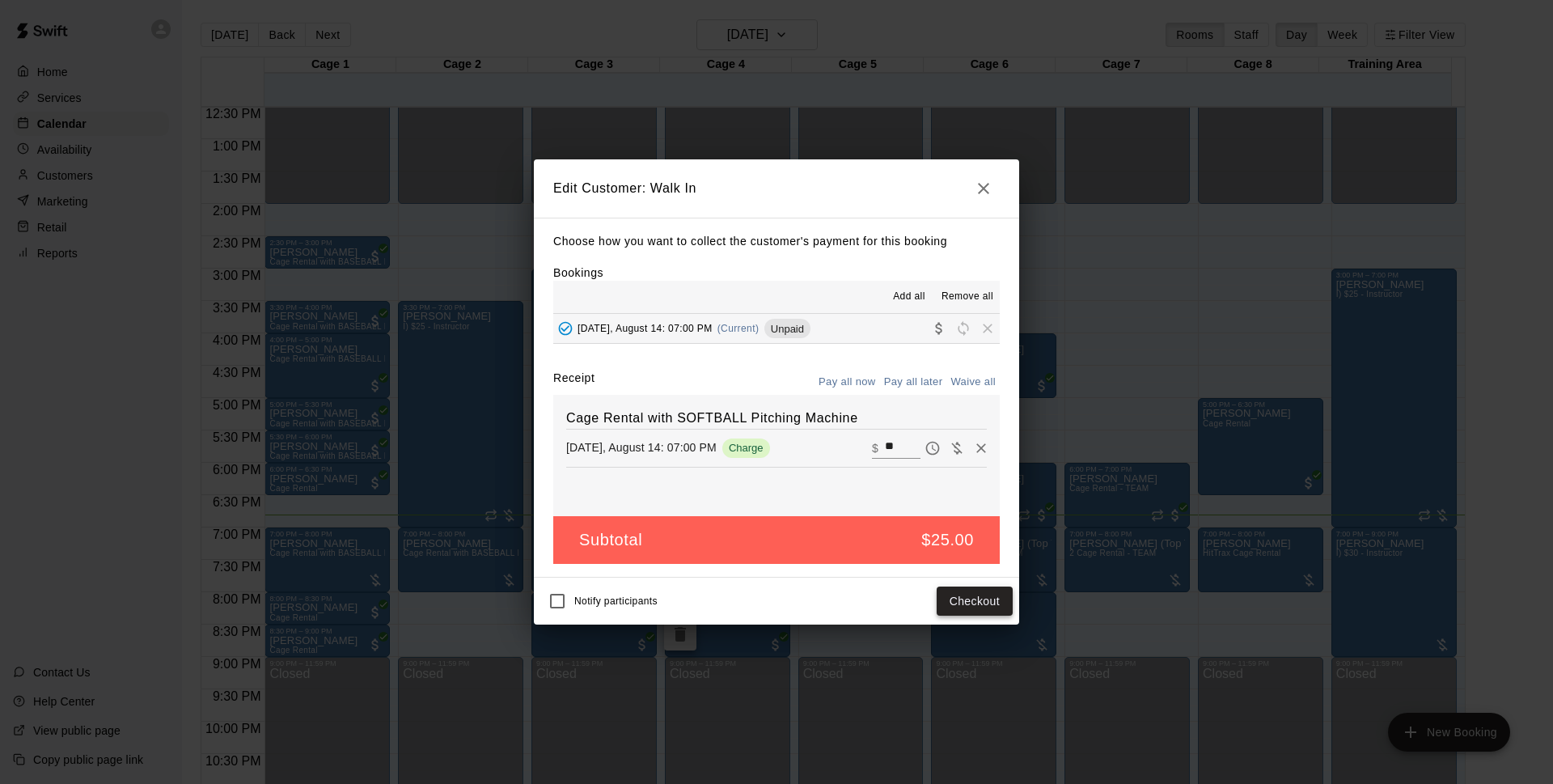
click at [988, 607] on button "Checkout" at bounding box center [975, 600] width 76 height 30
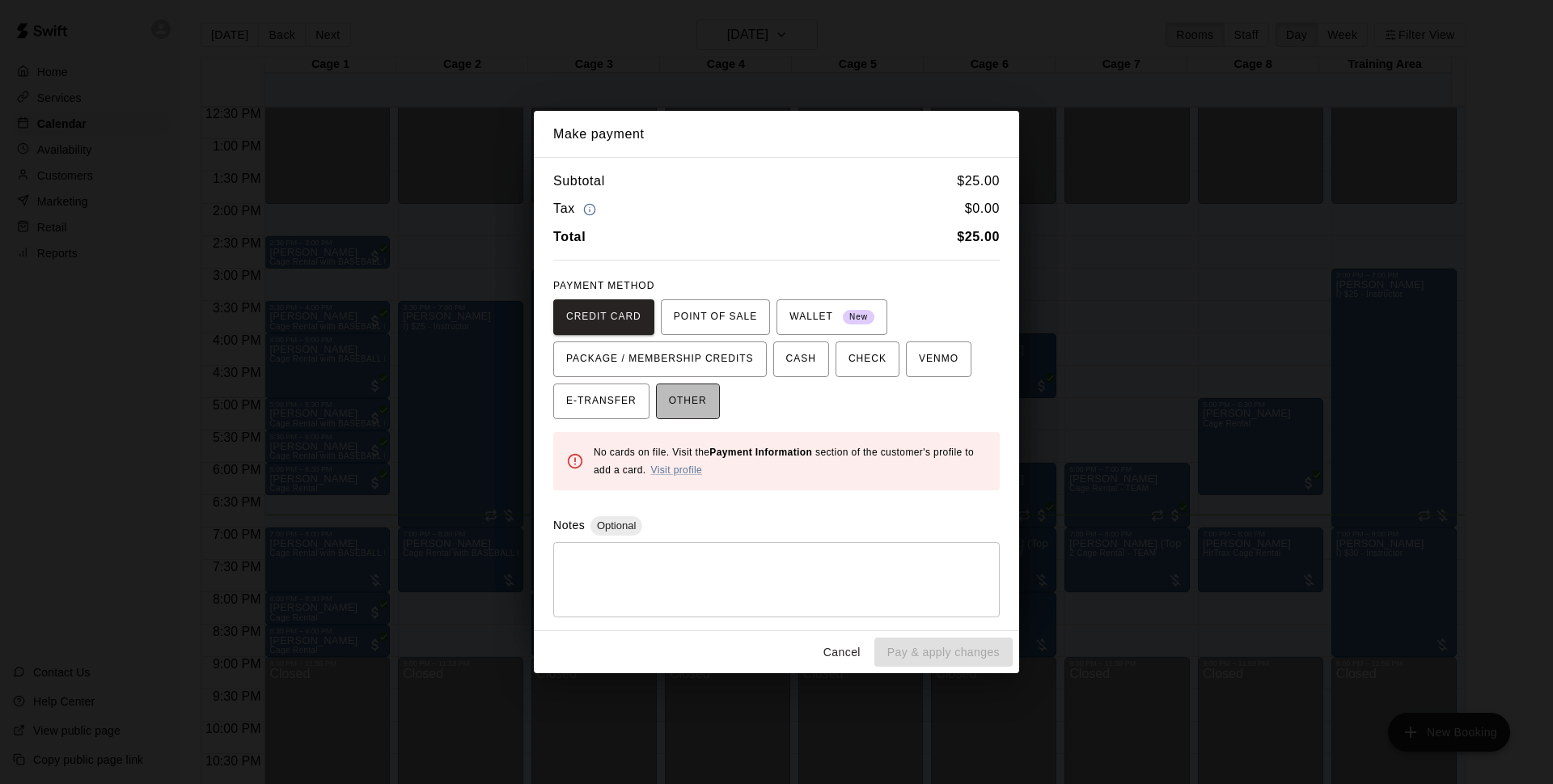
click at [669, 393] on span "OTHER" at bounding box center [688, 401] width 38 height 26
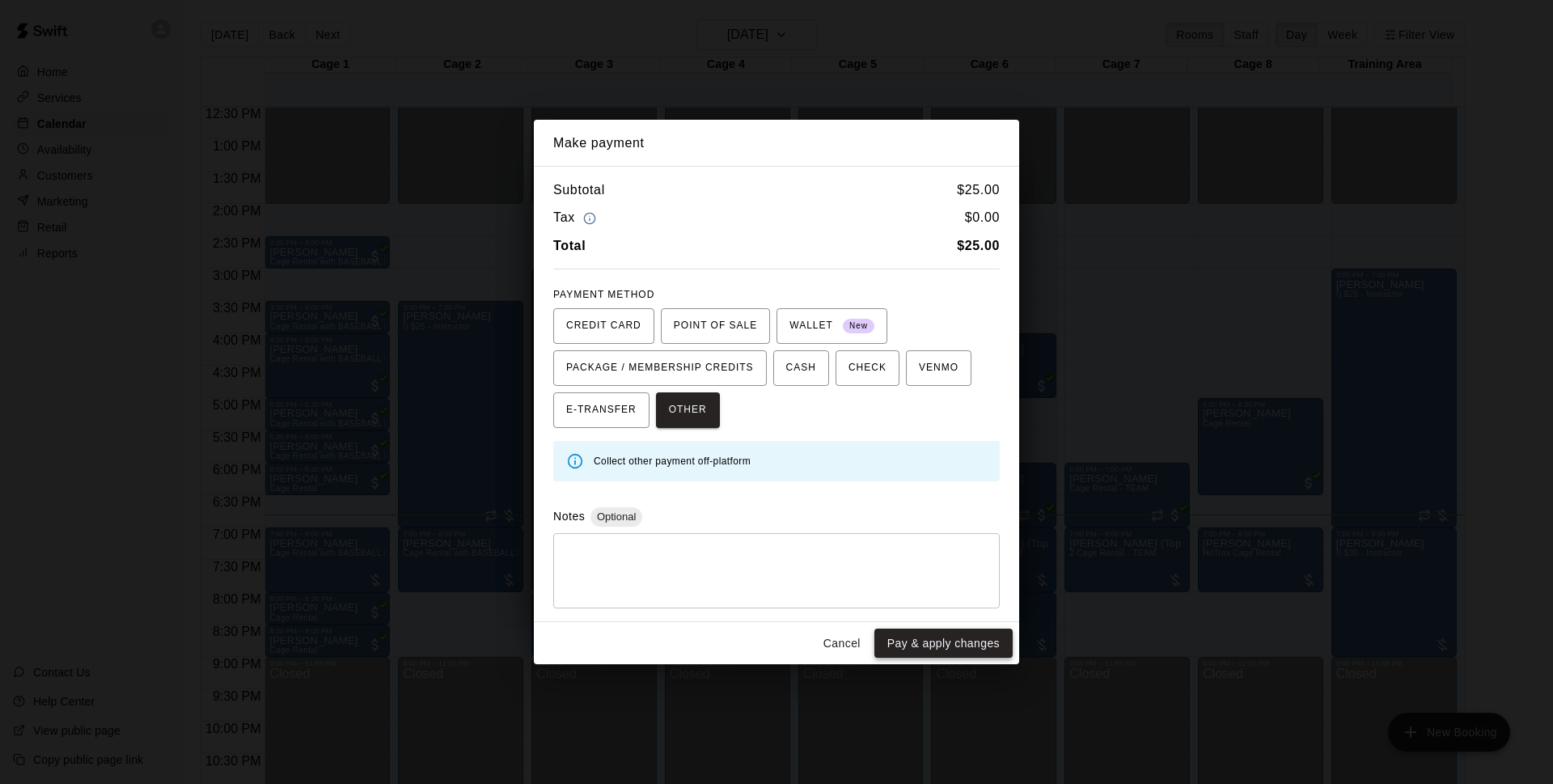
click at [949, 643] on button "Pay & apply changes" at bounding box center [944, 643] width 139 height 30
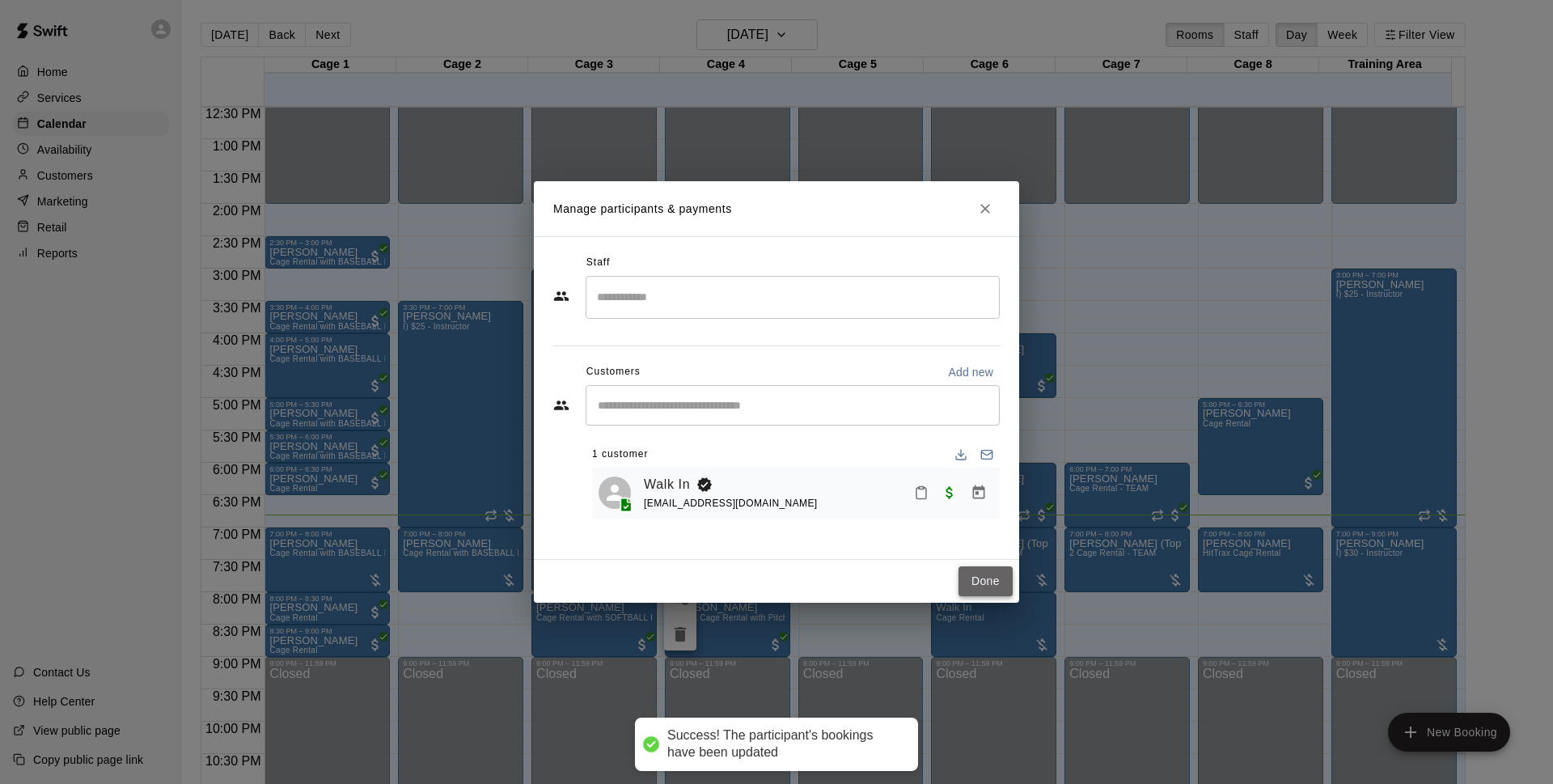
click at [975, 577] on button "Done" at bounding box center [985, 580] width 54 height 30
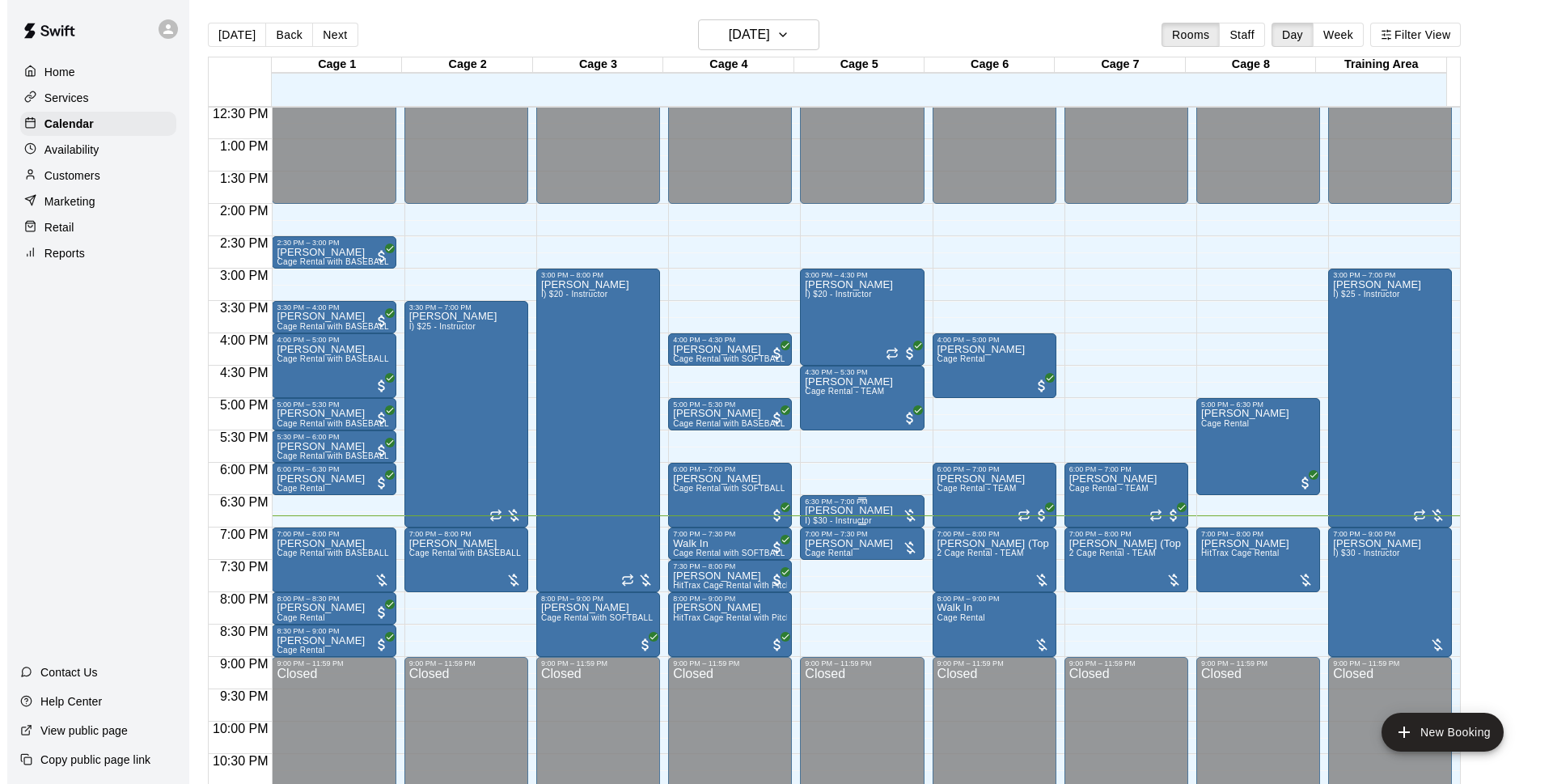
scroll to position [860, 0]
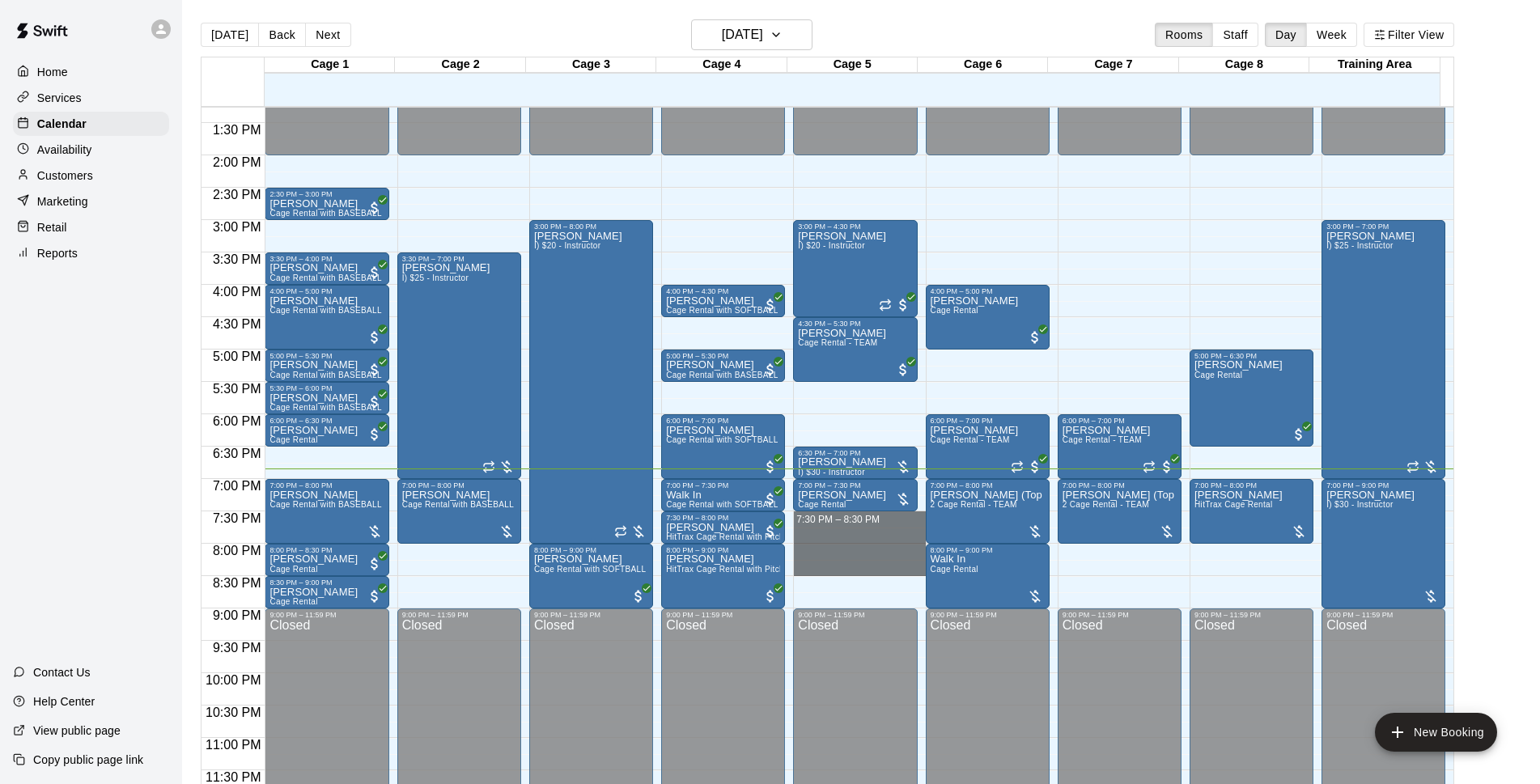
drag, startPoint x: 831, startPoint y: 518, endPoint x: 833, endPoint y: 562, distance: 44.0
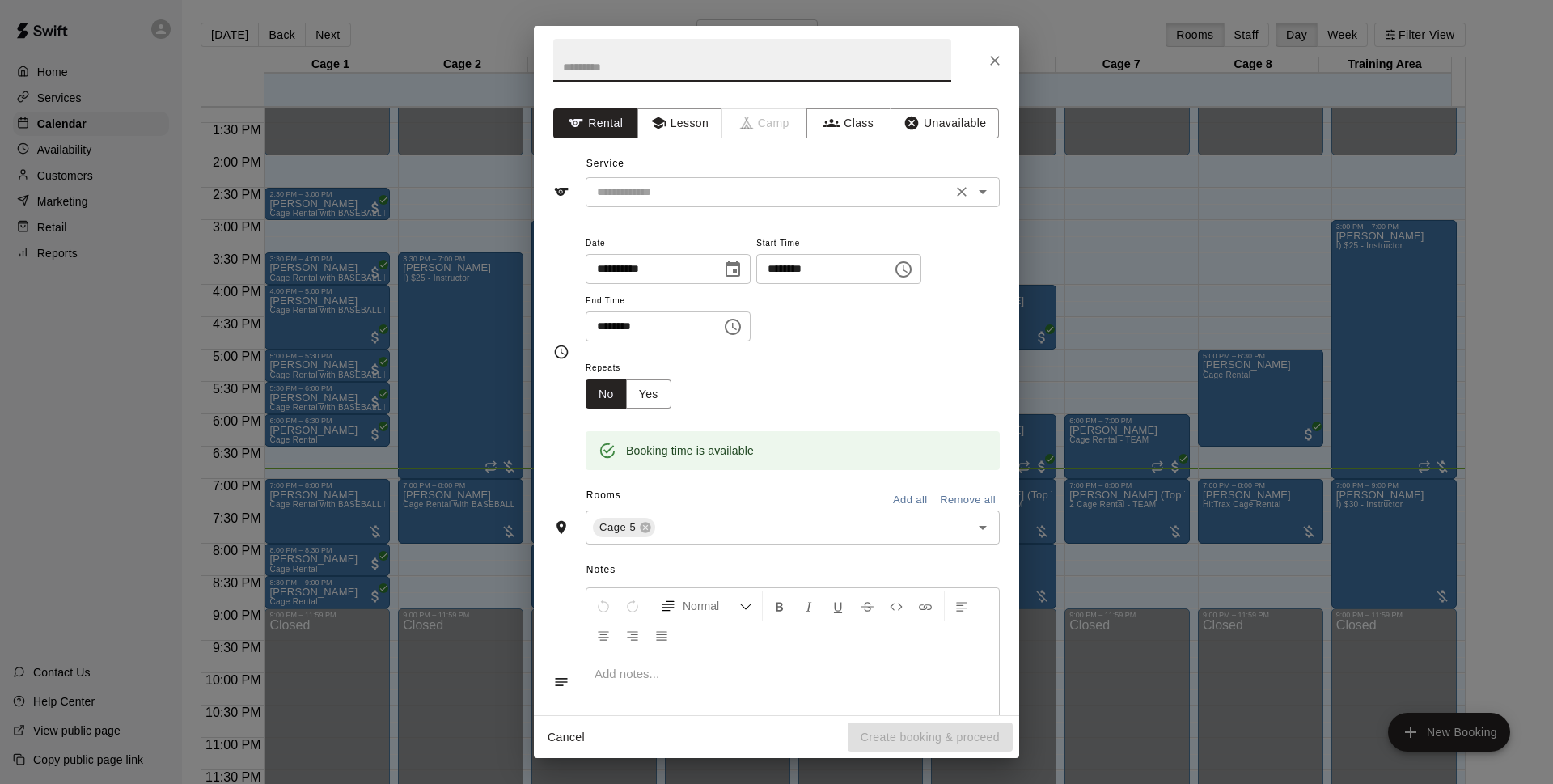
click at [854, 196] on input "text" at bounding box center [769, 191] width 357 height 20
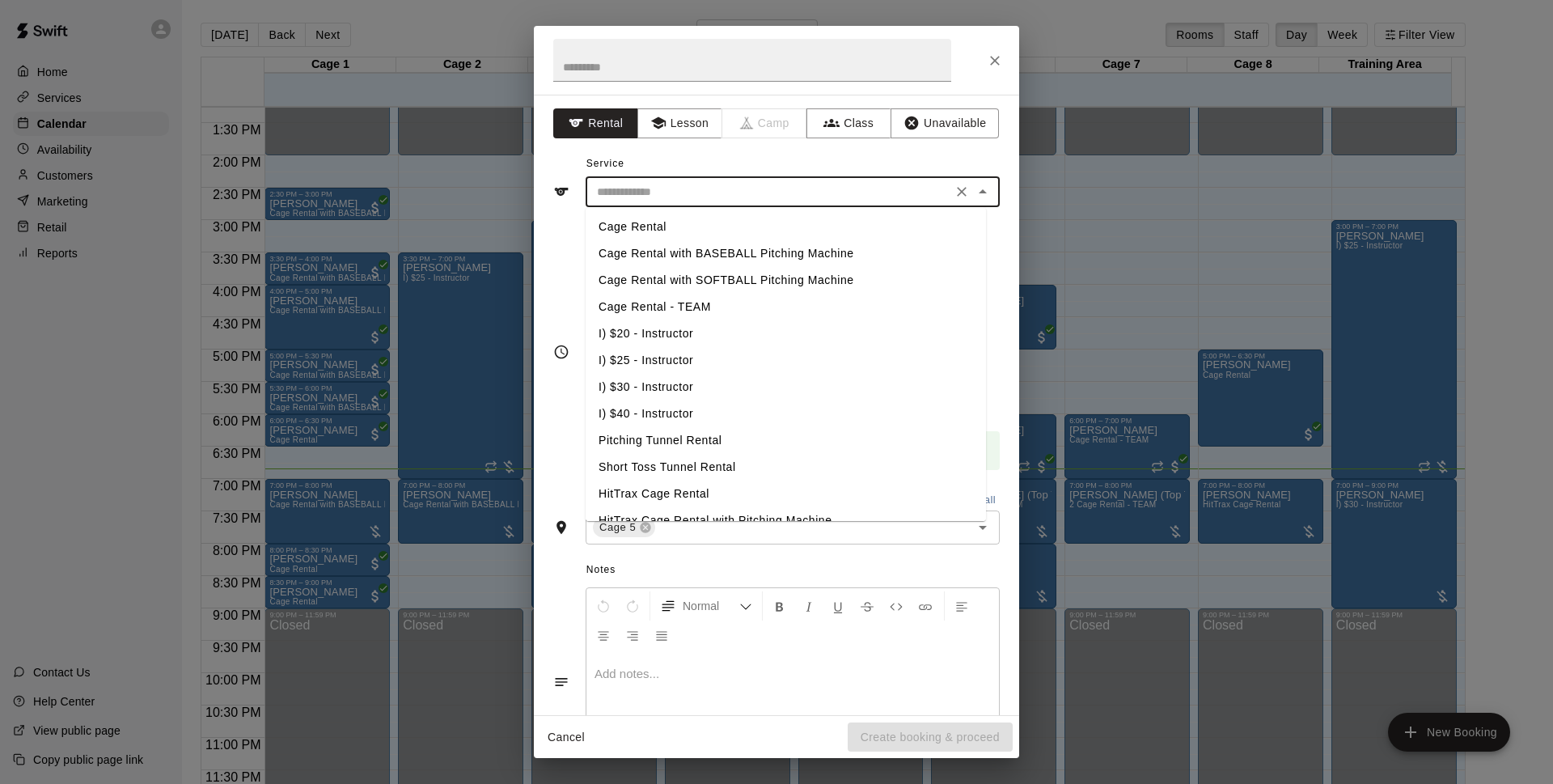
click at [647, 218] on li "Cage Rental" at bounding box center [786, 227] width 400 height 27
type input "**********"
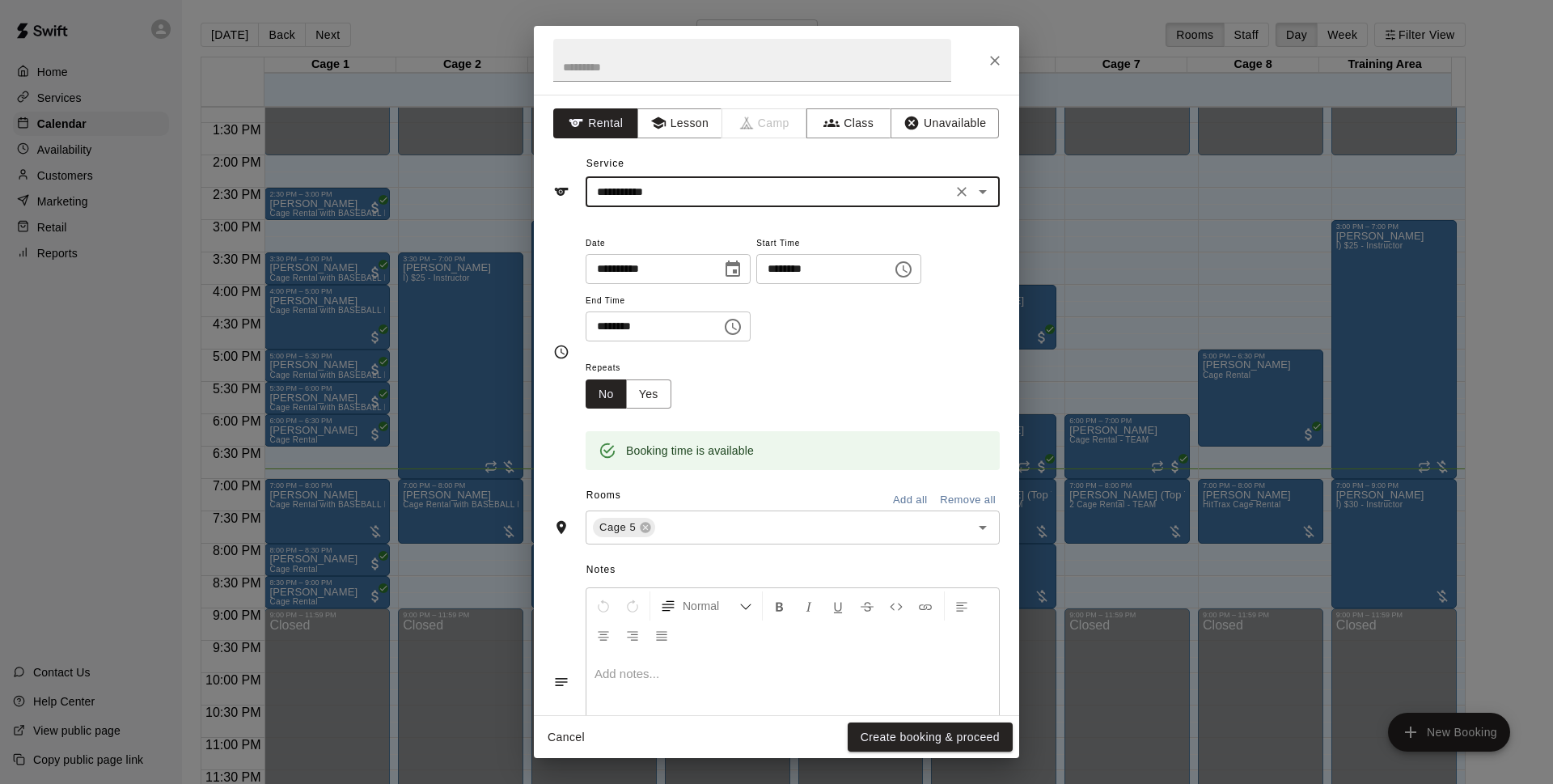
drag, startPoint x: 876, startPoint y: 746, endPoint x: 1212, endPoint y: 526, distance: 401.6
click at [877, 746] on button "Create booking & proceed" at bounding box center [930, 737] width 165 height 30
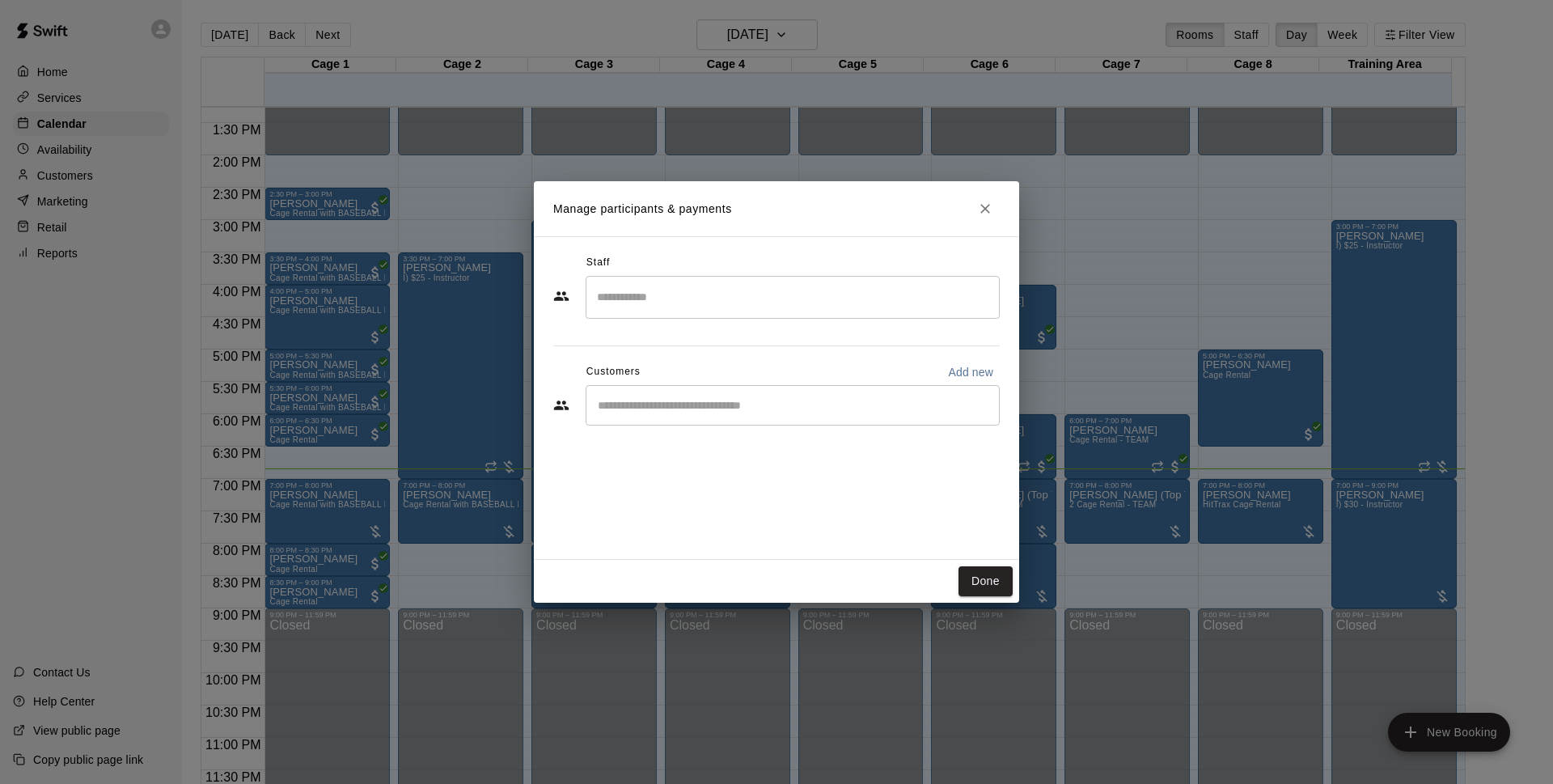
click at [603, 394] on div "​" at bounding box center [793, 405] width 414 height 40
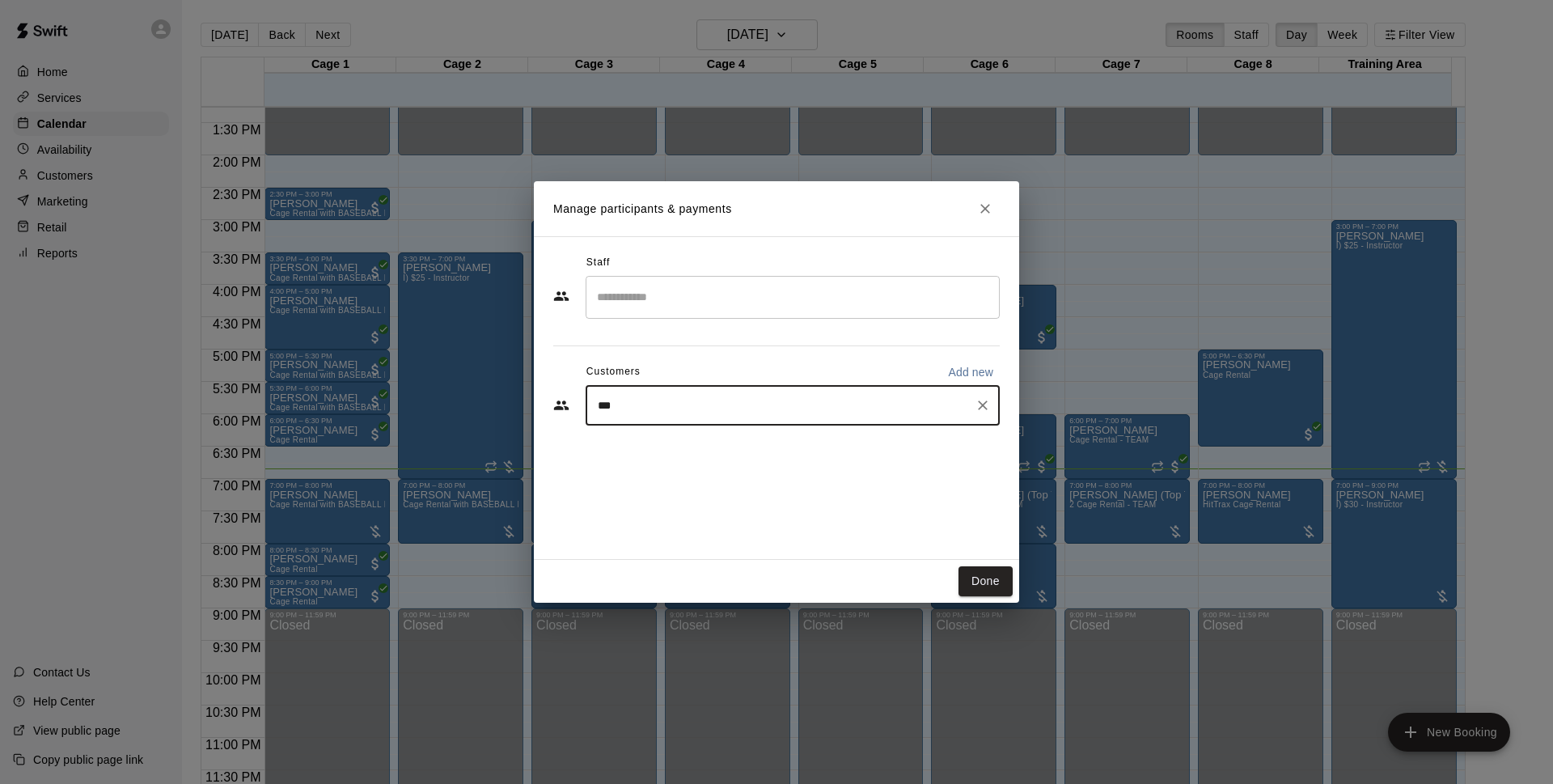
type input "****"
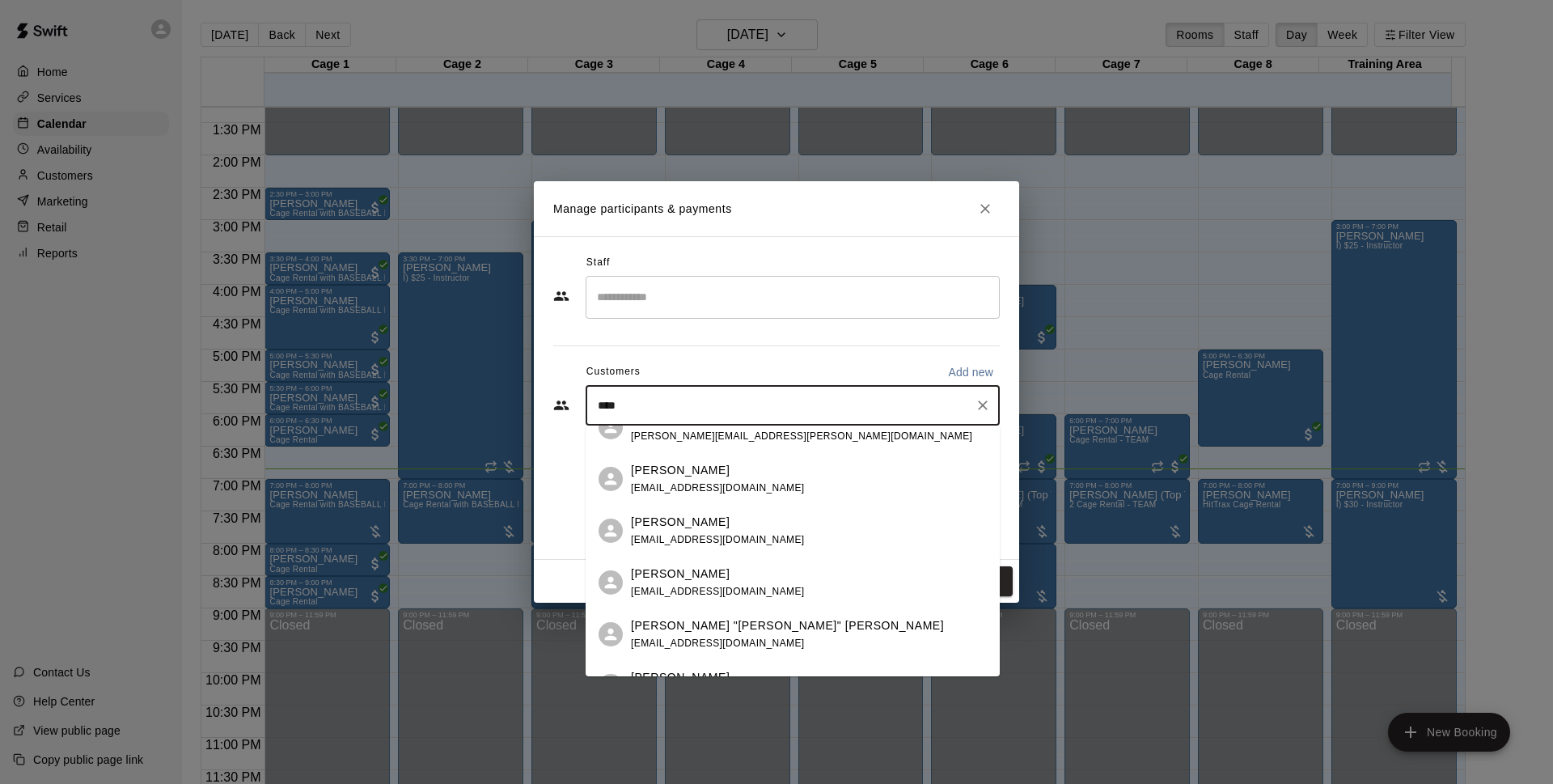
scroll to position [0, 0]
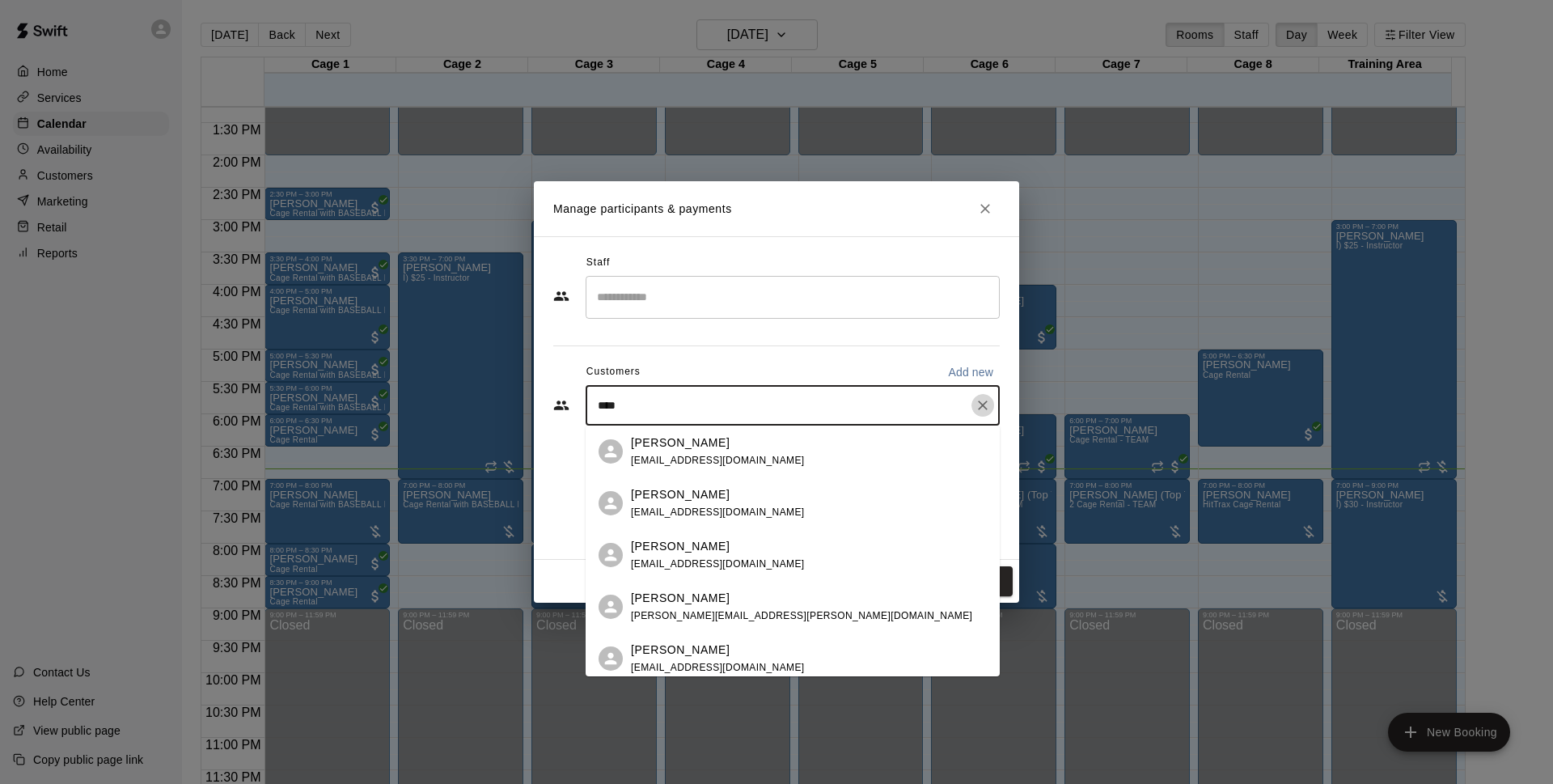
click at [980, 410] on icon "Clear" at bounding box center [982, 405] width 16 height 16
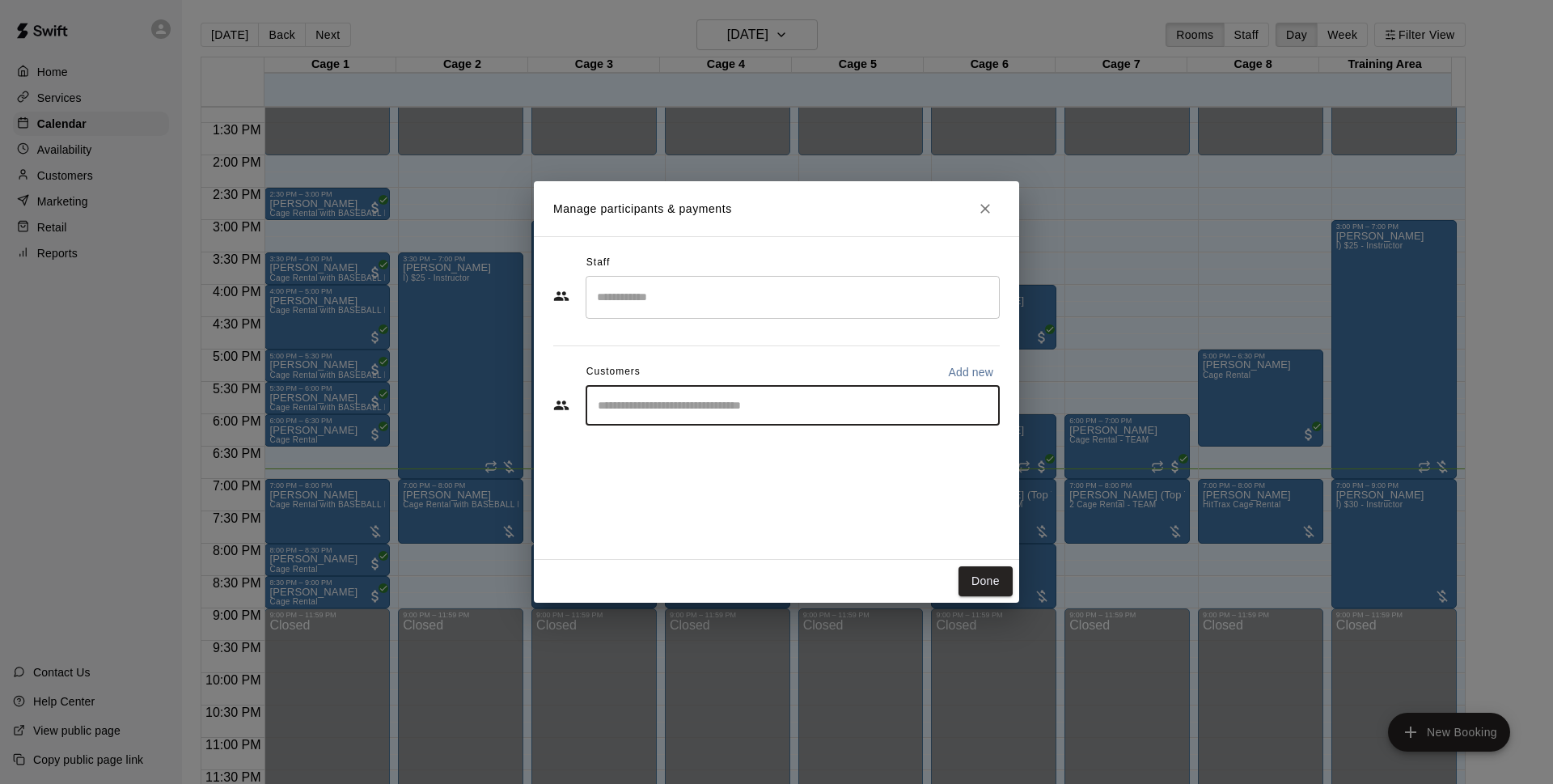
click at [703, 410] on input "Start typing to search customers..." at bounding box center [792, 405] width 399 height 16
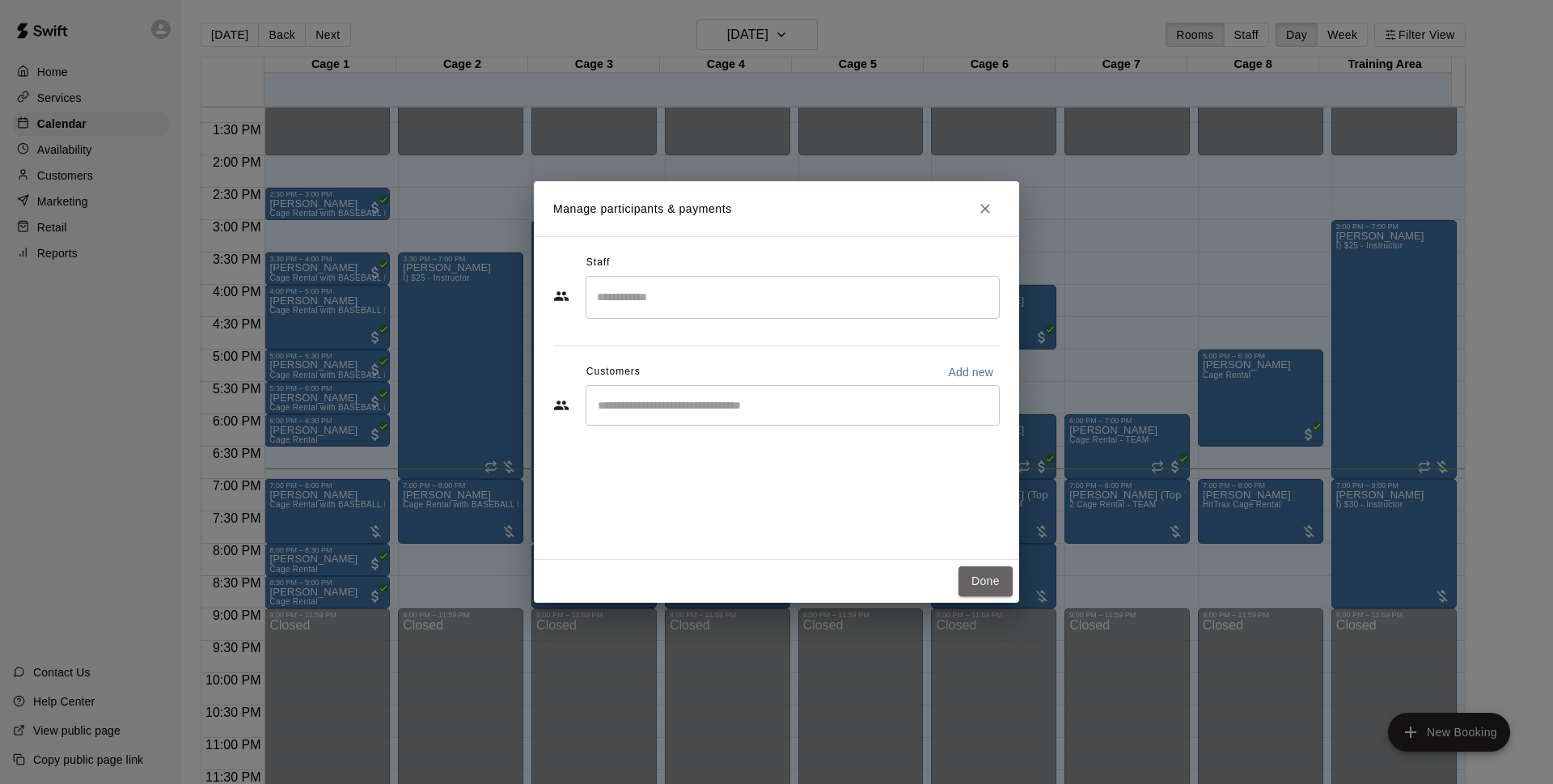
drag, startPoint x: 987, startPoint y: 587, endPoint x: 1057, endPoint y: 604, distance: 72.0
click at [991, 586] on button "Done" at bounding box center [985, 580] width 54 height 30
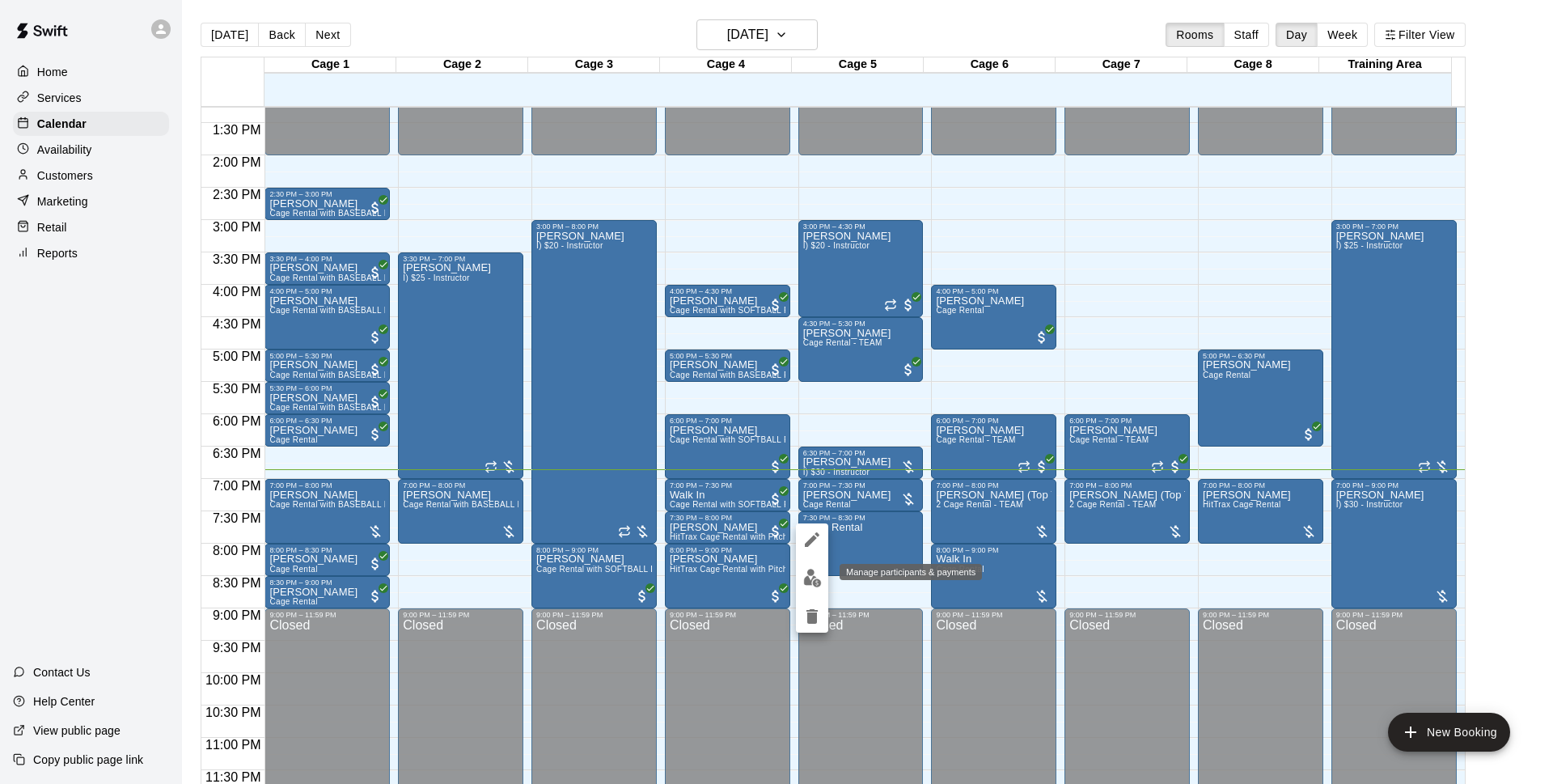
click at [820, 581] on img "edit" at bounding box center [812, 577] width 18 height 18
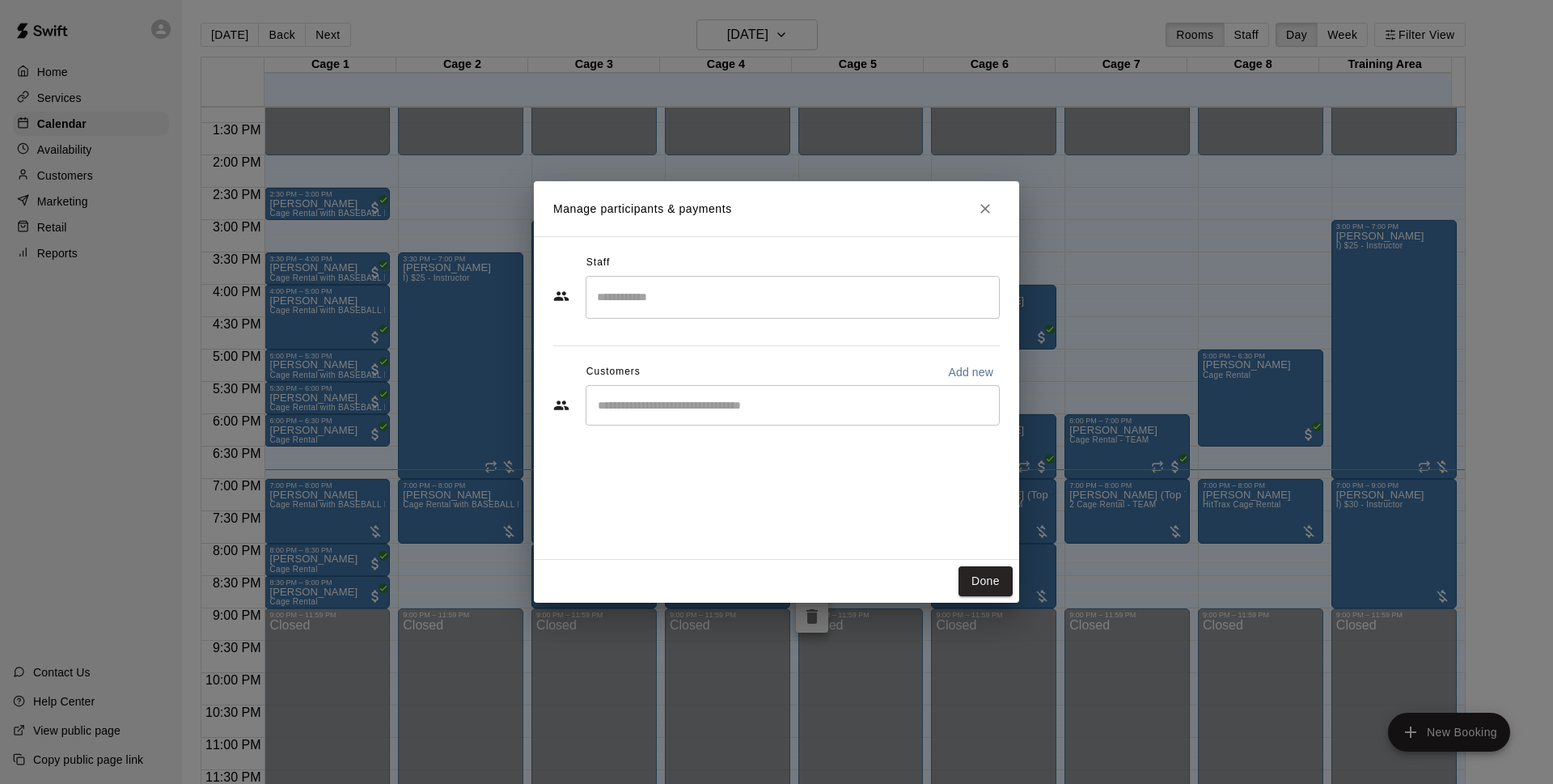
click at [987, 376] on p "Add new" at bounding box center [970, 371] width 45 height 16
select select "**"
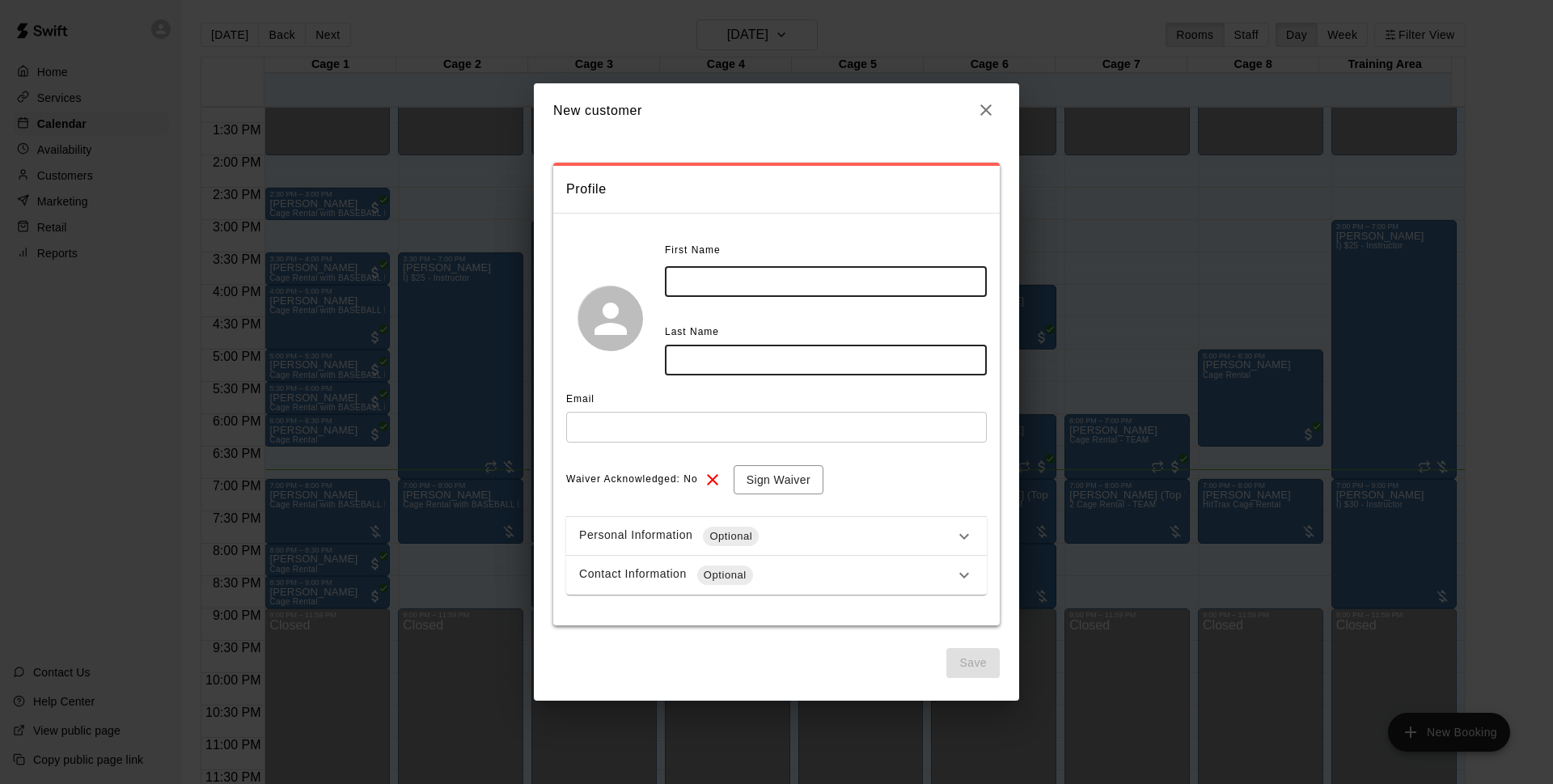
click at [817, 268] on input "text" at bounding box center [826, 281] width 322 height 30
click at [973, 114] on button "button" at bounding box center [986, 110] width 28 height 28
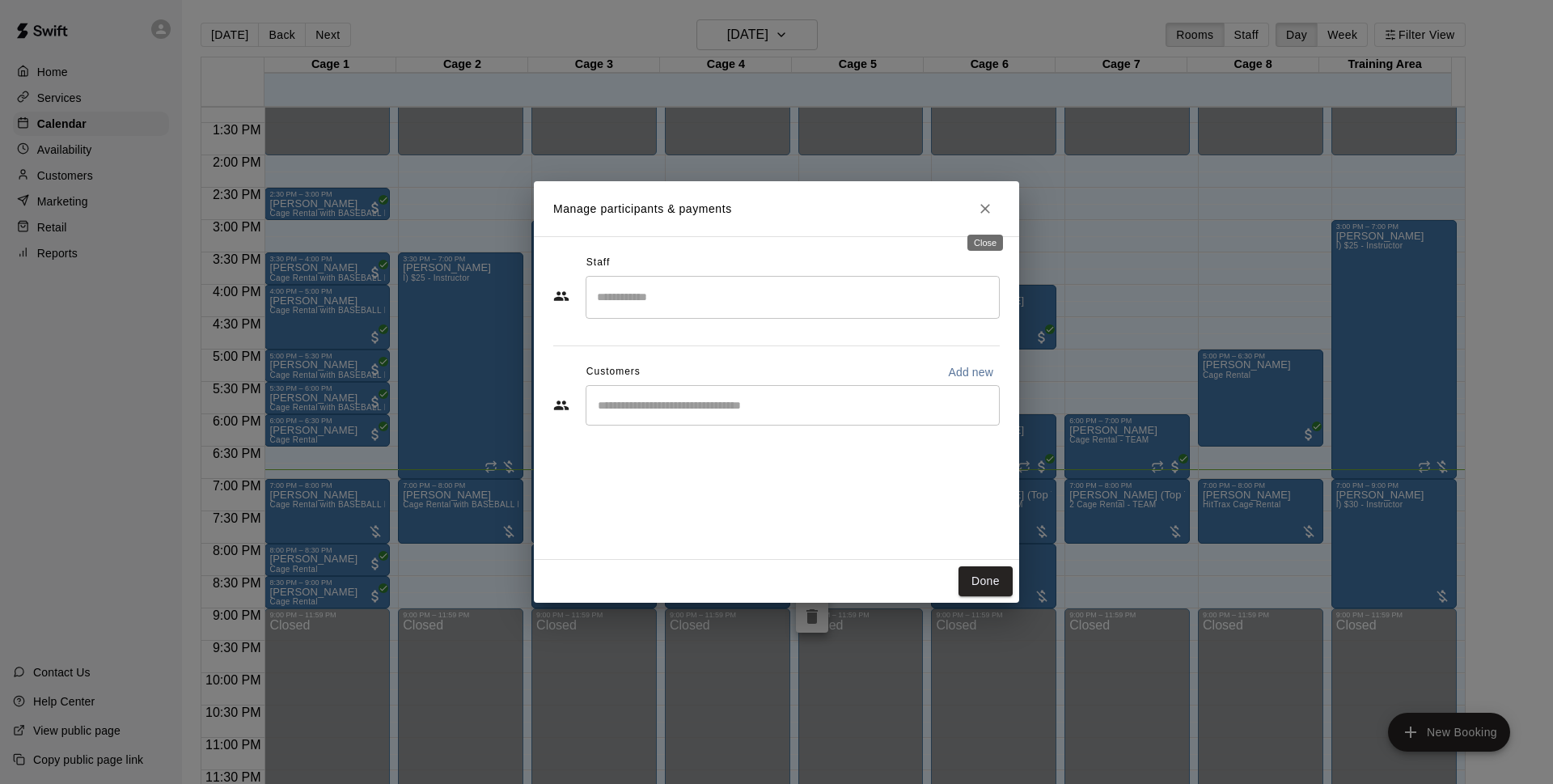
click at [985, 211] on icon "Close" at bounding box center [985, 208] width 16 height 16
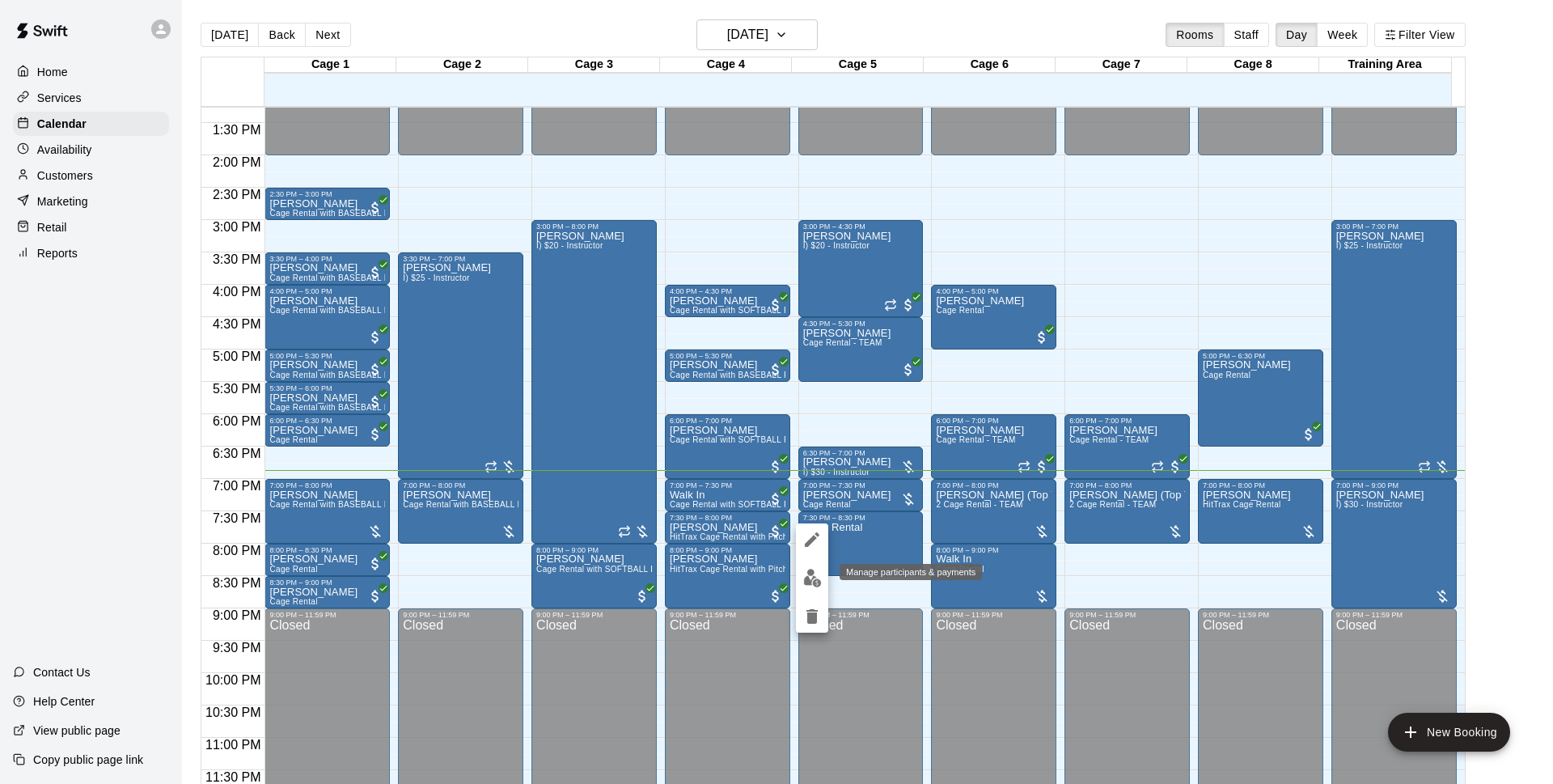
click at [814, 572] on img "edit" at bounding box center [812, 577] width 18 height 18
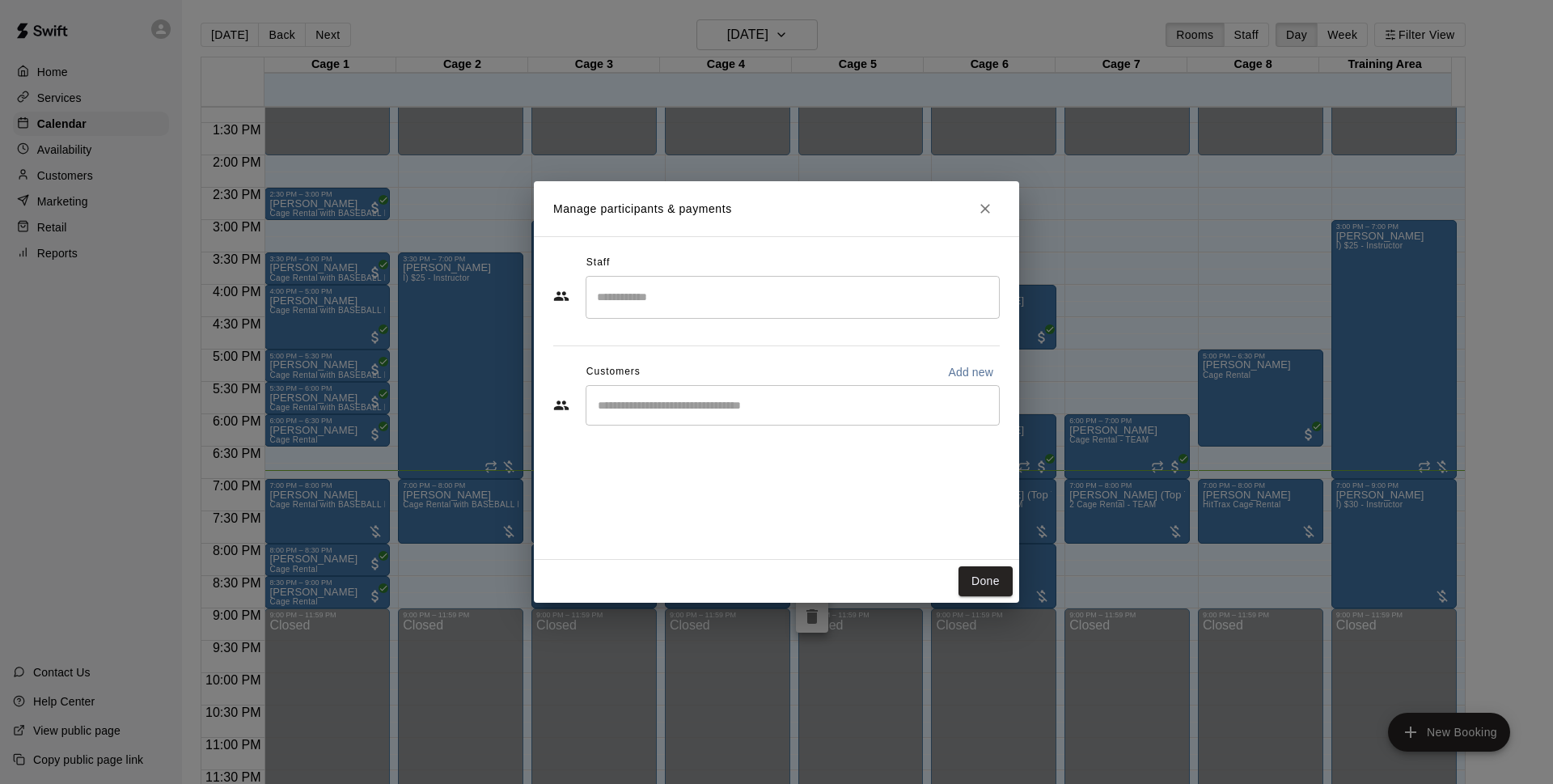
click at [977, 361] on button "Add new" at bounding box center [971, 371] width 59 height 26
select select "**"
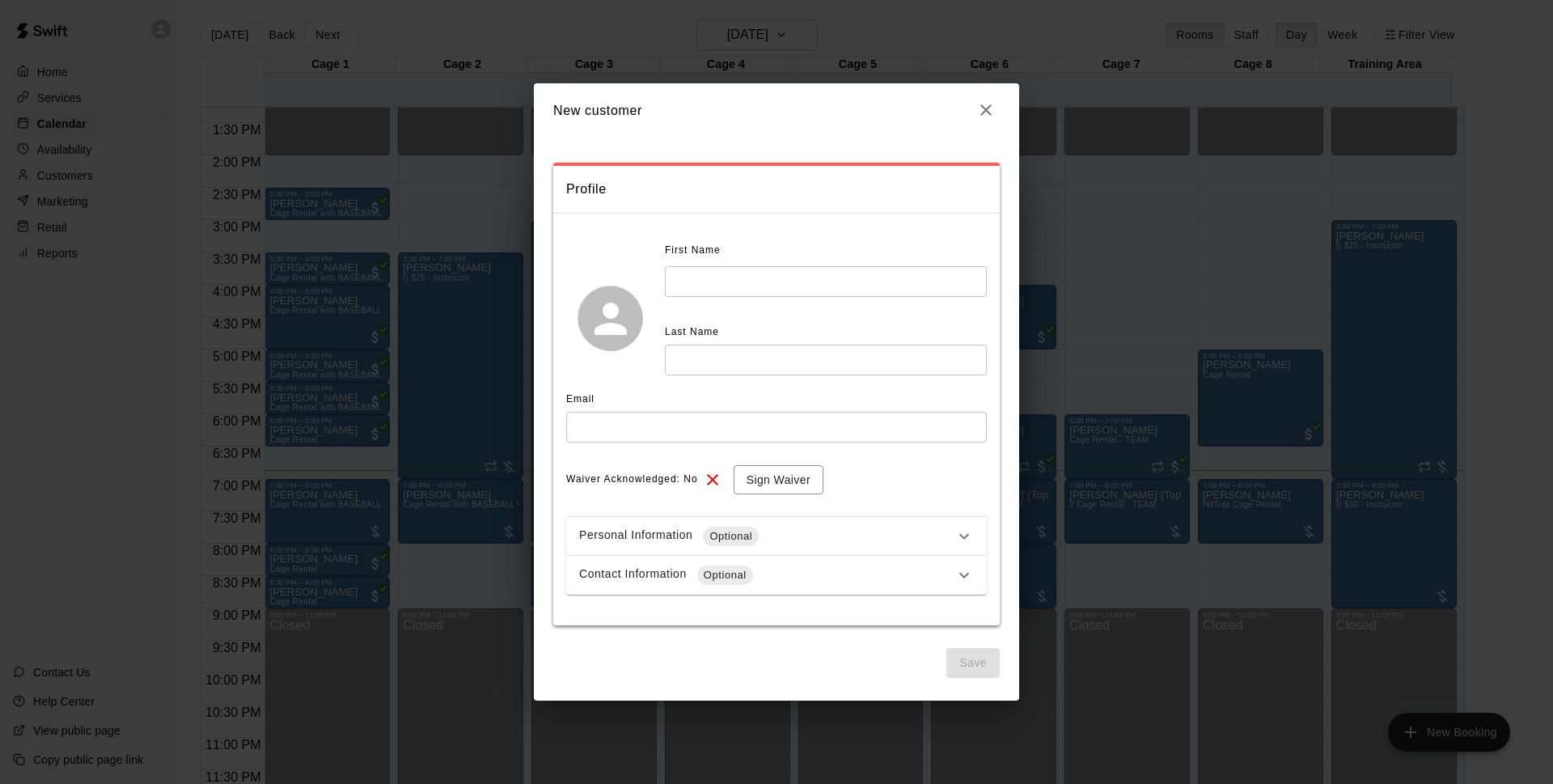
click at [754, 267] on input "text" at bounding box center [826, 281] width 322 height 30
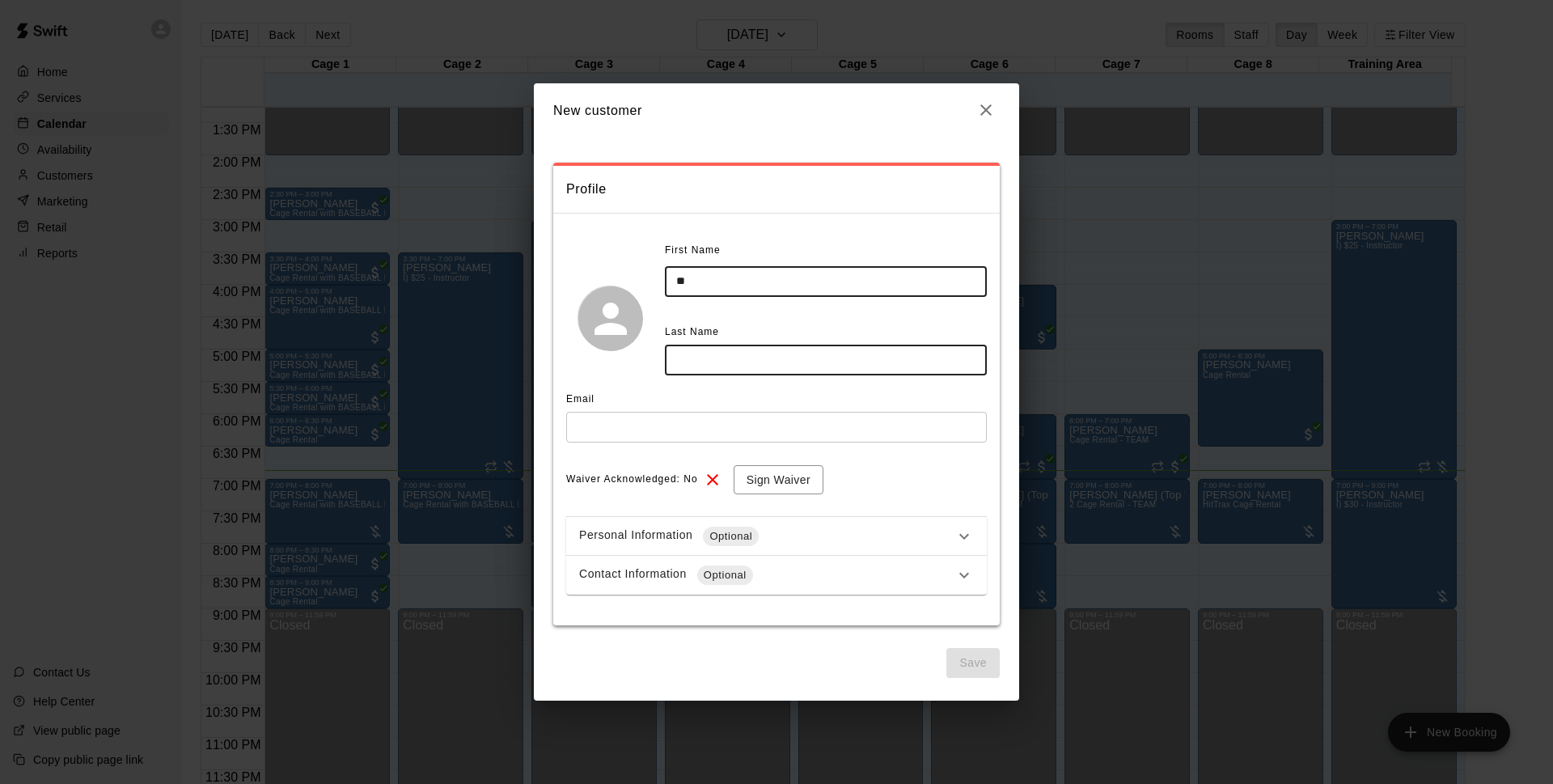
type input "**"
type input "****"
type input "*"
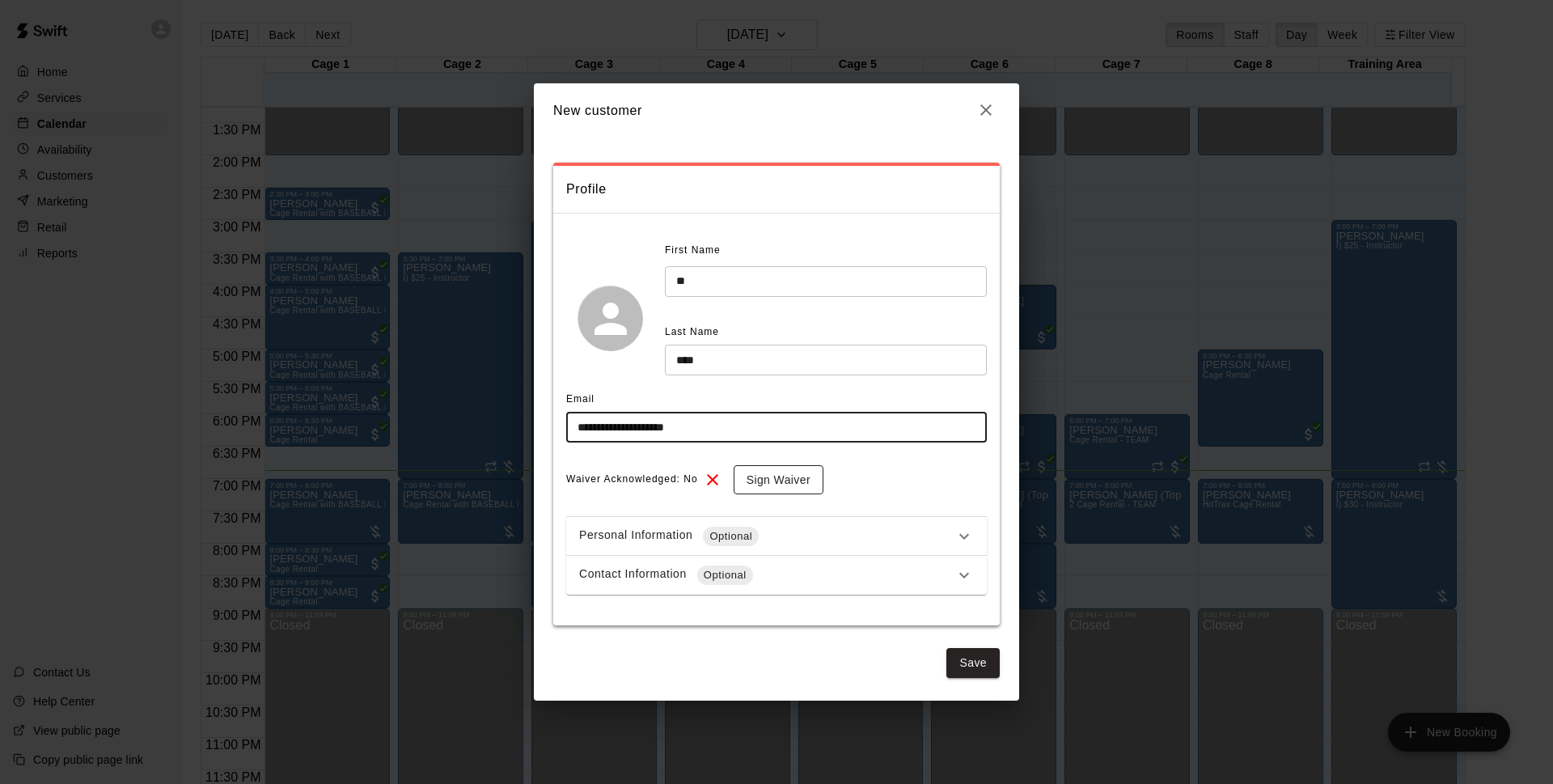
type input "**********"
click at [809, 478] on button "Sign Waiver" at bounding box center [778, 479] width 89 height 30
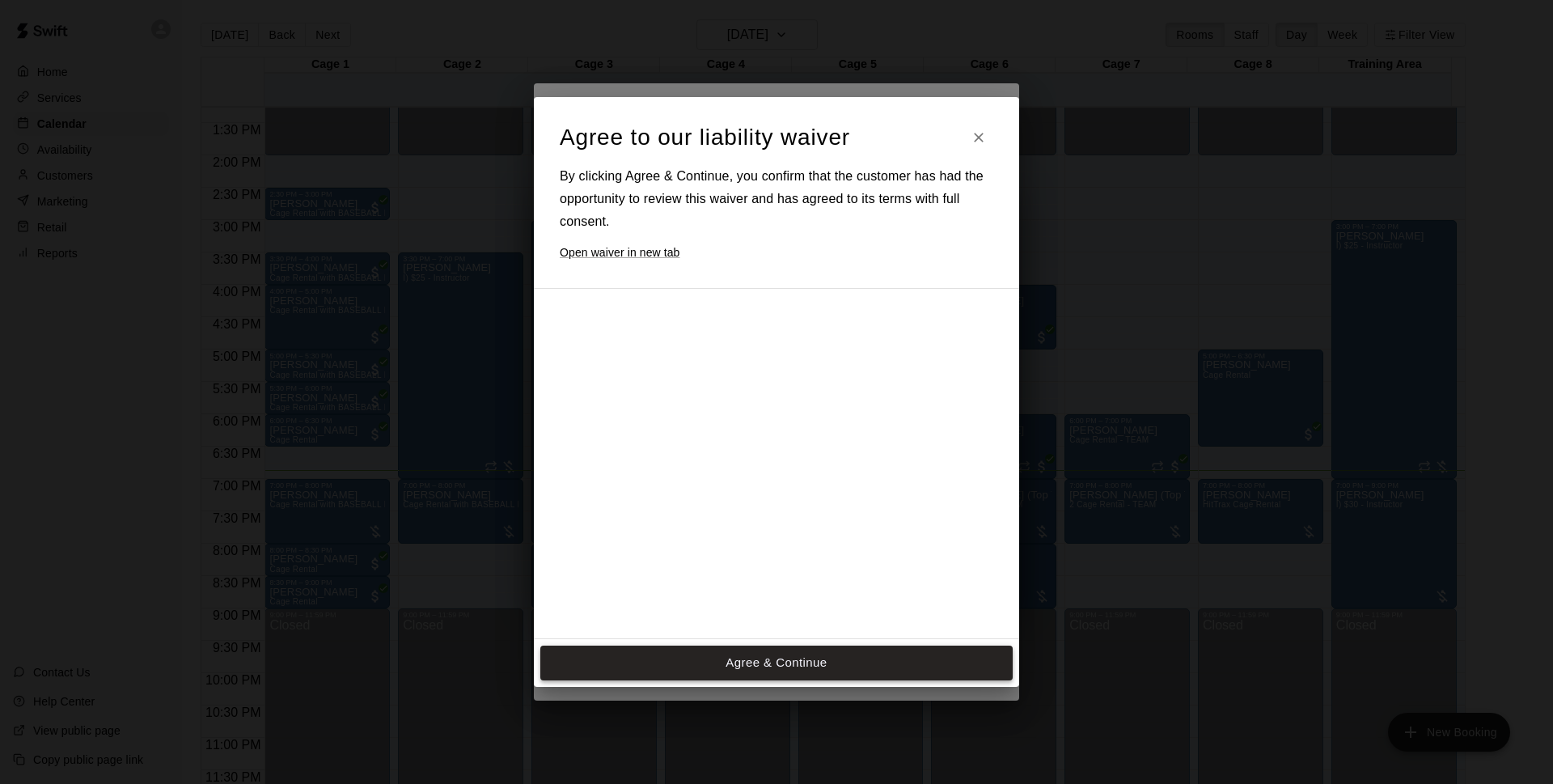
click at [835, 648] on button "Agree & Continue" at bounding box center [776, 662] width 472 height 34
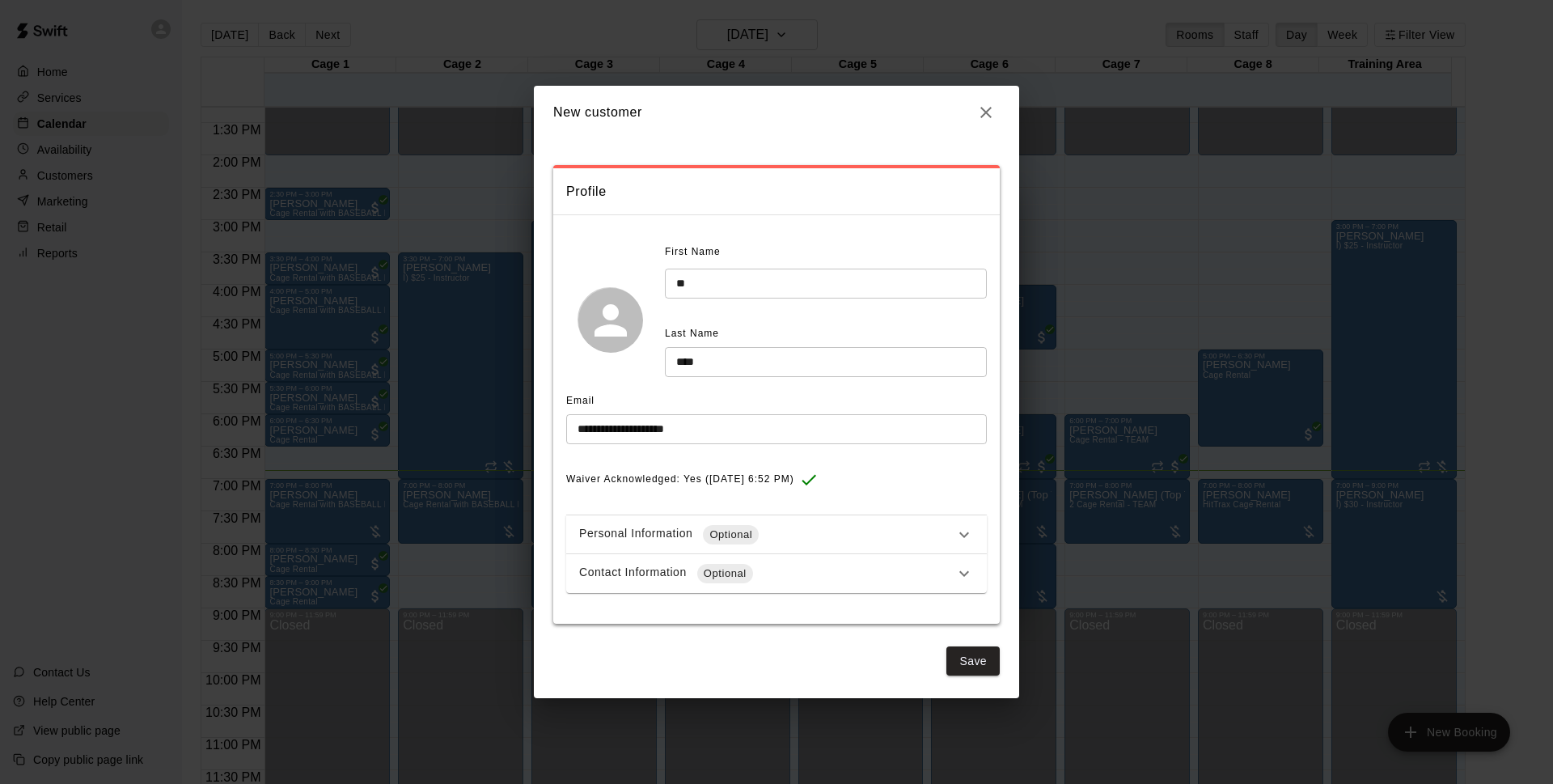
click at [806, 569] on div "Contact Information Optional" at bounding box center [767, 573] width 375 height 19
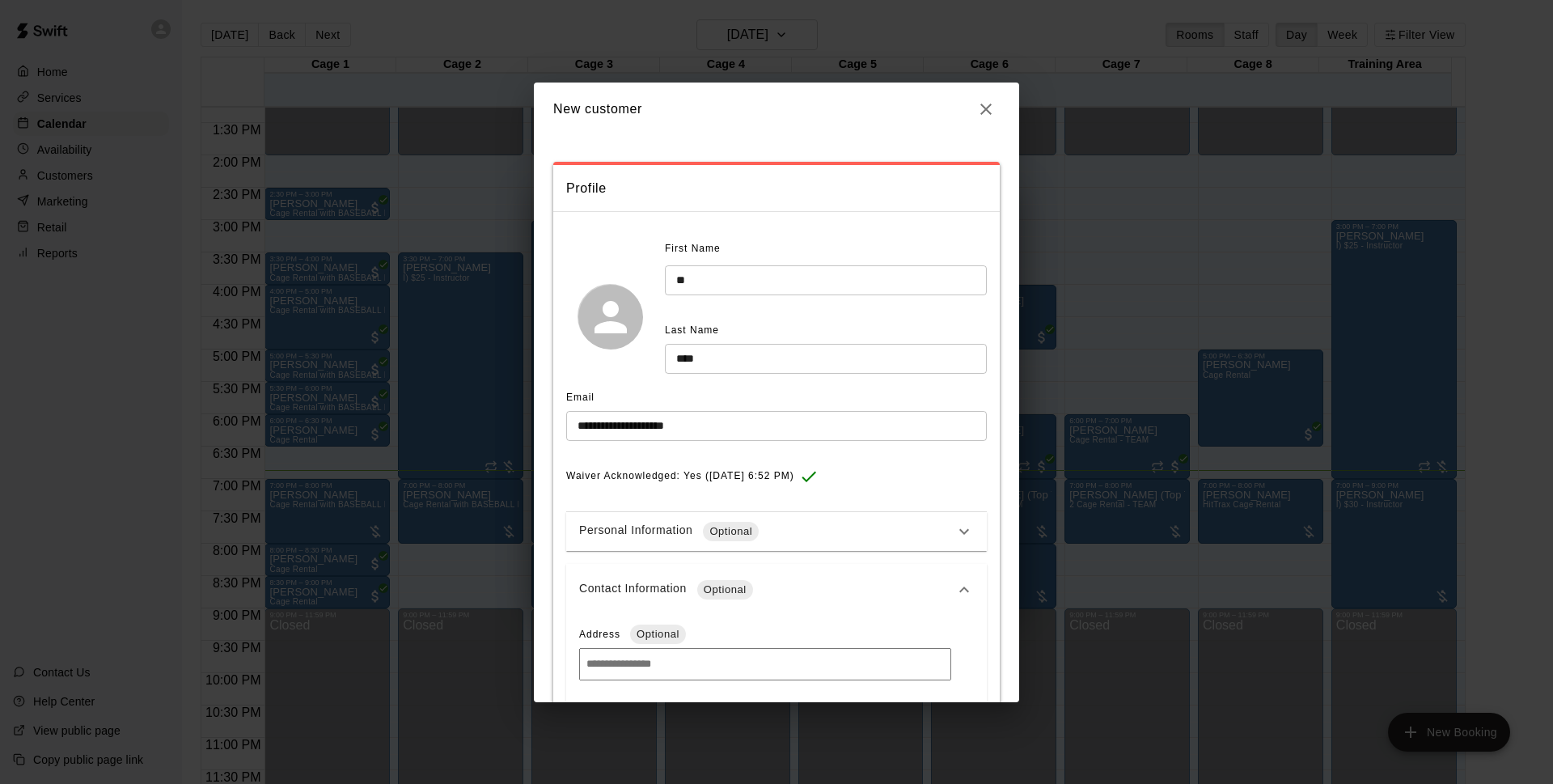
scroll to position [170, 0]
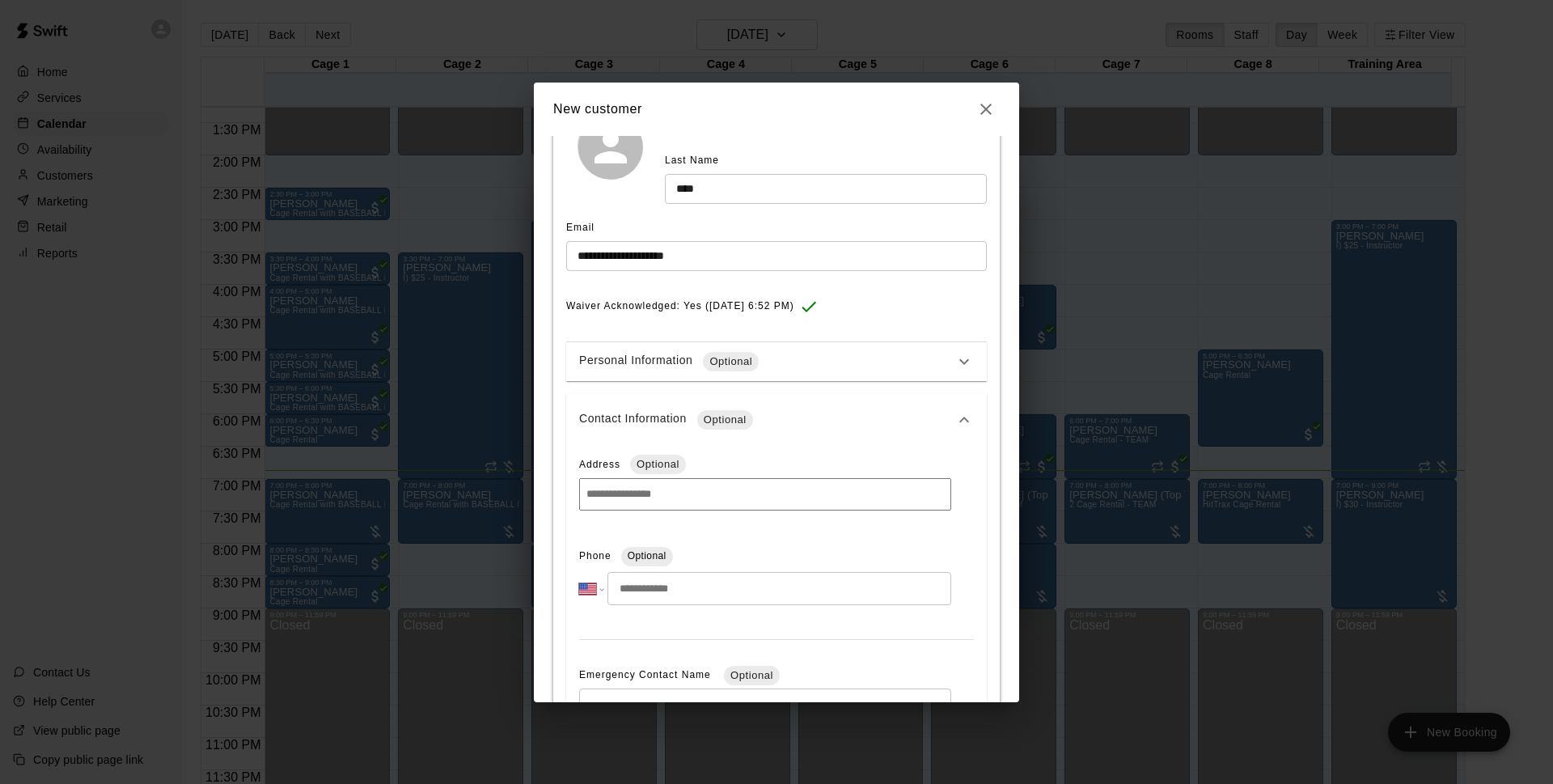
click at [723, 598] on input "tel" at bounding box center [778, 588] width 344 height 33
click at [817, 586] on input "tel" at bounding box center [778, 588] width 344 height 33
type input "**********"
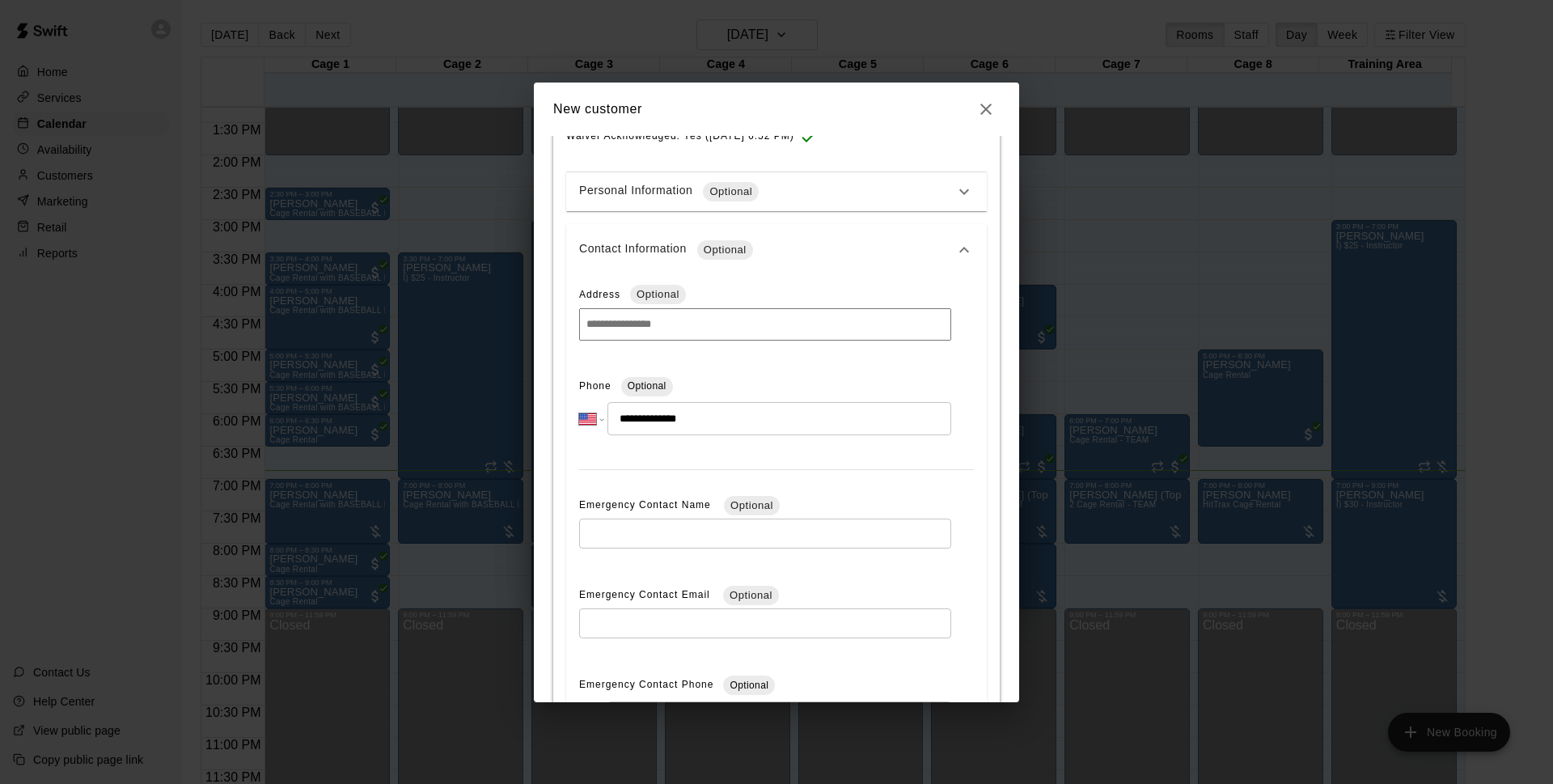
scroll to position [510, 0]
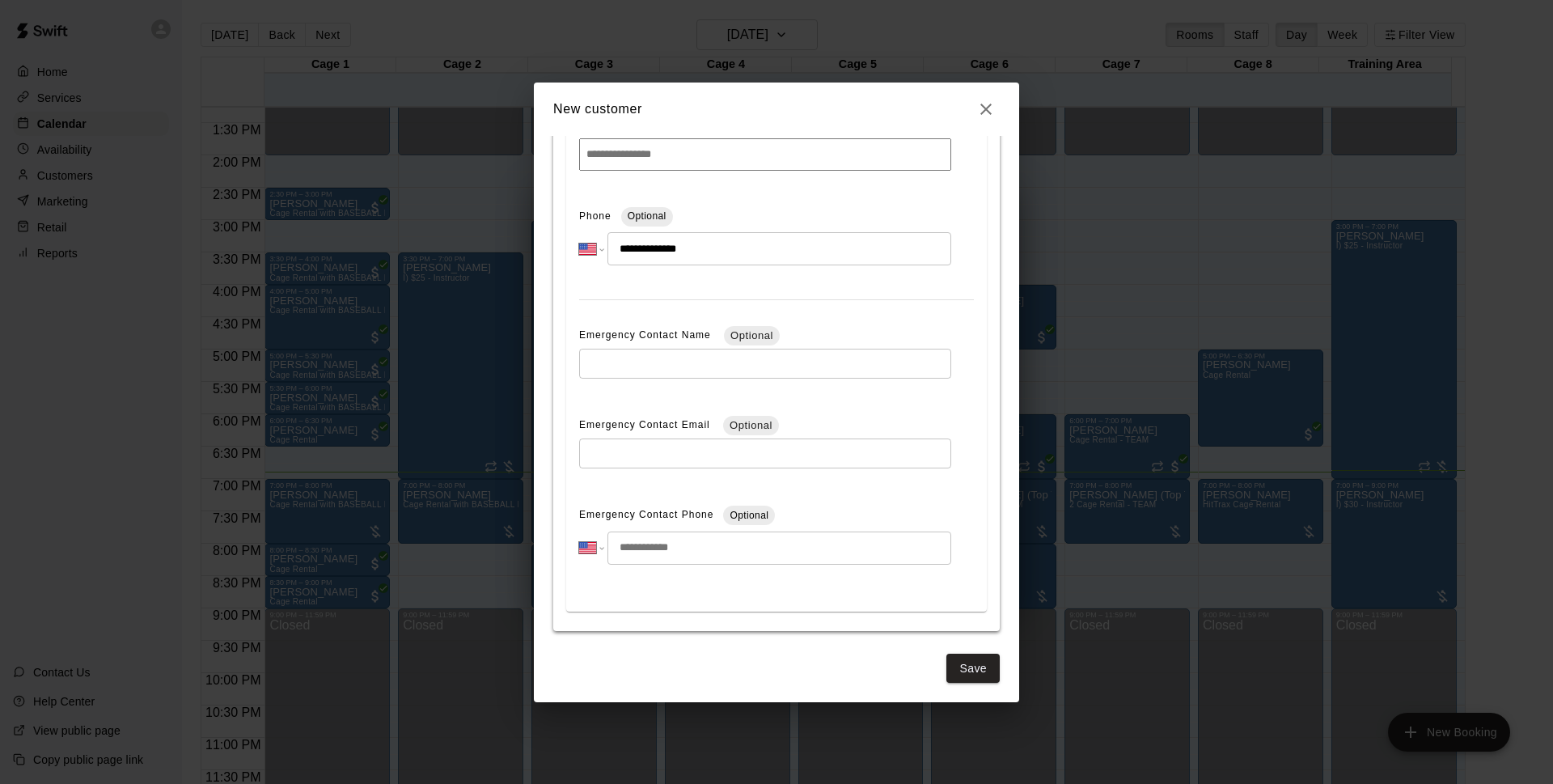
click at [952, 666] on button "Save" at bounding box center [973, 668] width 53 height 30
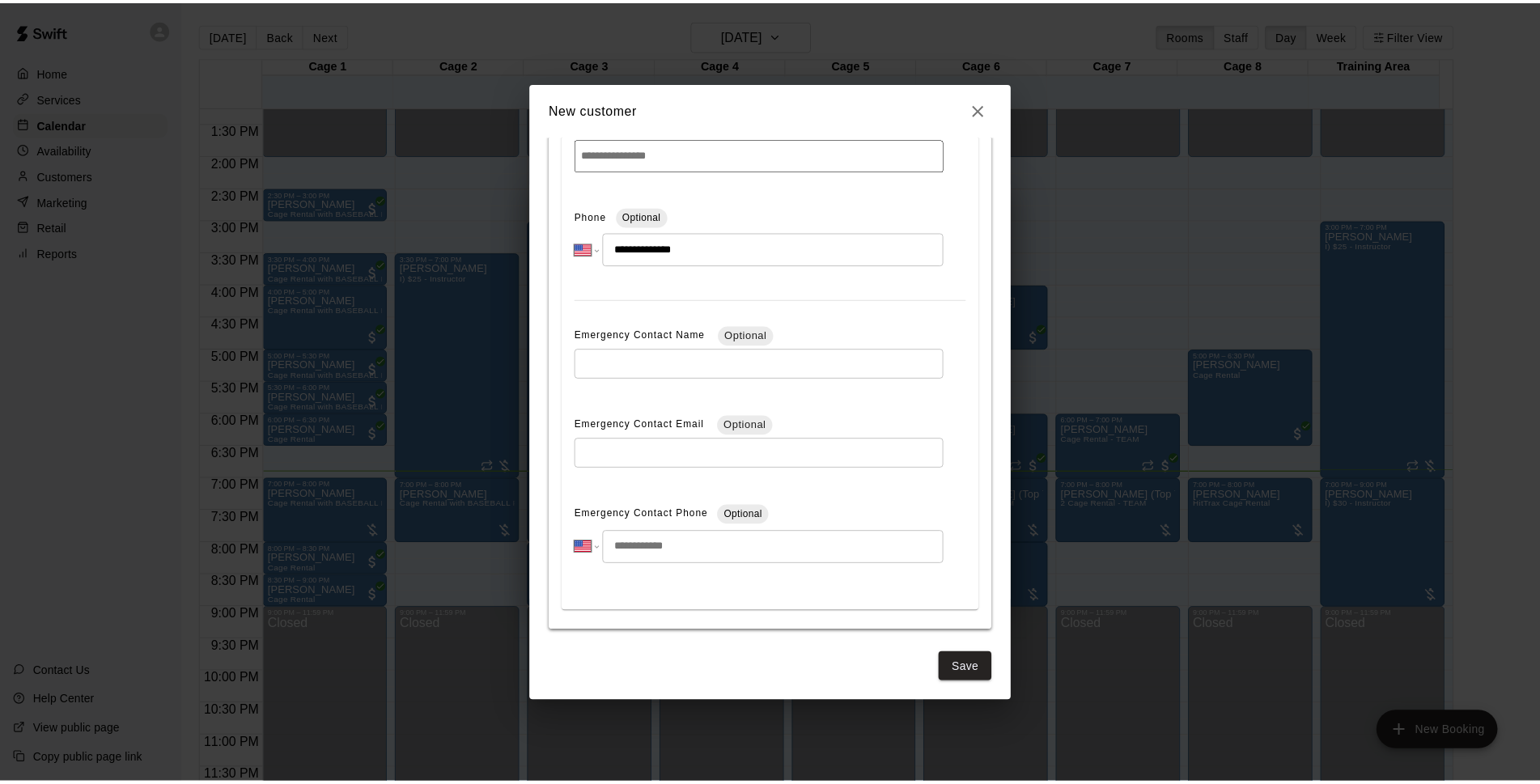
scroll to position [0, 0]
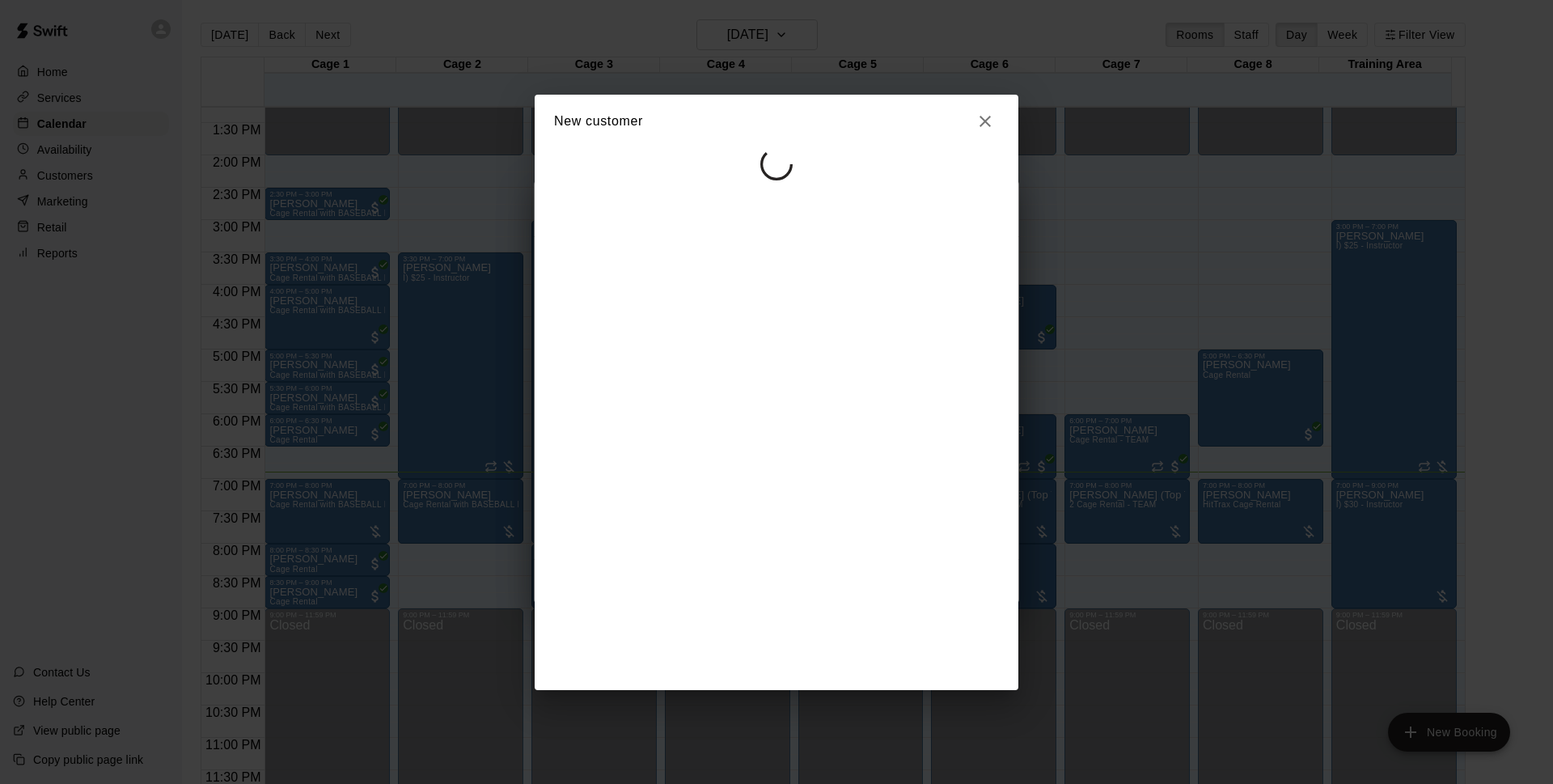
select select "**"
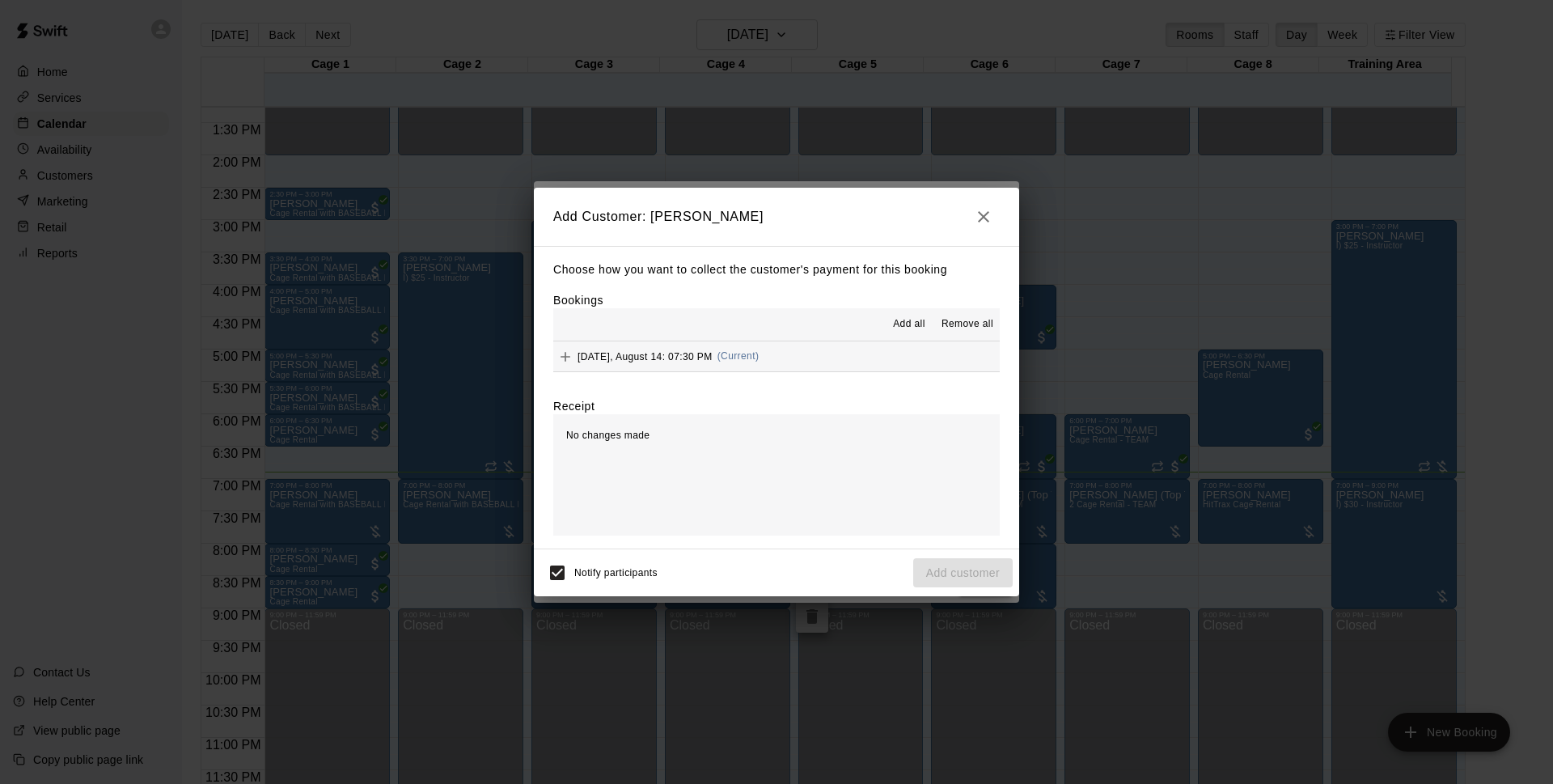
click at [795, 351] on button "[DATE], August 14: 07:30 PM (Current)" at bounding box center [776, 356] width 446 height 30
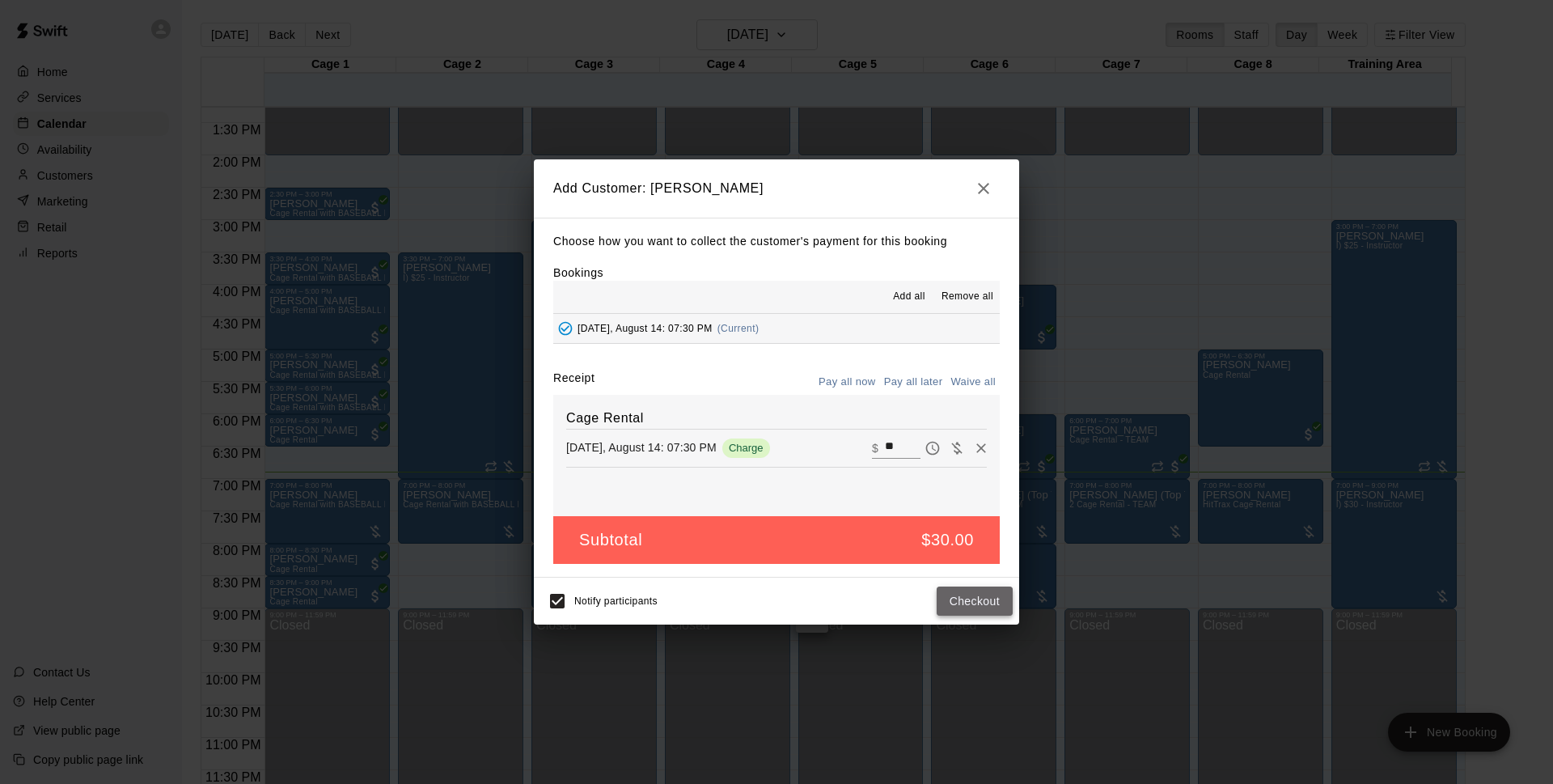
click at [962, 592] on button "Checkout" at bounding box center [975, 600] width 76 height 30
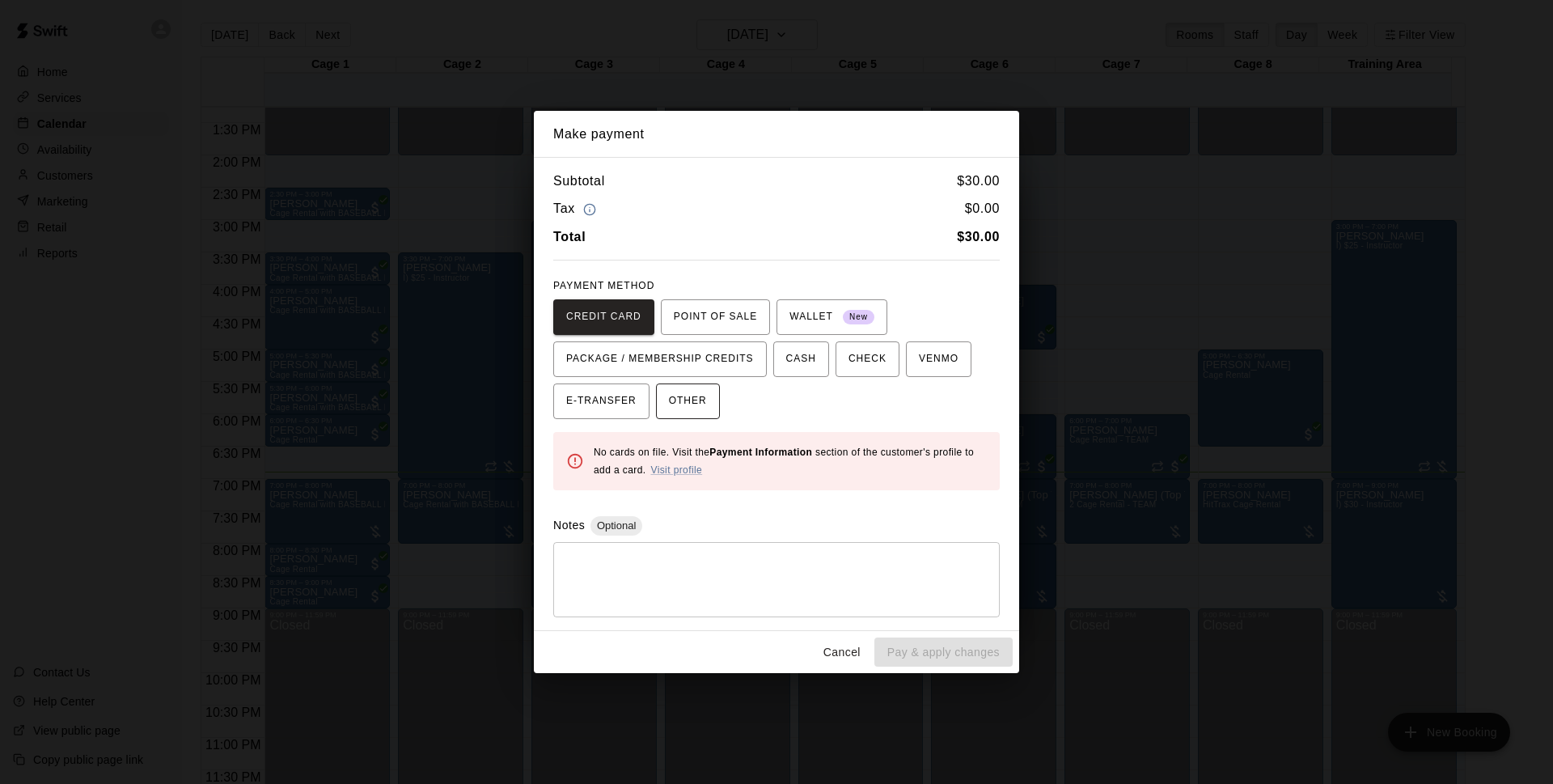
click at [711, 402] on button "OTHER" at bounding box center [688, 400] width 64 height 36
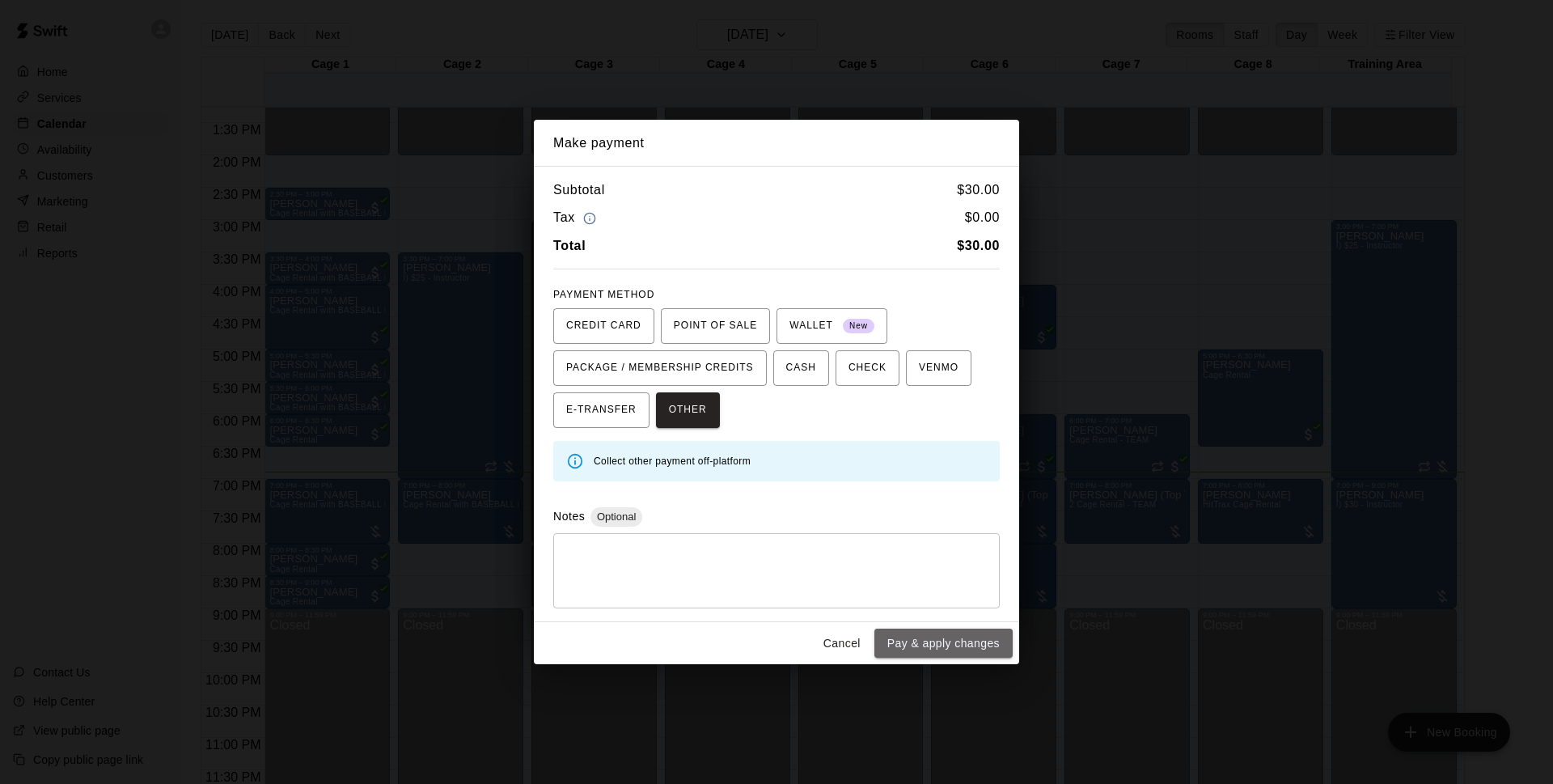
click at [935, 645] on button "Pay & apply changes" at bounding box center [944, 643] width 139 height 30
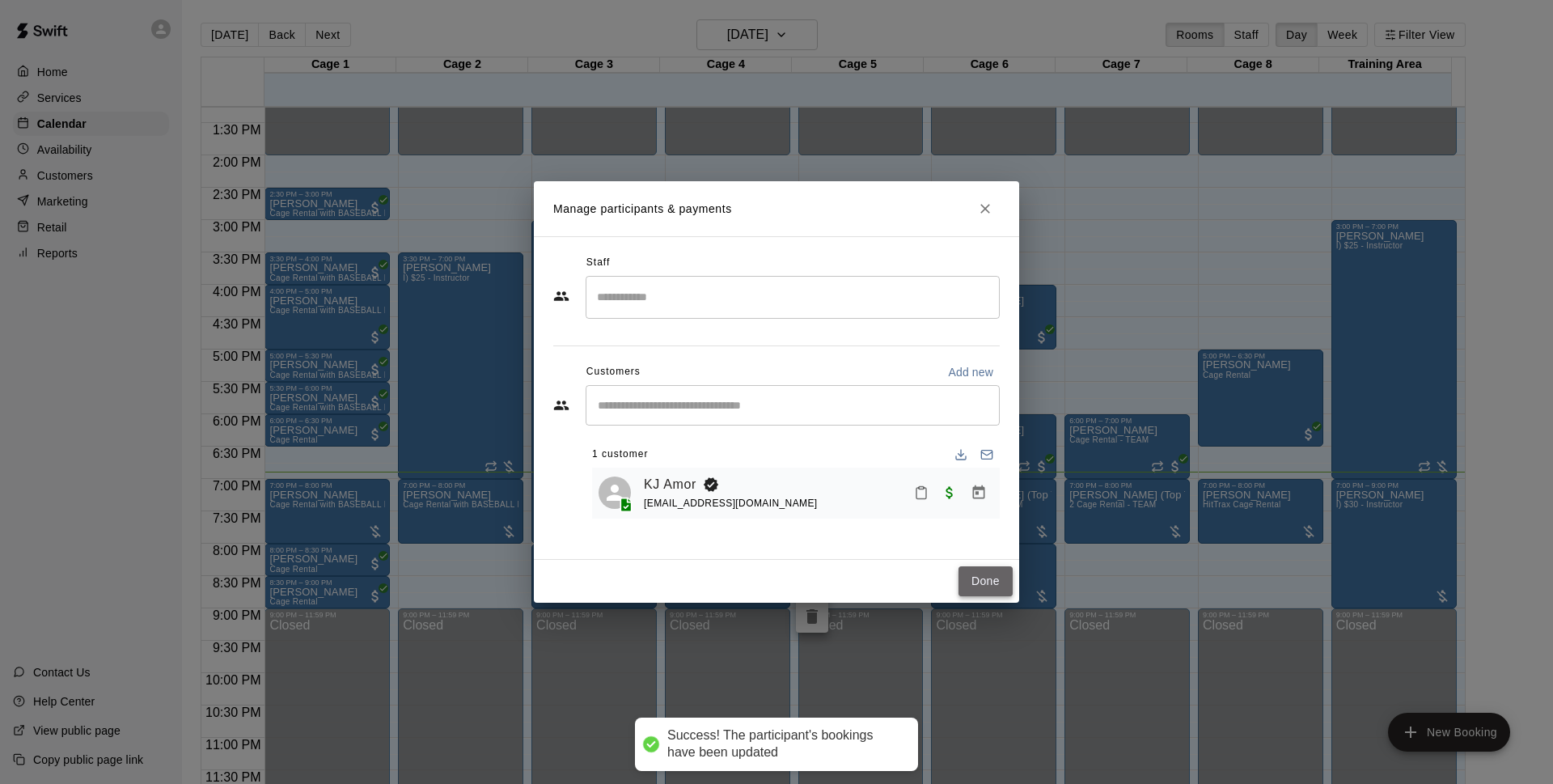
click at [977, 572] on button "Done" at bounding box center [985, 580] width 54 height 30
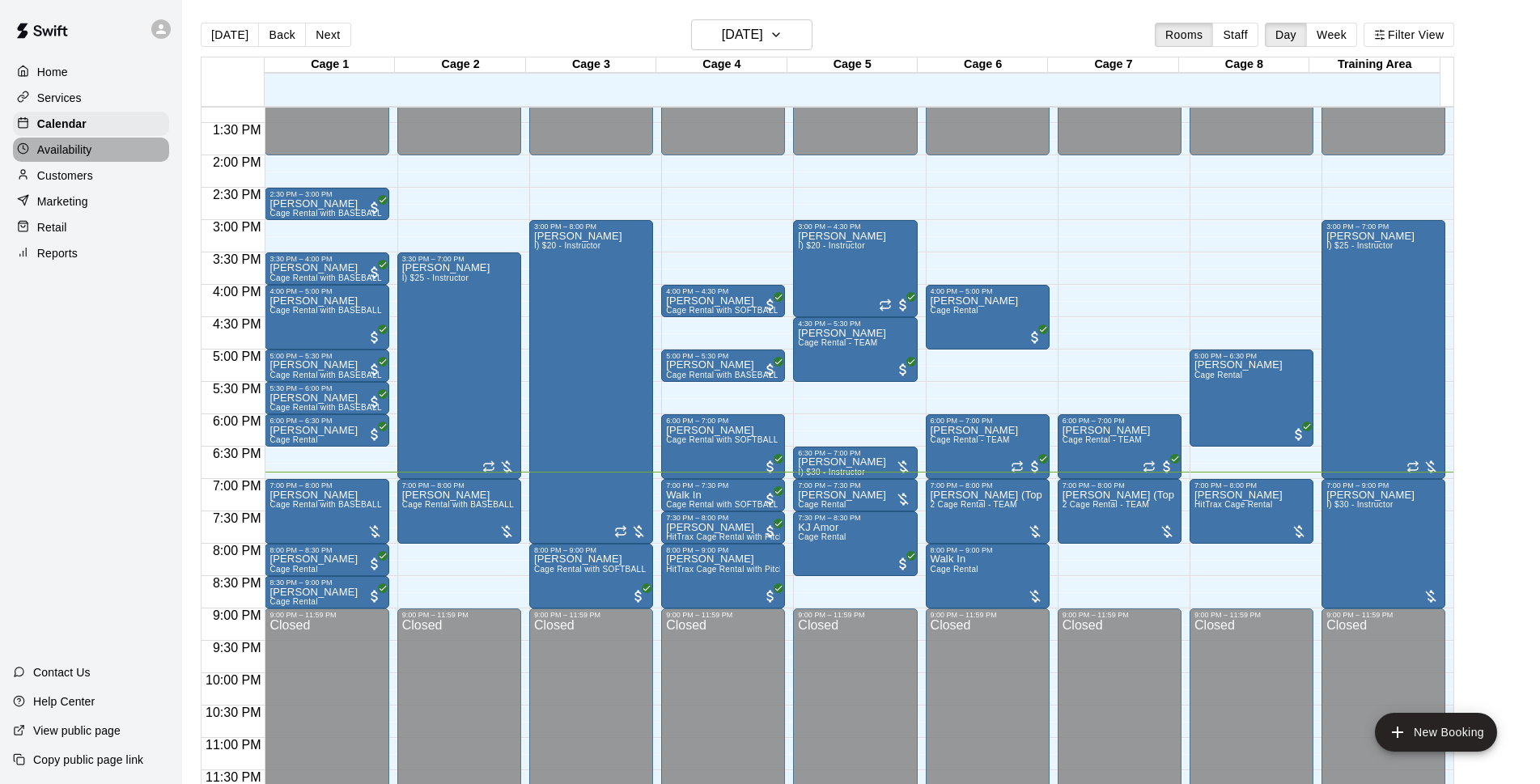
click at [92, 162] on div "Availability" at bounding box center [90, 149] width 156 height 24
click at [97, 172] on div "Customers" at bounding box center [90, 175] width 156 height 24
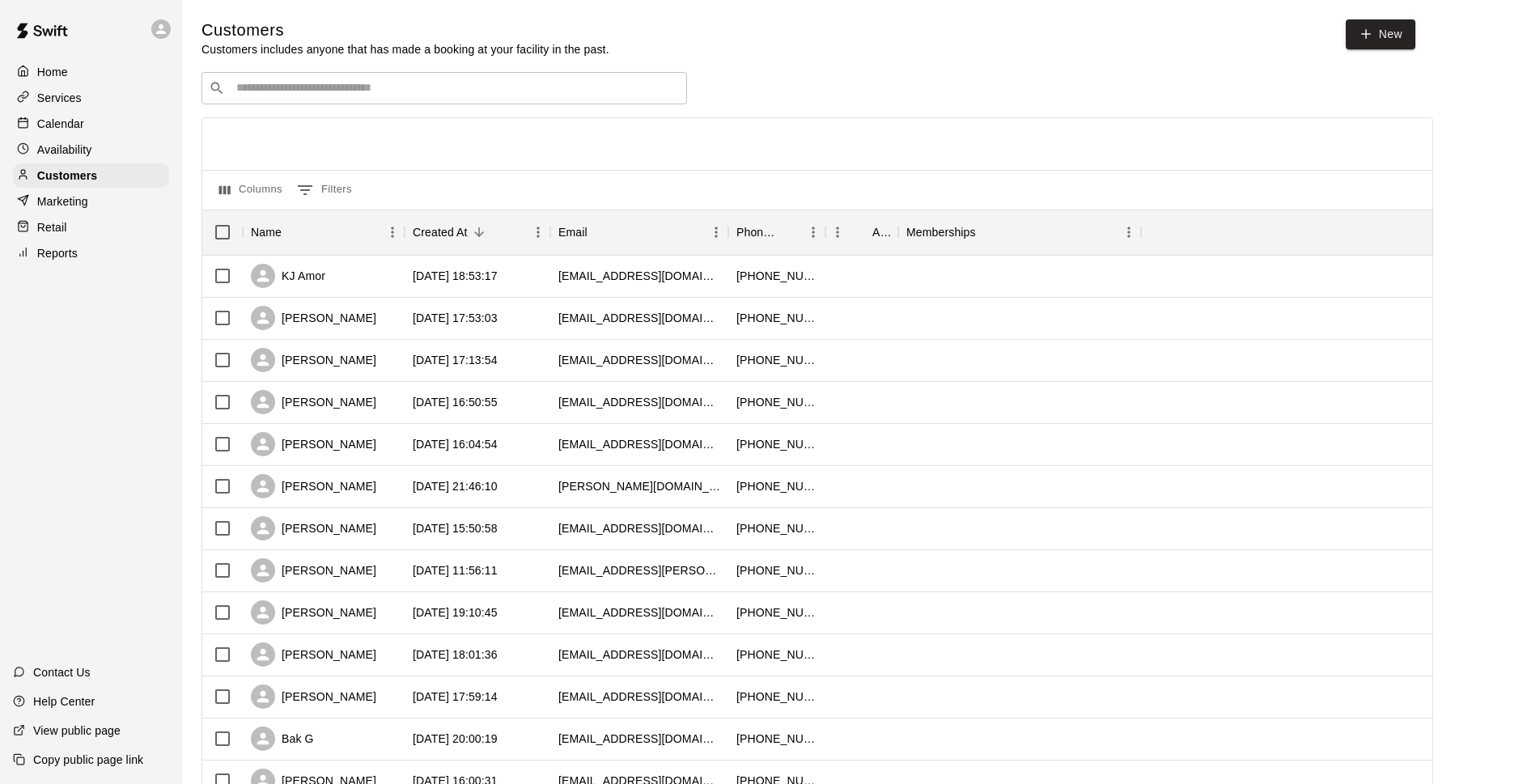
click at [500, 84] on input "Search customers by name or email" at bounding box center [455, 88] width 449 height 16
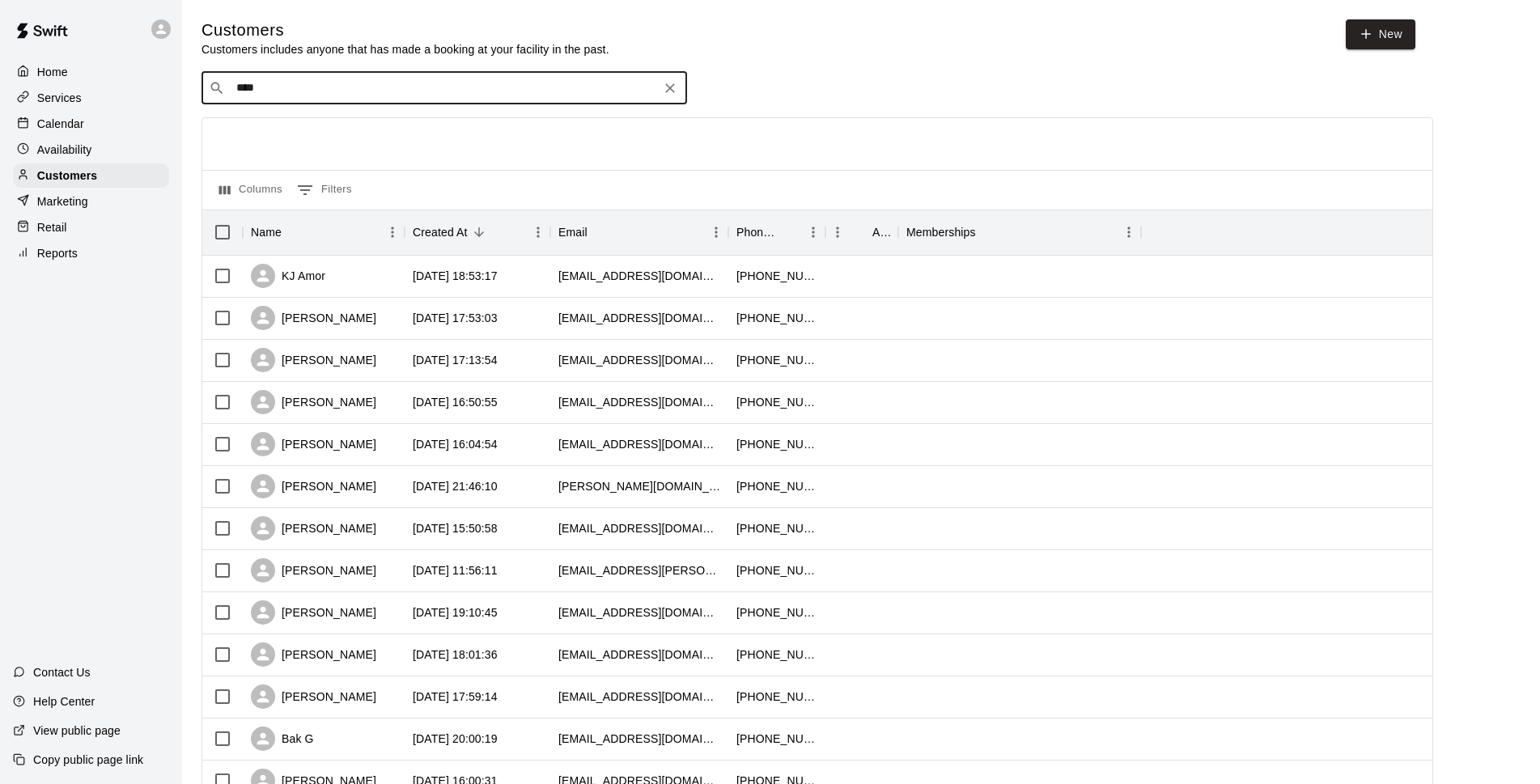
type input "*****"
click at [425, 140] on div "[PERSON_NAME] [PERSON_NAME][EMAIL_ADDRESS][DOMAIN_NAME]" at bounding box center [460, 133] width 427 height 35
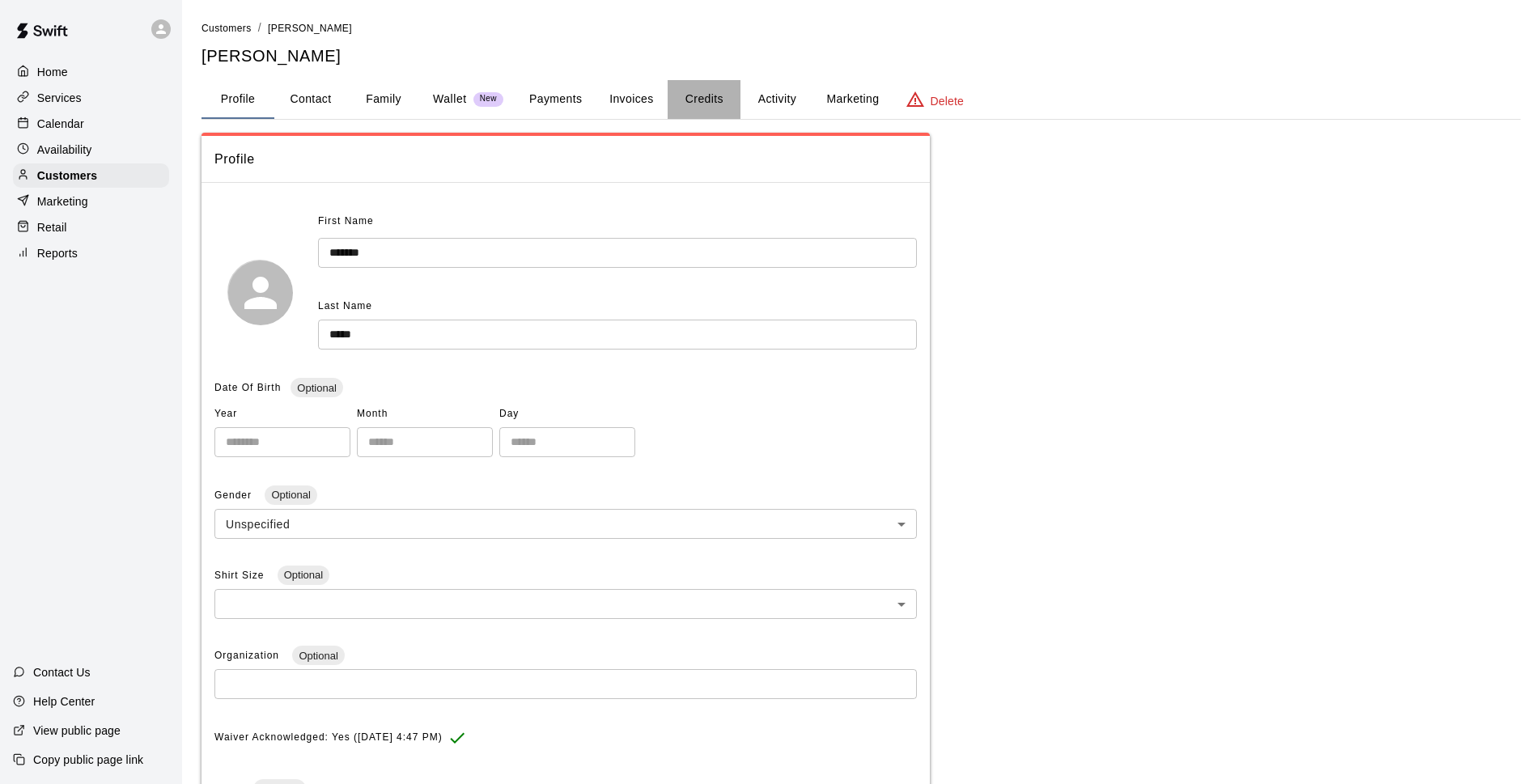
click at [726, 115] on button "Credits" at bounding box center [705, 99] width 73 height 38
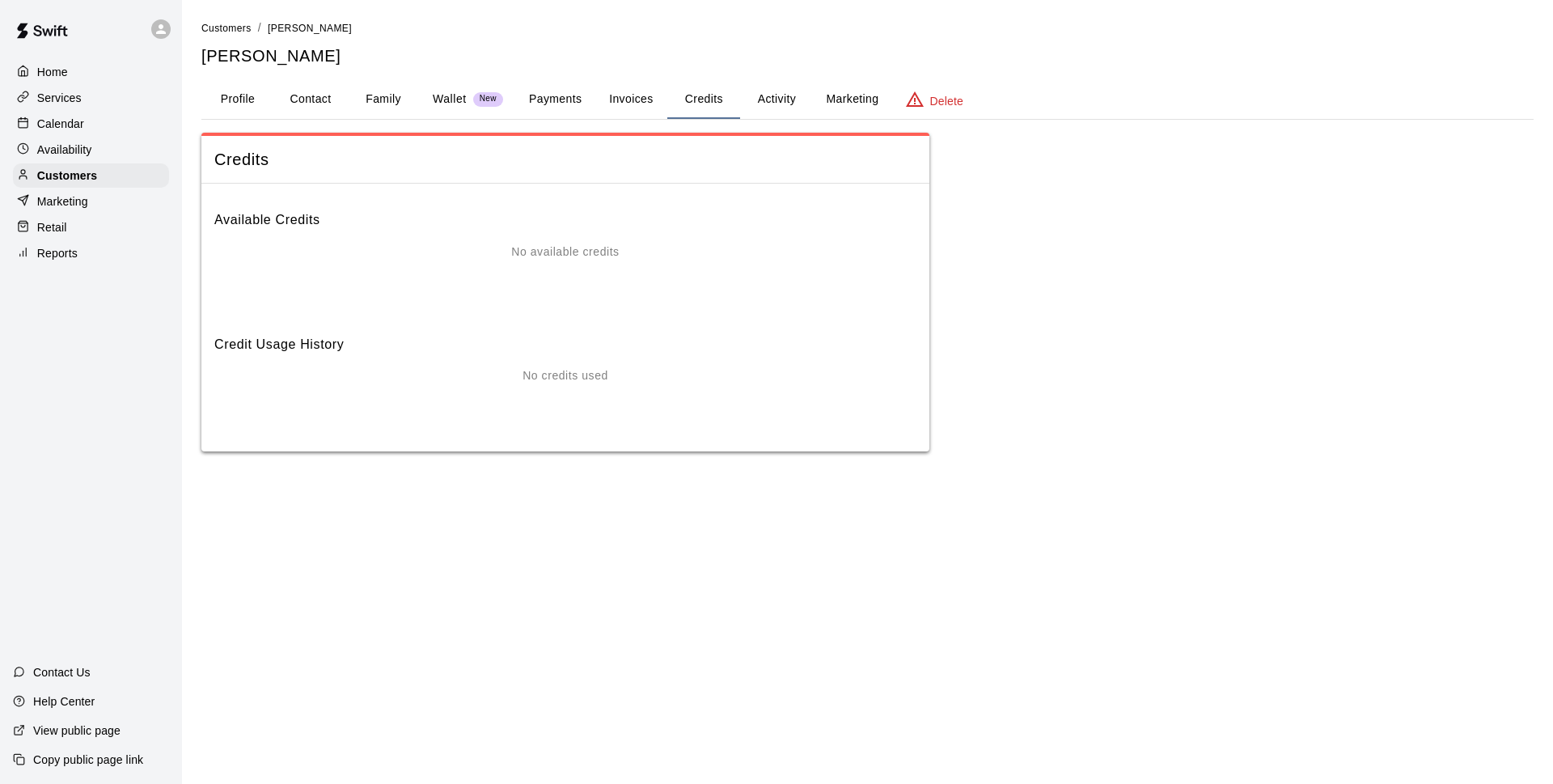
click at [774, 94] on button "Activity" at bounding box center [776, 99] width 73 height 38
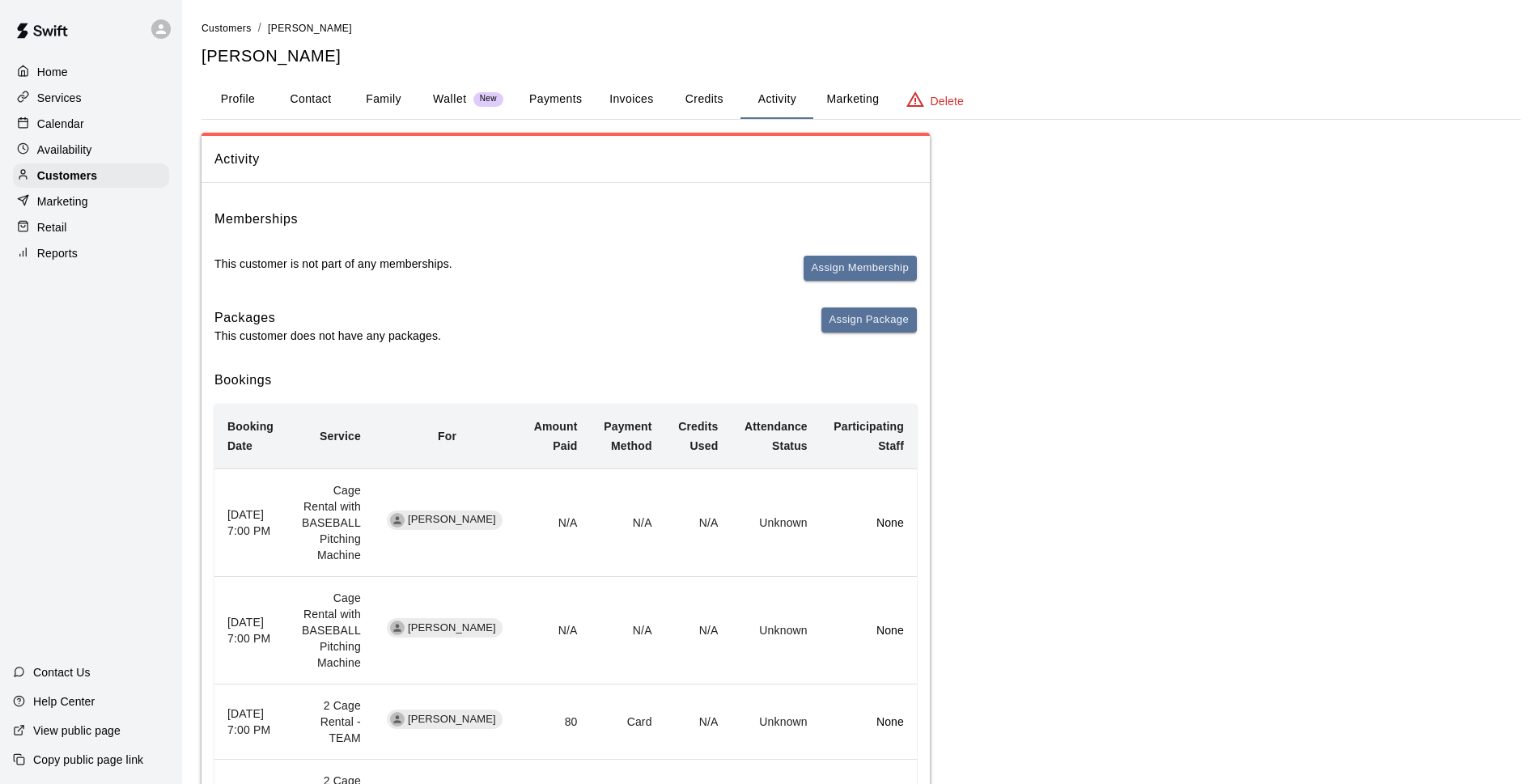
scroll to position [235, 0]
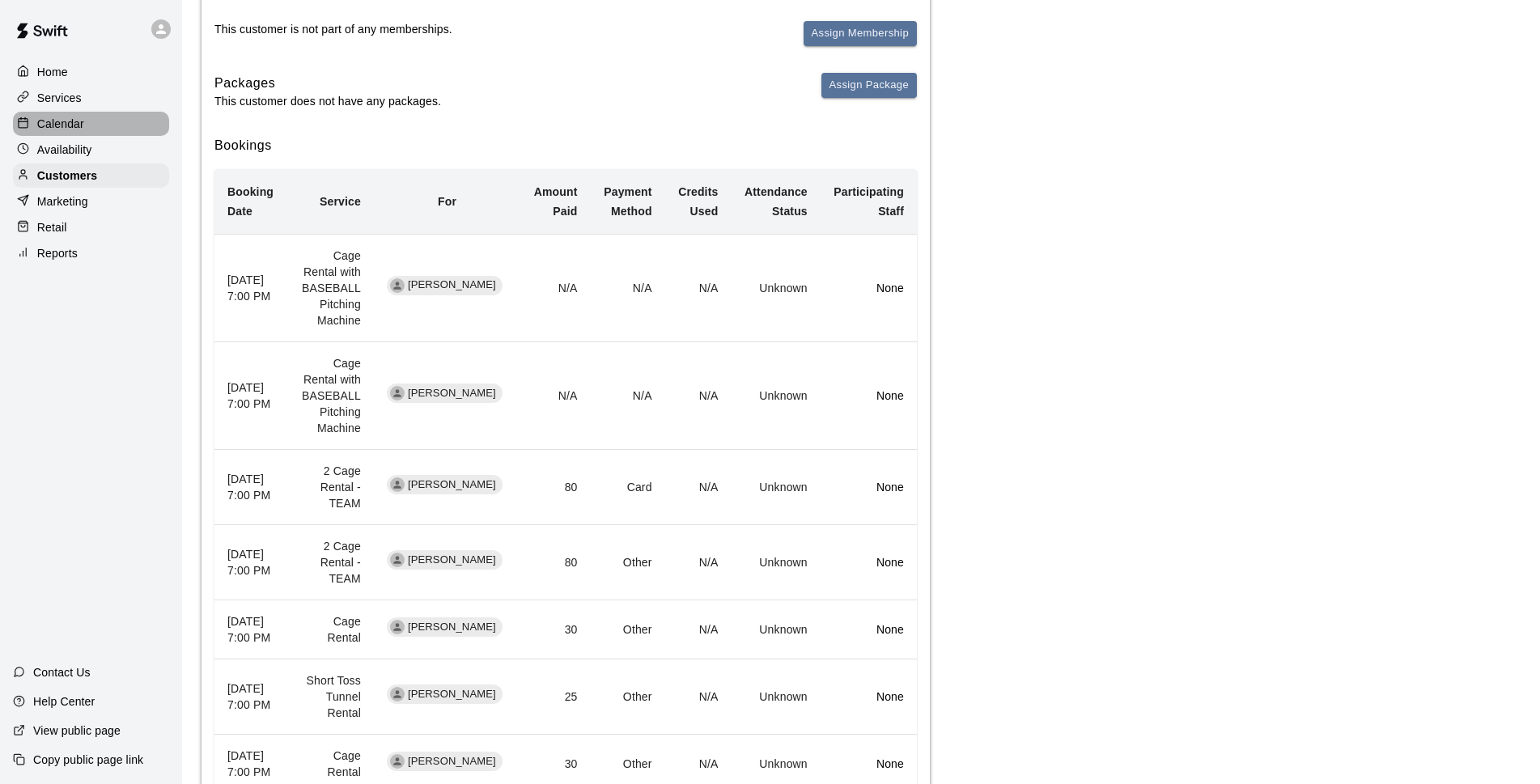
click at [87, 133] on div "Calendar" at bounding box center [90, 123] width 156 height 24
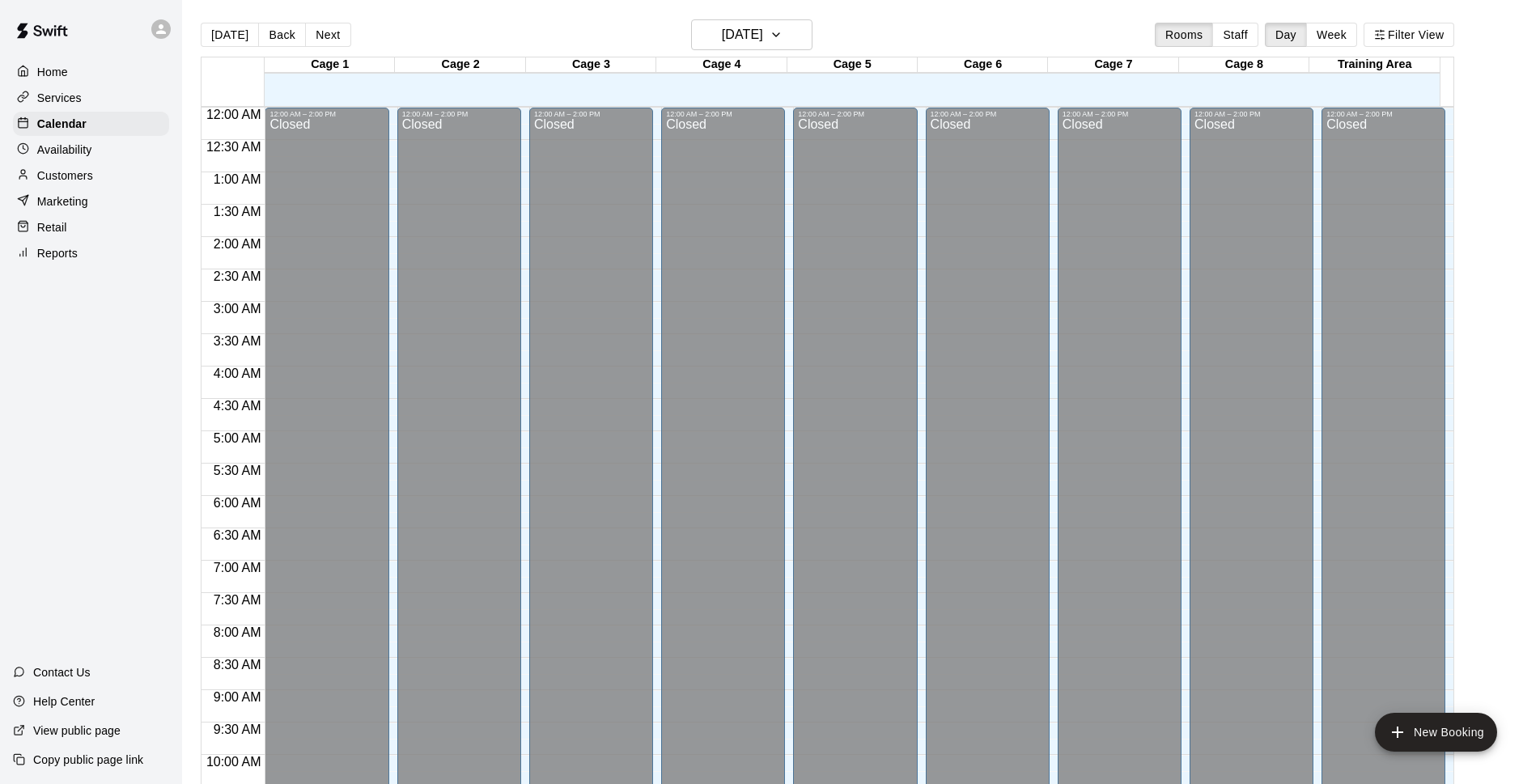
scroll to position [810, 0]
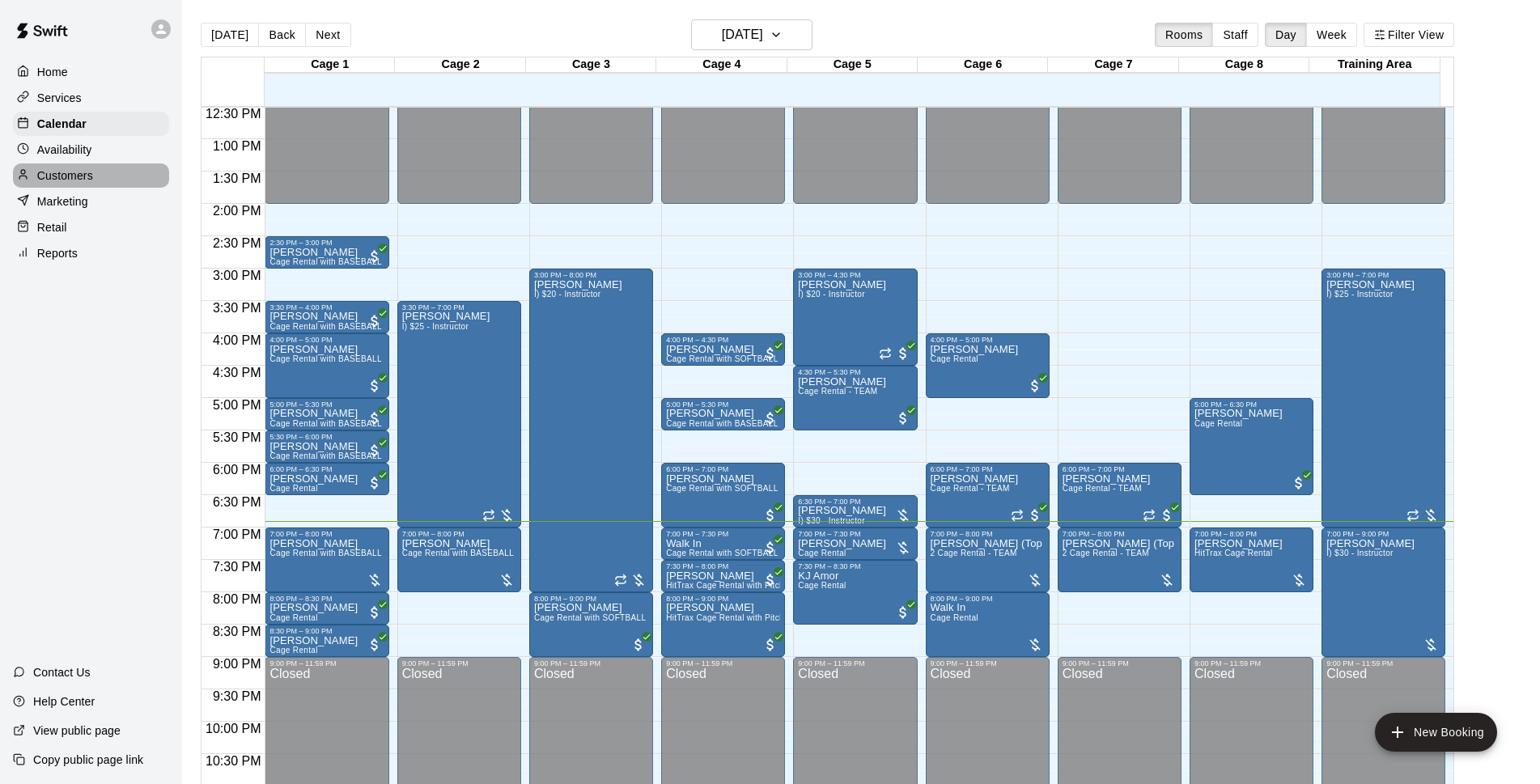
click at [108, 179] on div "Customers" at bounding box center [90, 175] width 156 height 24
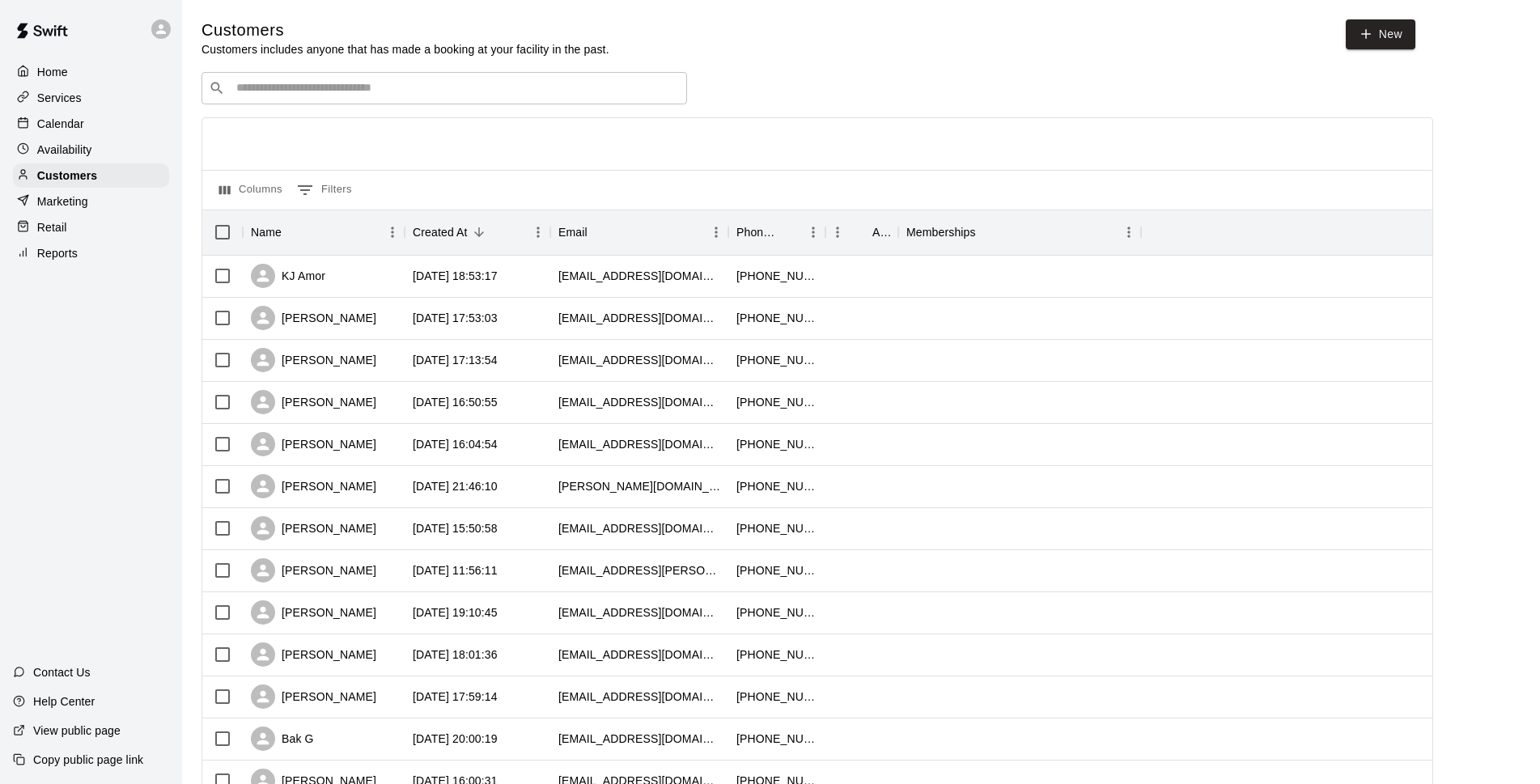
click at [308, 89] on input "Search customers by name or email" at bounding box center [455, 88] width 449 height 16
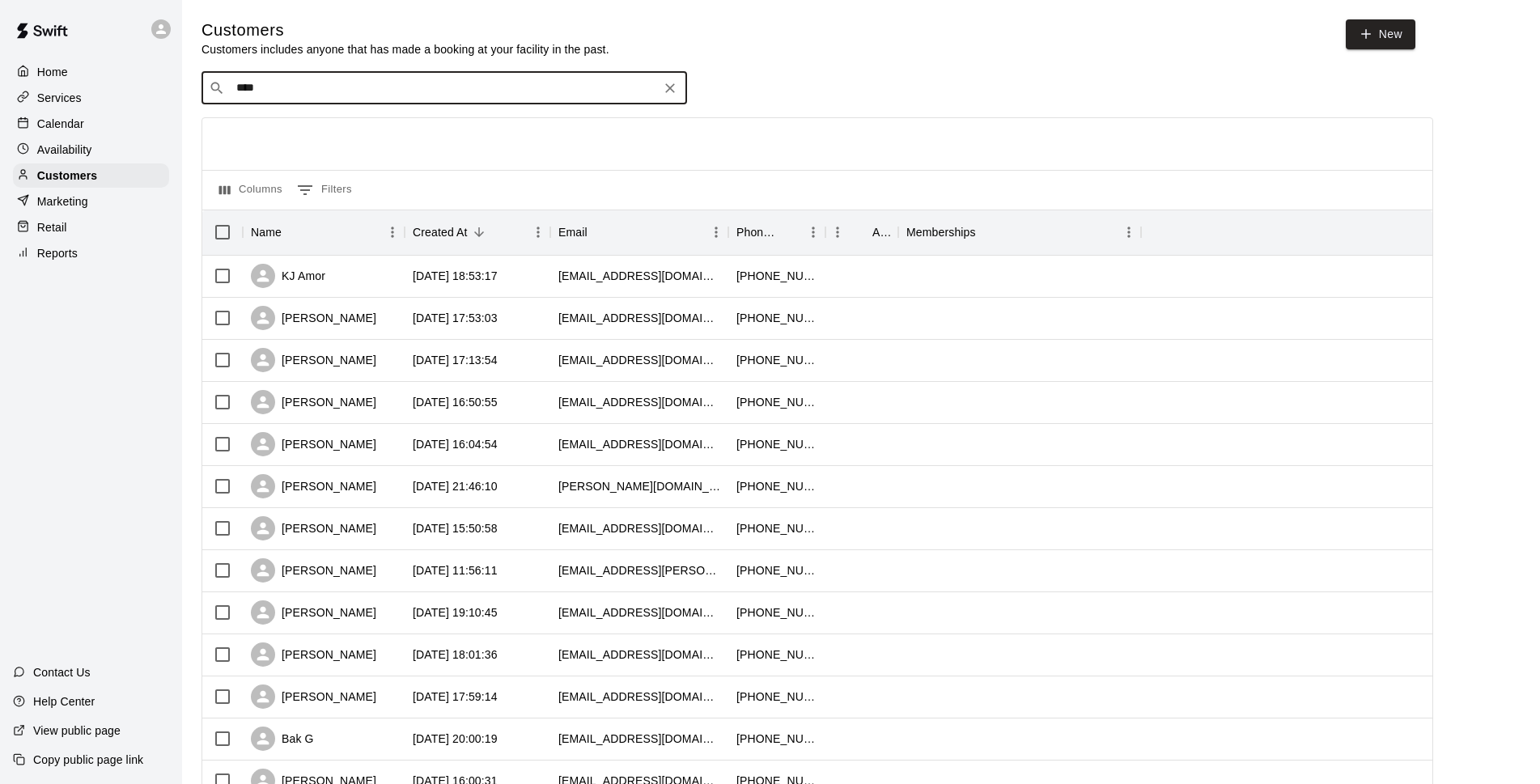
type input "*****"
click at [306, 124] on p "[PERSON_NAME]" at bounding box center [295, 124] width 99 height 17
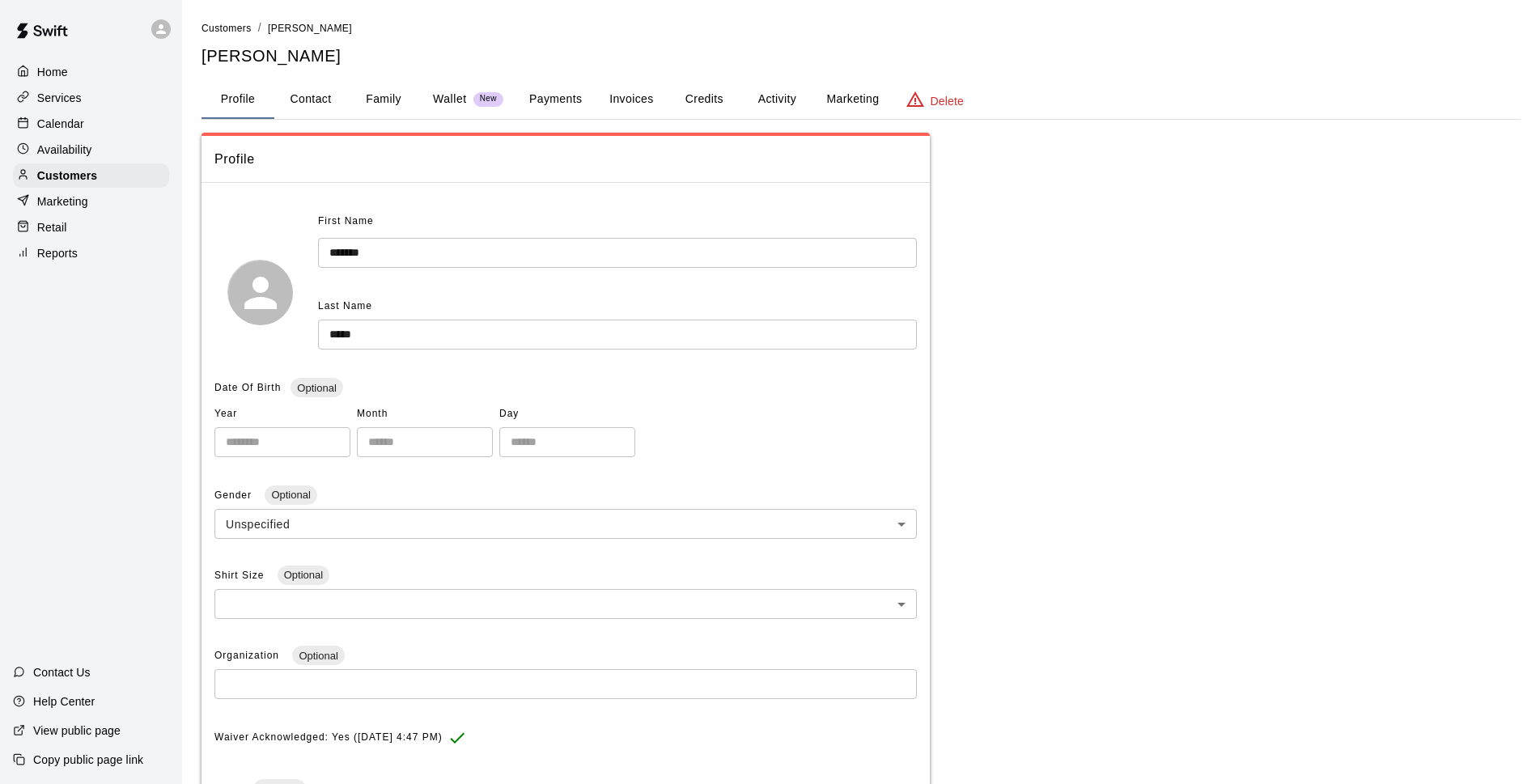
click at [1043, 66] on h5 "[PERSON_NAME]" at bounding box center [860, 56] width 1319 height 22
click at [557, 99] on button "Payments" at bounding box center [555, 99] width 79 height 38
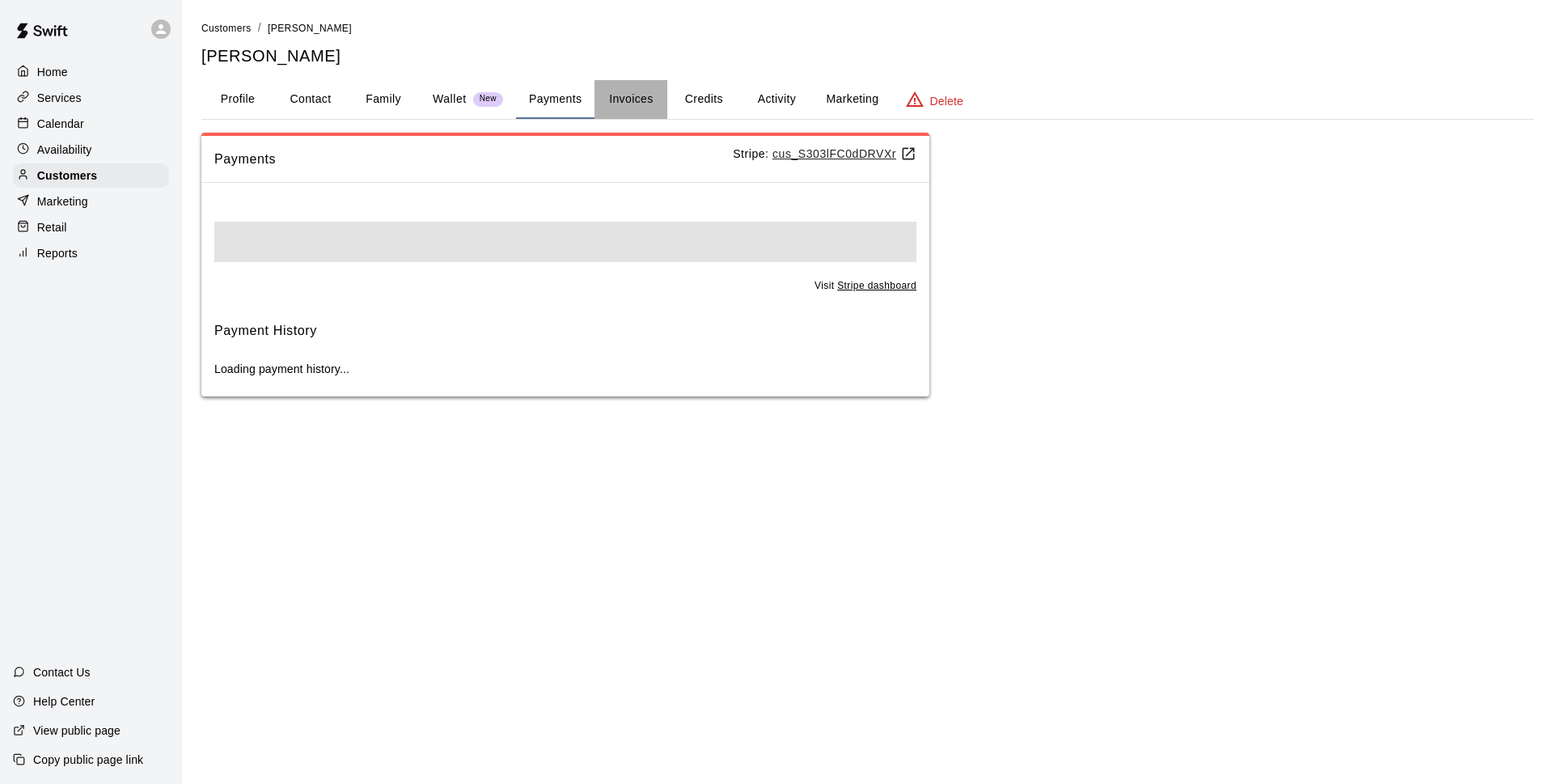
click at [651, 108] on button "Invoices" at bounding box center [631, 99] width 73 height 38
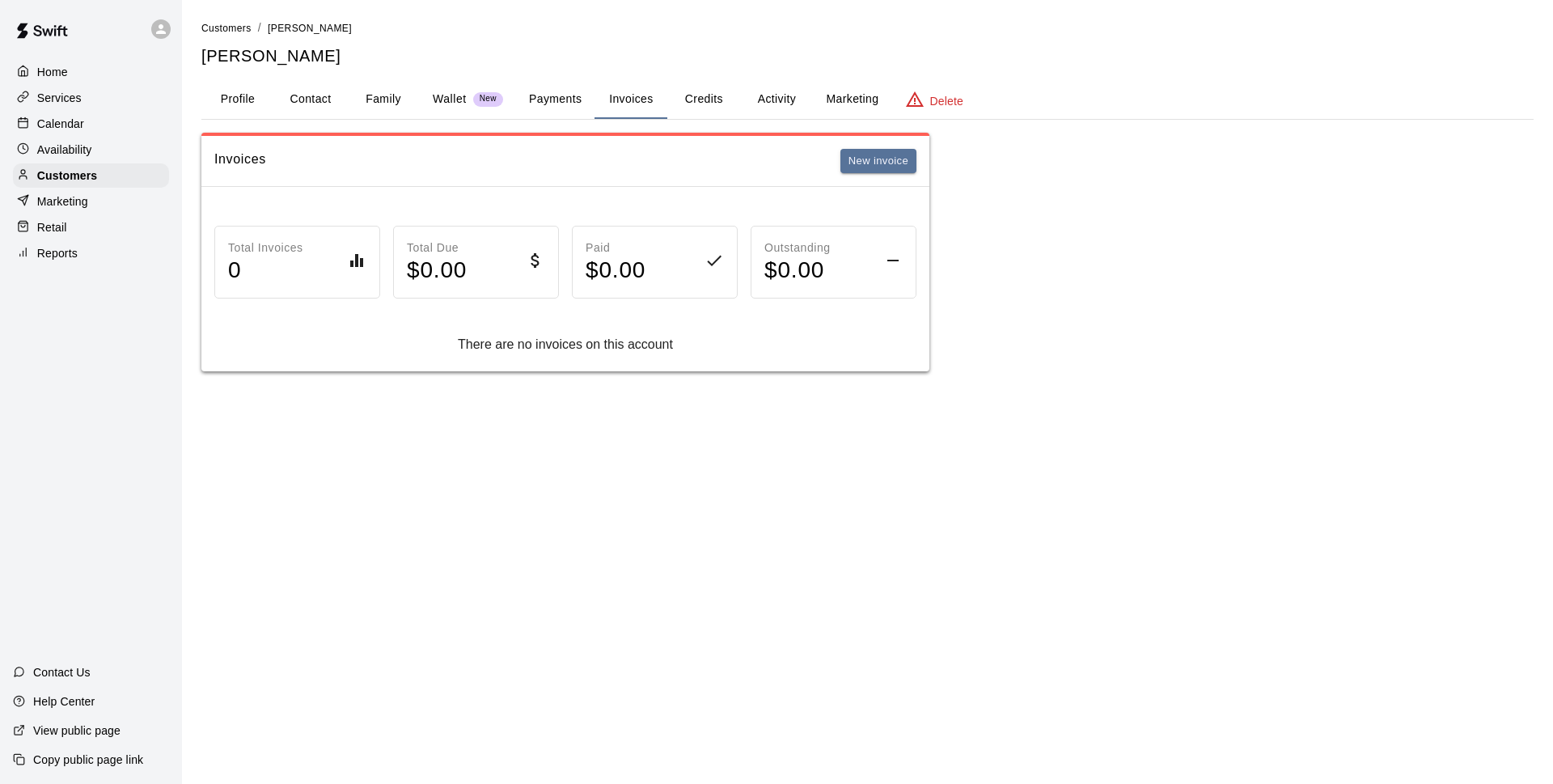
click at [697, 110] on button "Credits" at bounding box center [704, 99] width 73 height 38
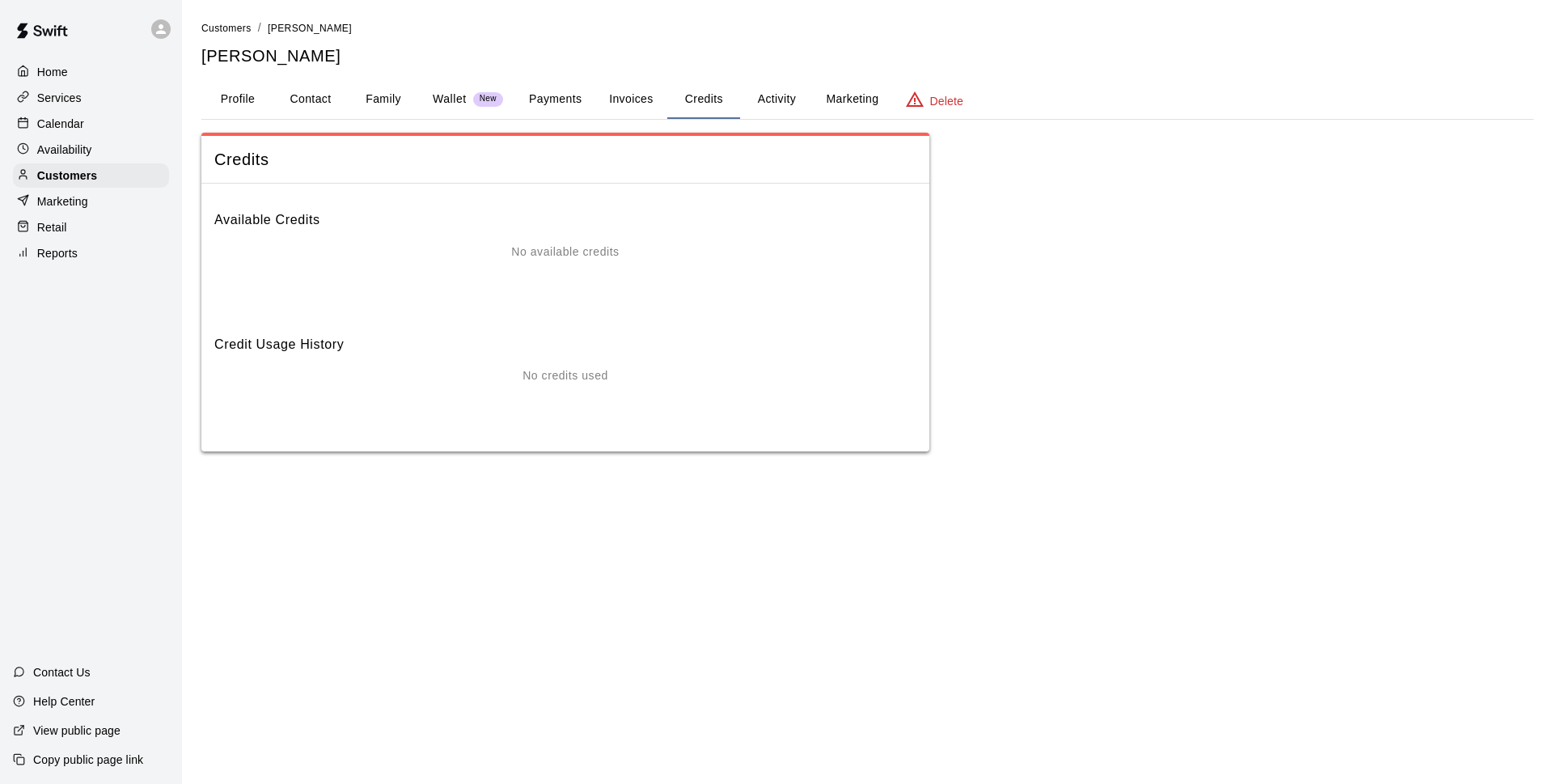
click at [784, 104] on button "Activity" at bounding box center [776, 99] width 73 height 38
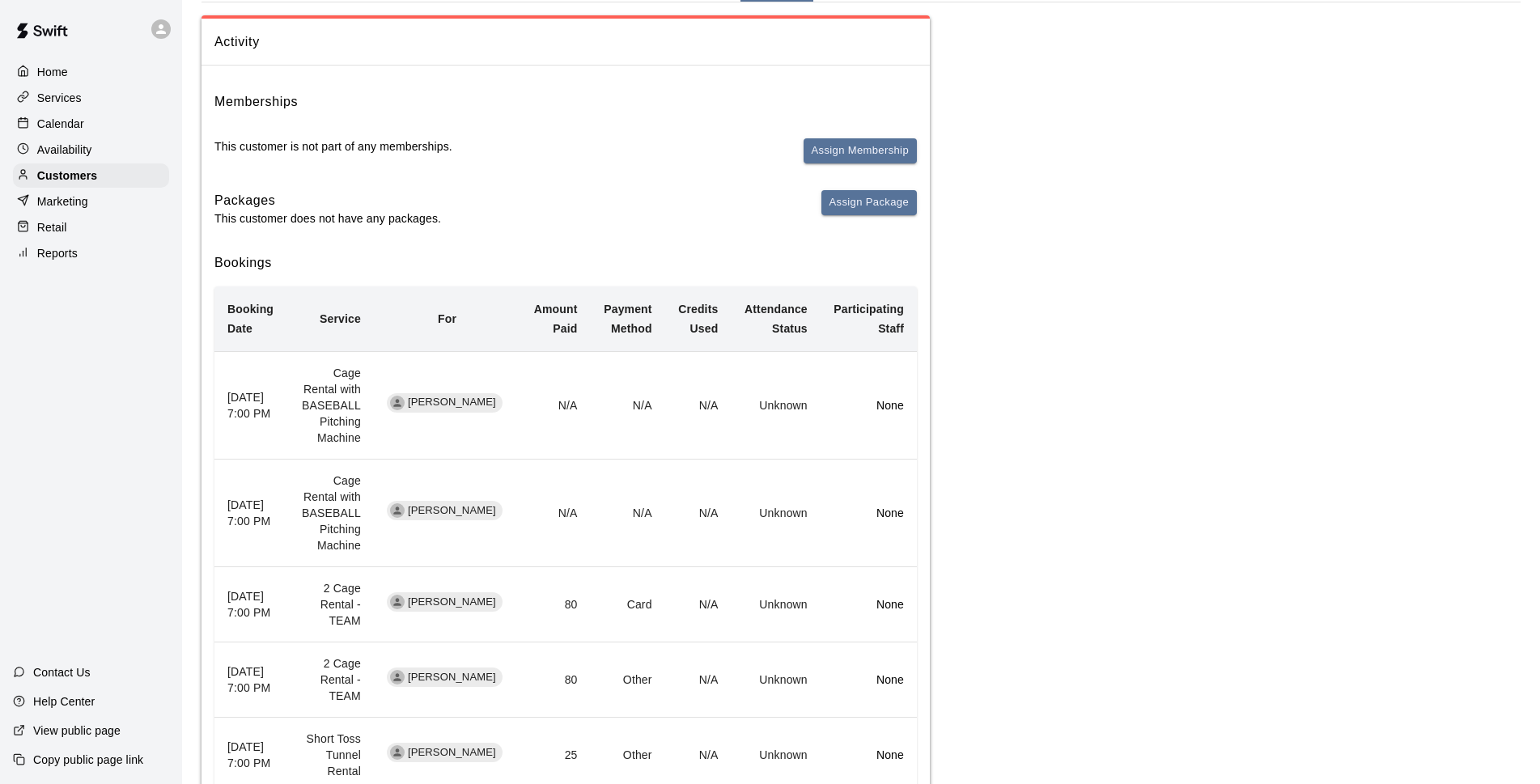
scroll to position [235, 0]
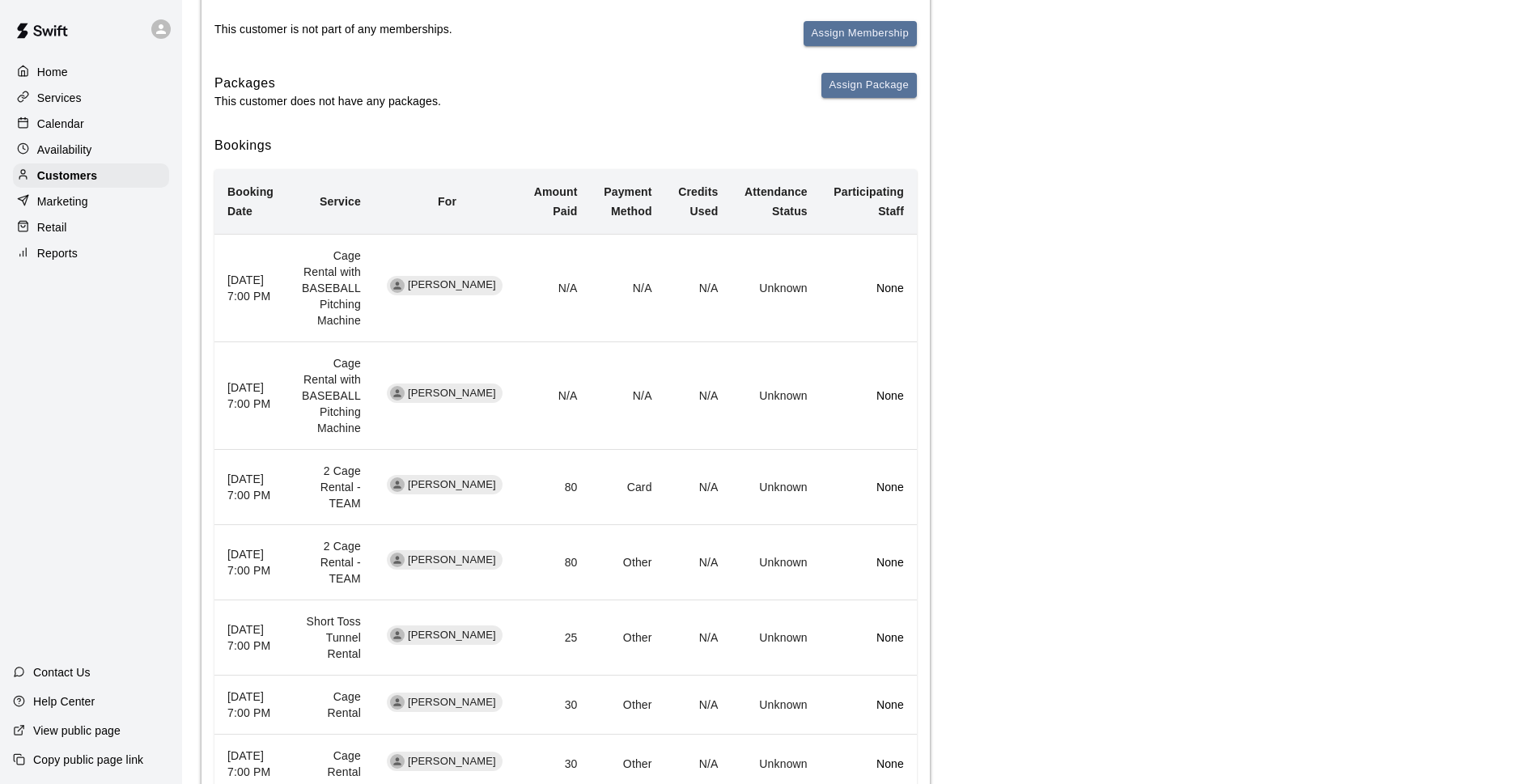
click at [12, 122] on div "Home Services Calendar Availability Customers Marketing Retail Reports" at bounding box center [90, 163] width 182 height 209
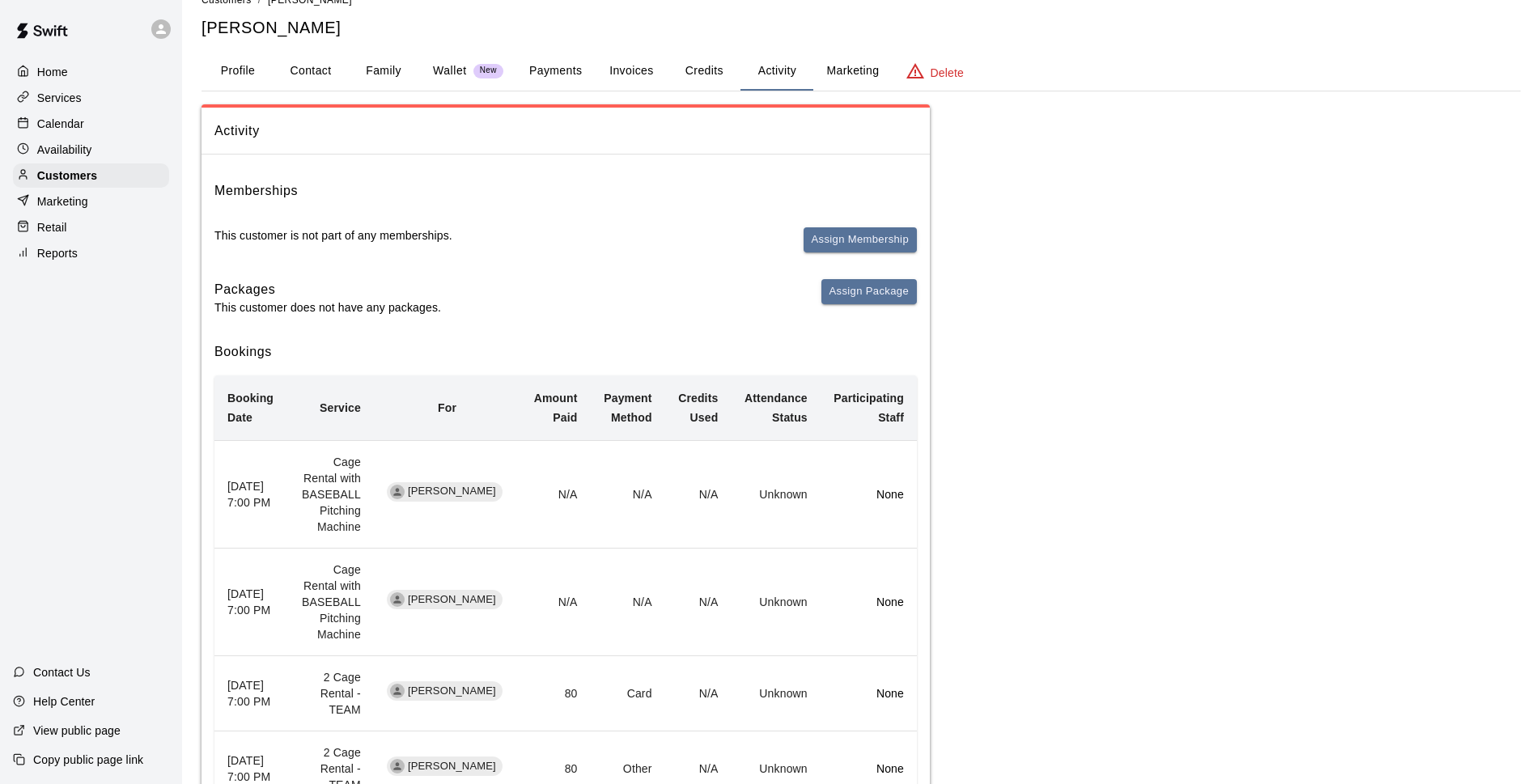
scroll to position [0, 0]
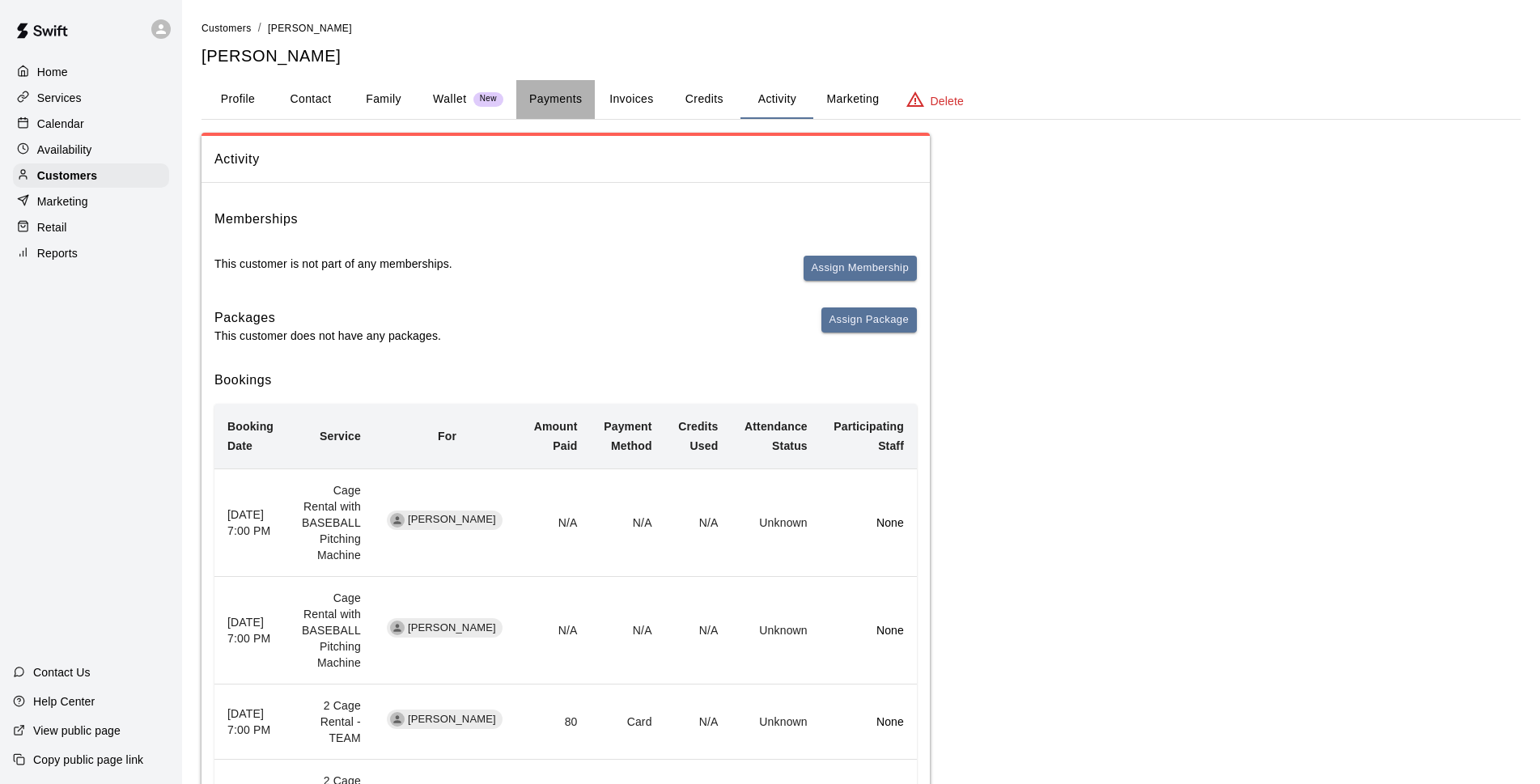
click at [516, 96] on button "Payments" at bounding box center [555, 99] width 79 height 38
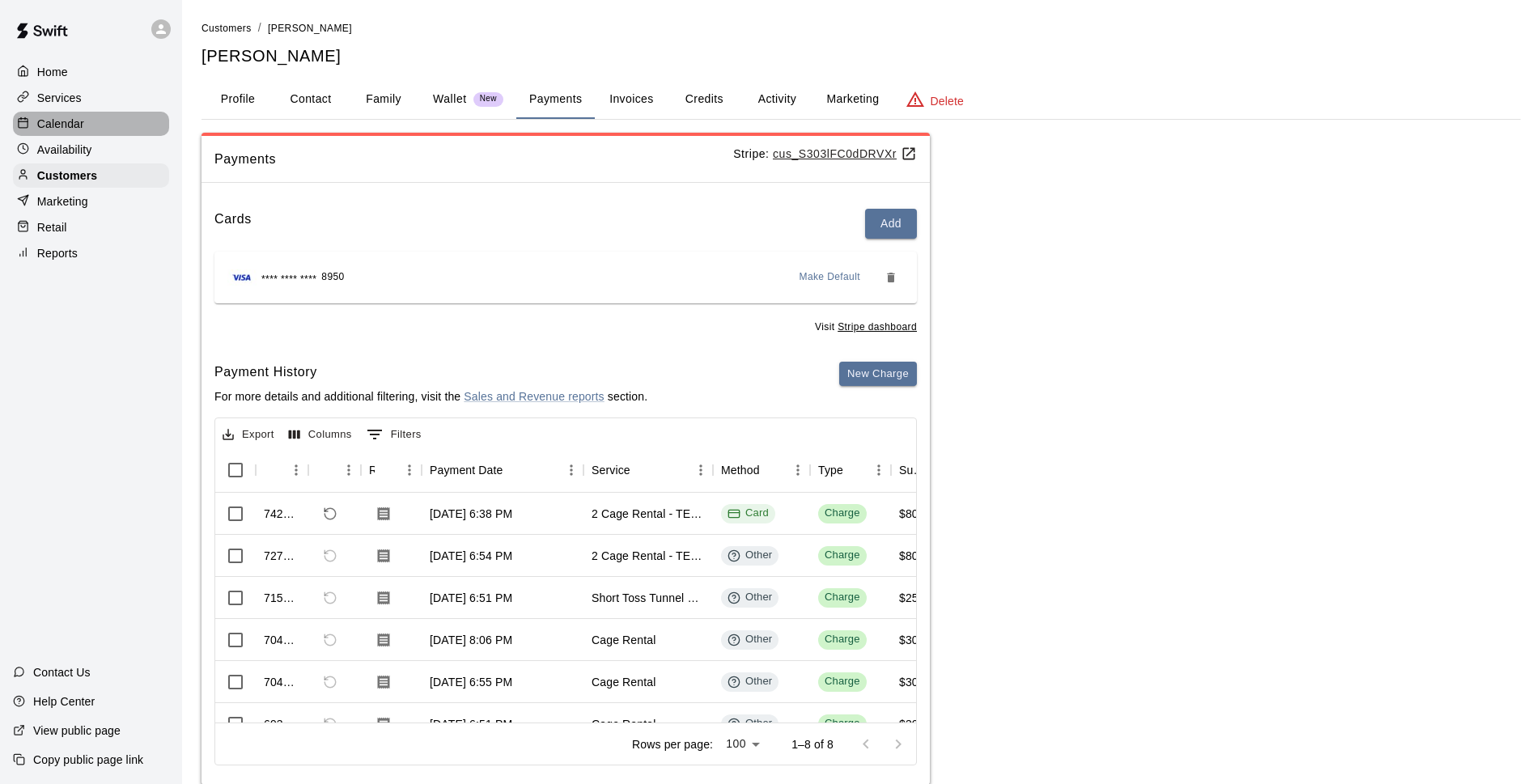
click at [124, 122] on div "Calendar" at bounding box center [90, 123] width 156 height 24
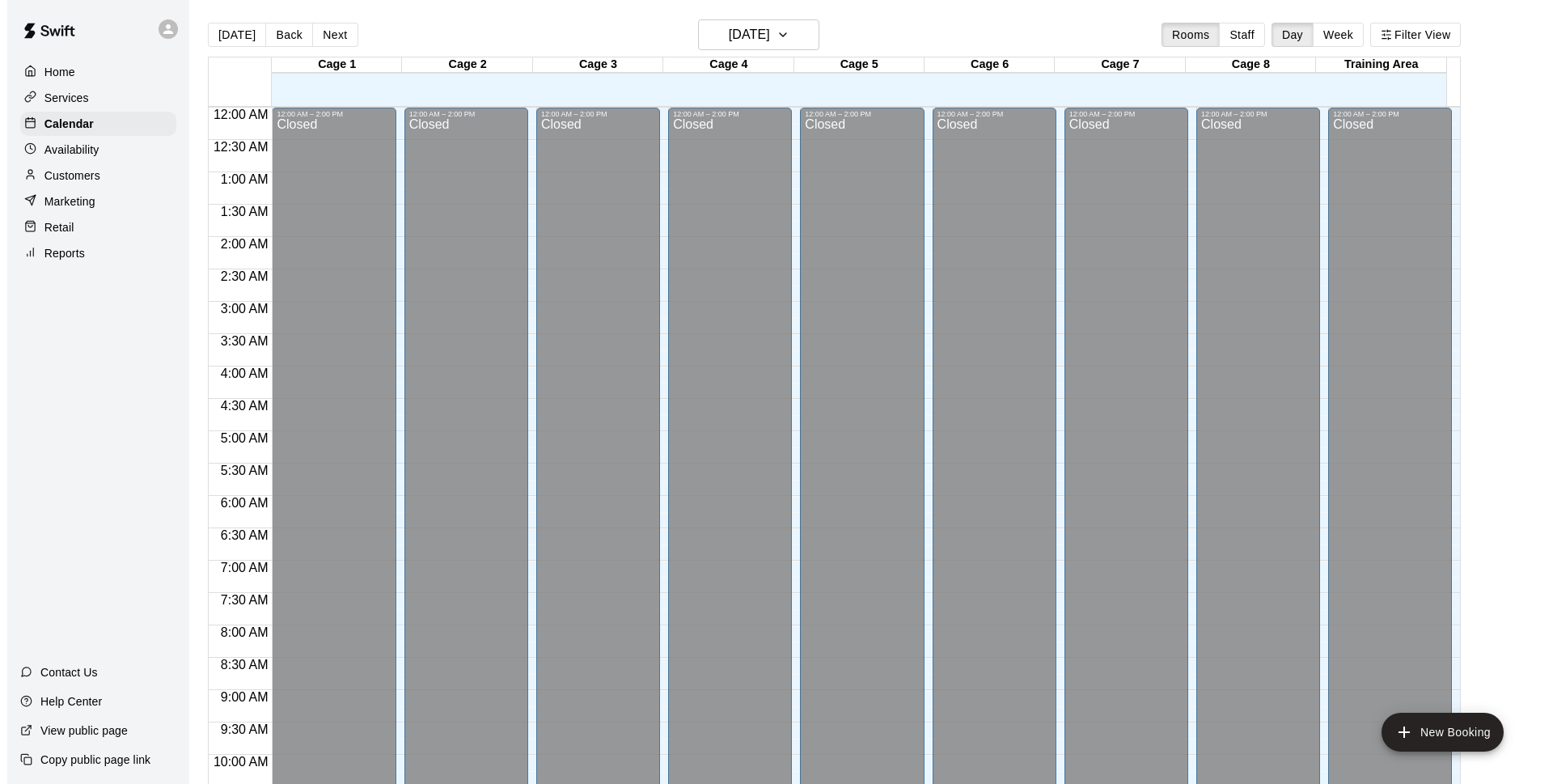
scroll to position [810, 0]
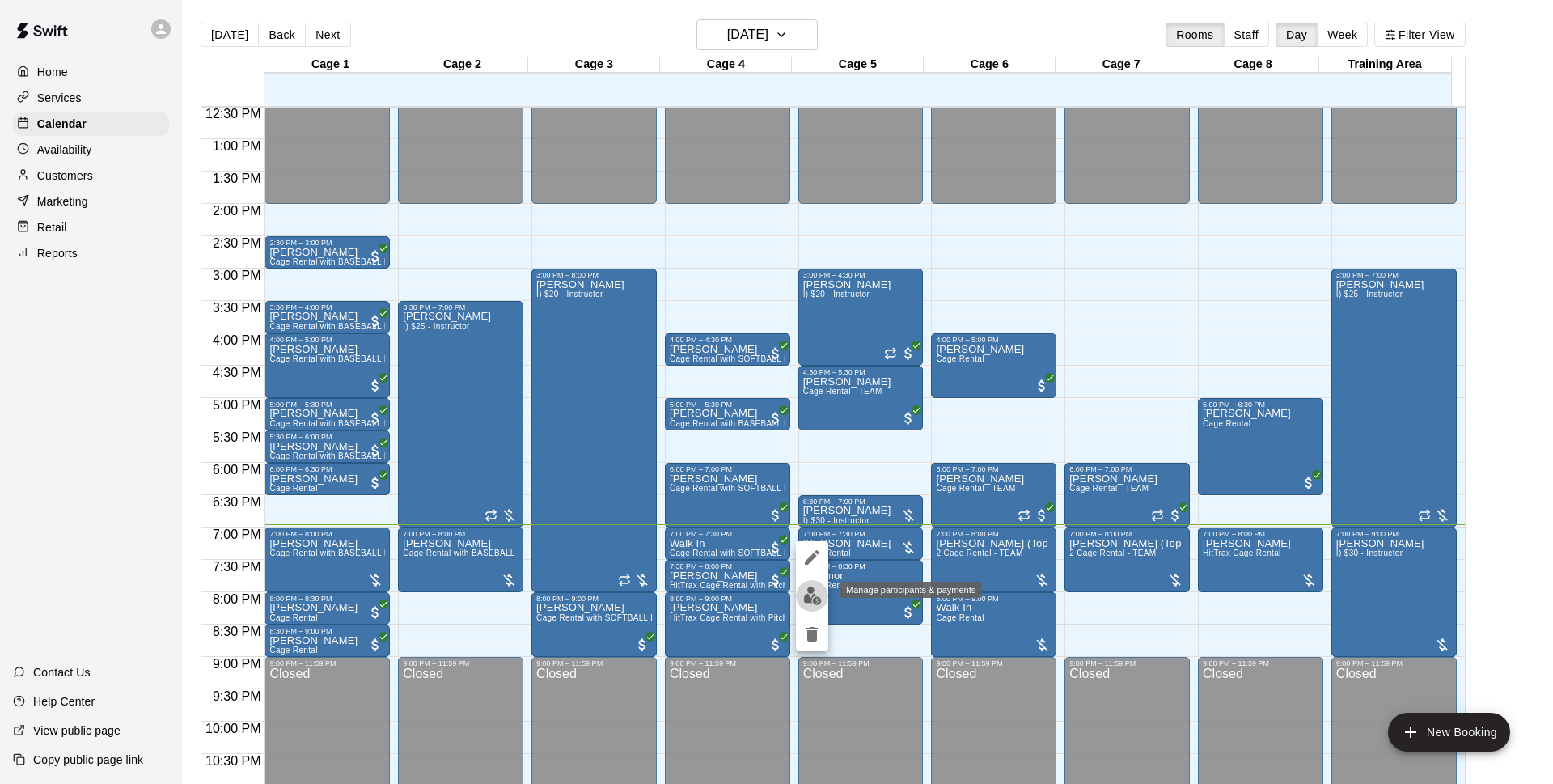
click at [807, 609] on button "edit" at bounding box center [812, 595] width 33 height 32
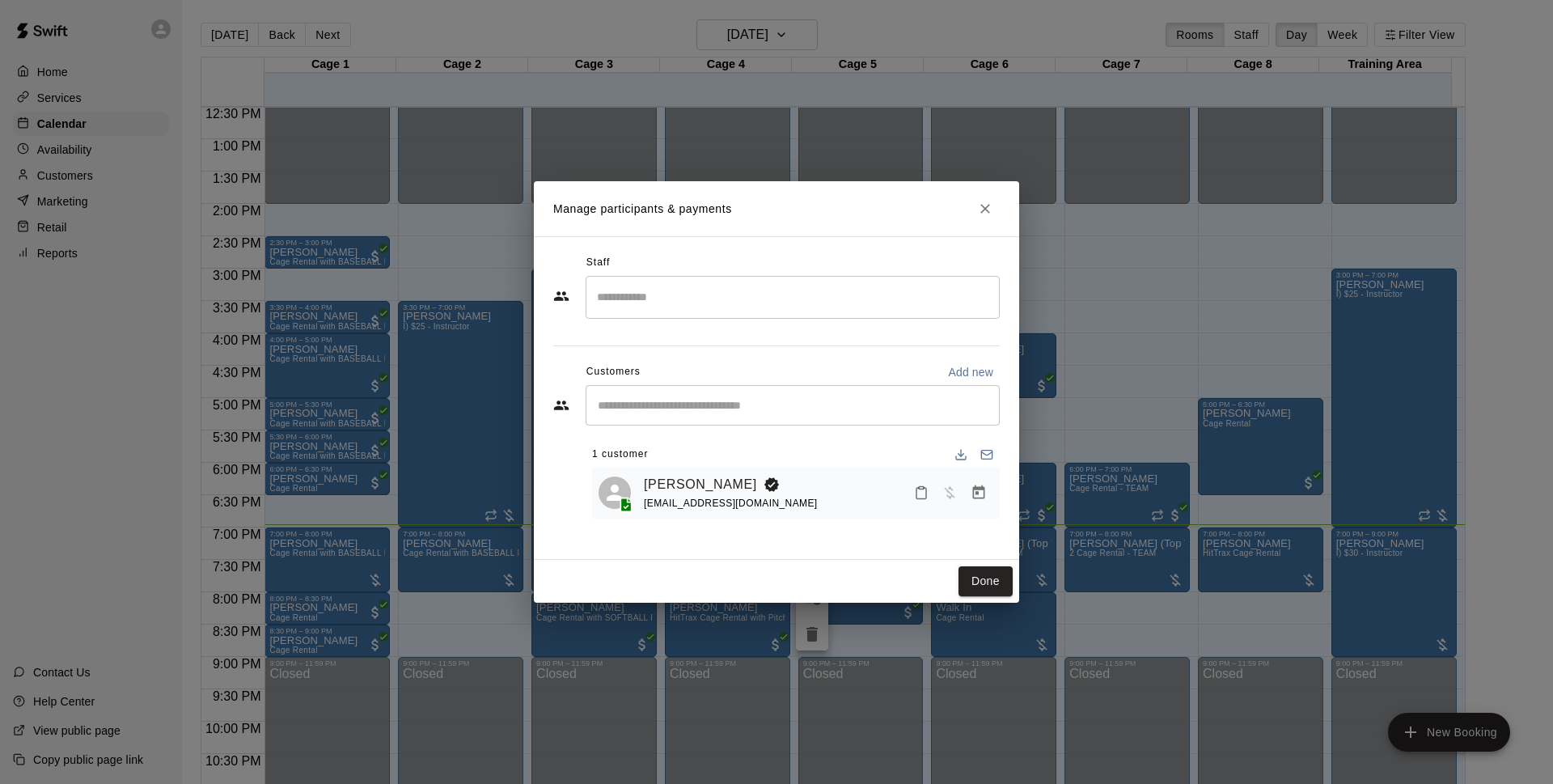
click at [978, 489] on icon "Manage bookings & payment" at bounding box center [979, 492] width 13 height 13
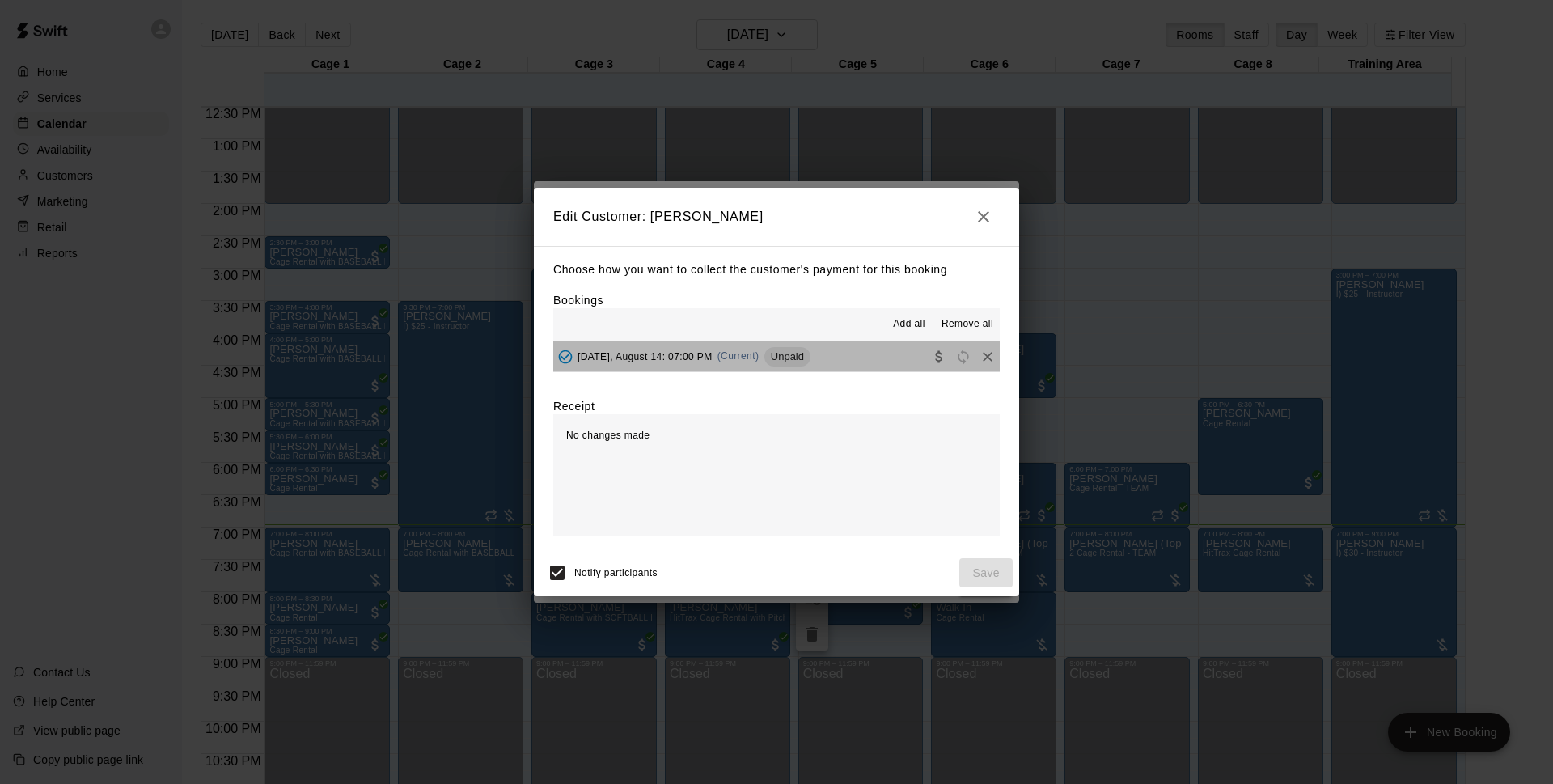
click at [778, 362] on span "Unpaid" at bounding box center [787, 356] width 46 height 13
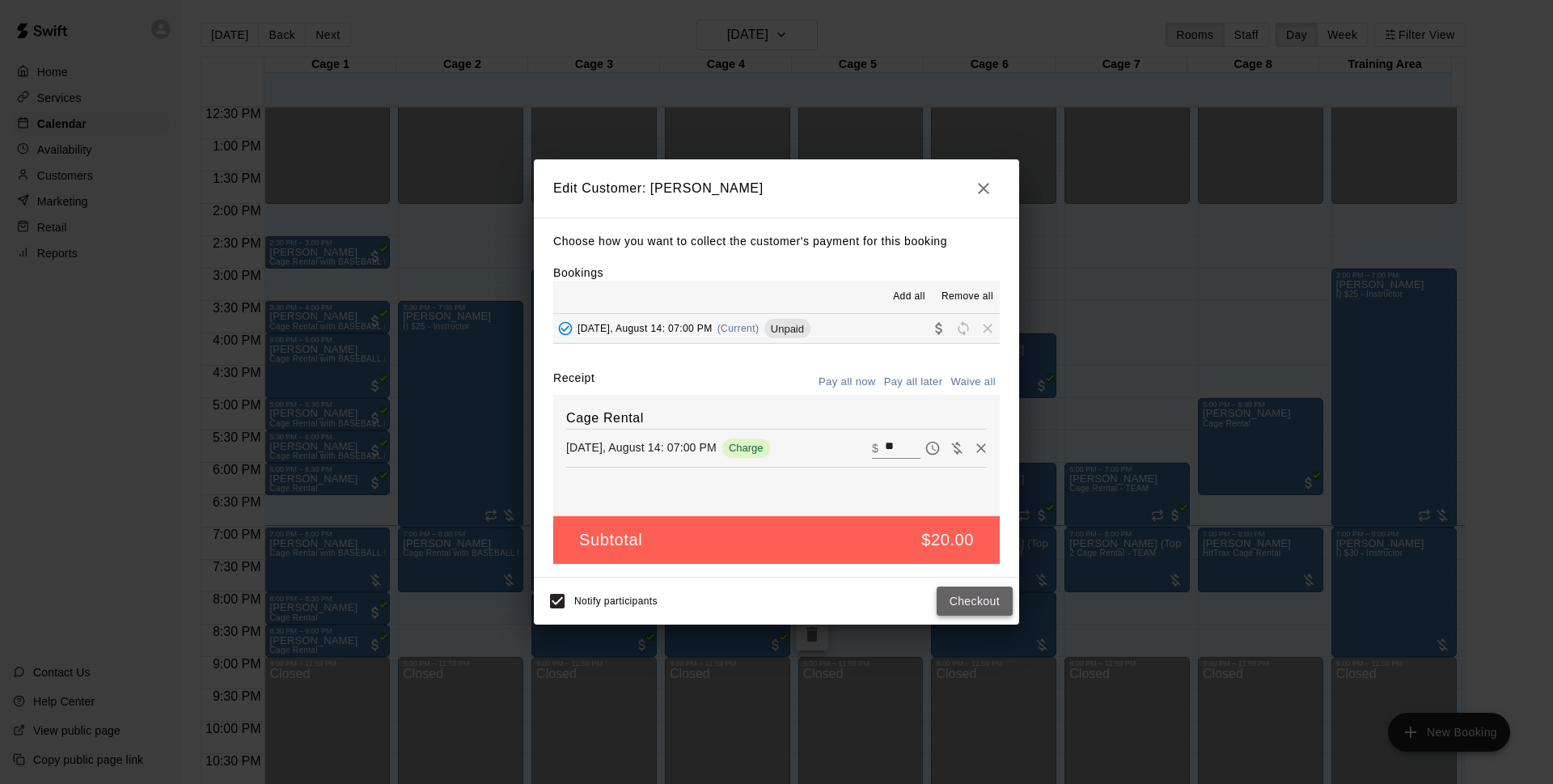
click at [987, 594] on button "Checkout" at bounding box center [975, 600] width 76 height 30
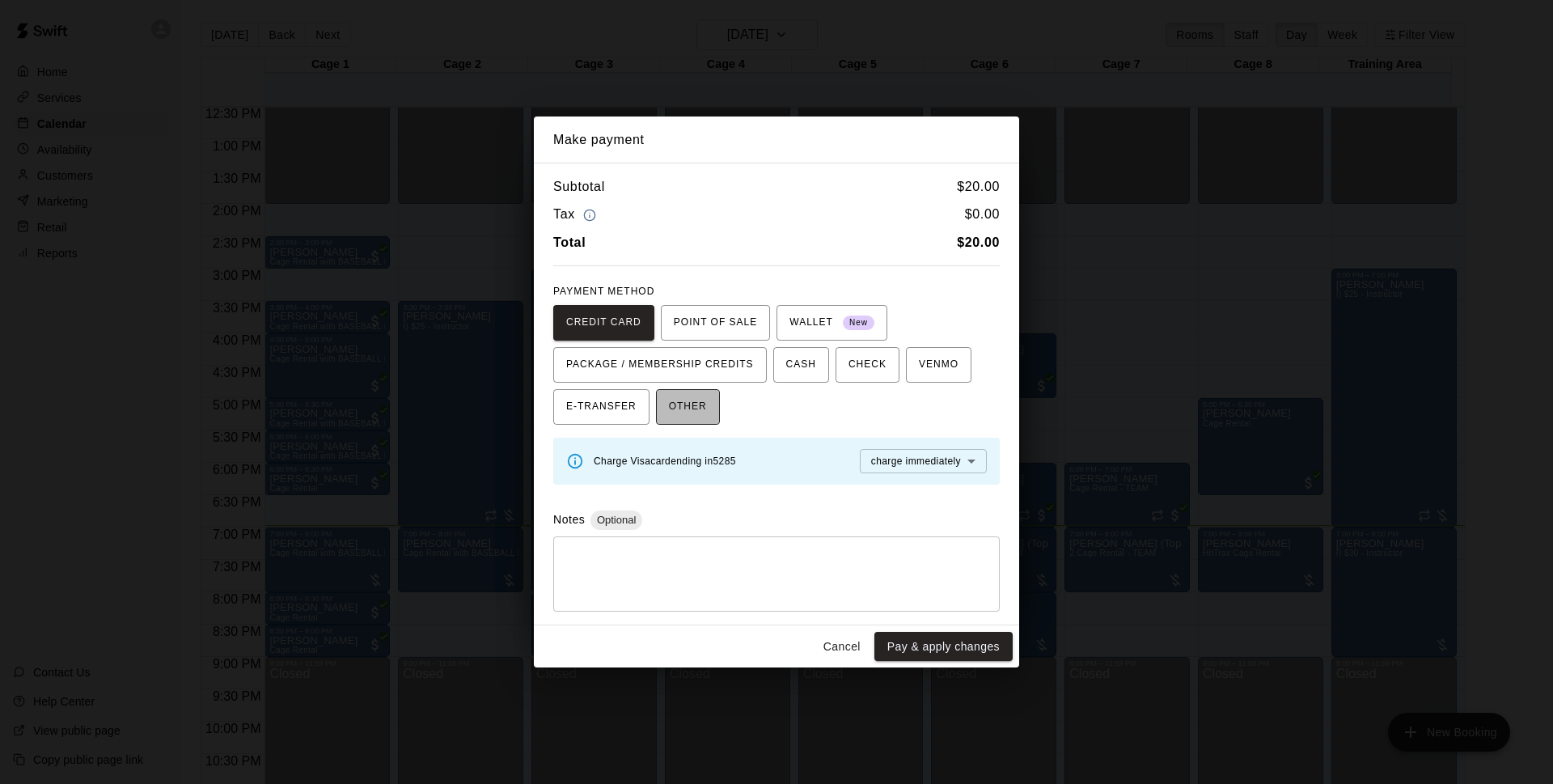
click at [696, 410] on span "OTHER" at bounding box center [688, 406] width 38 height 26
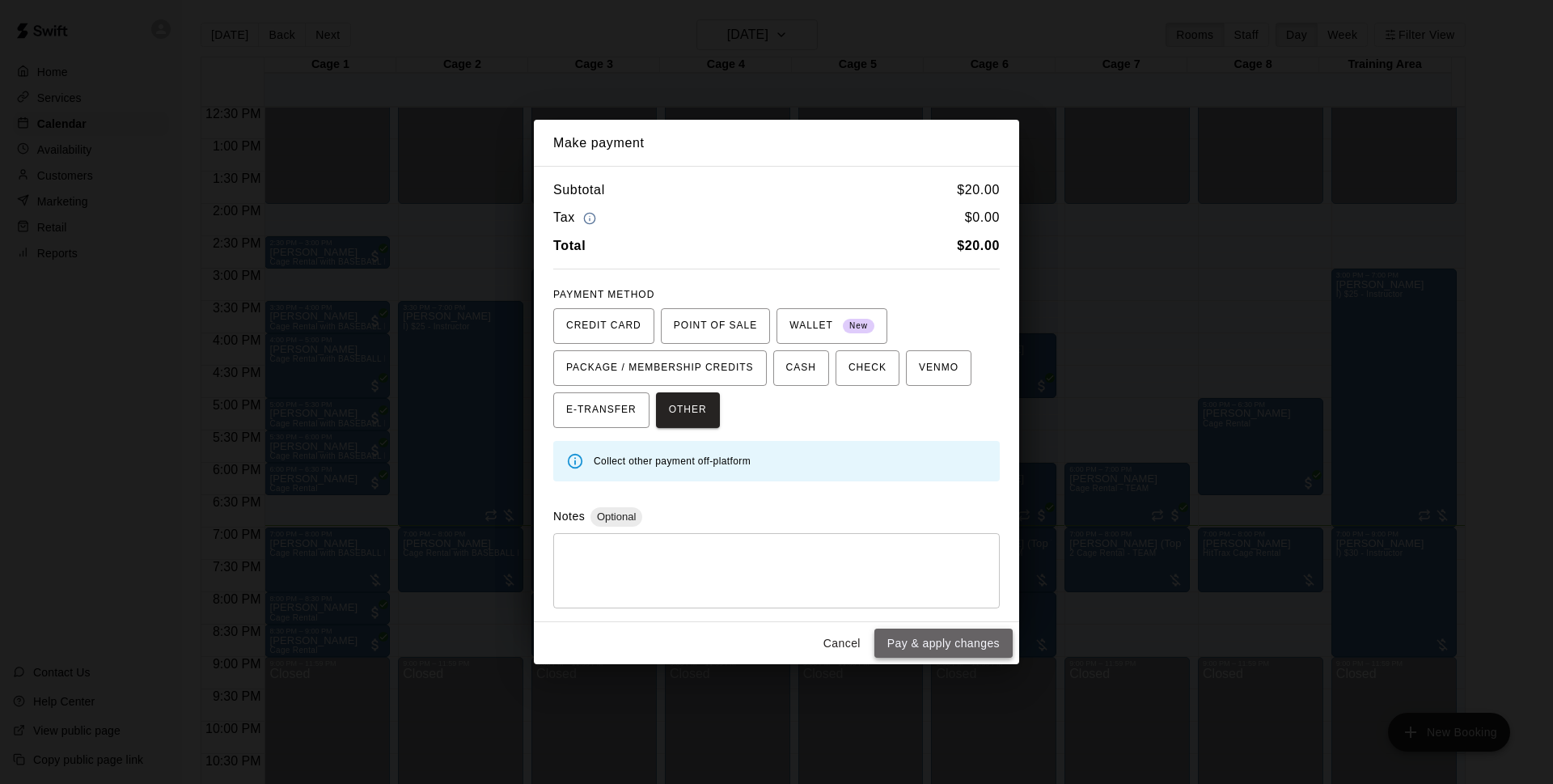
click at [987, 652] on button "Pay & apply changes" at bounding box center [944, 643] width 139 height 30
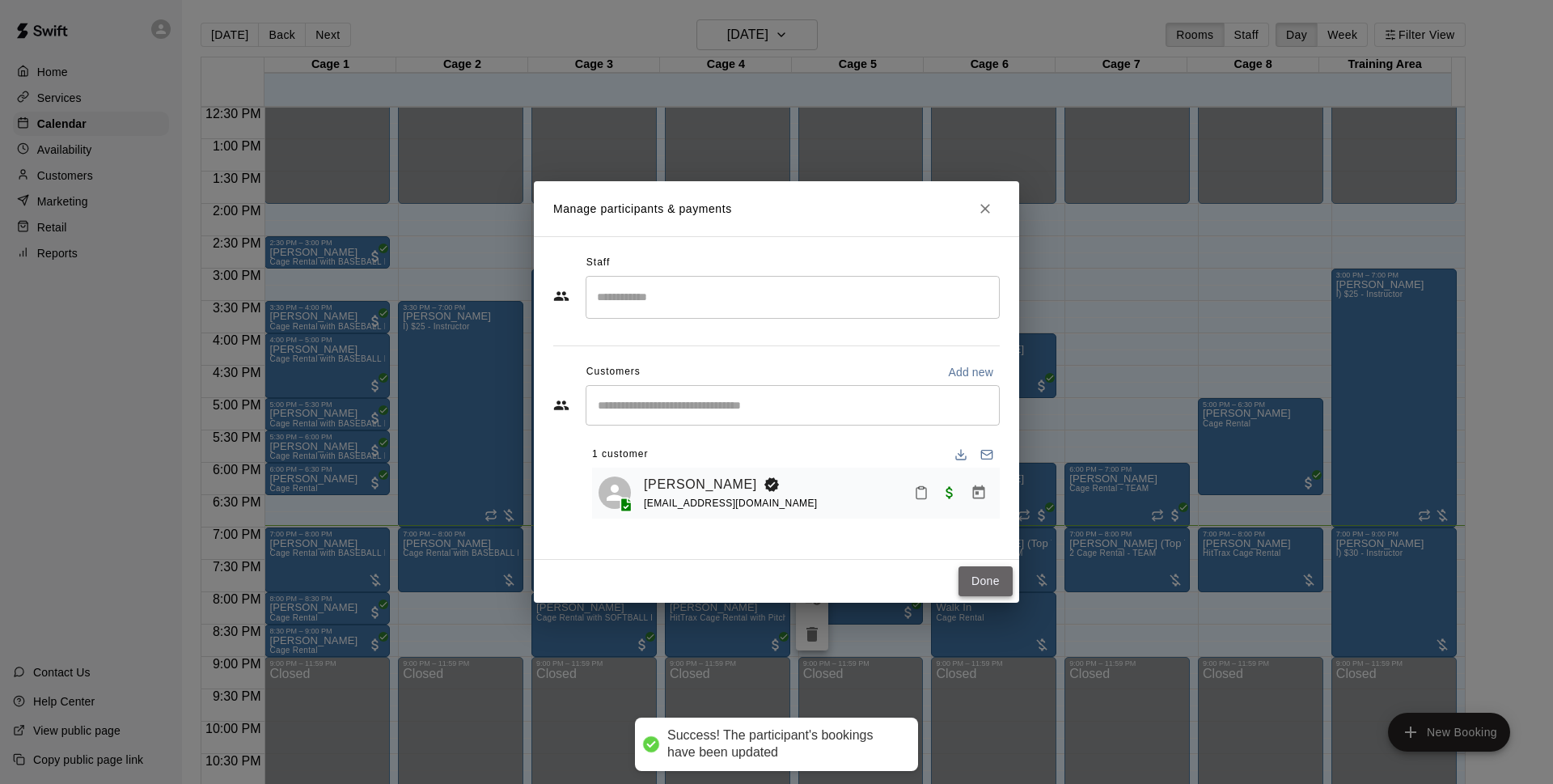
click at [998, 581] on button "Done" at bounding box center [985, 580] width 54 height 30
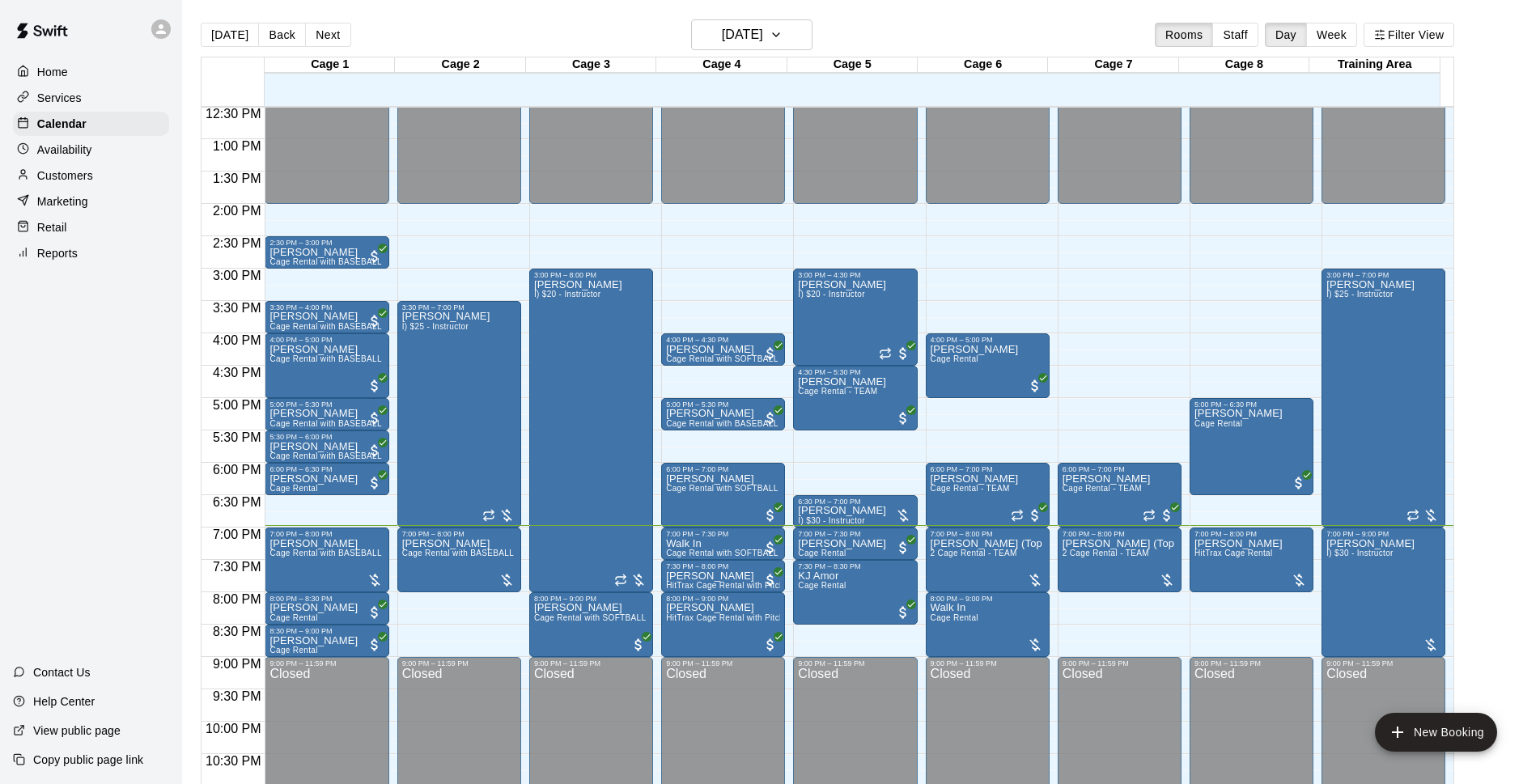
click at [973, 18] on main "[DATE] Back [DATE][DATE] Rooms Staff Day Week Filter View Cage 1 14 Thu Cage 2 …" at bounding box center [860, 405] width 1358 height 810
click at [1247, 557] on span "HitTrax Cage Rental" at bounding box center [1234, 552] width 79 height 9
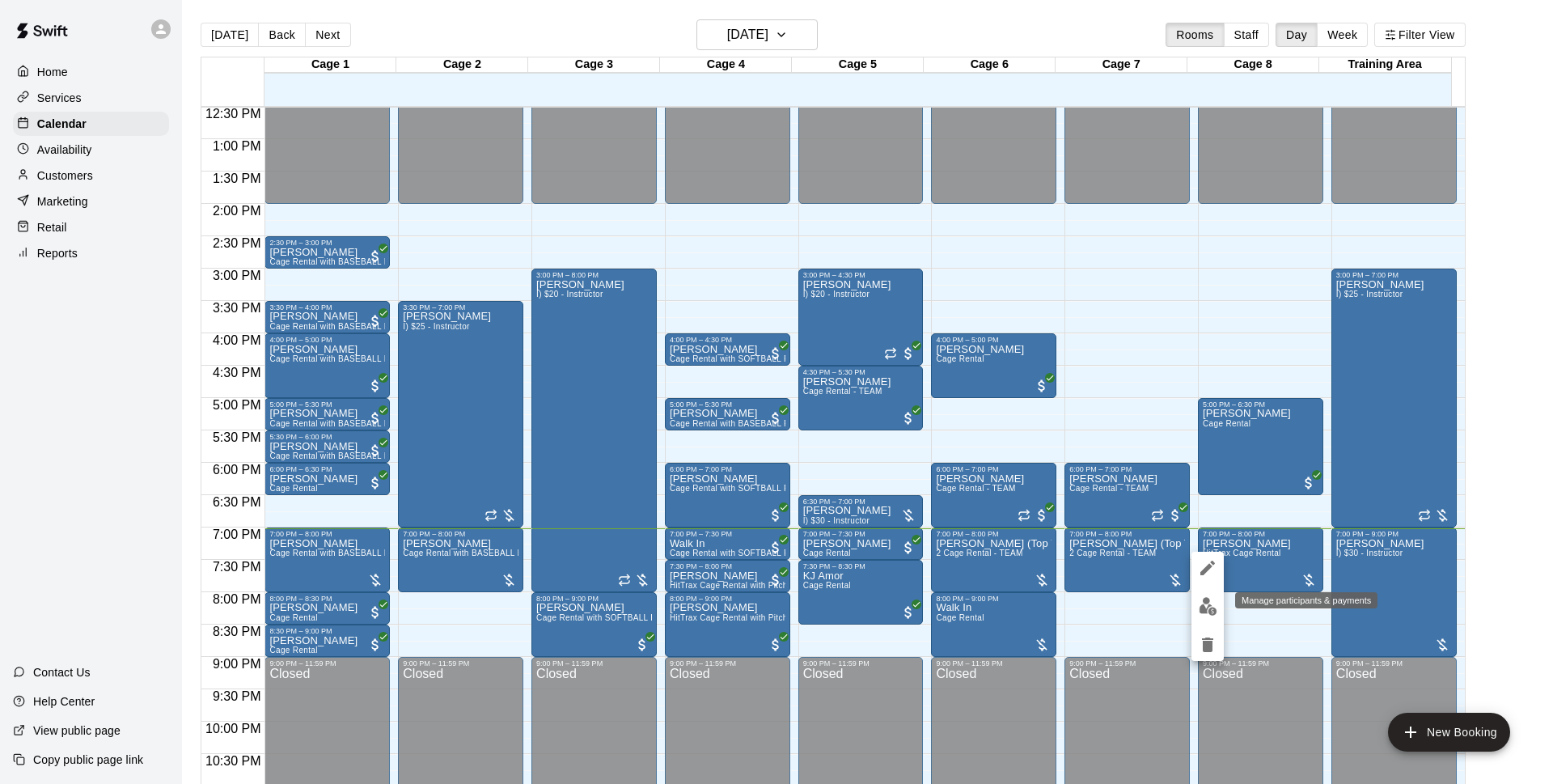
click at [1213, 609] on img "edit" at bounding box center [1208, 605] width 18 height 18
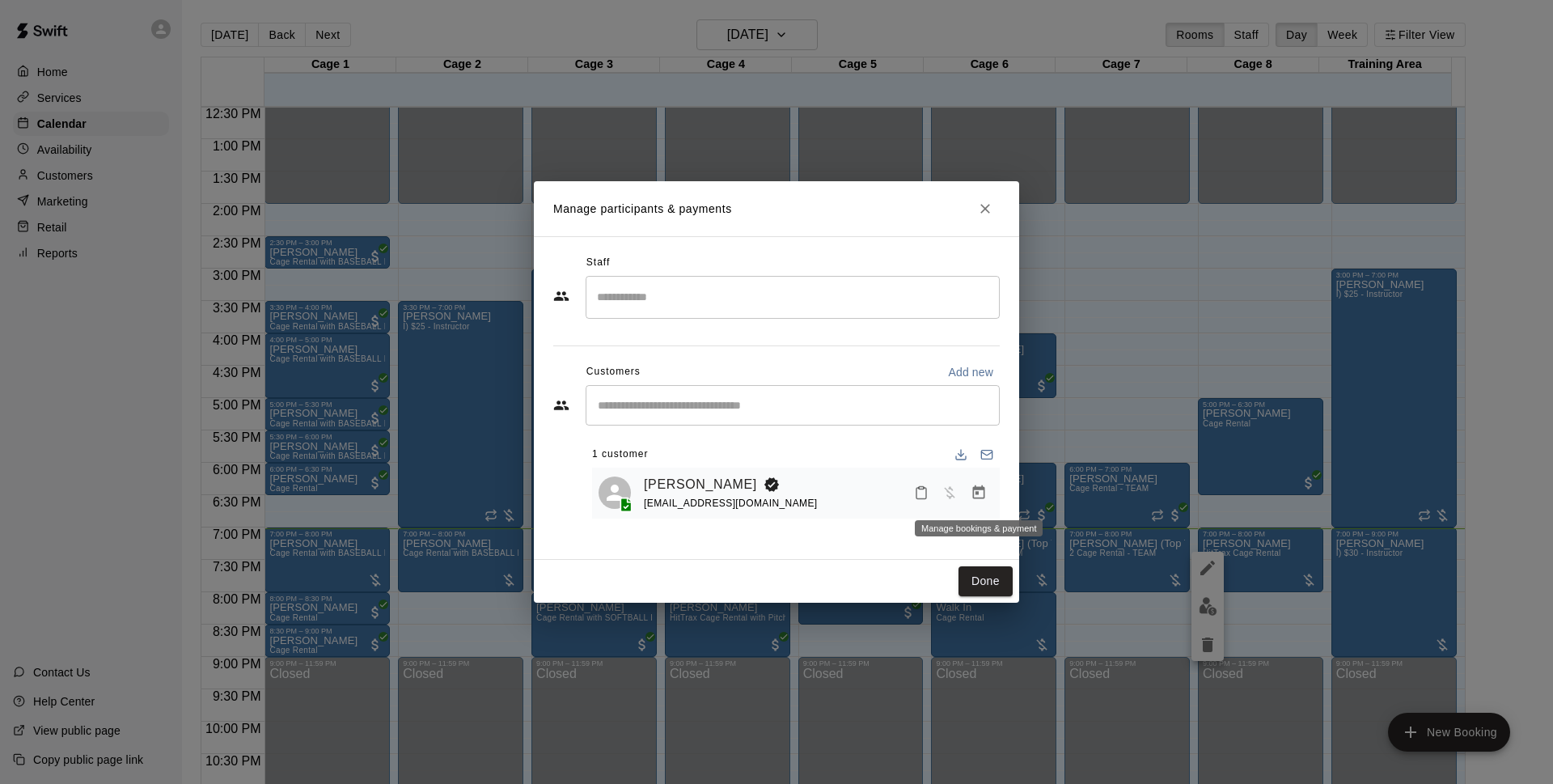
click at [979, 505] on button "Manage bookings & payment" at bounding box center [979, 493] width 29 height 29
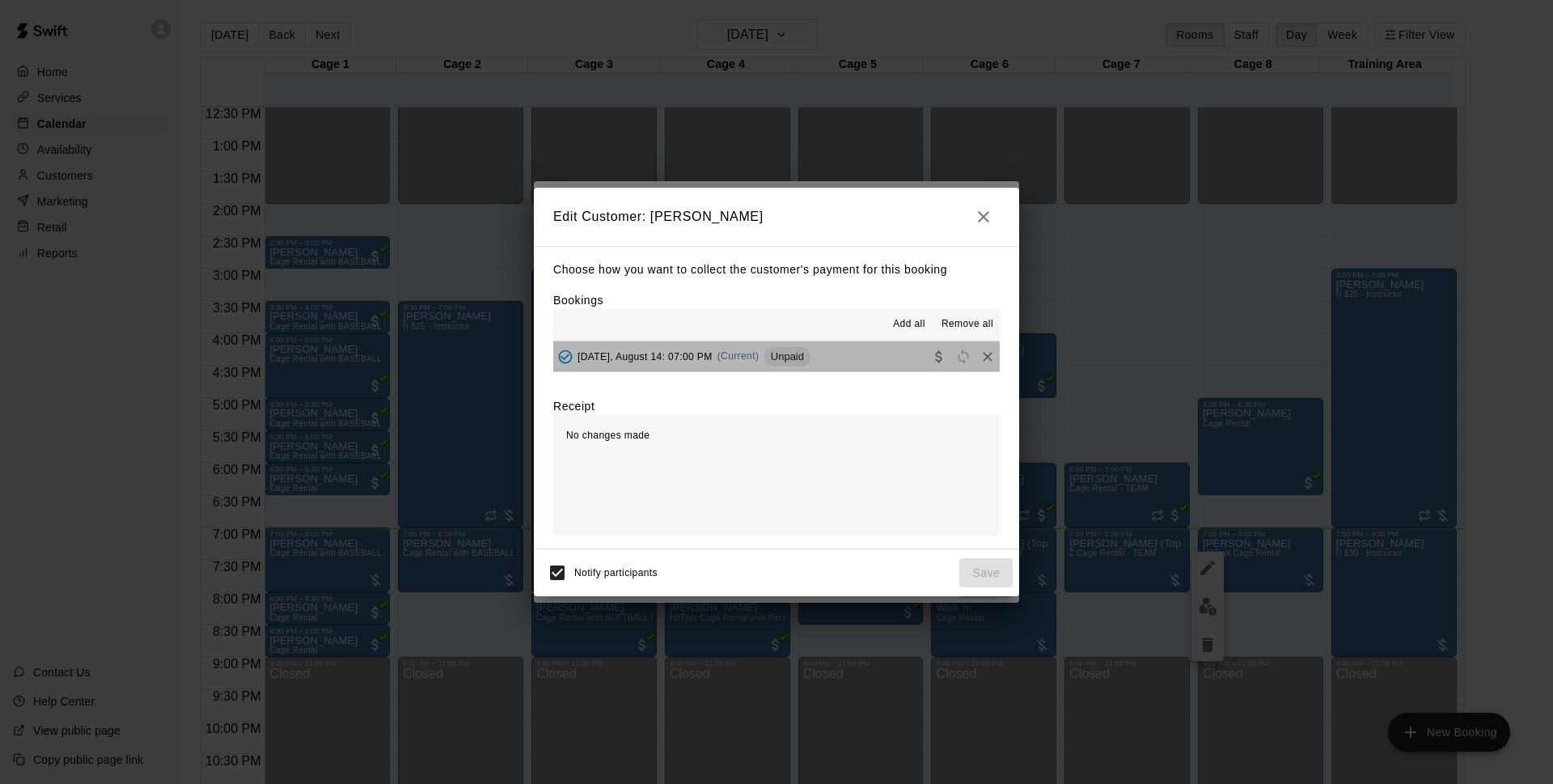
click at [794, 368] on div "[DATE], August 14: 07:00 PM (Current) Unpaid" at bounding box center [681, 356] width 257 height 24
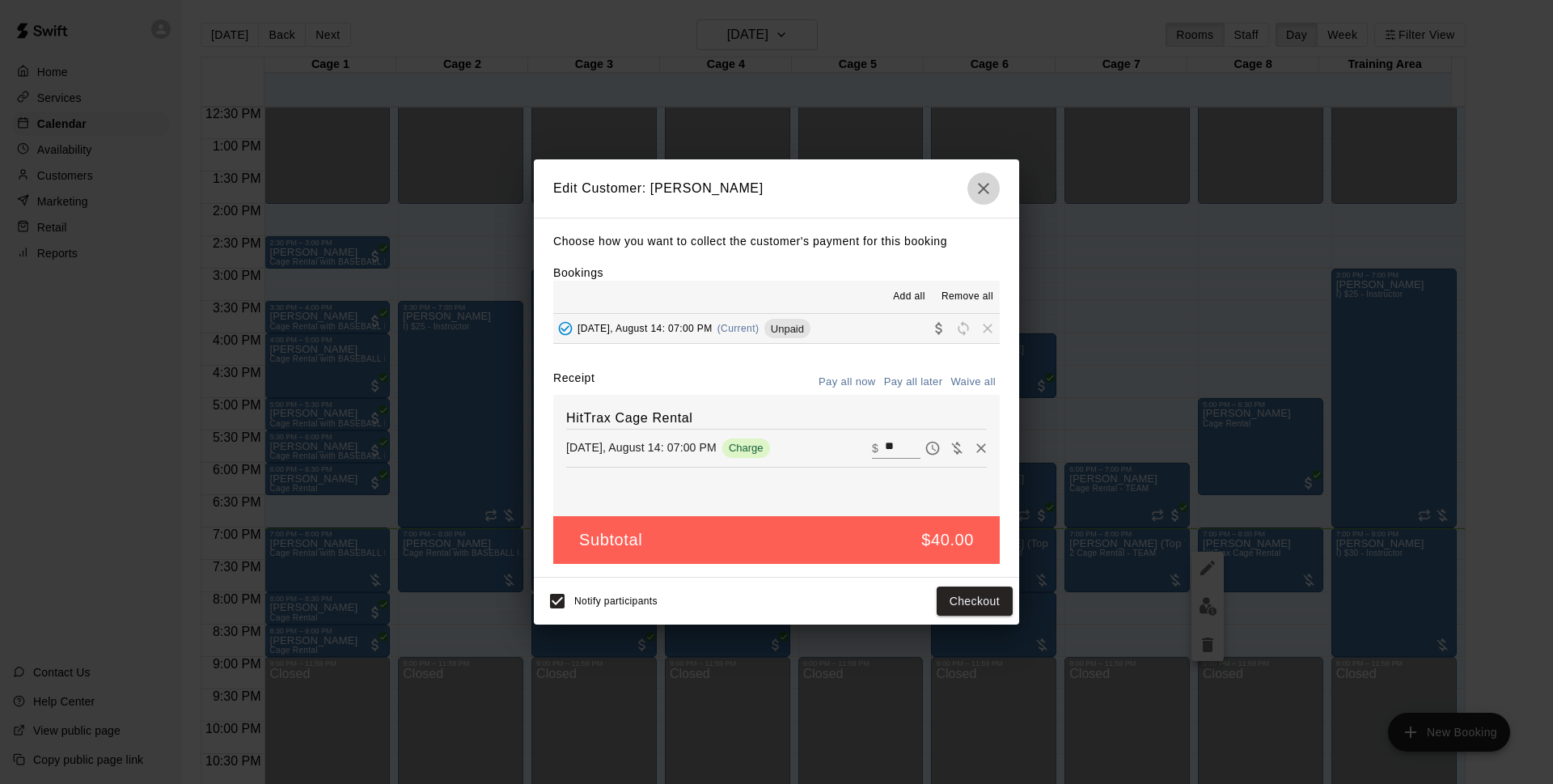
click at [988, 200] on button "button" at bounding box center [983, 189] width 33 height 33
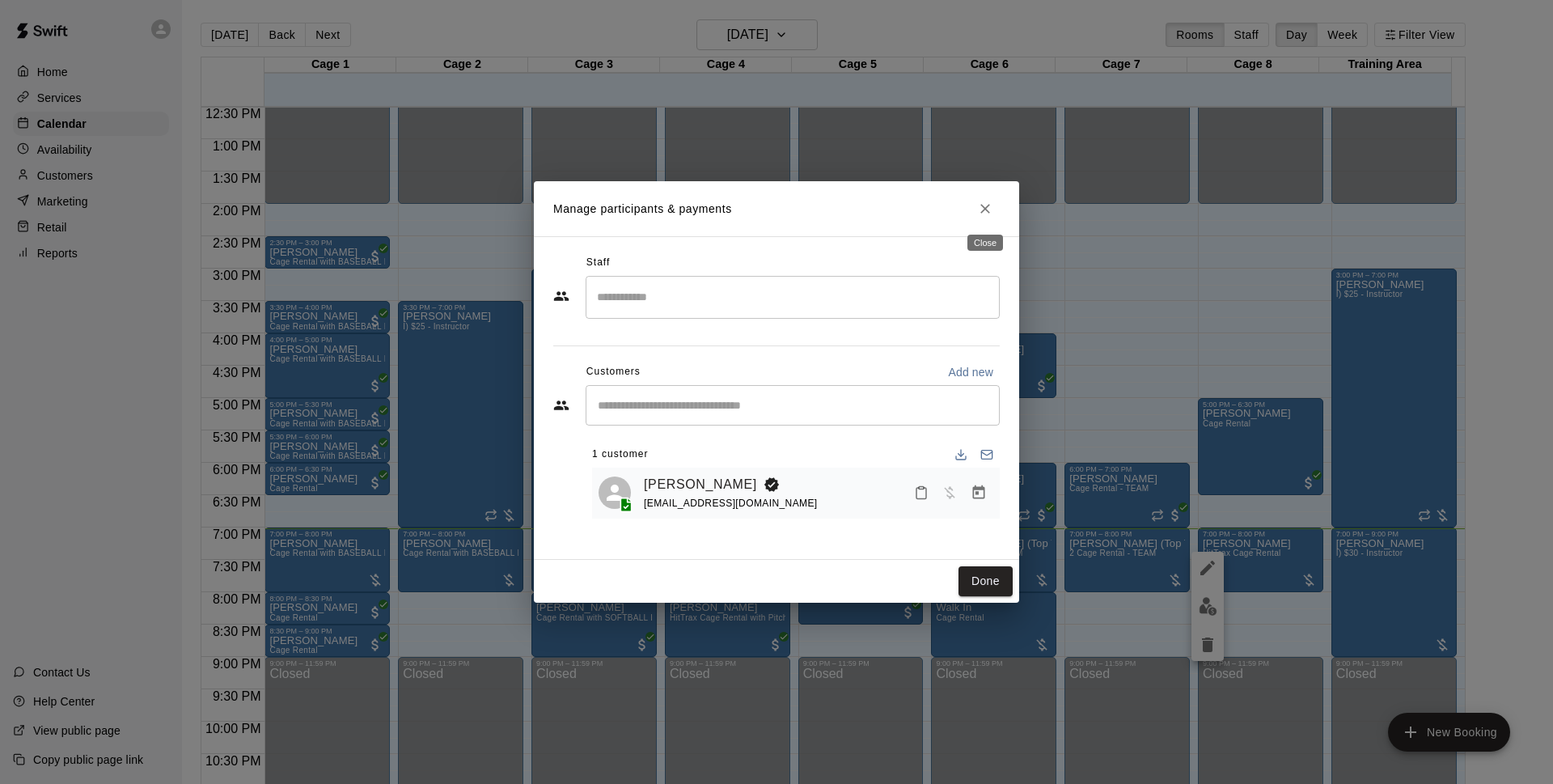
click at [978, 199] on button "Close" at bounding box center [985, 209] width 29 height 29
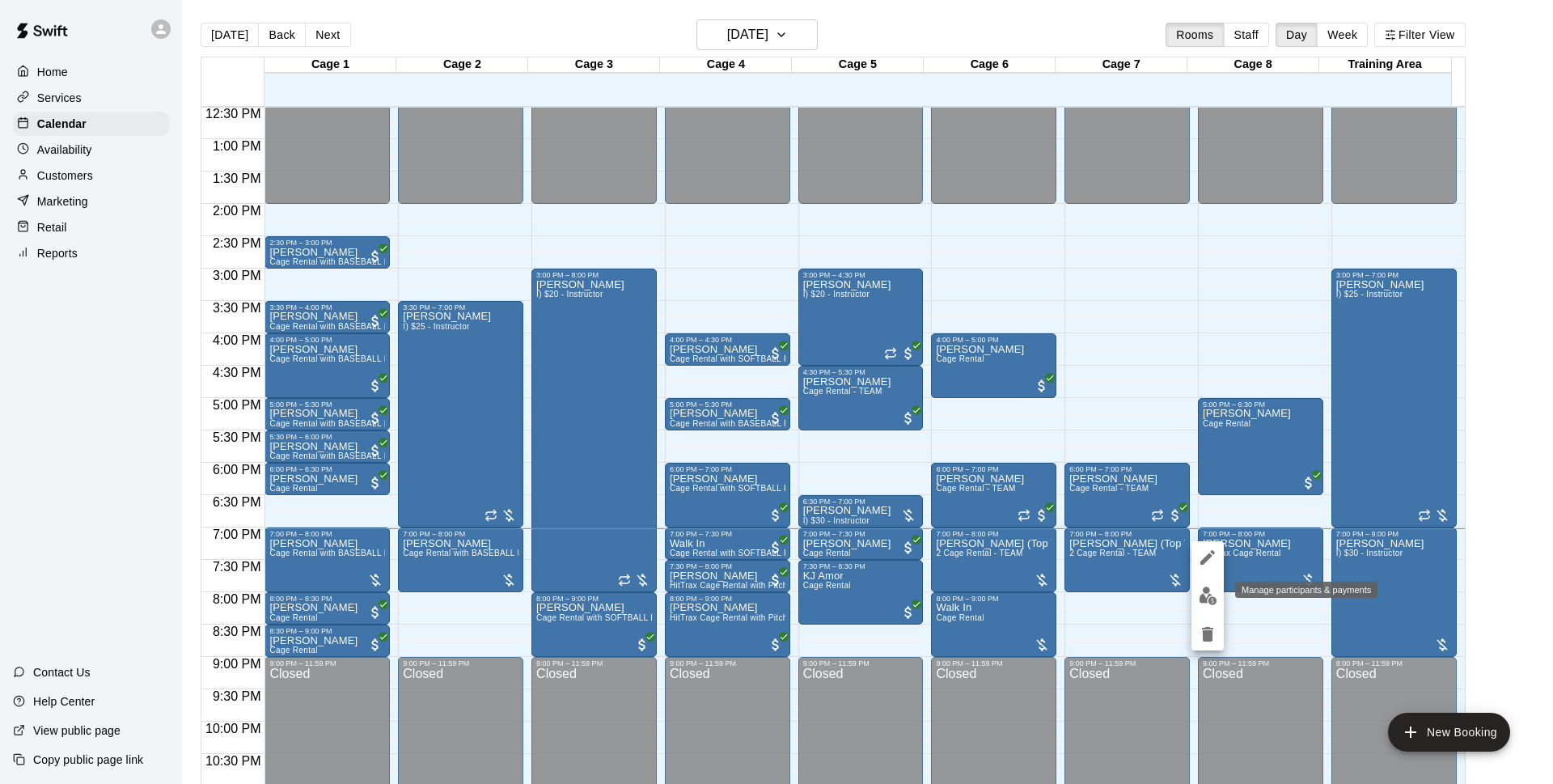
click at [1209, 609] on button "edit" at bounding box center [1208, 595] width 33 height 32
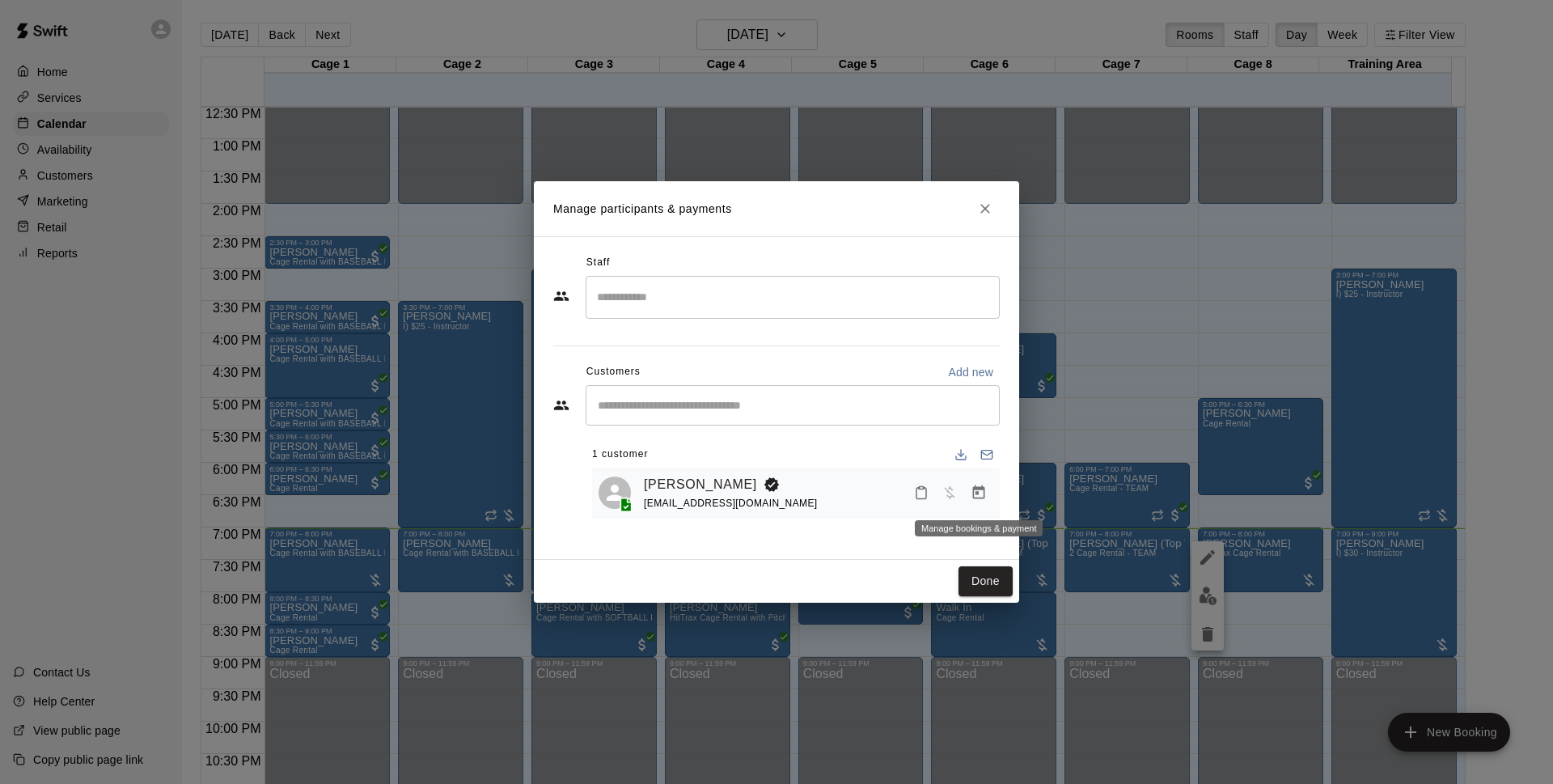
click at [983, 489] on icon "Manage bookings & payment" at bounding box center [979, 492] width 13 height 13
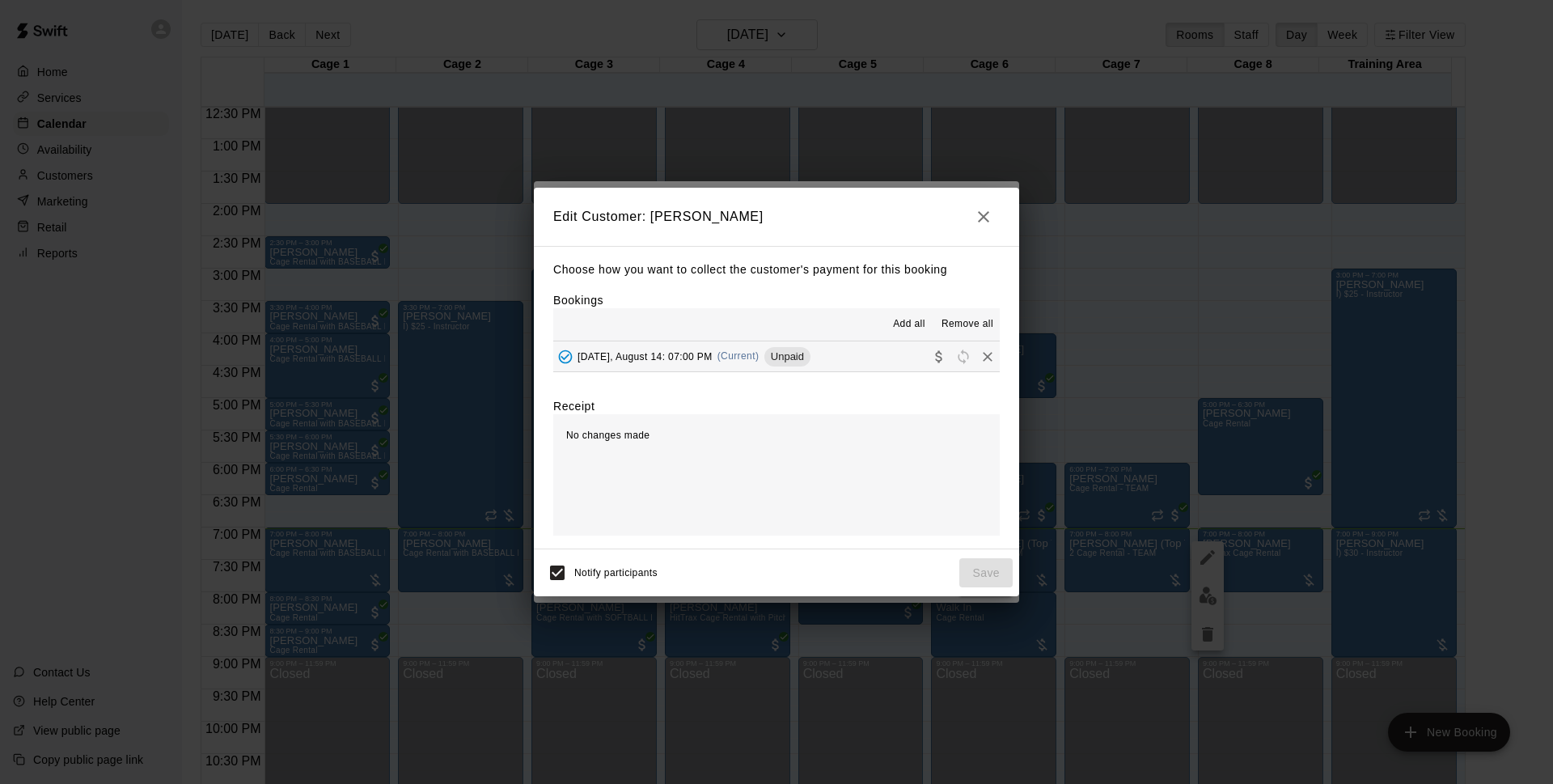
drag, startPoint x: 967, startPoint y: 205, endPoint x: 987, endPoint y: 211, distance: 20.9
click at [969, 205] on h2 "Edit Customer: [PERSON_NAME]" at bounding box center [776, 216] width 485 height 59
click at [987, 213] on icon "button" at bounding box center [983, 216] width 12 height 12
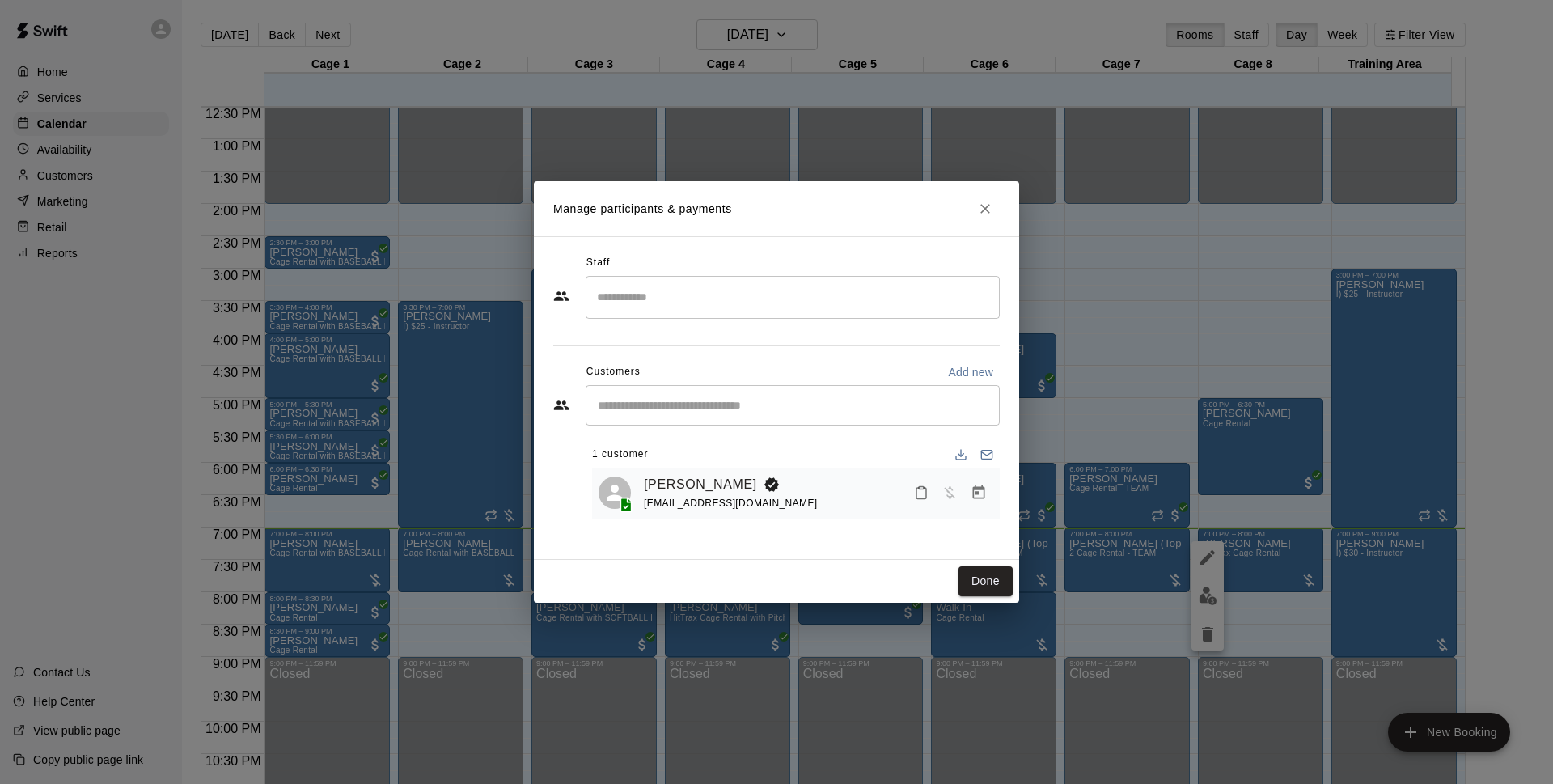
click at [990, 214] on icon "Close" at bounding box center [985, 208] width 16 height 16
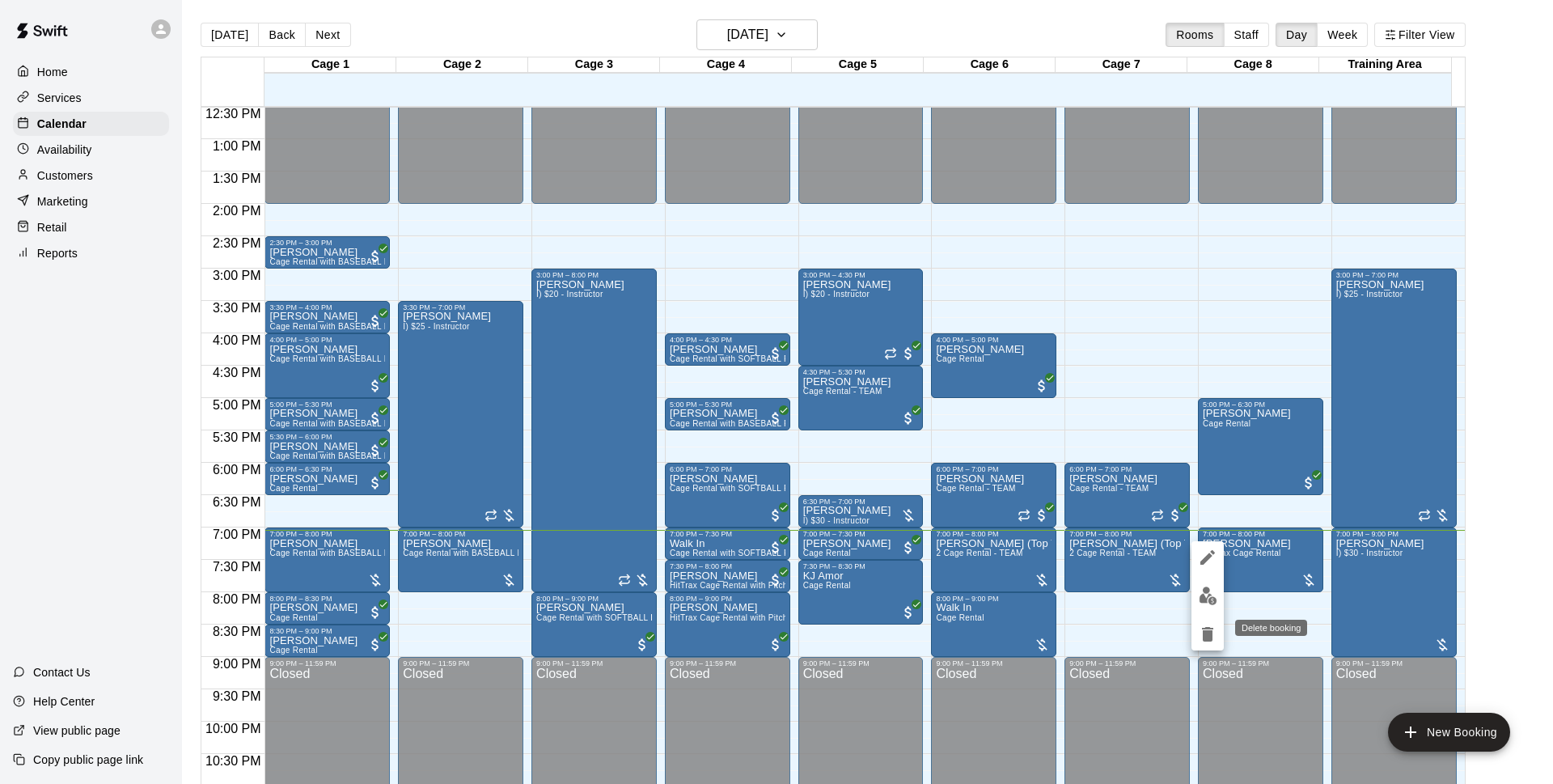
click at [1213, 630] on icon "delete" at bounding box center [1208, 634] width 19 height 19
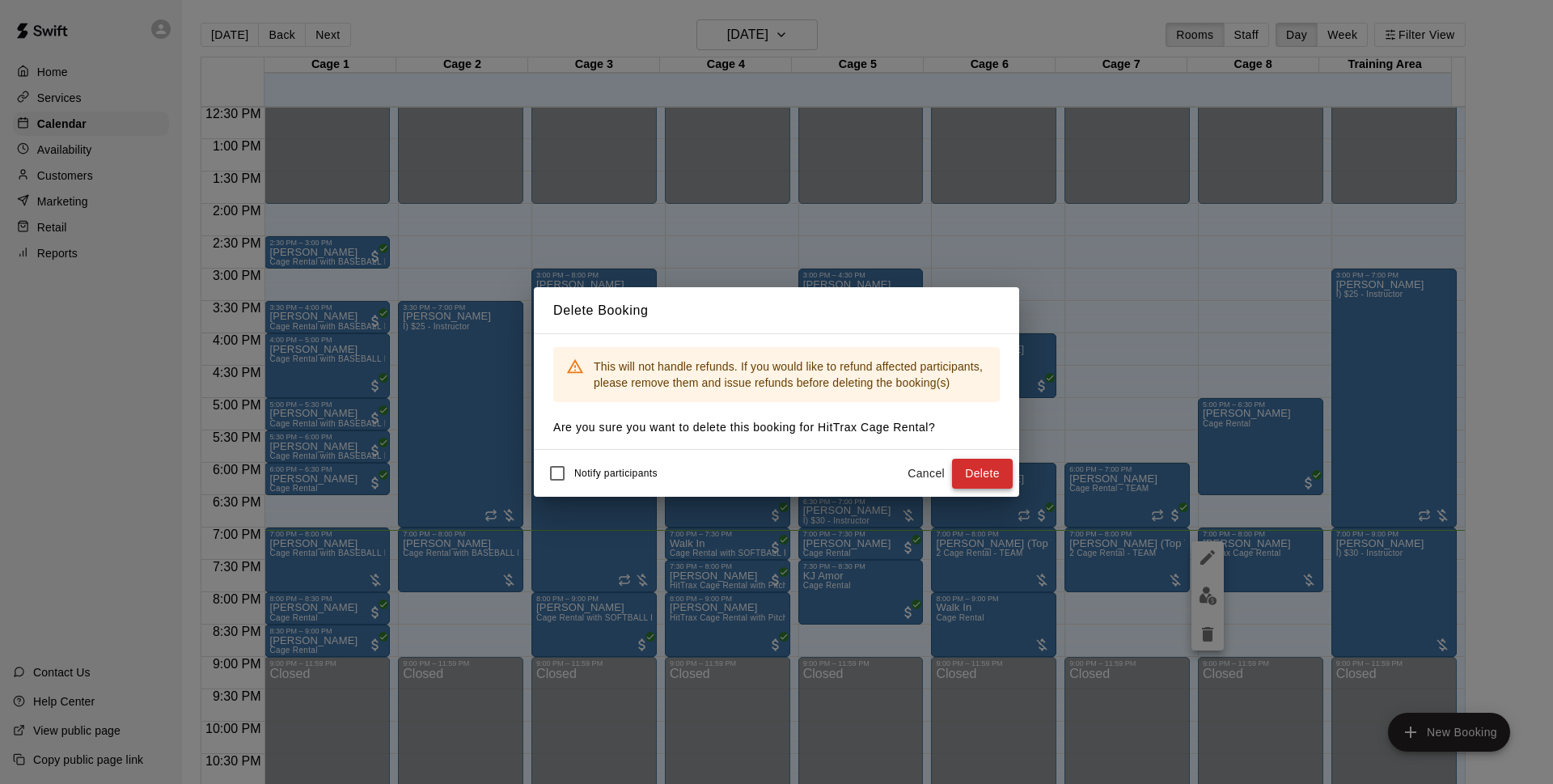
click at [974, 471] on button "Delete" at bounding box center [981, 473] width 61 height 30
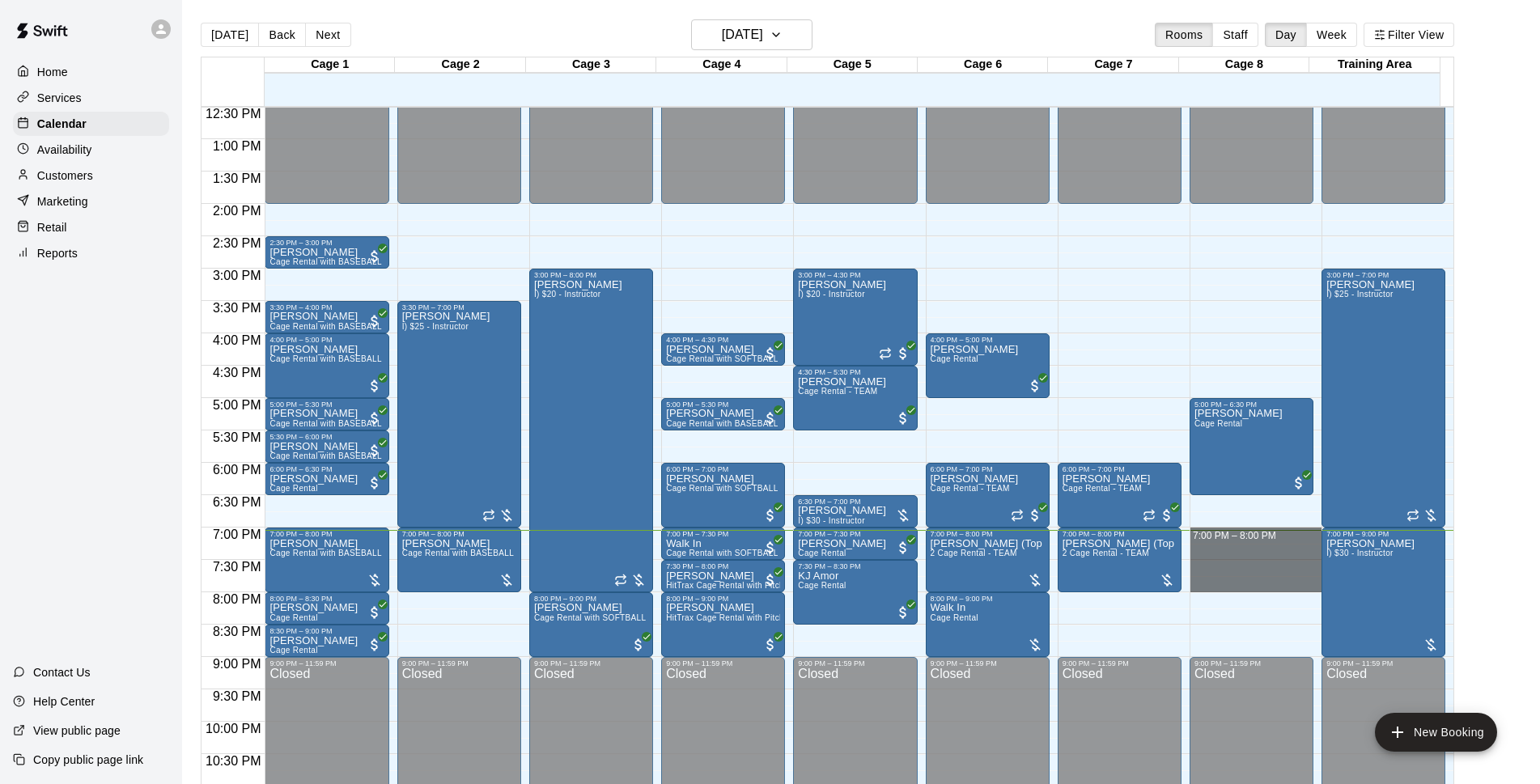
drag, startPoint x: 1208, startPoint y: 532, endPoint x: 1212, endPoint y: 592, distance: 60.1
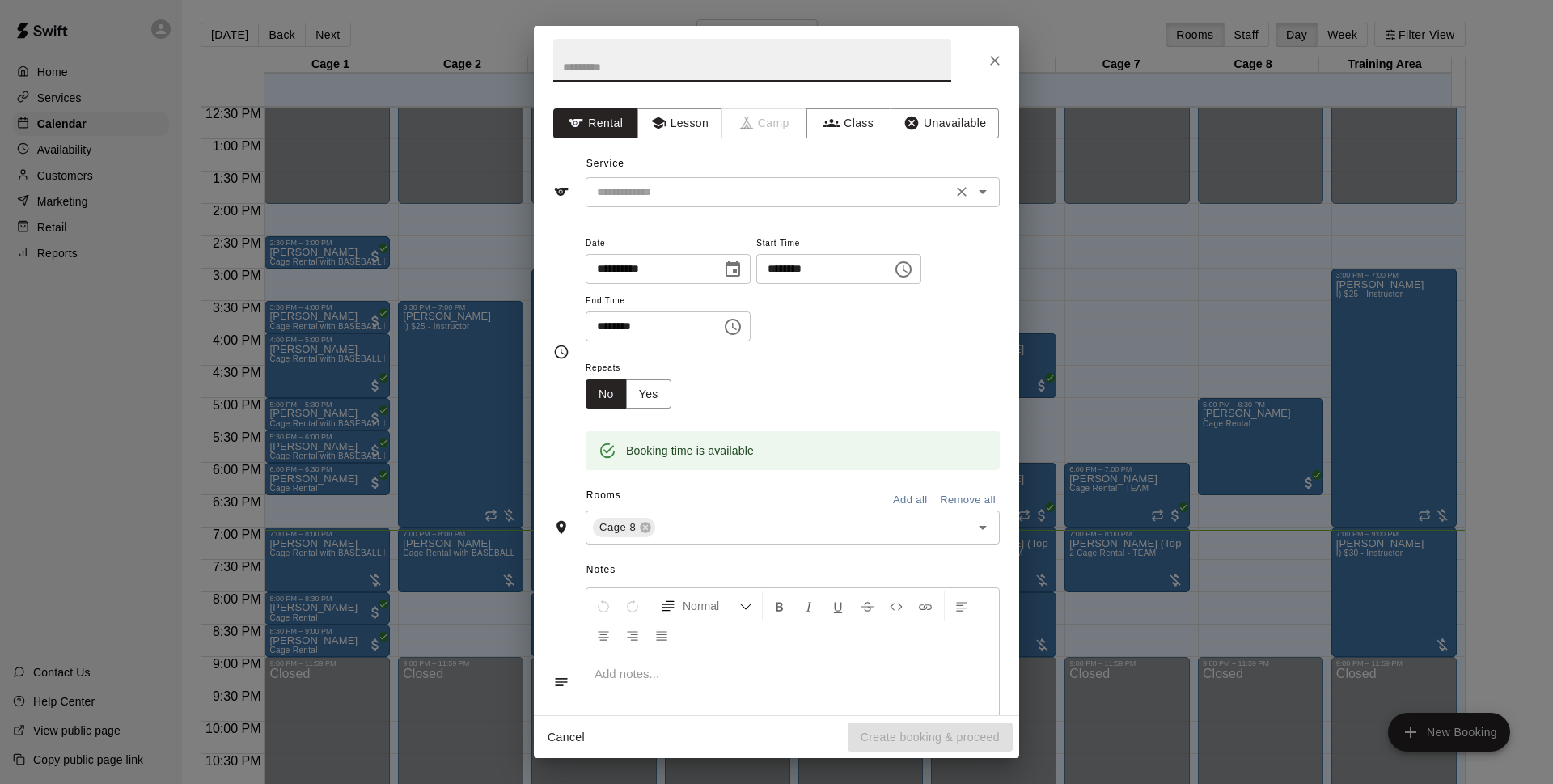
click at [797, 194] on input "text" at bounding box center [769, 191] width 357 height 20
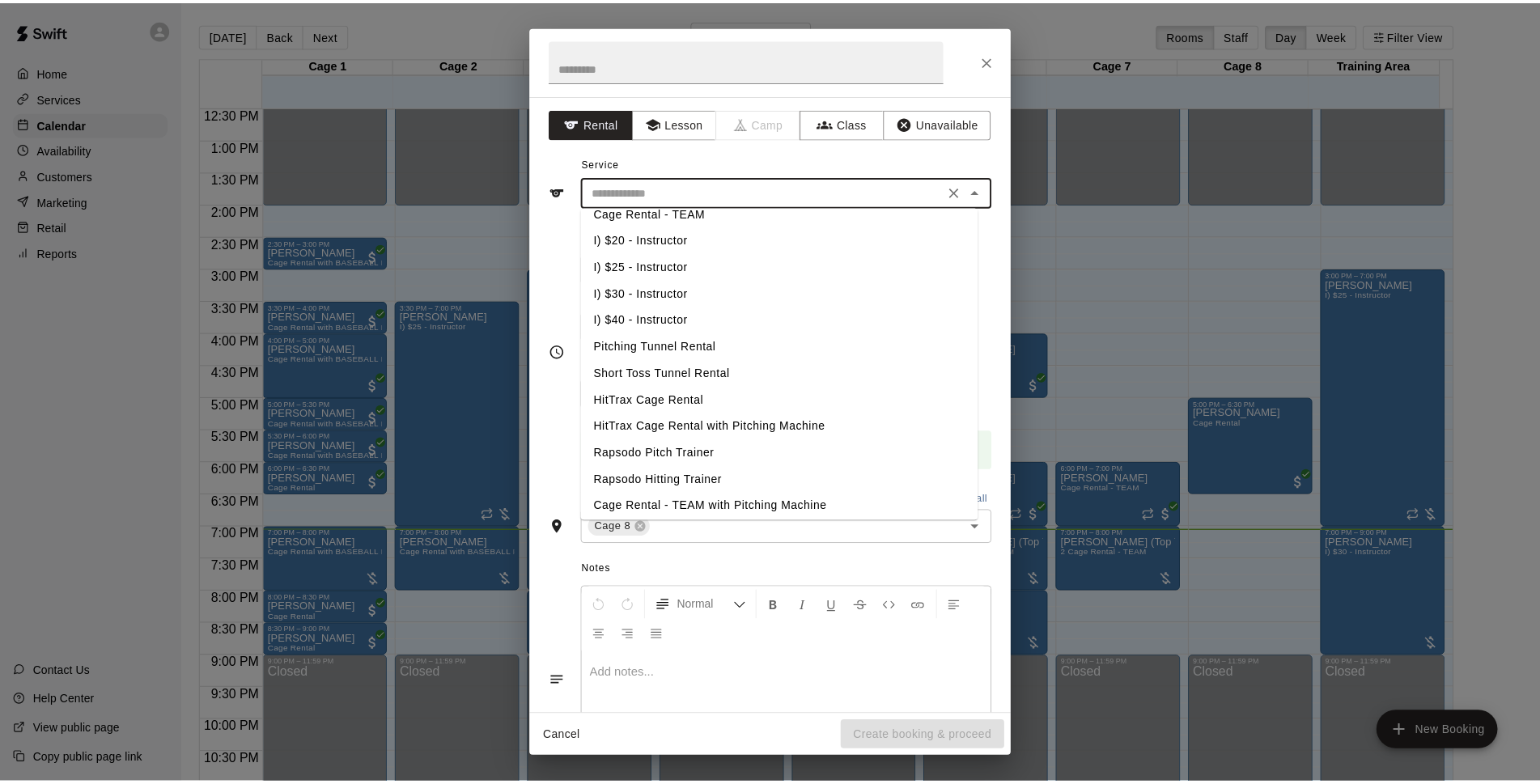
scroll to position [0, 0]
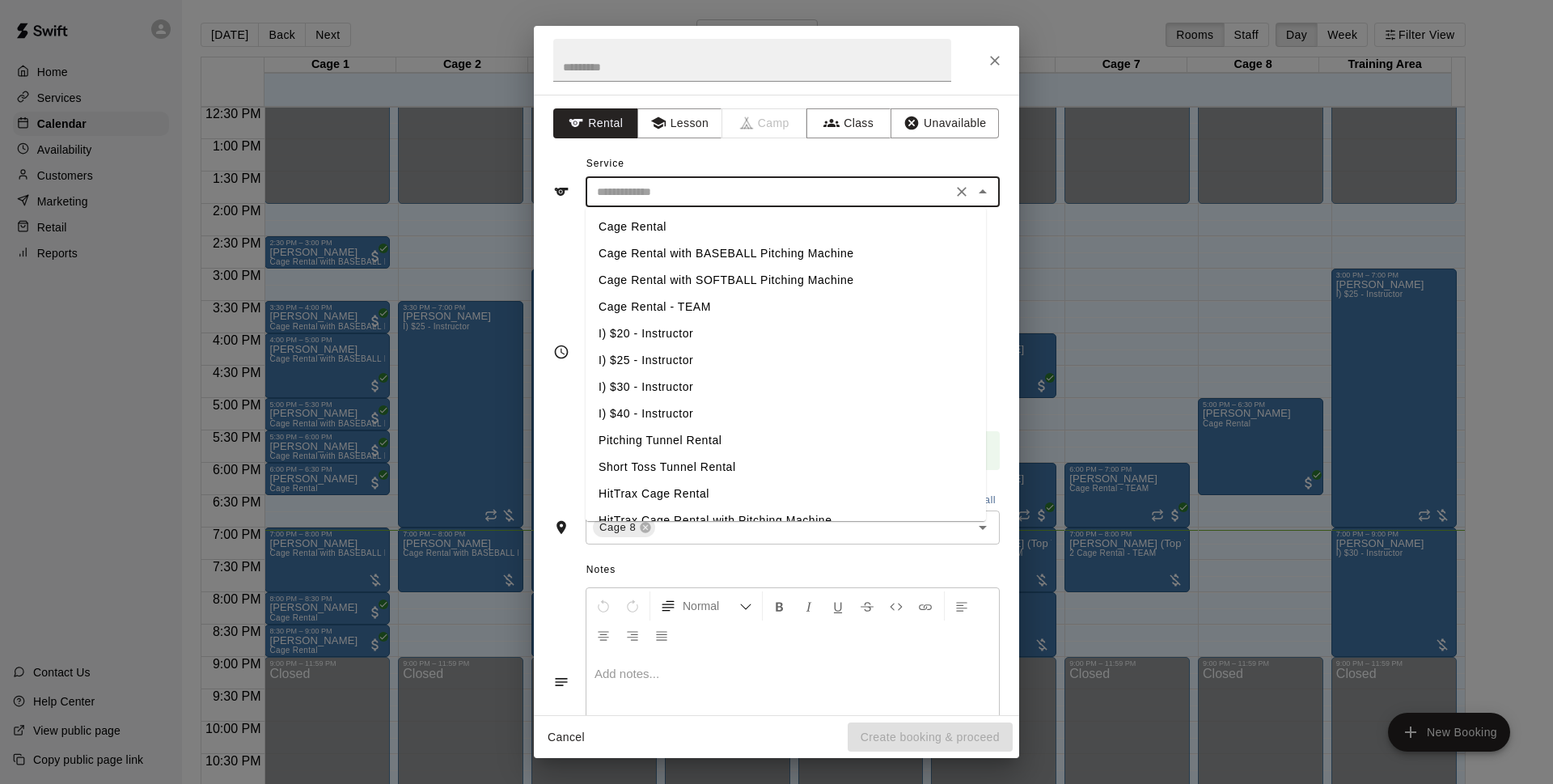
click at [686, 227] on li "Cage Rental" at bounding box center [786, 227] width 400 height 27
type input "**********"
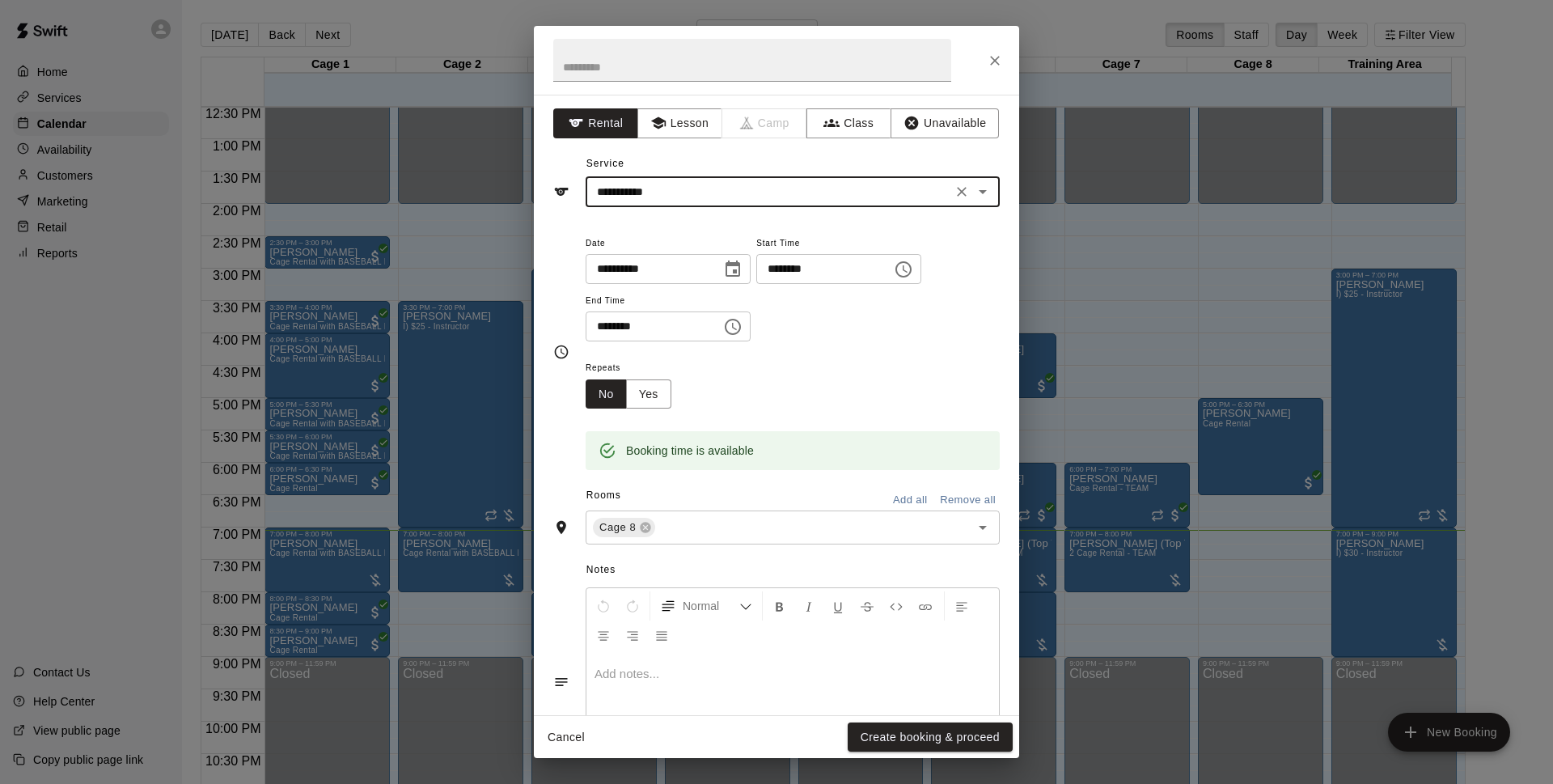
click at [877, 735] on button "Create booking & proceed" at bounding box center [930, 737] width 165 height 30
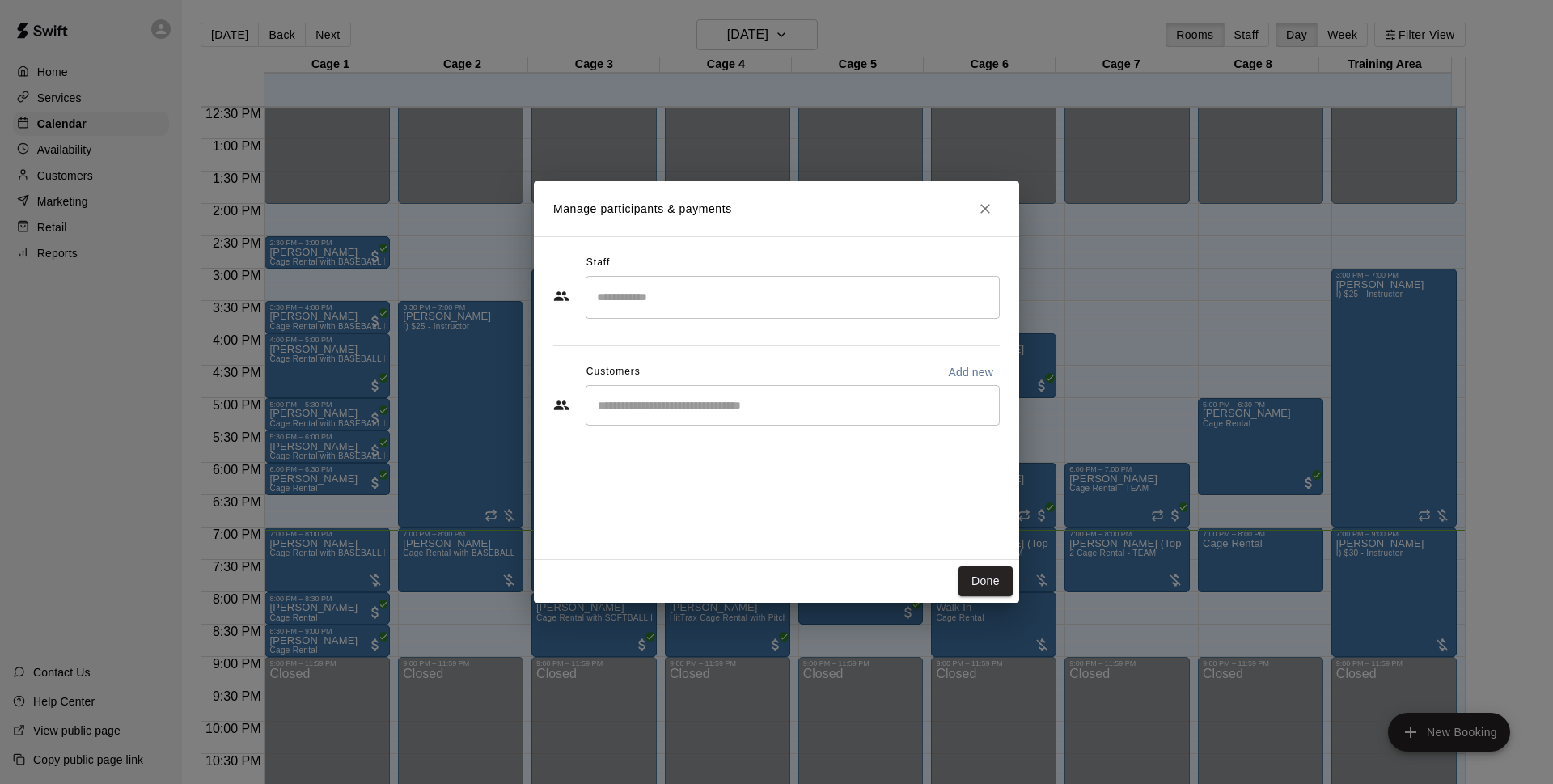
click at [690, 414] on div "​" at bounding box center [793, 405] width 414 height 40
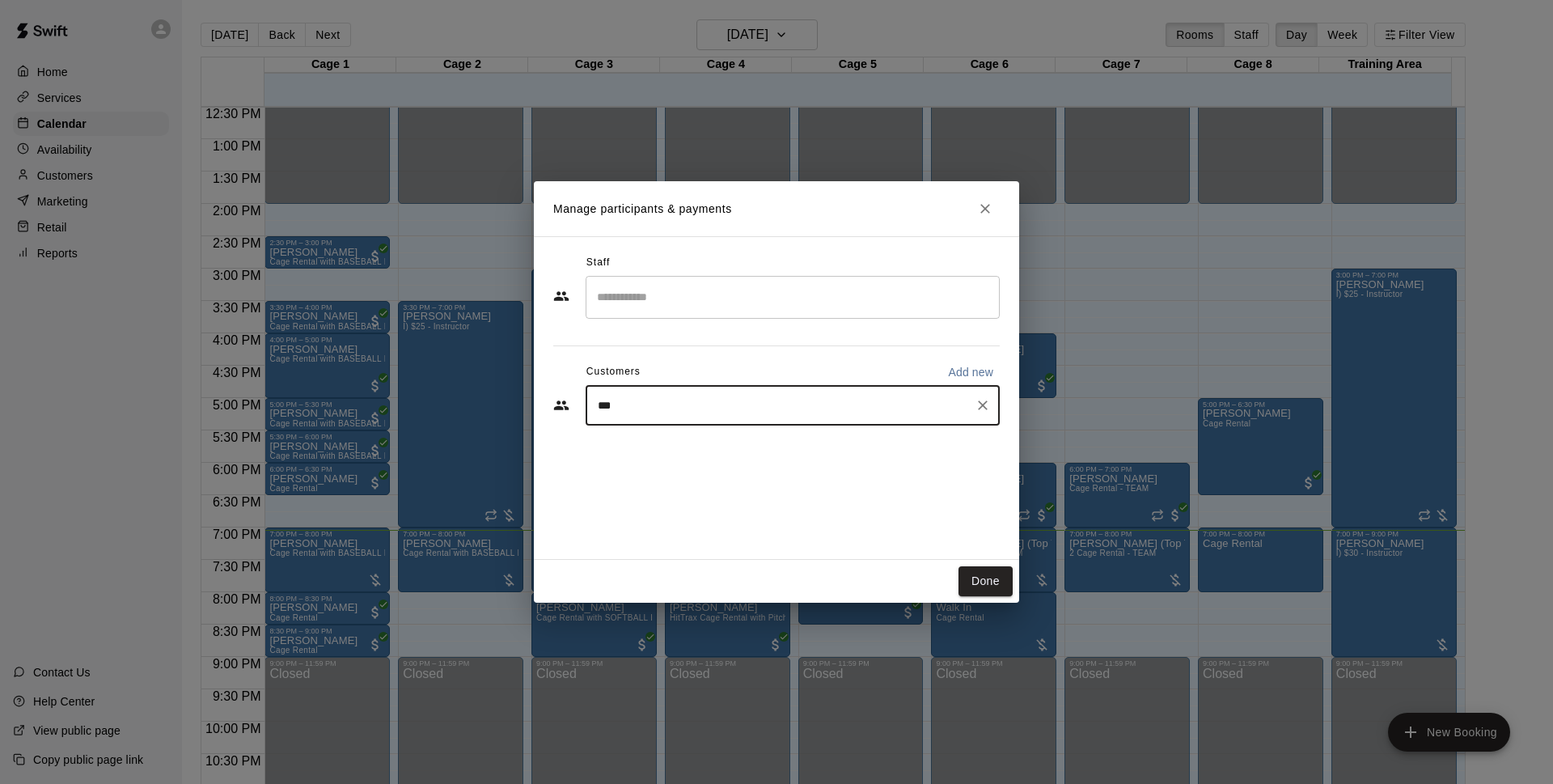
type input "****"
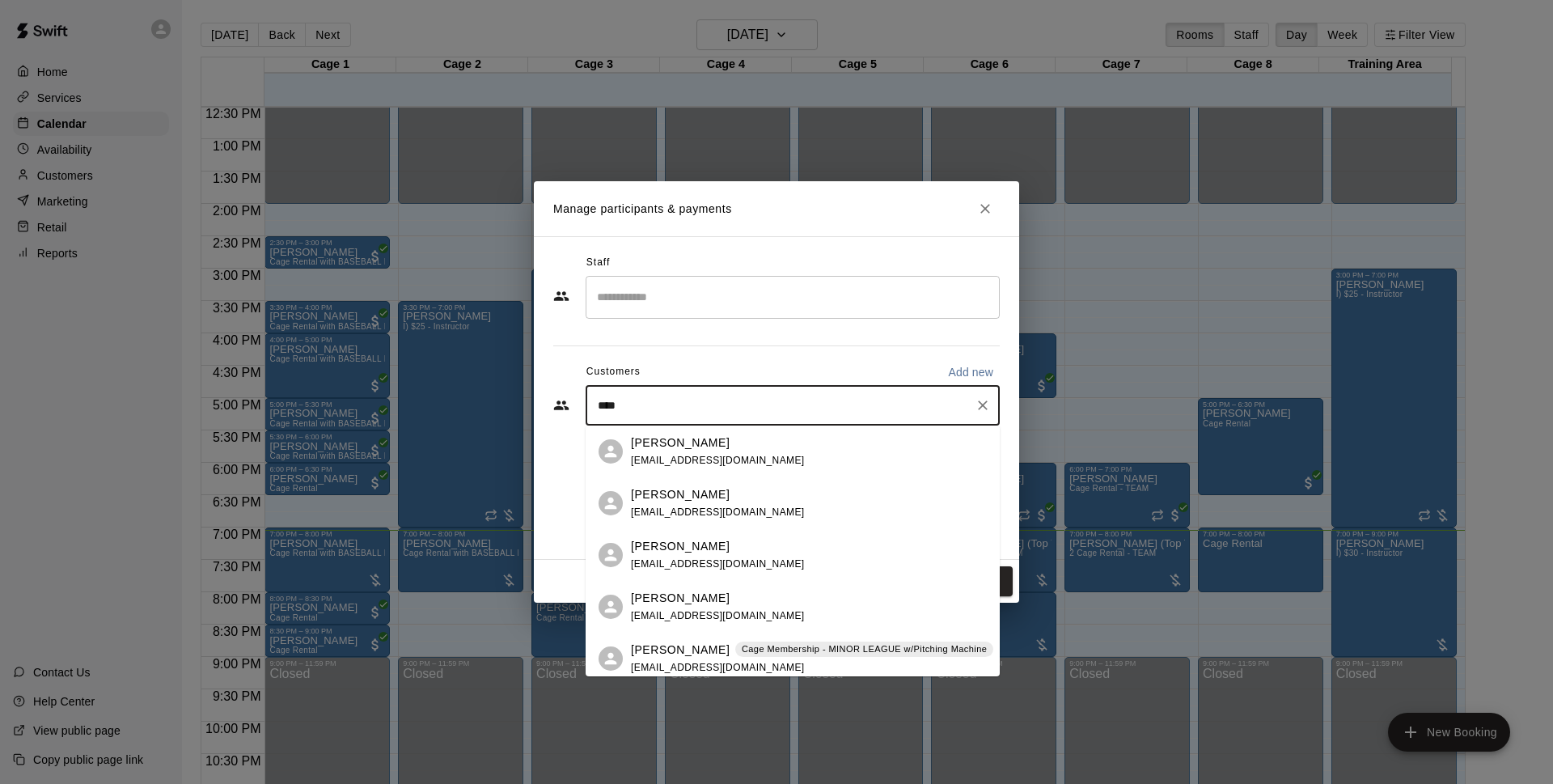
click at [785, 454] on div "[PERSON_NAME] [EMAIL_ADDRESS][DOMAIN_NAME]" at bounding box center [809, 451] width 356 height 35
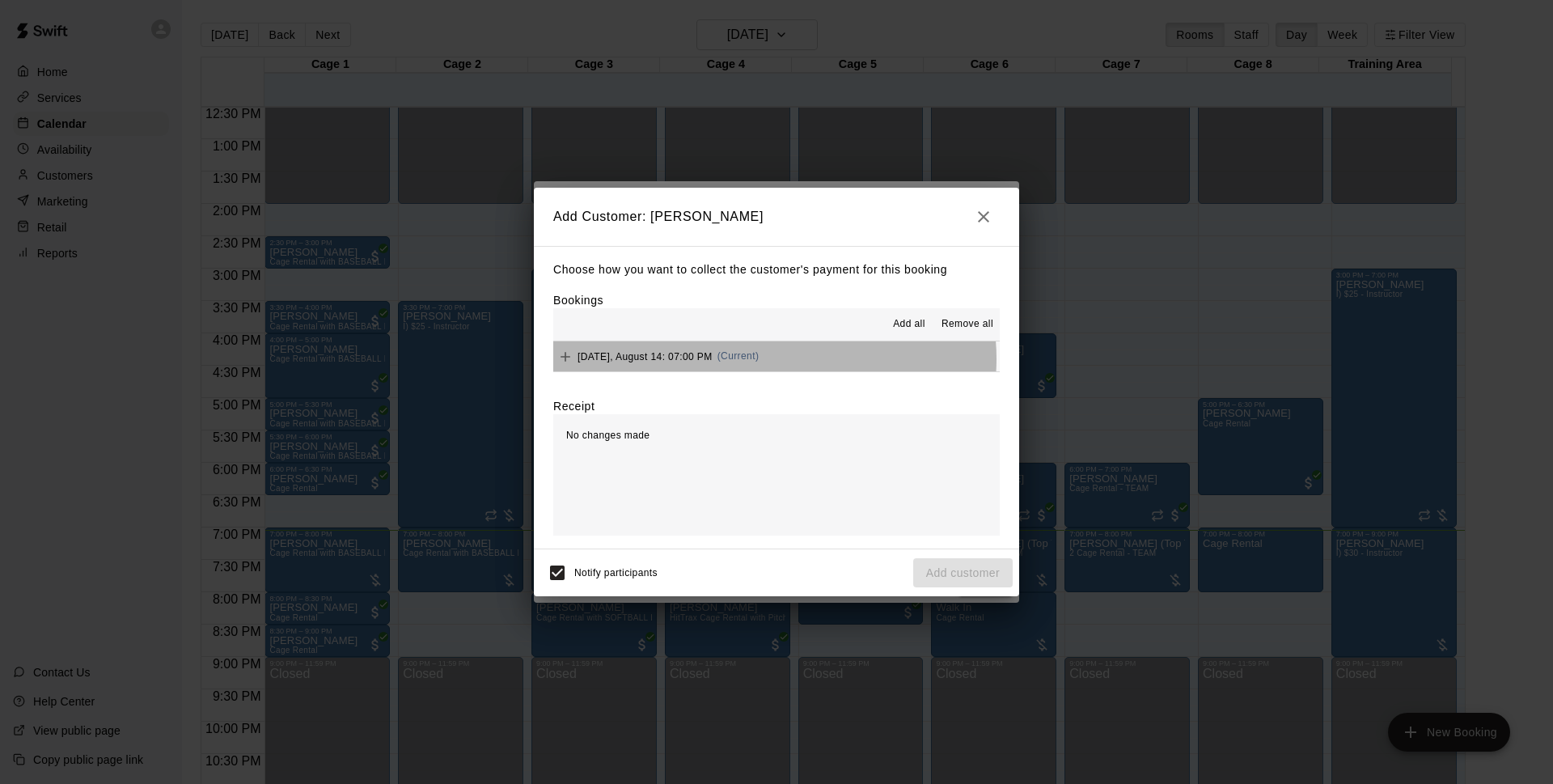
click at [775, 359] on button "[DATE], August 14: 07:00 PM (Current)" at bounding box center [776, 356] width 446 height 30
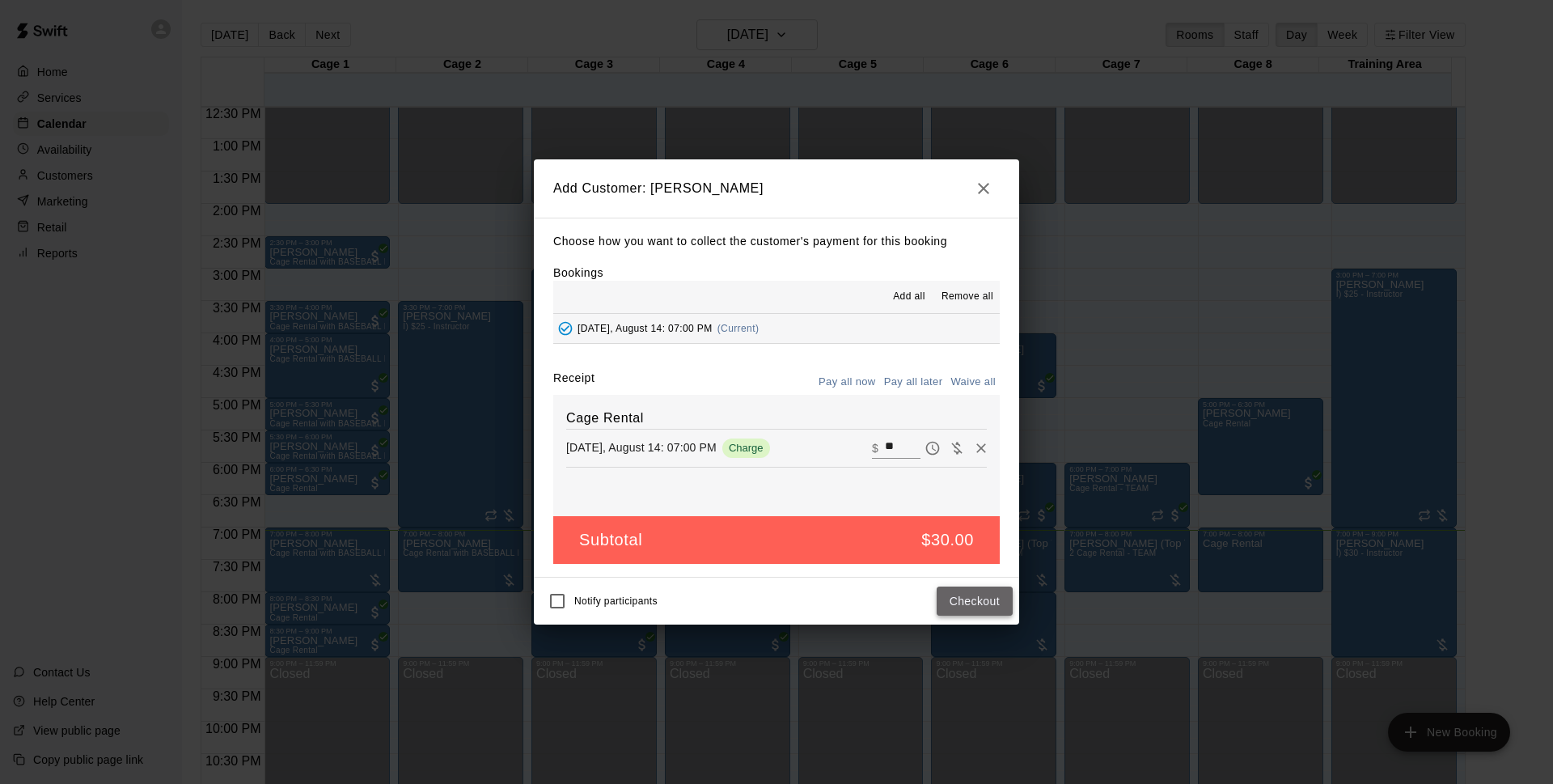
click at [957, 593] on button "Checkout" at bounding box center [975, 600] width 76 height 30
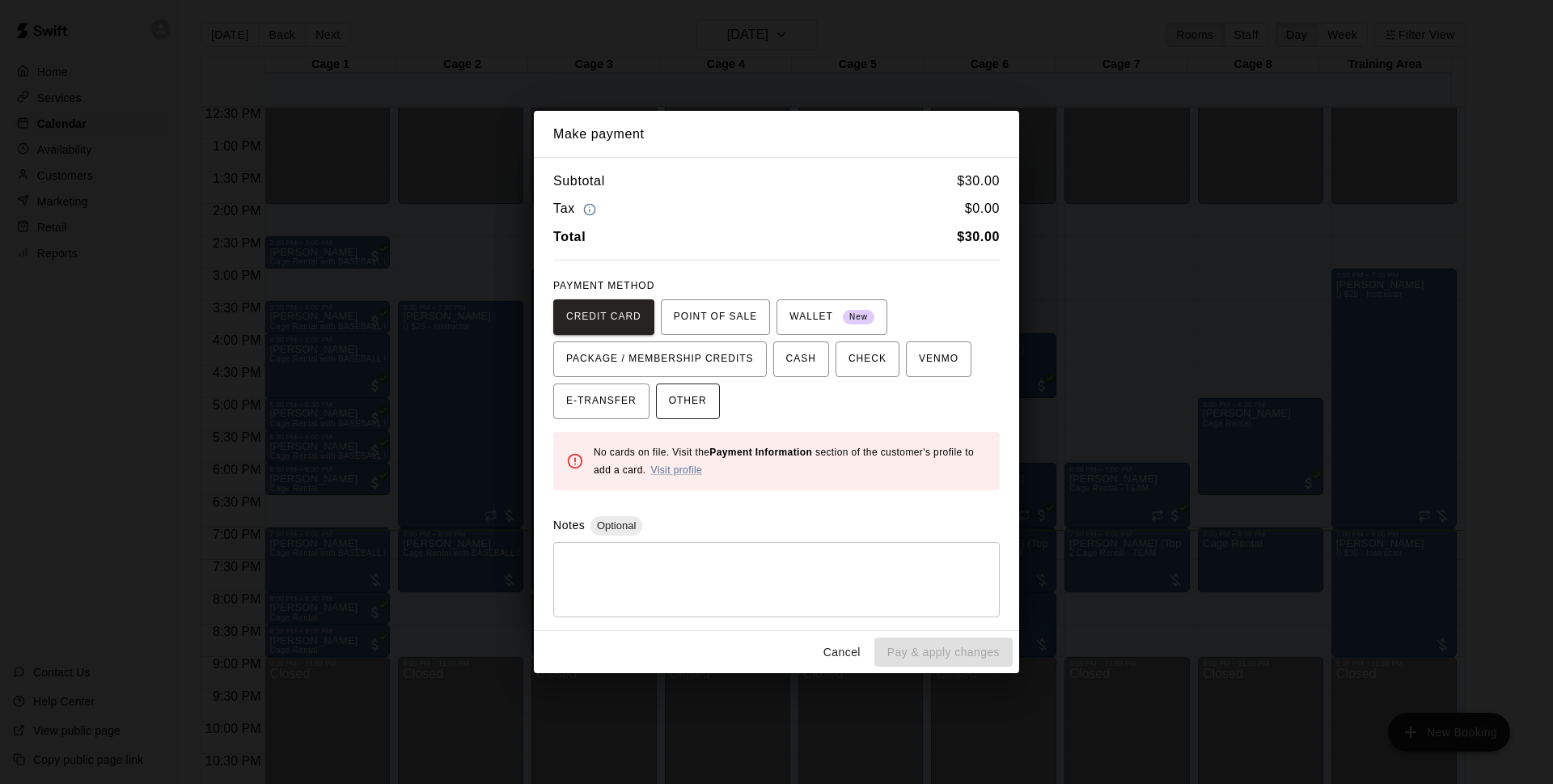
click at [709, 396] on button "OTHER" at bounding box center [688, 400] width 64 height 36
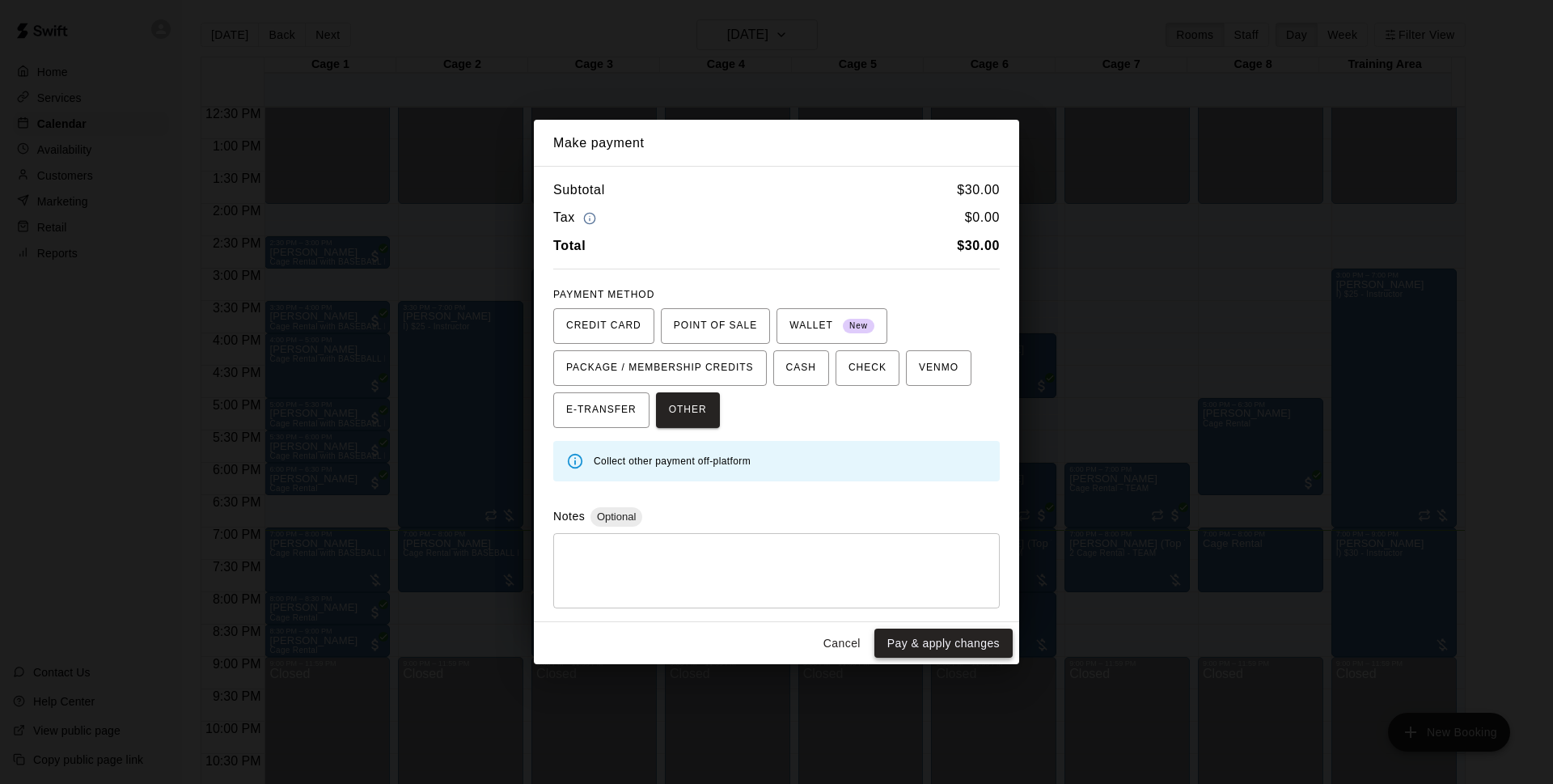
click at [938, 645] on button "Pay & apply changes" at bounding box center [944, 643] width 139 height 30
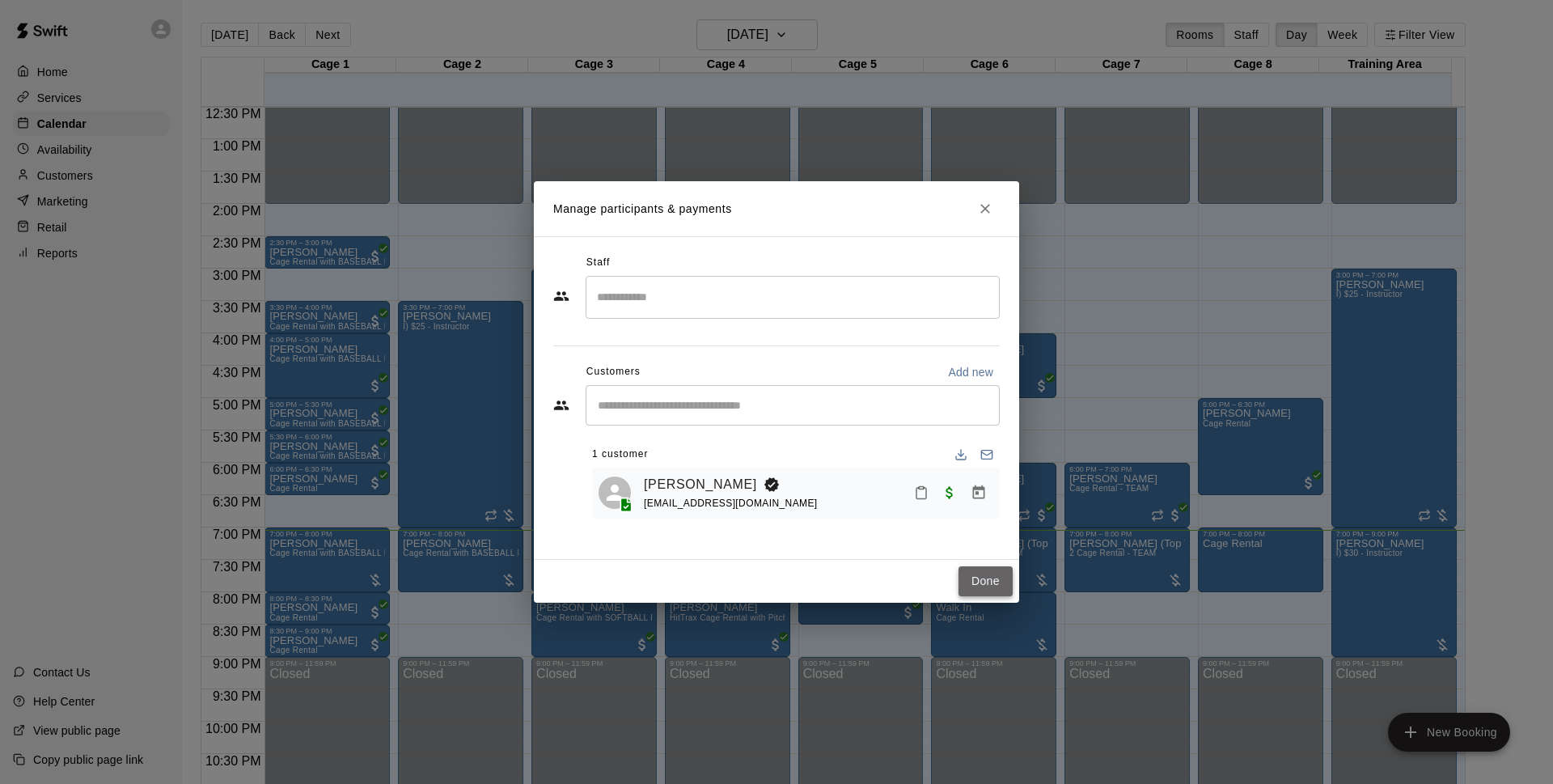
click at [987, 580] on button "Done" at bounding box center [985, 580] width 54 height 30
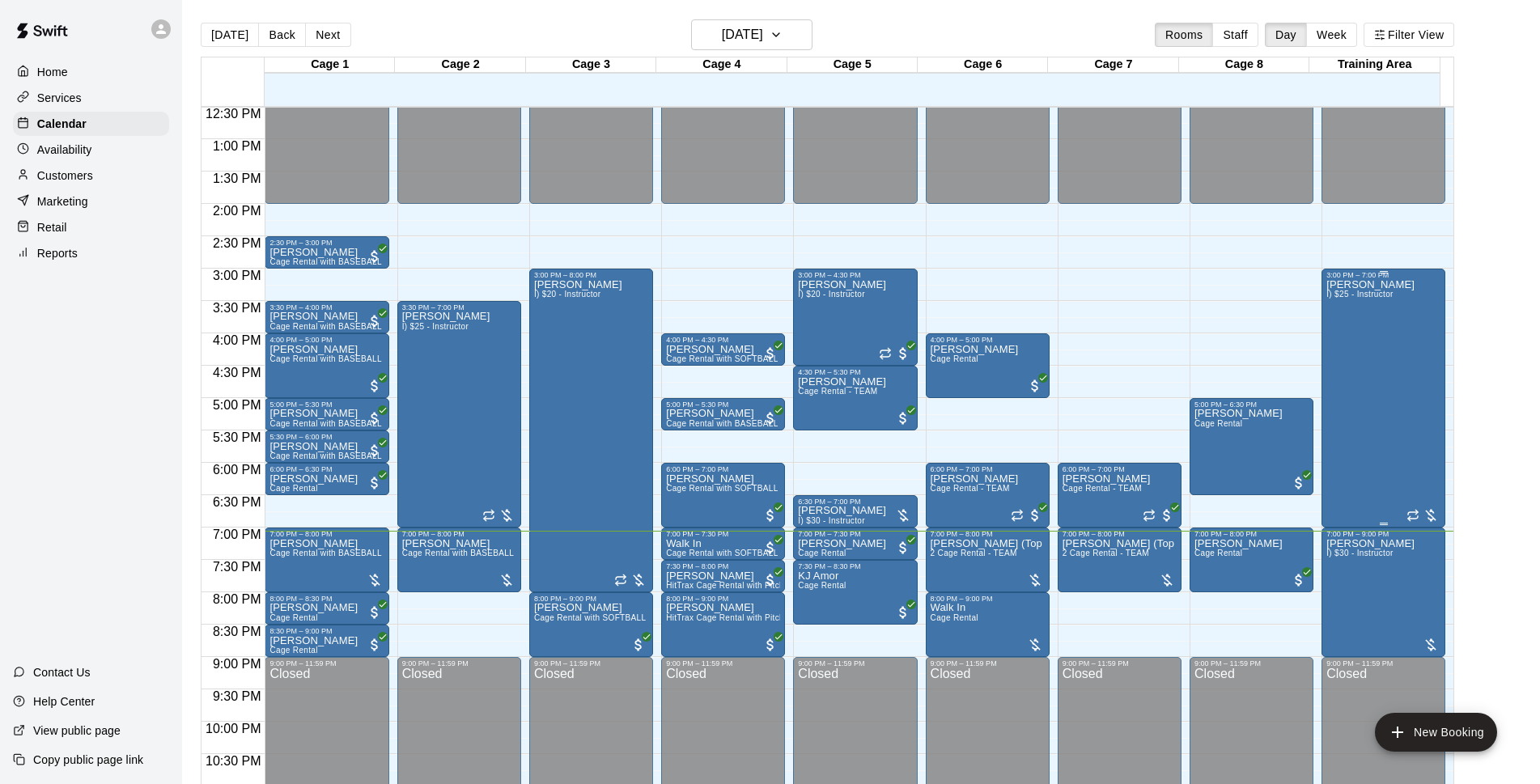
click at [1379, 401] on div "[PERSON_NAME] I) $25 - Instructor" at bounding box center [1371, 670] width 89 height 784
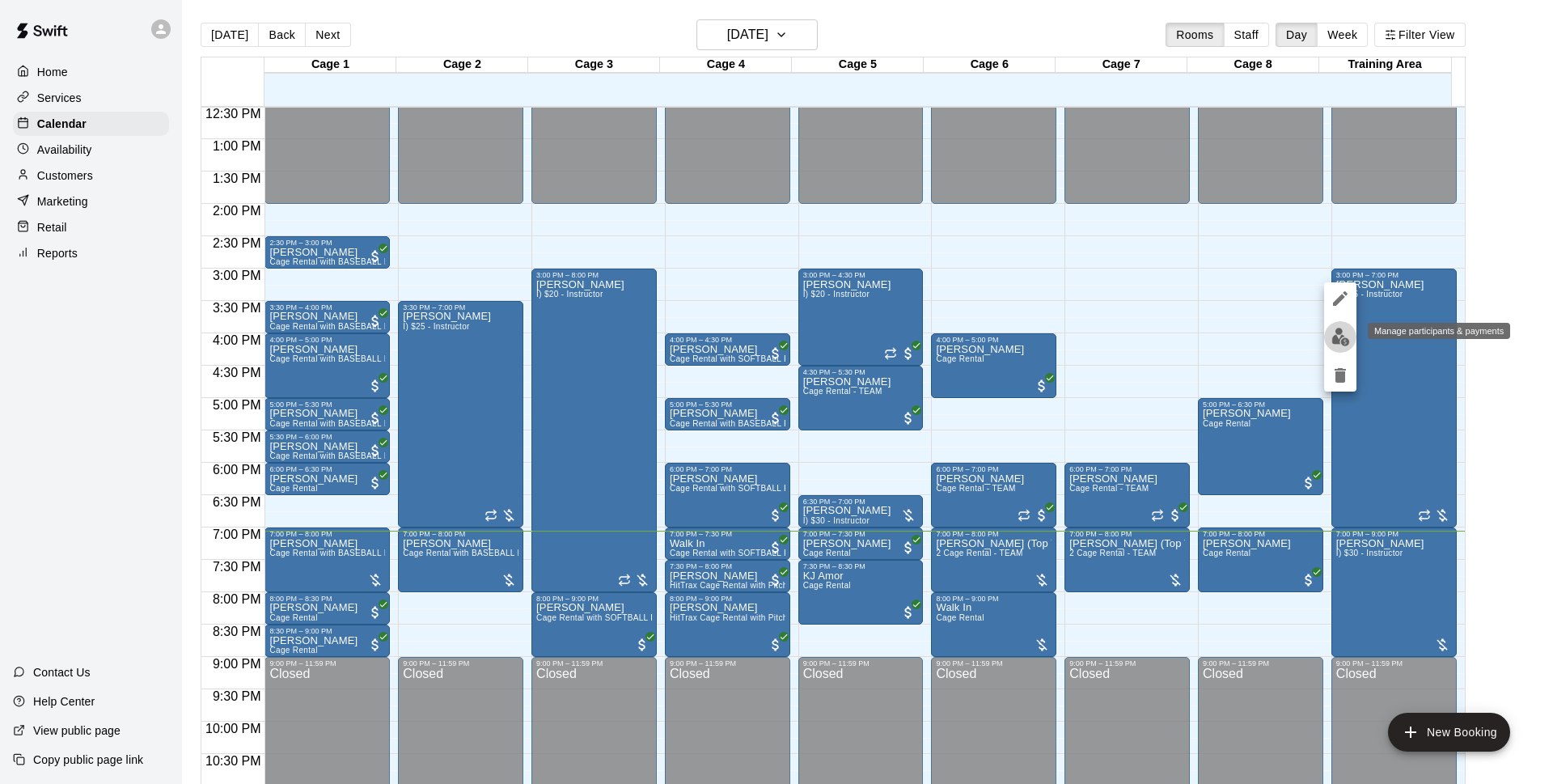
click at [1337, 328] on img "edit" at bounding box center [1340, 336] width 18 height 18
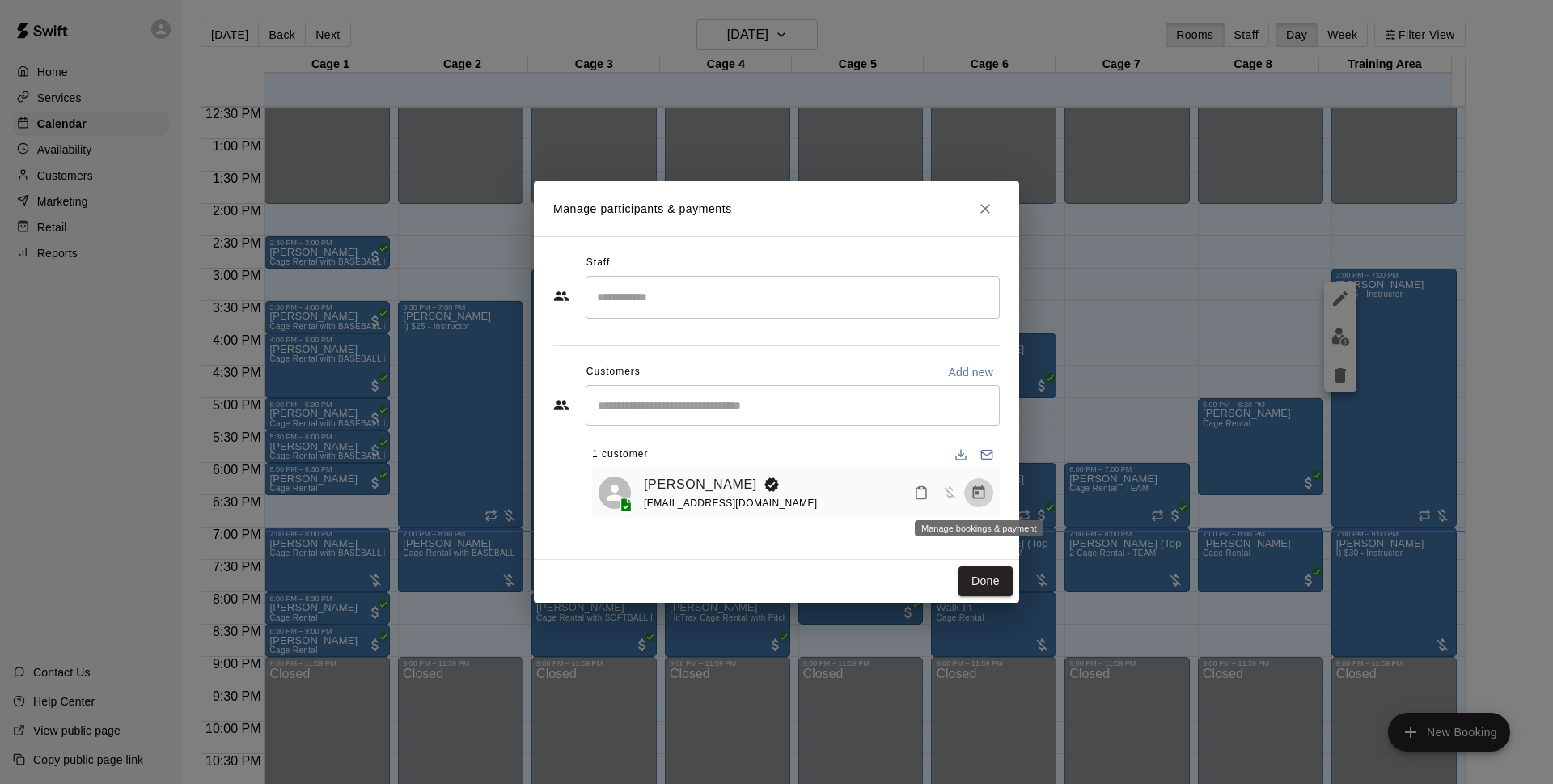
click at [989, 495] on button "Manage bookings & payment" at bounding box center [979, 493] width 29 height 29
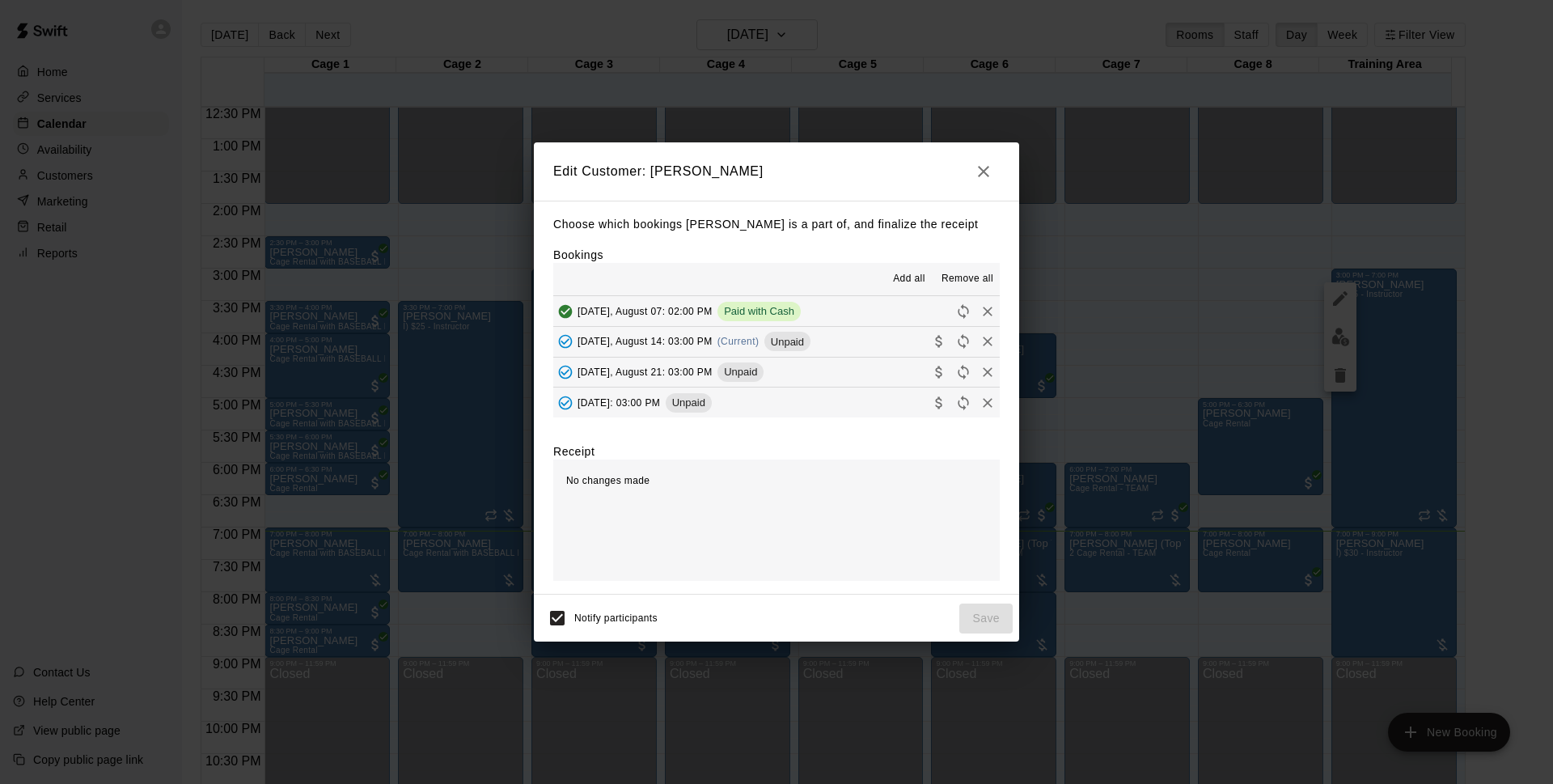
click at [804, 341] on span "Unpaid" at bounding box center [787, 341] width 46 height 13
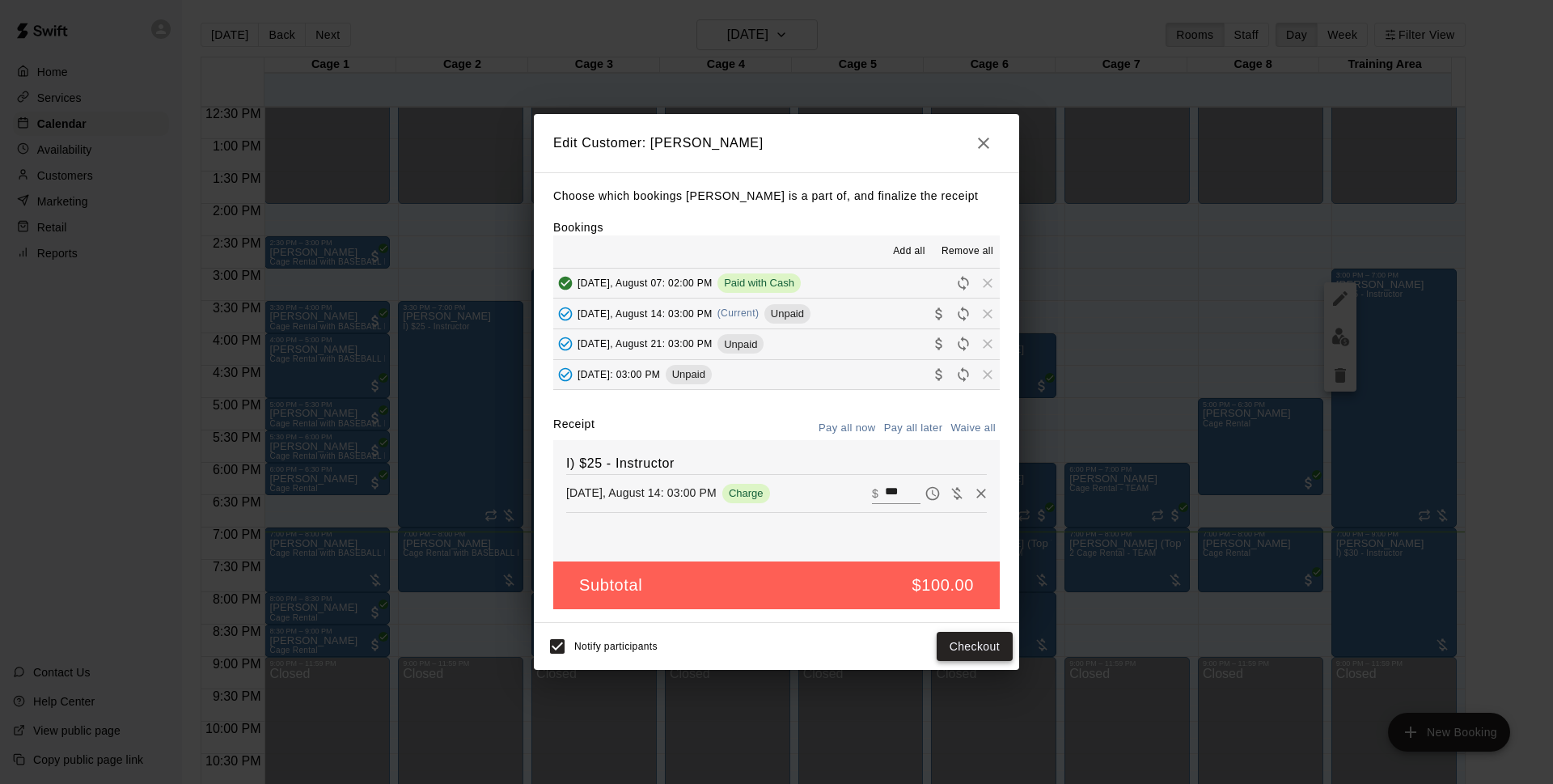
click at [998, 652] on button "Checkout" at bounding box center [975, 646] width 76 height 30
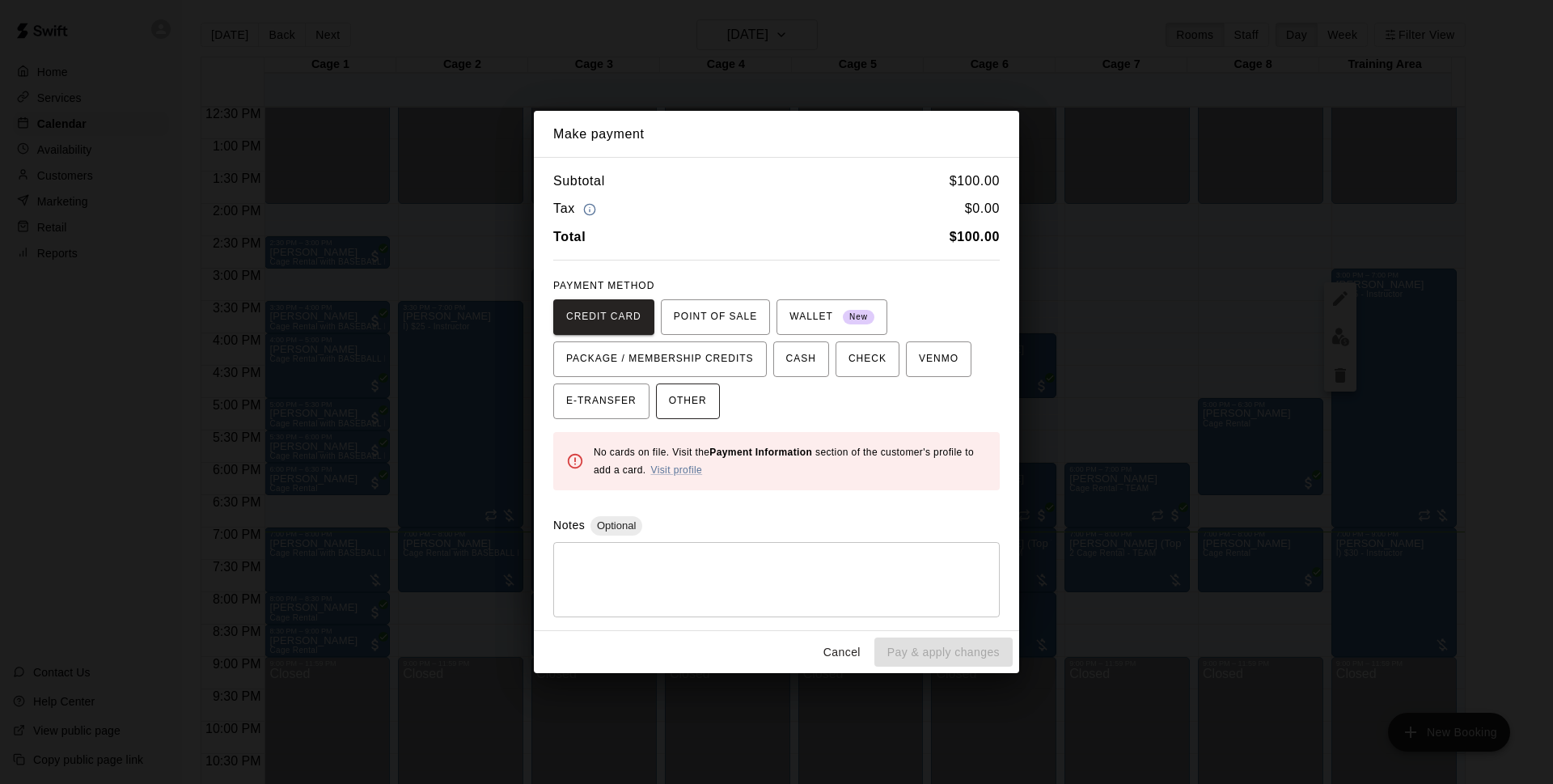
click at [674, 405] on span "OTHER" at bounding box center [688, 401] width 38 height 26
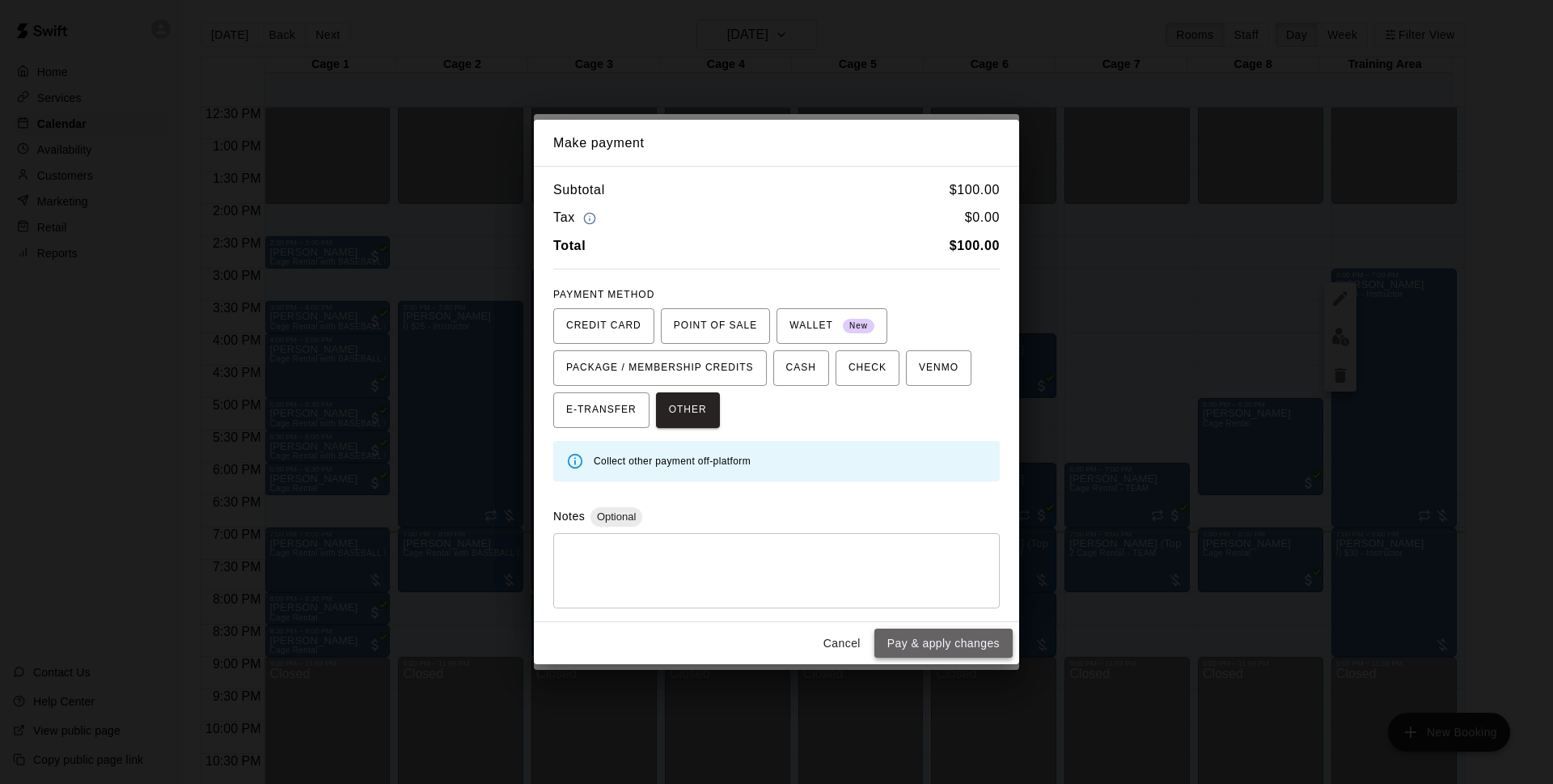
click at [952, 639] on button "Pay & apply changes" at bounding box center [944, 643] width 139 height 30
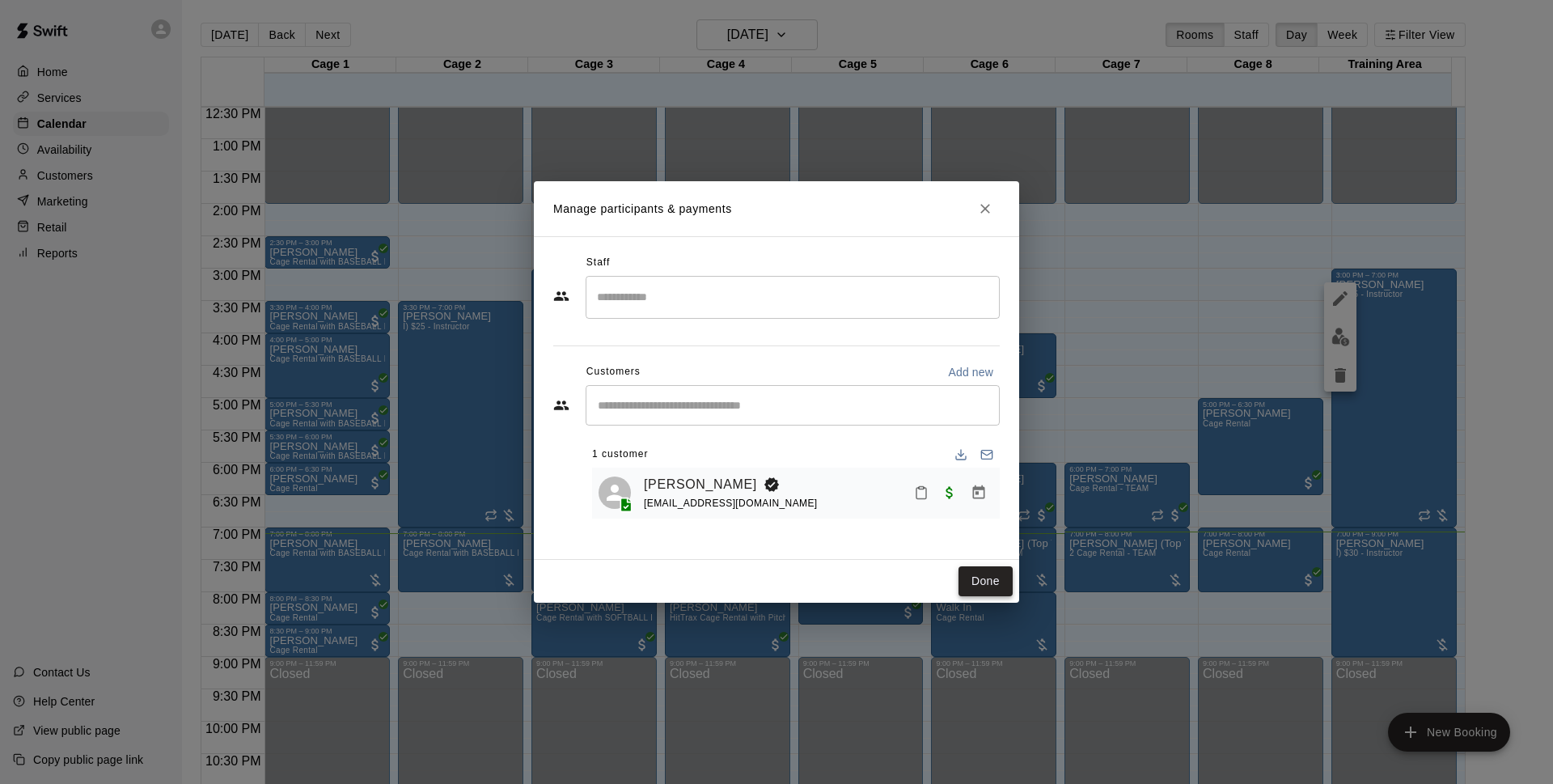
click at [1002, 580] on button "Done" at bounding box center [985, 580] width 54 height 30
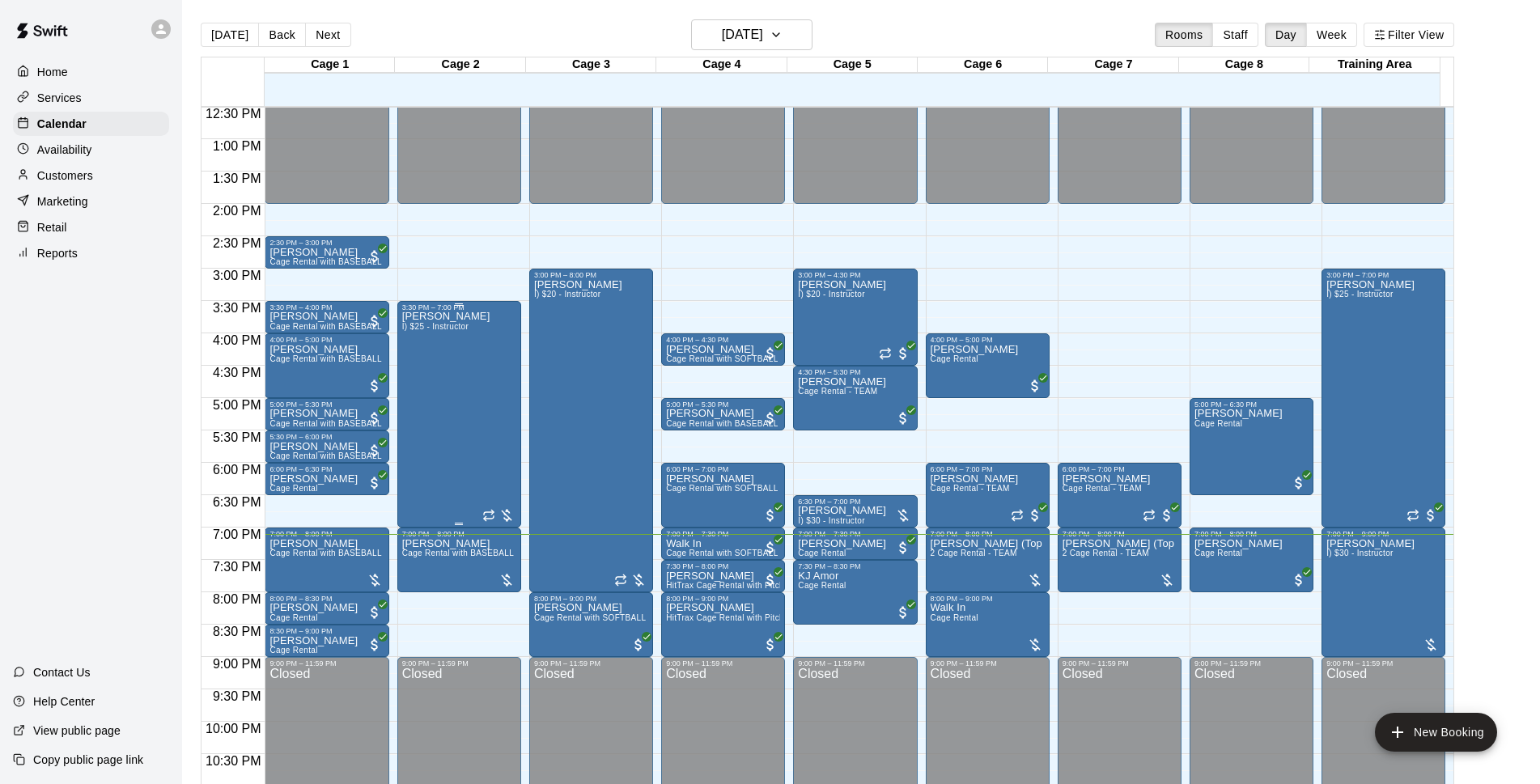
click at [419, 406] on div "[PERSON_NAME] I) $25 - Instructor" at bounding box center [447, 703] width 89 height 784
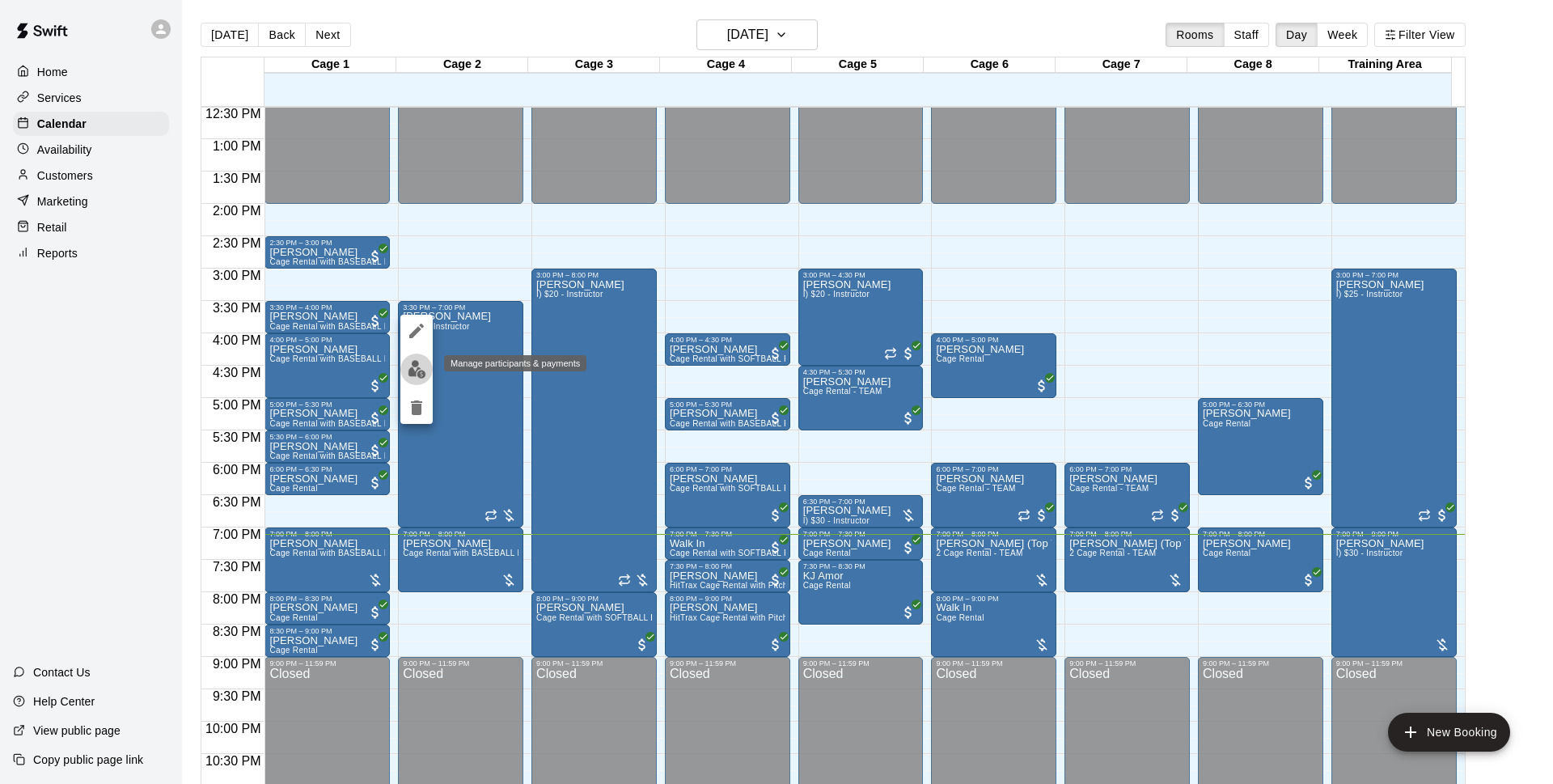
click at [417, 373] on img "edit" at bounding box center [417, 368] width 18 height 18
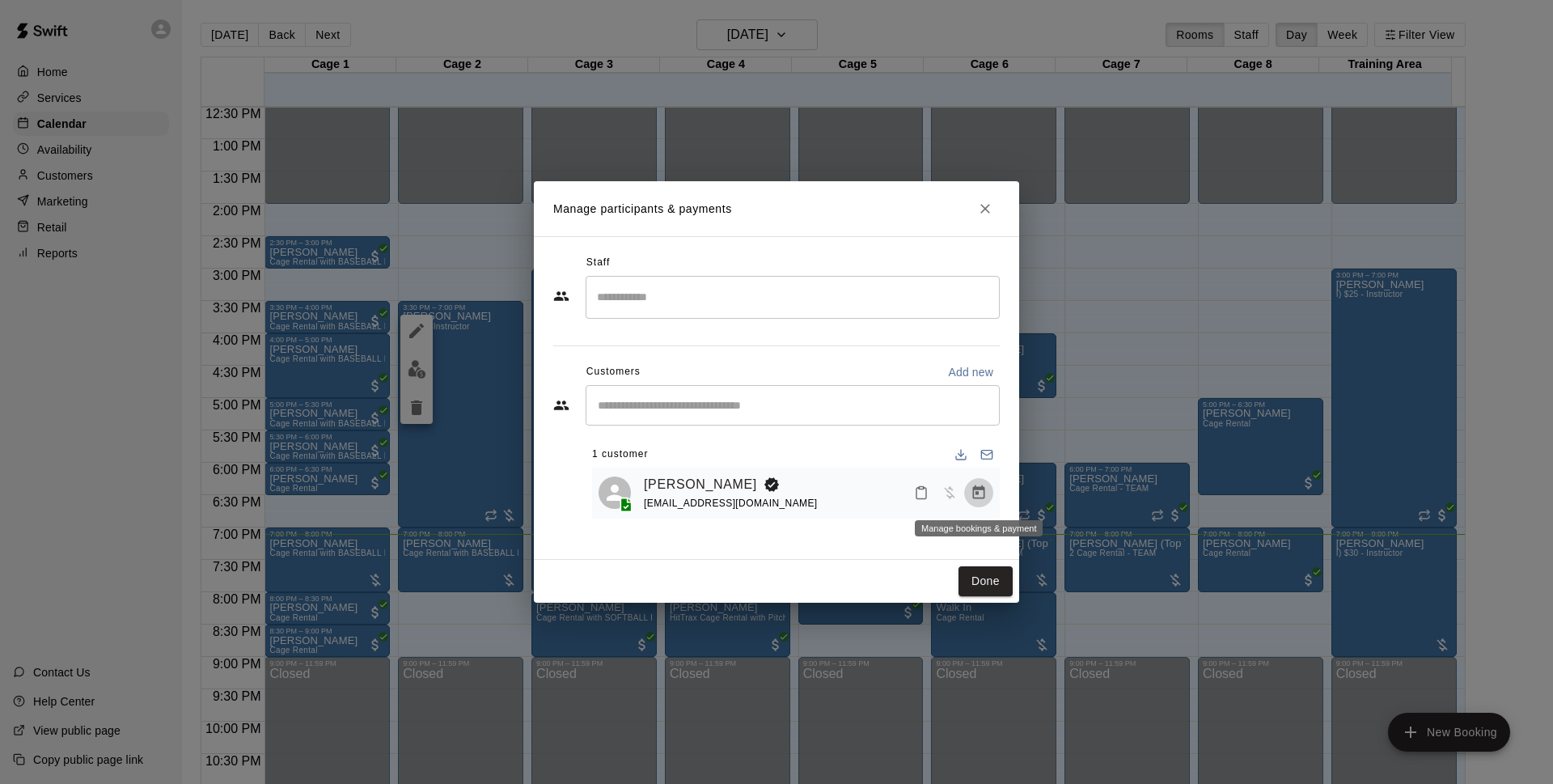
click at [985, 496] on icon "Manage bookings & payment" at bounding box center [979, 493] width 16 height 16
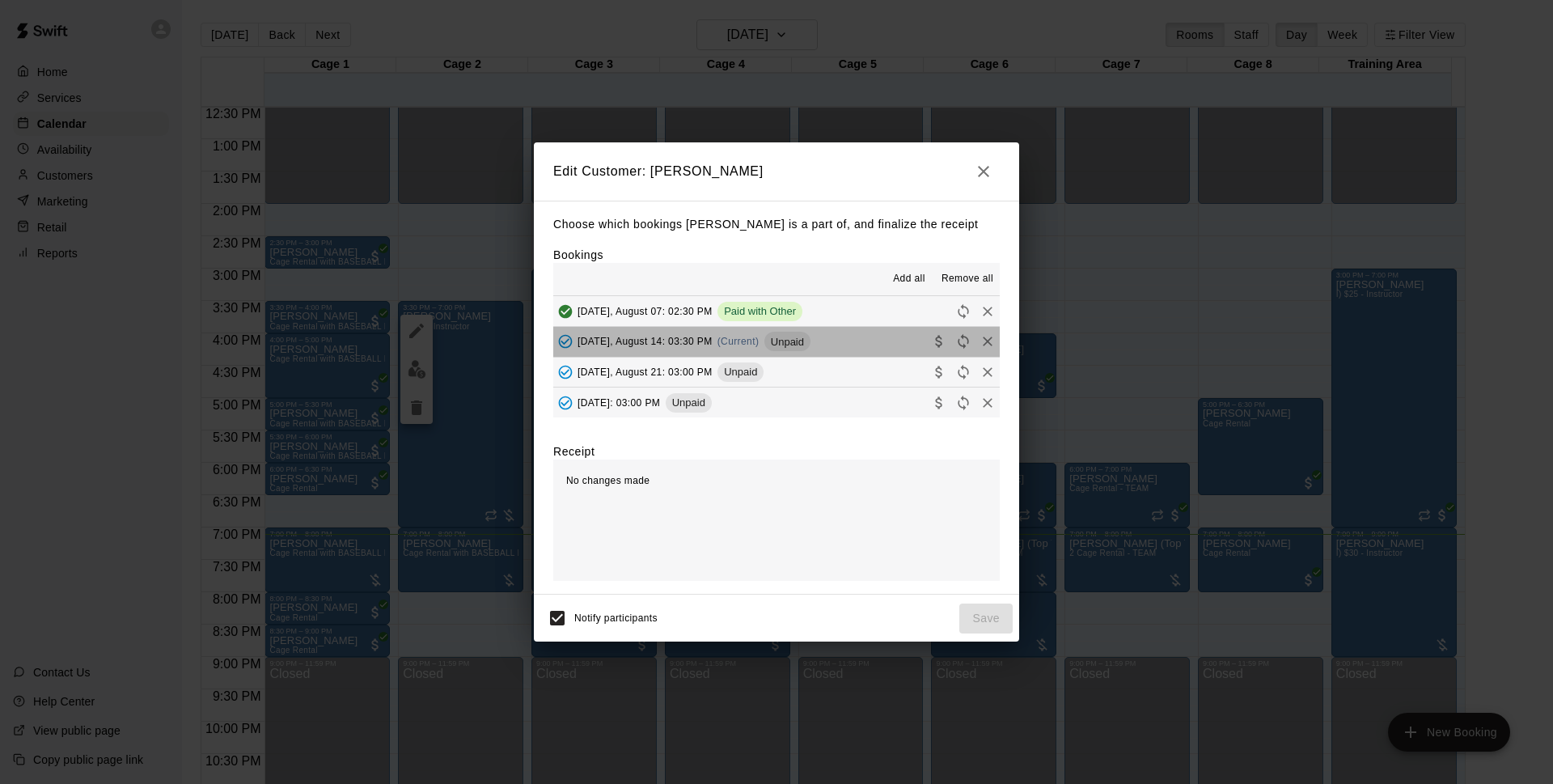
click at [810, 336] on span "Unpaid" at bounding box center [787, 341] width 46 height 13
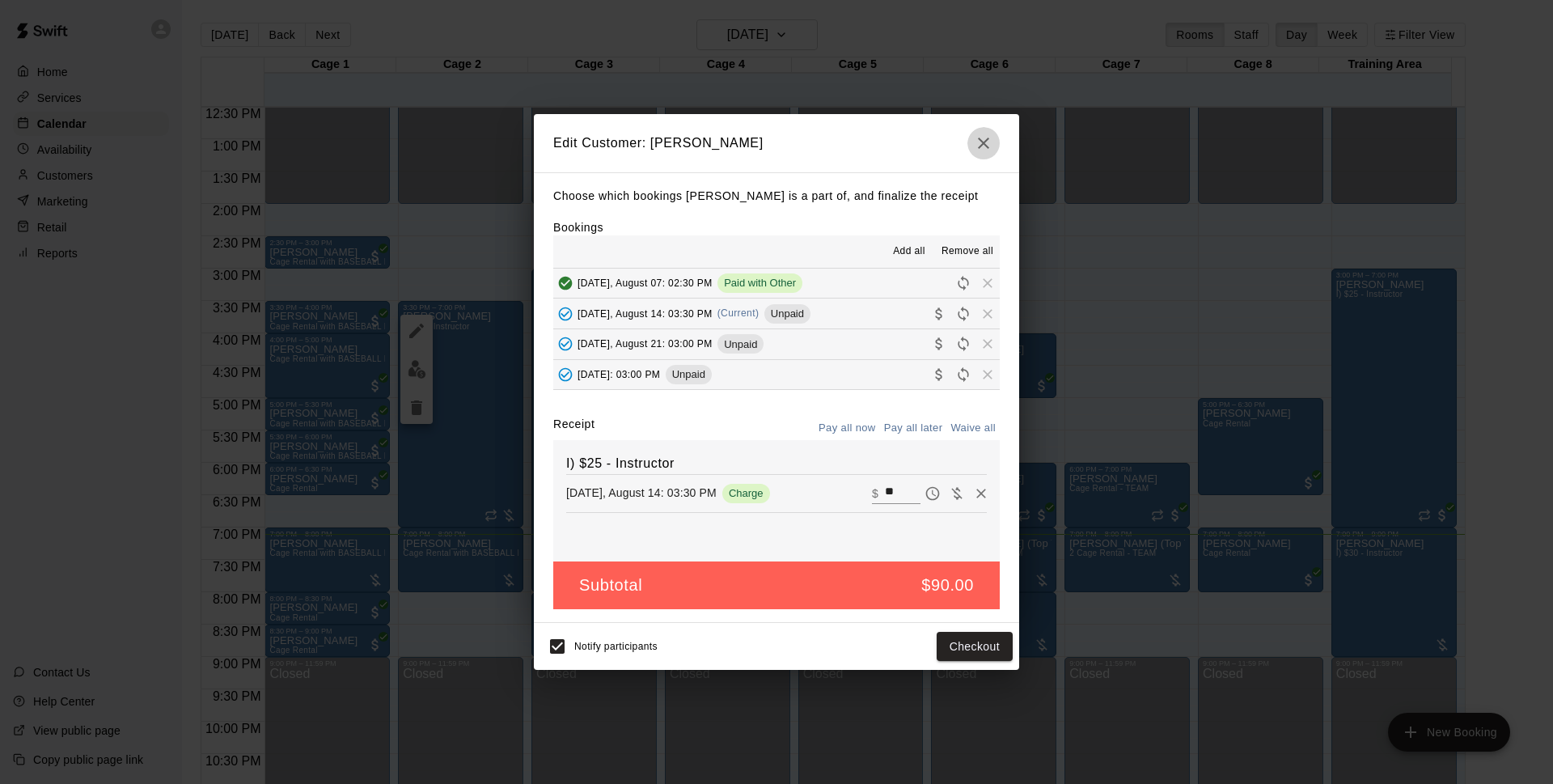
click at [985, 135] on icon "button" at bounding box center [983, 143] width 19 height 19
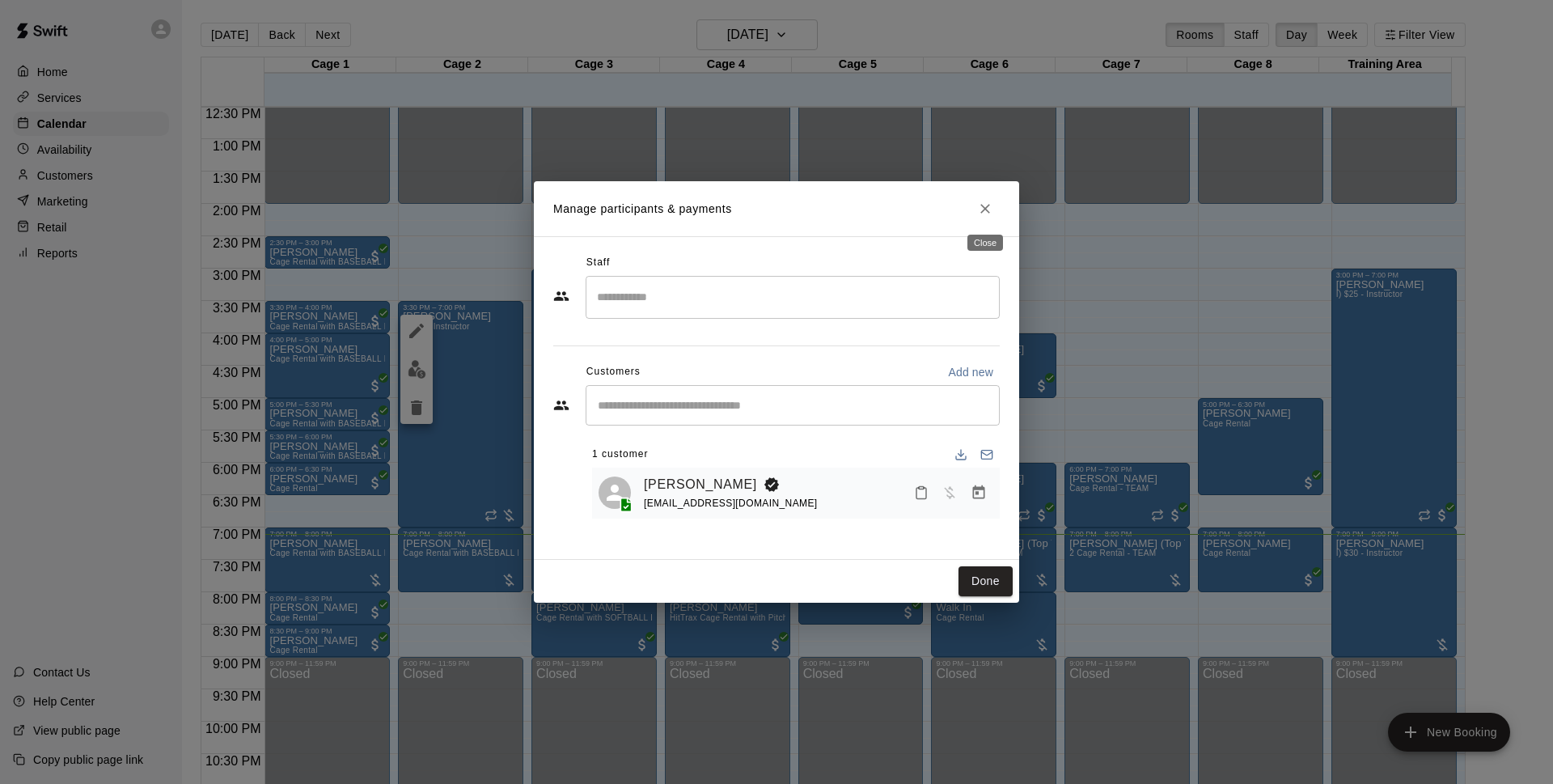
click at [986, 216] on icon "Close" at bounding box center [985, 208] width 16 height 16
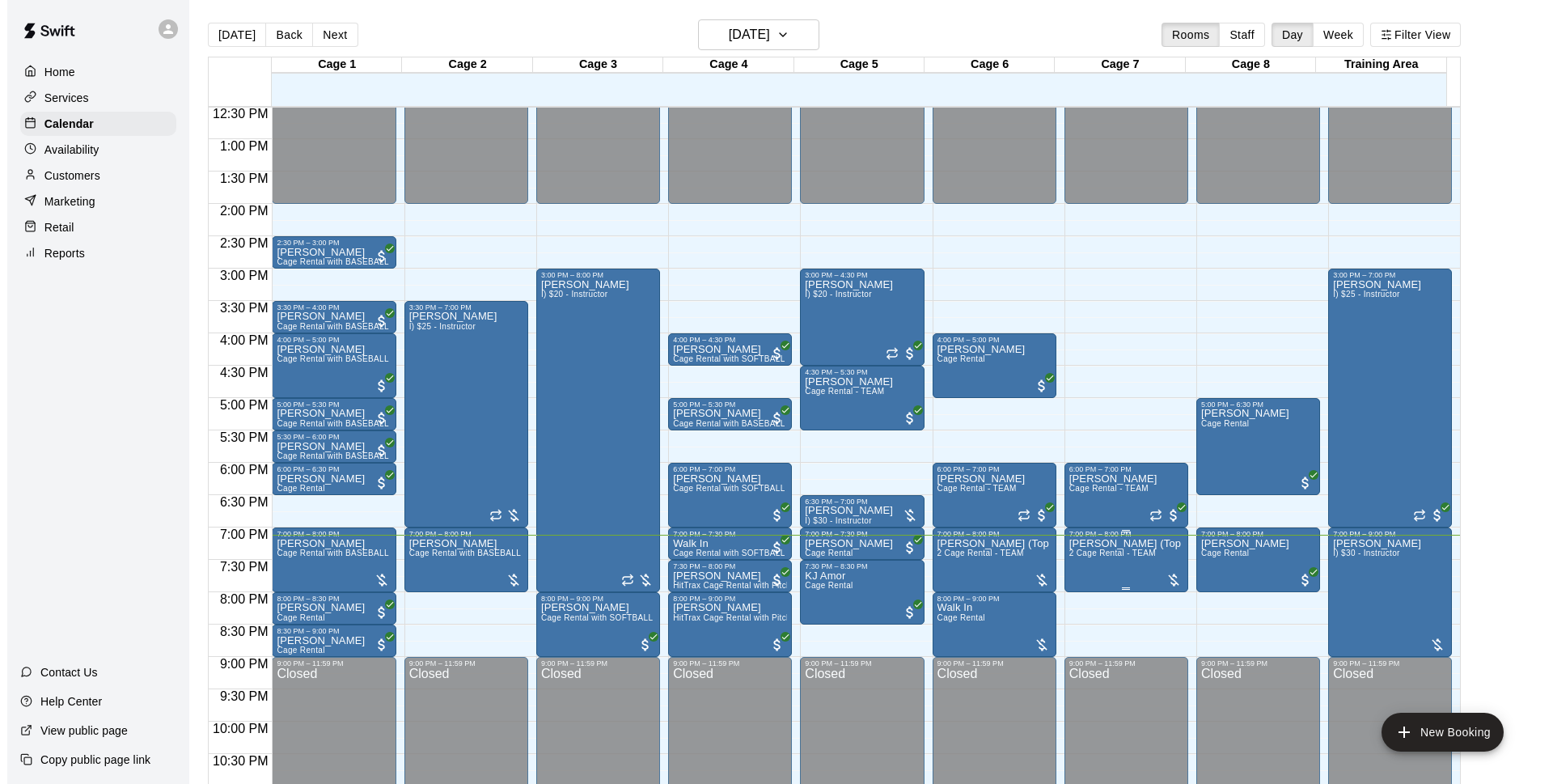
scroll to position [860, 0]
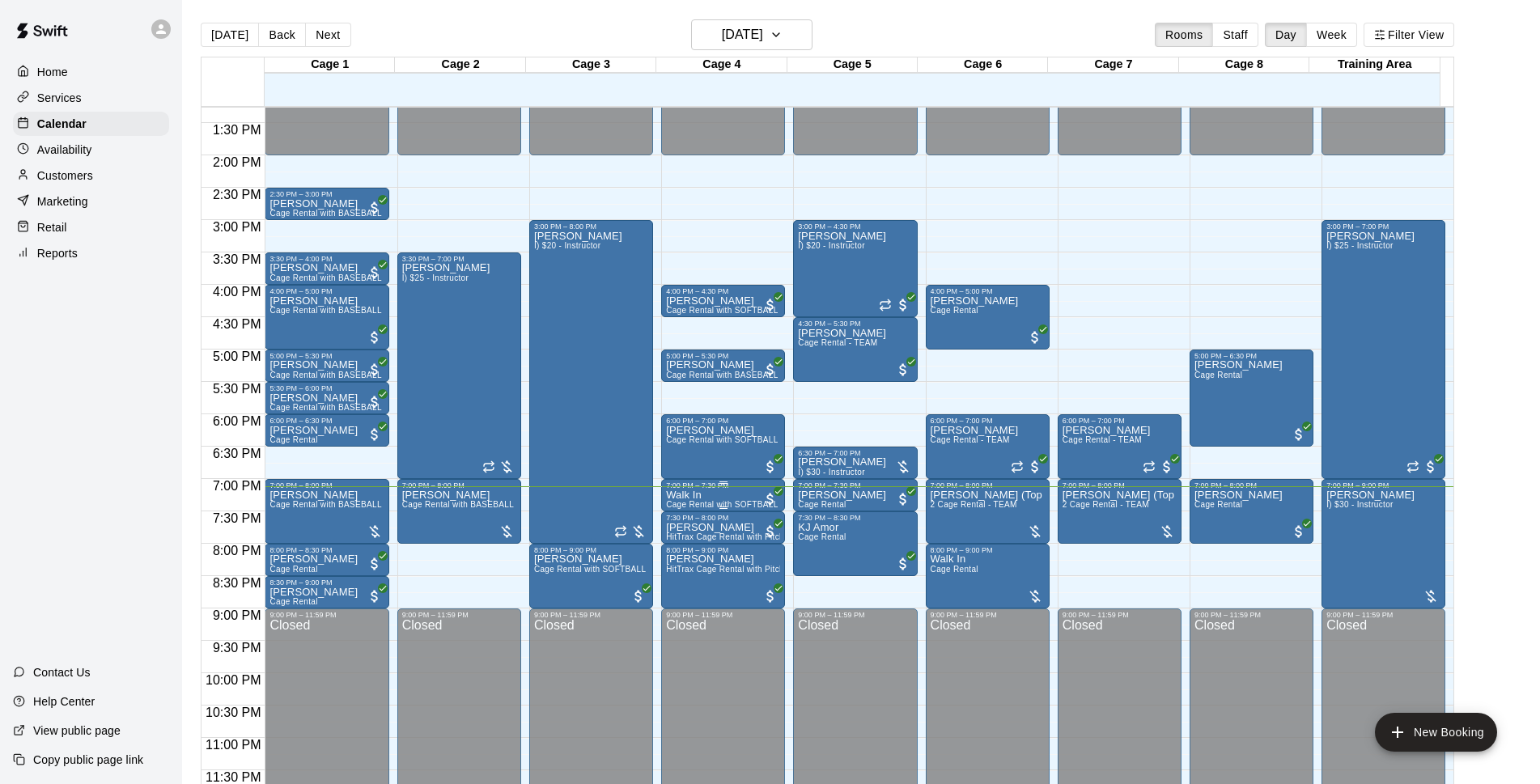
click at [768, 494] on span "All customers have paid" at bounding box center [770, 498] width 16 height 16
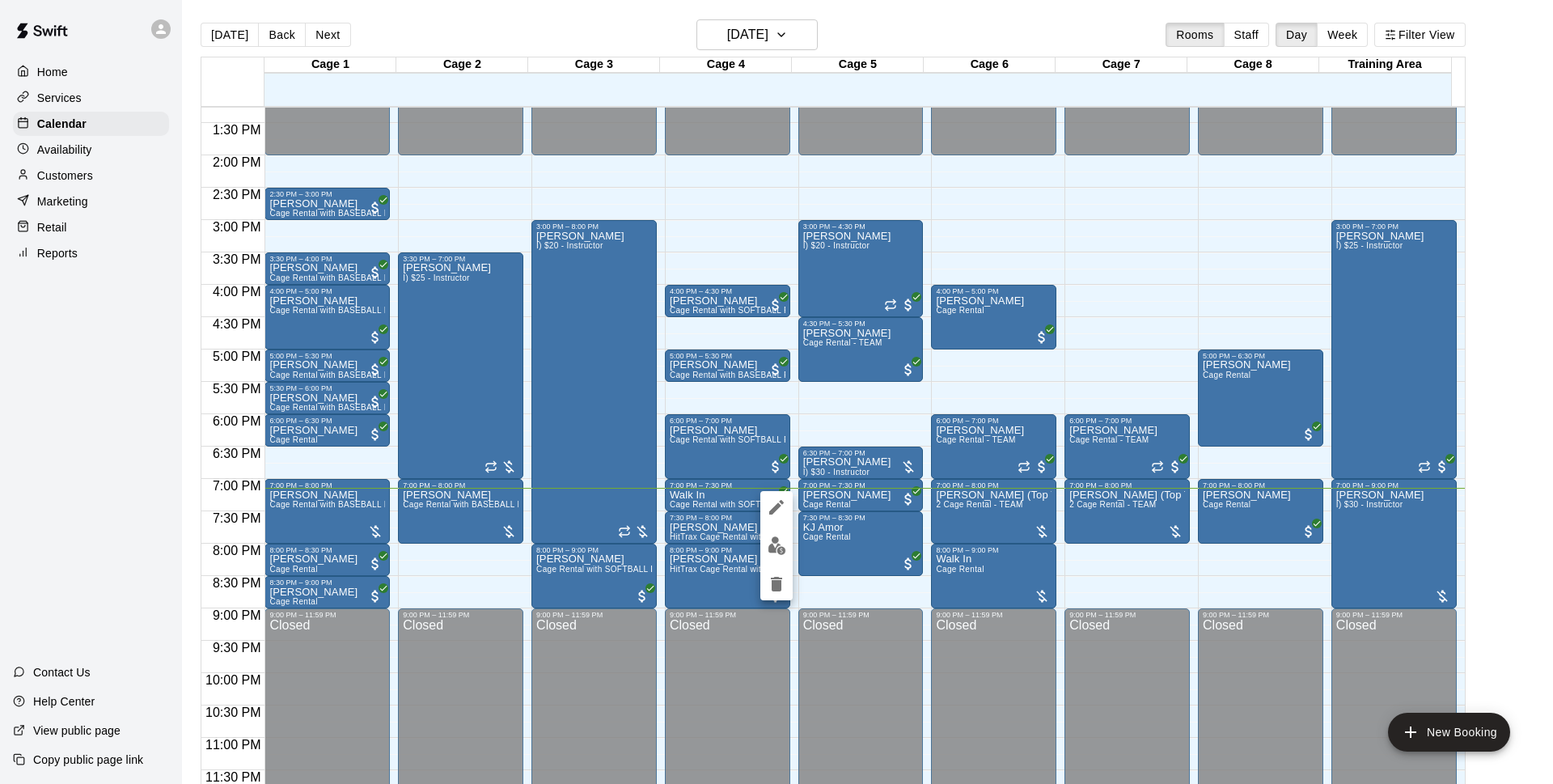
click at [775, 546] on img "edit" at bounding box center [776, 544] width 18 height 18
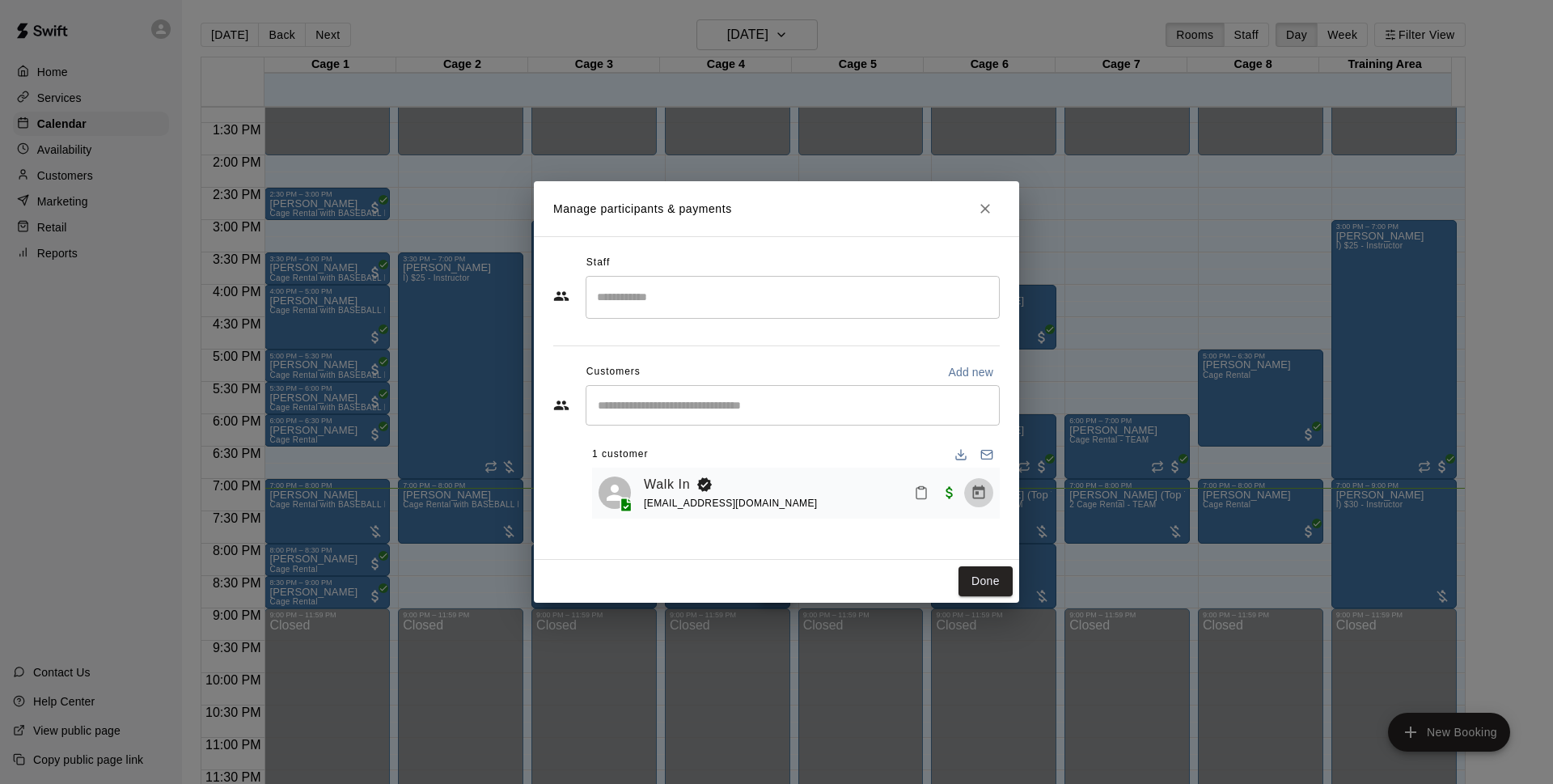
click at [974, 490] on icon "Manage bookings & payment" at bounding box center [979, 493] width 16 height 16
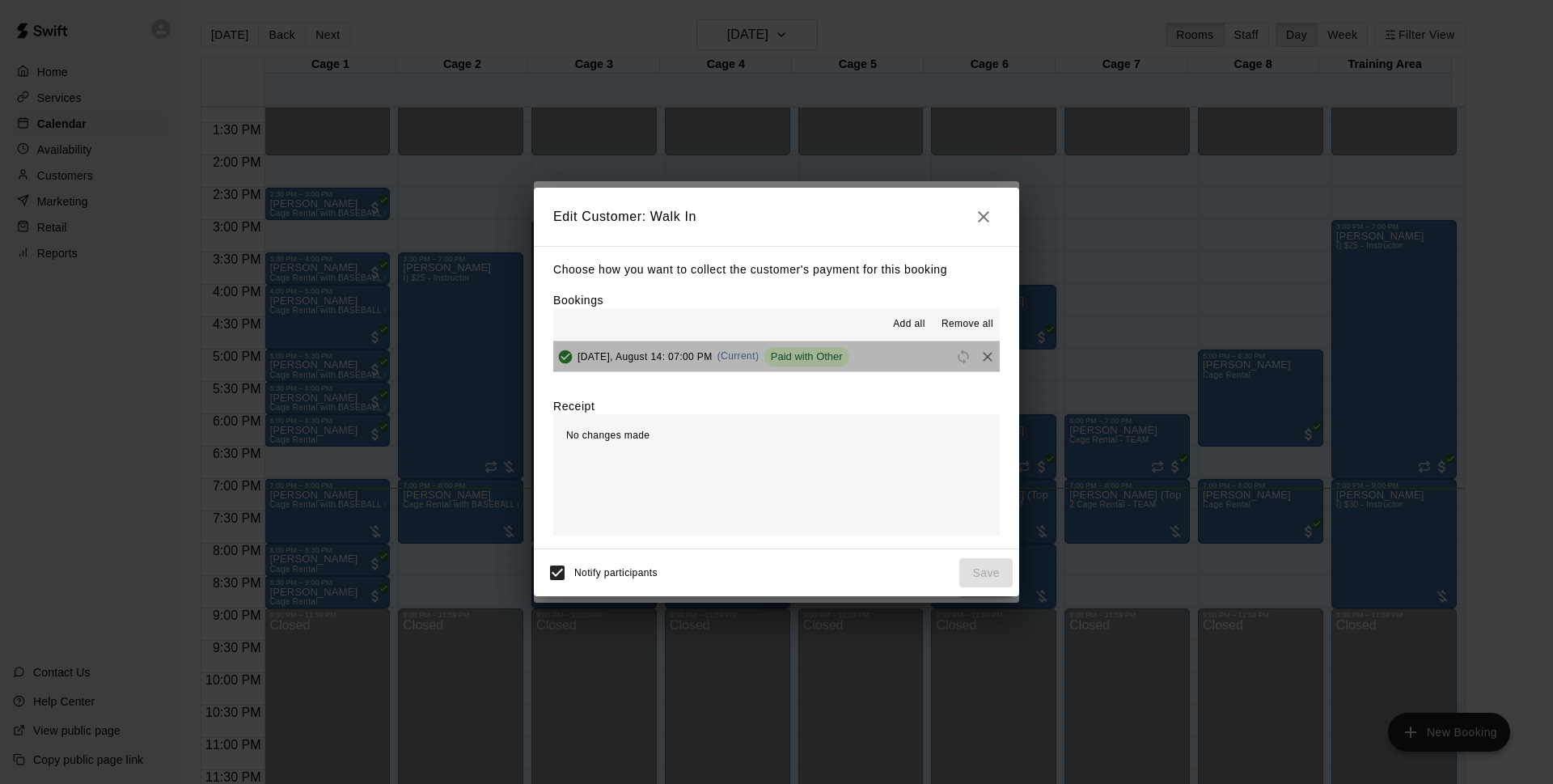
click at [804, 358] on span "Paid with Other" at bounding box center [806, 356] width 85 height 13
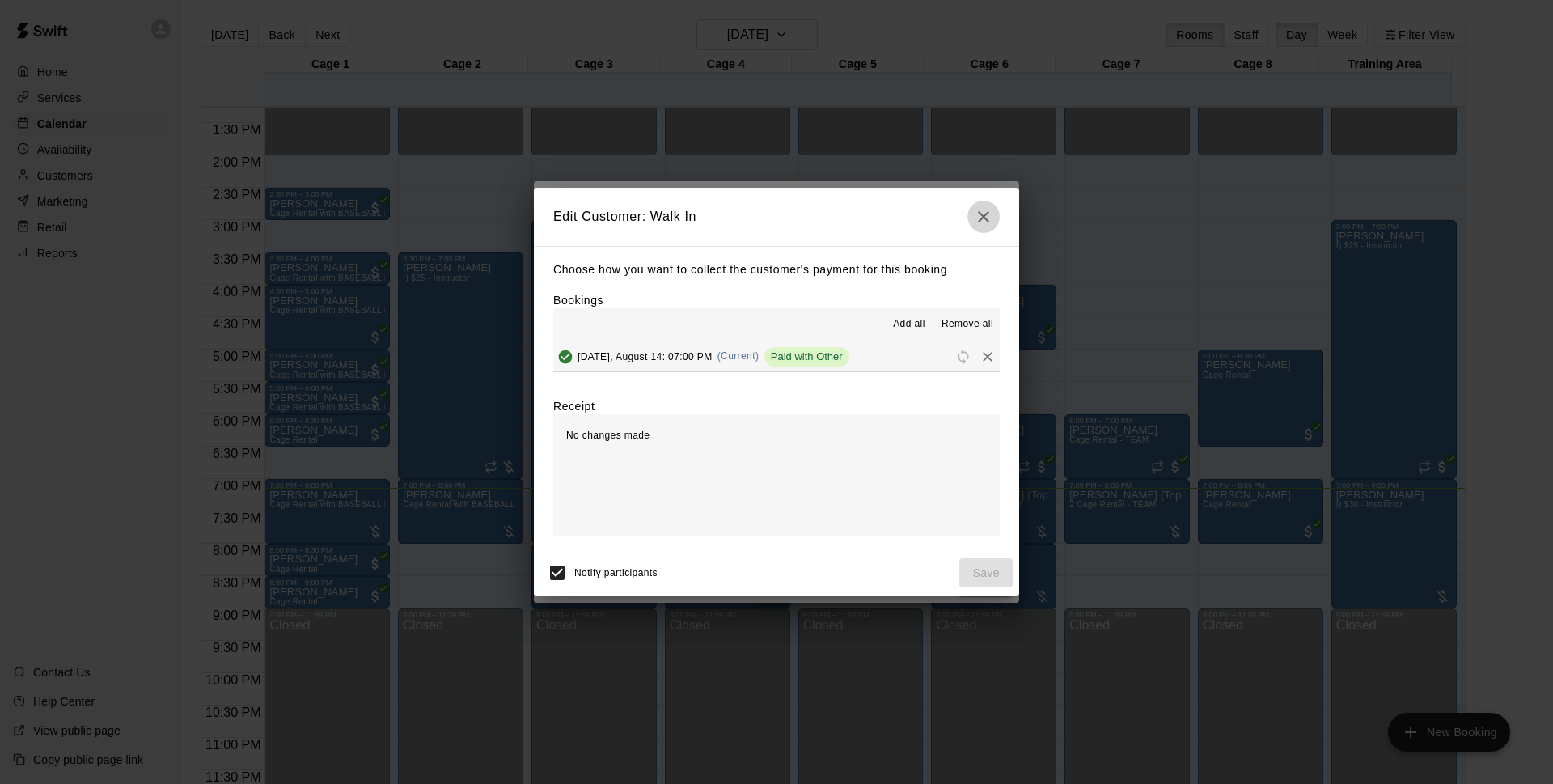
click at [978, 207] on icon "button" at bounding box center [983, 216] width 19 height 19
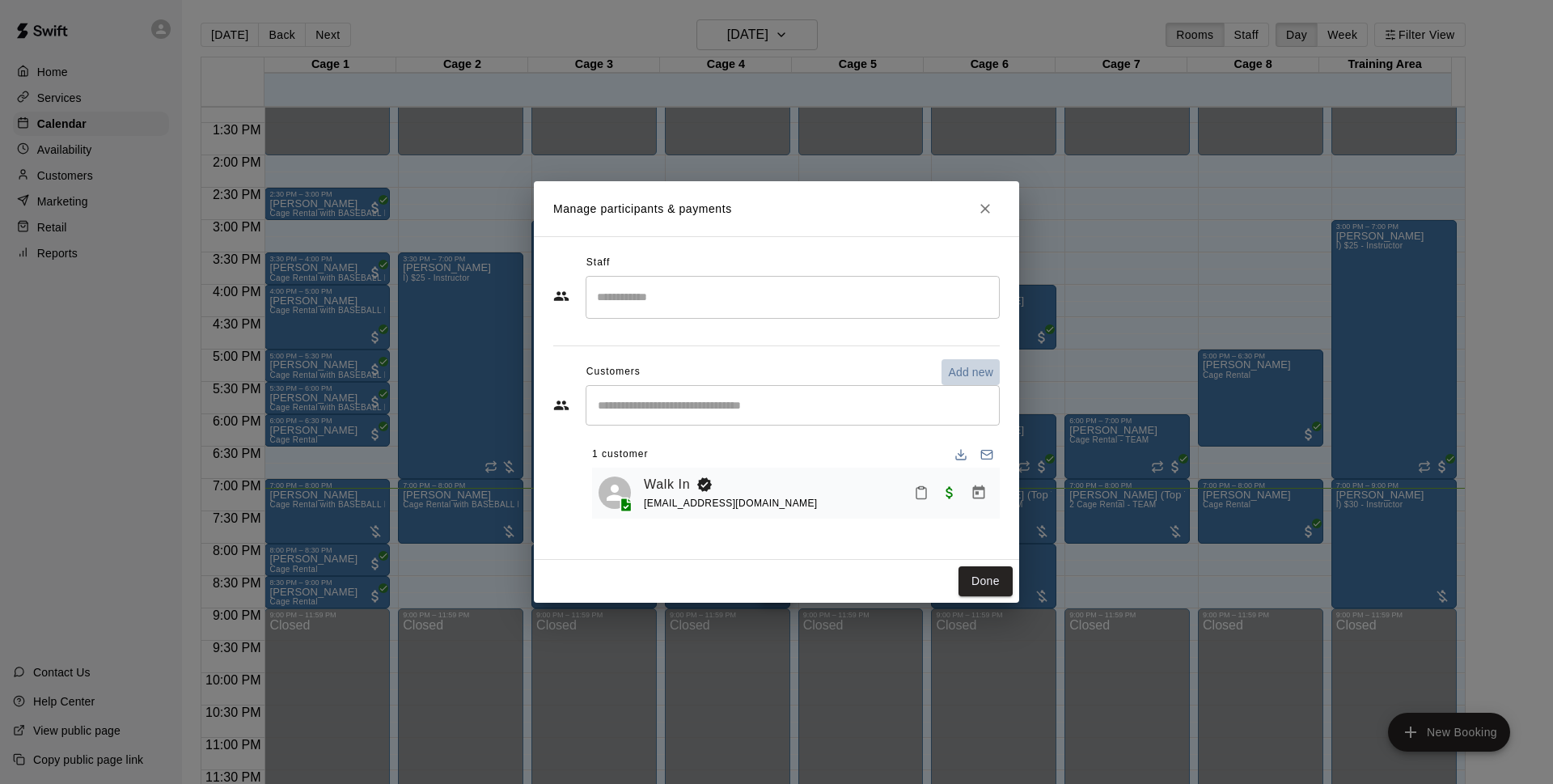
click at [985, 375] on p "Add new" at bounding box center [970, 371] width 45 height 16
select select "**"
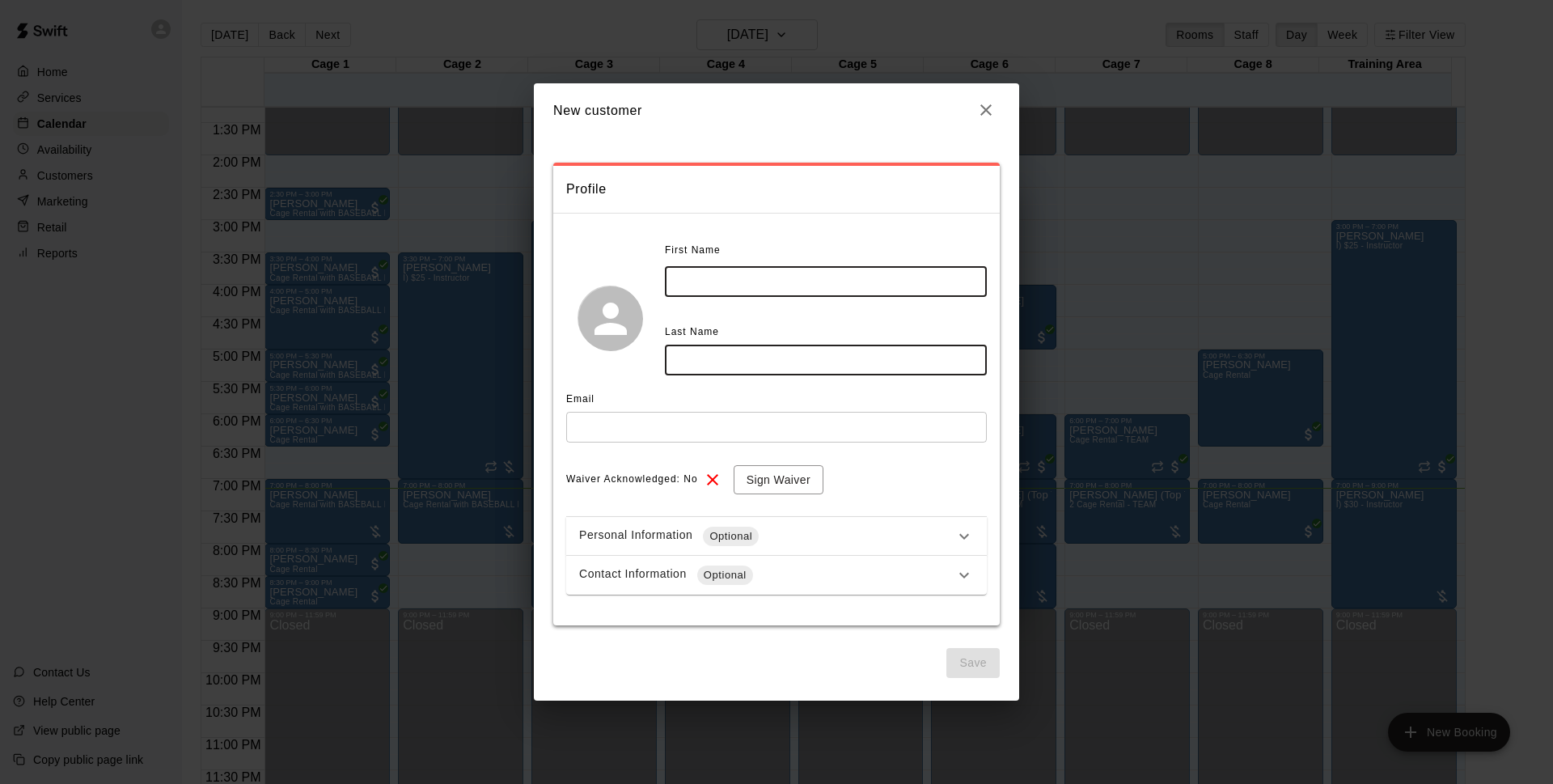
click at [731, 295] on input "text" at bounding box center [826, 281] width 322 height 30
type input "********"
type input "*********"
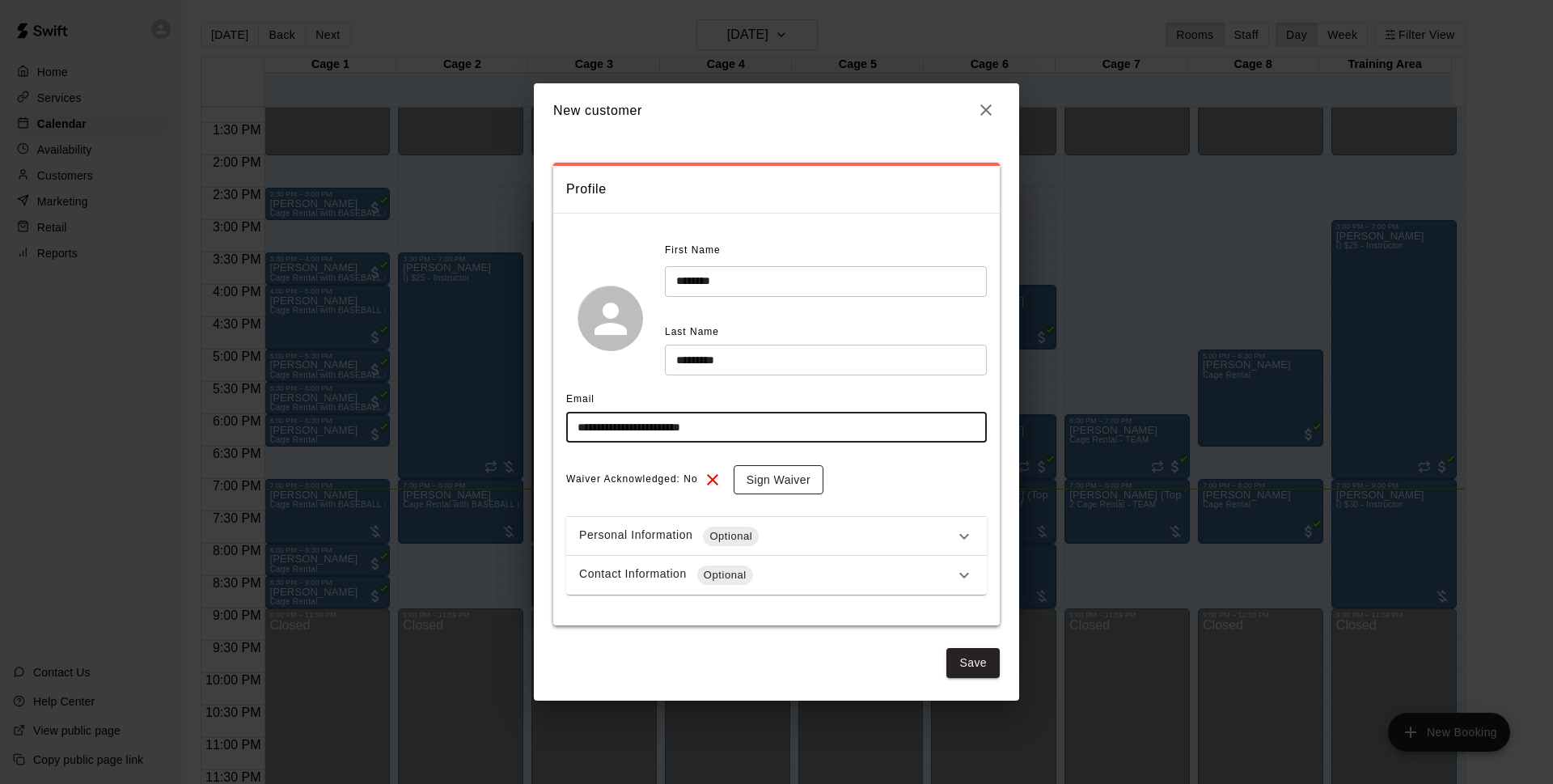
type input "**********"
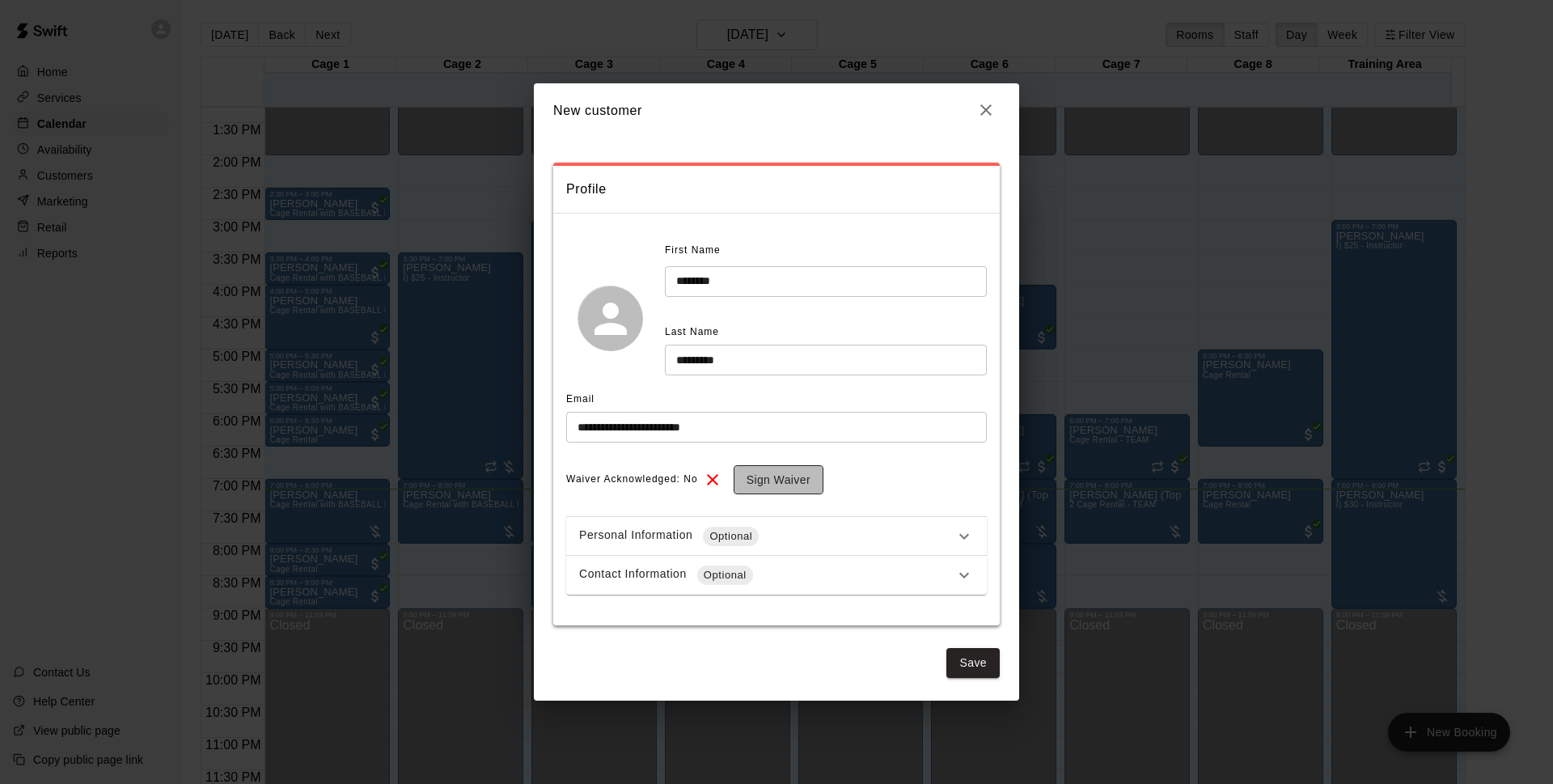
click at [776, 492] on button "Sign Waiver" at bounding box center [778, 479] width 89 height 30
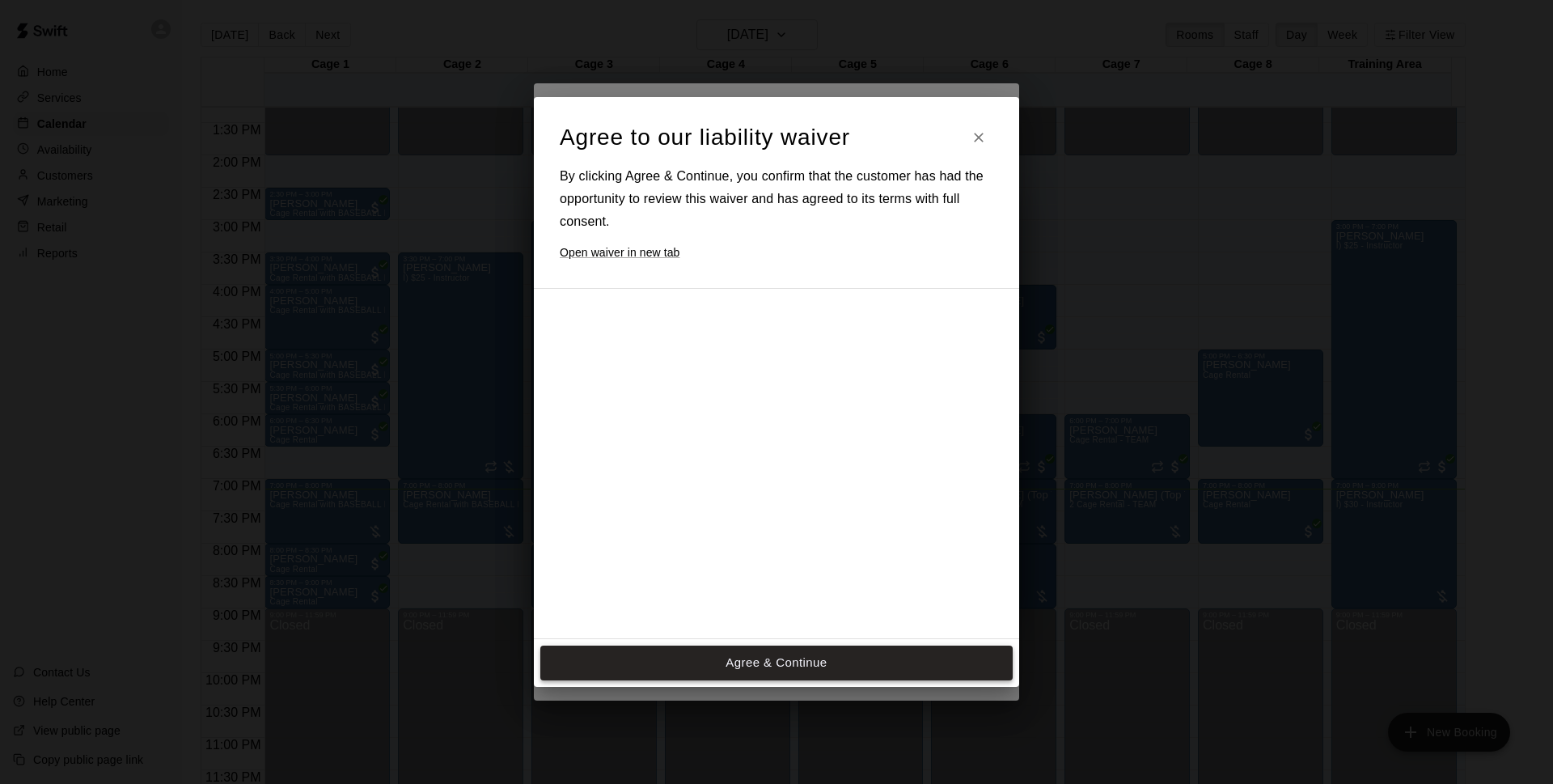
click at [784, 512] on div at bounding box center [762, 564] width 404 height 523
click at [815, 661] on button "Agree & Continue" at bounding box center [776, 662] width 472 height 34
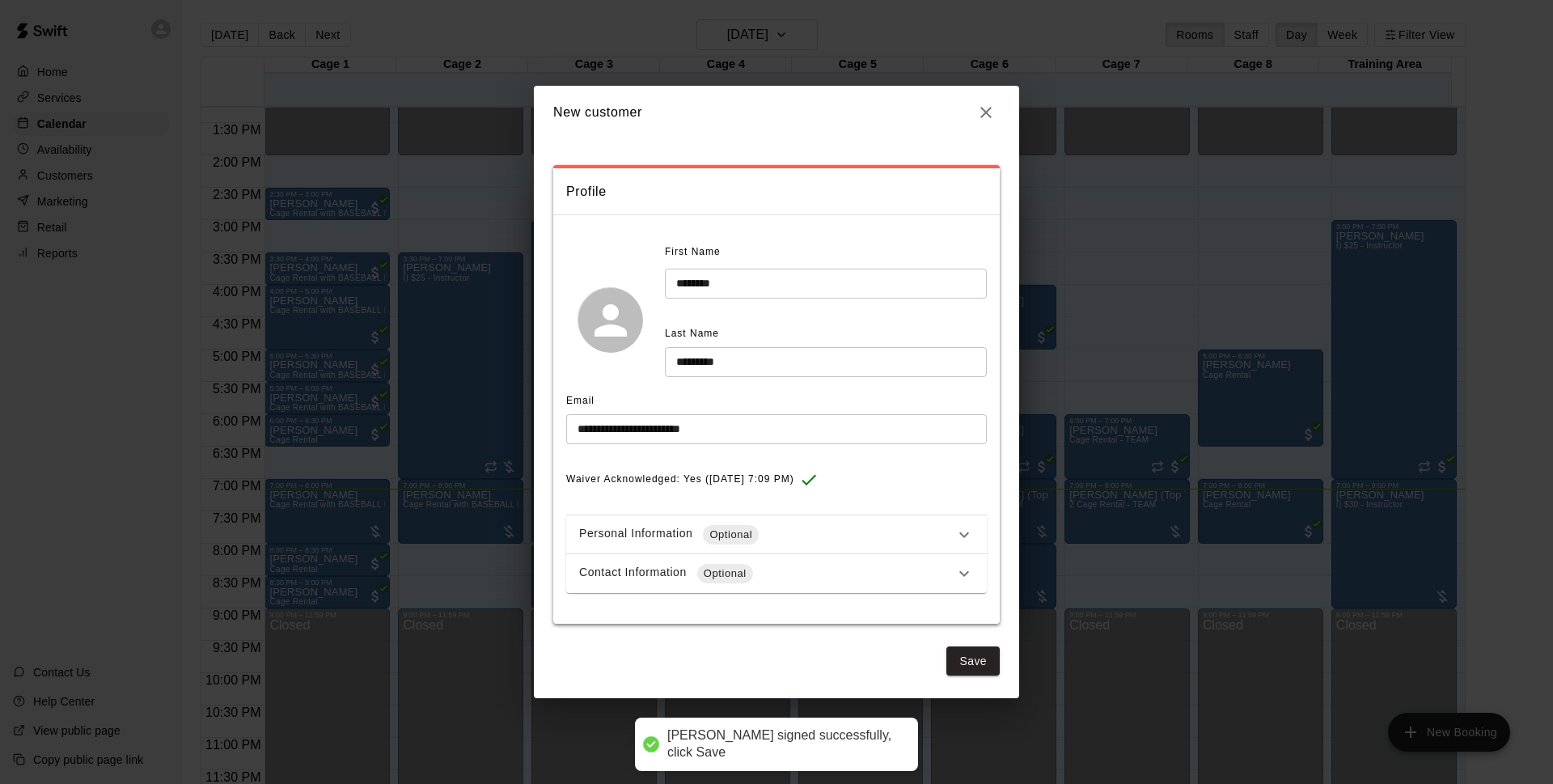
click at [749, 570] on span "Optional" at bounding box center [726, 573] width 56 height 16
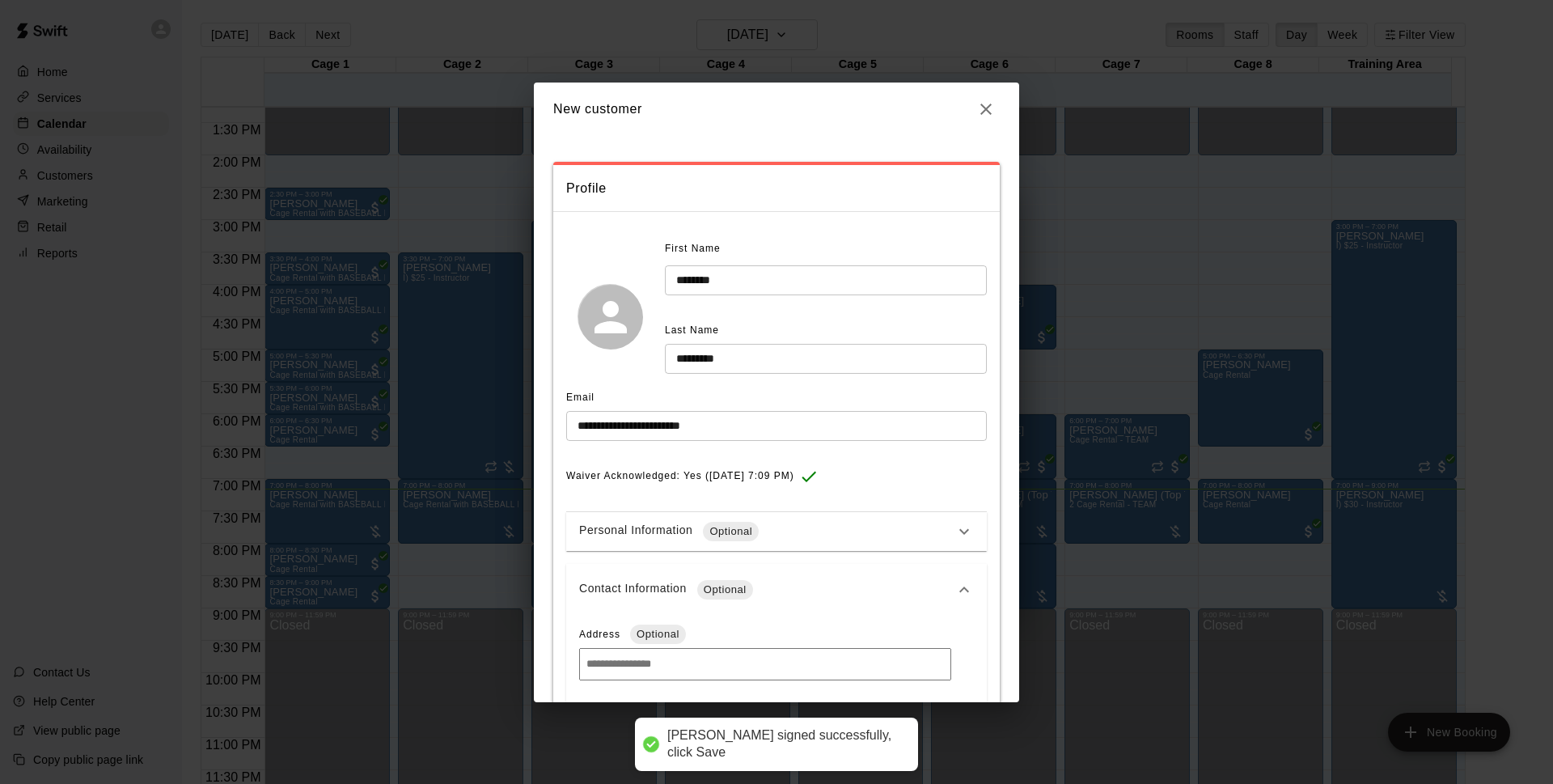
scroll to position [255, 0]
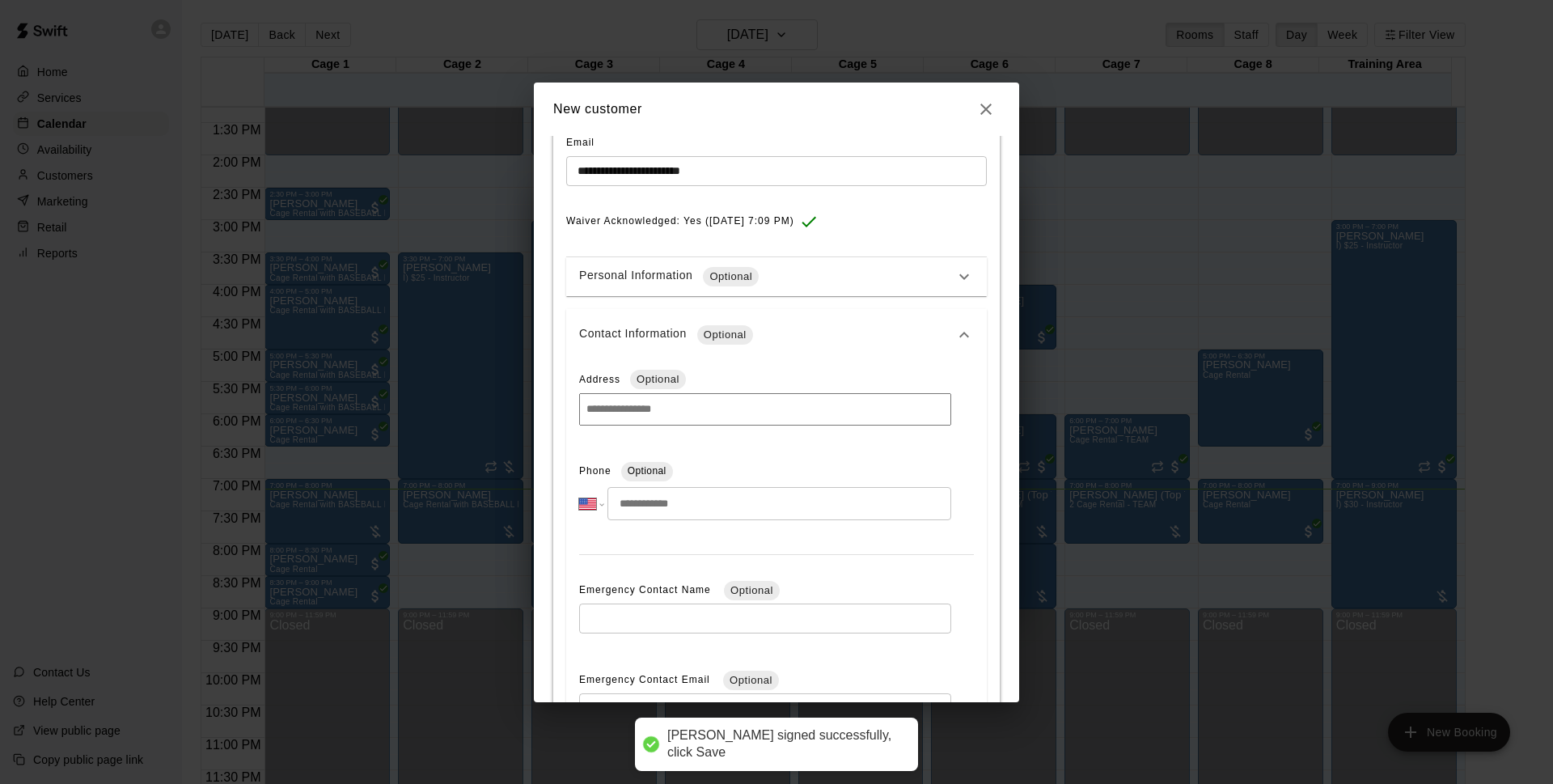
click at [687, 520] on input "tel" at bounding box center [778, 503] width 344 height 33
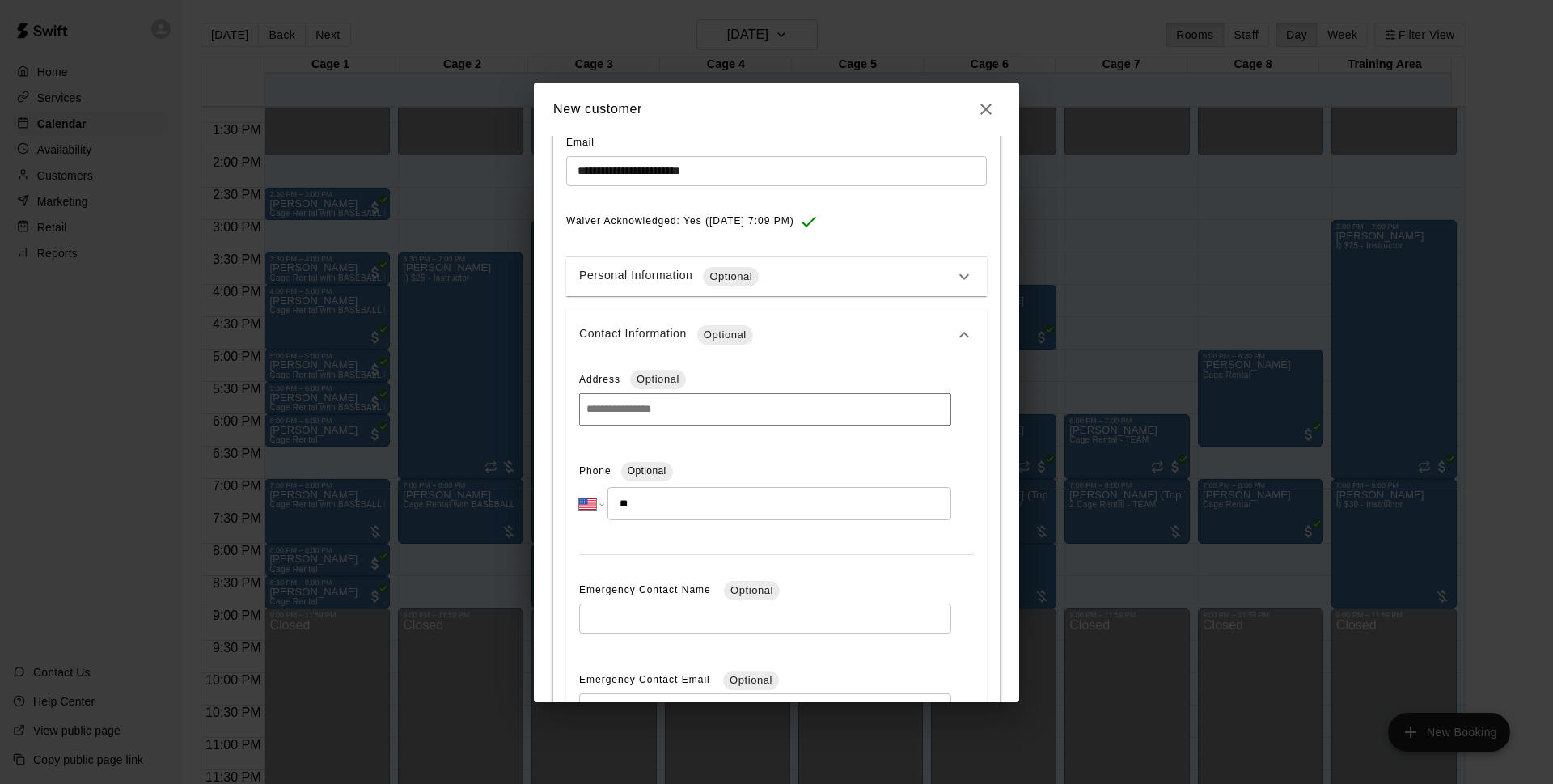
type input "*"
type input "**********"
select select "**"
type input "**********"
click at [800, 456] on div "**********" at bounding box center [776, 613] width 420 height 505
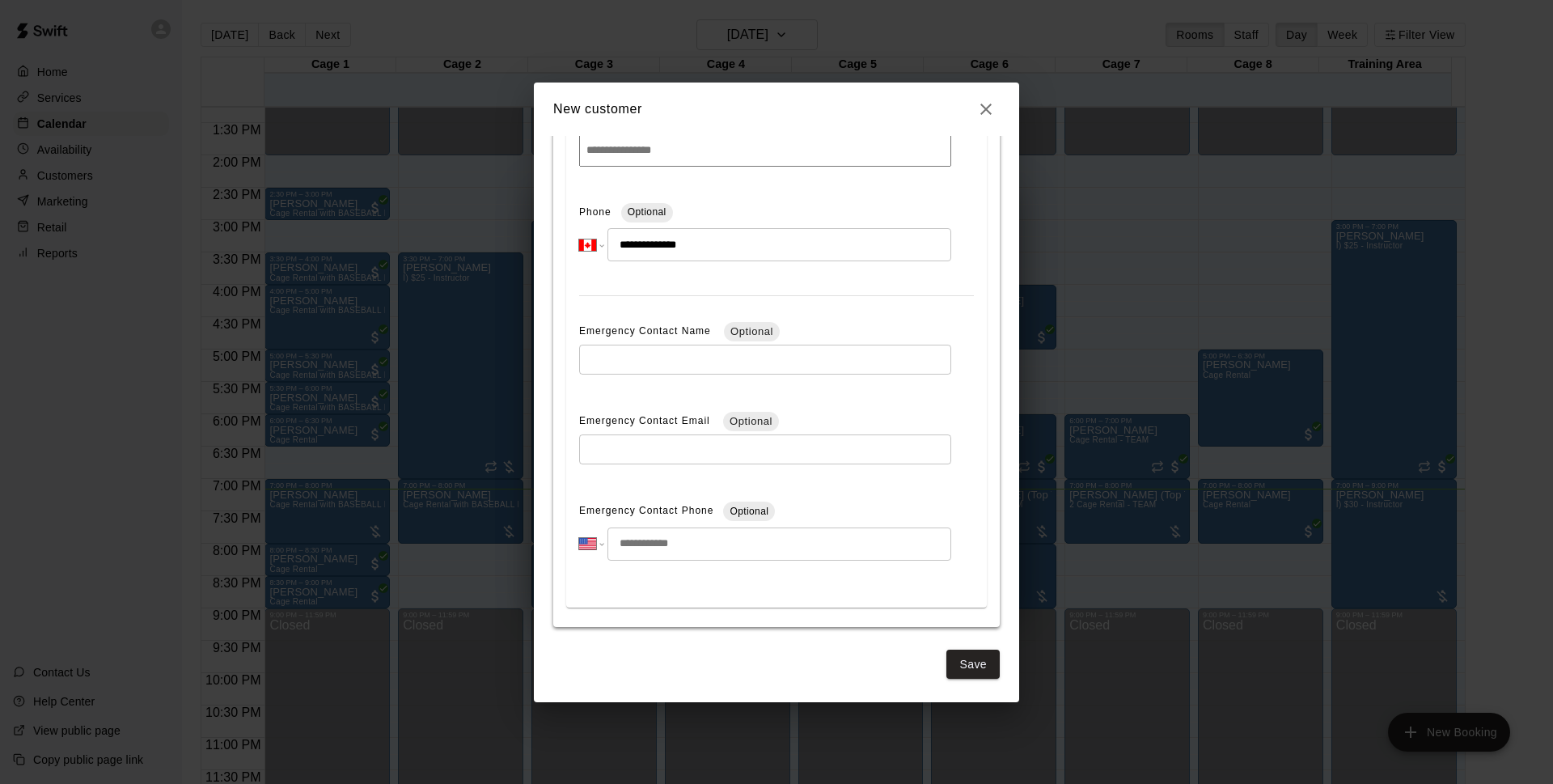
scroll to position [516, 0]
click at [963, 665] on button "Save" at bounding box center [973, 664] width 53 height 30
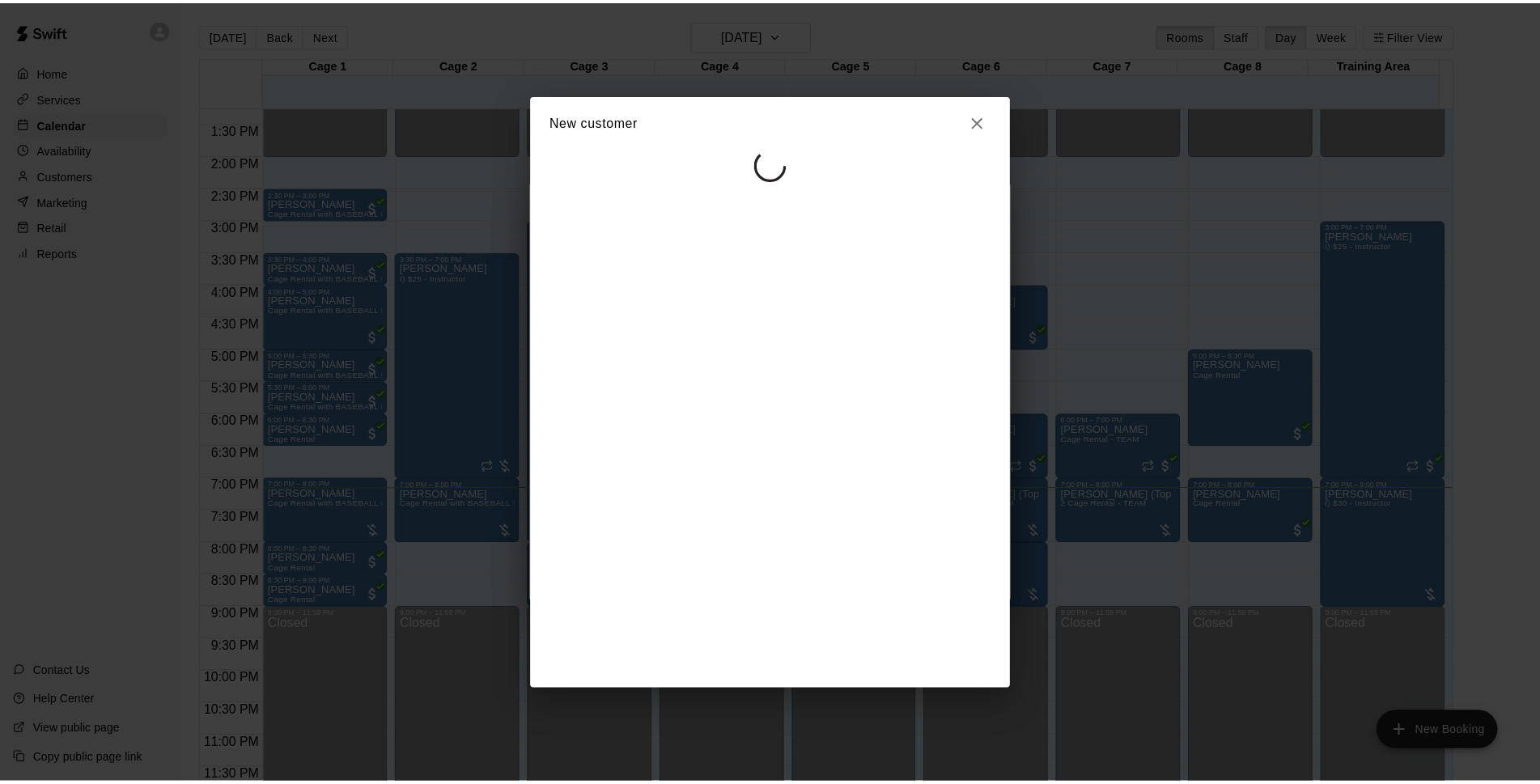
scroll to position [0, 0]
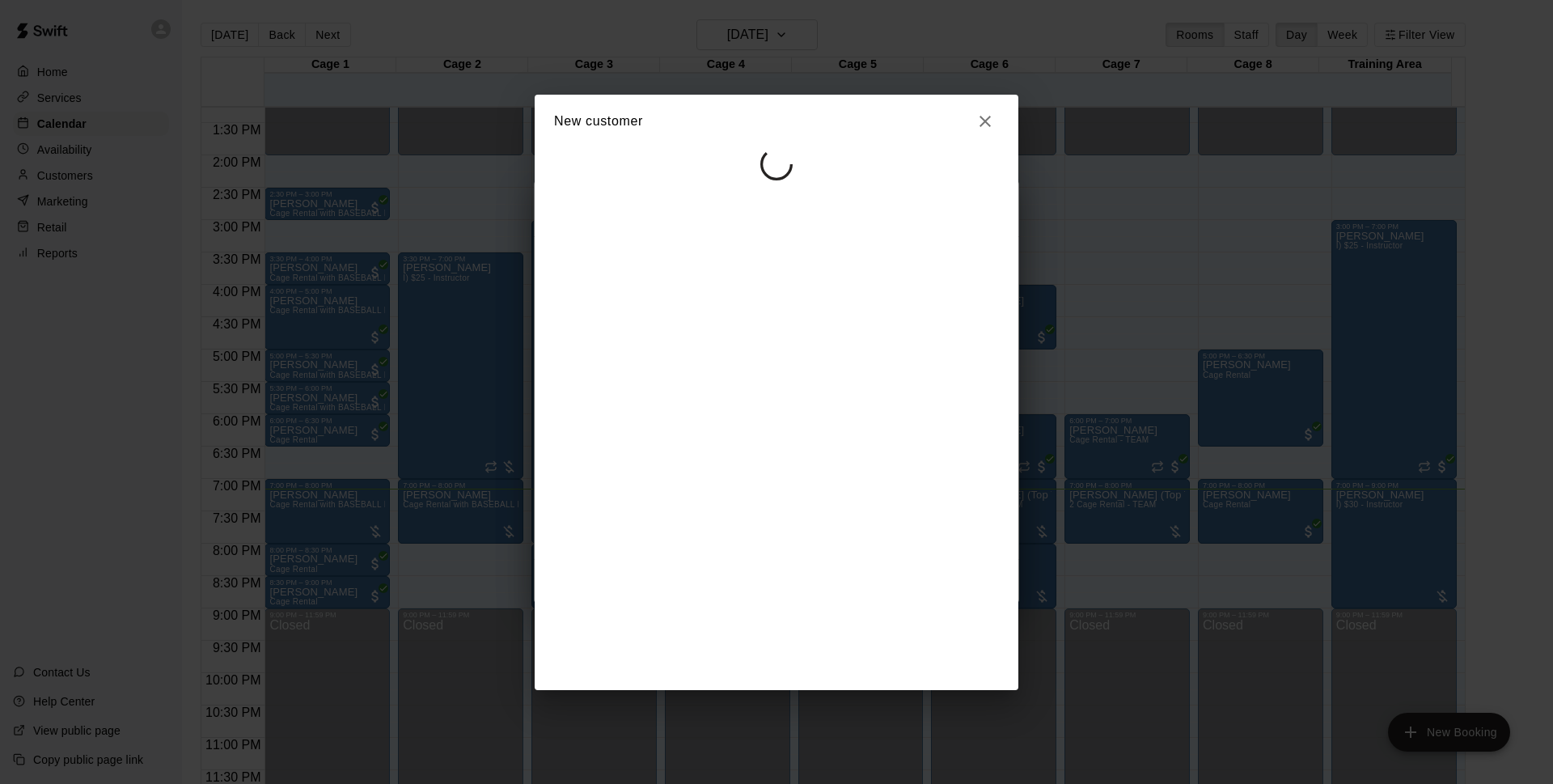
select select "**"
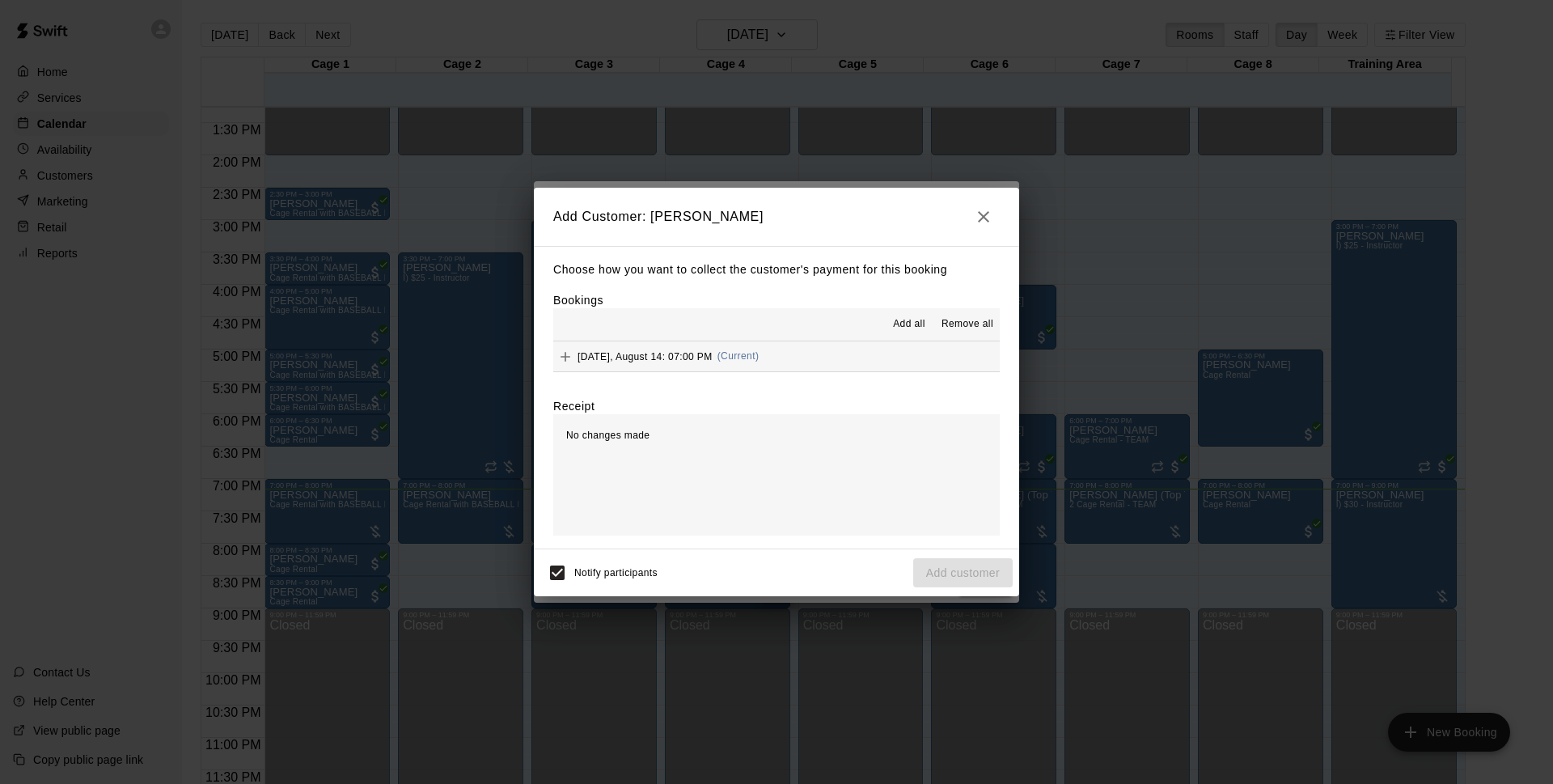
click at [752, 359] on span "(Current)" at bounding box center [739, 356] width 42 height 12
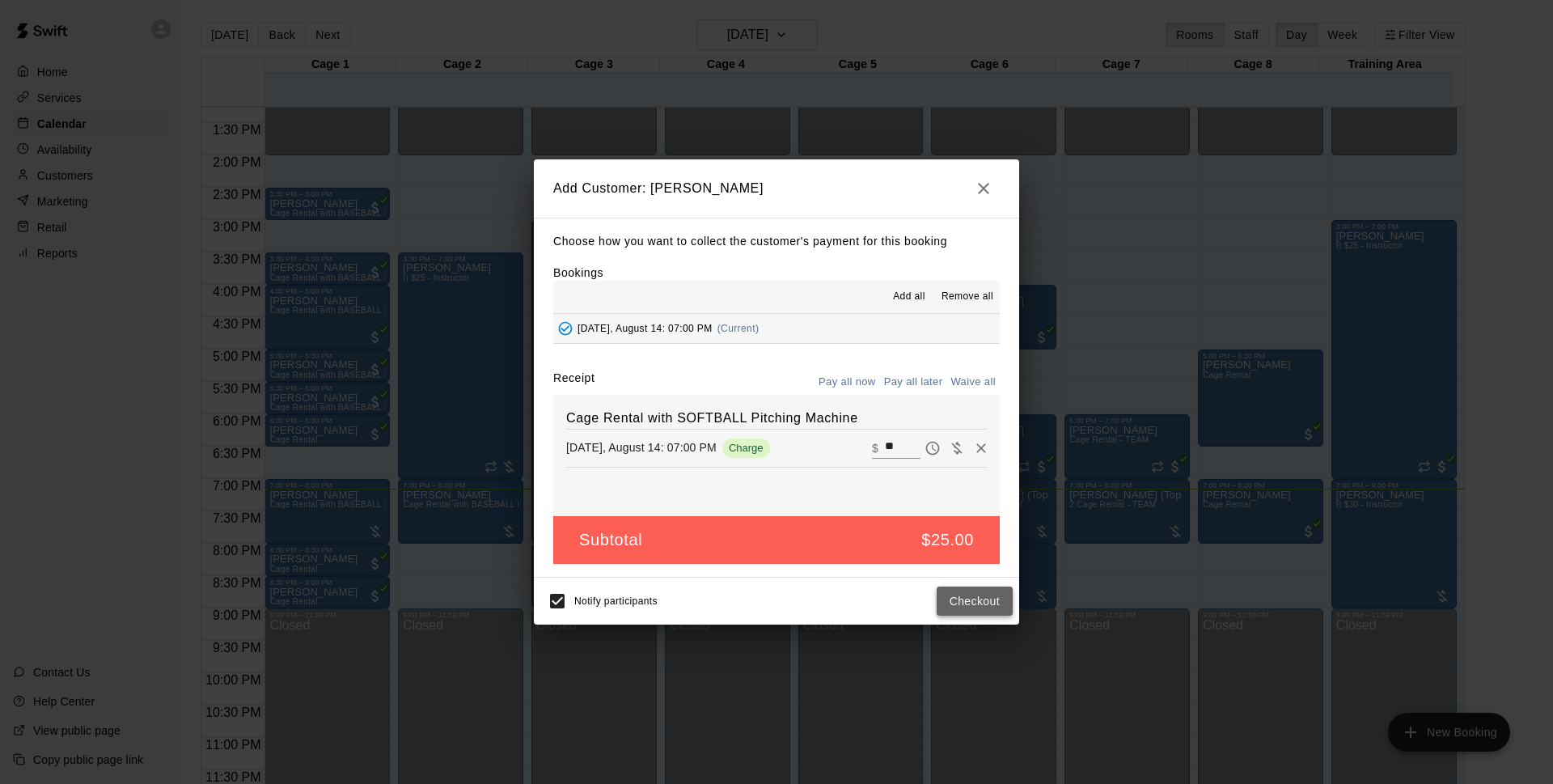
click at [982, 605] on button "Checkout" at bounding box center [975, 600] width 76 height 30
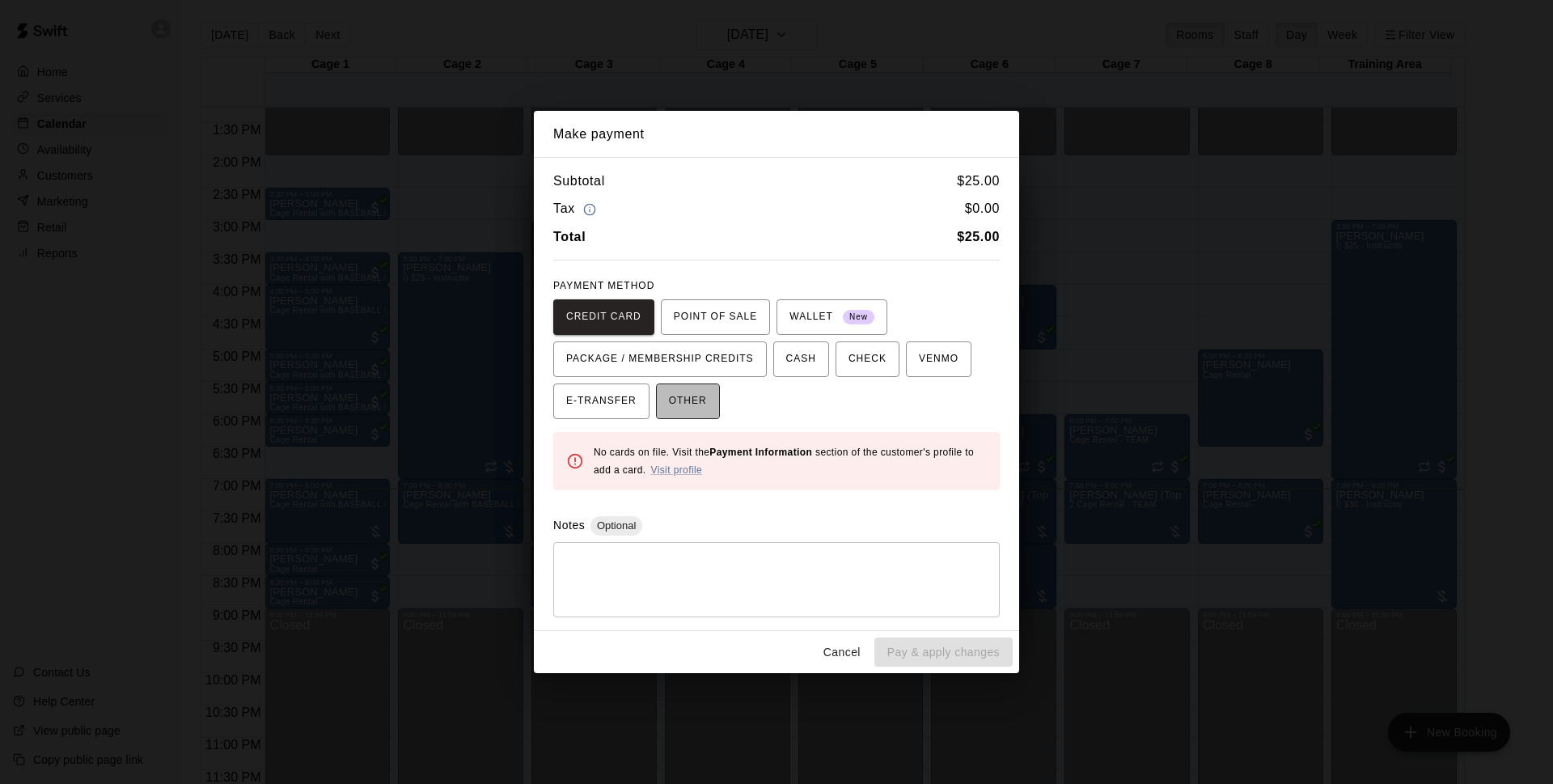
click at [679, 401] on span "OTHER" at bounding box center [688, 401] width 38 height 26
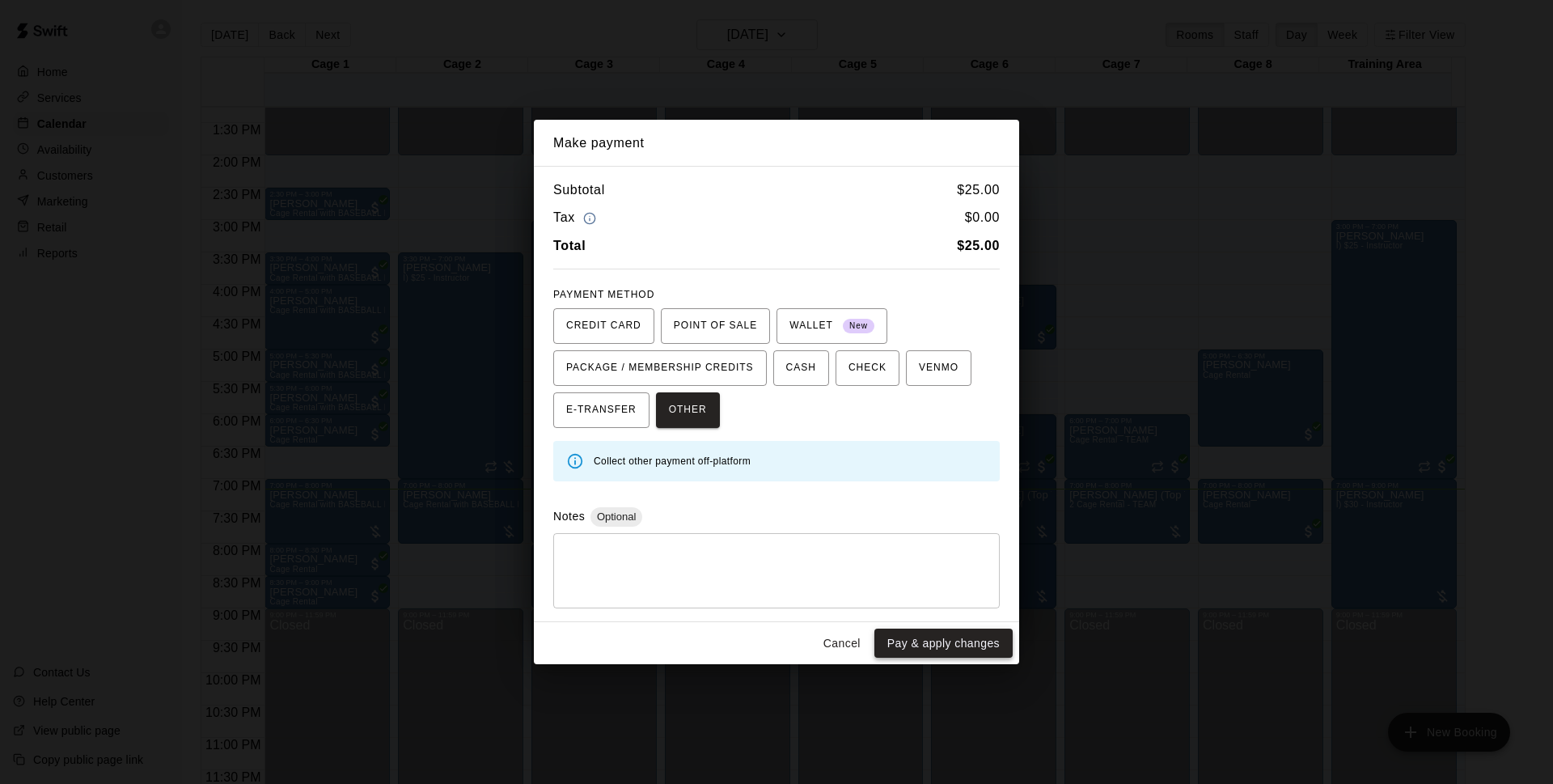
click at [971, 644] on button "Pay & apply changes" at bounding box center [944, 643] width 139 height 30
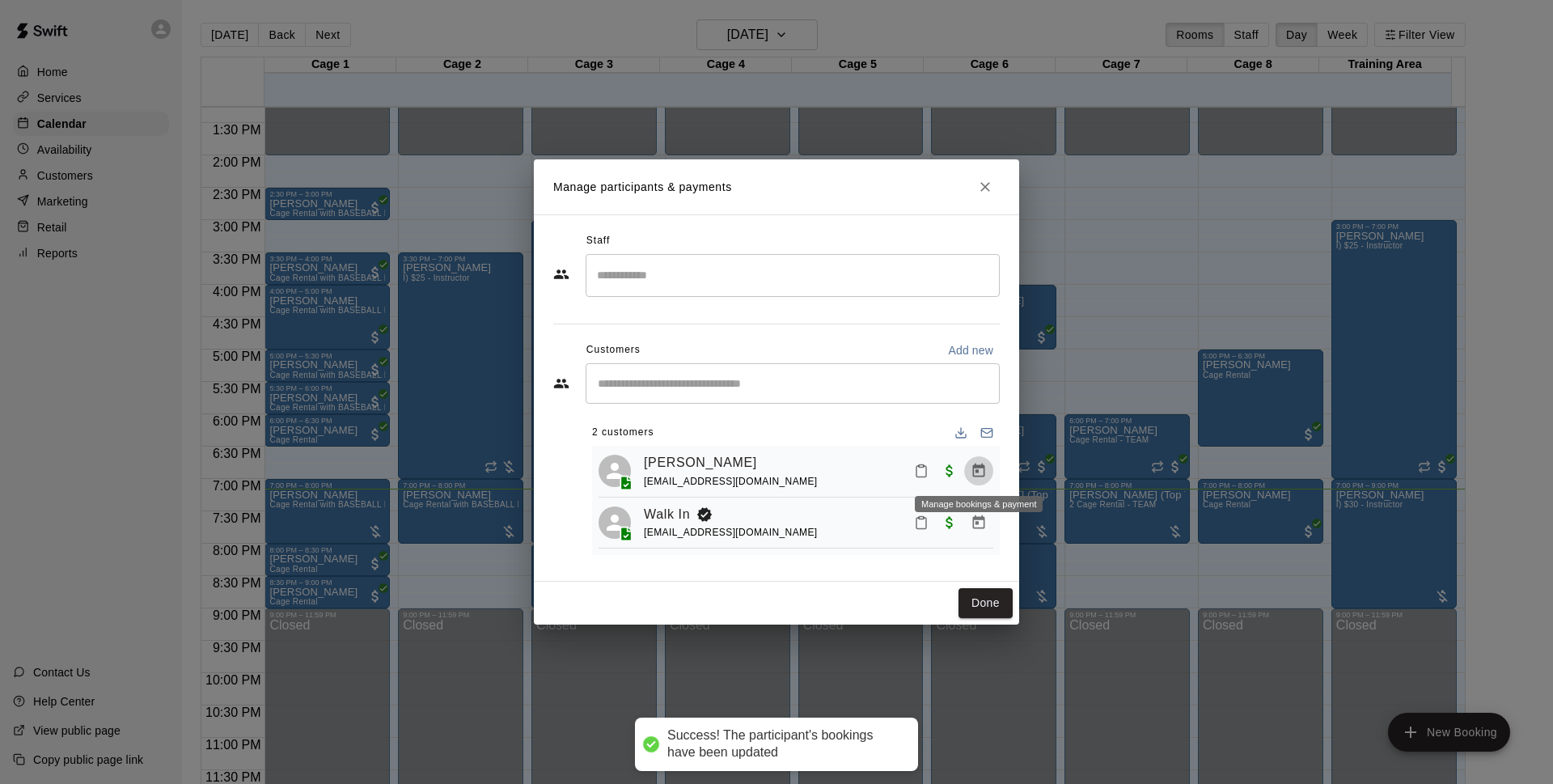
click at [982, 472] on icon "Manage bookings & payment" at bounding box center [979, 470] width 16 height 16
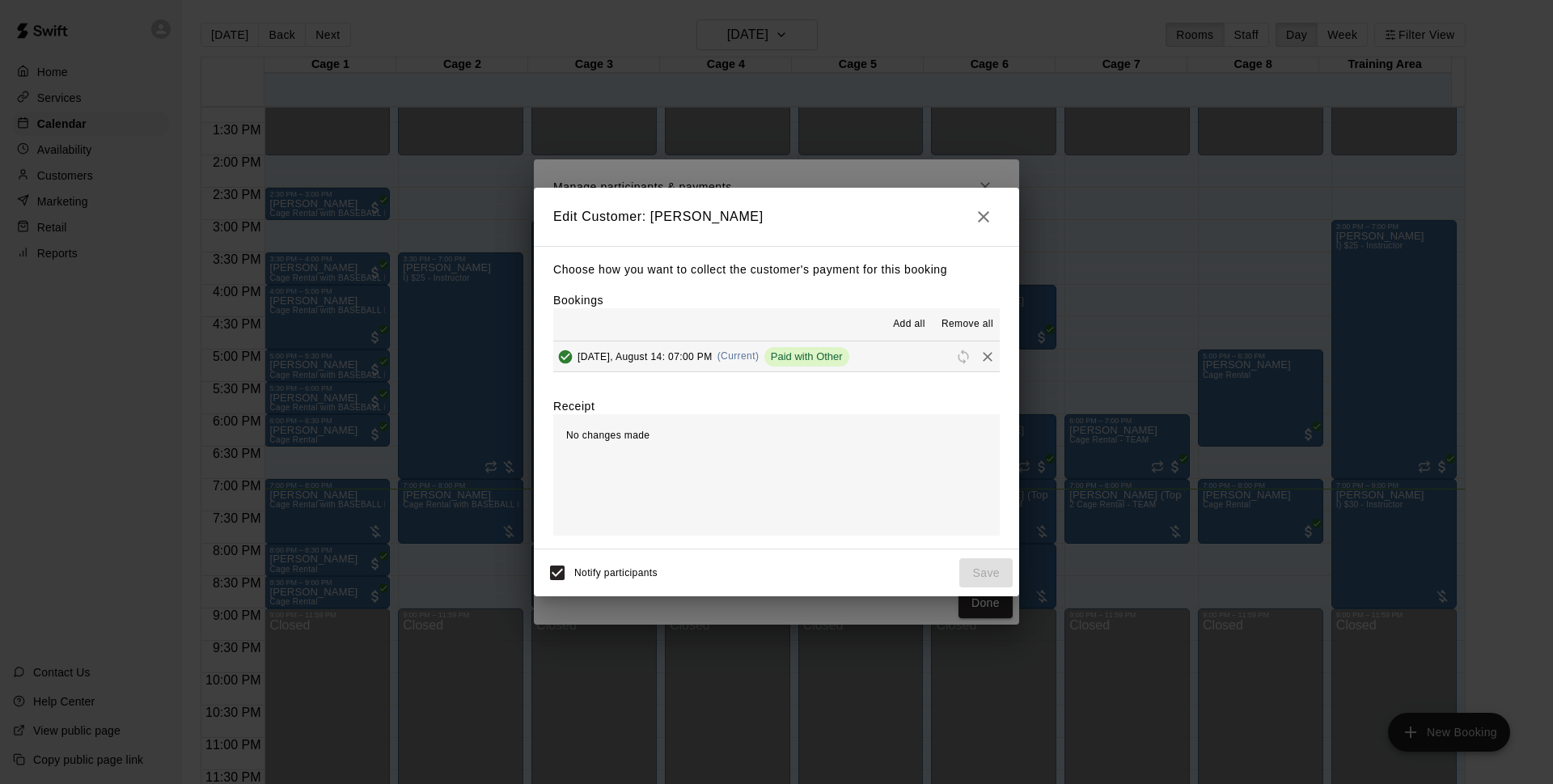
click at [896, 367] on button "[DATE], August 14: 07:00 PM (Current) Paid with Other" at bounding box center [776, 356] width 446 height 30
click at [641, 359] on span "[DATE], August 14: 07:00 PM" at bounding box center [645, 356] width 135 height 12
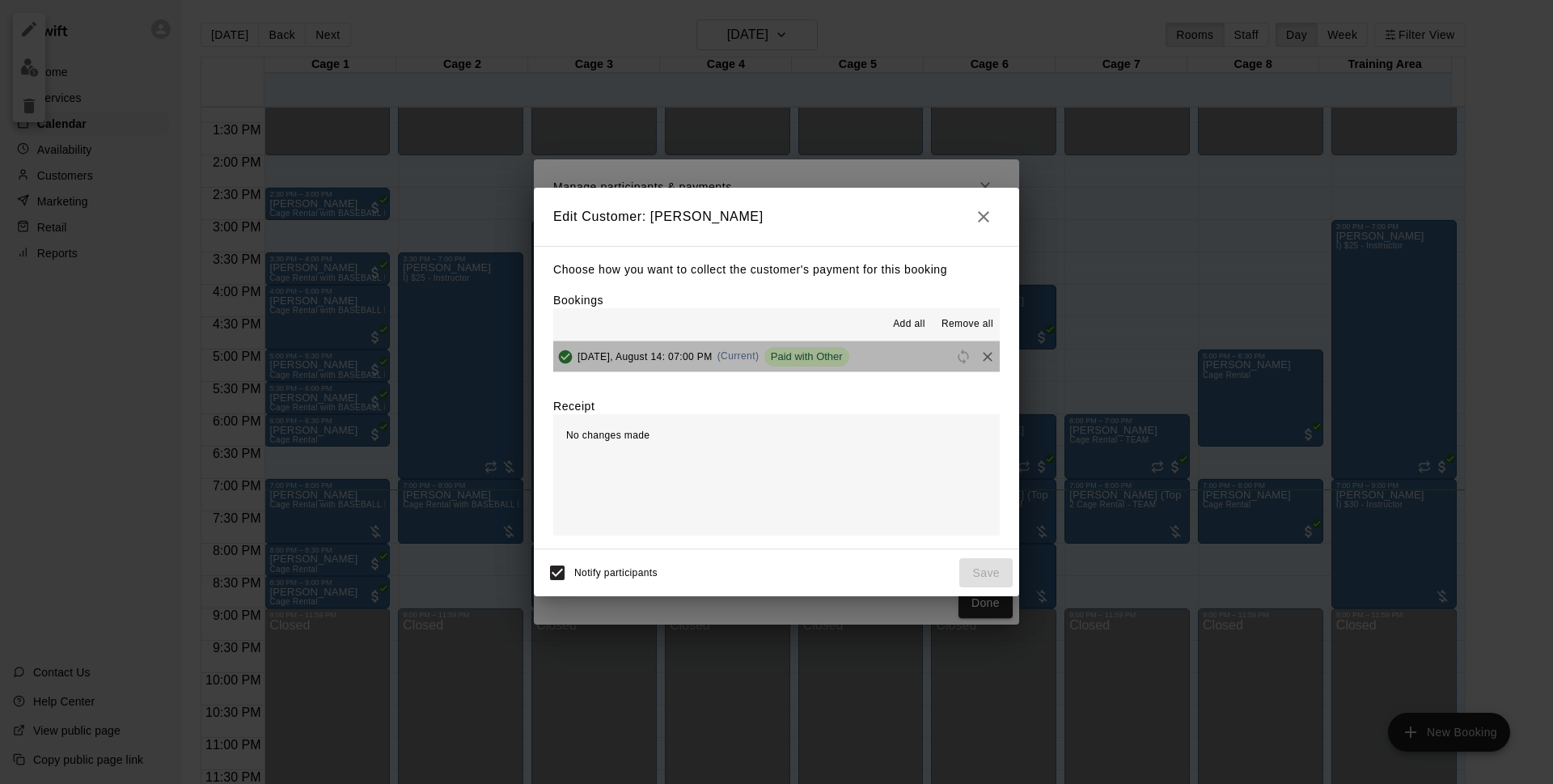
click at [866, 353] on button "[DATE], August 14: 07:00 PM (Current) Paid with Other" at bounding box center [776, 356] width 446 height 30
click at [651, 347] on div "[DATE], August 14: 07:00 PM (Current) Paid with Other" at bounding box center [701, 356] width 296 height 24
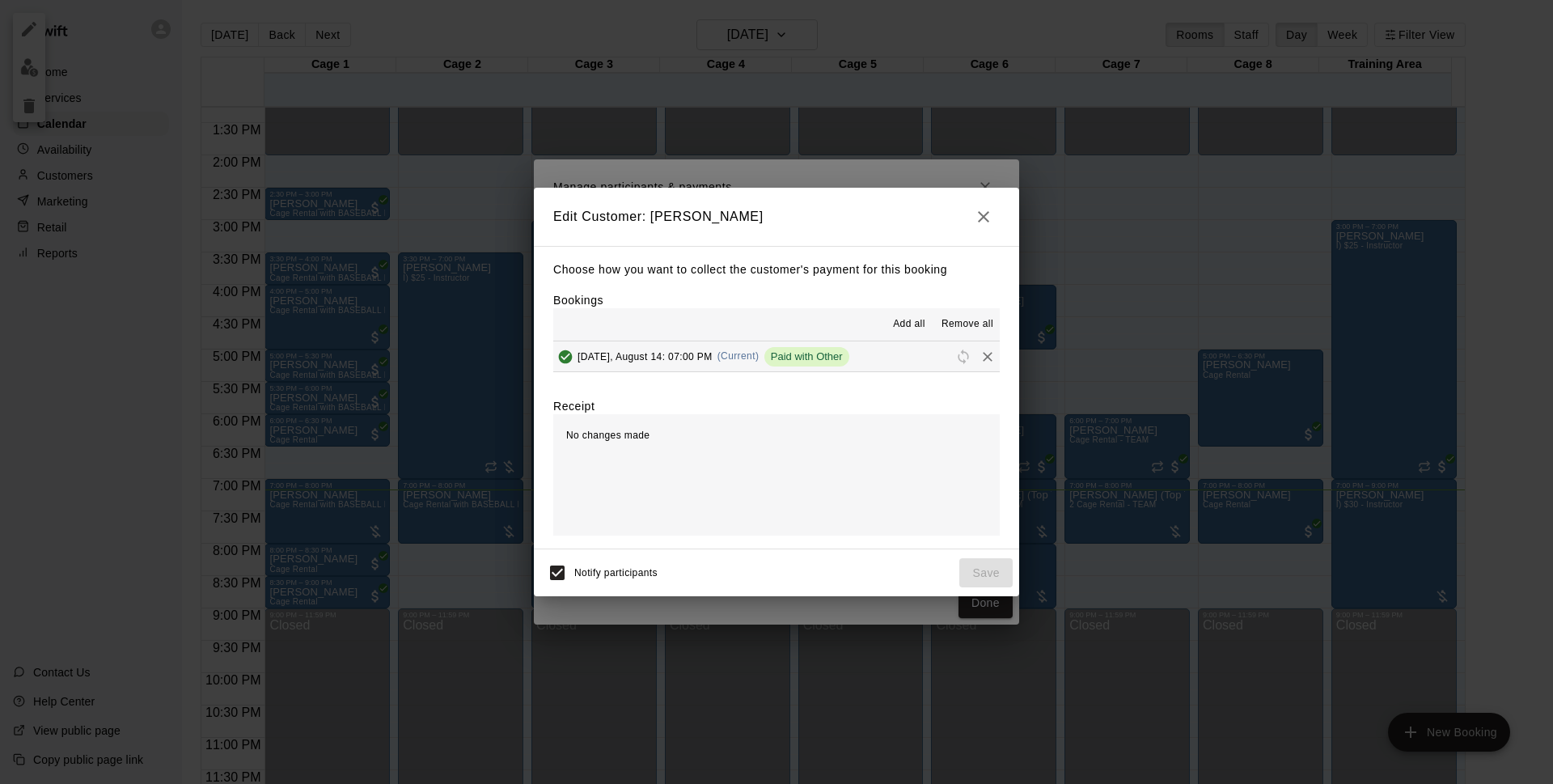
click at [643, 357] on span "[DATE], August 14: 07:00 PM" at bounding box center [645, 356] width 135 height 12
click at [991, 222] on icon "button" at bounding box center [983, 216] width 19 height 19
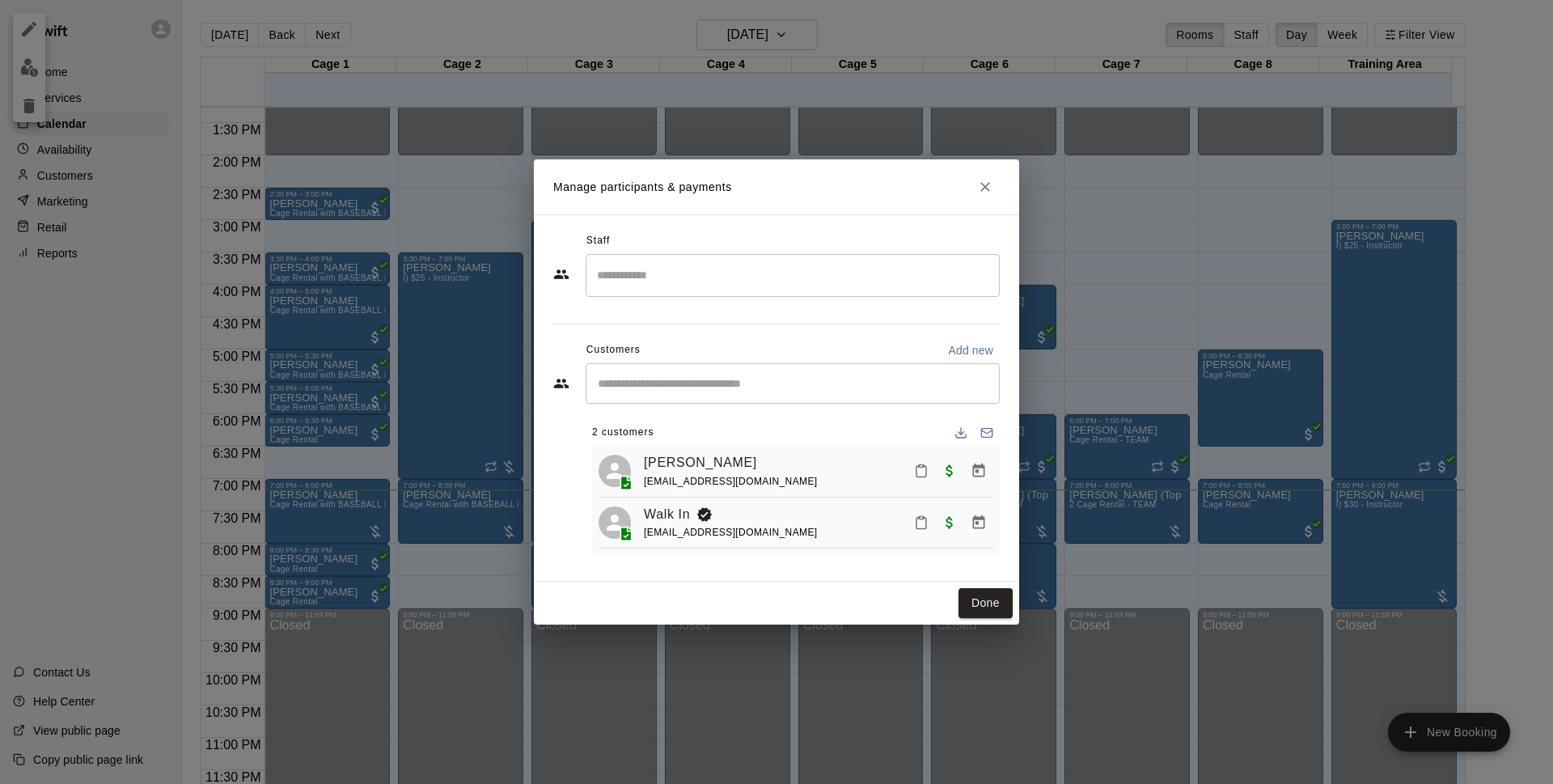
drag, startPoint x: 980, startPoint y: 527, endPoint x: 872, endPoint y: 416, distance: 154.9
click at [872, 416] on div "2 customers [PERSON_NAME] [PERSON_NAME][EMAIL_ADDRESS][PERSON_NAME][DOMAIN_NAME…" at bounding box center [796, 481] width 408 height 148
click at [987, 525] on button "Manage bookings & payment" at bounding box center [979, 522] width 29 height 29
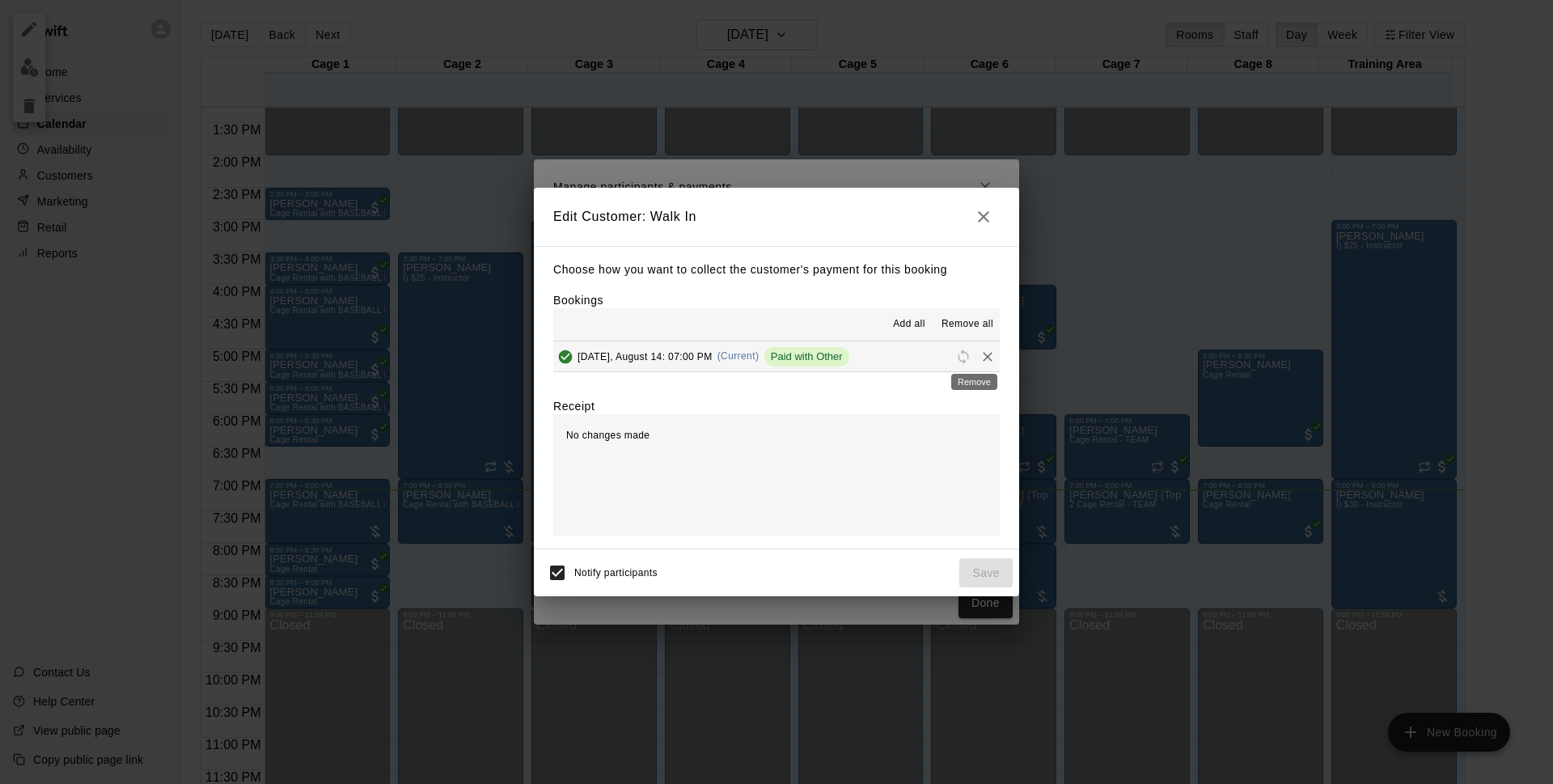
click at [980, 359] on icon "Remove" at bounding box center [987, 356] width 16 height 16
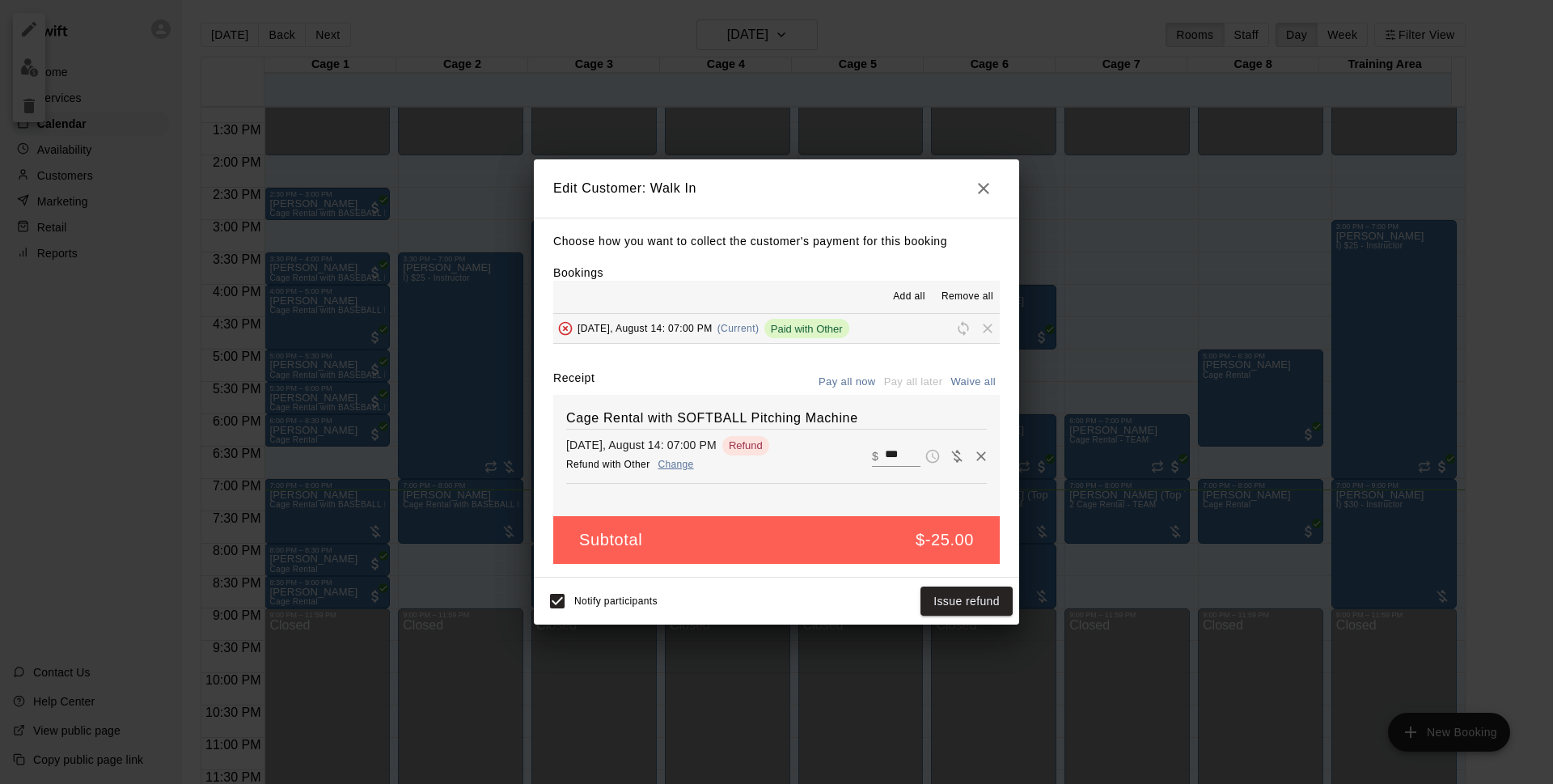
click at [981, 373] on button "Waive all" at bounding box center [973, 382] width 53 height 25
type input "*"
click at [984, 602] on button "Save" at bounding box center [985, 600] width 53 height 30
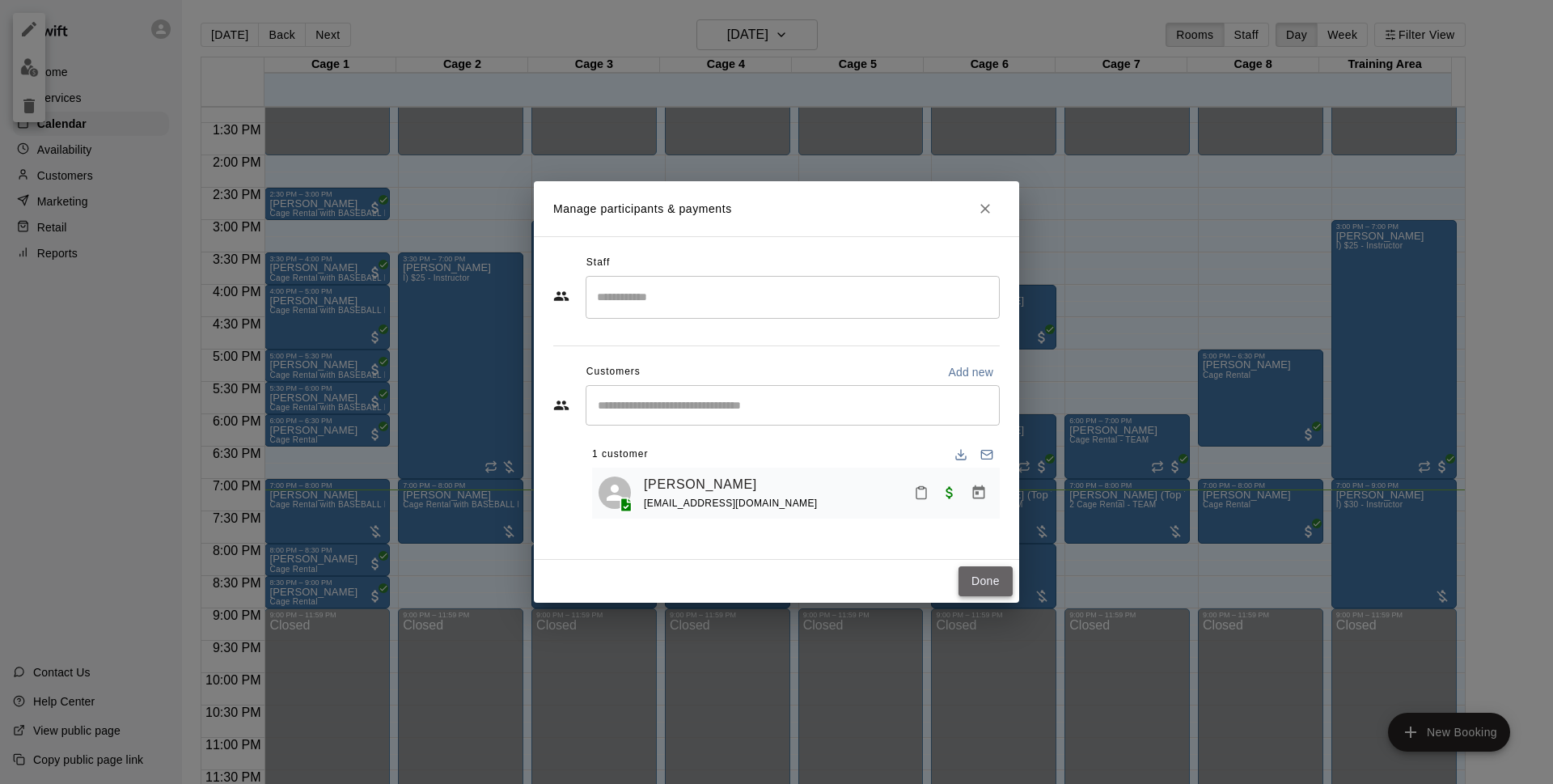
click at [999, 593] on button "Done" at bounding box center [985, 580] width 54 height 30
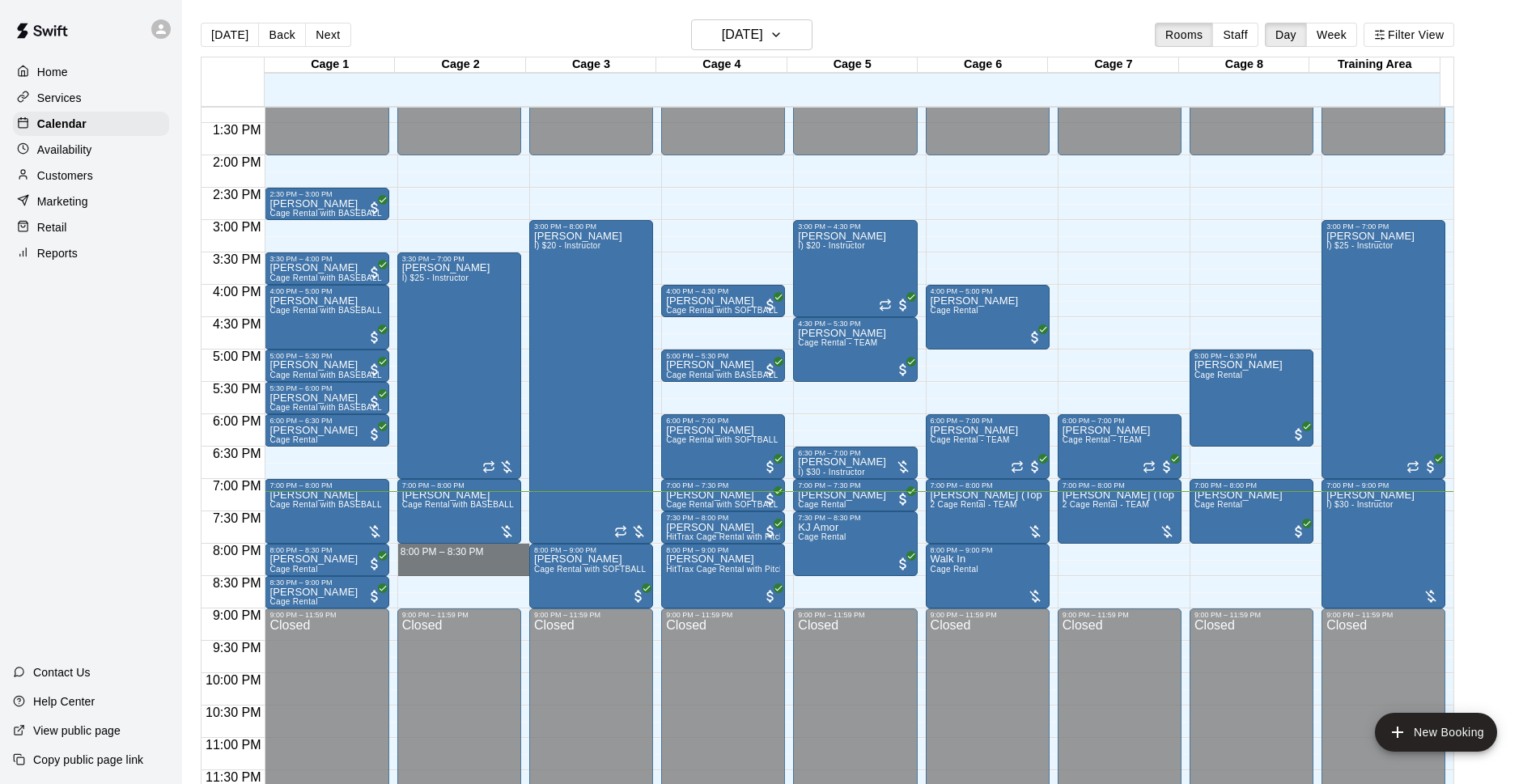
drag, startPoint x: 459, startPoint y: 548, endPoint x: 459, endPoint y: 574, distance: 26.0
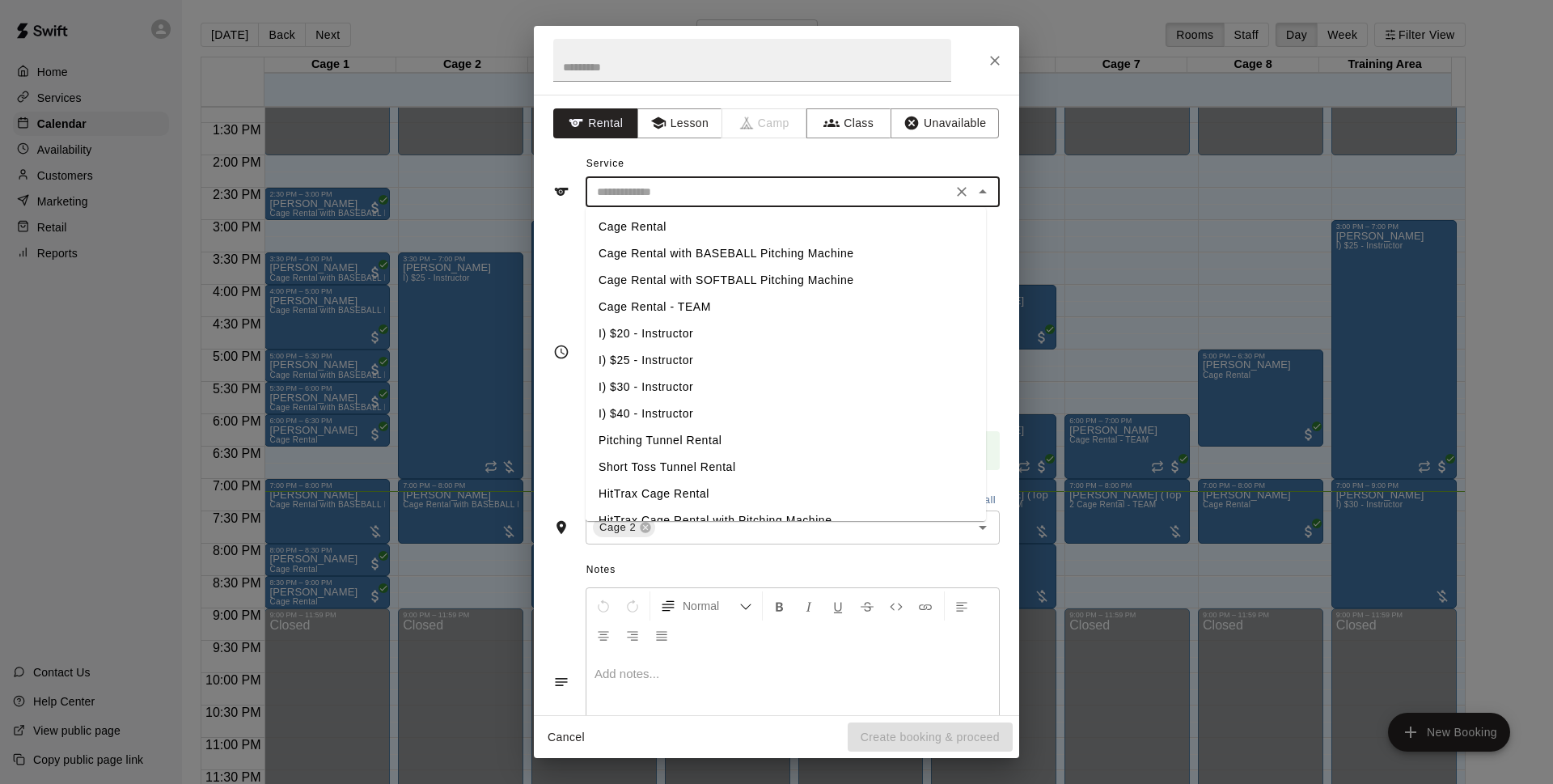
click at [749, 196] on input "text" at bounding box center [769, 191] width 357 height 20
click at [694, 228] on li "Cage Rental" at bounding box center [786, 227] width 400 height 27
type input "**********"
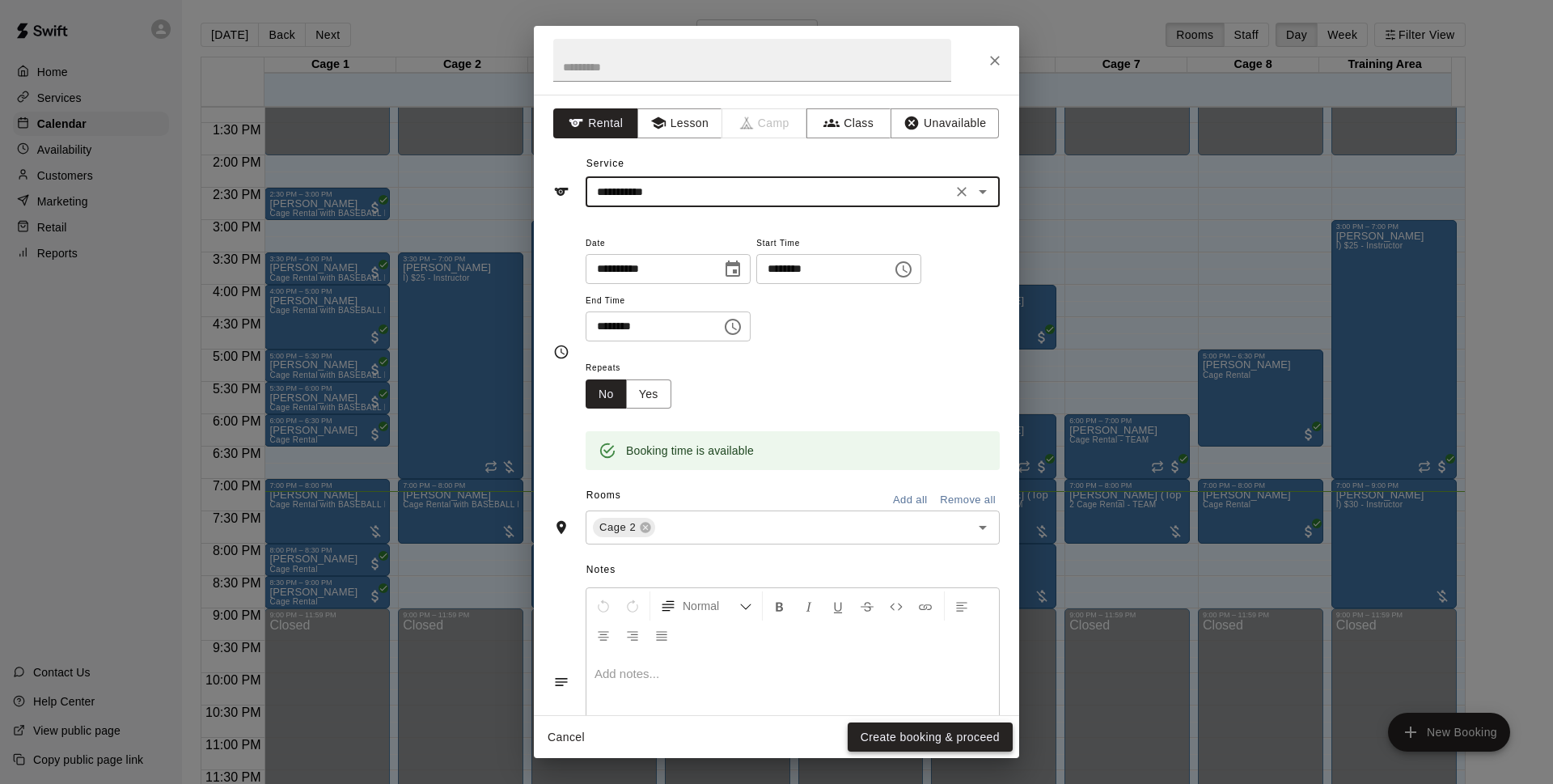
click at [922, 740] on button "Create booking & proceed" at bounding box center [930, 737] width 165 height 30
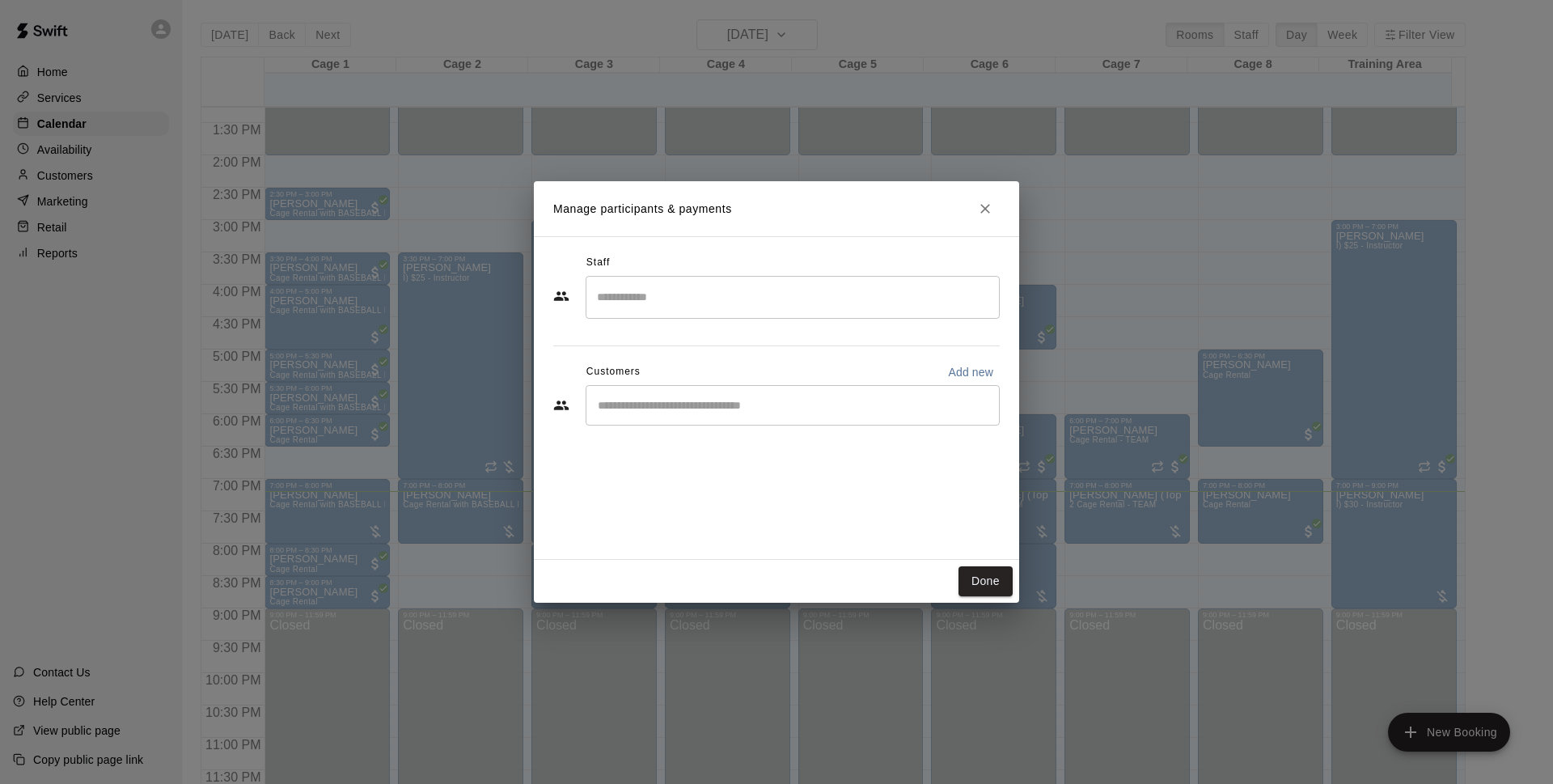
click at [800, 398] on input "Start typing to search customers..." at bounding box center [792, 405] width 399 height 16
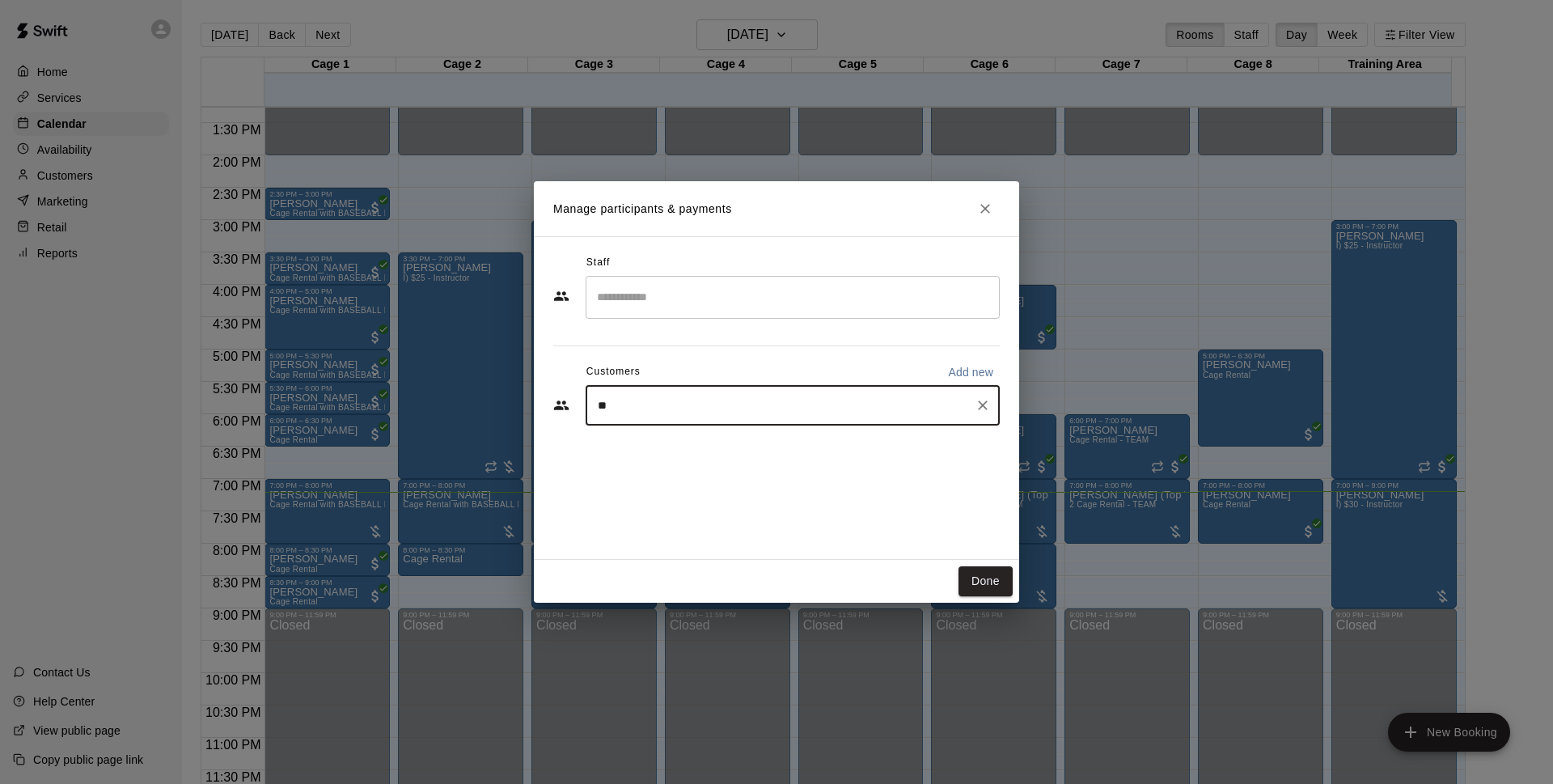
type input "*"
type input "****"
click at [695, 444] on div "Walk In" at bounding box center [718, 443] width 174 height 17
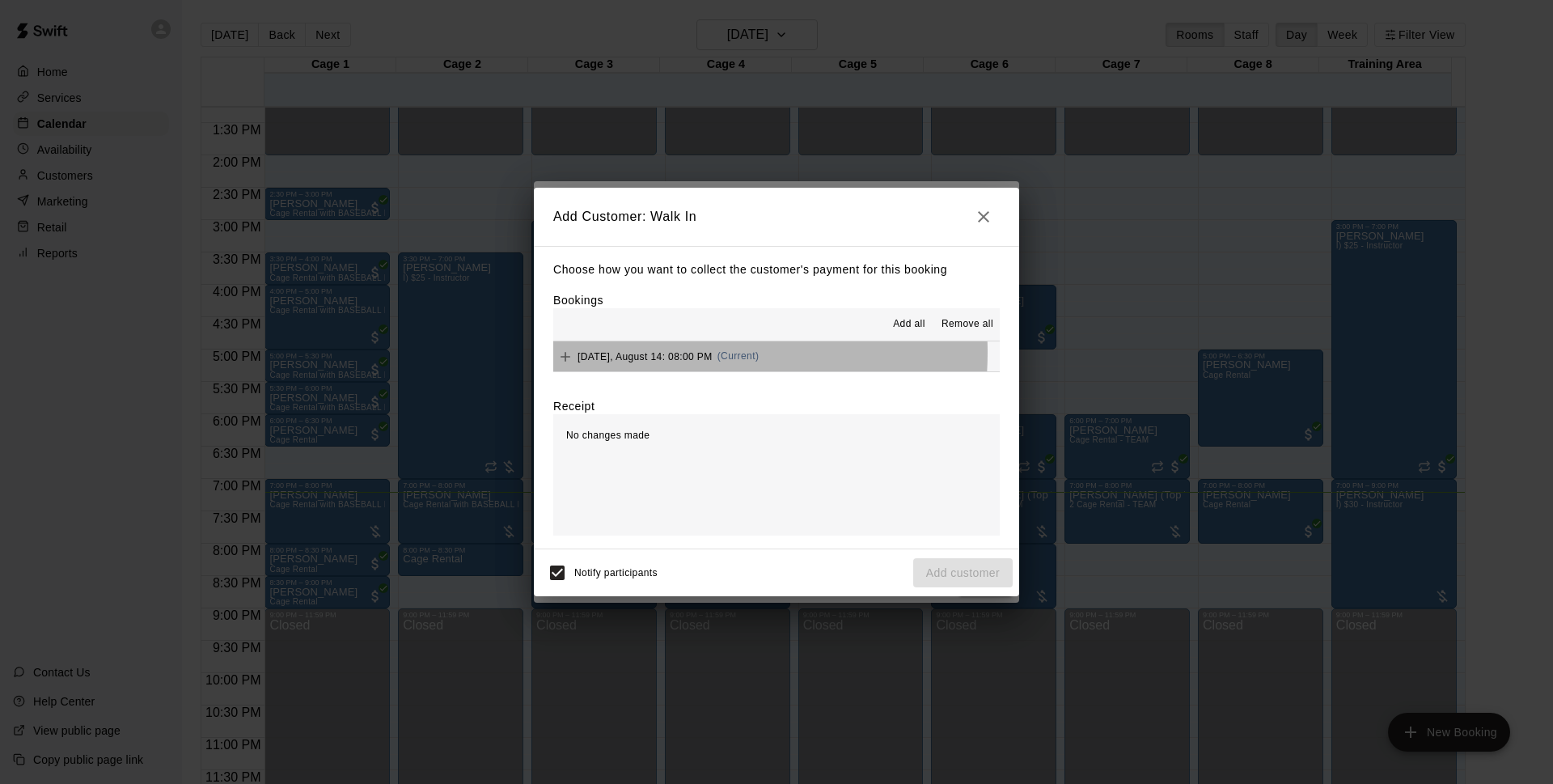
click at [654, 353] on span "[DATE], August 14: 08:00 PM" at bounding box center [645, 356] width 135 height 12
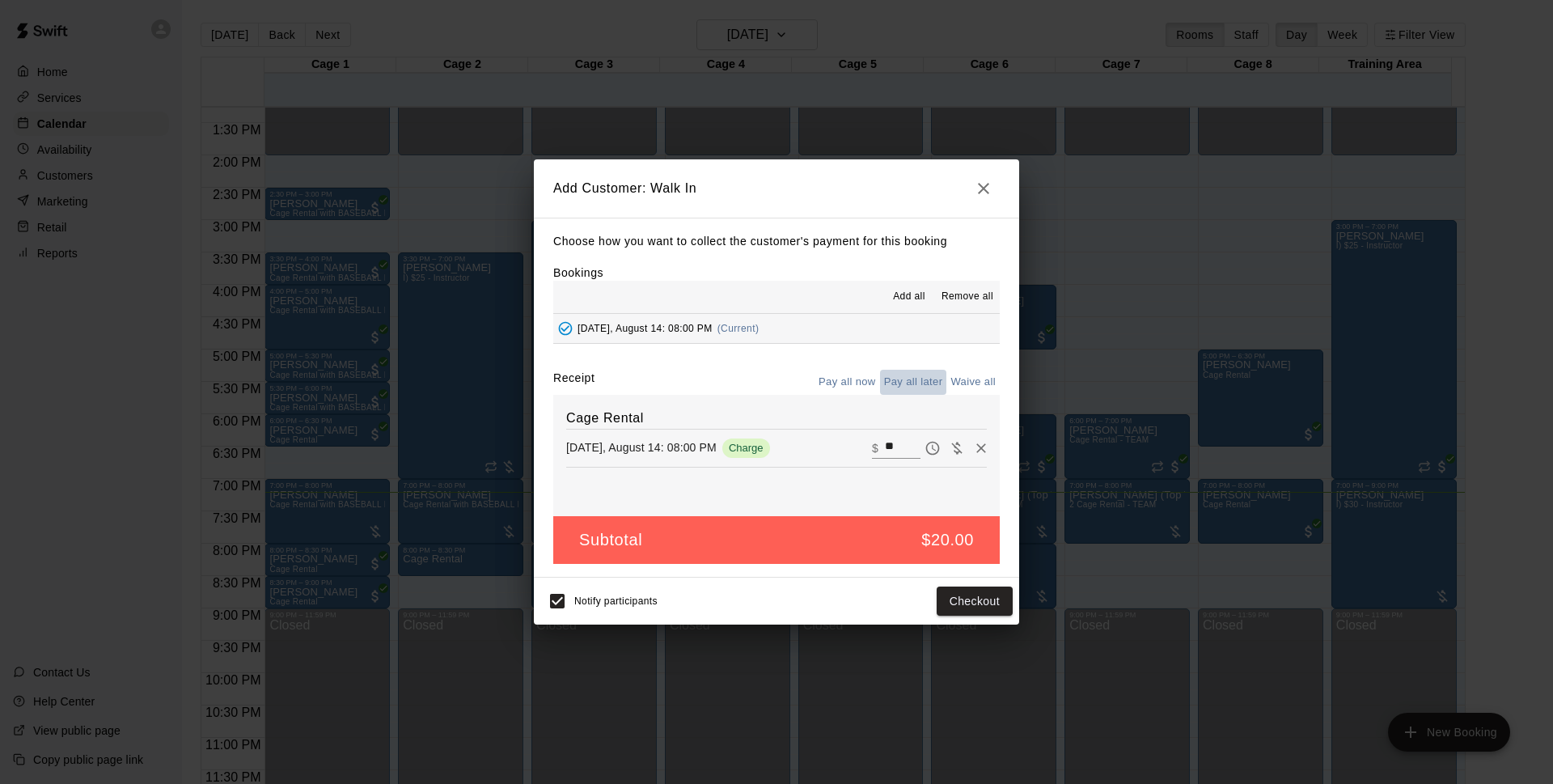
click at [905, 382] on button "Pay all later" at bounding box center [914, 382] width 67 height 25
click at [956, 603] on button "Add customer" at bounding box center [962, 600] width 99 height 30
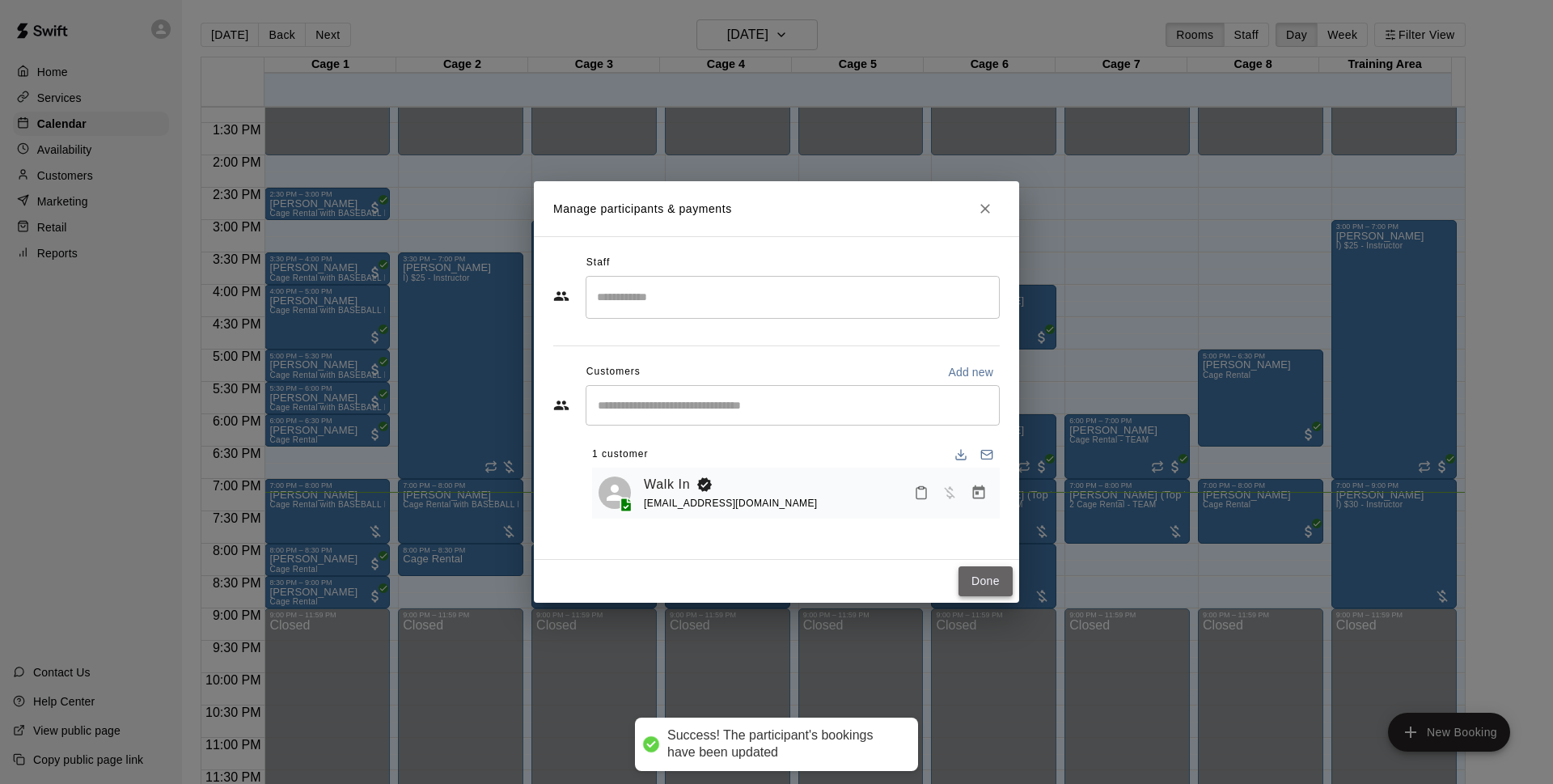
click at [995, 586] on button "Done" at bounding box center [985, 580] width 54 height 30
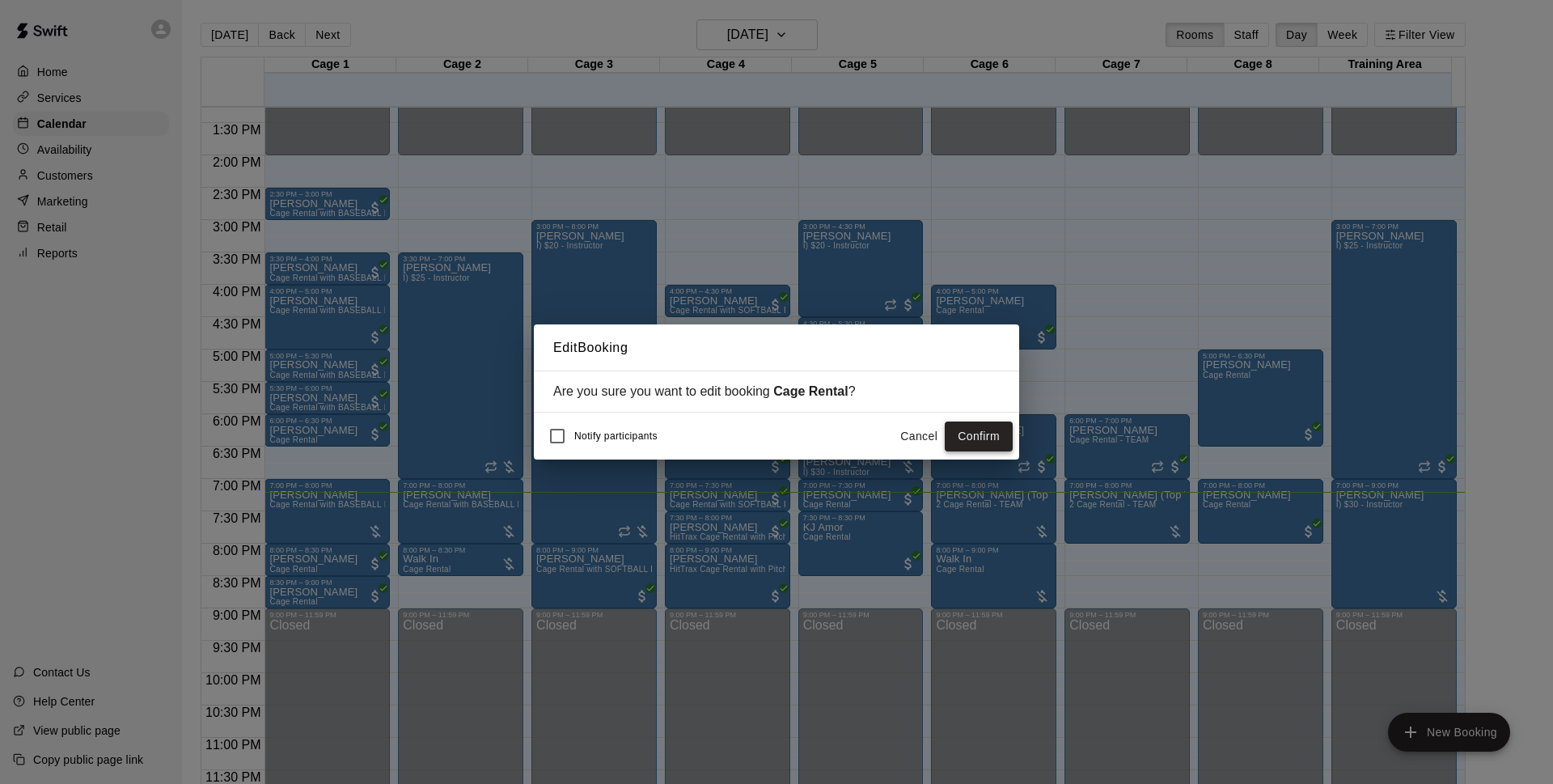
click at [993, 429] on button "Confirm" at bounding box center [979, 436] width 68 height 30
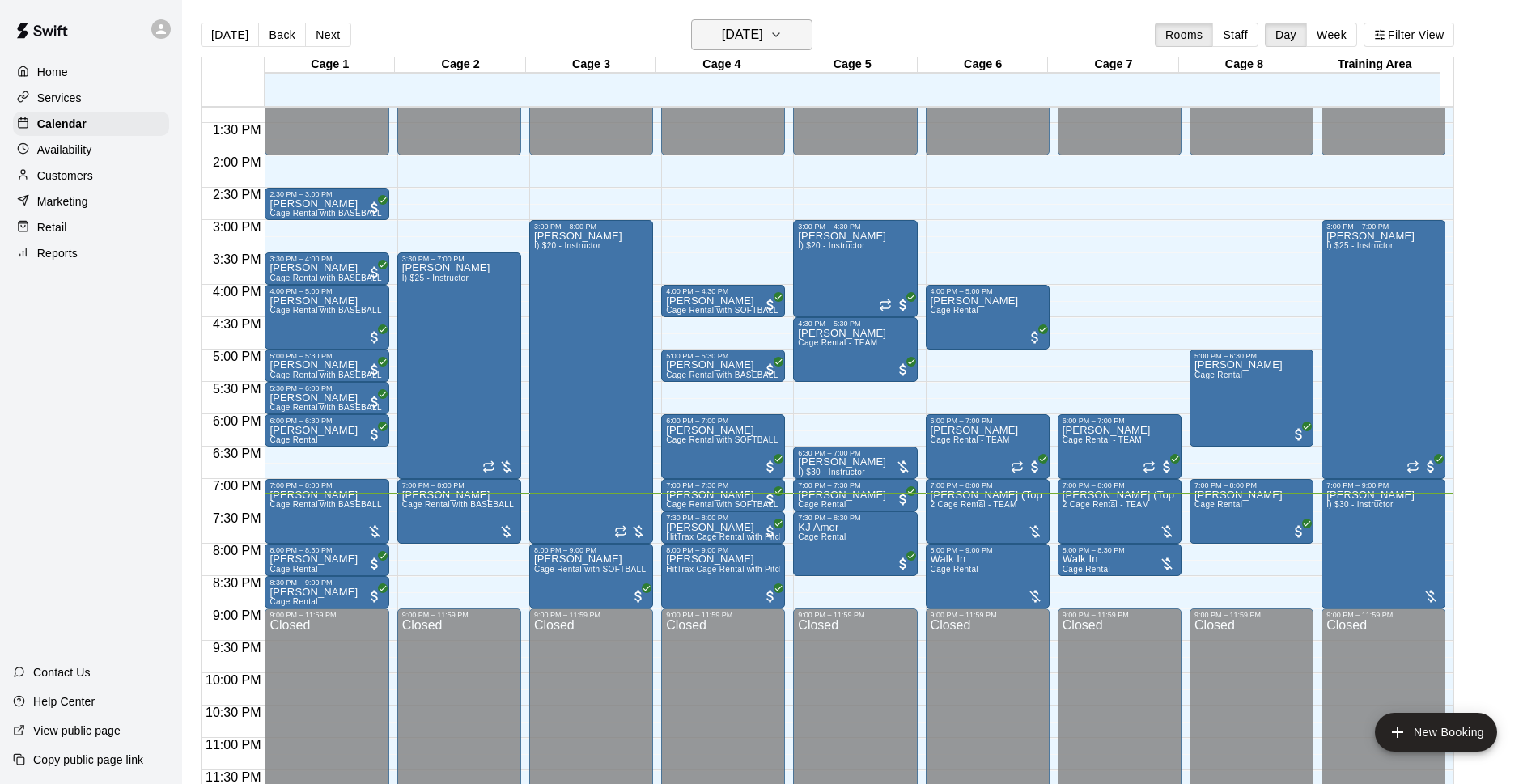
click at [763, 24] on h6 "[DATE]" at bounding box center [742, 35] width 41 height 23
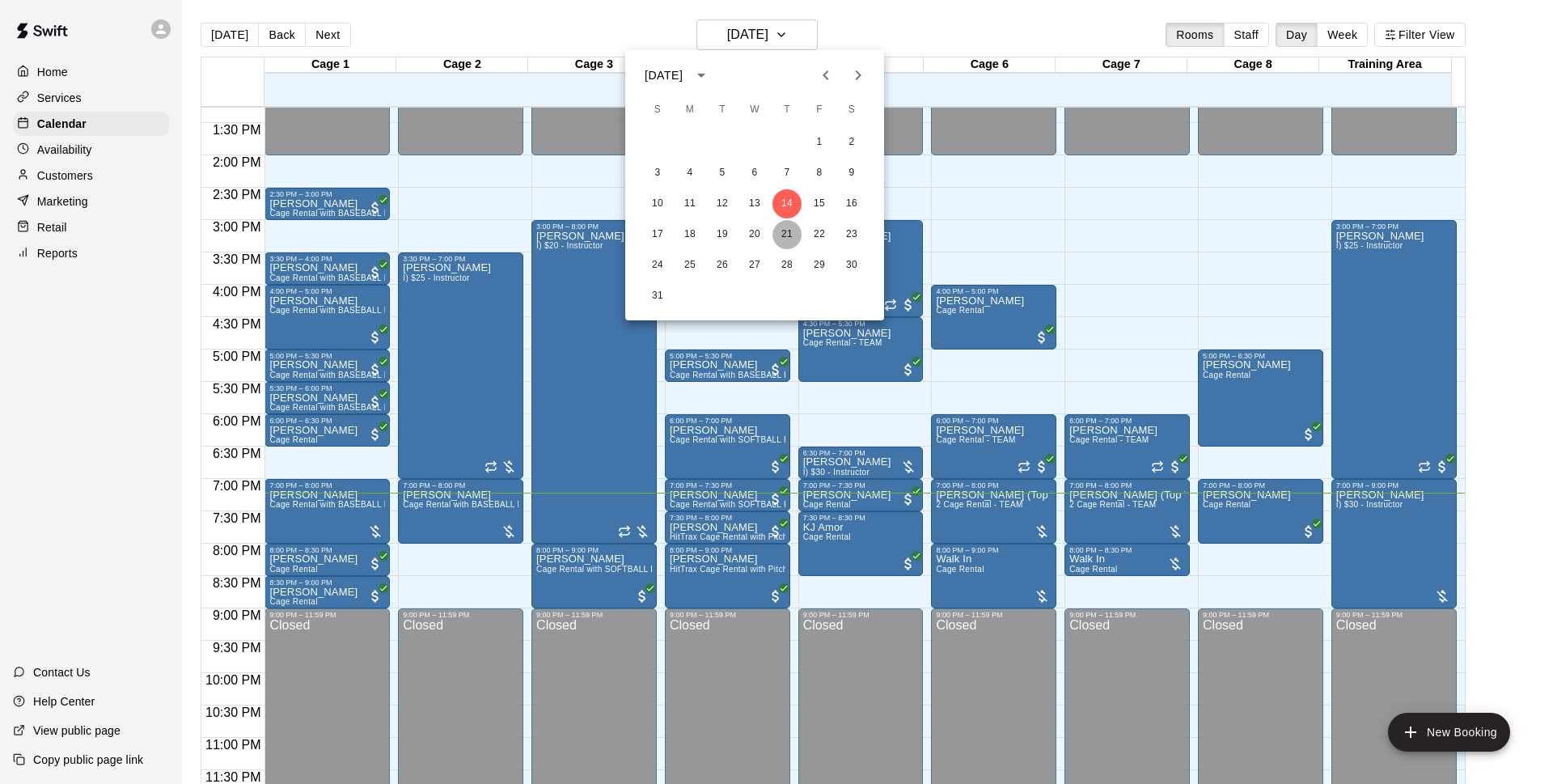
click at [787, 235] on button "21" at bounding box center [787, 235] width 29 height 29
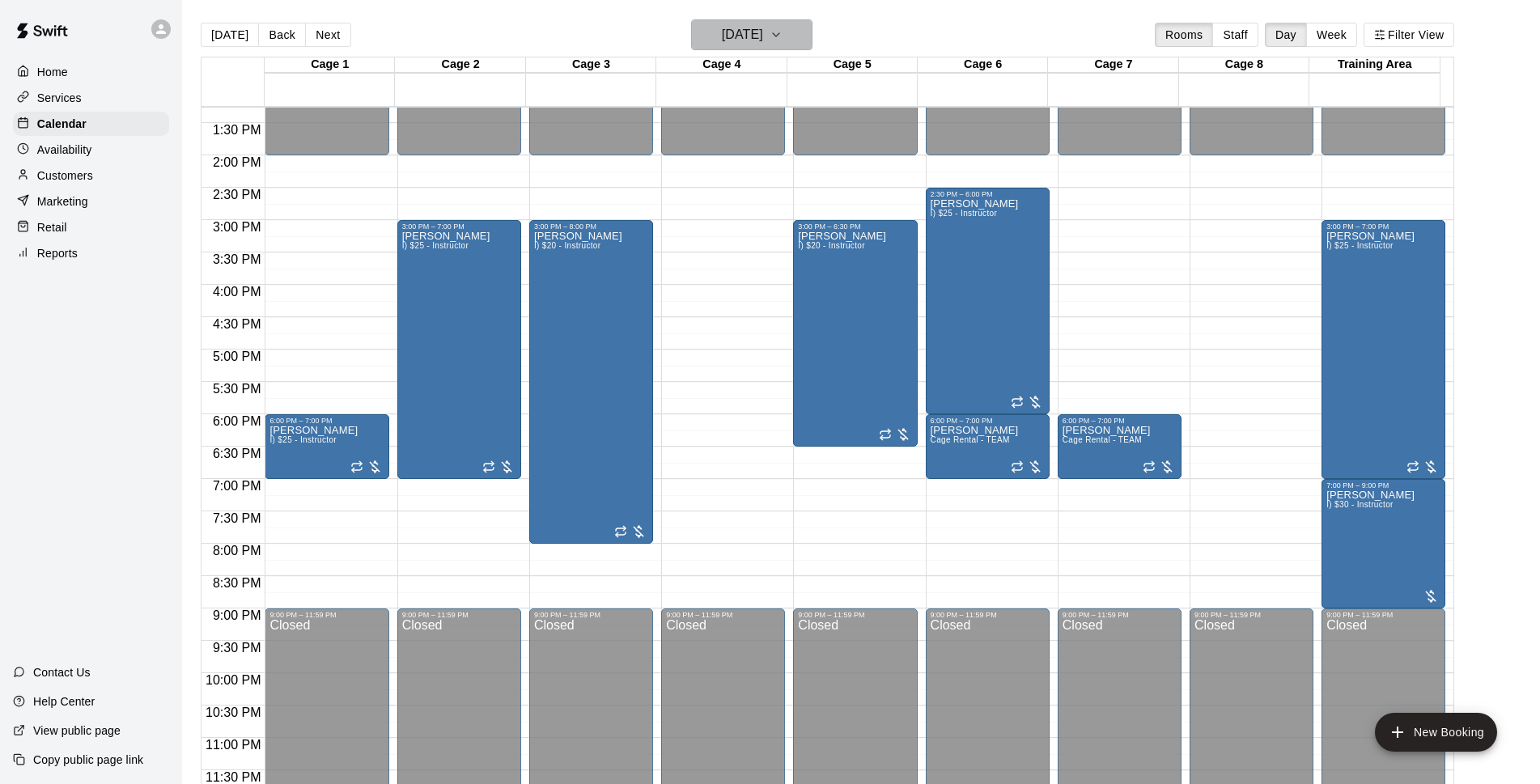
click at [763, 43] on h6 "[DATE]" at bounding box center [742, 35] width 41 height 23
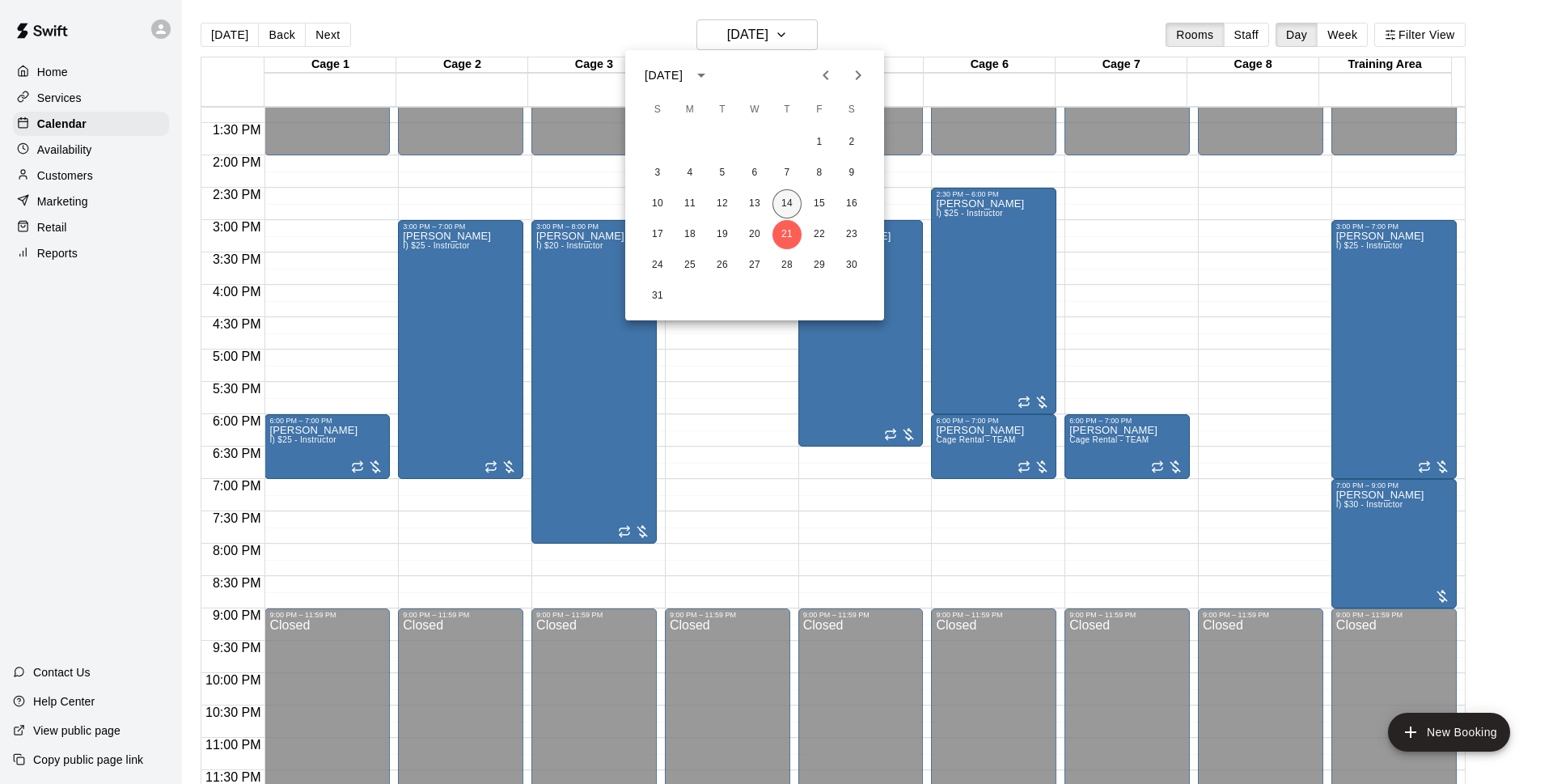
click at [780, 196] on button "14" at bounding box center [787, 204] width 29 height 29
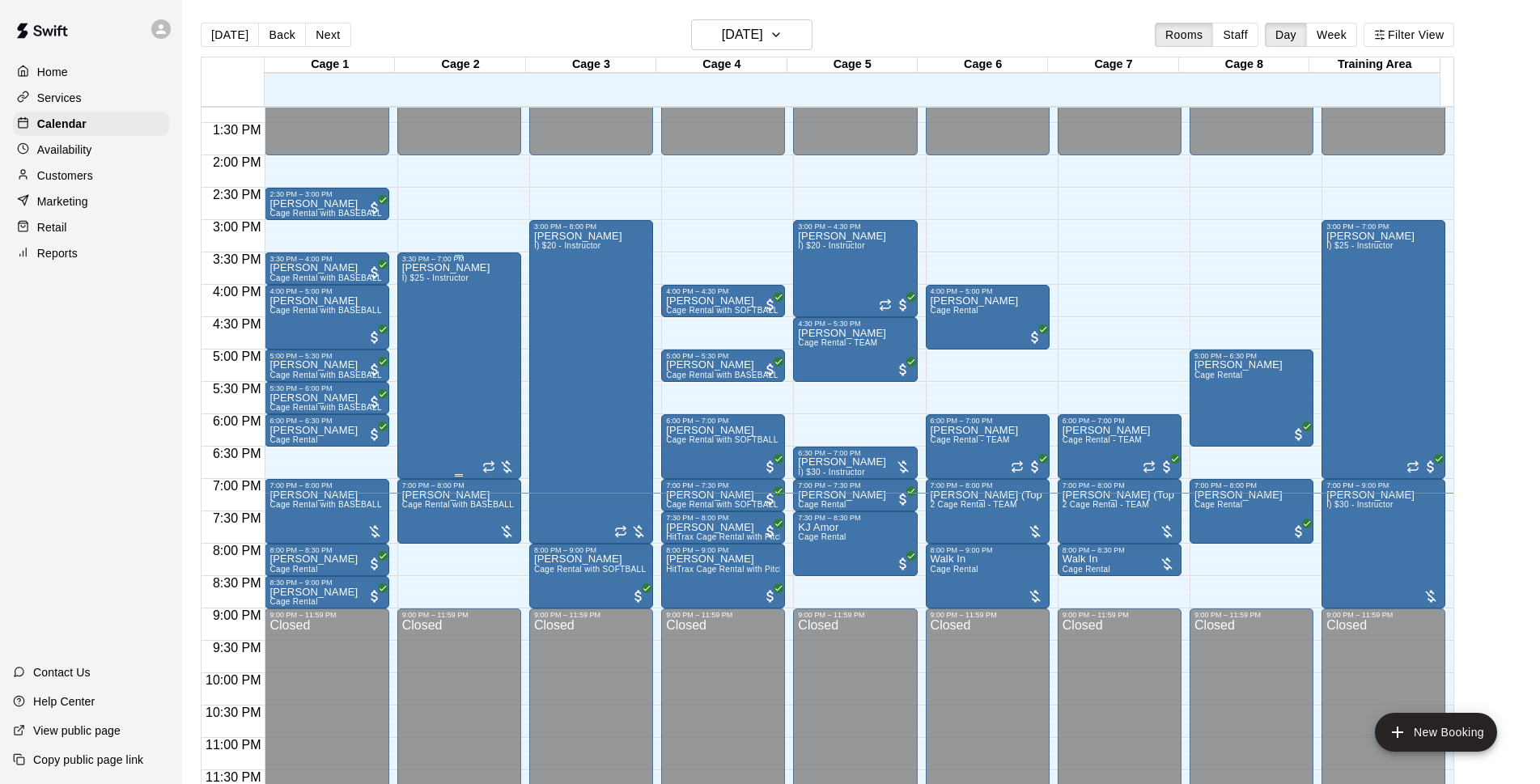
click at [423, 363] on div "[PERSON_NAME] I) $25 - Instructor" at bounding box center [447, 654] width 89 height 784
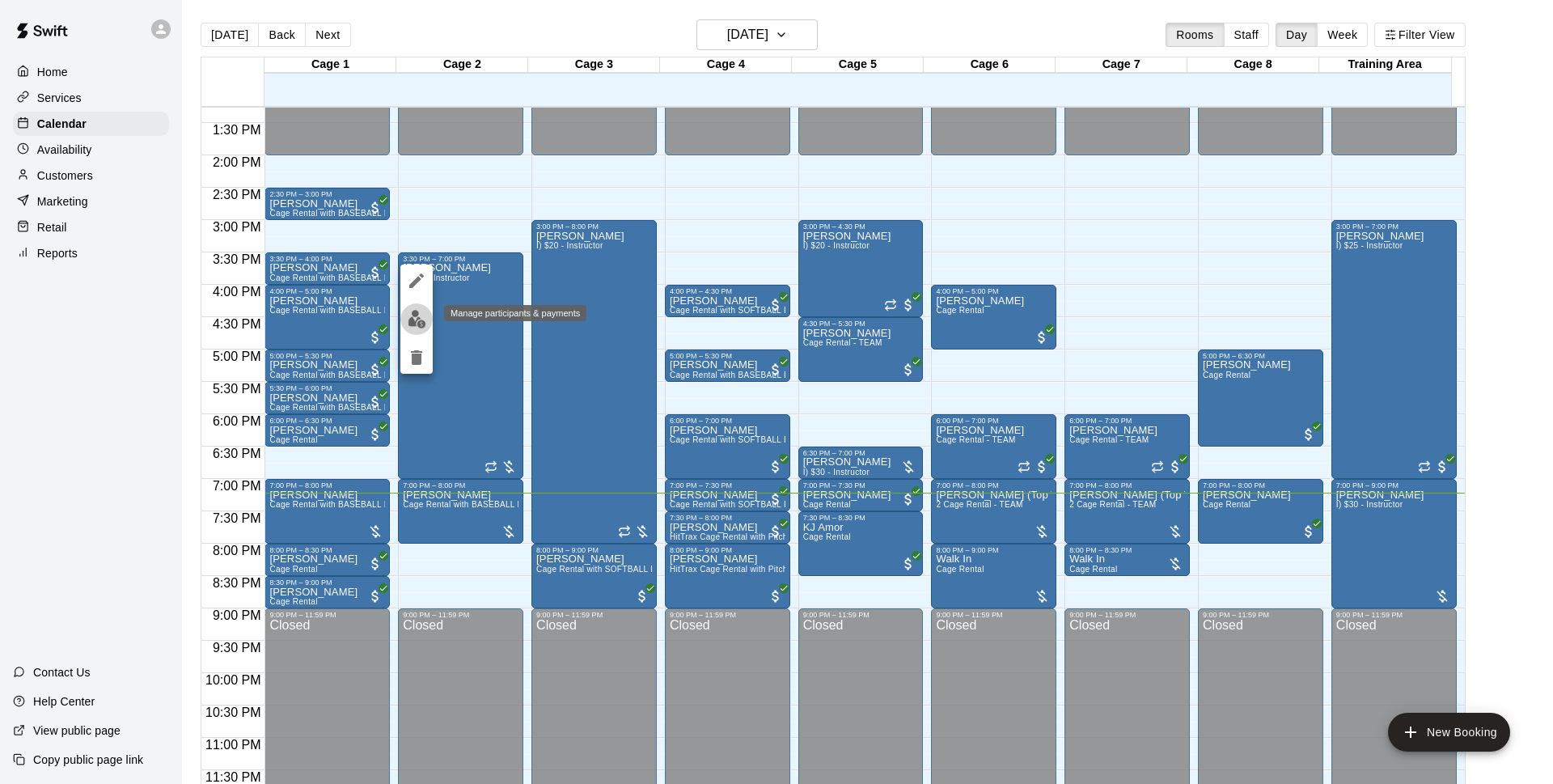
click at [422, 326] on img "edit" at bounding box center [417, 318] width 18 height 18
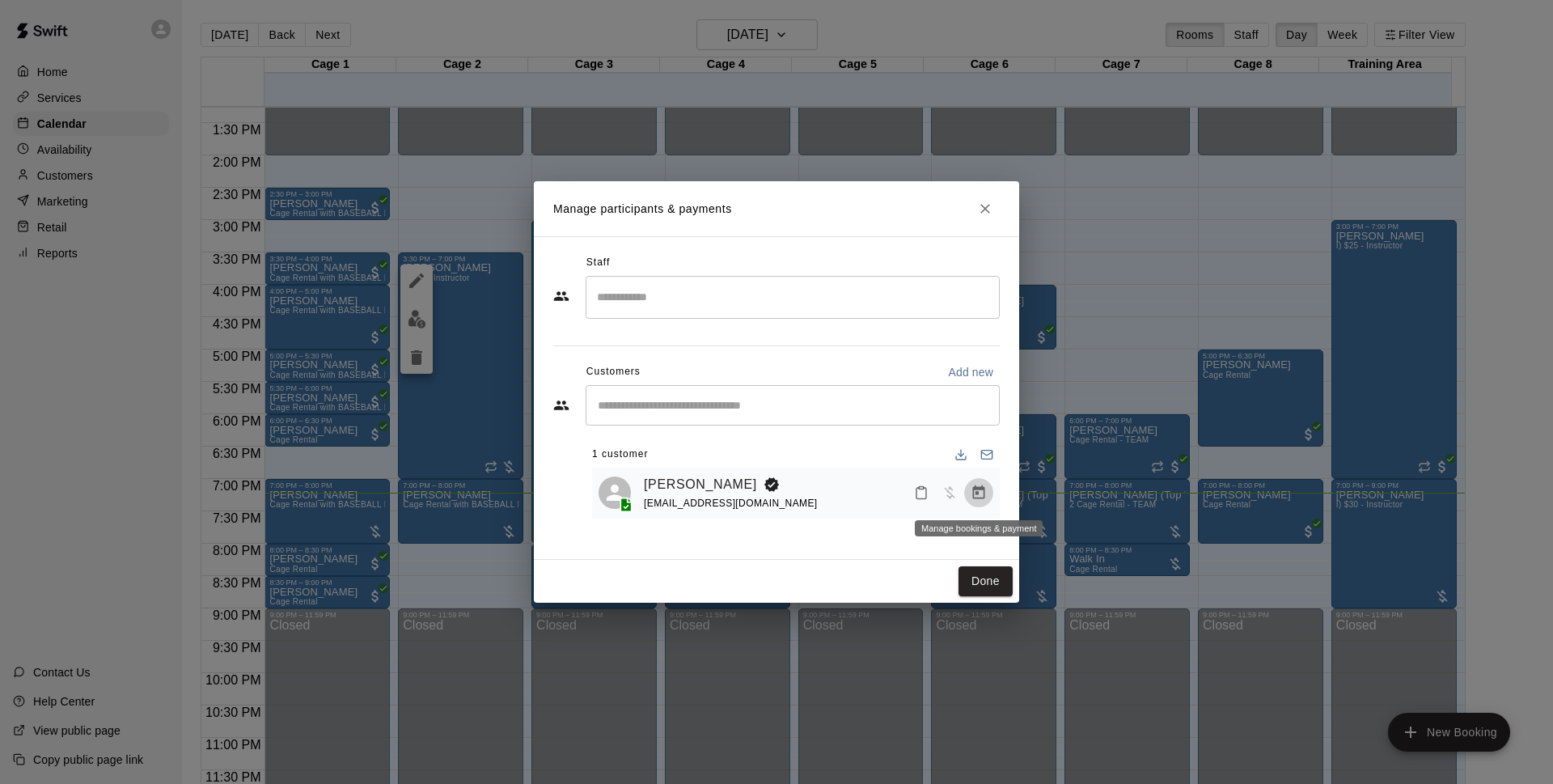
click at [980, 490] on icon "Manage bookings & payment" at bounding box center [979, 492] width 13 height 13
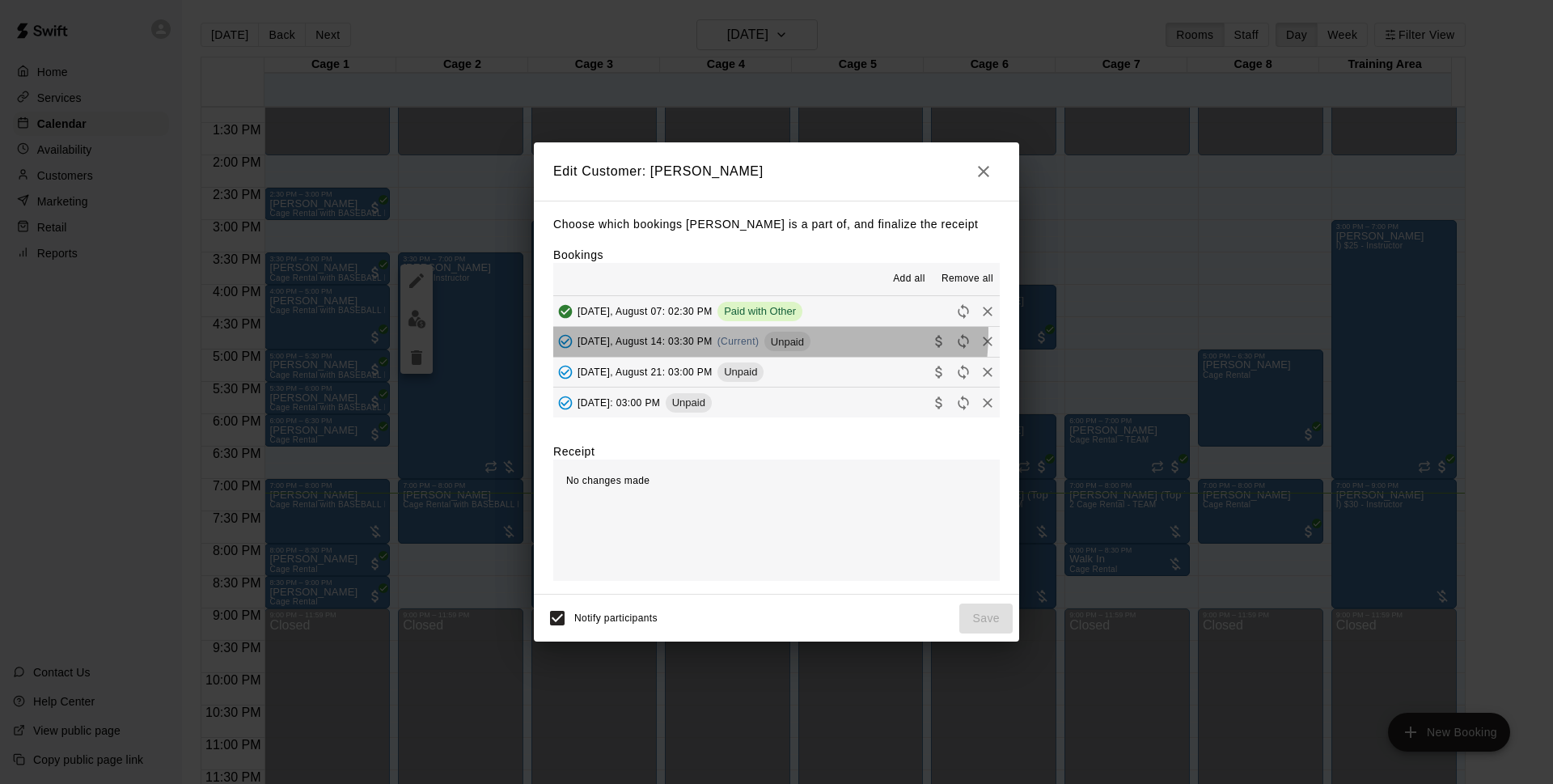
click at [748, 334] on div "[DATE], August 14: 03:30 PM (Current) Unpaid" at bounding box center [681, 341] width 257 height 24
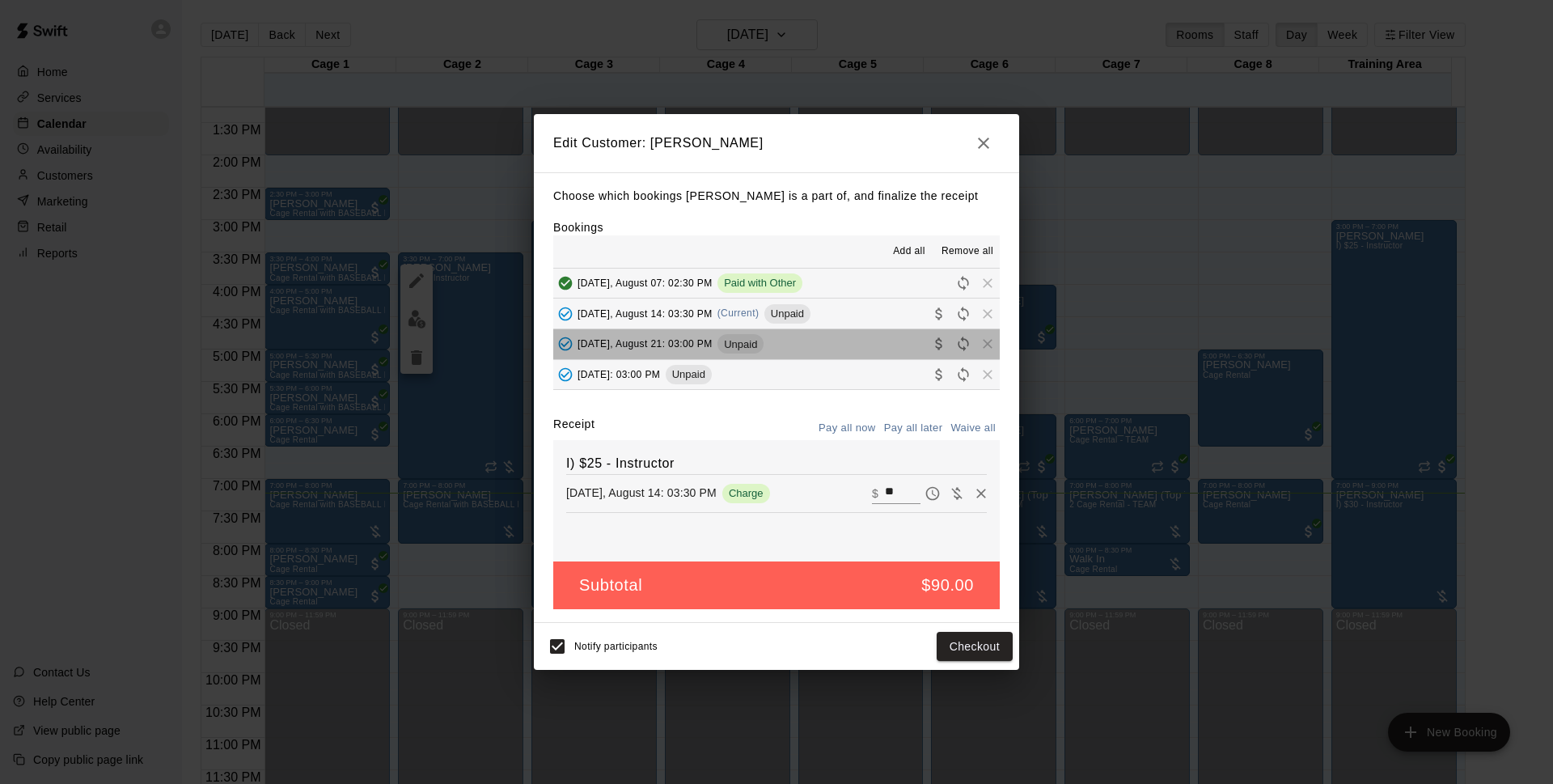
click at [830, 351] on button "[DATE], August 21: 03:00 PM Unpaid" at bounding box center [776, 343] width 446 height 30
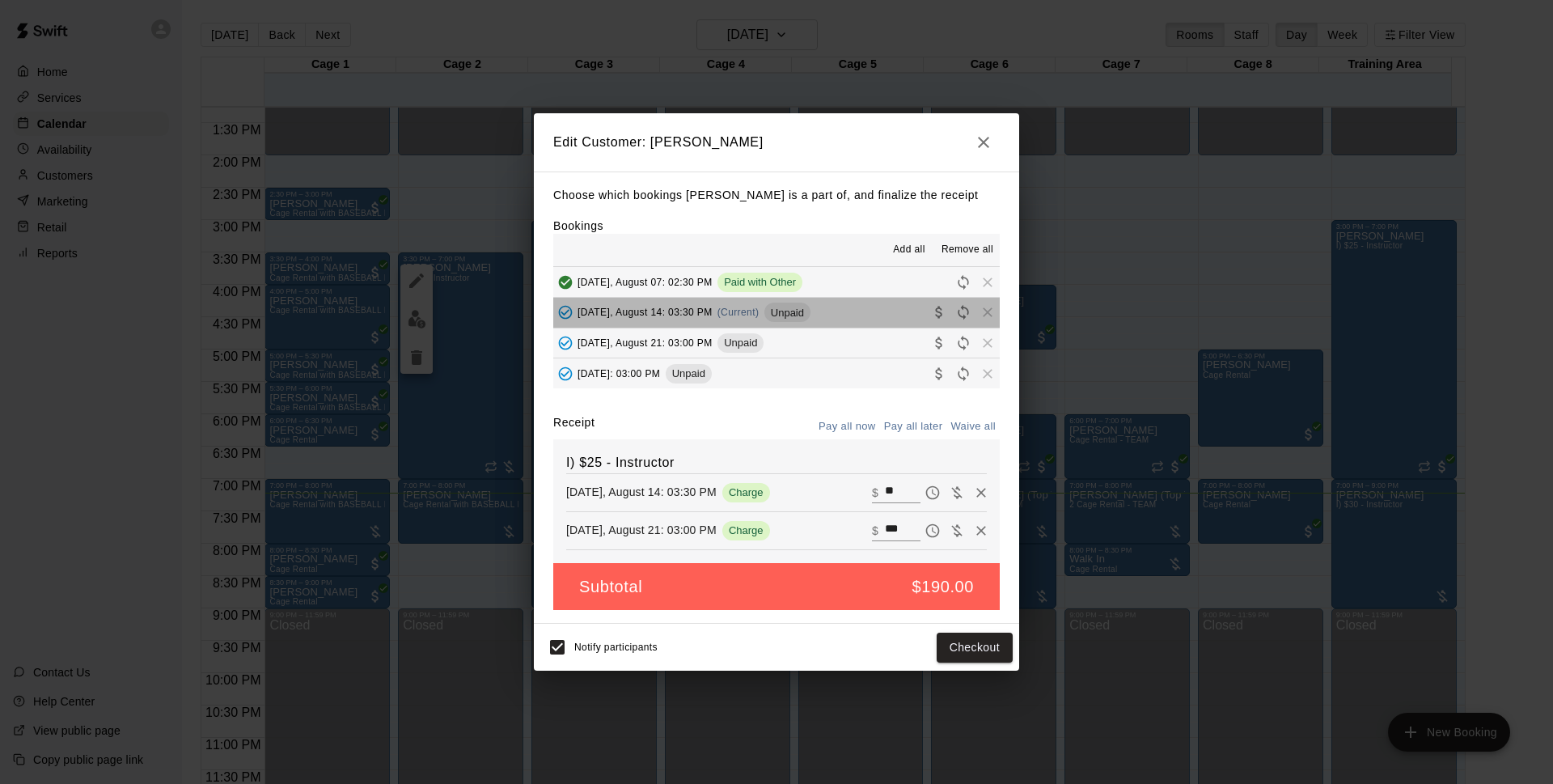
click at [842, 319] on button "[DATE], August 14: 03:30 PM (Current) Unpaid" at bounding box center [776, 312] width 446 height 30
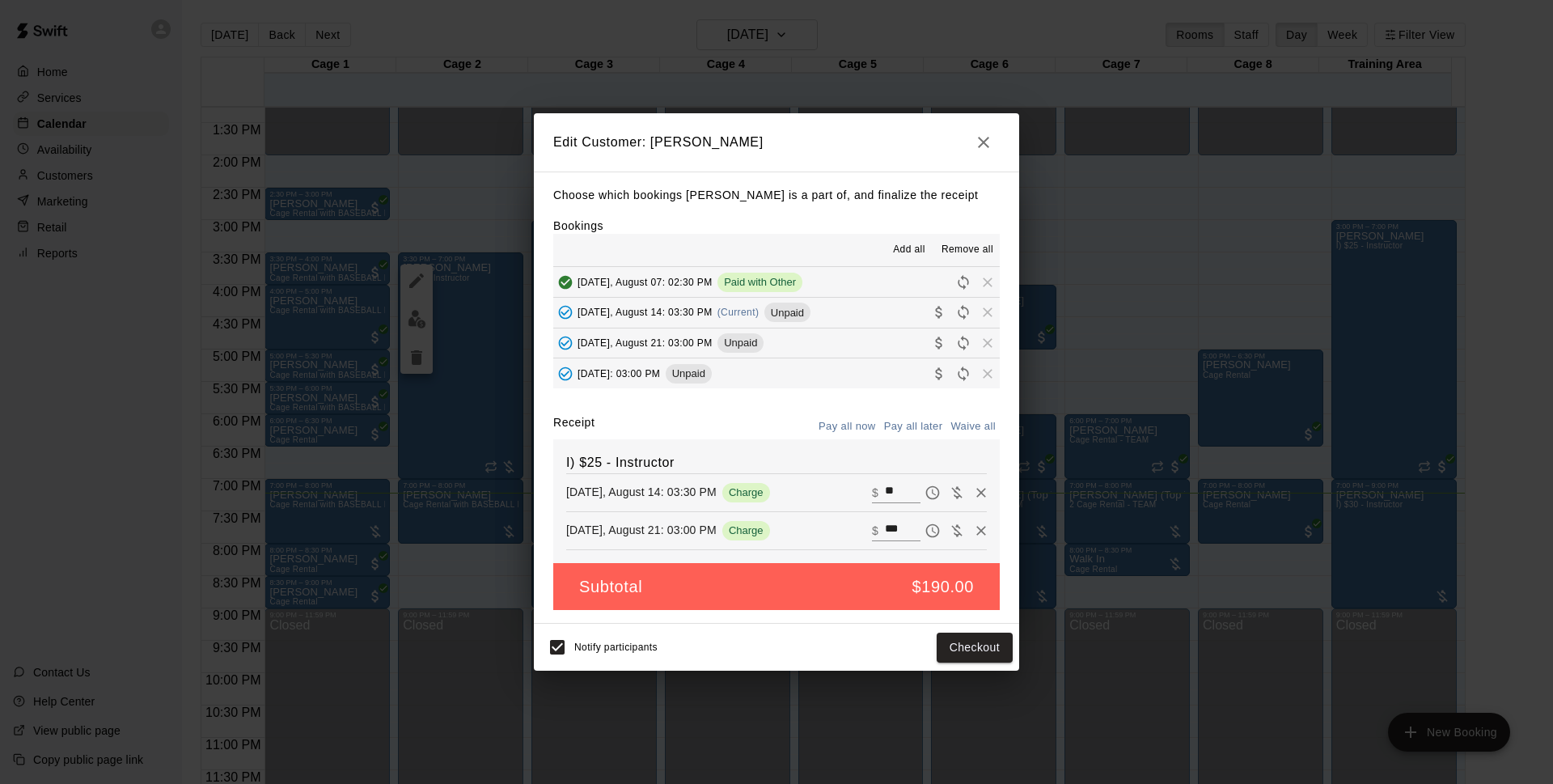
click at [842, 316] on button "[DATE], August 14: 03:30 PM (Current) Unpaid" at bounding box center [776, 312] width 446 height 30
click at [981, 139] on icon "button" at bounding box center [983, 142] width 12 height 12
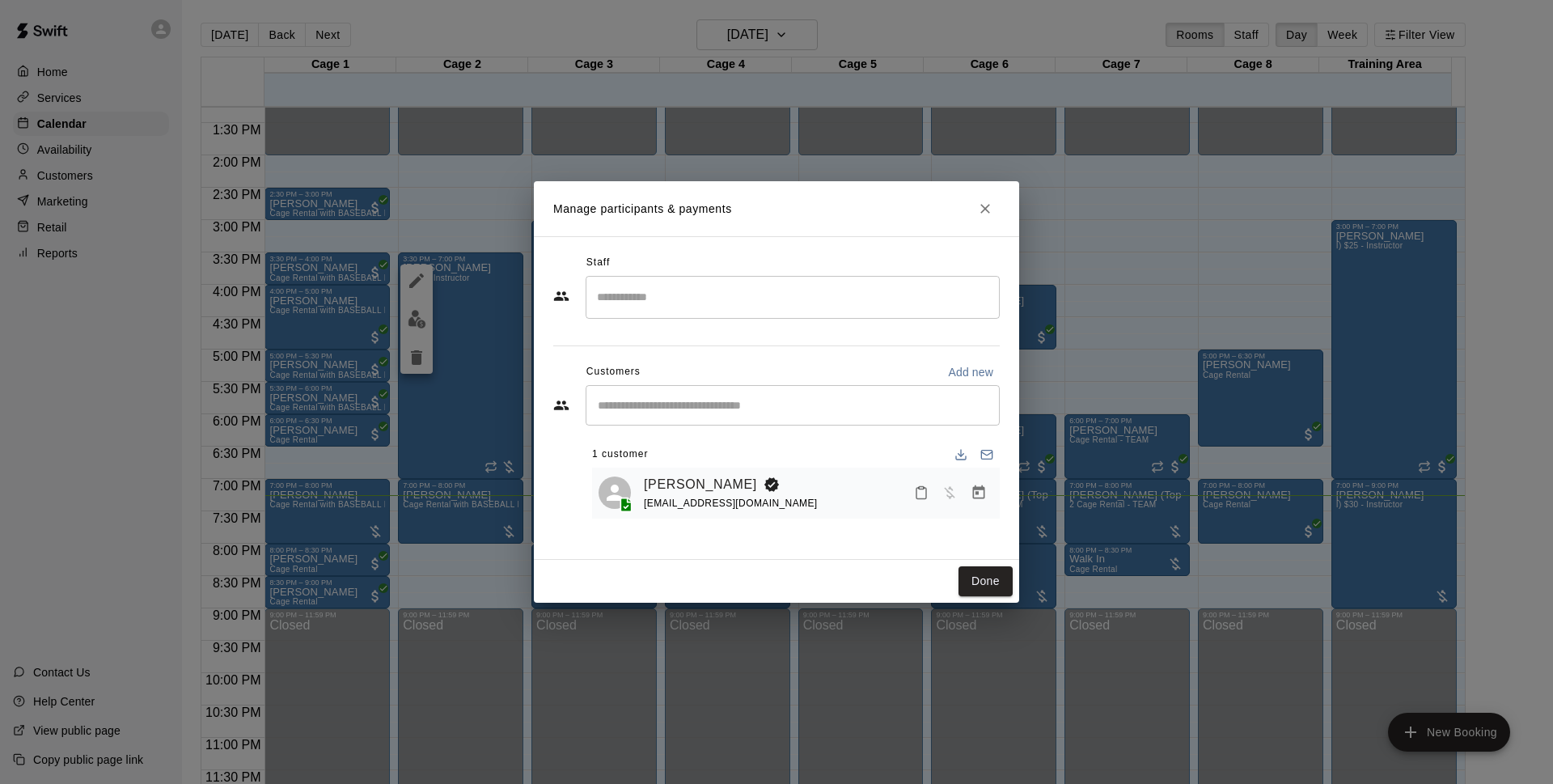
click at [978, 495] on icon "Manage bookings & payment" at bounding box center [979, 492] width 13 height 13
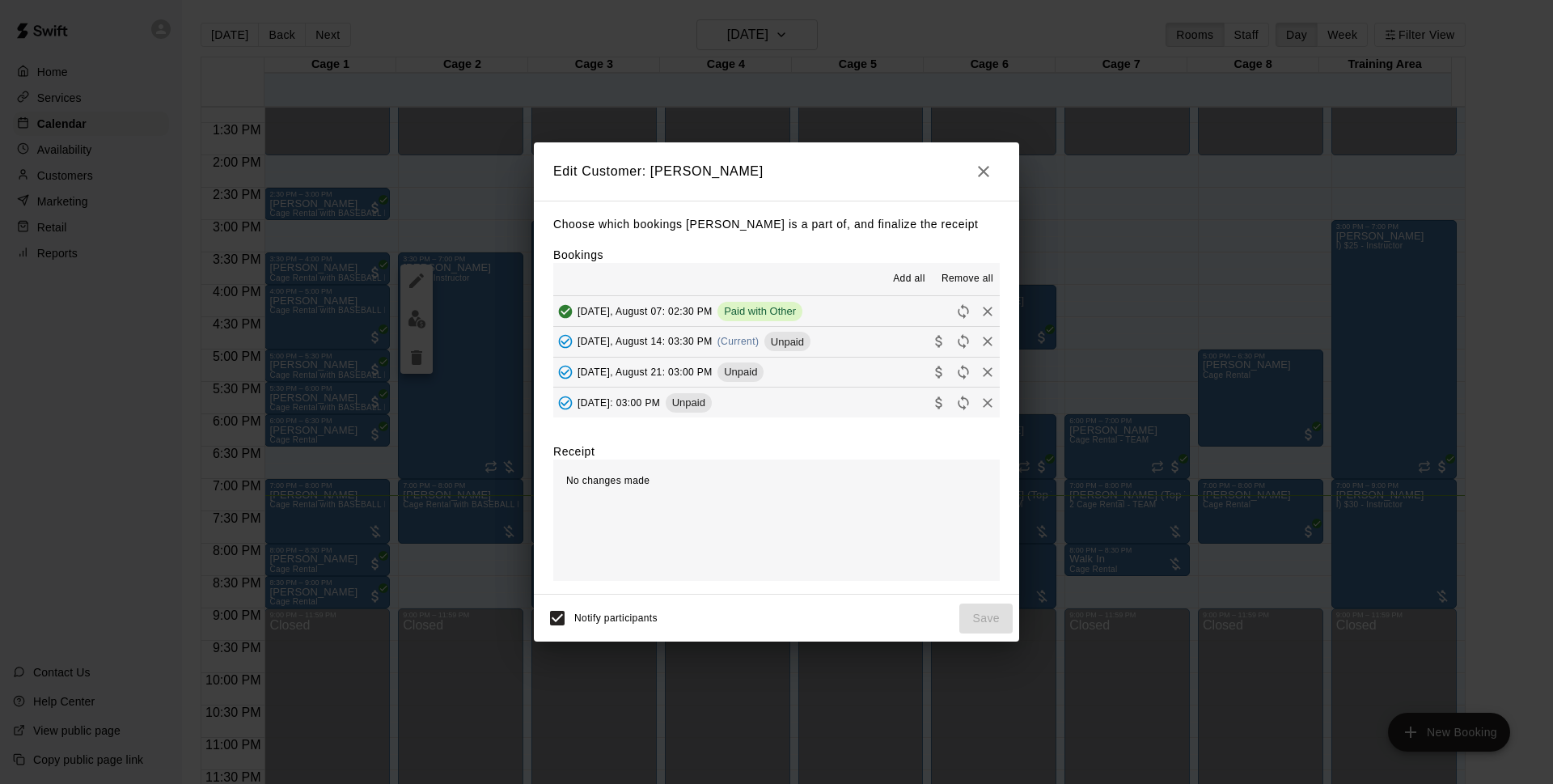
click at [779, 338] on span "Unpaid" at bounding box center [787, 341] width 46 height 13
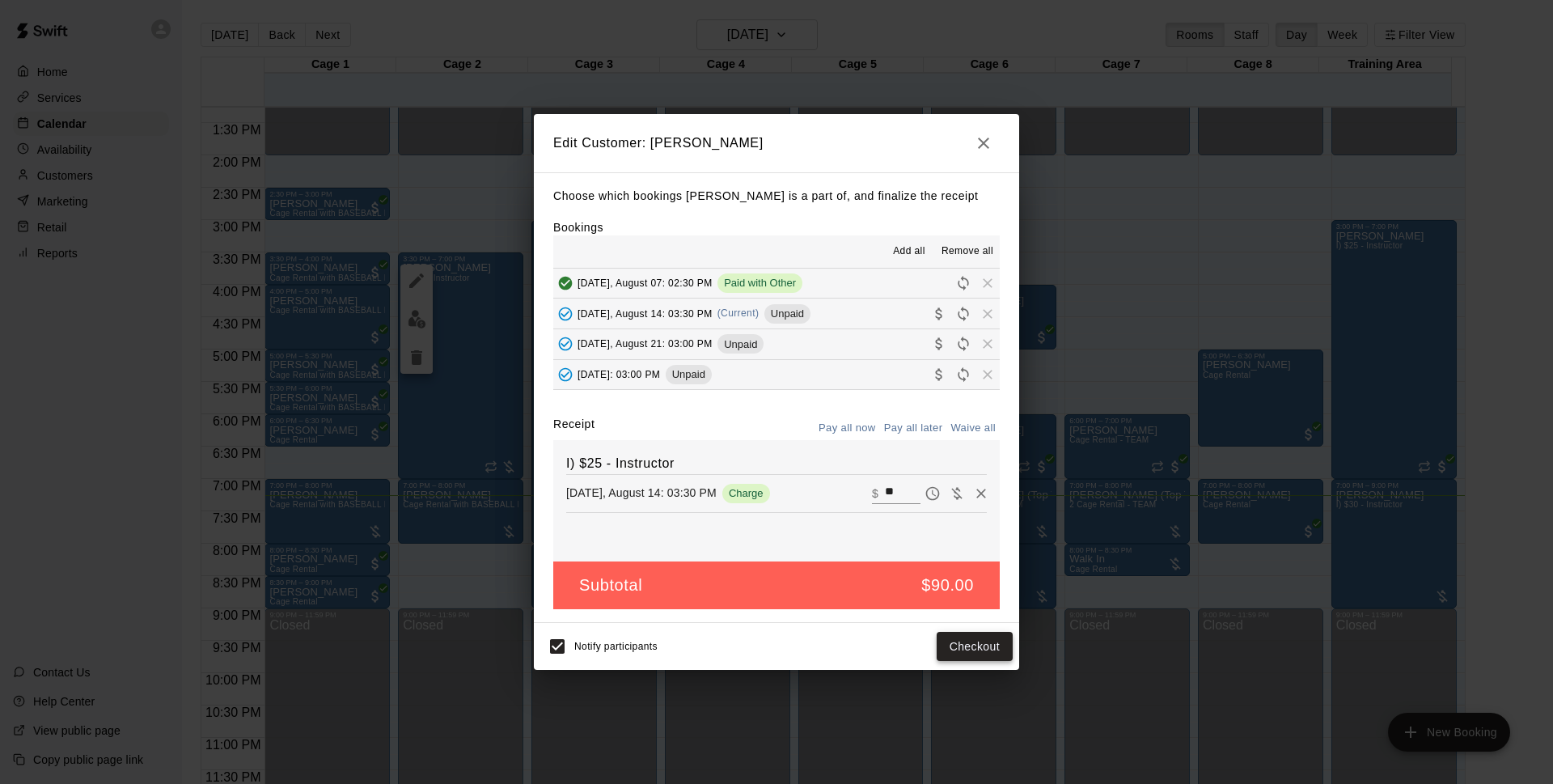
click at [972, 644] on button "Checkout" at bounding box center [975, 646] width 76 height 30
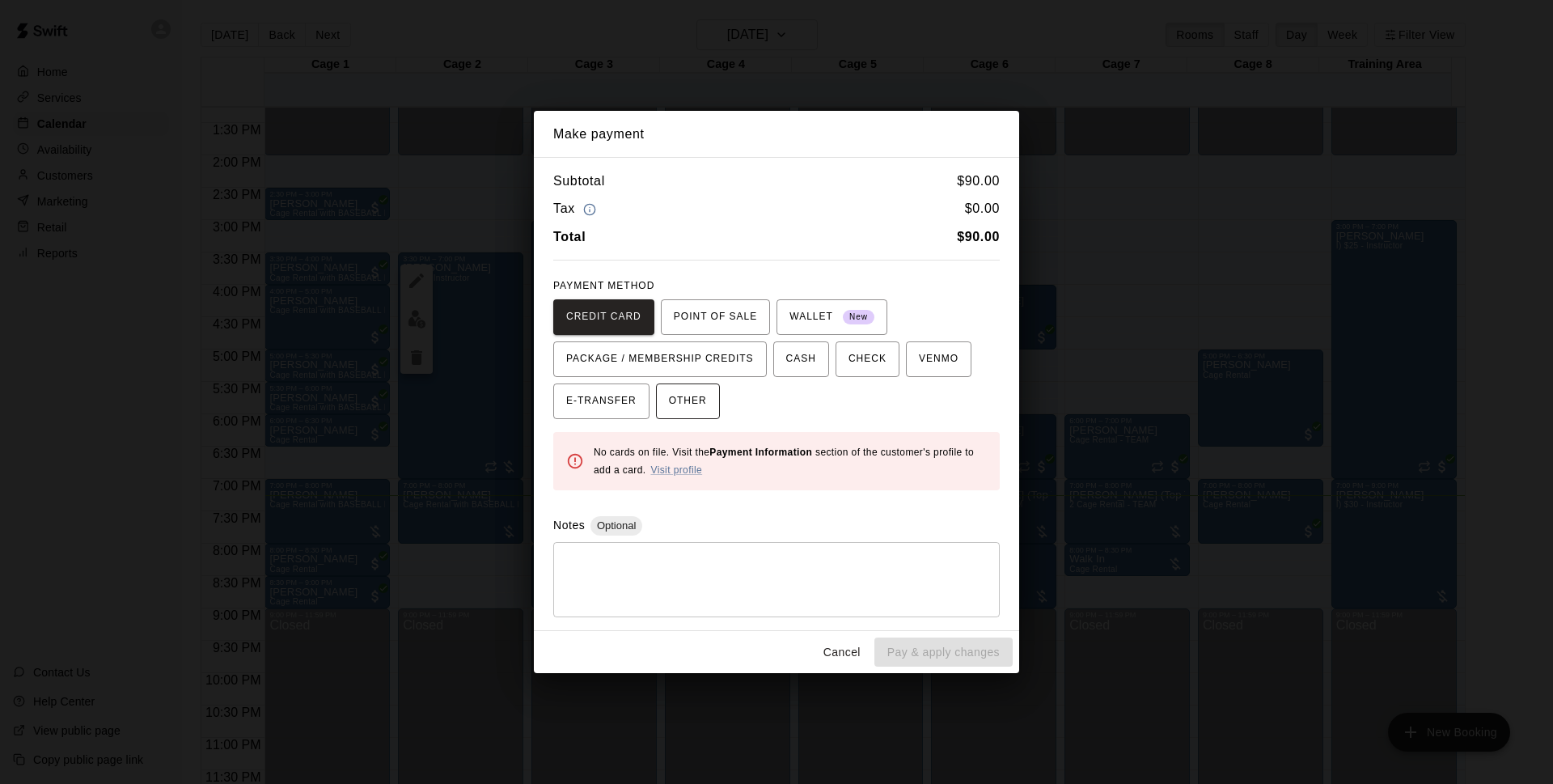
click at [708, 411] on button "OTHER" at bounding box center [688, 400] width 64 height 36
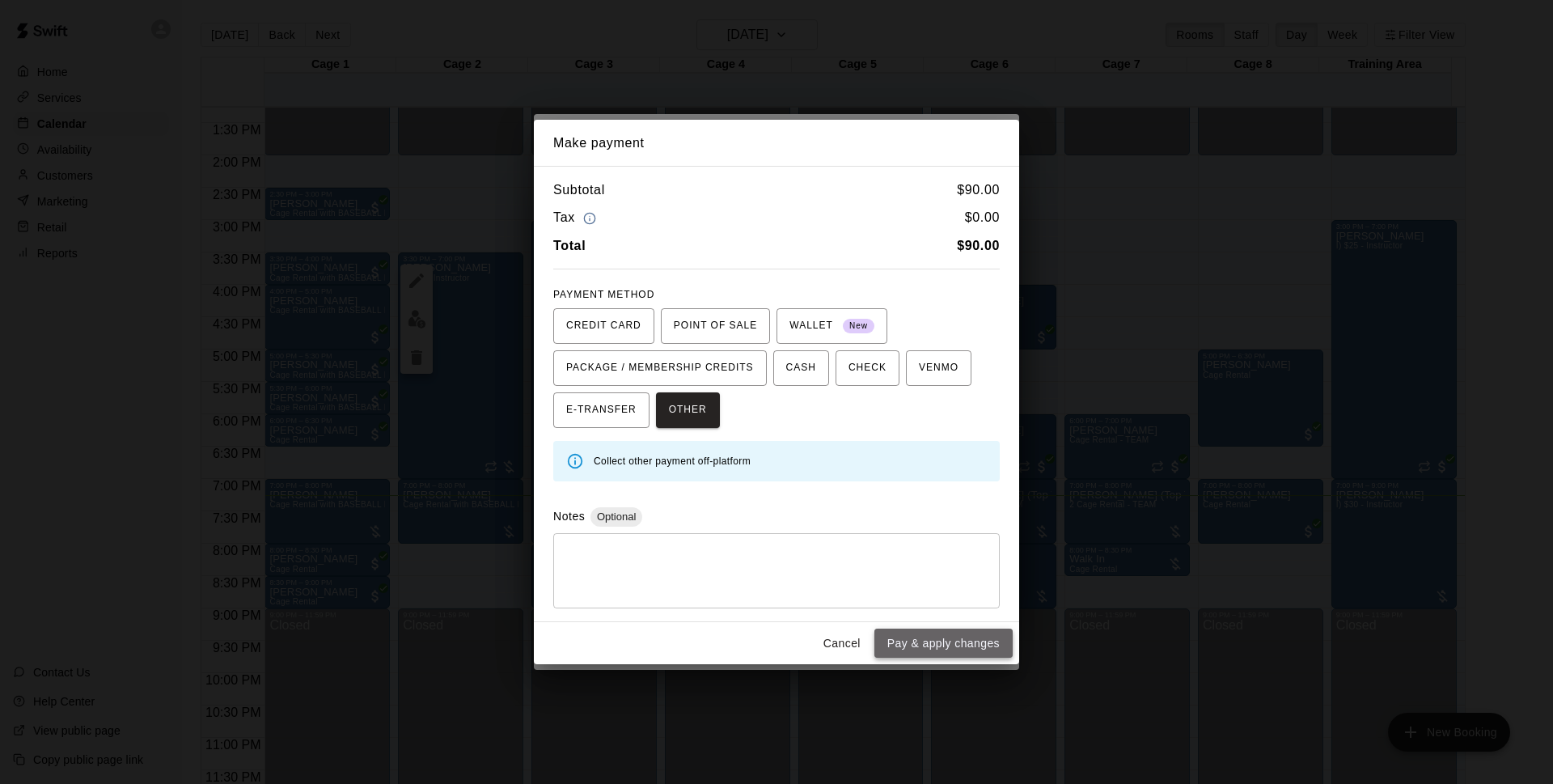
click at [947, 637] on button "Pay & apply changes" at bounding box center [944, 643] width 139 height 30
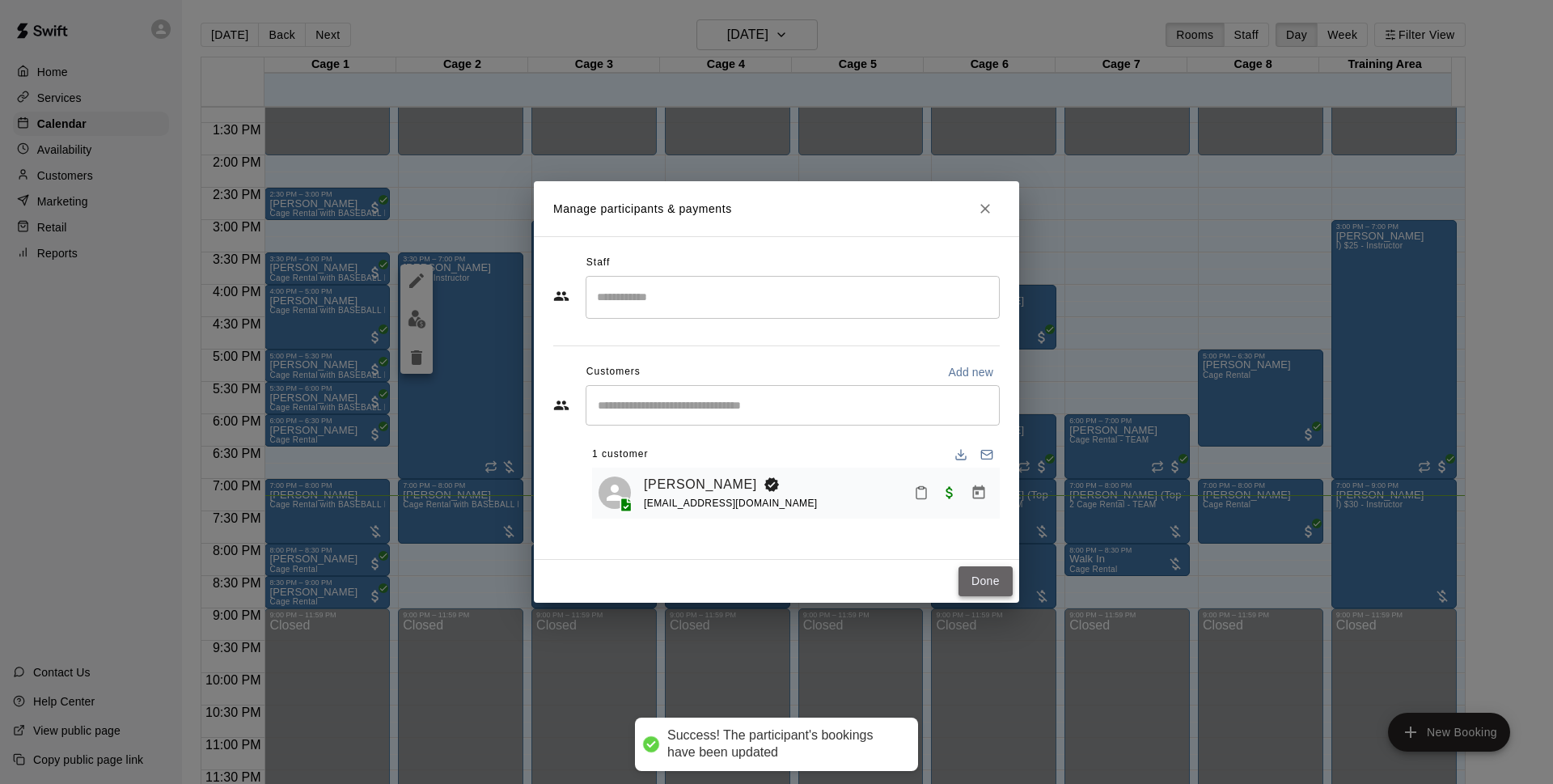
click at [990, 572] on button "Done" at bounding box center [985, 580] width 54 height 30
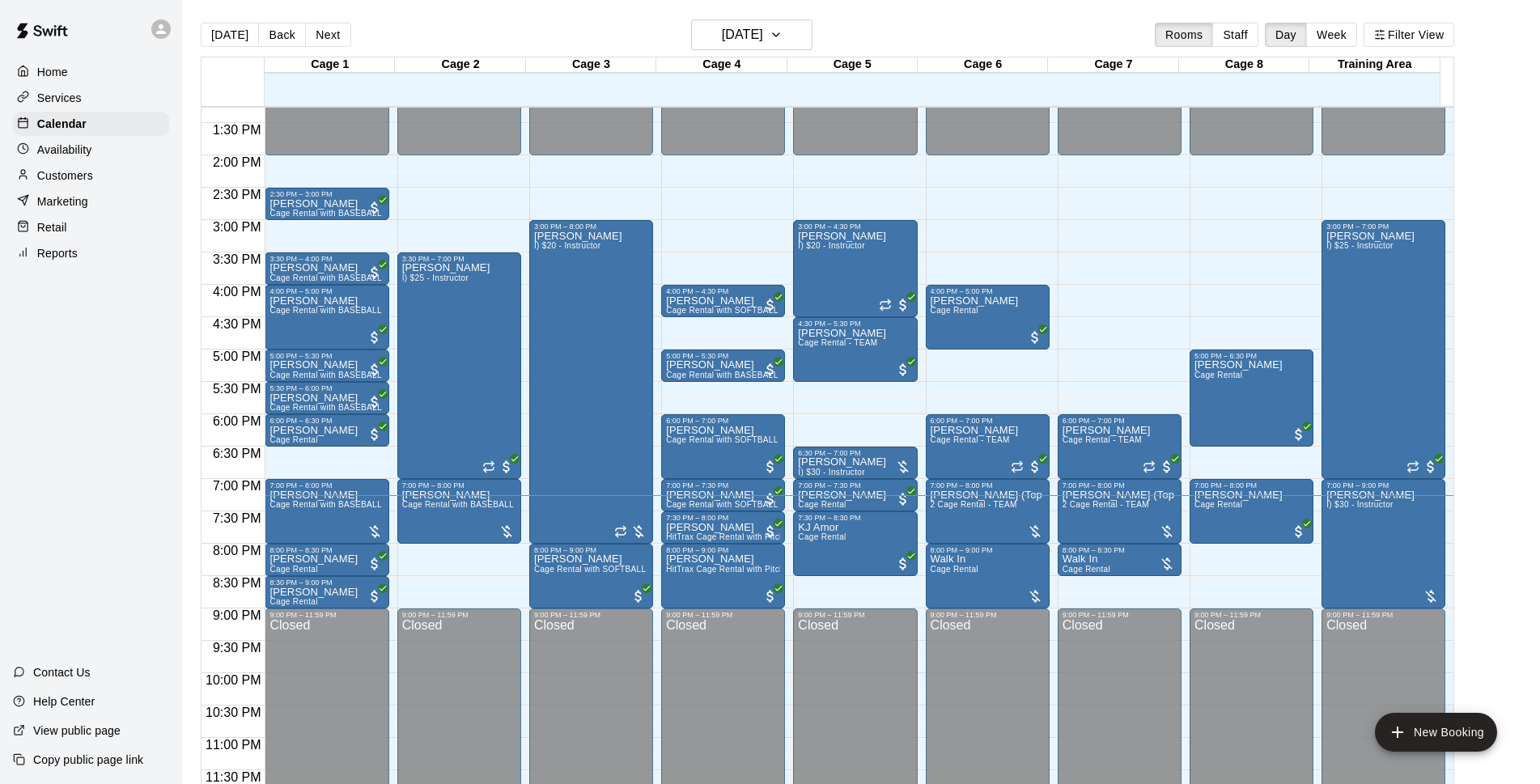
click at [441, 17] on main "[DATE] Back [DATE][DATE] Rooms Staff Day Week Filter View Cage 1 14 Thu Cage 2 …" at bounding box center [860, 405] width 1358 height 810
drag, startPoint x: 429, startPoint y: 33, endPoint x: 423, endPoint y: 38, distance: 7.8
click at [428, 35] on div "[DATE] Back [DATE][DATE] Rooms Staff Day Week Filter View" at bounding box center [827, 38] width 1253 height 38
click at [1515, 492] on main "[DATE] Back [DATE][DATE] Rooms Staff Day Week Filter View Cage 1 14 Thu Cage 2 …" at bounding box center [860, 411] width 1345 height 784
click at [1516, 445] on main "[DATE] Back [DATE][DATE] Rooms Staff Day Week Filter View Cage 1 14 Thu Cage 2 …" at bounding box center [860, 411] width 1345 height 784
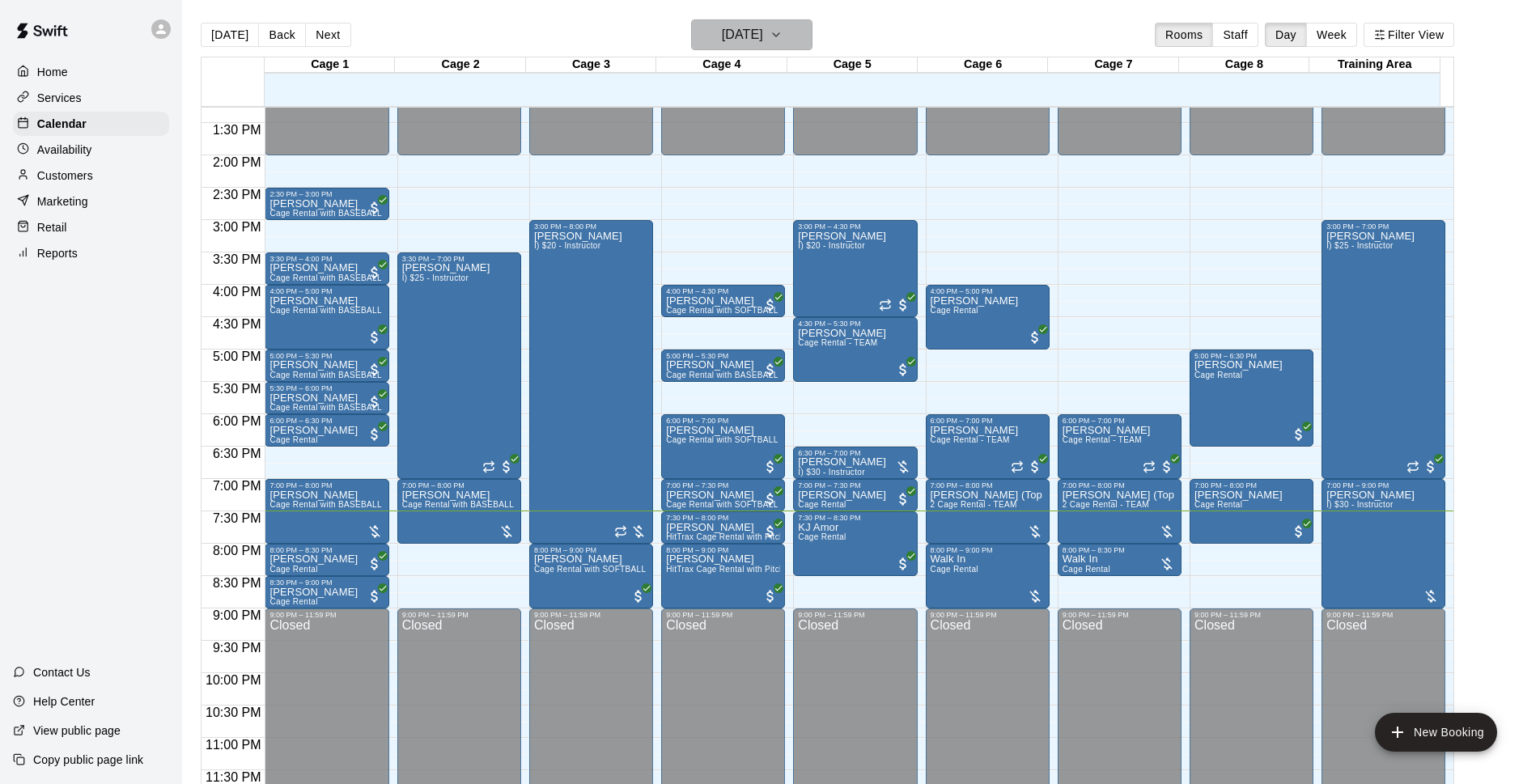
click at [795, 39] on button "[DATE]" at bounding box center [752, 35] width 121 height 31
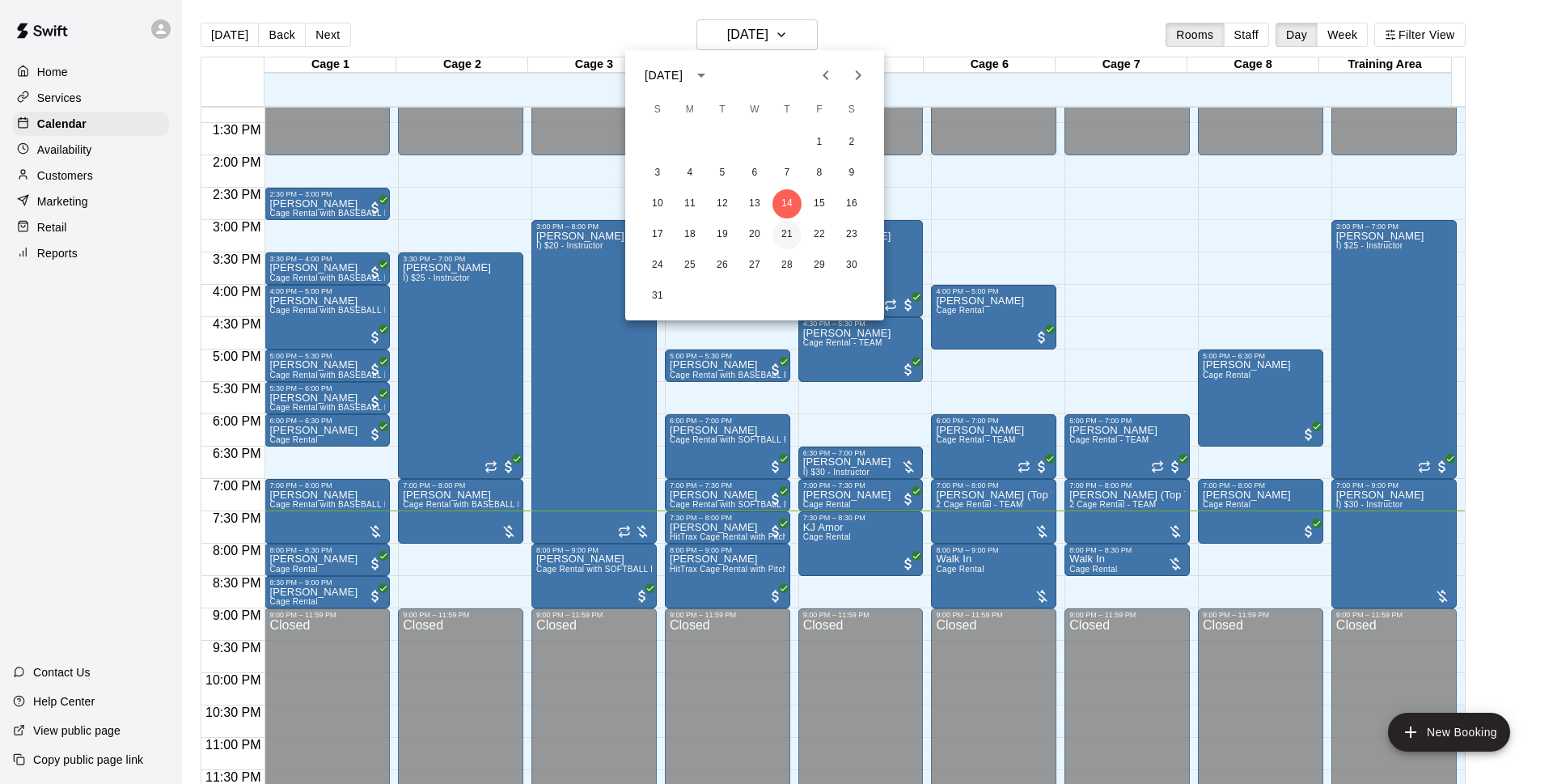
click at [790, 233] on button "21" at bounding box center [787, 235] width 29 height 29
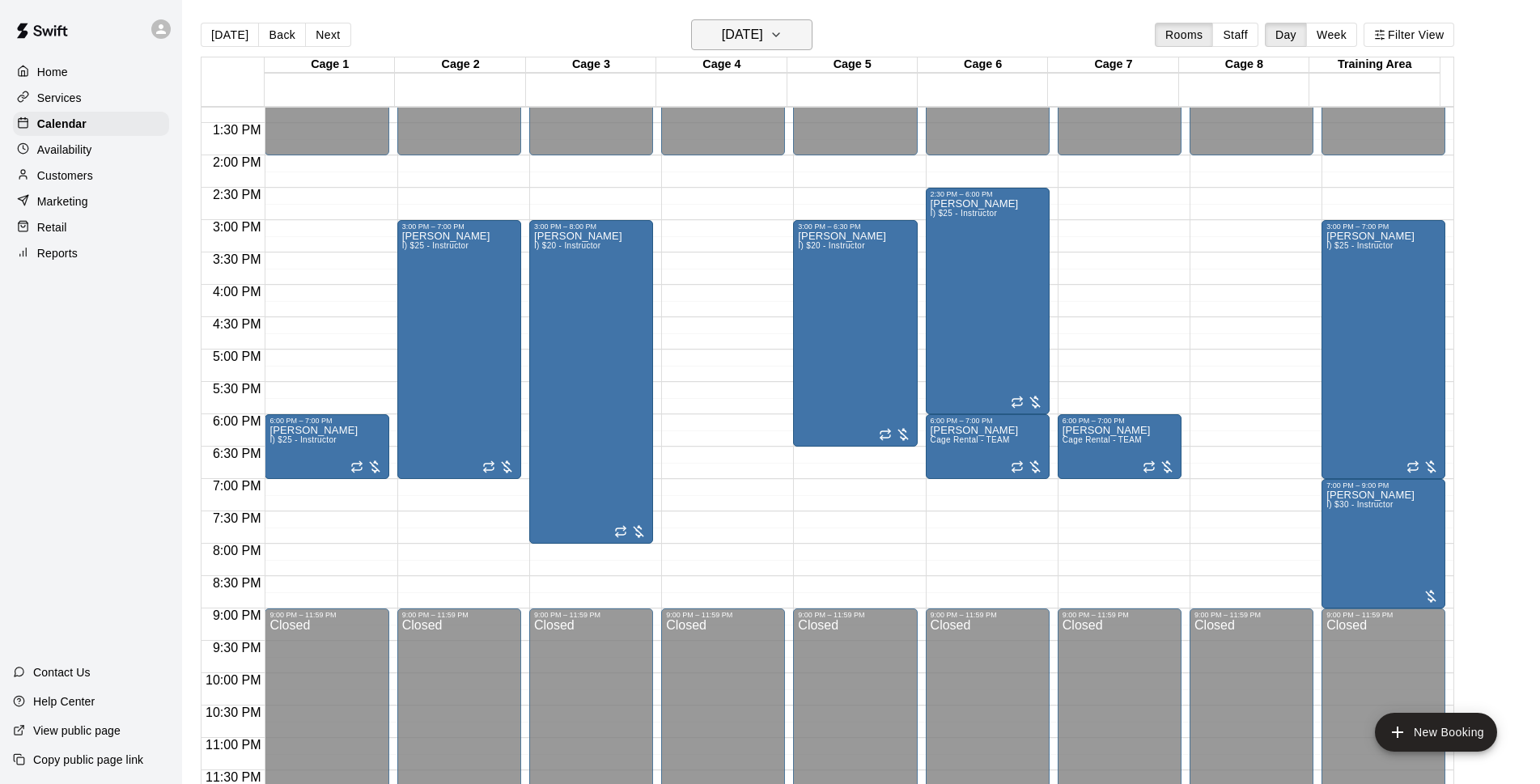
click at [763, 25] on h6 "[DATE]" at bounding box center [742, 35] width 41 height 23
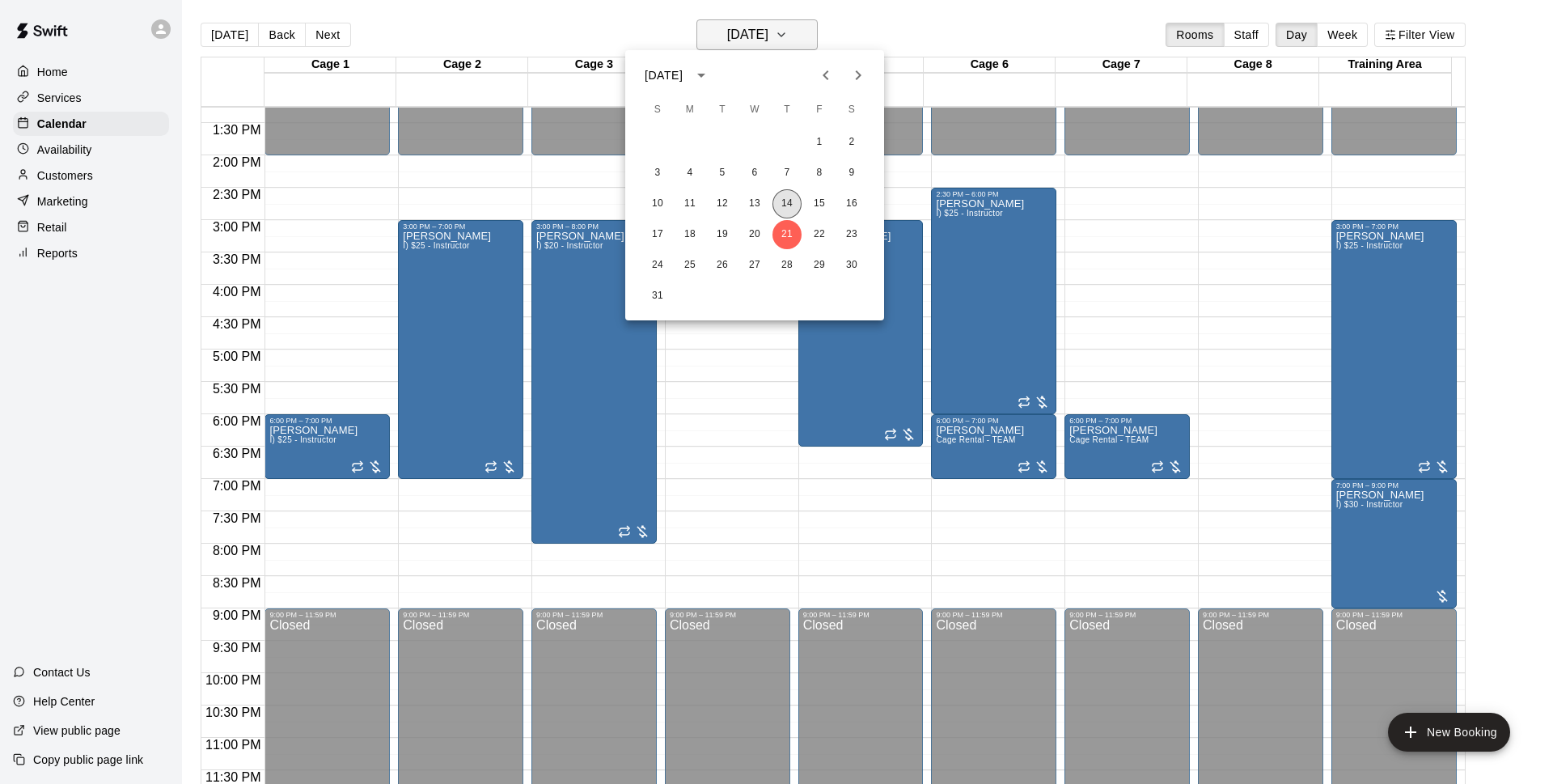
click at [778, 211] on button "14" at bounding box center [787, 204] width 29 height 29
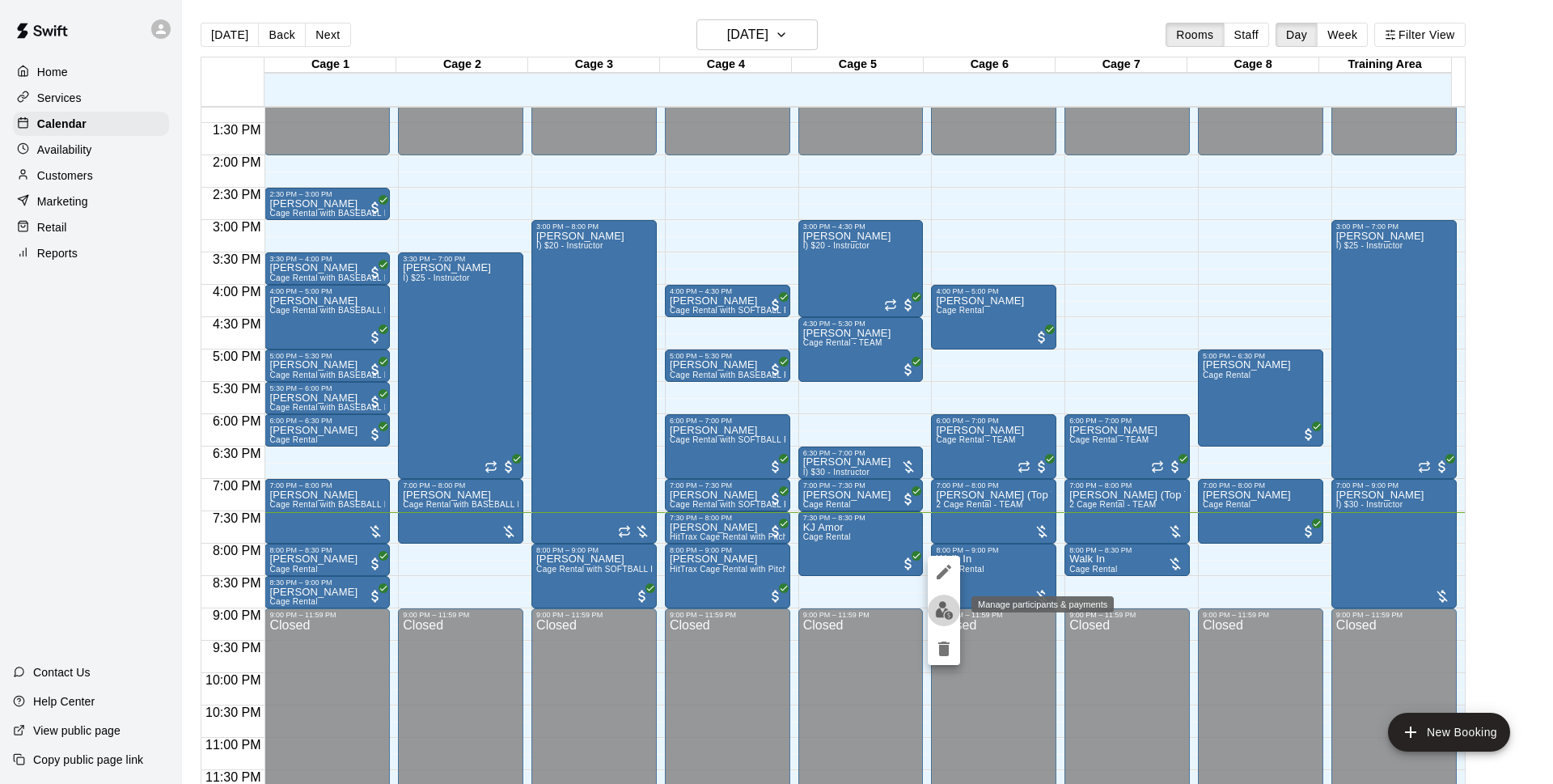
click at [945, 601] on img "edit" at bounding box center [944, 610] width 18 height 18
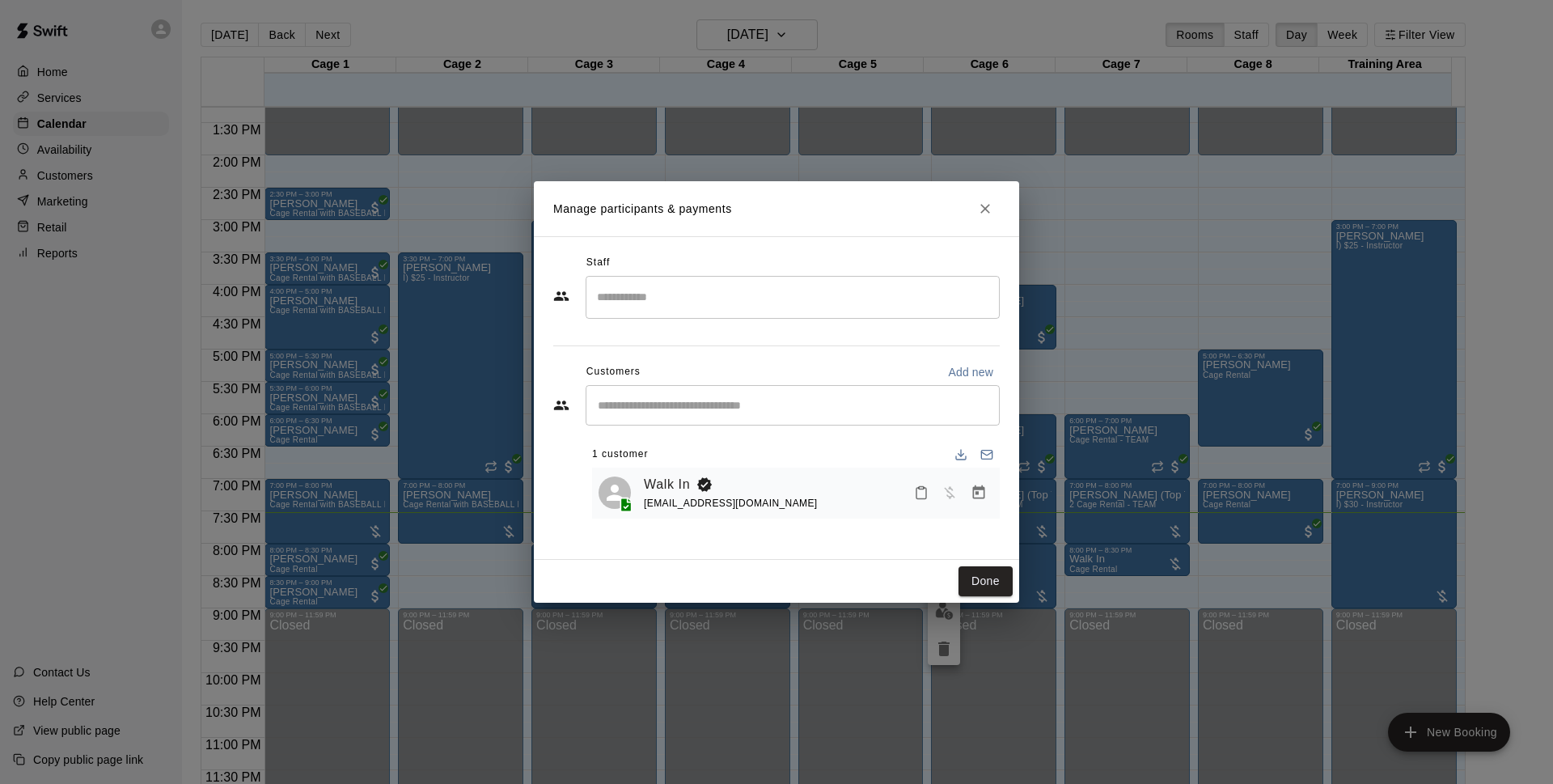
click at [978, 490] on icon "Manage bookings & payment" at bounding box center [979, 492] width 13 height 13
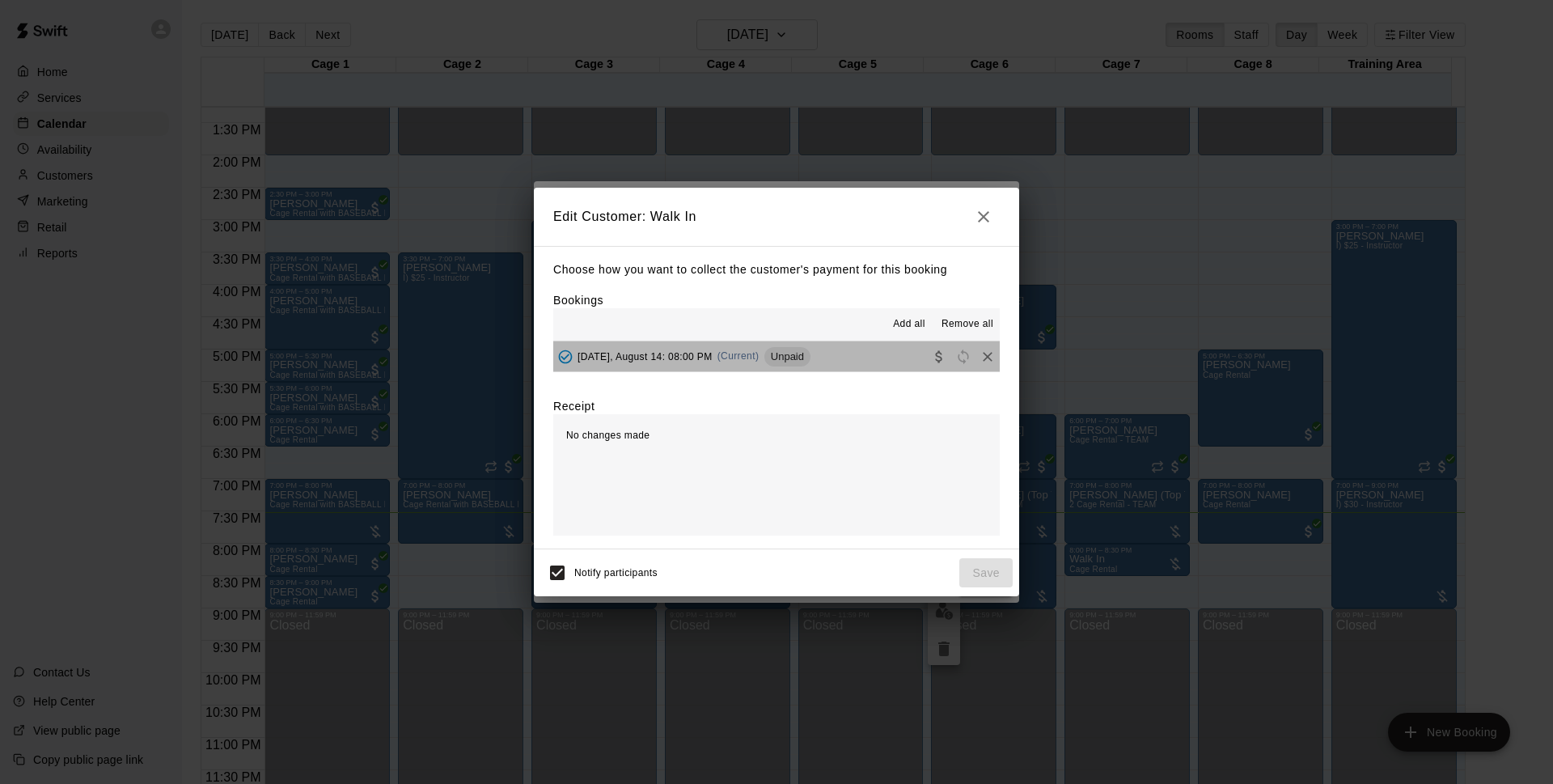
click at [794, 368] on div "[DATE], August 14: 08:00 PM (Current) Unpaid" at bounding box center [681, 356] width 257 height 24
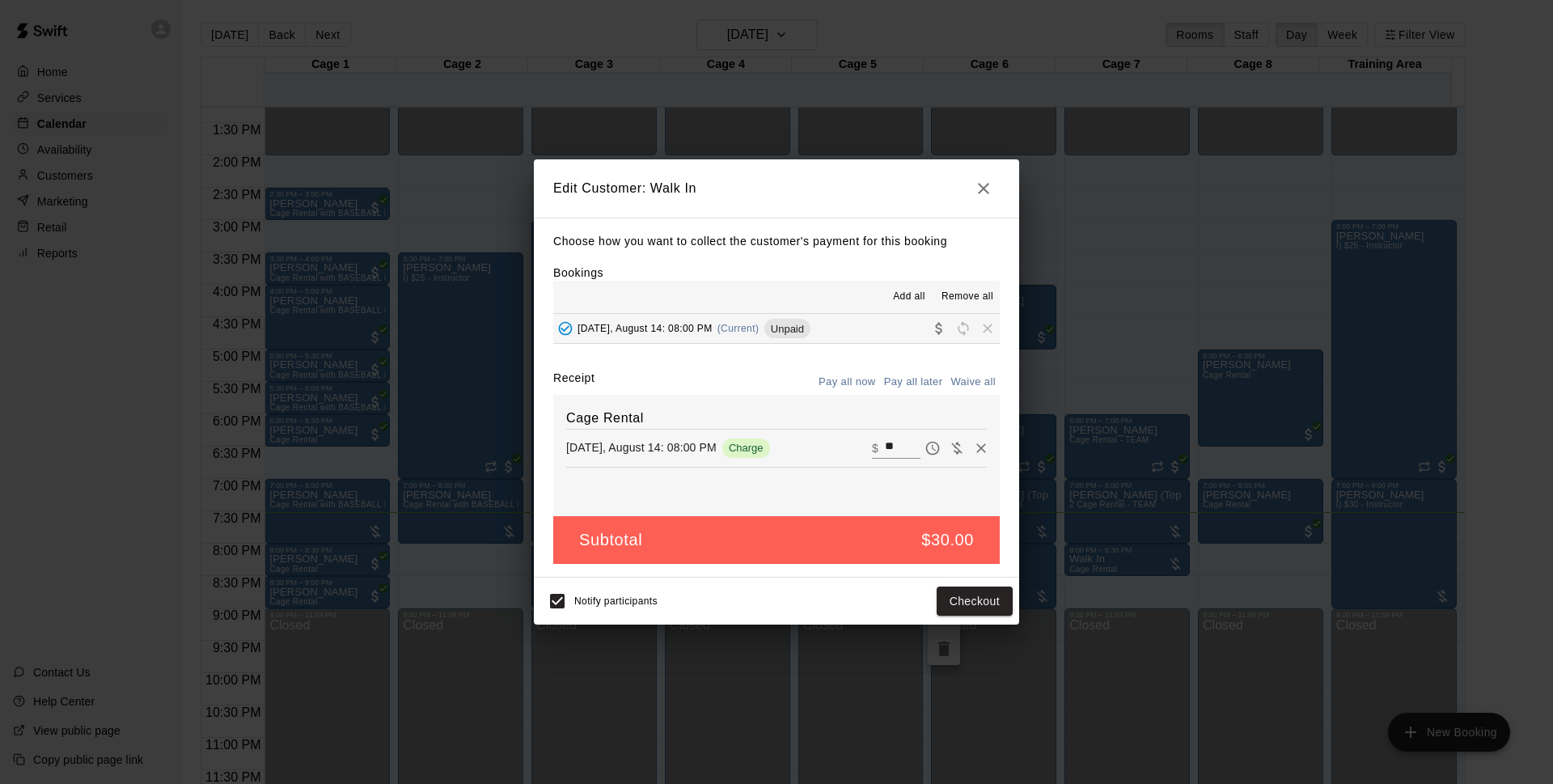
click at [982, 190] on icon "button" at bounding box center [983, 189] width 12 height 12
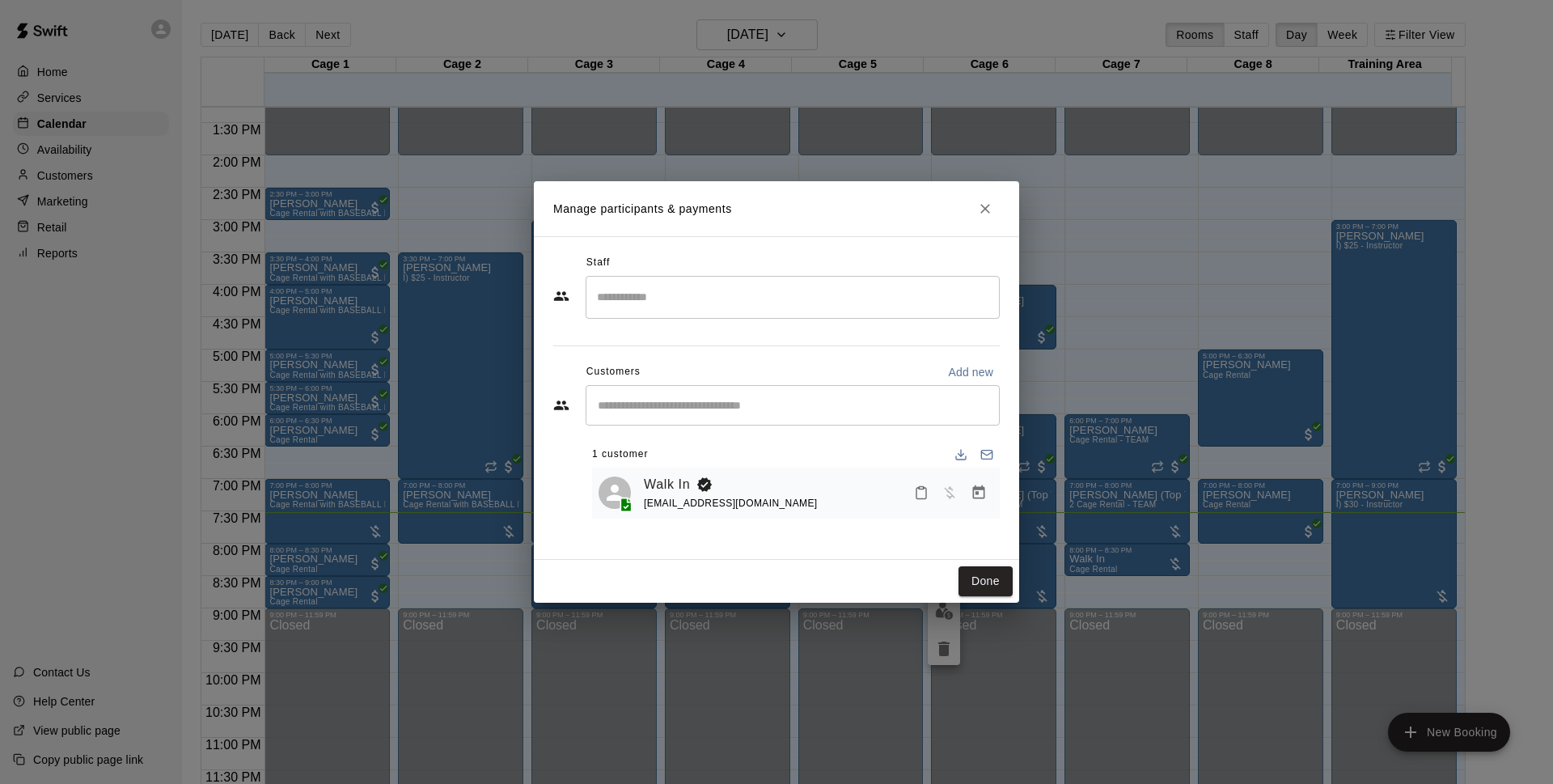
click at [985, 211] on icon "Close" at bounding box center [985, 208] width 16 height 16
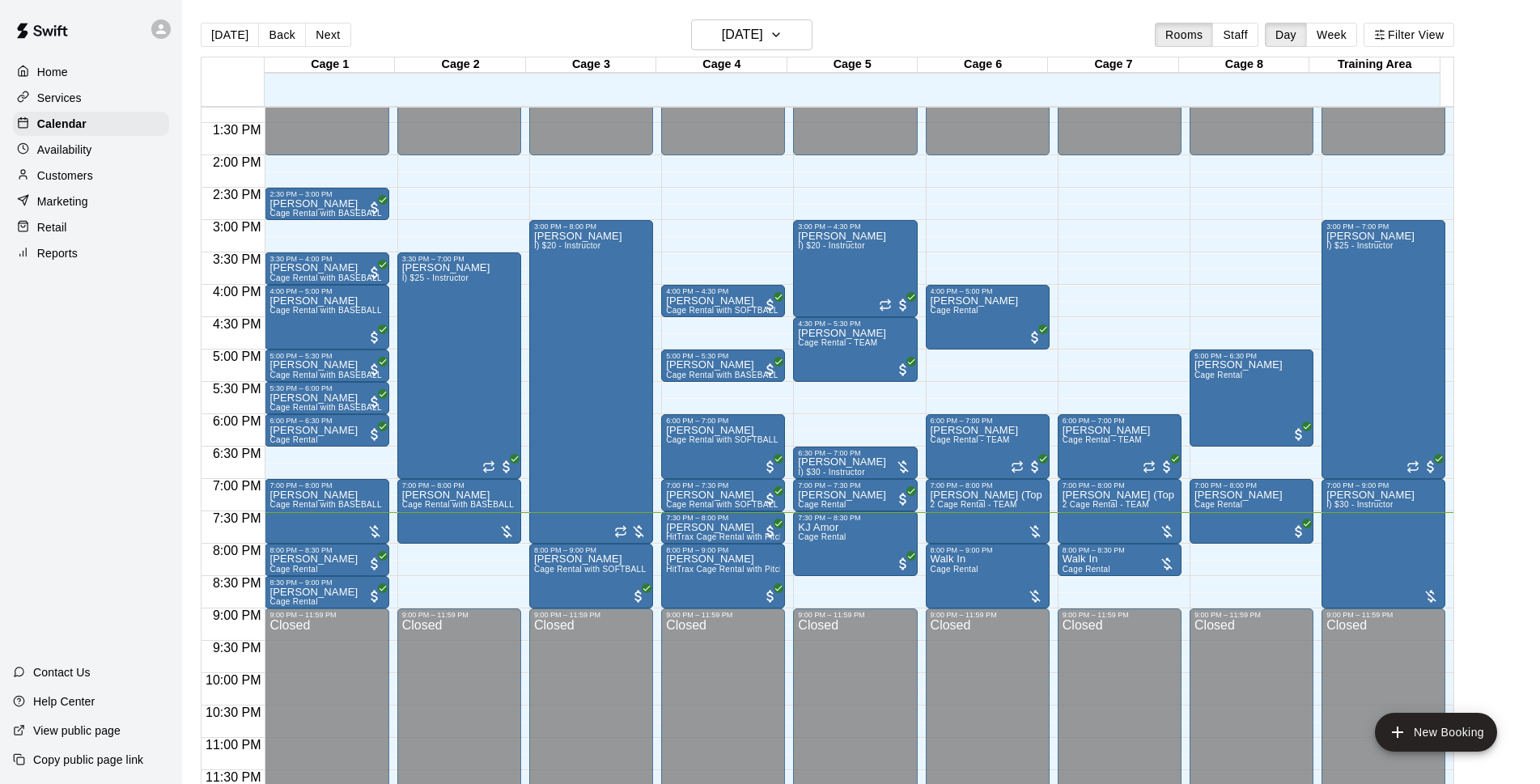
drag, startPoint x: 616, startPoint y: 572, endPoint x: 617, endPoint y: 34, distance: 538.0
click at [617, 34] on div "[DATE] Back [DATE][DATE] Rooms Staff Day Week Filter View" at bounding box center [827, 38] width 1253 height 38
click at [945, 14] on main "[DATE] Back [DATE][DATE] Rooms Staff Day Week Filter View Cage 1 14 Thu Cage 2 …" at bounding box center [860, 405] width 1358 height 810
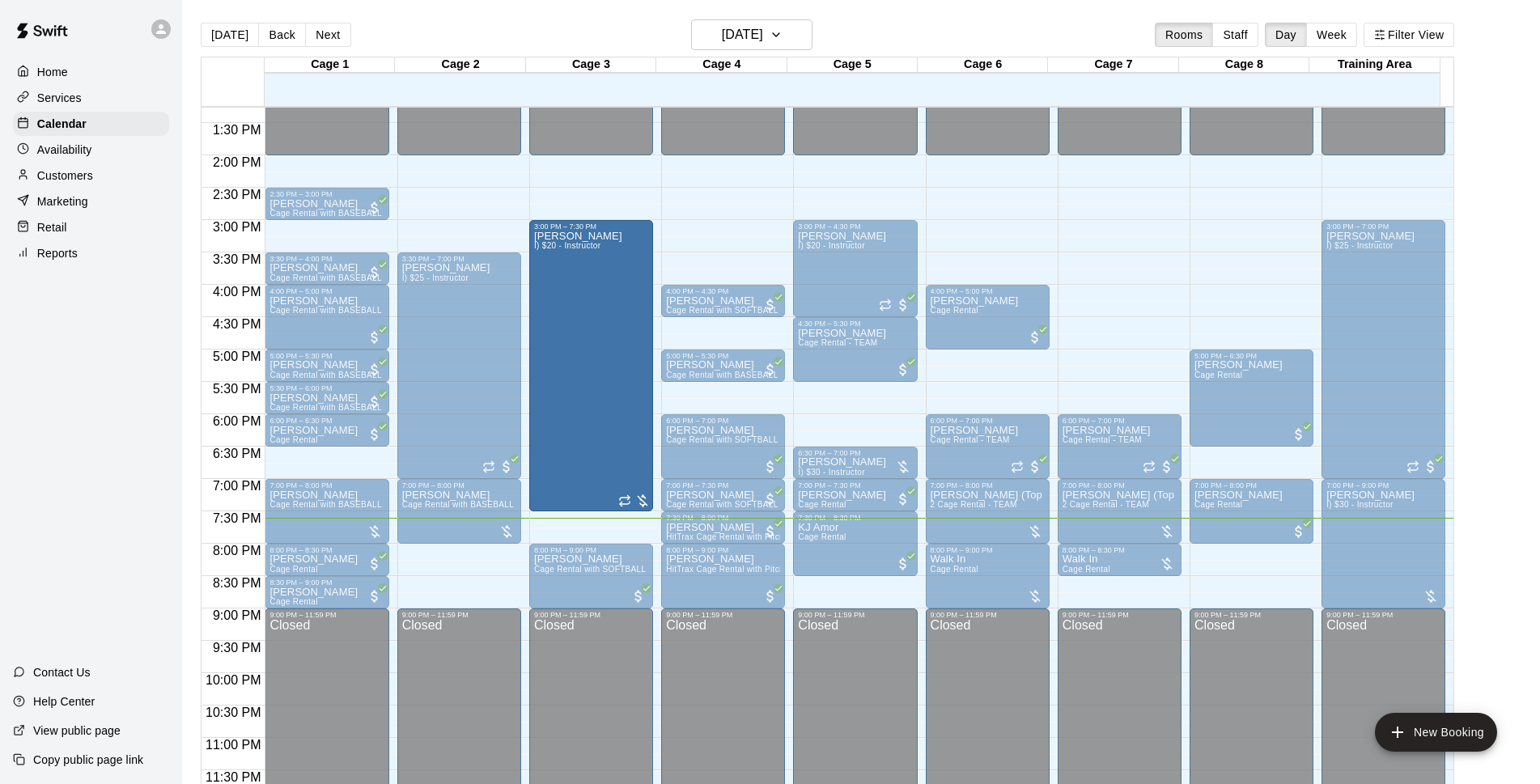
drag, startPoint x: 590, startPoint y: 541, endPoint x: 596, endPoint y: 524, distance: 18.0
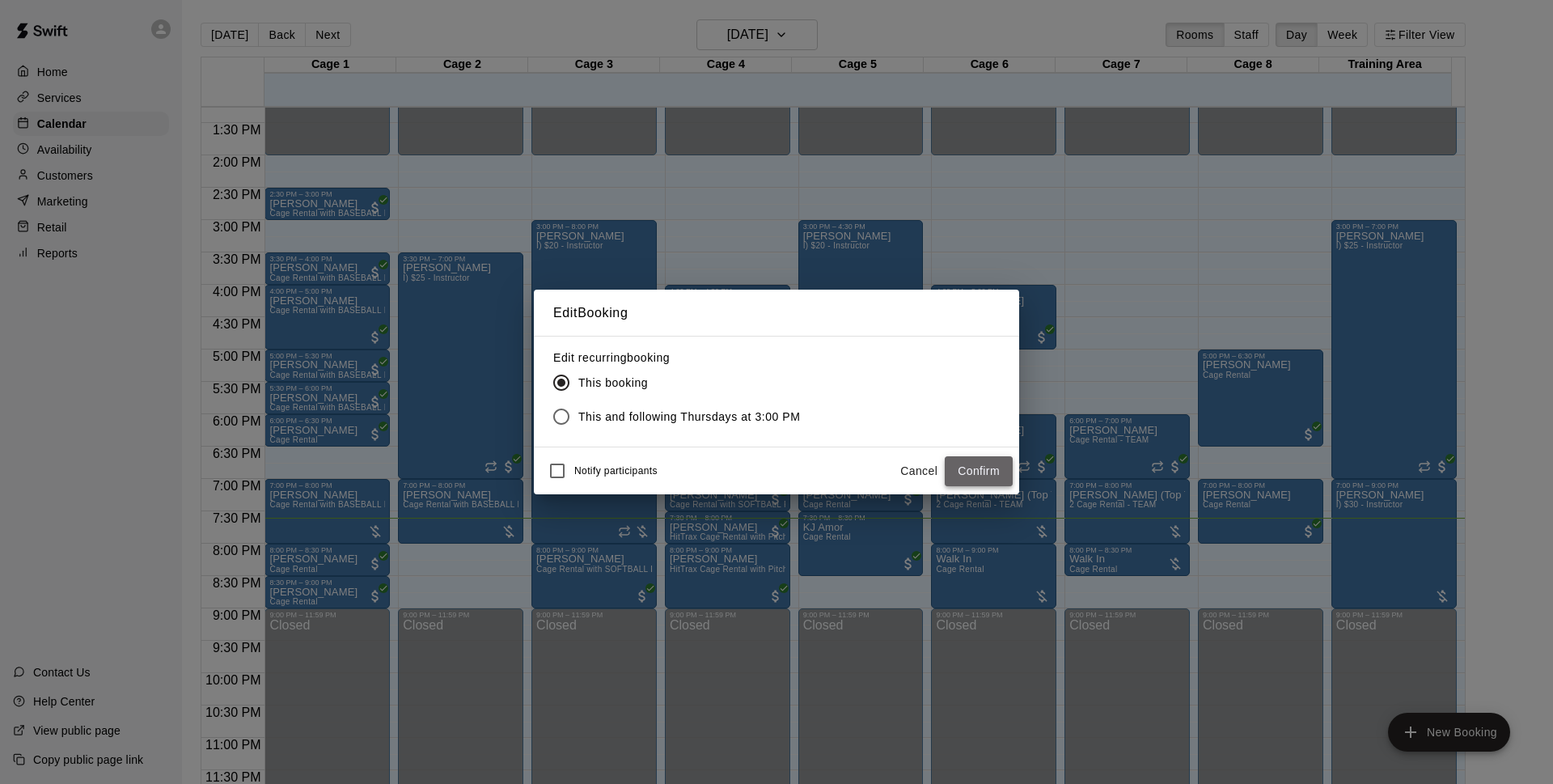
click at [975, 479] on button "Confirm" at bounding box center [979, 470] width 68 height 30
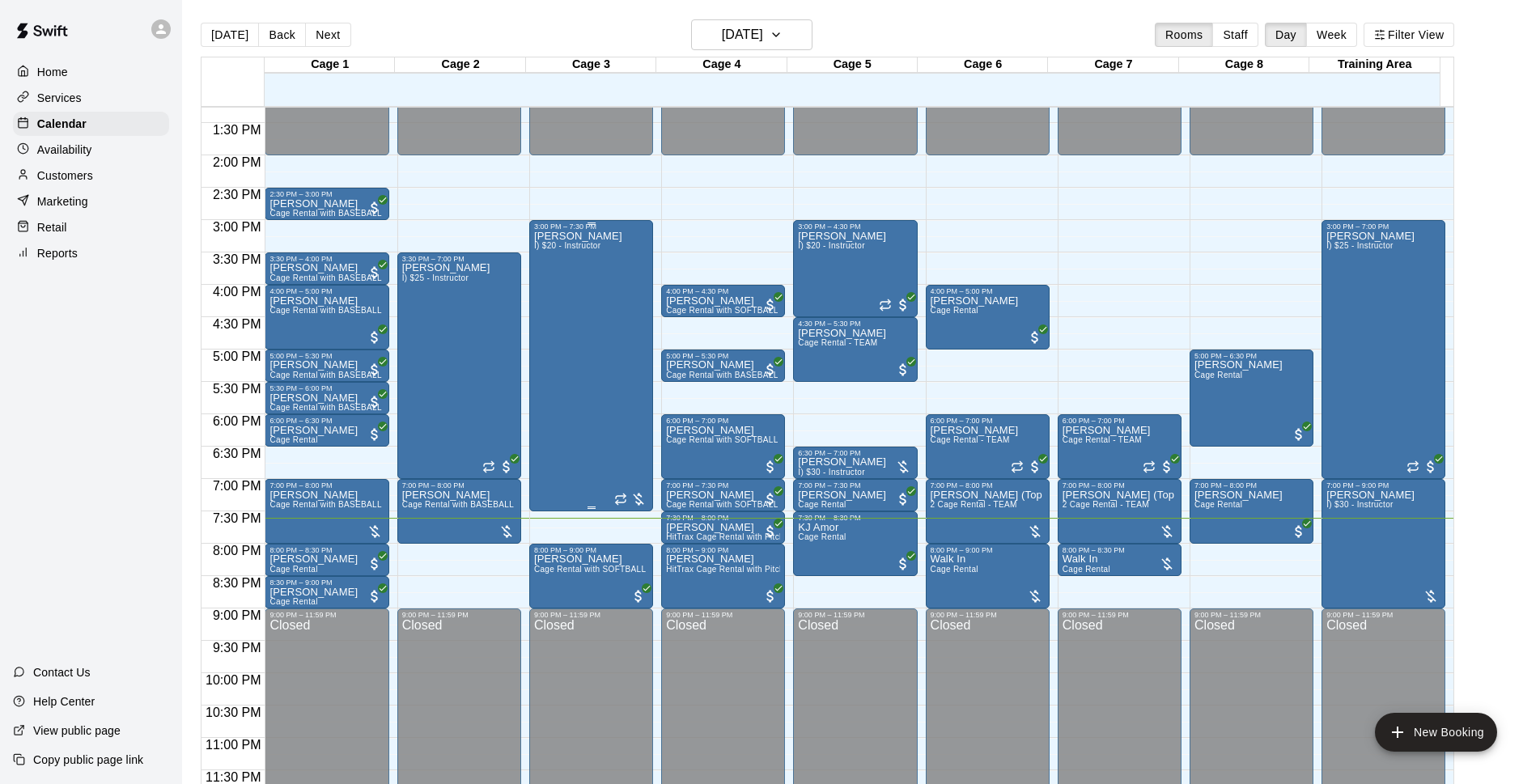
click at [622, 358] on div "[PERSON_NAME] I) $20 - Instructor" at bounding box center [591, 622] width 115 height 784
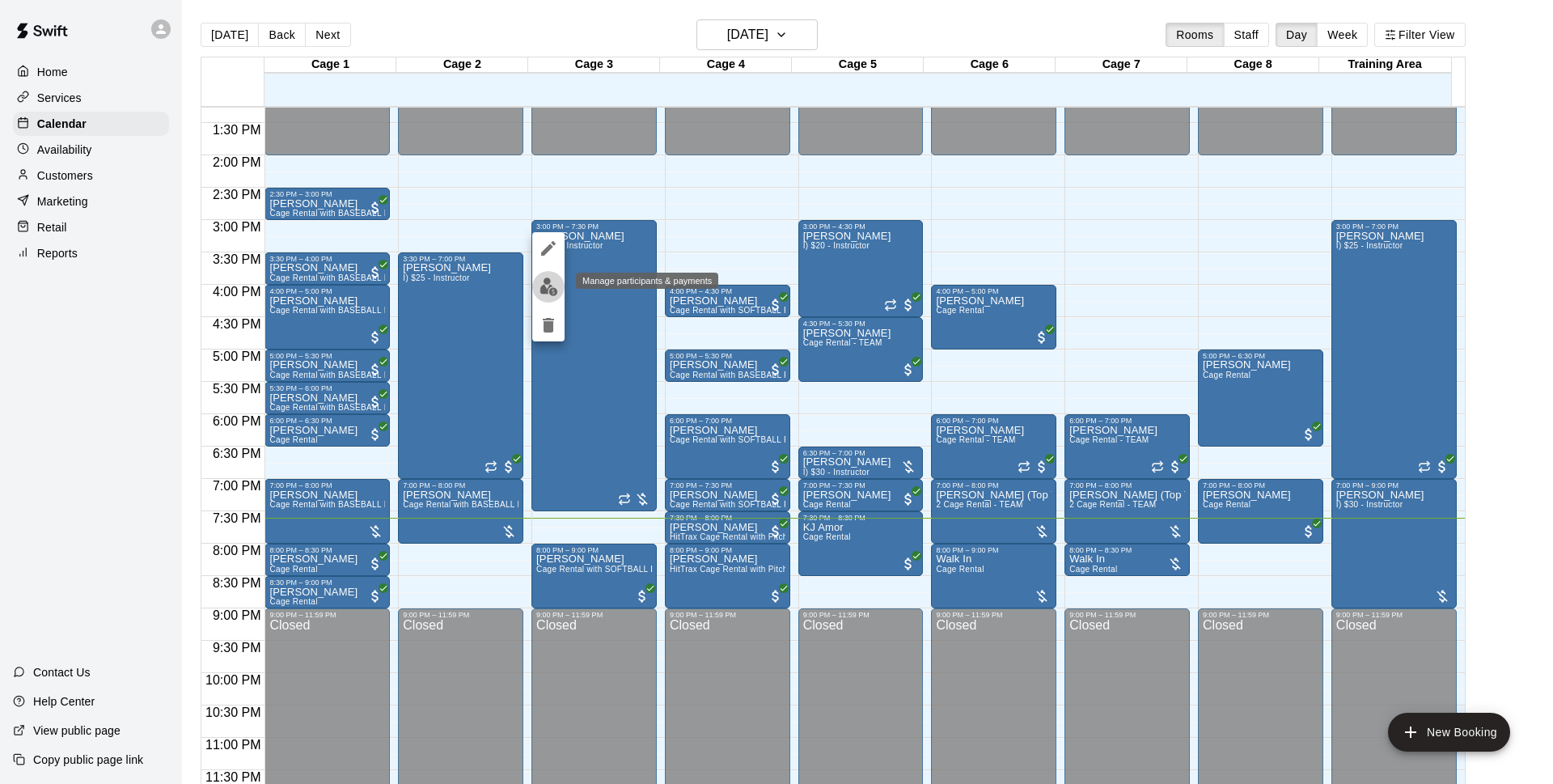
click at [540, 291] on img "edit" at bounding box center [548, 286] width 18 height 18
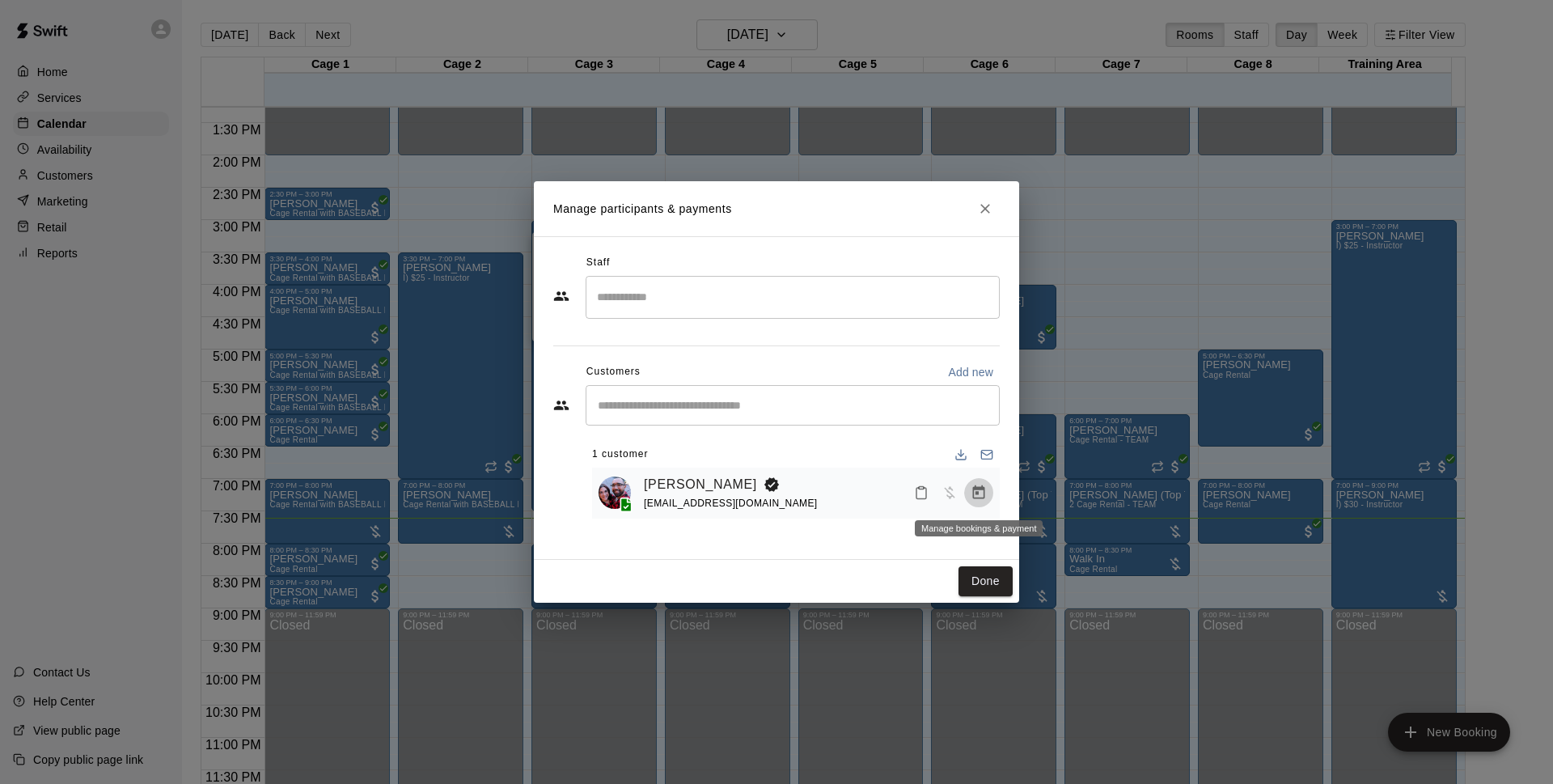
click at [993, 496] on button "Manage bookings & payment" at bounding box center [979, 493] width 29 height 29
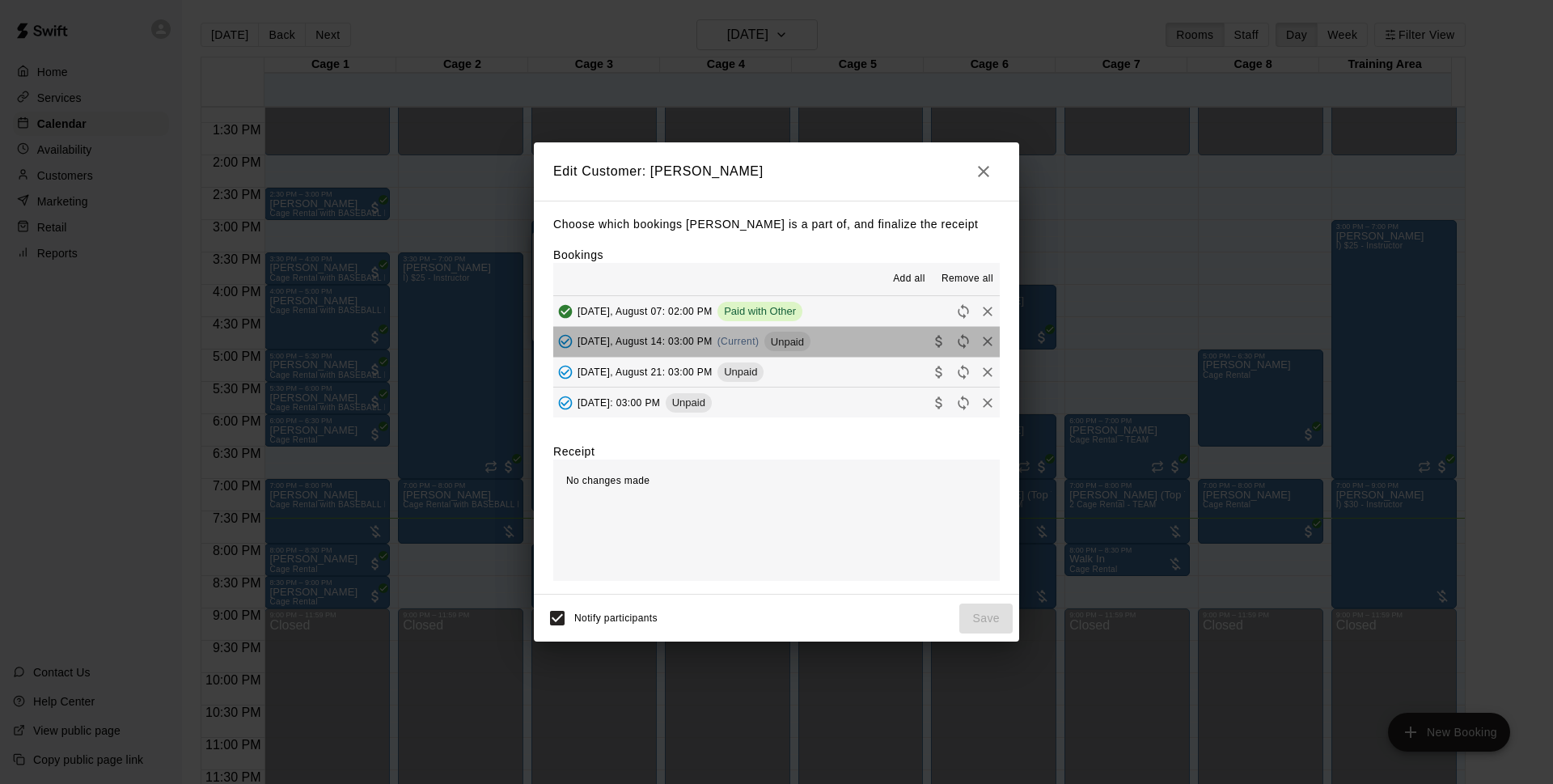
click at [802, 342] on span "Unpaid" at bounding box center [787, 341] width 46 height 13
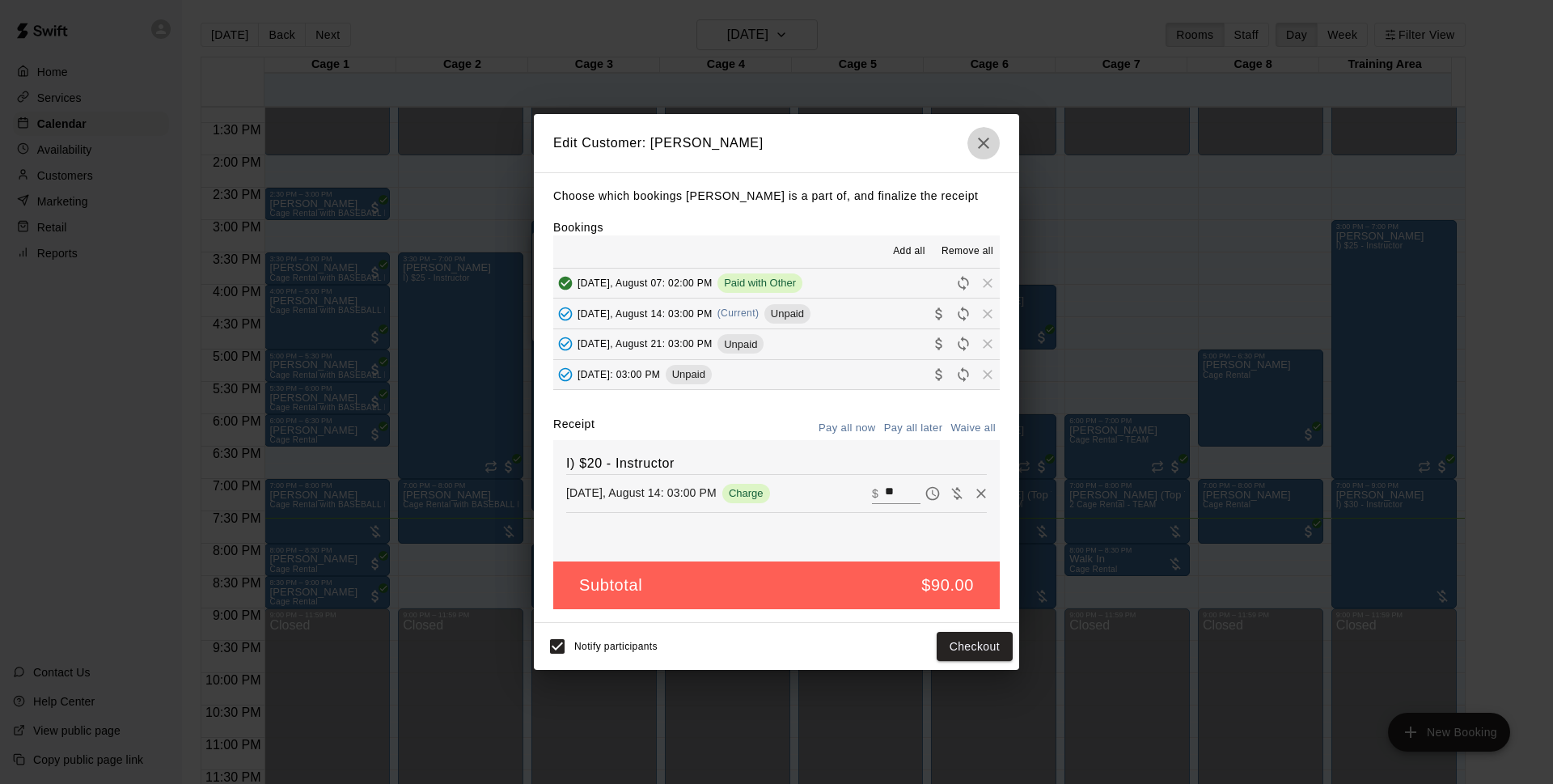
click at [991, 150] on icon "button" at bounding box center [983, 143] width 19 height 19
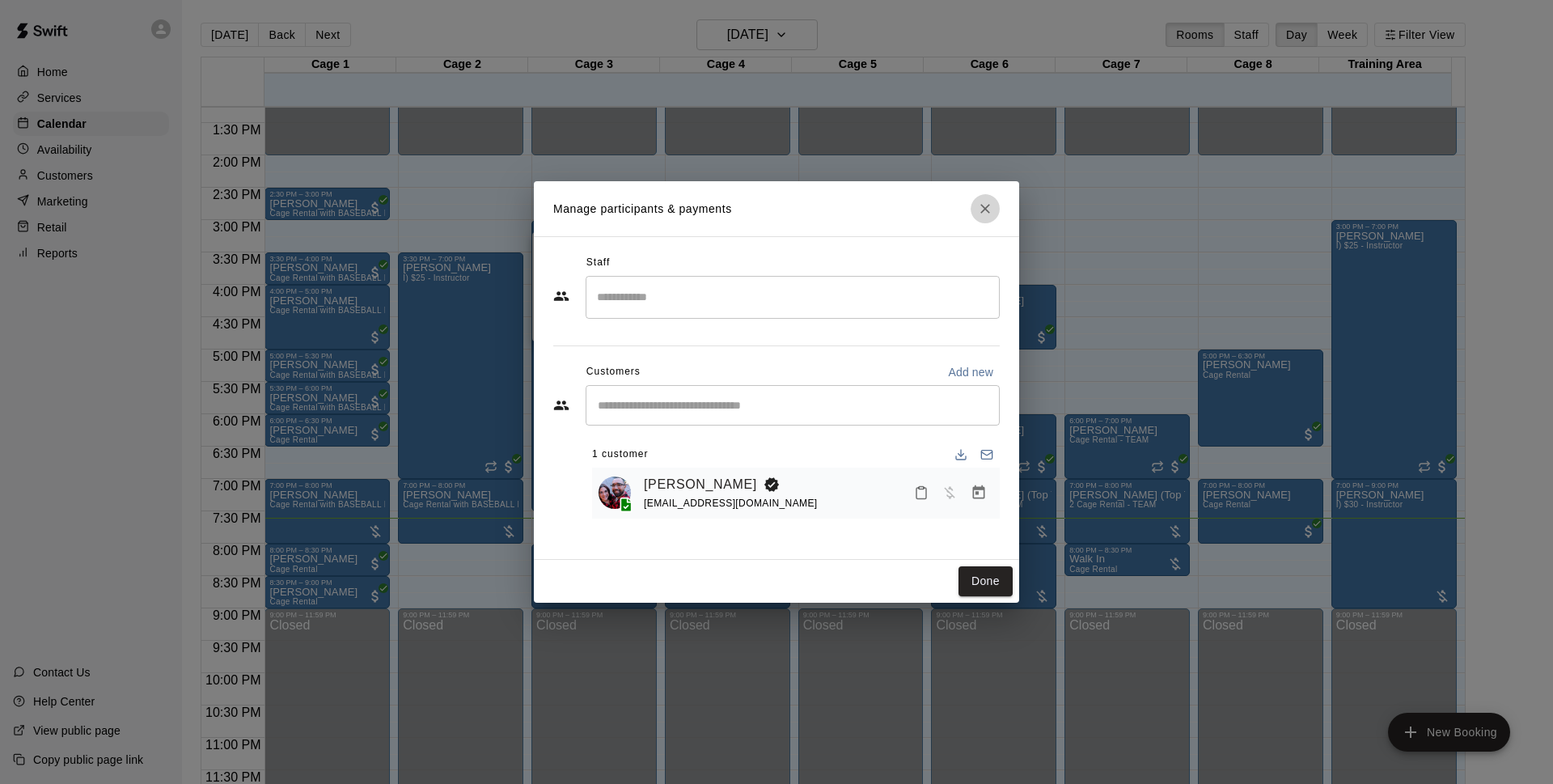
click at [983, 208] on icon "Close" at bounding box center [985, 209] width 10 height 10
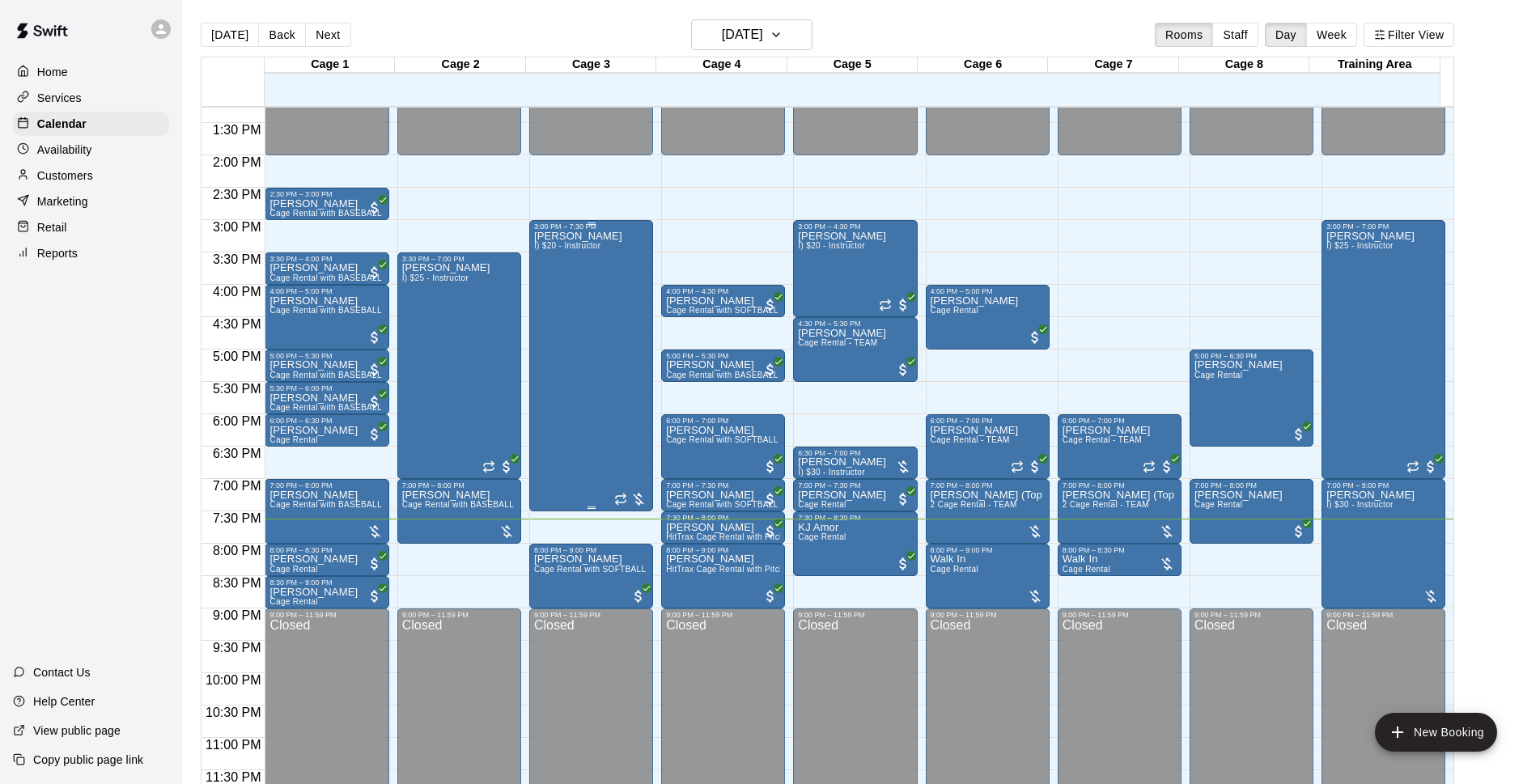
click at [618, 365] on div "[PERSON_NAME] I) $20 - Instructor" at bounding box center [591, 622] width 115 height 784
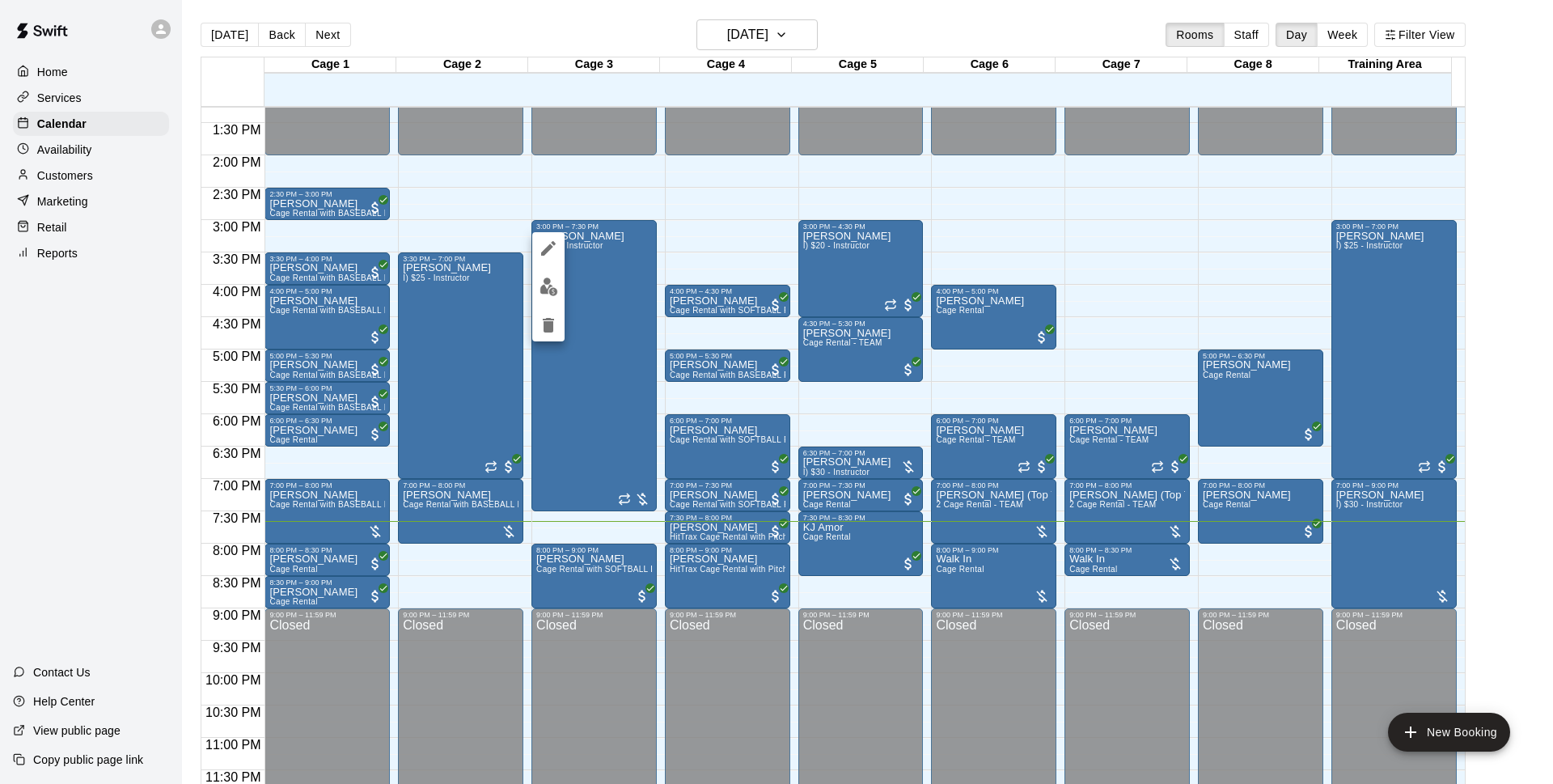
click at [575, 395] on div at bounding box center [776, 392] width 1553 height 784
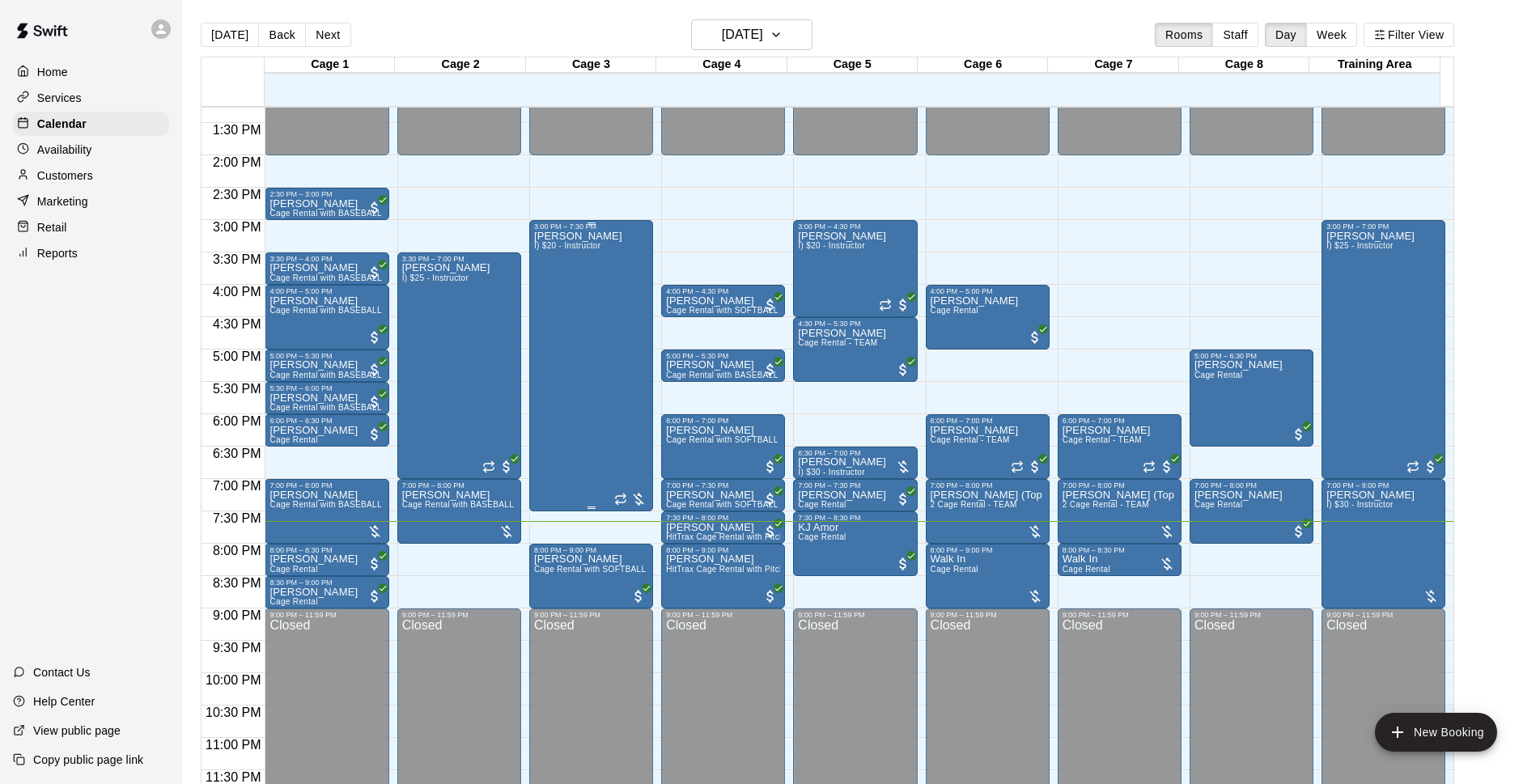
click at [572, 308] on div "[PERSON_NAME] I) $20 - Instructor" at bounding box center [578, 622] width 89 height 784
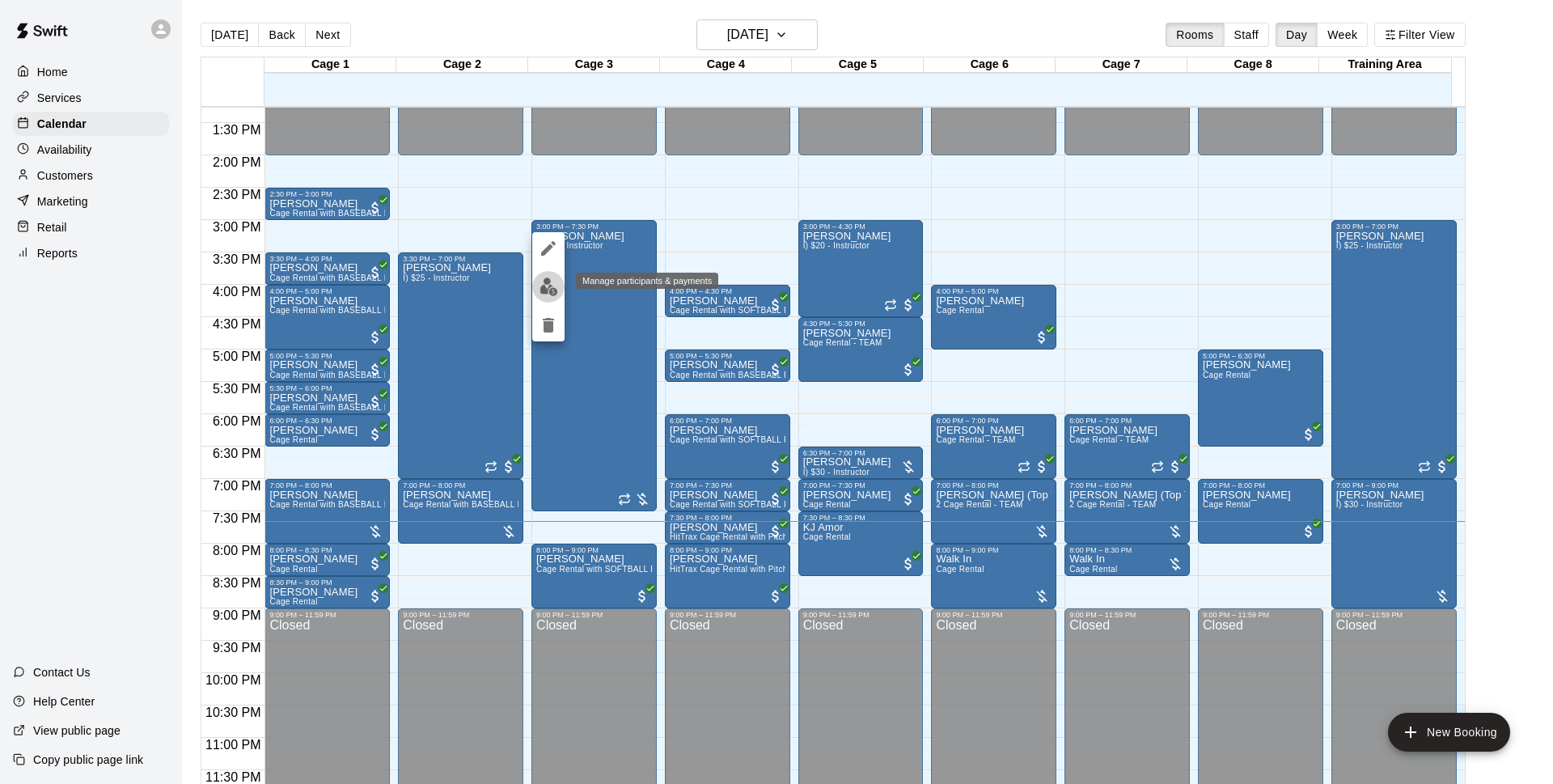
click at [554, 290] on img "edit" at bounding box center [548, 286] width 18 height 18
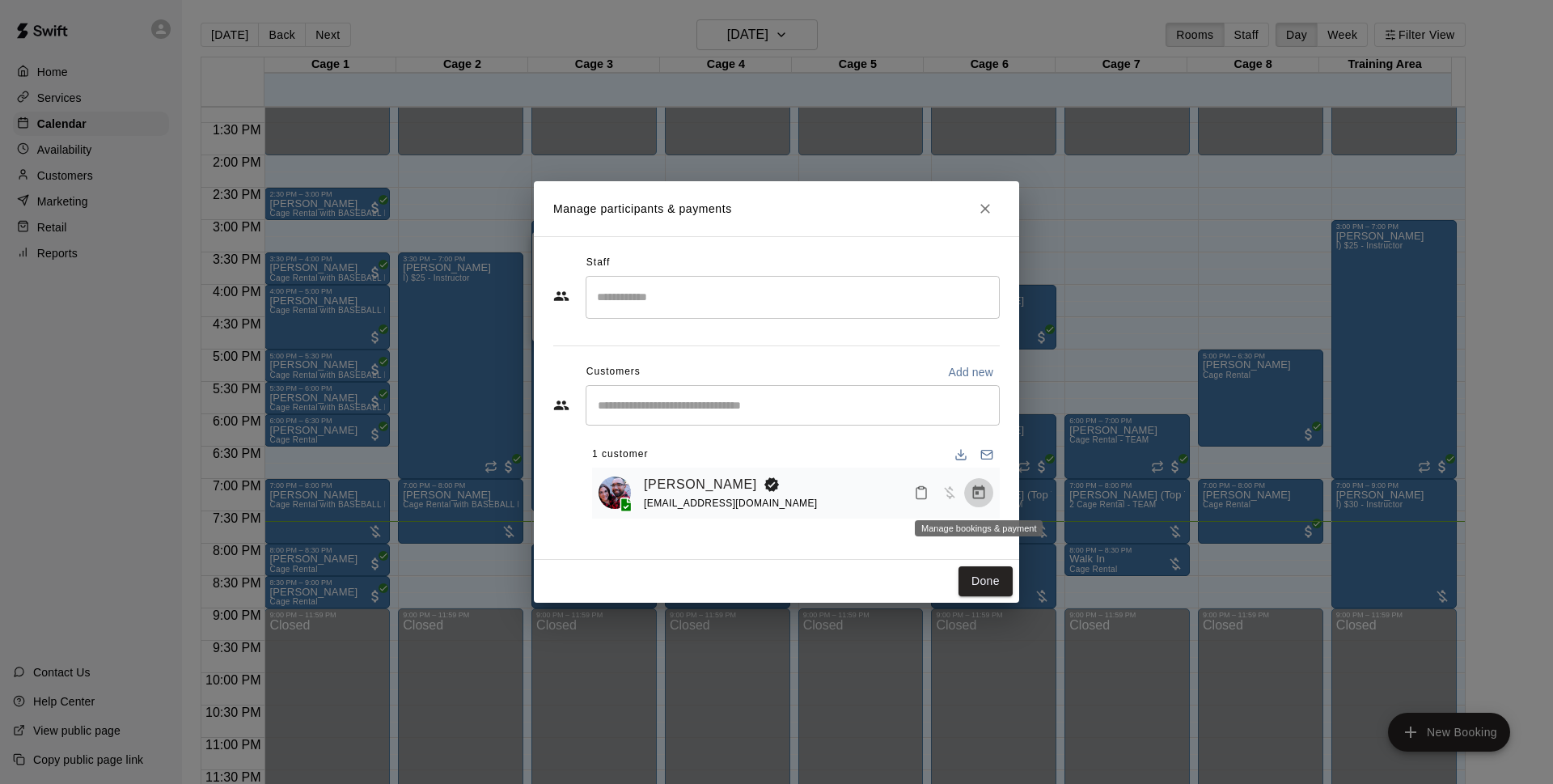
click at [980, 499] on icon "Manage bookings & payment" at bounding box center [979, 492] width 13 height 13
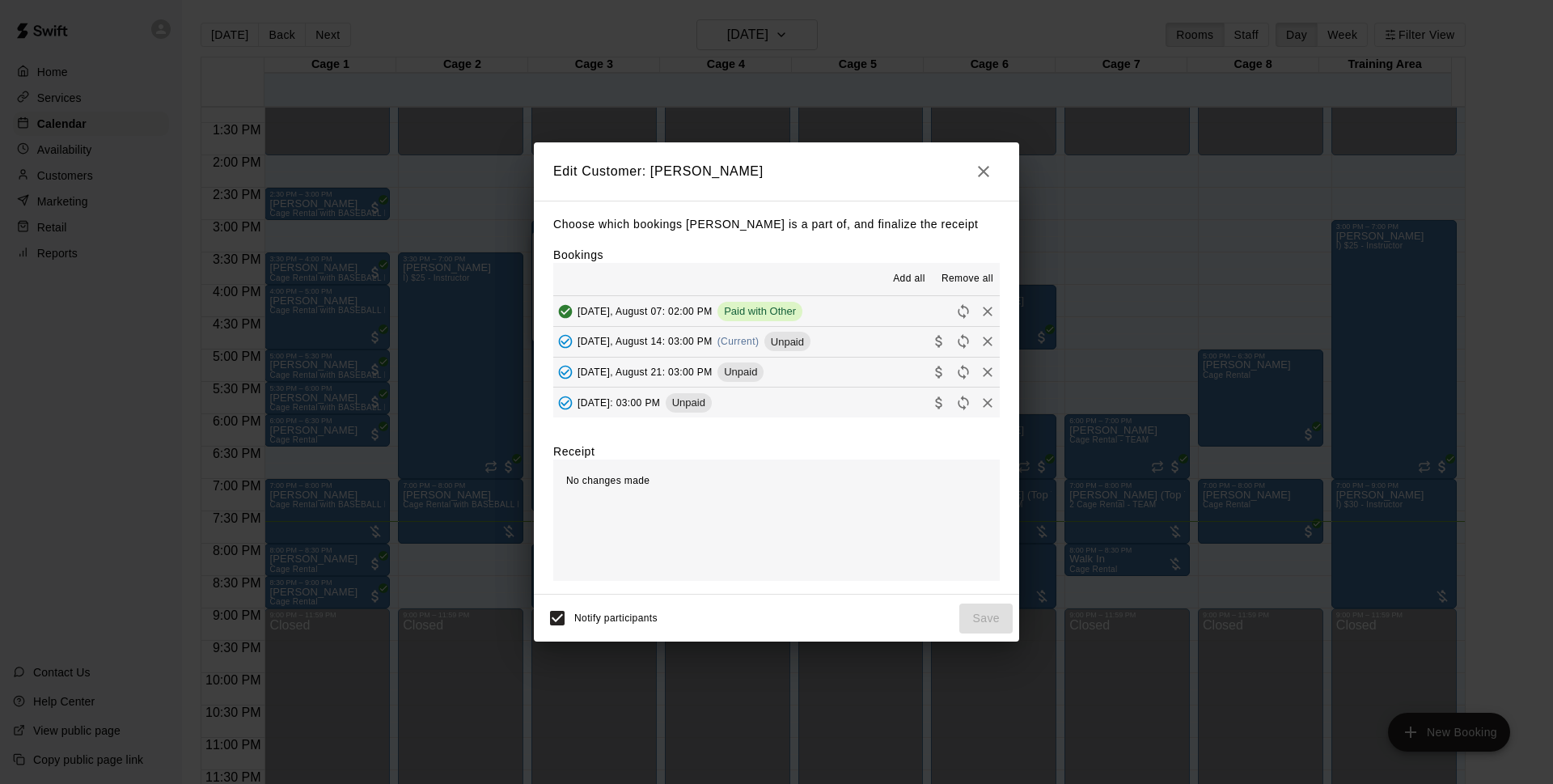
click at [827, 340] on button "[DATE], August 14: 03:00 PM (Current) Unpaid" at bounding box center [776, 341] width 446 height 30
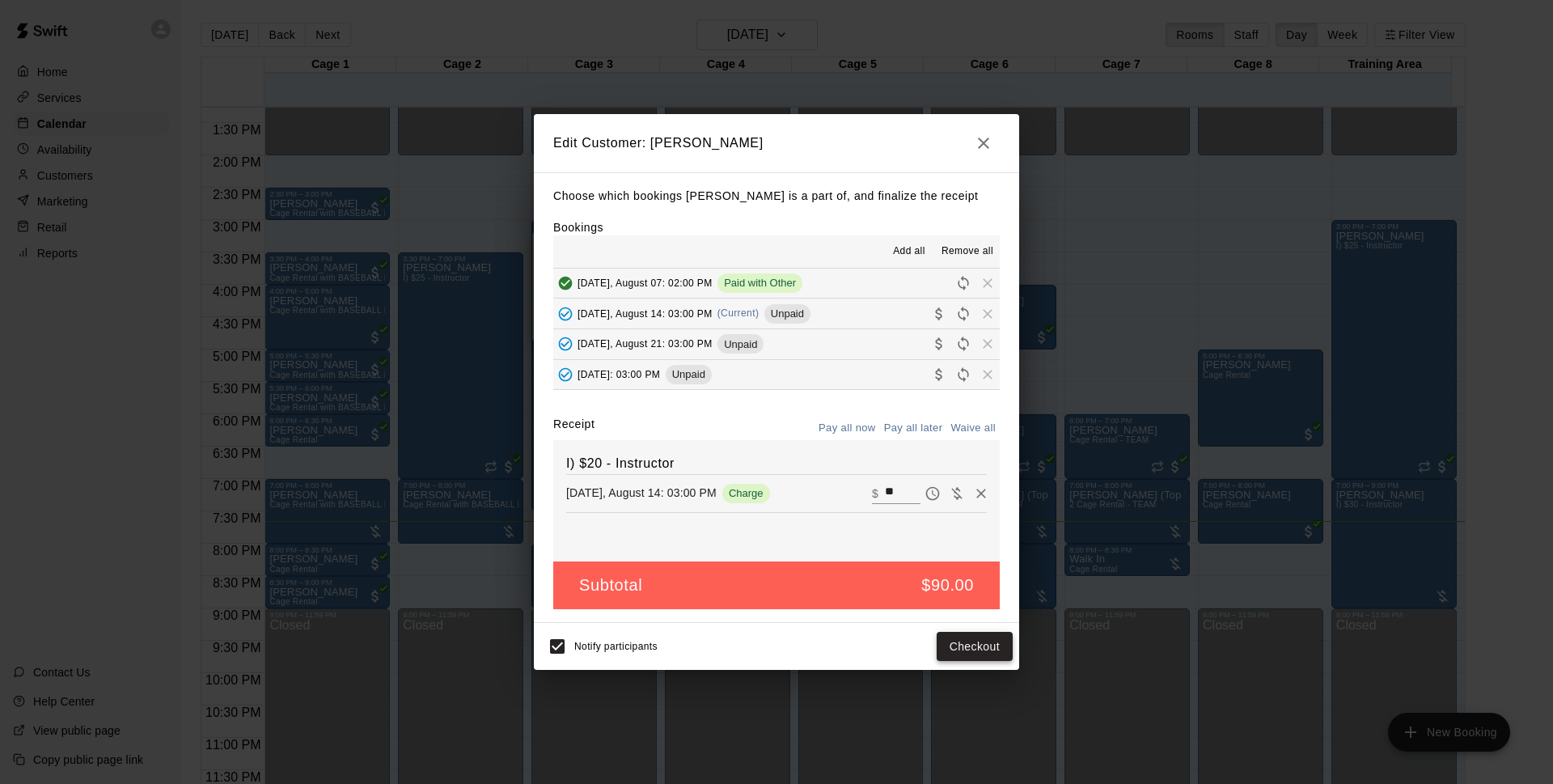
click at [985, 652] on button "Checkout" at bounding box center [975, 646] width 76 height 30
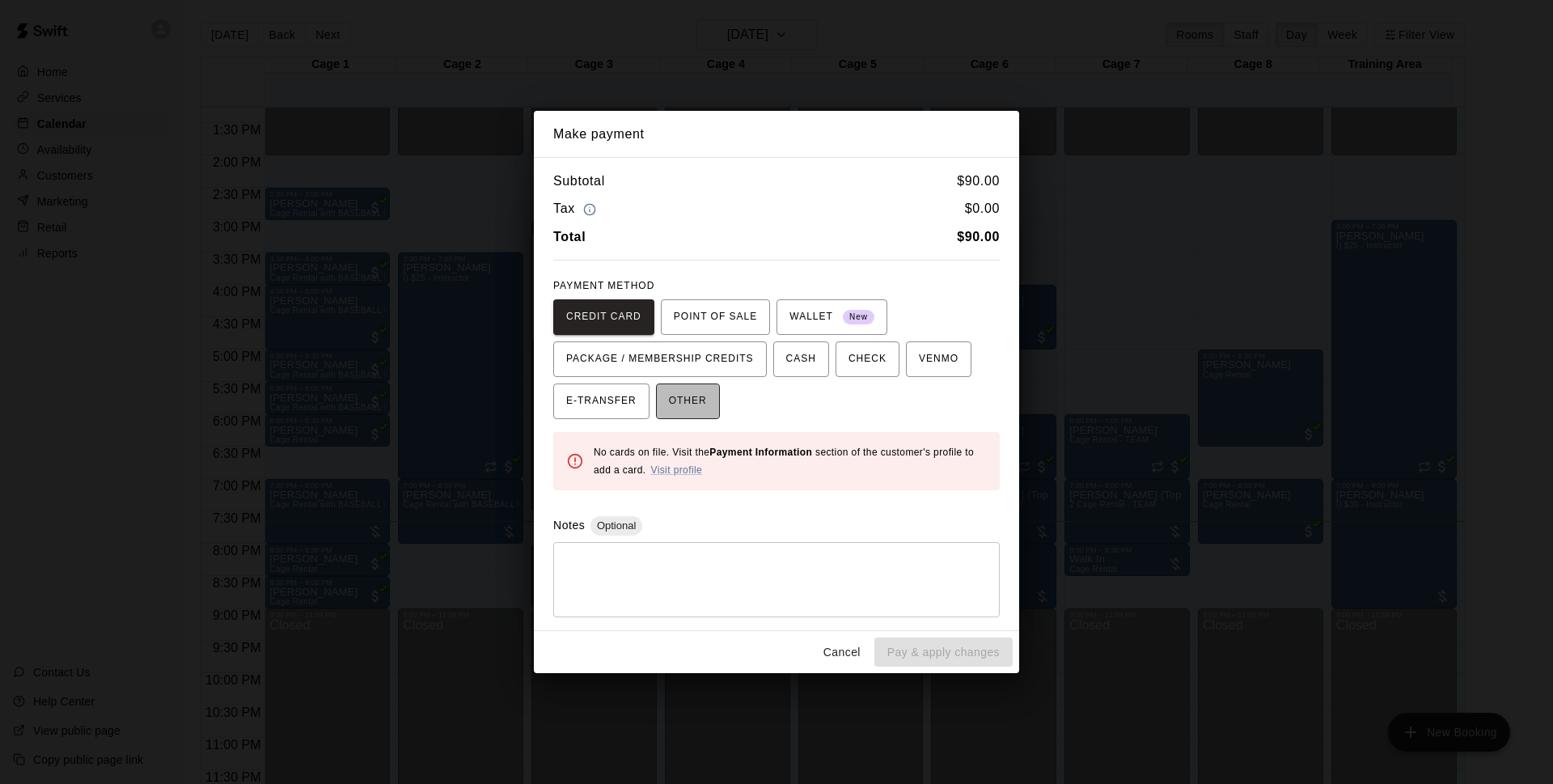
click at [688, 402] on span "OTHER" at bounding box center [688, 401] width 38 height 26
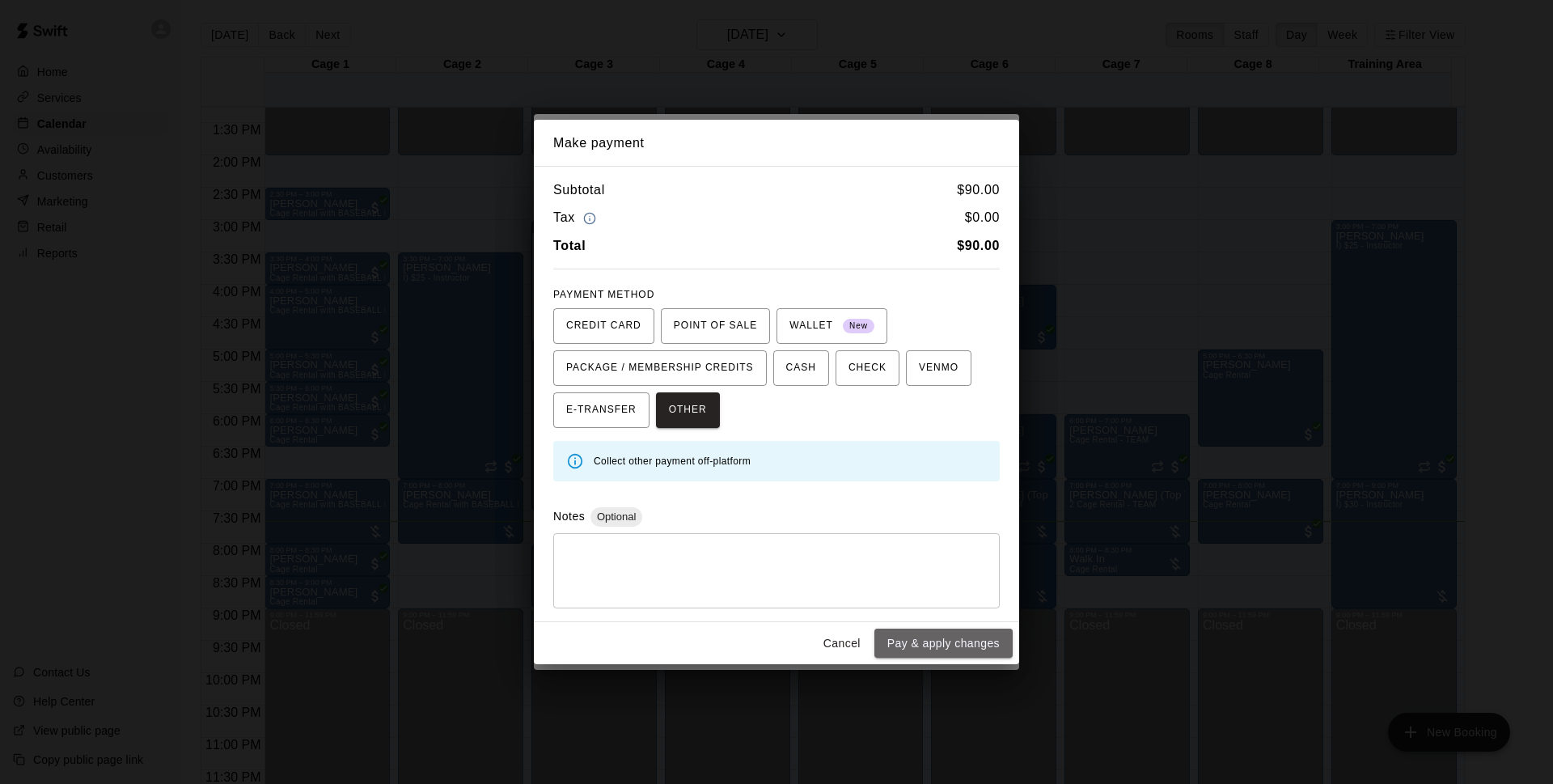
click at [952, 643] on button "Pay & apply changes" at bounding box center [944, 643] width 139 height 30
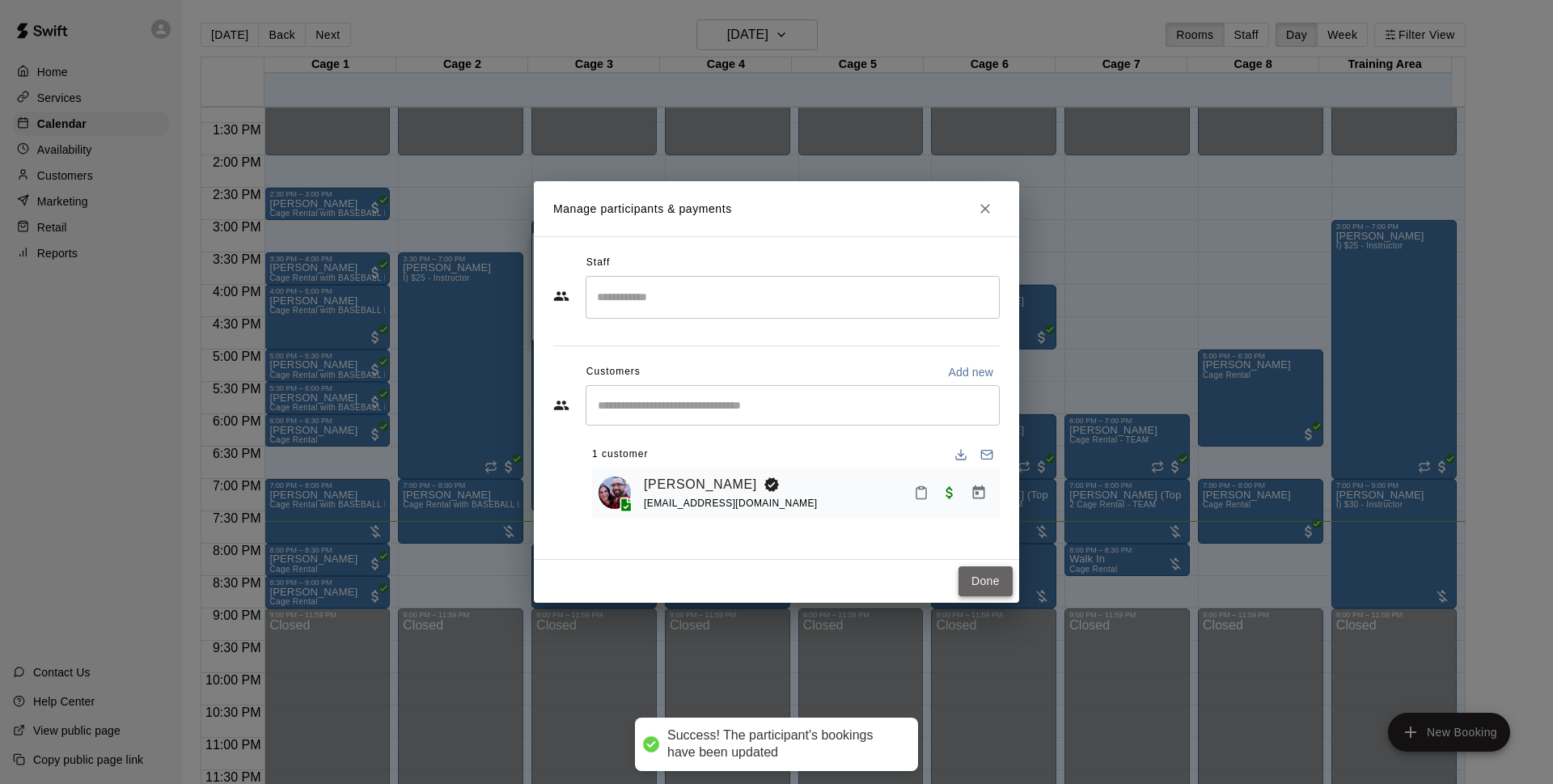
click at [983, 588] on button "Done" at bounding box center [985, 580] width 54 height 30
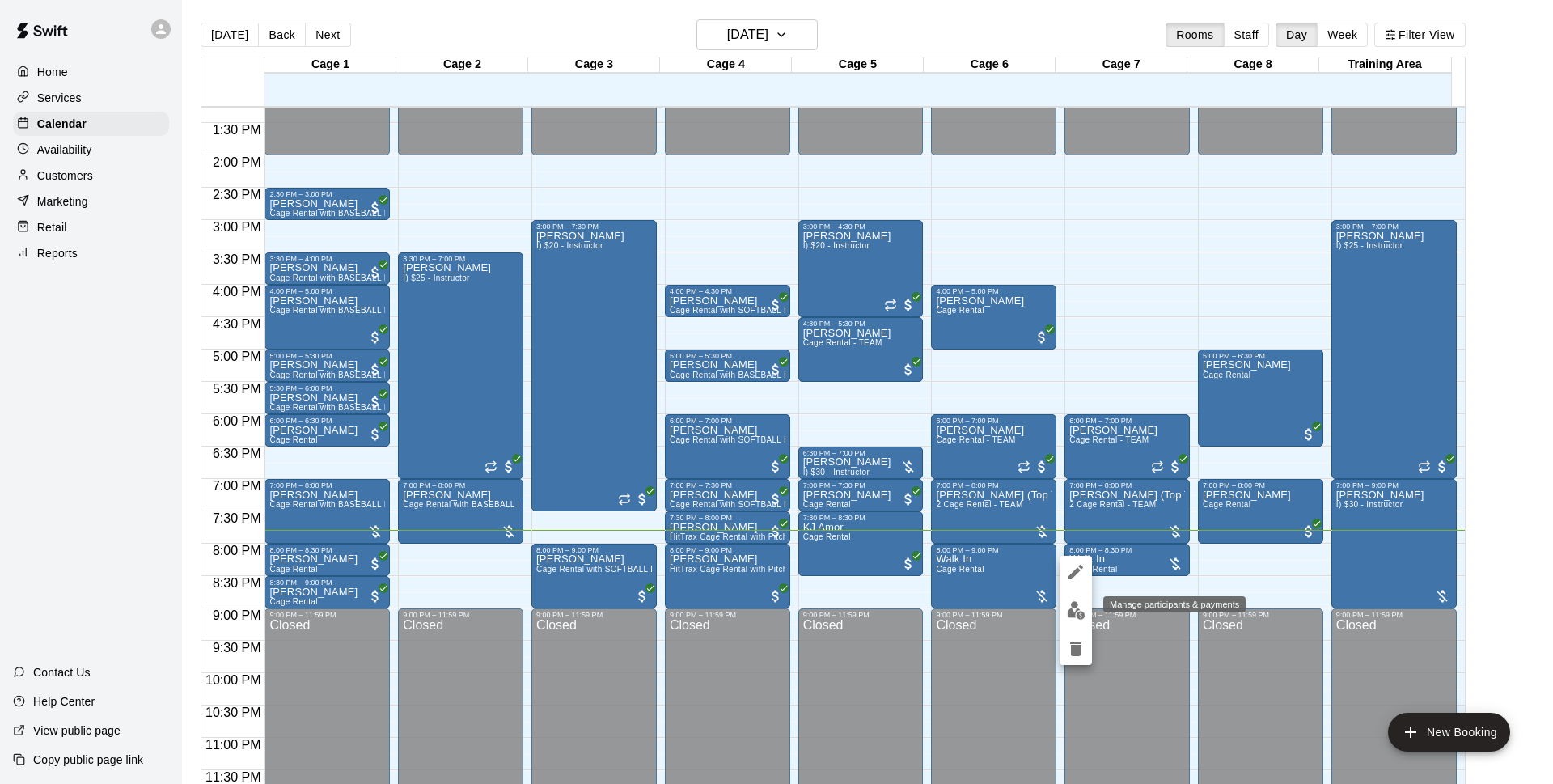
click at [1067, 612] on img "edit" at bounding box center [1076, 610] width 18 height 18
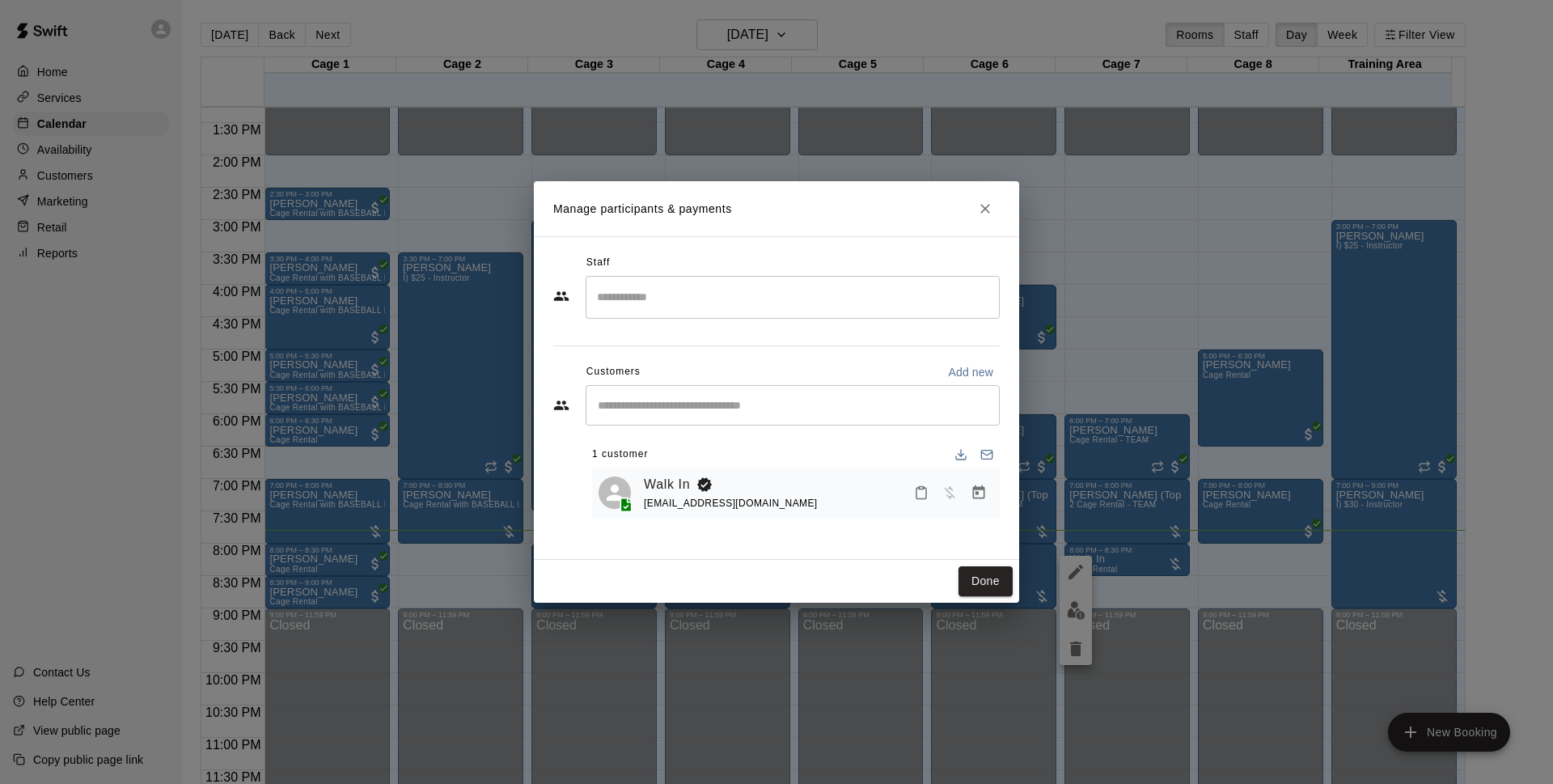
click at [987, 495] on button "Manage bookings & payment" at bounding box center [979, 493] width 29 height 29
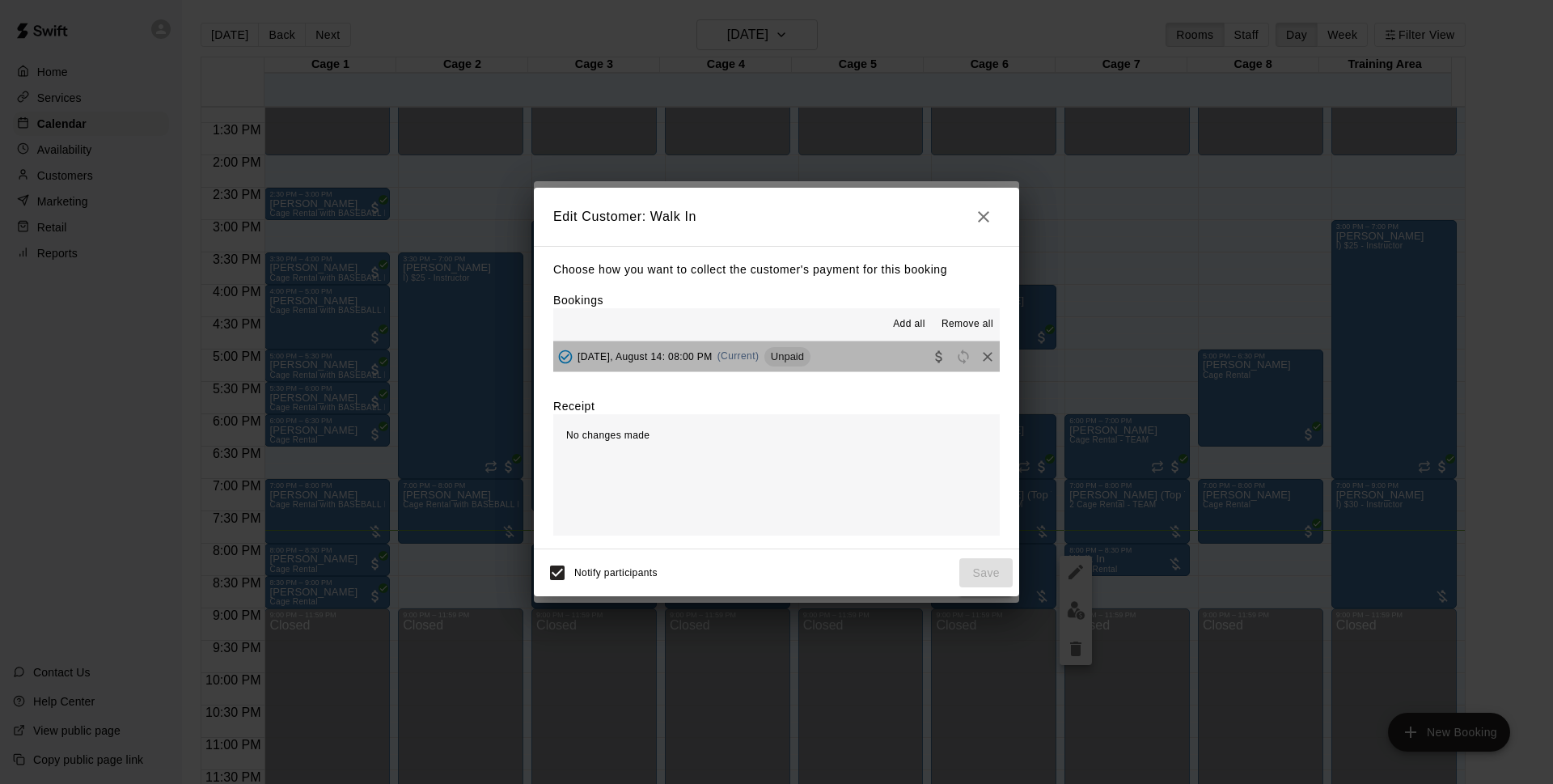
click at [868, 353] on button "[DATE], August 14: 08:00 PM (Current) Unpaid" at bounding box center [776, 356] width 446 height 30
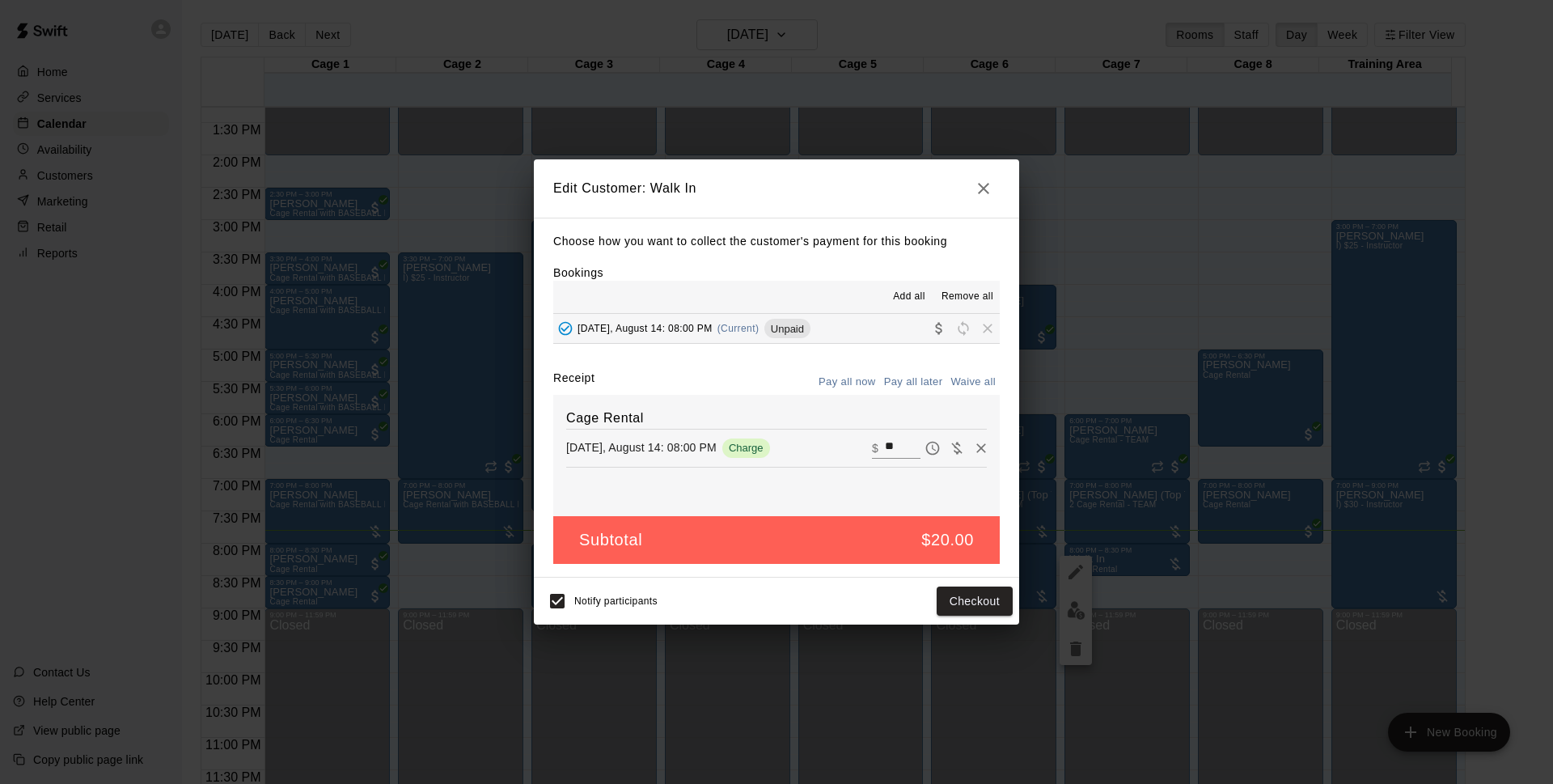
click at [886, 445] on input "**" at bounding box center [903, 448] width 36 height 21
type input "*"
type input "**"
click at [885, 449] on input "**" at bounding box center [903, 448] width 36 height 21
click at [776, 358] on div "Choose how you want to collect the customer's payment for this booking Bookings…" at bounding box center [776, 397] width 485 height 360
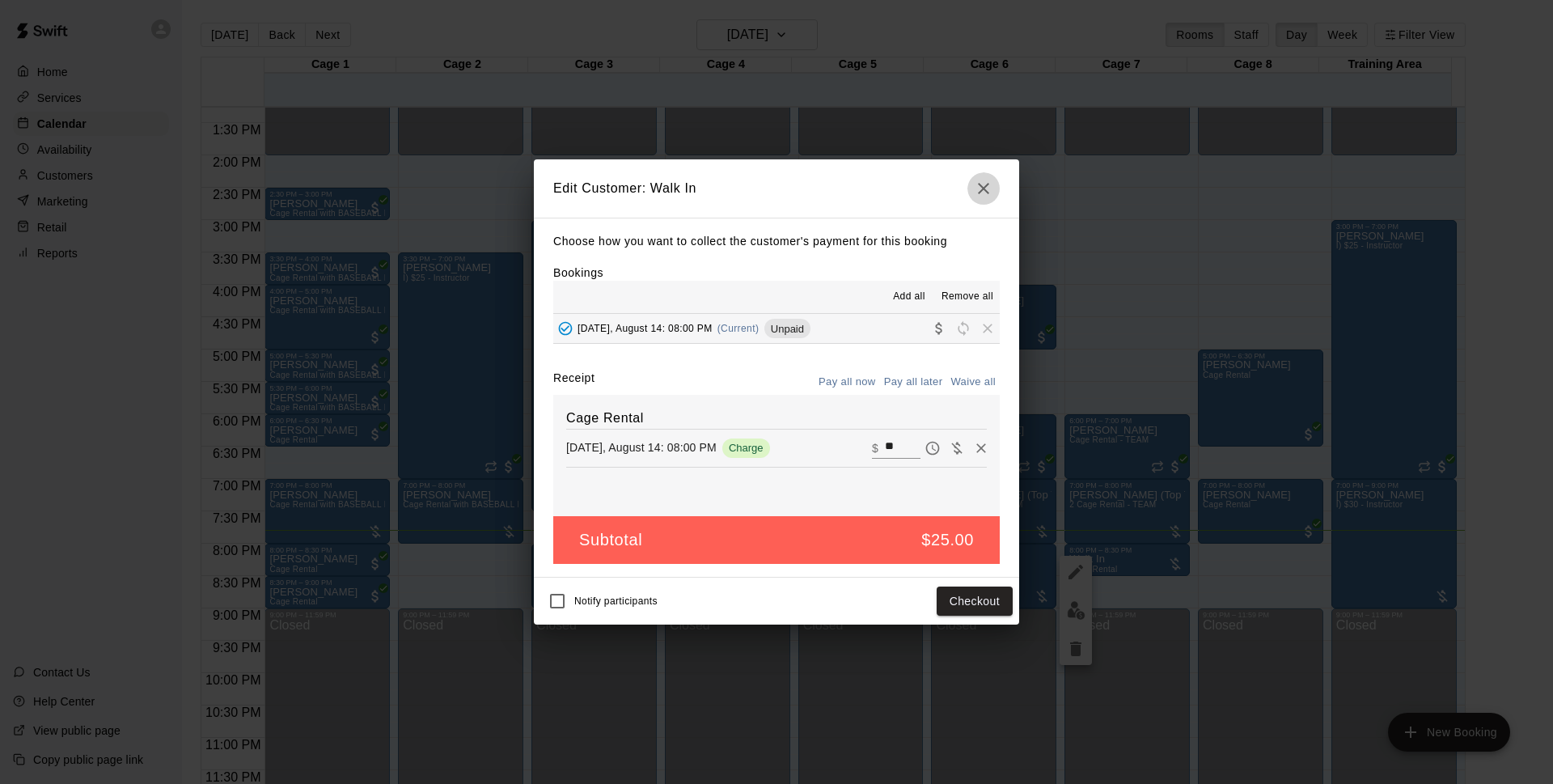
click at [998, 185] on button "button" at bounding box center [983, 189] width 33 height 33
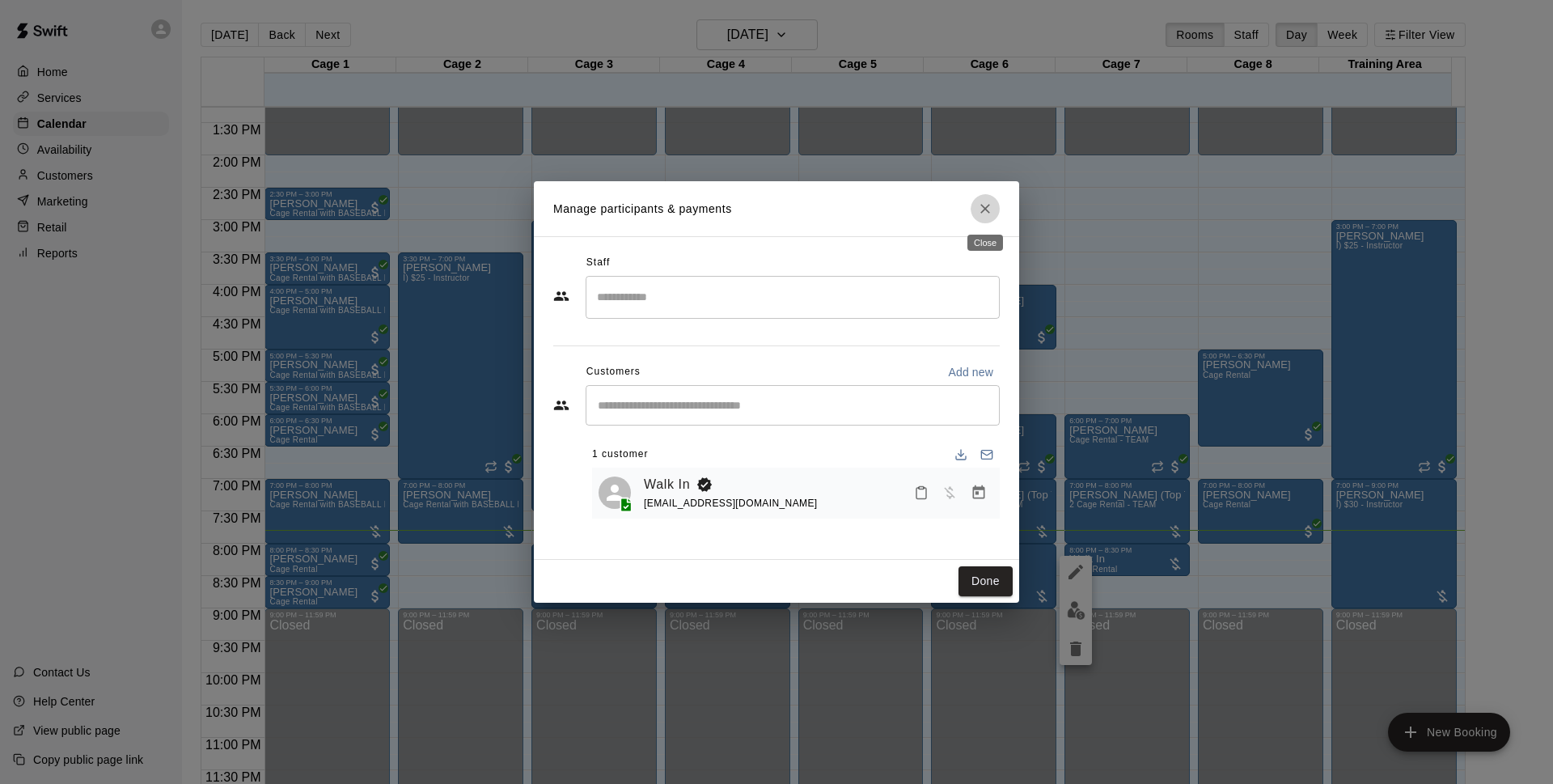
click at [993, 209] on button "Close" at bounding box center [985, 209] width 29 height 29
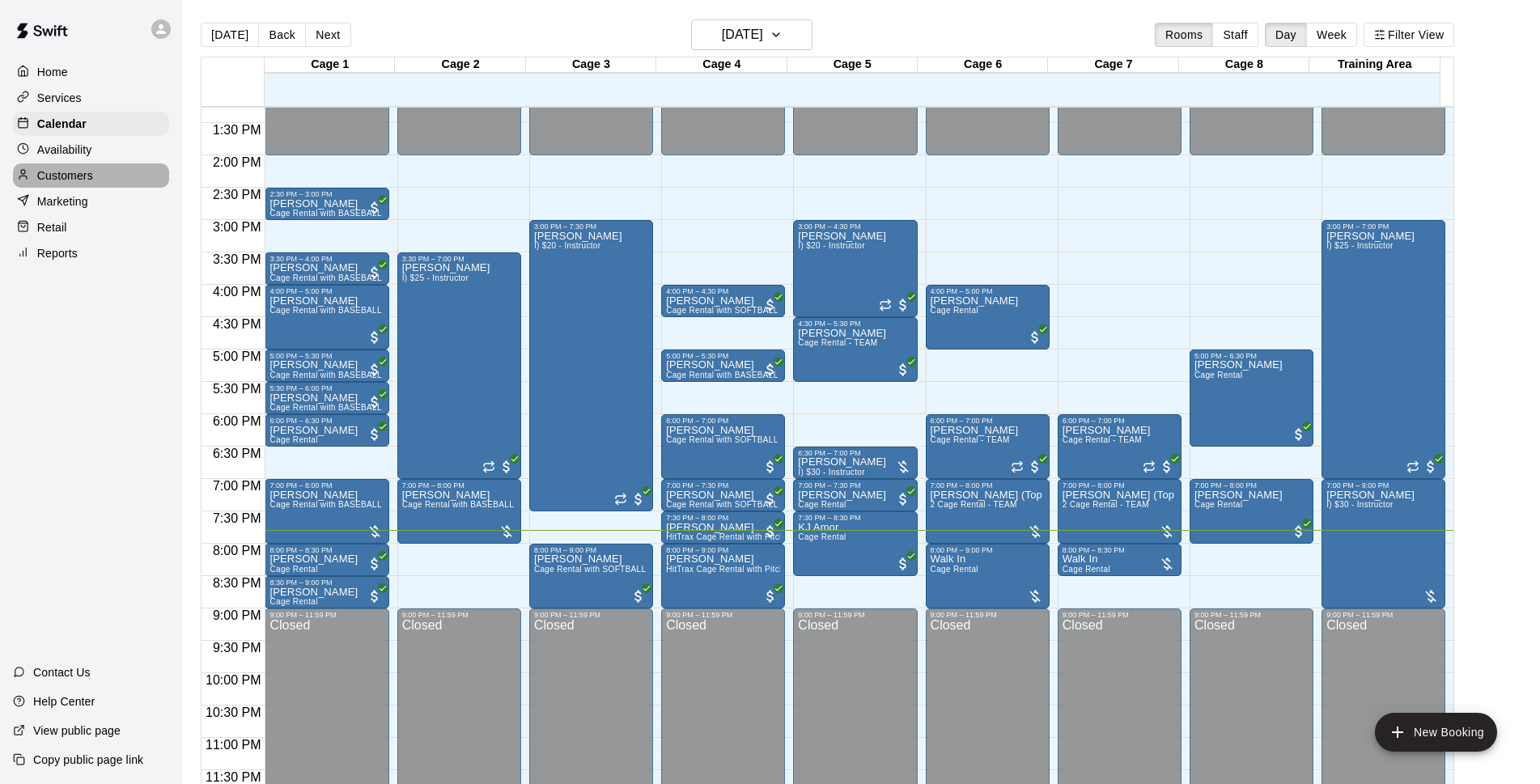
click at [112, 188] on div "Customers" at bounding box center [90, 175] width 156 height 24
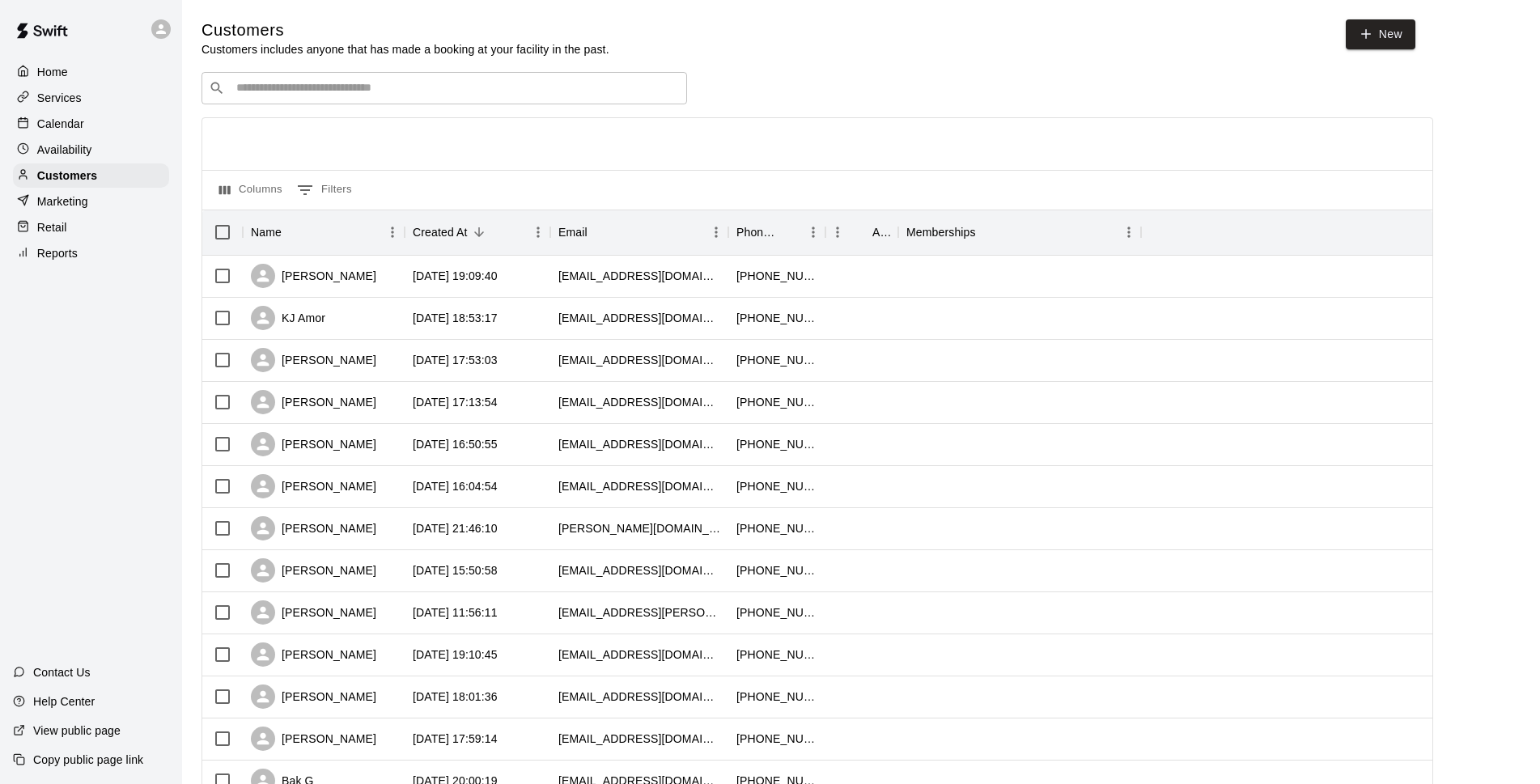
click at [318, 81] on div "​ ​" at bounding box center [444, 89] width 485 height 33
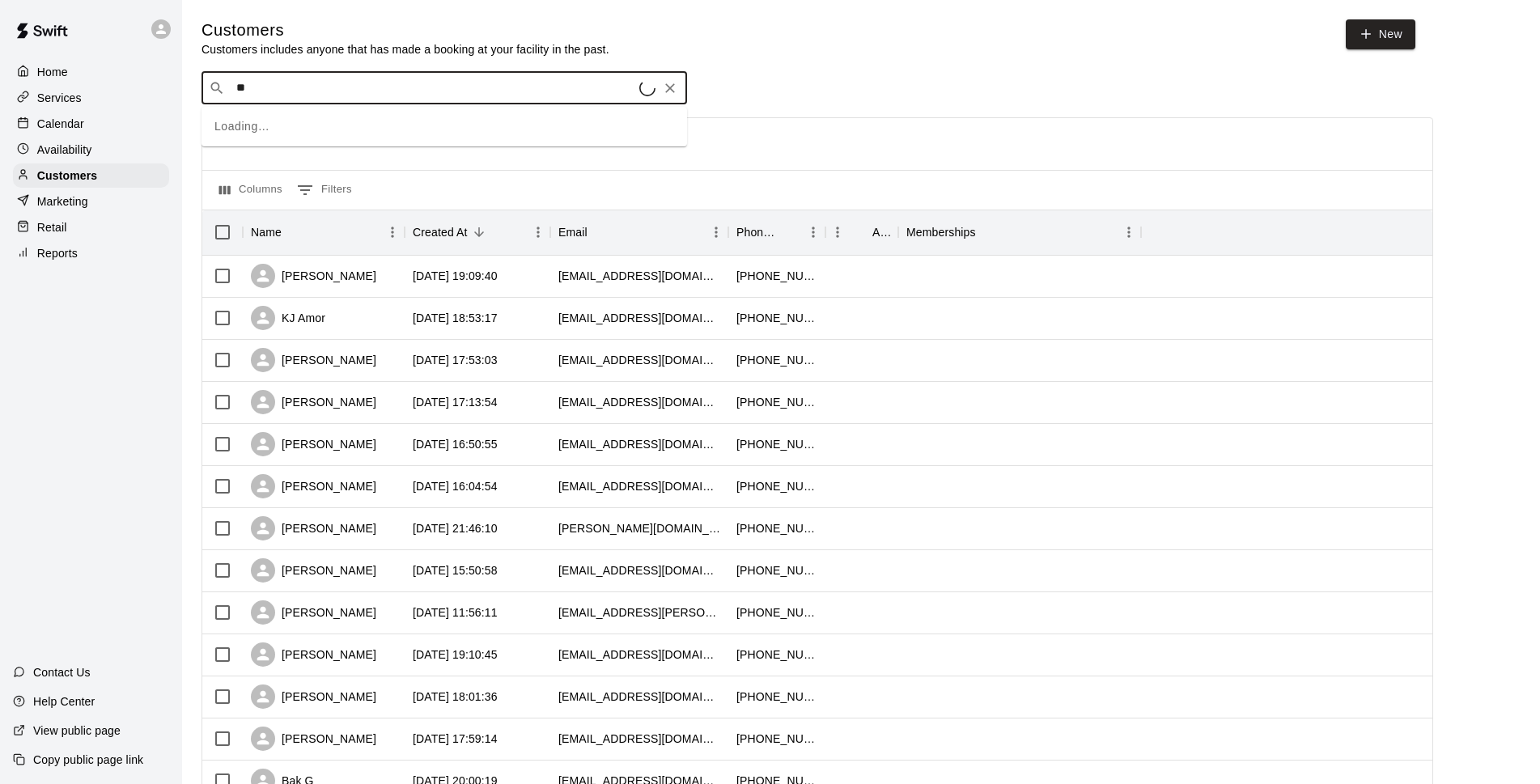
type input "***"
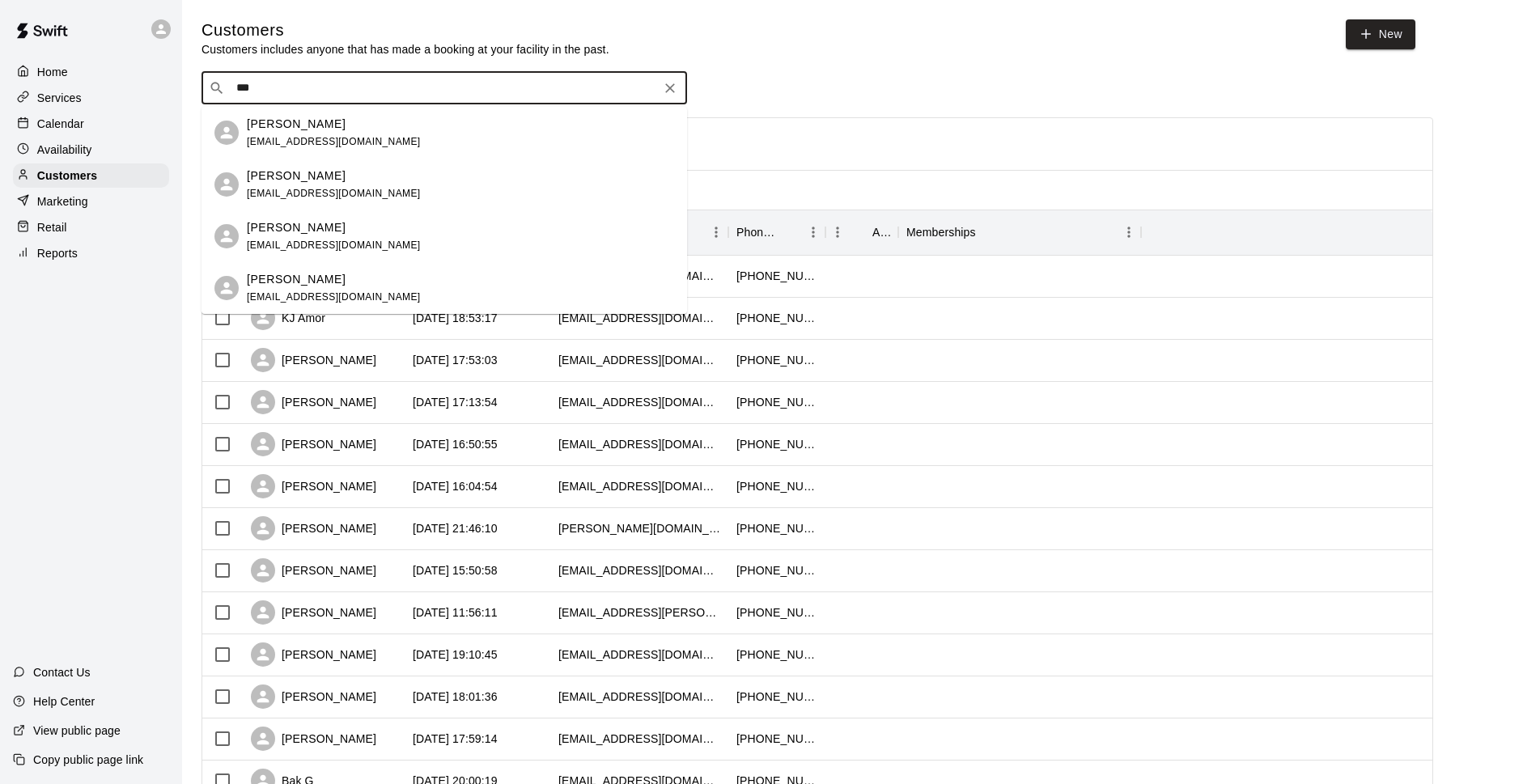
click at [279, 136] on span "[EMAIL_ADDRESS][DOMAIN_NAME]" at bounding box center [333, 141] width 174 height 12
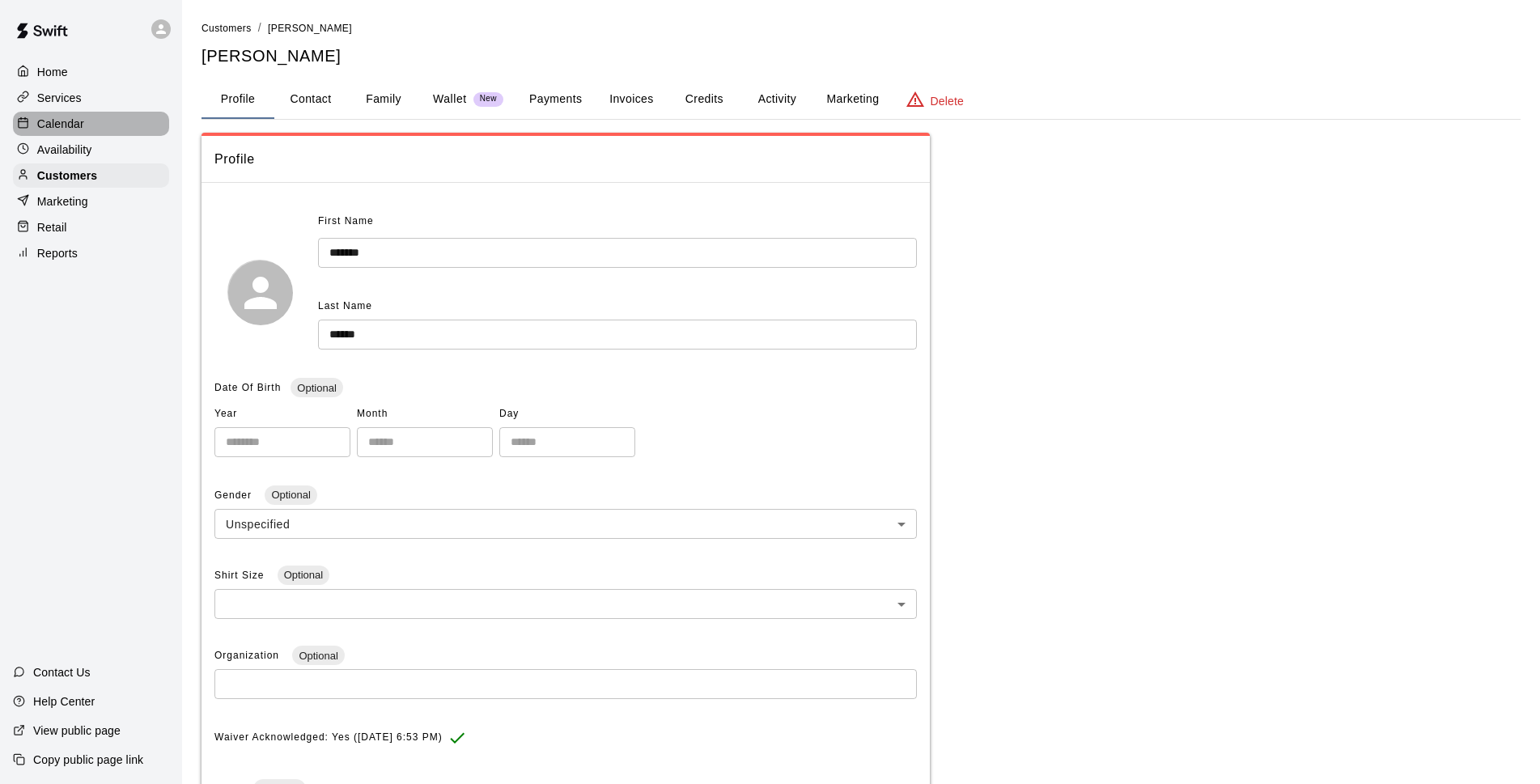
click at [118, 123] on div "Calendar" at bounding box center [90, 123] width 156 height 24
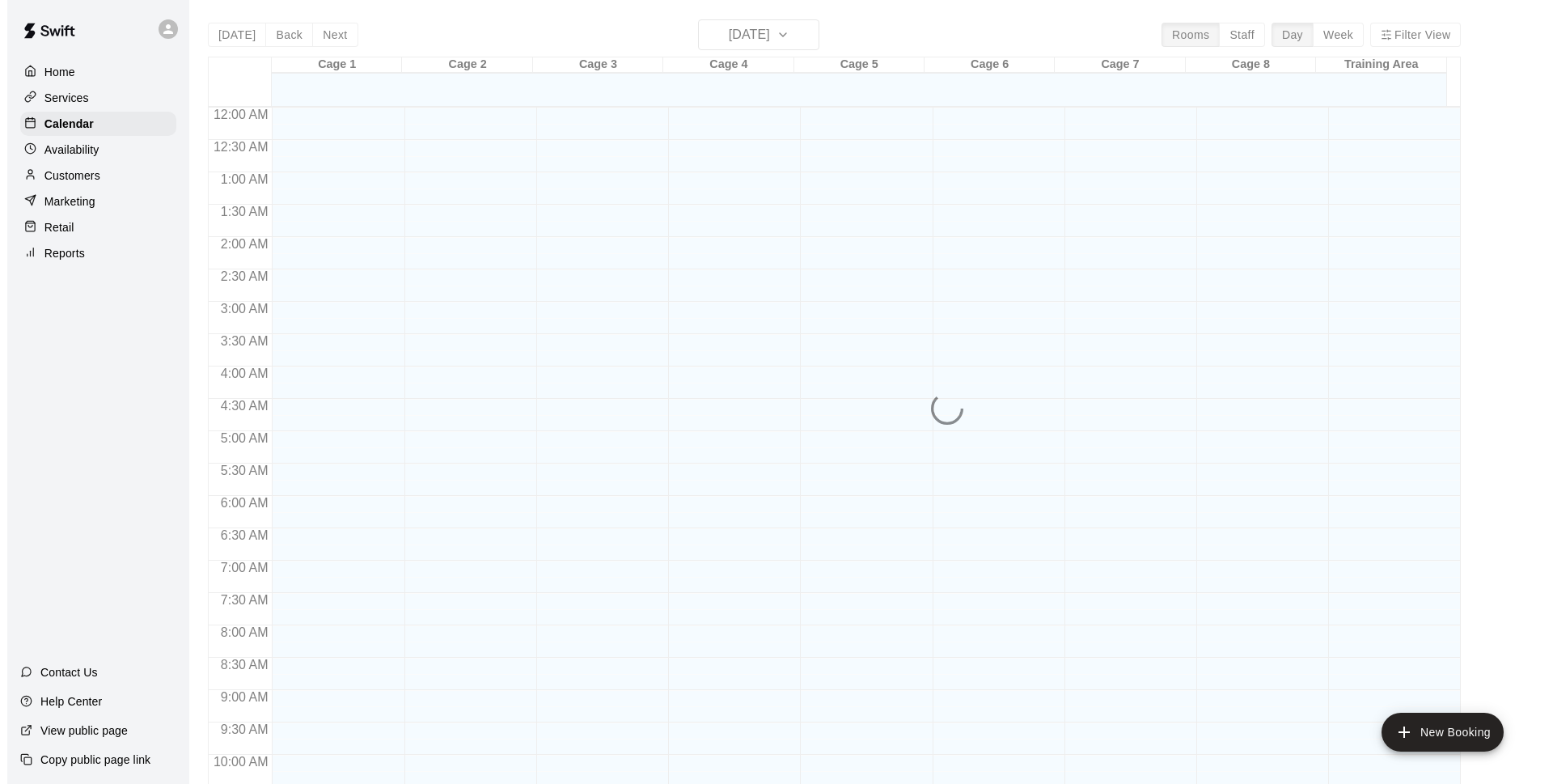
scroll to position [810, 0]
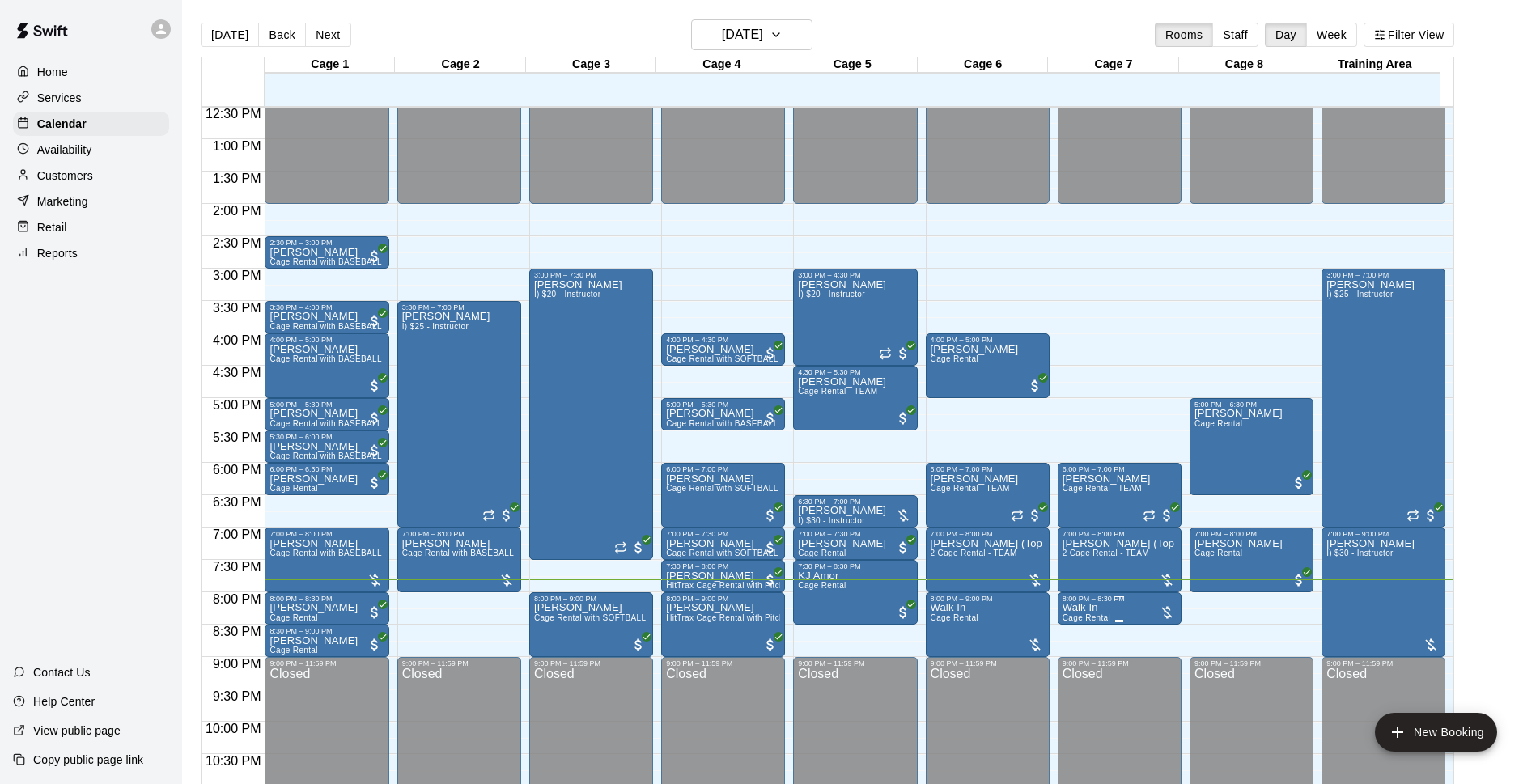
click at [1094, 601] on div "8:00 PM – 8:30 PM" at bounding box center [1119, 598] width 115 height 8
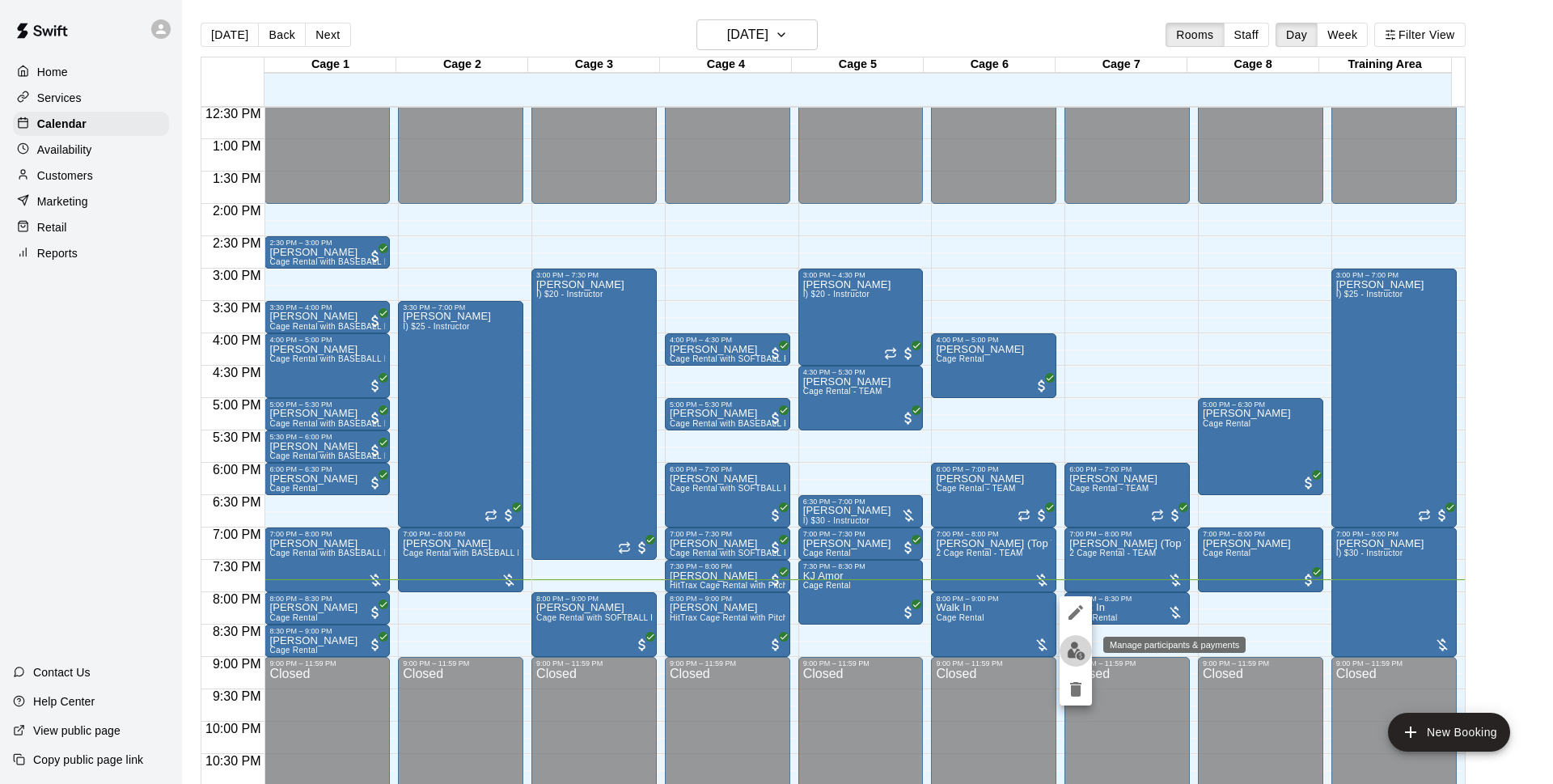
click at [1078, 647] on img "edit" at bounding box center [1076, 650] width 18 height 18
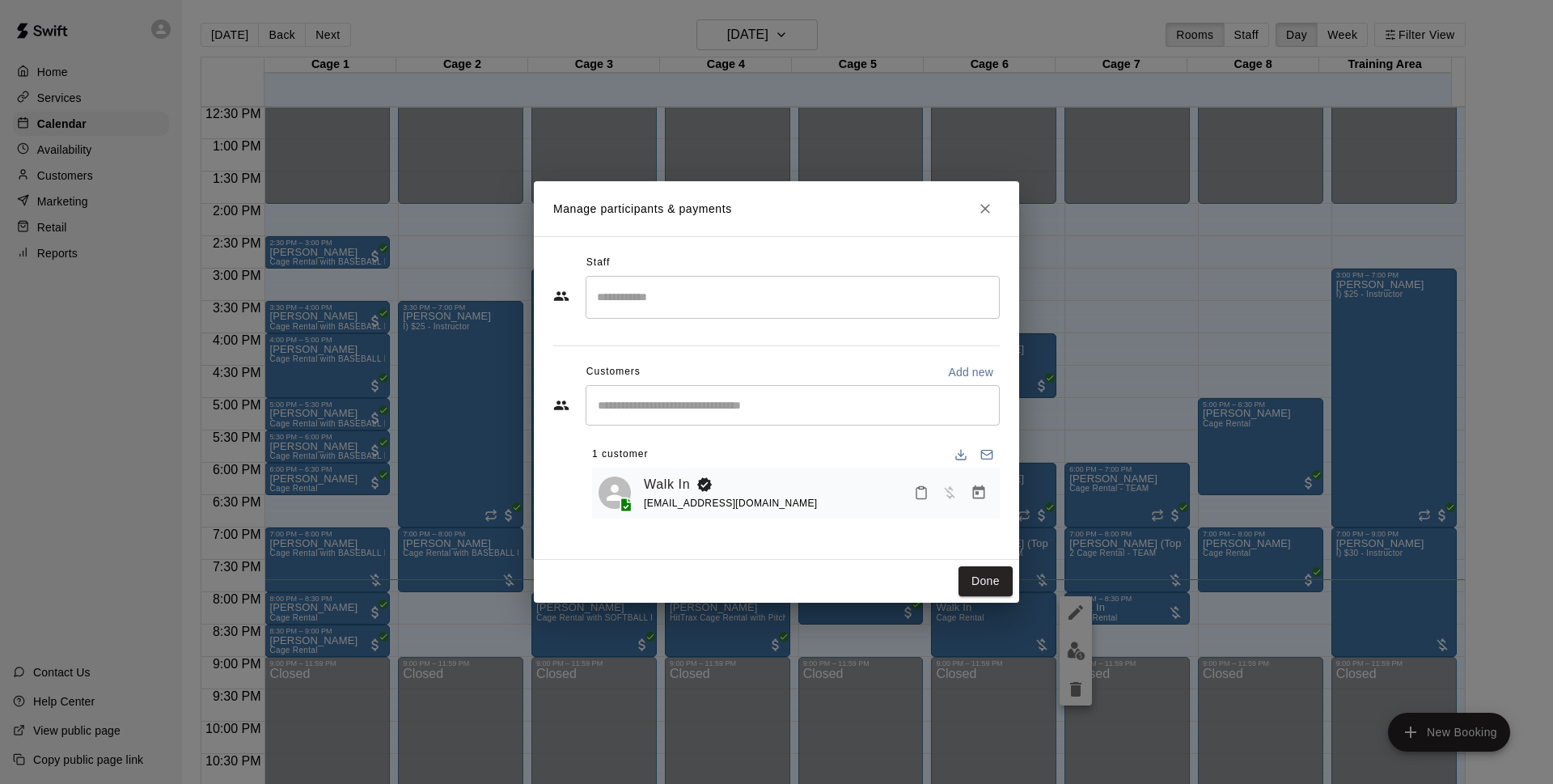
click at [982, 497] on icon "Manage bookings & payment" at bounding box center [979, 493] width 16 height 16
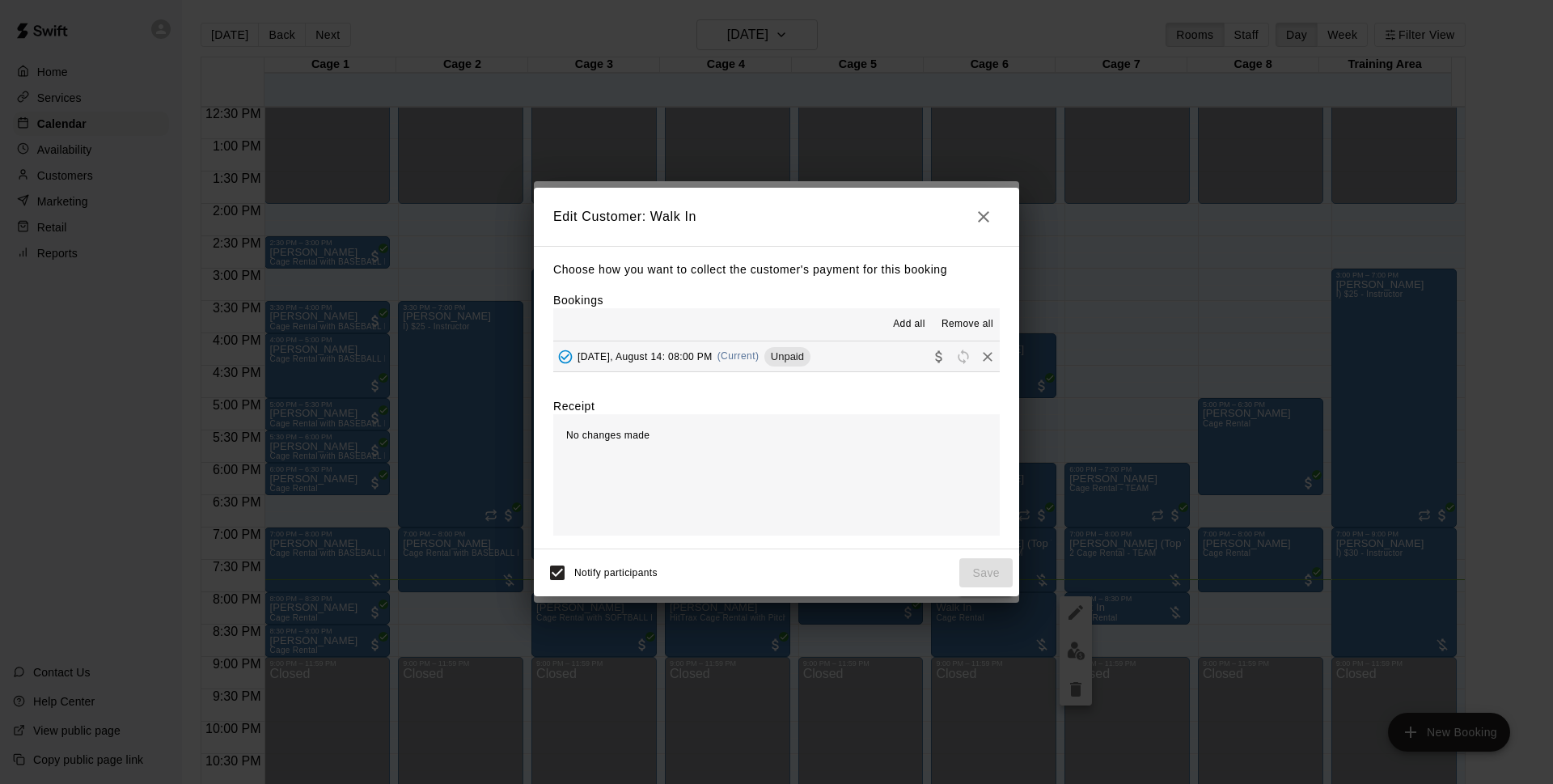
click at [893, 364] on button "[DATE], August 14: 08:00 PM (Current) Unpaid" at bounding box center [776, 356] width 446 height 30
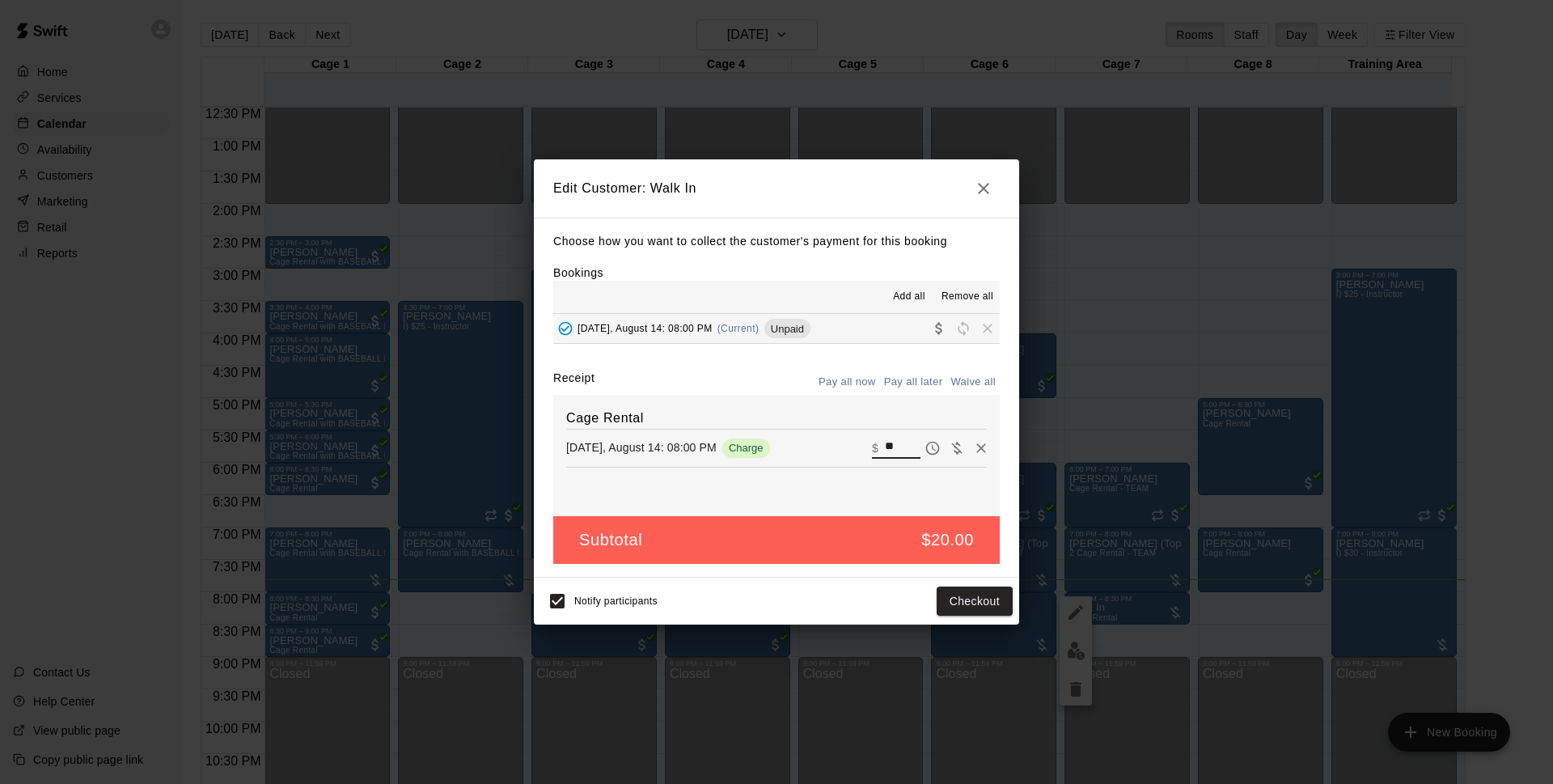
click at [886, 440] on input "**" at bounding box center [903, 448] width 36 height 21
type input "**"
click at [995, 601] on button "Checkout" at bounding box center [975, 600] width 76 height 30
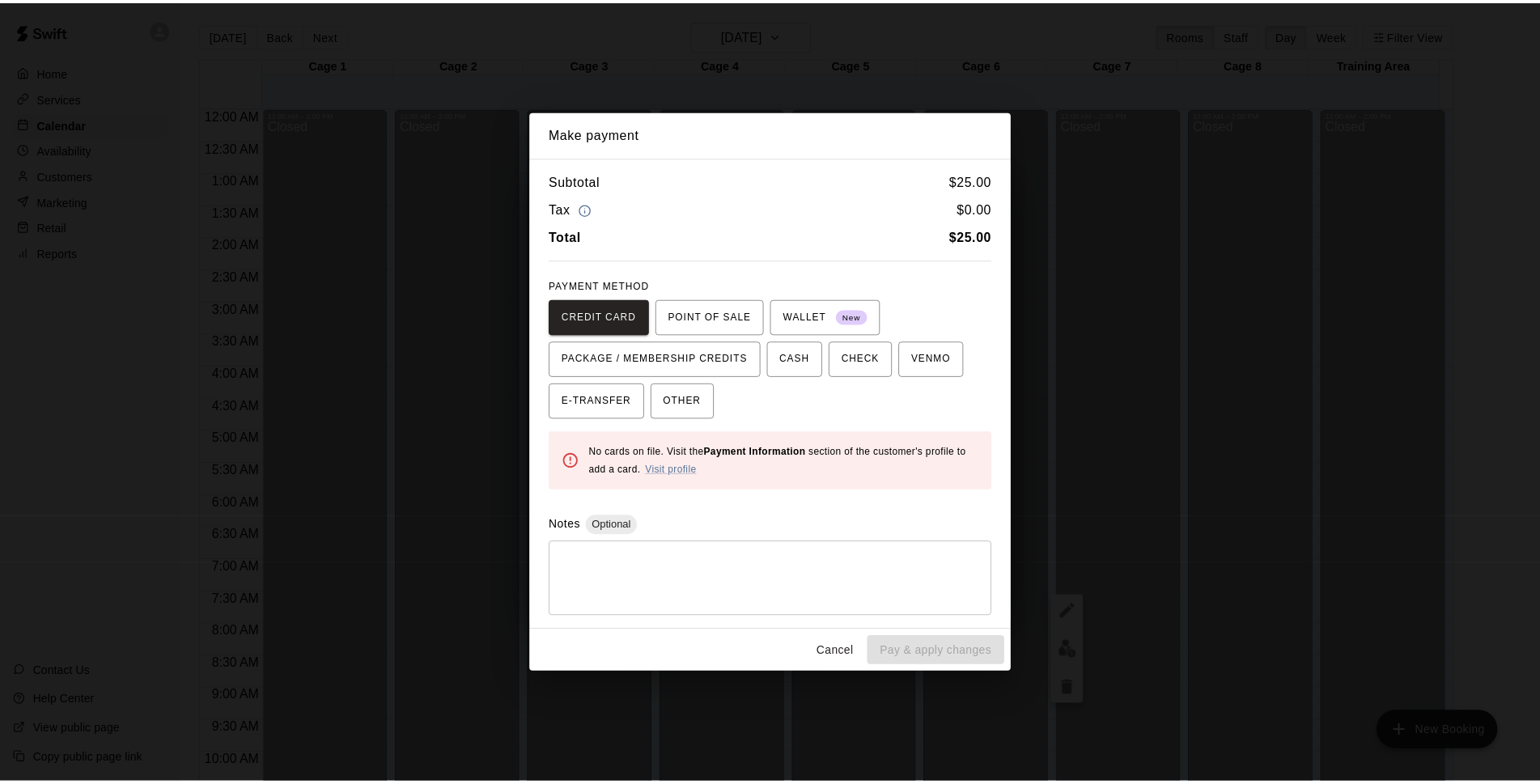
scroll to position [810, 0]
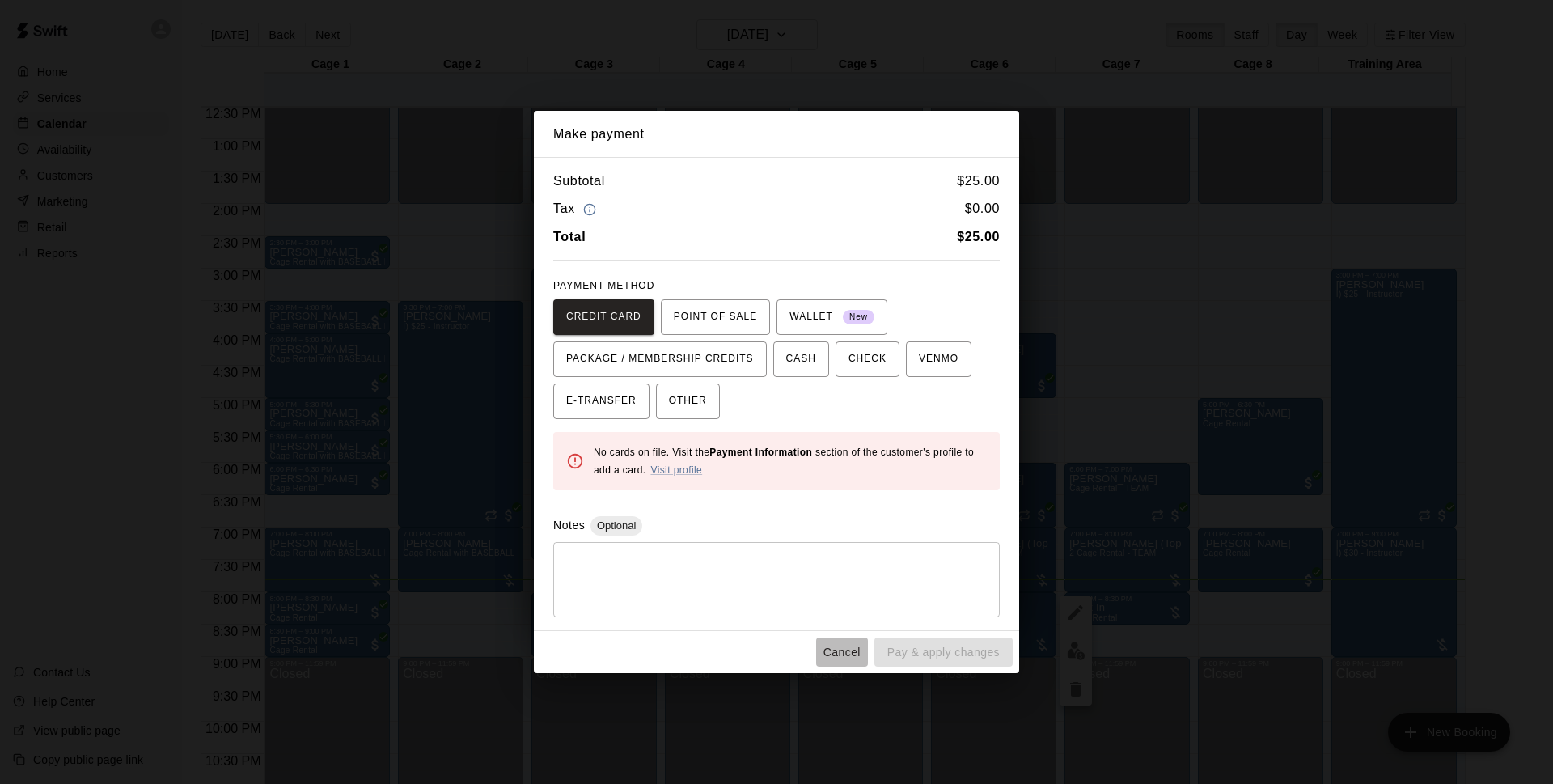
click at [851, 663] on button "Cancel" at bounding box center [842, 651] width 52 height 30
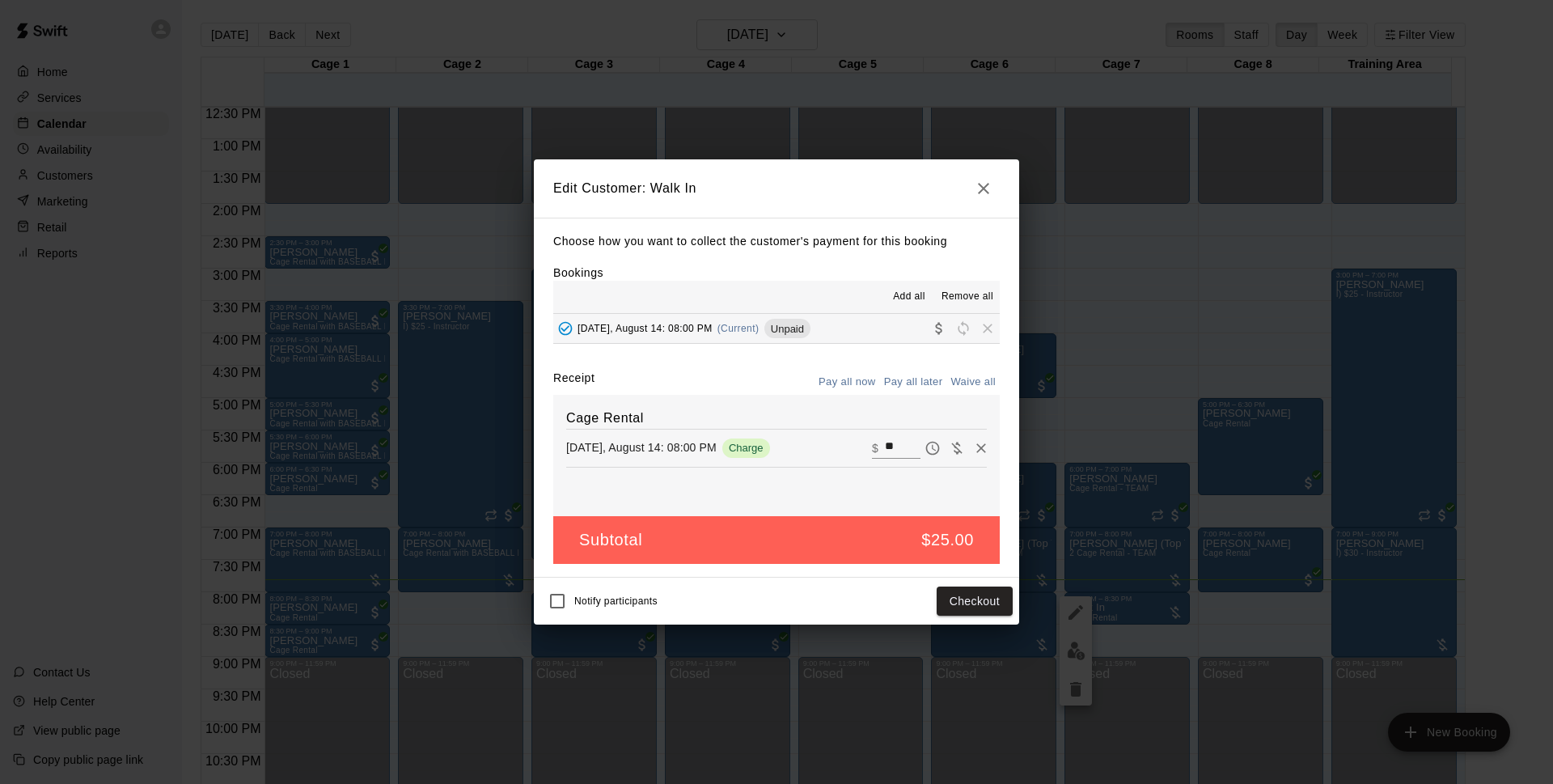
click at [998, 190] on button "button" at bounding box center [983, 189] width 33 height 33
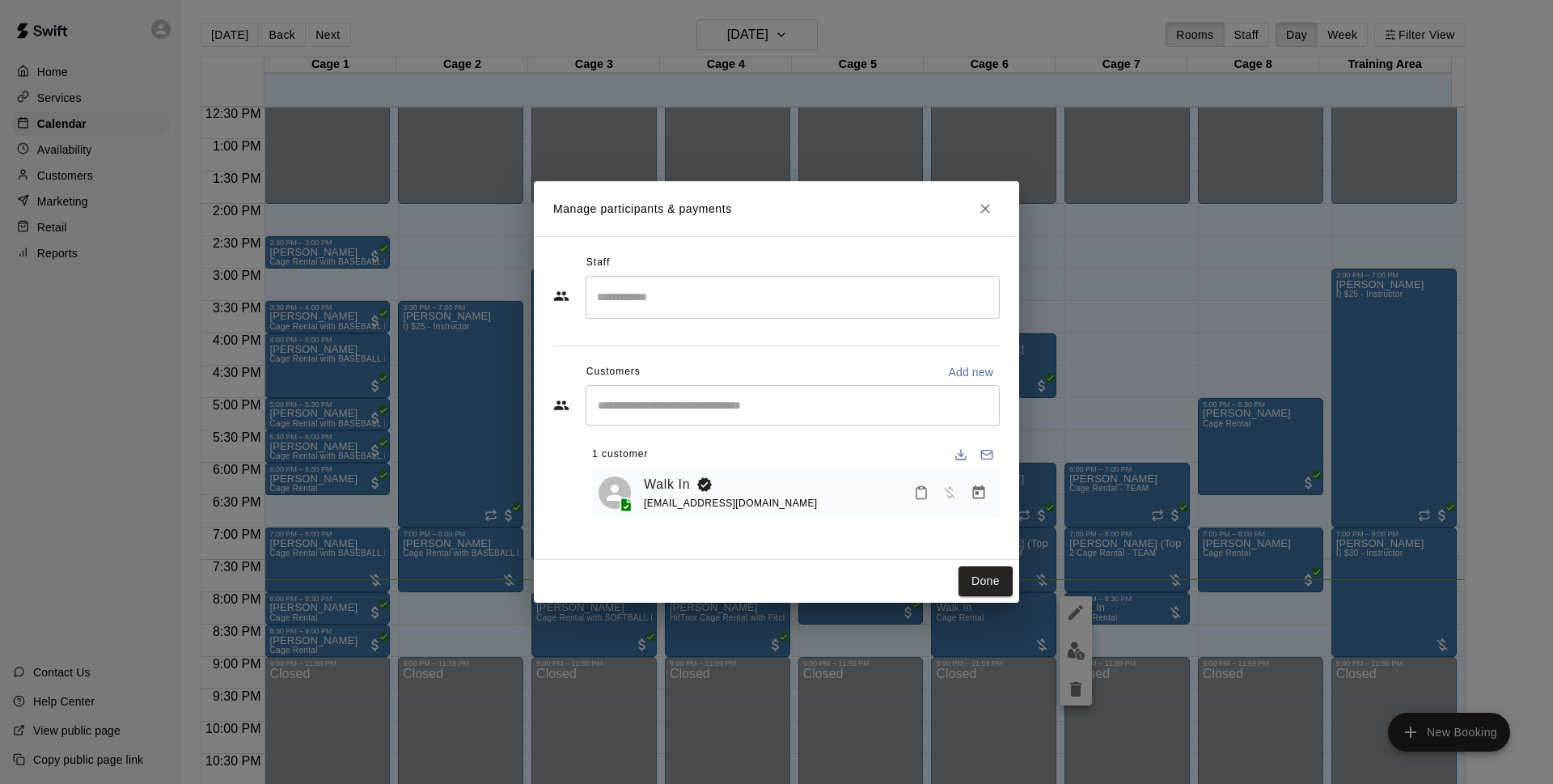
click at [973, 373] on p "Add new" at bounding box center [970, 371] width 45 height 16
select select "**"
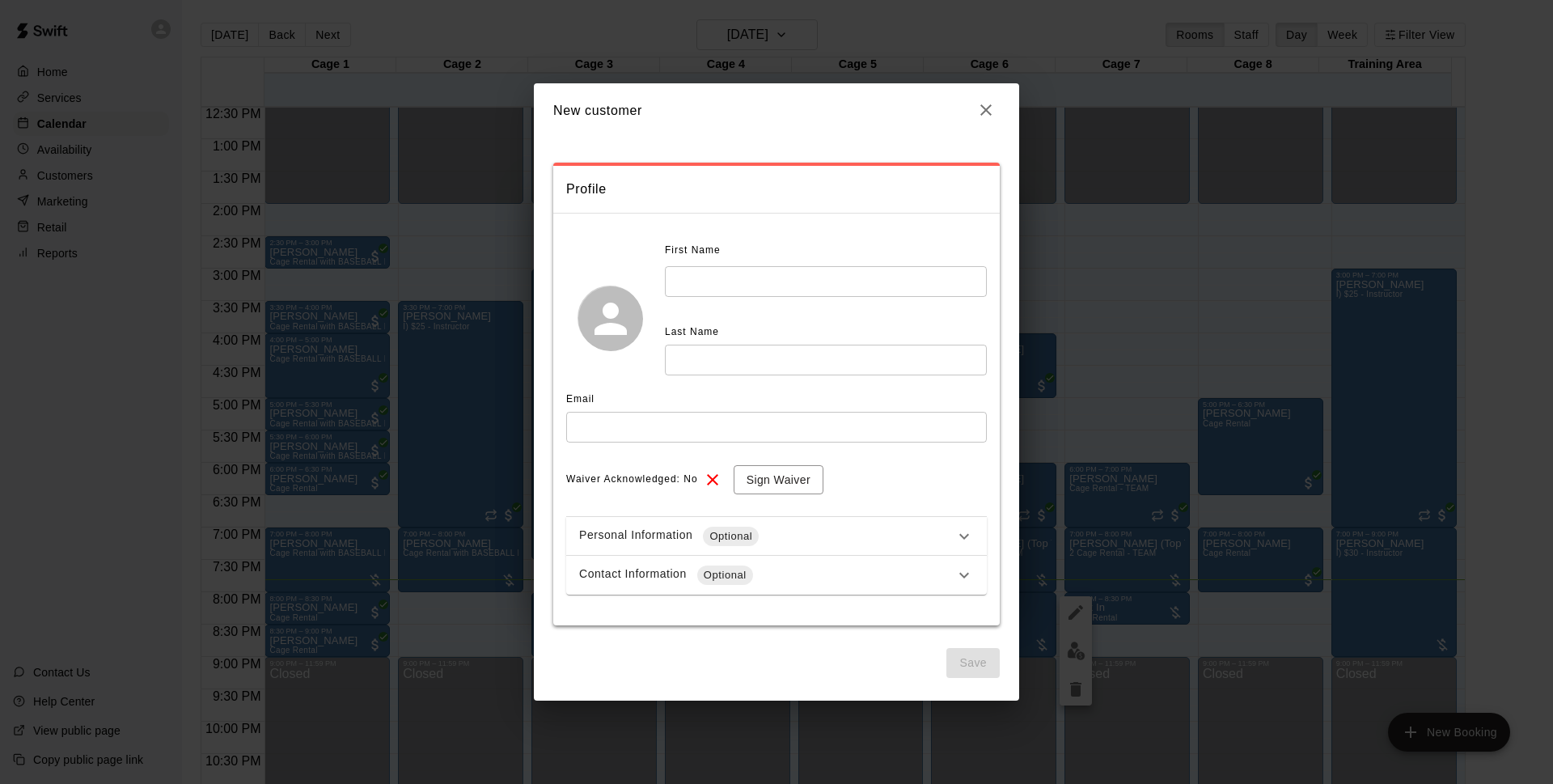
click at [986, 107] on icon "button" at bounding box center [986, 110] width 19 height 19
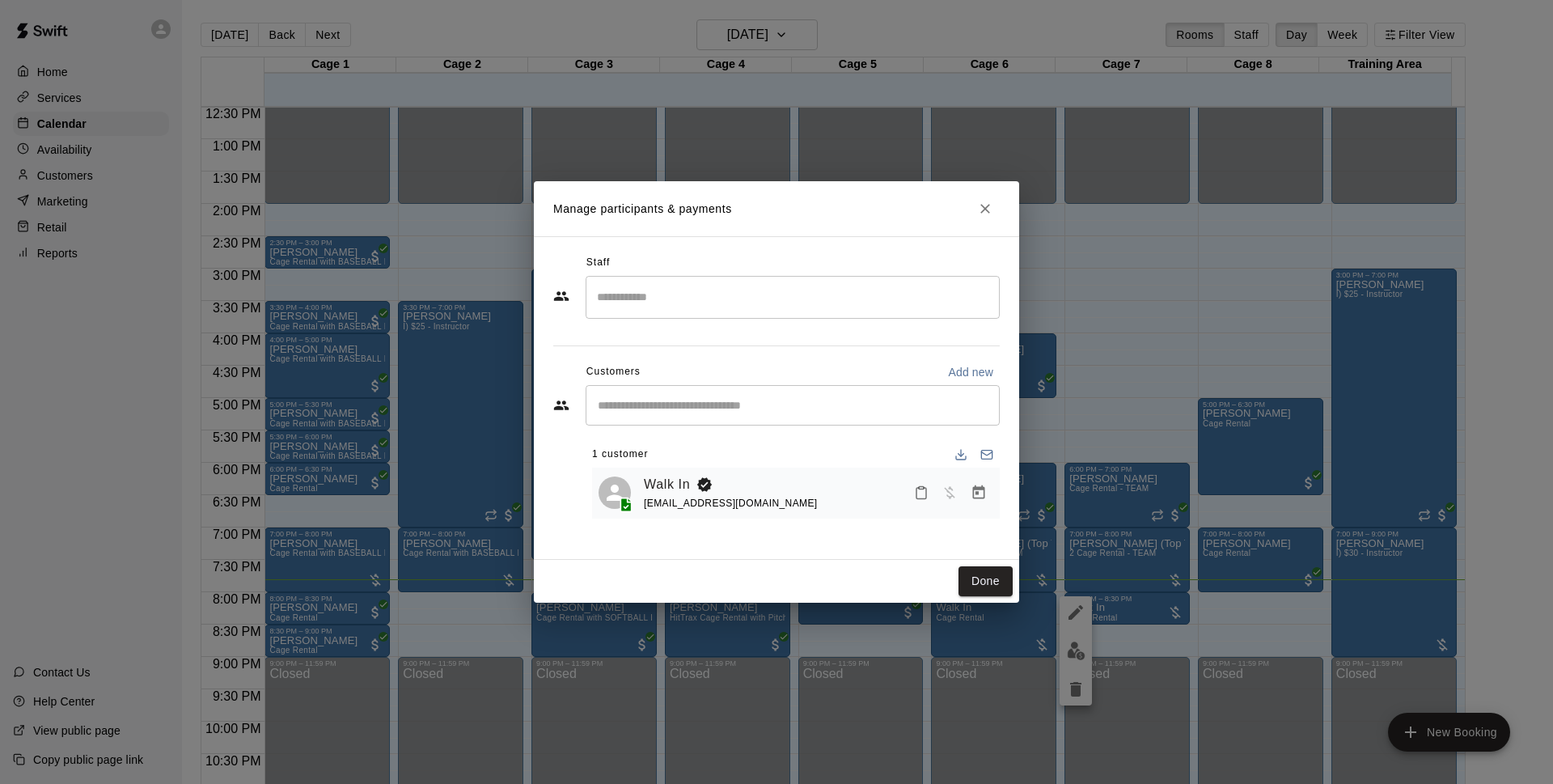
click at [831, 416] on div "​" at bounding box center [793, 405] width 414 height 40
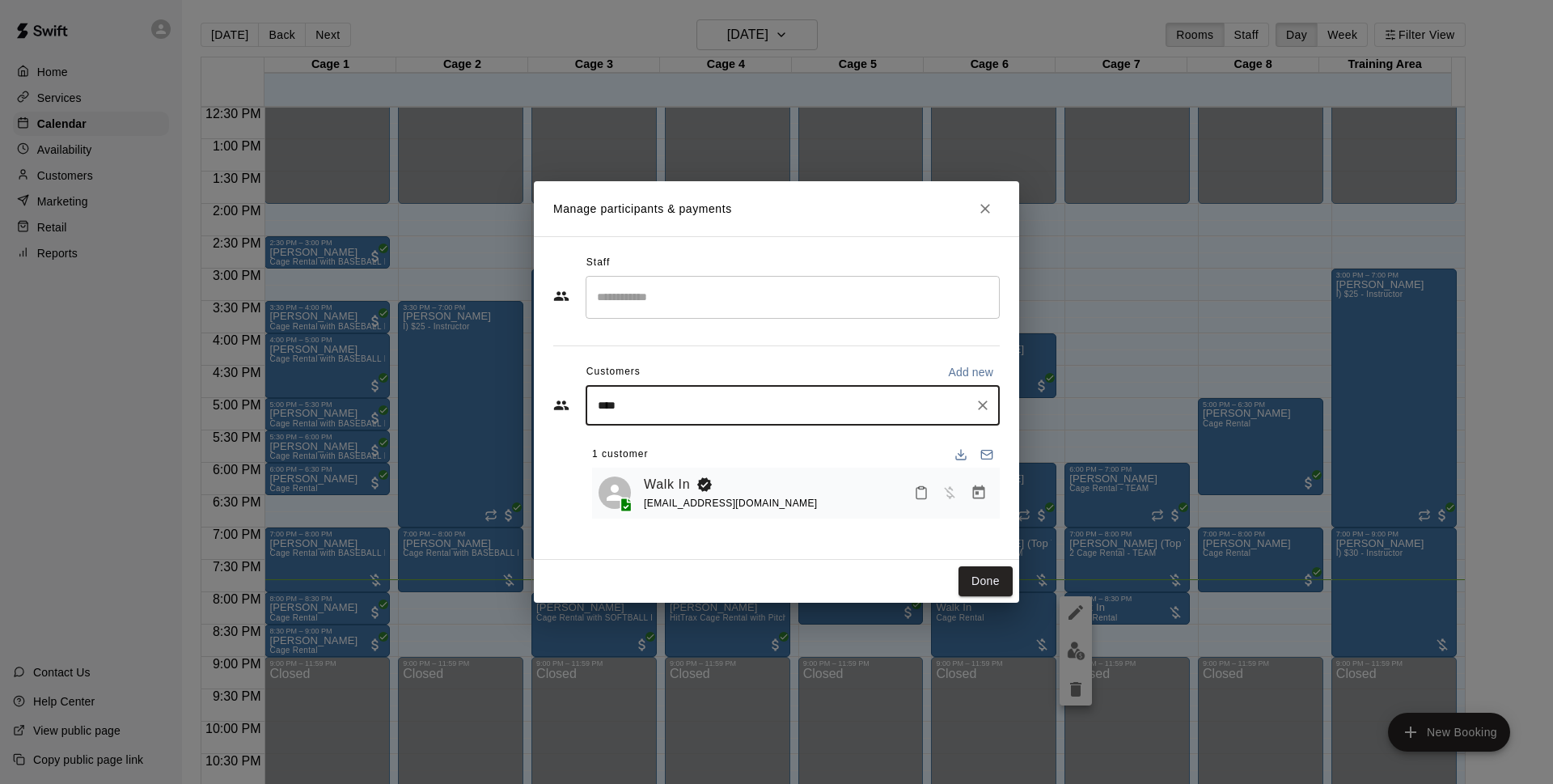
type input "*****"
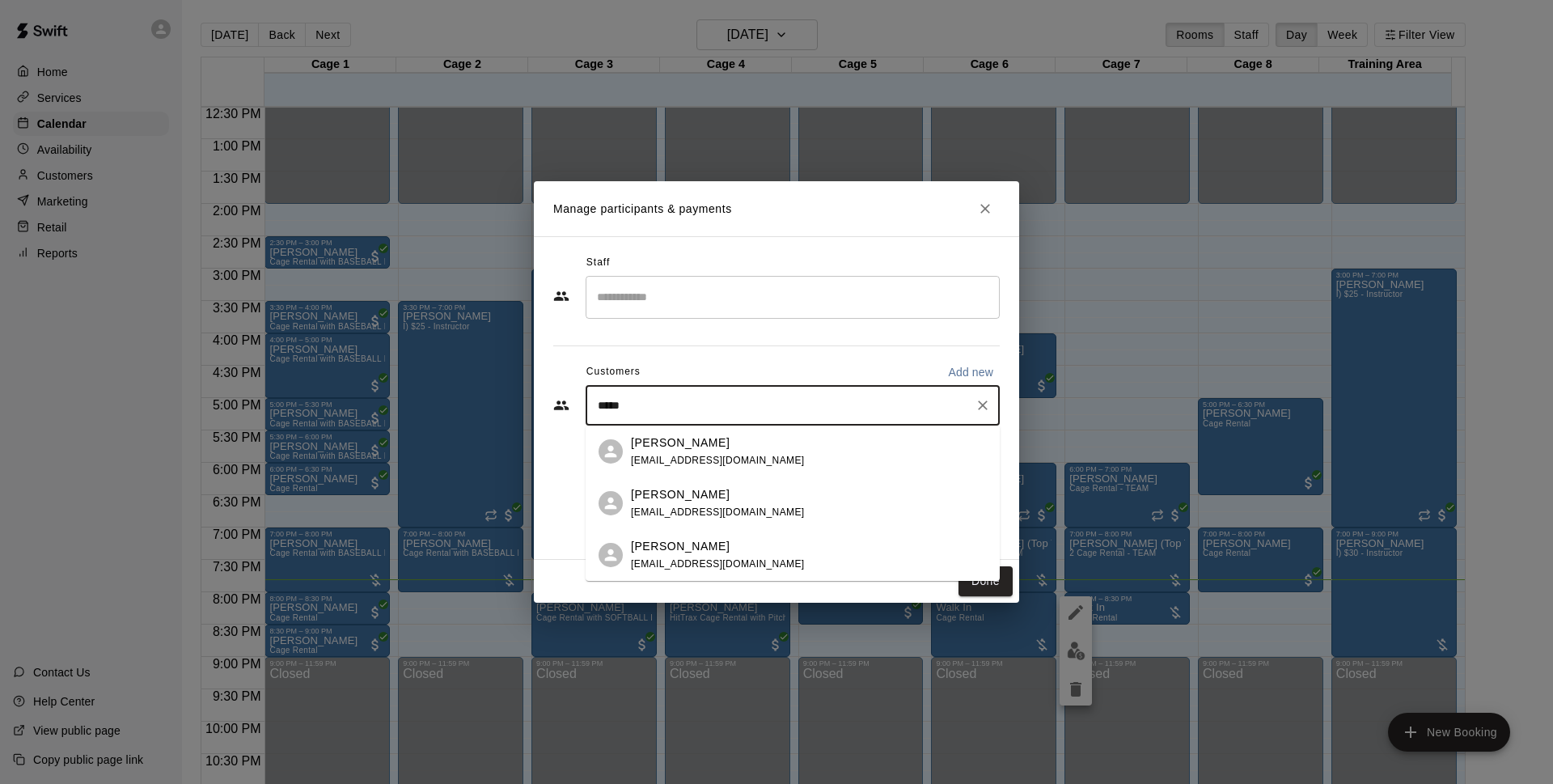
click at [683, 442] on p "[PERSON_NAME]" at bounding box center [680, 443] width 99 height 17
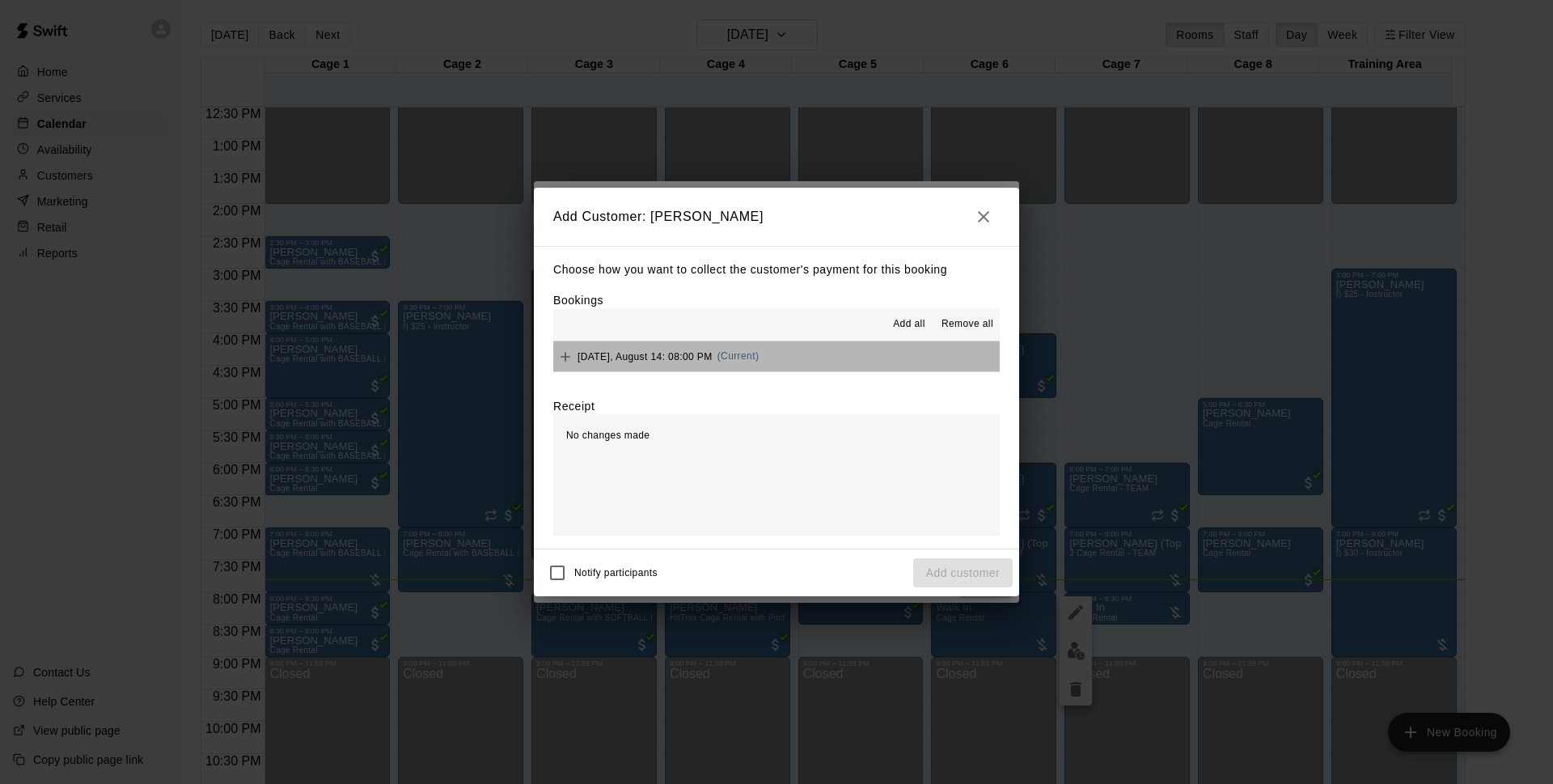
click at [785, 347] on button "[DATE], August 14: 08:00 PM (Current)" at bounding box center [776, 356] width 446 height 30
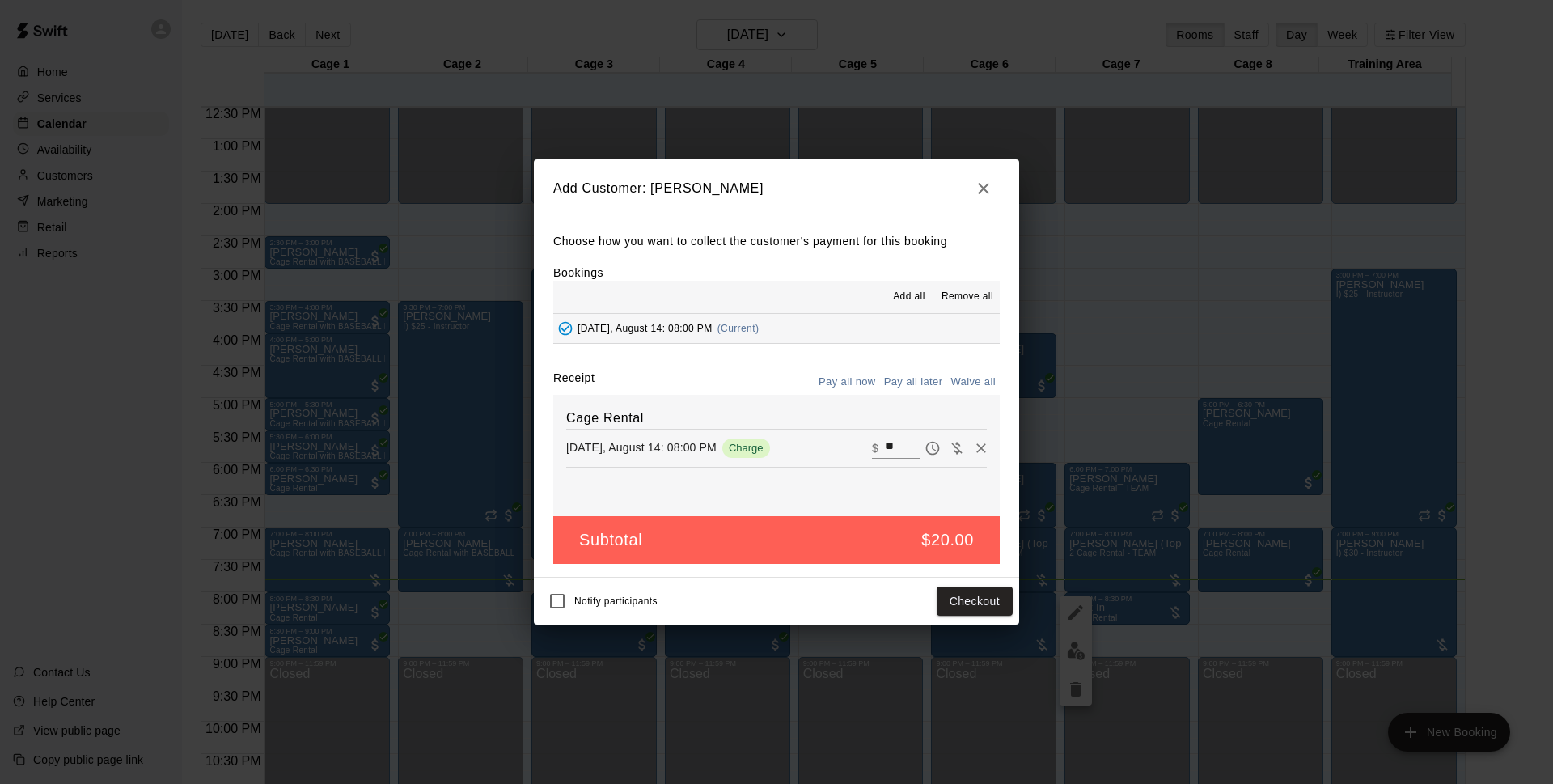
click at [896, 449] on input "**" at bounding box center [903, 448] width 36 height 21
type input "**"
click at [947, 599] on button "Checkout" at bounding box center [975, 600] width 76 height 30
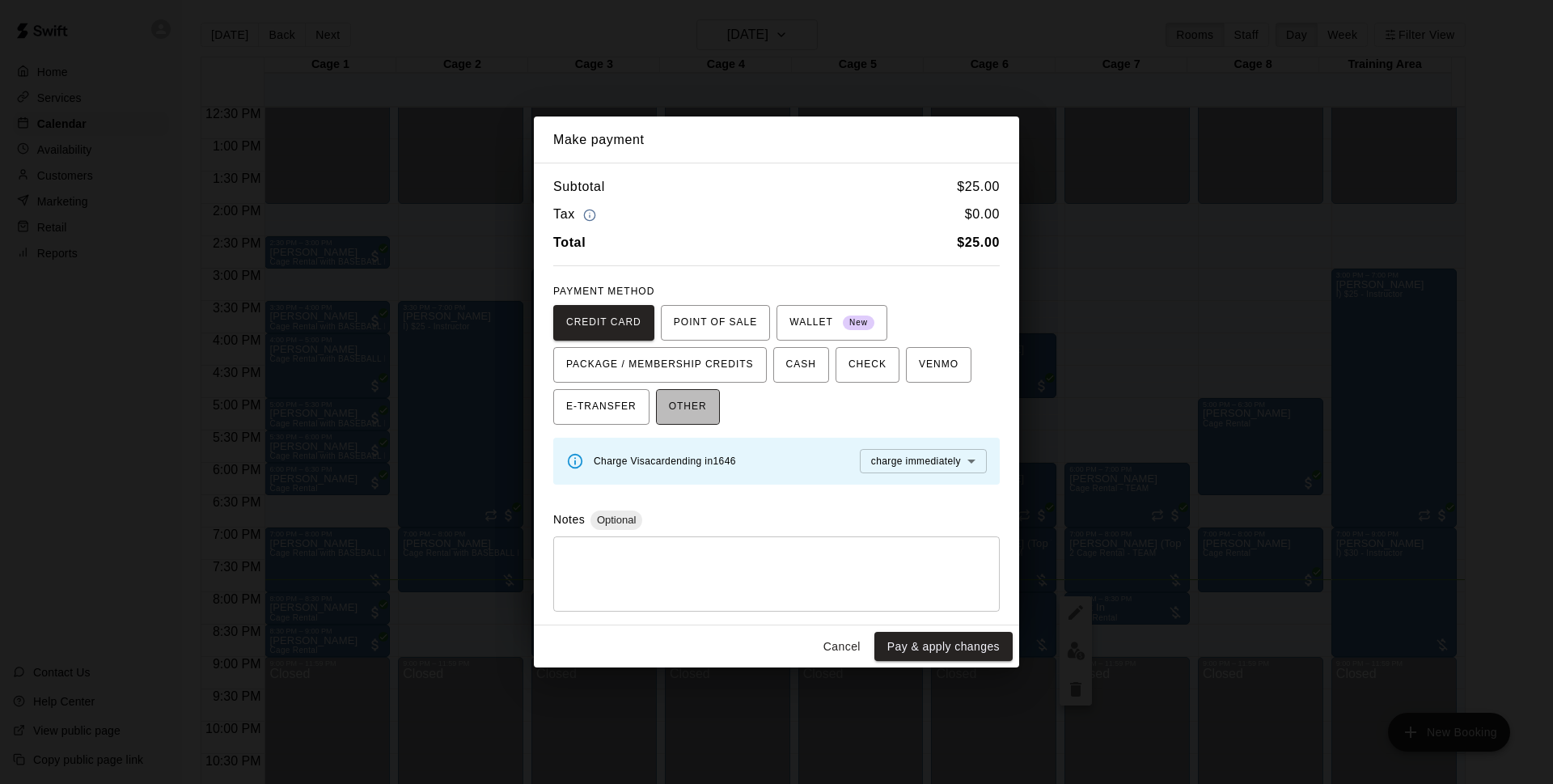
click at [686, 405] on span "OTHER" at bounding box center [688, 406] width 38 height 26
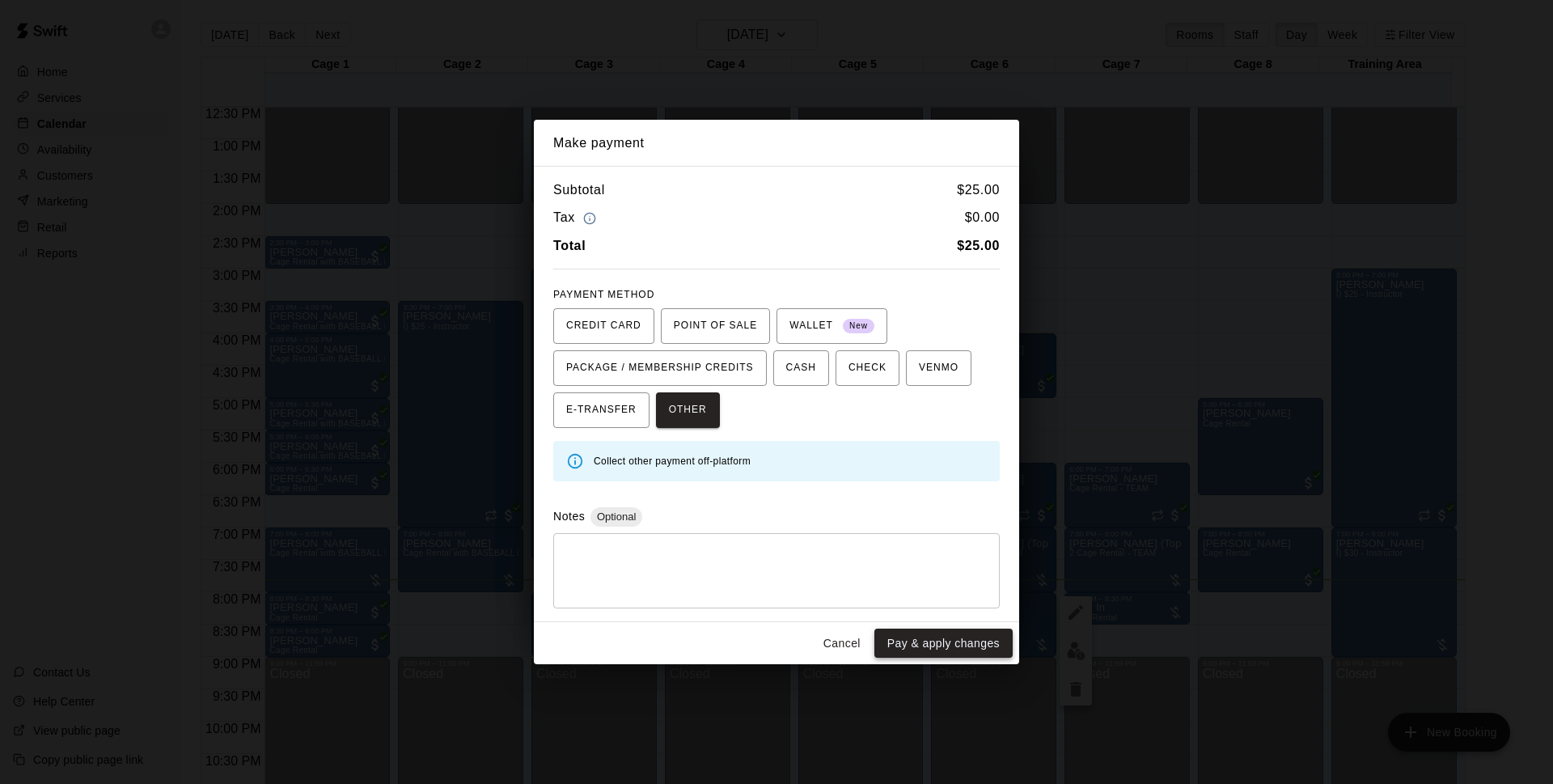
click at [919, 648] on button "Pay & apply changes" at bounding box center [944, 643] width 139 height 30
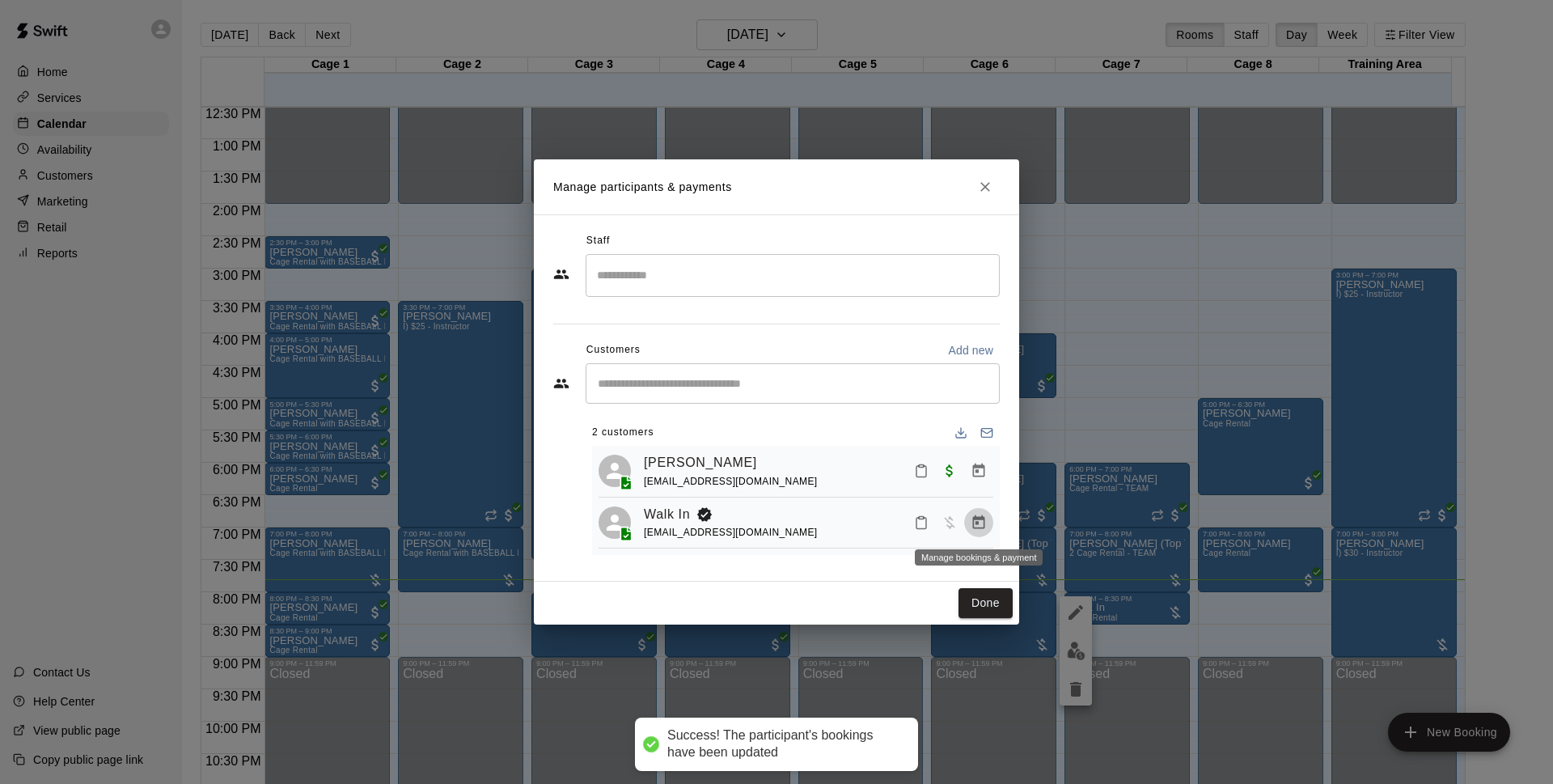
click at [978, 523] on icon "Manage bookings & payment" at bounding box center [979, 522] width 13 height 13
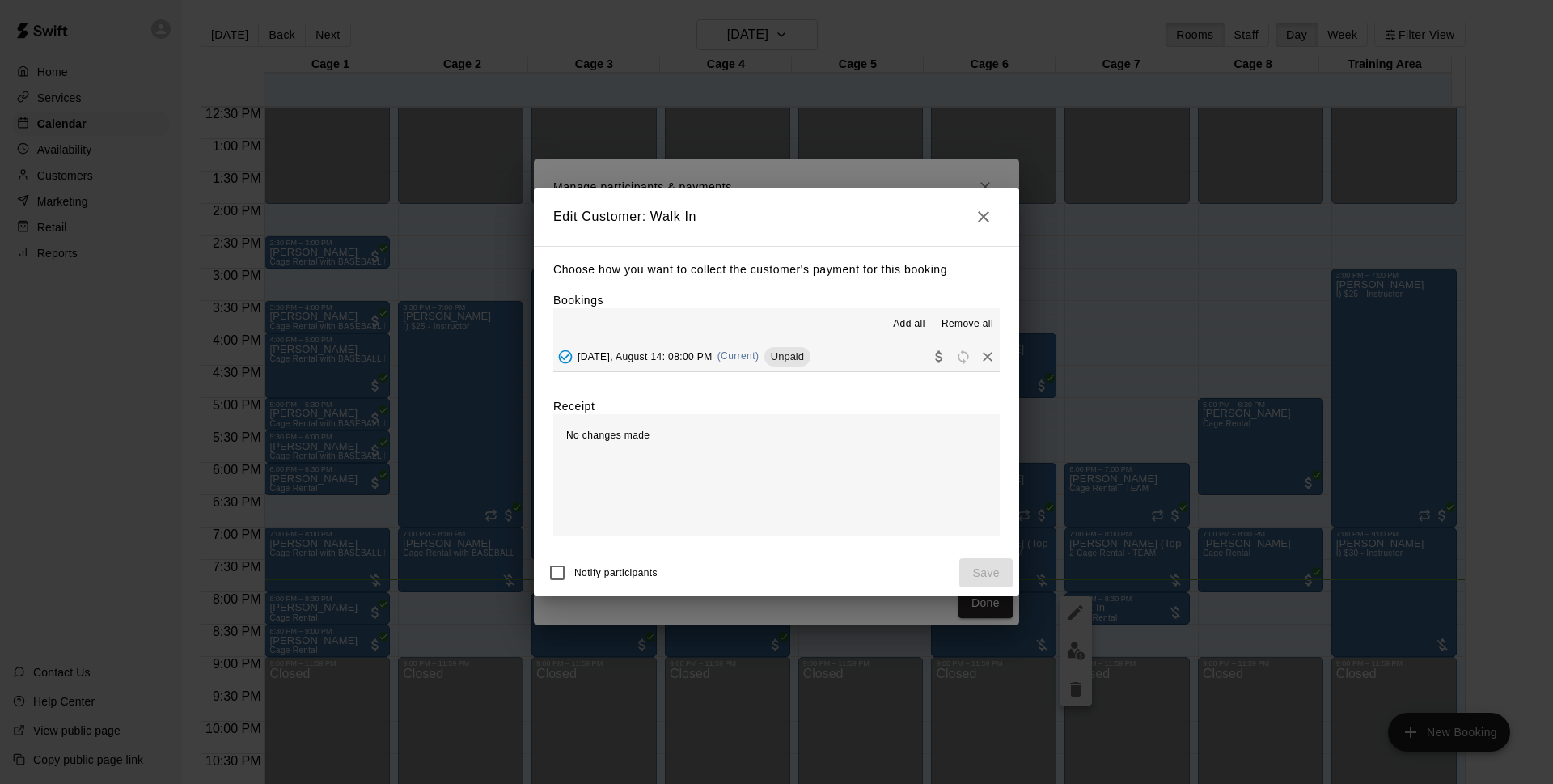
click at [975, 311] on div "Add all Remove all" at bounding box center [776, 324] width 446 height 33
click at [979, 326] on span "Remove all" at bounding box center [968, 324] width 52 height 16
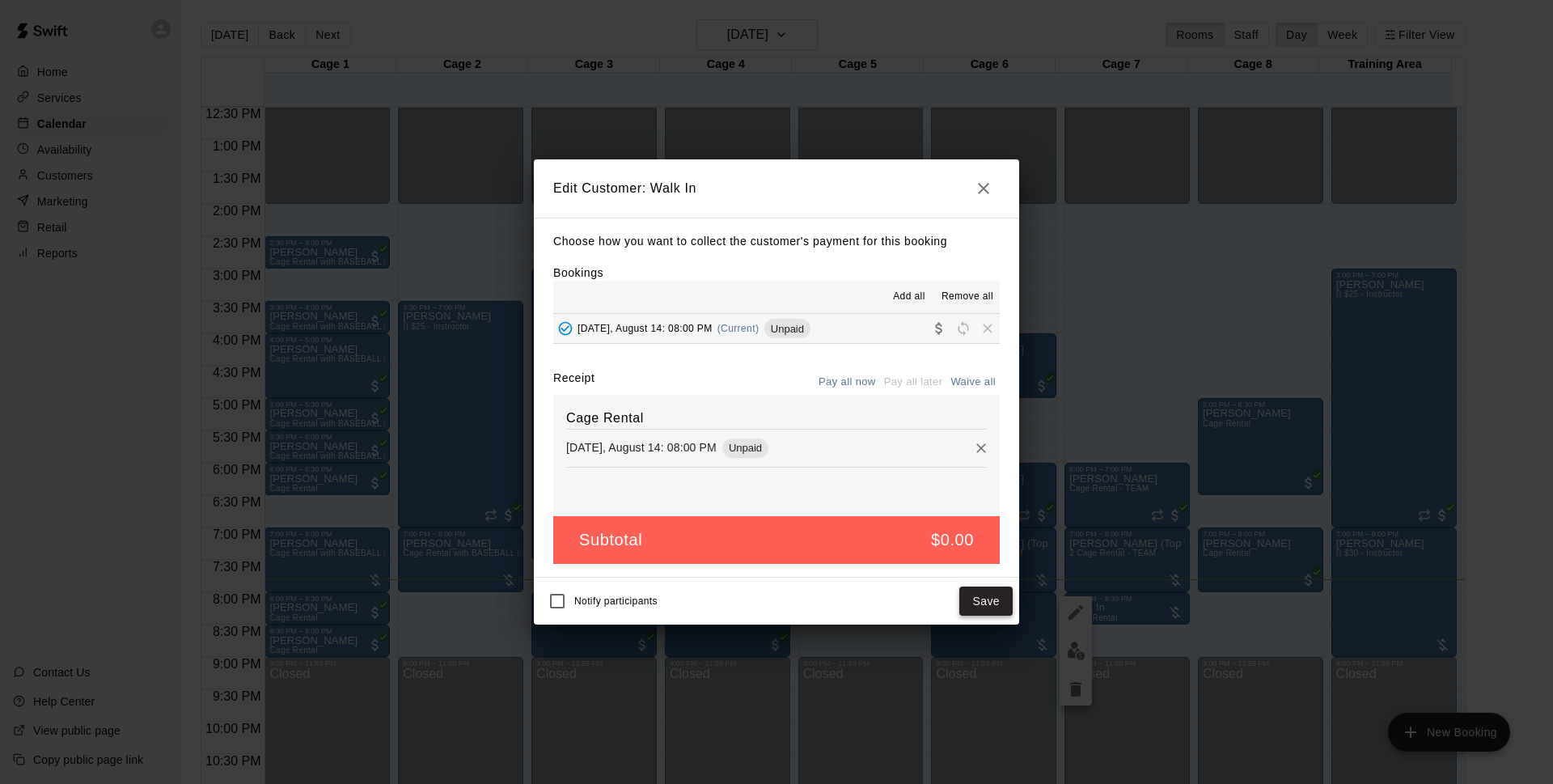
click at [998, 592] on button "Save" at bounding box center [985, 600] width 53 height 30
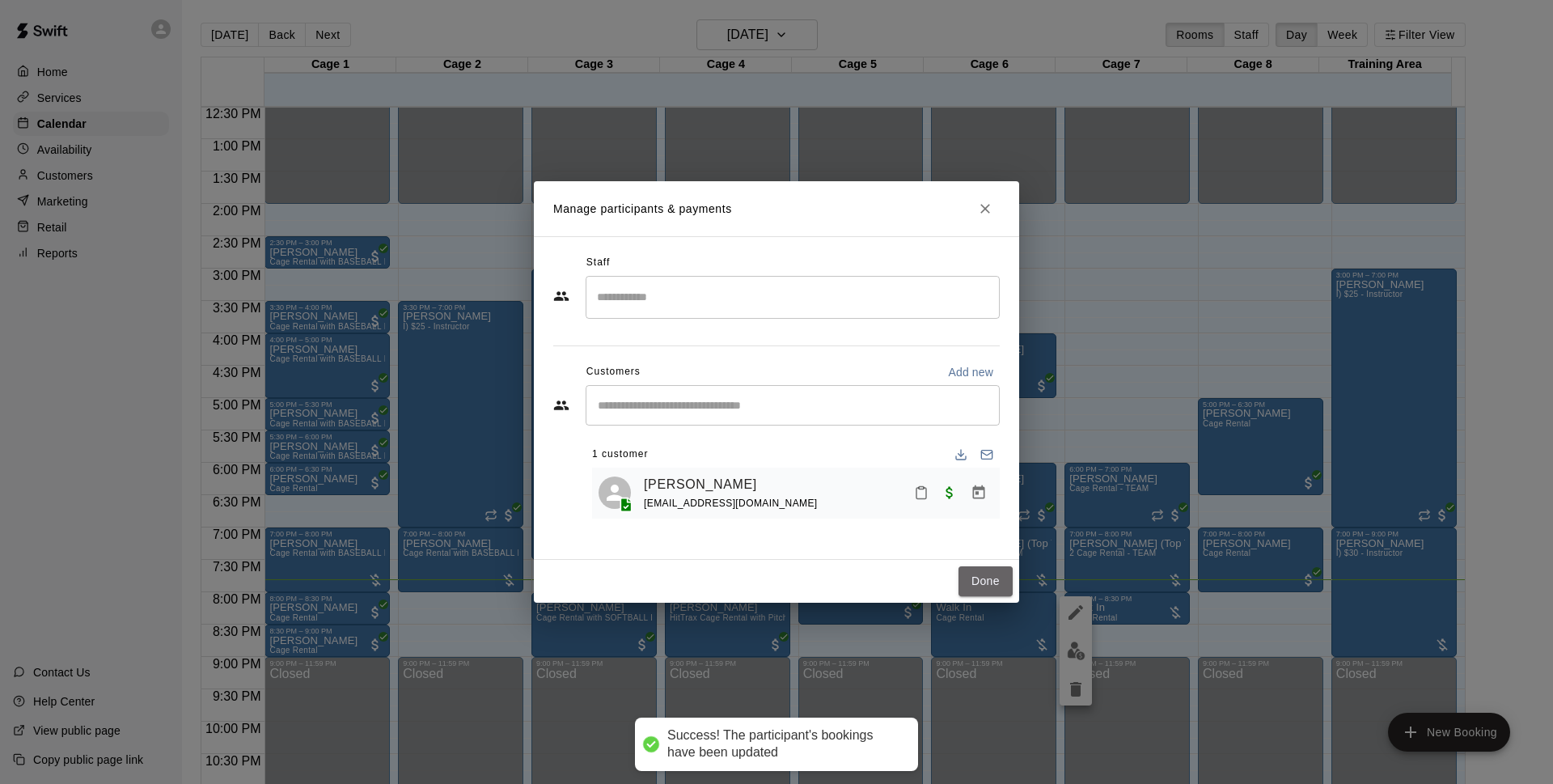
drag, startPoint x: 1000, startPoint y: 578, endPoint x: 1539, endPoint y: 383, distance: 573.2
click at [1000, 577] on button "Done" at bounding box center [985, 580] width 54 height 30
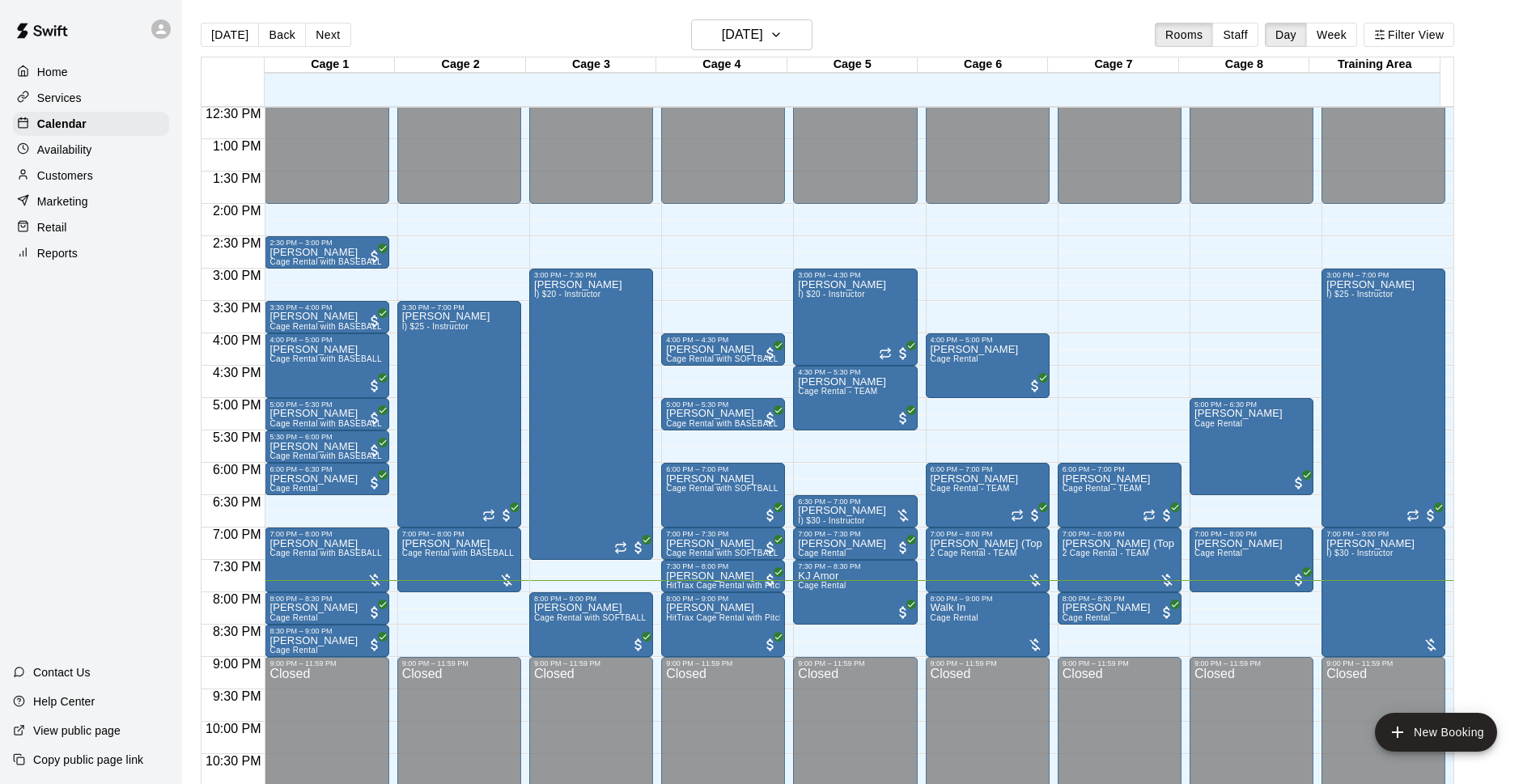
click at [1521, 109] on main "[DATE] Back [DATE][DATE] Rooms Staff Day Week Filter View Cage 1 14 Thu Cage 2 …" at bounding box center [860, 411] width 1345 height 784
click at [120, 177] on div "Customers" at bounding box center [90, 175] width 156 height 24
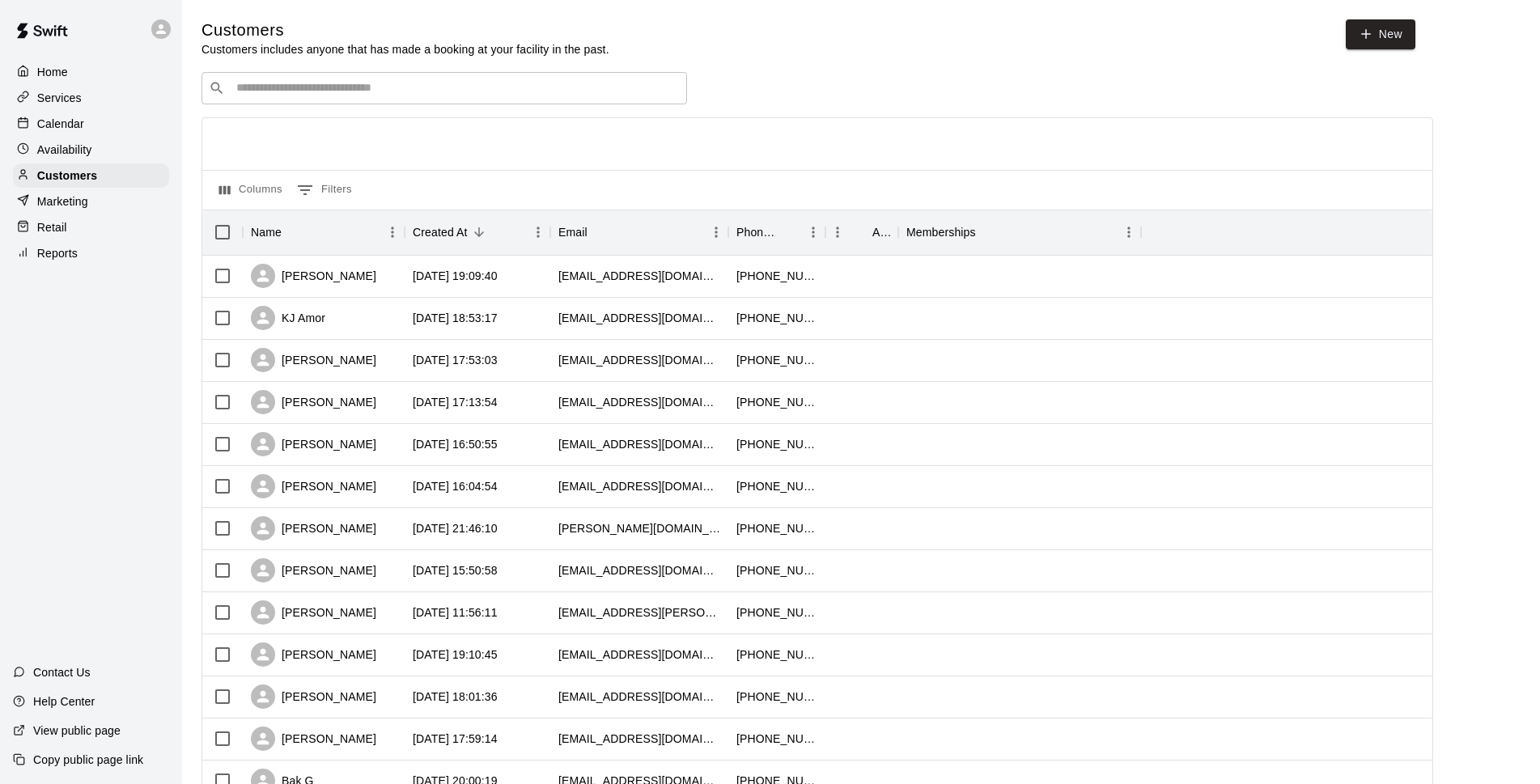
drag, startPoint x: 586, startPoint y: 79, endPoint x: 584, endPoint y: 89, distance: 10.2
click at [586, 83] on div "​ ​" at bounding box center [444, 89] width 485 height 33
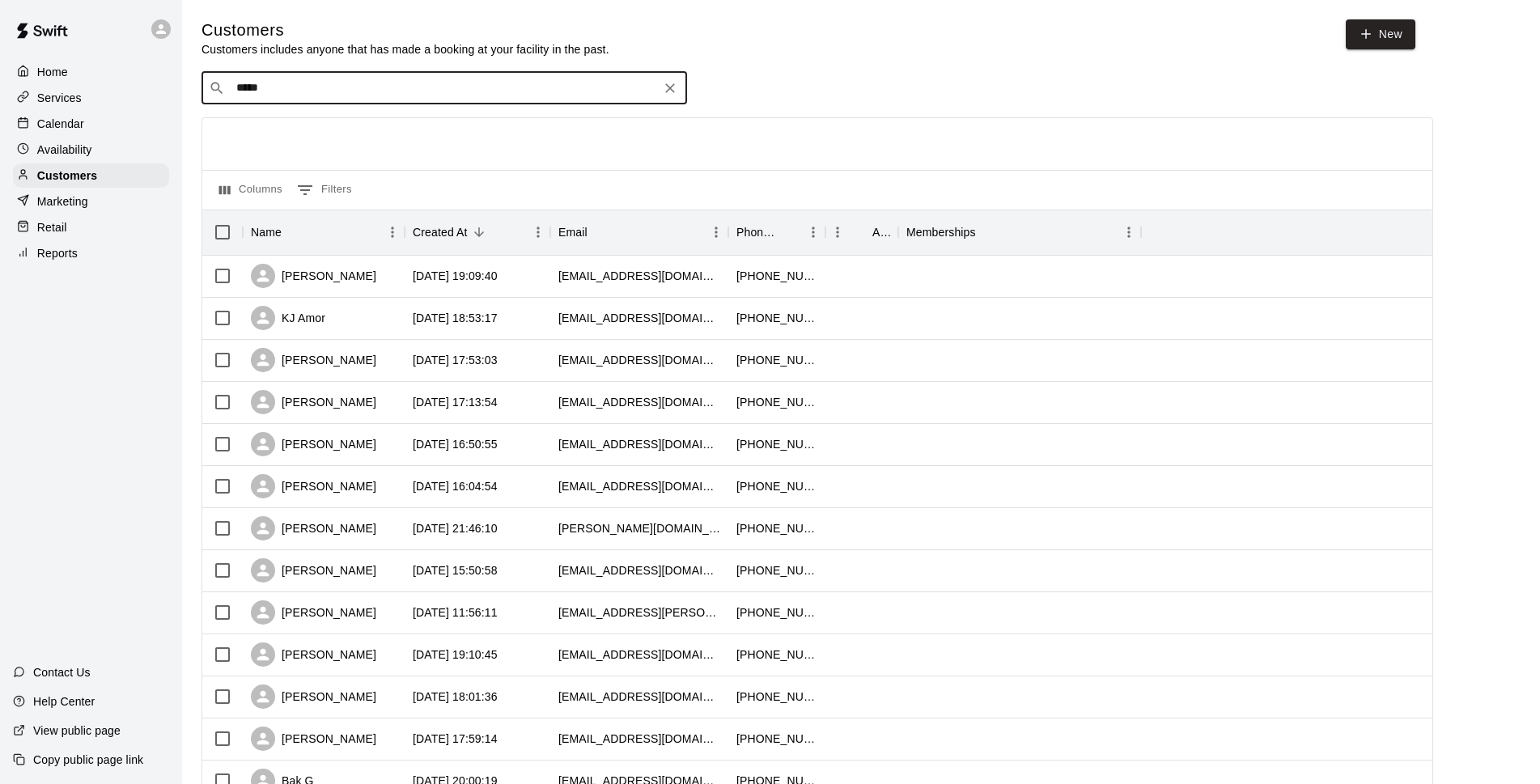
type input "******"
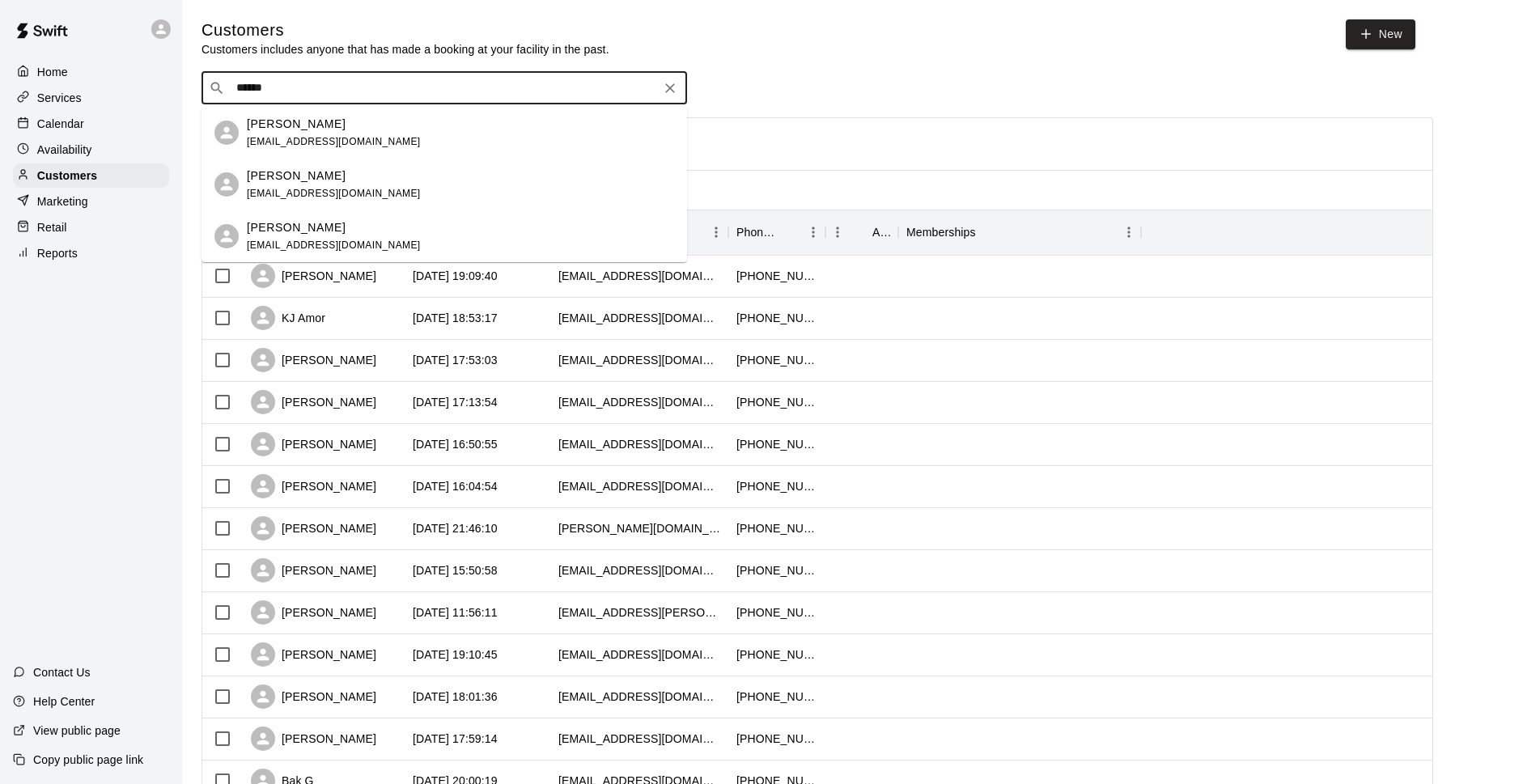
click at [398, 176] on div "Richard Tavano sygr@yahoo.com" at bounding box center [460, 185] width 427 height 35
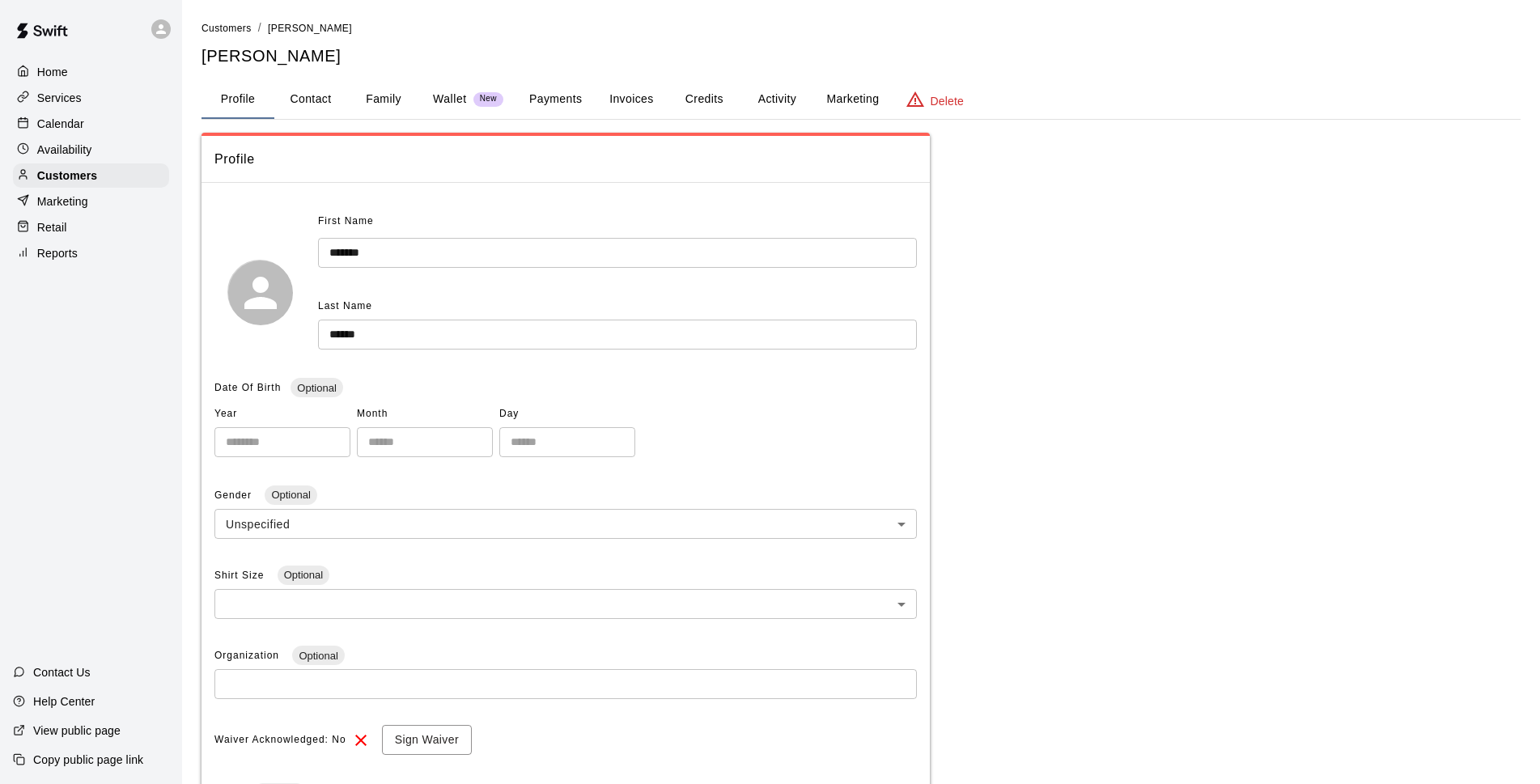
click at [429, 327] on input "******" at bounding box center [617, 334] width 599 height 30
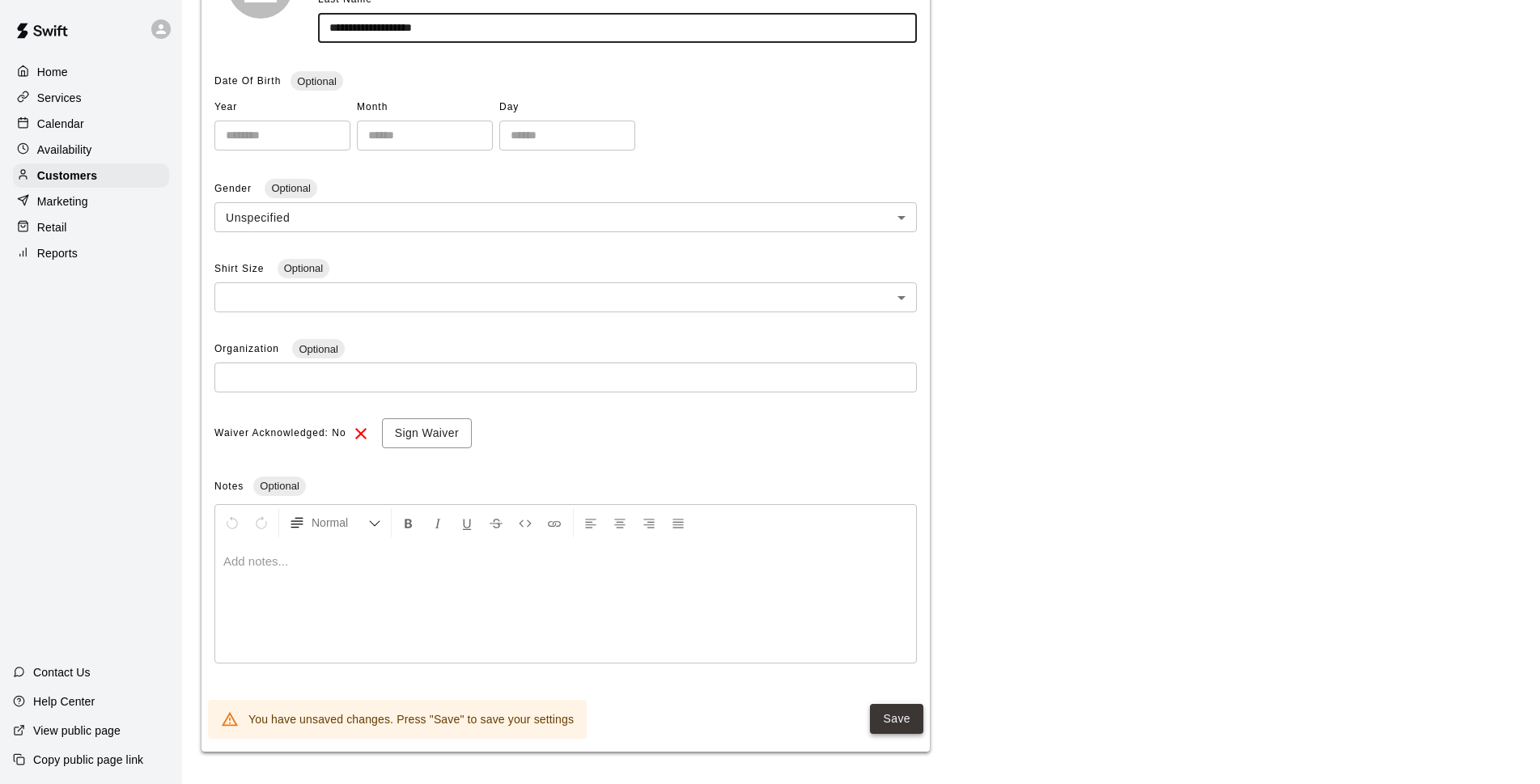
type input "**********"
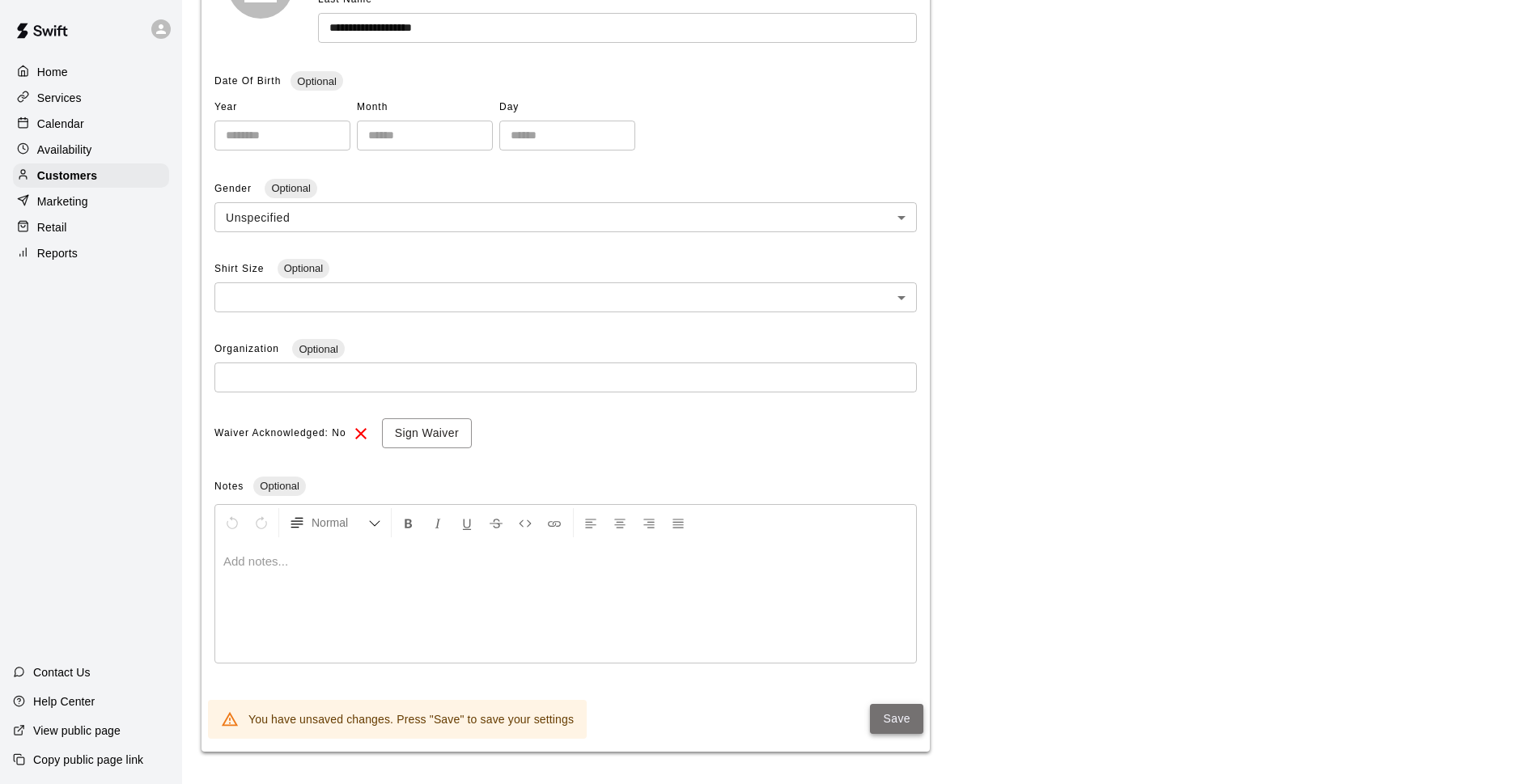
click at [892, 715] on button "Save" at bounding box center [896, 718] width 53 height 30
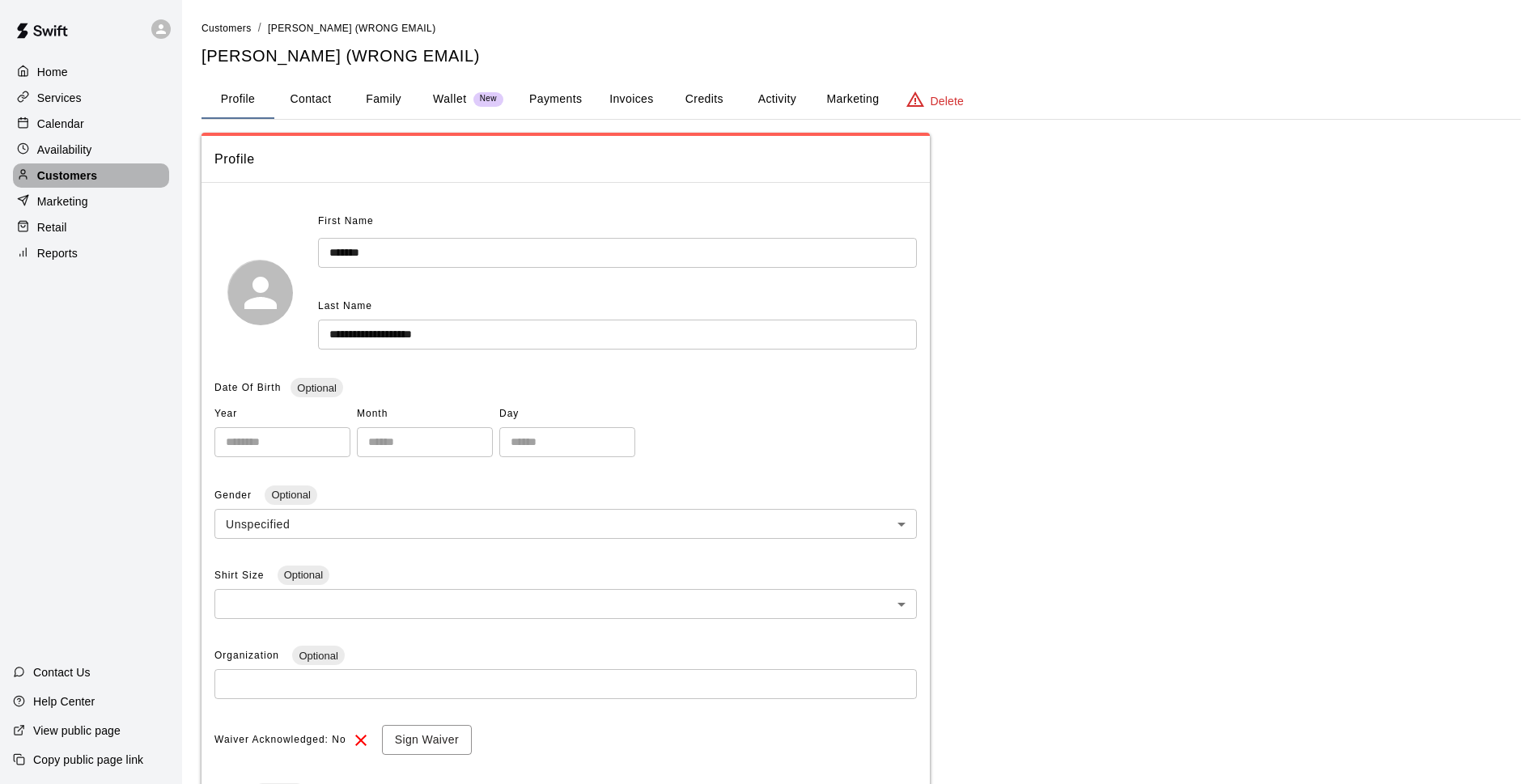
drag, startPoint x: 116, startPoint y: 181, endPoint x: 130, endPoint y: 189, distance: 16.1
click at [116, 182] on div "Customers" at bounding box center [90, 175] width 156 height 24
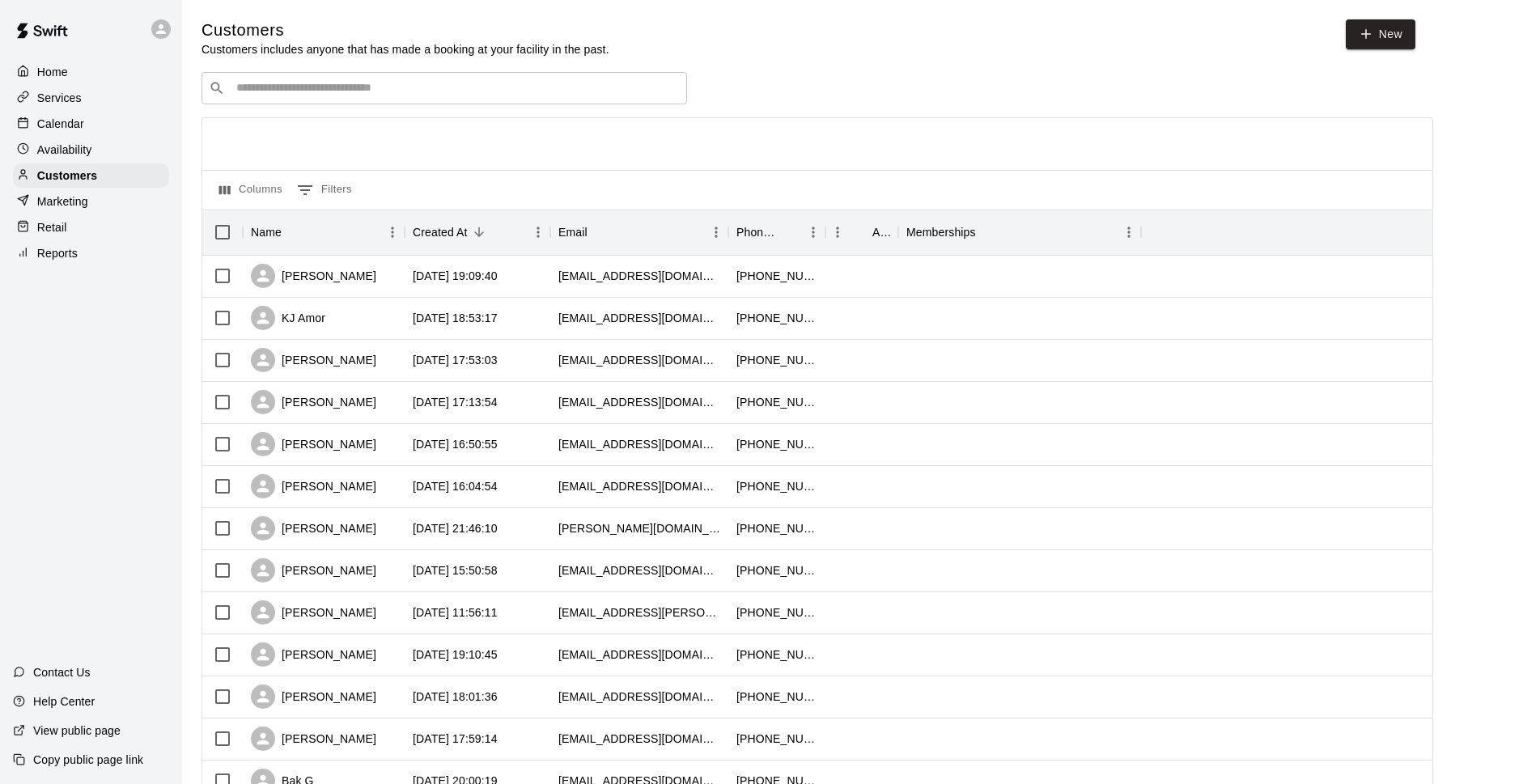
click at [434, 89] on input "Search customers by name or email" at bounding box center [455, 88] width 449 height 16
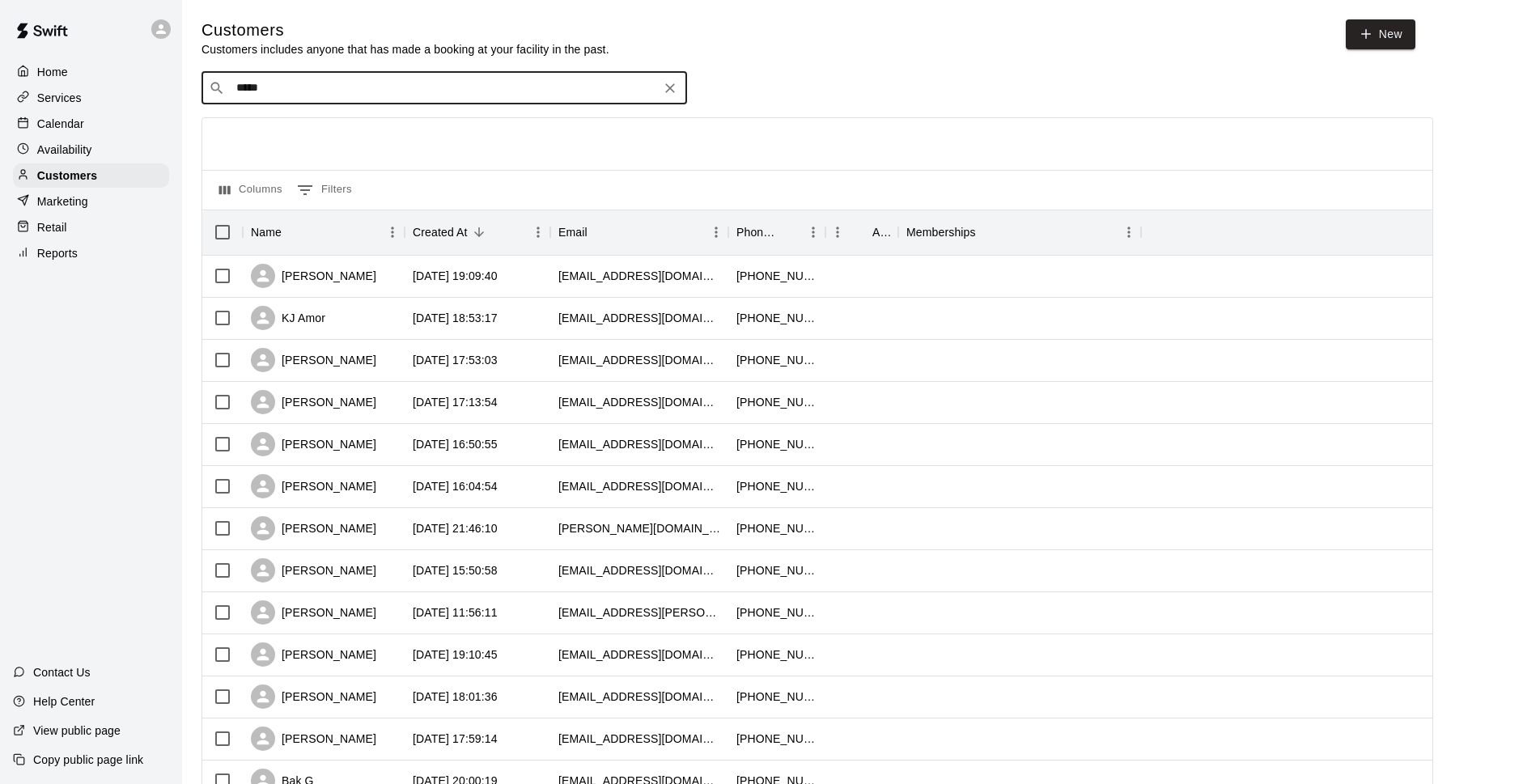
type input "******"
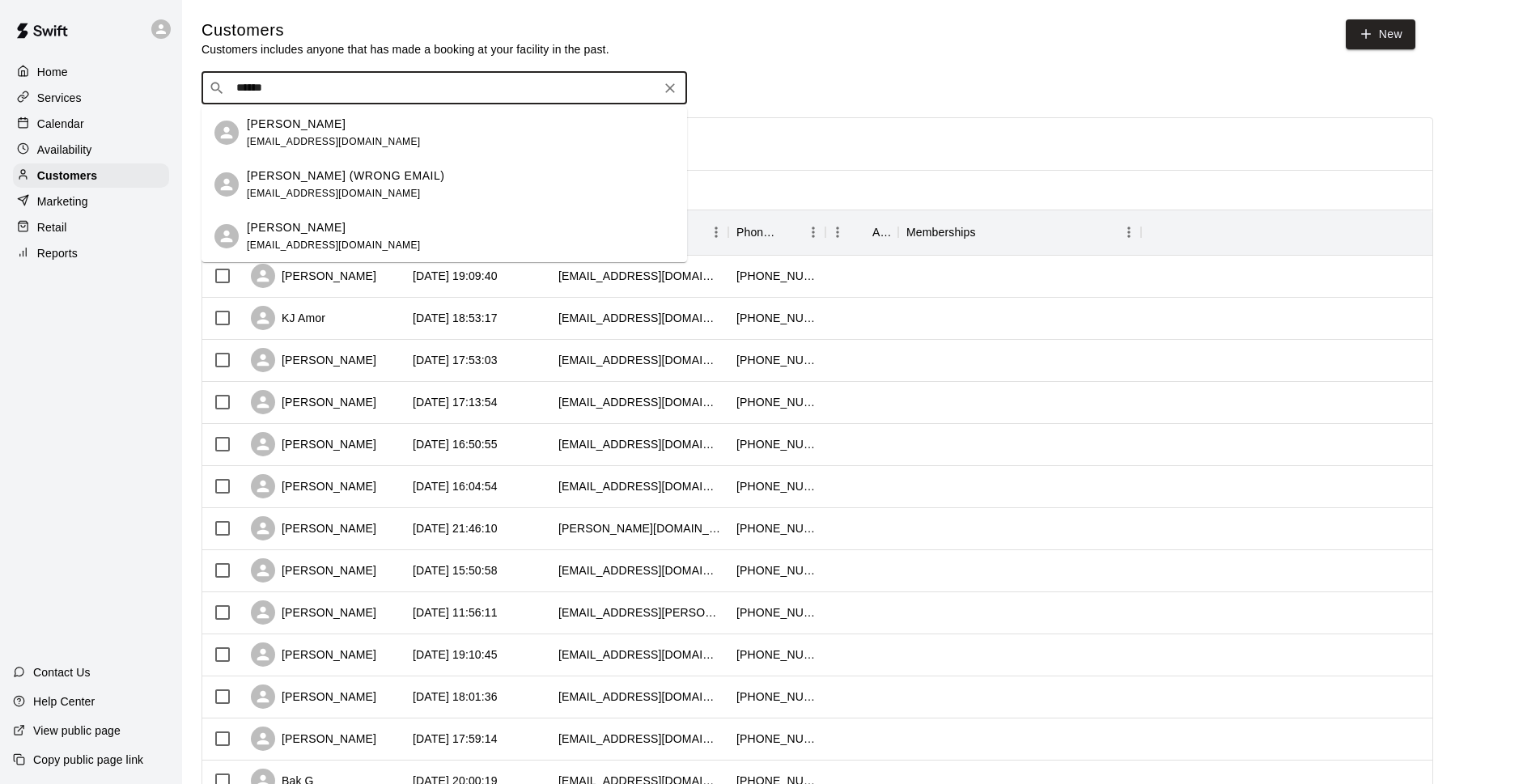
click at [557, 172] on div "Richard Tavano (WRONG EMAIL) sygr@yahoo.com" at bounding box center [460, 185] width 427 height 35
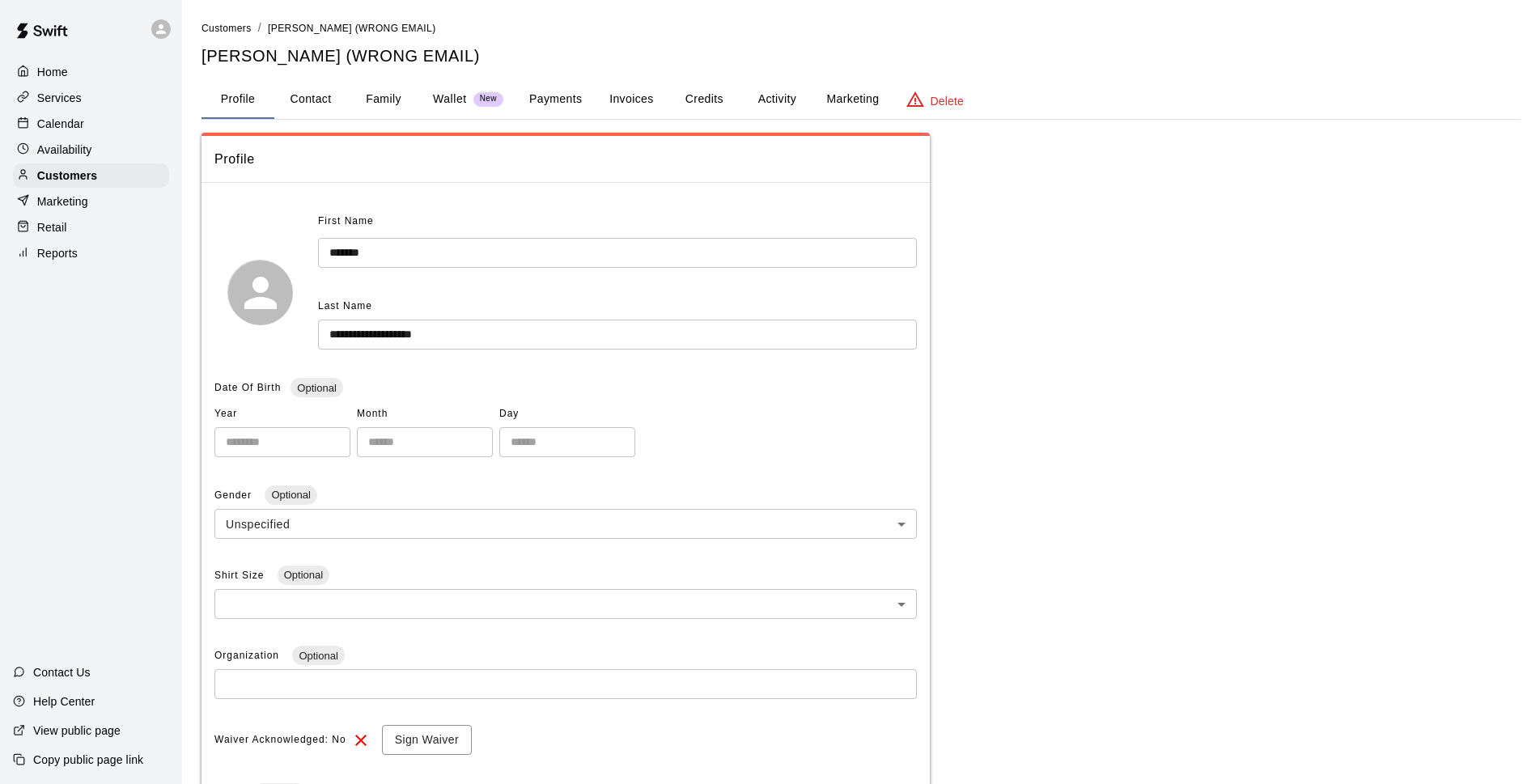
click at [716, 106] on button "Credits" at bounding box center [705, 99] width 73 height 38
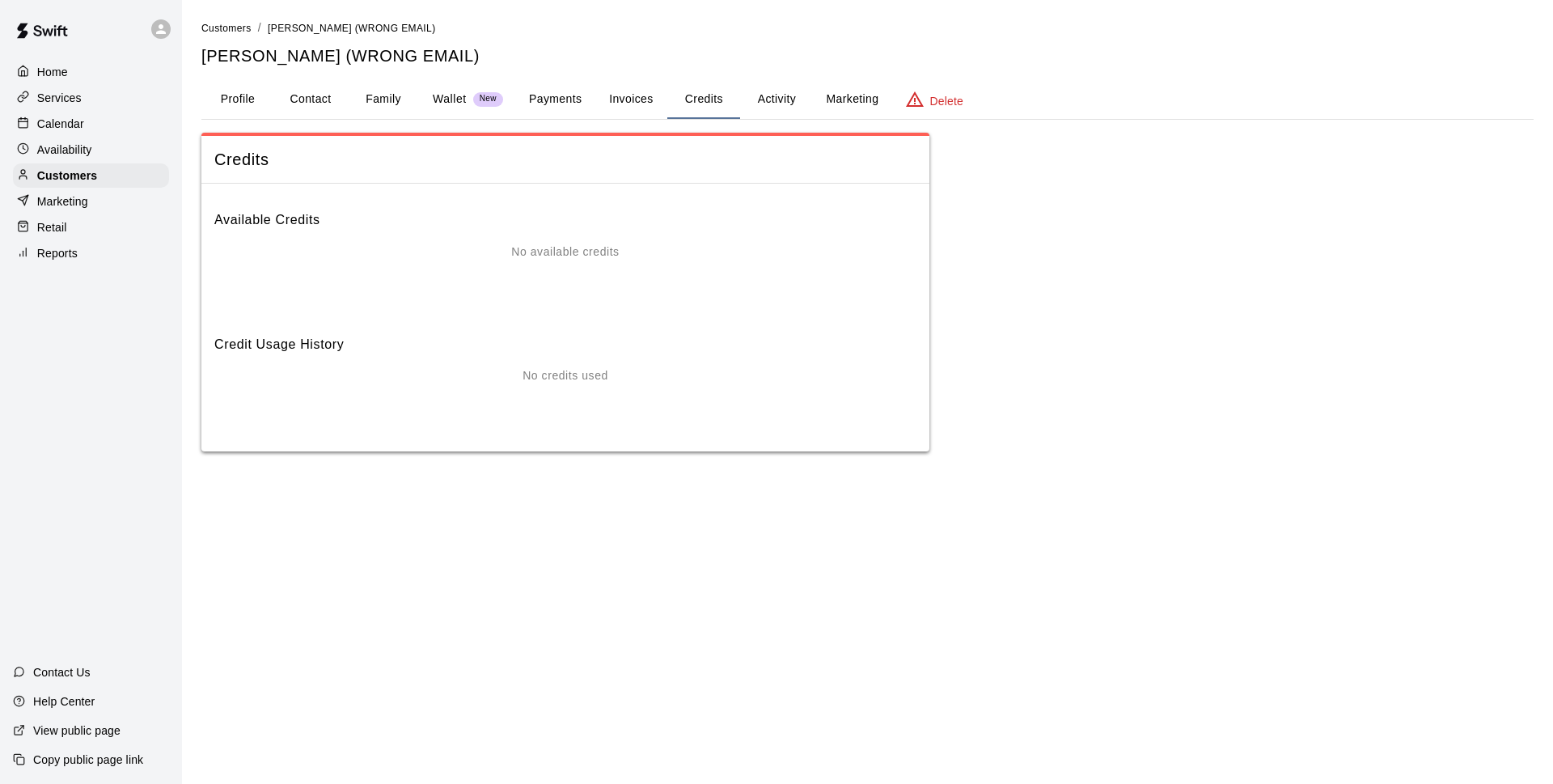
click at [759, 99] on button "Activity" at bounding box center [776, 99] width 73 height 38
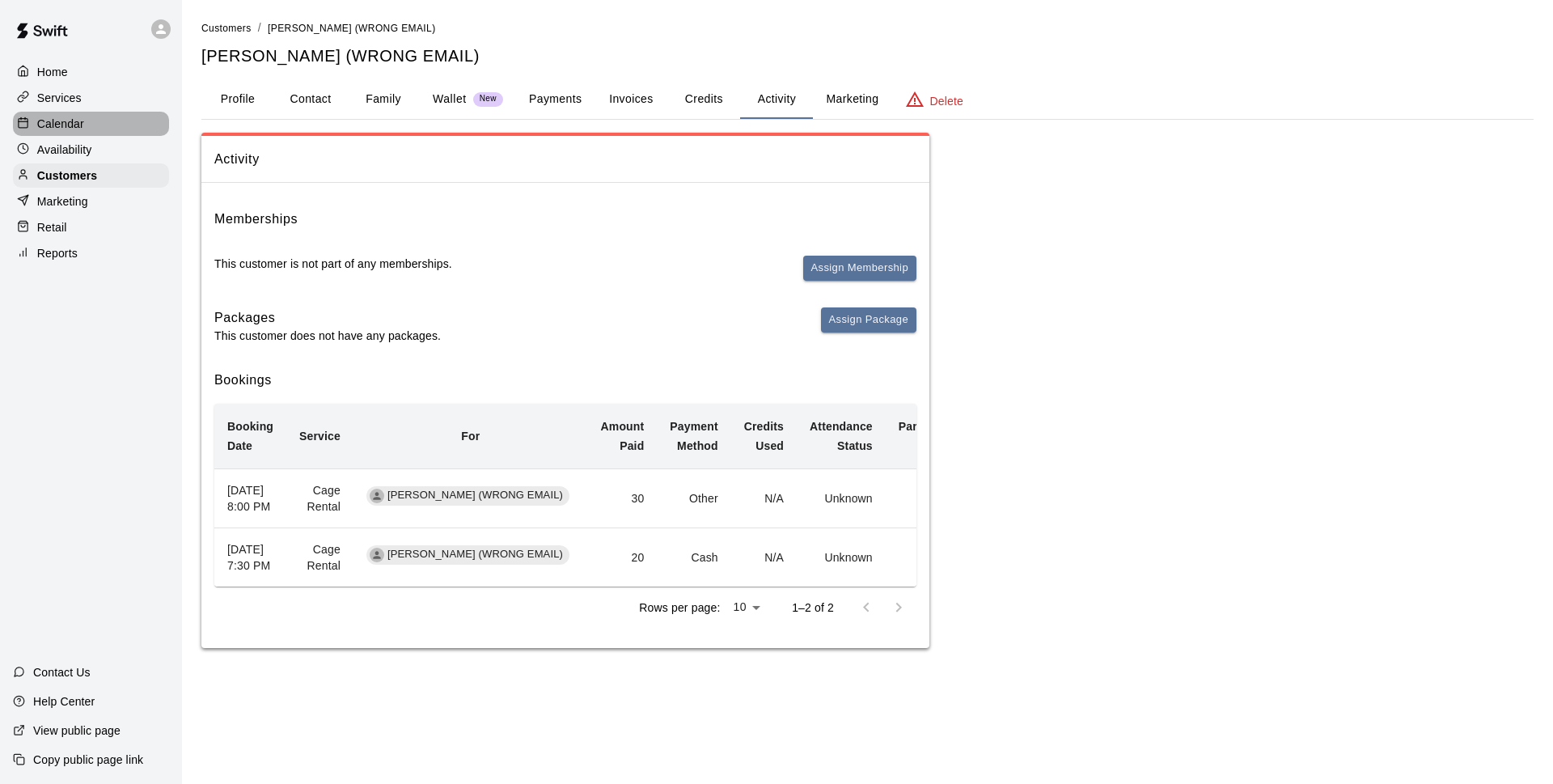
drag, startPoint x: 79, startPoint y: 124, endPoint x: 91, endPoint y: 127, distance: 12.4
click at [80, 125] on p "Calendar" at bounding box center [61, 123] width 47 height 16
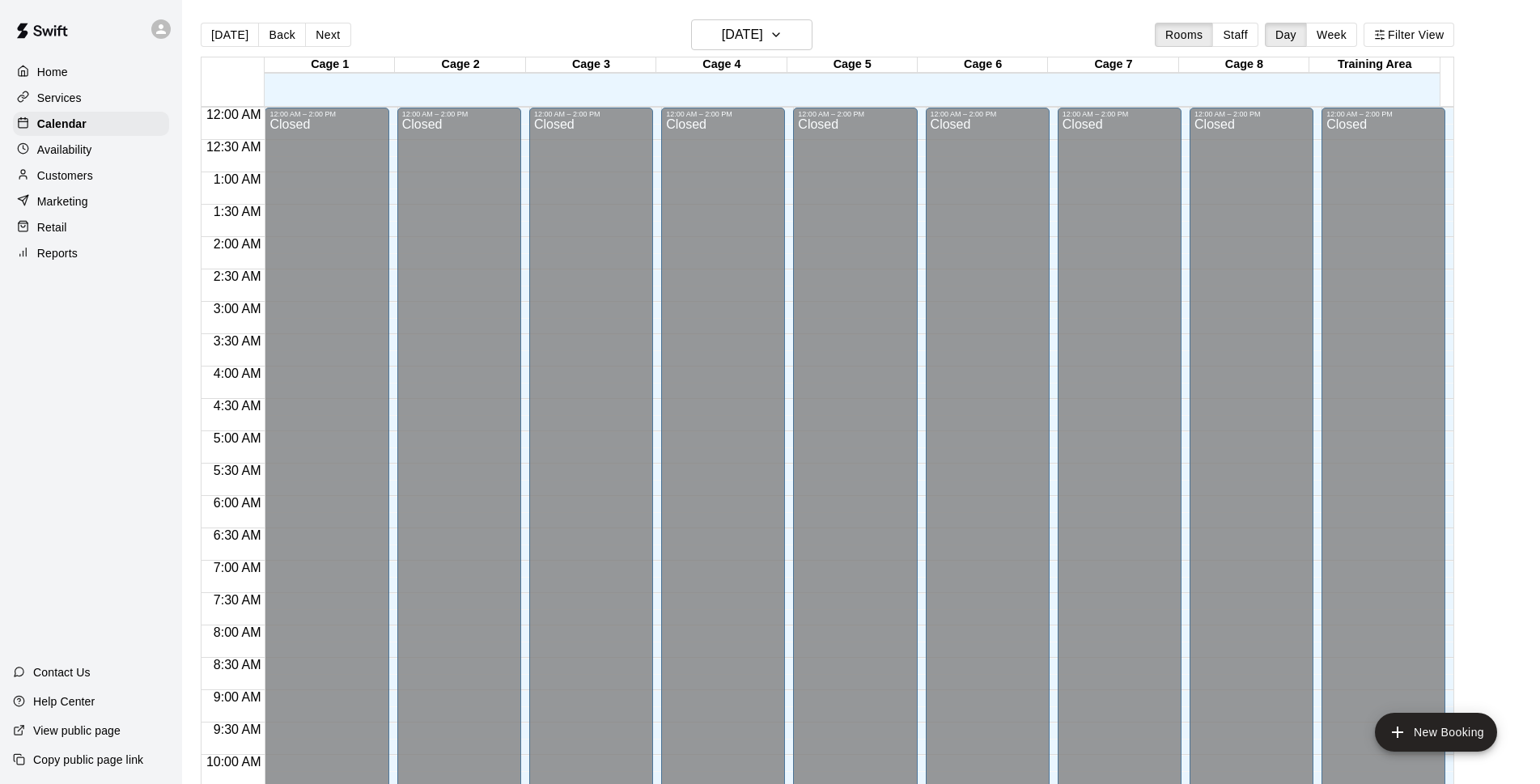
scroll to position [810, 0]
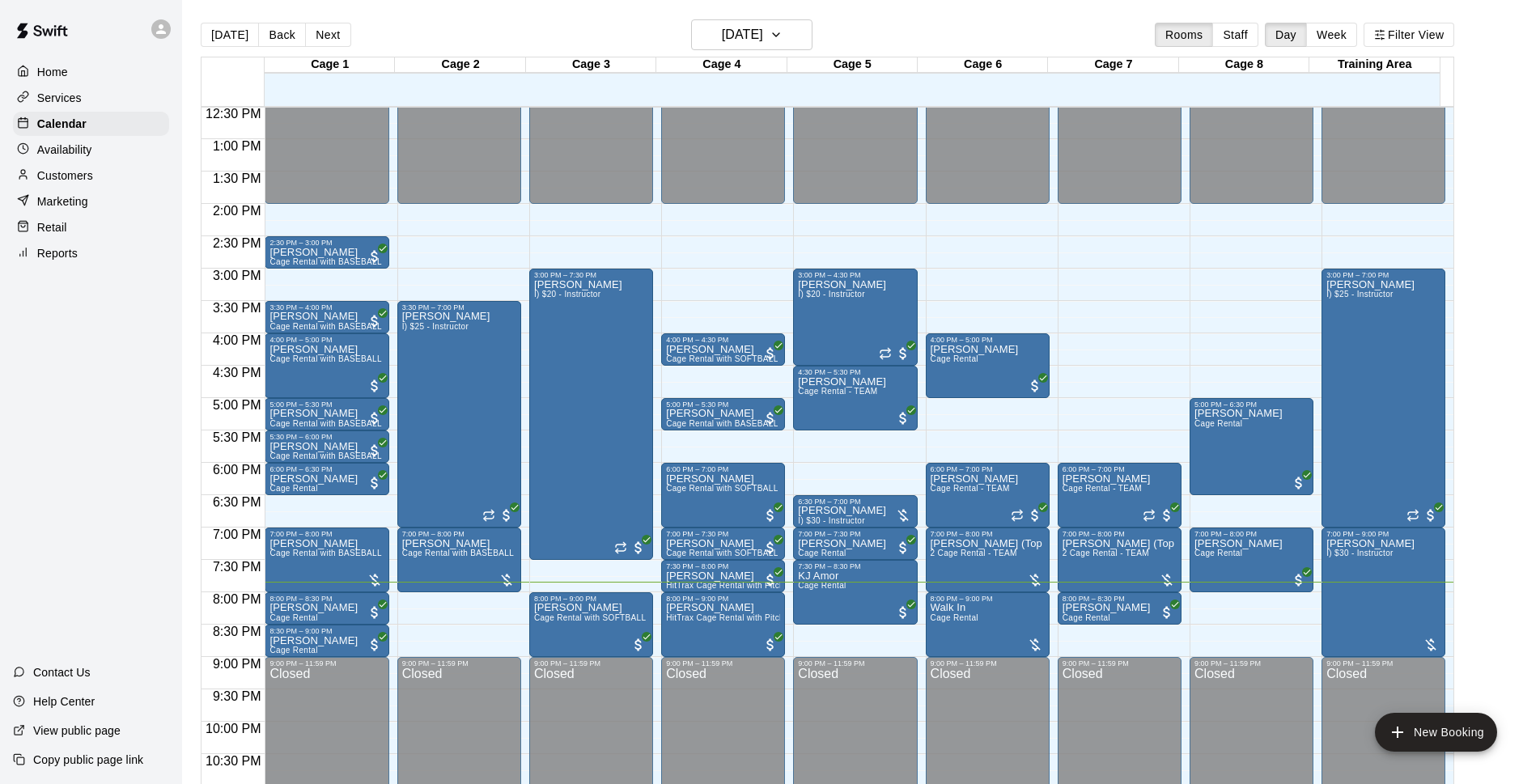
click at [1501, 433] on main "[DATE] Back [DATE][DATE] Rooms Staff Day Week Filter View Cage 1 14 Thu Cage 2 …" at bounding box center [860, 411] width 1345 height 784
click at [352, 556] on span "Cage Rental with BASEBALL Pitching Machine" at bounding box center [359, 552] width 180 height 9
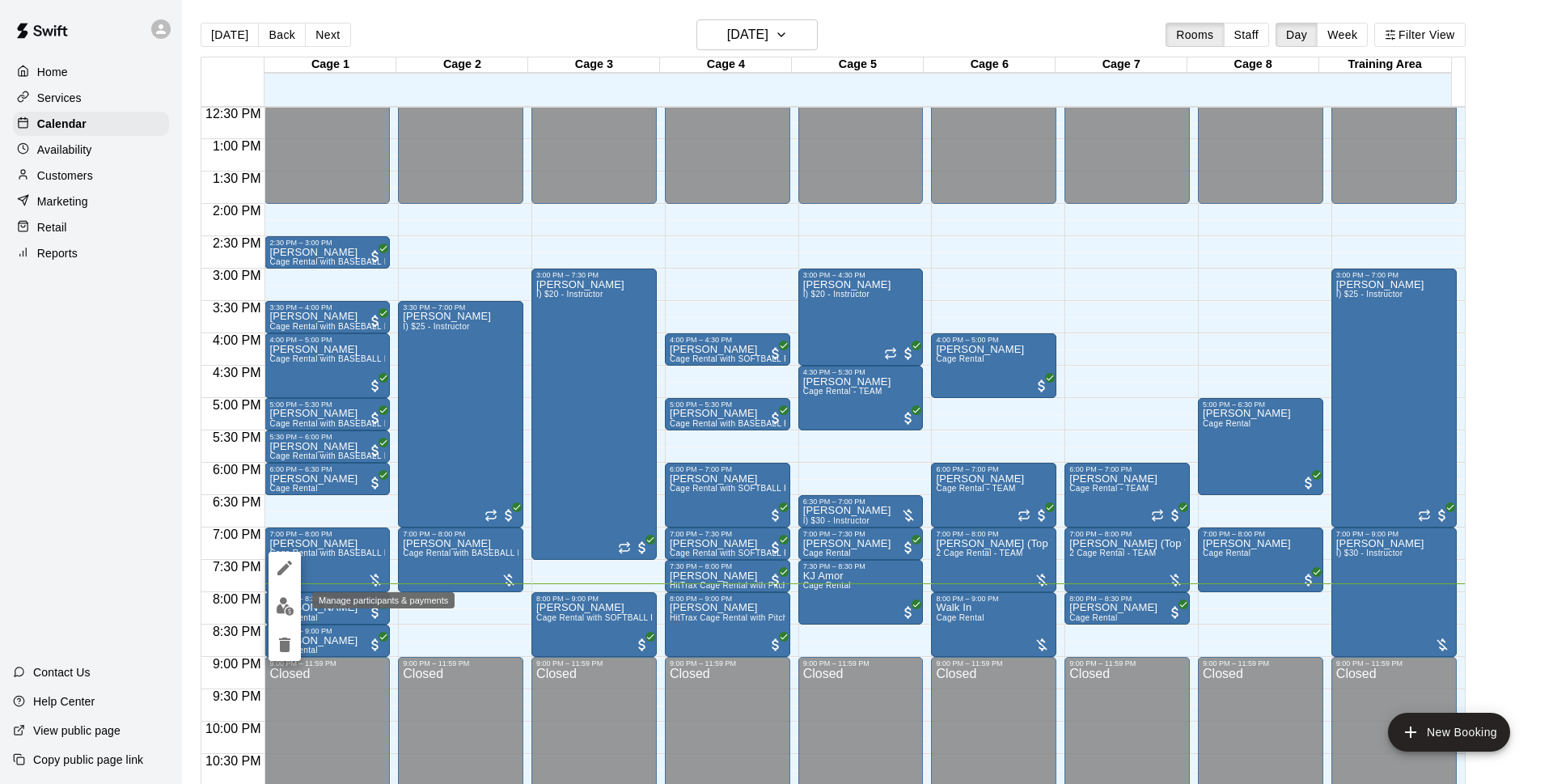
click at [287, 611] on img "edit" at bounding box center [285, 605] width 18 height 18
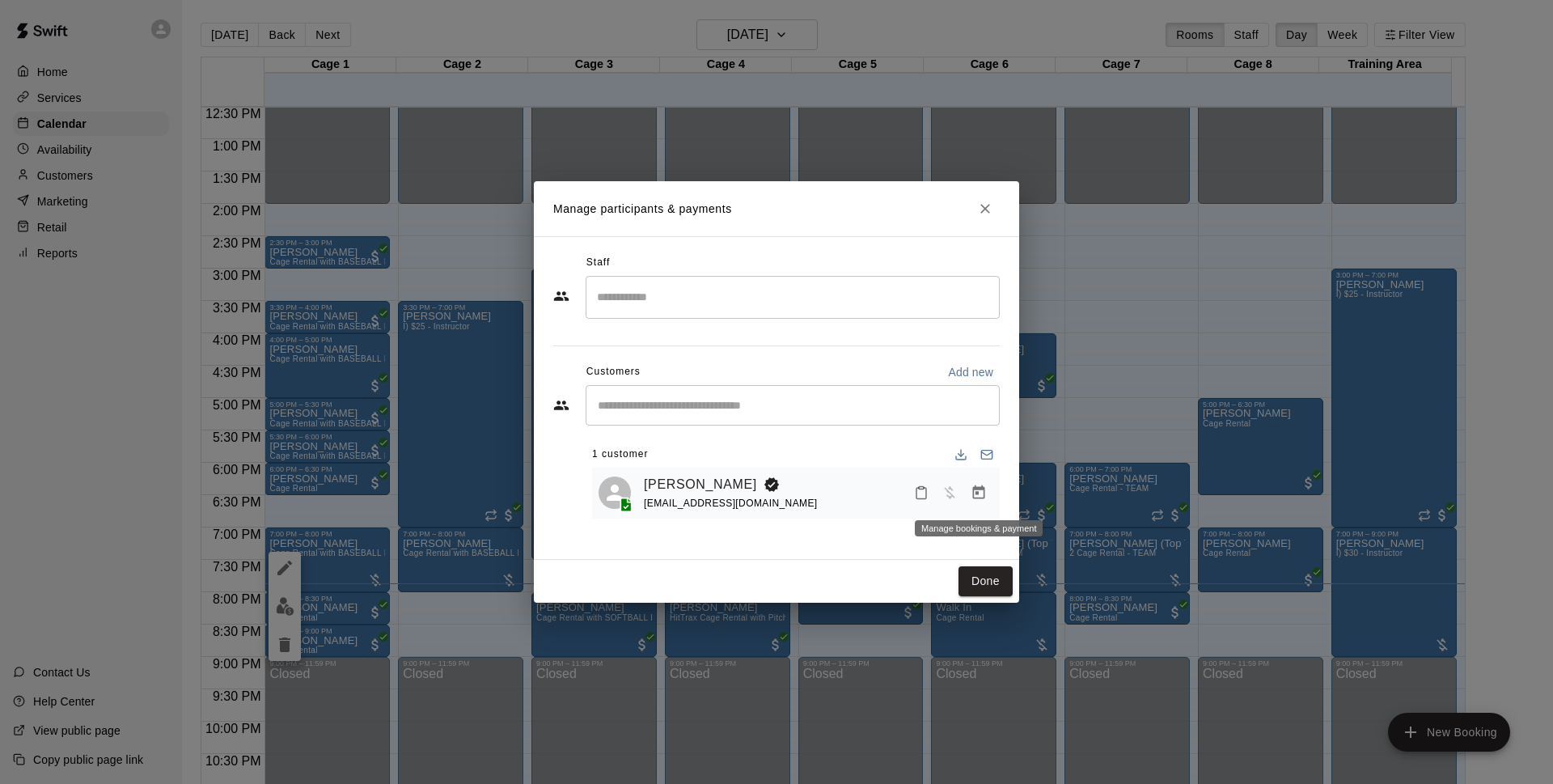
click at [984, 495] on icon "Manage bookings & payment" at bounding box center [979, 492] width 13 height 13
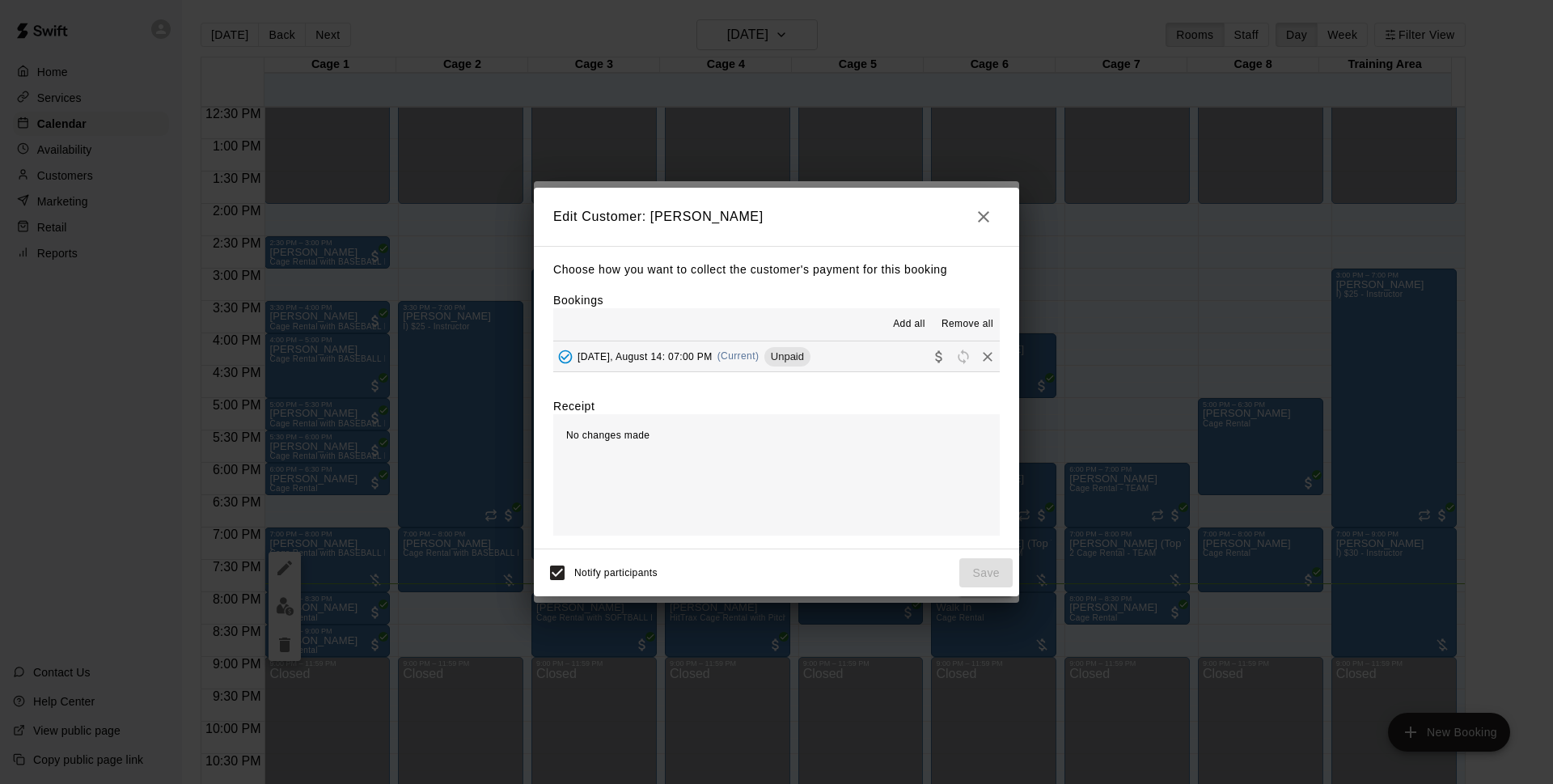
click at [839, 360] on button "[DATE], August 14: 07:00 PM (Current) Unpaid" at bounding box center [776, 356] width 446 height 30
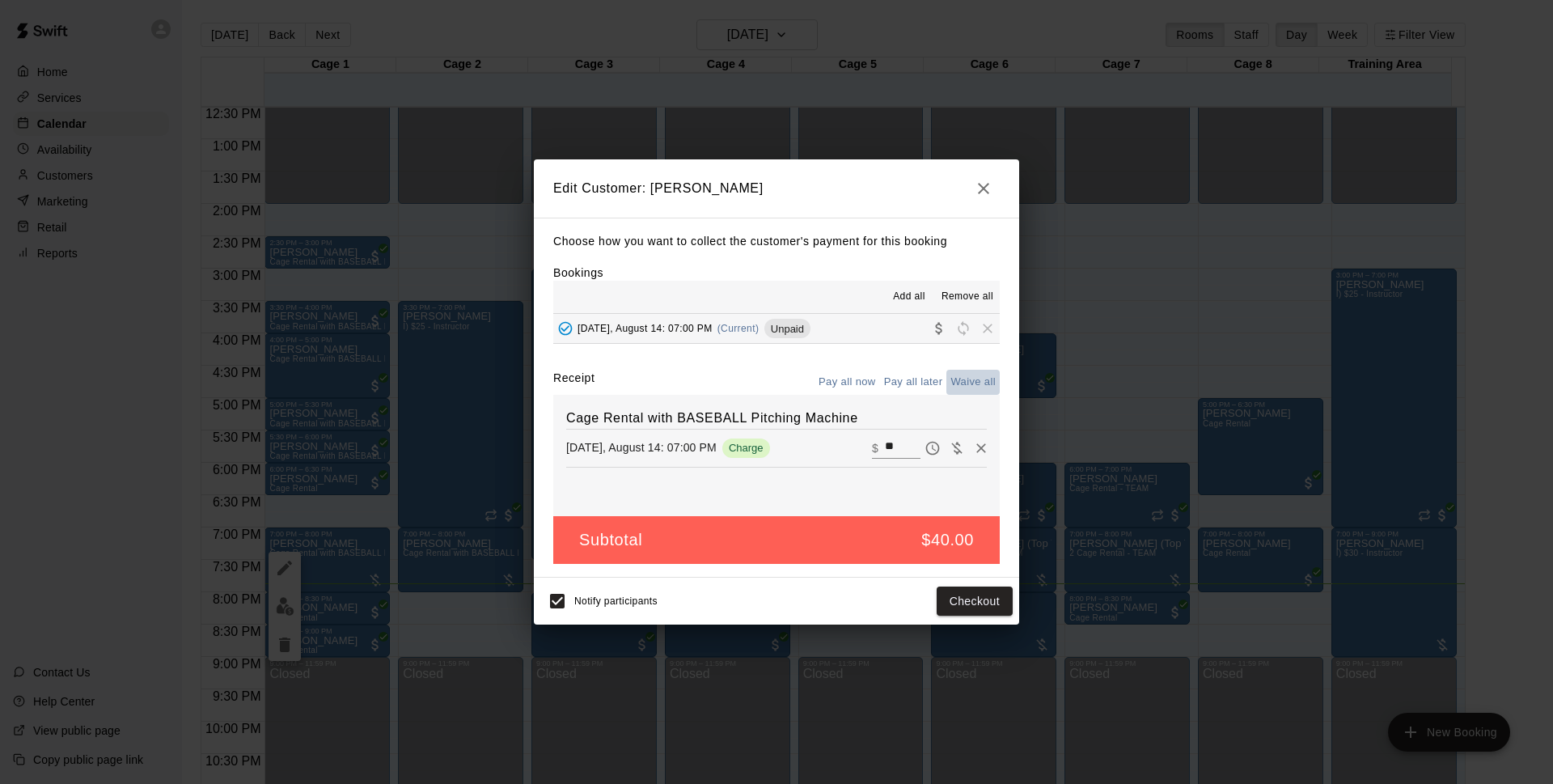
click at [975, 374] on button "Waive all" at bounding box center [973, 382] width 53 height 25
type input "*"
click at [974, 601] on button "Save" at bounding box center [985, 600] width 53 height 30
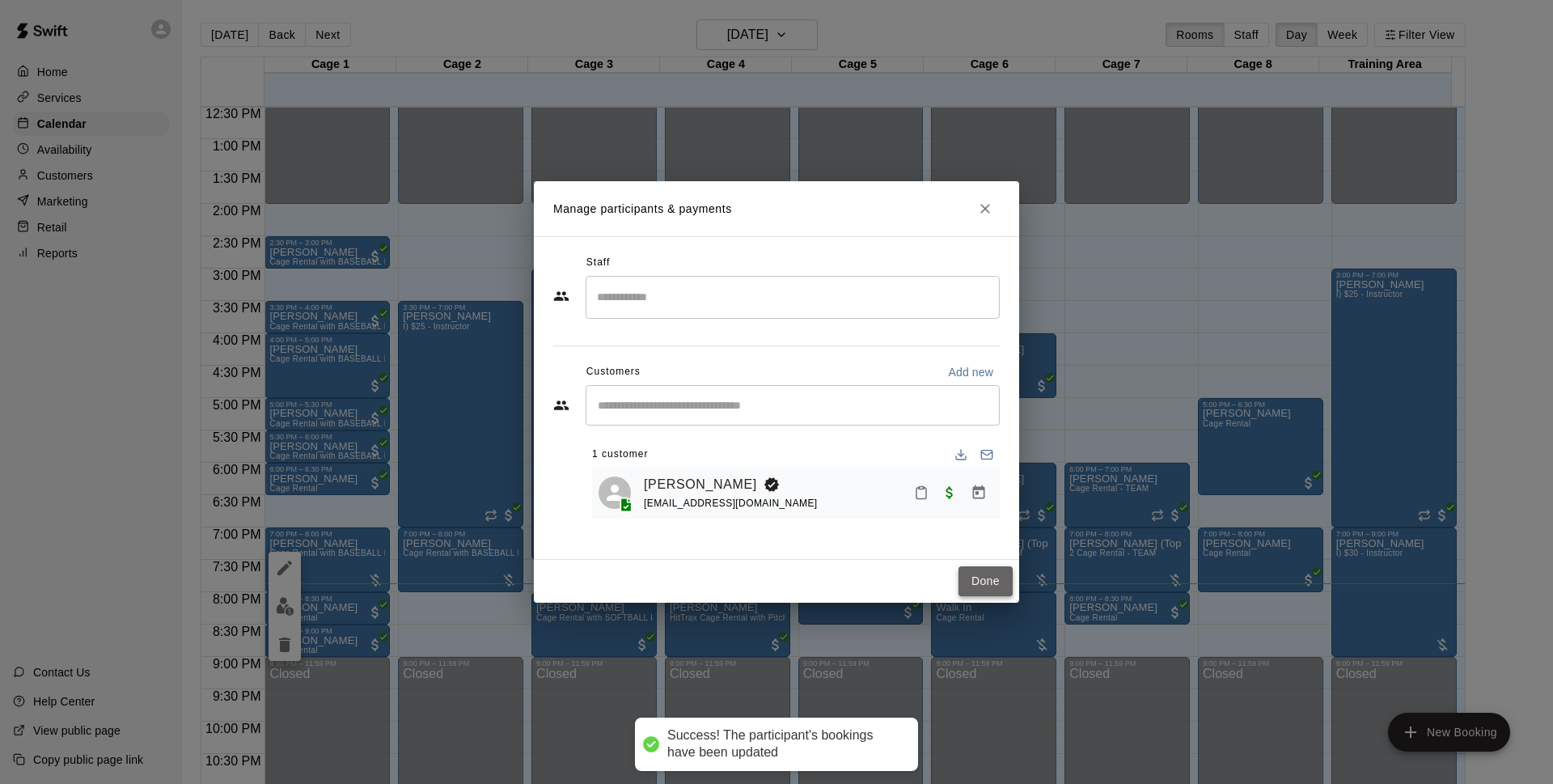
click at [975, 572] on button "Done" at bounding box center [985, 580] width 54 height 30
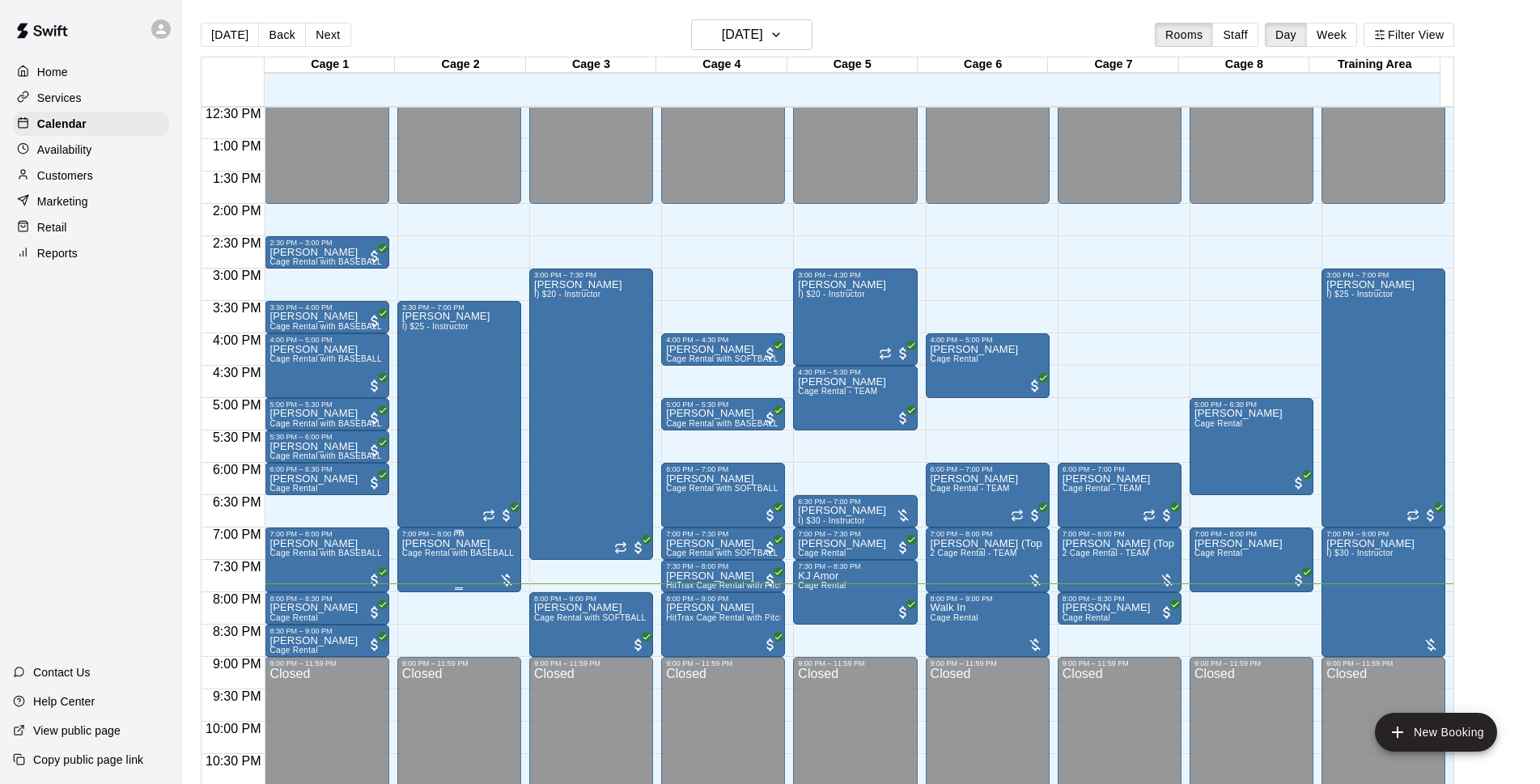
click at [468, 555] on span "Cage Rental with BASEBALL Pitching Machine" at bounding box center [492, 552] width 180 height 9
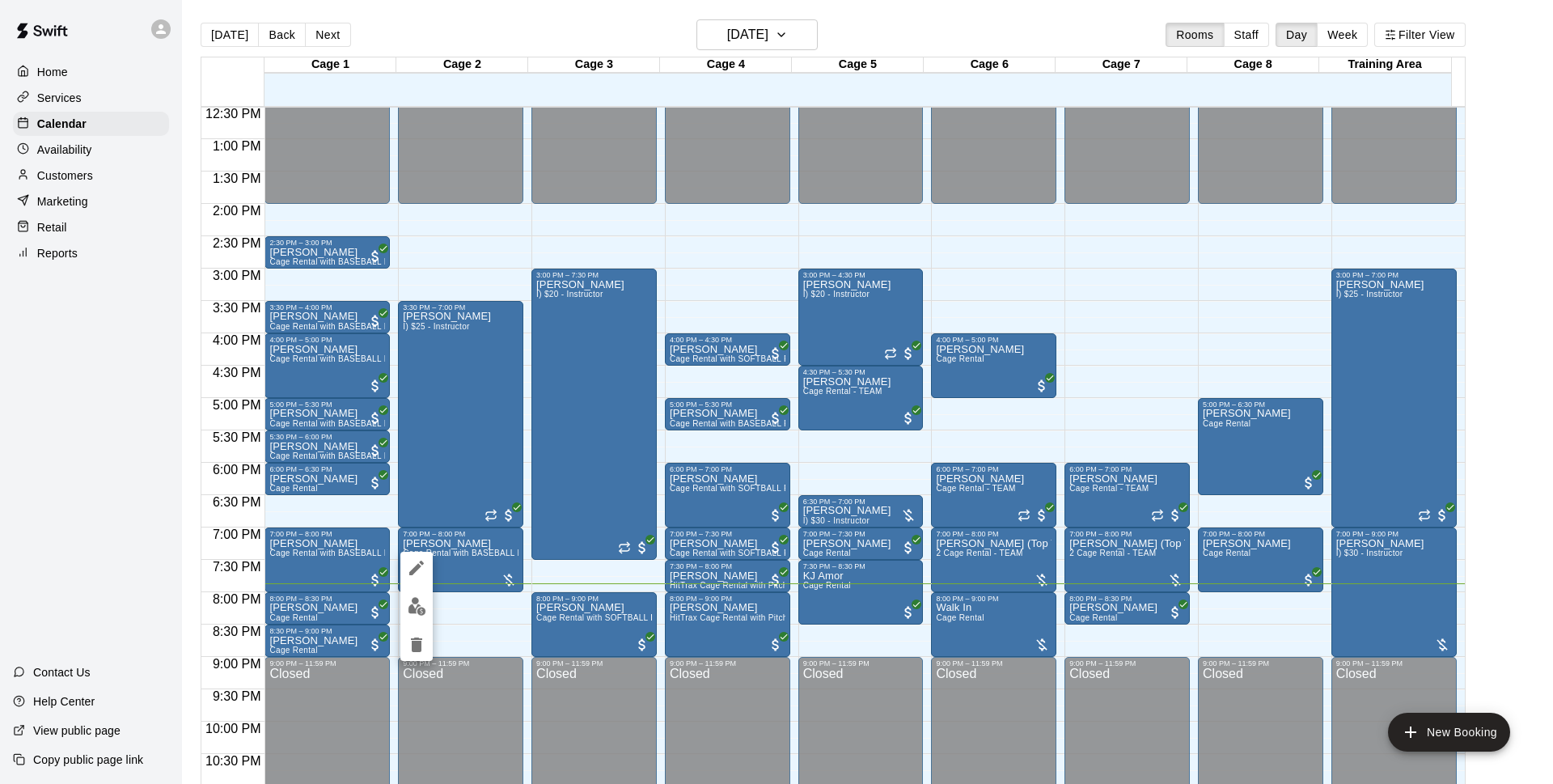
click at [421, 604] on img "edit" at bounding box center [417, 605] width 18 height 18
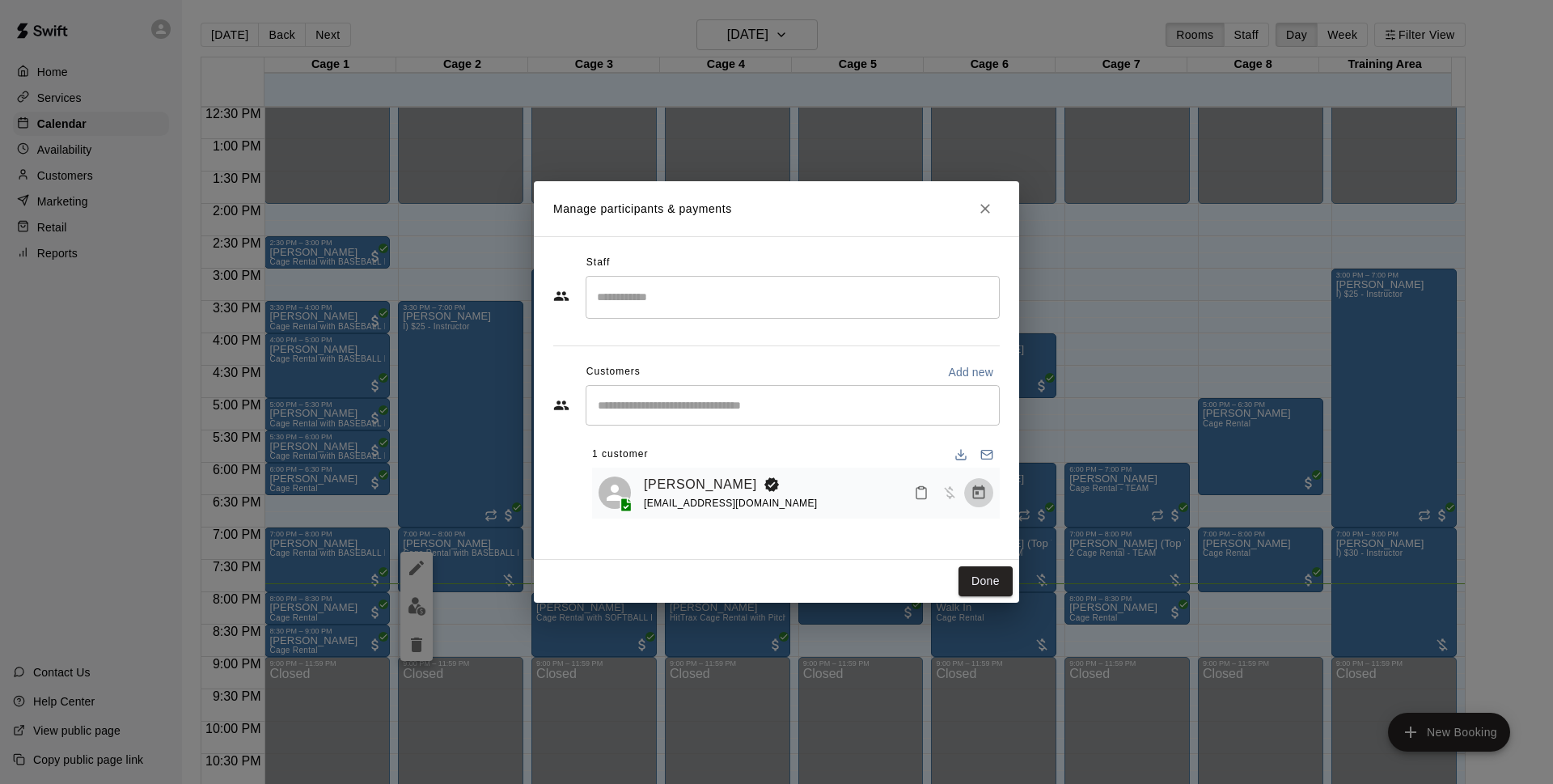
click at [986, 499] on icon "Manage bookings & payment" at bounding box center [979, 493] width 16 height 16
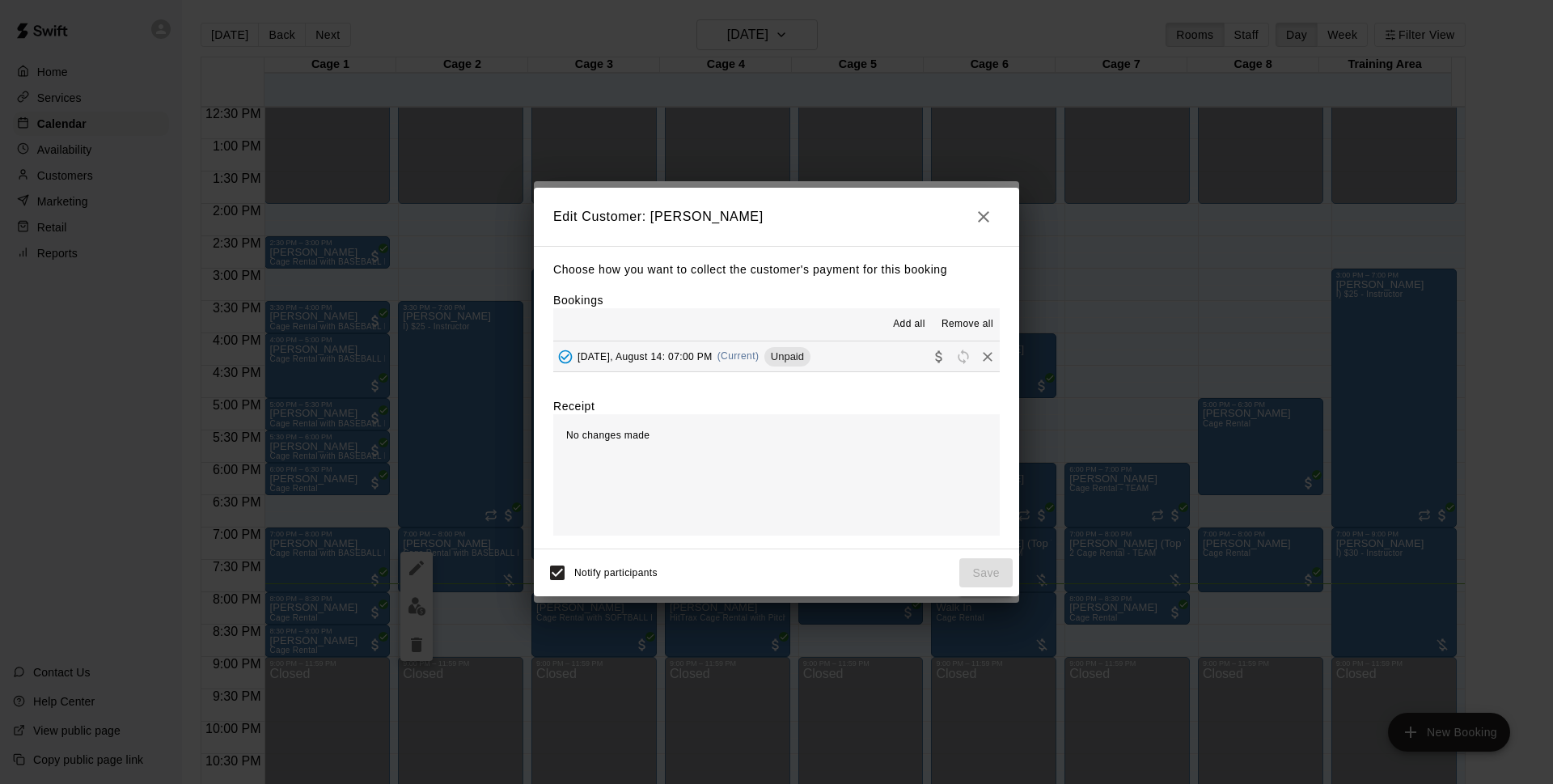
click at [833, 361] on button "[DATE], August 14: 07:00 PM (Current) Unpaid" at bounding box center [776, 356] width 446 height 30
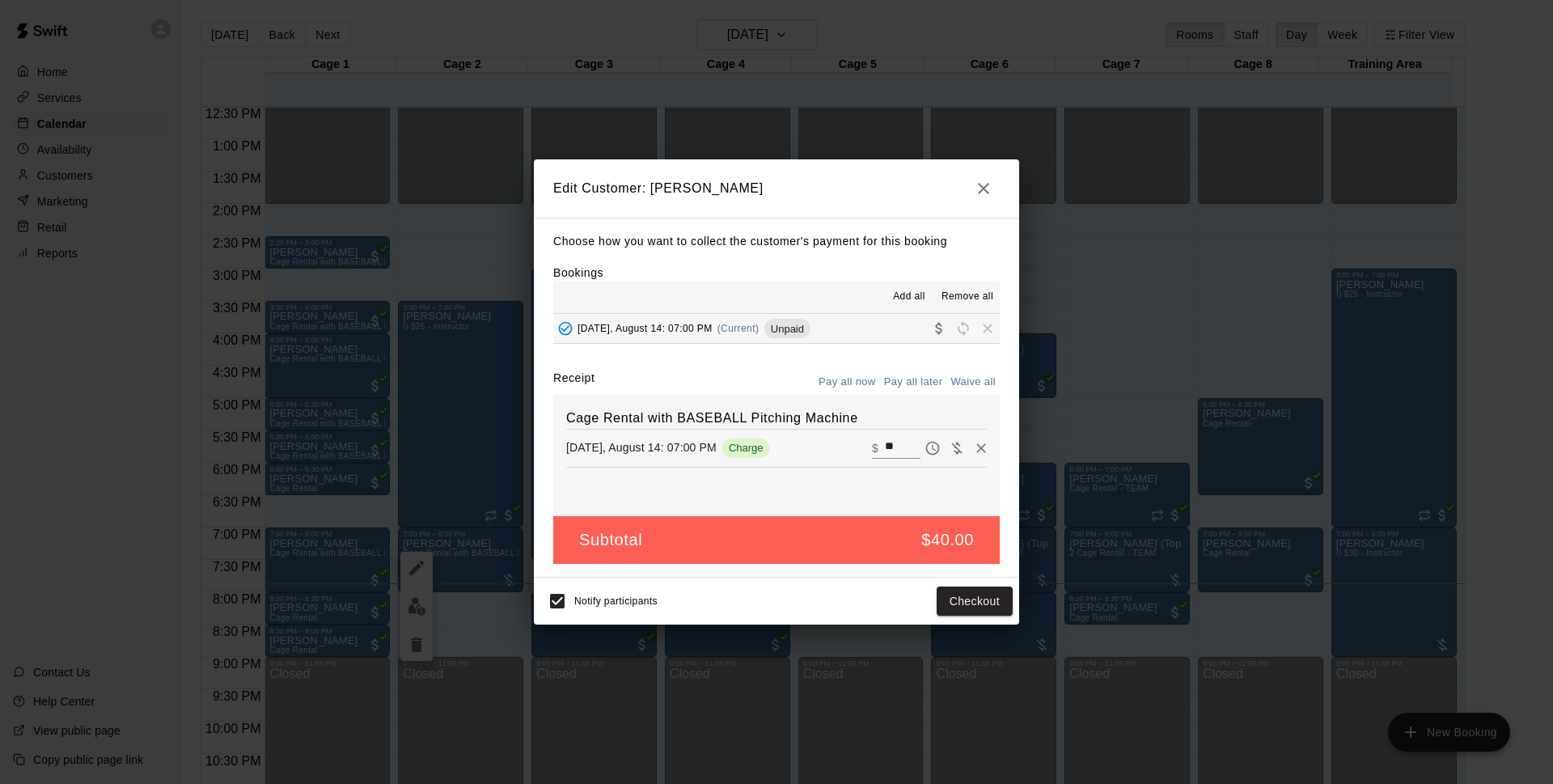
click at [988, 378] on button "Waive all" at bounding box center [973, 382] width 53 height 25
type input "*"
click at [993, 594] on button "Save" at bounding box center [985, 600] width 53 height 30
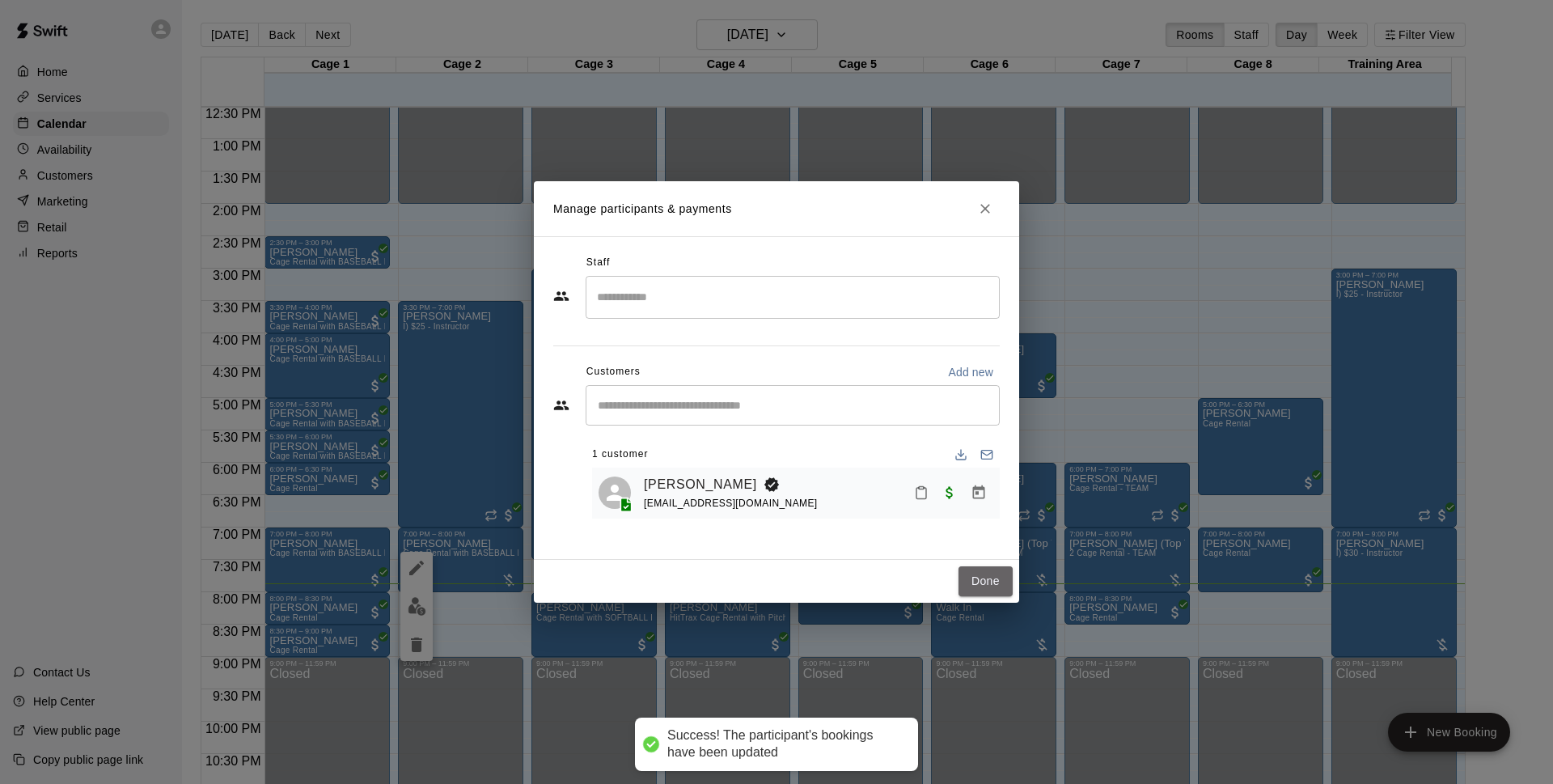
drag, startPoint x: 970, startPoint y: 582, endPoint x: 169, endPoint y: 172, distance: 899.8
click at [971, 581] on button "Done" at bounding box center [985, 580] width 54 height 30
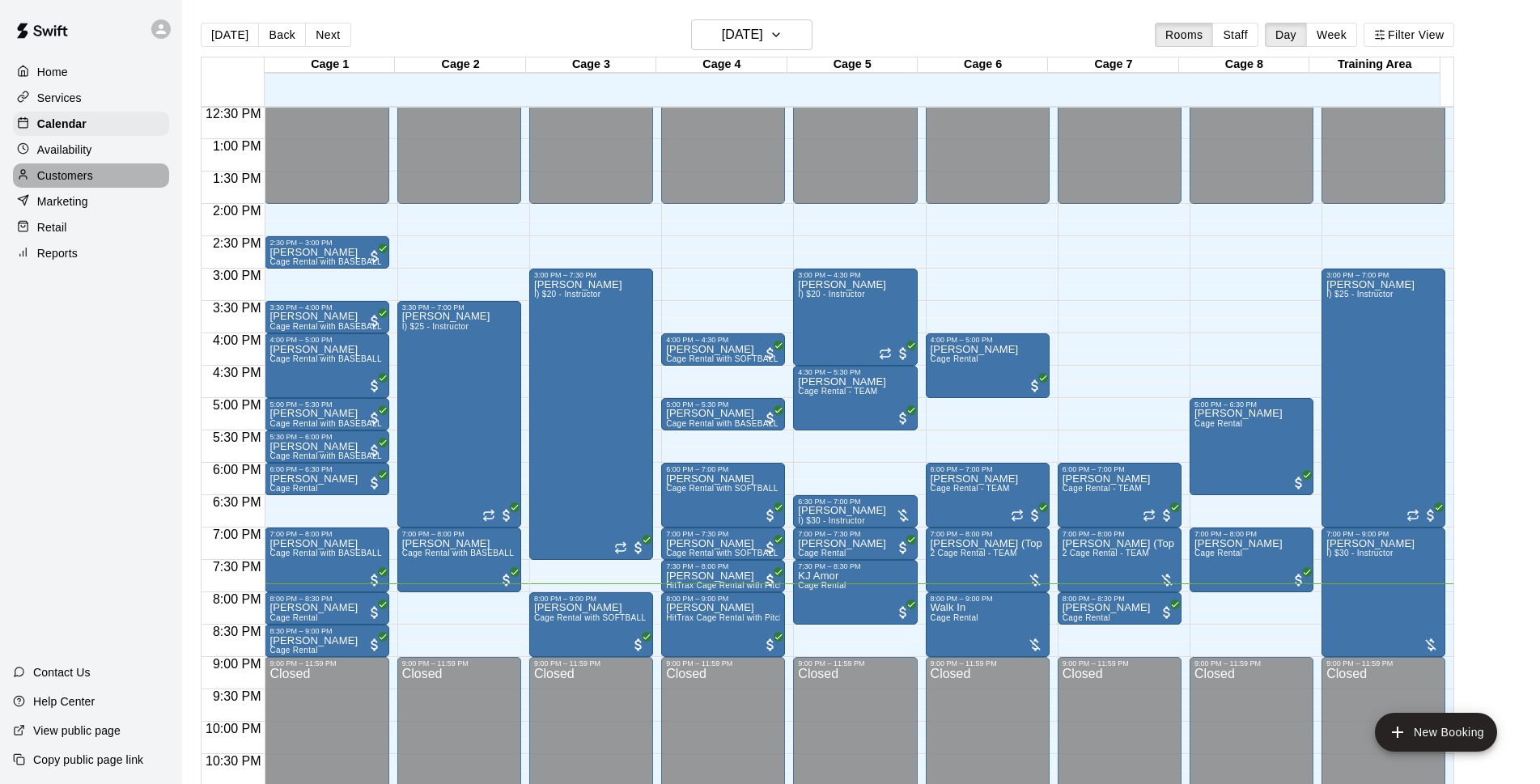
click at [101, 179] on div "Customers" at bounding box center [90, 175] width 156 height 24
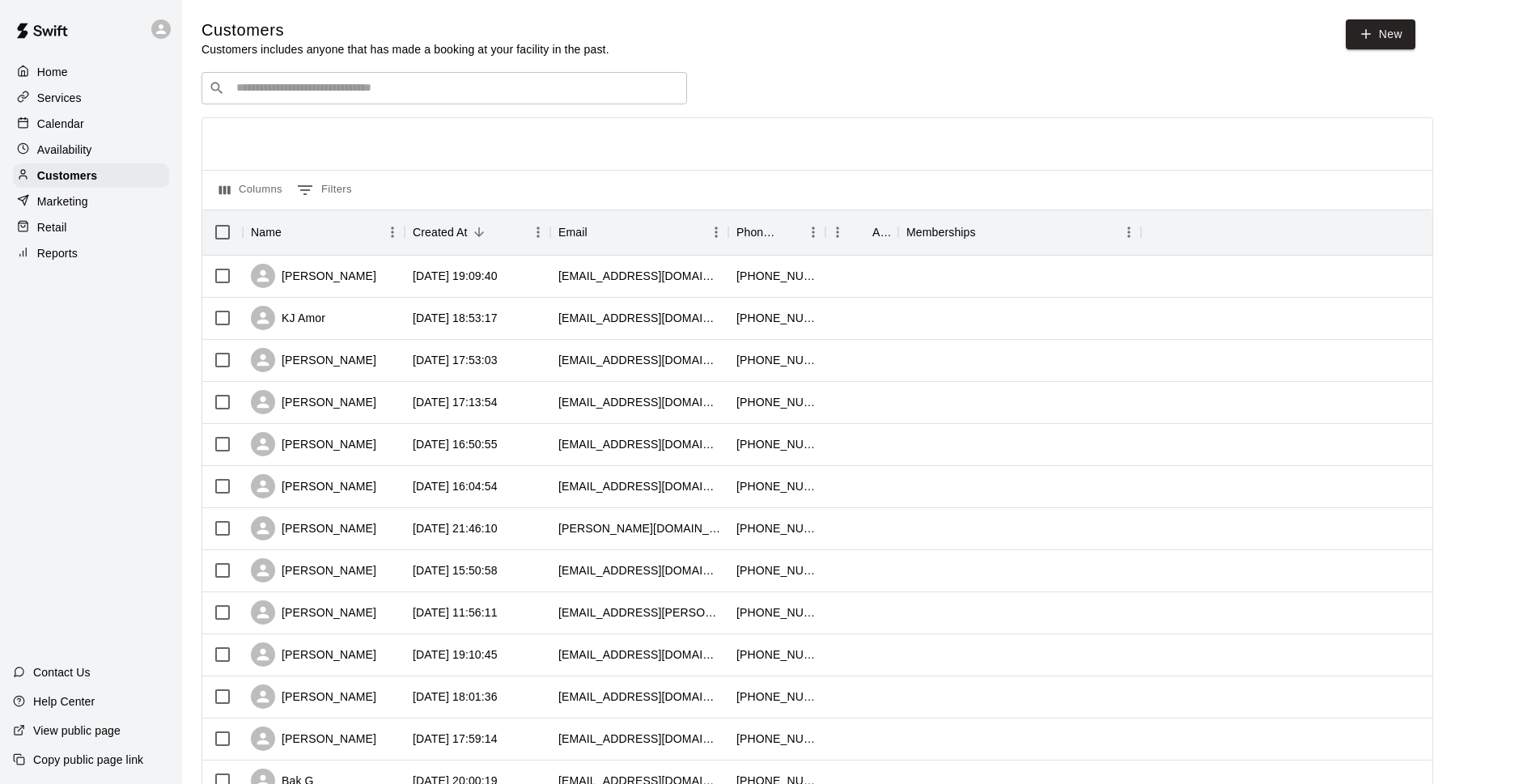
click at [366, 103] on div "​ ​" at bounding box center [444, 89] width 485 height 33
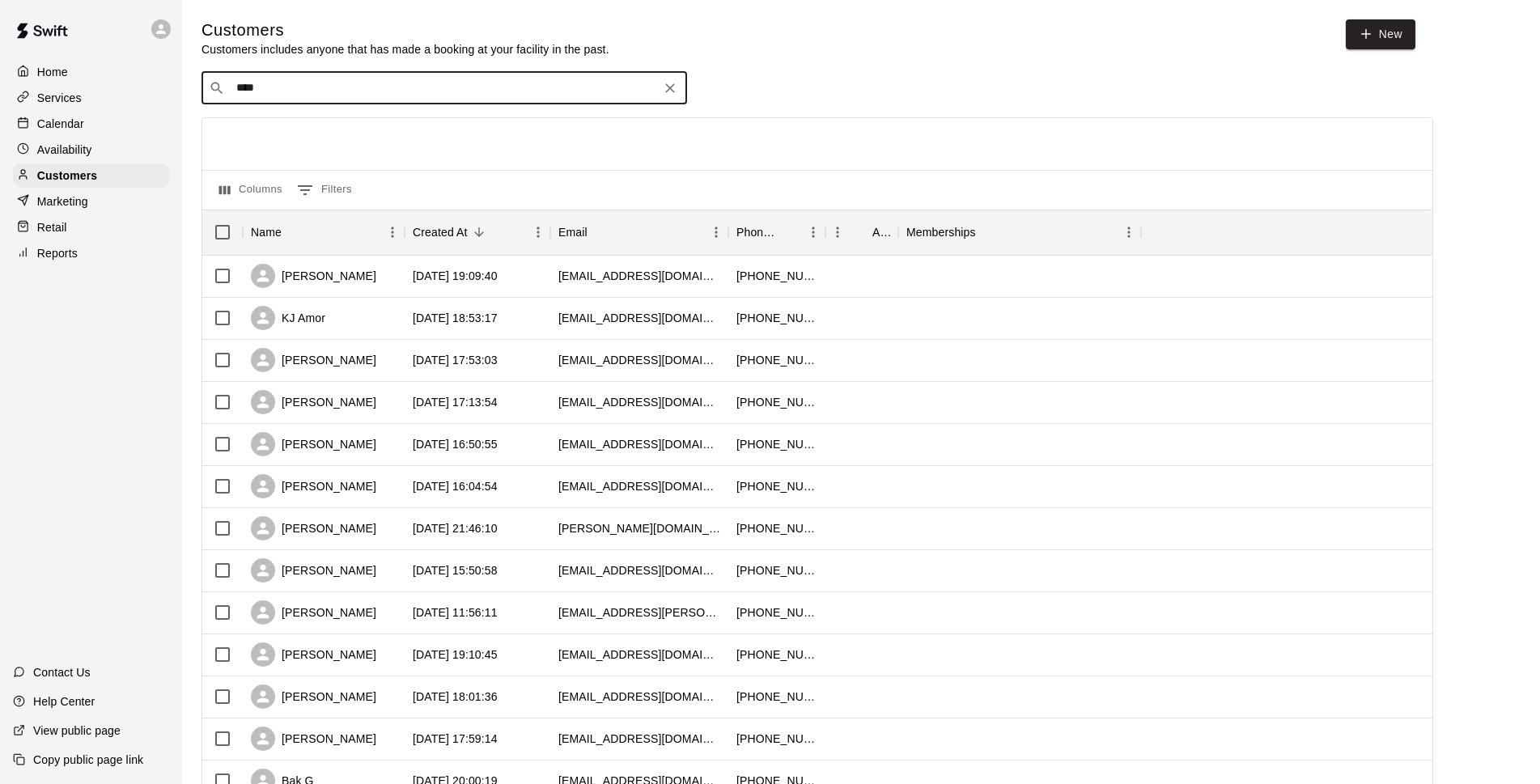
type input "*****"
click at [302, 139] on span "[EMAIL_ADDRESS][DOMAIN_NAME]" at bounding box center [333, 141] width 174 height 12
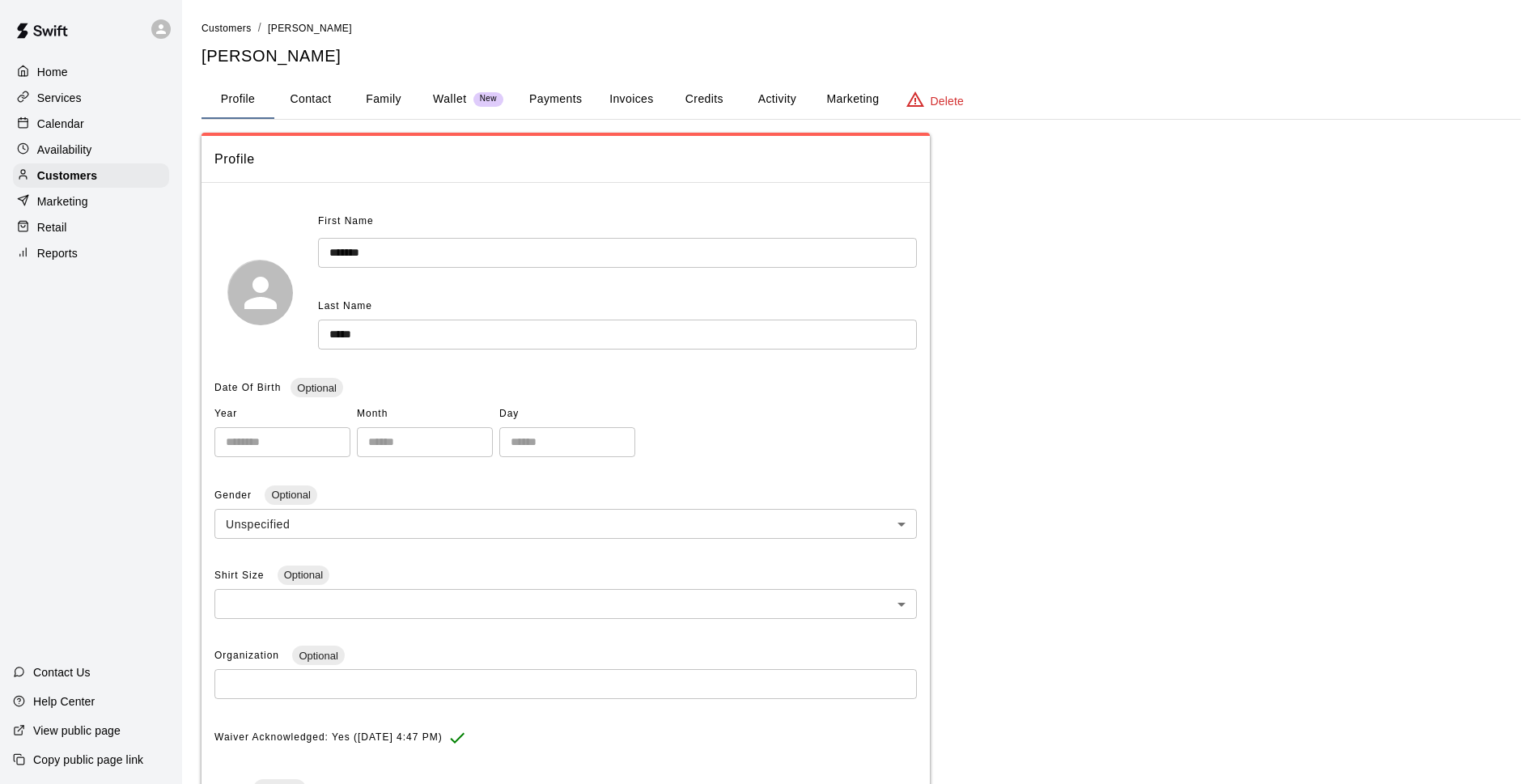
scroll to position [293, 0]
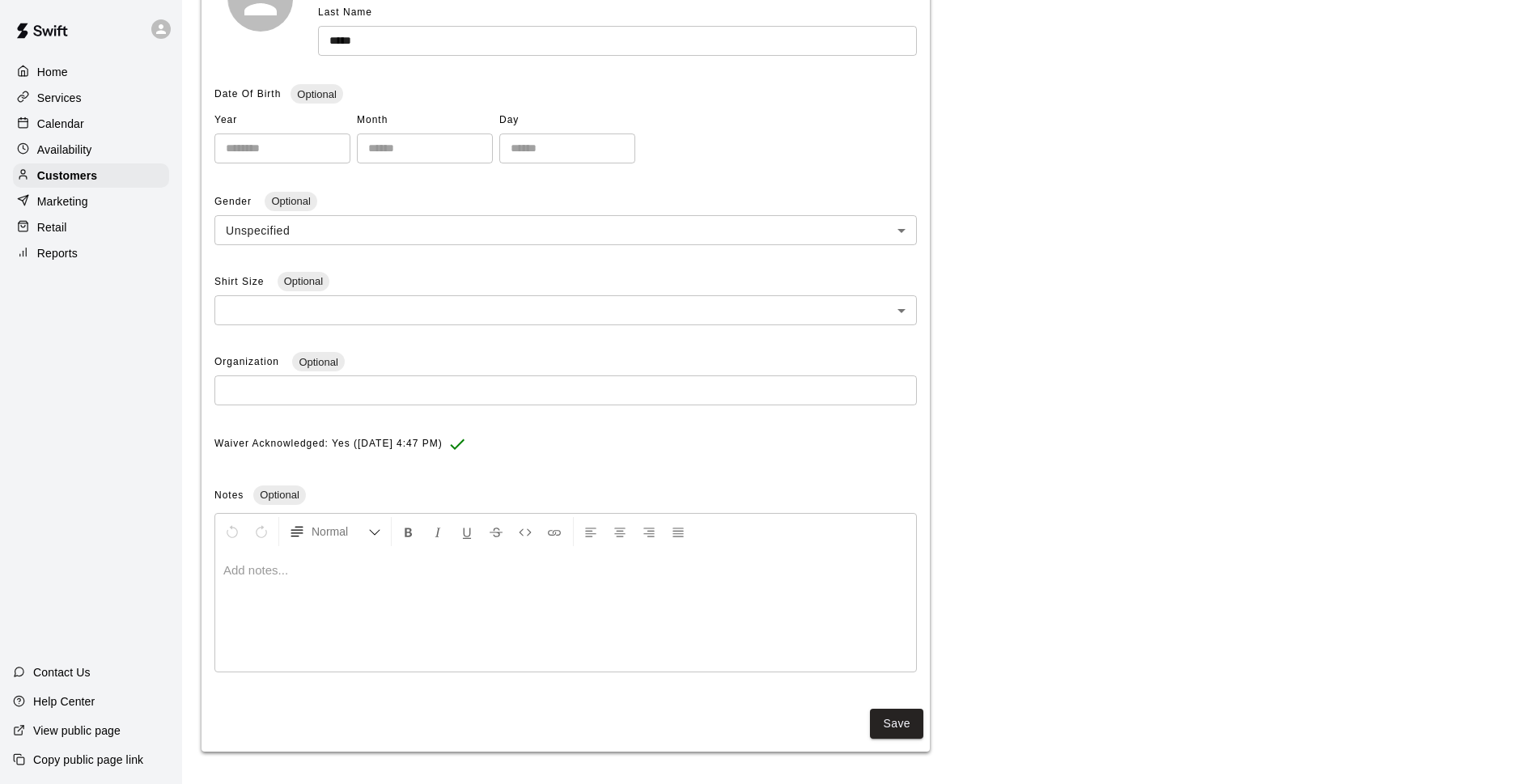
click at [348, 605] on div at bounding box center [566, 611] width 701 height 121
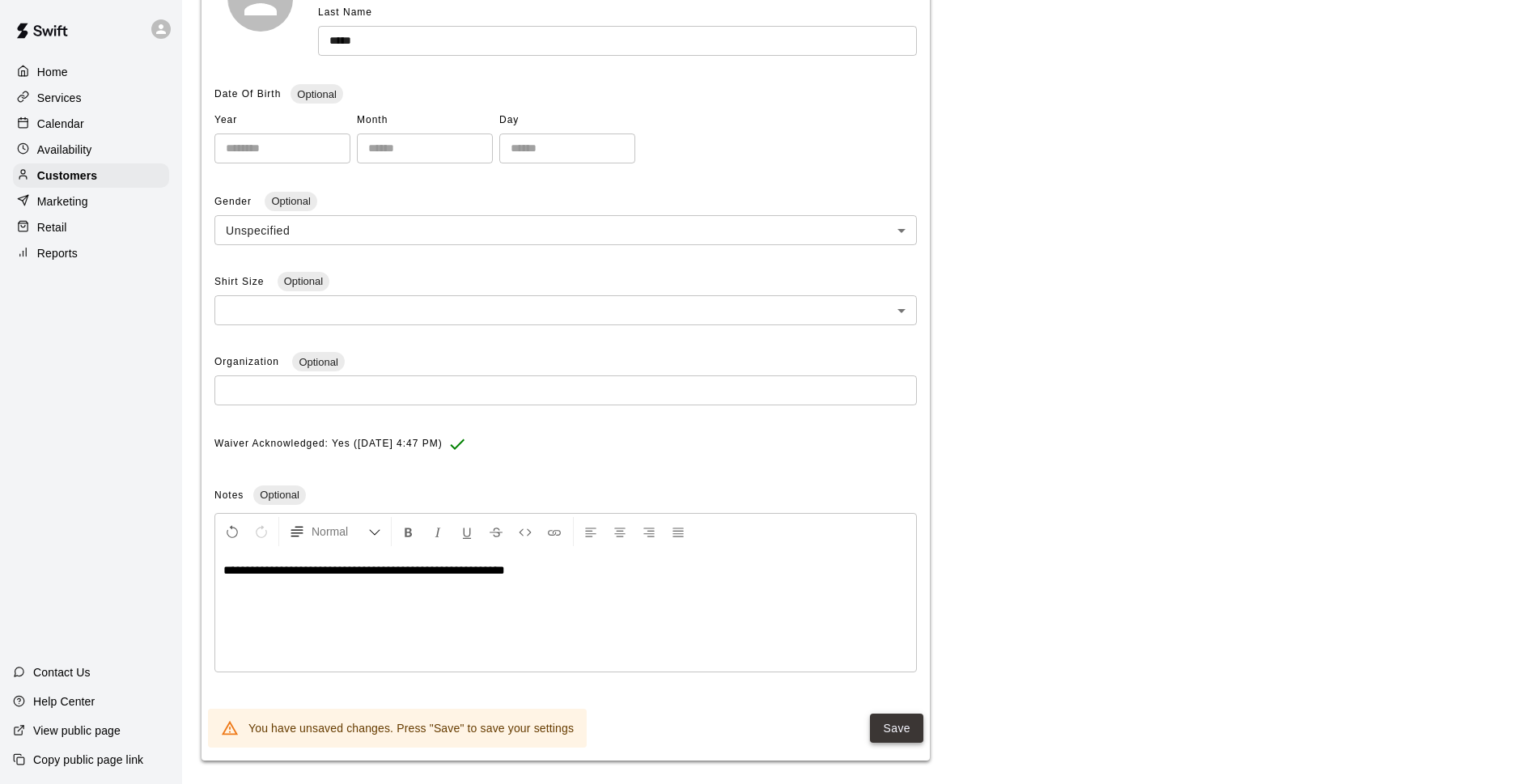
click at [896, 731] on button "Save" at bounding box center [896, 727] width 53 height 30
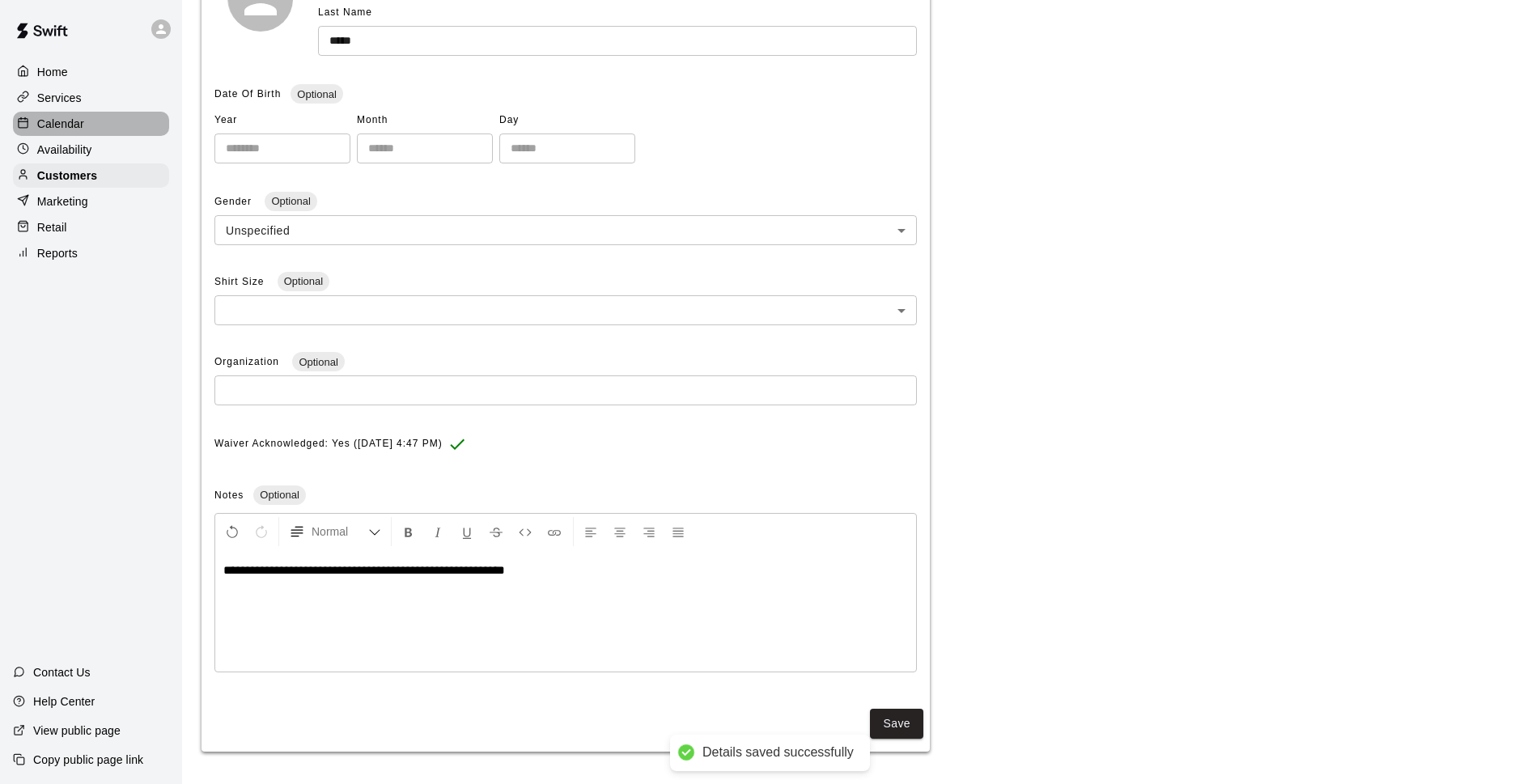
click at [92, 128] on div "Calendar" at bounding box center [90, 123] width 156 height 24
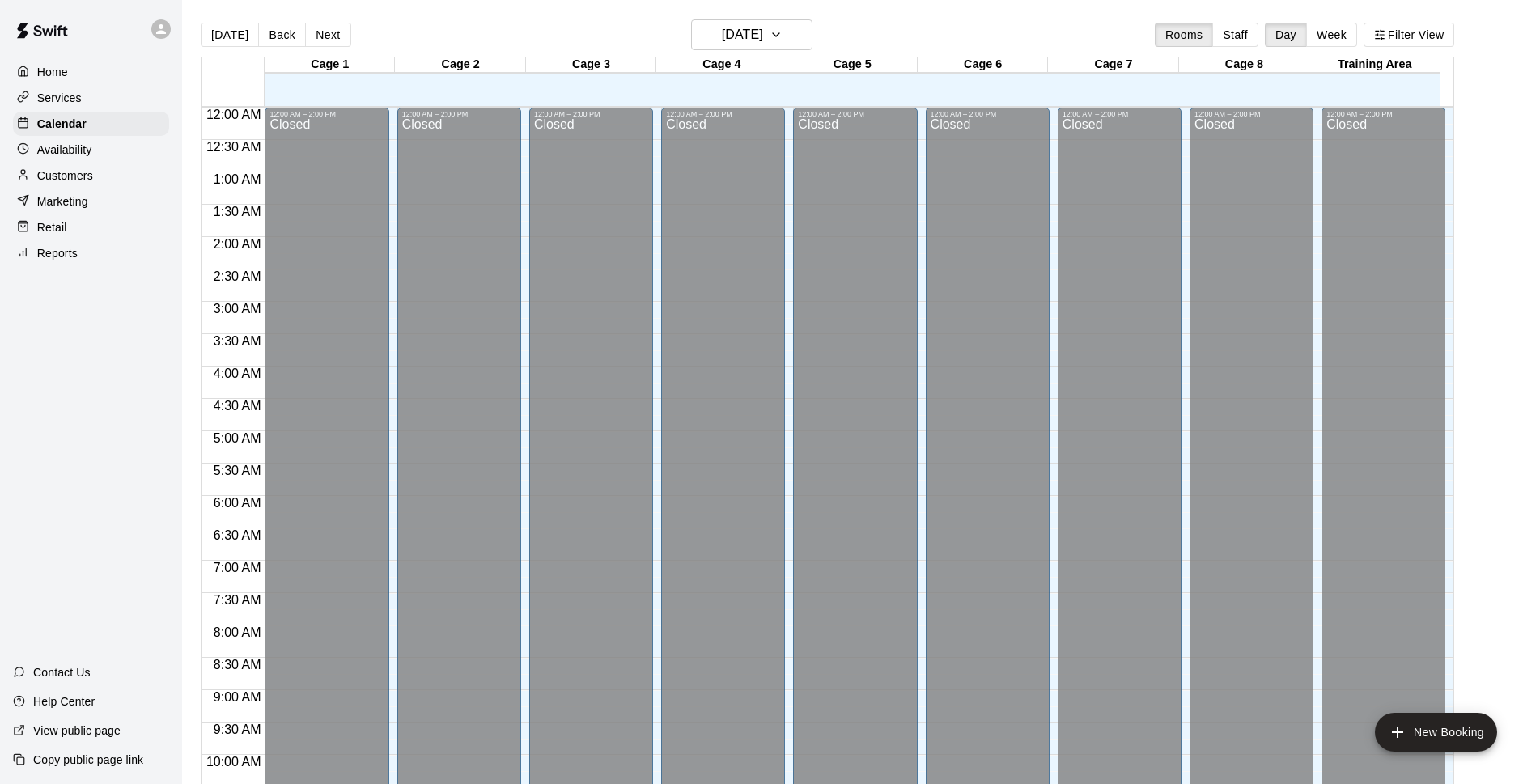
scroll to position [810, 0]
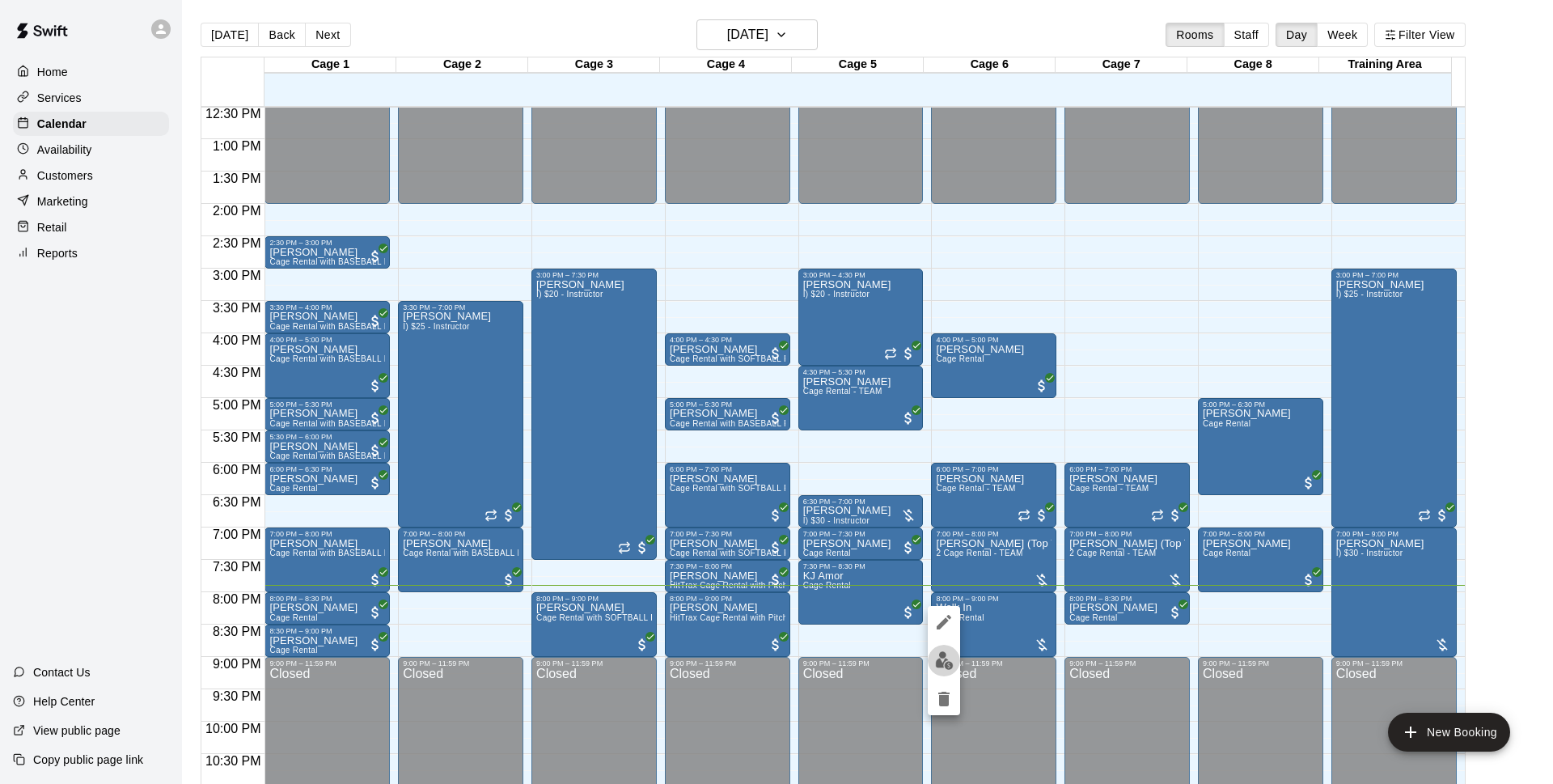
click at [955, 661] on button "edit" at bounding box center [944, 660] width 33 height 32
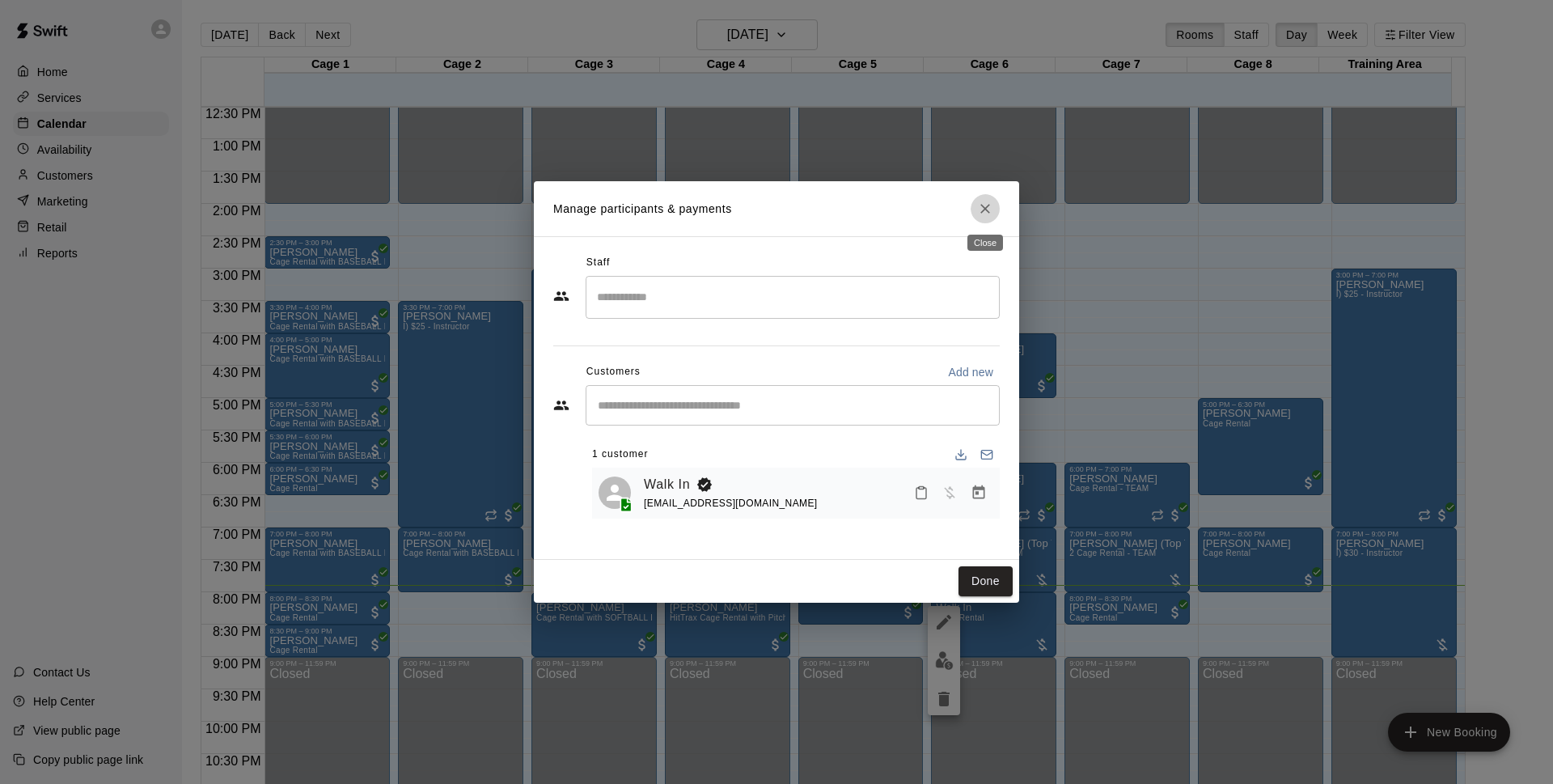
click at [993, 209] on button "Close" at bounding box center [985, 209] width 29 height 29
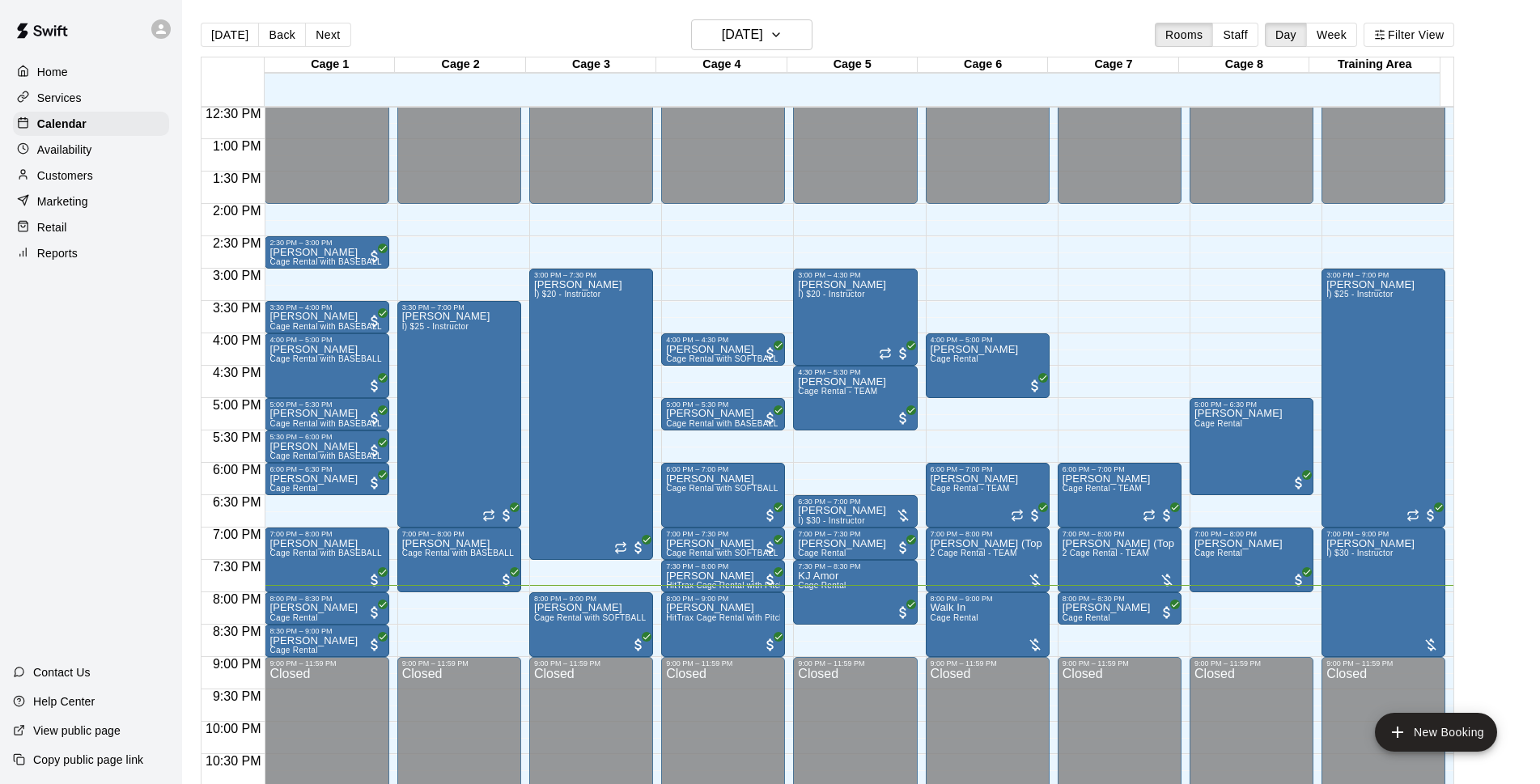
click at [45, 184] on p "Customers" at bounding box center [65, 175] width 56 height 16
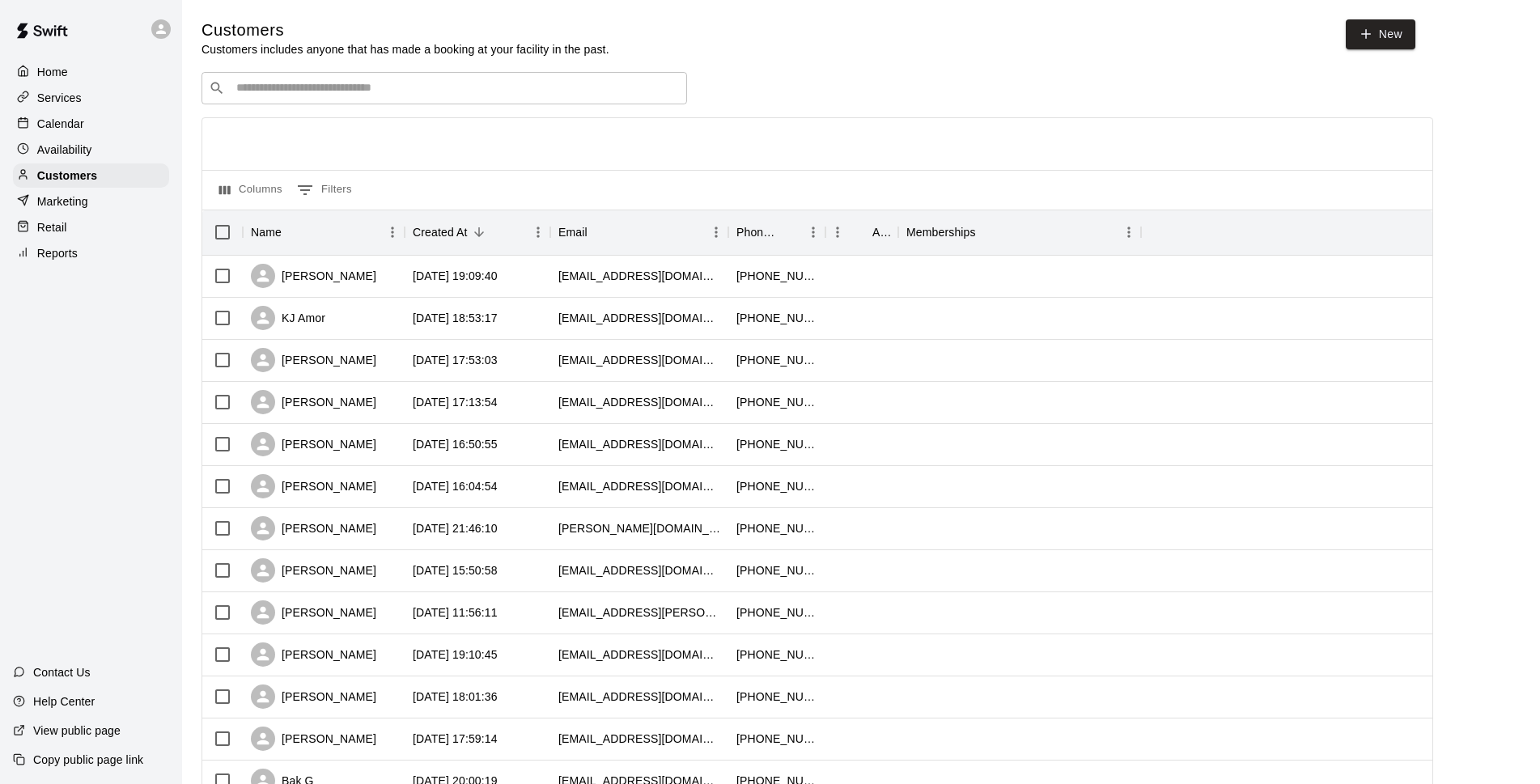
click at [379, 96] on input "Search customers by name or email" at bounding box center [455, 88] width 449 height 16
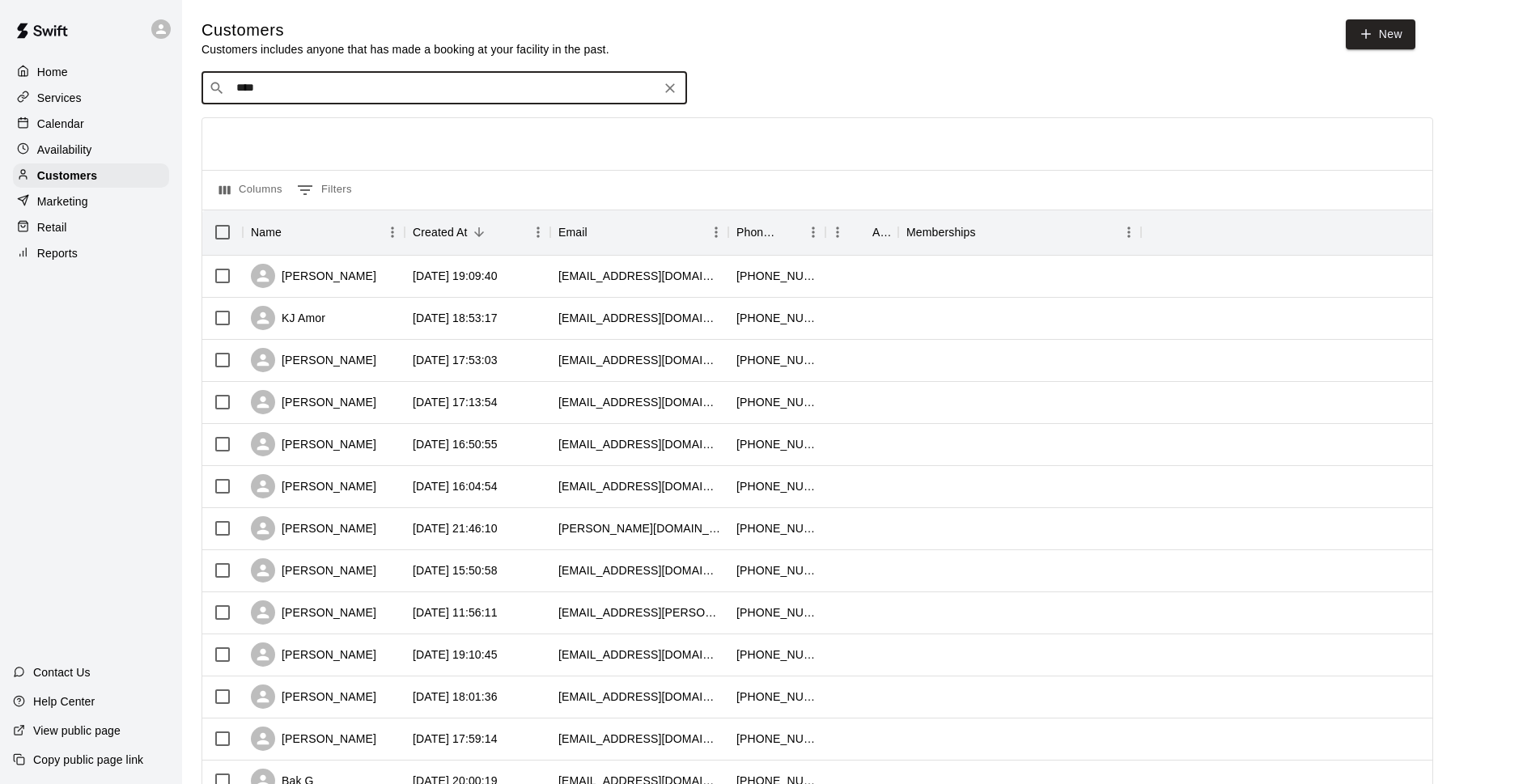
type input "*****"
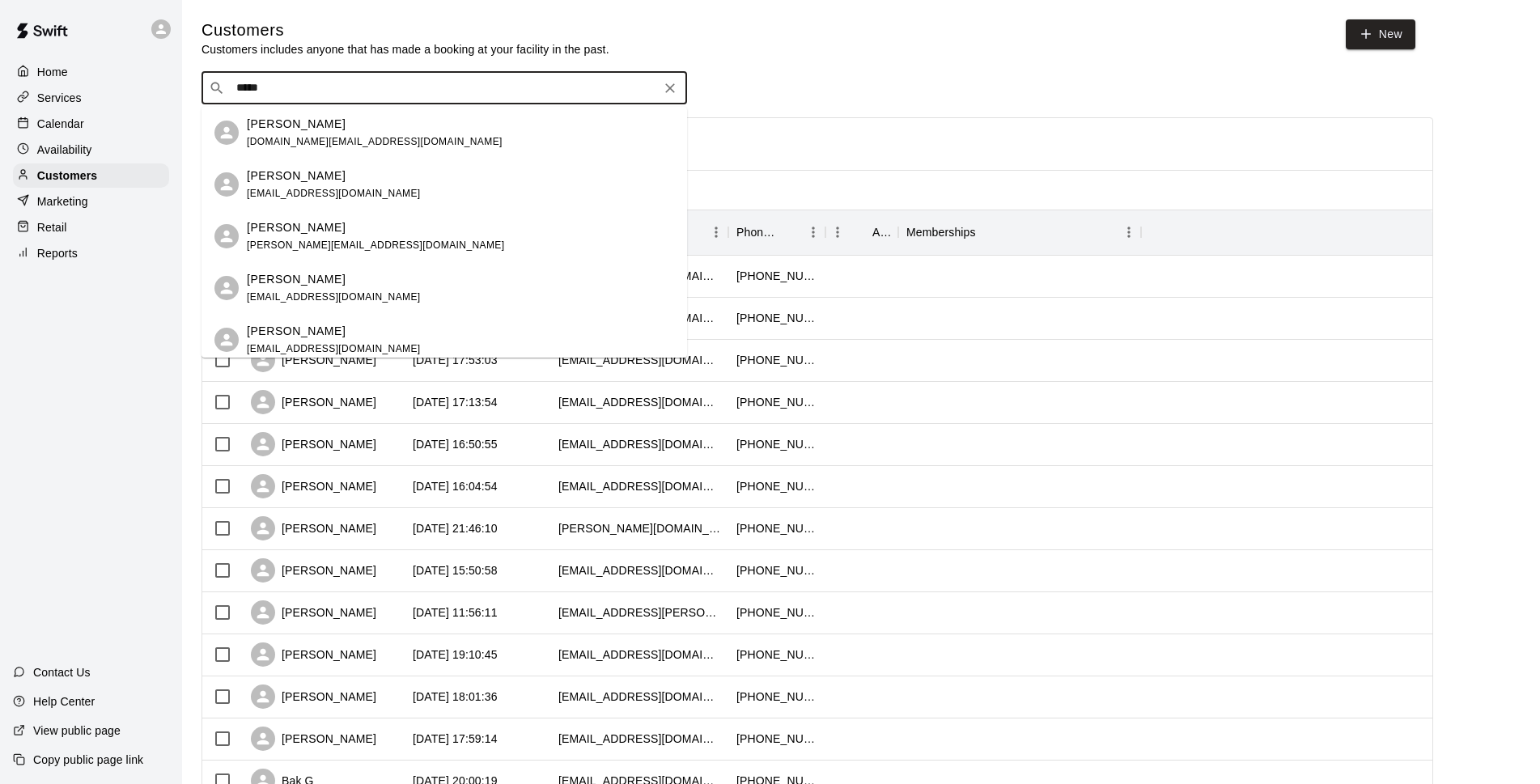
scroll to position [38, 0]
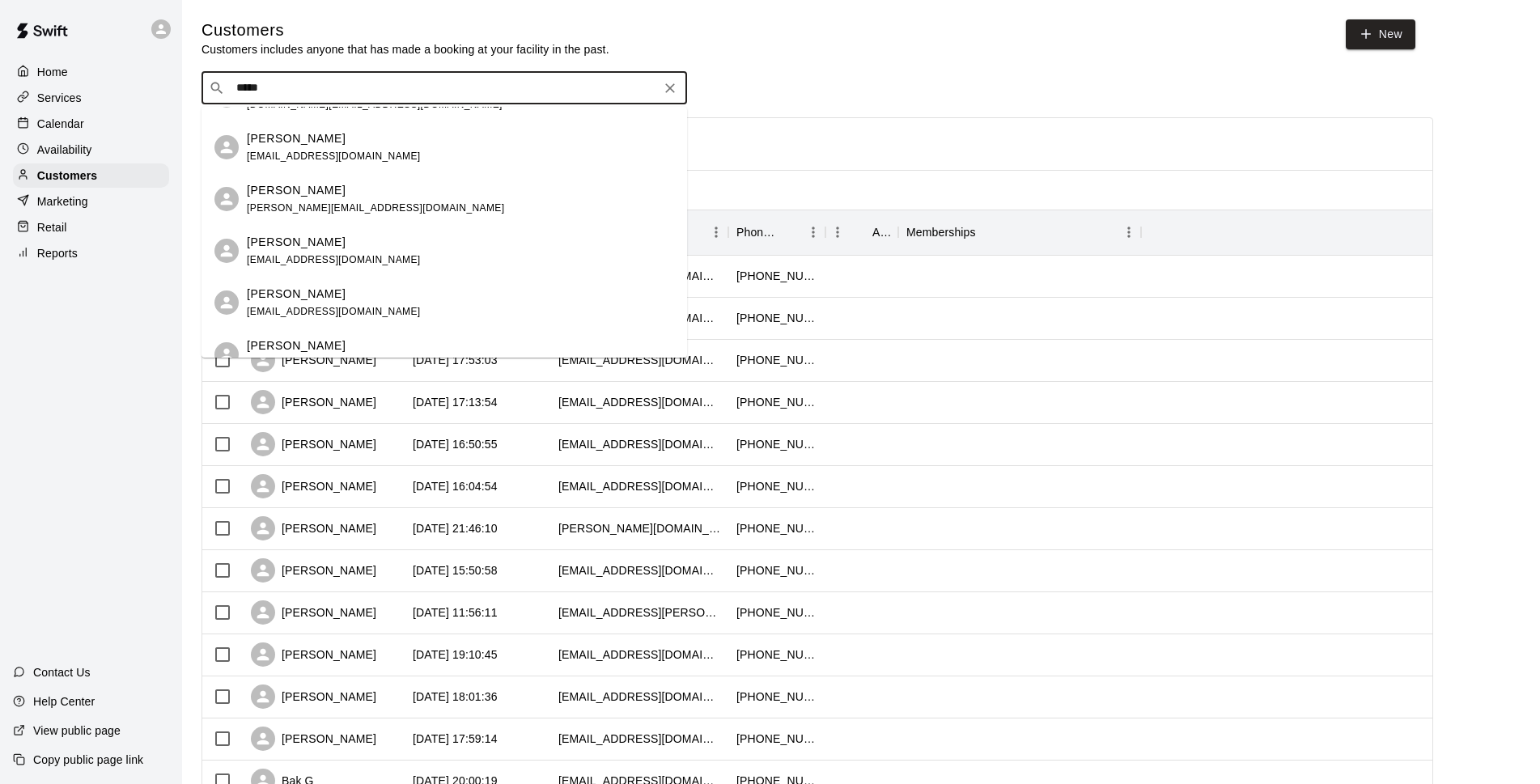
click at [436, 205] on div "Christopher Rodriguez rodriguez.chris1997@gmail.com" at bounding box center [460, 199] width 427 height 35
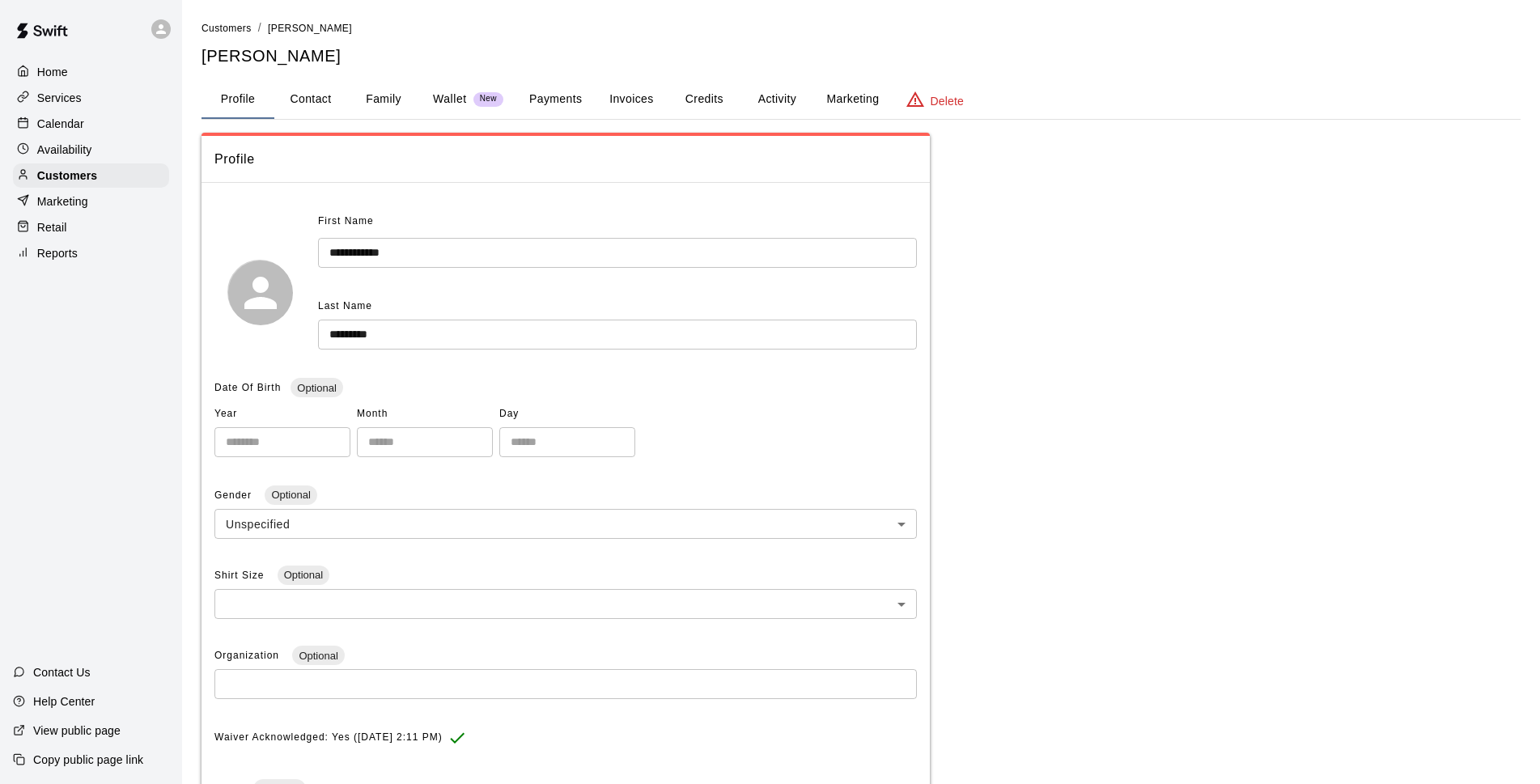
click at [58, 125] on p "Calendar" at bounding box center [61, 123] width 47 height 16
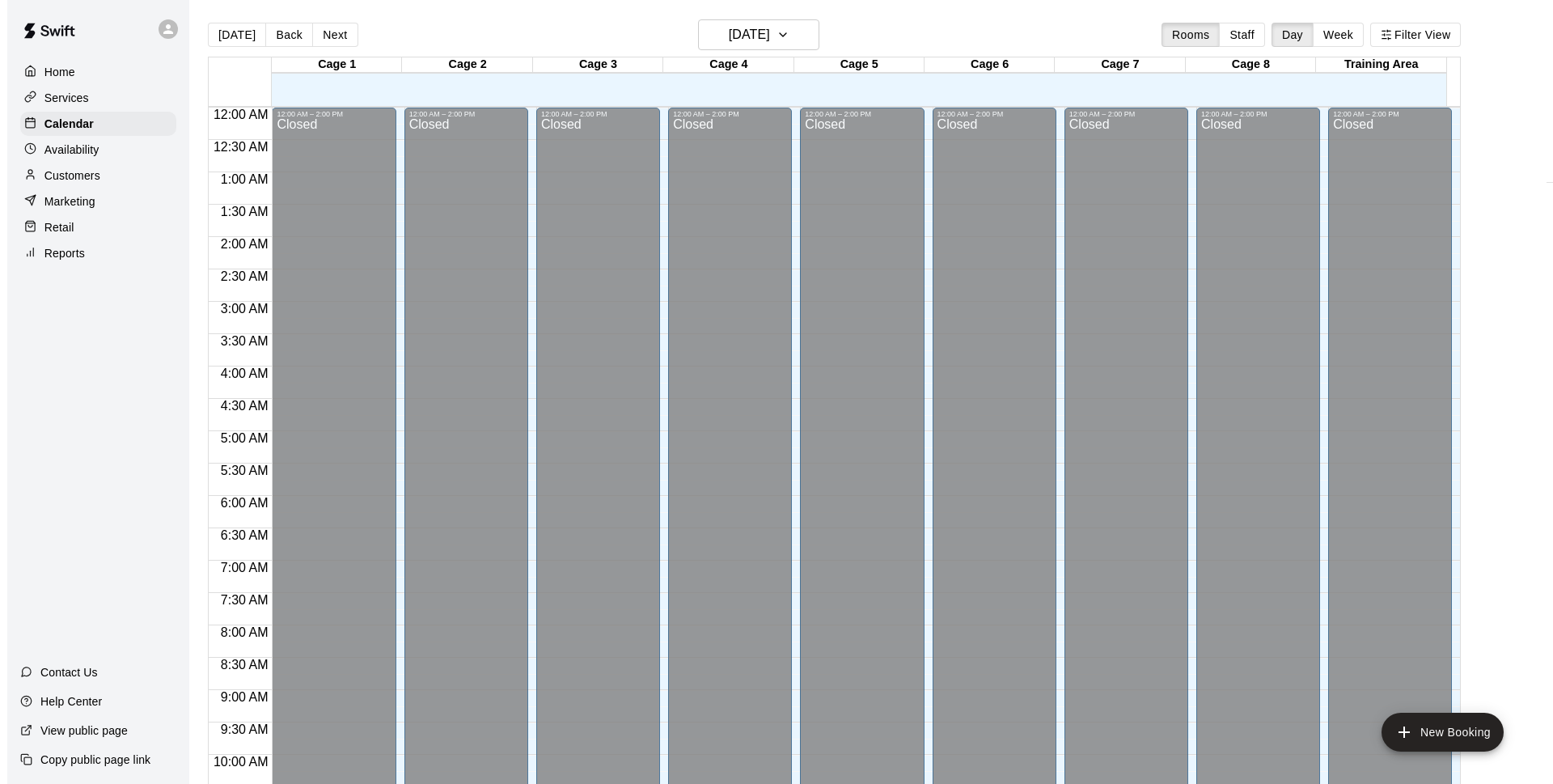
scroll to position [860, 0]
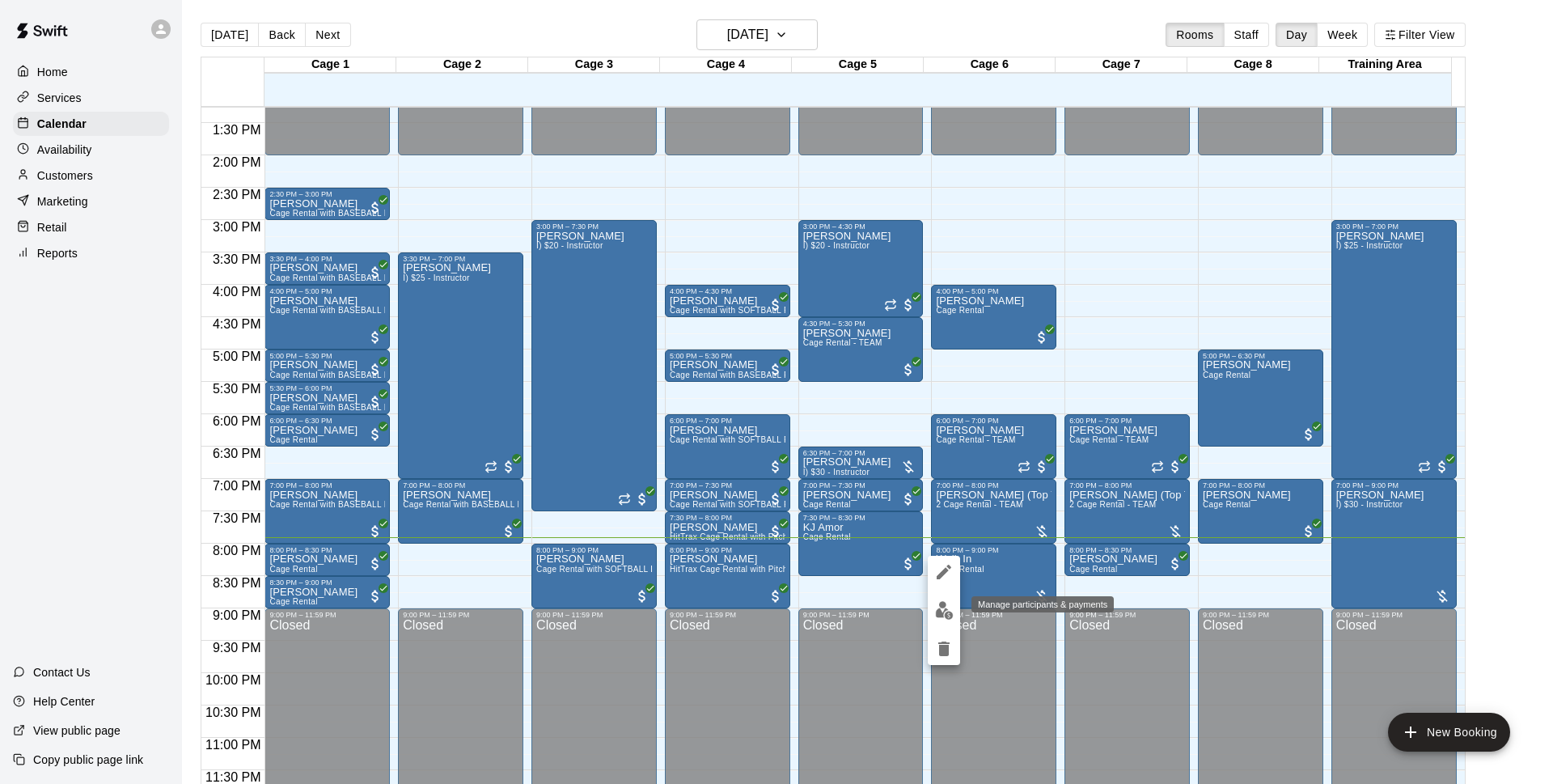
click at [938, 614] on img "edit" at bounding box center [944, 610] width 18 height 18
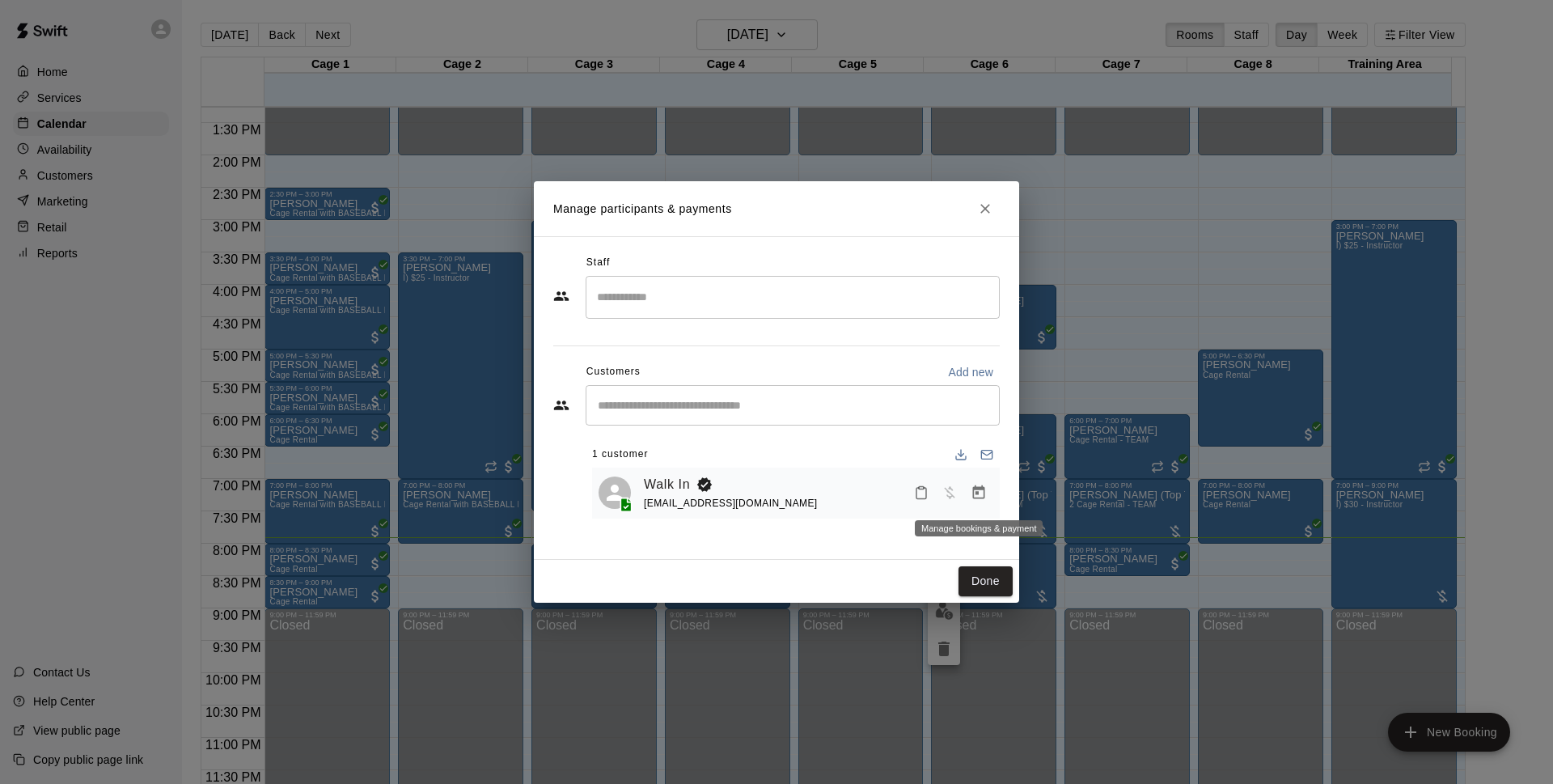
click at [972, 485] on icon "Manage bookings & payment" at bounding box center [979, 493] width 16 height 16
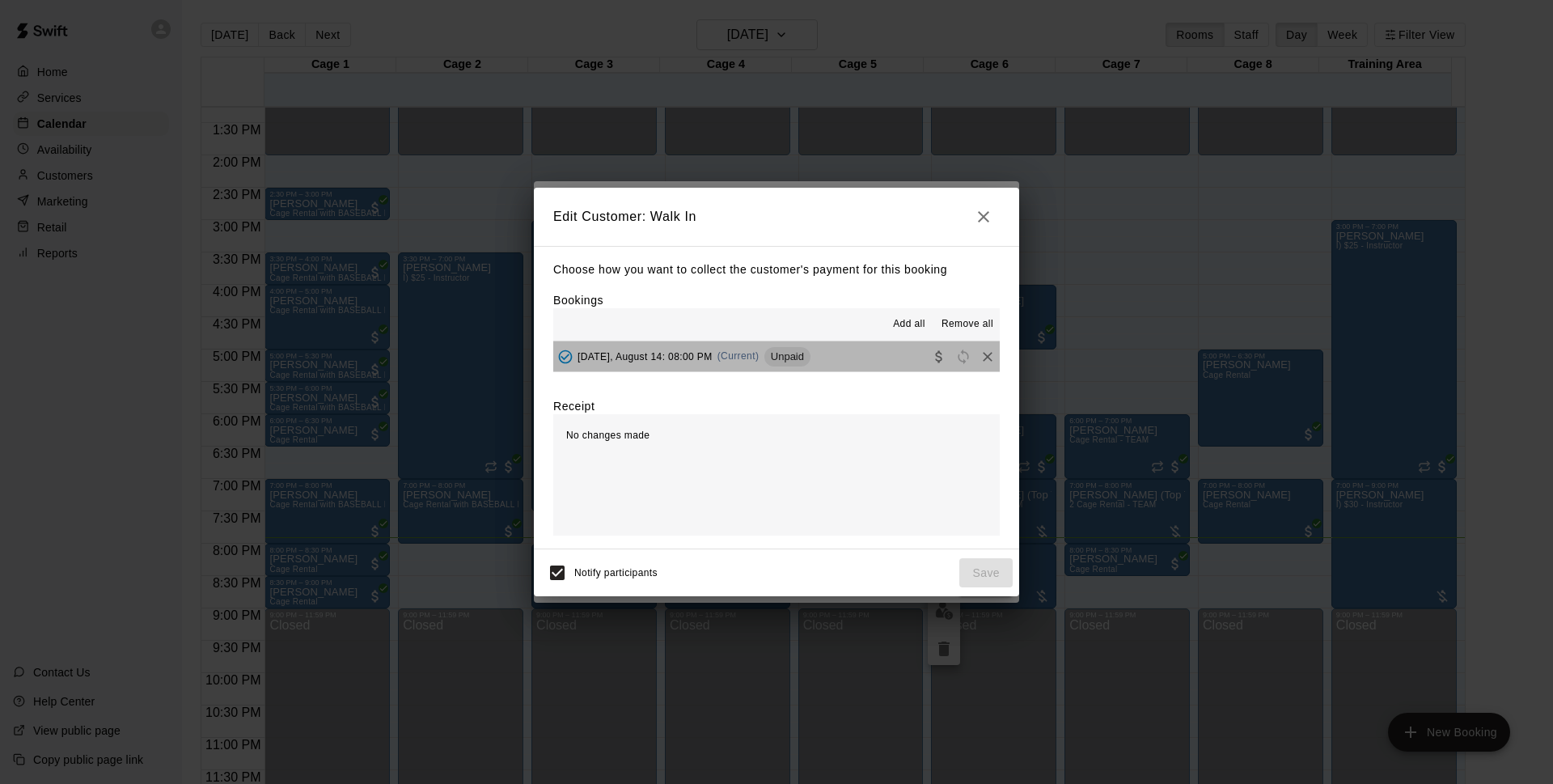
click at [785, 365] on div "Unpaid" at bounding box center [787, 357] width 46 height 19
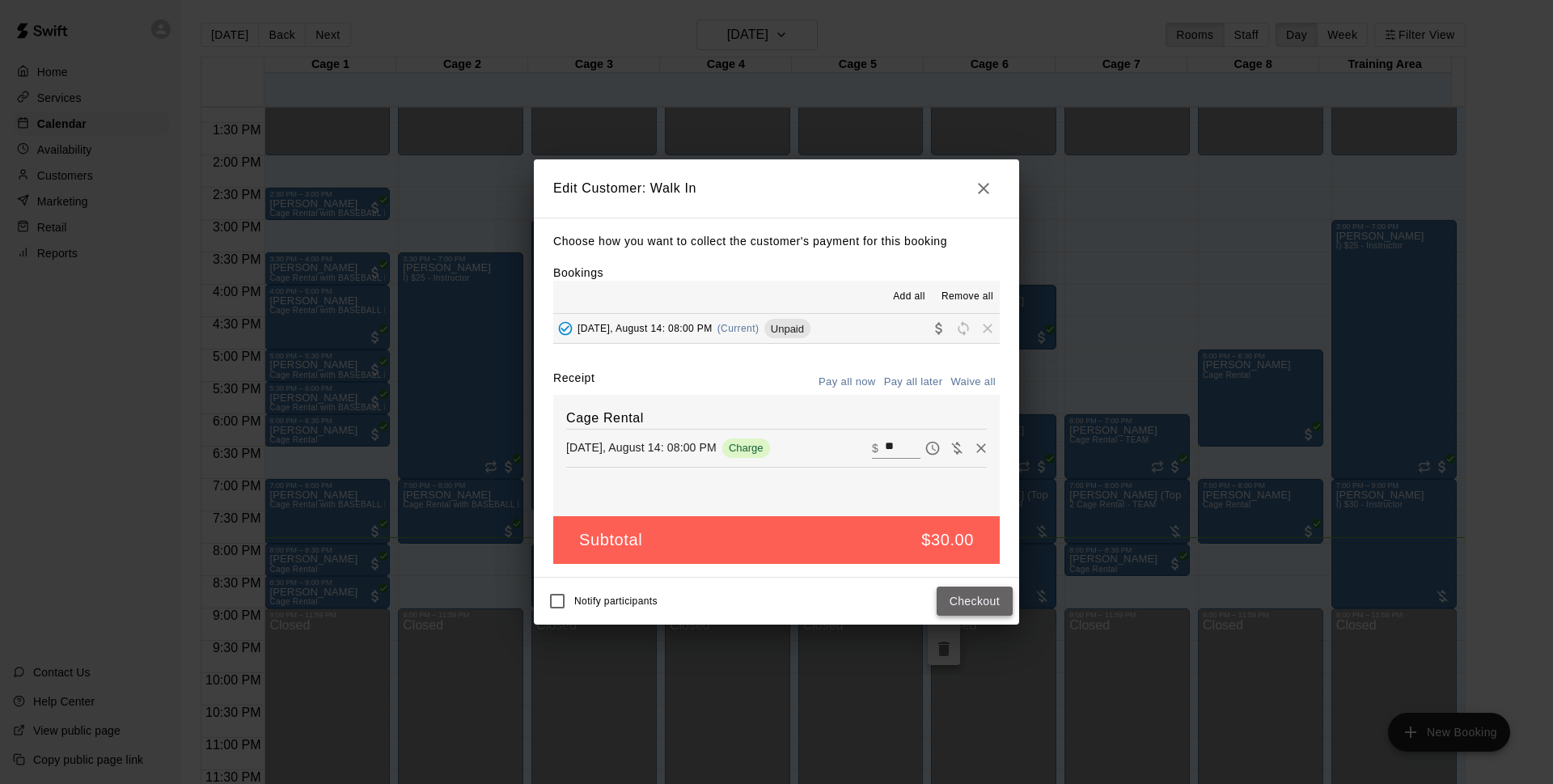
click at [959, 598] on button "Checkout" at bounding box center [975, 600] width 76 height 30
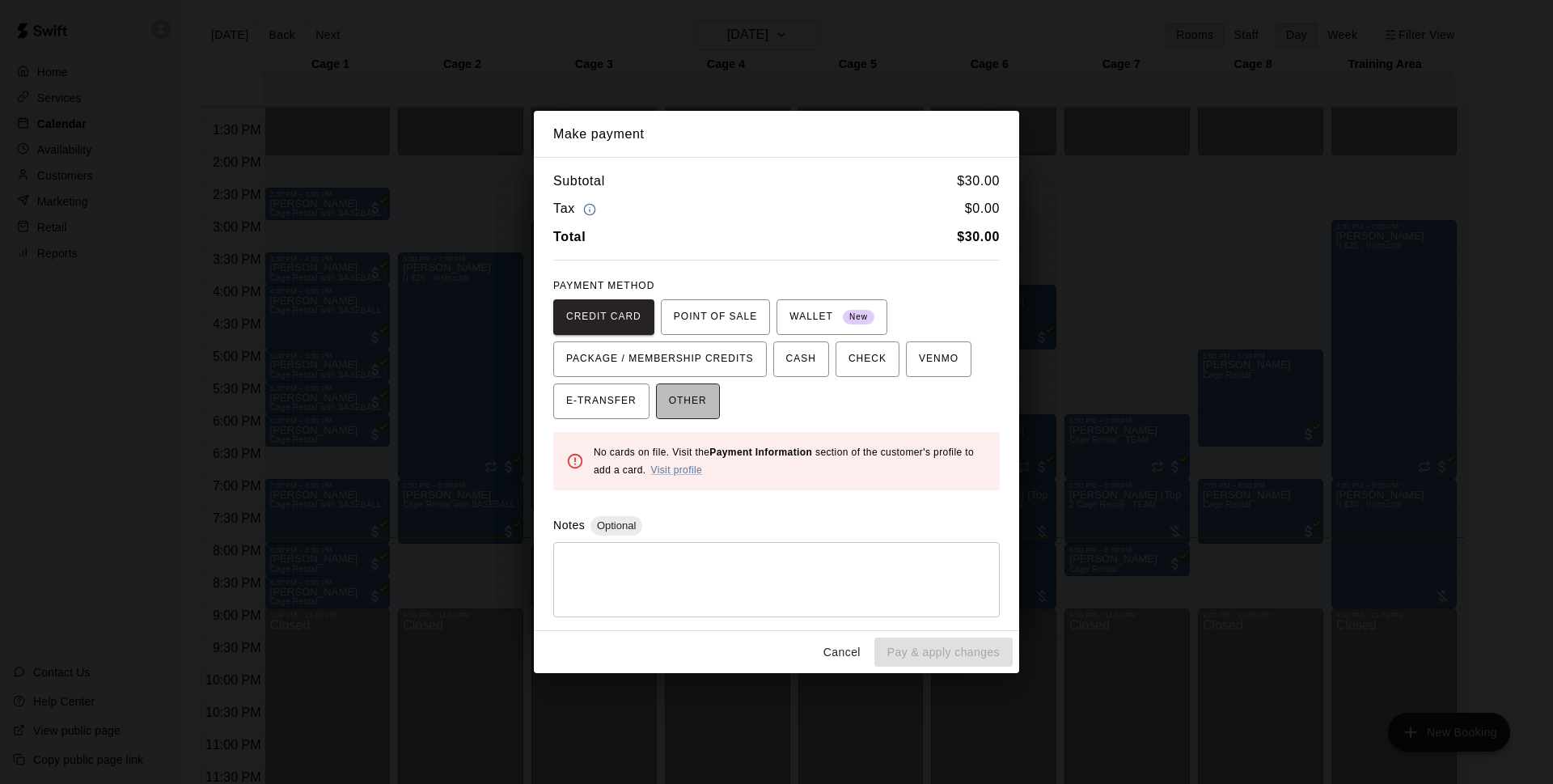
click at [690, 401] on span "OTHER" at bounding box center [688, 401] width 38 height 26
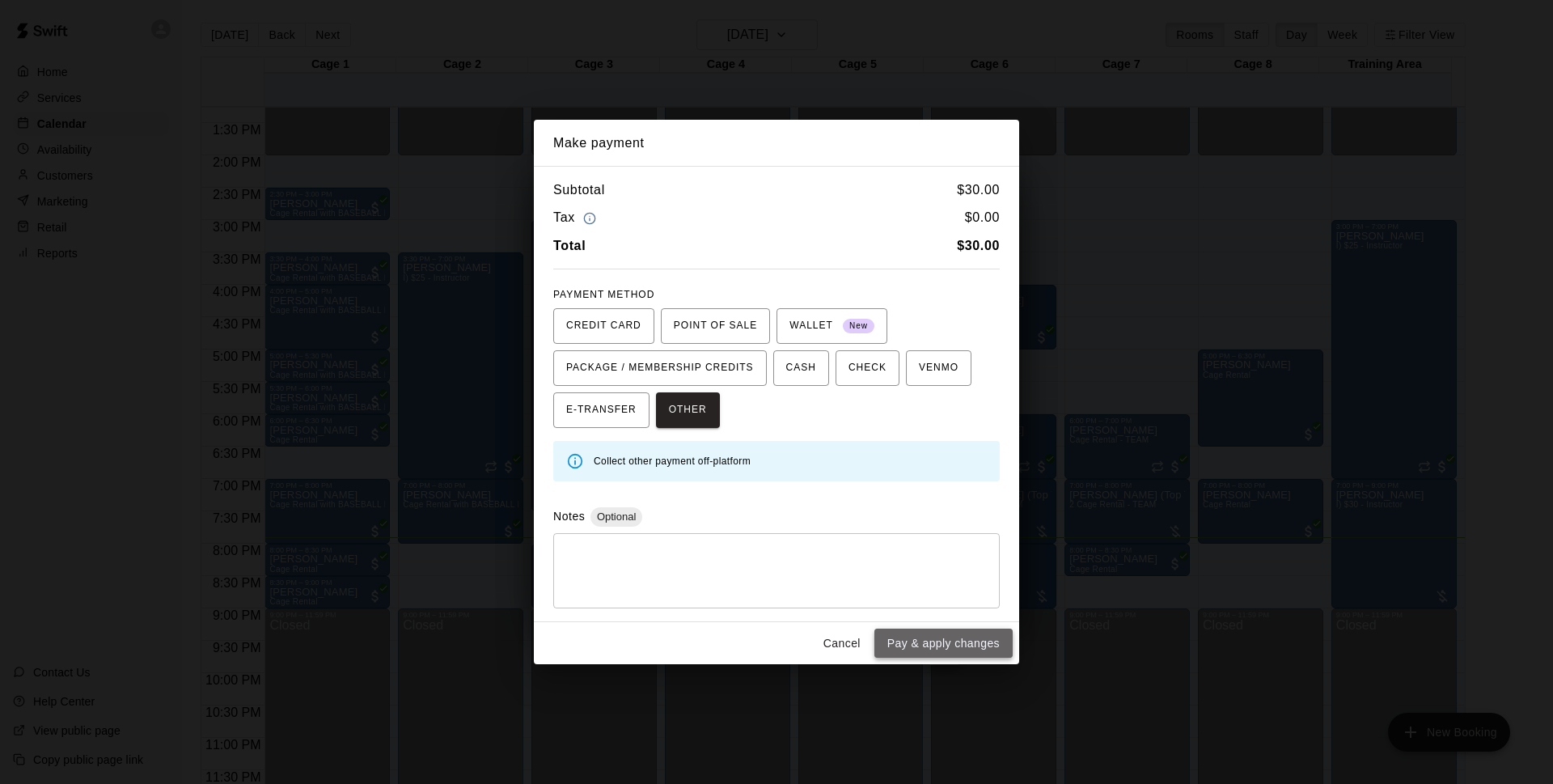
click at [955, 637] on button "Pay & apply changes" at bounding box center [944, 643] width 139 height 30
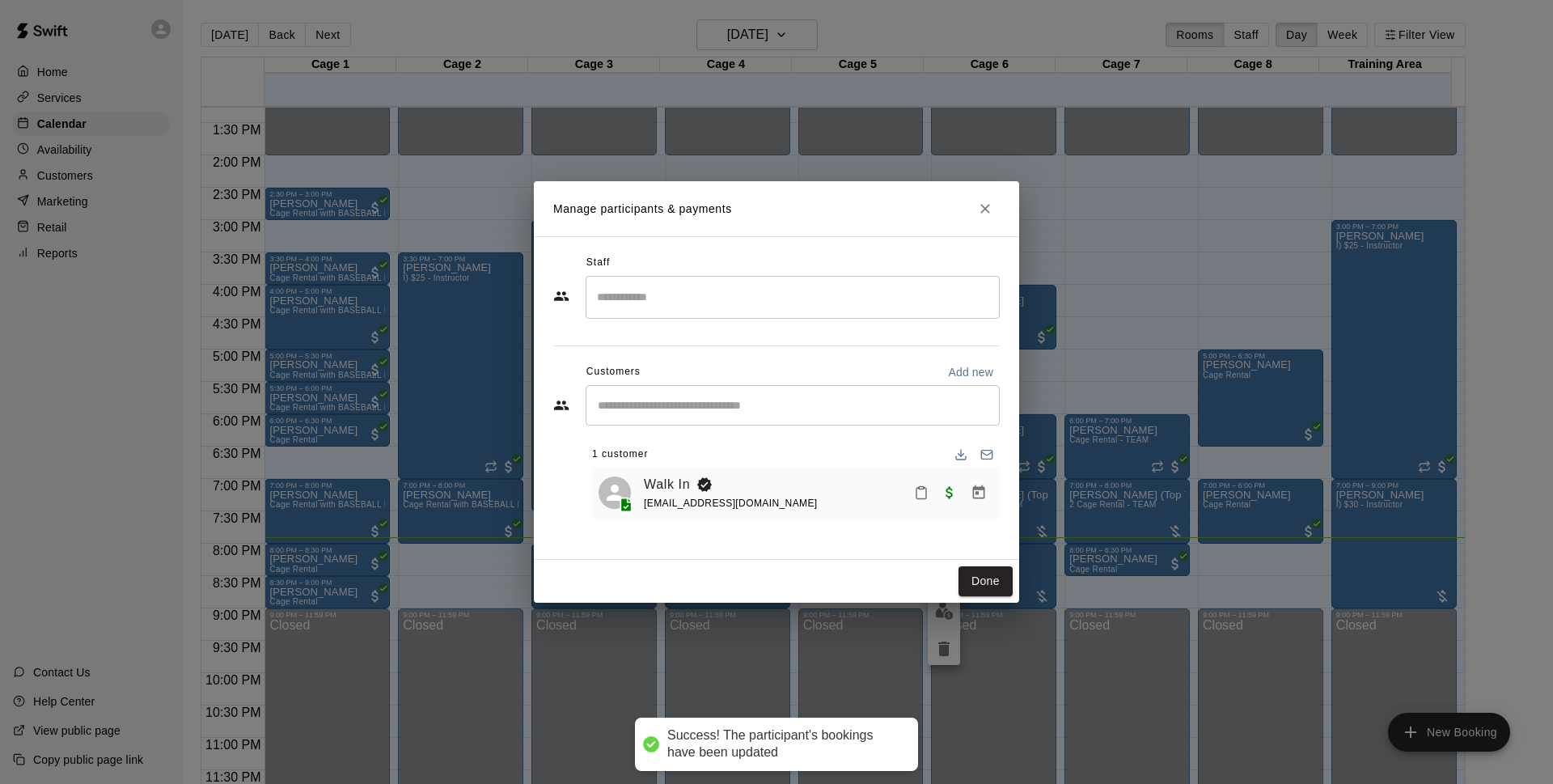
click at [994, 587] on button "Done" at bounding box center [985, 580] width 54 height 30
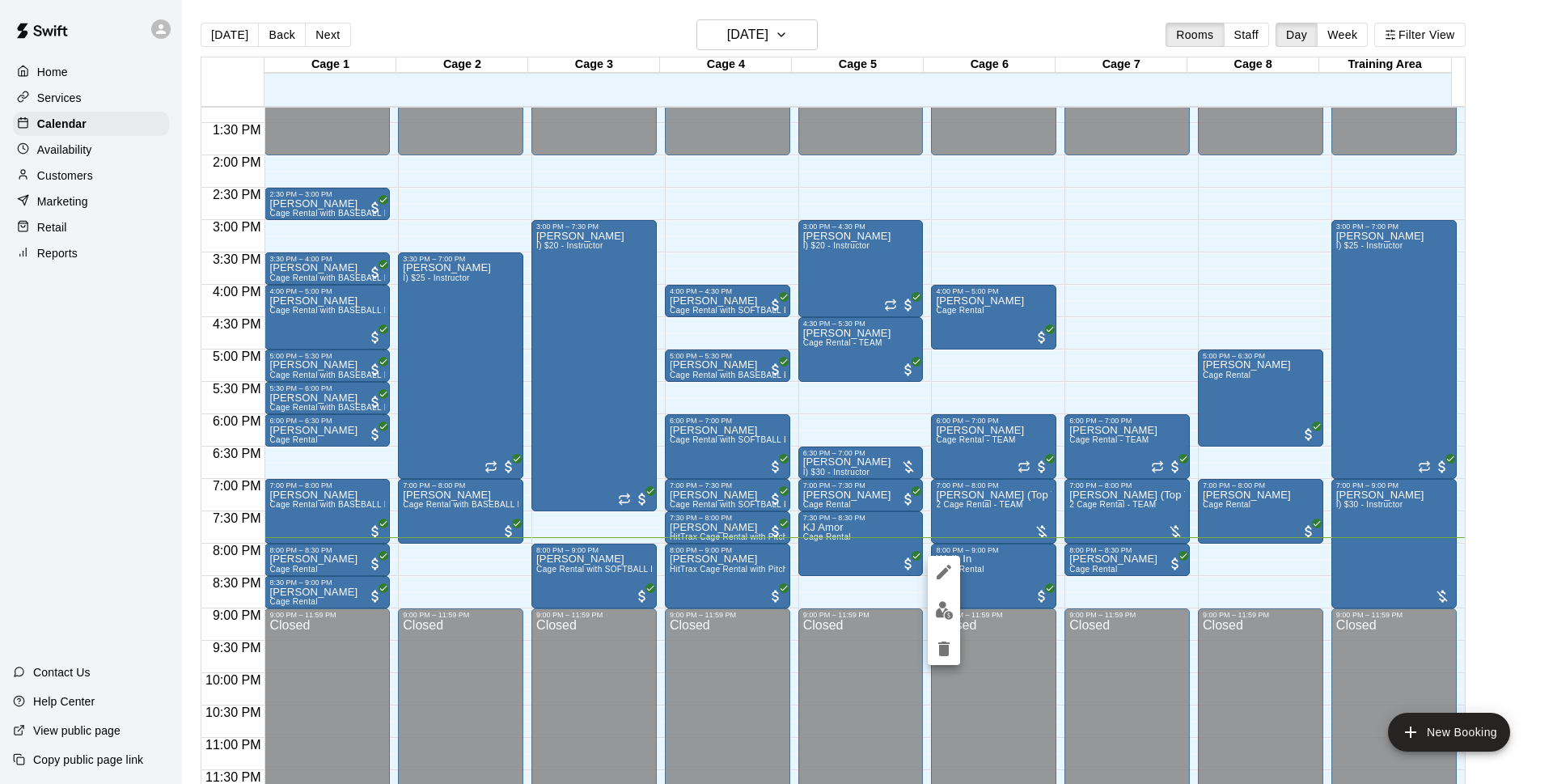
click at [921, 652] on div at bounding box center [776, 392] width 1553 height 784
click at [952, 647] on icon "delete" at bounding box center [944, 648] width 19 height 19
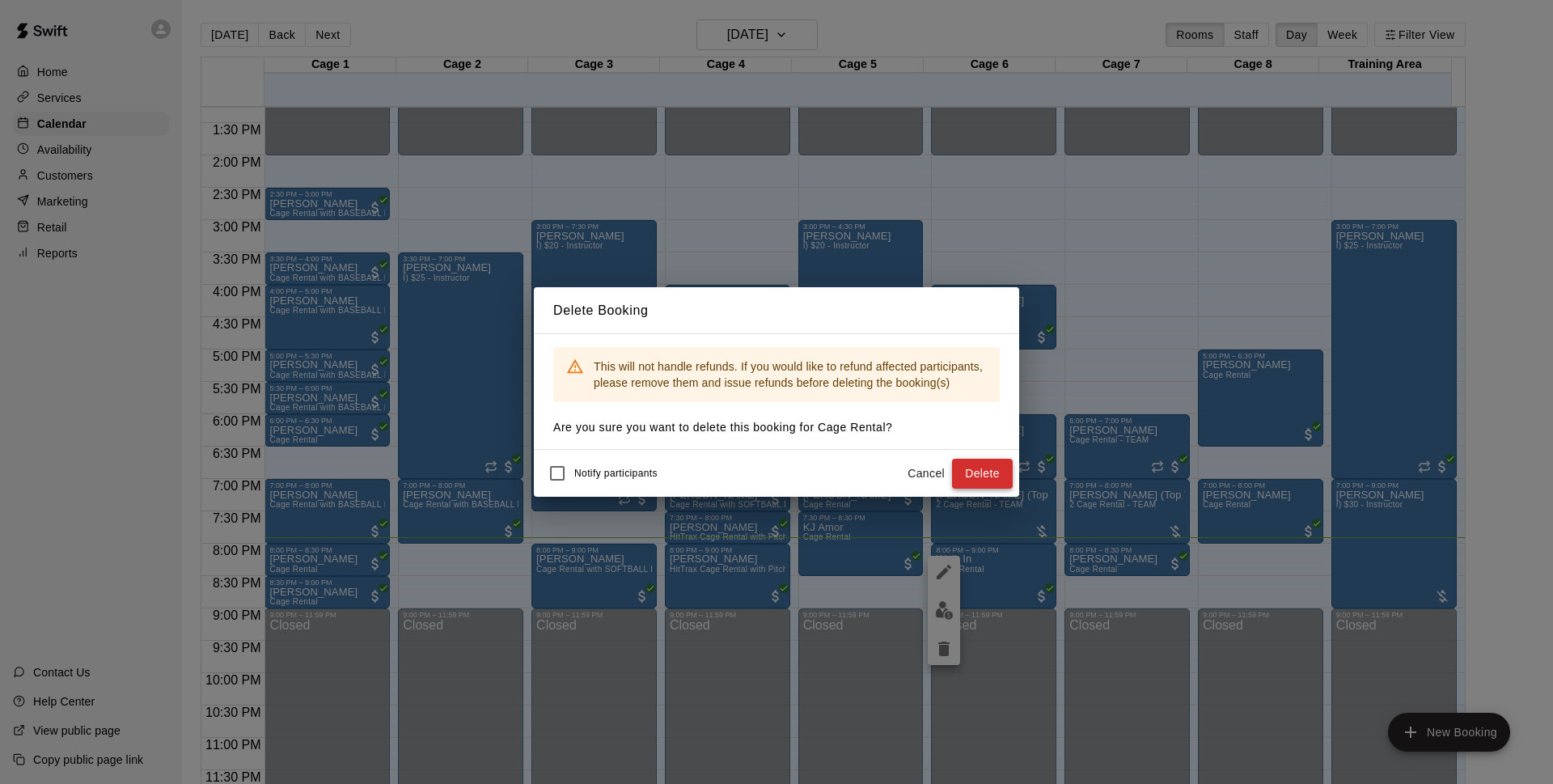
click at [1006, 472] on button "Delete" at bounding box center [981, 473] width 61 height 30
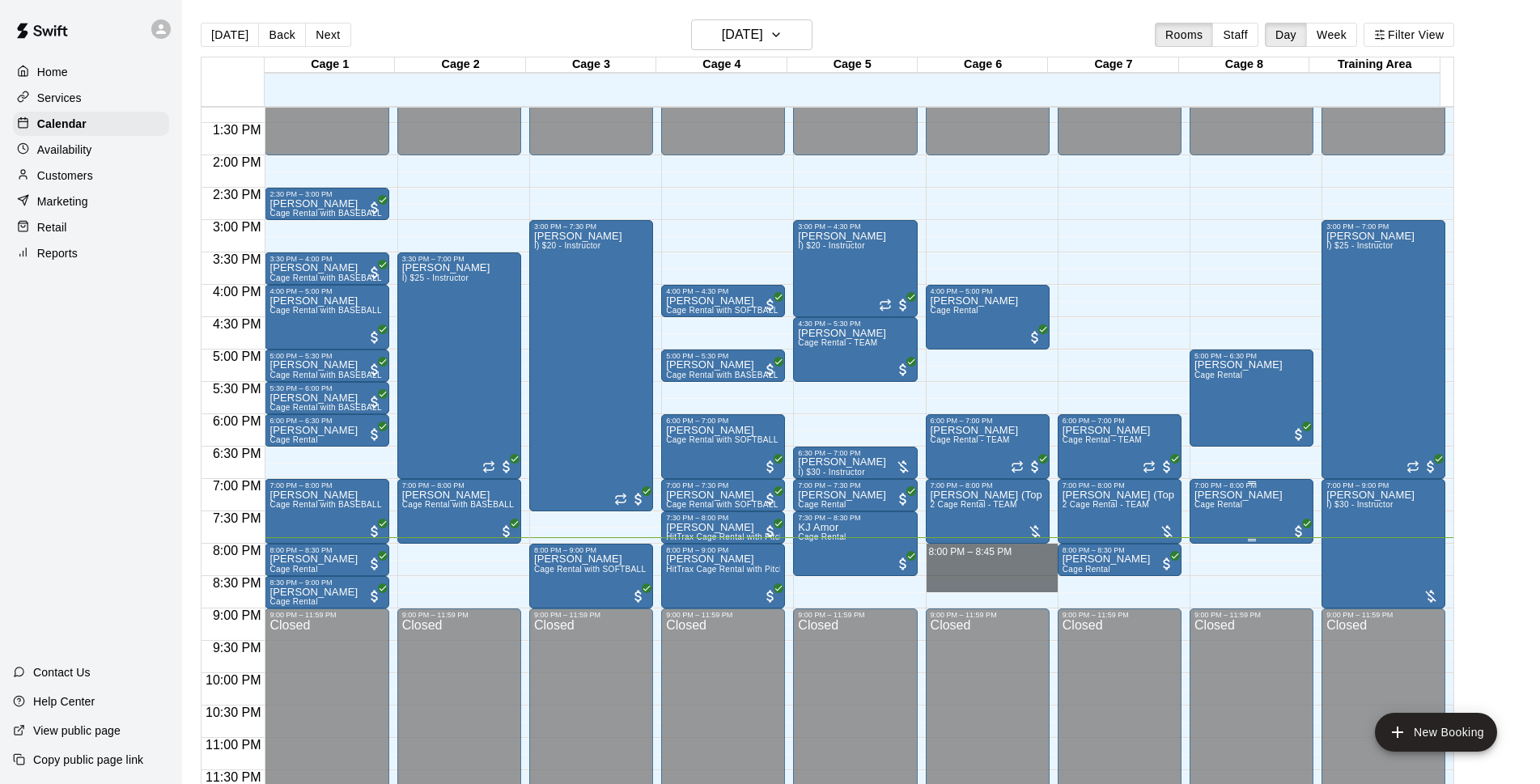
drag, startPoint x: 1025, startPoint y: 545, endPoint x: 1237, endPoint y: 485, distance: 220.3
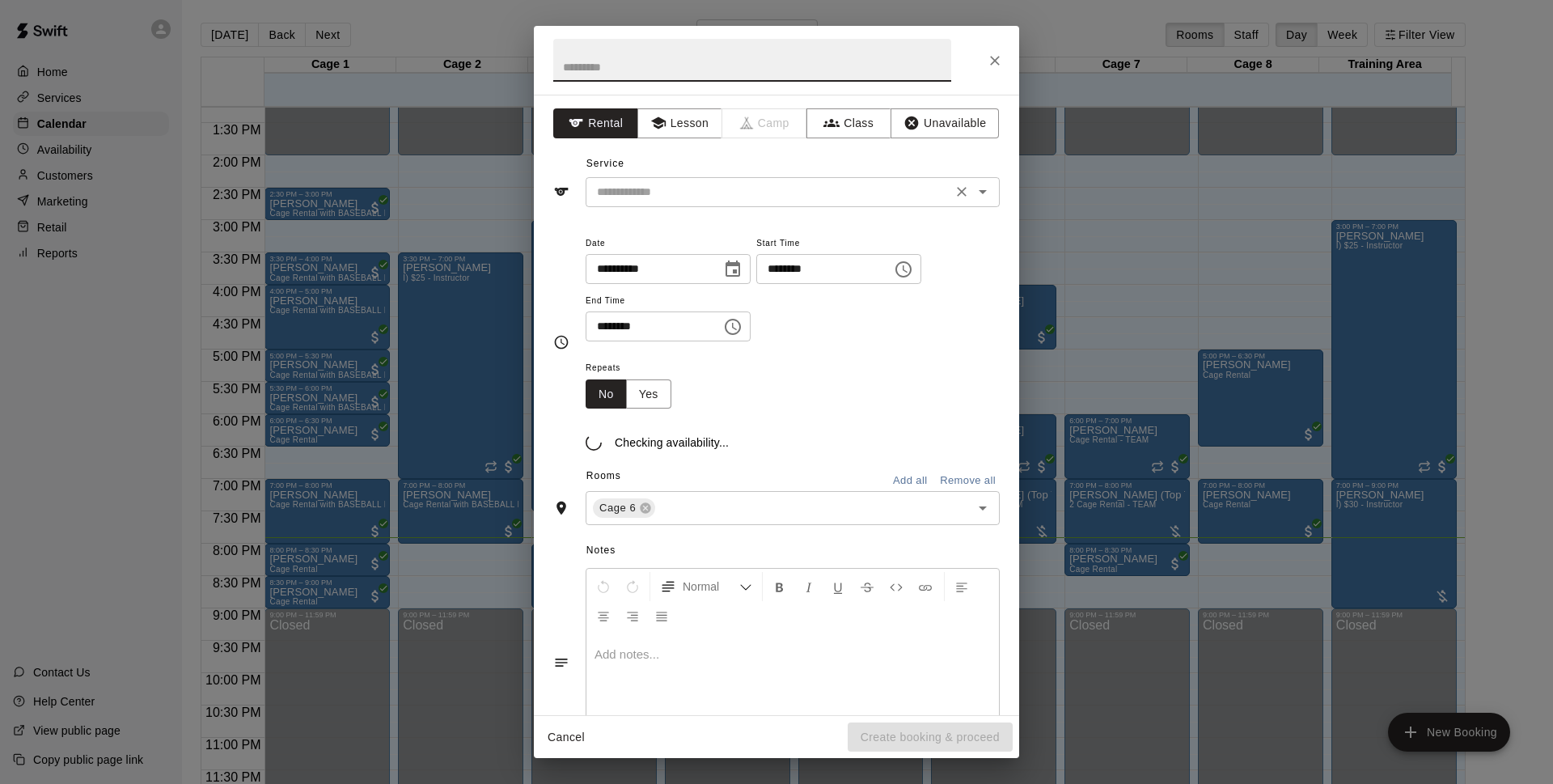
click at [669, 198] on input "text" at bounding box center [769, 191] width 357 height 20
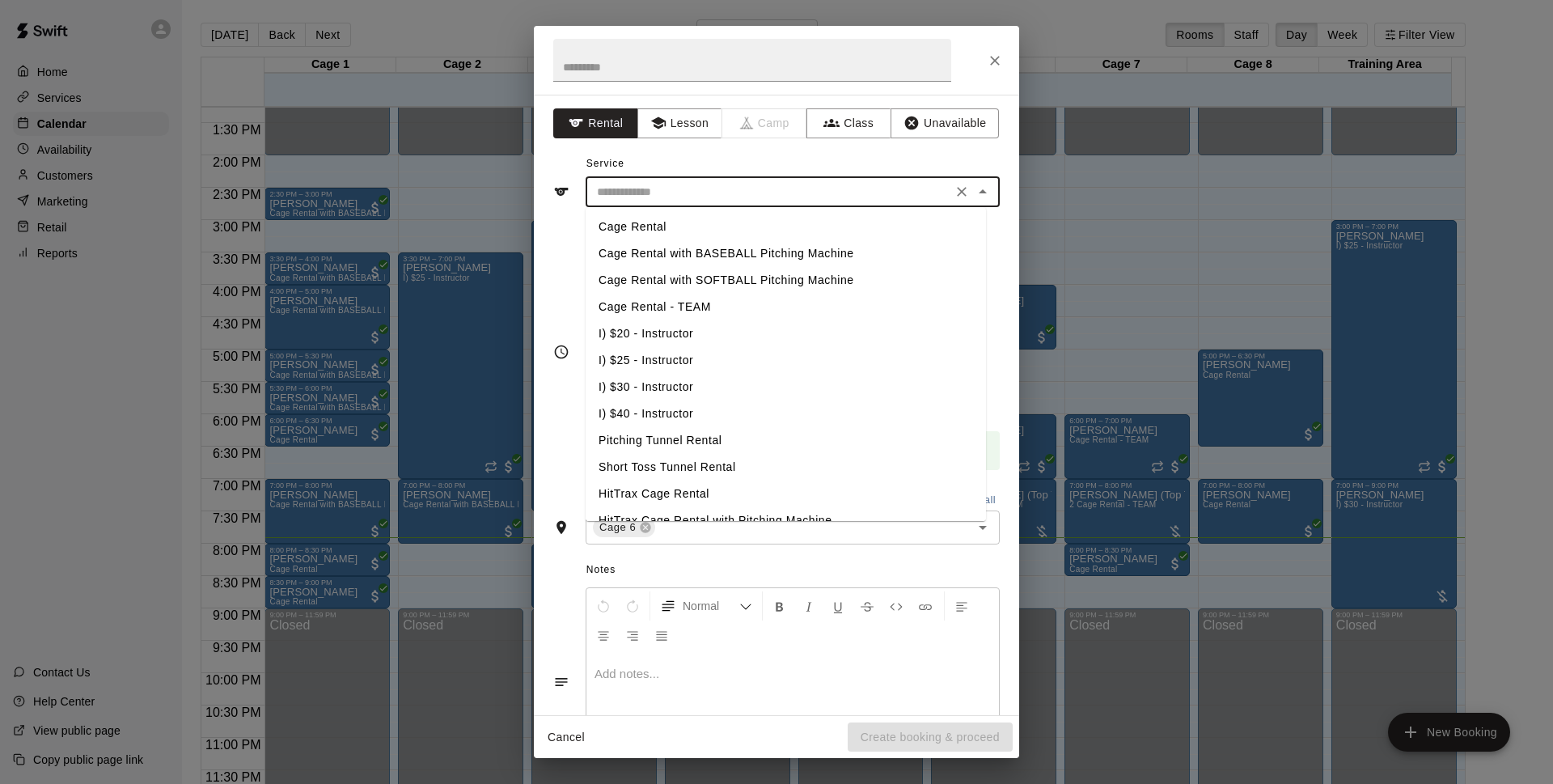
click at [665, 230] on li "Cage Rental" at bounding box center [786, 227] width 400 height 27
type input "**********"
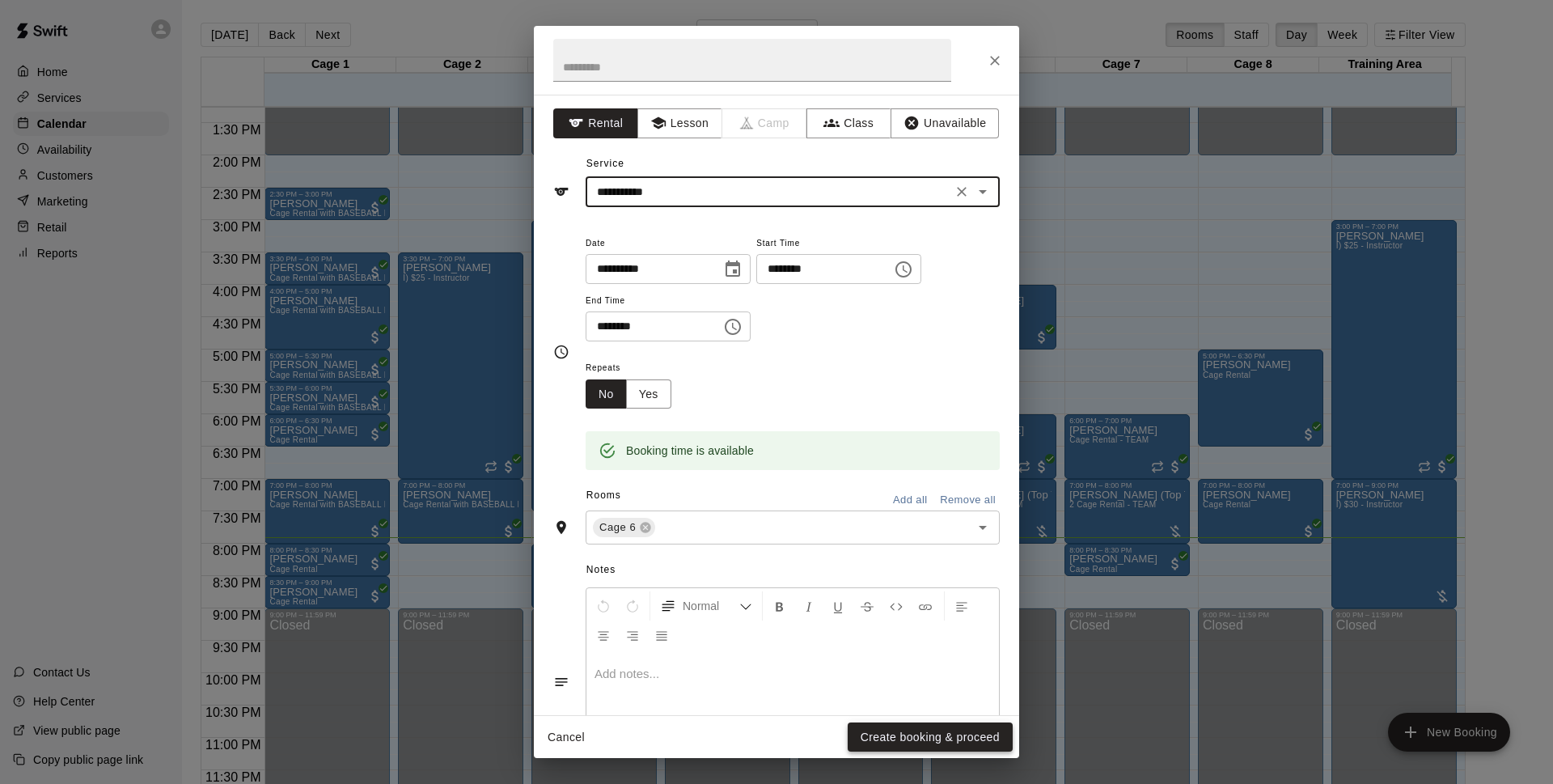
click at [939, 739] on button "Create booking & proceed" at bounding box center [930, 737] width 165 height 30
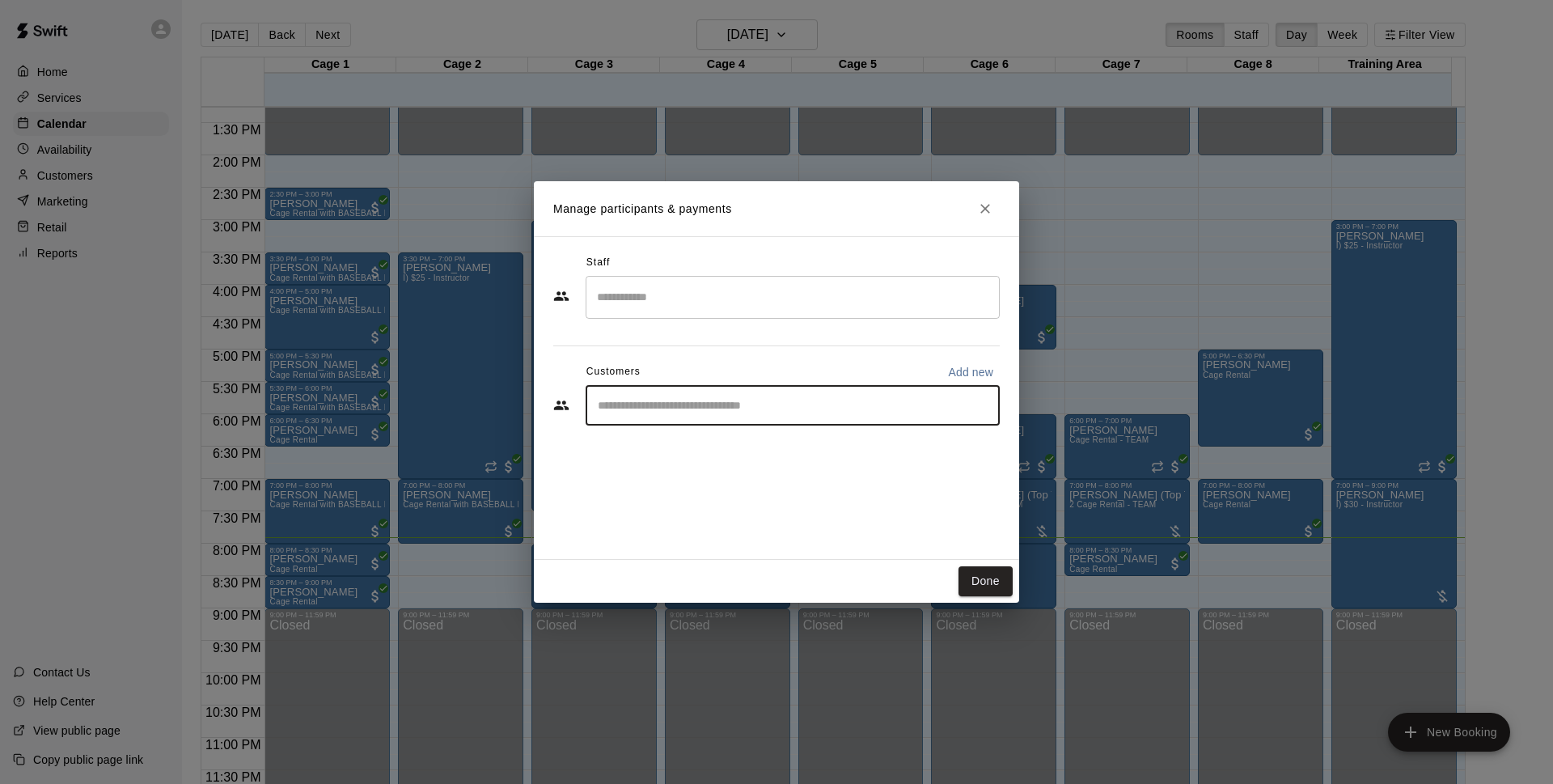
click at [827, 400] on input "Start typing to search customers..." at bounding box center [792, 405] width 399 height 16
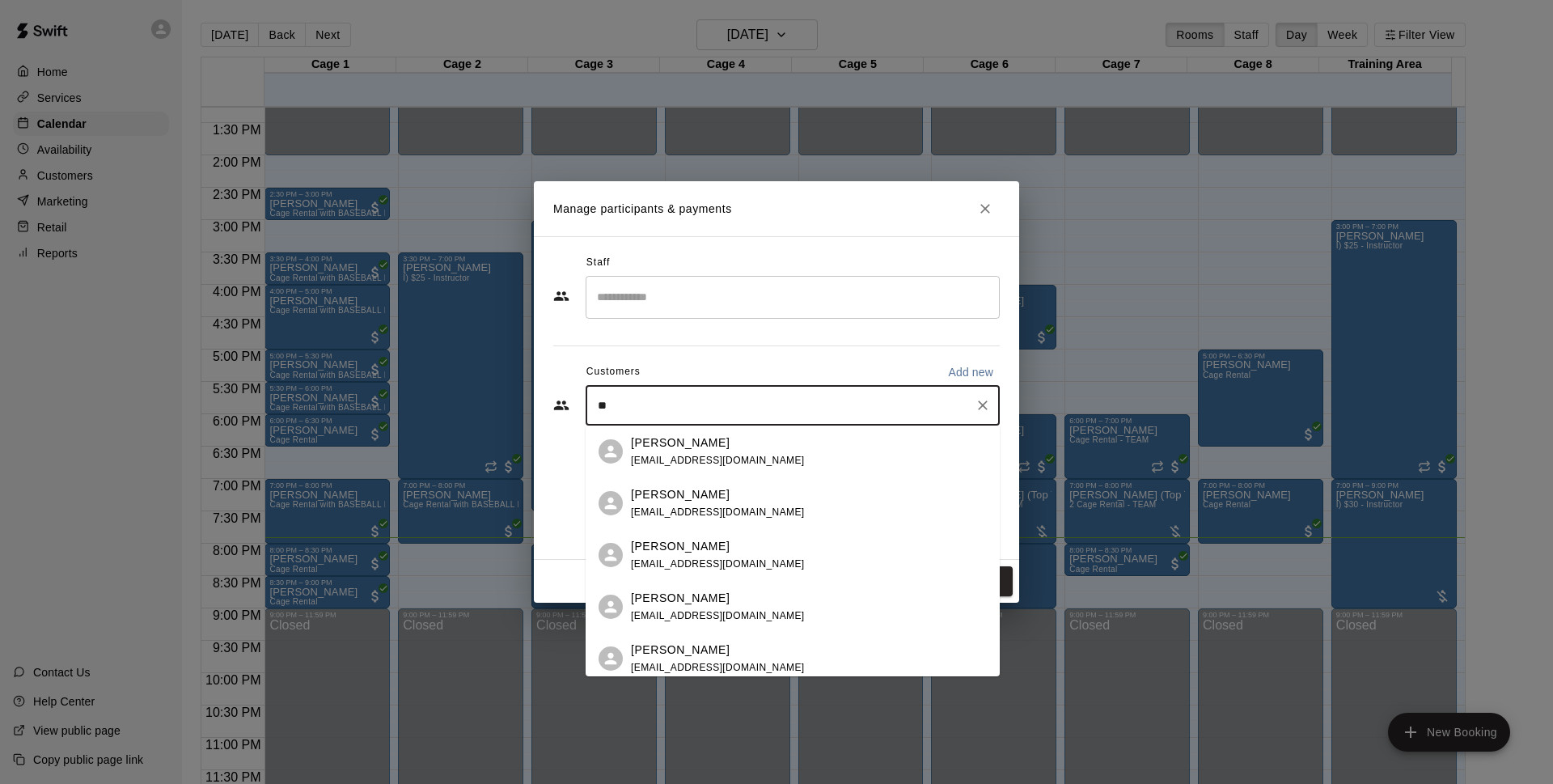
type input "*"
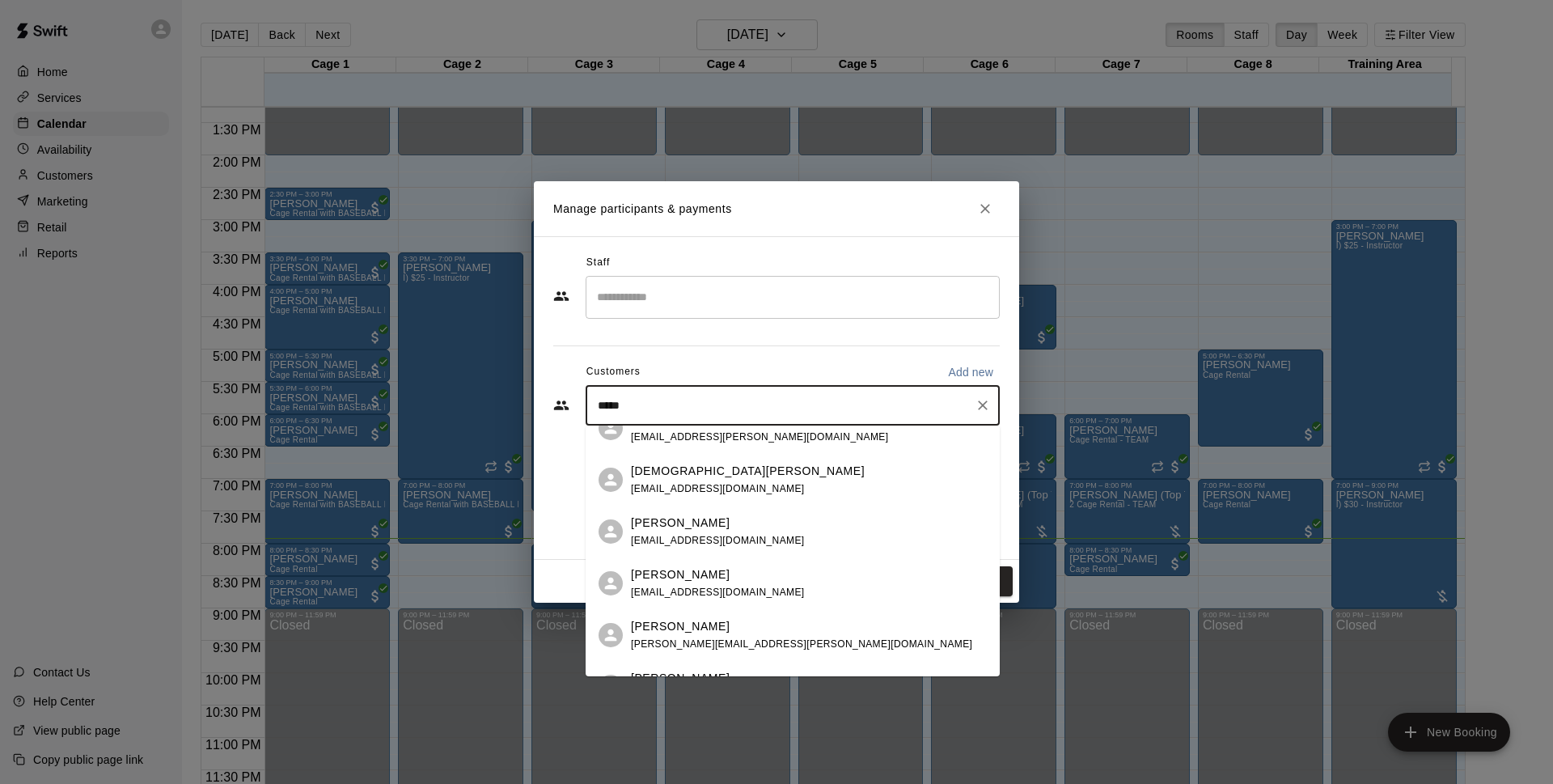
scroll to position [113, 0]
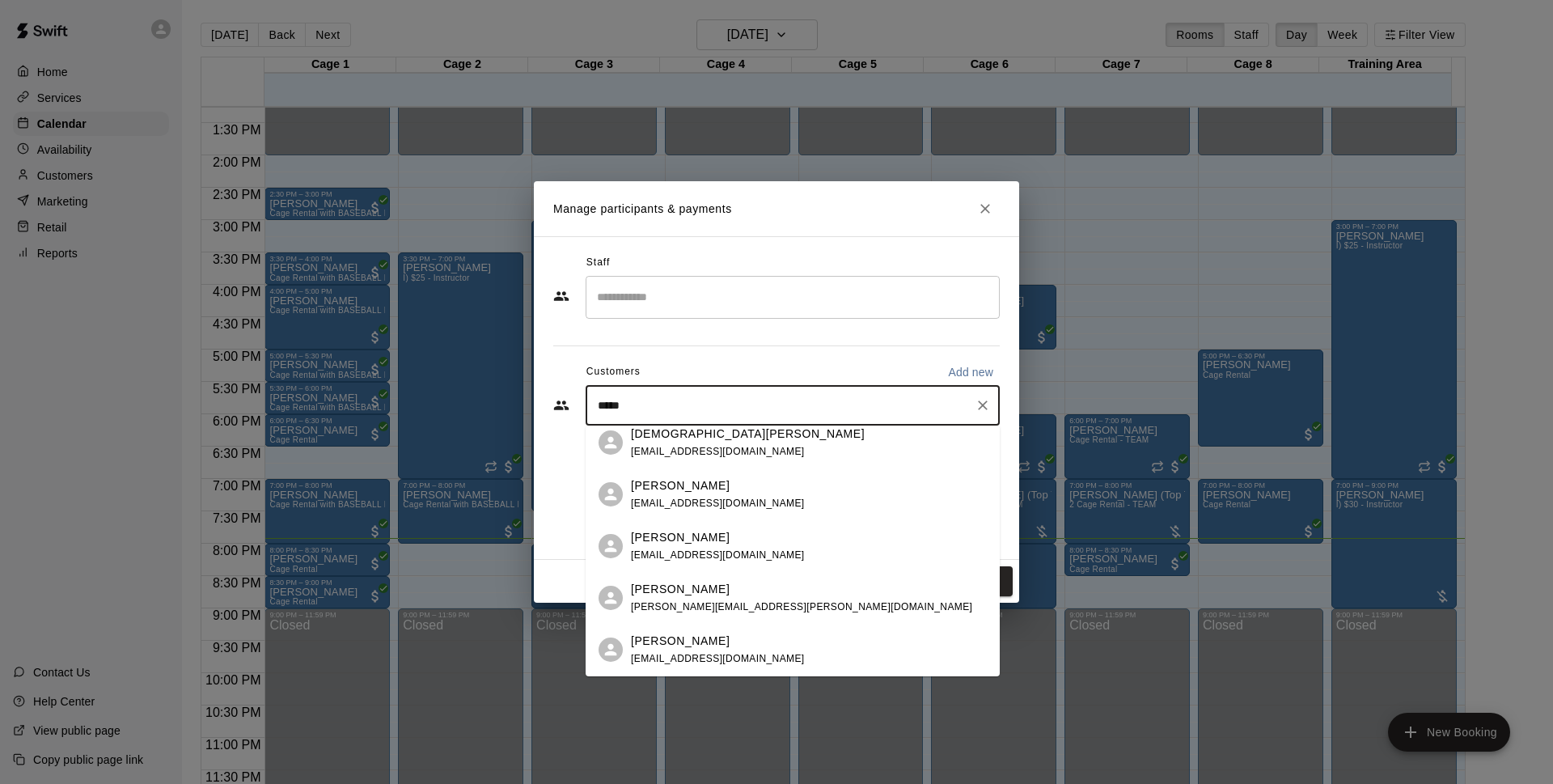
drag, startPoint x: 590, startPoint y: 400, endPoint x: 551, endPoint y: 400, distance: 39.0
click at [551, 400] on div "Staff ​ Customers Add new ***** ​" at bounding box center [776, 397] width 485 height 323
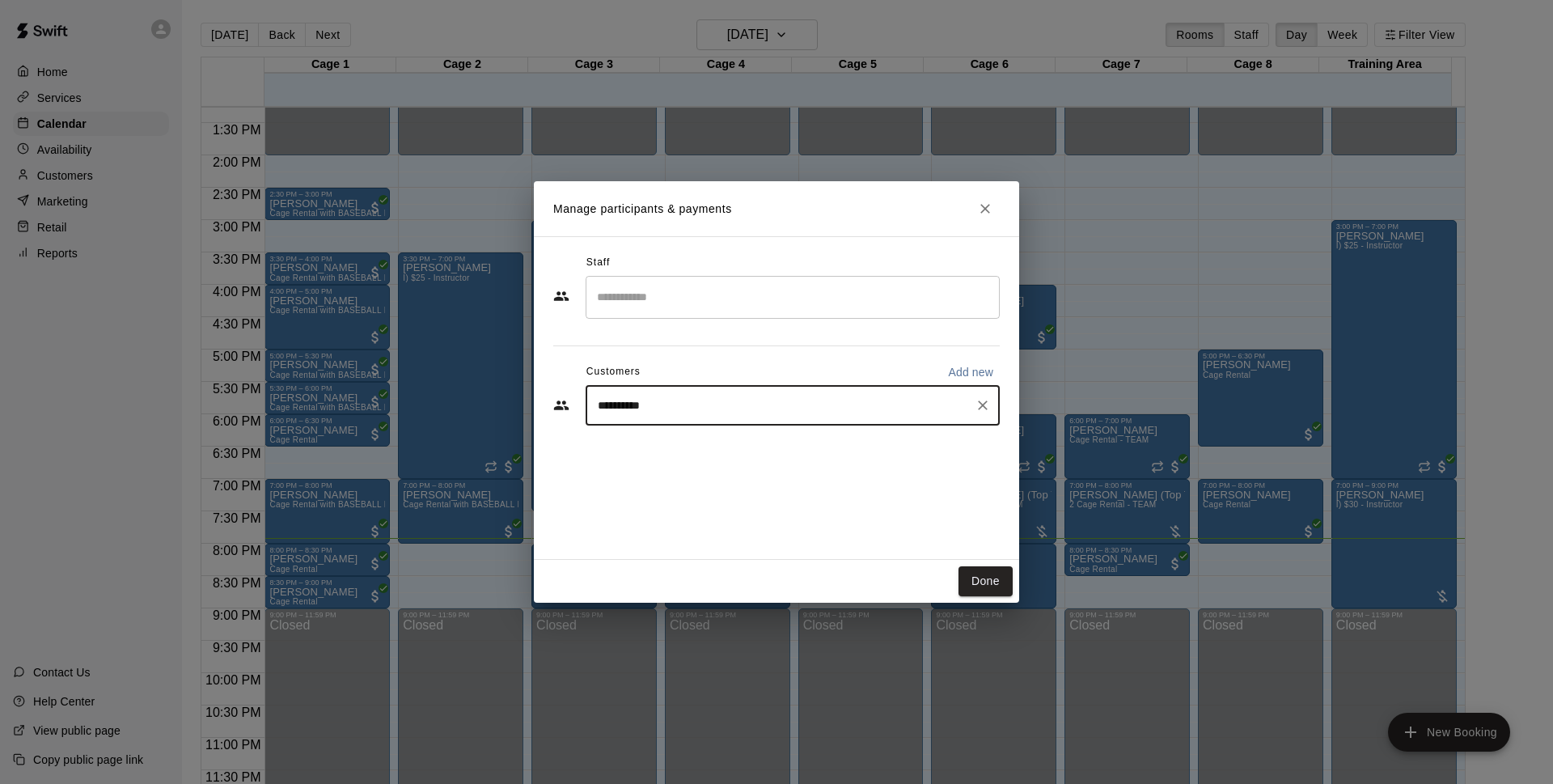
drag, startPoint x: 750, startPoint y: 391, endPoint x: 598, endPoint y: 388, distance: 152.0
click at [598, 388] on div "********* ​" at bounding box center [793, 405] width 414 height 40
drag, startPoint x: 661, startPoint y: 404, endPoint x: 543, endPoint y: 384, distance: 119.7
click at [543, 384] on div "Staff ​ Customers Add new ********* ​" at bounding box center [776, 397] width 485 height 323
type input "***"
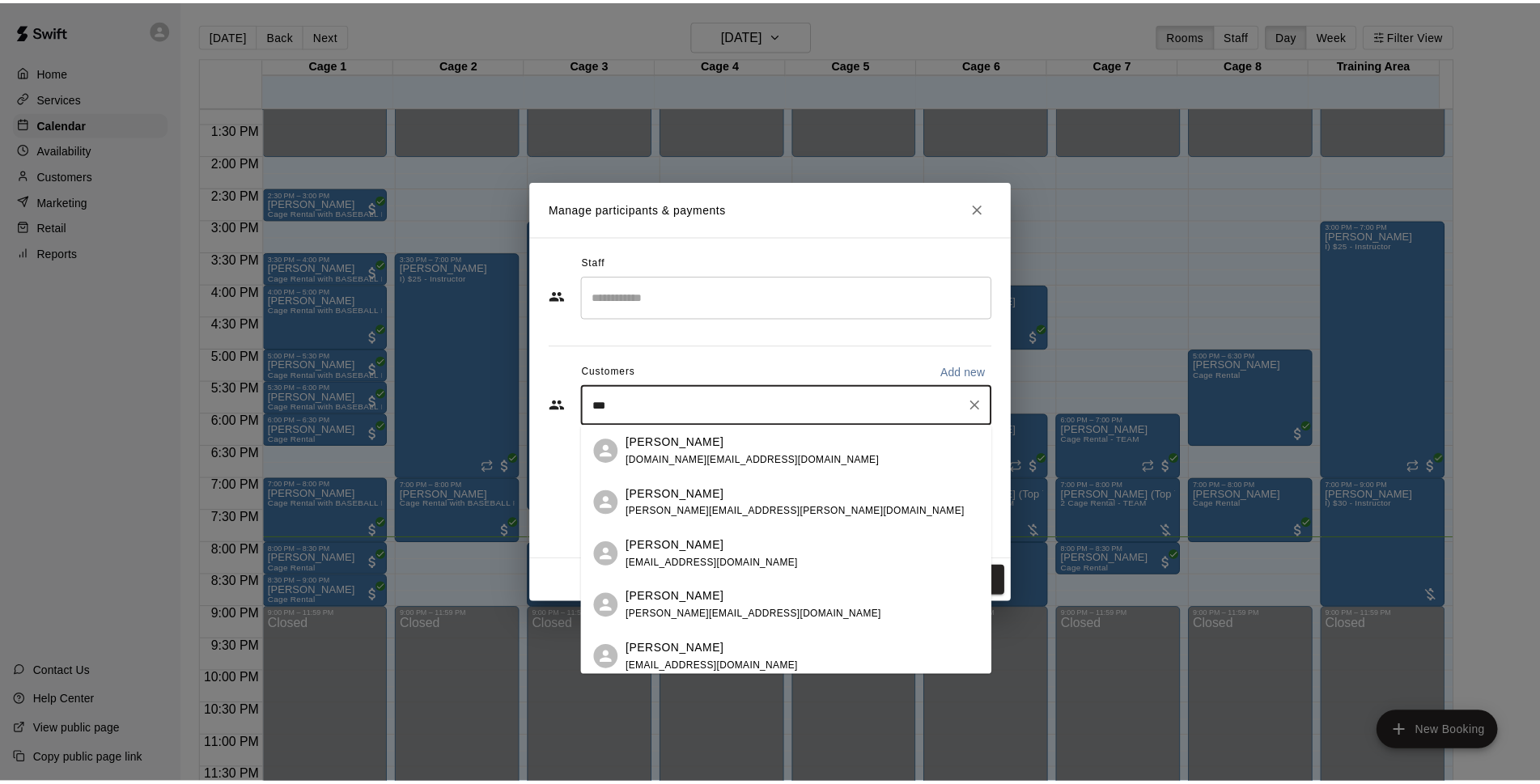
scroll to position [75, 0]
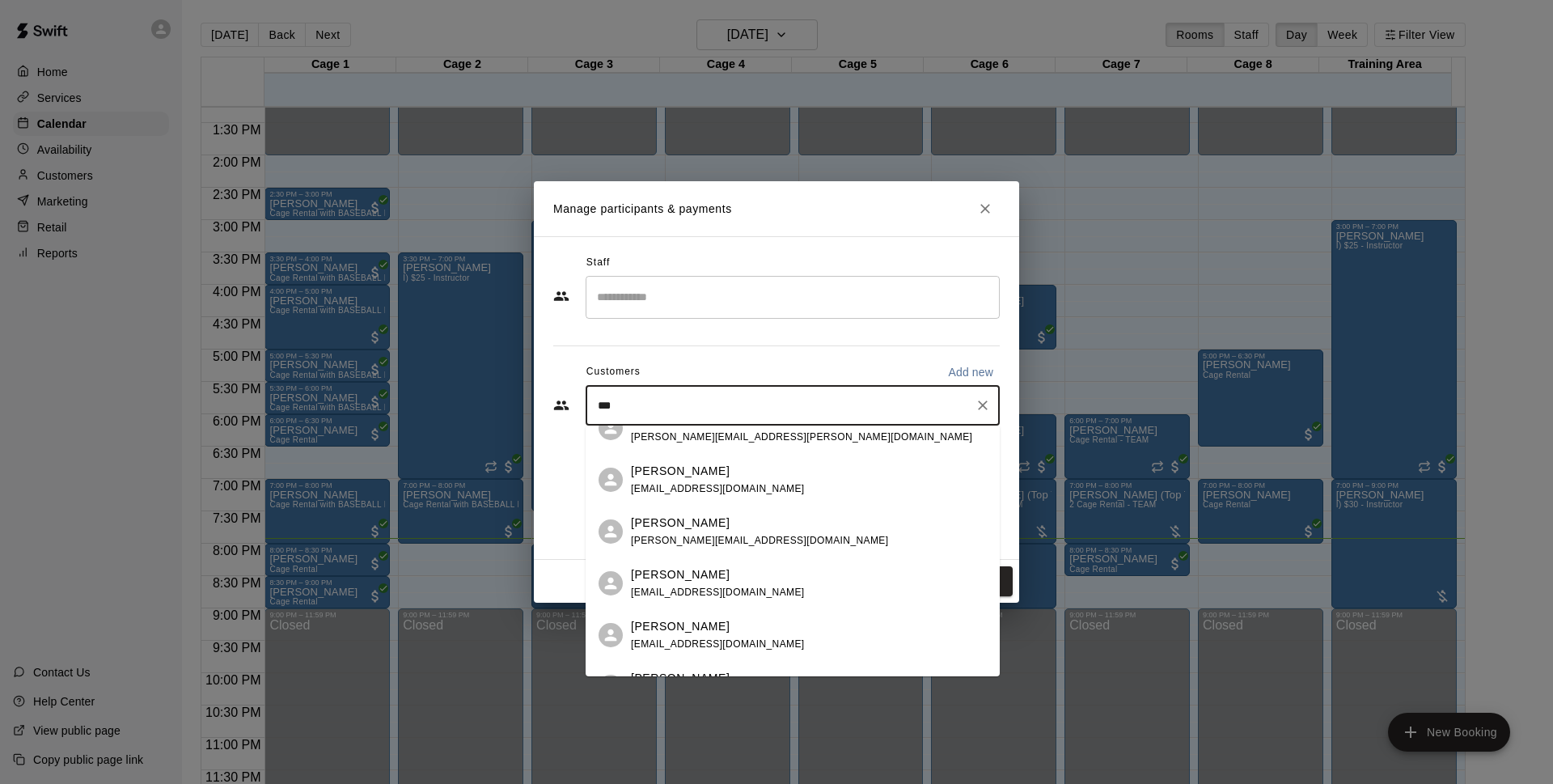
drag, startPoint x: 736, startPoint y: 530, endPoint x: 759, endPoint y: 525, distance: 23.5
click at [729, 529] on p "[PERSON_NAME]" at bounding box center [680, 523] width 99 height 17
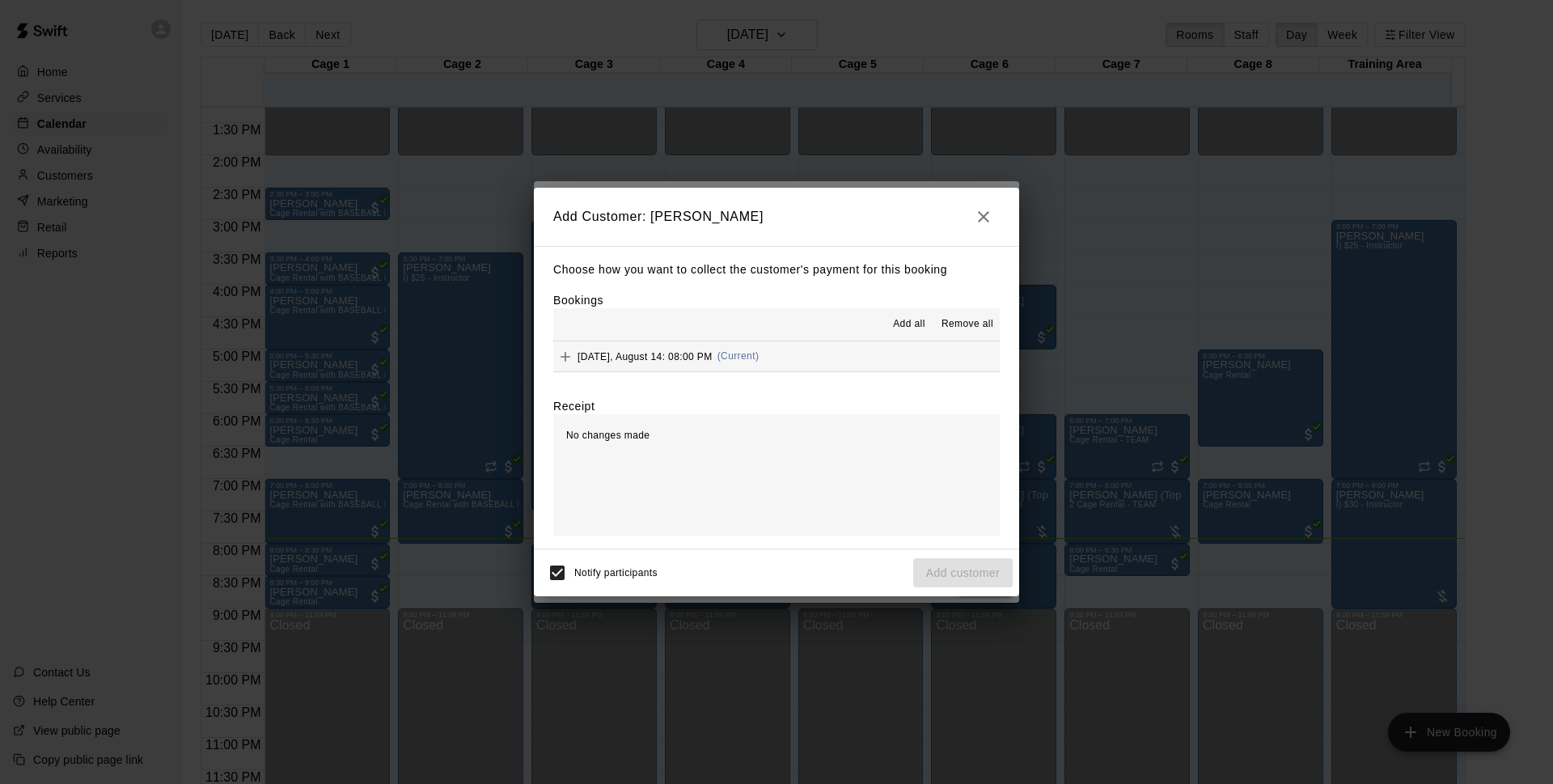
click at [824, 360] on button "[DATE], August 14: 08:00 PM (Current)" at bounding box center [776, 356] width 446 height 30
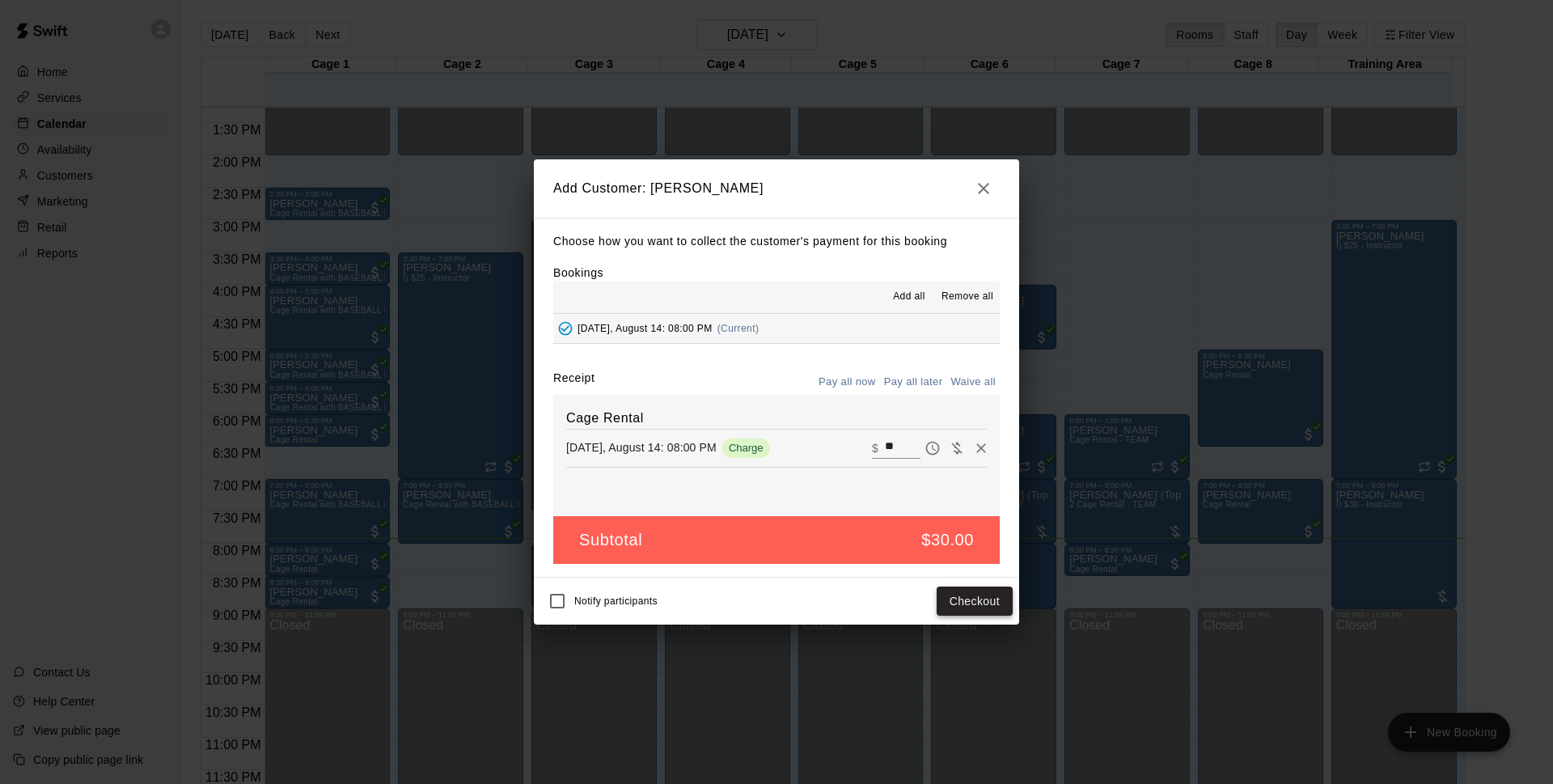
click at [979, 603] on button "Checkout" at bounding box center [975, 600] width 76 height 30
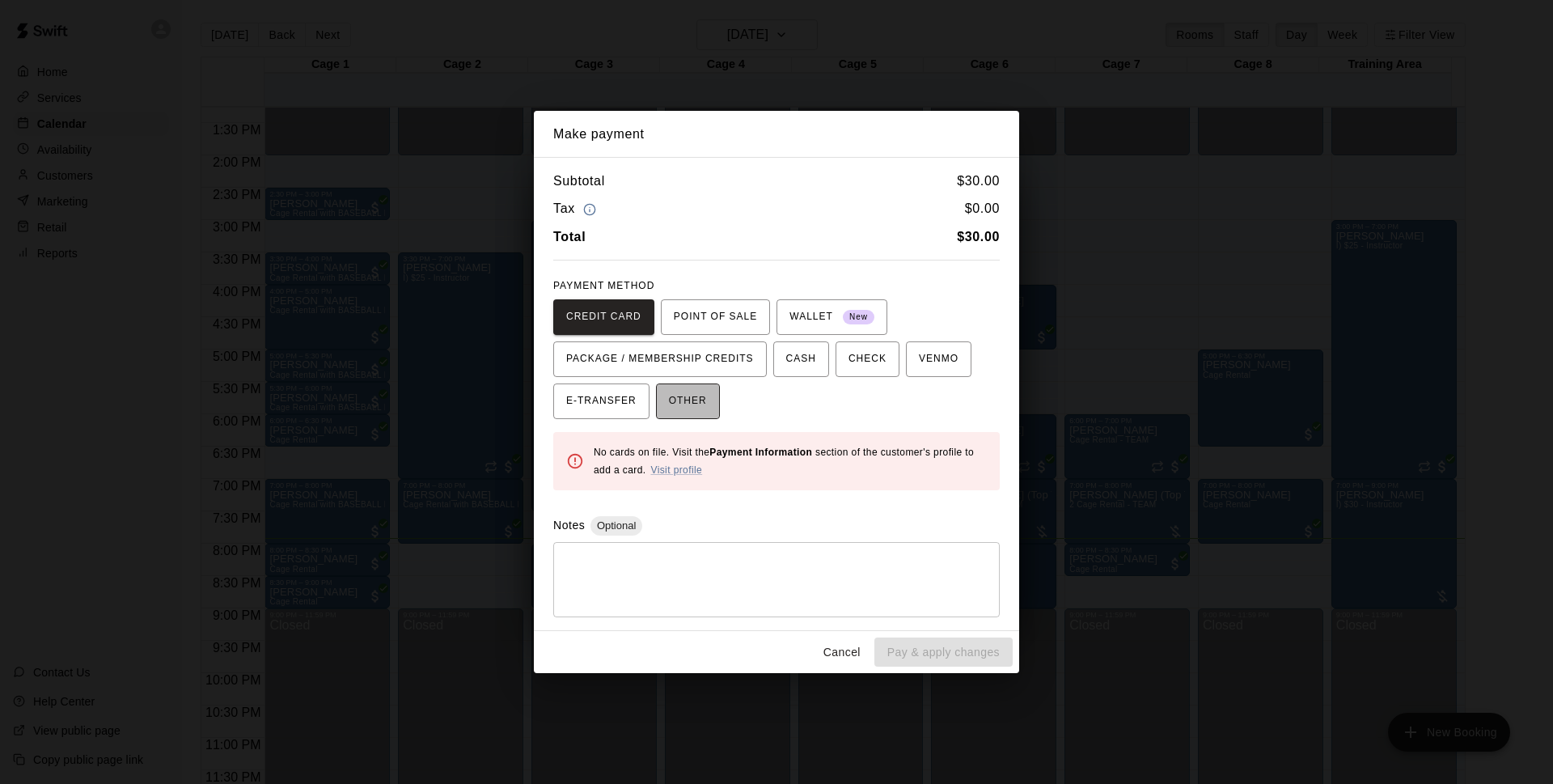
click at [699, 399] on span "OTHER" at bounding box center [688, 401] width 38 height 26
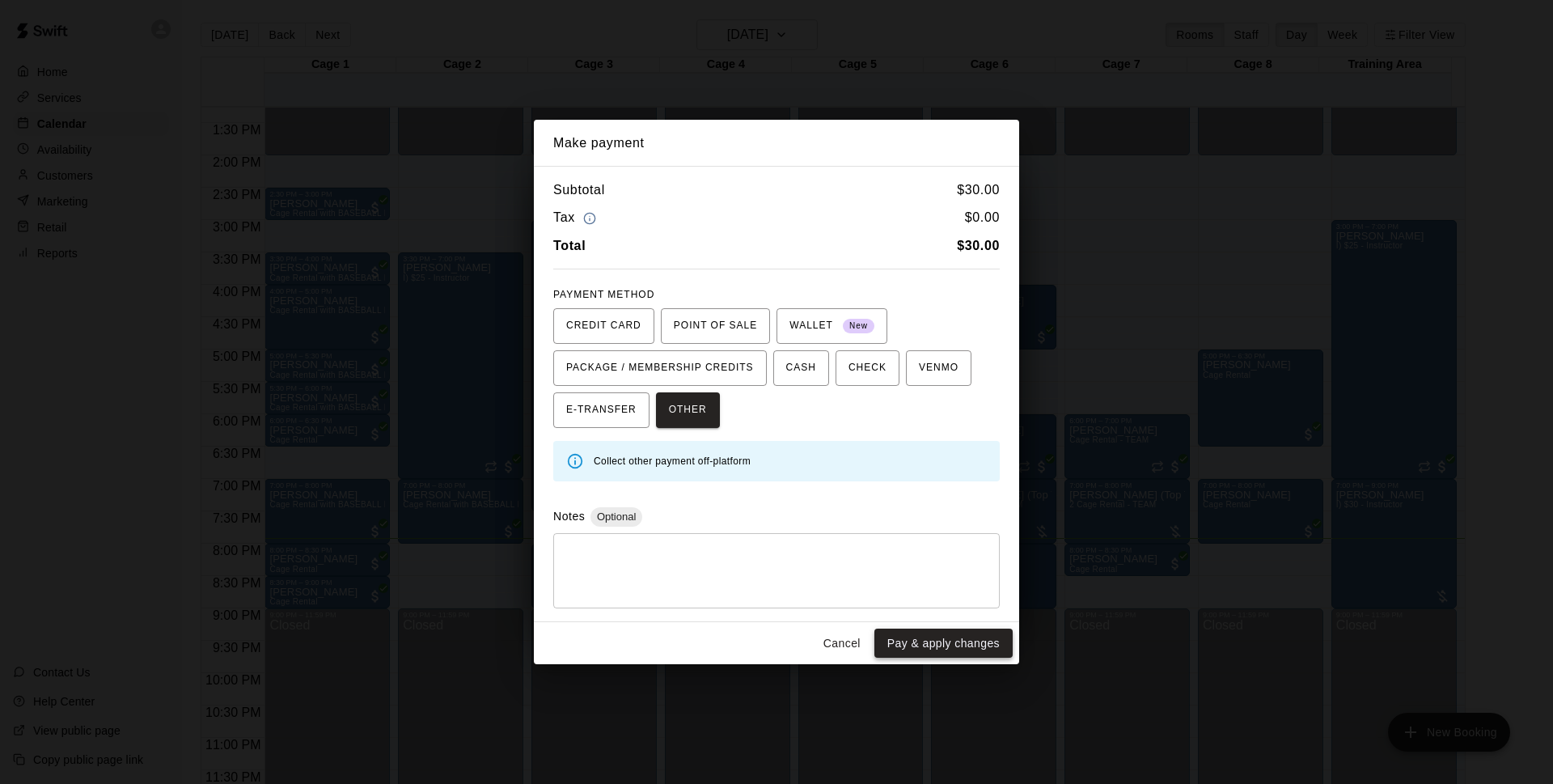
click at [963, 643] on button "Pay & apply changes" at bounding box center [944, 643] width 139 height 30
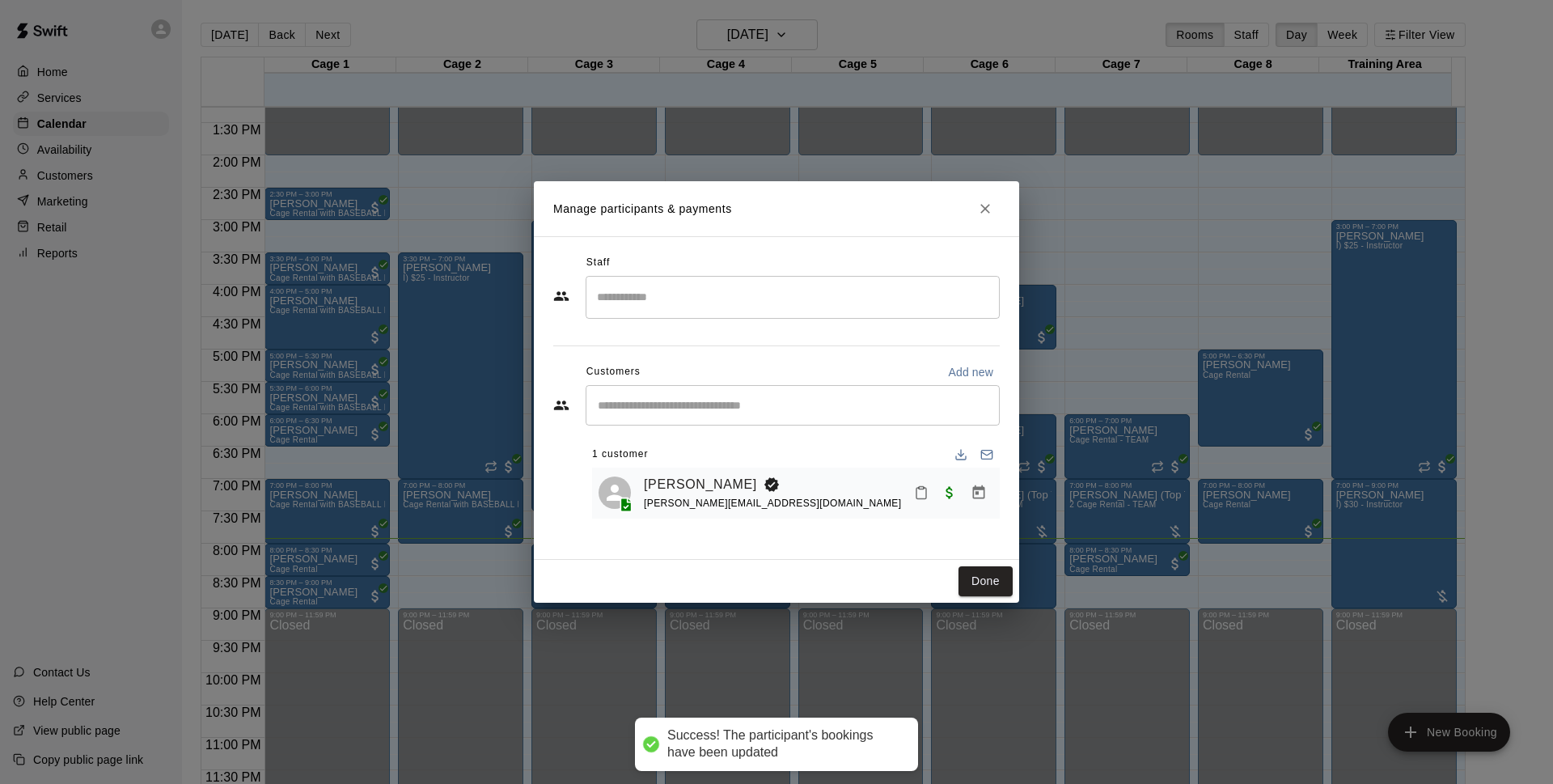
click at [996, 586] on button "Done" at bounding box center [985, 580] width 54 height 30
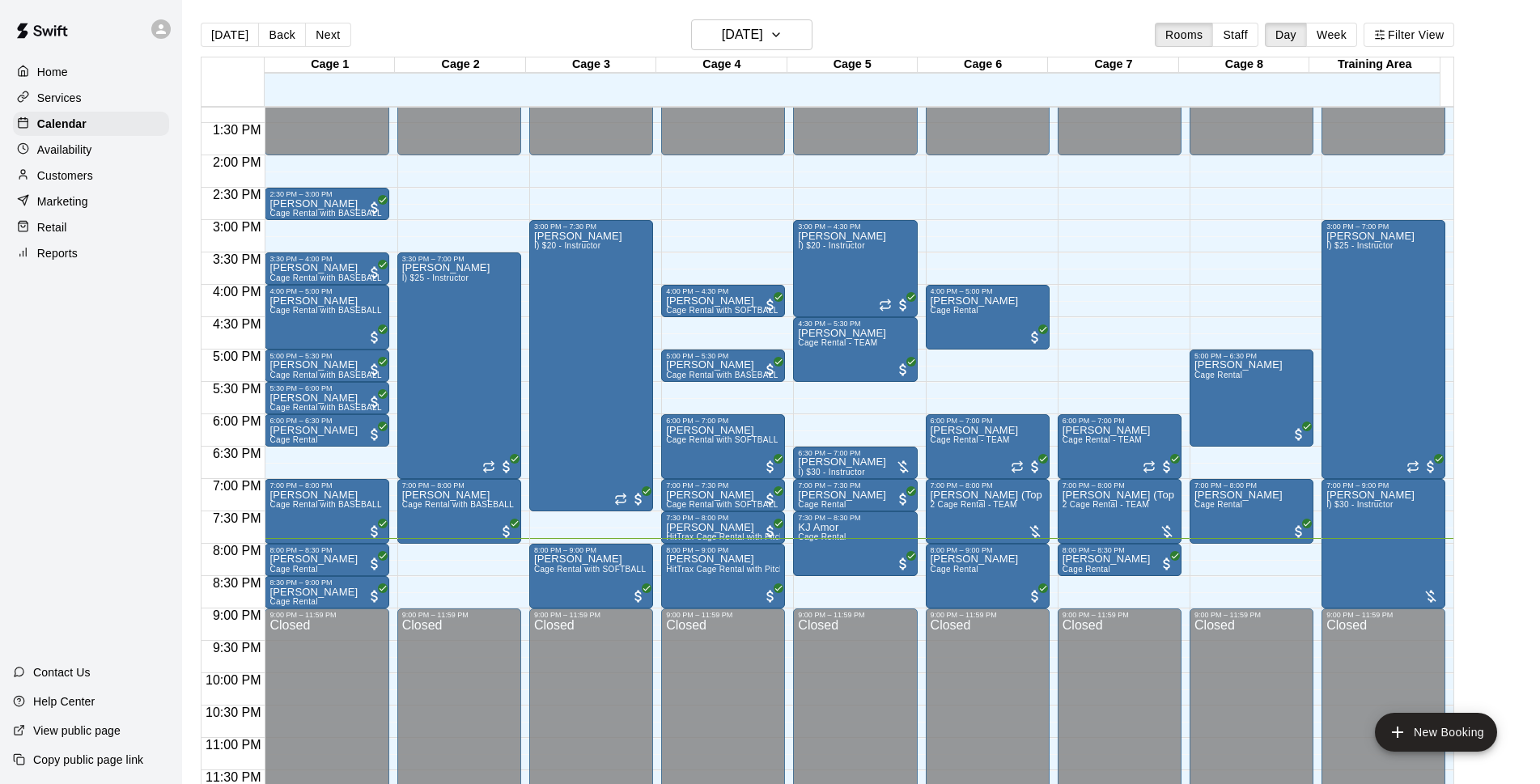
click at [58, 175] on p "Customers" at bounding box center [65, 175] width 56 height 16
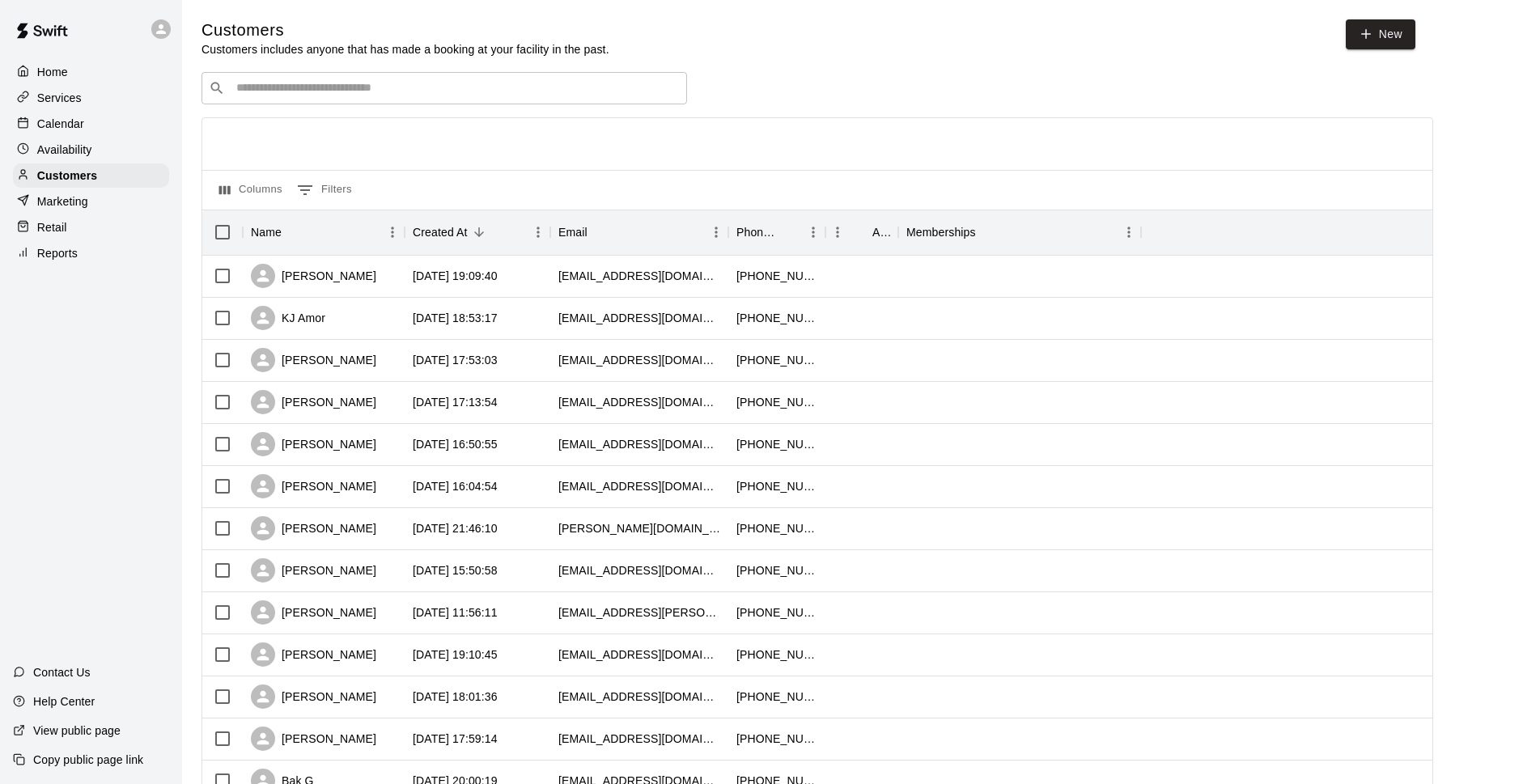
click at [323, 88] on input "Search customers by name or email" at bounding box center [455, 88] width 449 height 16
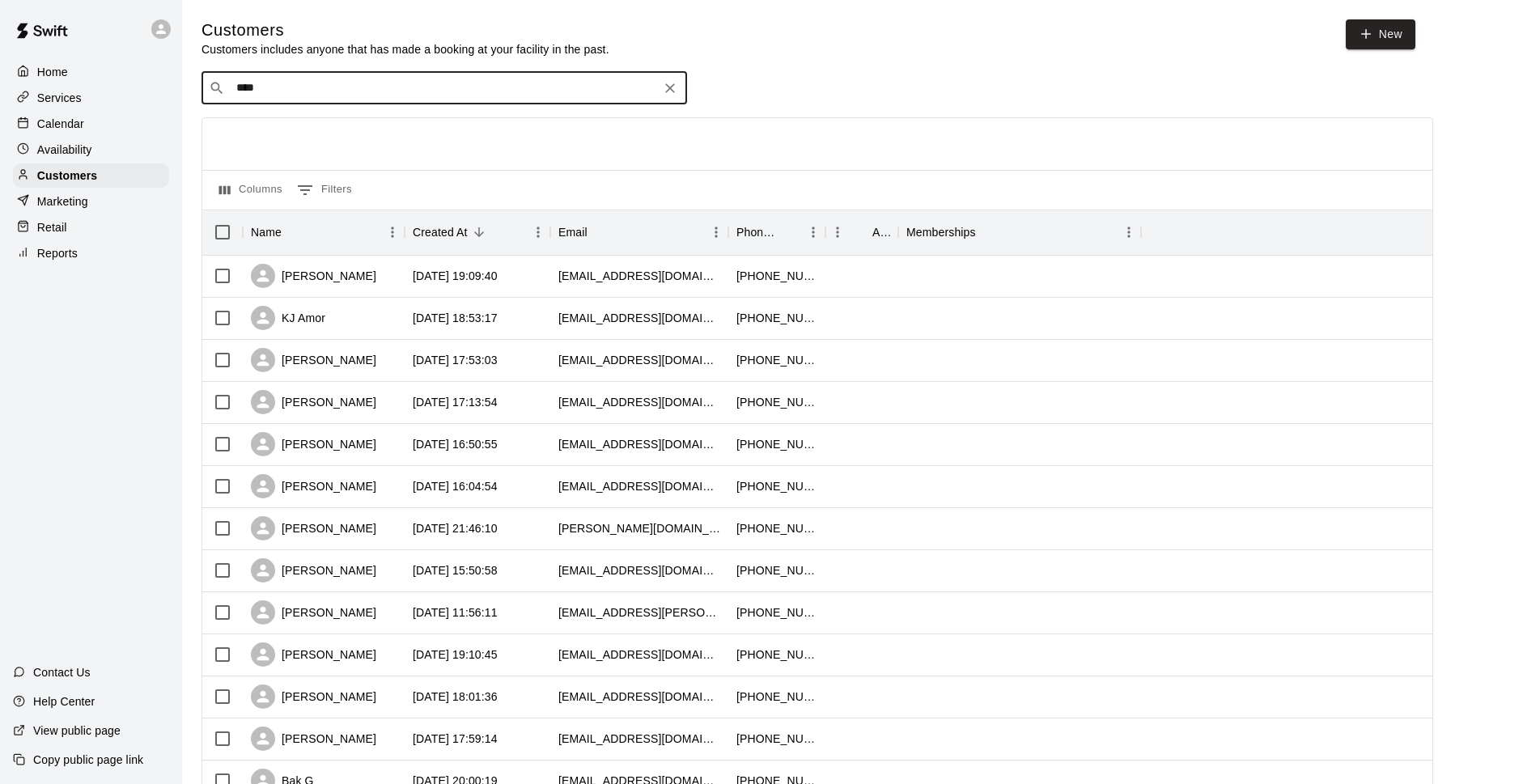
type input "*****"
click at [294, 132] on div "[PERSON_NAME] [PERSON_NAME][EMAIL_ADDRESS][DOMAIN_NAME]" at bounding box center [333, 133] width 174 height 35
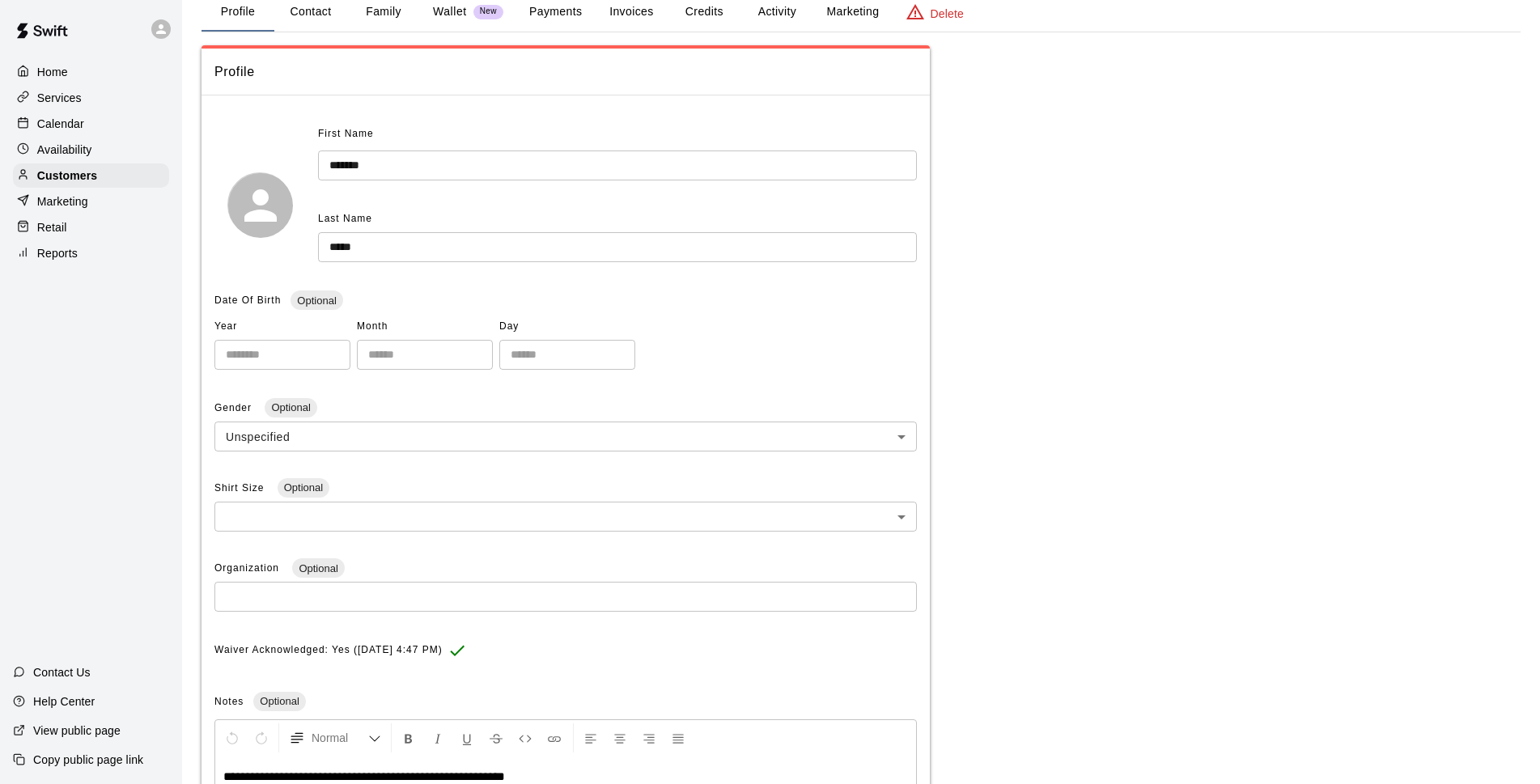
scroll to position [293, 0]
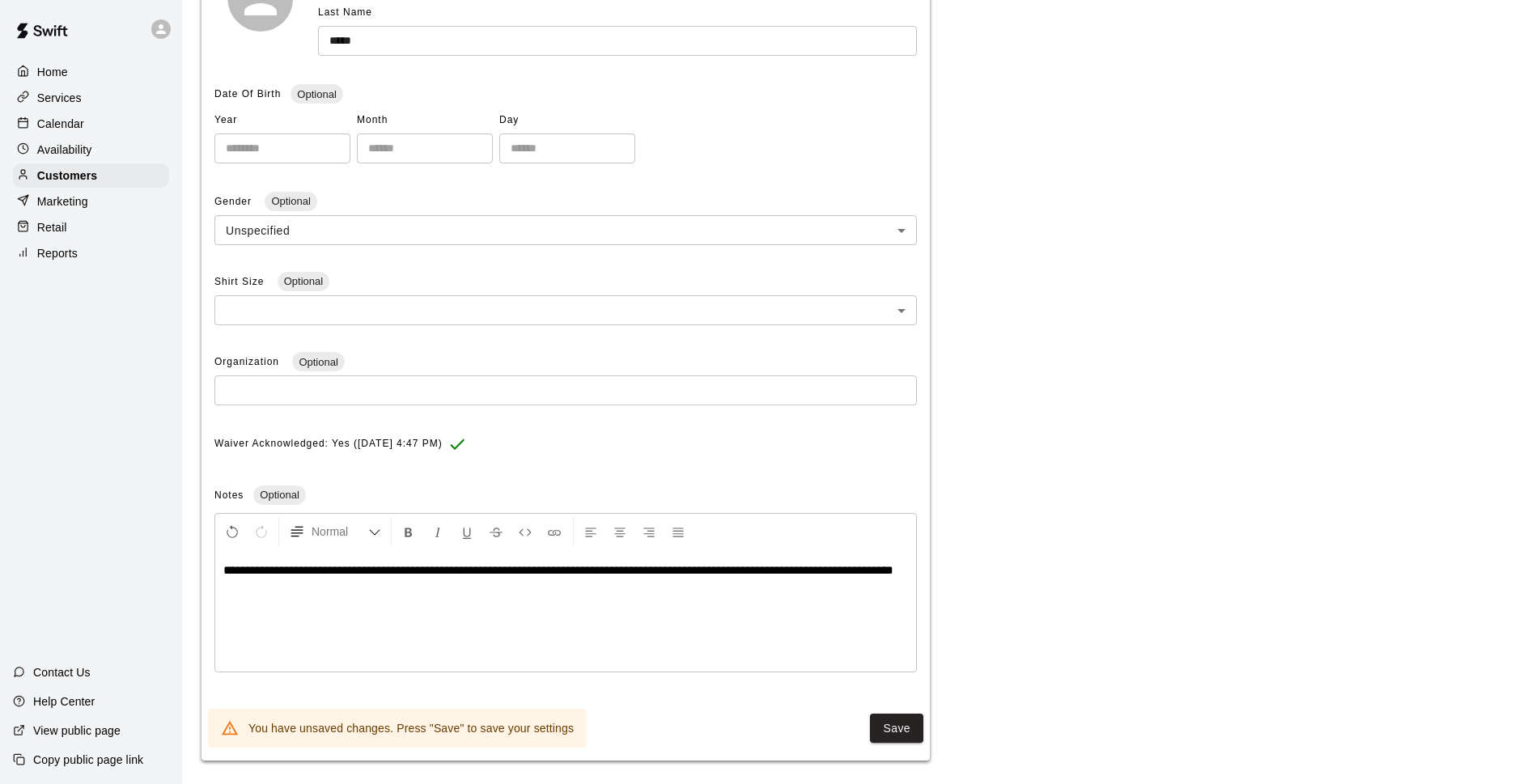
click at [439, 578] on p "**********" at bounding box center [565, 569] width 684 height 16
click at [691, 600] on div "**********" at bounding box center [566, 611] width 701 height 121
click at [840, 569] on span "**********" at bounding box center [558, 569] width 670 height 13
click at [848, 578] on p "**********" at bounding box center [565, 569] width 684 height 16
click at [907, 727] on button "Save" at bounding box center [896, 727] width 53 height 30
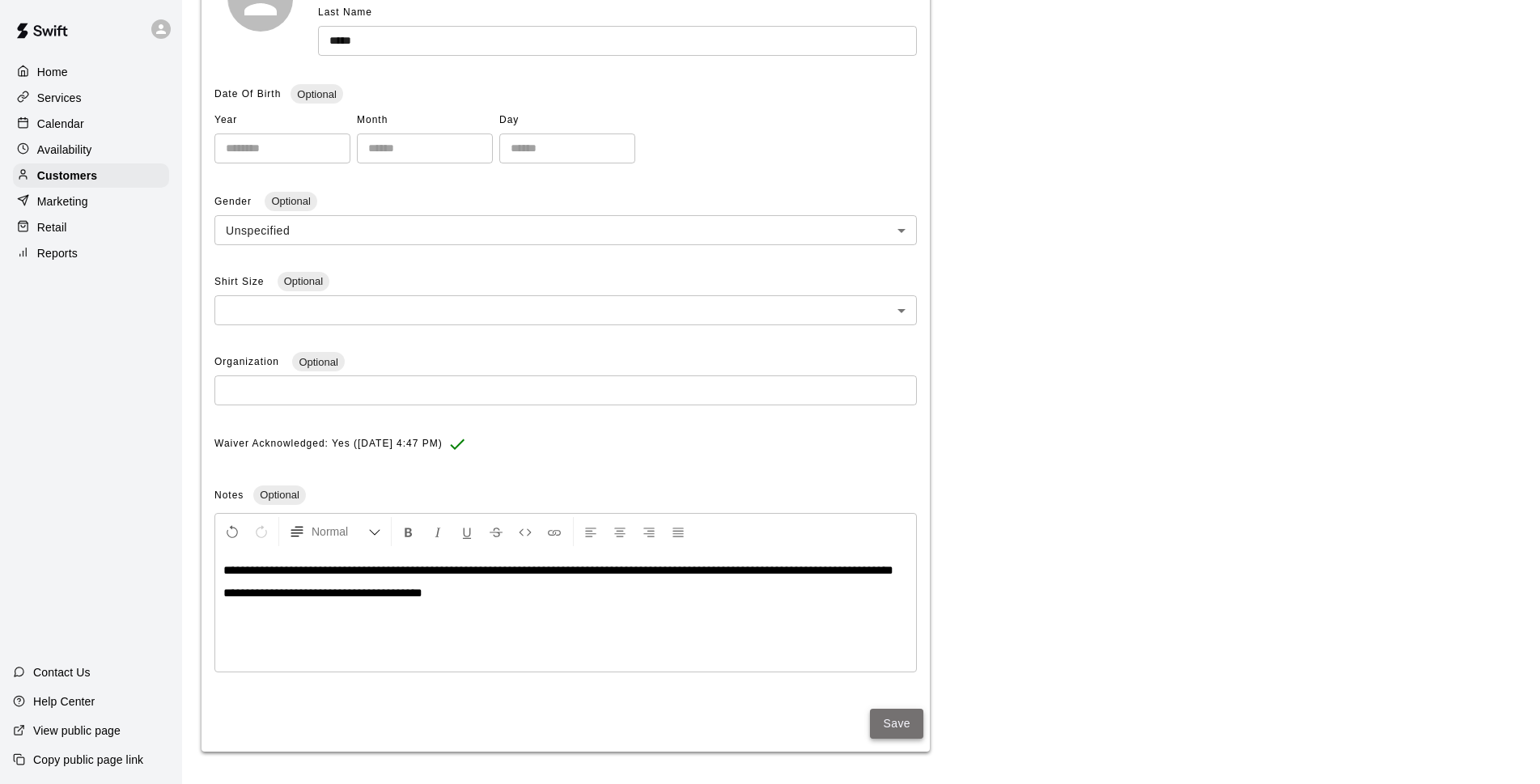
click at [915, 732] on button "Save" at bounding box center [896, 722] width 53 height 30
click at [143, 123] on div "Calendar" at bounding box center [90, 123] width 156 height 24
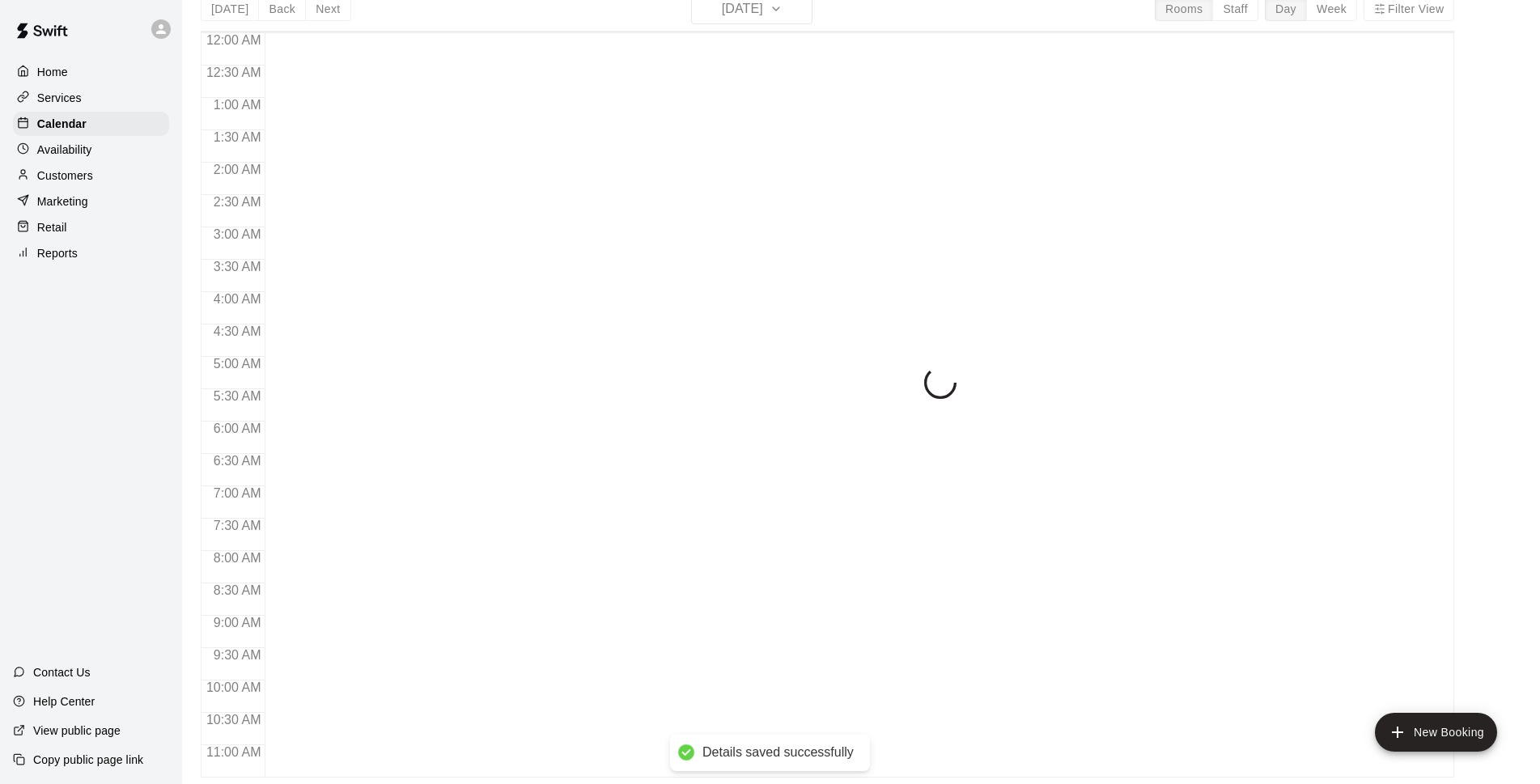
click at [1522, 300] on main "Today Back Next Thursday Aug 14 Rooms Staff Day Week Filter View 12:00 AM 12:30…" at bounding box center [860, 385] width 1345 height 784
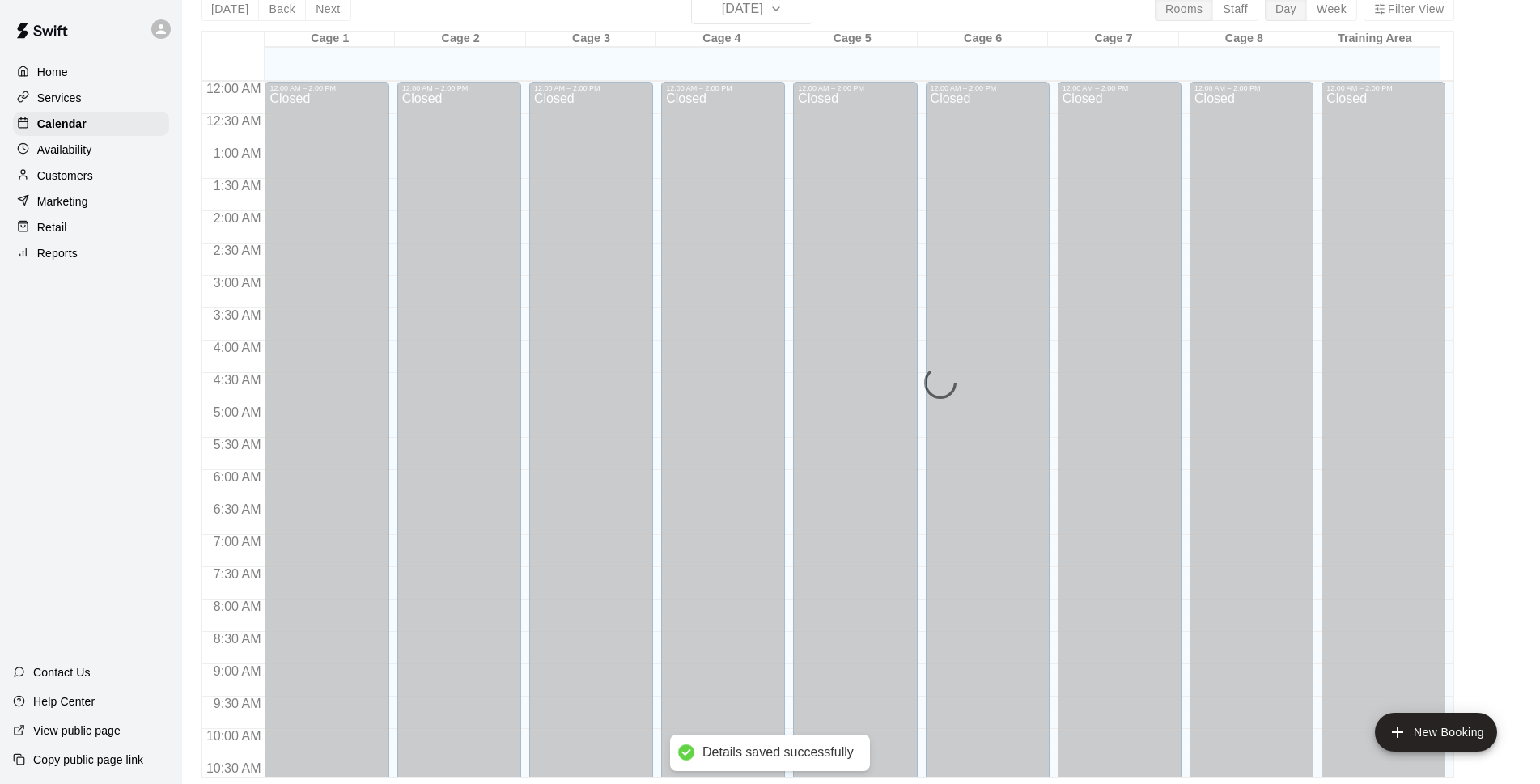
click at [1522, 302] on main "[DATE] Back [DATE][DATE] Rooms Staff Day Week Filter View Cage 1 14 Thu Cage 2 …" at bounding box center [860, 385] width 1345 height 784
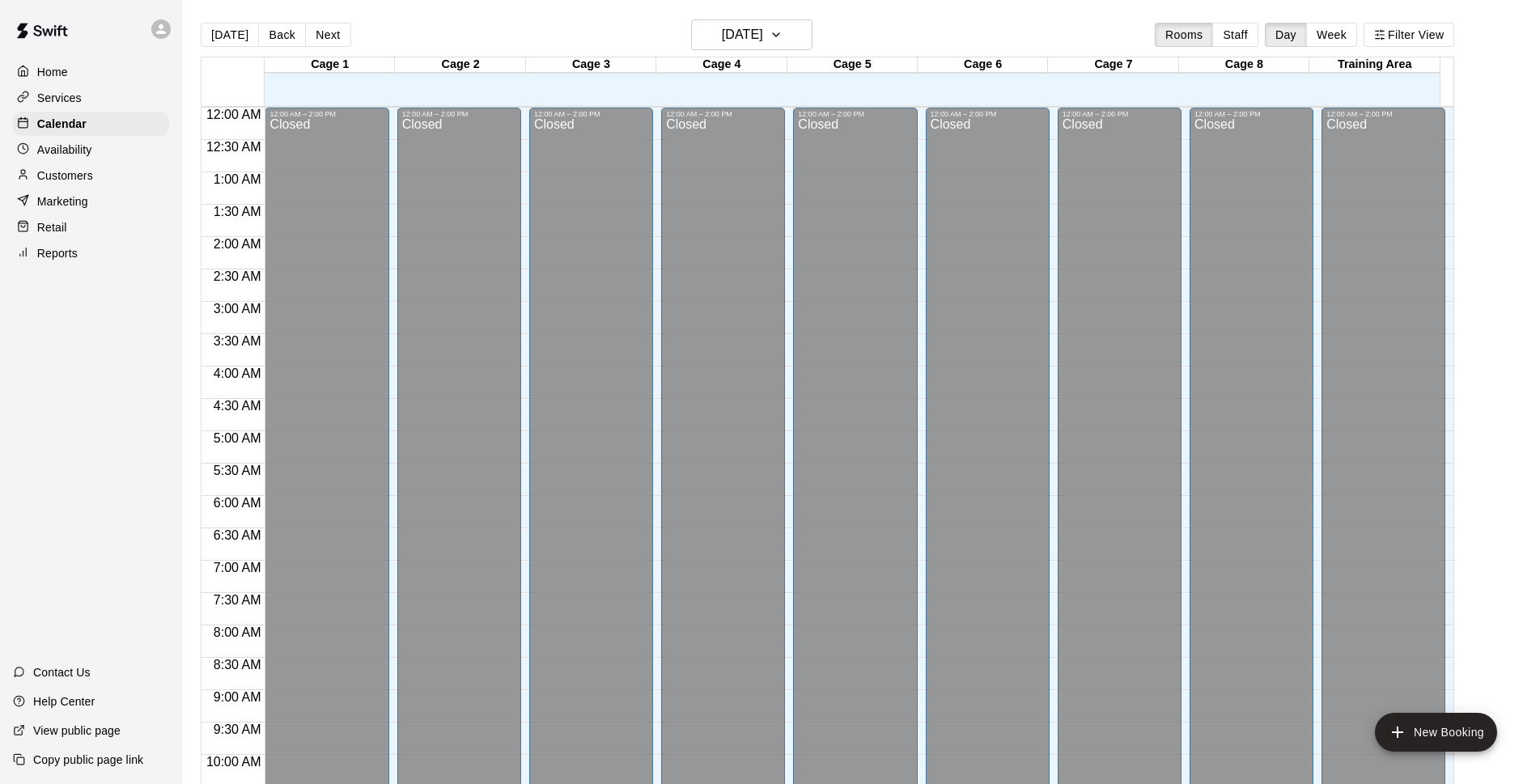
scroll to position [810, 0]
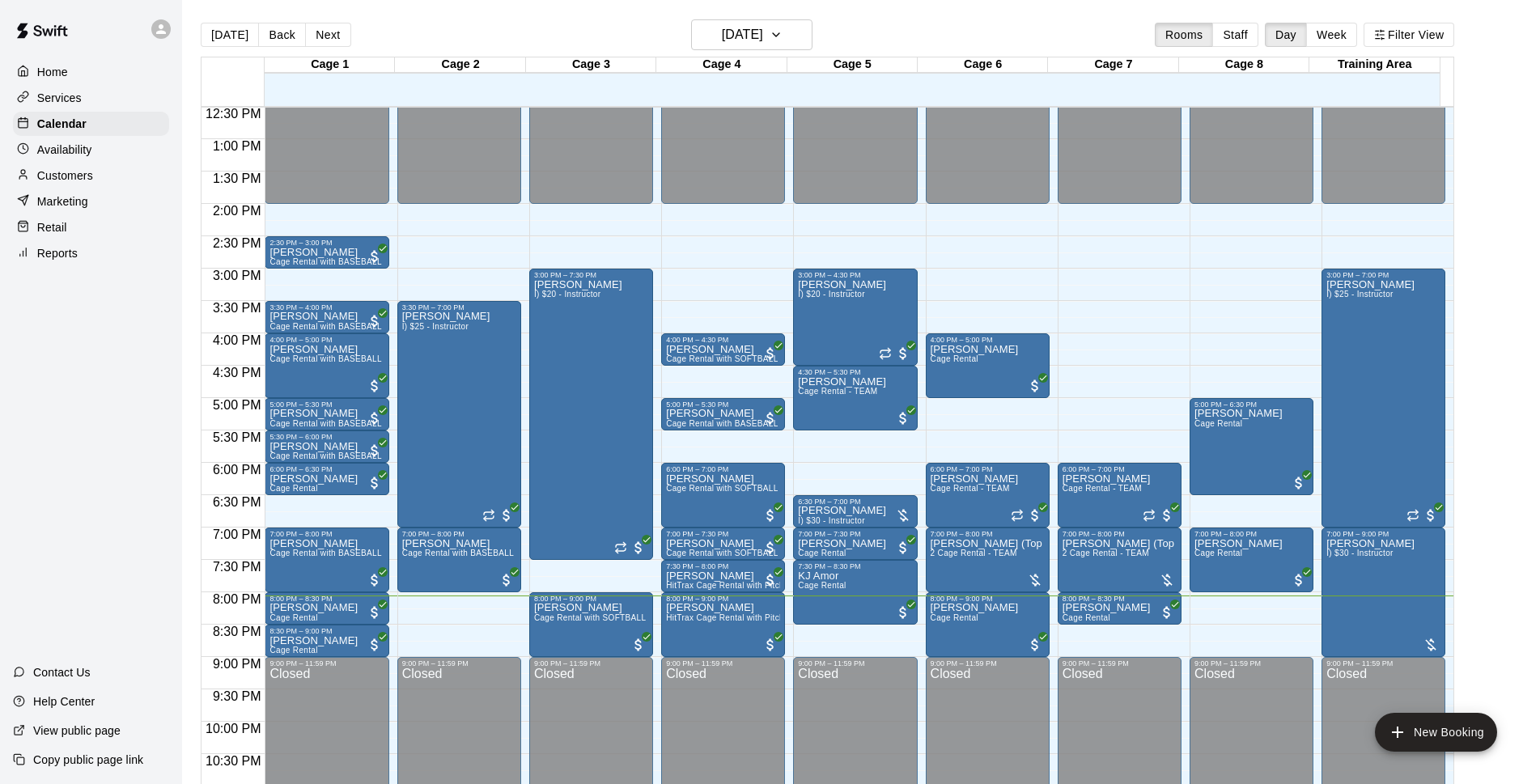
click at [1521, 311] on main "[DATE] Back [DATE][DATE] Rooms Staff Day Week Filter View Cage 1 14 Thu Cage 2 …" at bounding box center [860, 411] width 1345 height 784
click at [140, 184] on div "Customers" at bounding box center [90, 175] width 156 height 24
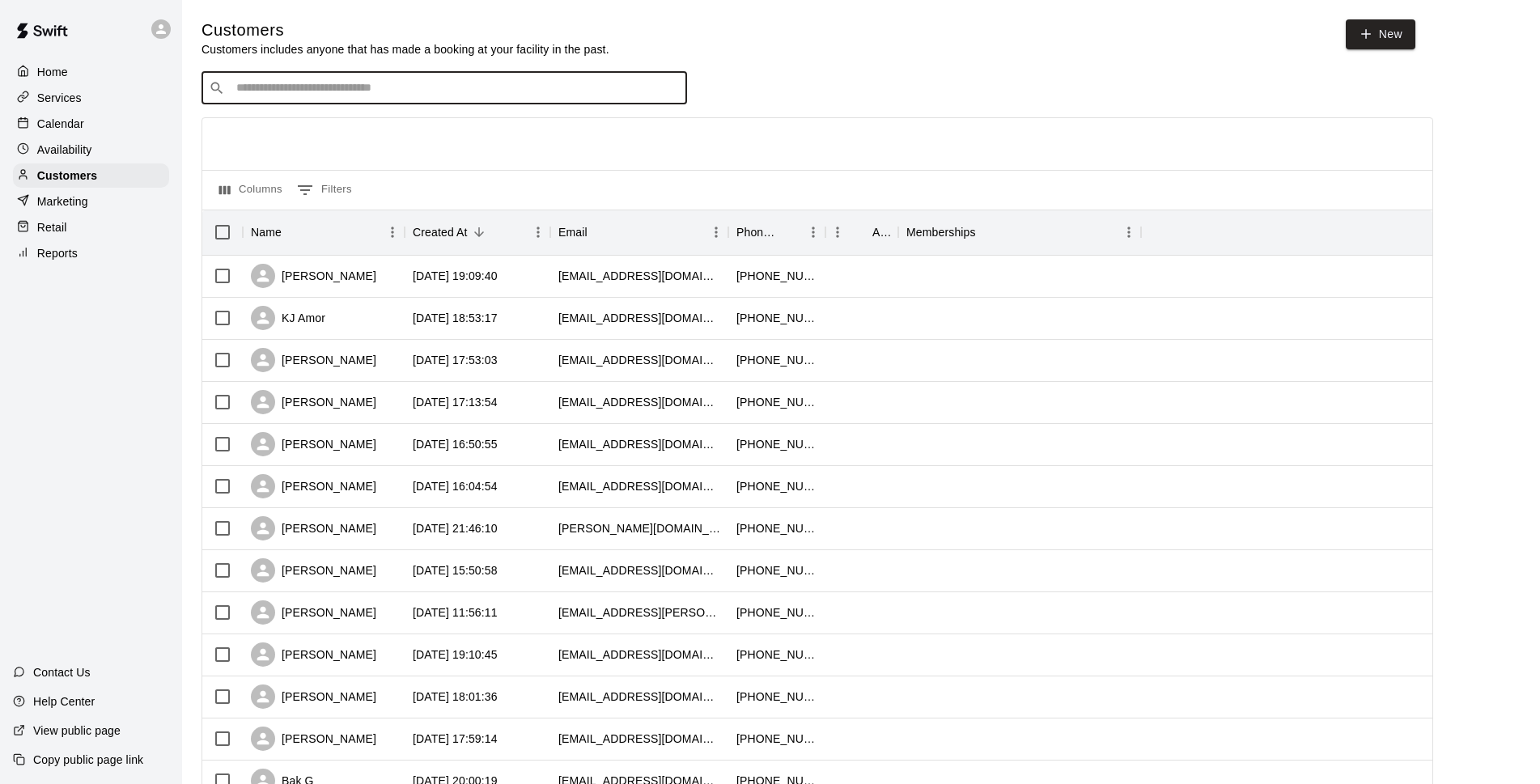
click at [434, 96] on input "Search customers by name or email" at bounding box center [455, 88] width 449 height 16
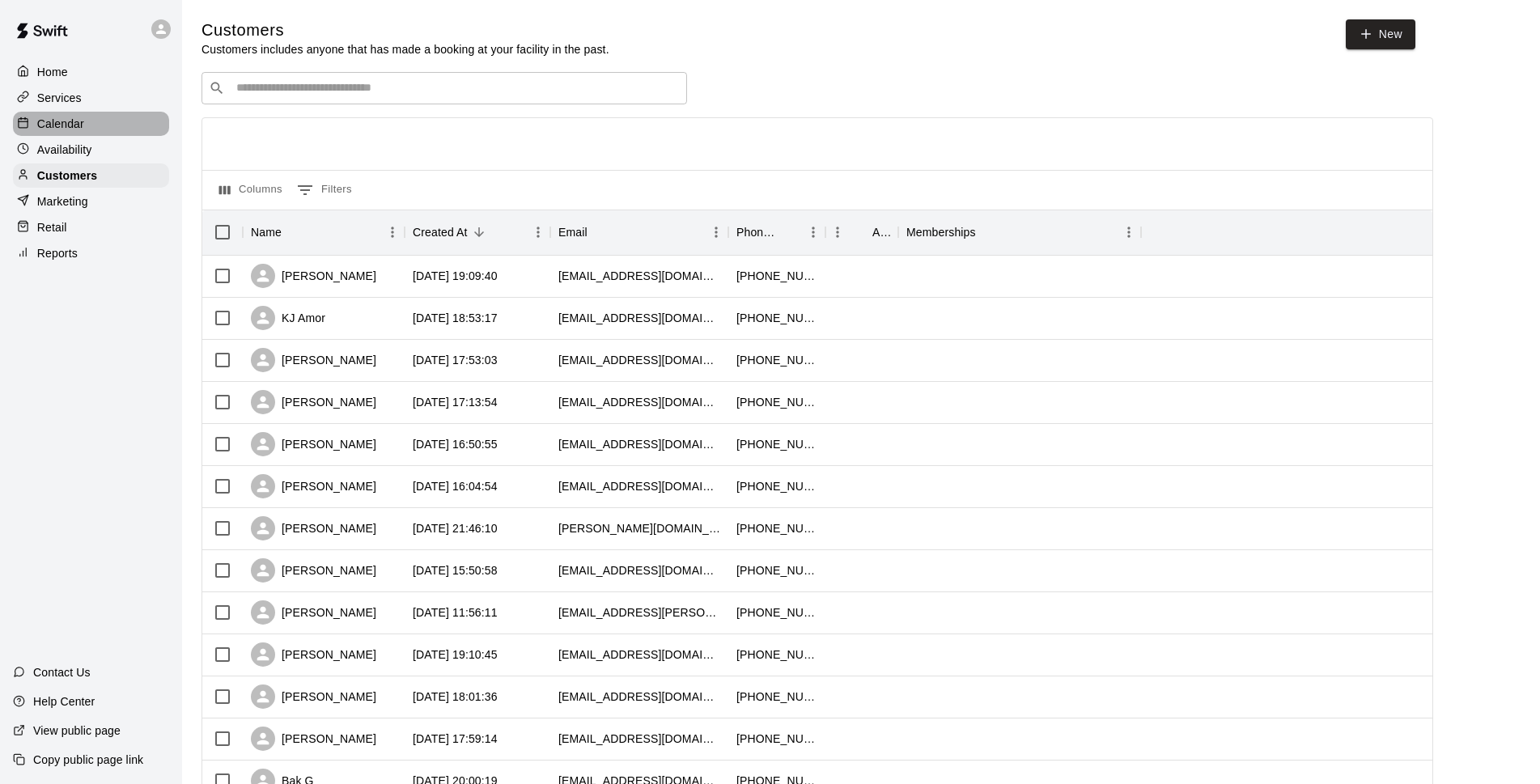
click at [108, 116] on div "Calendar" at bounding box center [90, 123] width 156 height 24
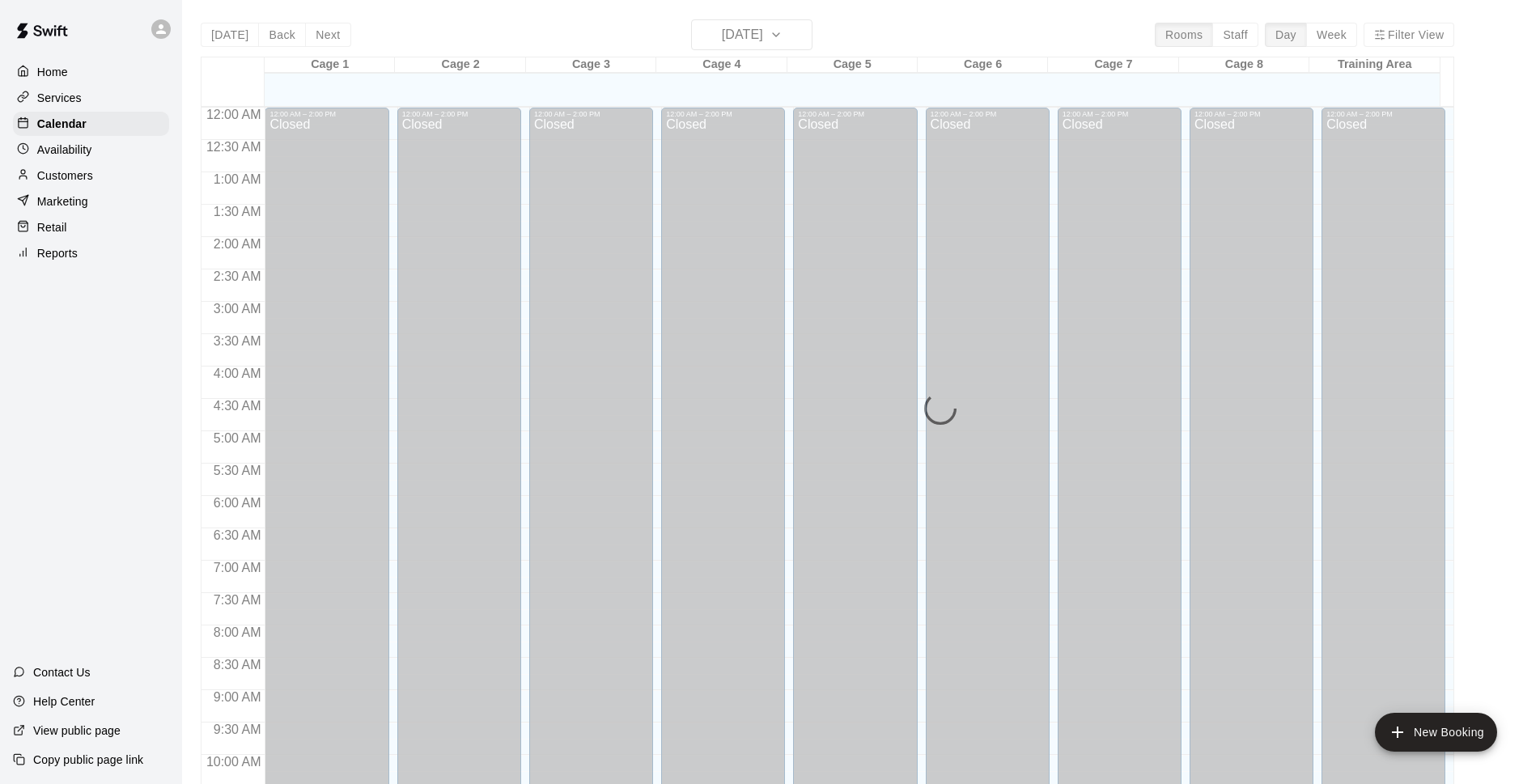
click at [125, 175] on div "Customers" at bounding box center [90, 175] width 156 height 24
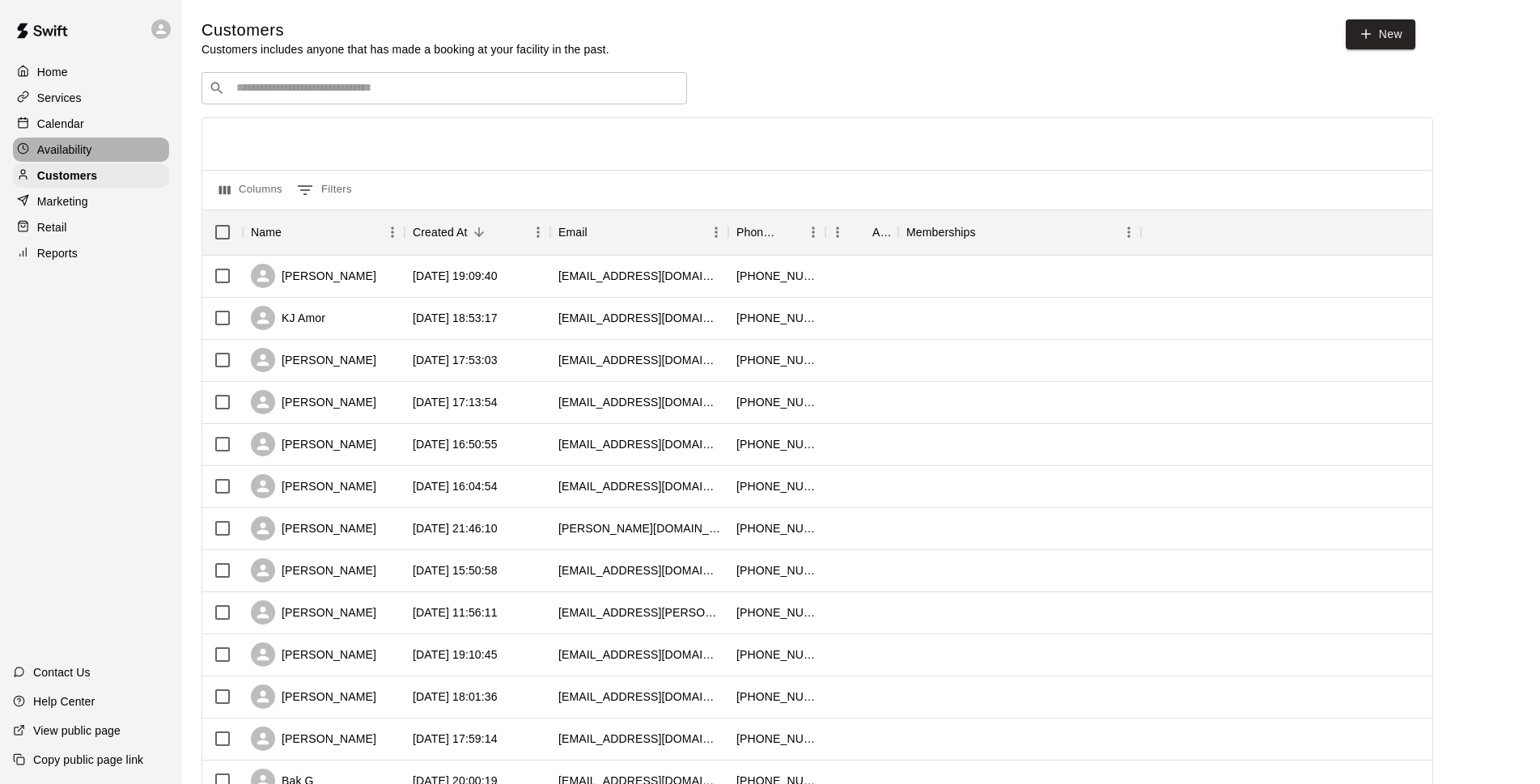
click at [93, 141] on div "Availability" at bounding box center [90, 149] width 156 height 24
click at [102, 126] on div "Calendar" at bounding box center [90, 123] width 156 height 24
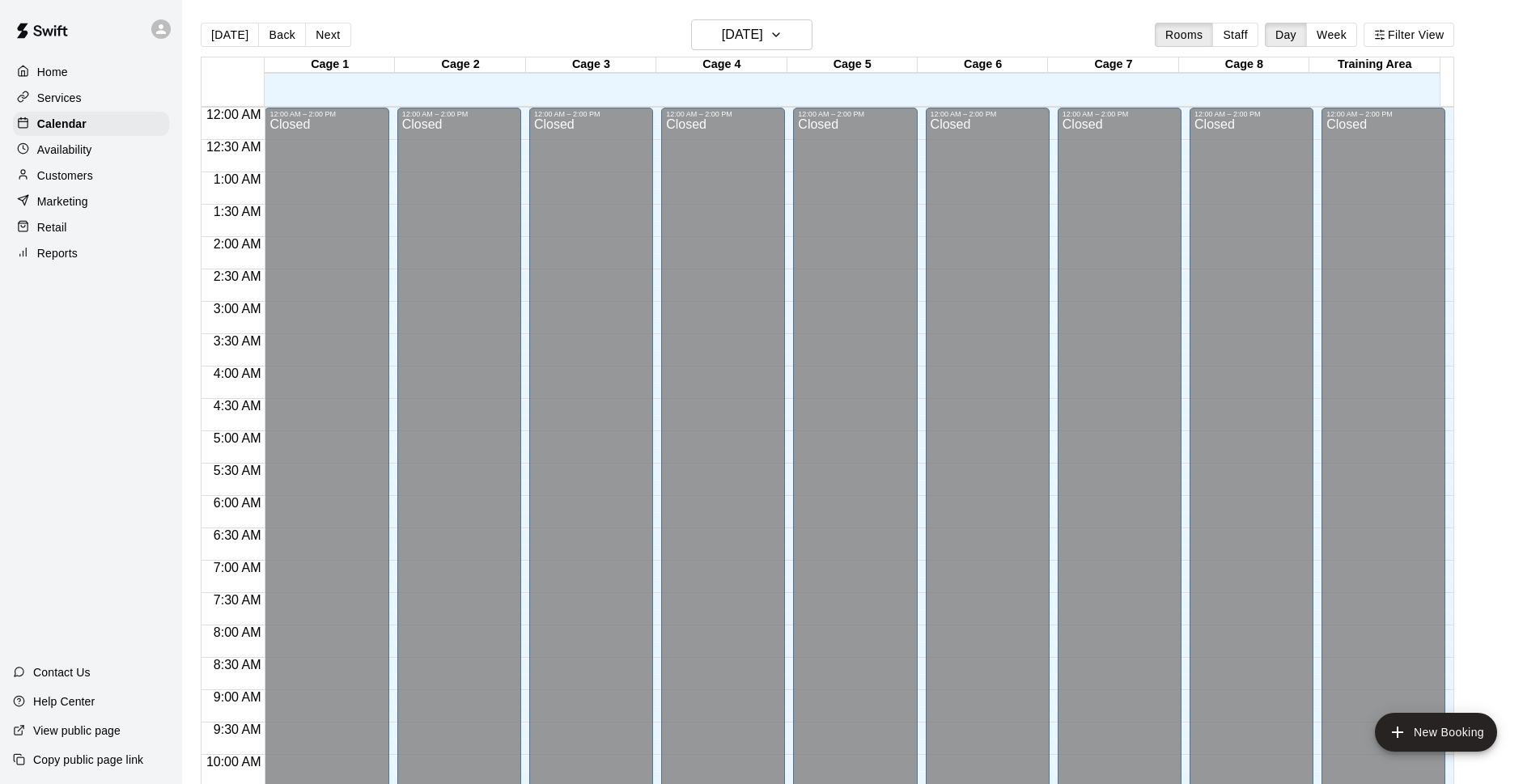
scroll to position [810, 0]
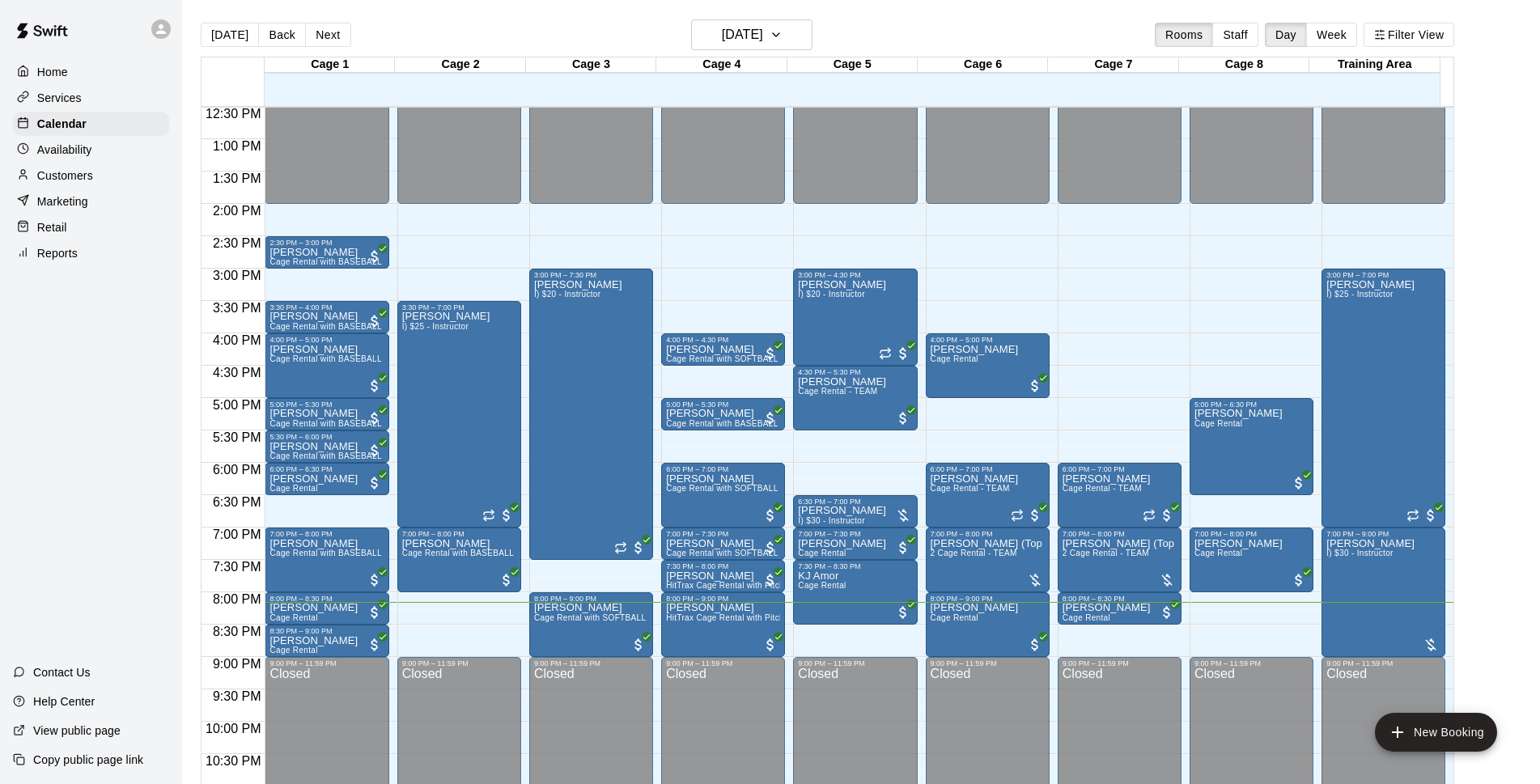
click at [601, 15] on main "[DATE] Back [DATE][DATE] Rooms Staff Day Week Filter View Cage 1 14 Thu Cage 2 …" at bounding box center [860, 405] width 1358 height 810
click at [601, 17] on main "[DATE] Back [DATE][DATE] Rooms Staff Day Week Filter View Cage 1 14 Thu Cage 2 …" at bounding box center [860, 405] width 1358 height 810
click at [588, 17] on main "[DATE] Back [DATE][DATE] Rooms Staff Day Week Filter View Cage 1 14 Thu Cage 2 …" at bounding box center [860, 405] width 1358 height 810
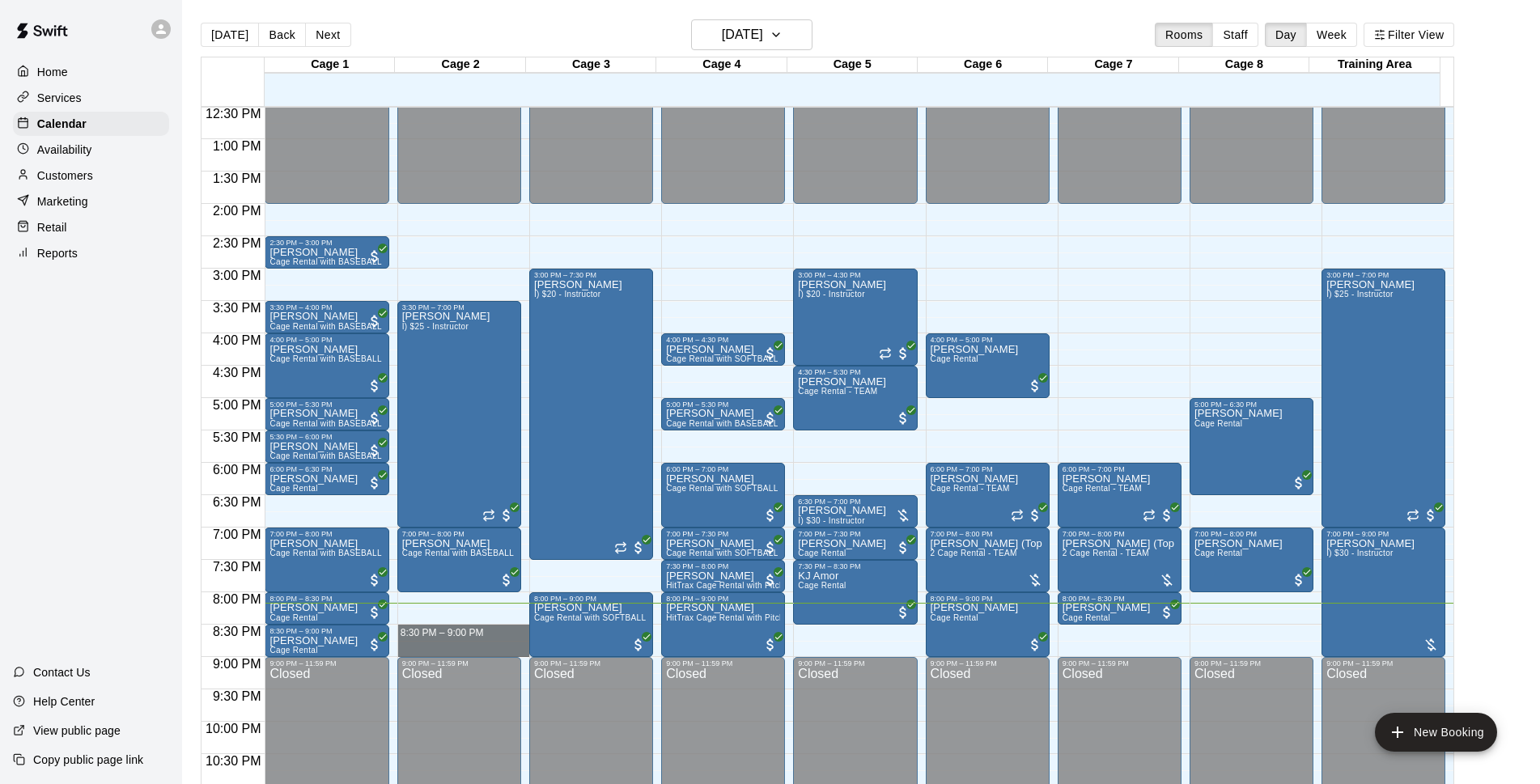
drag, startPoint x: 470, startPoint y: 629, endPoint x: 474, endPoint y: 646, distance: 17.5
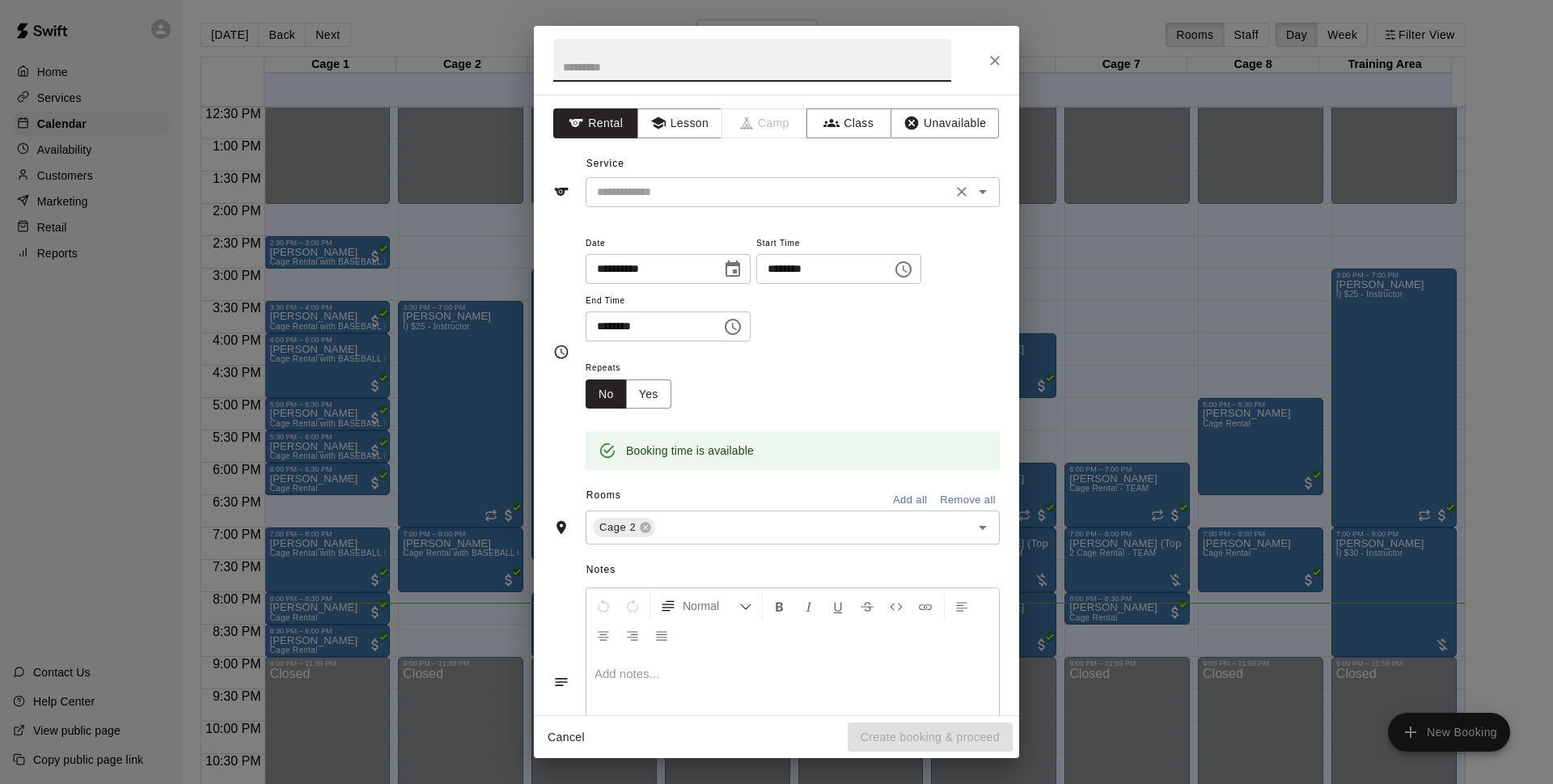
click at [839, 192] on input "text" at bounding box center [769, 191] width 357 height 20
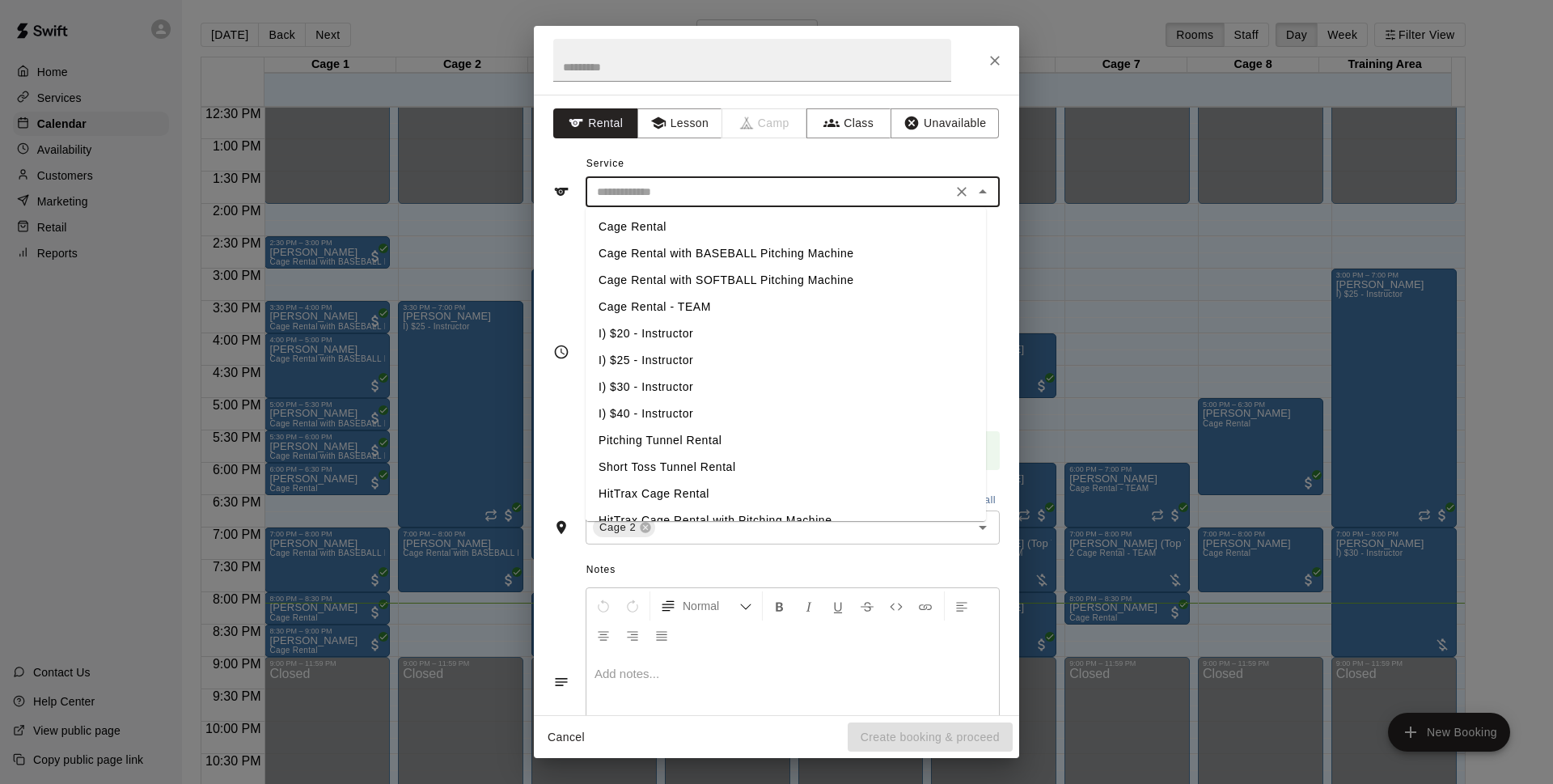
click at [697, 223] on li "Cage Rental" at bounding box center [786, 227] width 400 height 27
type input "**********"
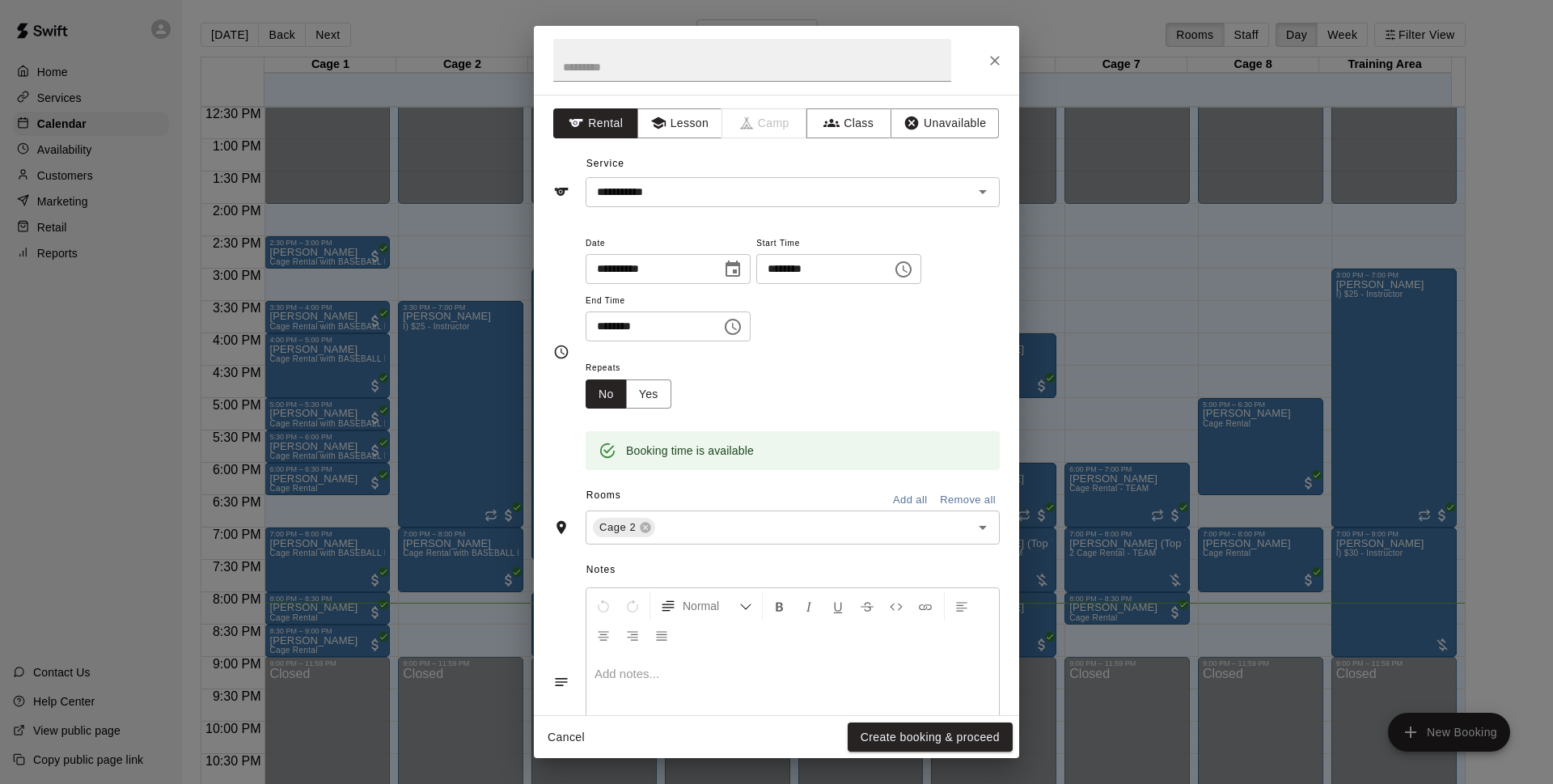
click at [900, 751] on div "Cancel Create booking & proceed" at bounding box center [776, 737] width 485 height 43
click at [897, 733] on button "Create booking & proceed" at bounding box center [930, 737] width 165 height 30
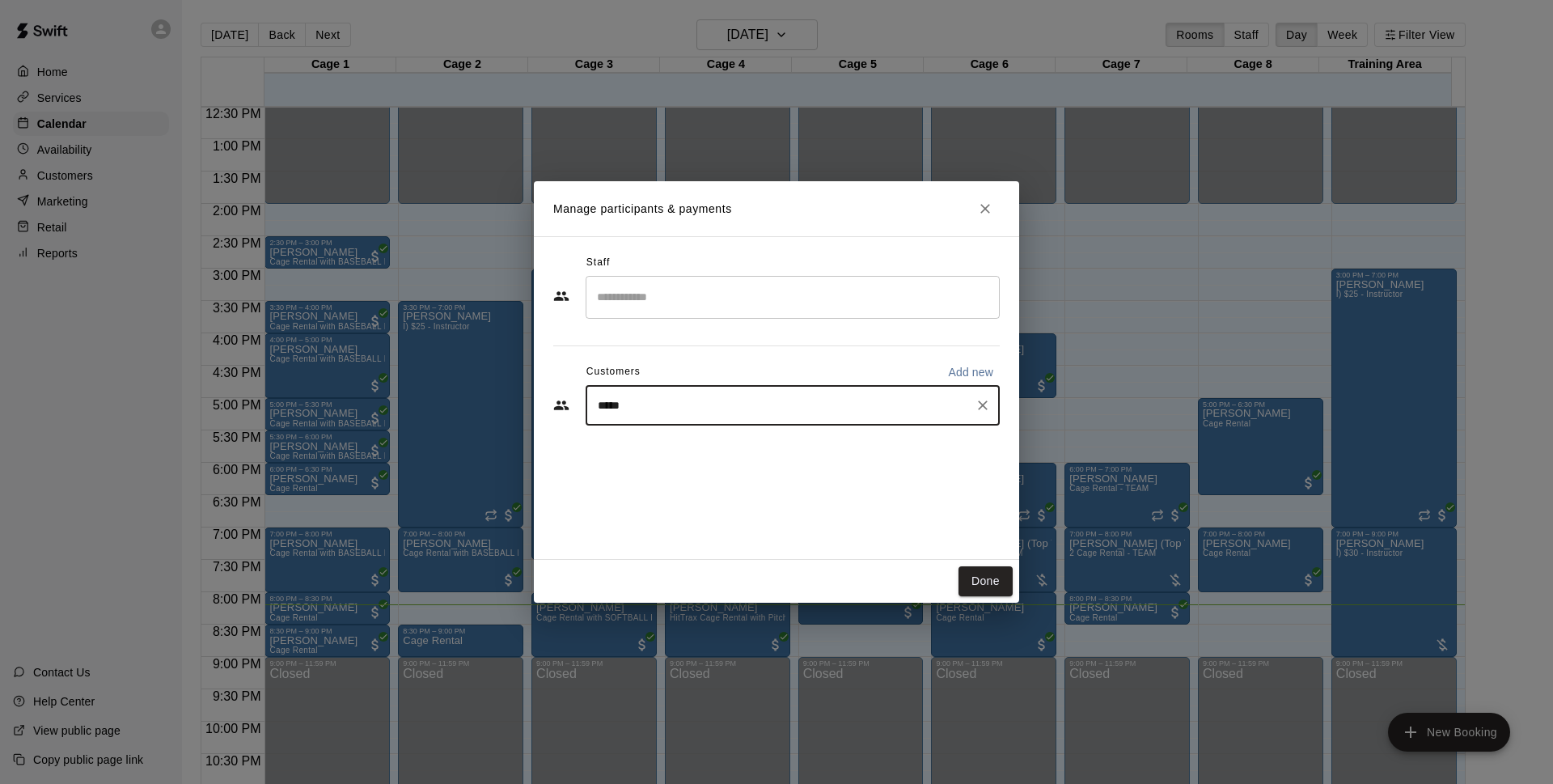
click at [730, 396] on div "***** ​" at bounding box center [793, 405] width 414 height 40
click at [733, 396] on div "***** ​" at bounding box center [793, 405] width 414 height 40
click at [733, 400] on input "*****" at bounding box center [780, 405] width 375 height 16
click at [730, 403] on input "*****" at bounding box center [780, 405] width 375 height 16
click at [723, 406] on input "*****" at bounding box center [780, 405] width 375 height 16
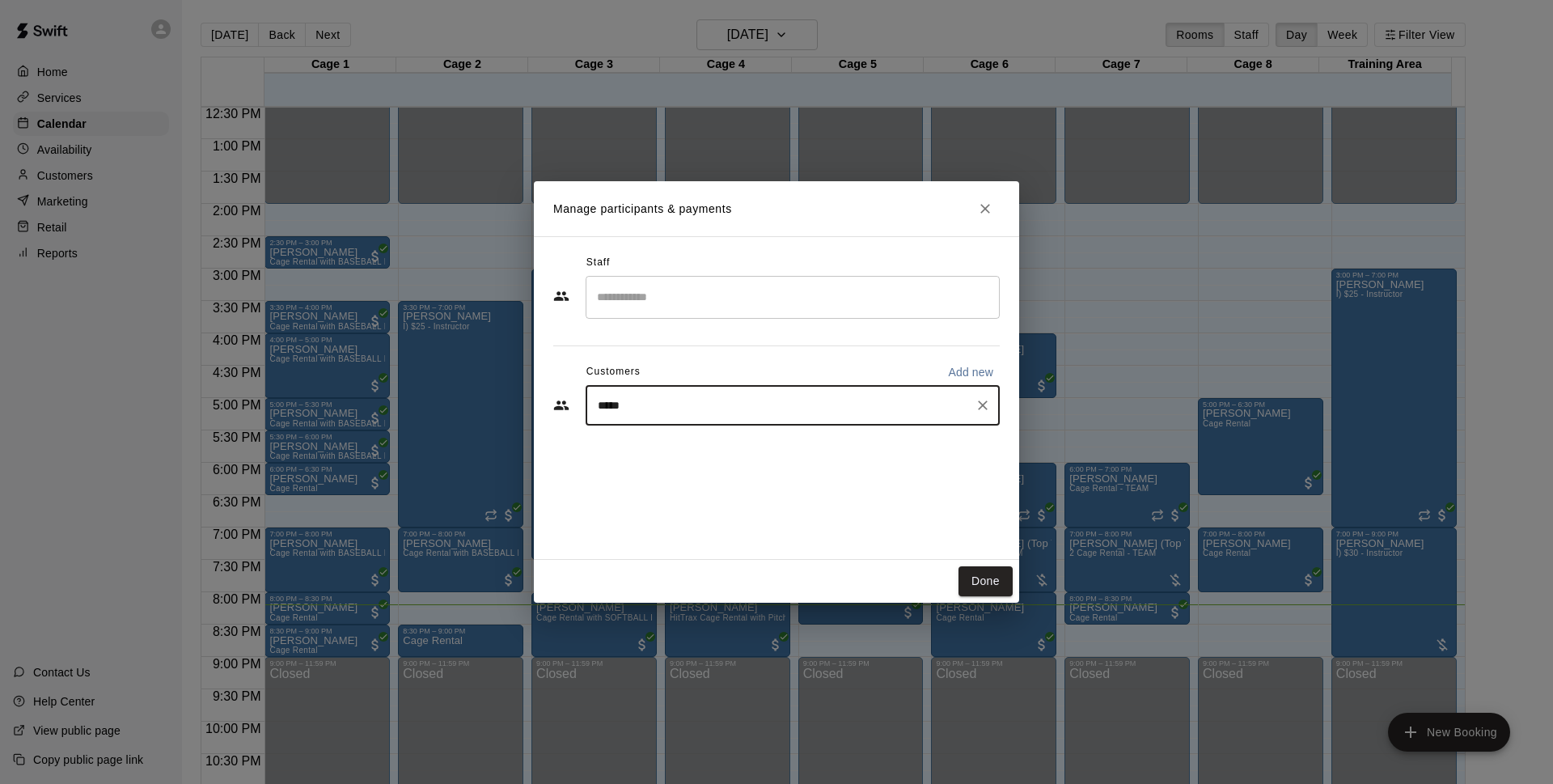
click at [720, 409] on input "*****" at bounding box center [780, 405] width 375 height 16
drag, startPoint x: 693, startPoint y: 403, endPoint x: 594, endPoint y: 401, distance: 99.0
click at [594, 401] on input "*******" at bounding box center [780, 405] width 375 height 16
type input "*******"
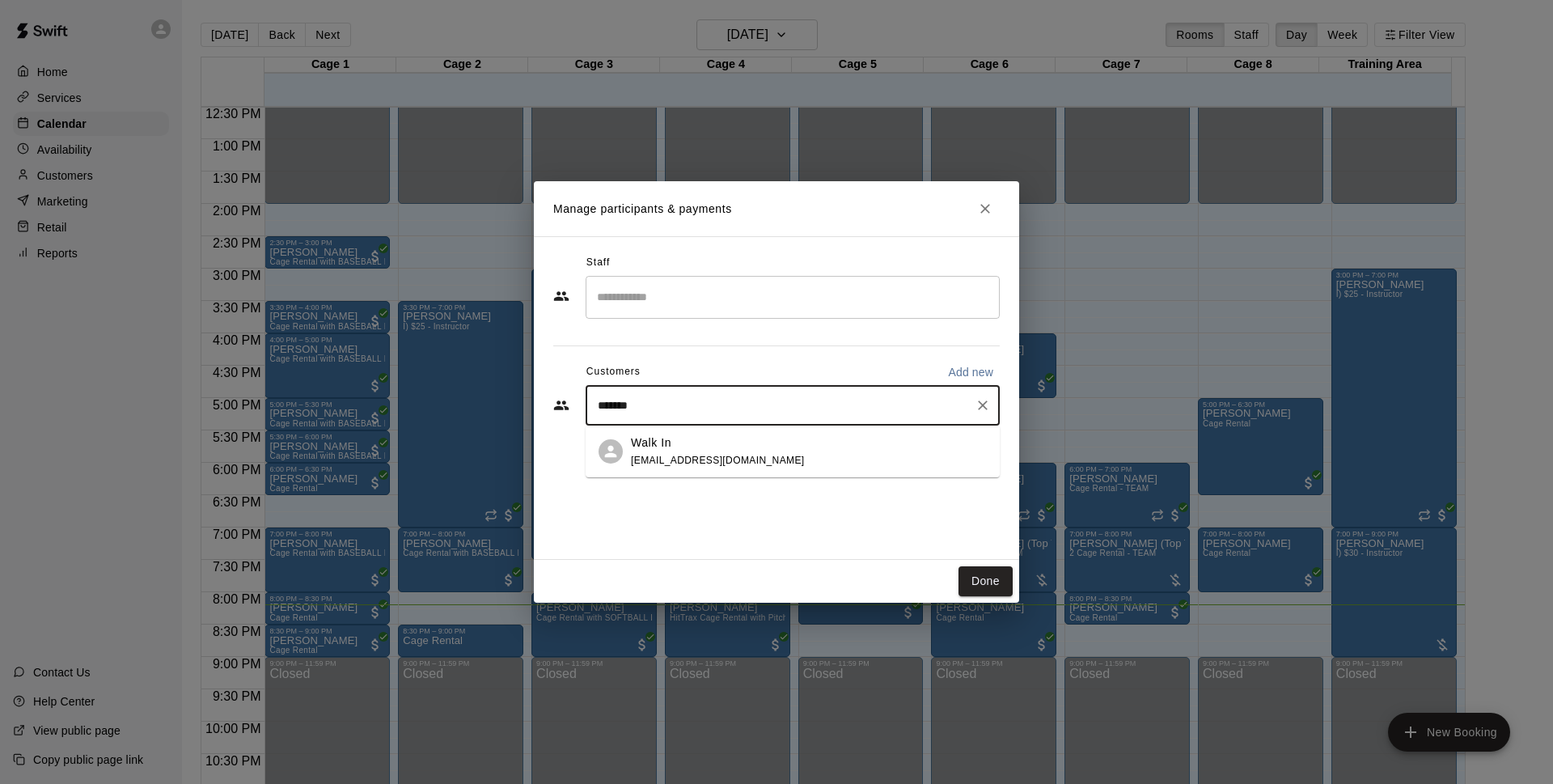
click at [798, 447] on div "Walk In [EMAIL_ADDRESS][DOMAIN_NAME]" at bounding box center [809, 451] width 356 height 35
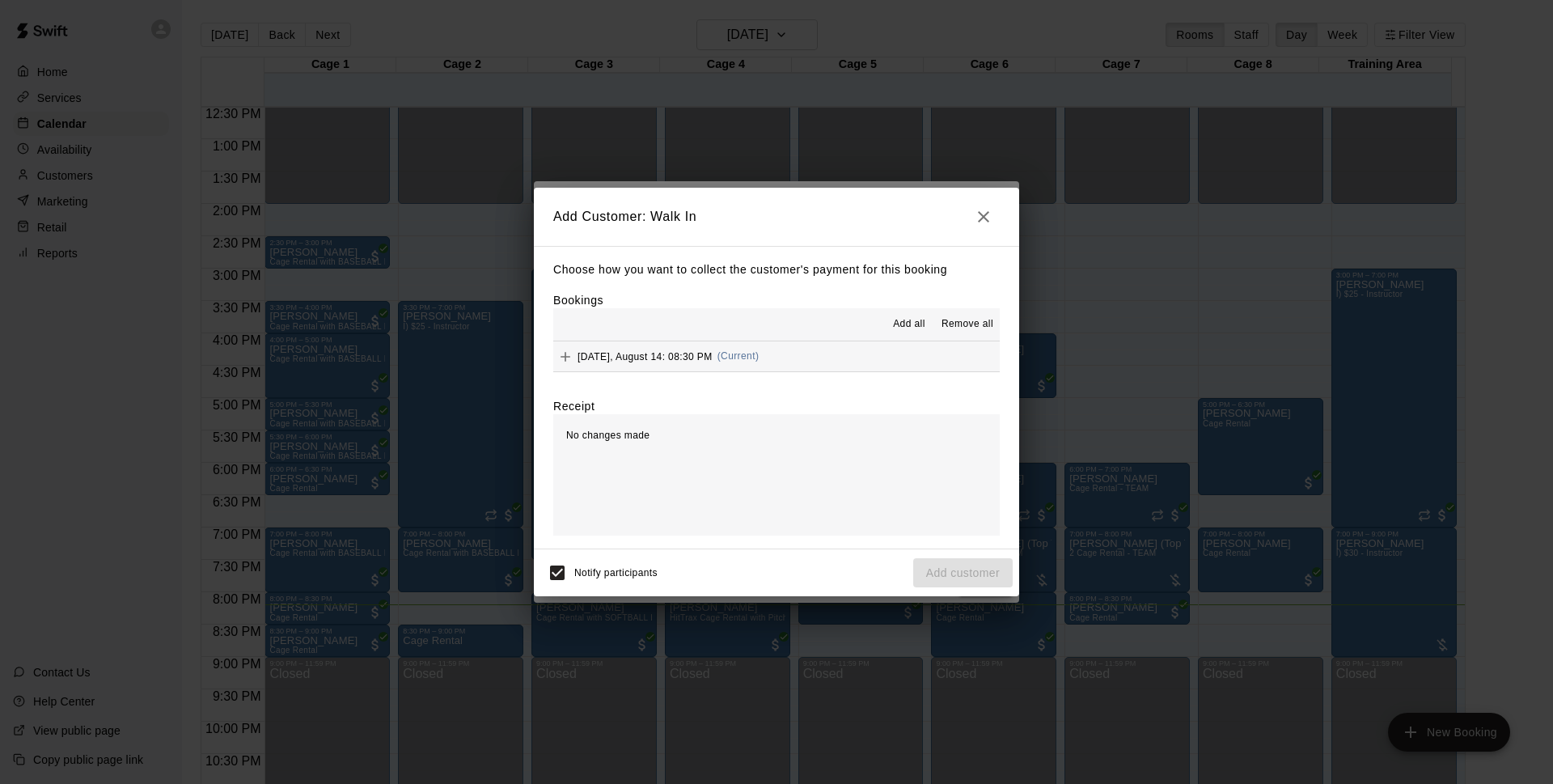
click at [831, 347] on button "Thursday, August 14: 08:30 PM (Current)" at bounding box center [776, 356] width 446 height 30
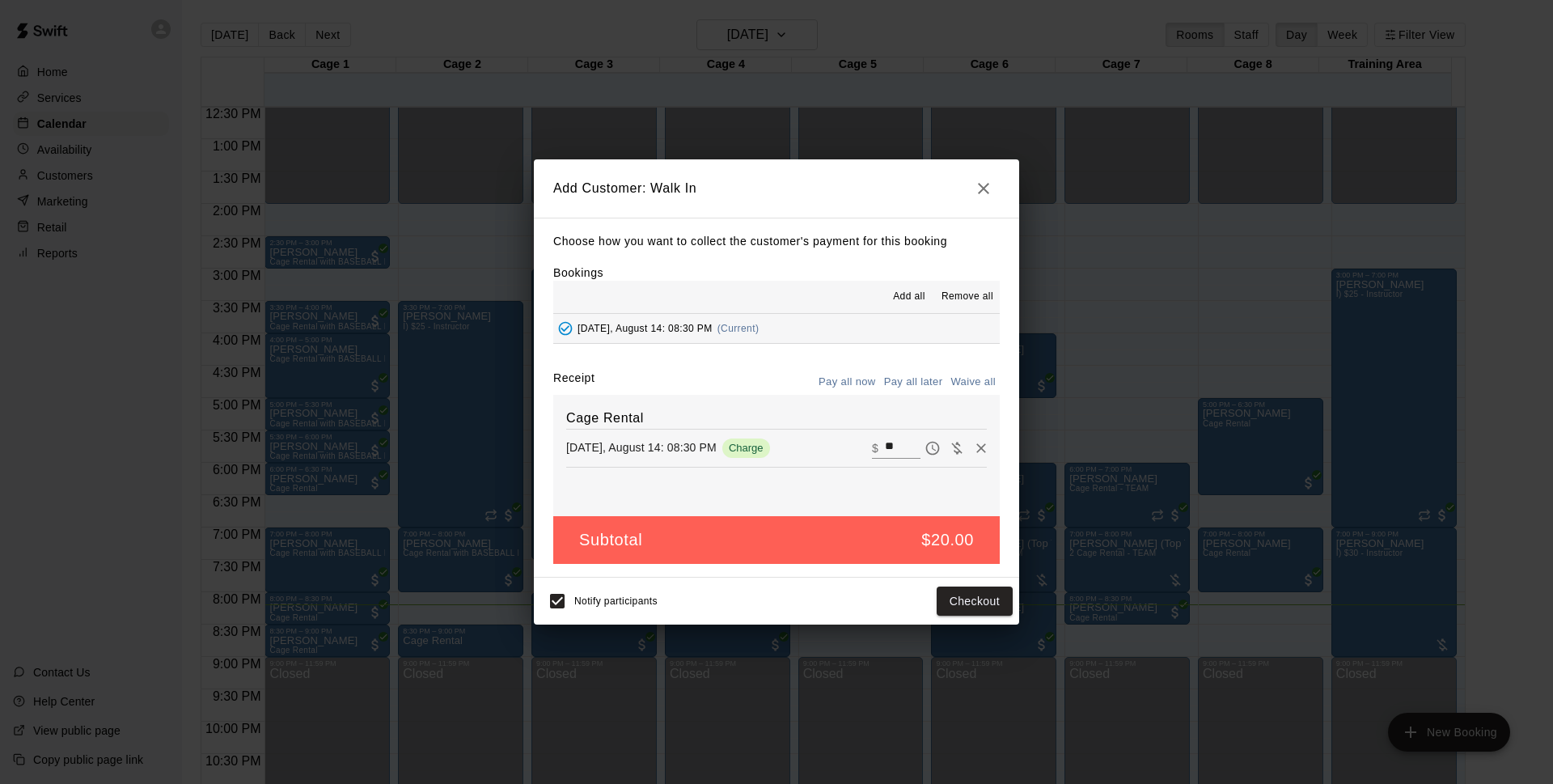
click at [537, 607] on div "Notify participants Checkout" at bounding box center [776, 600] width 485 height 47
click at [993, 608] on button "Checkout" at bounding box center [975, 600] width 76 height 30
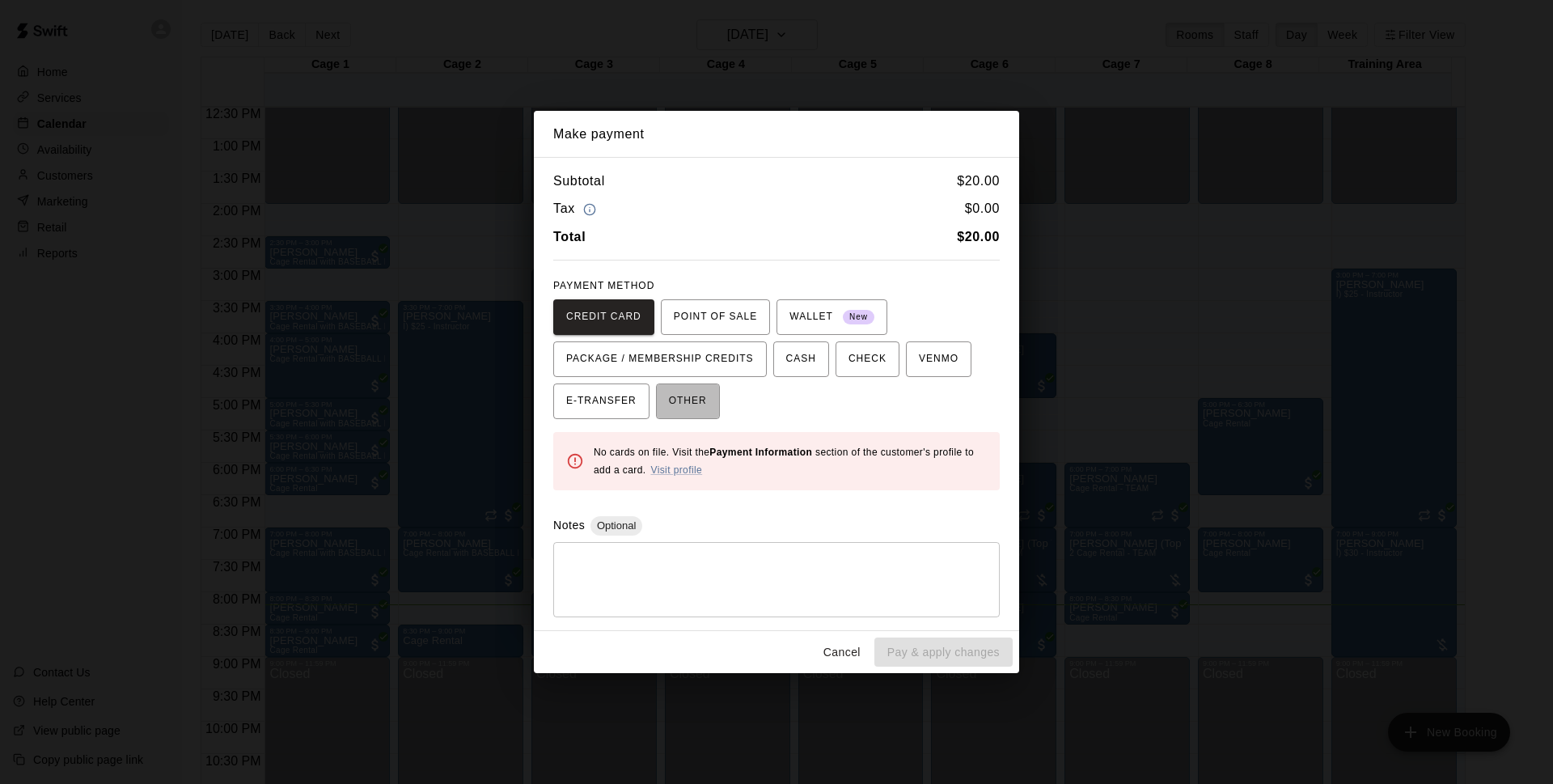
drag, startPoint x: 696, startPoint y: 394, endPoint x: 881, endPoint y: 510, distance: 218.4
click at [696, 397] on span "OTHER" at bounding box center [688, 401] width 38 height 26
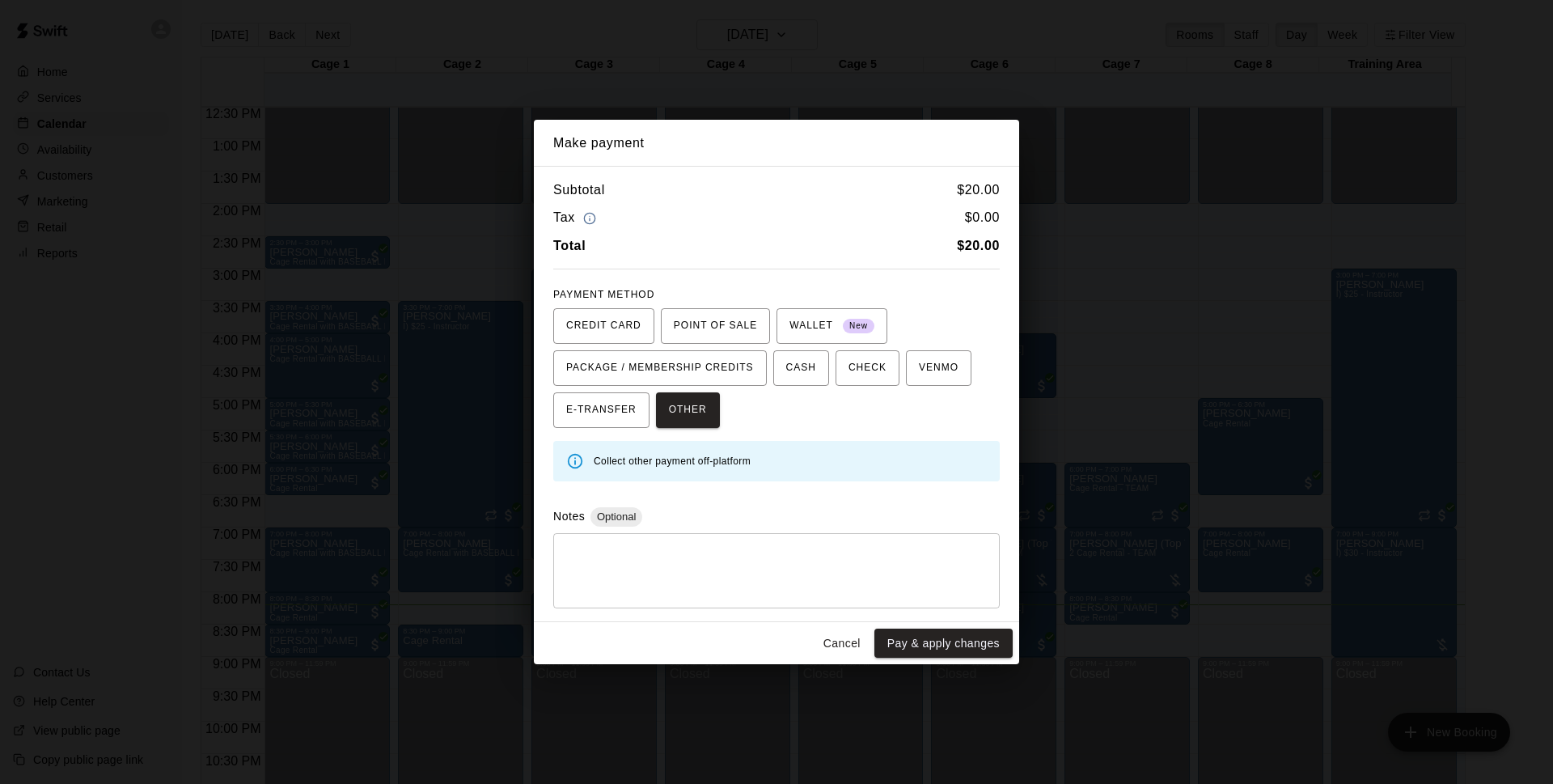
click at [940, 632] on button "Pay & apply changes" at bounding box center [944, 643] width 139 height 30
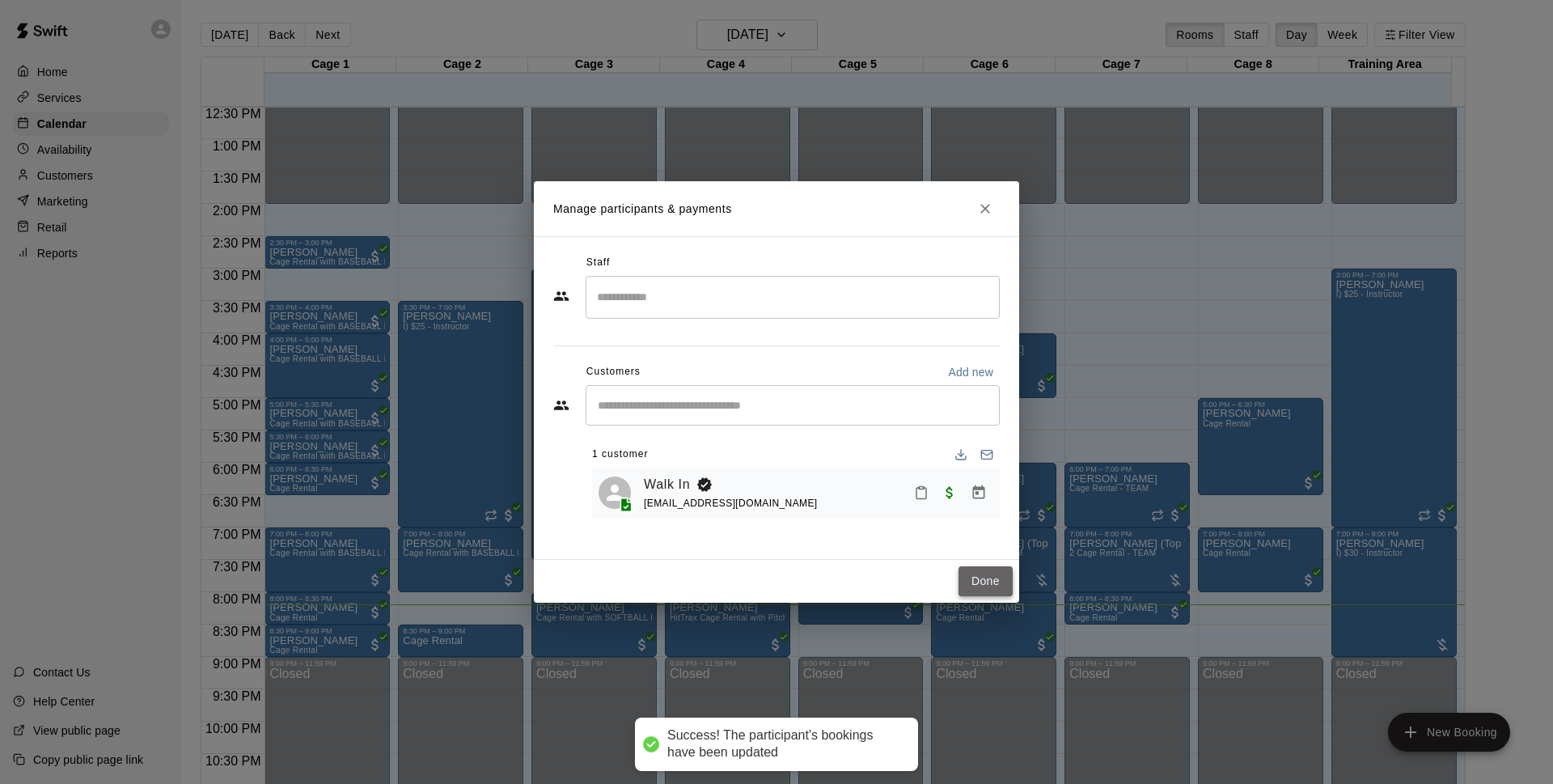
click at [1006, 570] on button "Done" at bounding box center [985, 580] width 54 height 30
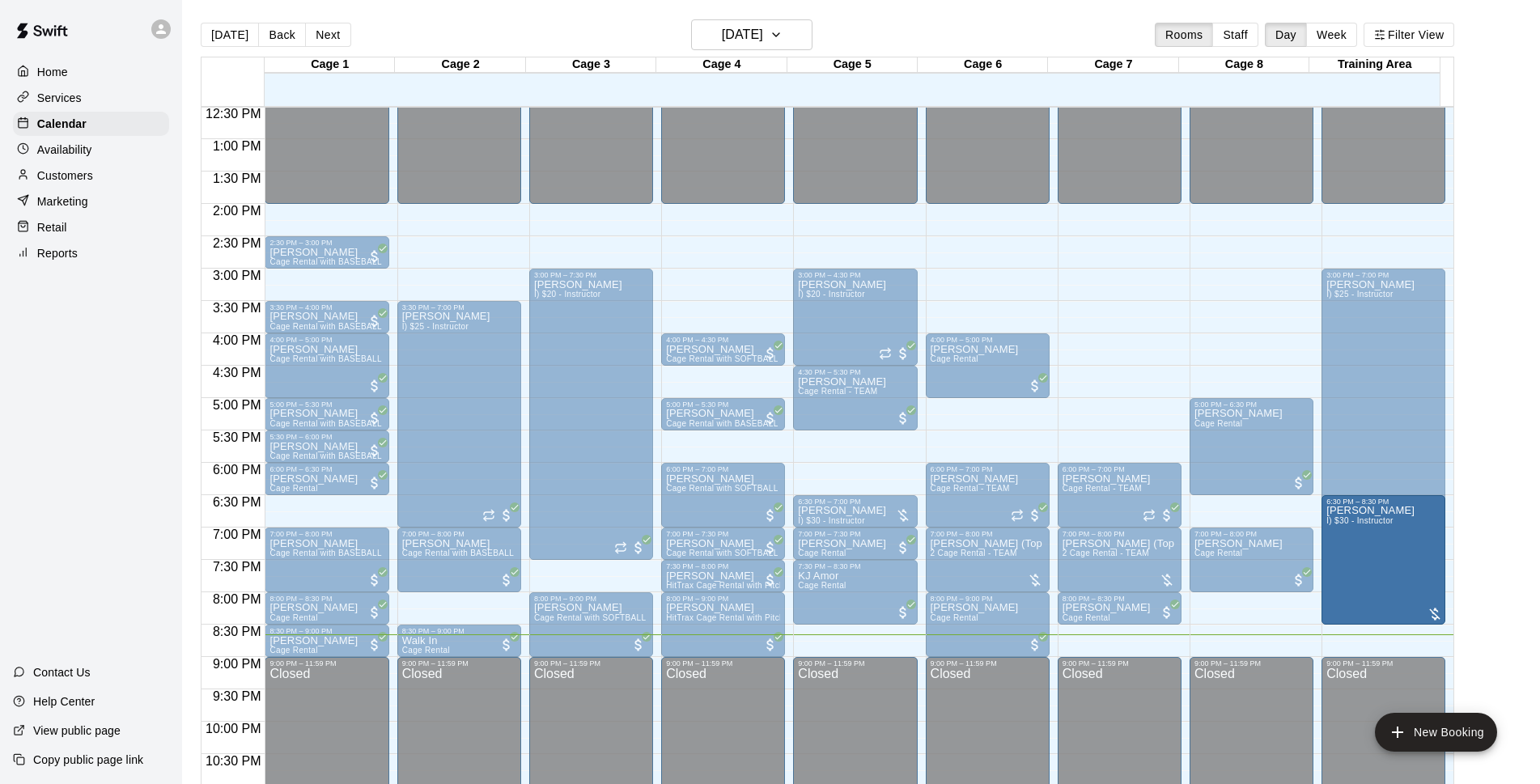
drag, startPoint x: 1380, startPoint y: 656, endPoint x: 1379, endPoint y: 638, distance: 18.0
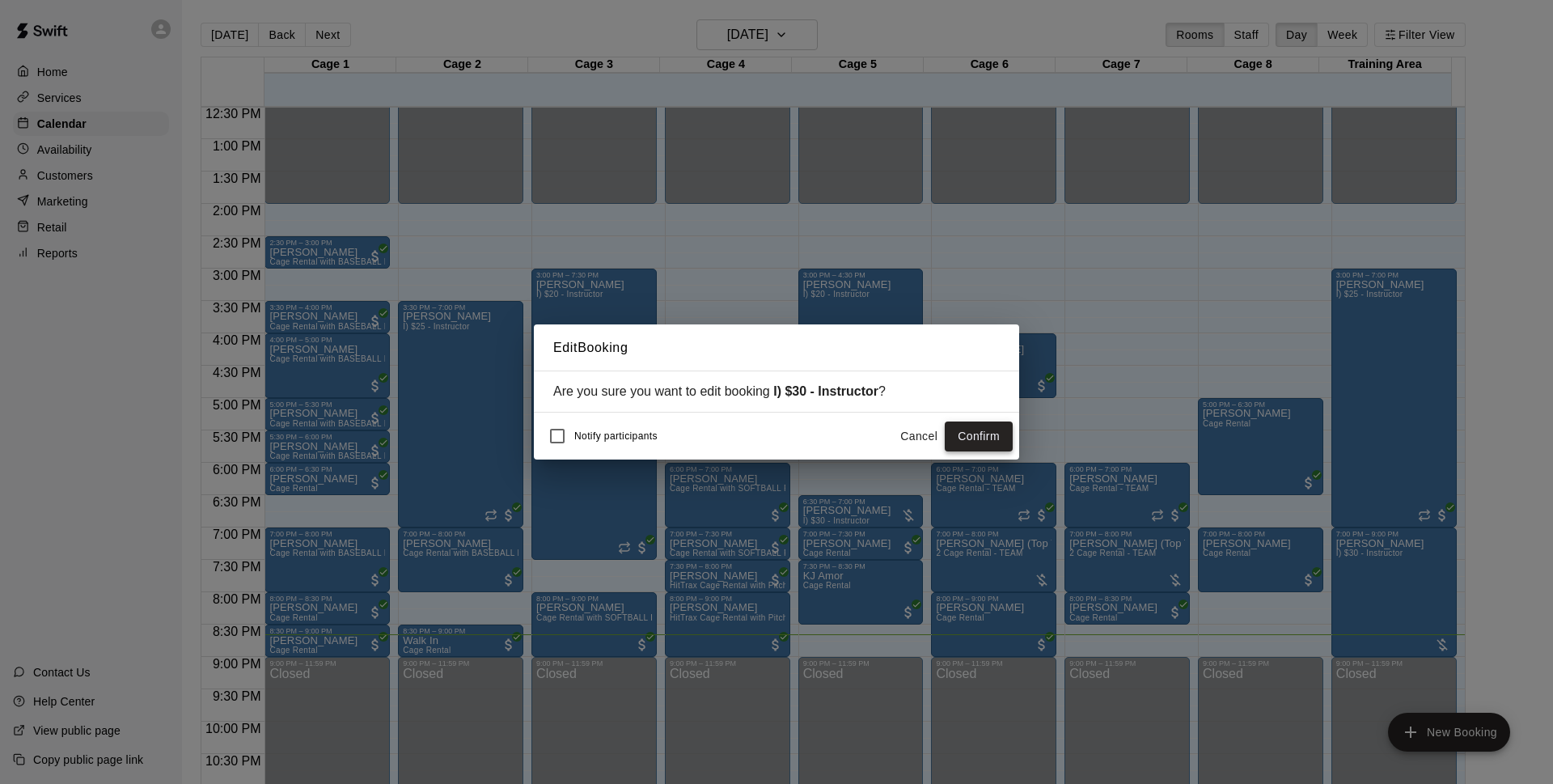
click at [956, 437] on button "Confirm" at bounding box center [979, 436] width 68 height 30
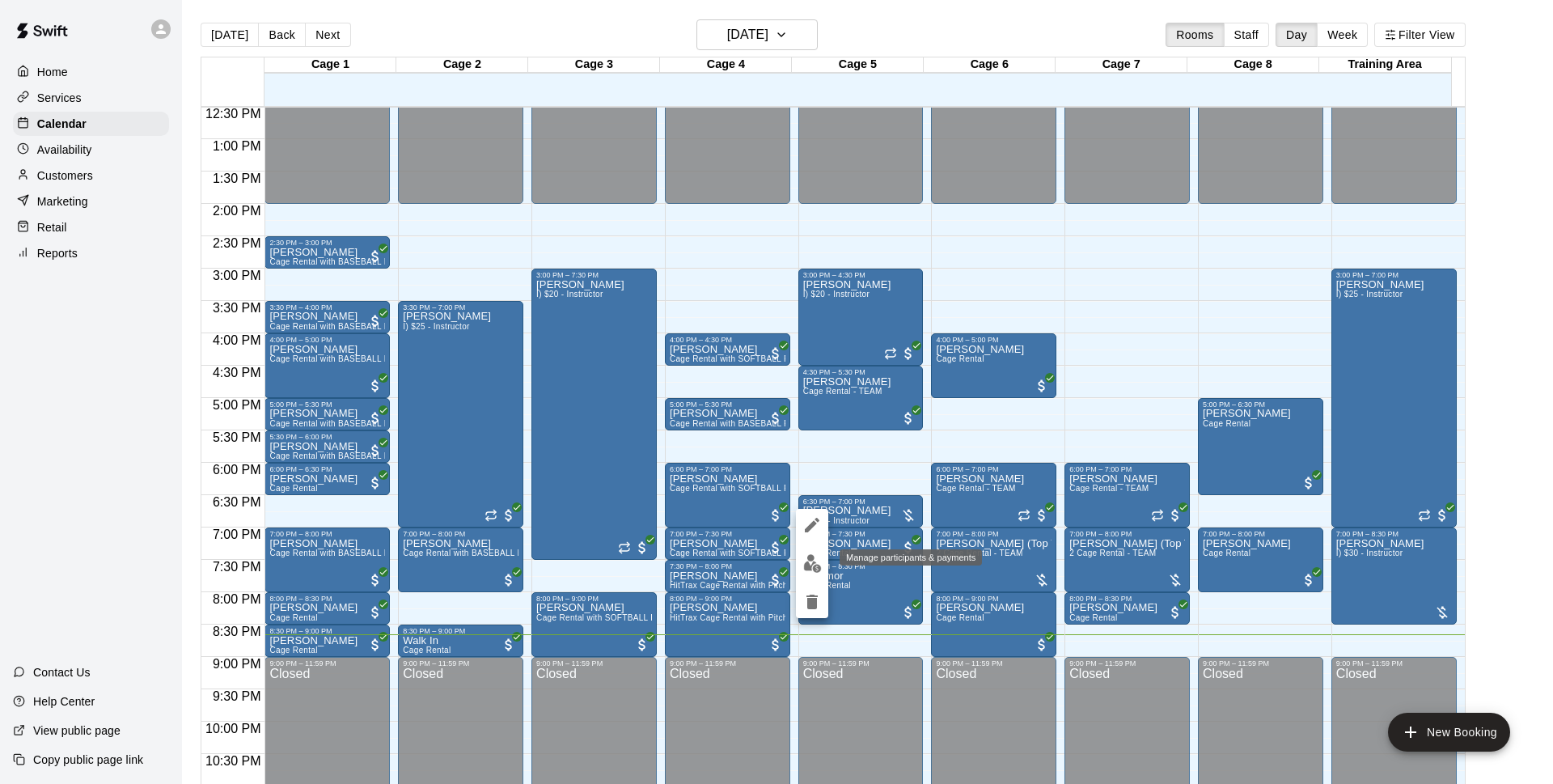
click at [809, 554] on img "edit" at bounding box center [812, 563] width 18 height 18
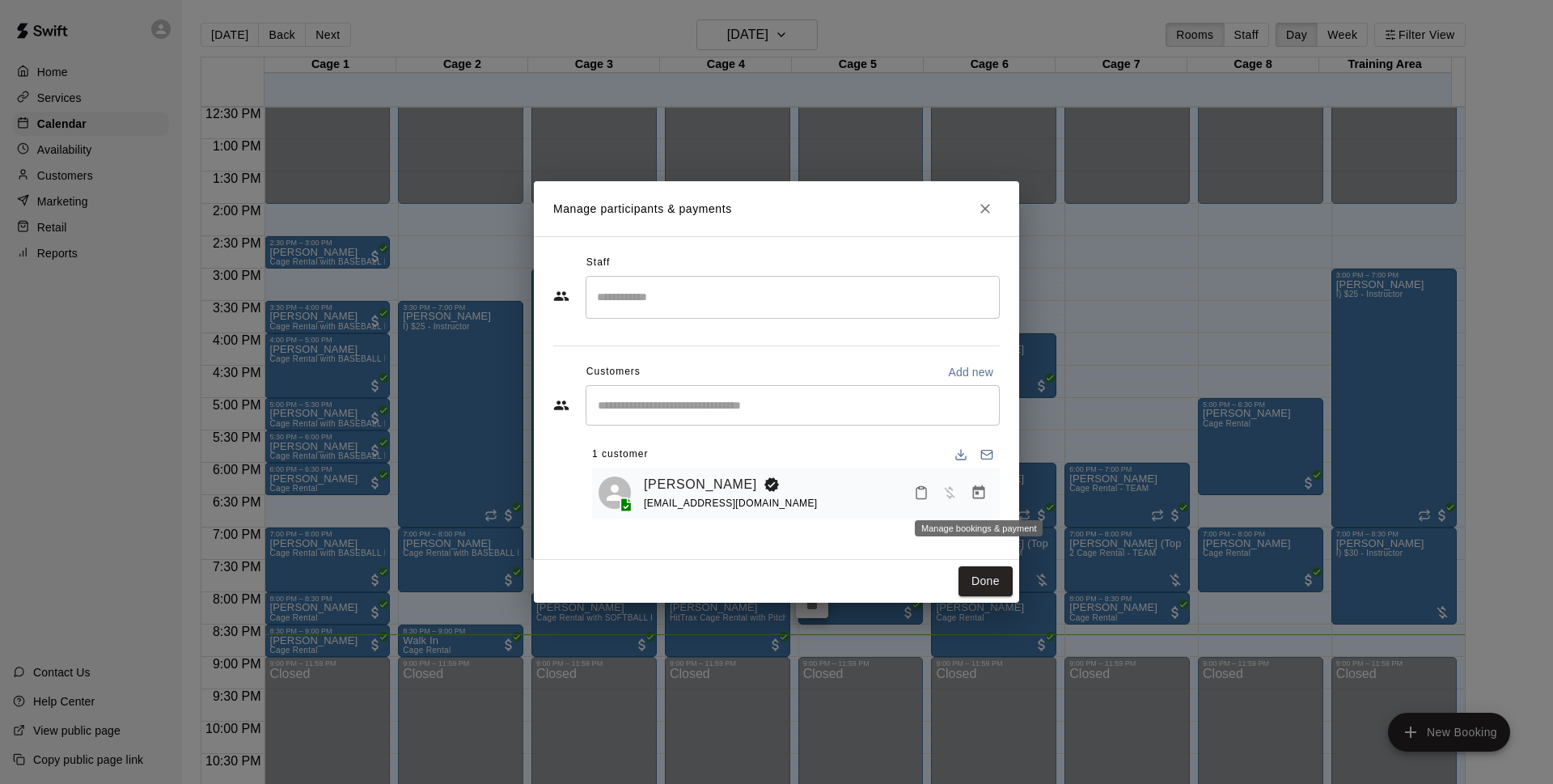
click at [980, 492] on icon "Manage bookings & payment" at bounding box center [979, 493] width 16 height 16
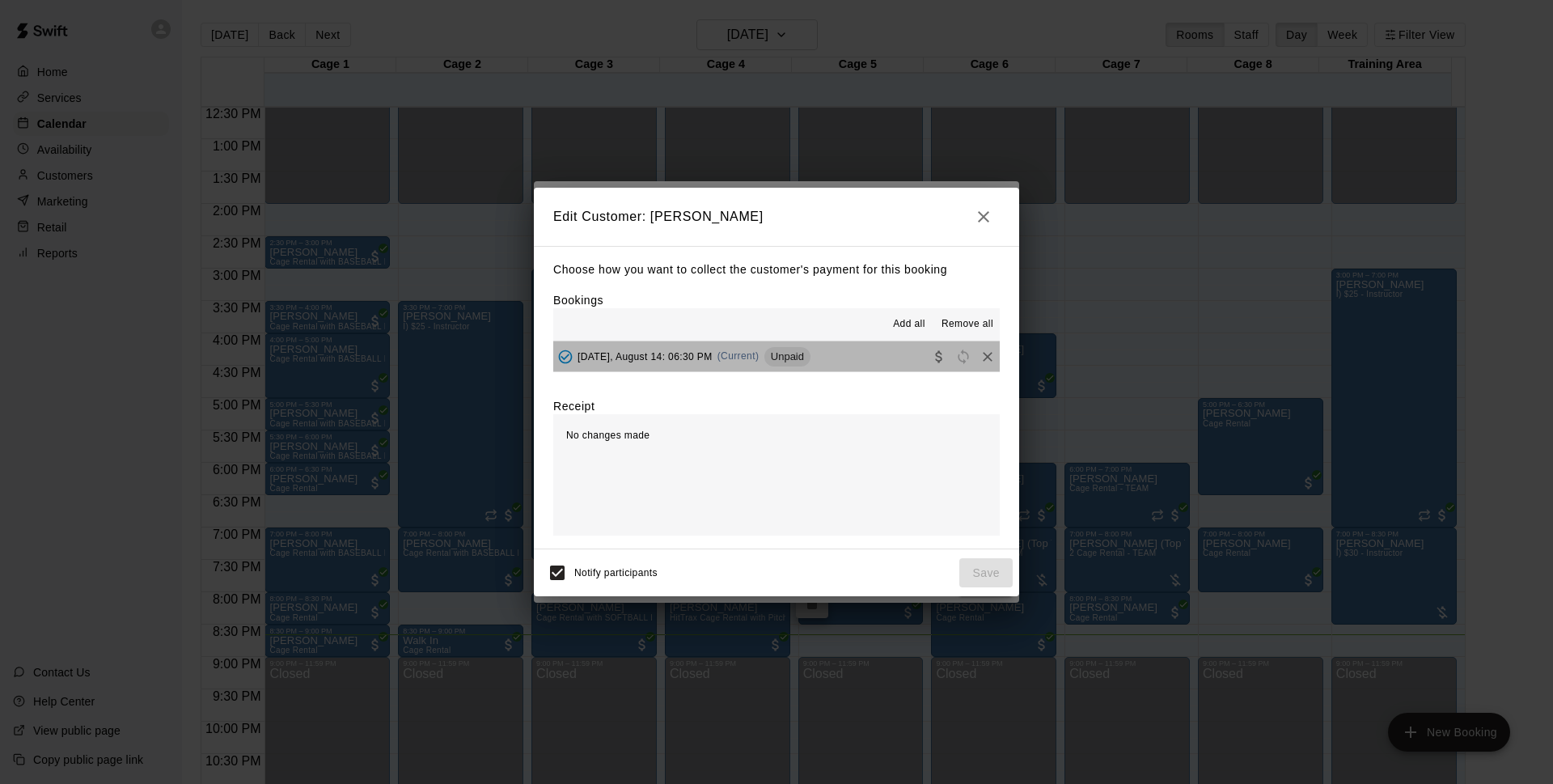
click at [845, 353] on button "Thursday, August 14: 06:30 PM (Current) Unpaid" at bounding box center [776, 356] width 446 height 30
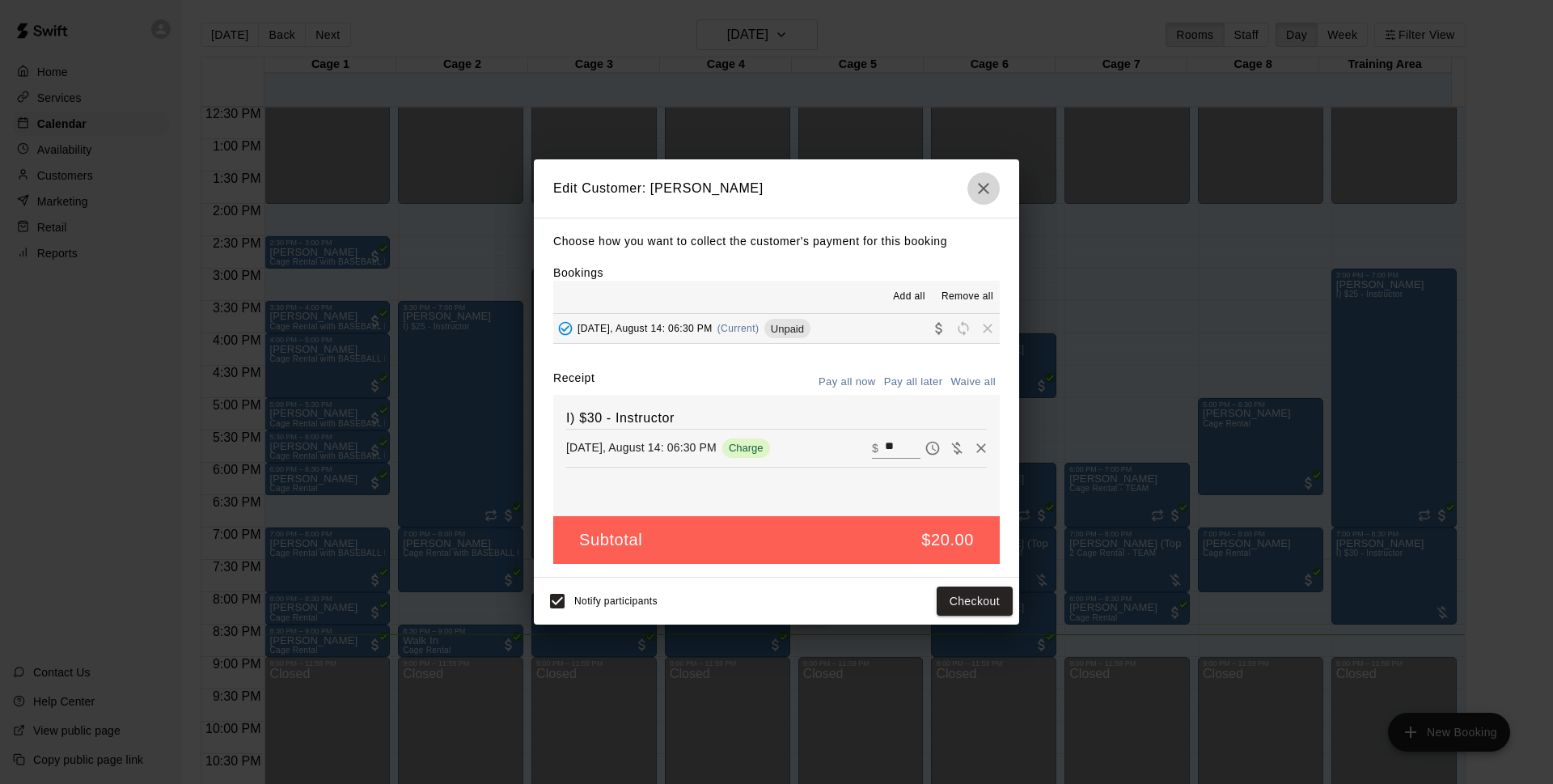
click at [981, 191] on icon "button" at bounding box center [983, 189] width 19 height 19
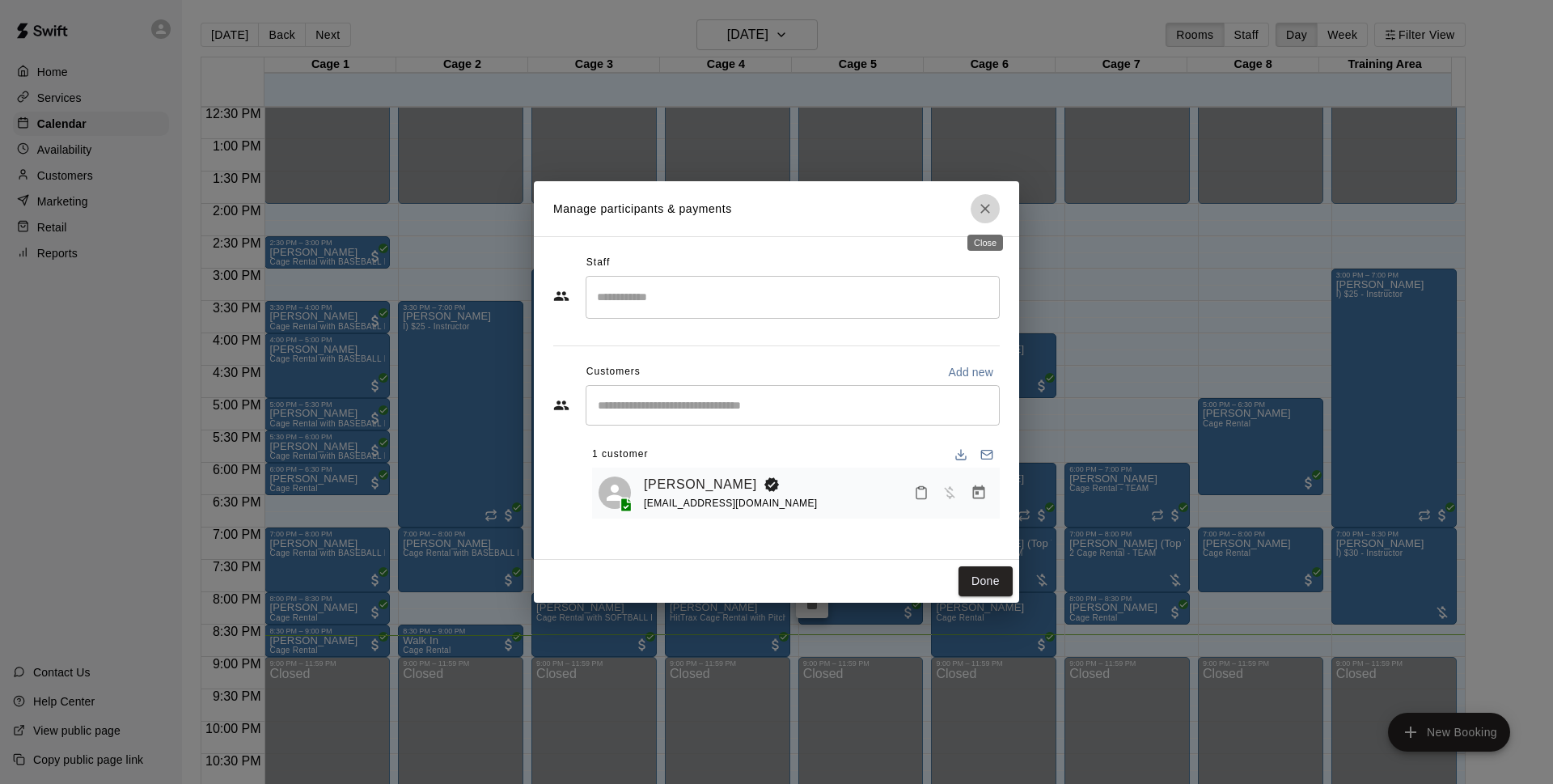
click at [985, 212] on icon "Close" at bounding box center [985, 208] width 16 height 16
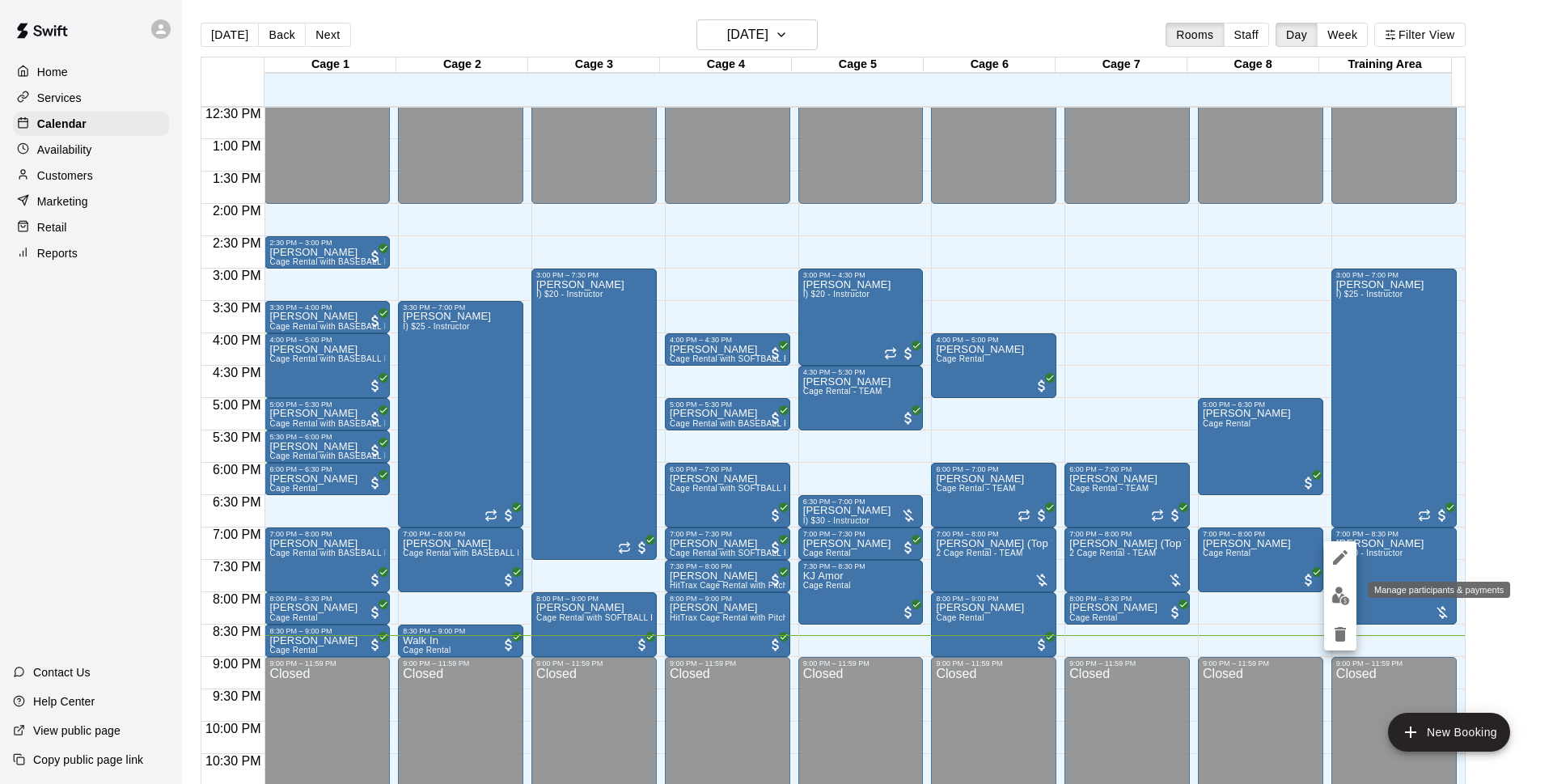
click at [1339, 594] on img "edit" at bounding box center [1340, 594] width 18 height 18
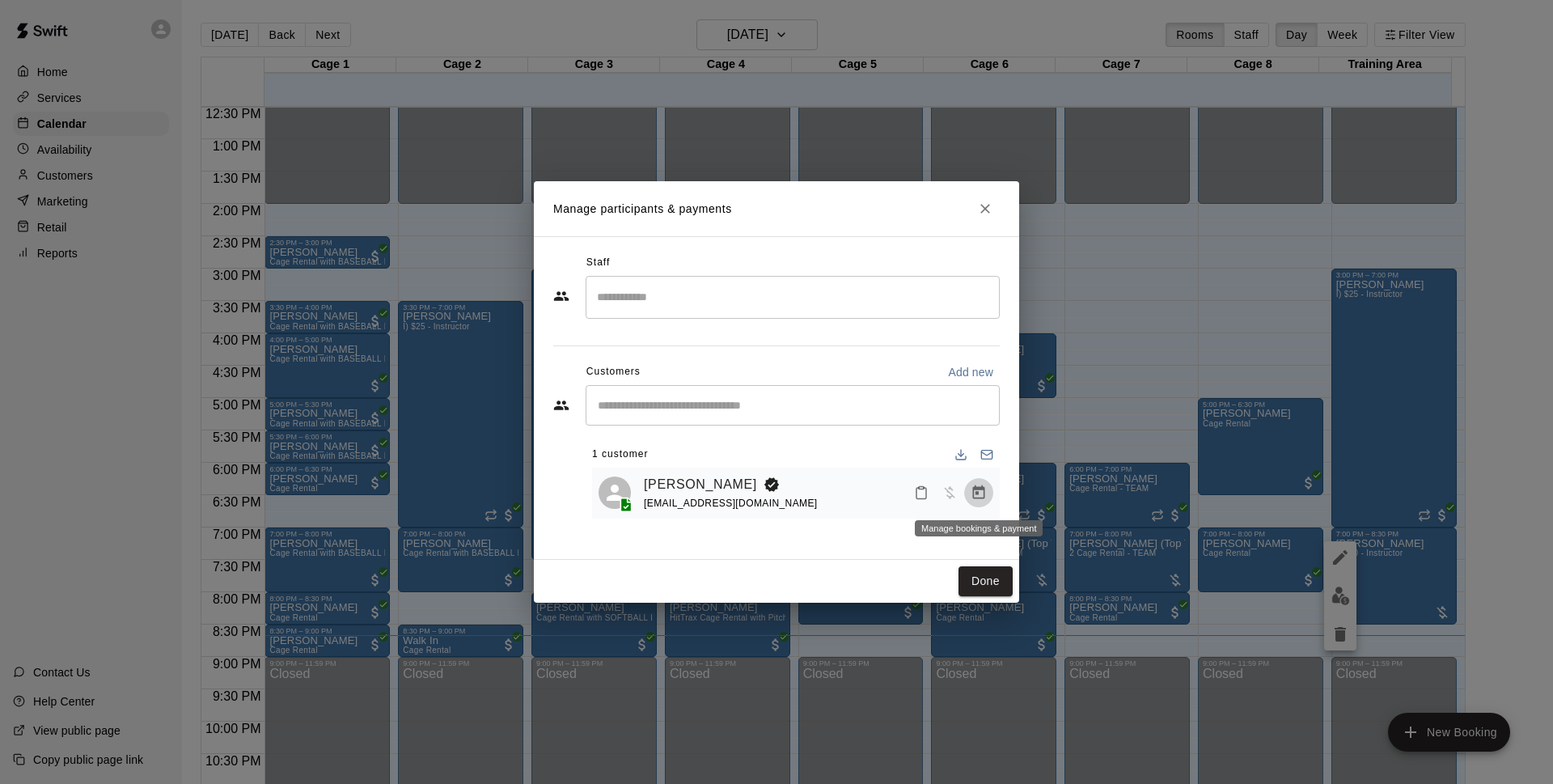
click at [975, 495] on icon "Manage bookings & payment" at bounding box center [979, 493] width 16 height 16
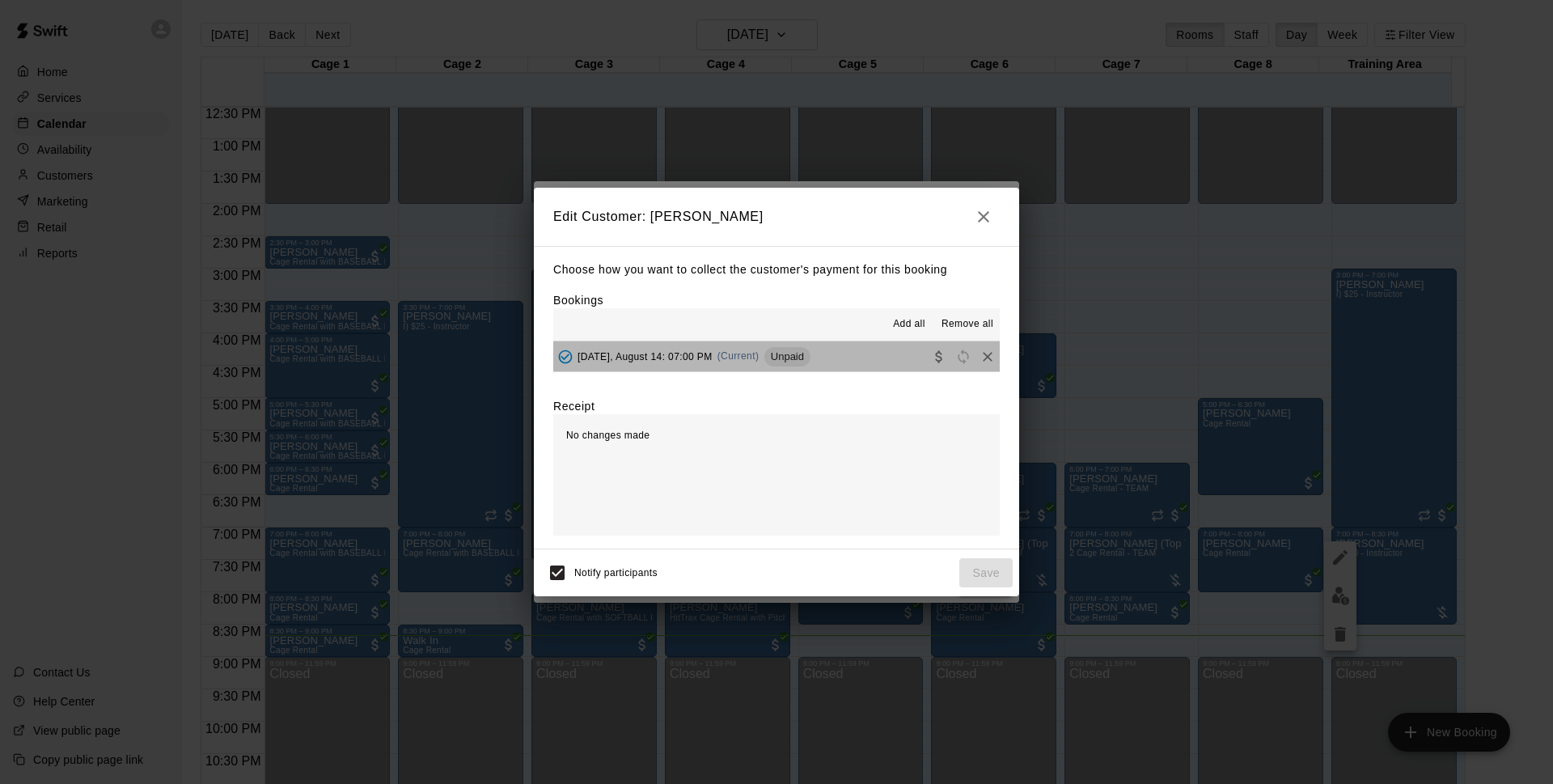
click at [844, 368] on button "[DATE], August 14: 07:00 PM (Current) Unpaid" at bounding box center [776, 356] width 446 height 30
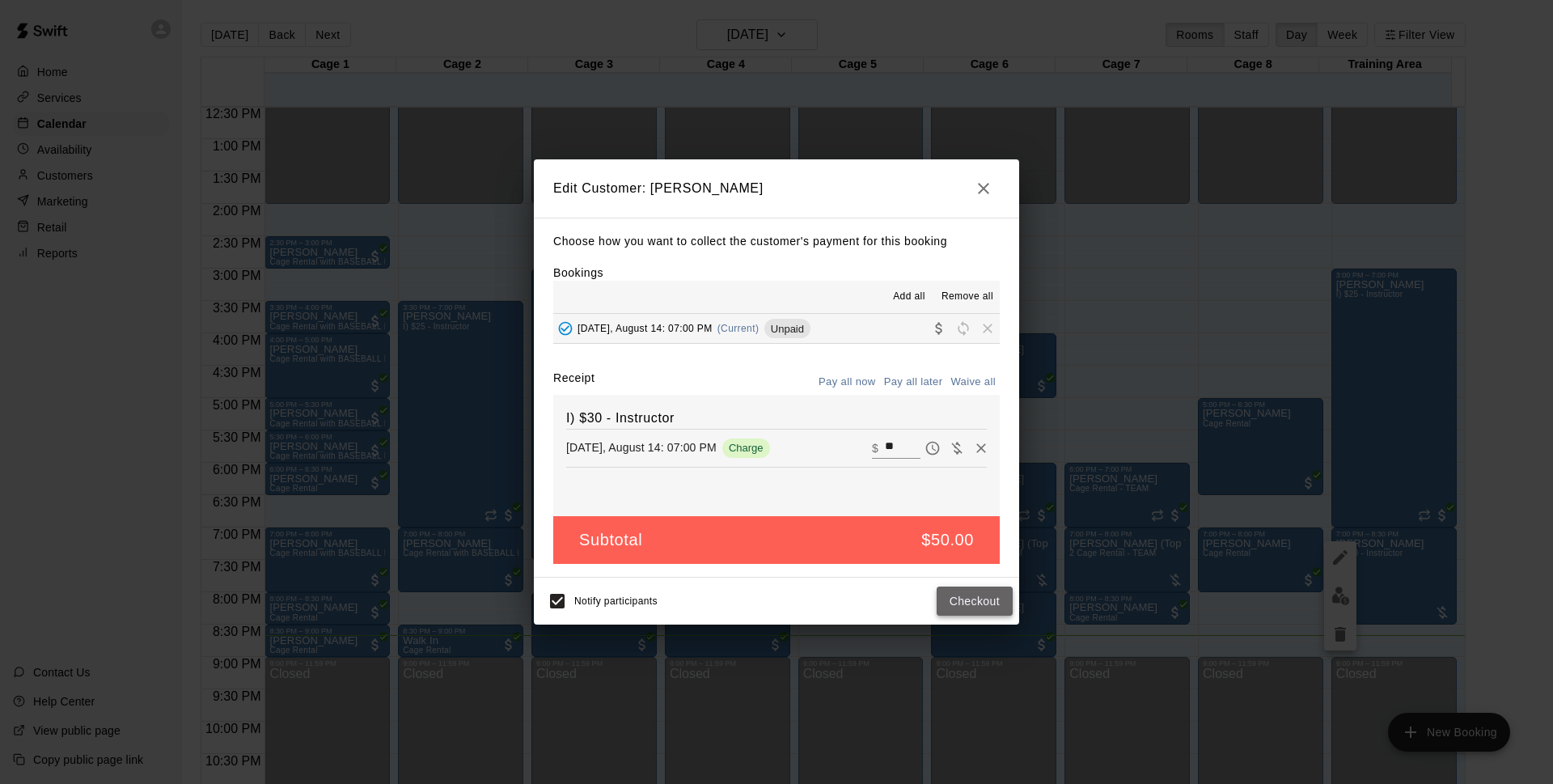
click at [972, 599] on button "Checkout" at bounding box center [975, 600] width 76 height 30
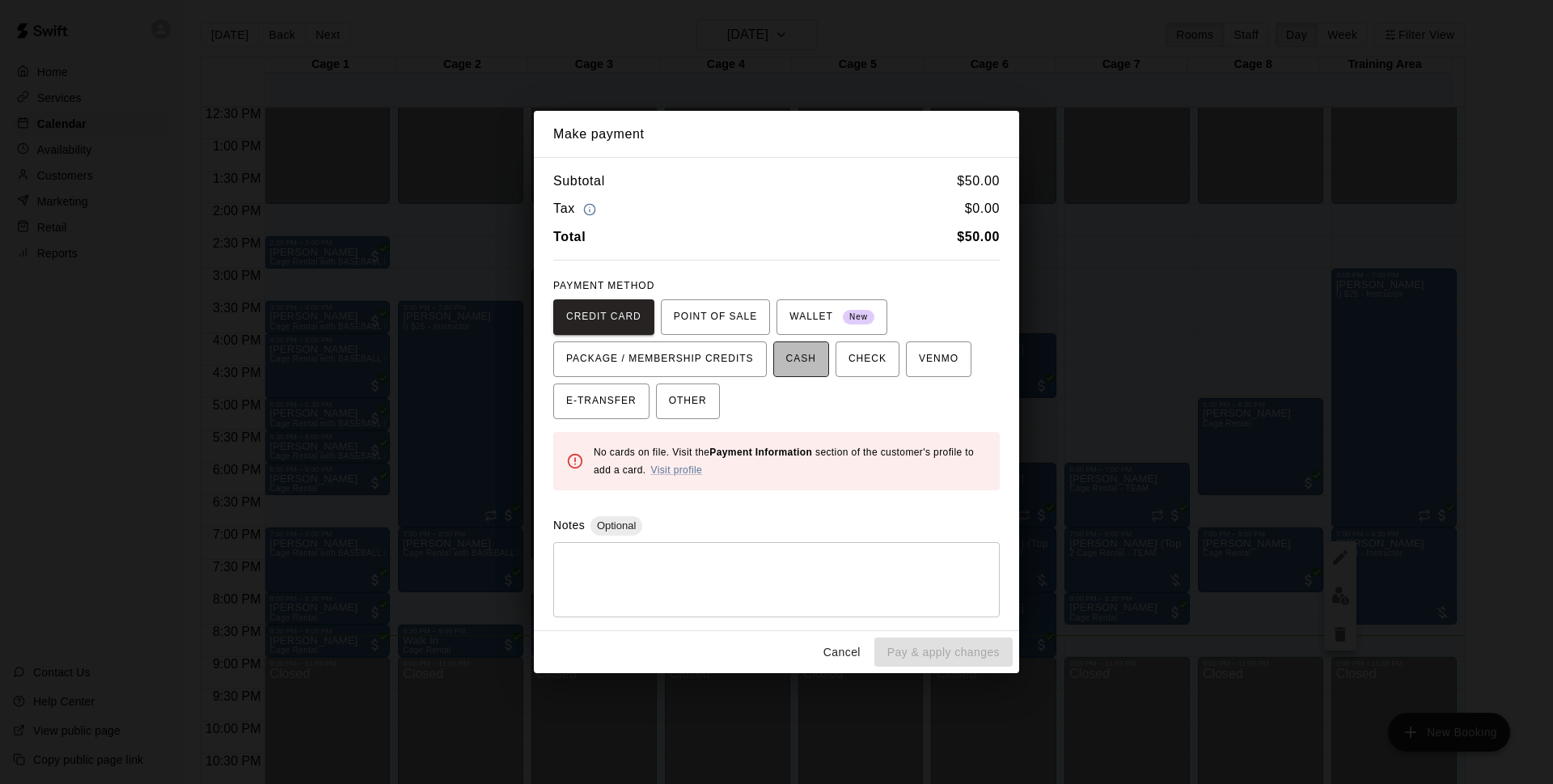
click at [807, 355] on span "CASH" at bounding box center [801, 359] width 30 height 26
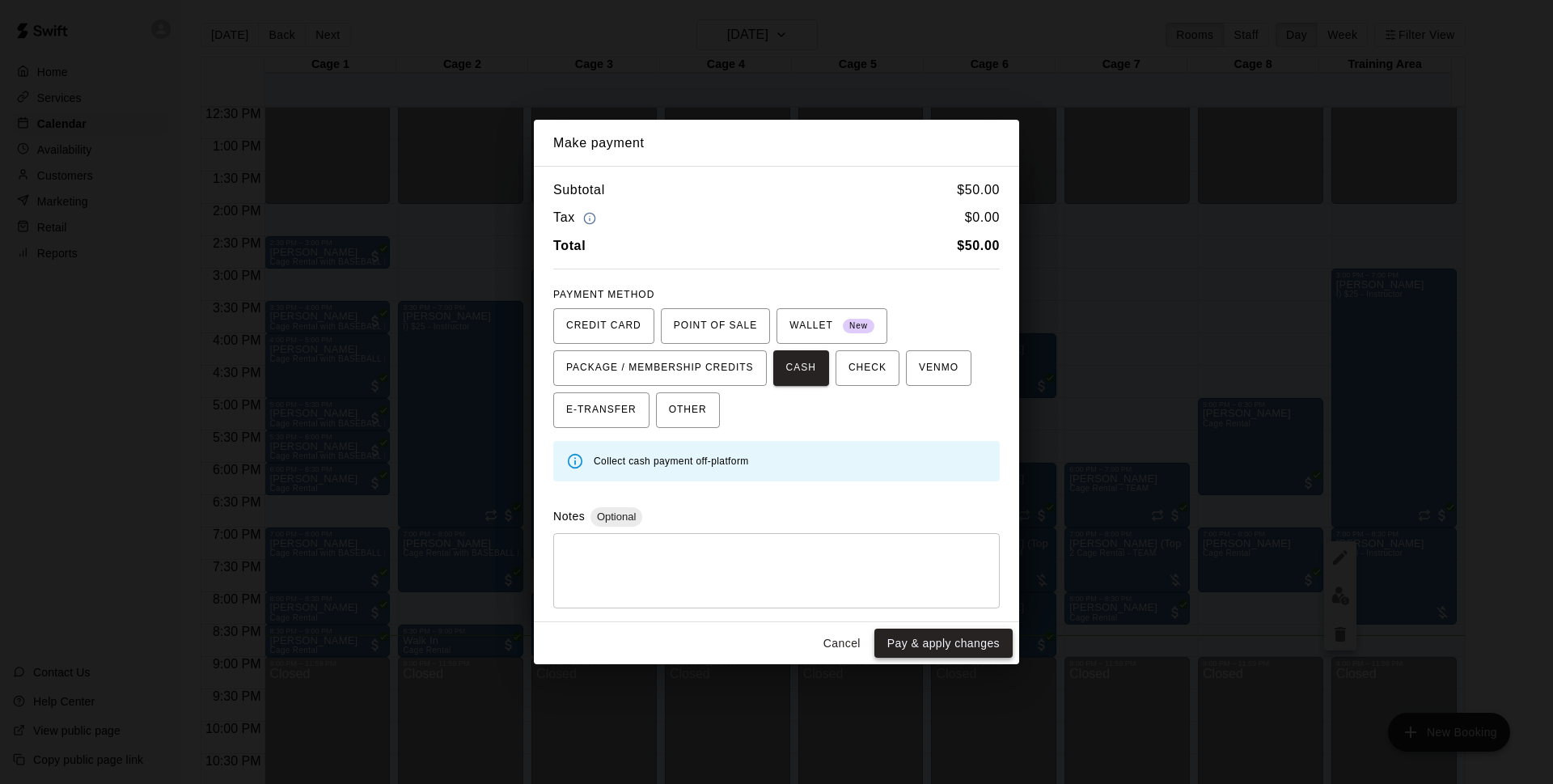
click at [952, 645] on button "Pay & apply changes" at bounding box center [944, 643] width 139 height 30
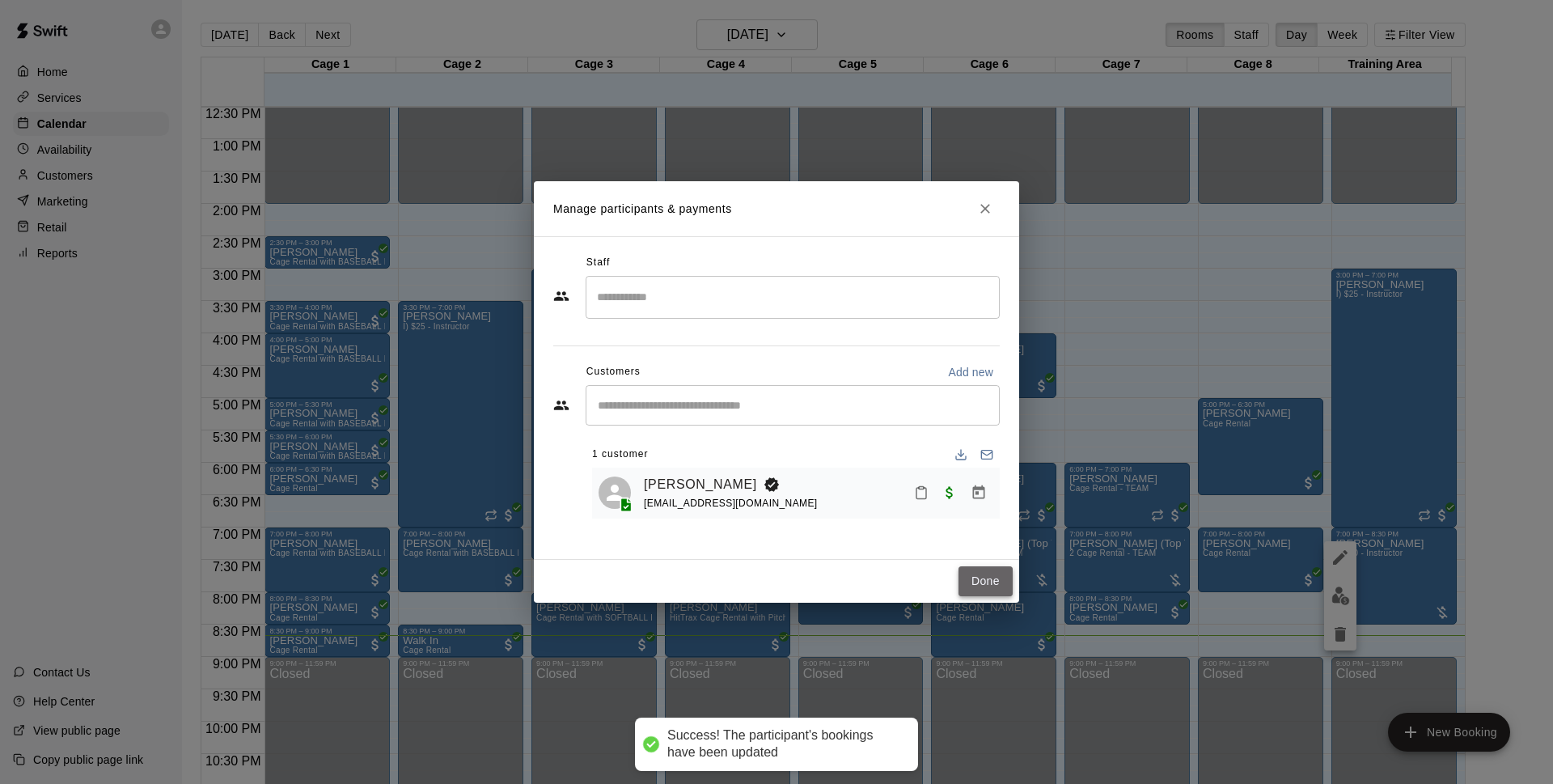
click at [979, 587] on button "Done" at bounding box center [985, 580] width 54 height 30
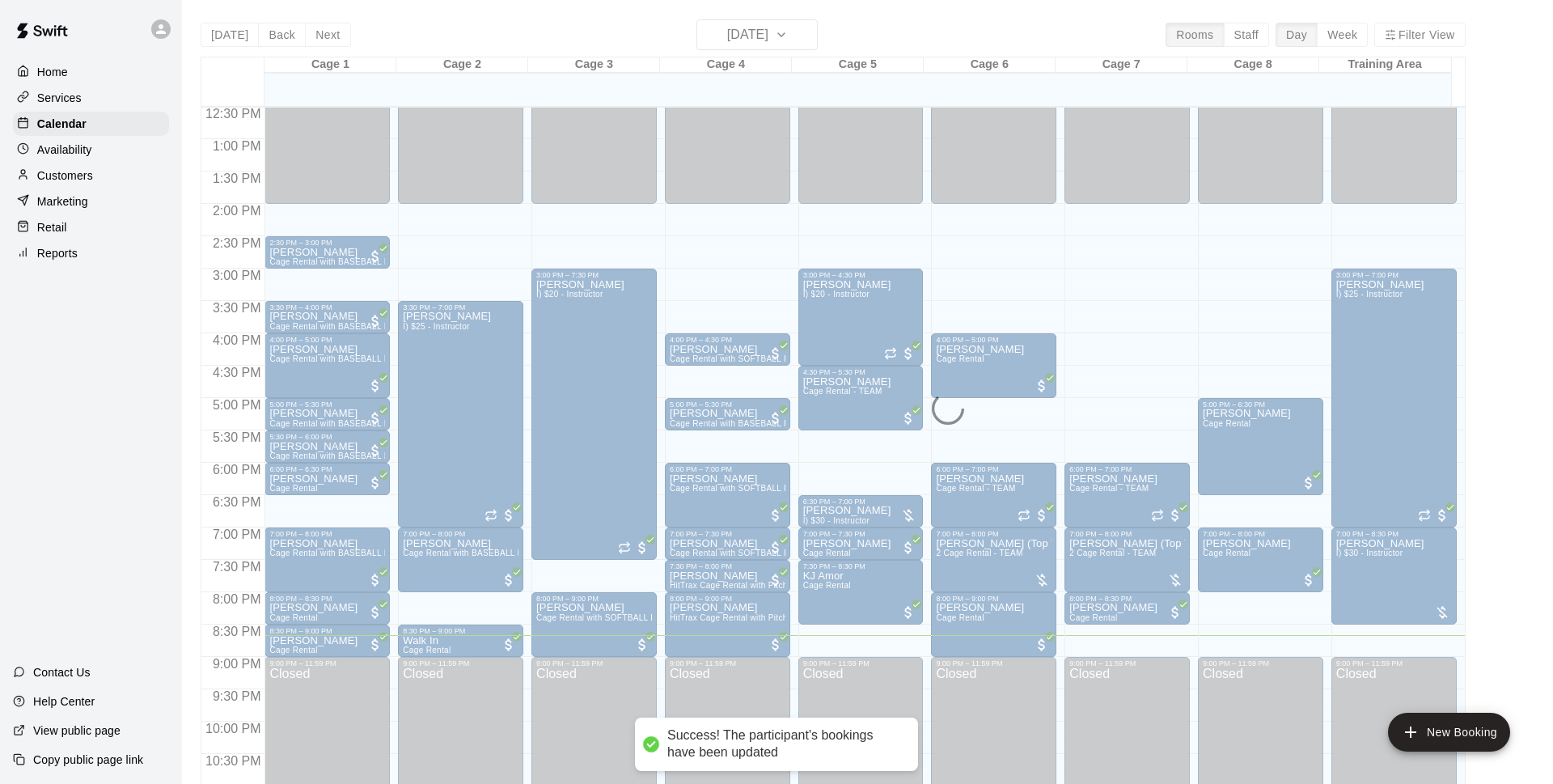
click at [764, 30] on div "[DATE] Back [DATE][DATE] Rooms Staff Day Week Filter View Cage 1 14 Thu Cage 2 …" at bounding box center [832, 411] width 1265 height 784
click at [763, 33] on h6 "[DATE]" at bounding box center [748, 35] width 41 height 23
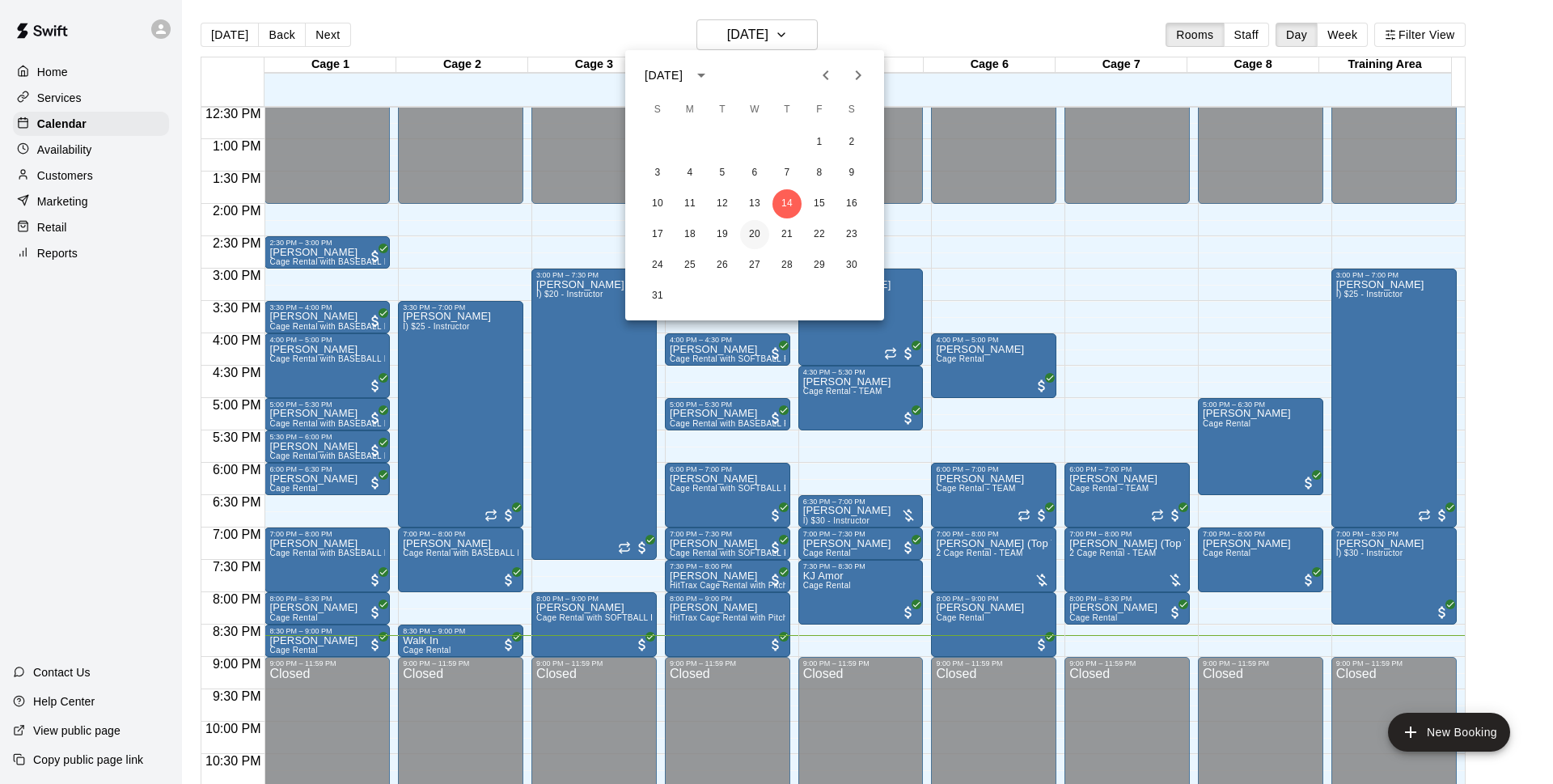
click at [753, 239] on button "20" at bounding box center [754, 235] width 29 height 29
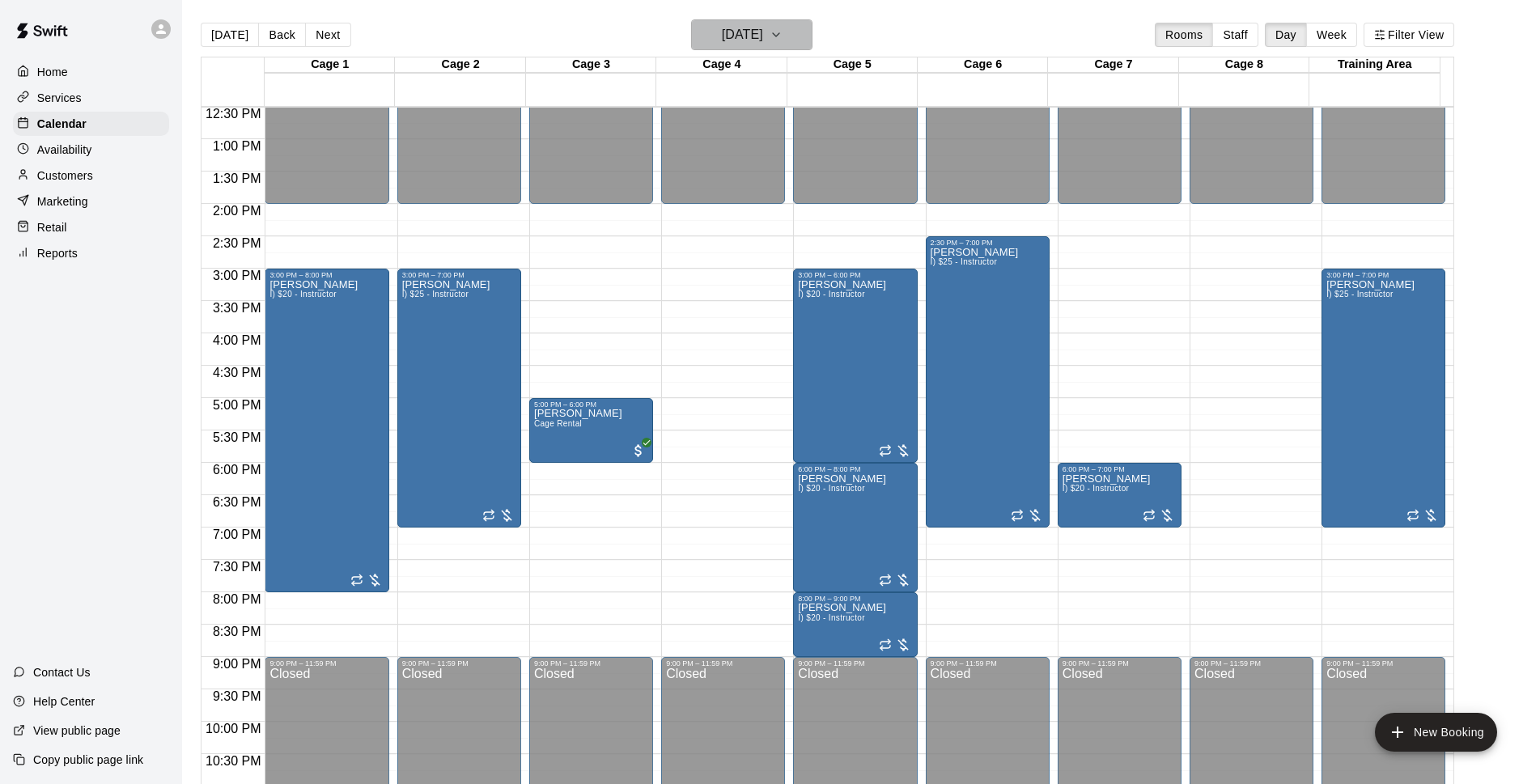
click at [763, 42] on h6 "Wednesday Aug 20" at bounding box center [742, 35] width 41 height 23
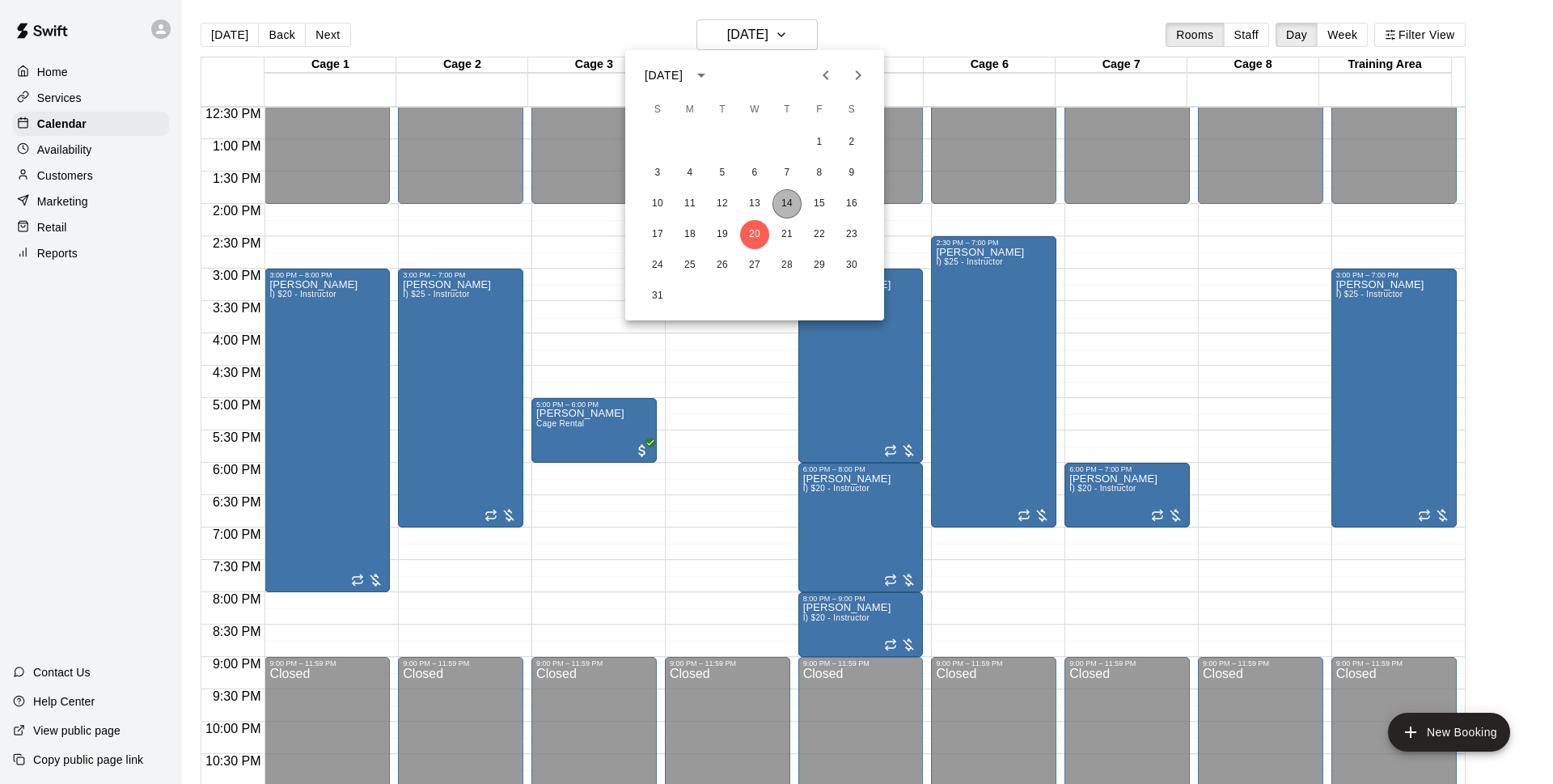
click at [790, 204] on button "14" at bounding box center [787, 204] width 29 height 29
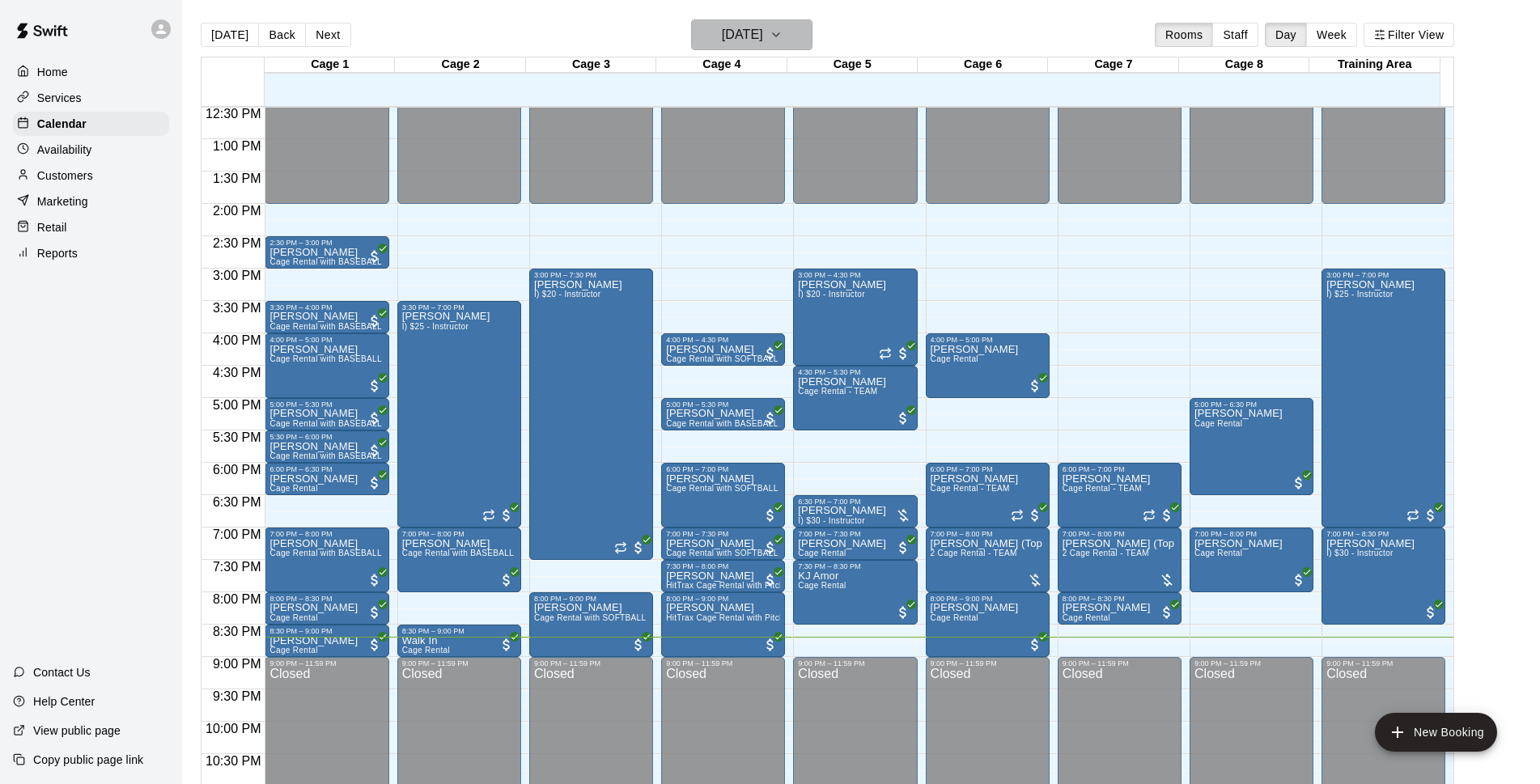
click at [743, 32] on h6 "[DATE]" at bounding box center [742, 35] width 41 height 23
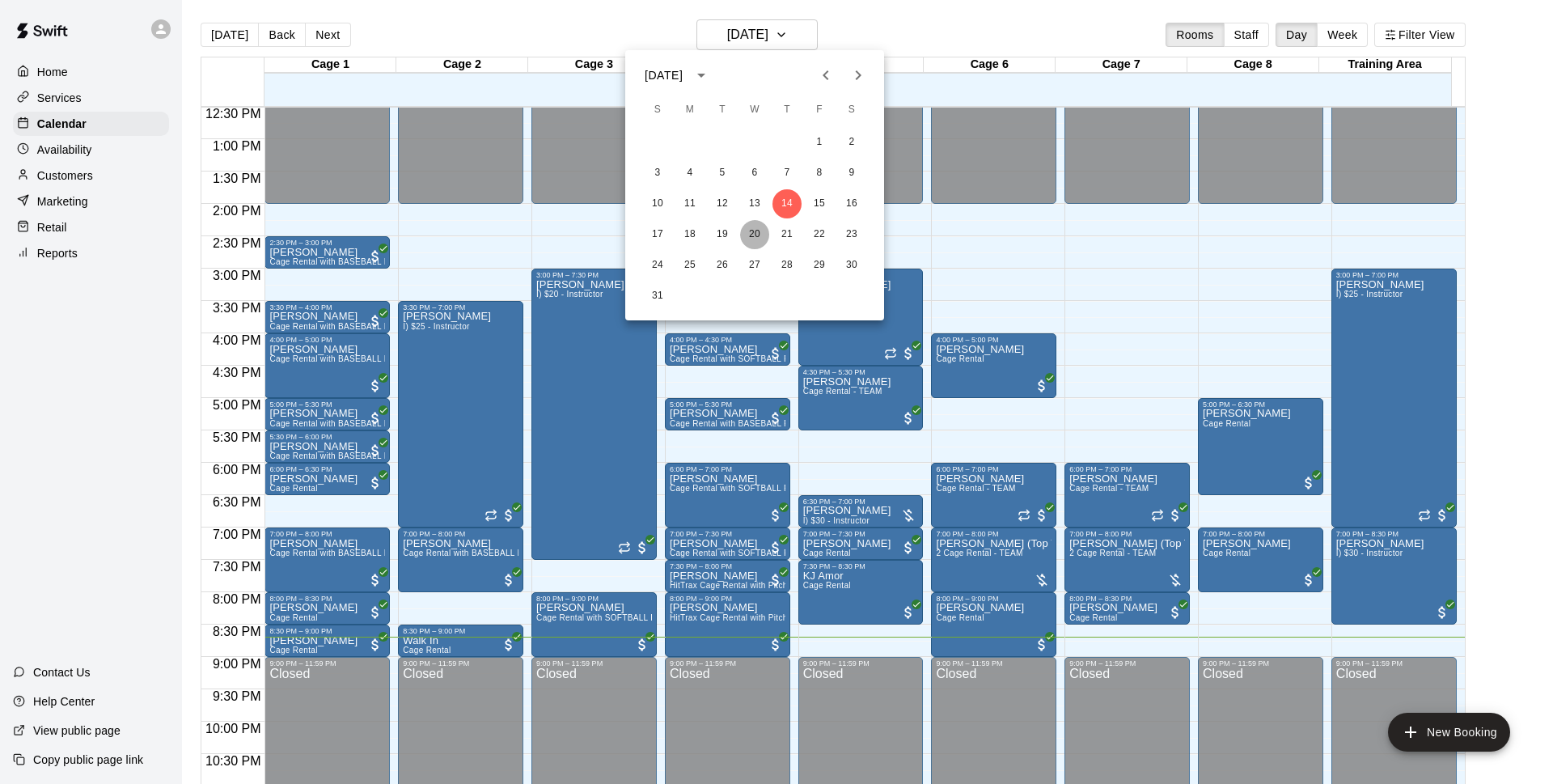
click at [749, 239] on button "20" at bounding box center [754, 235] width 29 height 29
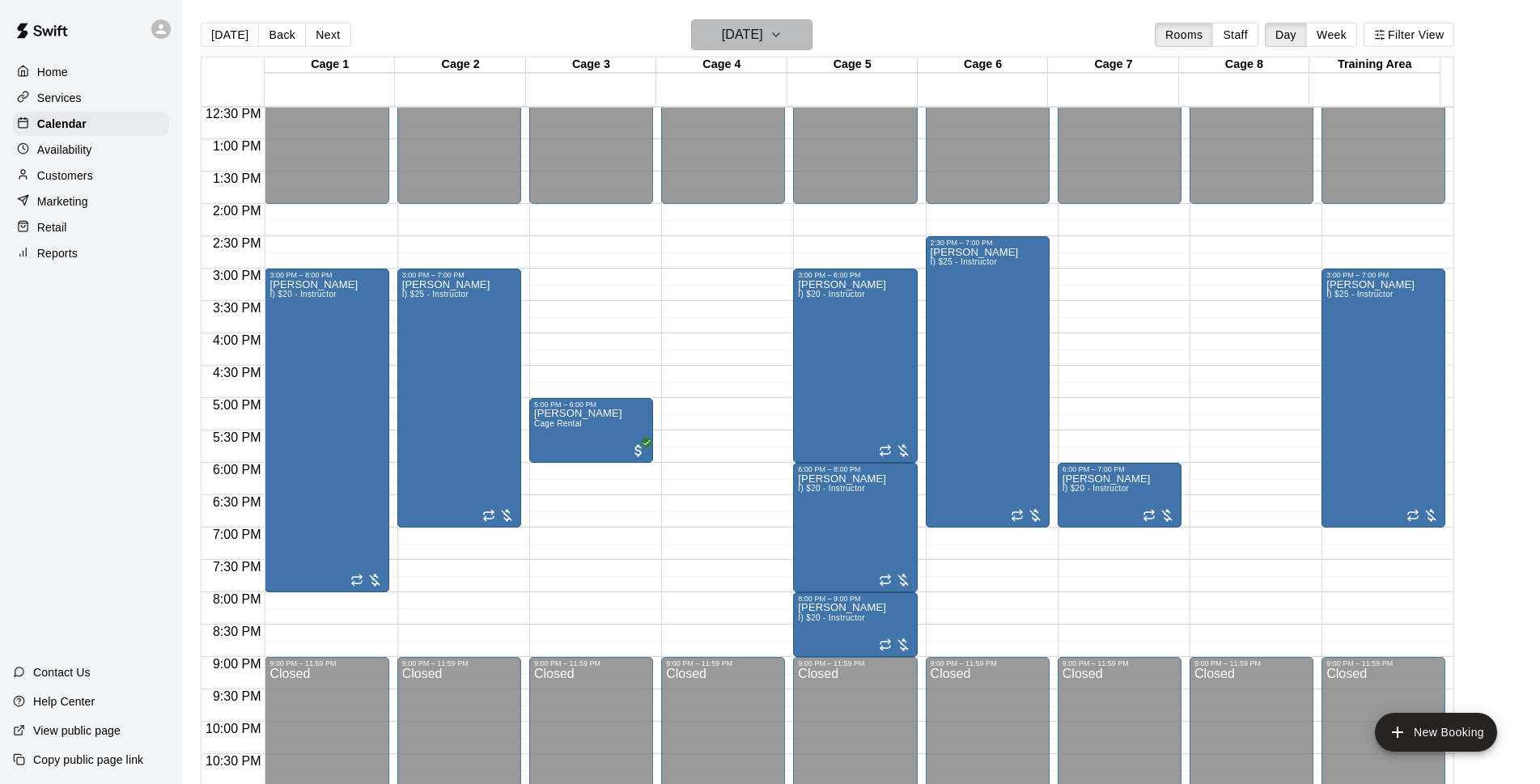
click at [759, 30] on h6 "Wednesday Aug 20" at bounding box center [742, 35] width 41 height 23
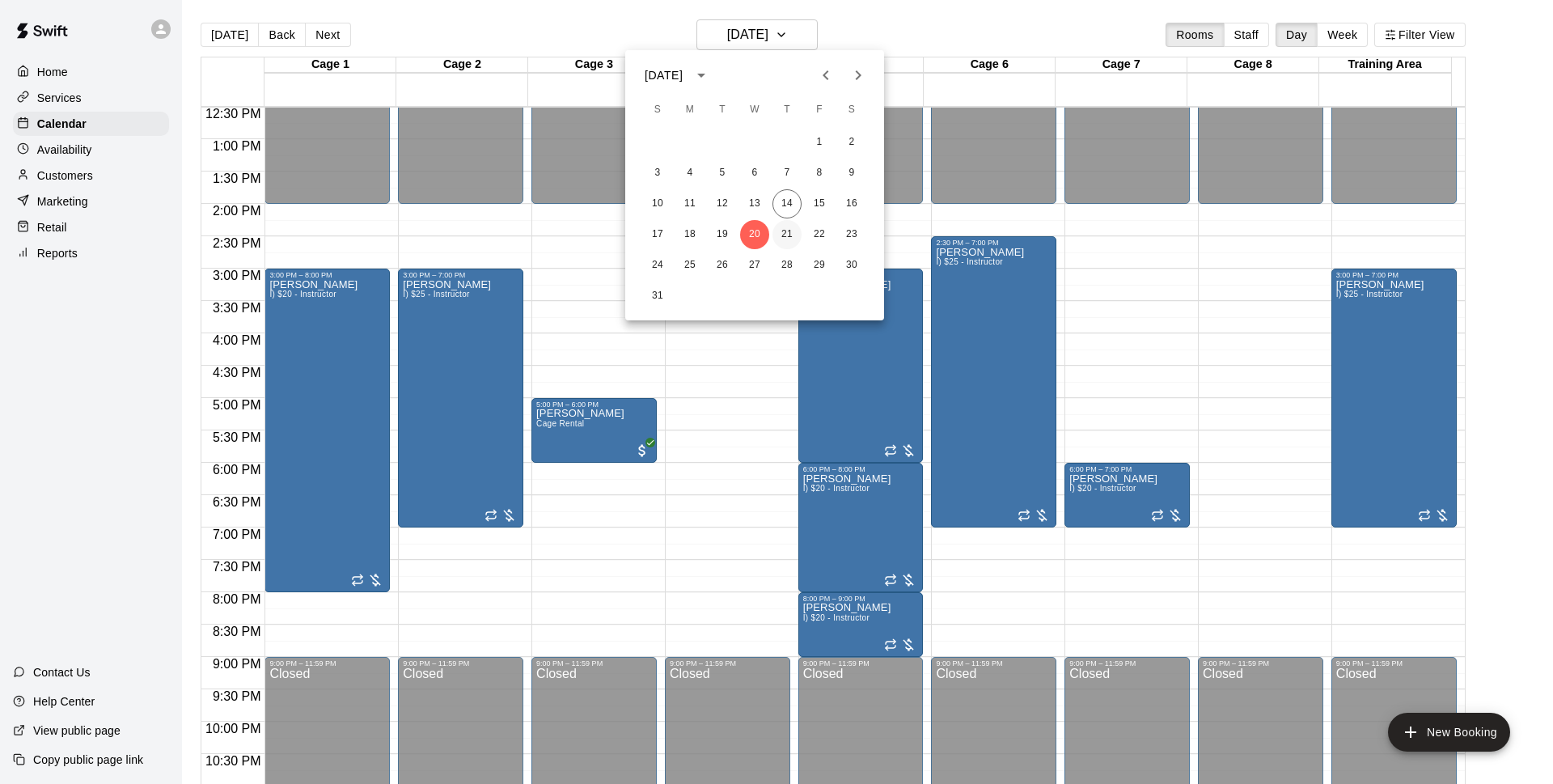
click at [786, 231] on button "21" at bounding box center [787, 235] width 29 height 29
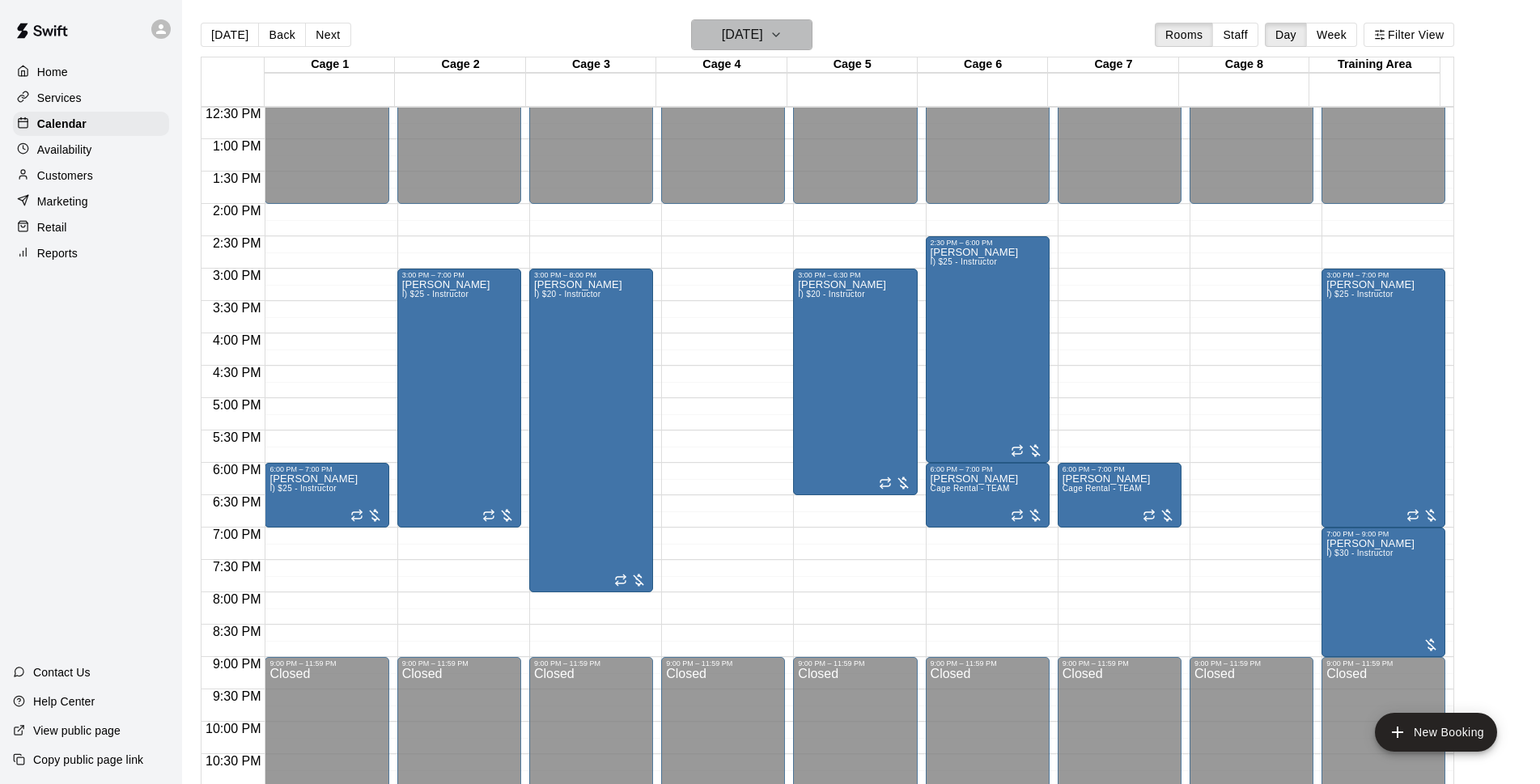
click at [763, 41] on h6 "[DATE]" at bounding box center [742, 35] width 41 height 23
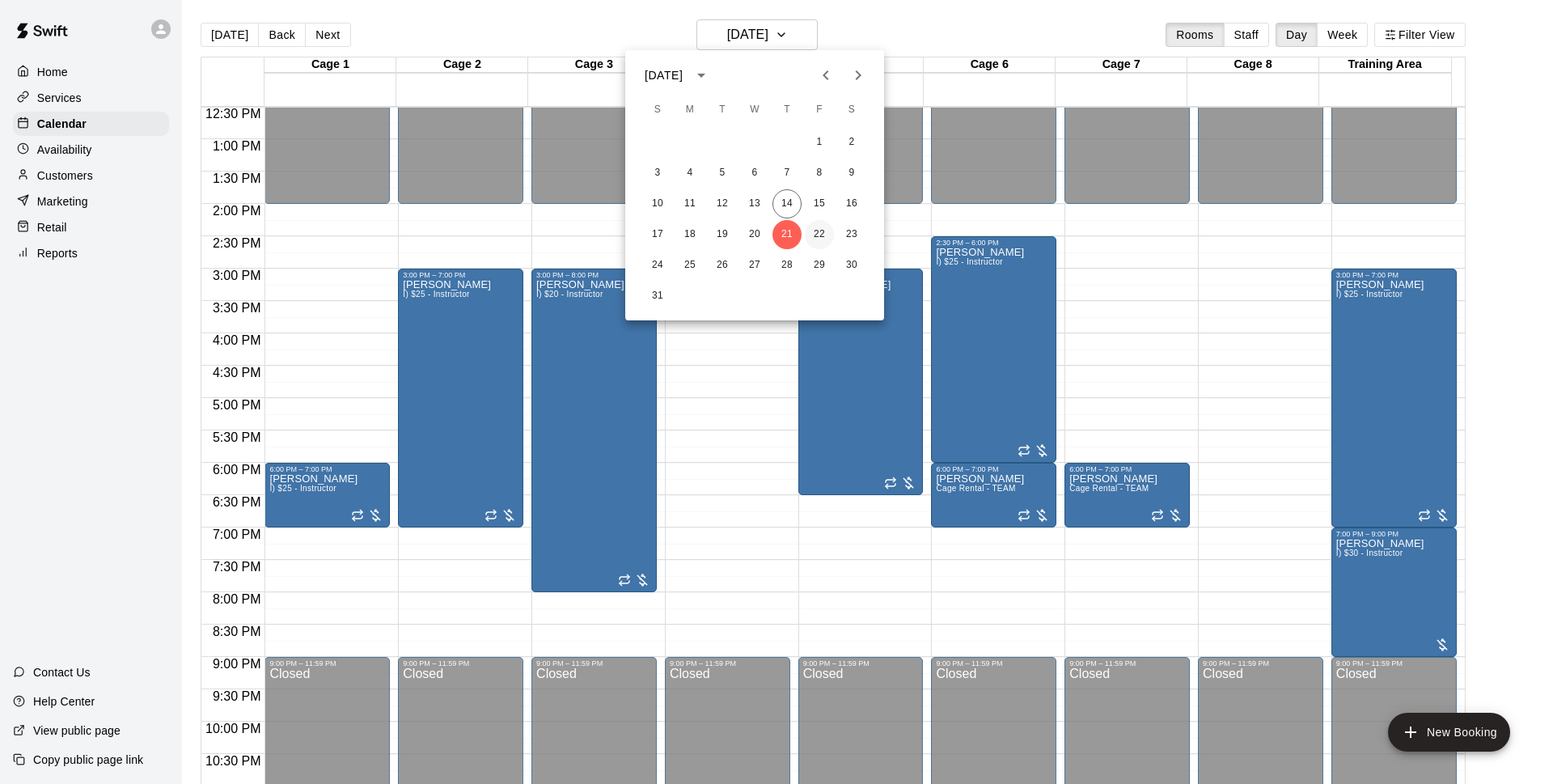
click at [815, 235] on button "22" at bounding box center [819, 235] width 29 height 29
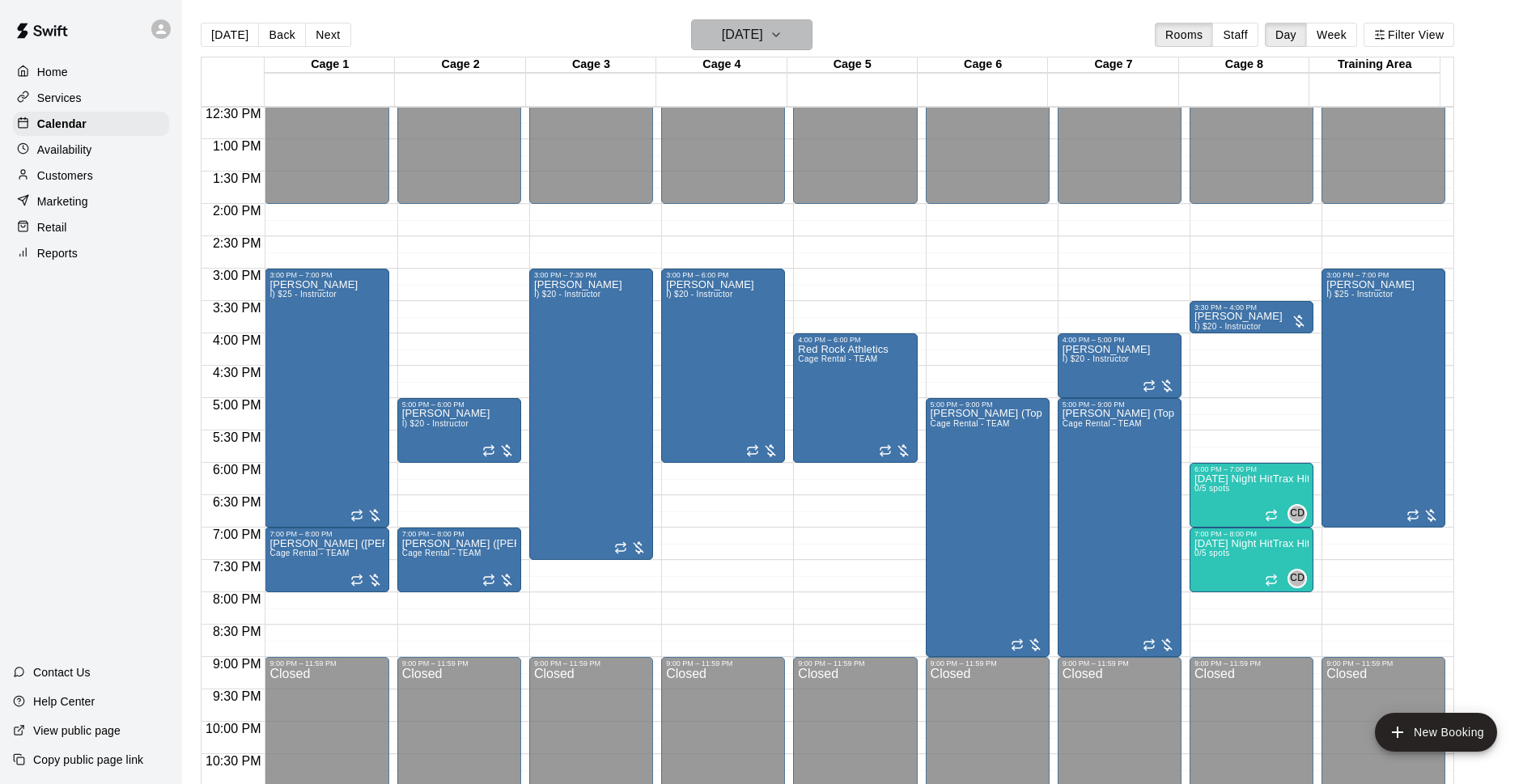
click at [752, 33] on h6 "Friday Aug 22" at bounding box center [742, 35] width 41 height 23
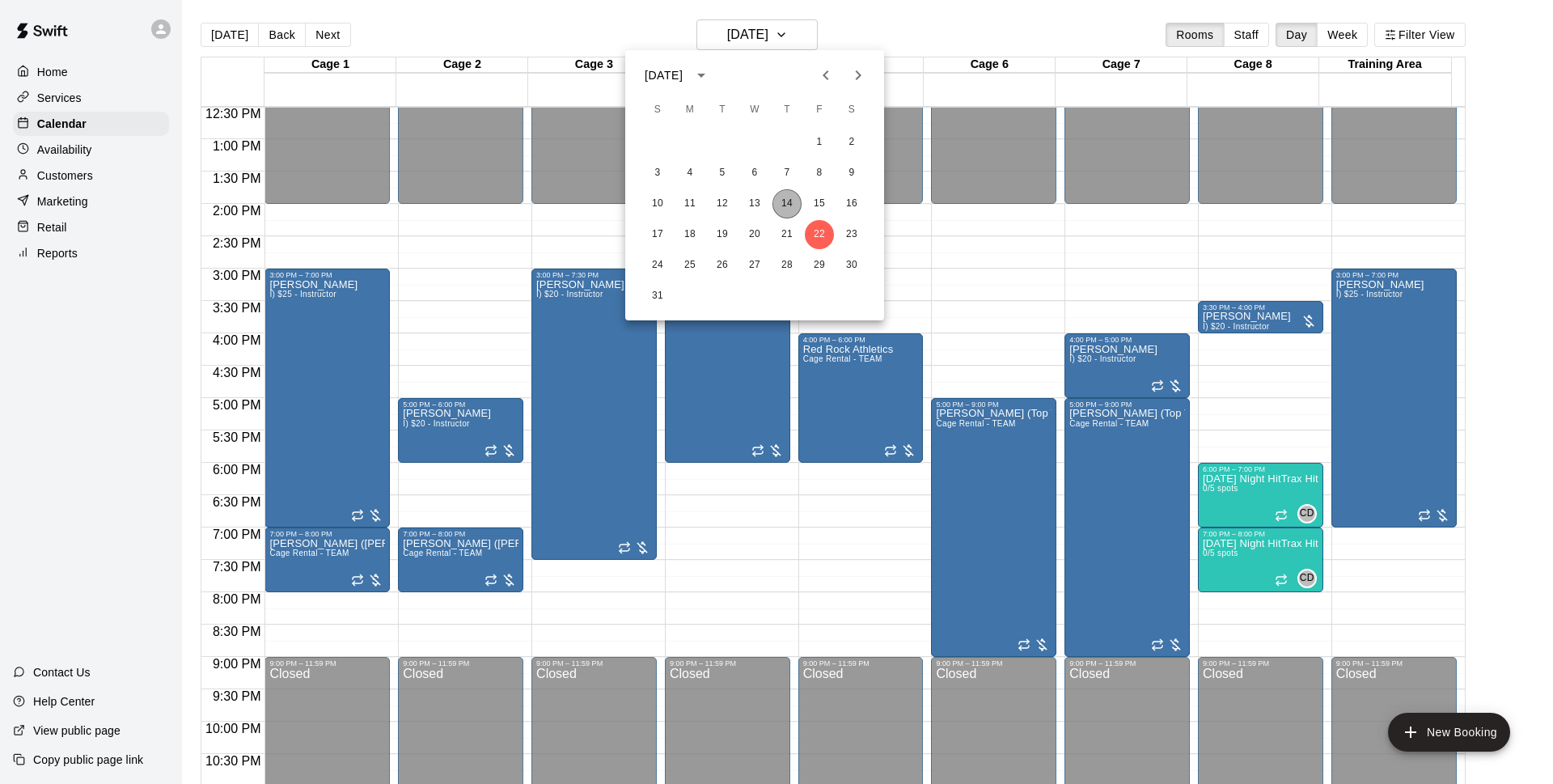
click at [779, 207] on button "14" at bounding box center [787, 204] width 29 height 29
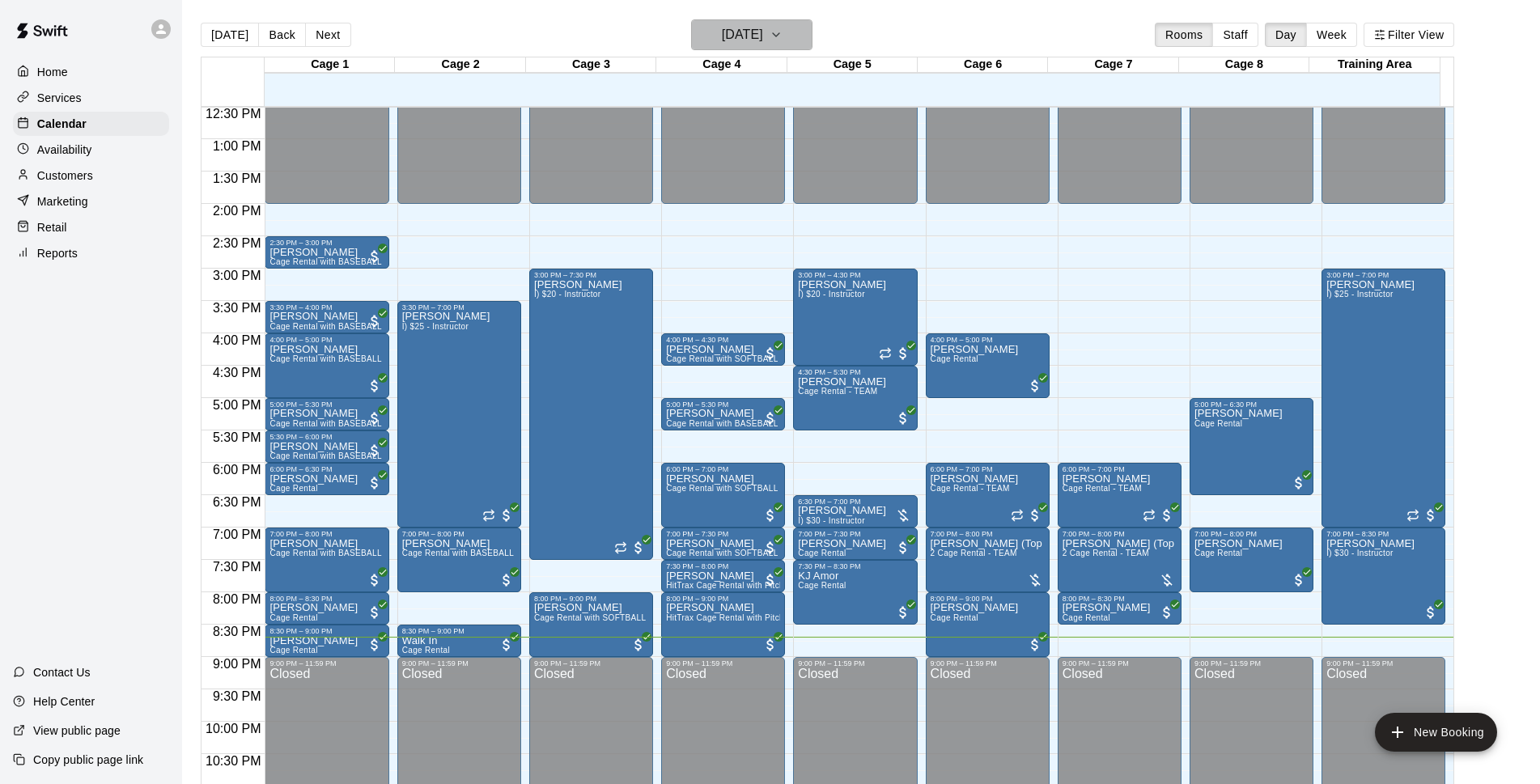
click at [763, 27] on h6 "[DATE]" at bounding box center [742, 35] width 41 height 23
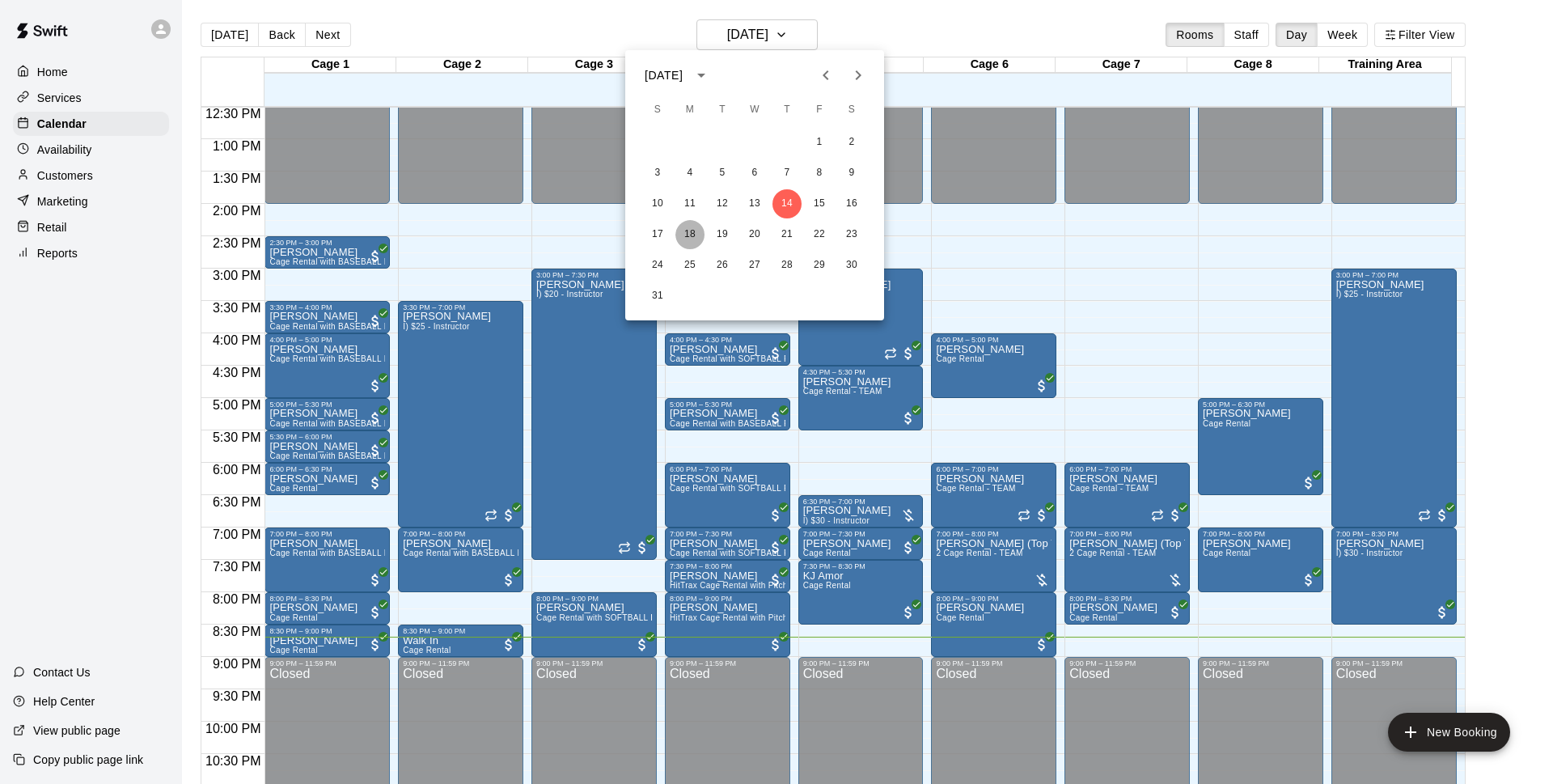
click at [690, 237] on button "18" at bounding box center [690, 235] width 29 height 29
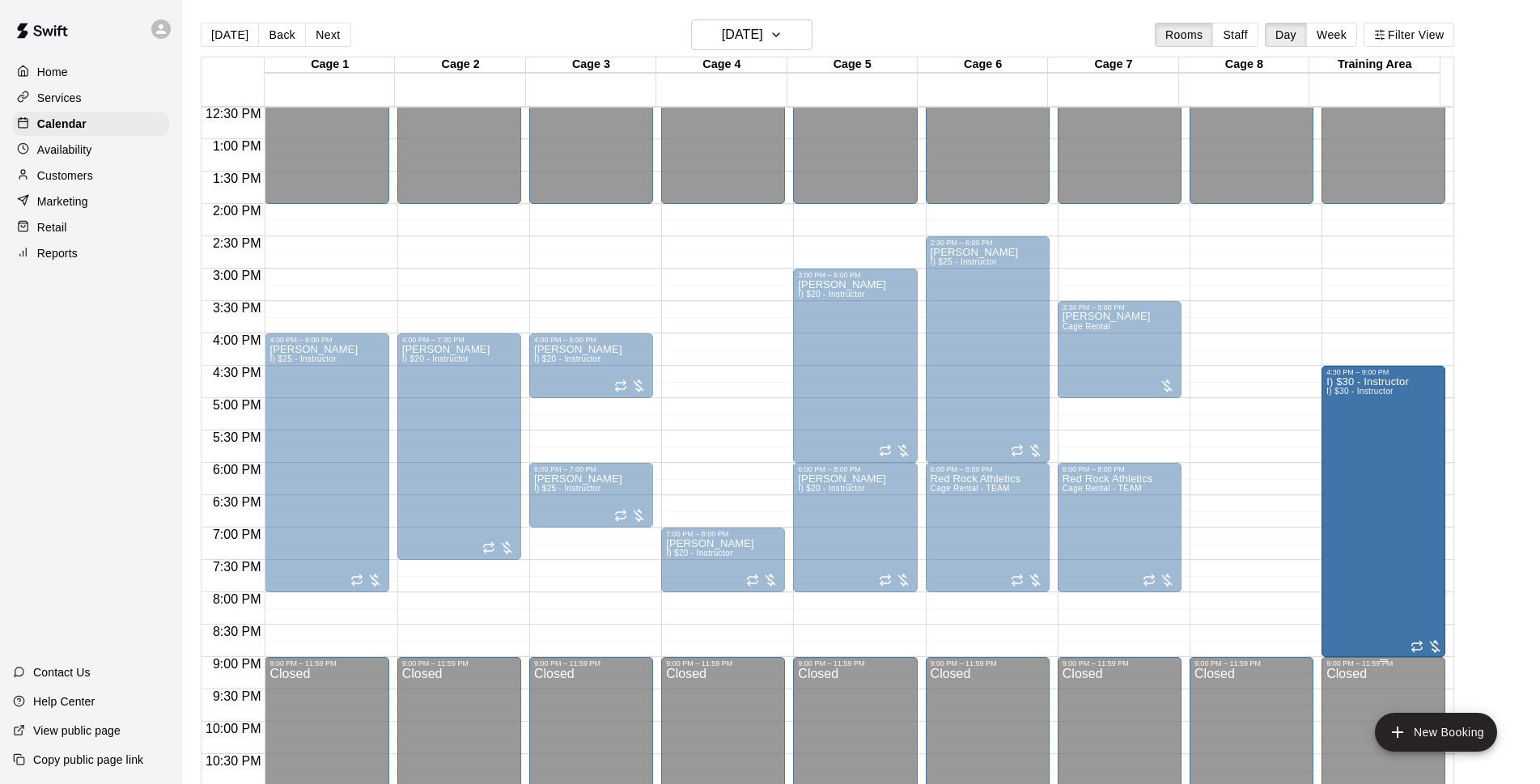
drag, startPoint x: 1381, startPoint y: 621, endPoint x: 1385, endPoint y: 663, distance: 42.2
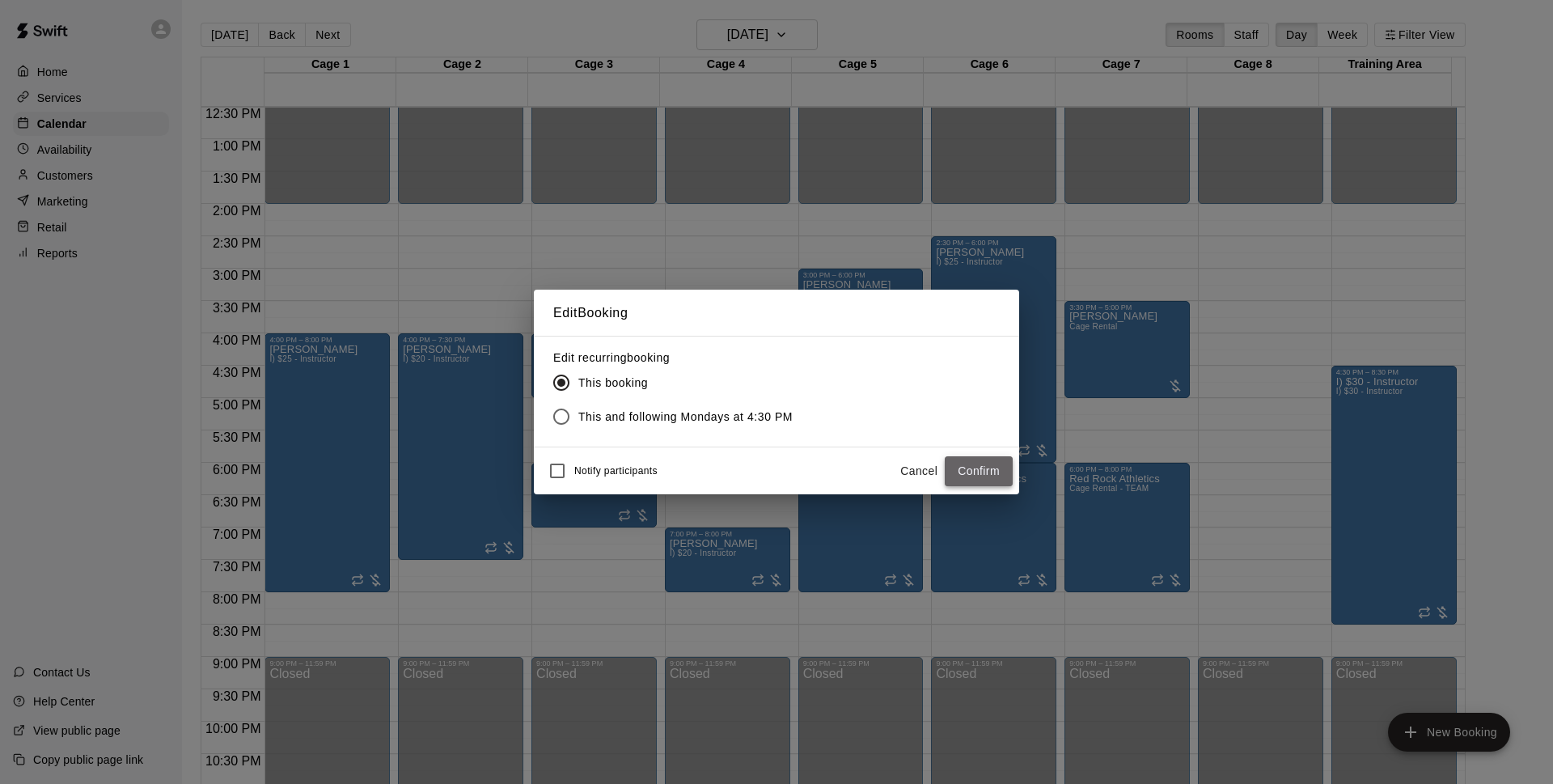
click at [961, 468] on button "Confirm" at bounding box center [979, 470] width 68 height 30
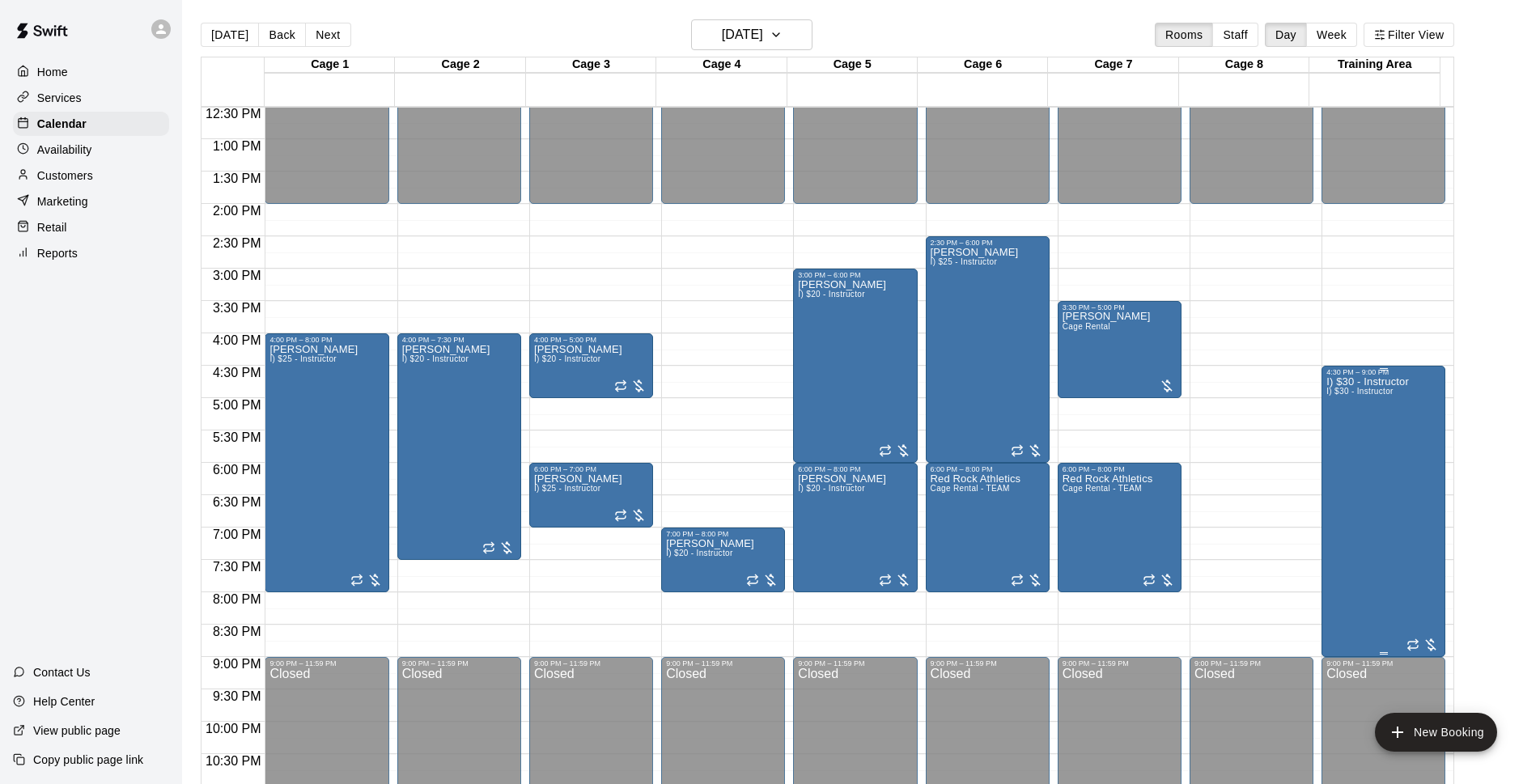
click at [1355, 500] on div "I) $30 - Instructor I) $30 - Instructor" at bounding box center [1368, 768] width 83 height 784
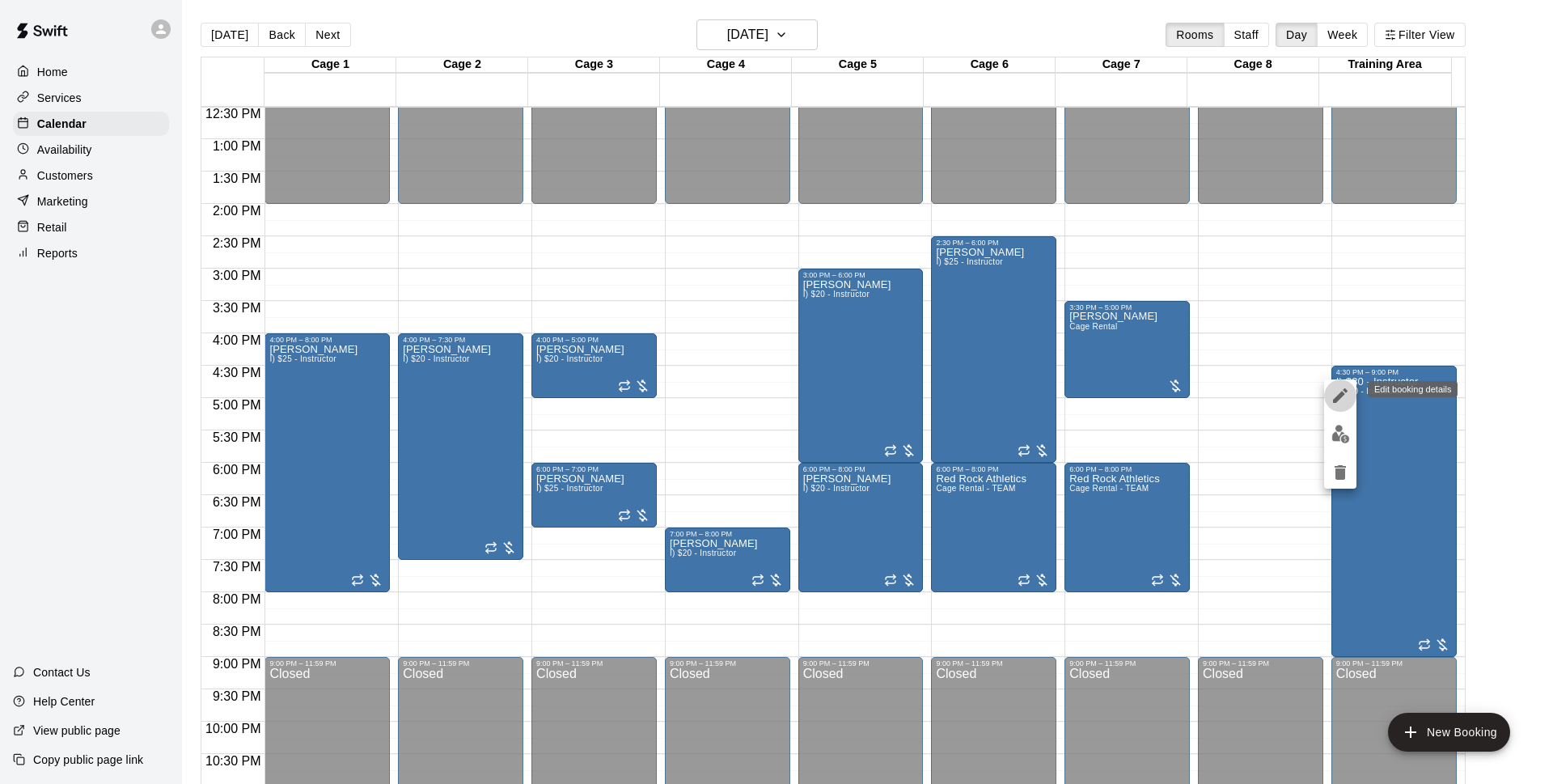
click at [1344, 398] on icon "edit" at bounding box center [1340, 395] width 19 height 19
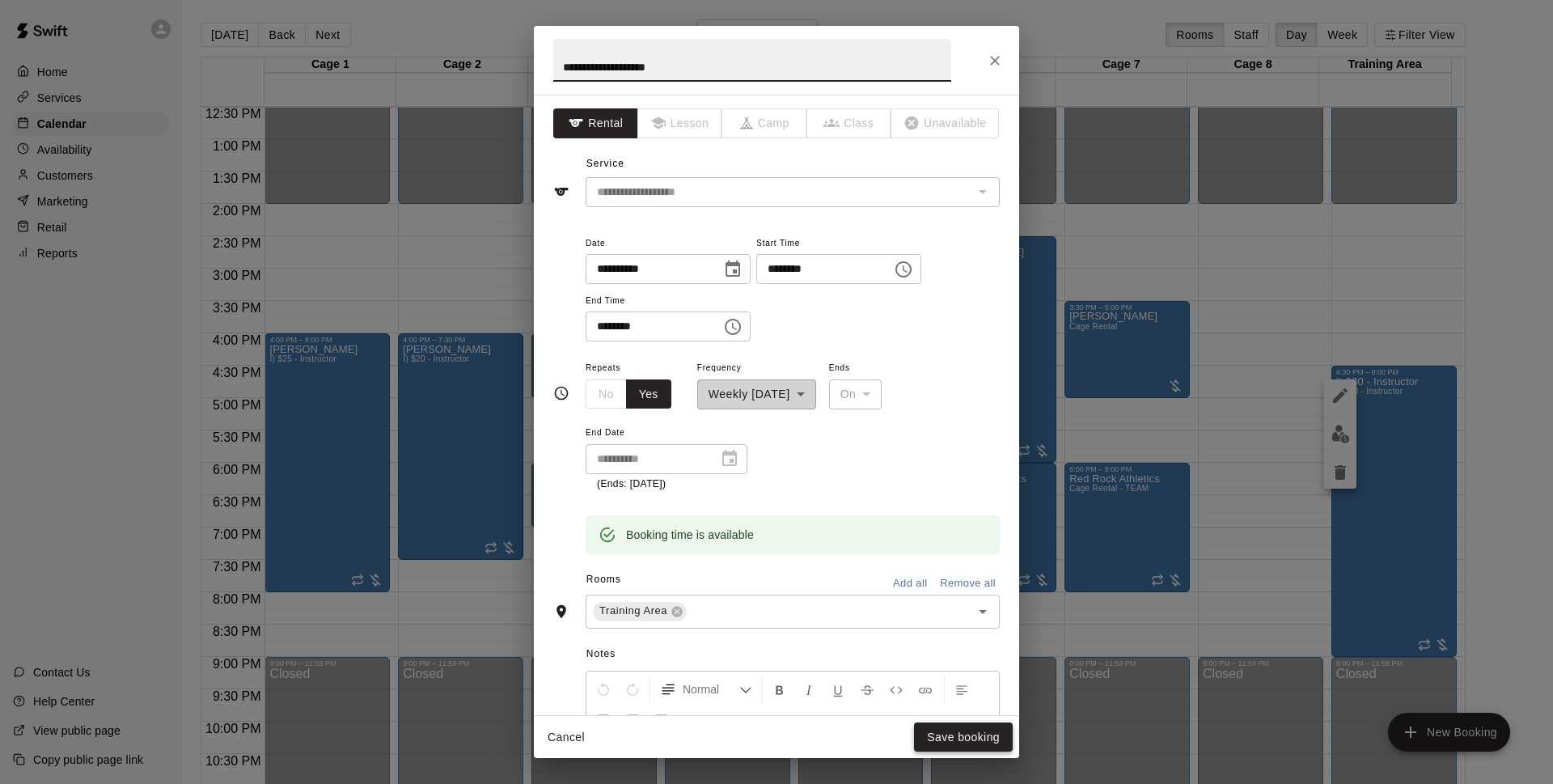
click at [984, 744] on button "Save booking" at bounding box center [963, 737] width 99 height 30
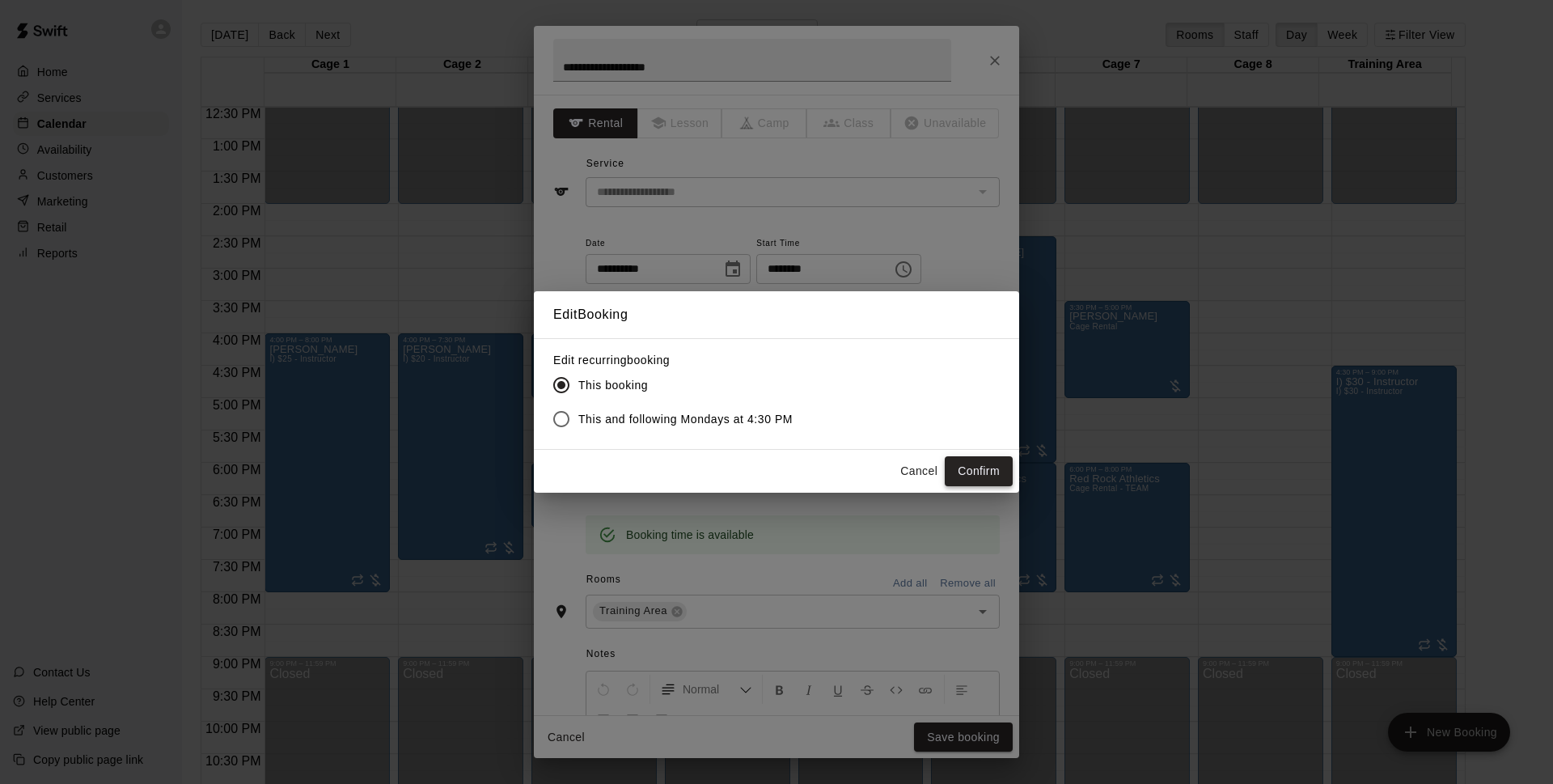
click at [984, 469] on button "Confirm" at bounding box center [979, 470] width 68 height 30
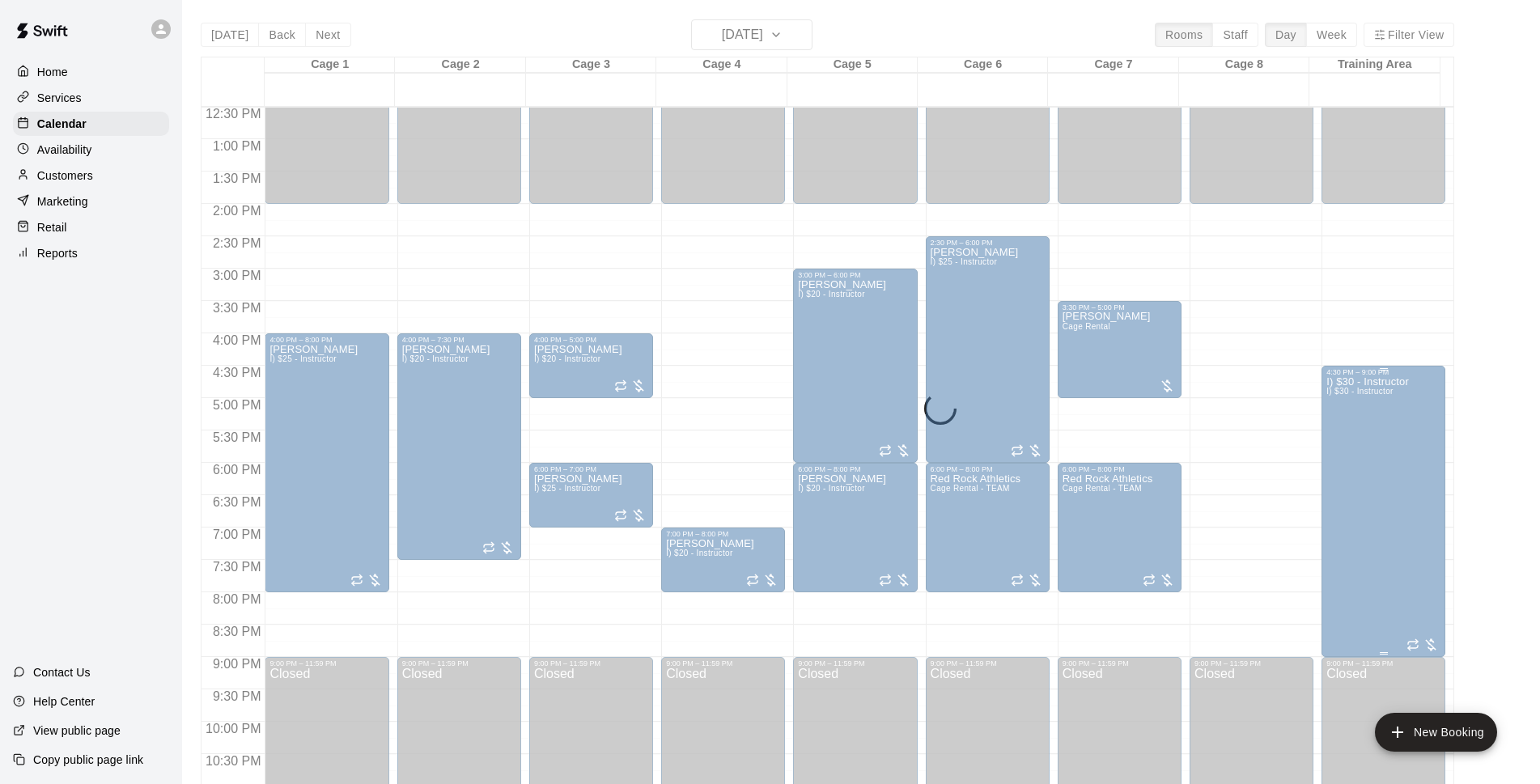
click at [1373, 521] on div "I) $30 - Instructor I) $30 - Instructor" at bounding box center [1368, 768] width 83 height 784
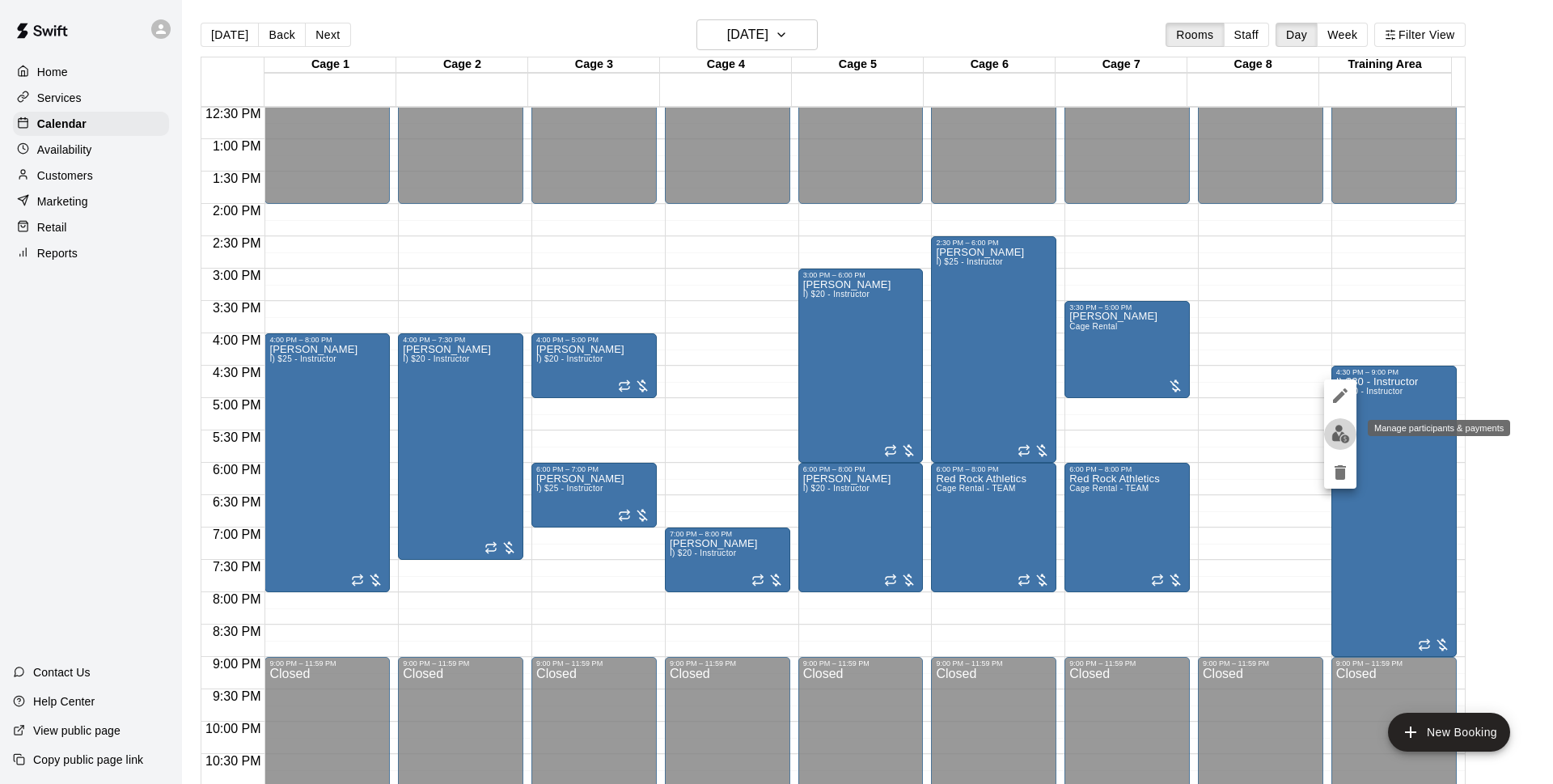
click at [1351, 429] on button "edit" at bounding box center [1340, 434] width 33 height 32
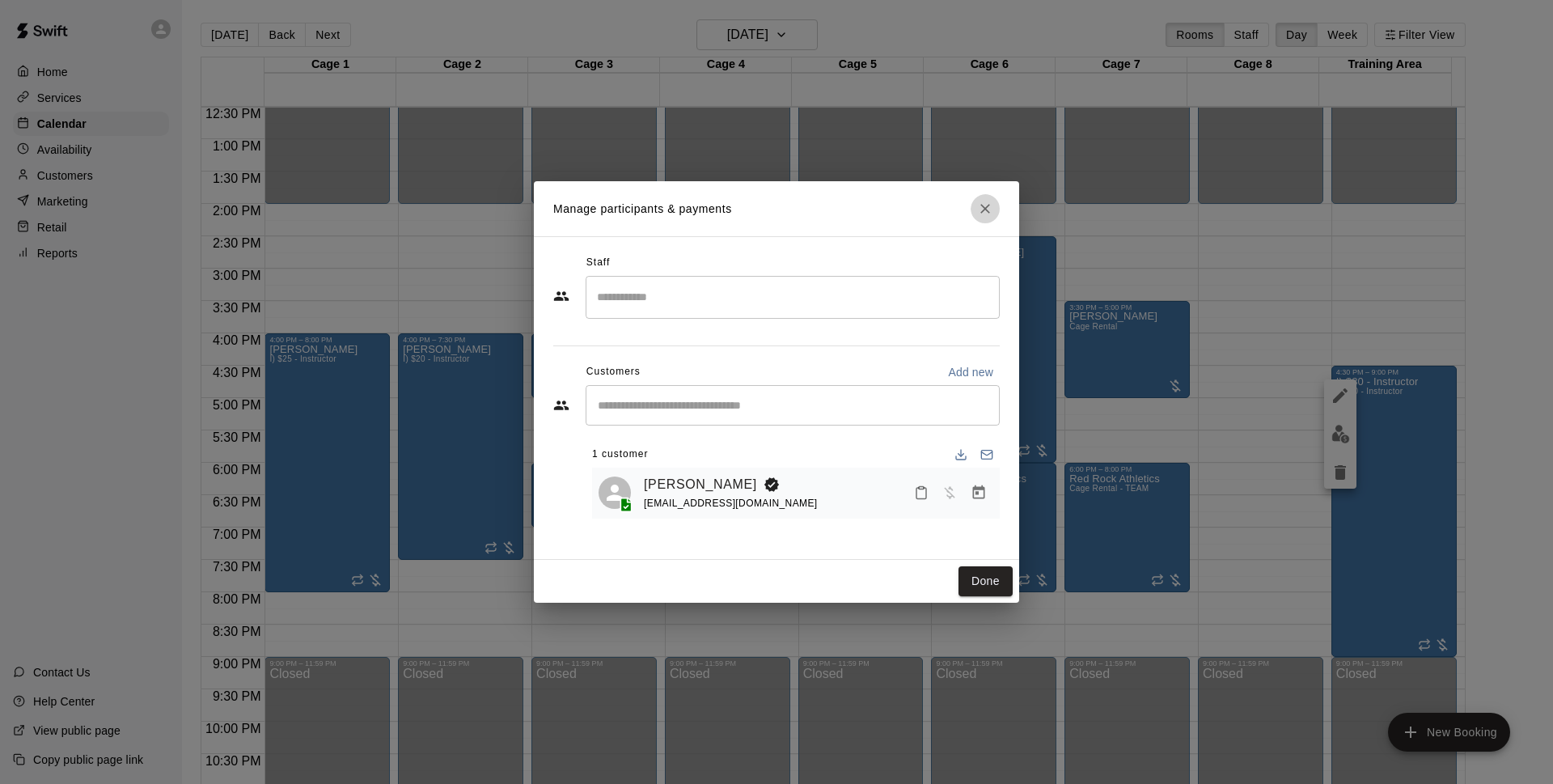
click at [982, 215] on icon "Close" at bounding box center [985, 208] width 16 height 16
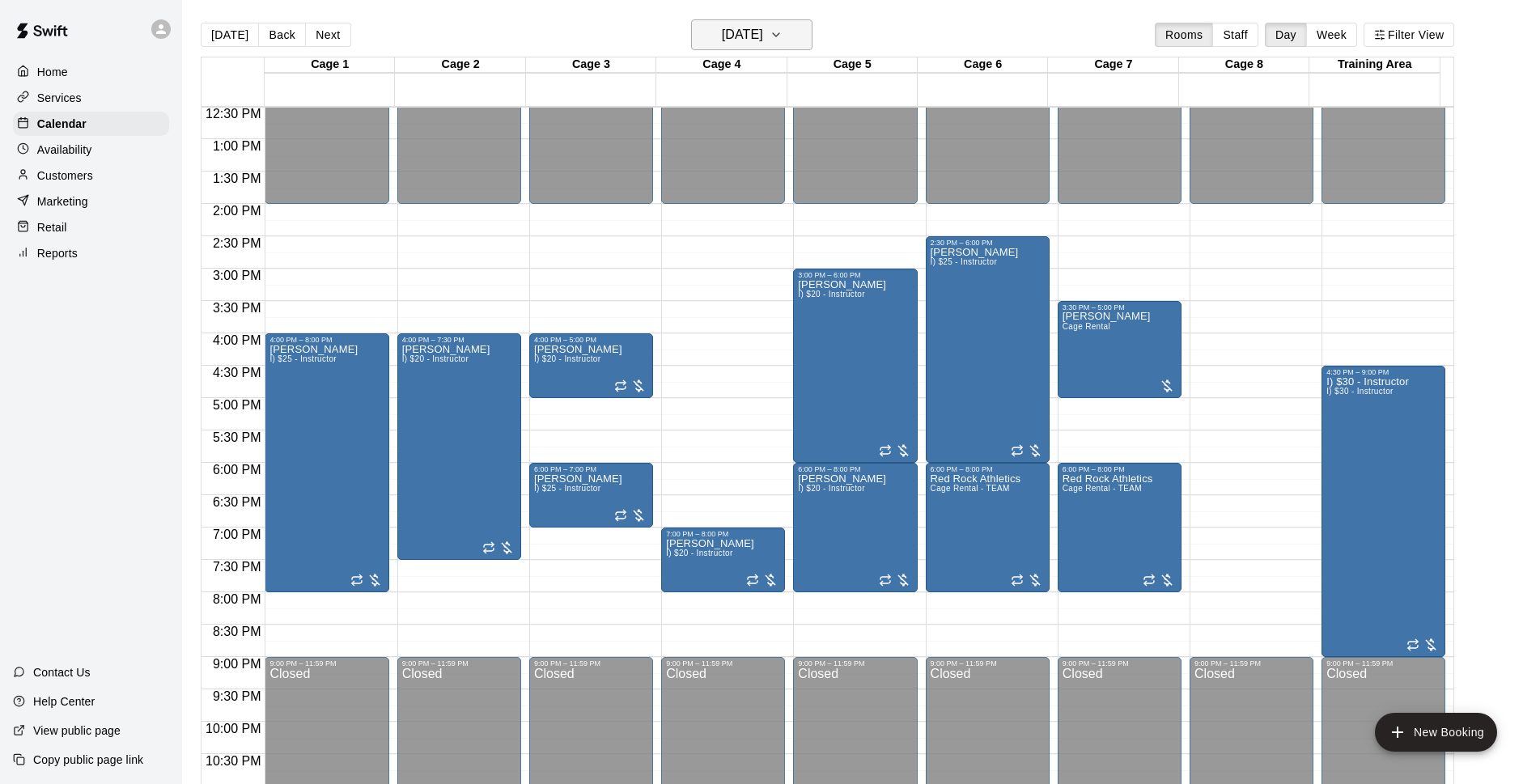
click at [732, 36] on h6 "Monday Aug 18" at bounding box center [742, 35] width 41 height 23
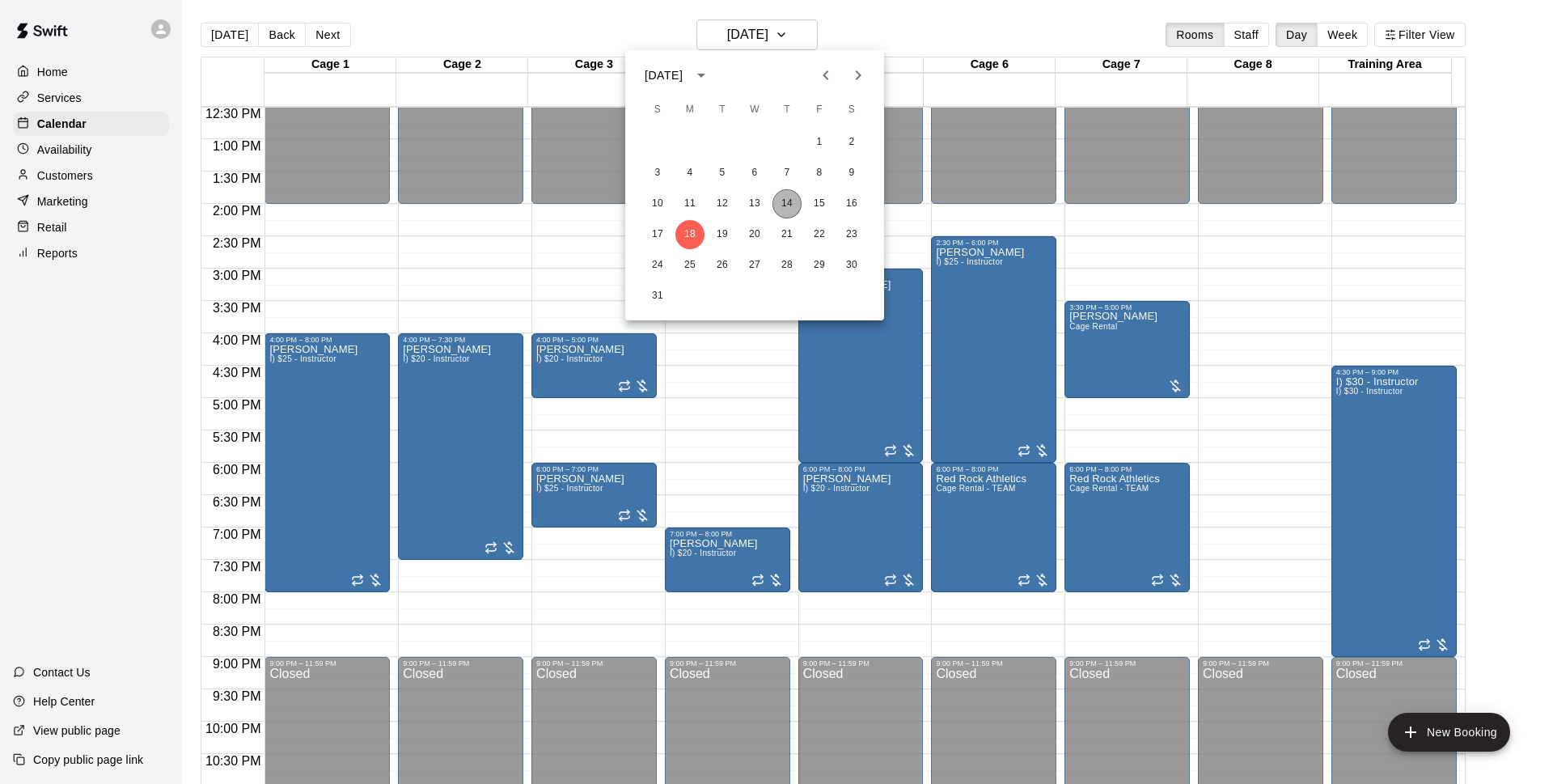
click at [776, 205] on button "14" at bounding box center [787, 204] width 29 height 29
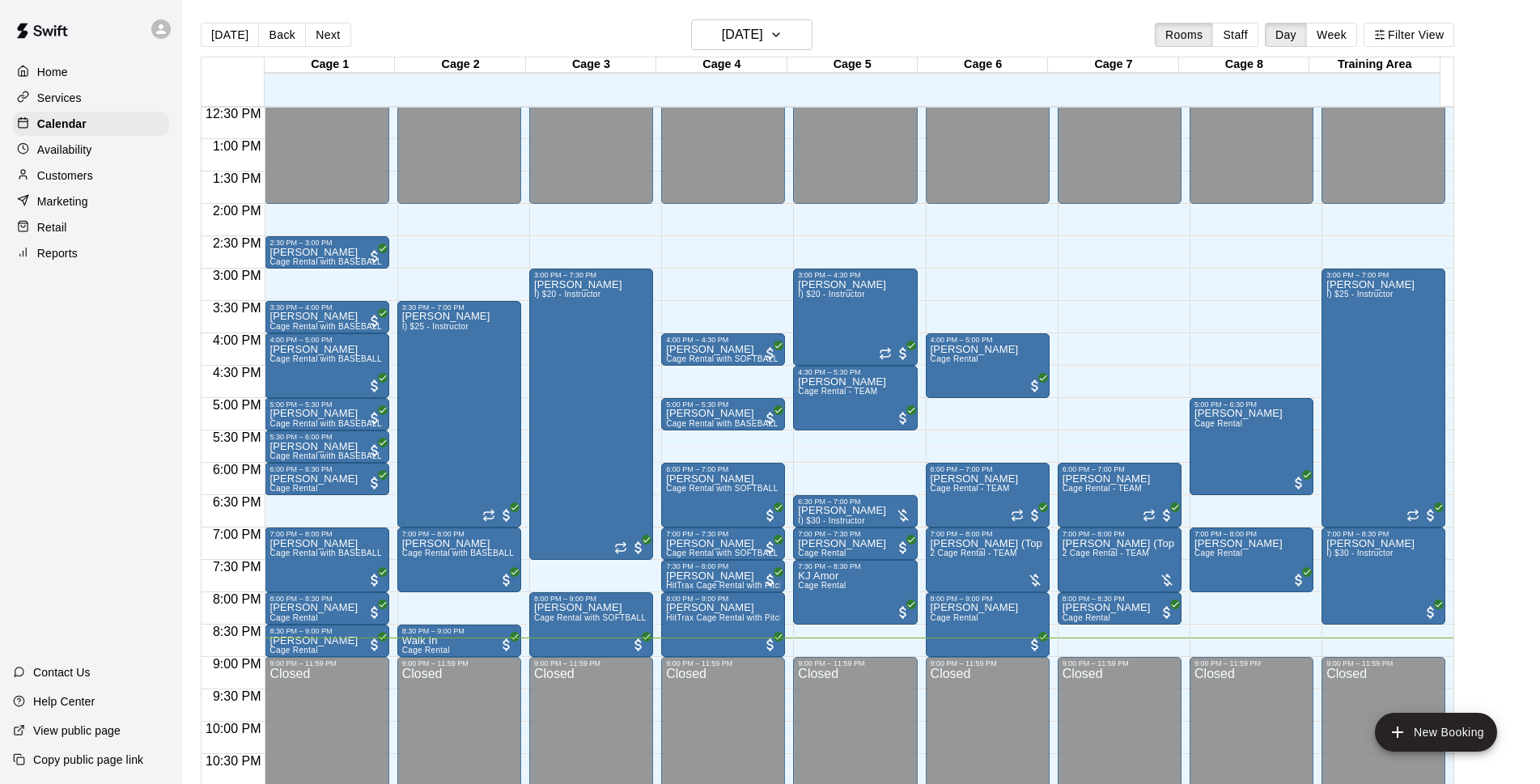
click at [574, 13] on main "[DATE] Back [DATE][DATE] Rooms Staff Day Week Filter View Cage 1 14 Thu Cage 2 …" at bounding box center [860, 405] width 1358 height 810
click at [757, 33] on h6 "[DATE]" at bounding box center [742, 35] width 41 height 23
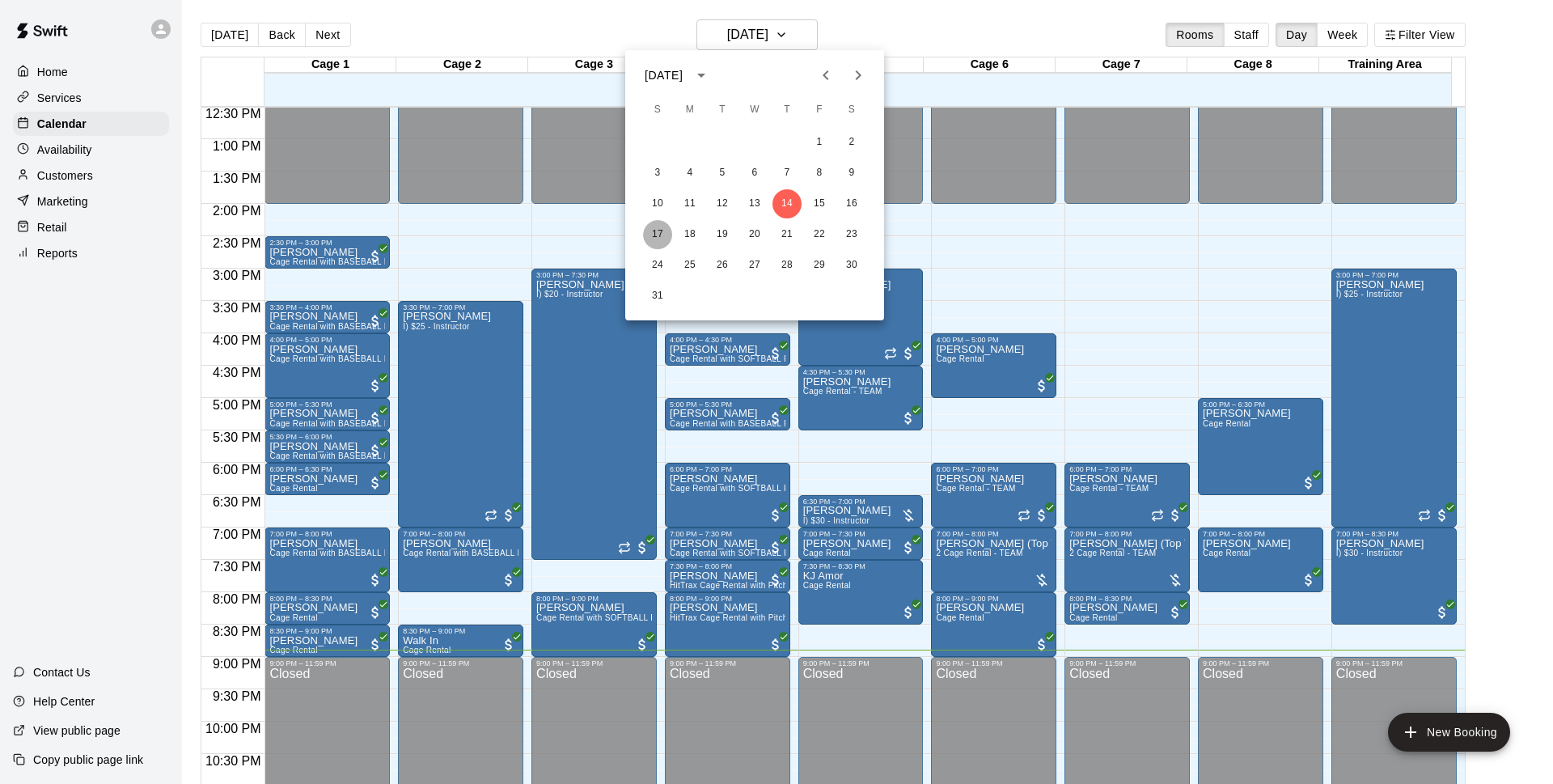
click at [663, 236] on button "17" at bounding box center [657, 235] width 29 height 29
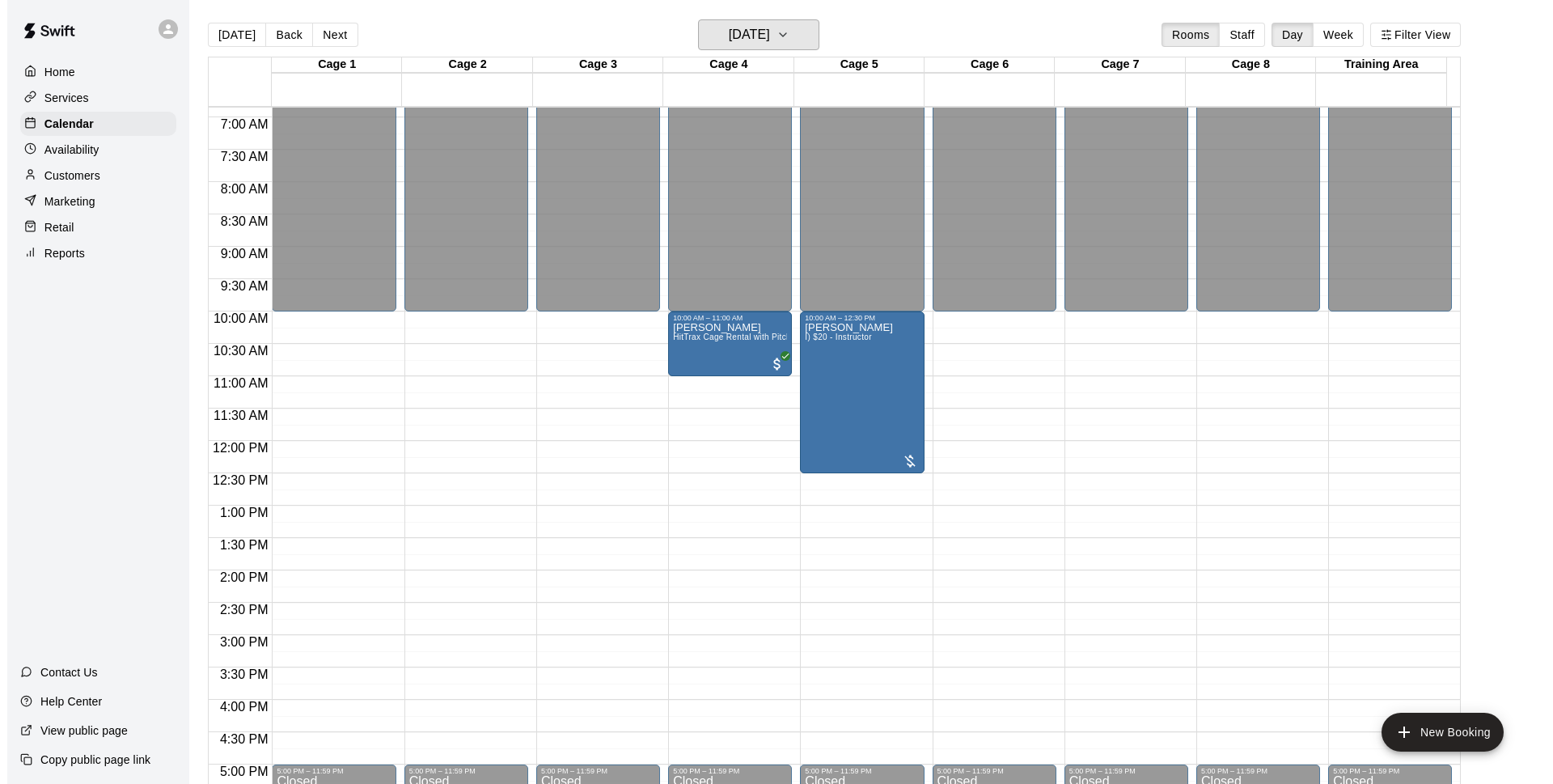
scroll to position [547, 0]
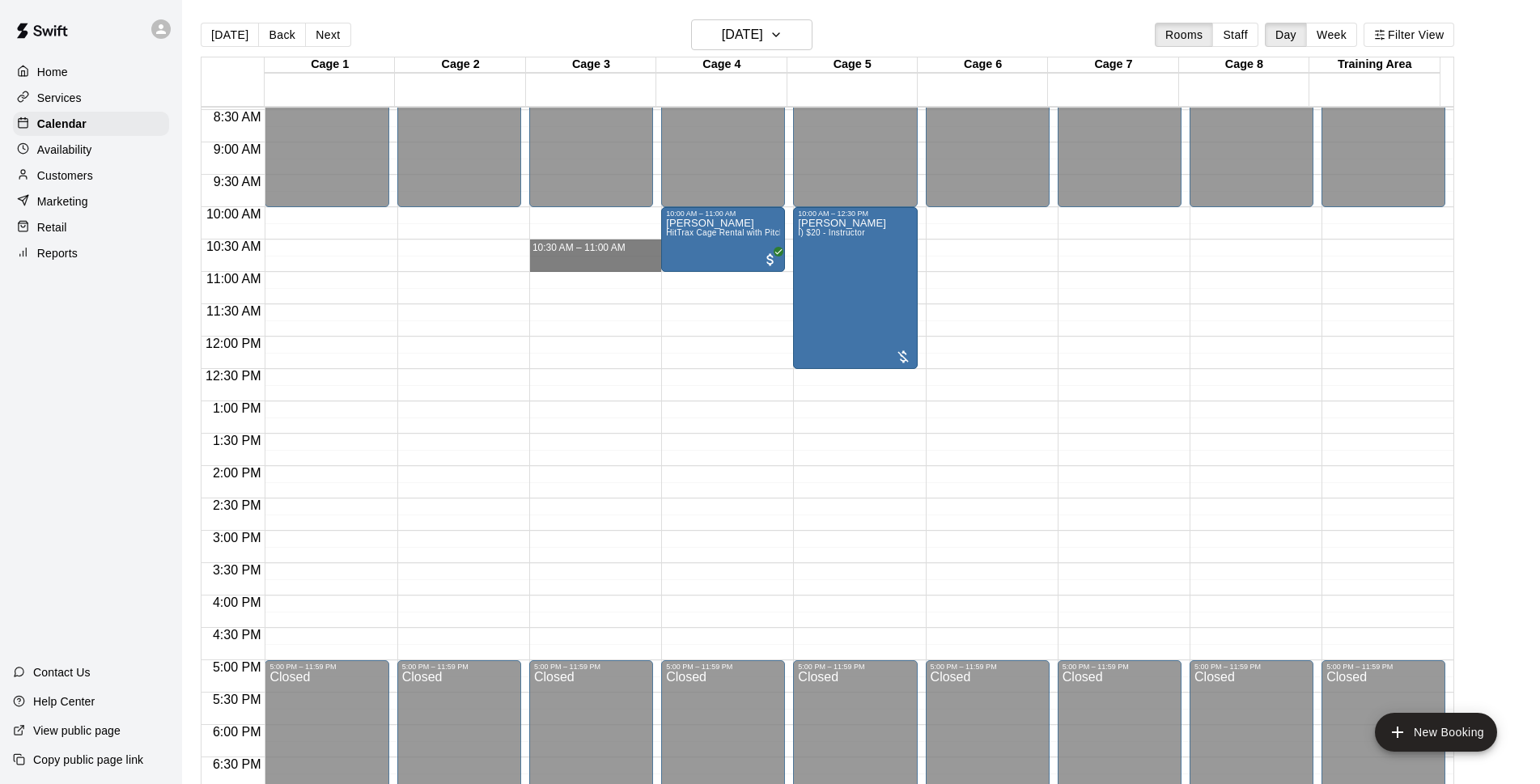
drag, startPoint x: 599, startPoint y: 241, endPoint x: 602, endPoint y: 267, distance: 26.2
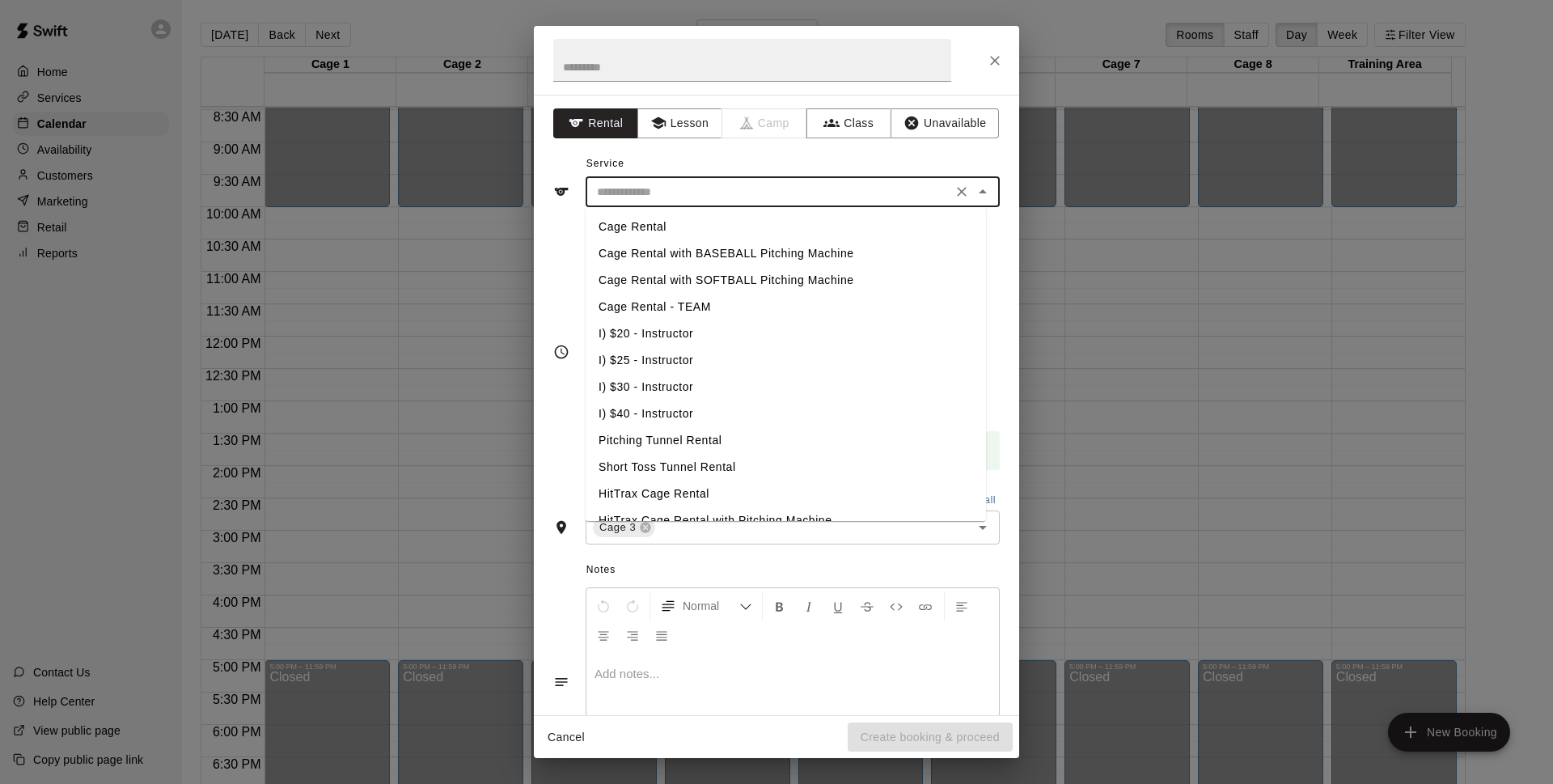
click at [760, 186] on input "text" at bounding box center [769, 191] width 357 height 20
click at [746, 231] on li "Cage Rental" at bounding box center [786, 227] width 400 height 27
type input "**********"
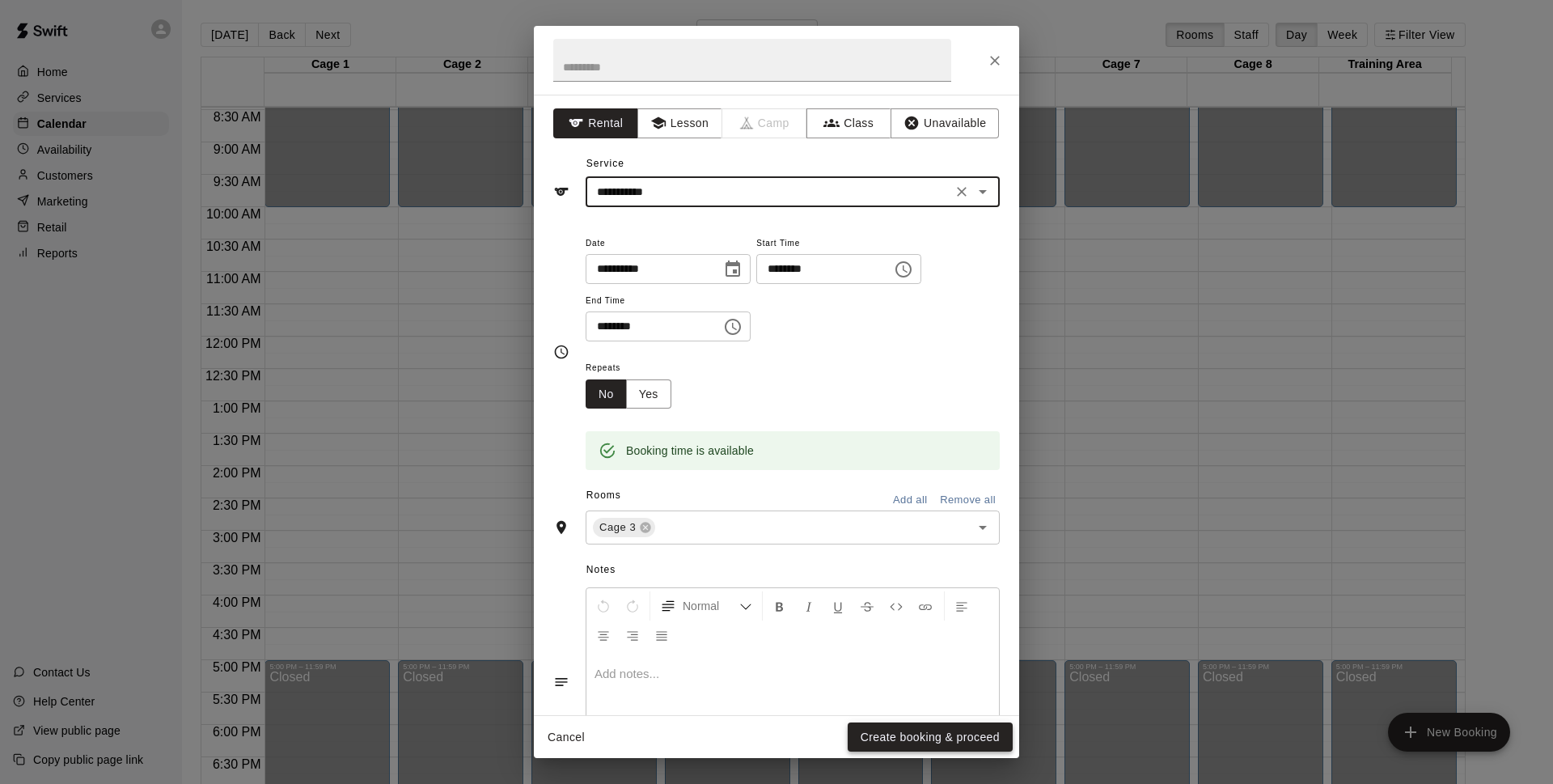
click at [939, 742] on button "Create booking & proceed" at bounding box center [930, 737] width 165 height 30
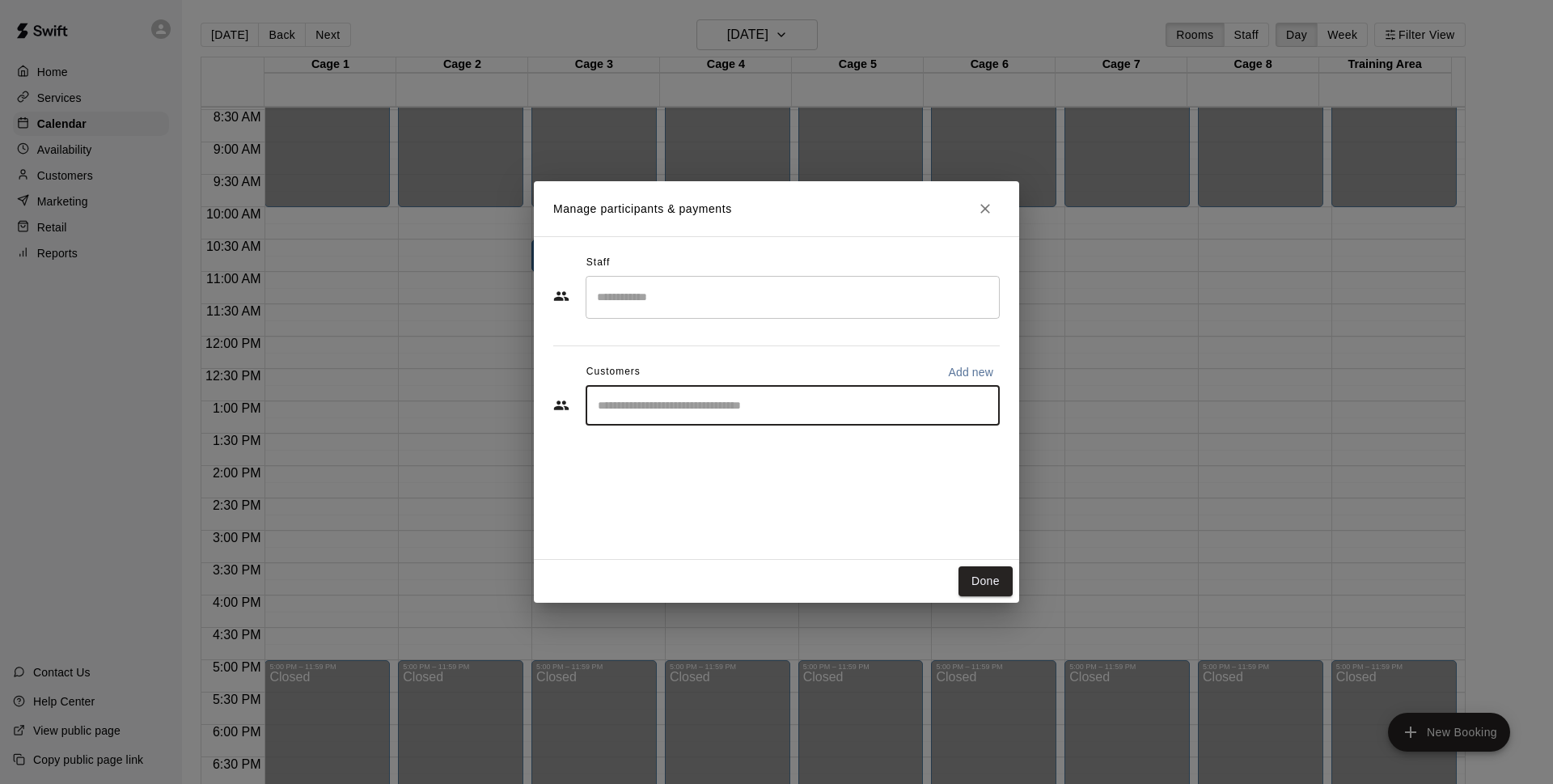
click at [774, 411] on input "Start typing to search customers..." at bounding box center [792, 405] width 399 height 16
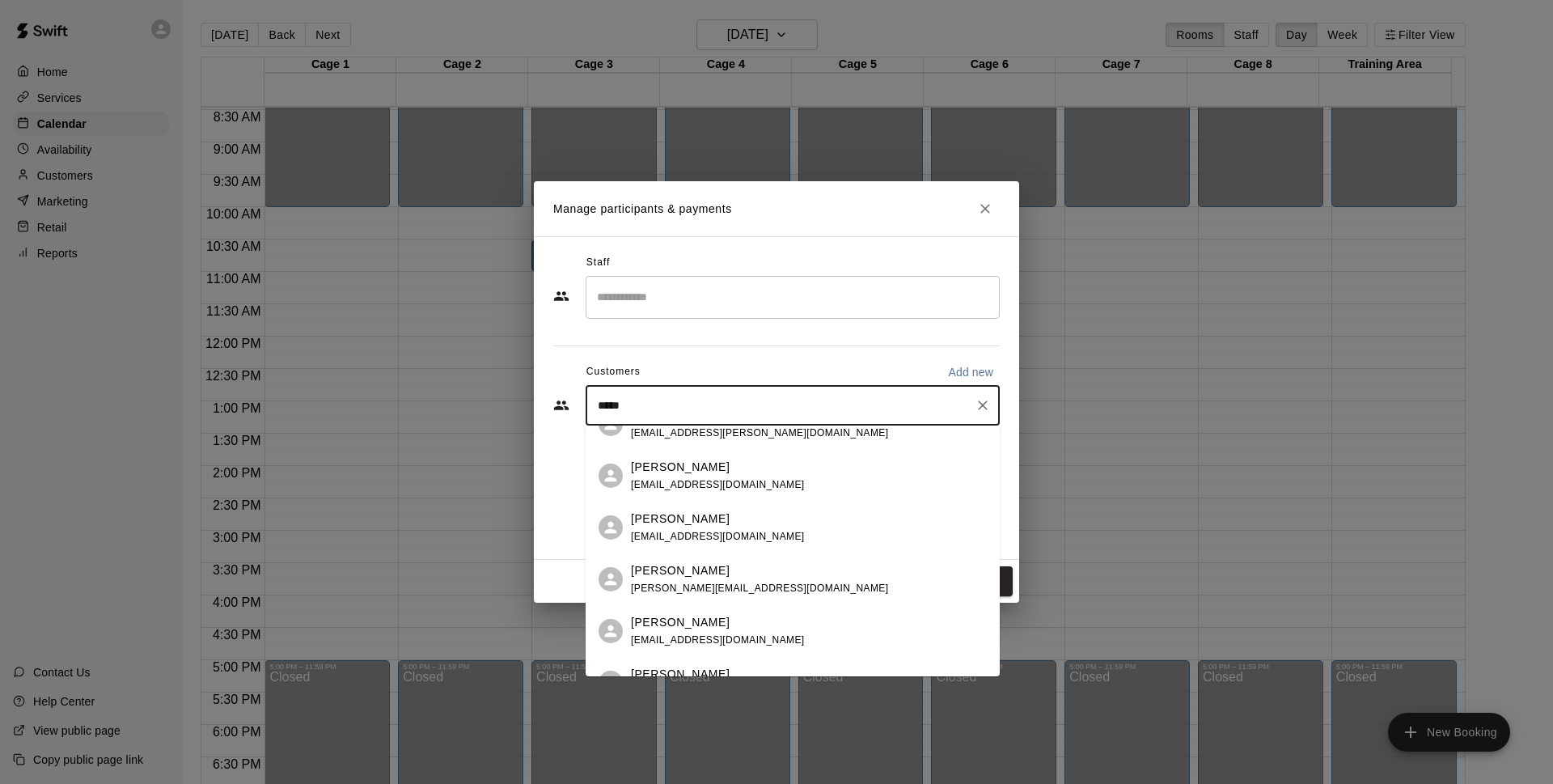
scroll to position [865, 0]
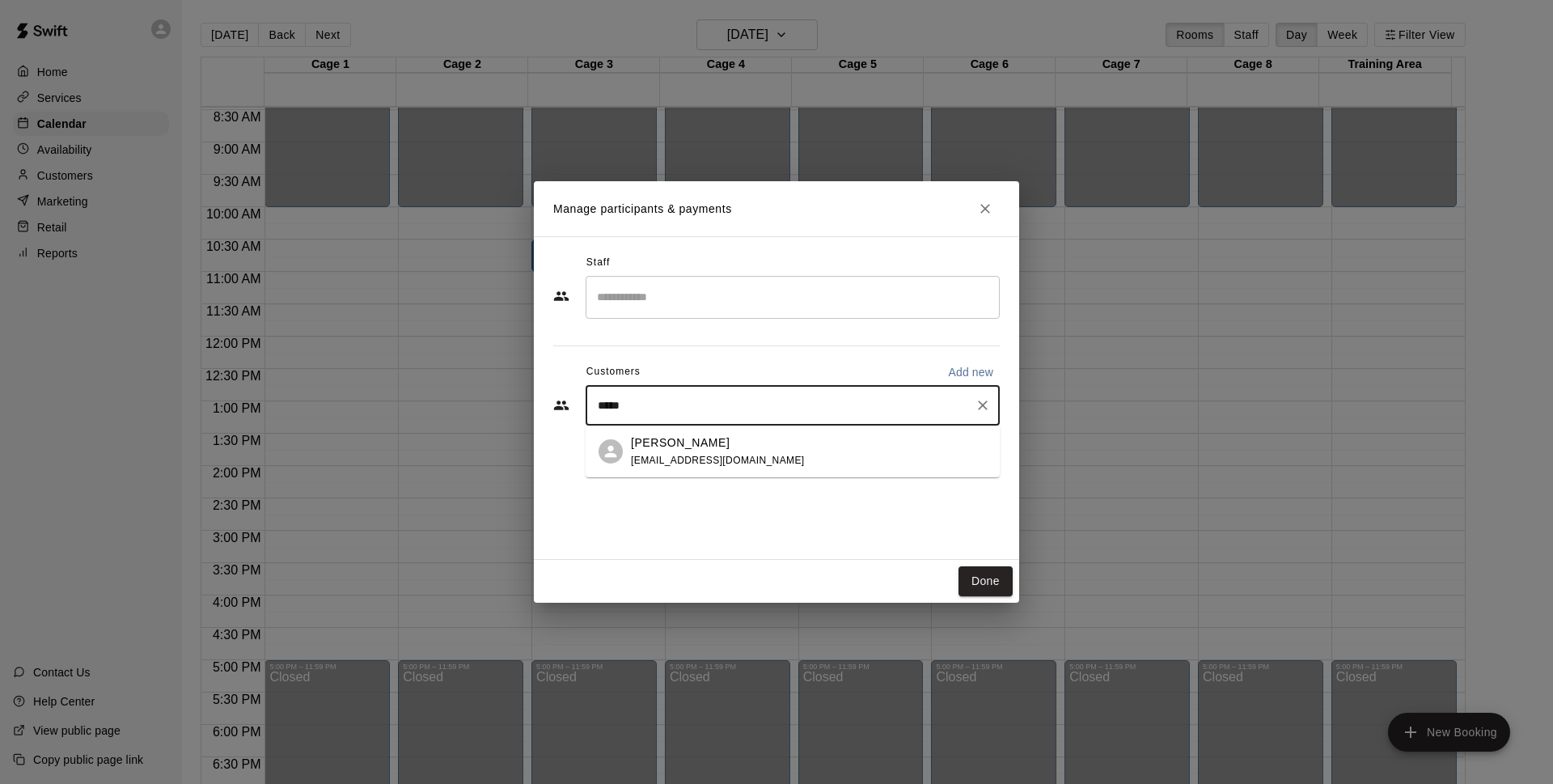
type input "******"
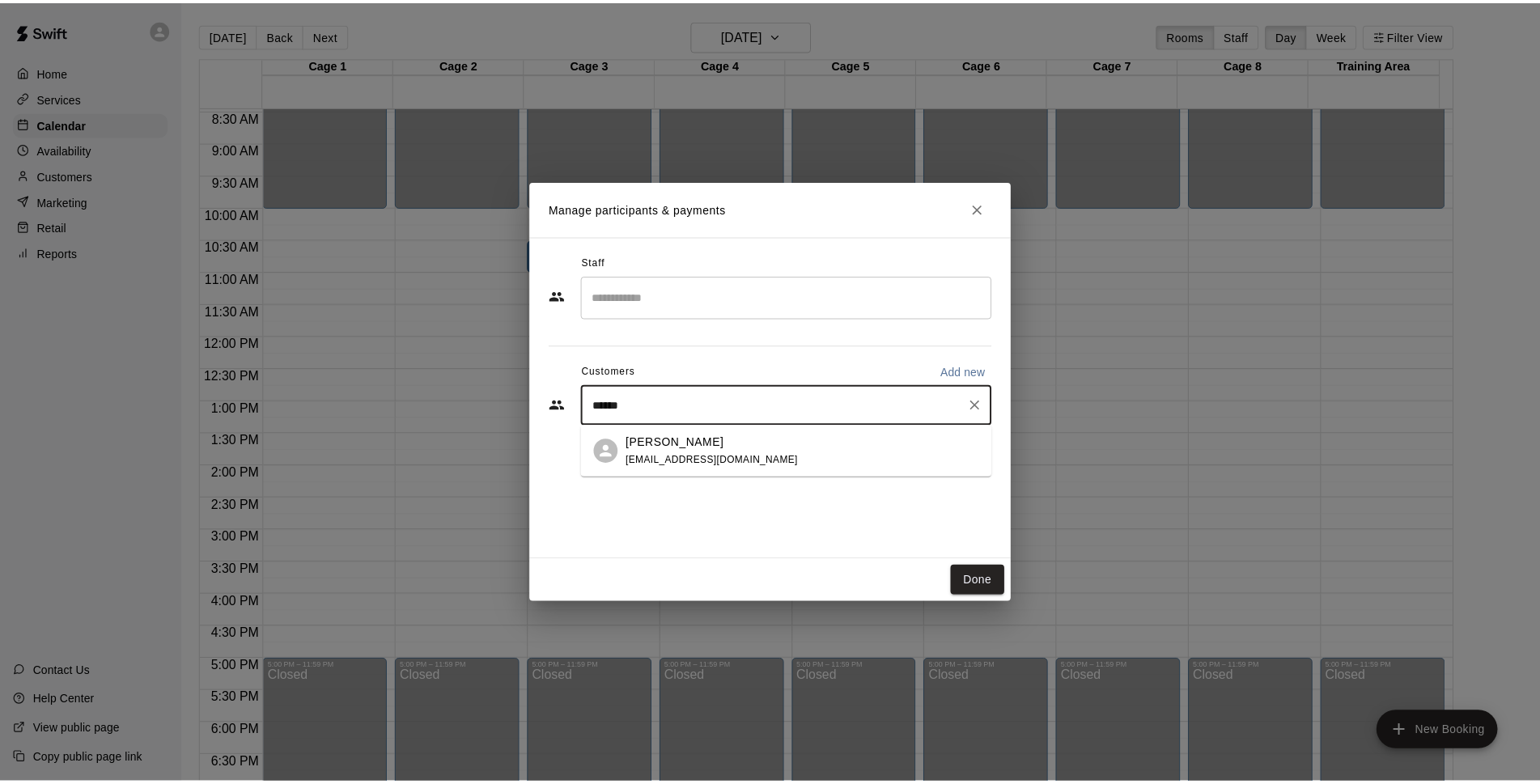
scroll to position [0, 0]
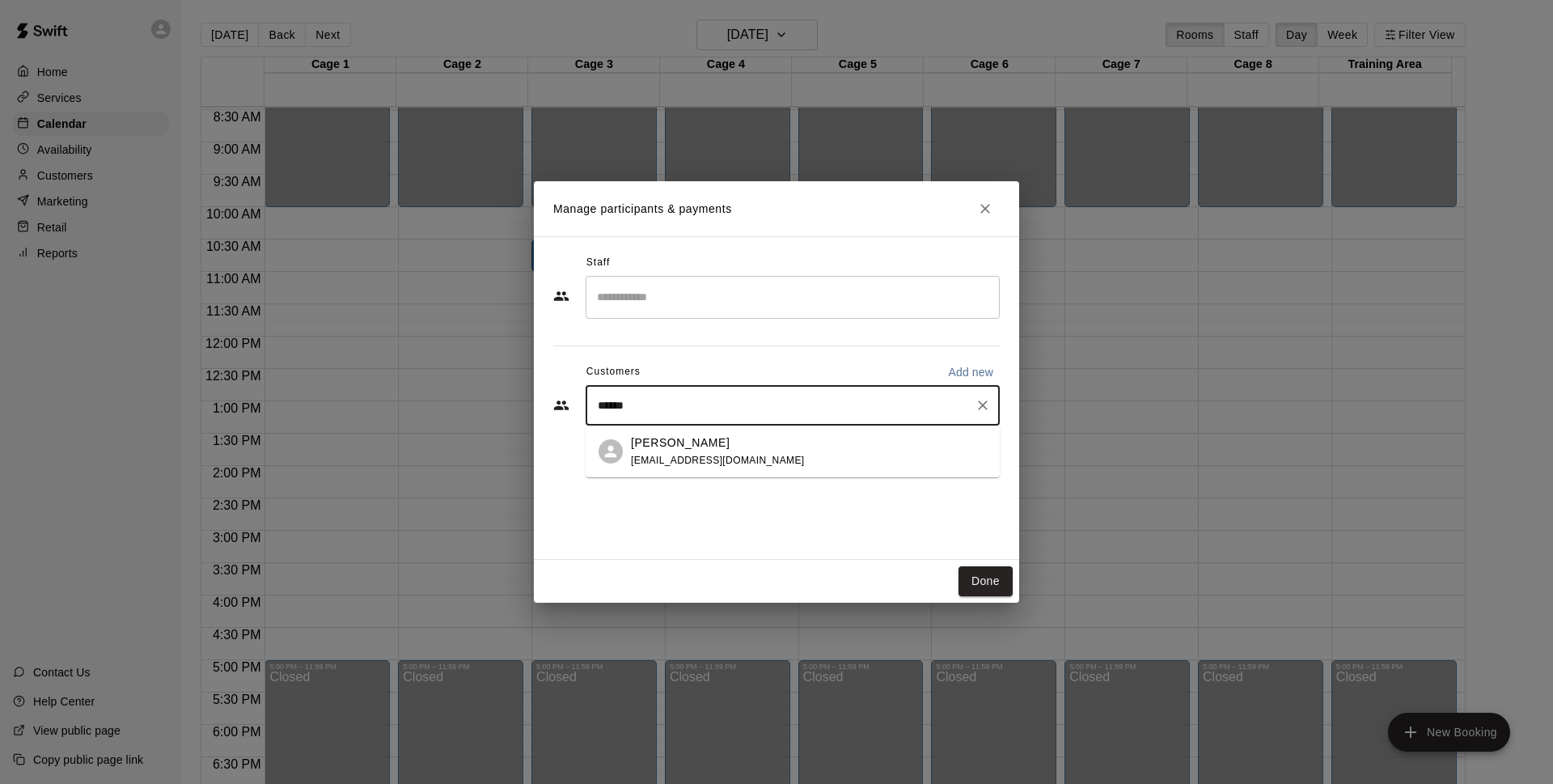
click at [757, 469] on div "Steve Ricci stevericci43@gmail.com" at bounding box center [793, 451] width 414 height 52
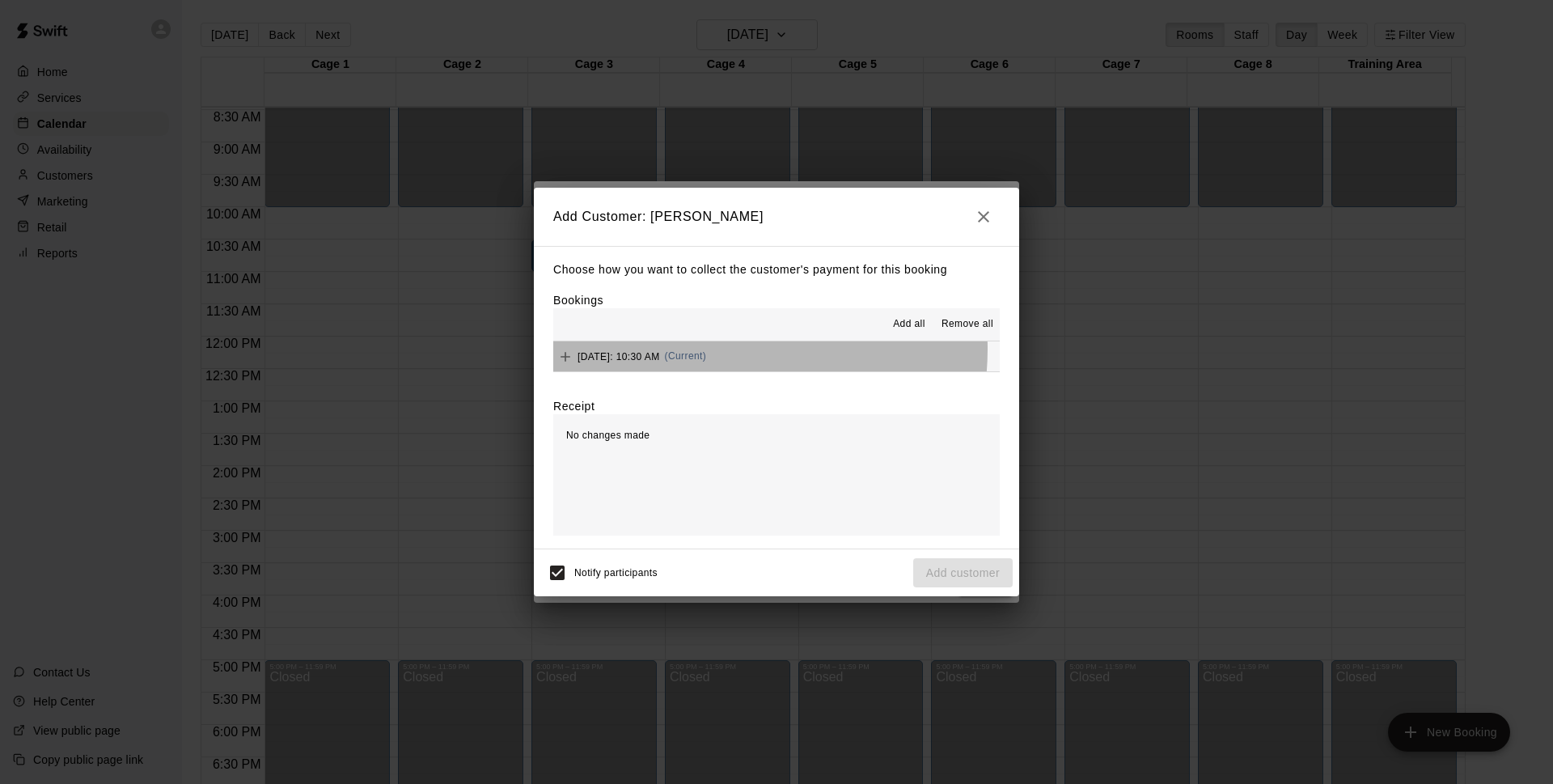
click at [706, 349] on div "Sunday, August 17: 10:30 AM (Current)" at bounding box center [629, 356] width 153 height 24
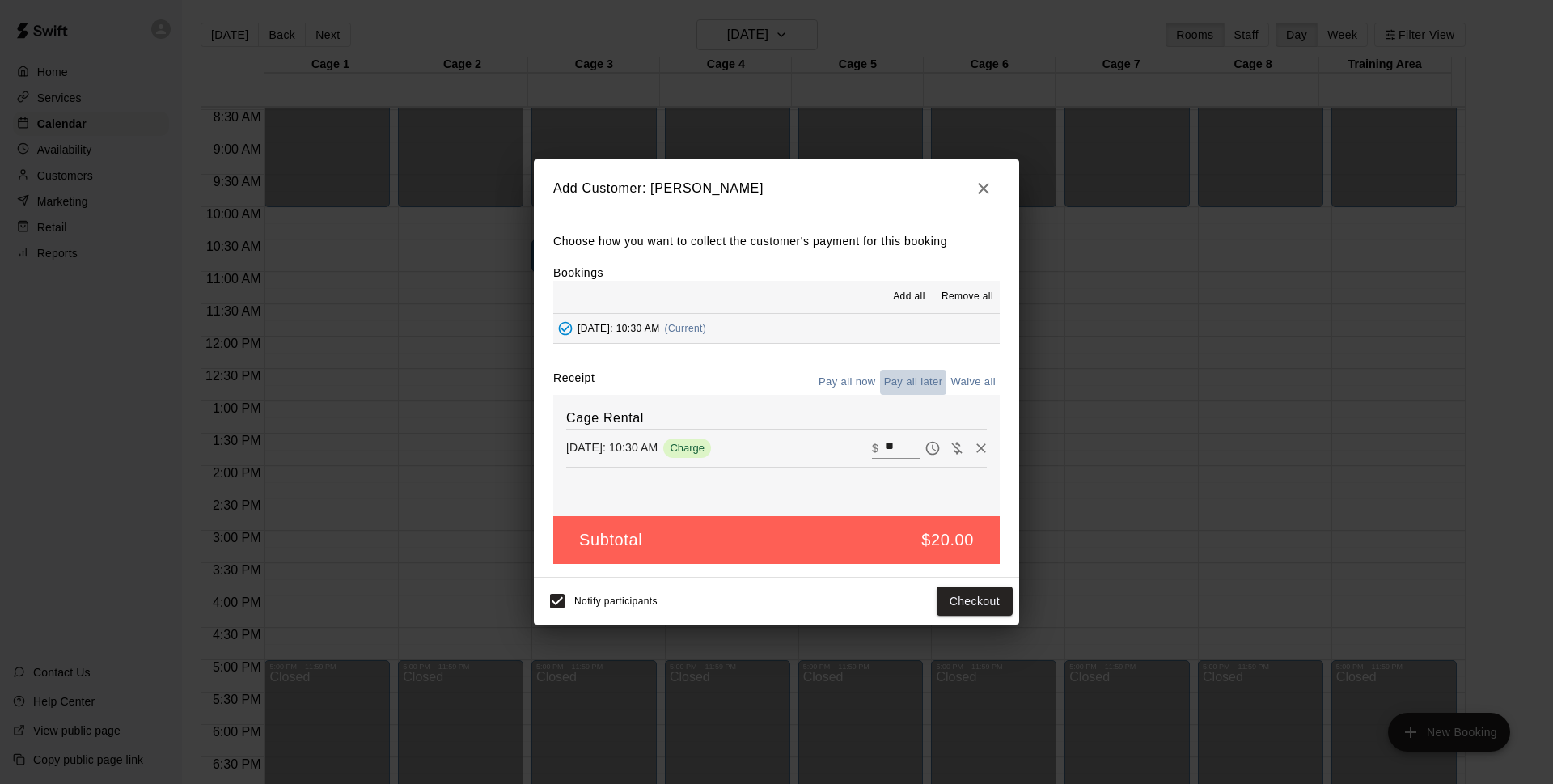
click at [915, 383] on button "Pay all later" at bounding box center [914, 382] width 67 height 25
click at [962, 595] on button "Add customer" at bounding box center [962, 600] width 99 height 30
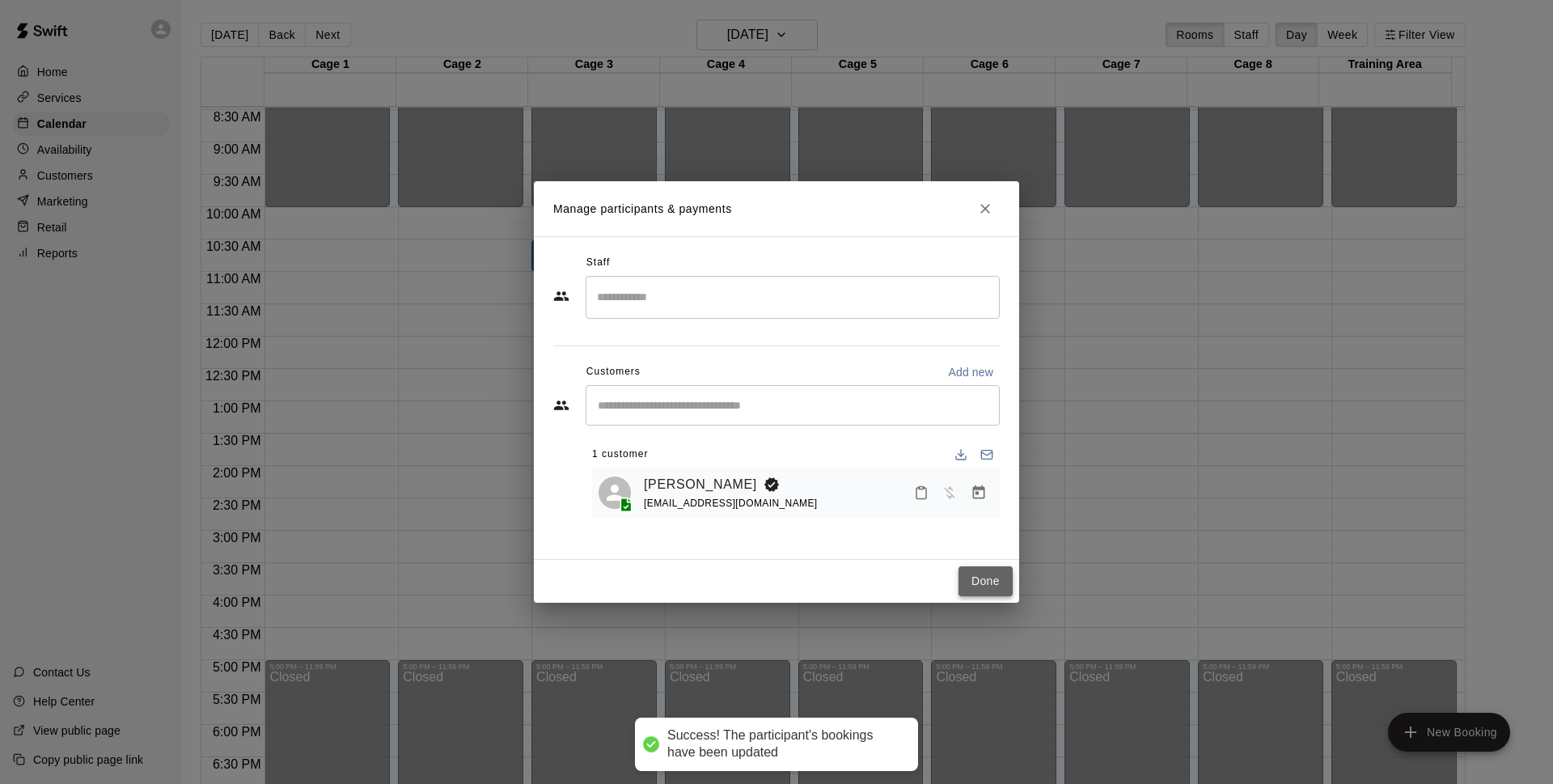
click at [980, 573] on button "Done" at bounding box center [985, 580] width 54 height 30
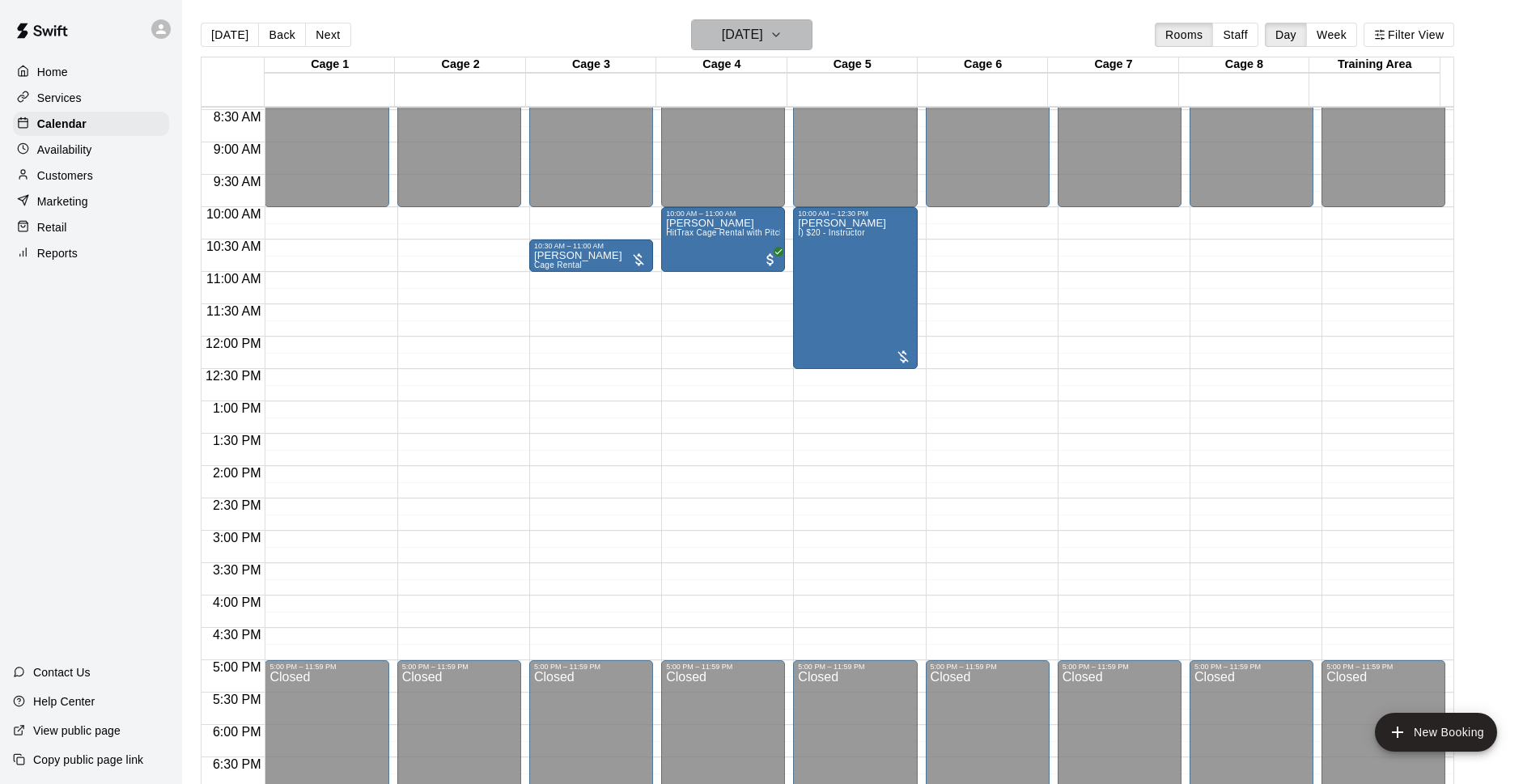
click at [763, 38] on h6 "[DATE]" at bounding box center [742, 35] width 41 height 23
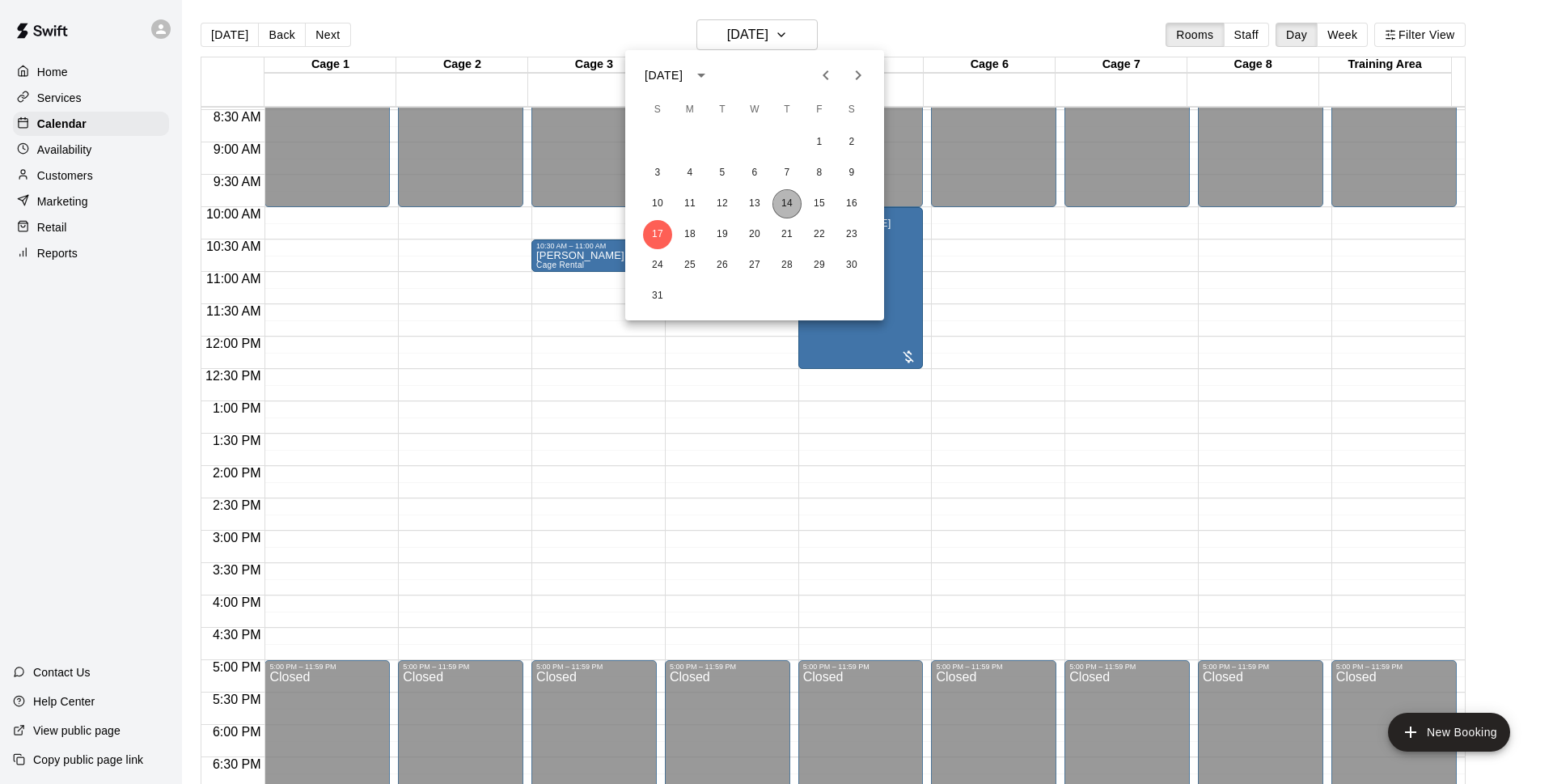
click at [783, 198] on button "14" at bounding box center [787, 204] width 29 height 29
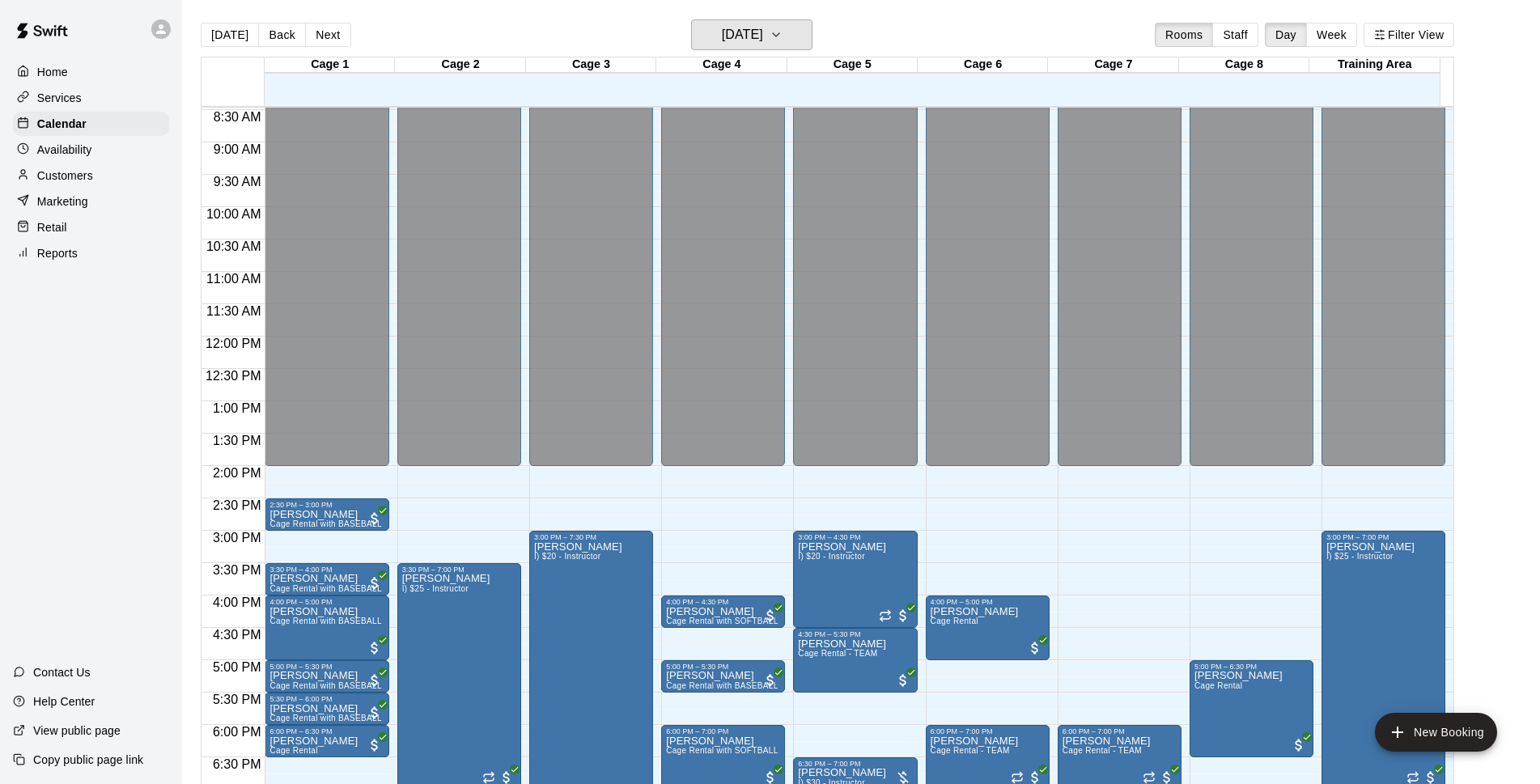
scroll to position [860, 0]
